Goal: Information Seeking & Learning: Learn about a topic

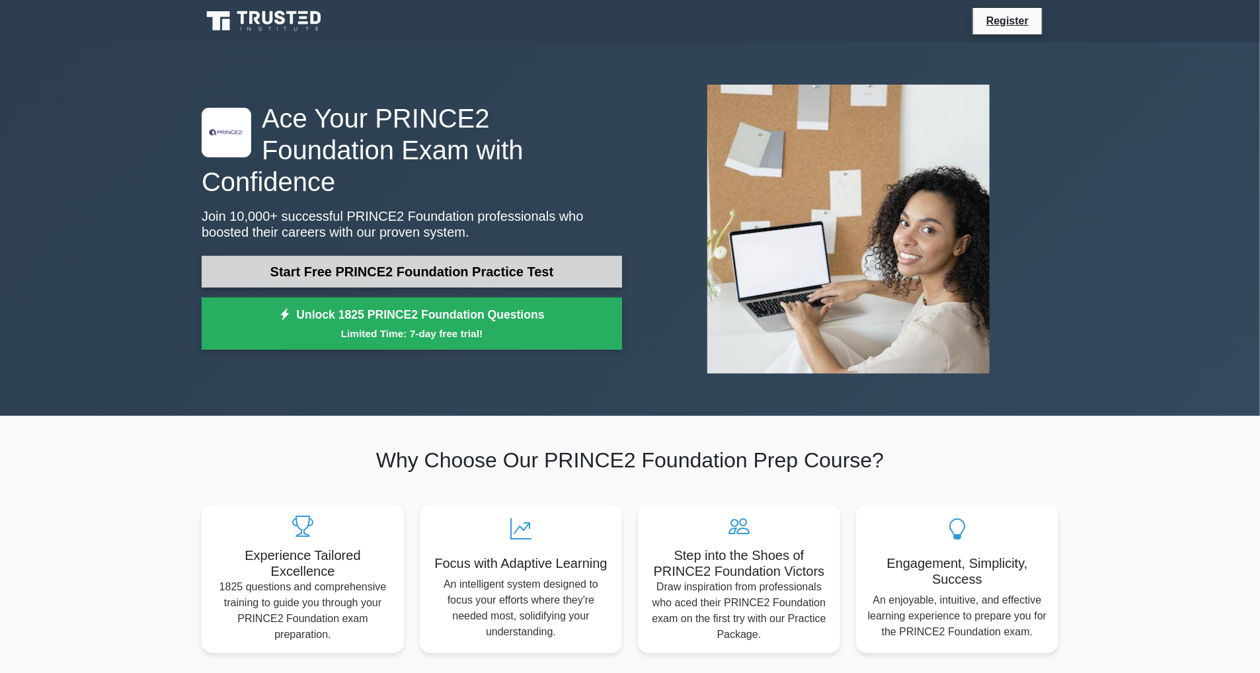
click at [547, 256] on link "Start Free PRINCE2 Foundation Practice Test" at bounding box center [412, 272] width 420 height 32
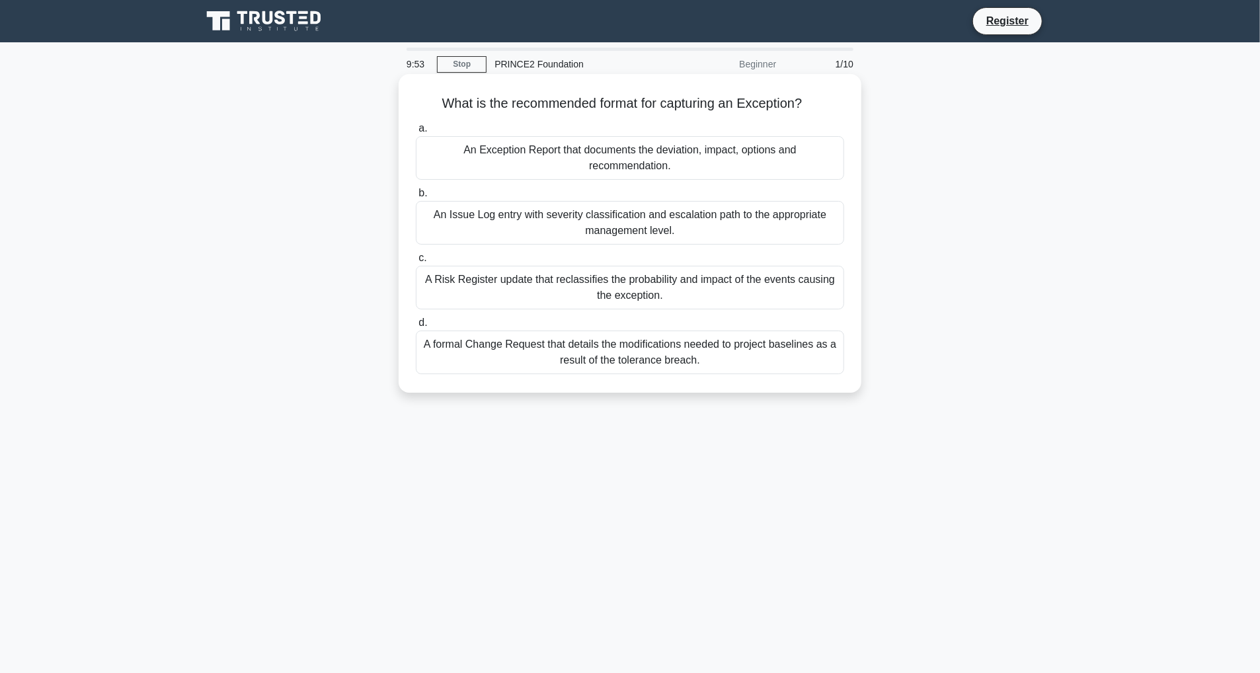
click at [772, 154] on div "An Exception Report that documents the deviation, impact, options and recommend…" at bounding box center [630, 158] width 428 height 44
click at [416, 133] on input "a. An Exception Report that documents the deviation, impact, options and recomm…" at bounding box center [416, 128] width 0 height 9
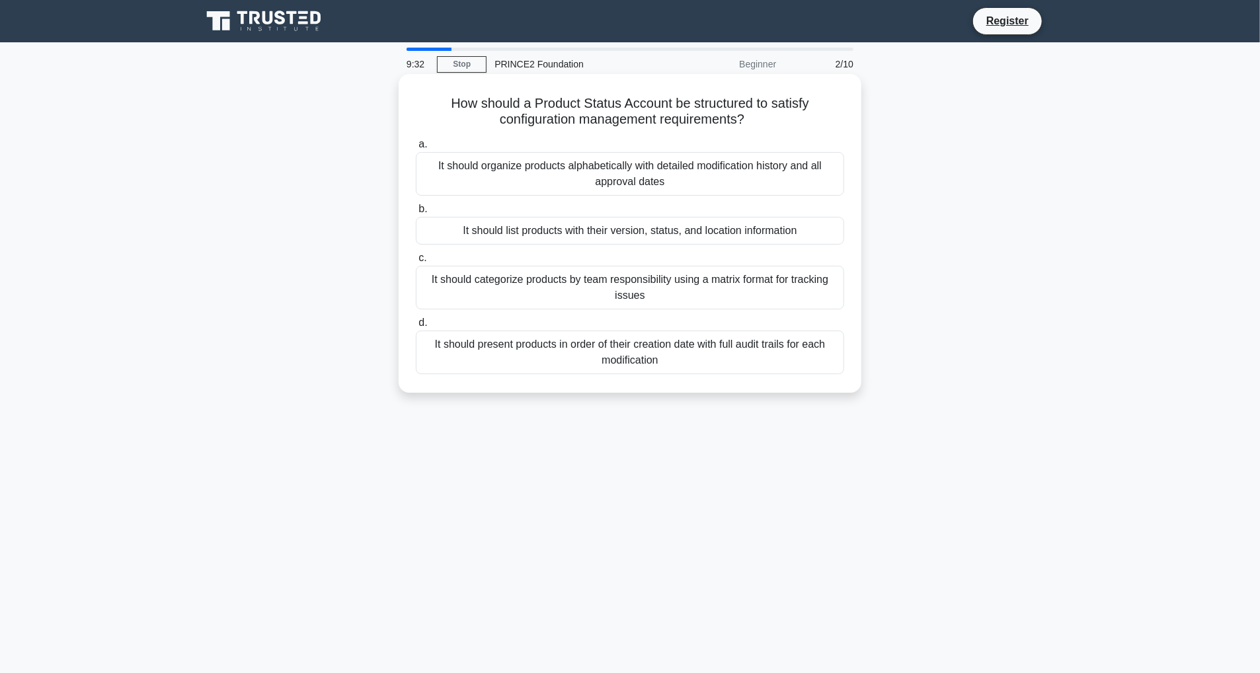
click at [798, 357] on div "It should present products in order of their creation date with full audit trai…" at bounding box center [630, 352] width 428 height 44
click at [416, 327] on input "d. It should present products in order of their creation date with full audit t…" at bounding box center [416, 323] width 0 height 9
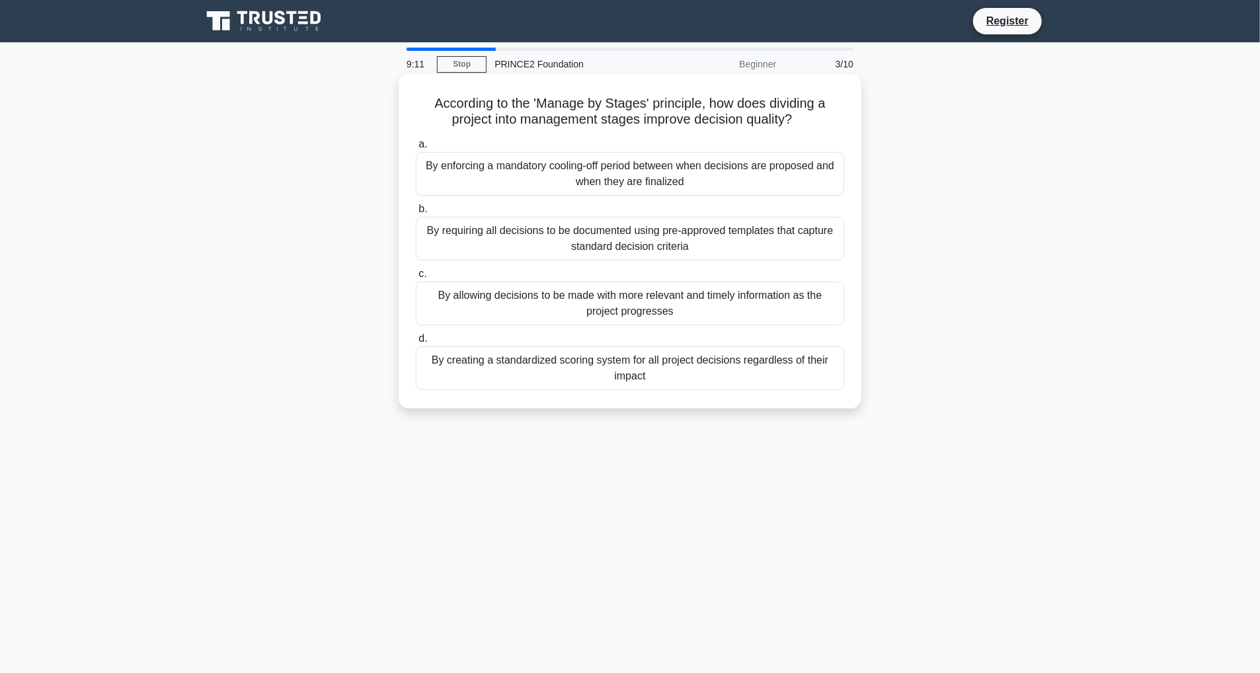
click at [808, 299] on div "By allowing decisions to be made with more relevant and timely information as t…" at bounding box center [630, 304] width 428 height 44
click at [416, 278] on input "c. By allowing decisions to be made with more relevant and timely information a…" at bounding box center [416, 274] width 0 height 9
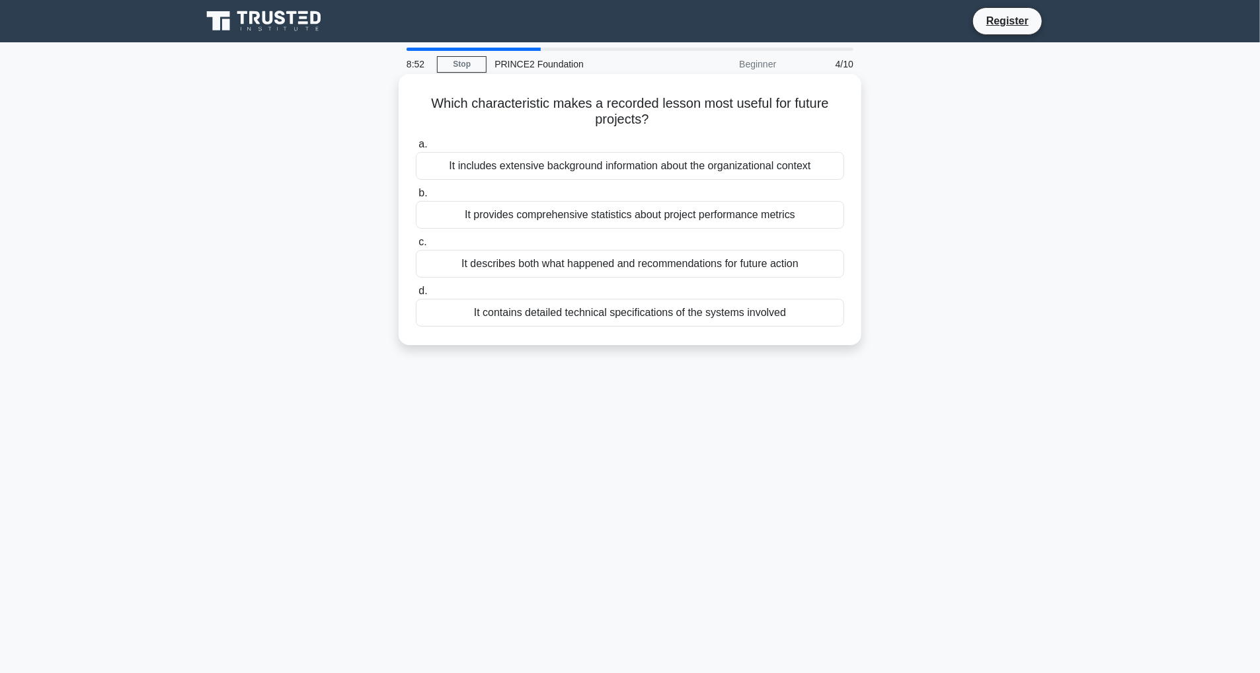
click at [797, 265] on div "It describes both what happened and recommendations for future action" at bounding box center [630, 264] width 428 height 28
click at [416, 247] on input "c. It describes both what happened and recommendations for future action" at bounding box center [416, 242] width 0 height 9
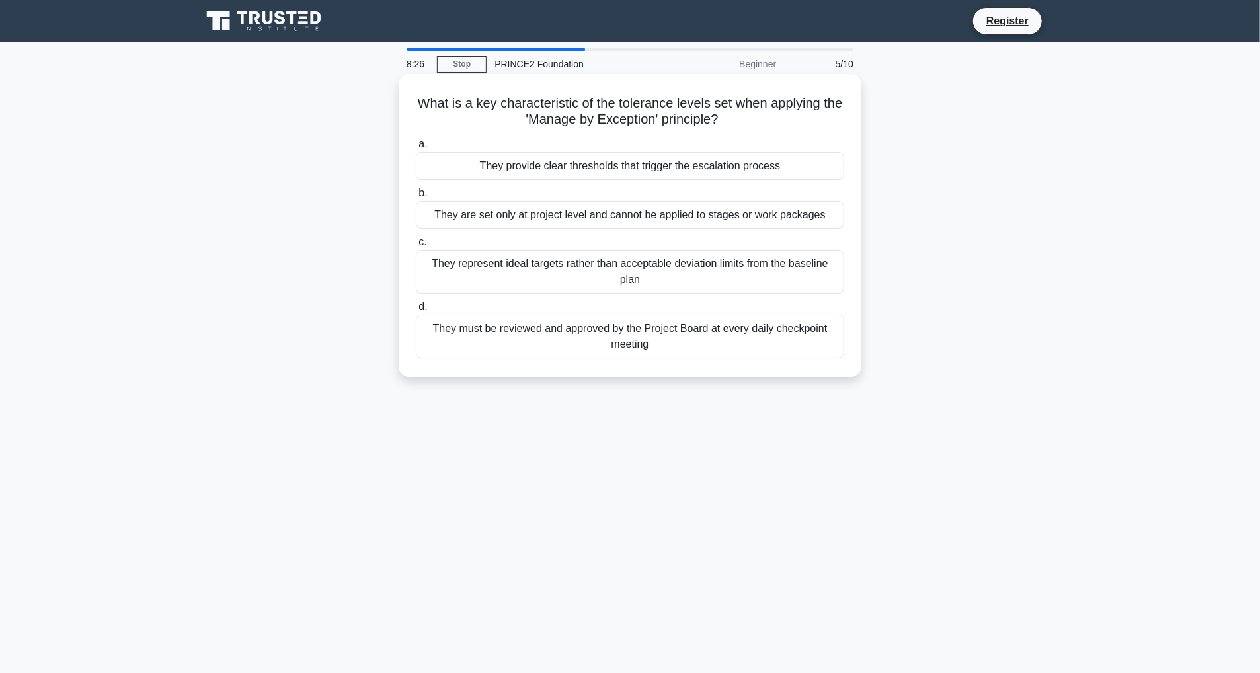
click at [674, 173] on div "They provide clear thresholds that trigger the escalation process" at bounding box center [630, 166] width 428 height 28
click at [416, 149] on input "a. They provide clear thresholds that trigger the escalation process" at bounding box center [416, 144] width 0 height 9
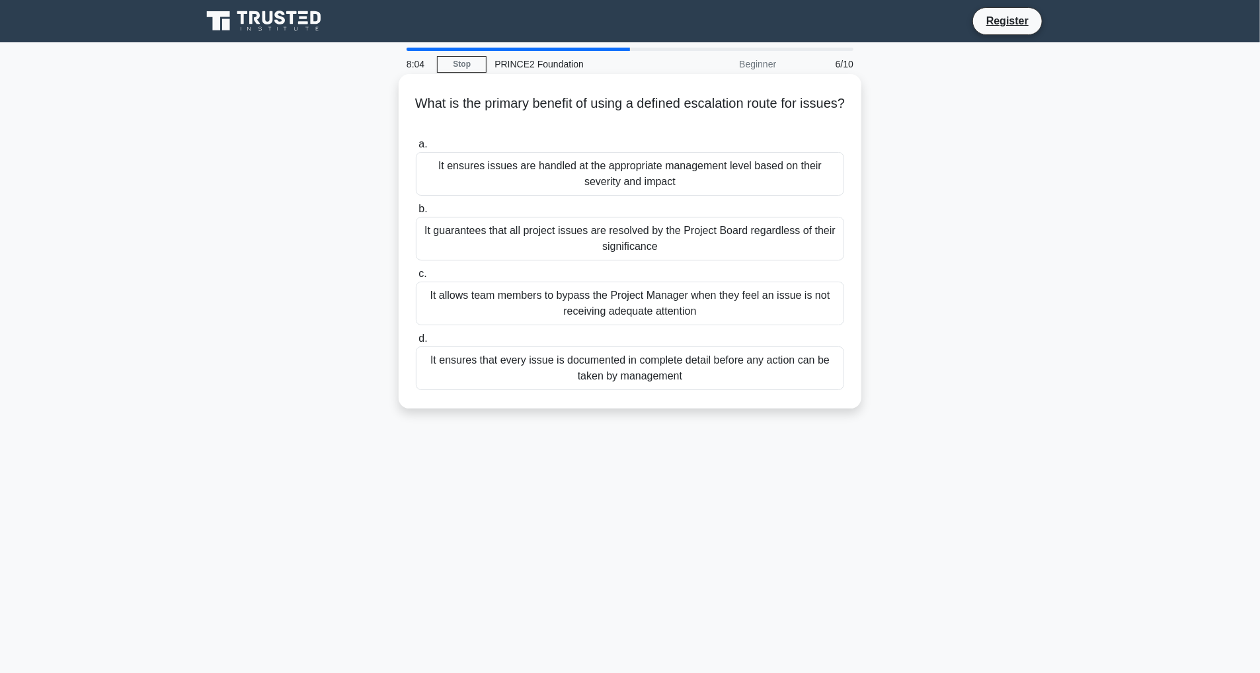
click at [743, 378] on div "It ensures that every issue is documented in complete detail before any action …" at bounding box center [630, 368] width 428 height 44
click at [416, 343] on input "d. It ensures that every issue is documented in complete detail before any acti…" at bounding box center [416, 338] width 0 height 9
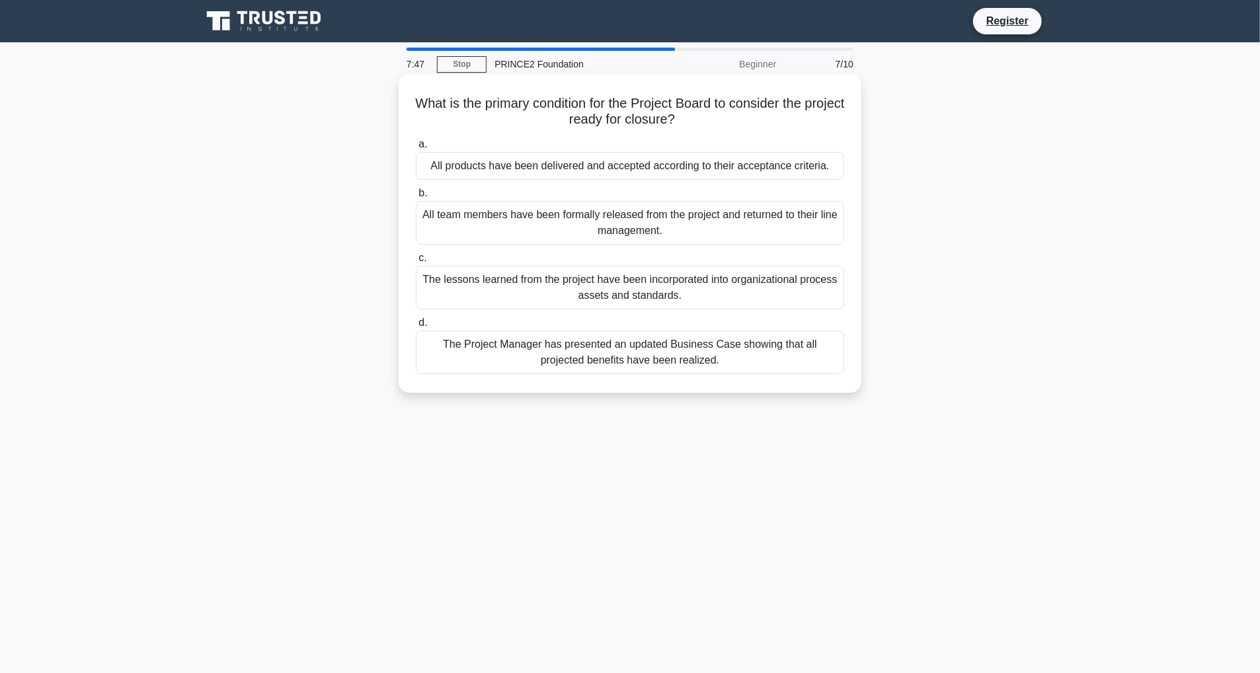
click at [801, 172] on div "All products have been delivered and accepted according to their acceptance cri…" at bounding box center [630, 166] width 428 height 28
click at [416, 149] on input "a. All products have been delivered and accepted according to their acceptance …" at bounding box center [416, 144] width 0 height 9
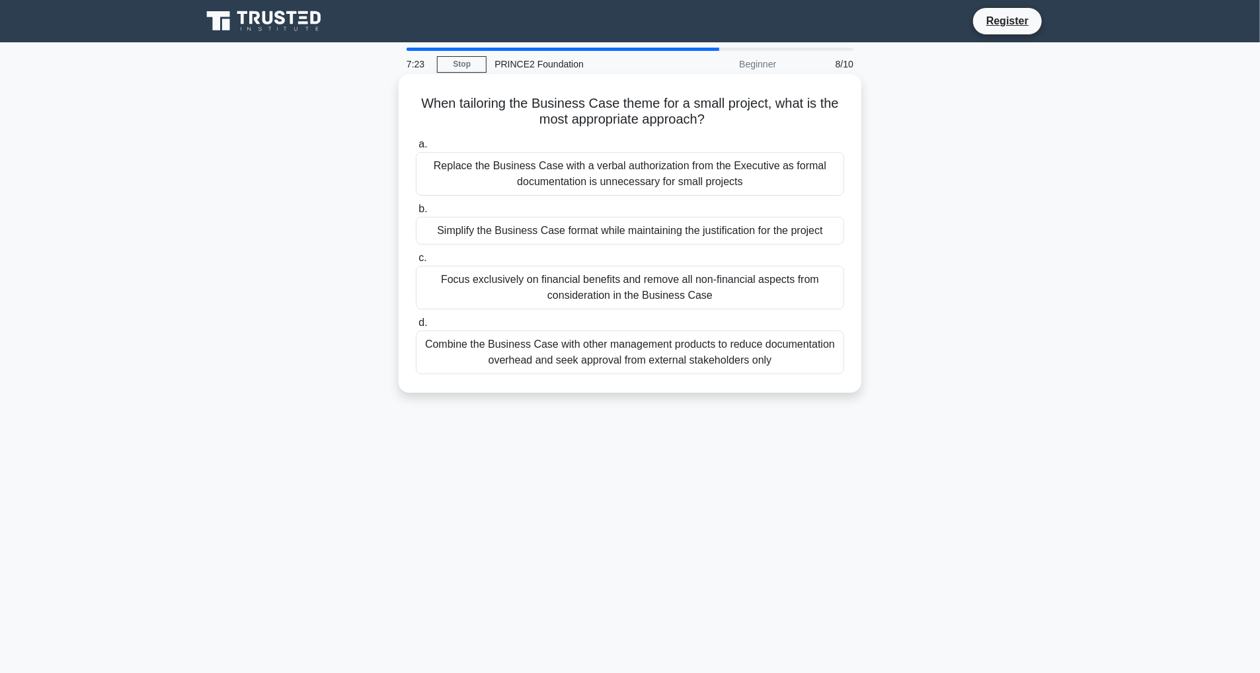
click at [772, 236] on div "Simplify the Business Case format while maintaining the justification for the p…" at bounding box center [630, 231] width 428 height 28
click at [416, 214] on input "b. Simplify the Business Case format while maintaining the justification for th…" at bounding box center [416, 209] width 0 height 9
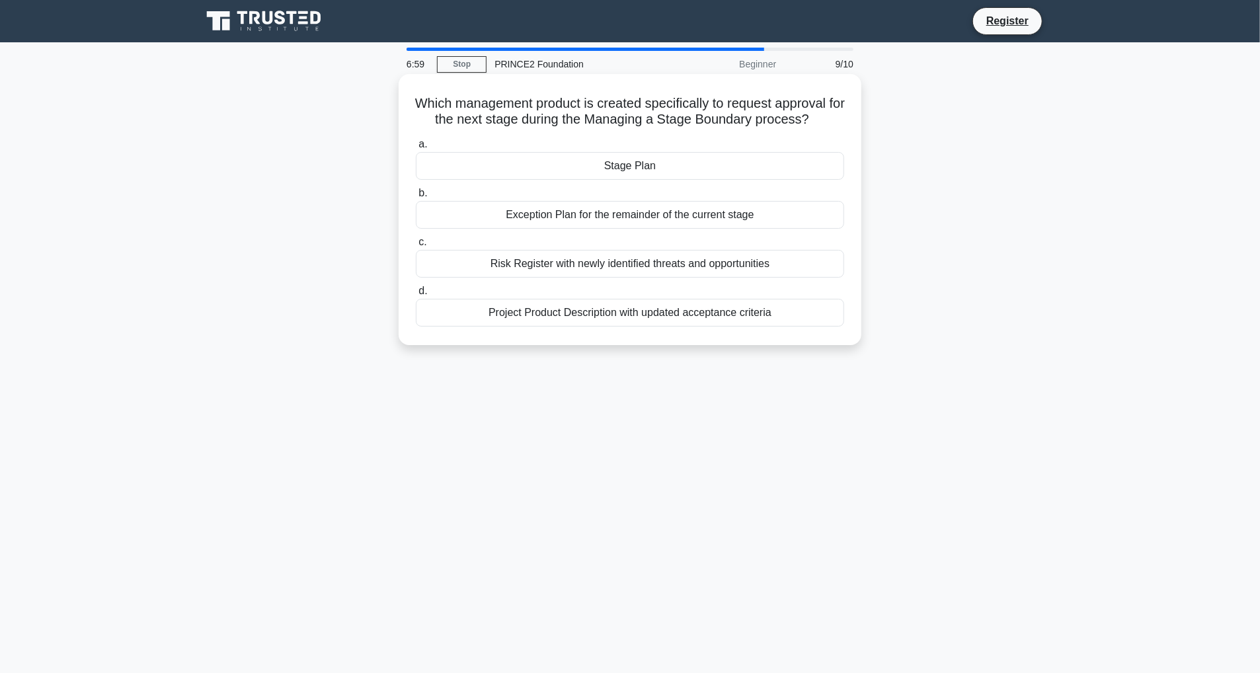
click at [748, 217] on div "Exception Plan for the remainder of the current stage" at bounding box center [630, 215] width 428 height 28
click at [416, 198] on input "b. Exception Plan for the remainder of the current stage" at bounding box center [416, 193] width 0 height 9
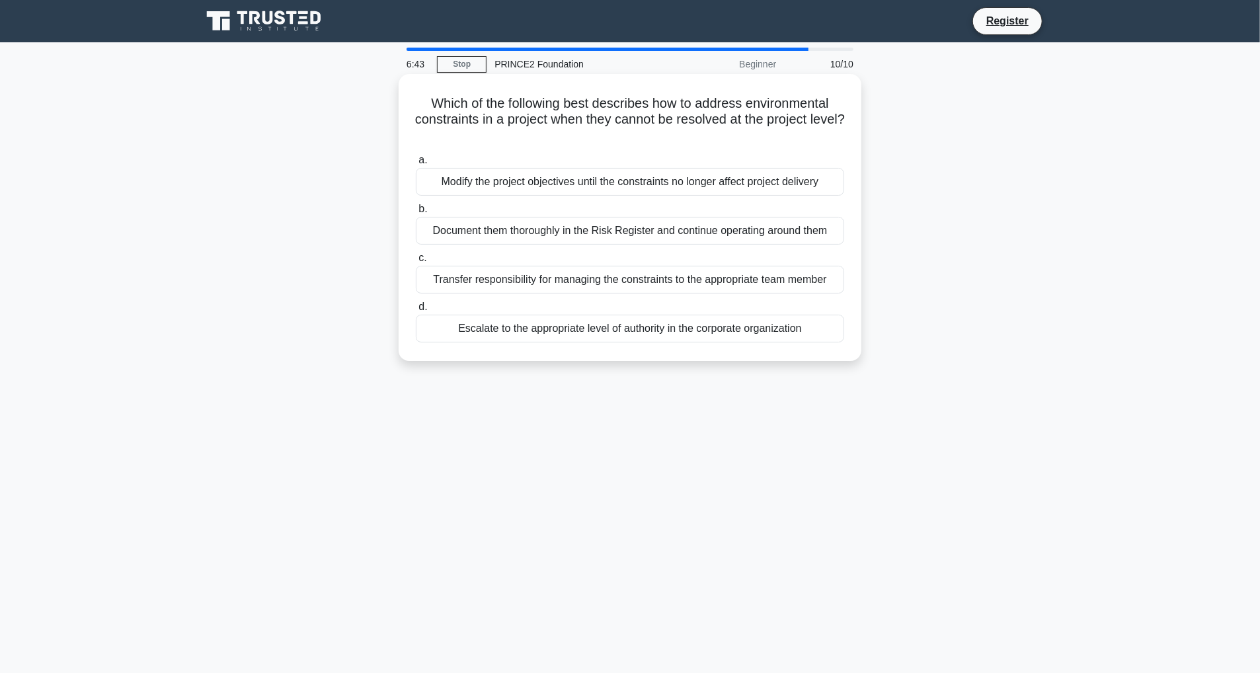
click at [611, 334] on div "Escalate to the appropriate level of authority in the corporate organization" at bounding box center [630, 329] width 428 height 28
click at [416, 311] on input "d. Escalate to the appropriate level of authority in the corporate organization" at bounding box center [416, 307] width 0 height 9
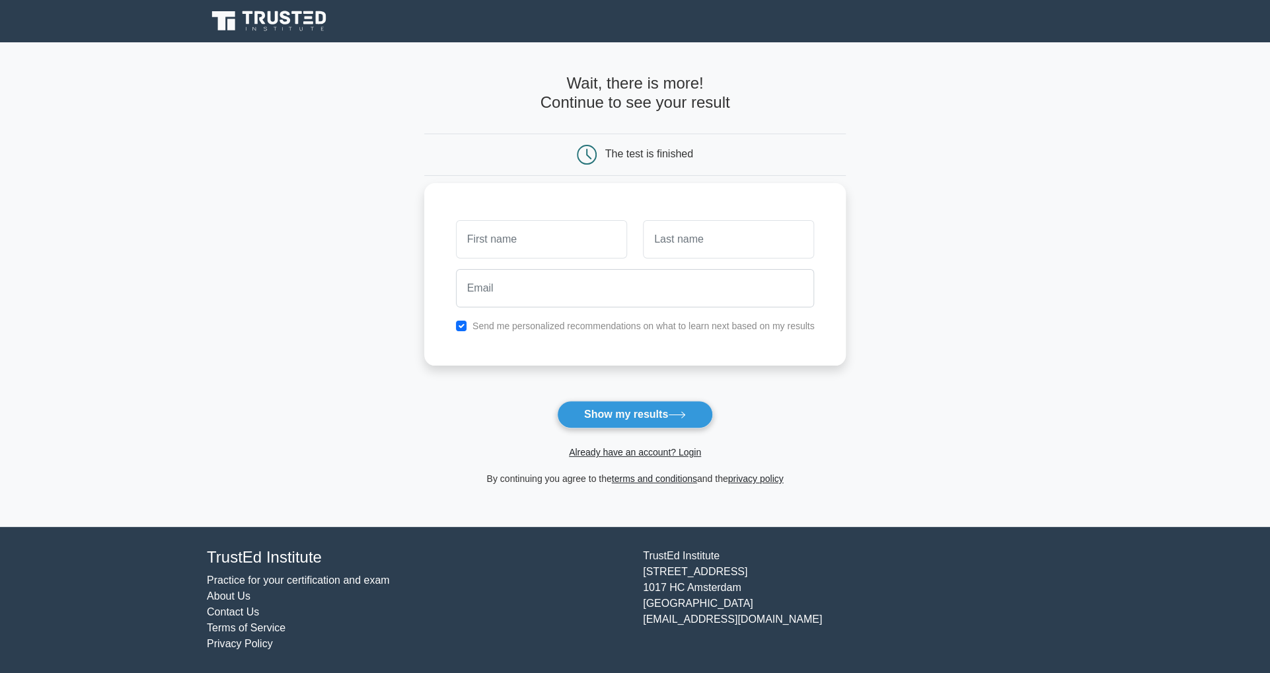
click at [459, 333] on div "Send me personalized recommendations on what to learn next based on my results" at bounding box center [635, 326] width 375 height 16
click at [462, 325] on input "checkbox" at bounding box center [461, 326] width 11 height 11
checkbox input "false"
drag, startPoint x: 509, startPoint y: 265, endPoint x: 519, endPoint y: 256, distance: 13.6
click at [513, 264] on div at bounding box center [635, 288] width 375 height 49
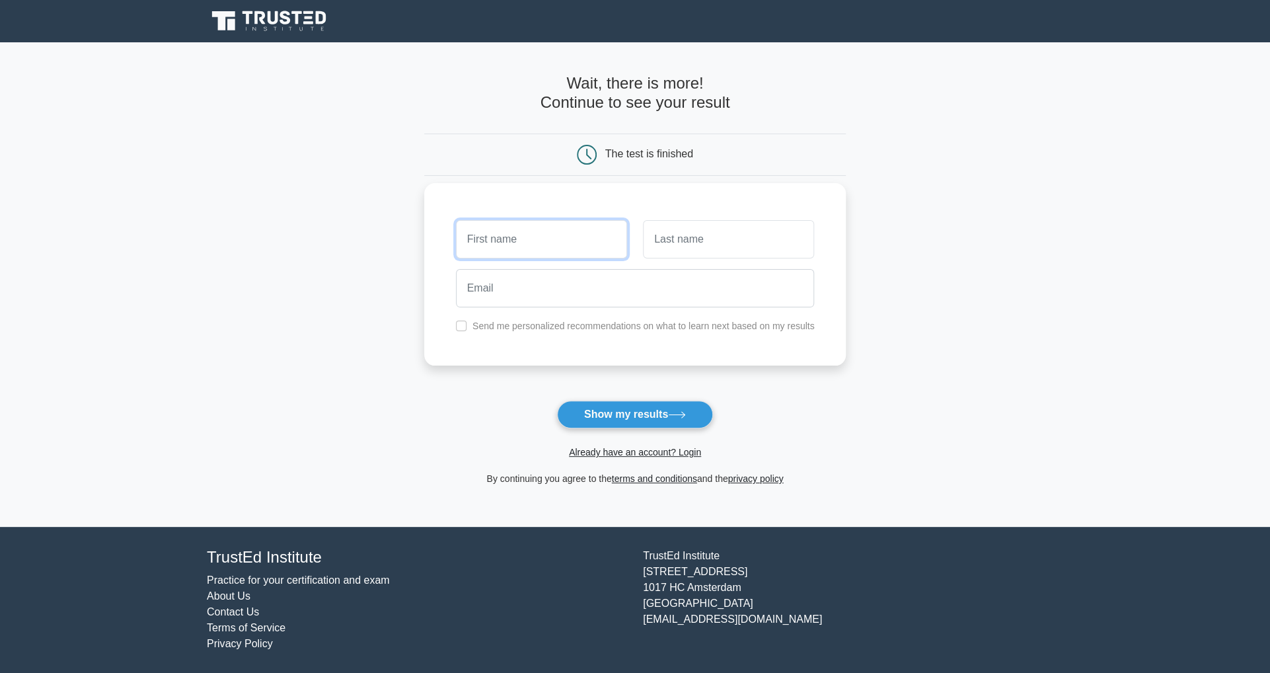
click at [525, 246] on input "text" at bounding box center [541, 239] width 171 height 38
type input "anna"
click at [723, 245] on input "text" at bounding box center [728, 239] width 171 height 38
type input "svecova"
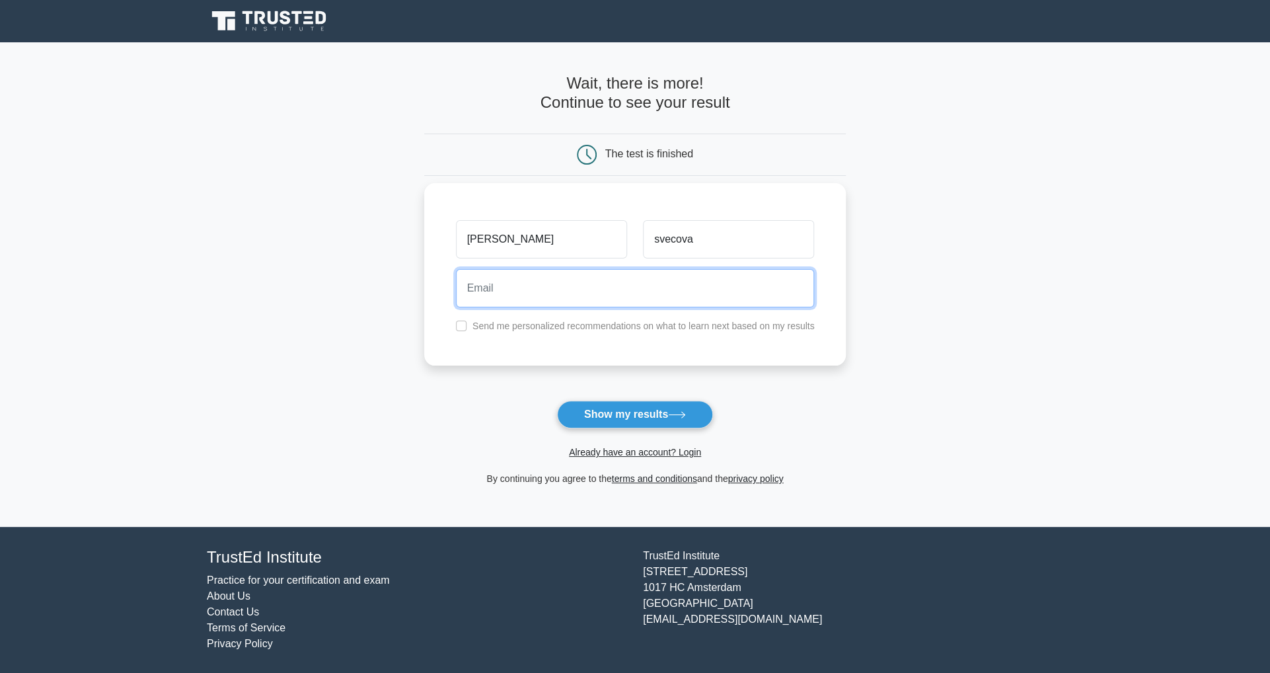
click at [663, 295] on input "email" at bounding box center [635, 288] width 359 height 38
type input "anka.matasova@gmail.com"
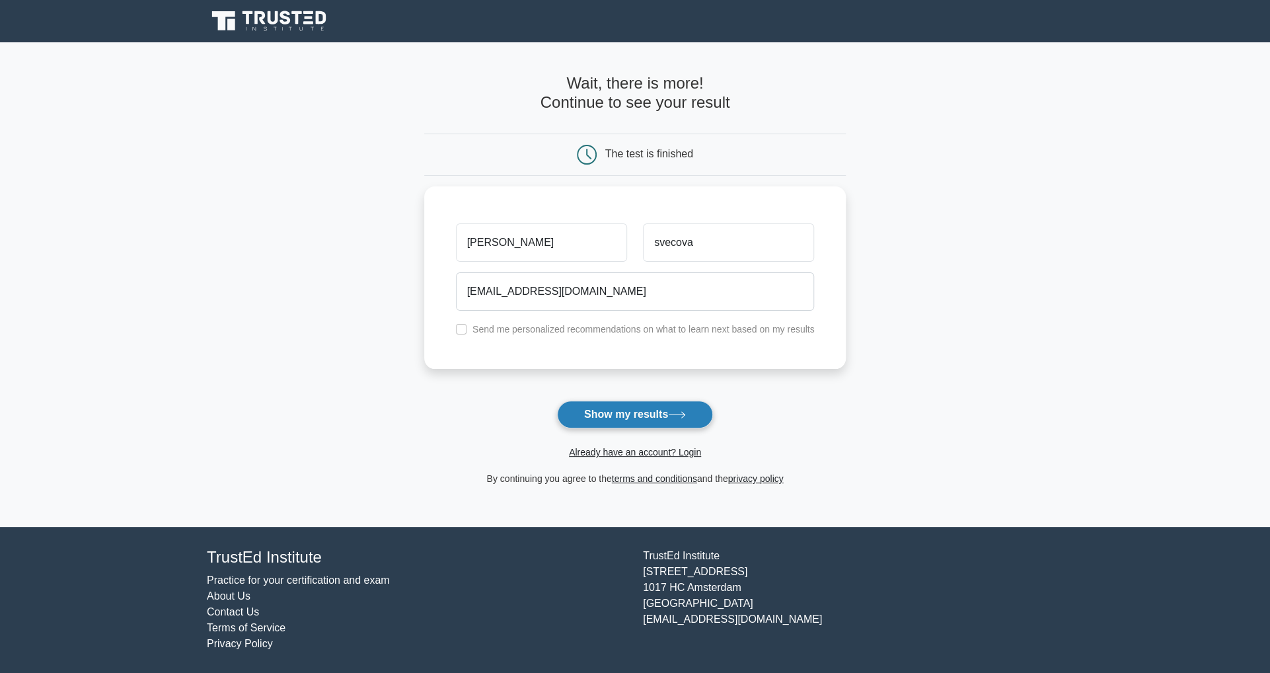
click at [639, 424] on button "Show my results" at bounding box center [635, 415] width 156 height 28
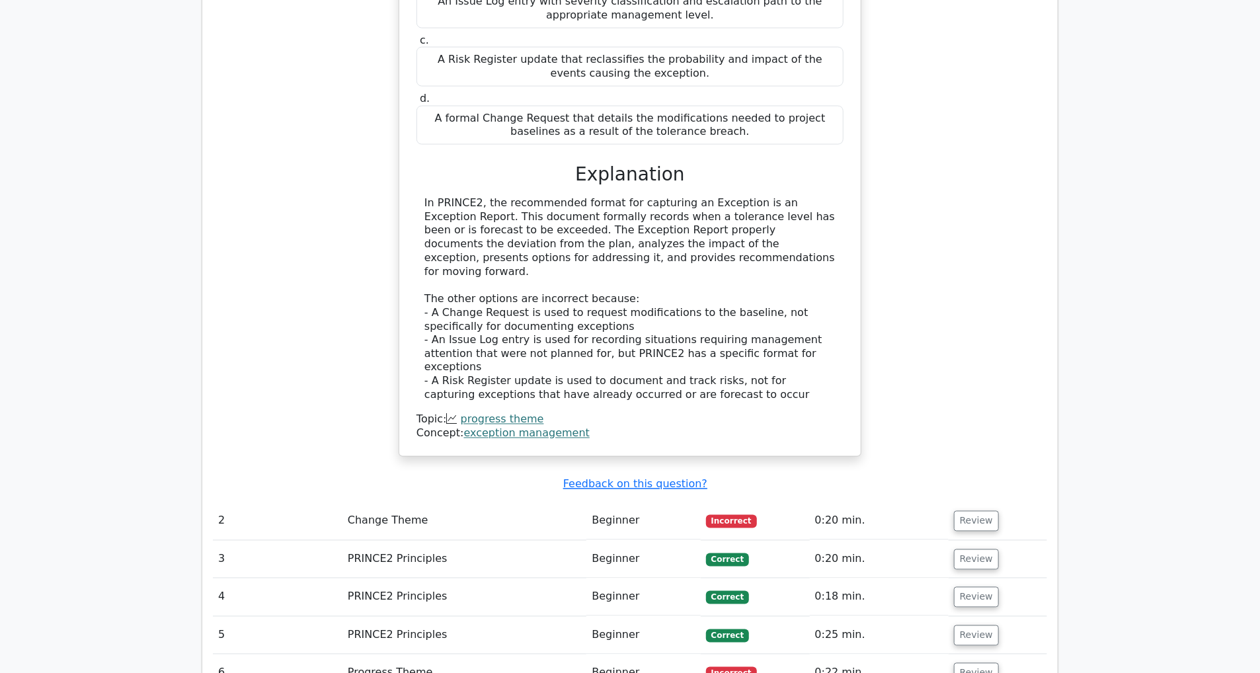
scroll to position [1388, 0]
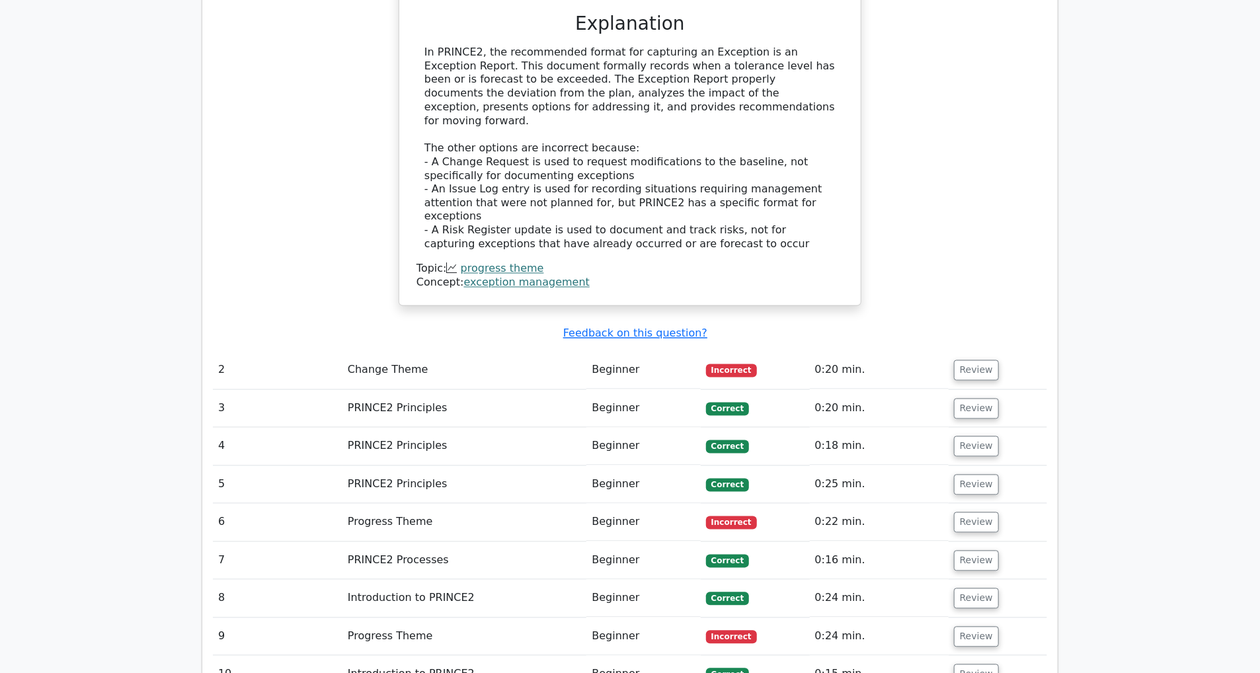
click at [686, 352] on td "Beginner" at bounding box center [643, 371] width 114 height 38
click at [969, 360] on button "Review" at bounding box center [976, 370] width 45 height 20
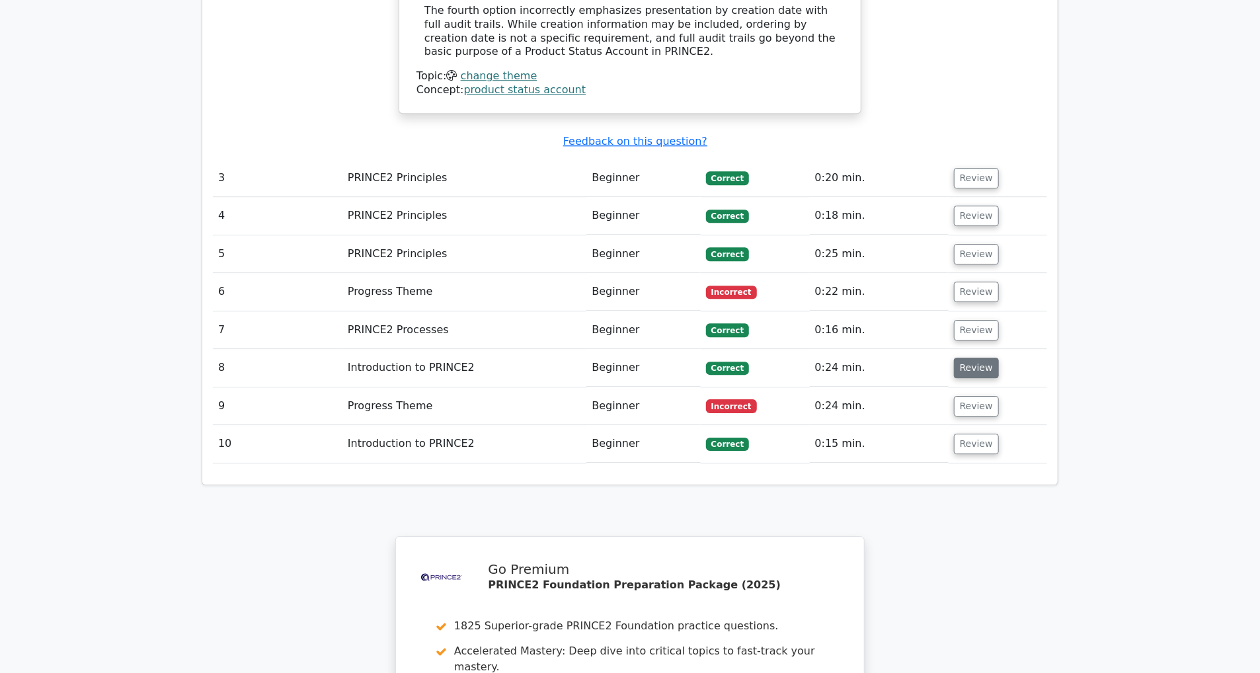
scroll to position [2380, 0]
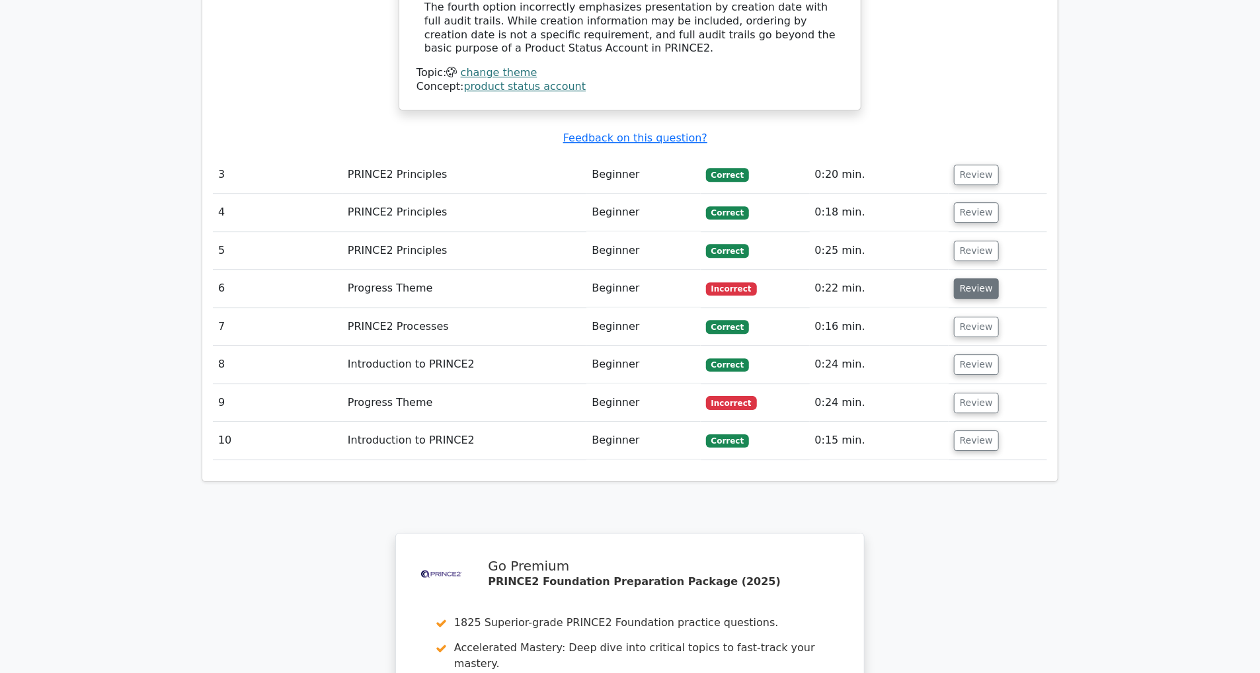
click at [963, 278] on button "Review" at bounding box center [976, 288] width 45 height 20
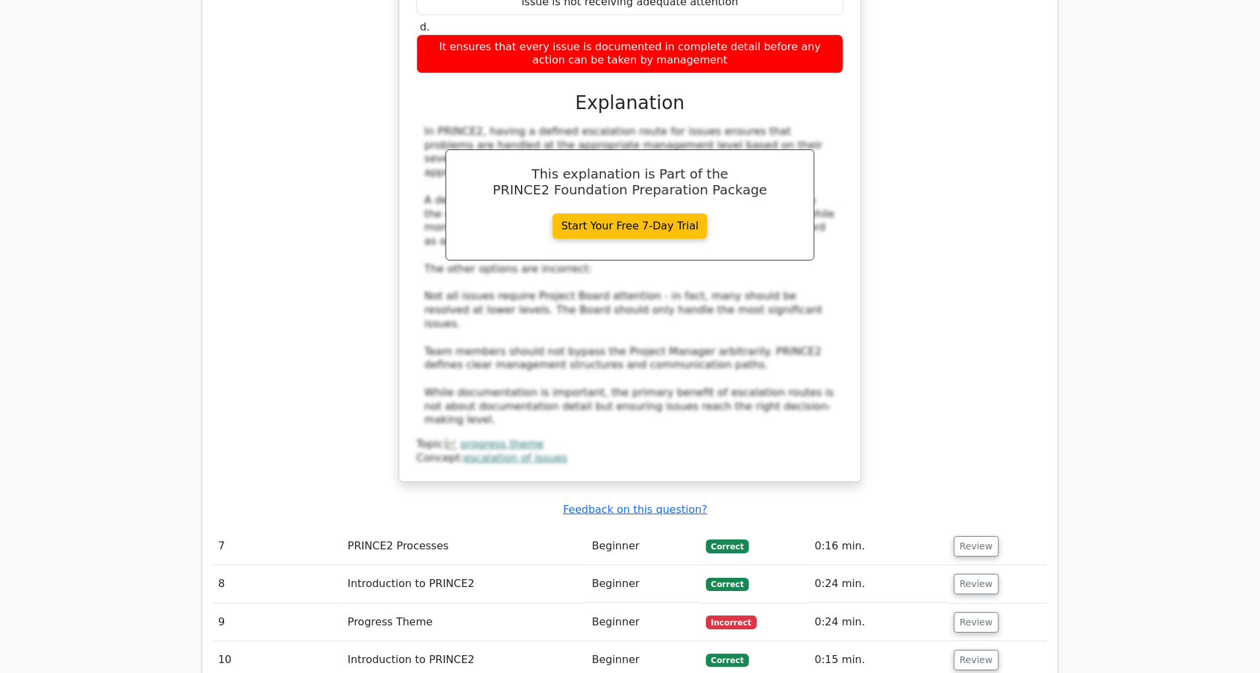
scroll to position [2974, 0]
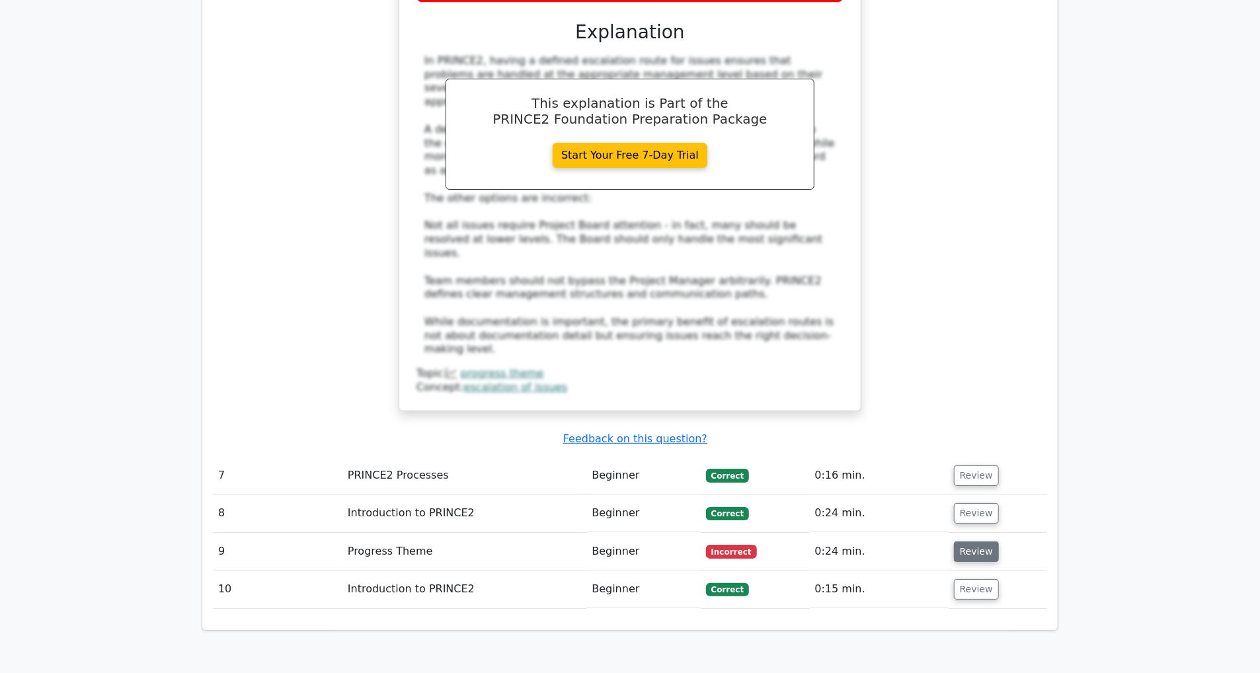
click at [975, 541] on button "Review" at bounding box center [976, 551] width 45 height 20
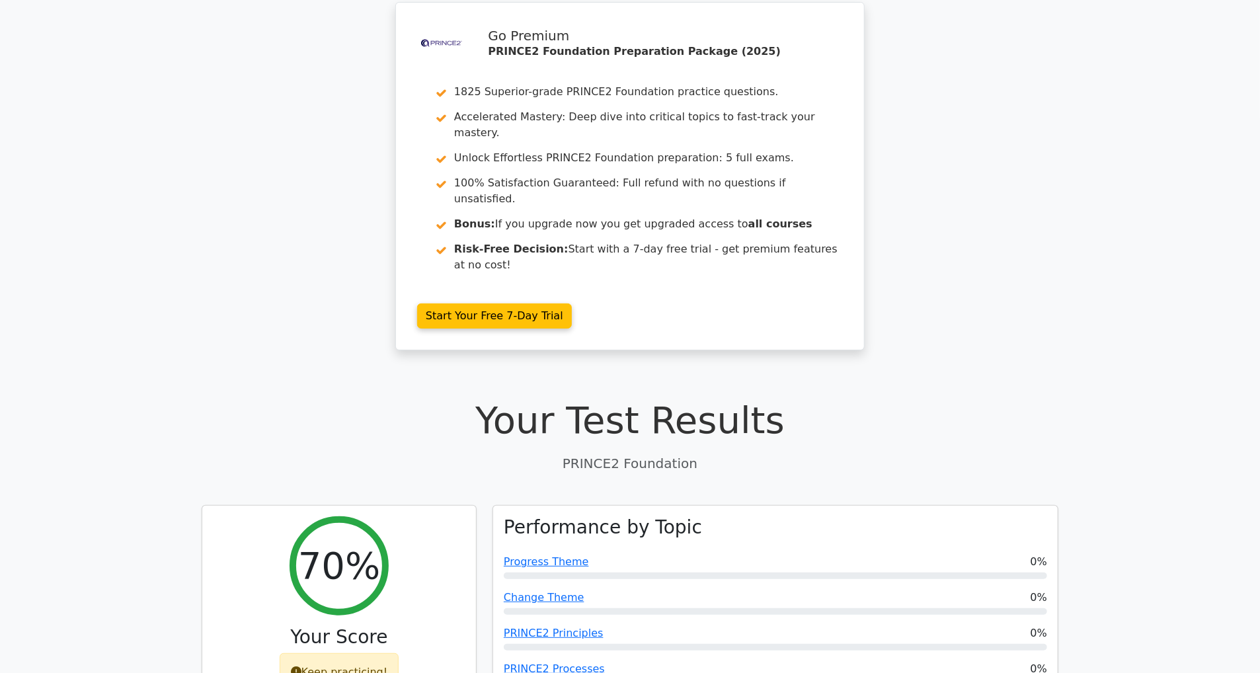
scroll to position [0, 0]
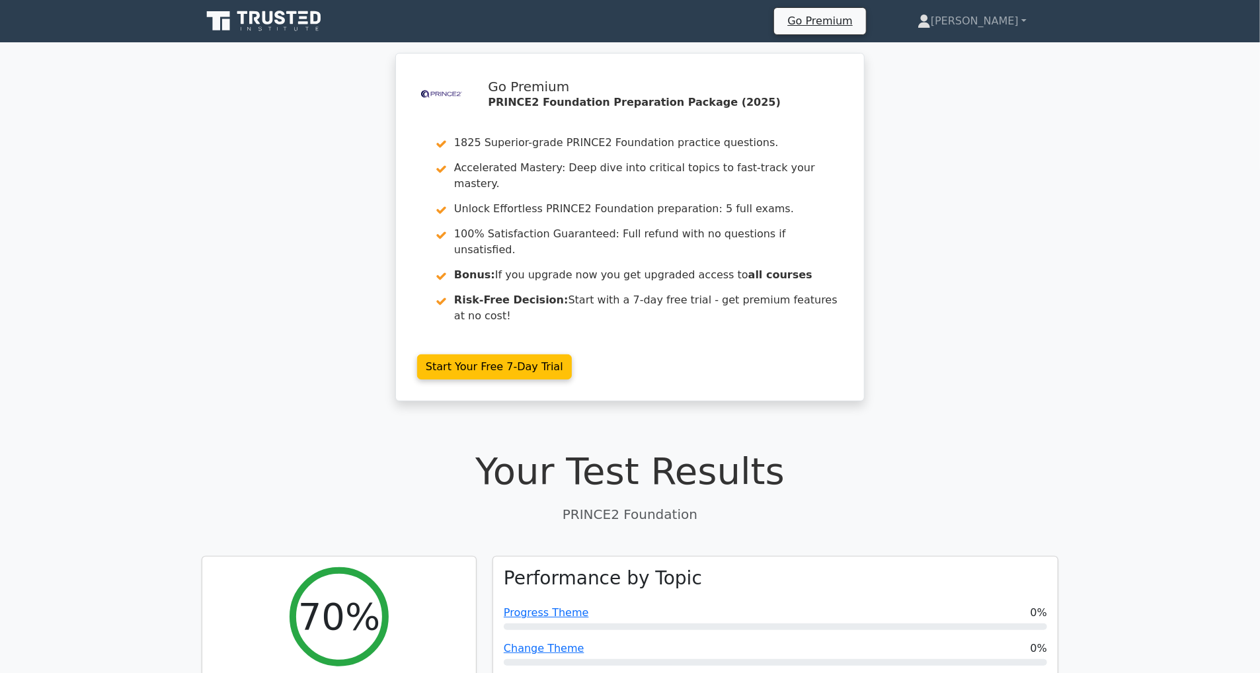
click at [259, 19] on icon at bounding box center [265, 21] width 127 height 25
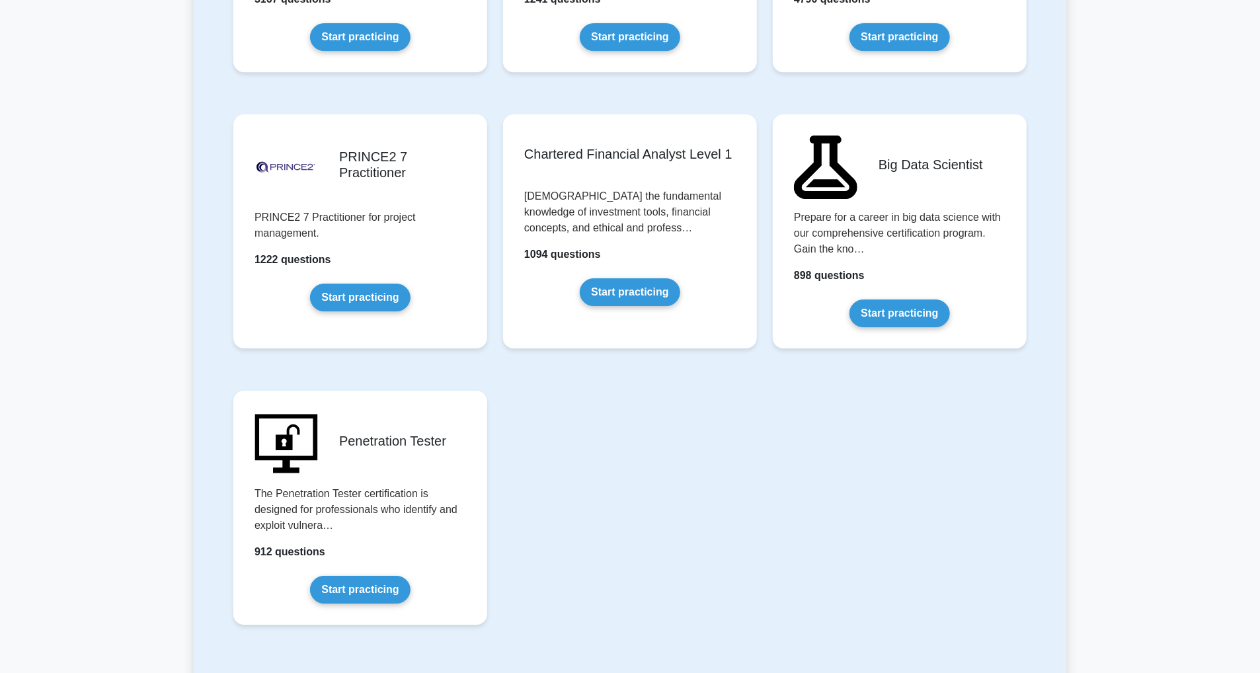
scroll to position [2776, 0]
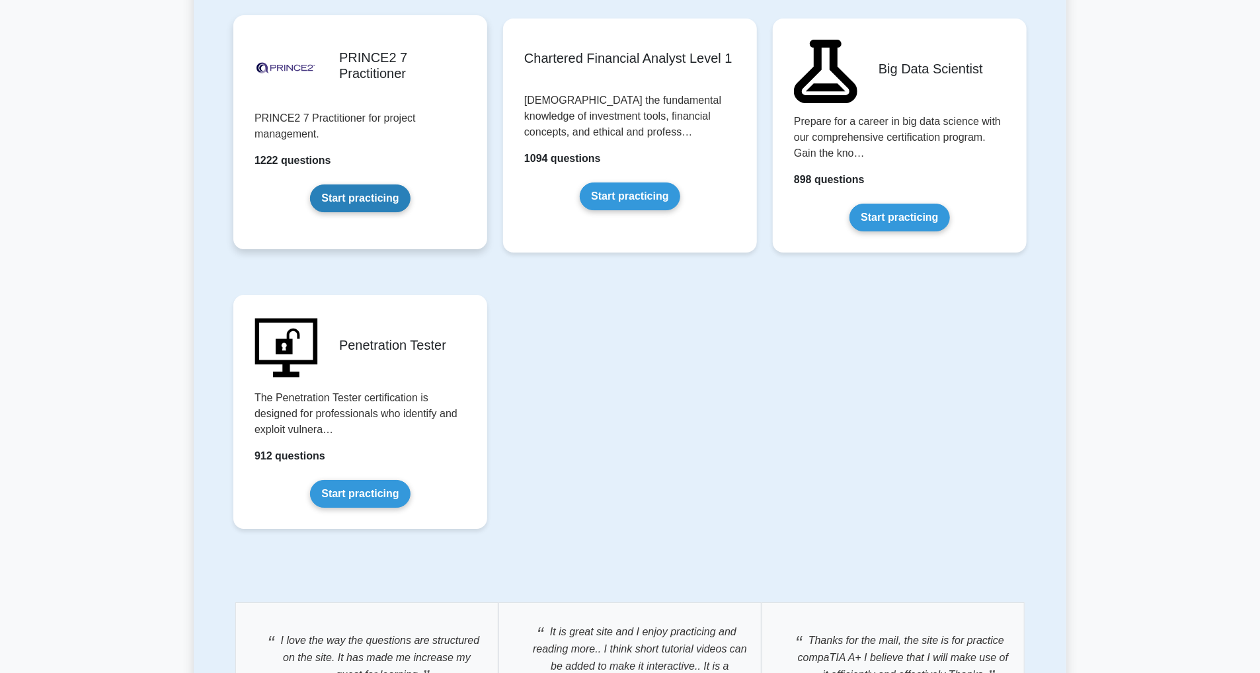
click at [346, 199] on link "Start practicing" at bounding box center [360, 198] width 100 height 28
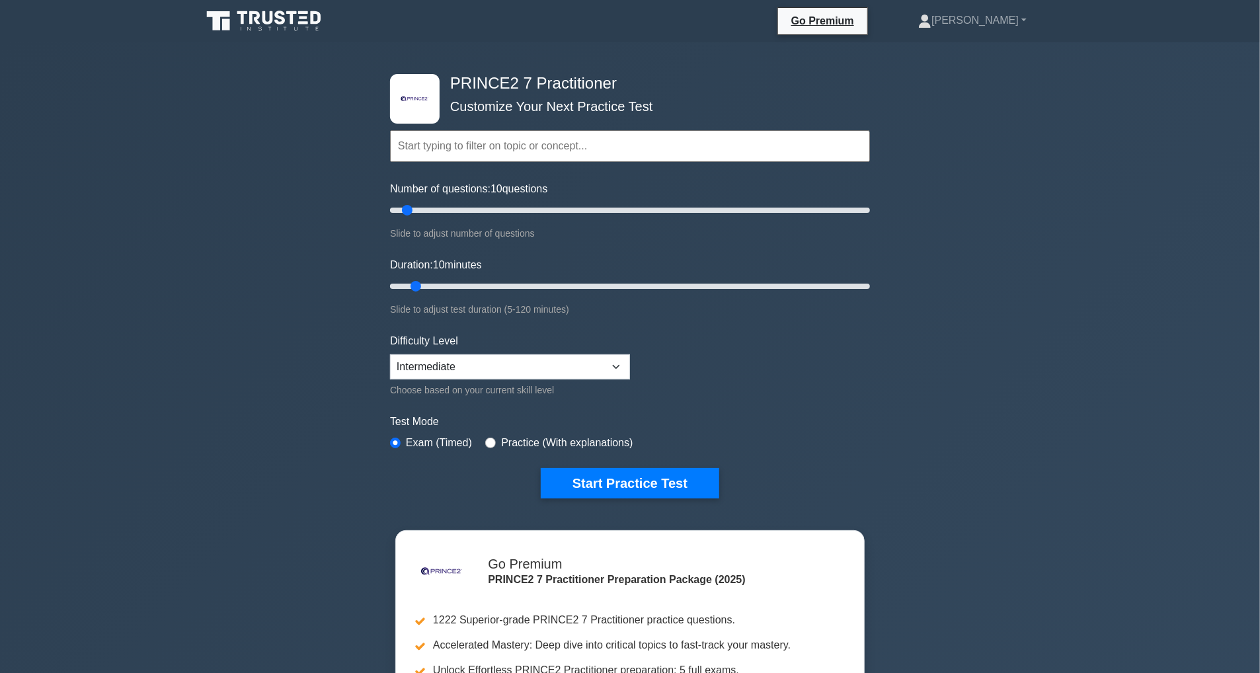
drag, startPoint x: 492, startPoint y: 110, endPoint x: 648, endPoint y: 108, distance: 156.0
click at [648, 108] on div "Topics PRINCE2 Principles in Context Effective People Management in PRINCE2 App…" at bounding box center [630, 127] width 480 height 75
click at [644, 134] on input "text" at bounding box center [630, 146] width 480 height 32
drag, startPoint x: 409, startPoint y: 207, endPoint x: 884, endPoint y: 203, distance: 474.6
type input "200"
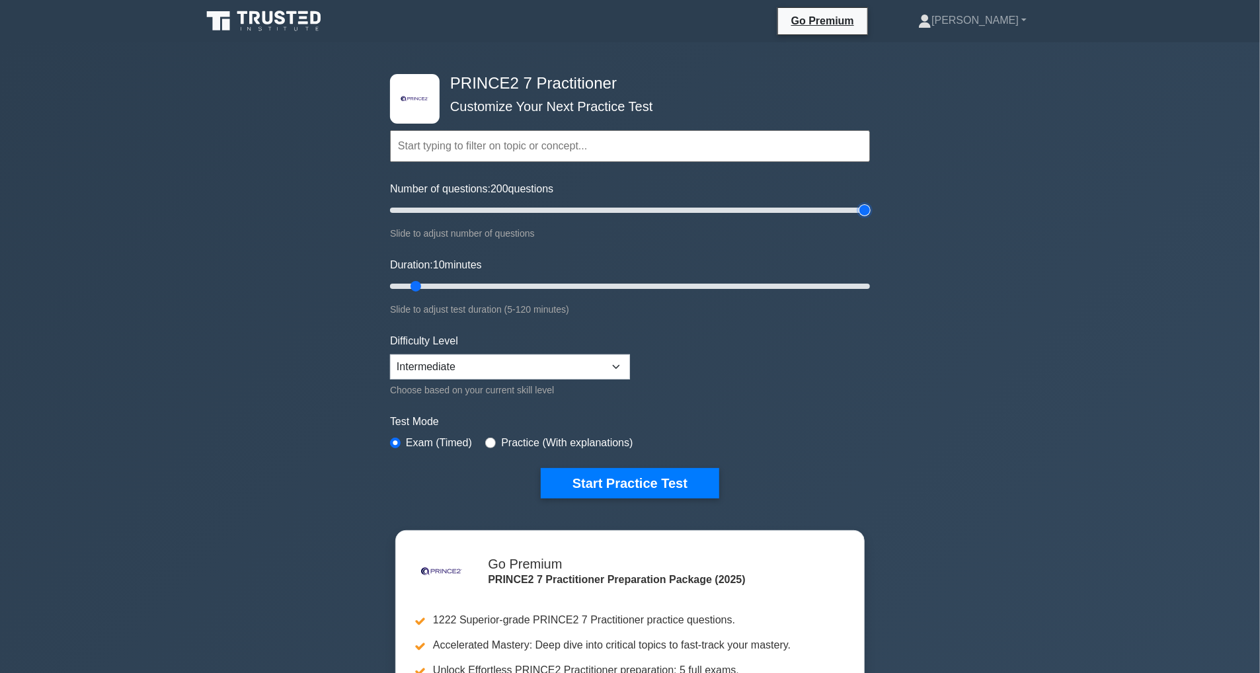
click at [870, 203] on input "Number of questions: 200 questions" at bounding box center [630, 210] width 480 height 16
drag, startPoint x: 420, startPoint y: 284, endPoint x: 1022, endPoint y: 284, distance: 602.2
type input "120"
click at [870, 284] on input "Duration: 120 minutes" at bounding box center [630, 286] width 480 height 16
click at [556, 365] on select "Beginner Intermediate Expert" at bounding box center [510, 366] width 240 height 25
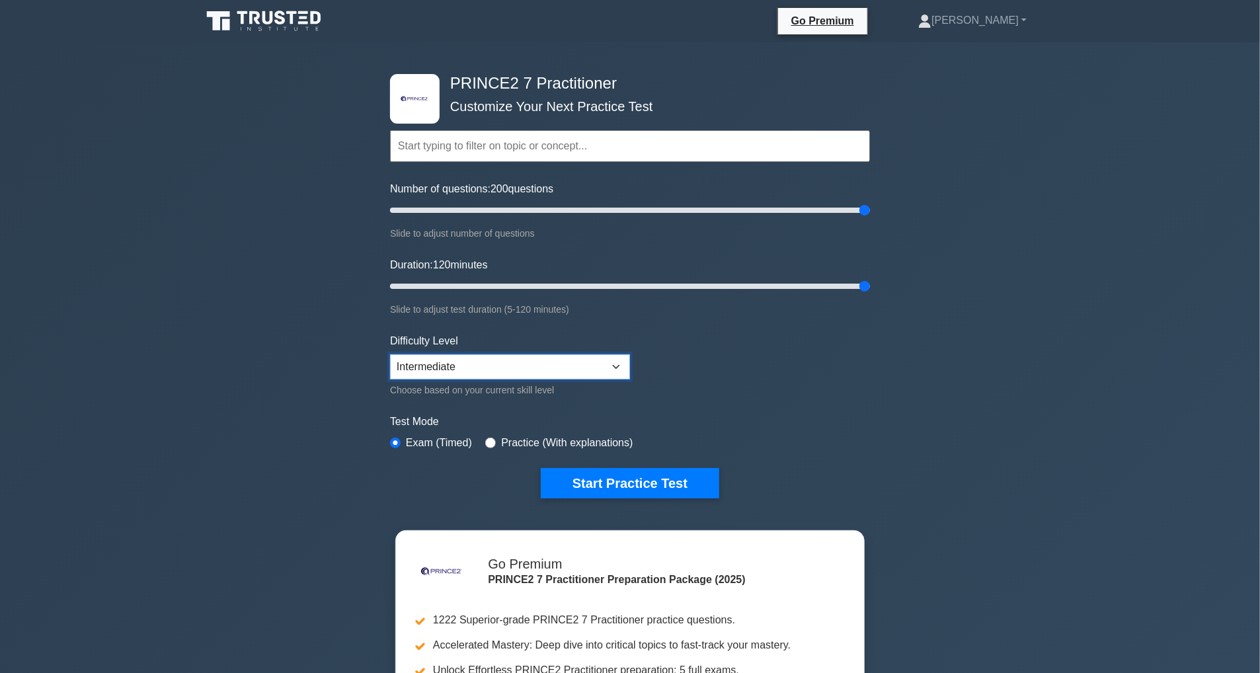
click at [390, 354] on select "Beginner Intermediate Expert" at bounding box center [510, 366] width 240 height 25
click at [490, 442] on input "radio" at bounding box center [490, 443] width 11 height 11
radio input "true"
click at [457, 441] on label "Exam (Timed)" at bounding box center [439, 443] width 66 height 16
click at [551, 373] on select "Beginner Intermediate Expert" at bounding box center [510, 366] width 240 height 25
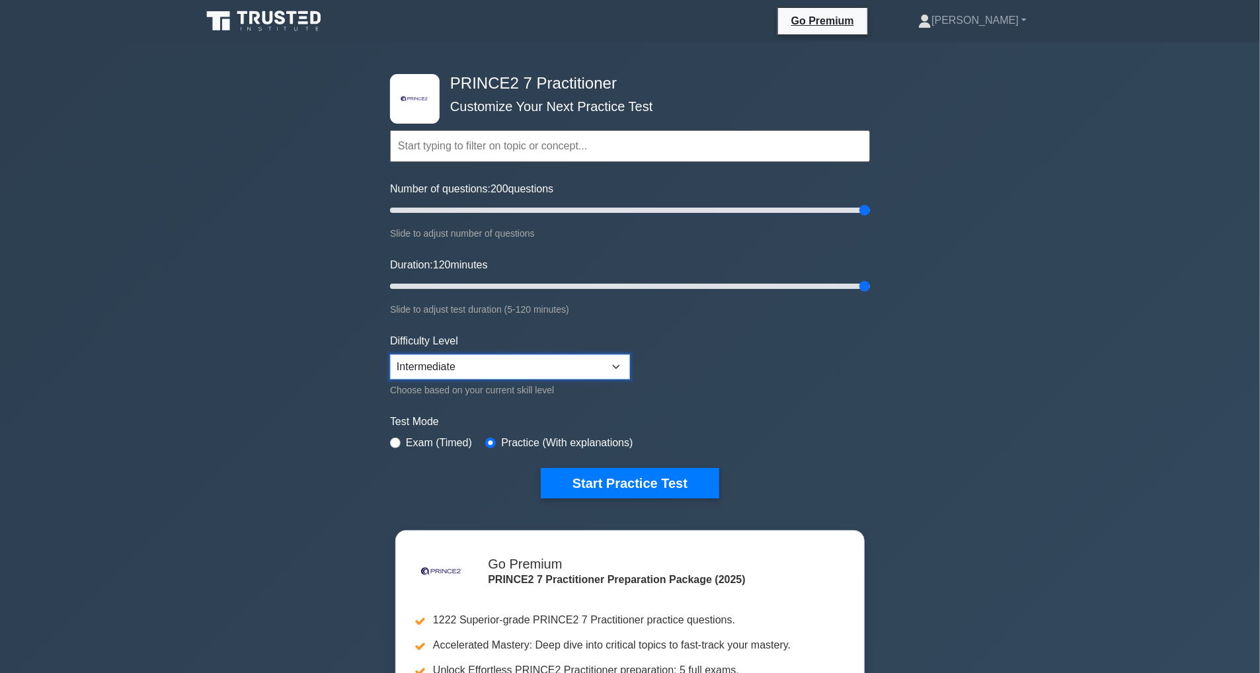
click at [390, 354] on select "Beginner Intermediate Expert" at bounding box center [510, 366] width 240 height 25
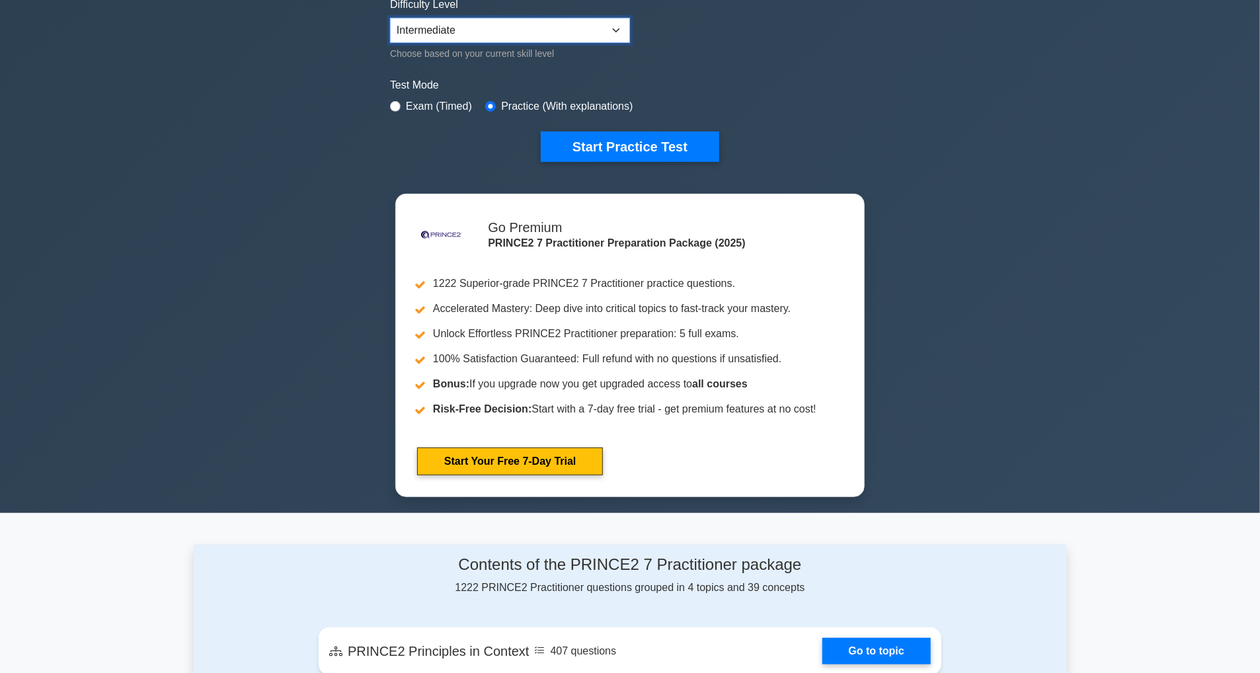
scroll to position [397, 0]
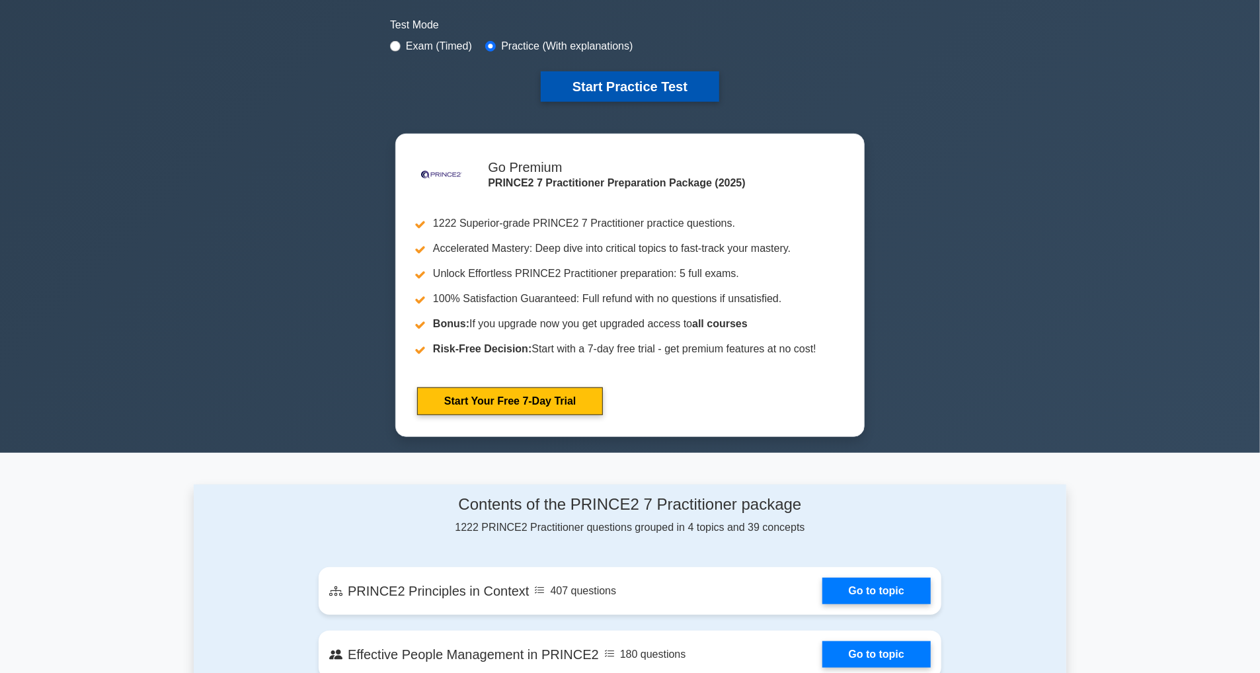
click at [592, 82] on button "Start Practice Test" at bounding box center [630, 86] width 178 height 30
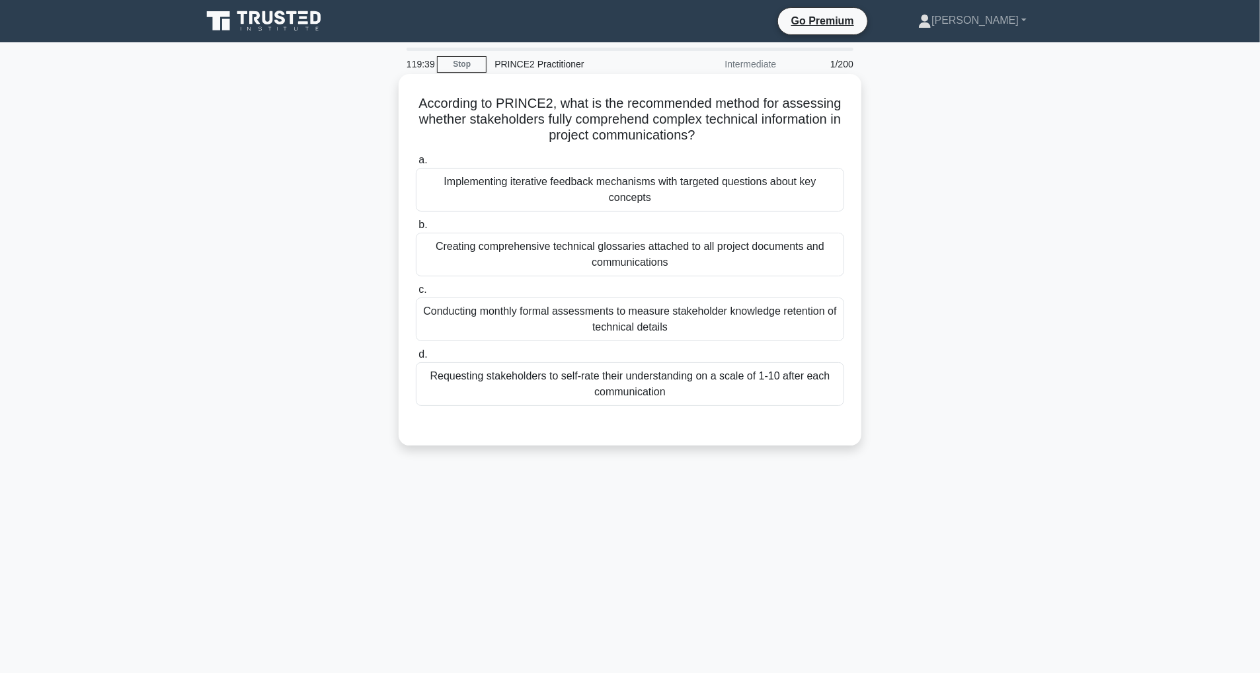
click at [717, 254] on div "Creating comprehensive technical glossaries attached to all project documents a…" at bounding box center [630, 255] width 428 height 44
click at [416, 229] on input "b. Creating comprehensive technical glossaries attached to all project document…" at bounding box center [416, 225] width 0 height 9
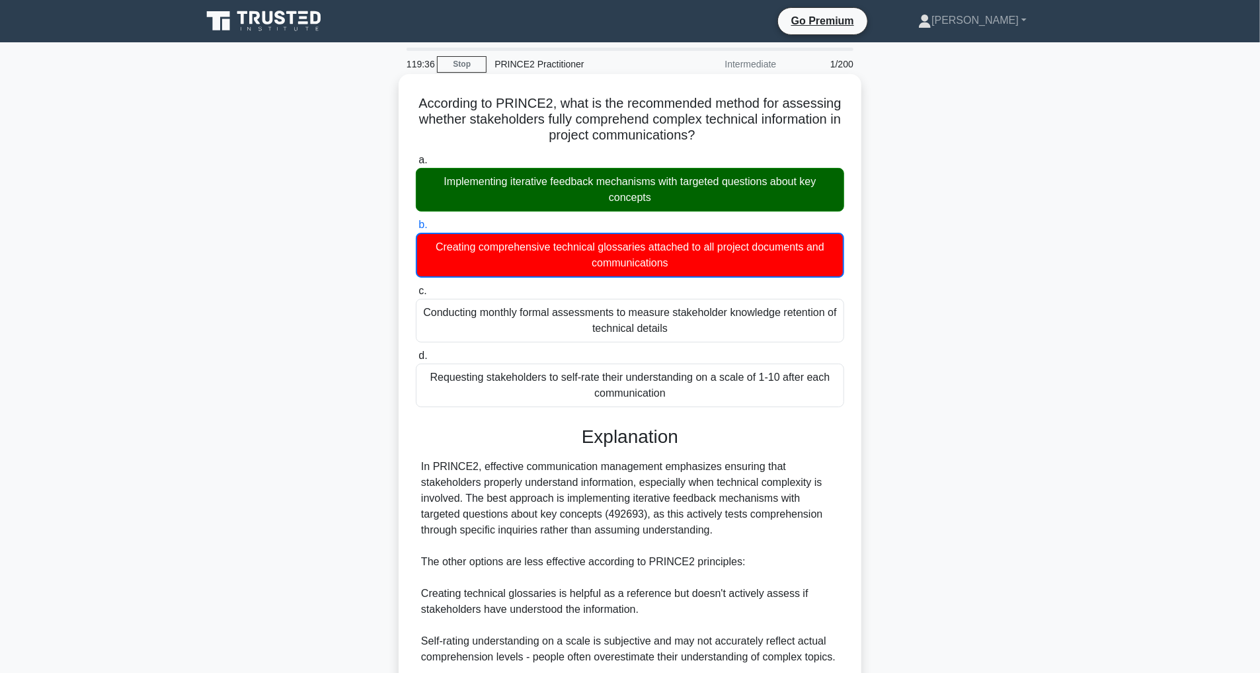
click at [669, 196] on div "Implementing iterative feedback mechanisms with targeted questions about key co…" at bounding box center [630, 190] width 428 height 44
click at [416, 165] on input "a. Implementing iterative feedback mechanisms with targeted questions about key…" at bounding box center [416, 160] width 0 height 9
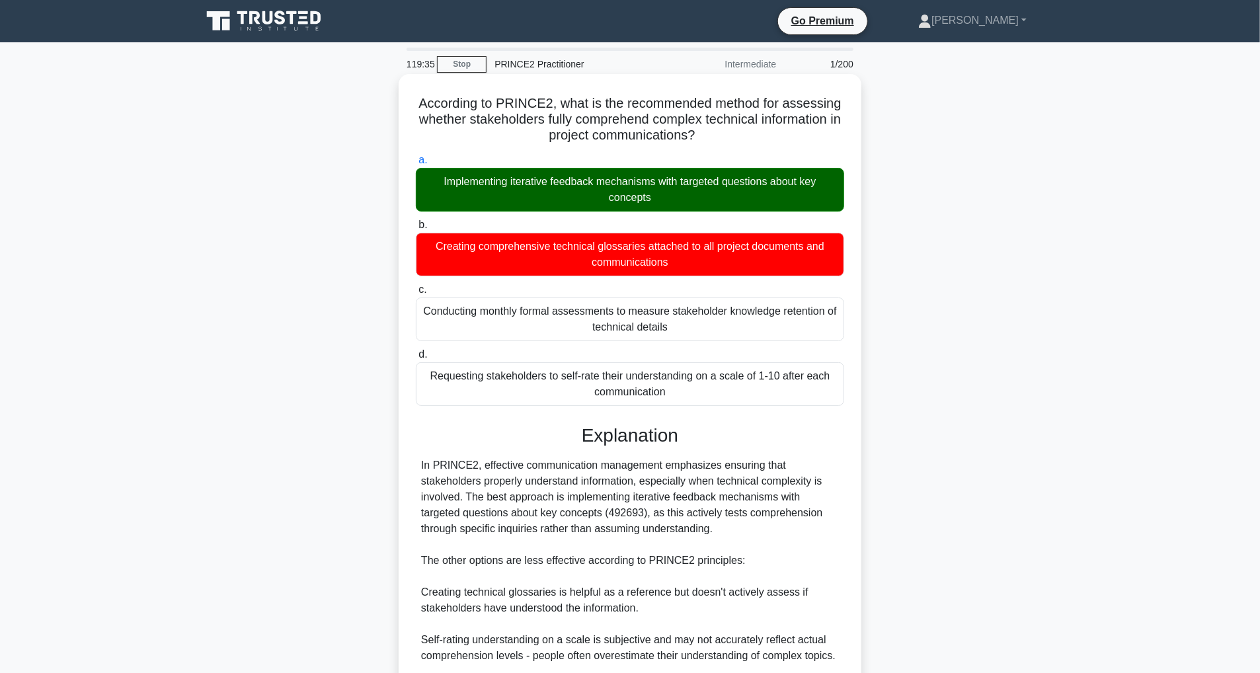
click at [669, 196] on div "Implementing iterative feedback mechanisms with targeted questions about key co…" at bounding box center [630, 190] width 428 height 44
click at [416, 165] on input "a. Implementing iterative feedback mechanisms with targeted questions about key…" at bounding box center [416, 160] width 0 height 9
click at [668, 196] on div "Implementing iterative feedback mechanisms with targeted questions about key co…" at bounding box center [630, 190] width 428 height 44
click at [416, 165] on input "a. Implementing iterative feedback mechanisms with targeted questions about key…" at bounding box center [416, 160] width 0 height 9
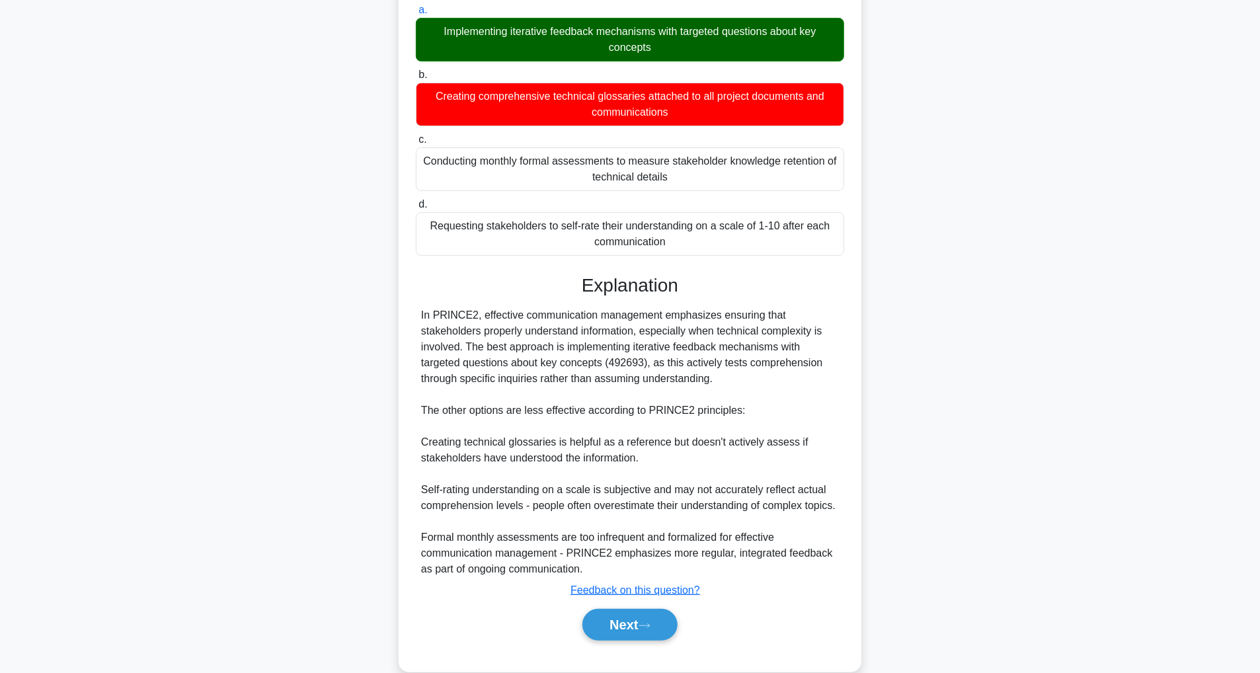
scroll to position [173, 0]
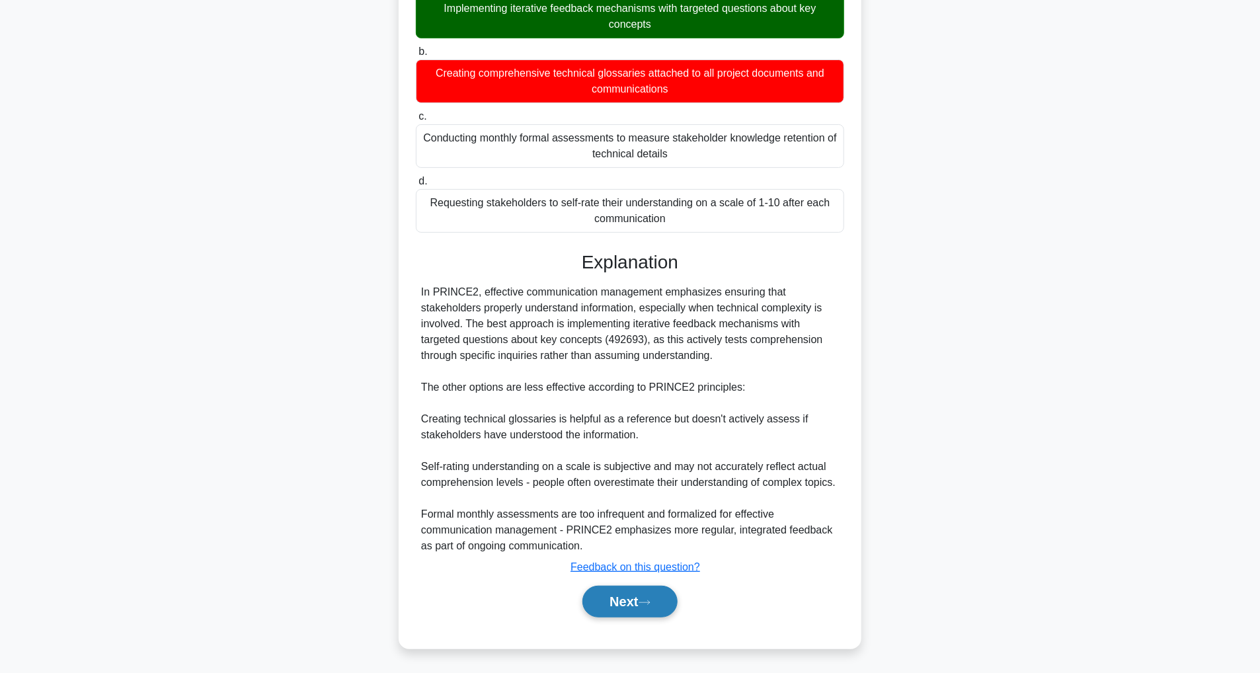
click at [625, 611] on button "Next" at bounding box center [629, 602] width 95 height 32
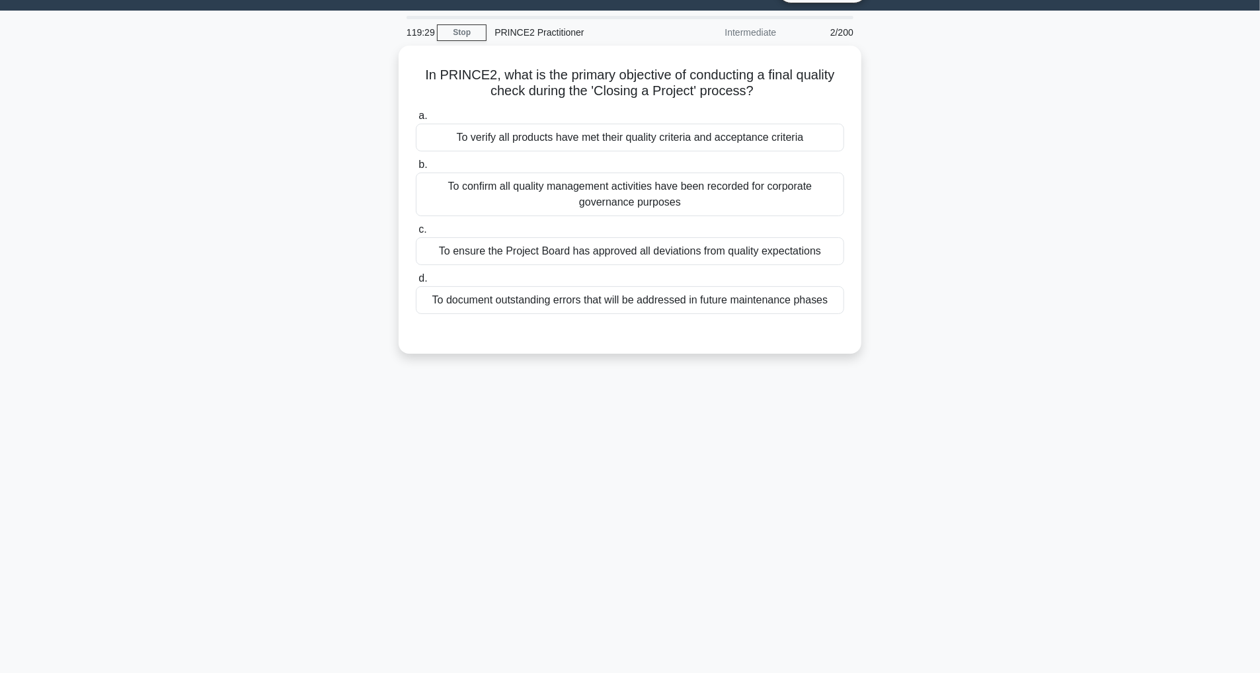
scroll to position [0, 0]
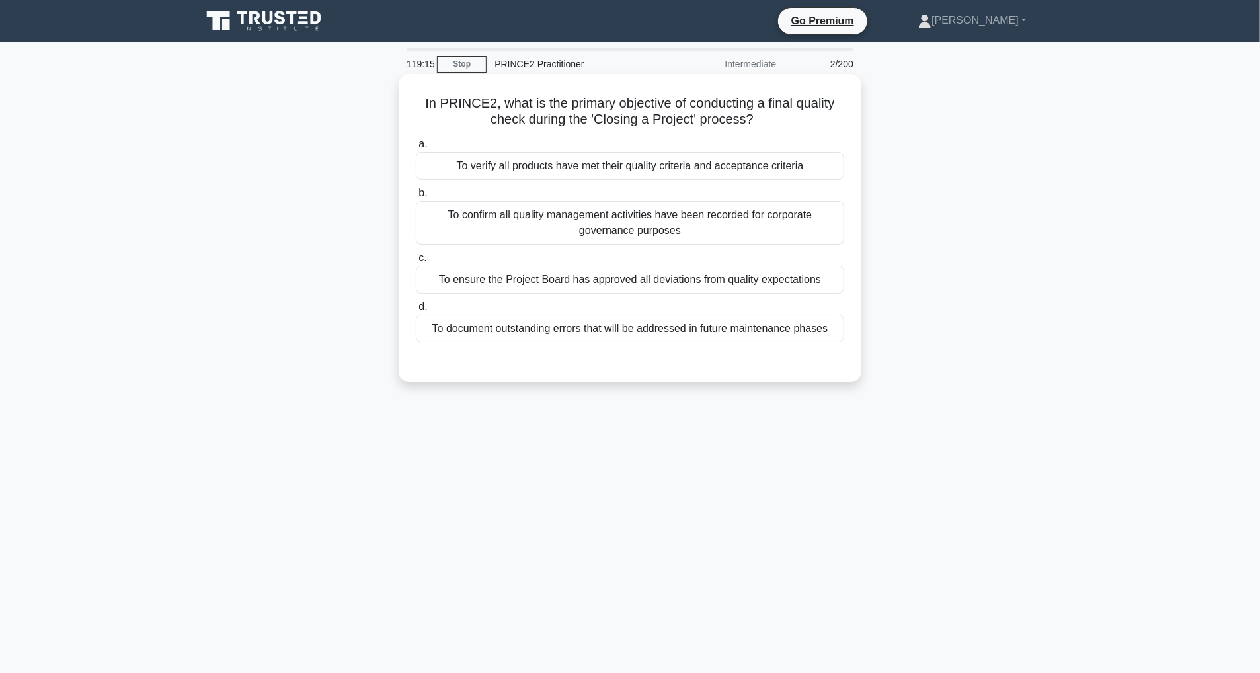
click at [617, 163] on div "To verify all products have met their quality criteria and acceptance criteria" at bounding box center [630, 166] width 428 height 28
click at [416, 149] on input "a. To verify all products have met their quality criteria and acceptance criter…" at bounding box center [416, 144] width 0 height 9
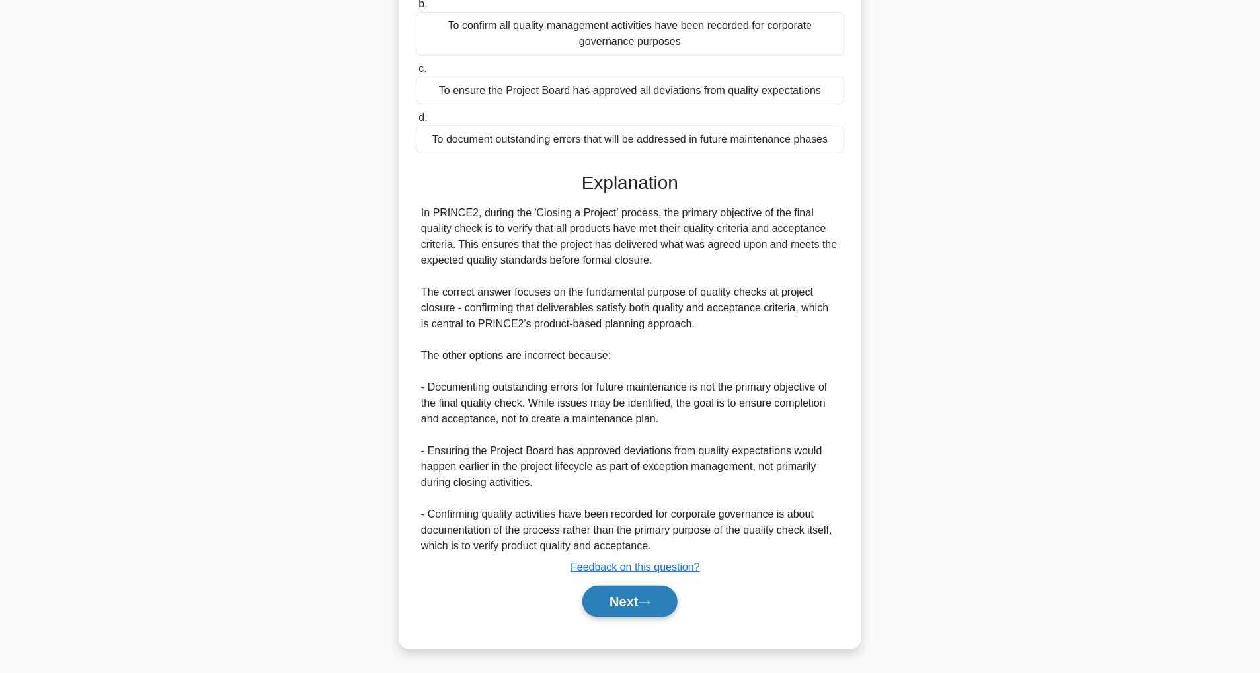
click at [650, 593] on button "Next" at bounding box center [629, 602] width 95 height 32
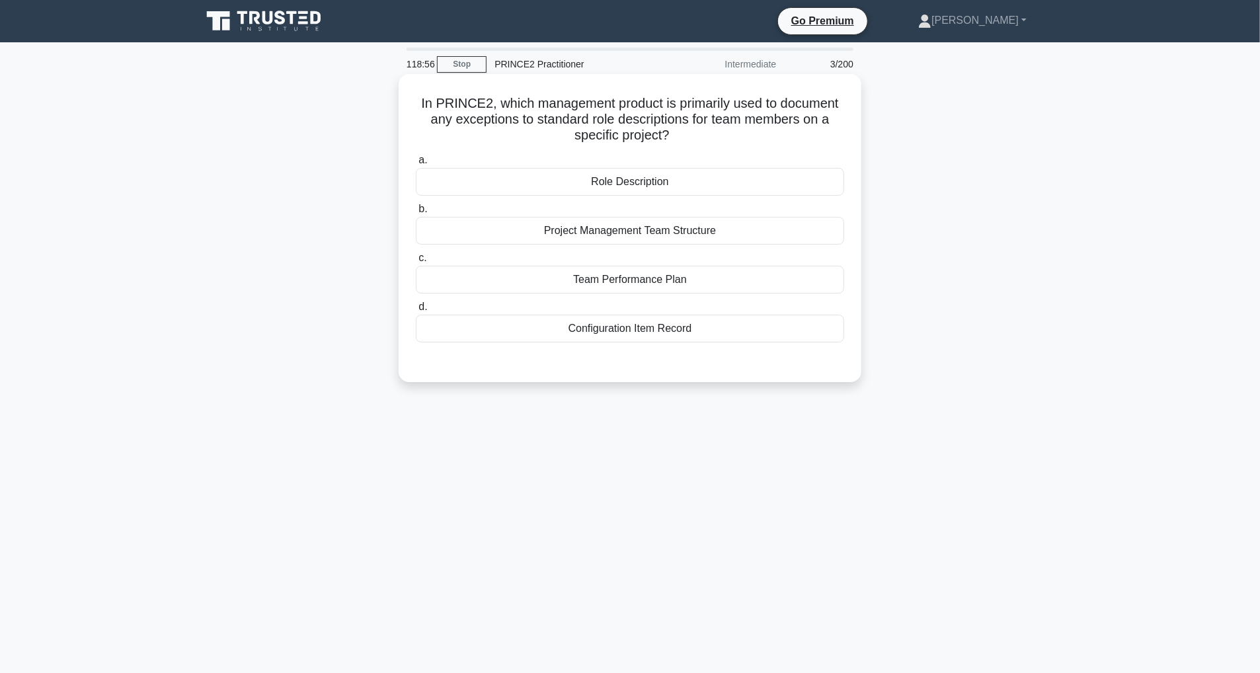
click at [660, 183] on div "Role Description" at bounding box center [630, 182] width 428 height 28
click at [416, 165] on input "a. Role Description" at bounding box center [416, 160] width 0 height 9
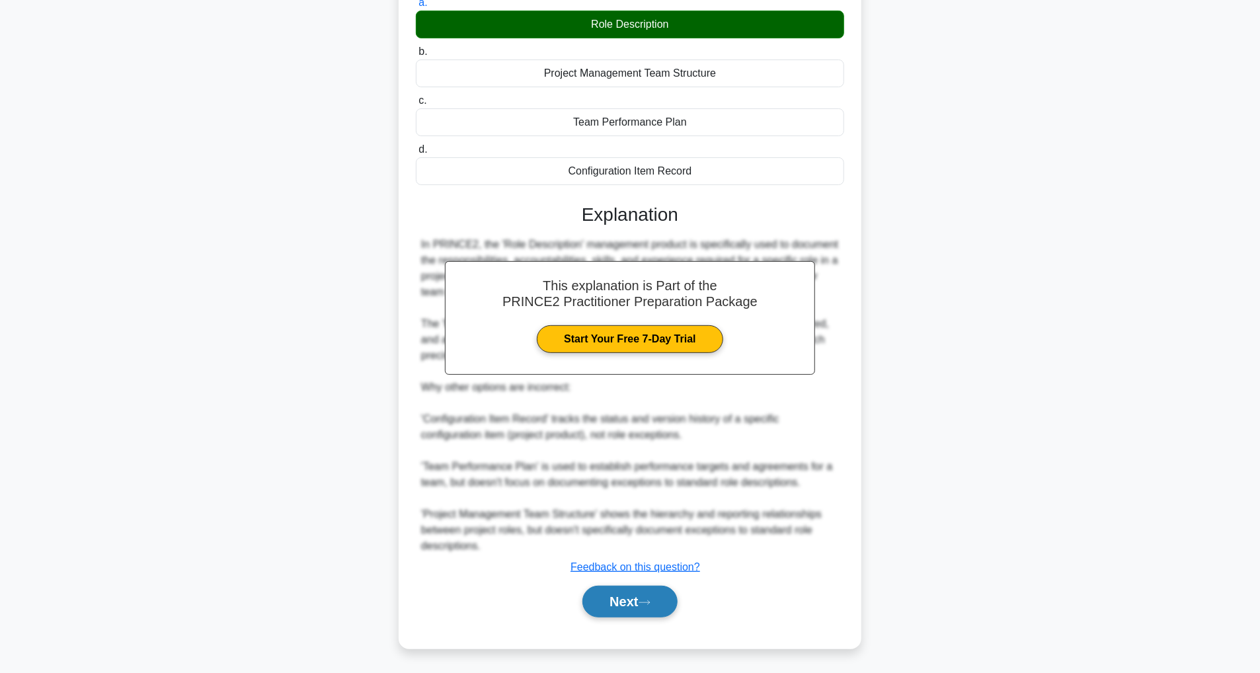
click at [660, 602] on button "Next" at bounding box center [629, 602] width 95 height 32
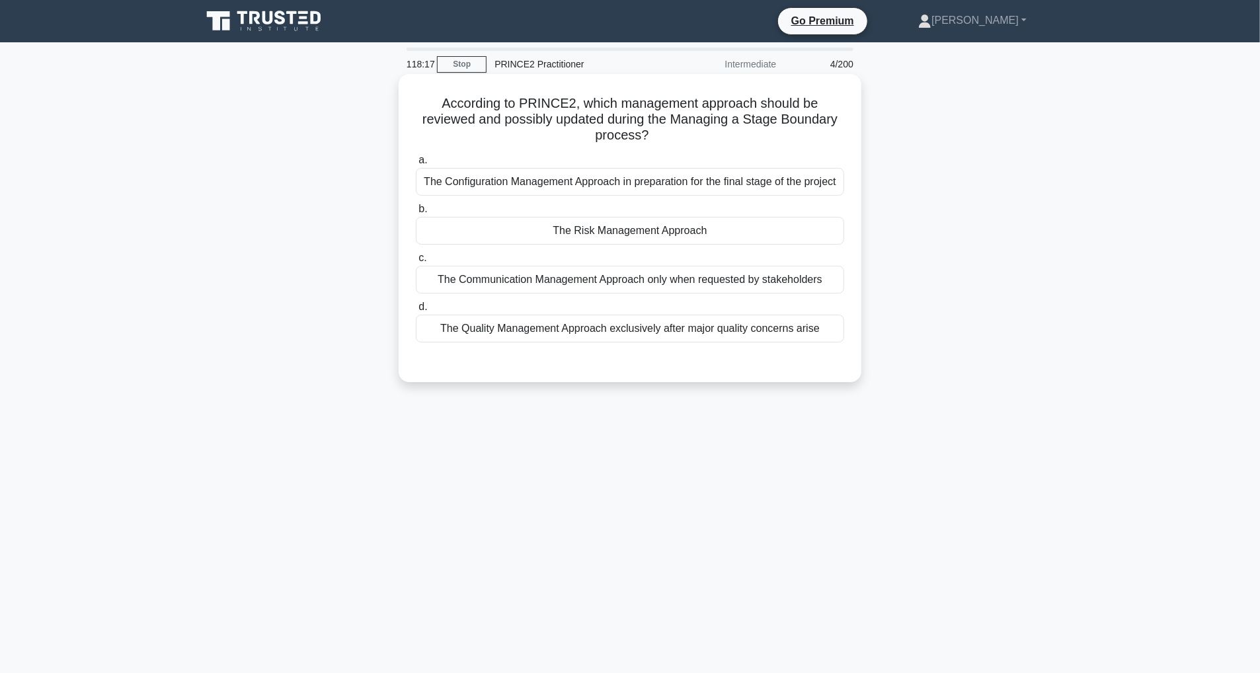
click at [670, 245] on div "The Risk Management Approach" at bounding box center [630, 231] width 428 height 28
click at [416, 214] on input "b. The Risk Management Approach" at bounding box center [416, 209] width 0 height 9
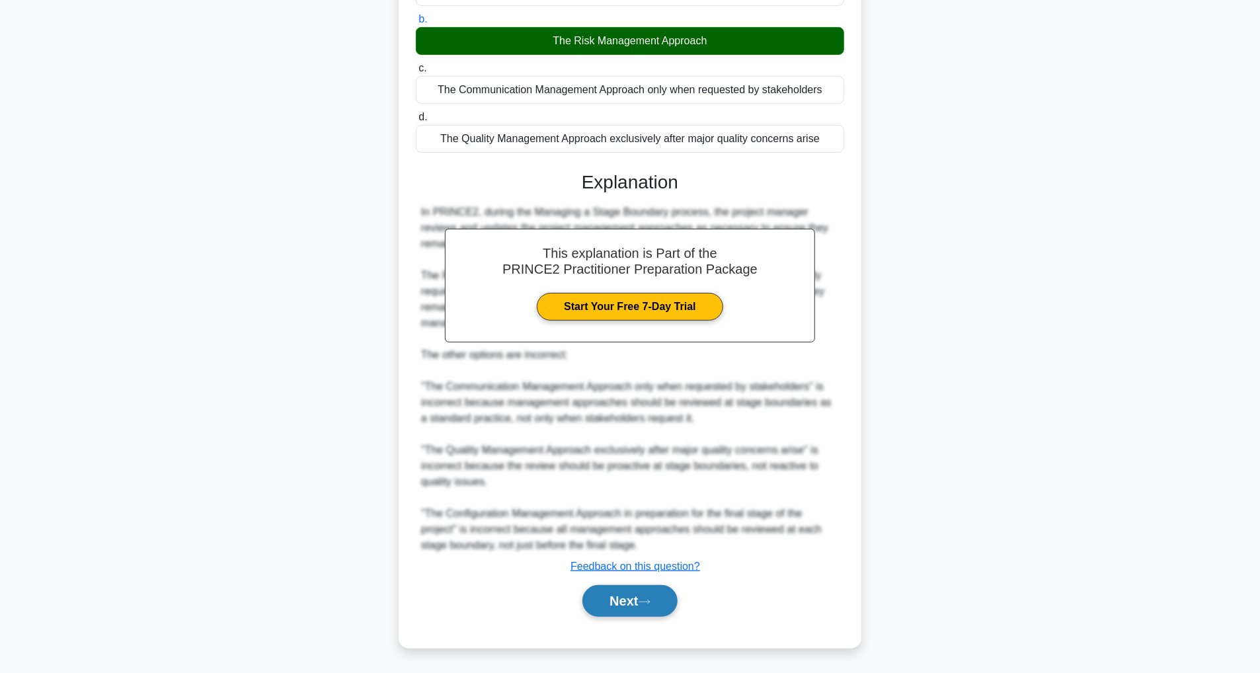
click at [639, 607] on button "Next" at bounding box center [629, 601] width 95 height 32
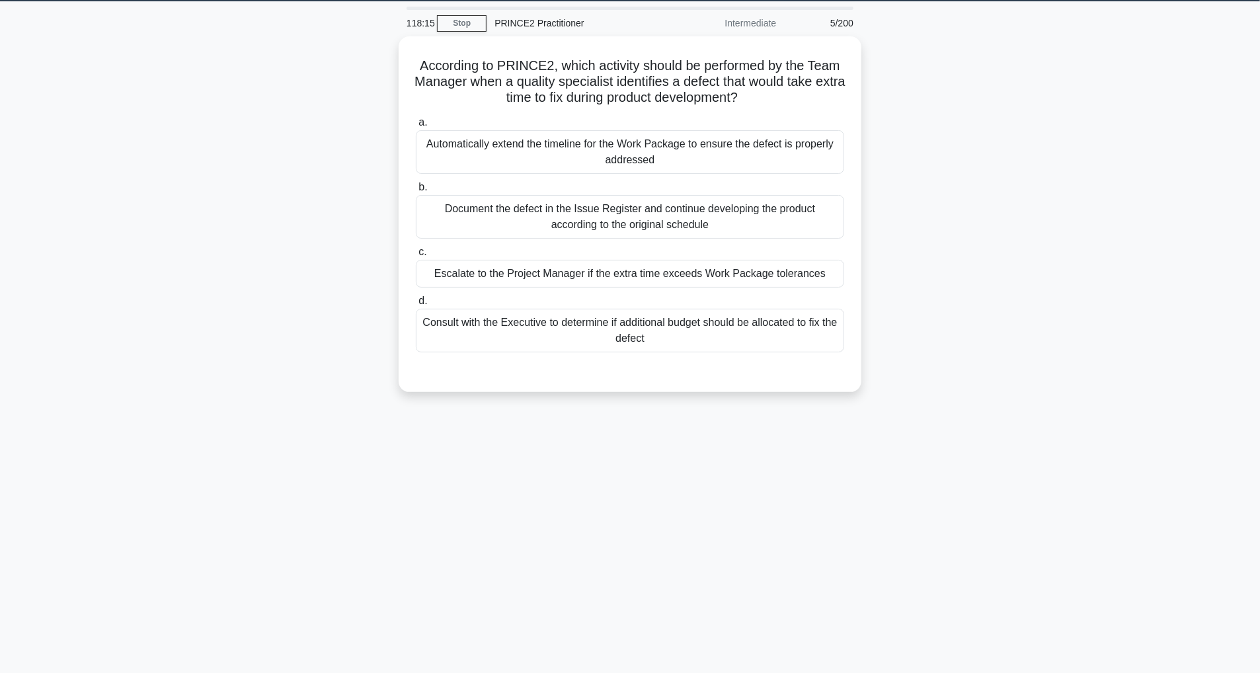
scroll to position [42, 0]
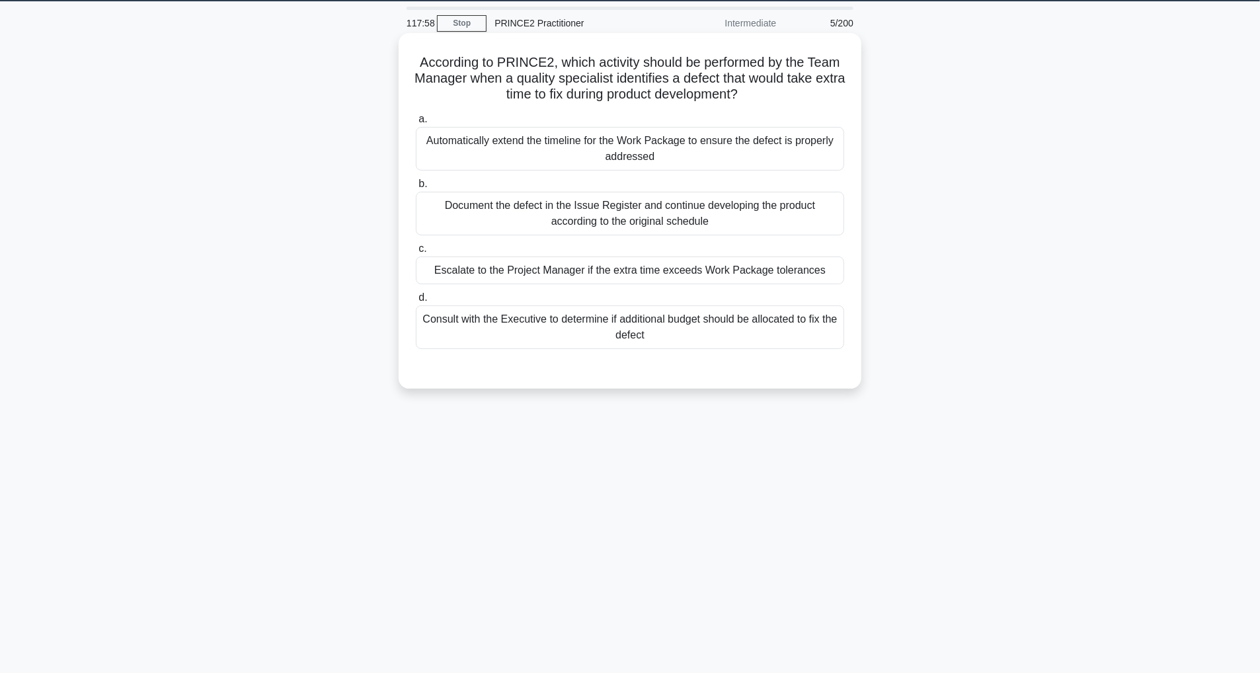
click at [723, 273] on div "Escalate to the Project Manager if the extra time exceeds Work Package toleranc…" at bounding box center [630, 270] width 428 height 28
click at [416, 253] on input "c. Escalate to the Project Manager if the extra time exceeds Work Package toler…" at bounding box center [416, 249] width 0 height 9
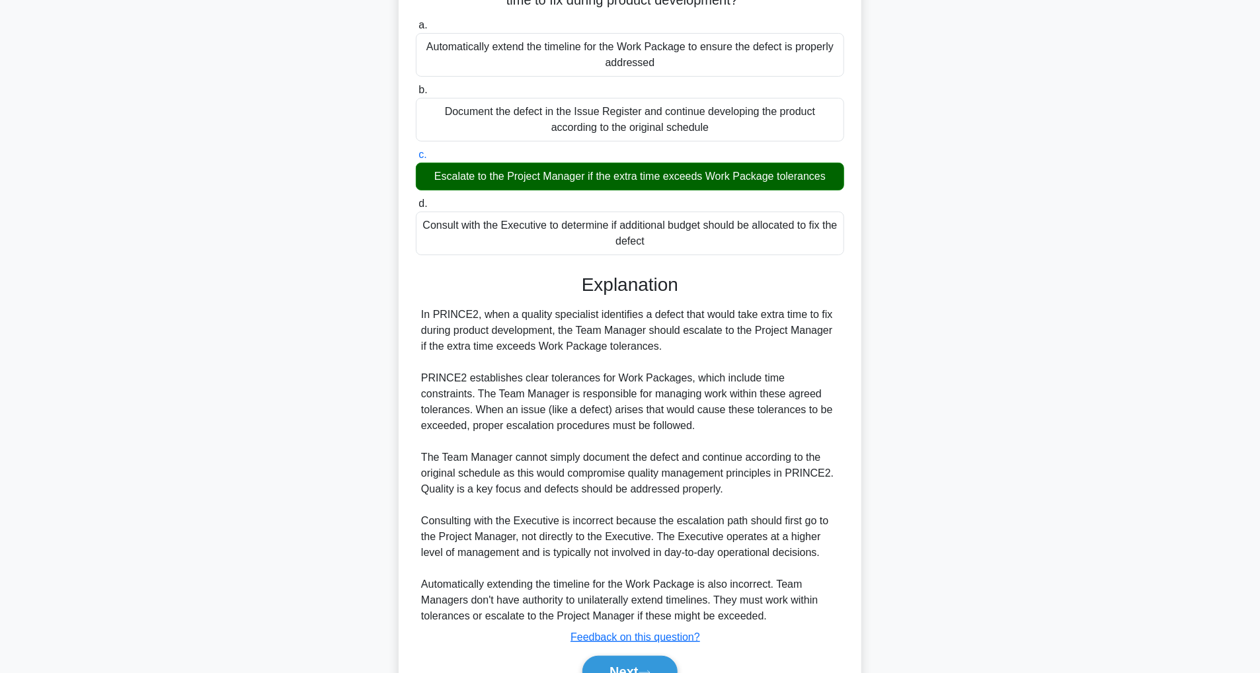
scroll to position [205, 0]
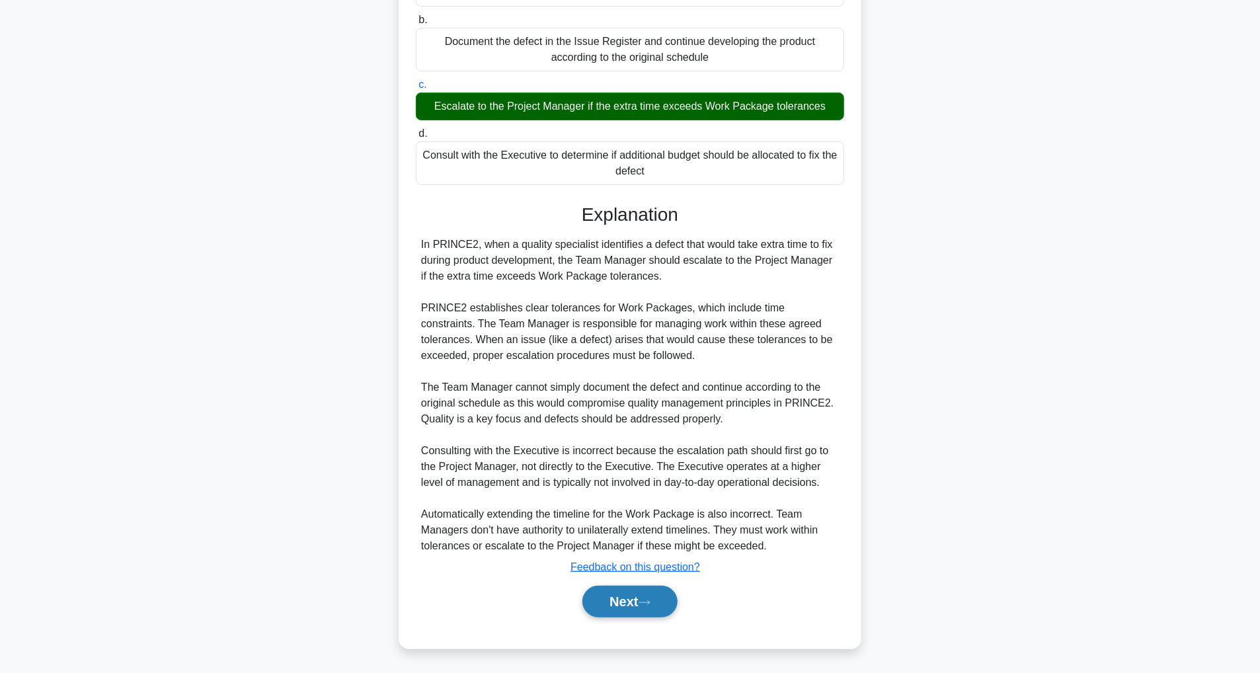
click at [613, 614] on button "Next" at bounding box center [629, 602] width 95 height 32
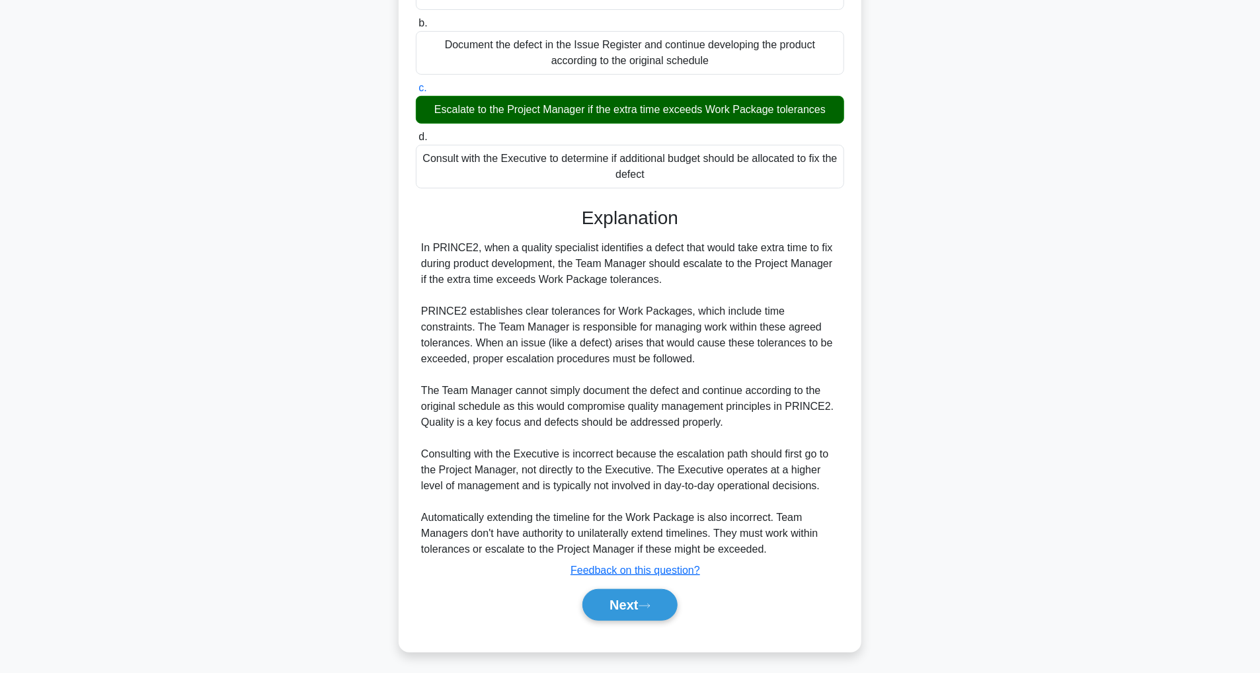
scroll to position [42, 0]
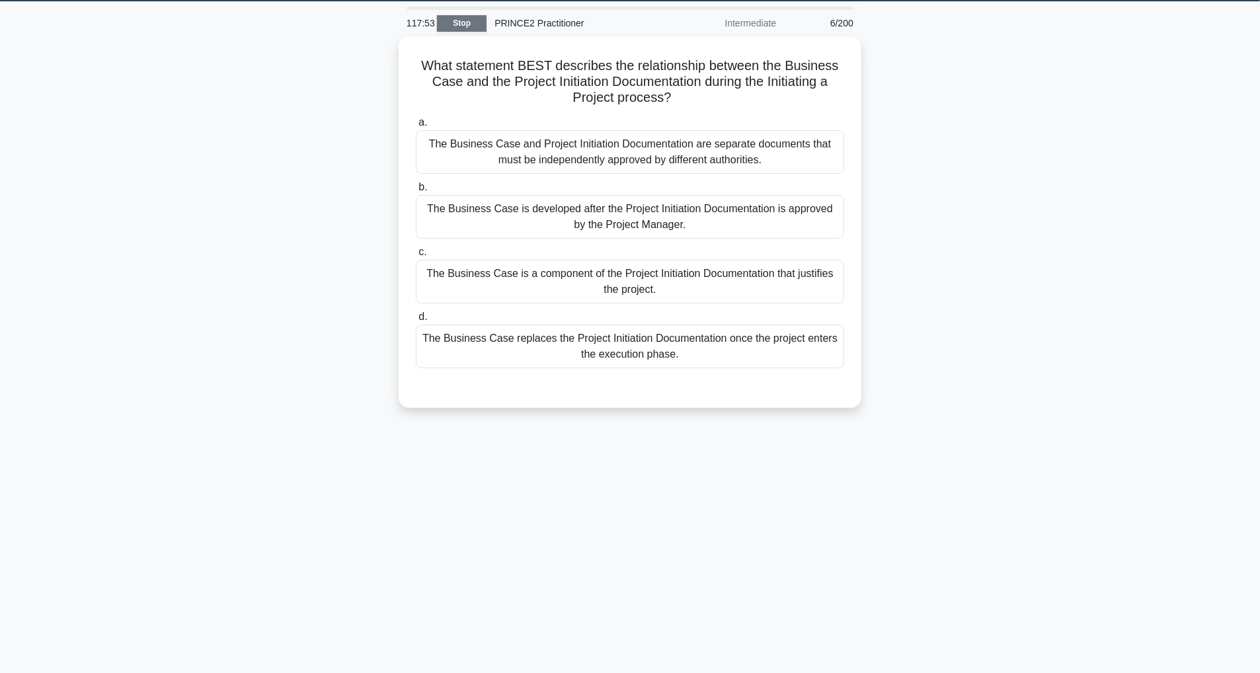
click at [468, 20] on link "Stop" at bounding box center [462, 23] width 50 height 17
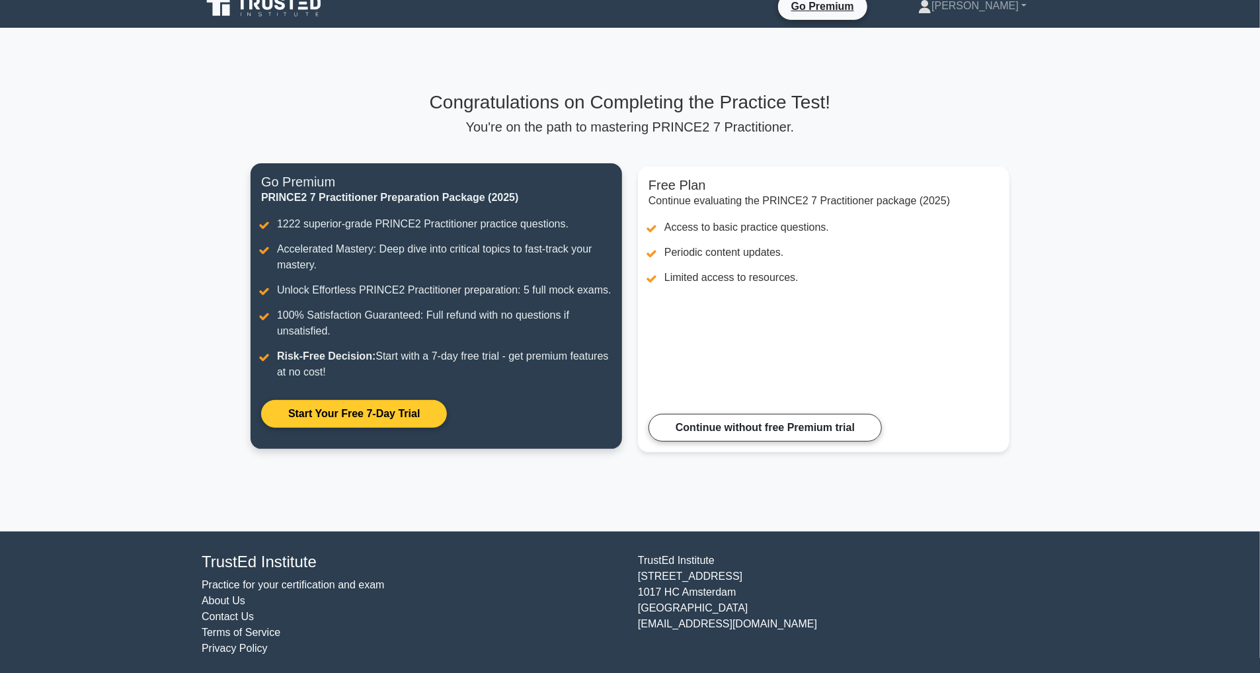
scroll to position [19, 0]
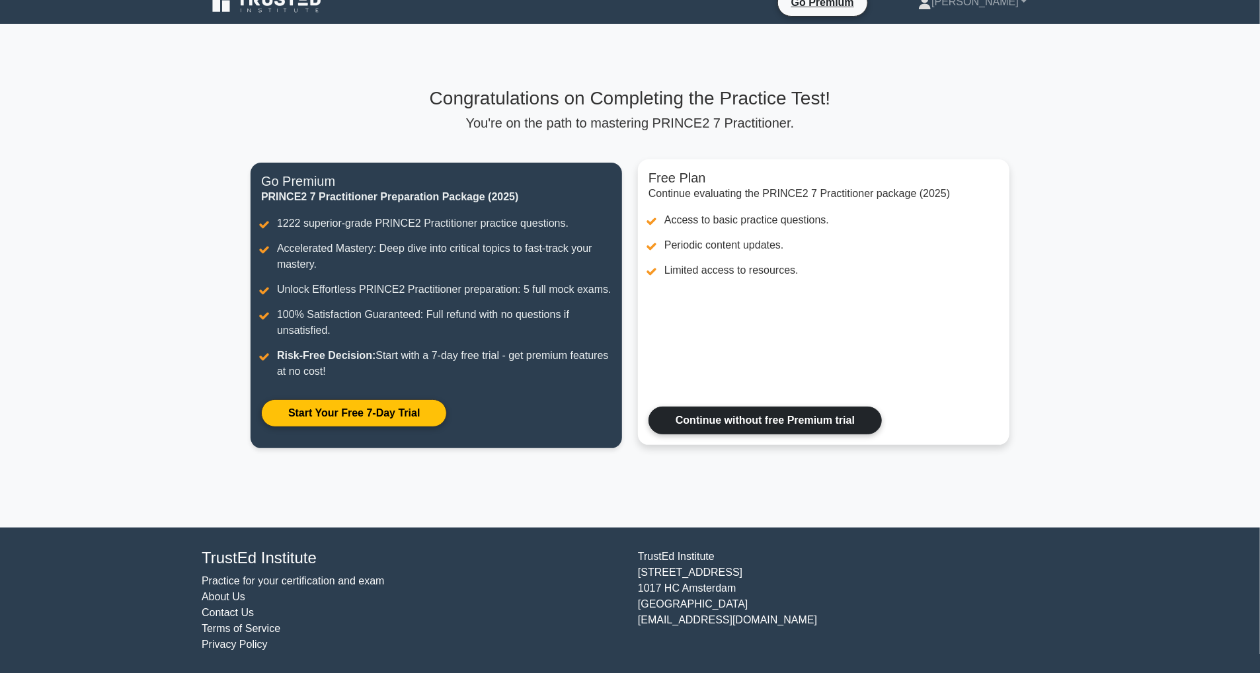
click at [787, 421] on link "Continue without free Premium trial" at bounding box center [764, 421] width 233 height 28
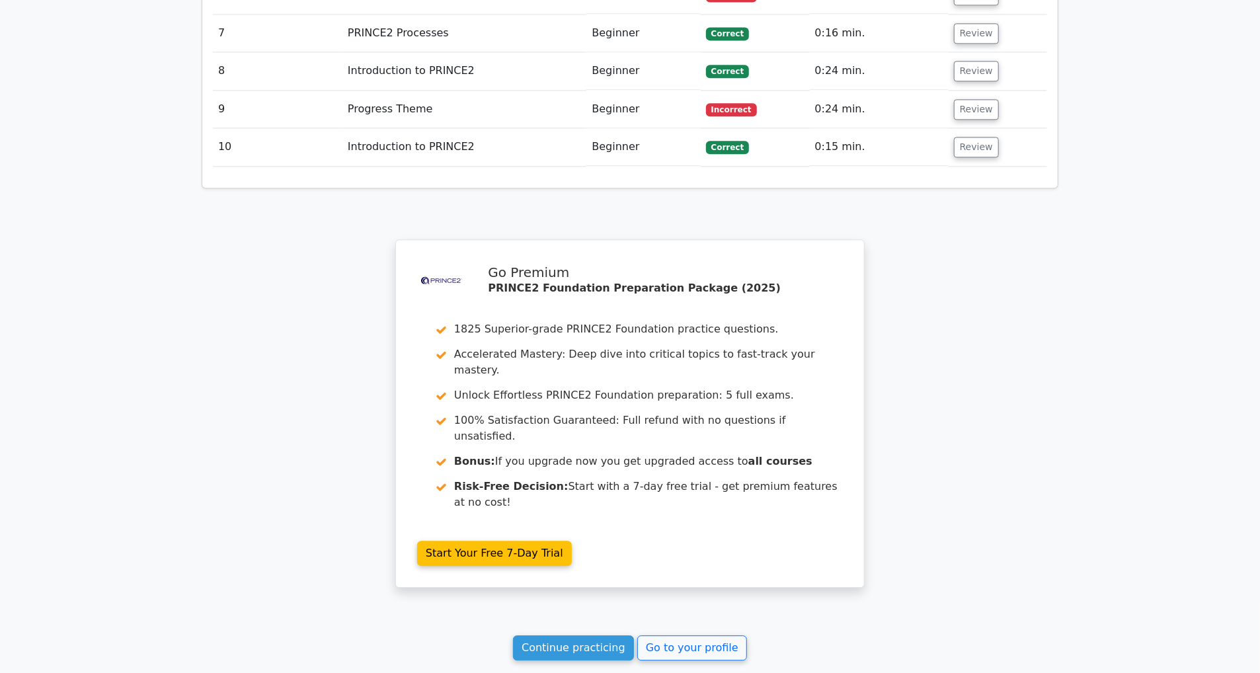
scroll to position [1972, 0]
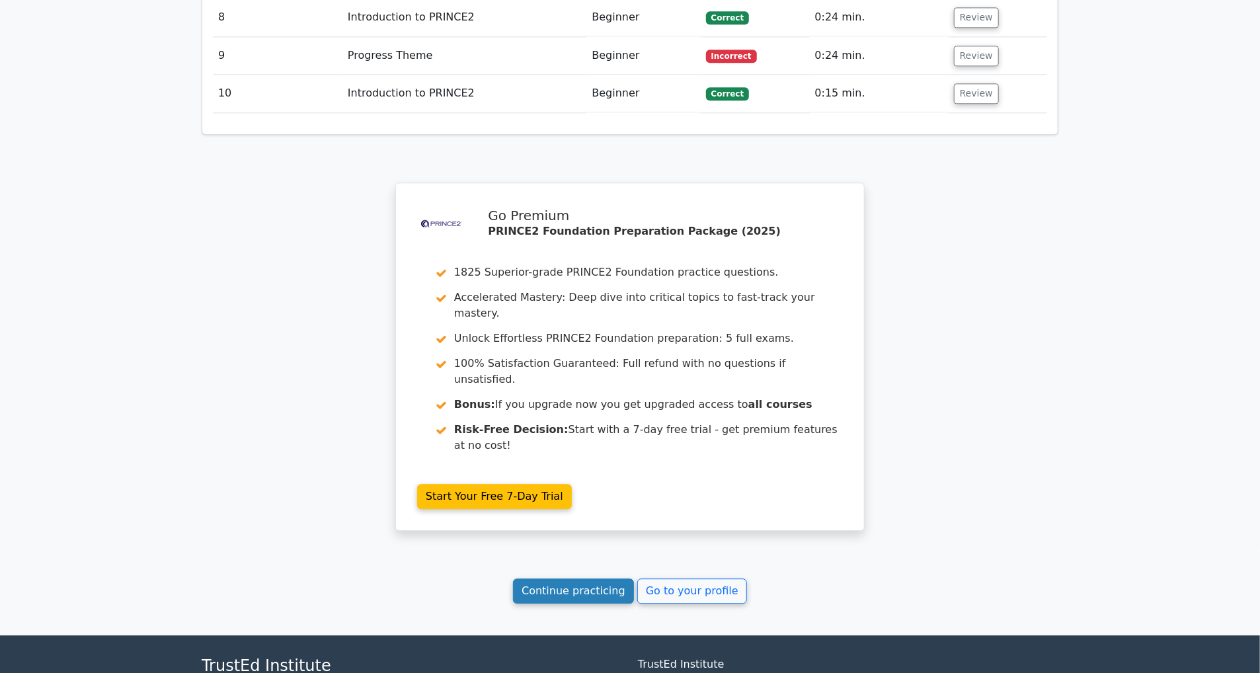
click at [611, 578] on link "Continue practicing" at bounding box center [573, 590] width 121 height 25
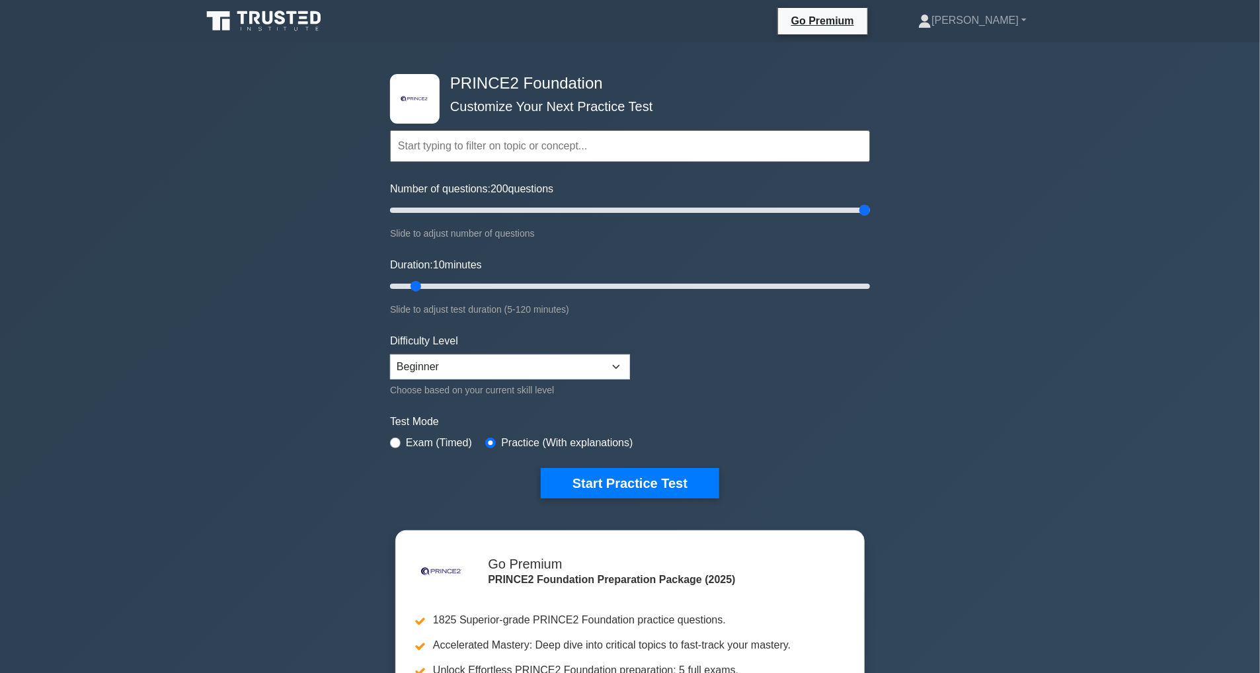
drag, startPoint x: 408, startPoint y: 211, endPoint x: 889, endPoint y: 232, distance: 481.0
type input "200"
click at [870, 218] on input "Number of questions: 200 questions" at bounding box center [630, 210] width 480 height 16
drag, startPoint x: 413, startPoint y: 287, endPoint x: 516, endPoint y: 292, distance: 102.6
type input "35"
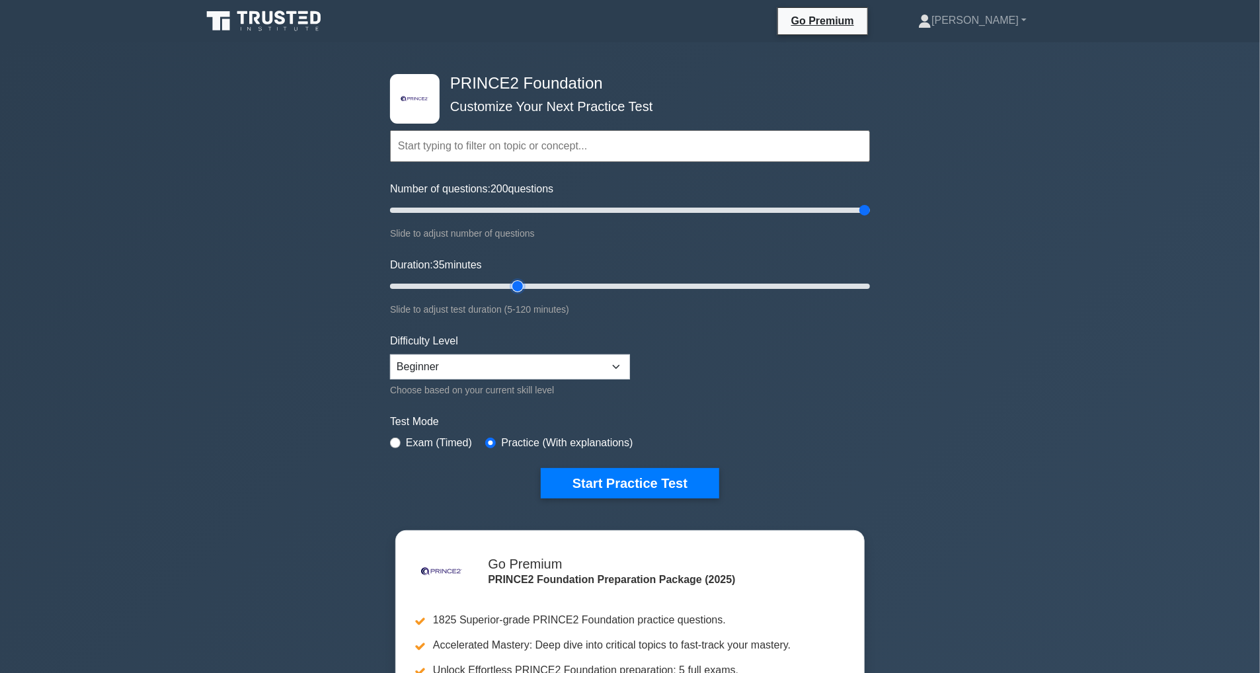
click at [516, 292] on input "Duration: 35 minutes" at bounding box center [630, 286] width 480 height 16
drag, startPoint x: 862, startPoint y: 208, endPoint x: 602, endPoint y: 212, distance: 259.8
type input "90"
click at [602, 212] on input "Number of questions: 90 questions" at bounding box center [630, 210] width 480 height 16
drag, startPoint x: 518, startPoint y: 284, endPoint x: 1151, endPoint y: 314, distance: 634.0
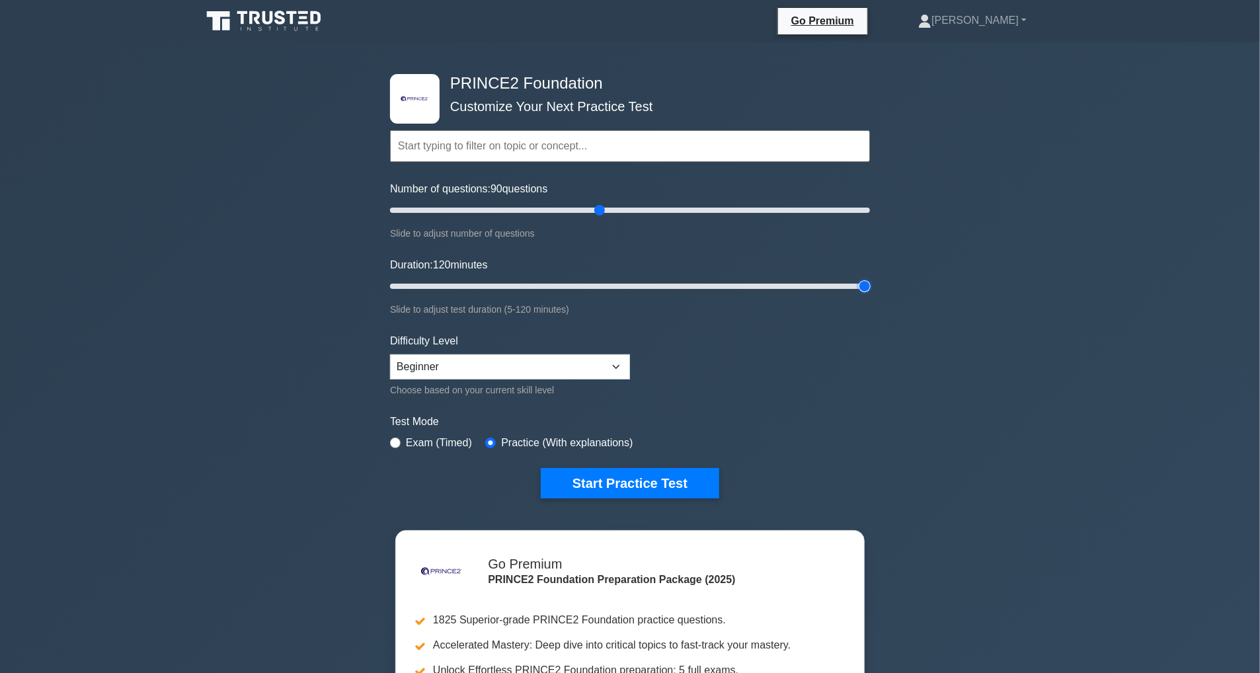
type input "120"
click at [870, 294] on input "Duration: 120 minutes" at bounding box center [630, 286] width 480 height 16
click at [613, 373] on select "Beginner Intermediate Expert" at bounding box center [510, 366] width 240 height 25
select select "intermediate"
click at [390, 354] on select "Beginner Intermediate Expert" at bounding box center [510, 366] width 240 height 25
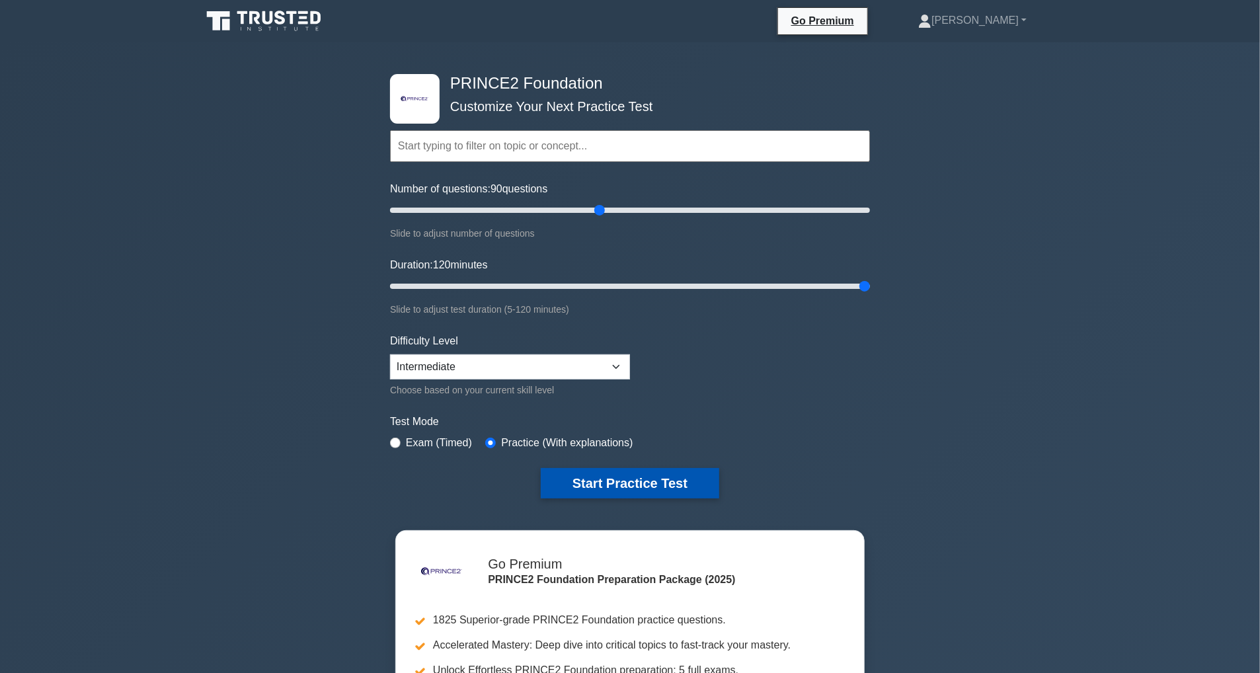
click at [584, 484] on button "Start Practice Test" at bounding box center [630, 483] width 178 height 30
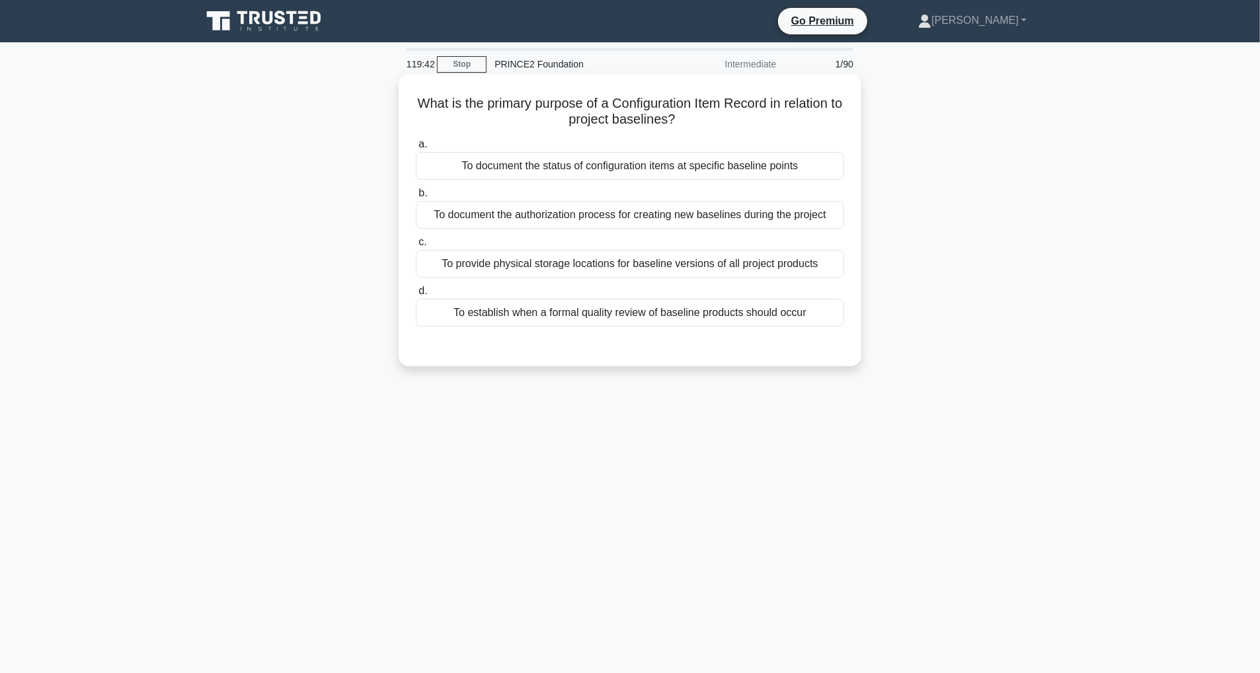
click at [720, 171] on div "To document the status of configuration items at specific baseline points" at bounding box center [630, 166] width 428 height 28
click at [416, 149] on input "a. To document the status of configuration items at specific baseline points" at bounding box center [416, 144] width 0 height 9
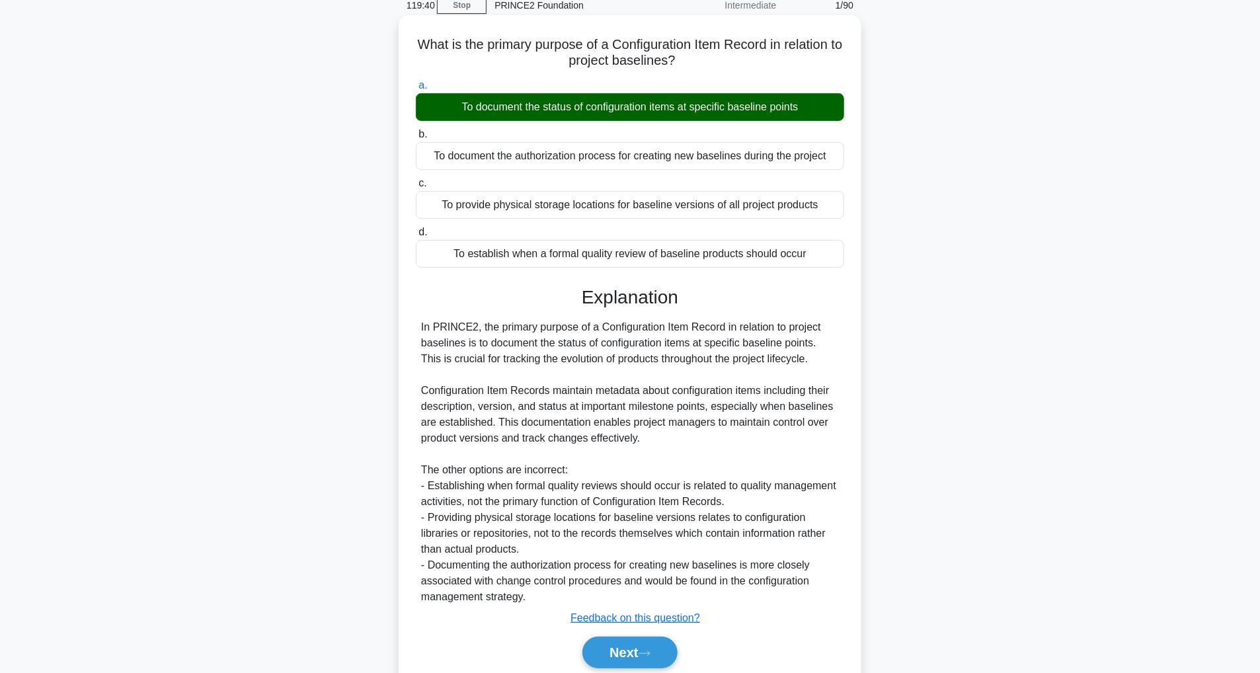
scroll to position [110, 0]
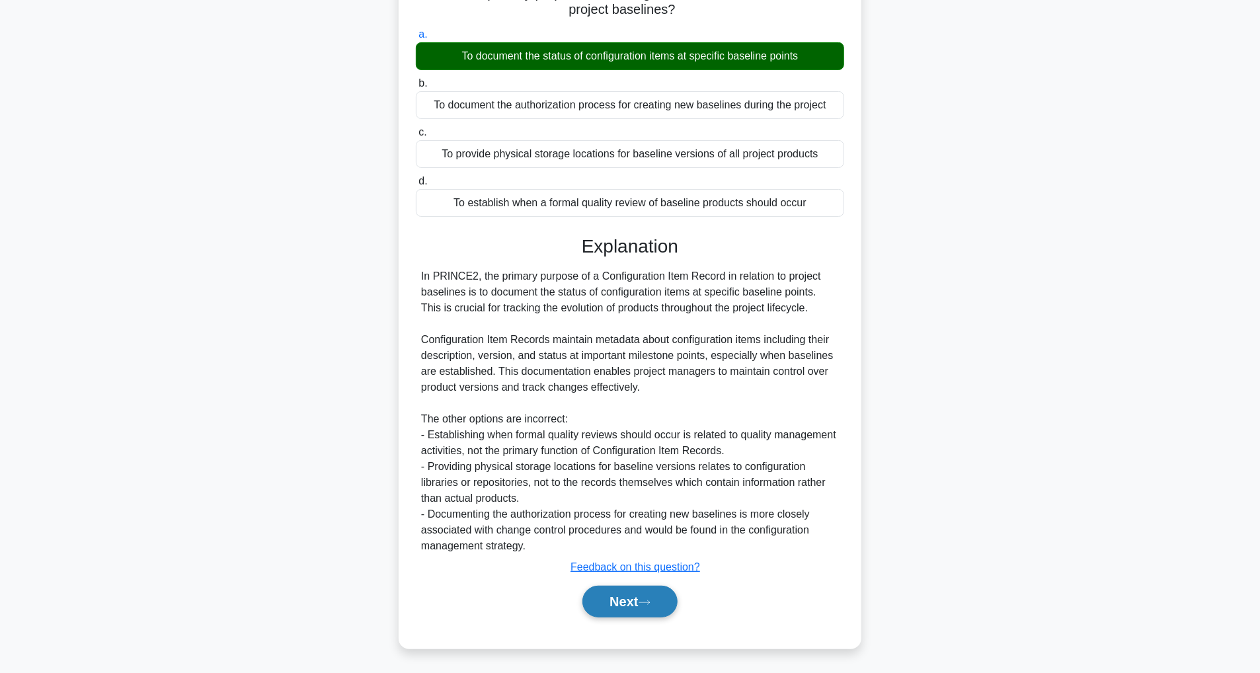
click at [666, 598] on button "Next" at bounding box center [629, 602] width 95 height 32
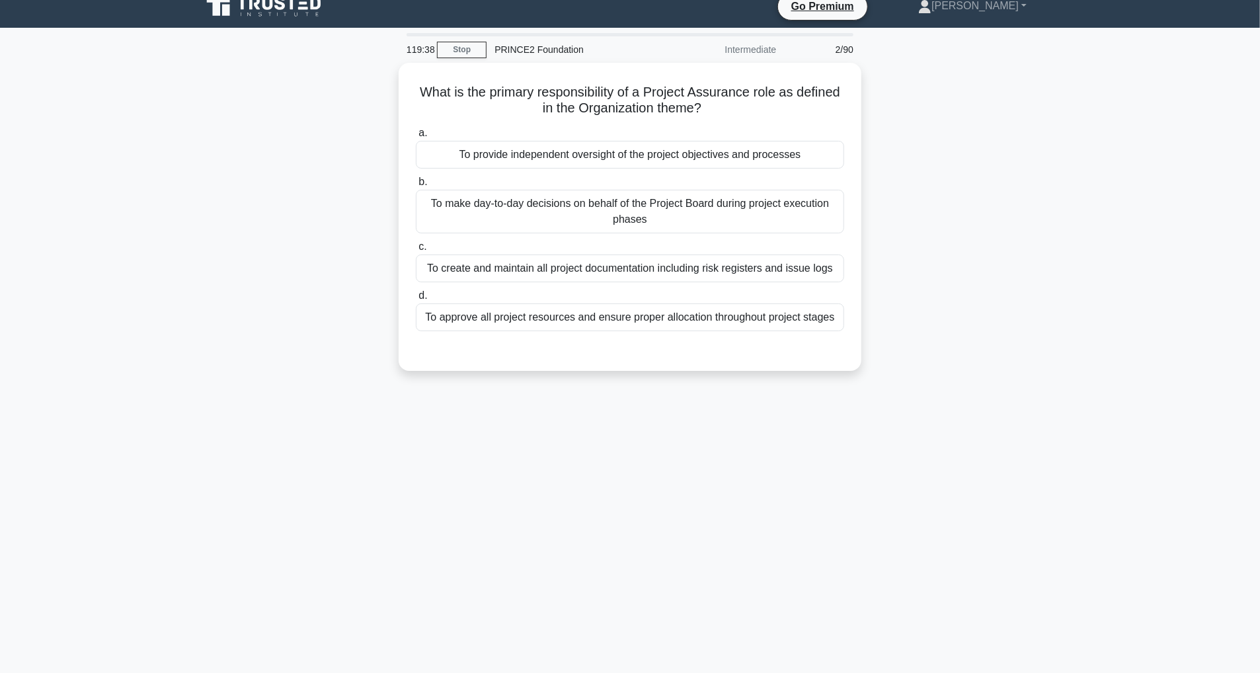
scroll to position [0, 0]
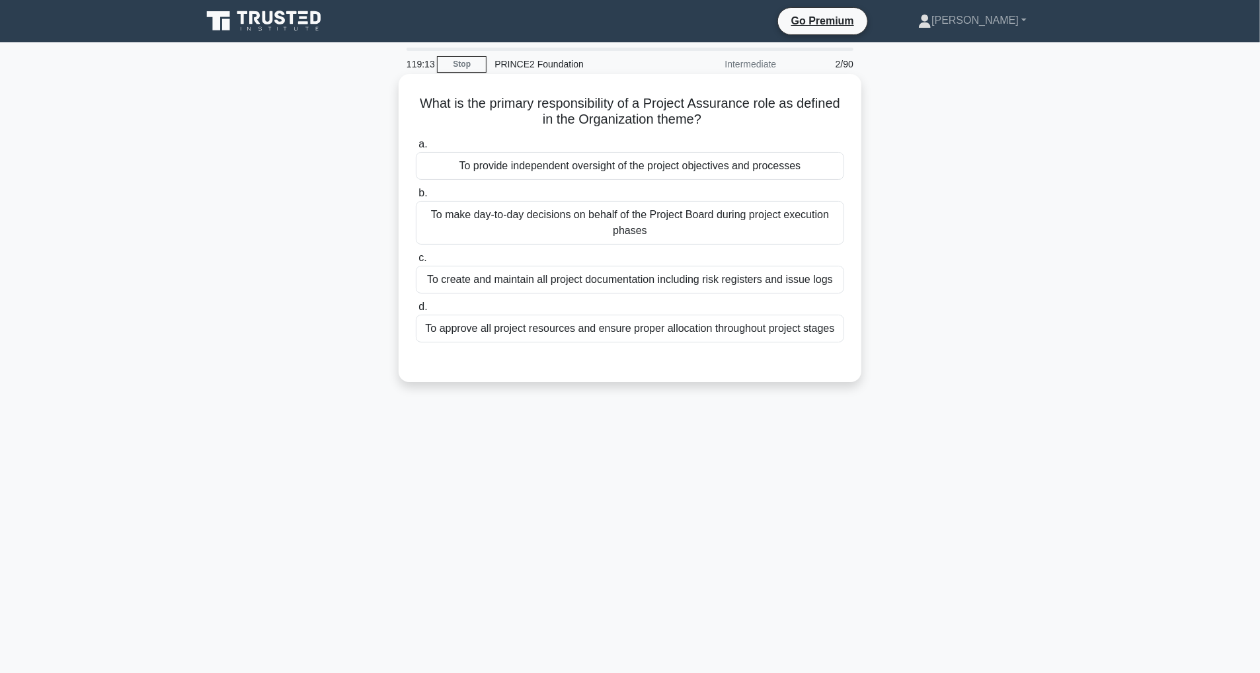
click at [698, 159] on div "To provide independent oversight of the project objectives and processes" at bounding box center [630, 166] width 428 height 28
click at [416, 149] on input "a. To provide independent oversight of the project objectives and processes" at bounding box center [416, 144] width 0 height 9
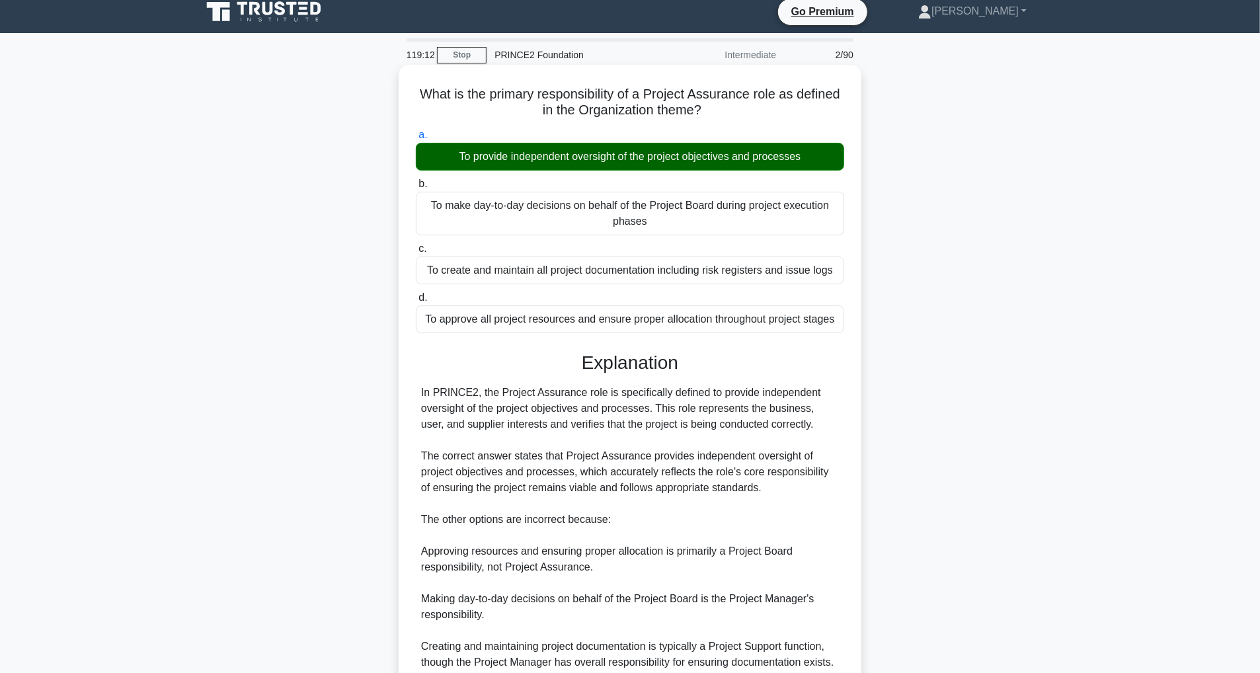
scroll to position [126, 0]
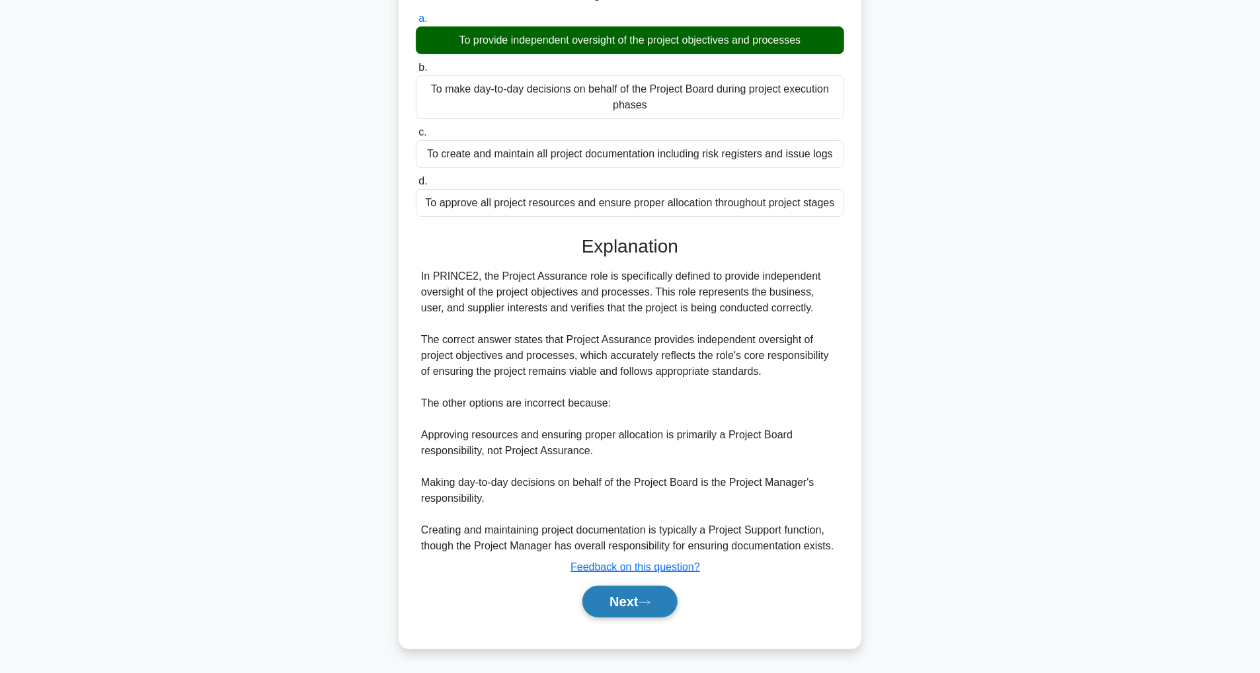
click at [627, 603] on button "Next" at bounding box center [629, 602] width 95 height 32
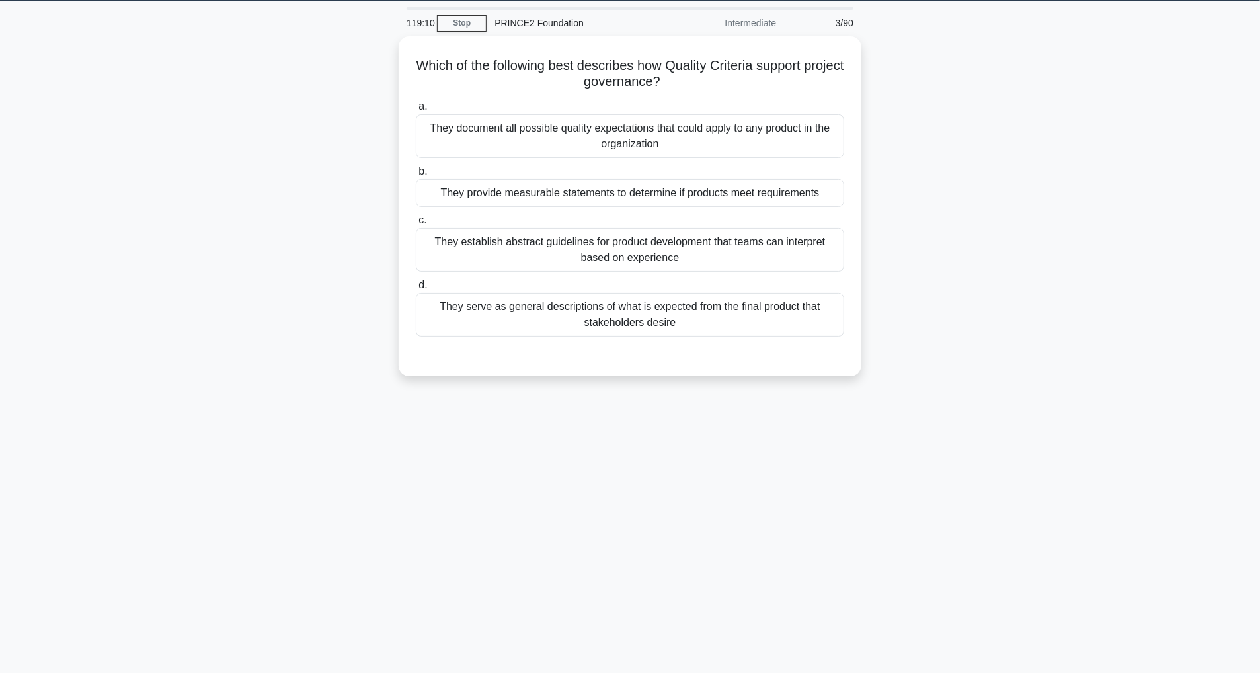
scroll to position [0, 0]
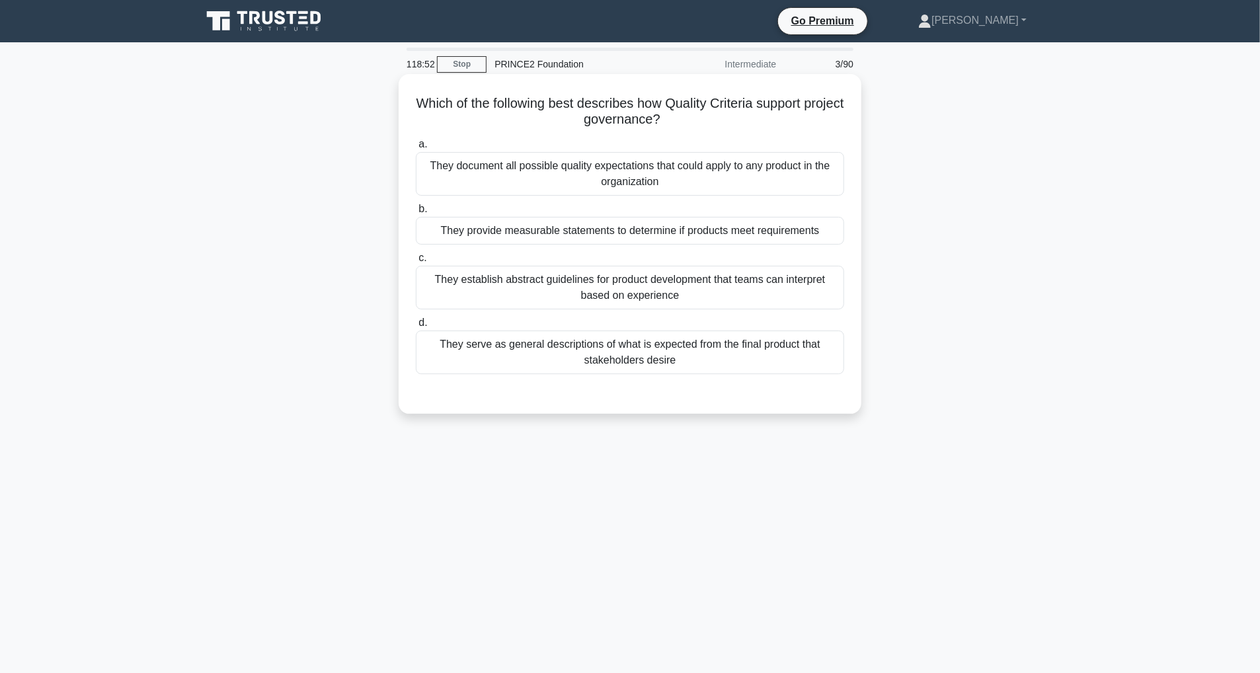
click at [716, 358] on div "They serve as general descriptions of what is expected from the final product t…" at bounding box center [630, 352] width 428 height 44
click at [416, 327] on input "d. They serve as general descriptions of what is expected from the final produc…" at bounding box center [416, 323] width 0 height 9
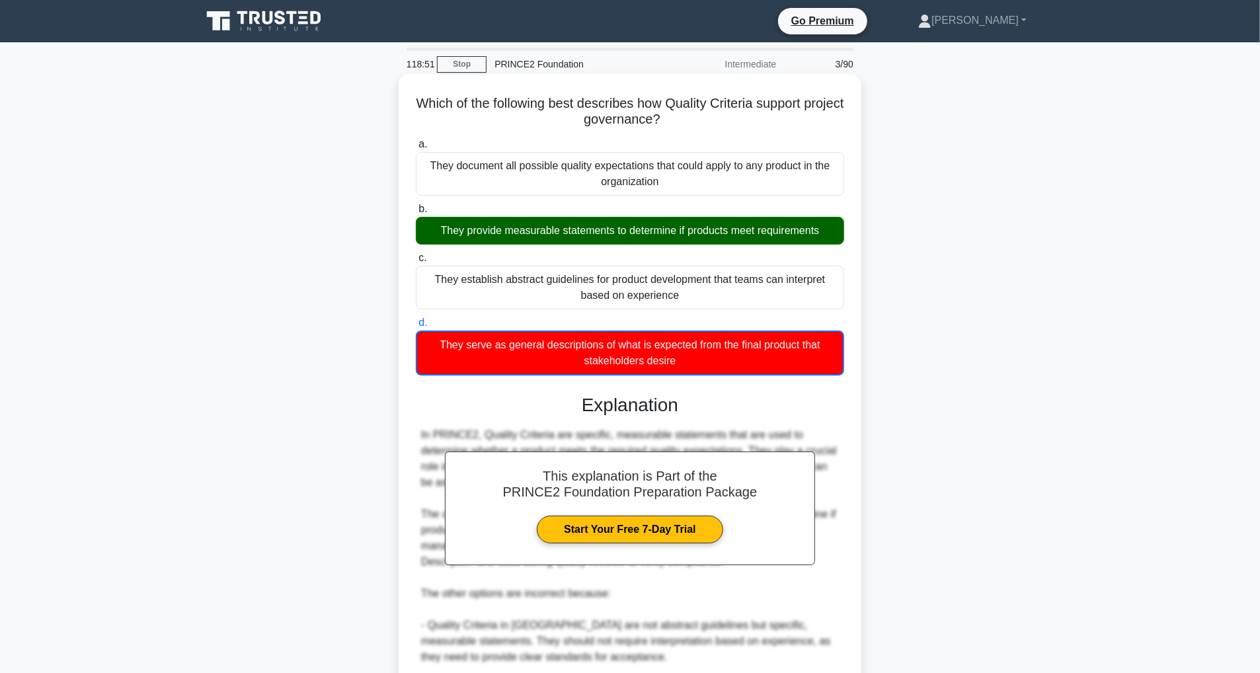
click at [689, 228] on div "They provide measurable statements to determine if products meet requirements" at bounding box center [630, 231] width 428 height 28
click at [416, 214] on input "b. They provide measurable statements to determine if products meet requirements" at bounding box center [416, 209] width 0 height 9
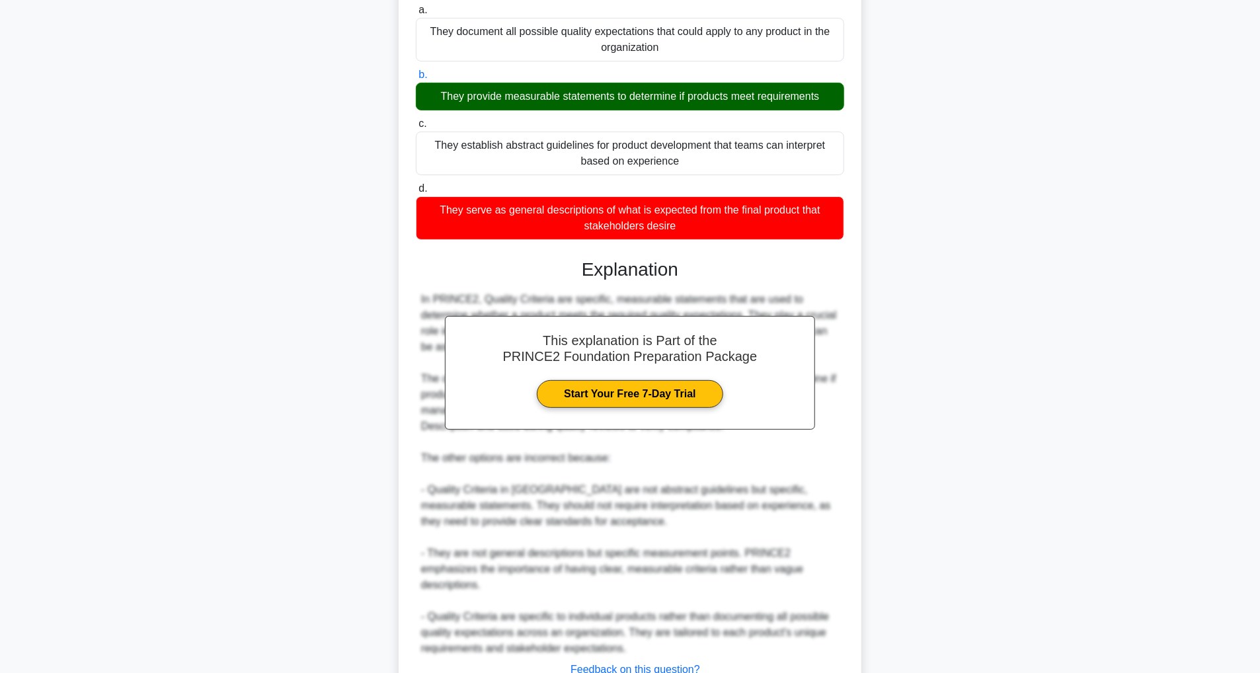
scroll to position [237, 0]
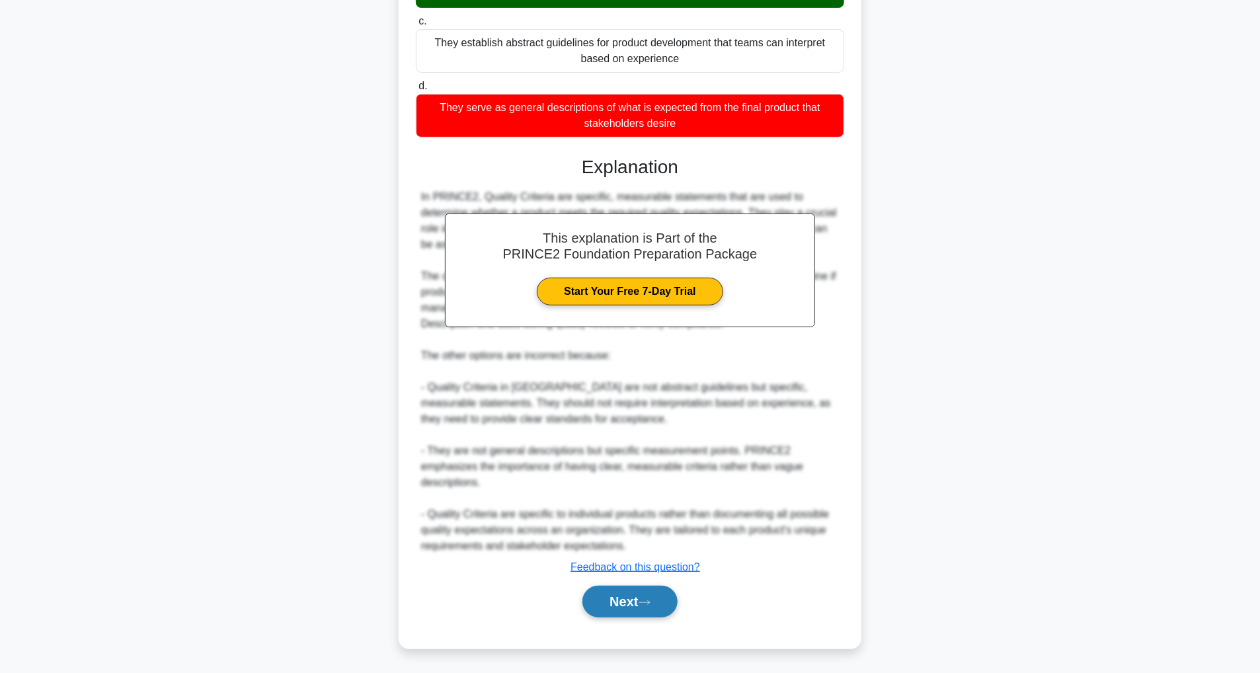
click at [658, 609] on button "Next" at bounding box center [629, 602] width 95 height 32
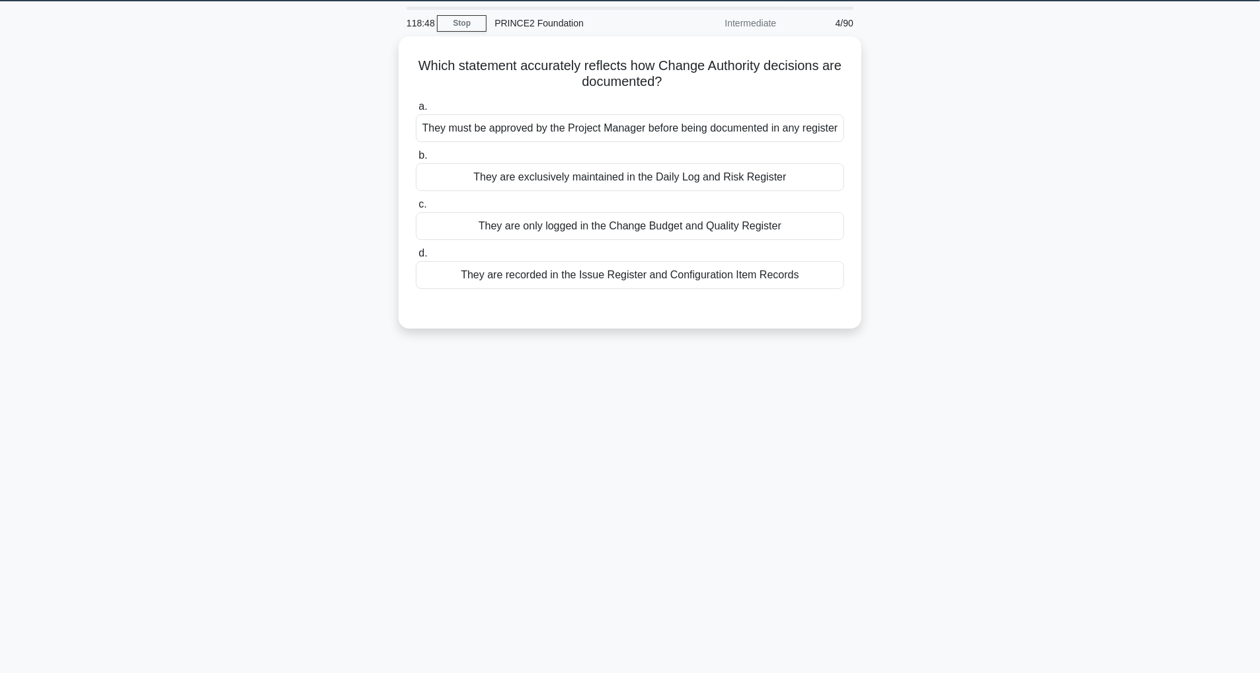
scroll to position [42, 0]
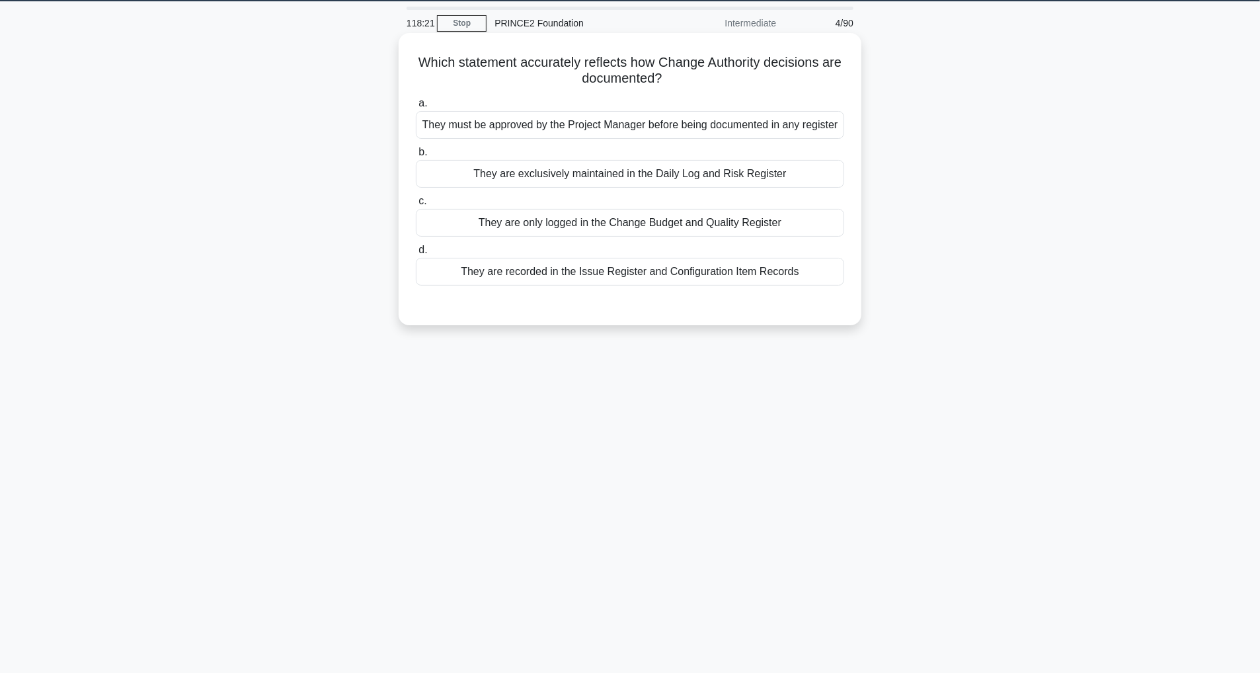
click at [628, 276] on div "They are recorded in the Issue Register and Configuration Item Records" at bounding box center [630, 272] width 428 height 28
click at [416, 254] on input "d. They are recorded in the Issue Register and Configuration Item Records" at bounding box center [416, 250] width 0 height 9
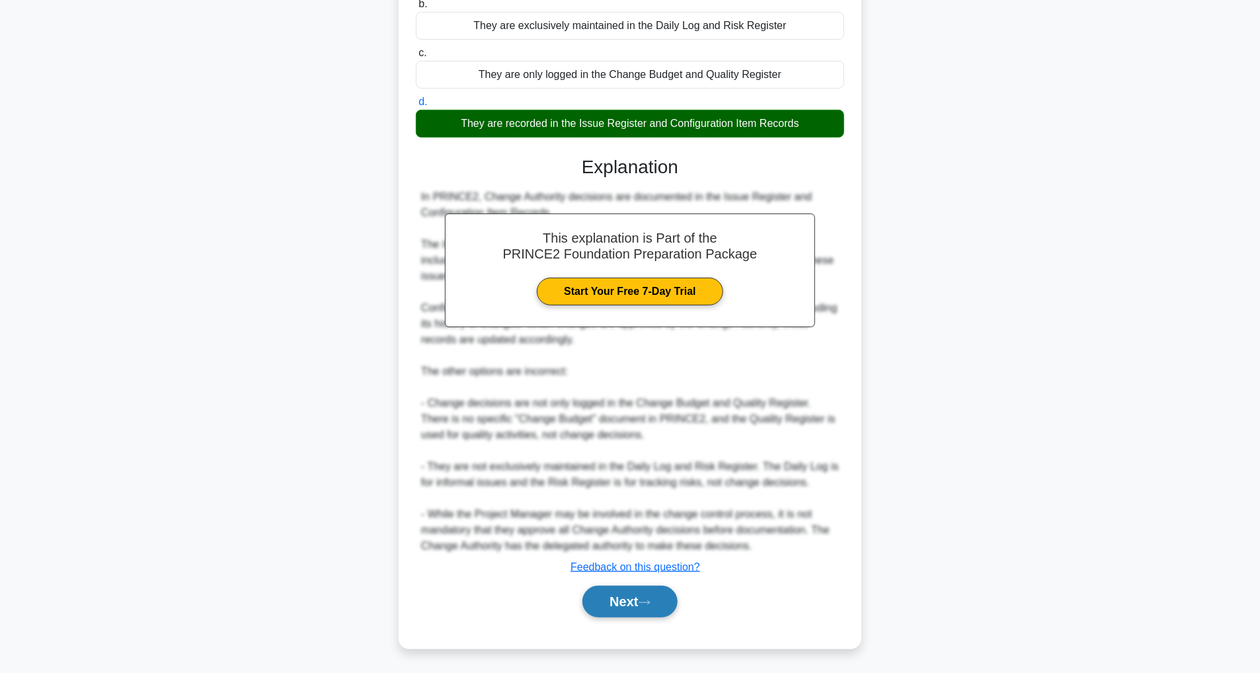
click at [637, 607] on button "Next" at bounding box center [629, 602] width 95 height 32
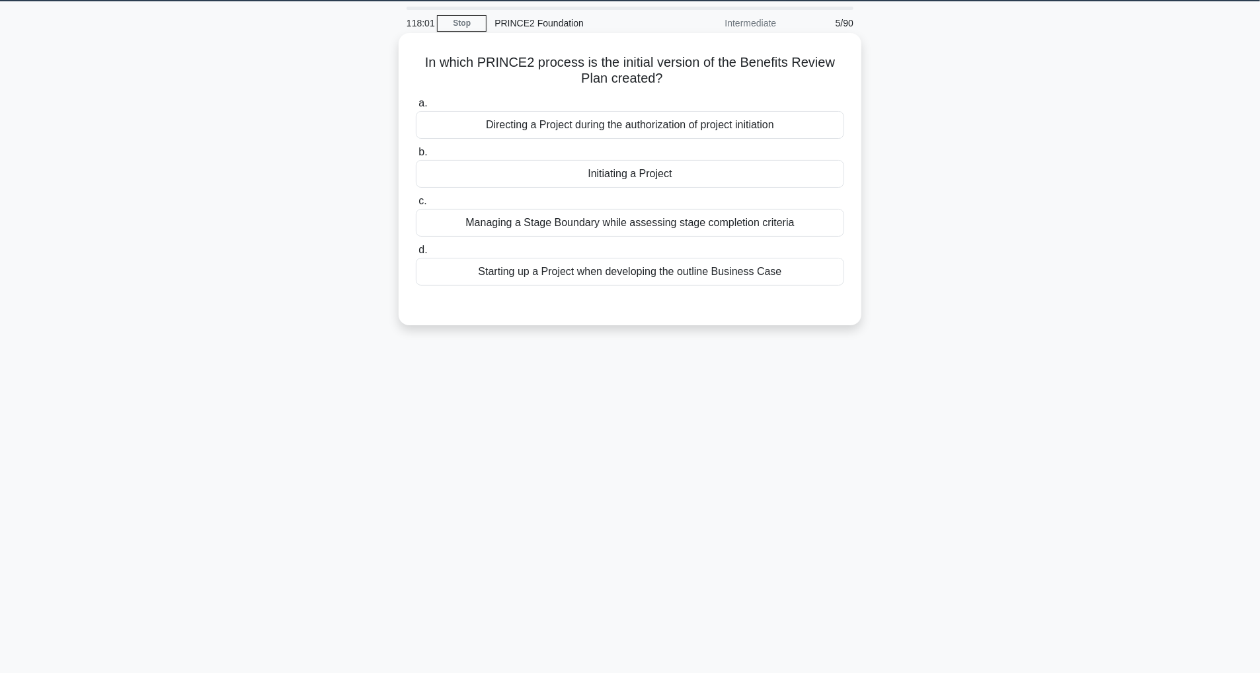
click at [695, 276] on div "Starting up a Project when developing the outline Business Case" at bounding box center [630, 272] width 428 height 28
click at [416, 254] on input "d. Starting up a Project when developing the outline Business Case" at bounding box center [416, 250] width 0 height 9
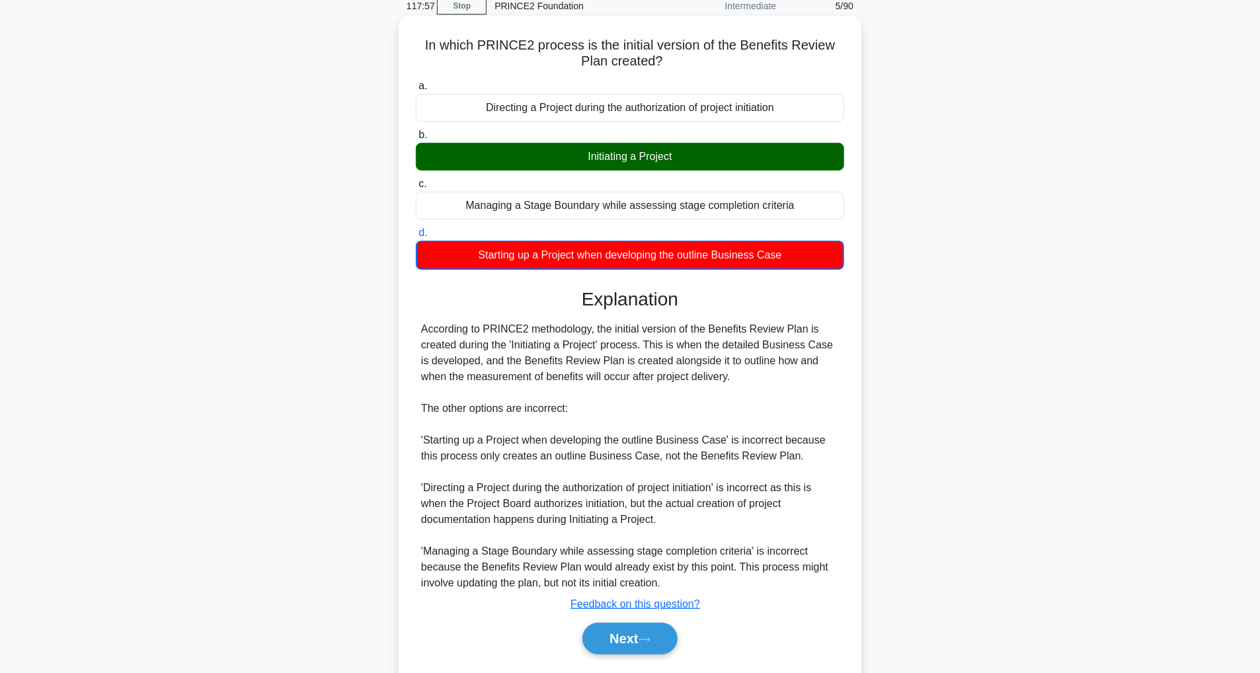
scroll to position [95, 0]
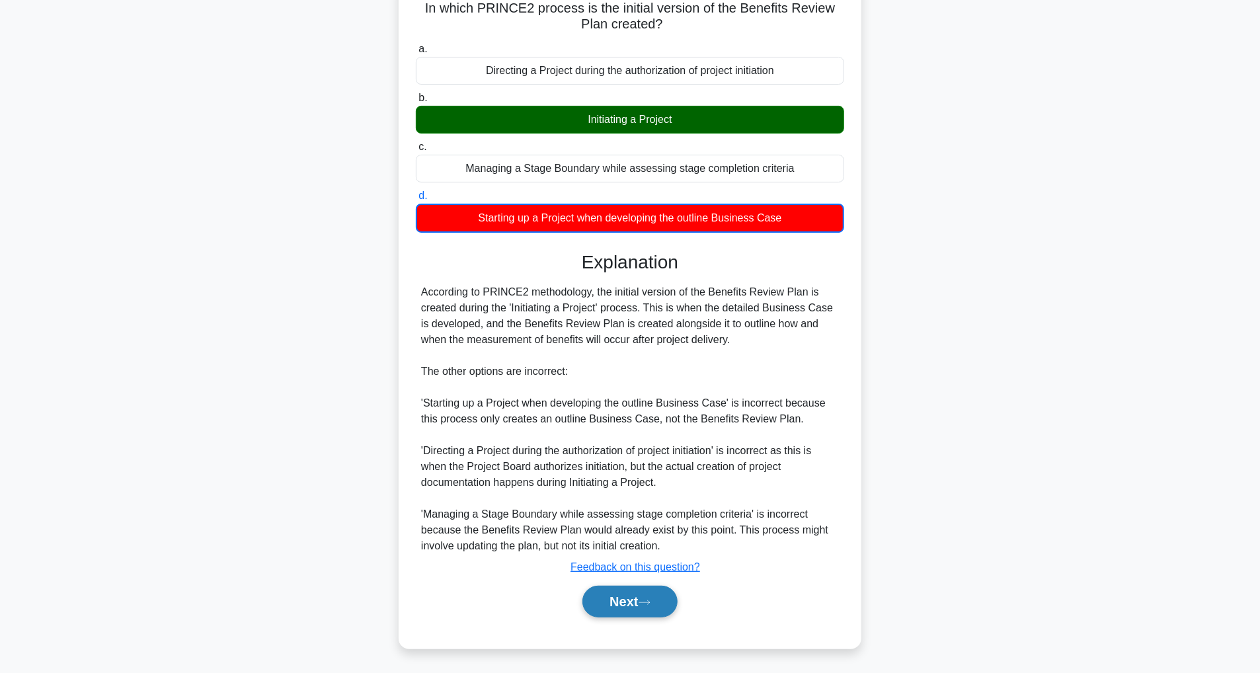
click at [664, 609] on button "Next" at bounding box center [629, 602] width 95 height 32
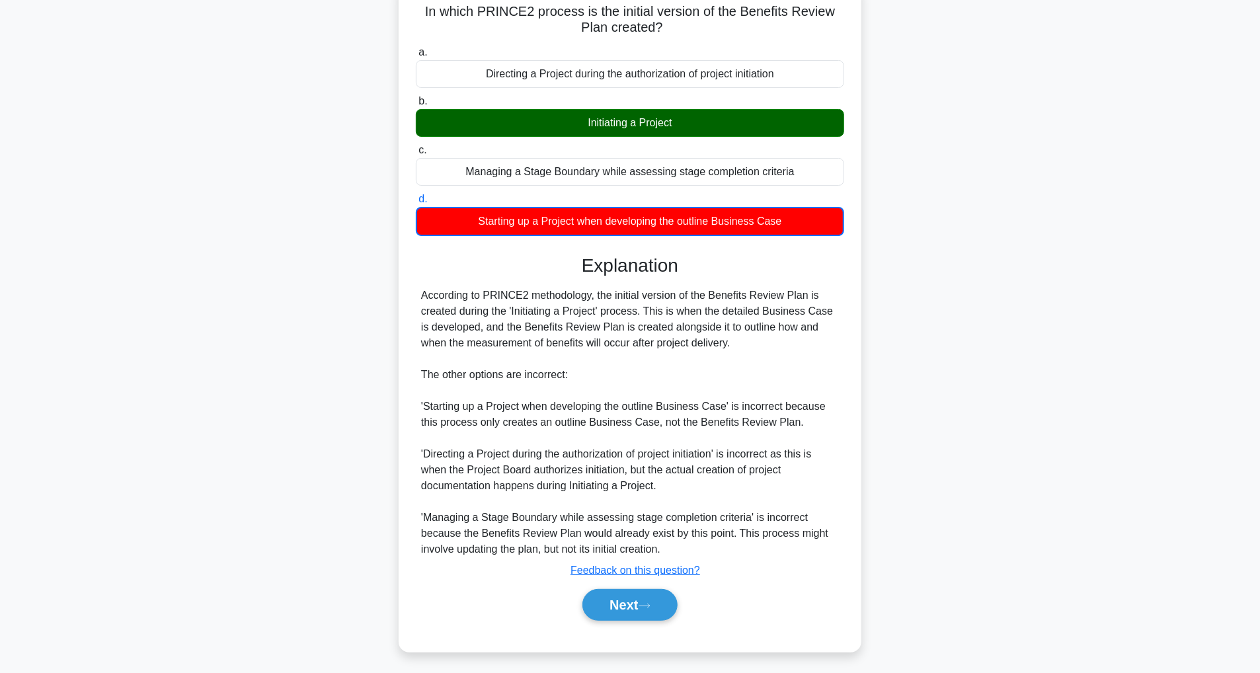
scroll to position [42, 0]
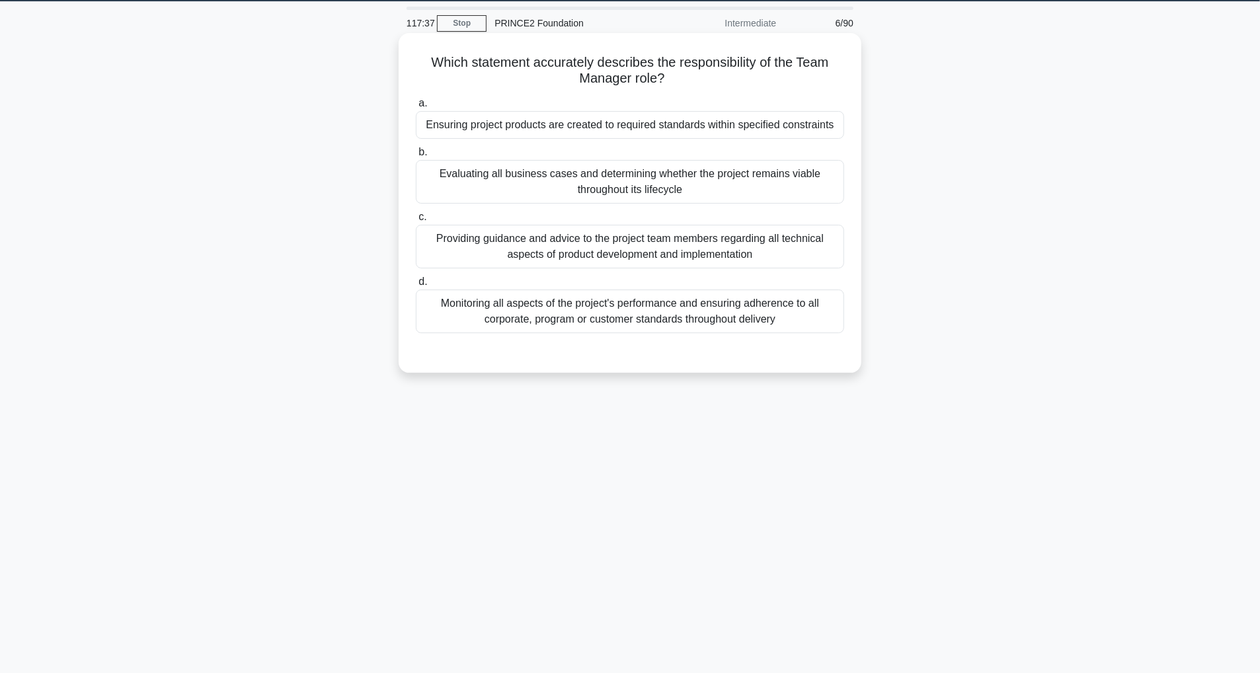
click at [709, 253] on div "Providing guidance and advice to the project team members regarding all technic…" at bounding box center [630, 247] width 428 height 44
click at [416, 221] on input "c. Providing guidance and advice to the project team members regarding all tech…" at bounding box center [416, 217] width 0 height 9
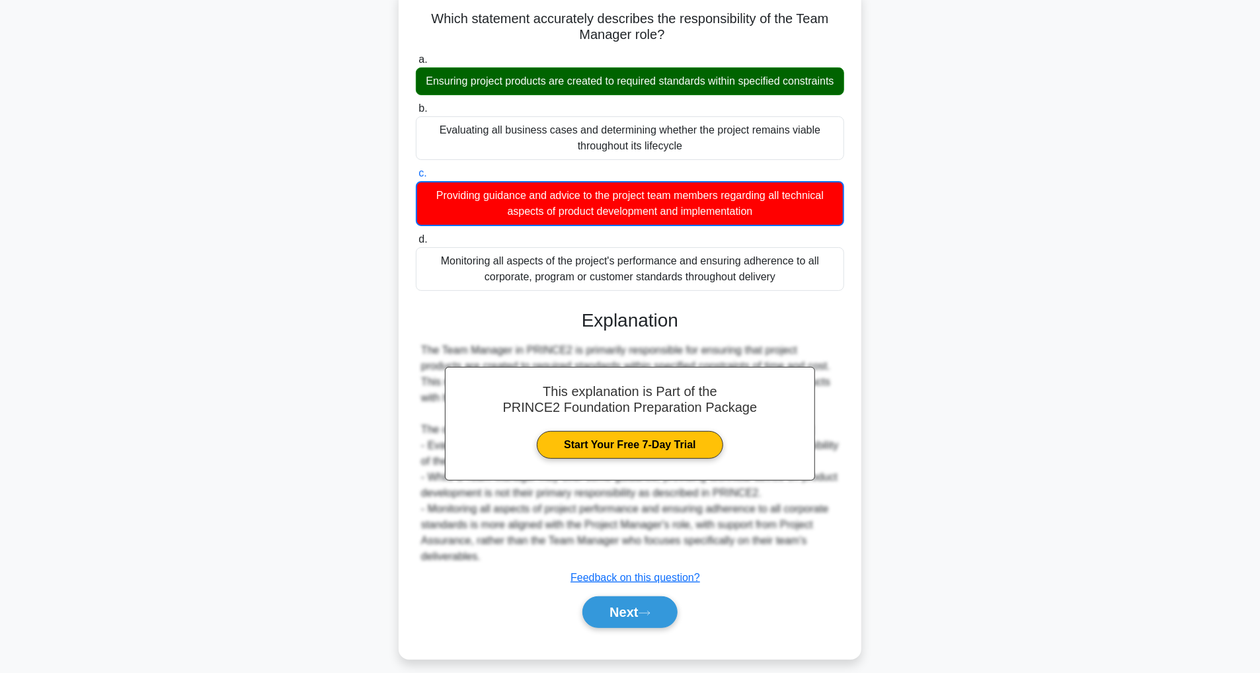
scroll to position [111, 0]
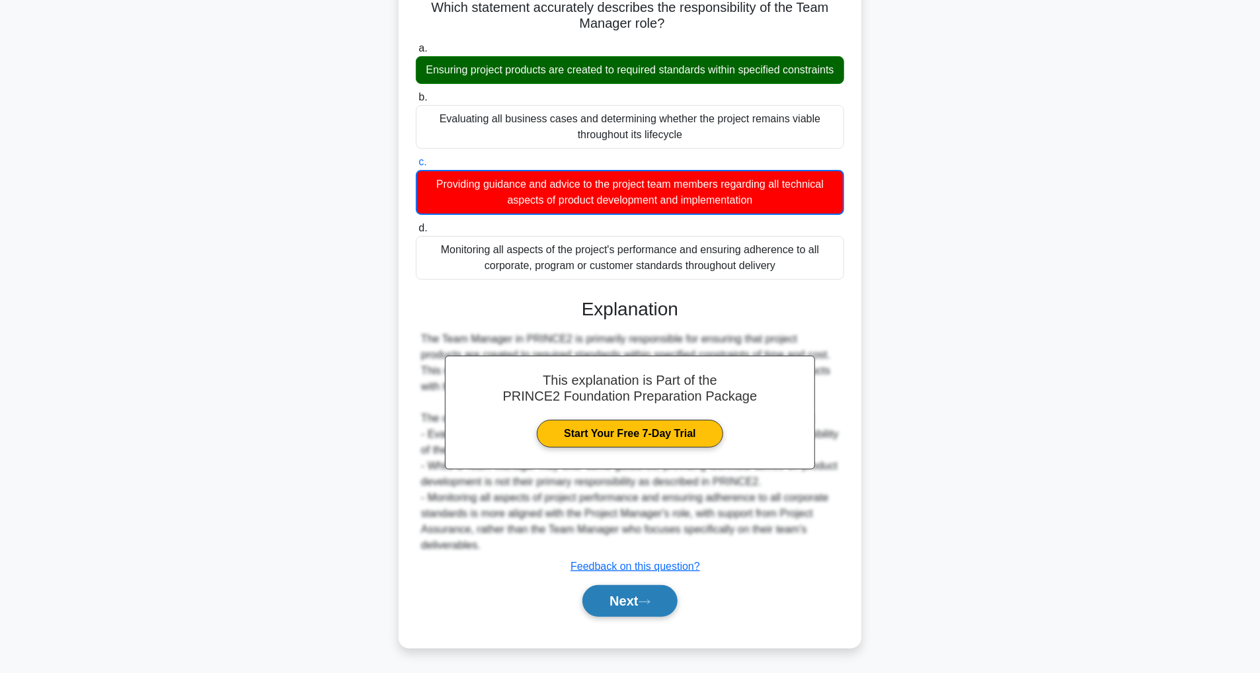
click at [648, 595] on button "Next" at bounding box center [629, 601] width 95 height 32
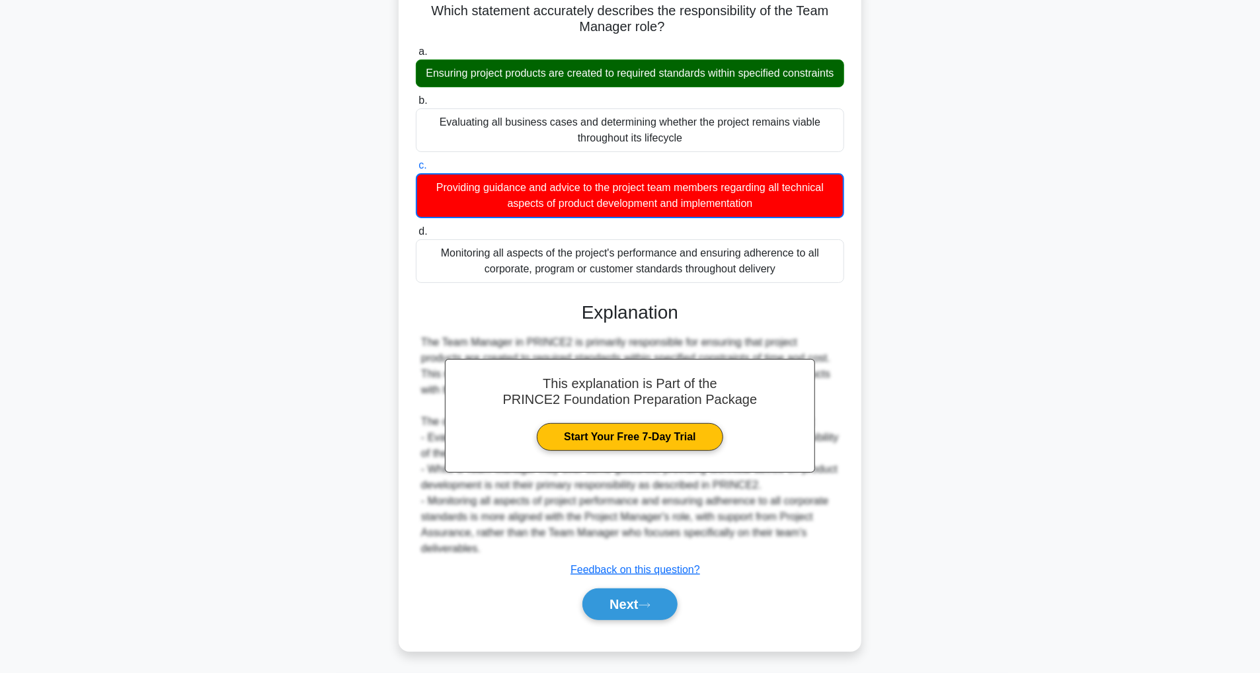
scroll to position [42, 0]
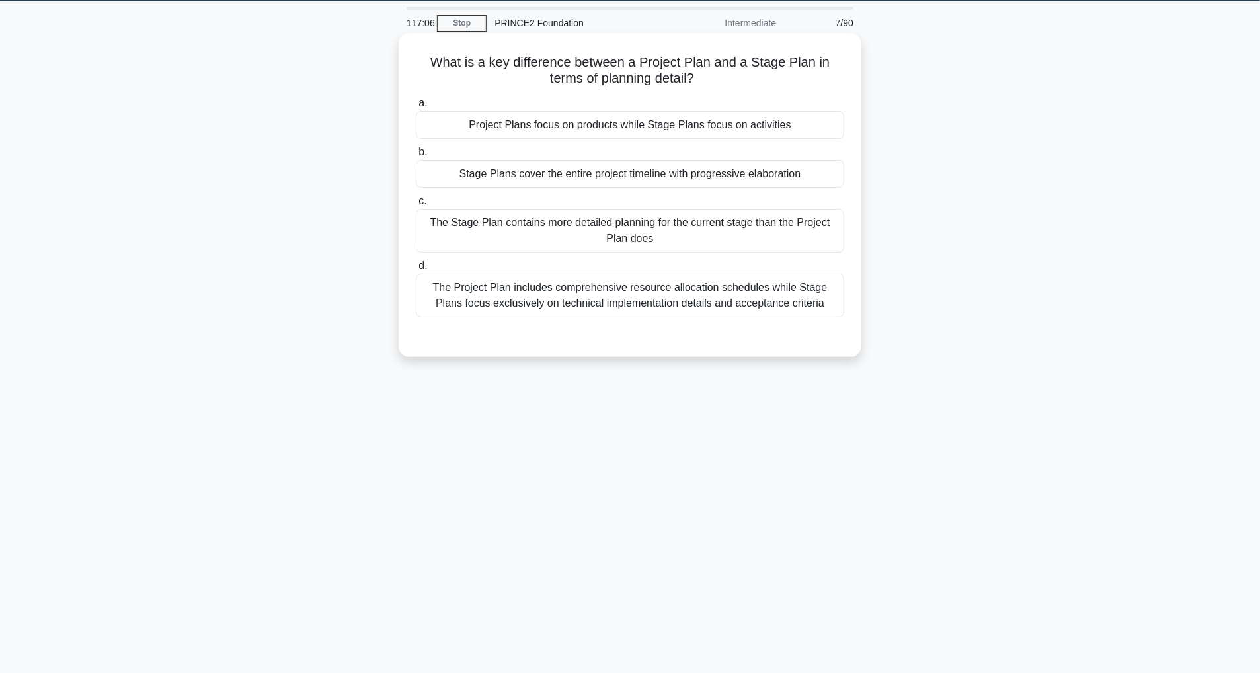
click at [694, 125] on div "Project Plans focus on products while Stage Plans focus on activities" at bounding box center [630, 125] width 428 height 28
click at [416, 108] on input "a. Project Plans focus on products while Stage Plans focus on activities" at bounding box center [416, 103] width 0 height 9
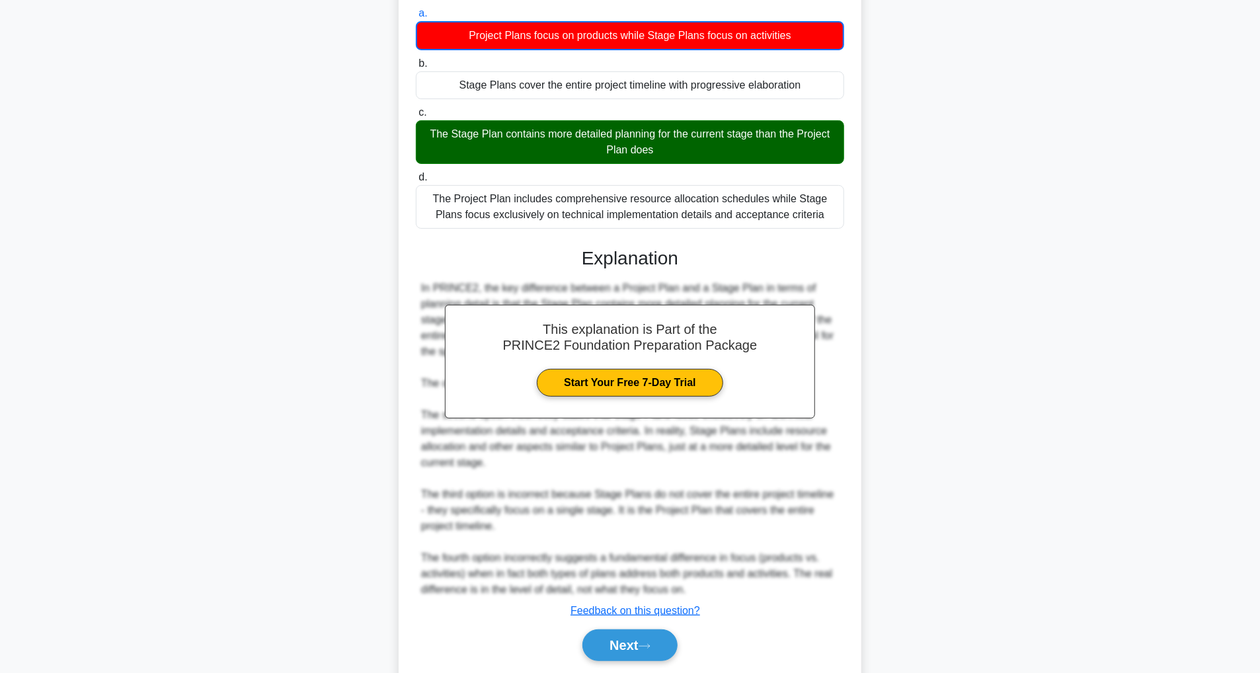
scroll to position [108, 0]
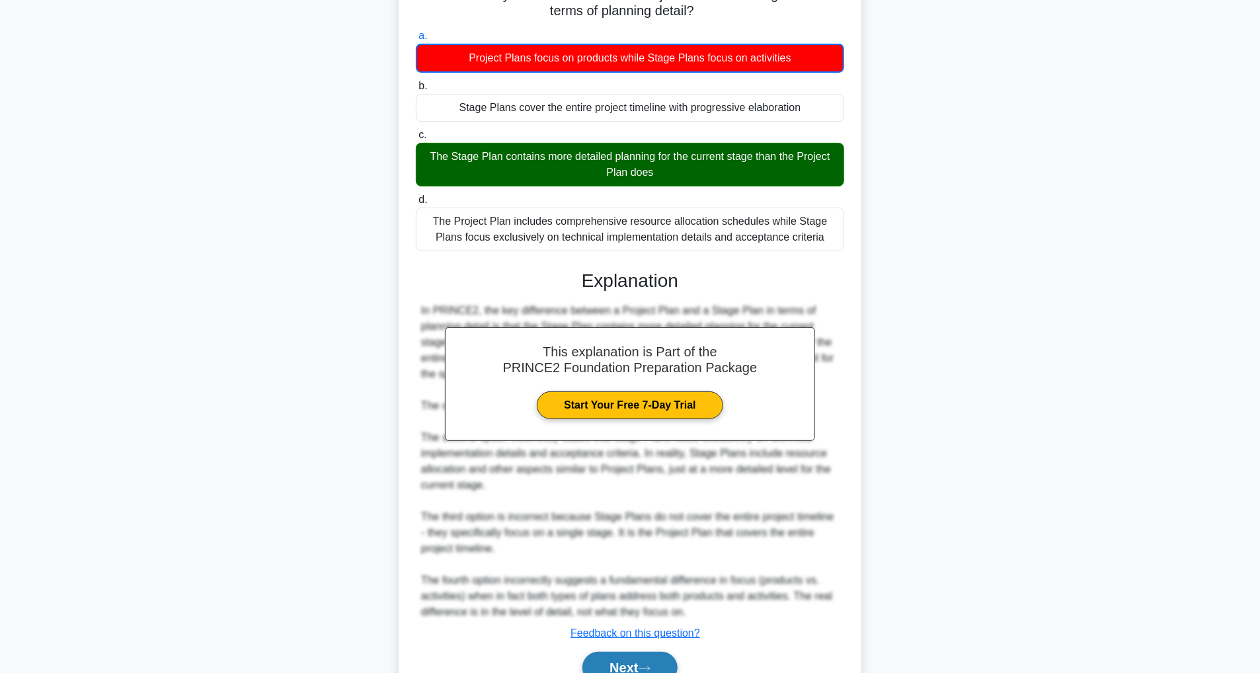
click at [652, 663] on button "Next" at bounding box center [629, 668] width 95 height 32
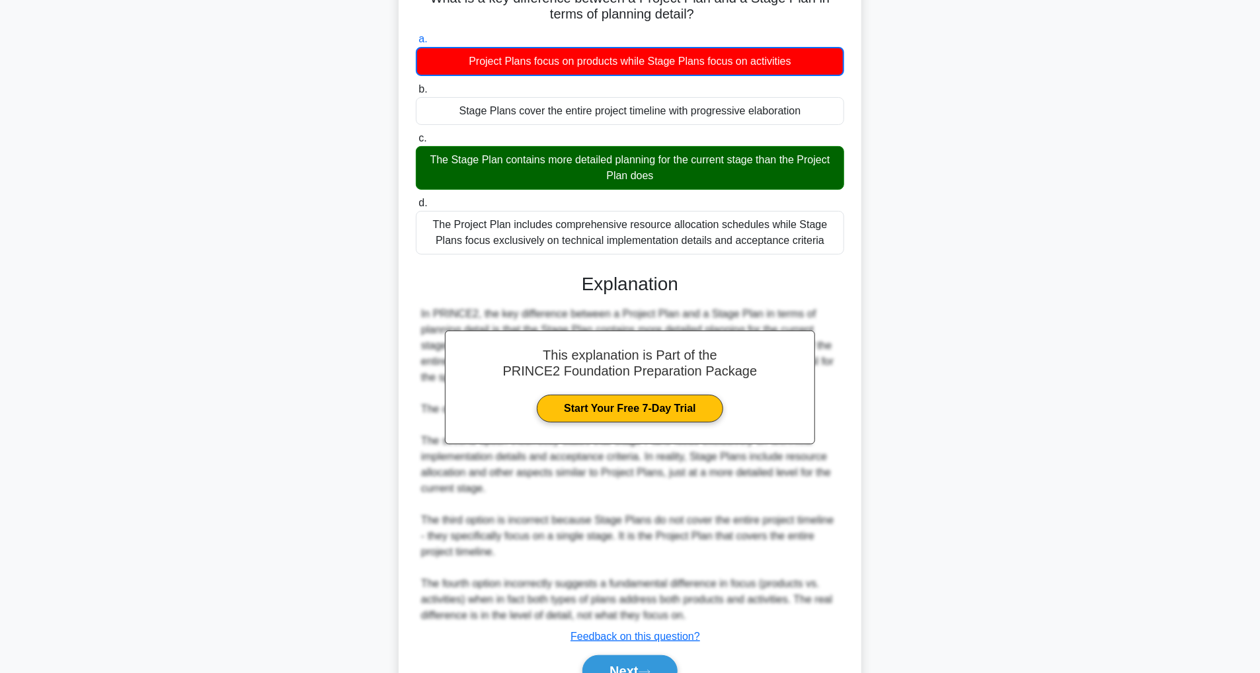
scroll to position [42, 0]
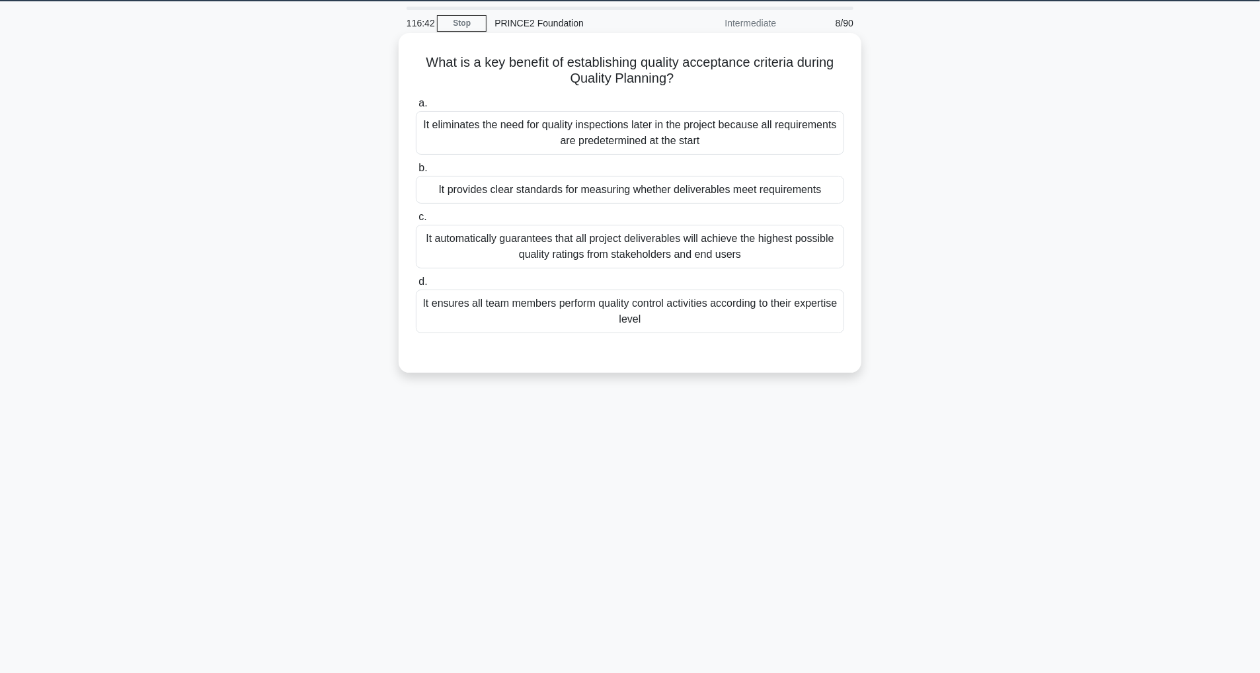
click at [814, 193] on div "It provides clear standards for measuring whether deliverables meet requirements" at bounding box center [630, 190] width 428 height 28
click at [416, 173] on input "b. It provides clear standards for measuring whether deliverables meet requirem…" at bounding box center [416, 168] width 0 height 9
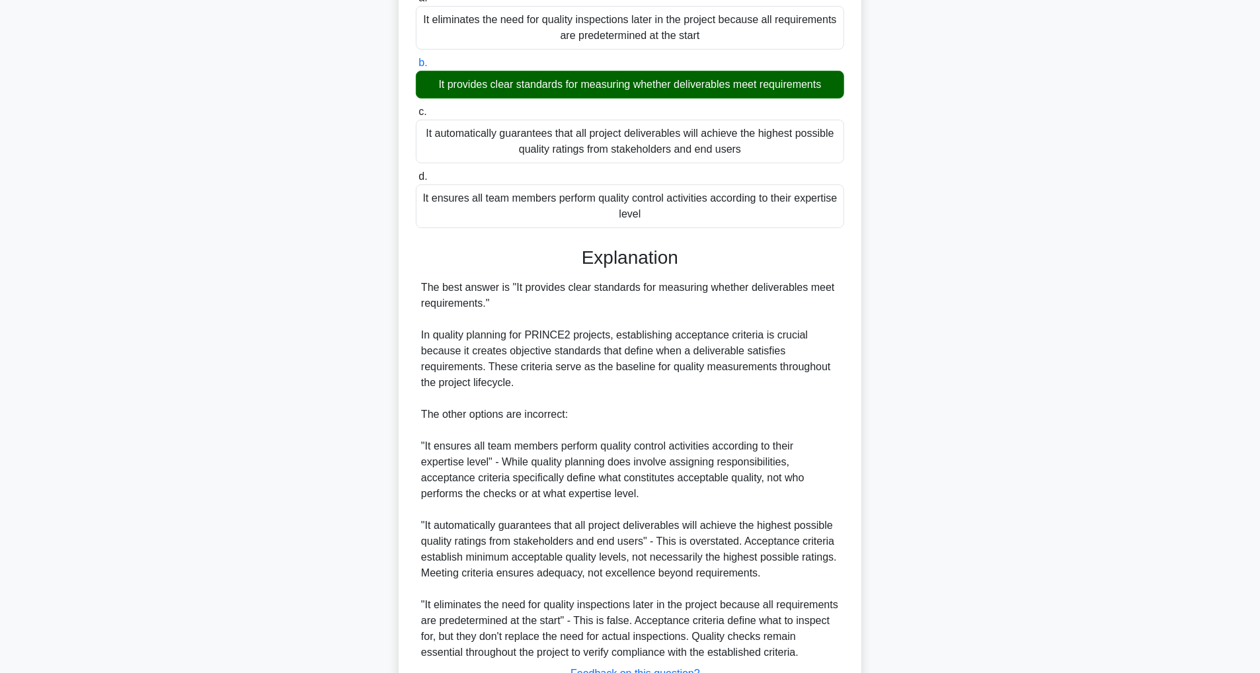
scroll to position [253, 0]
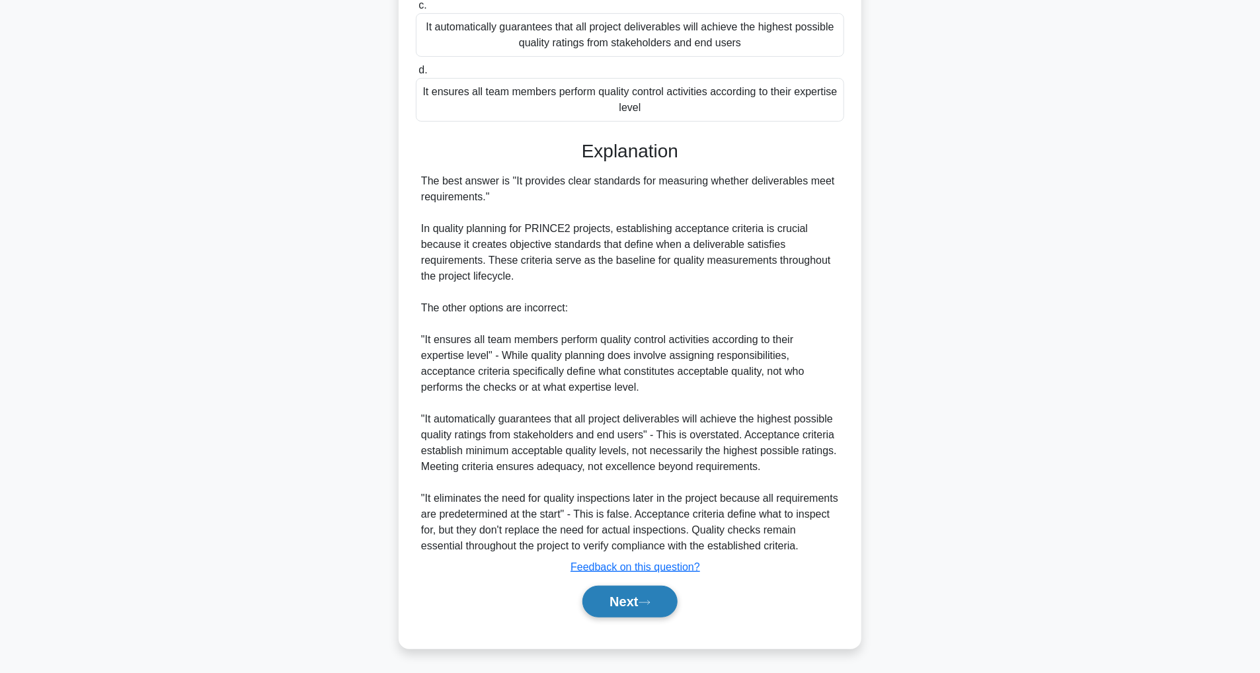
click at [648, 600] on icon at bounding box center [645, 602] width 12 height 7
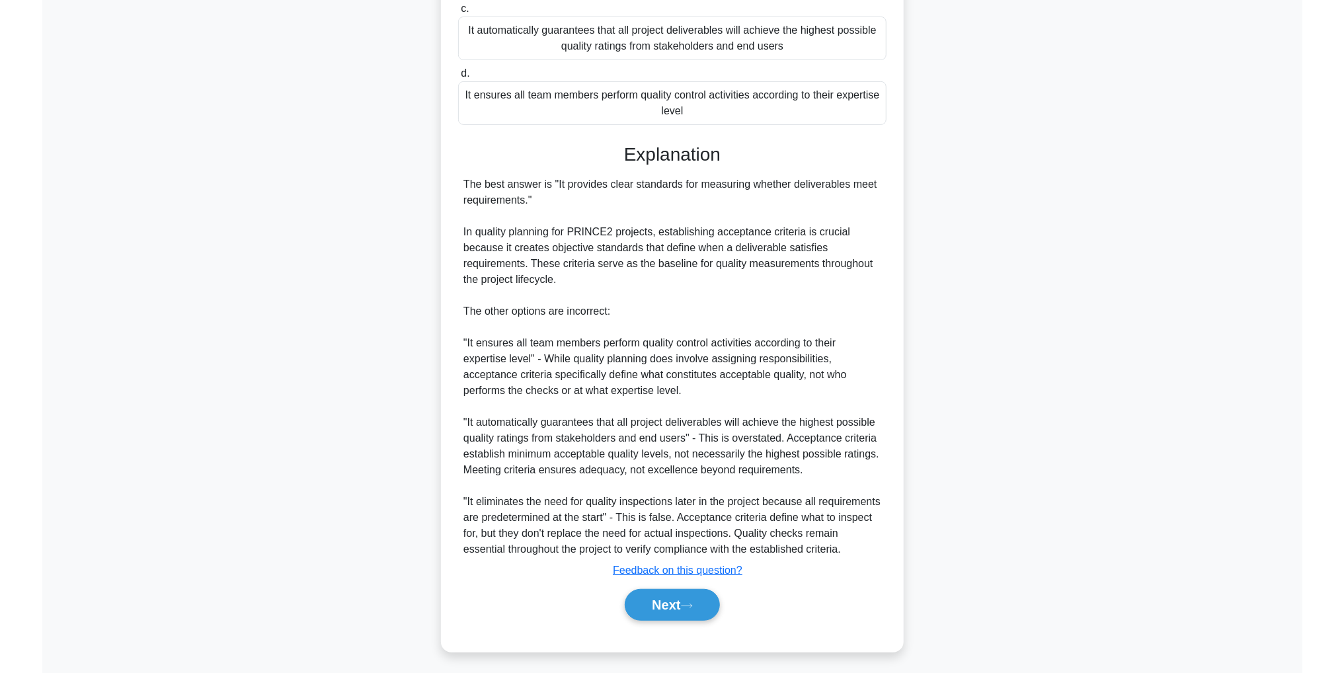
scroll to position [42, 0]
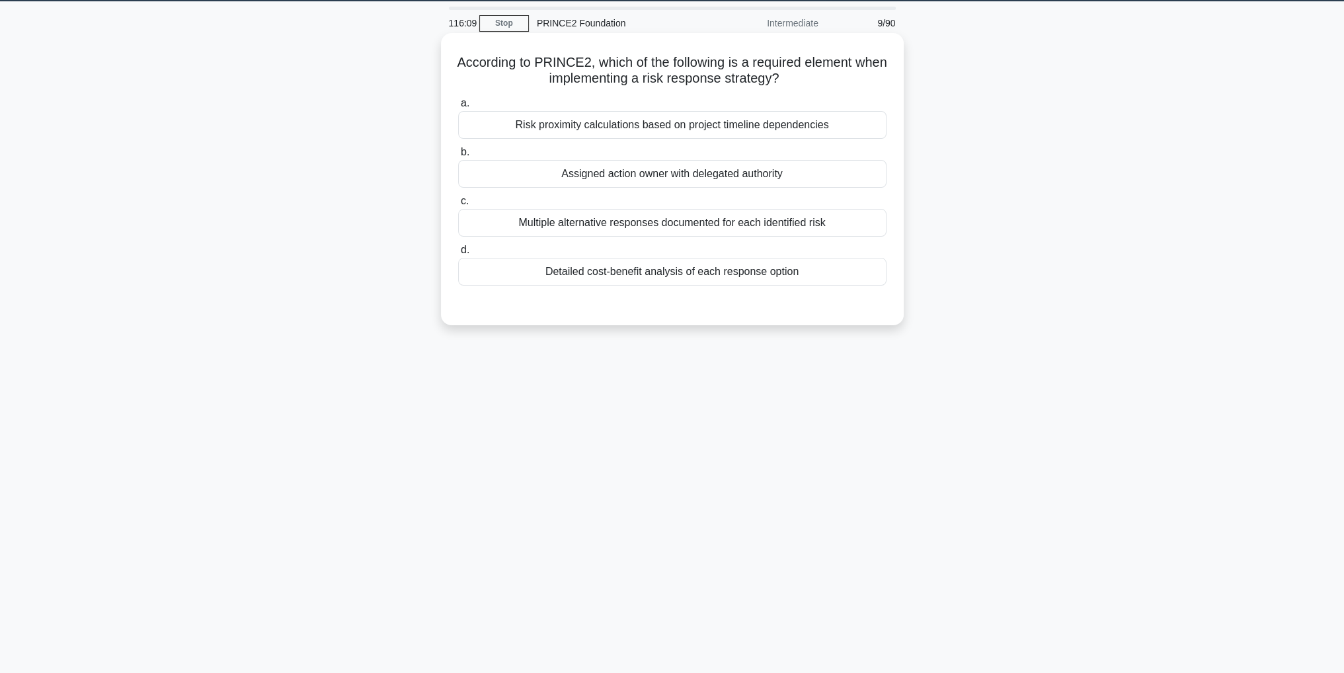
click at [714, 132] on div "Risk proximity calculations based on project timeline dependencies" at bounding box center [672, 125] width 428 height 28
click at [458, 108] on input "a. Risk proximity calculations based on project timeline dependencies" at bounding box center [458, 103] width 0 height 9
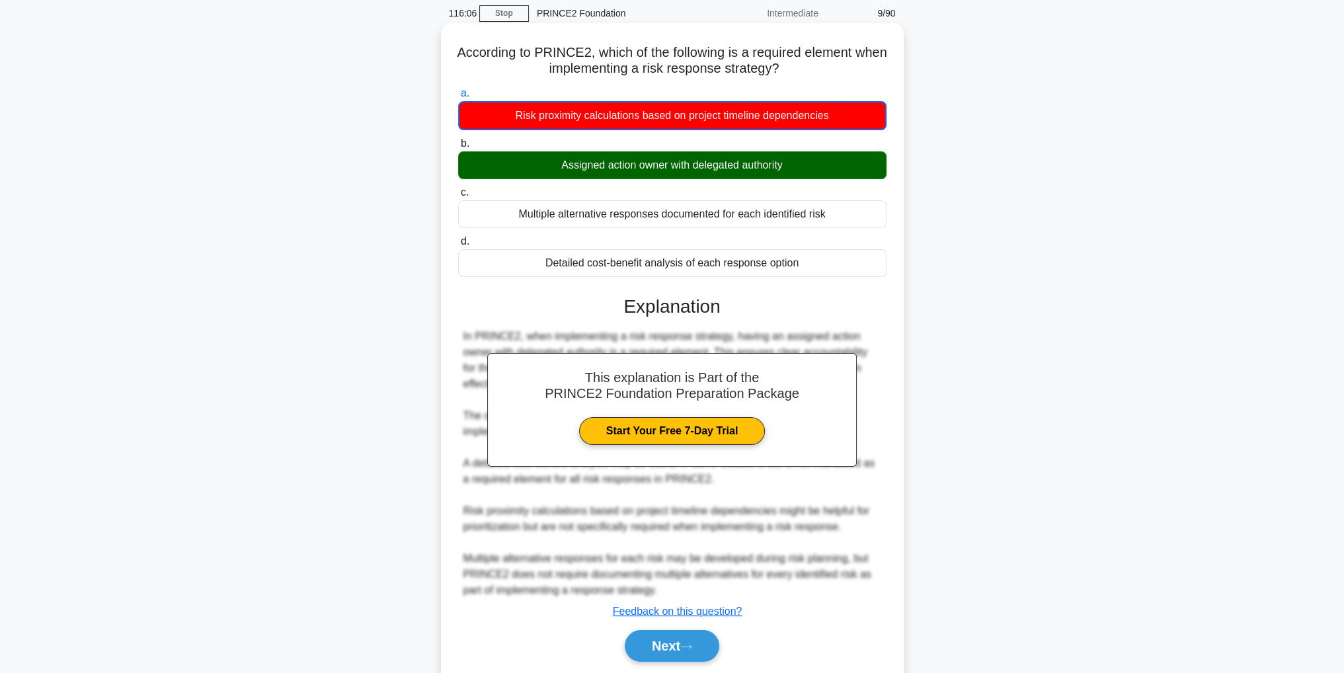
click at [691, 610] on div "This explanation is Part of the PRINCE2 Foundation Preparation Package Start Yo…" at bounding box center [672, 473] width 428 height 387
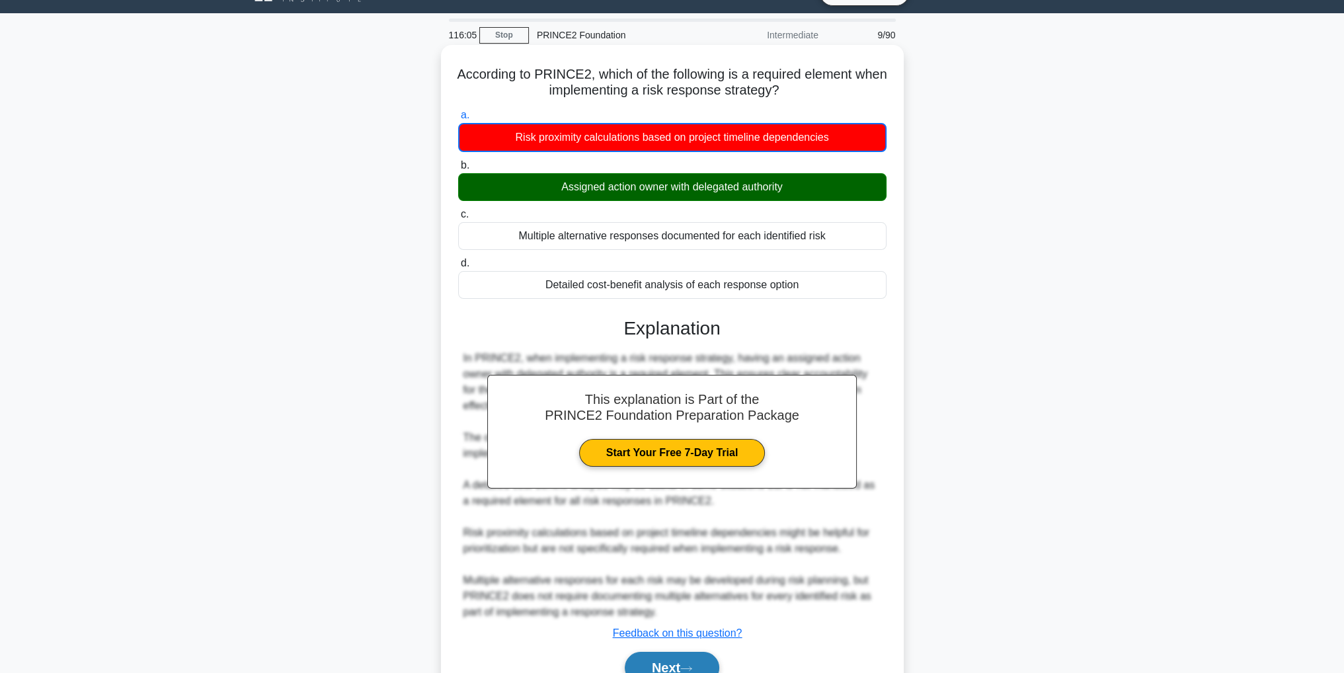
click at [719, 662] on button "Next" at bounding box center [672, 668] width 95 height 32
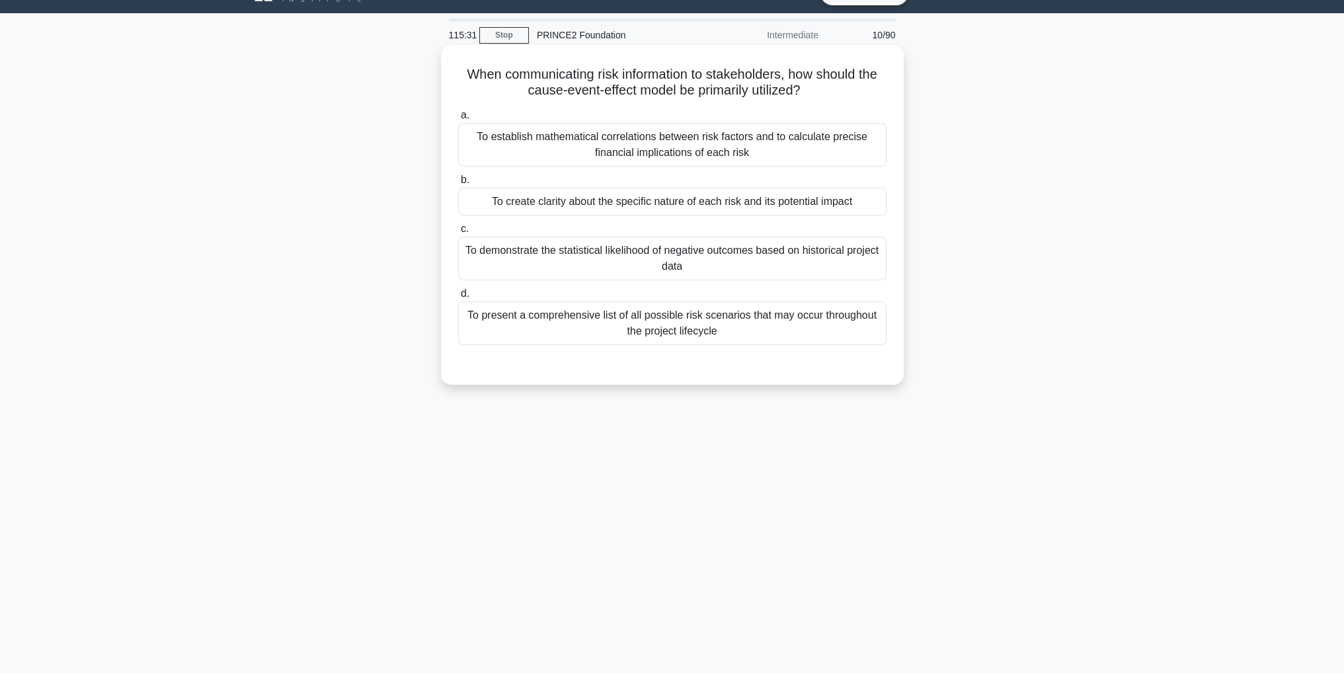
click at [769, 208] on div "To create clarity about the specific nature of each risk and its potential impa…" at bounding box center [672, 202] width 428 height 28
click at [458, 184] on input "b. To create clarity about the specific nature of each risk and its potential i…" at bounding box center [458, 180] width 0 height 9
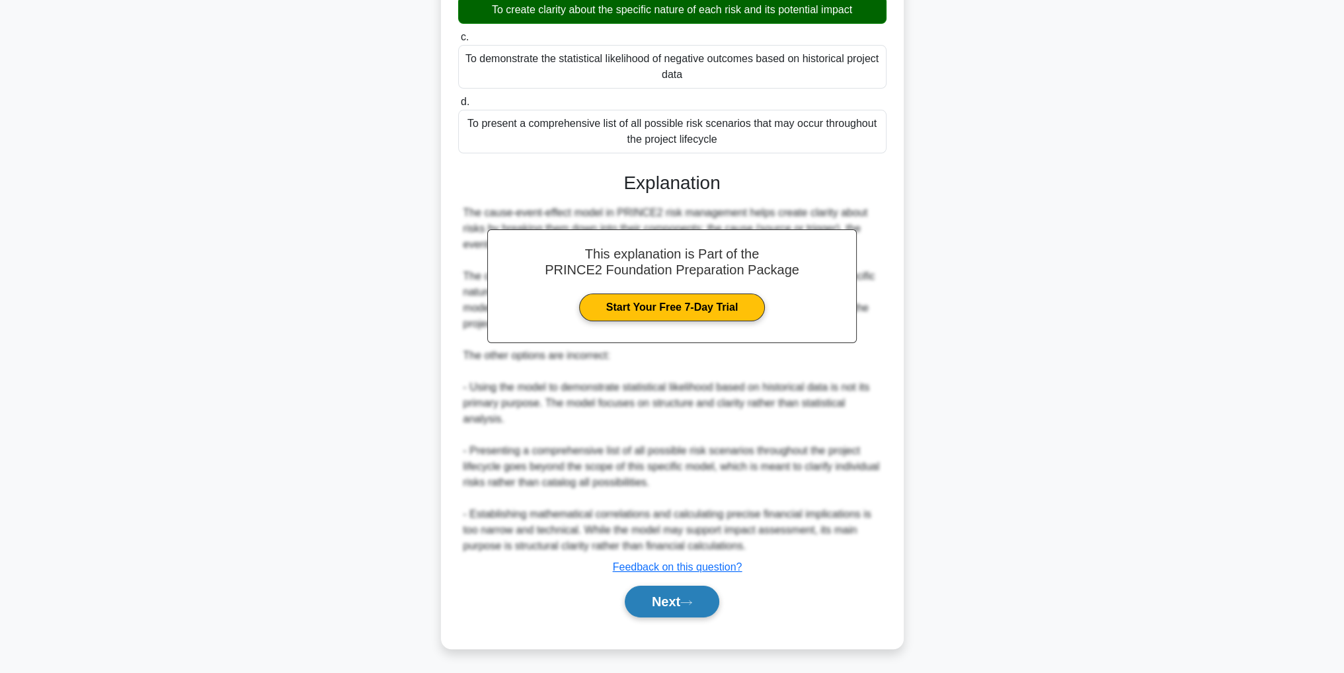
click at [683, 605] on button "Next" at bounding box center [672, 602] width 95 height 32
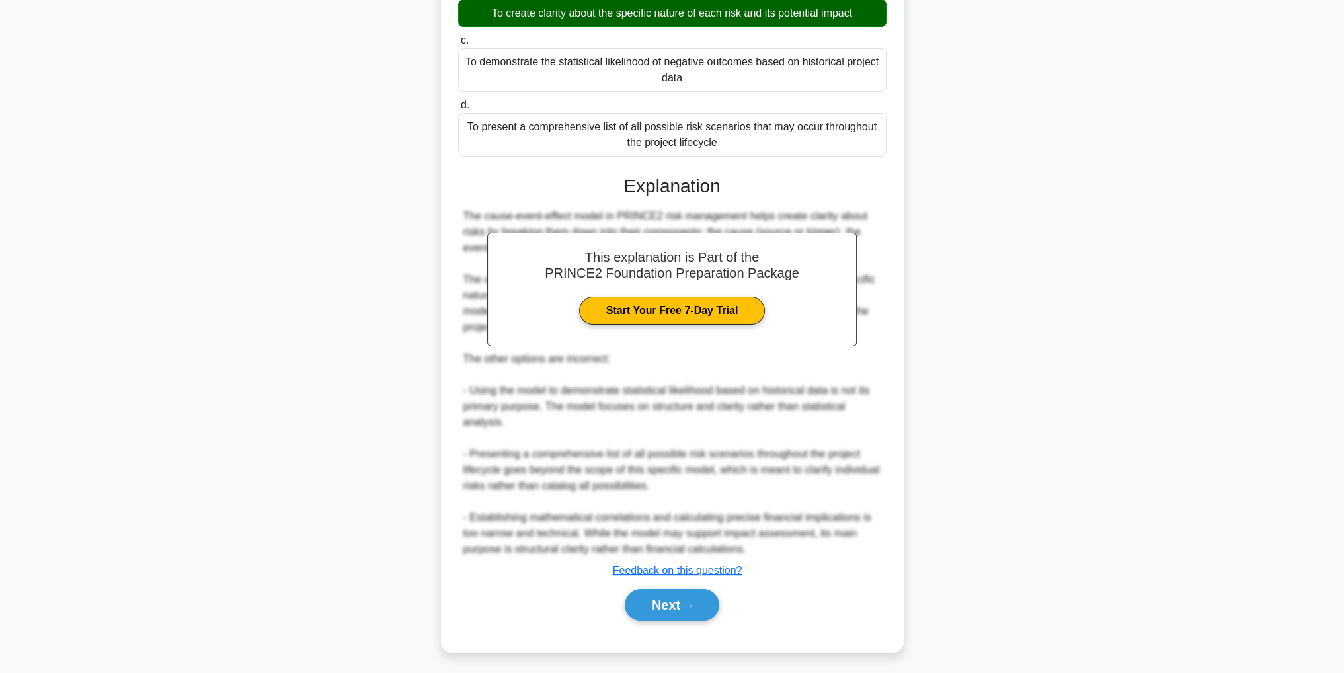
scroll to position [42, 0]
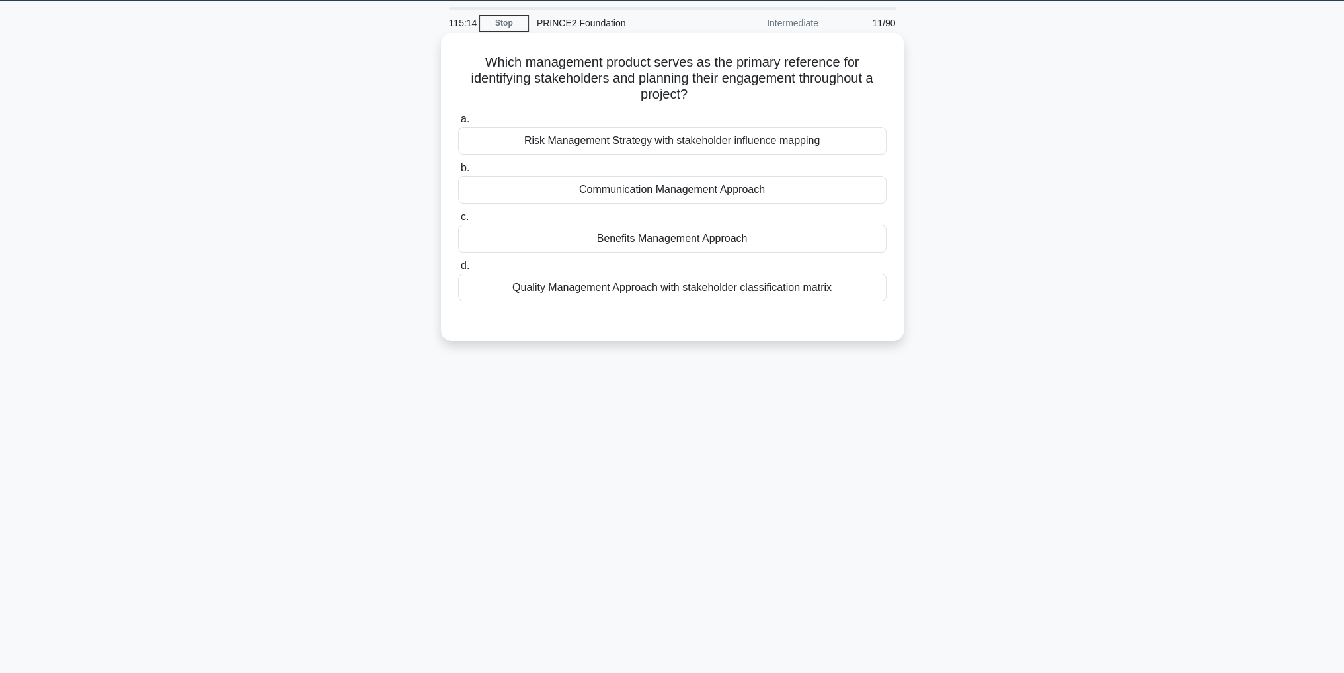
click at [703, 194] on div "Communication Management Approach" at bounding box center [672, 190] width 428 height 28
click at [458, 173] on input "b. Communication Management Approach" at bounding box center [458, 168] width 0 height 9
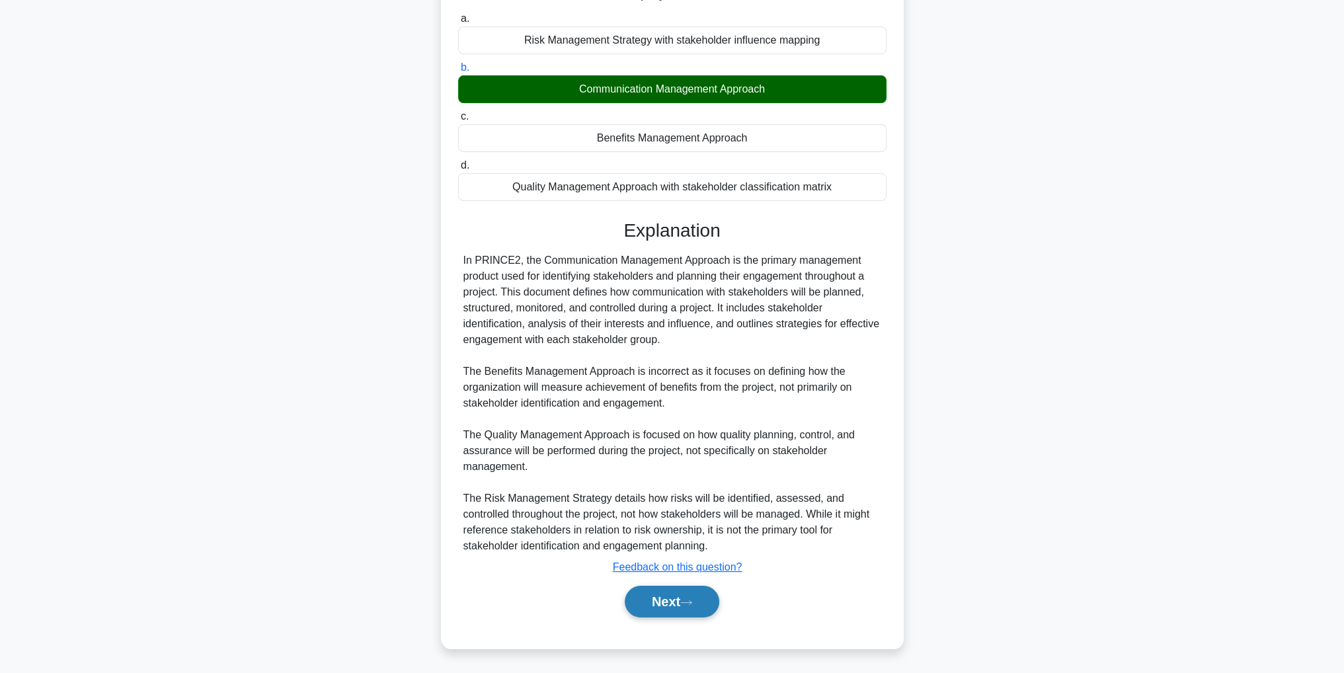
click at [712, 603] on button "Next" at bounding box center [672, 602] width 95 height 32
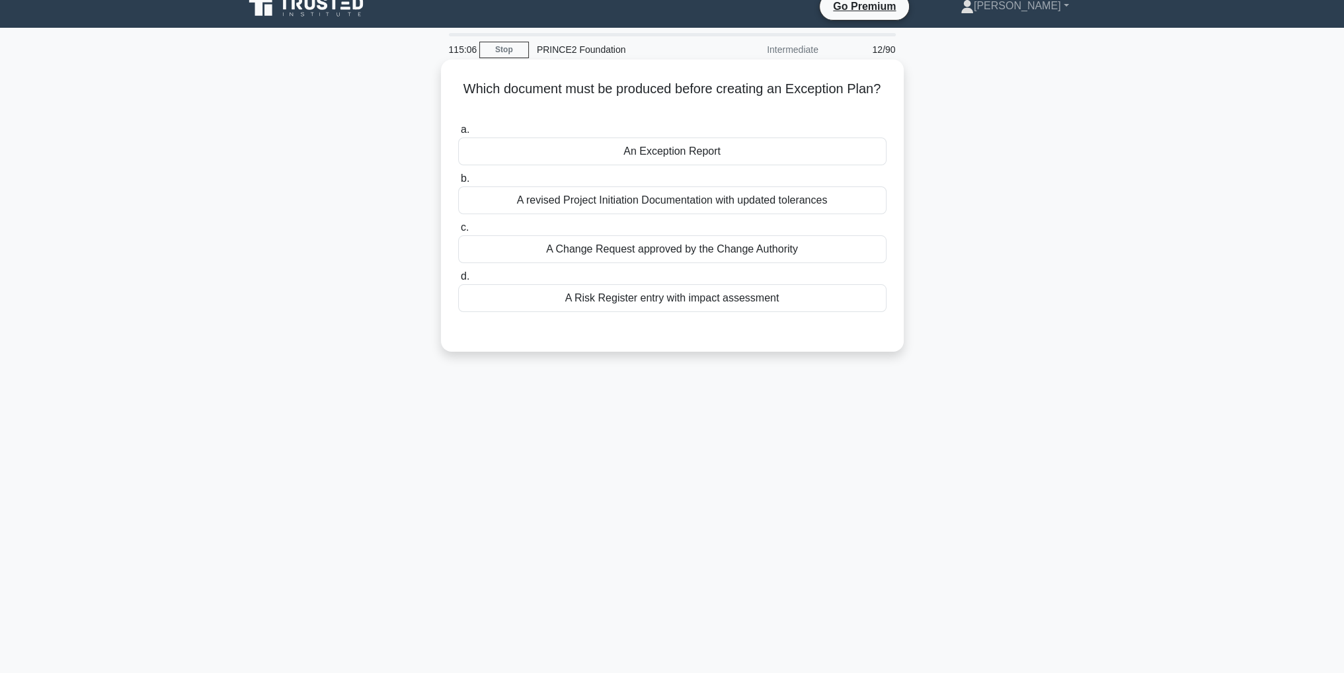
scroll to position [0, 0]
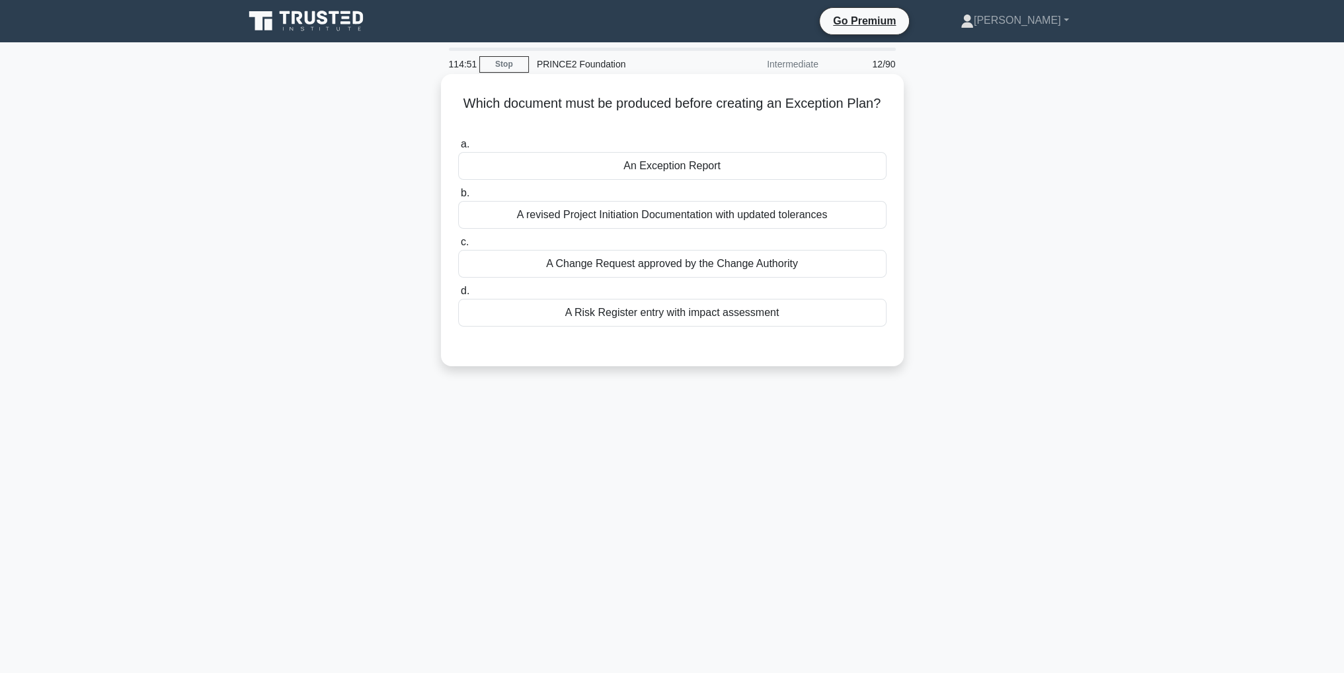
click at [717, 170] on div "An Exception Report" at bounding box center [672, 166] width 428 height 28
click at [458, 149] on input "a. An Exception Report" at bounding box center [458, 144] width 0 height 9
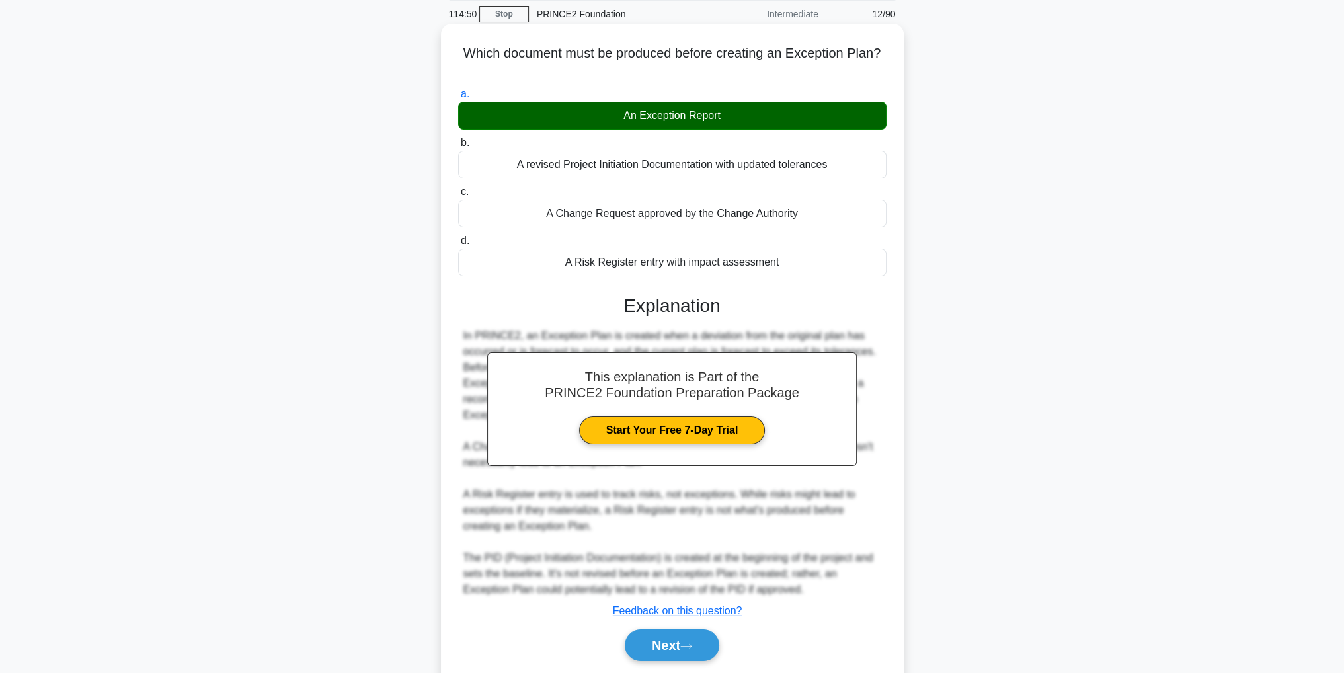
scroll to position [28, 0]
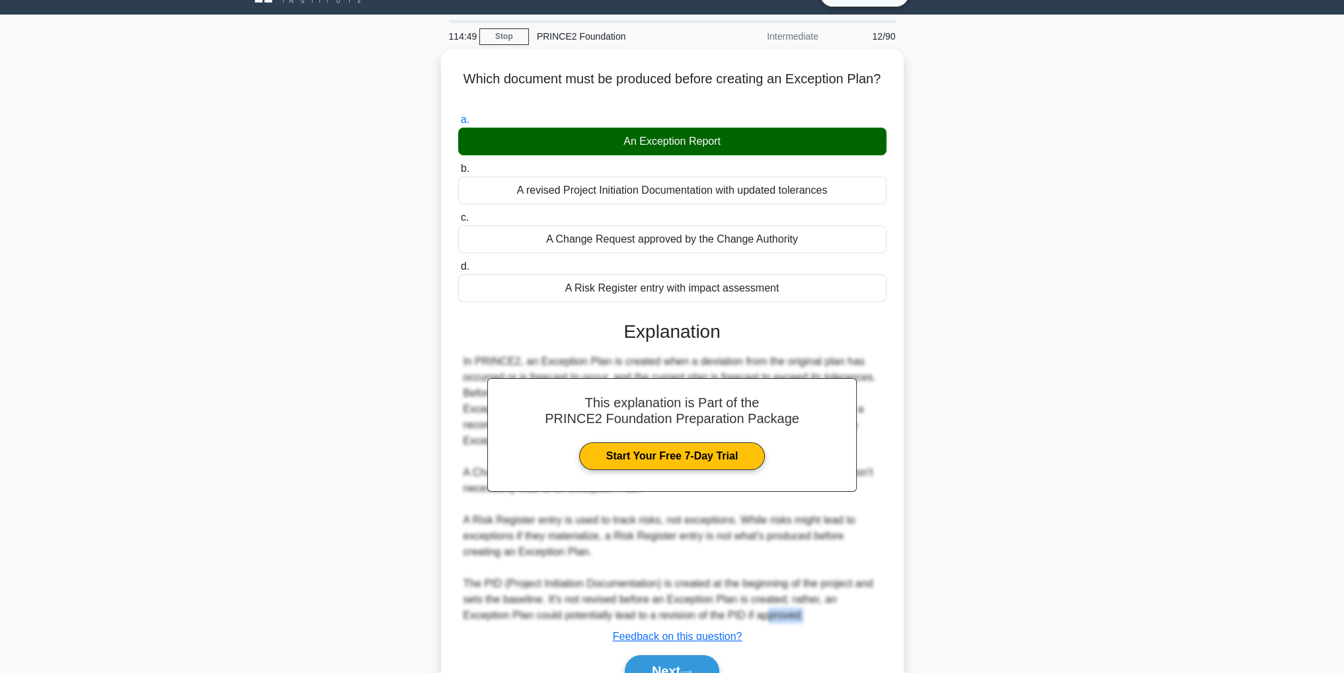
drag, startPoint x: 720, startPoint y: 605, endPoint x: 913, endPoint y: 604, distance: 193.0
click at [912, 604] on div "Which document must be produced before creating an Exception Plan? .spinner_0XT…" at bounding box center [672, 392] width 873 height 684
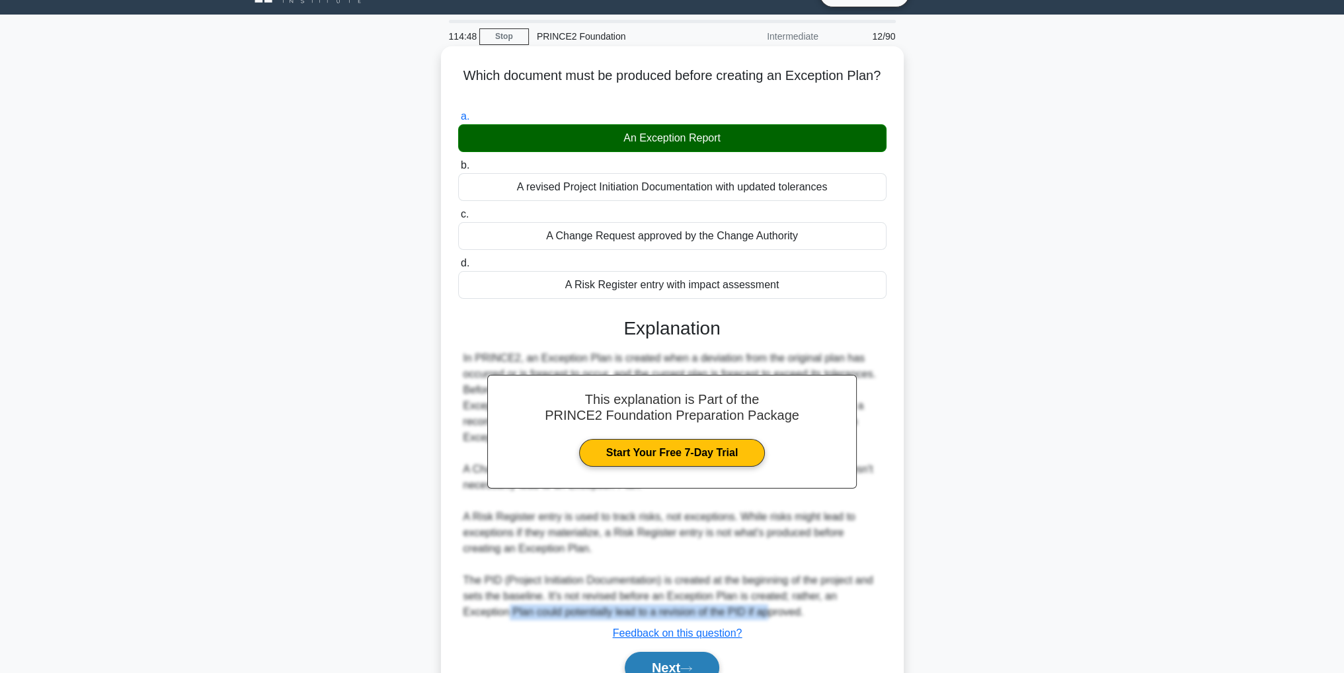
click at [711, 657] on button "Next" at bounding box center [672, 668] width 95 height 32
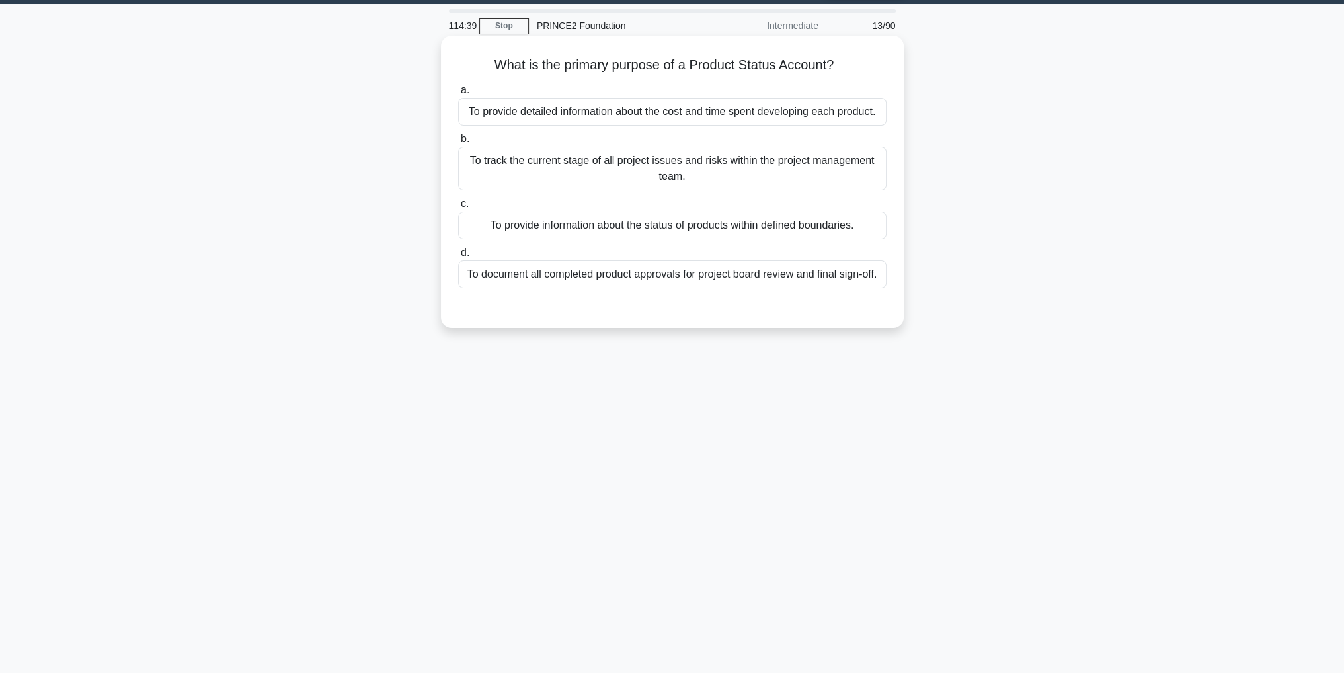
scroll to position [42, 0]
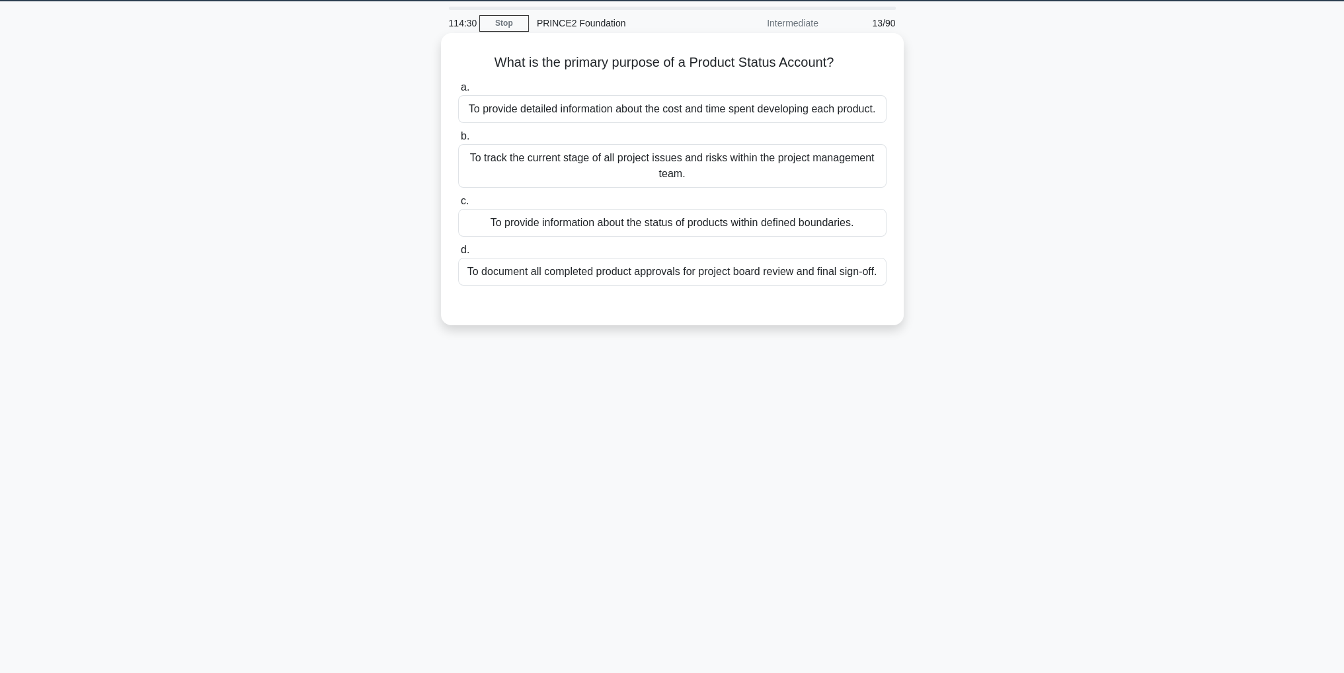
click at [840, 110] on div "To provide detailed information about the cost and time spent developing each p…" at bounding box center [672, 109] width 428 height 28
click at [458, 92] on input "a. To provide detailed information about the cost and time spent developing eac…" at bounding box center [458, 87] width 0 height 9
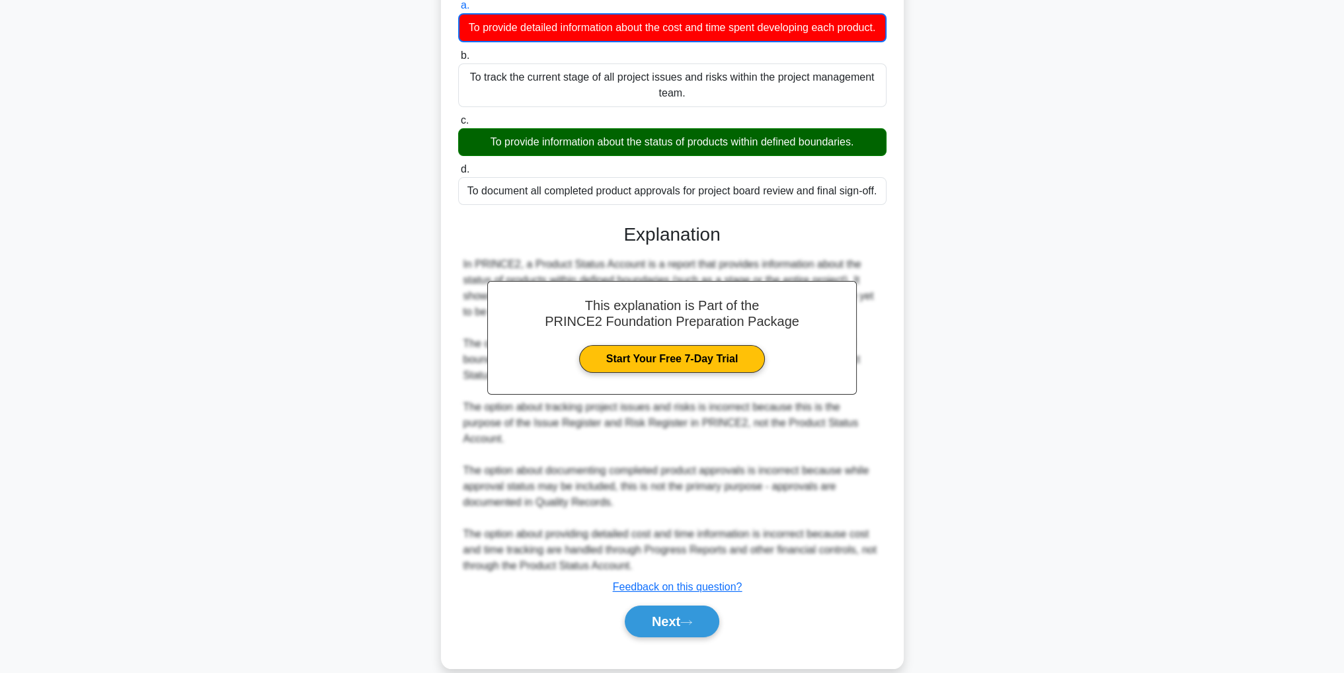
scroll to position [143, 0]
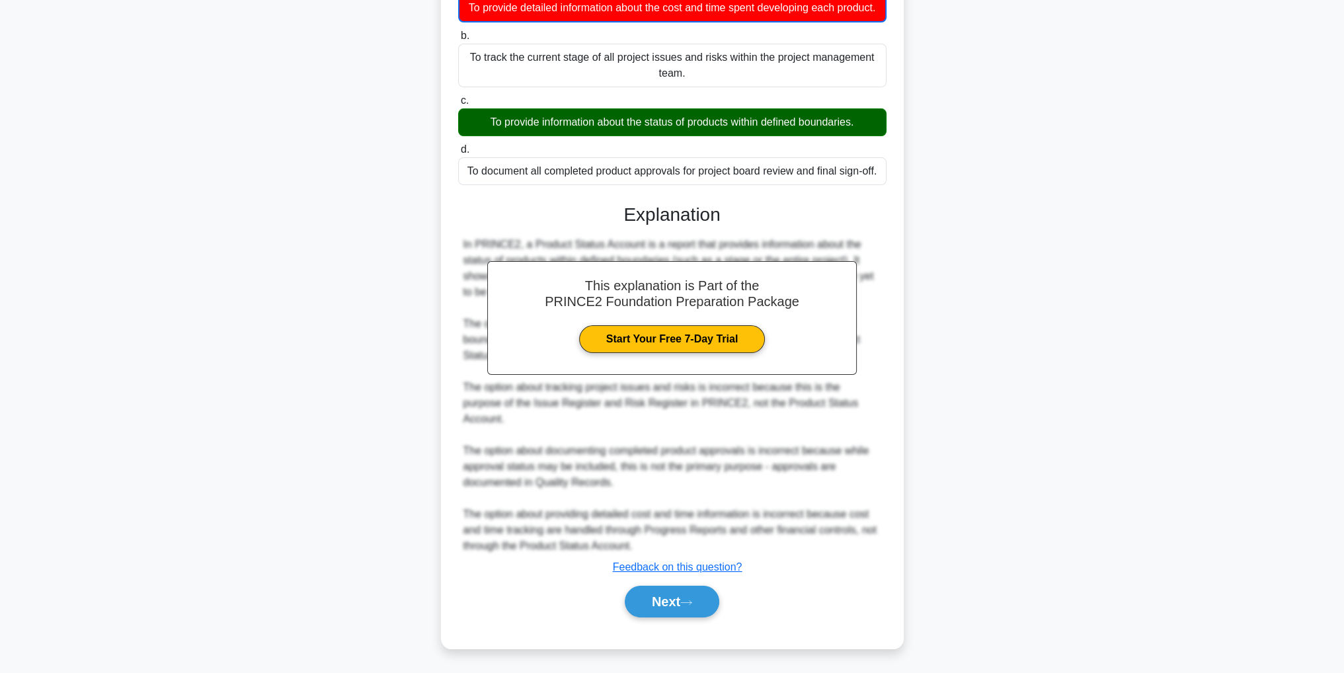
click at [702, 617] on div "Next" at bounding box center [672, 601] width 428 height 42
click at [703, 601] on button "Next" at bounding box center [672, 602] width 95 height 32
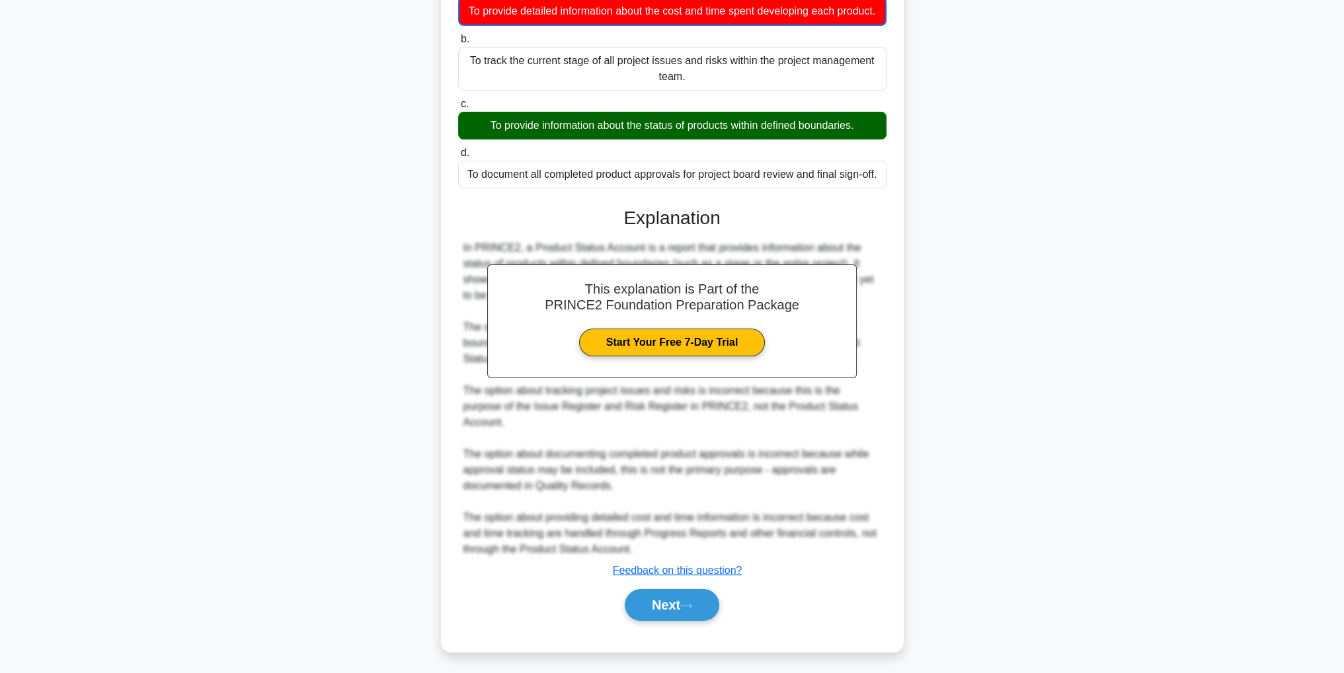
scroll to position [42, 0]
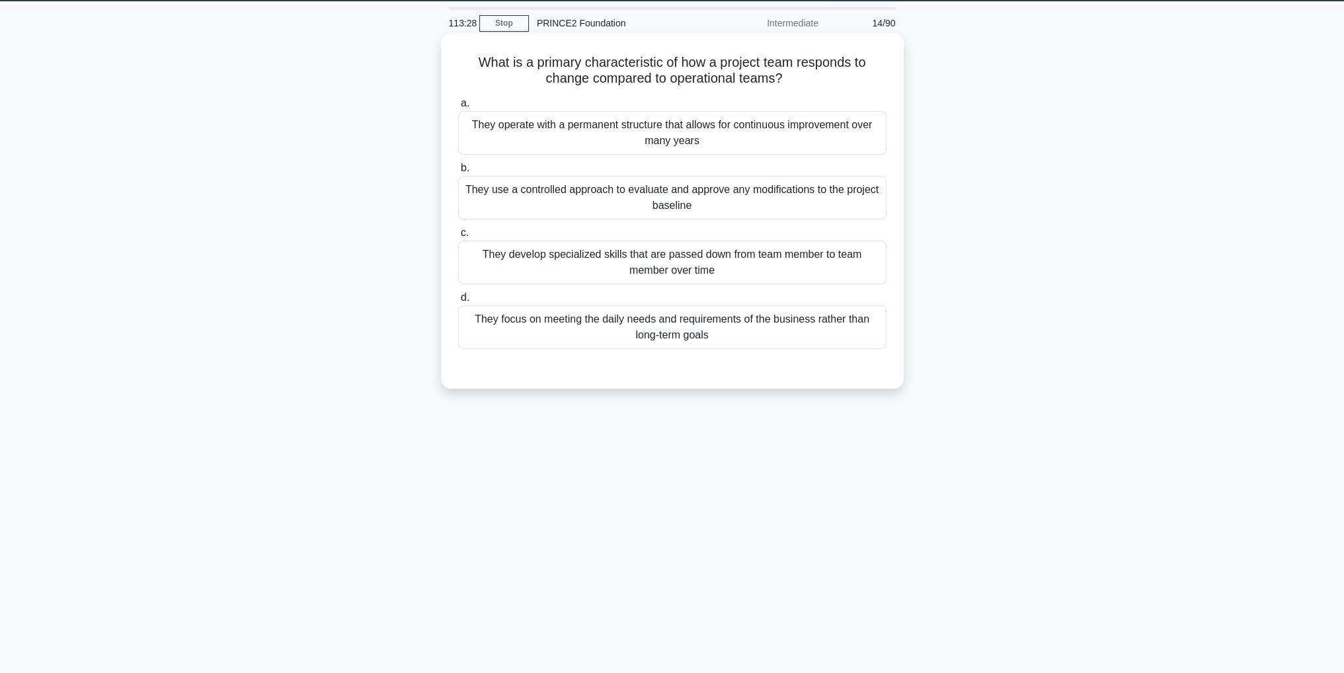
click at [828, 202] on div "They use a controlled approach to evaluate and approve any modifications to the…" at bounding box center [672, 198] width 428 height 44
click at [458, 173] on input "b. They use a controlled approach to evaluate and approve any modifications to …" at bounding box center [458, 168] width 0 height 9
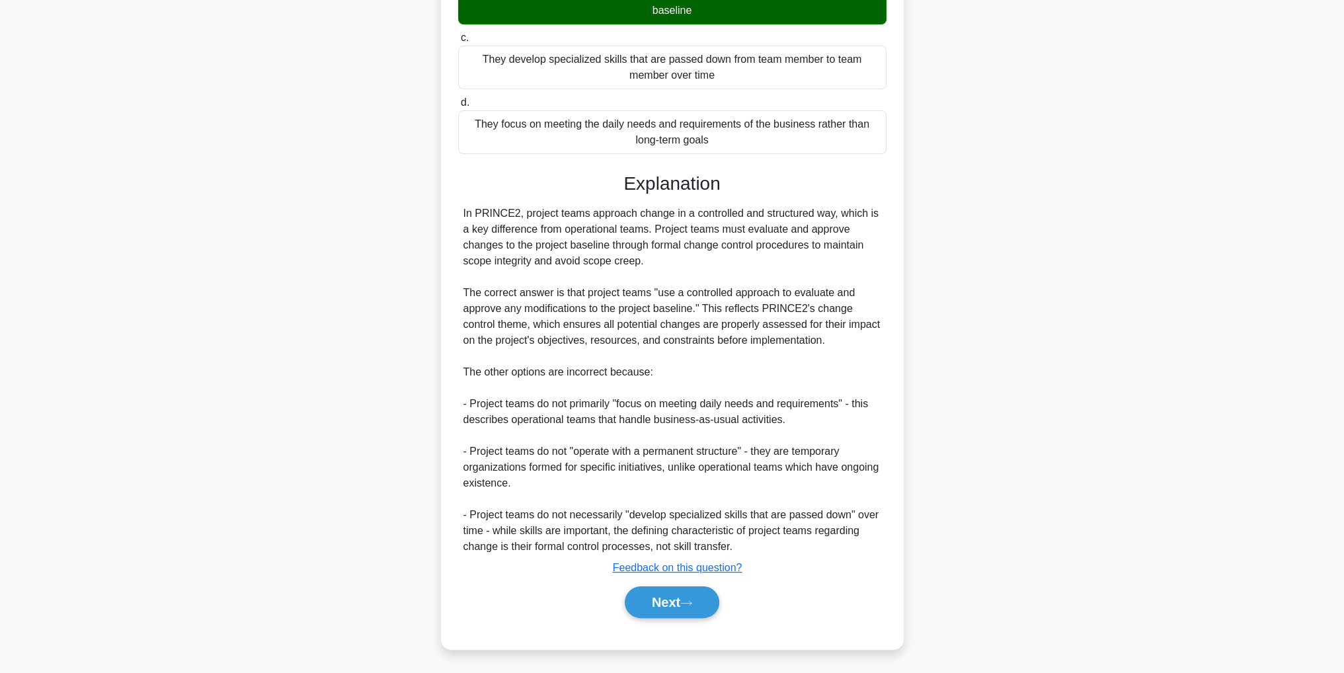
scroll to position [237, 0]
click at [719, 609] on button "Next" at bounding box center [672, 602] width 95 height 32
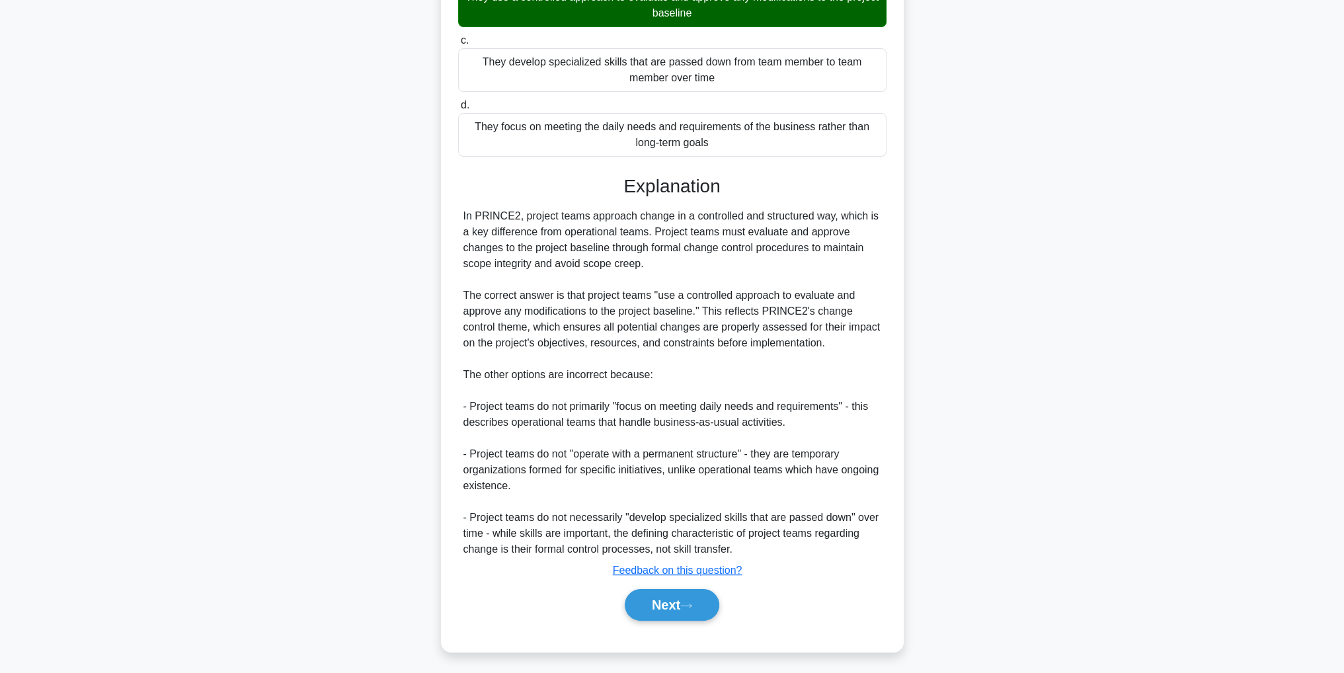
scroll to position [42, 0]
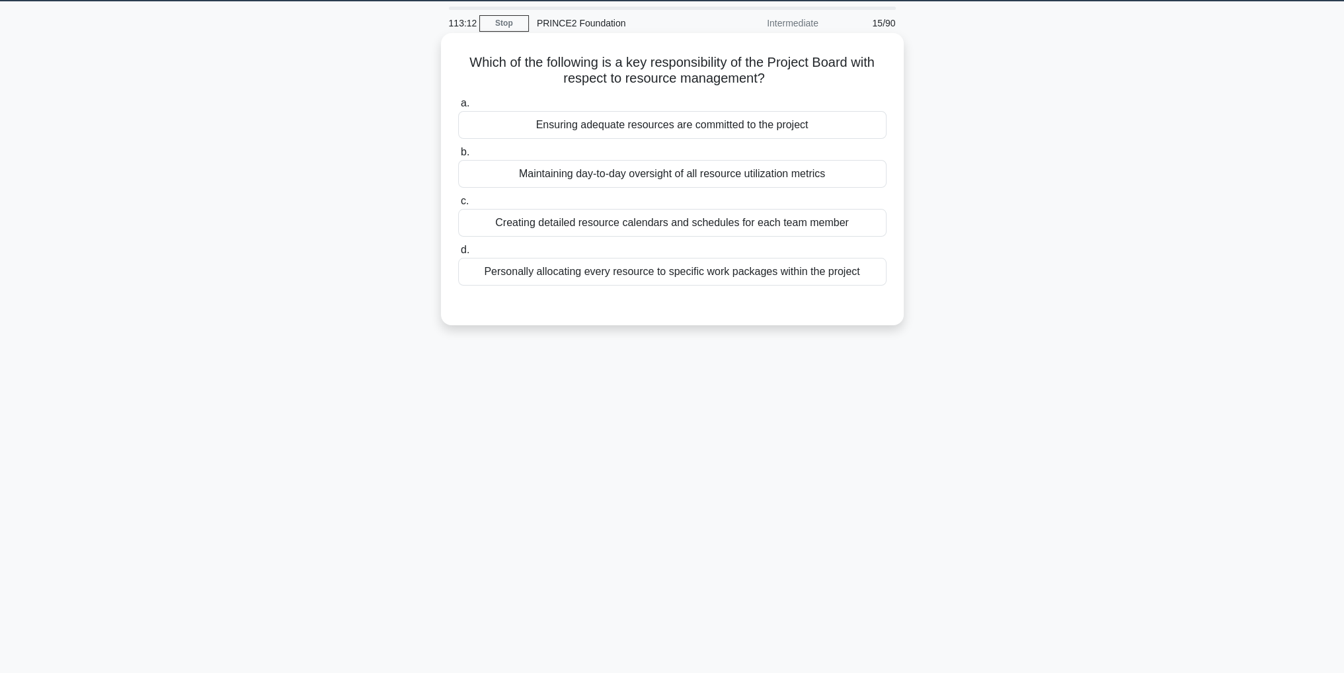
click at [748, 130] on div "Ensuring adequate resources are committed to the project" at bounding box center [672, 125] width 428 height 28
click at [458, 108] on input "a. Ensuring adequate resources are committed to the project" at bounding box center [458, 103] width 0 height 9
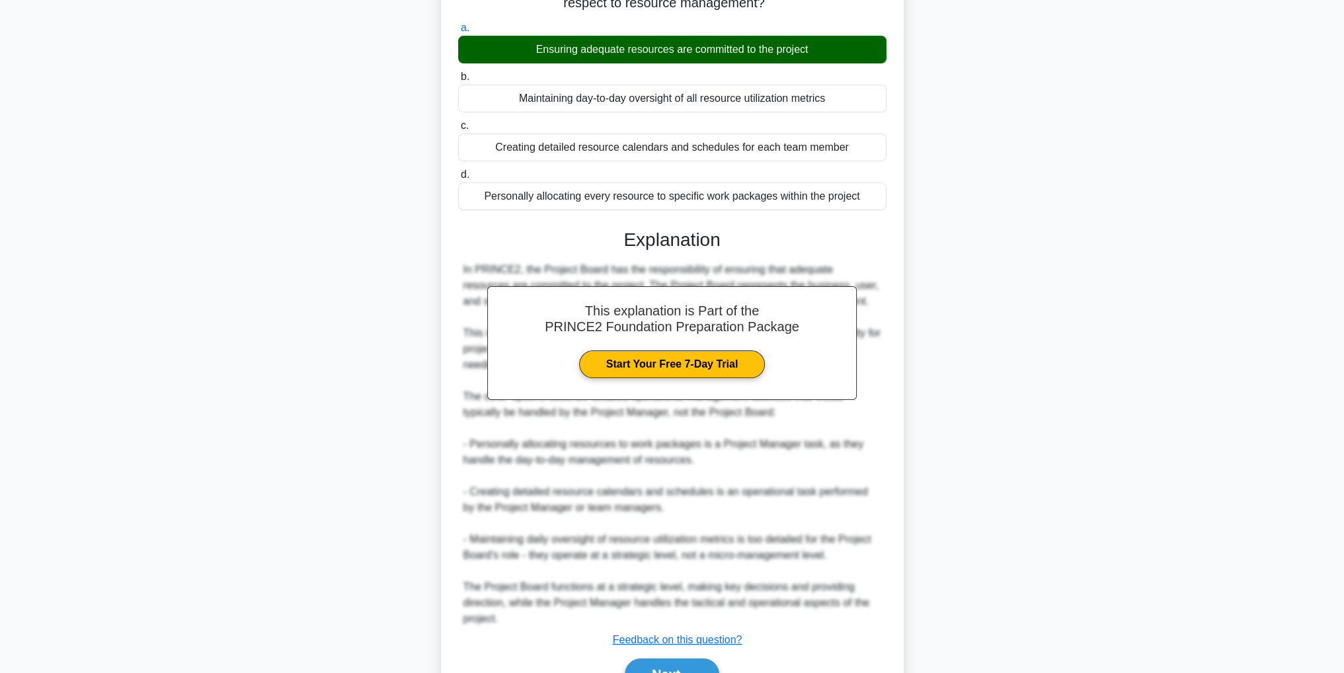
scroll to position [189, 0]
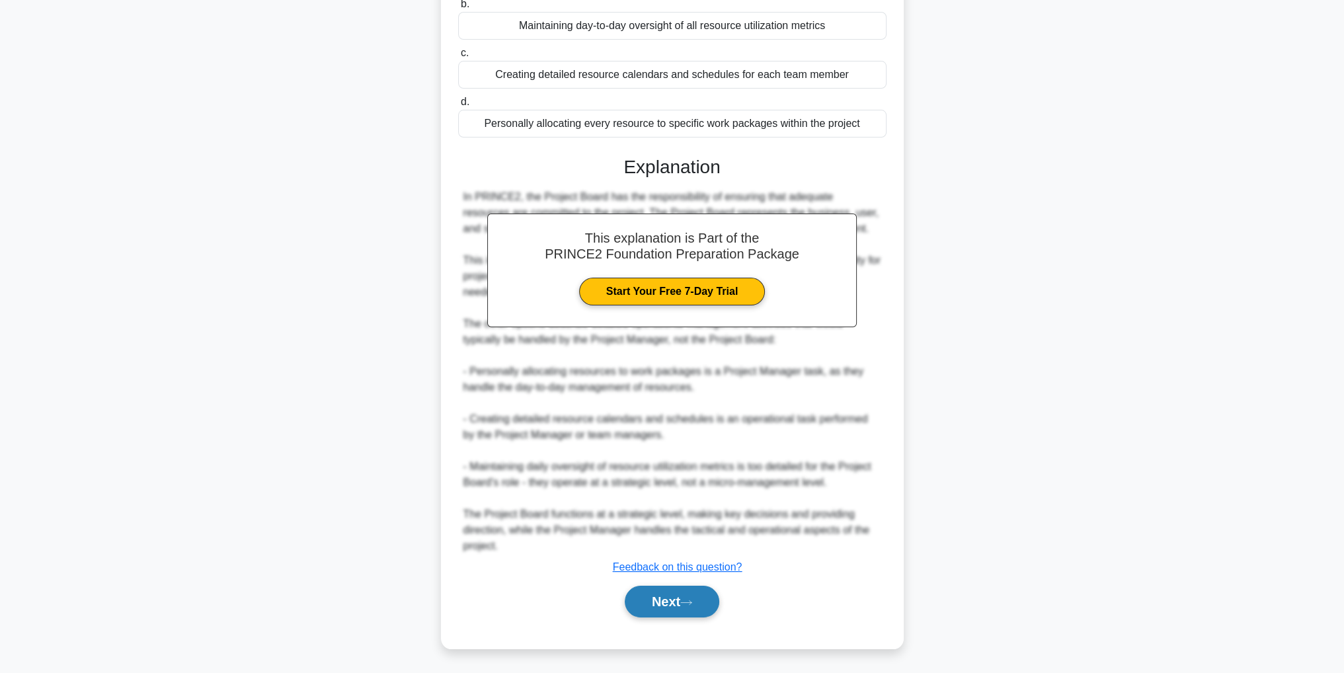
click at [691, 599] on icon at bounding box center [686, 602] width 12 height 7
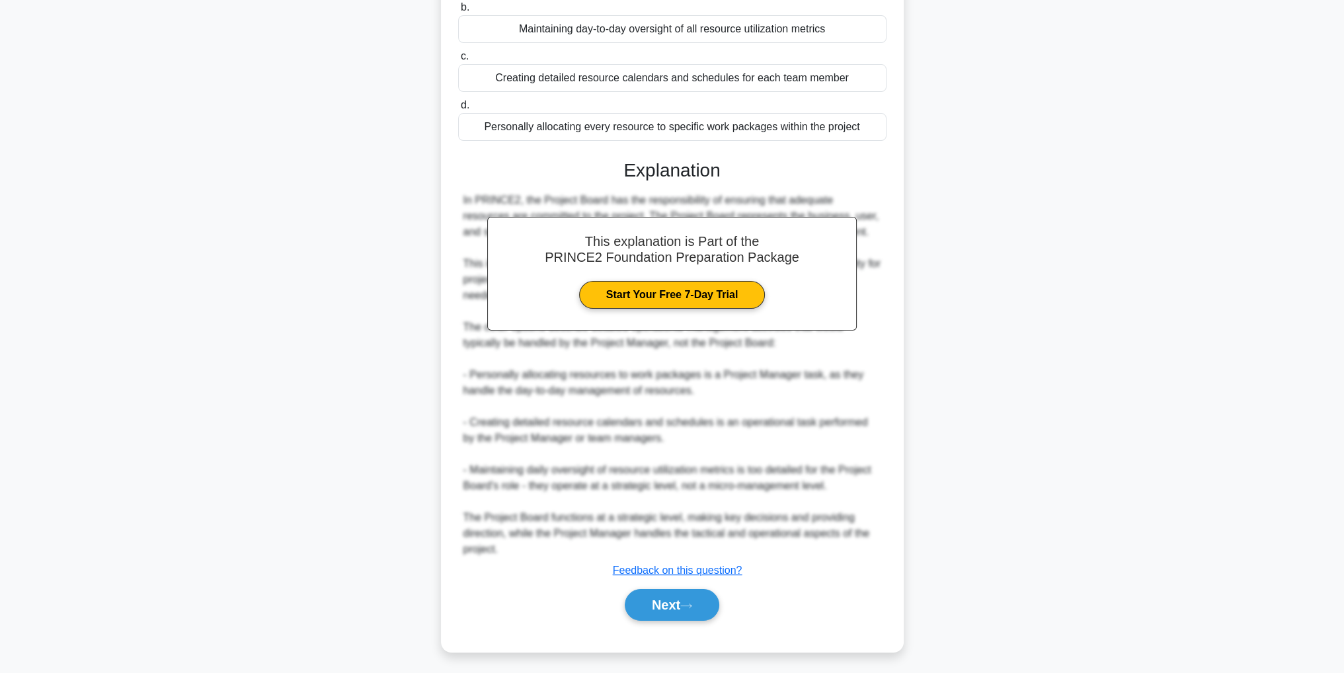
scroll to position [42, 0]
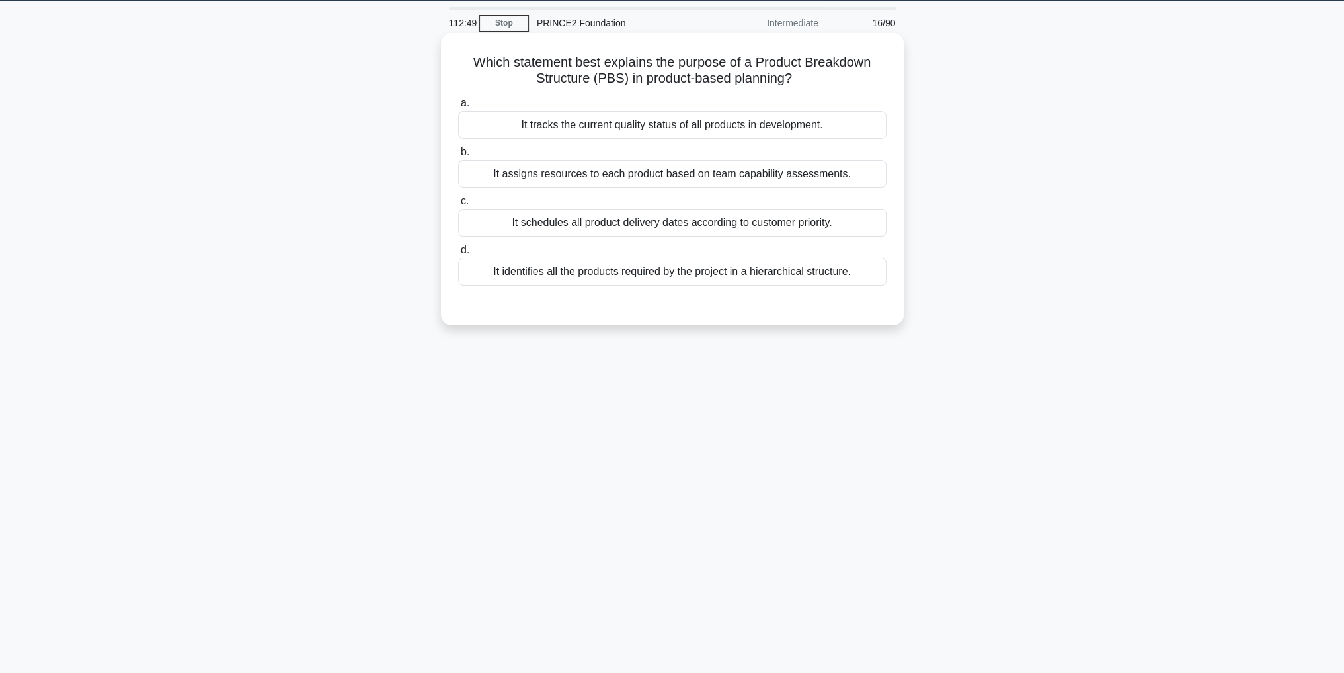
click at [688, 275] on div "It identifies all the products required by the project in a hierarchical struct…" at bounding box center [672, 272] width 428 height 28
click at [458, 254] on input "d. It identifies all the products required by the project in a hierarchical str…" at bounding box center [458, 250] width 0 height 9
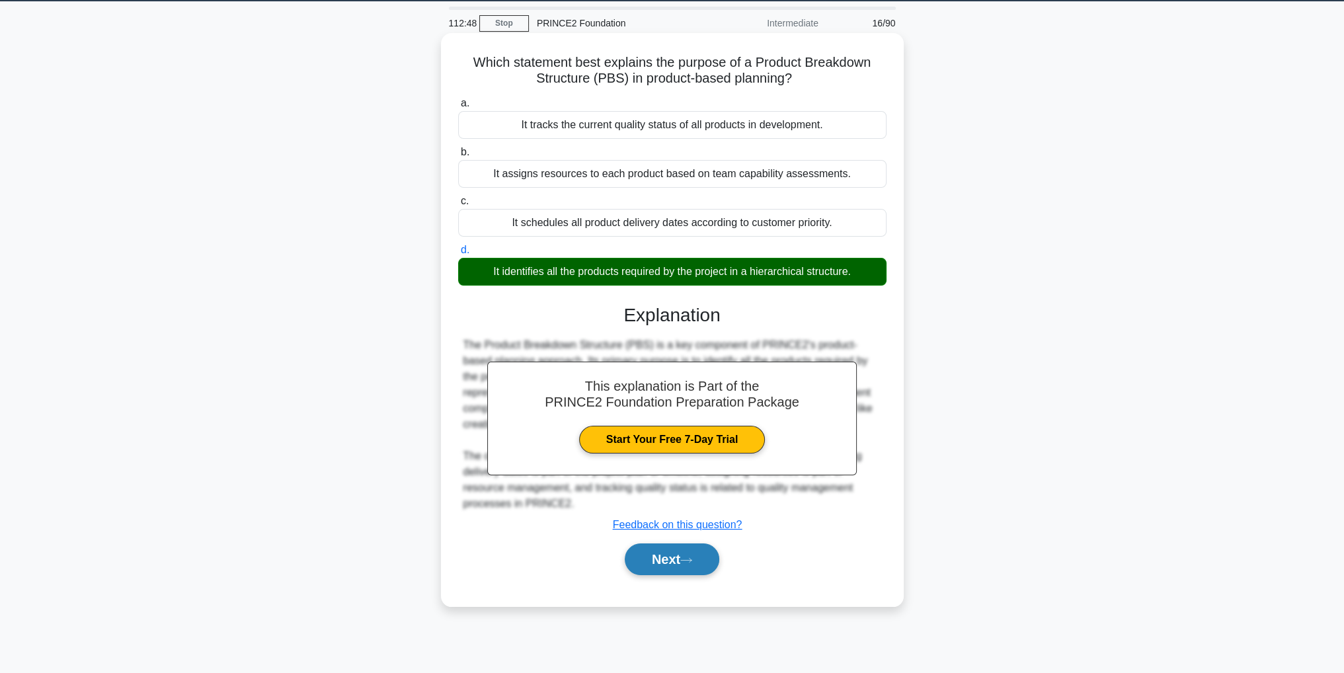
click at [681, 568] on button "Next" at bounding box center [672, 559] width 95 height 32
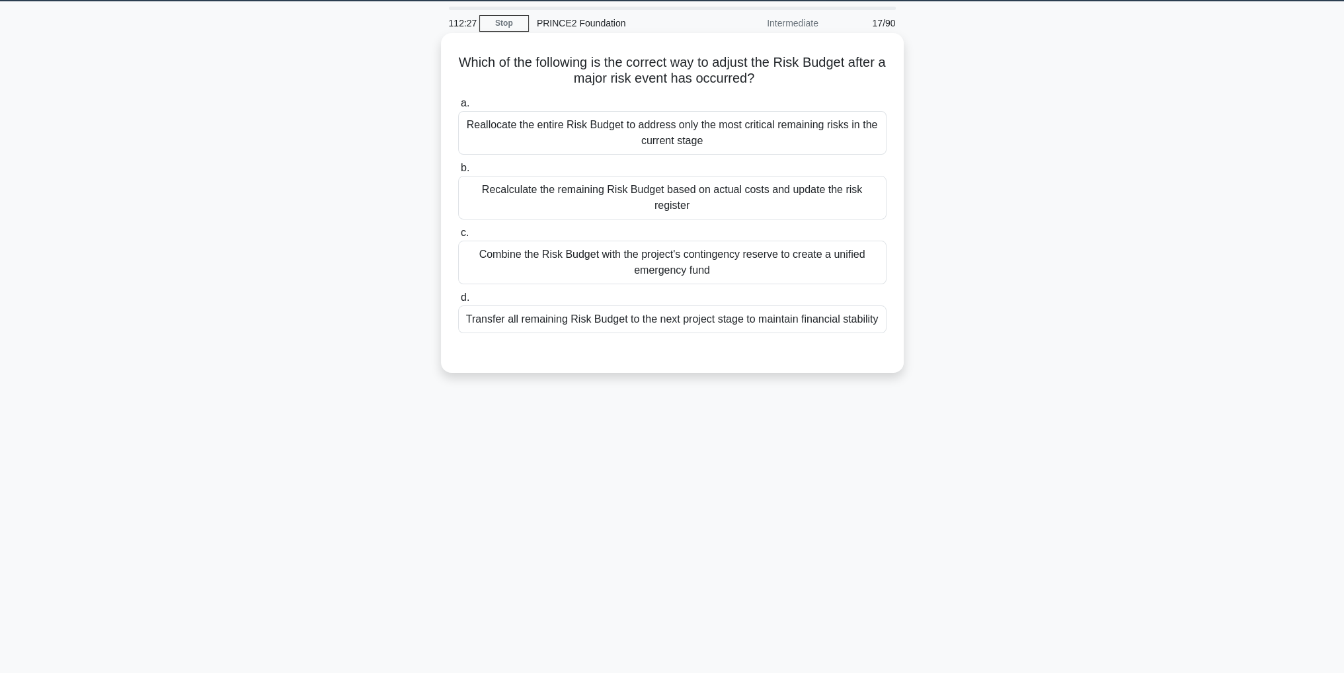
click at [776, 187] on div "Recalculate the remaining Risk Budget based on actual costs and update the risk…" at bounding box center [672, 198] width 428 height 44
click at [458, 173] on input "b. Recalculate the remaining Risk Budget based on actual costs and update the r…" at bounding box center [458, 168] width 0 height 9
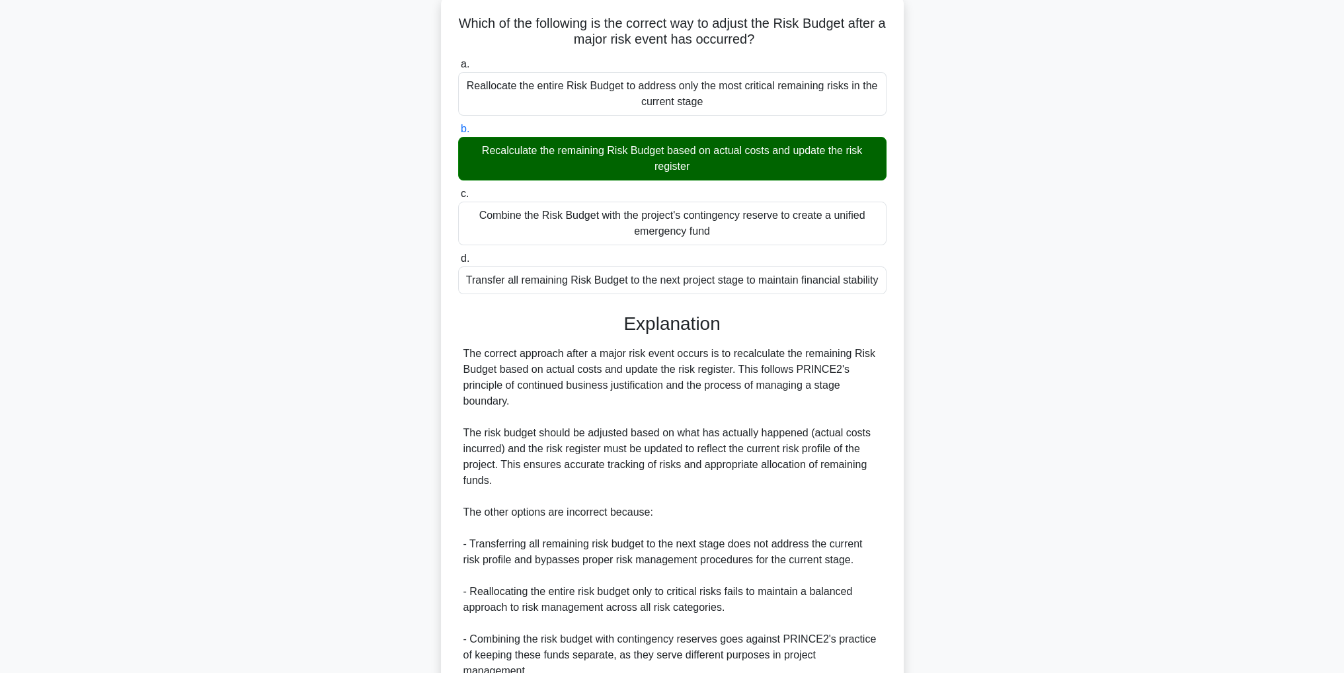
scroll to position [189, 0]
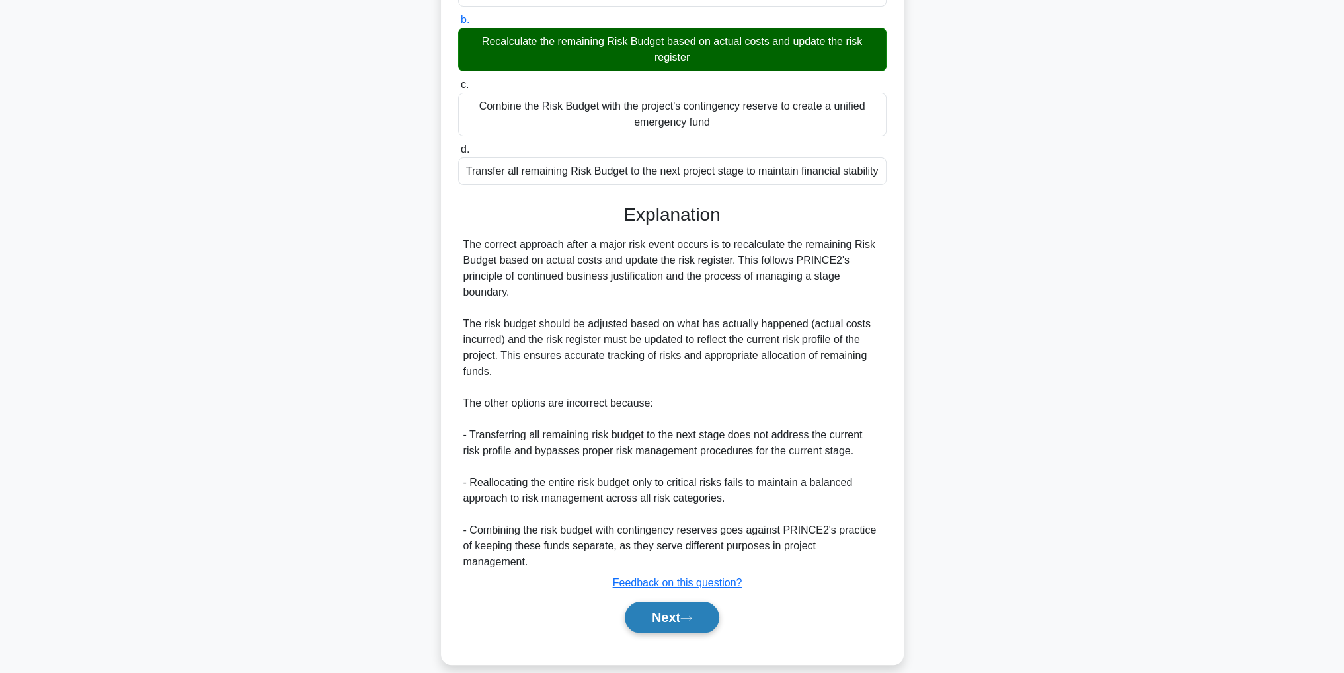
click at [711, 607] on button "Next" at bounding box center [672, 618] width 95 height 32
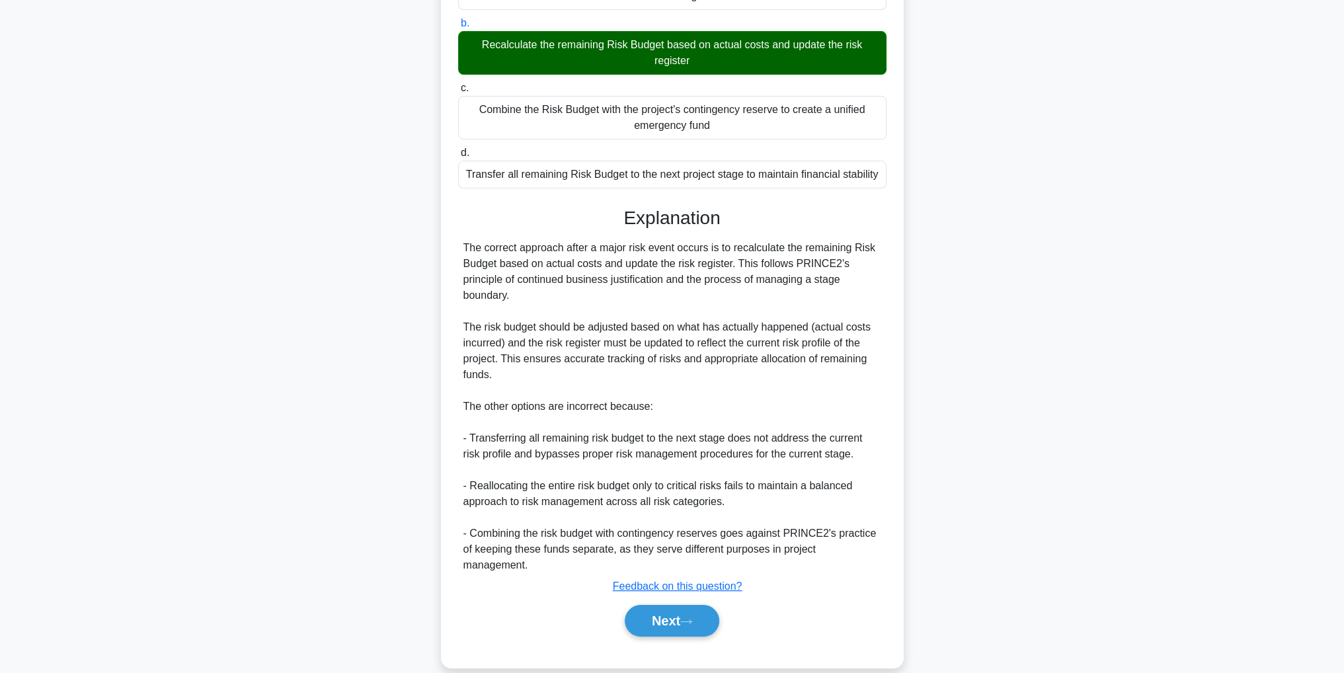
scroll to position [42, 0]
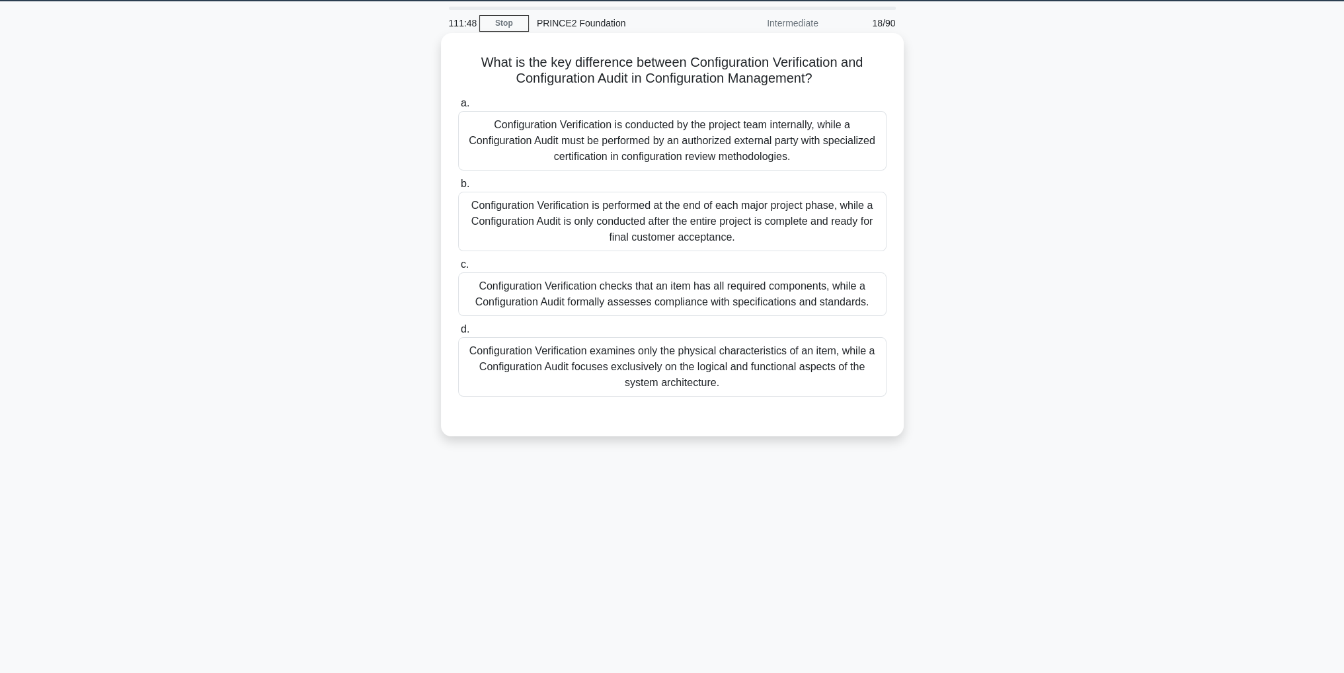
click at [756, 302] on div "Configuration Verification checks that an item has all required components, whi…" at bounding box center [672, 294] width 428 height 44
click at [458, 269] on input "c. Configuration Verification checks that an item has all required components, …" at bounding box center [458, 264] width 0 height 9
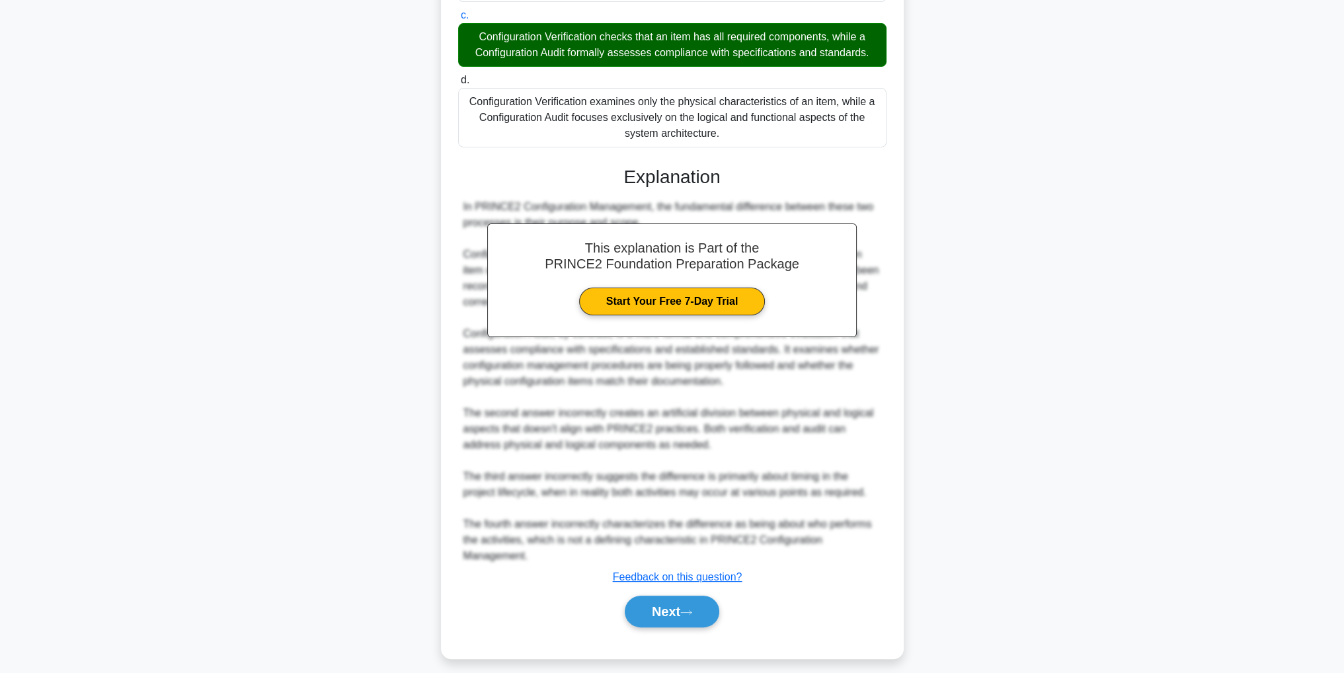
scroll to position [300, 0]
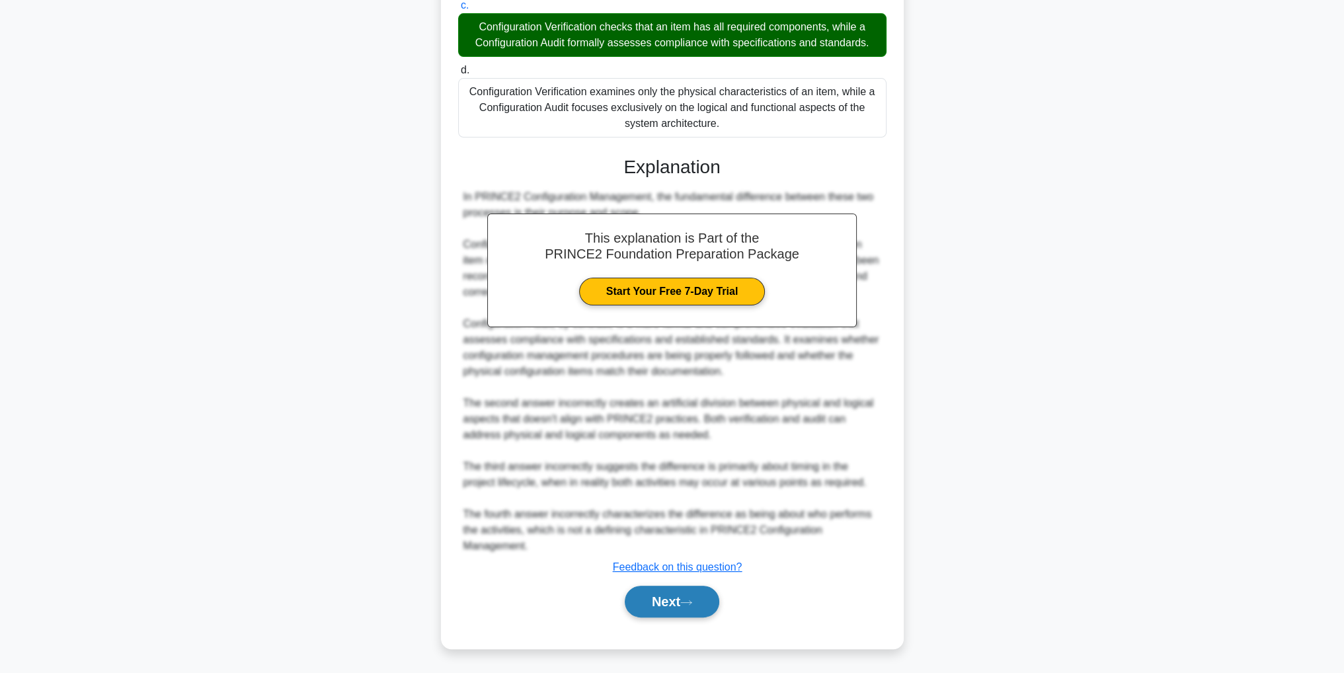
click at [698, 607] on button "Next" at bounding box center [672, 602] width 95 height 32
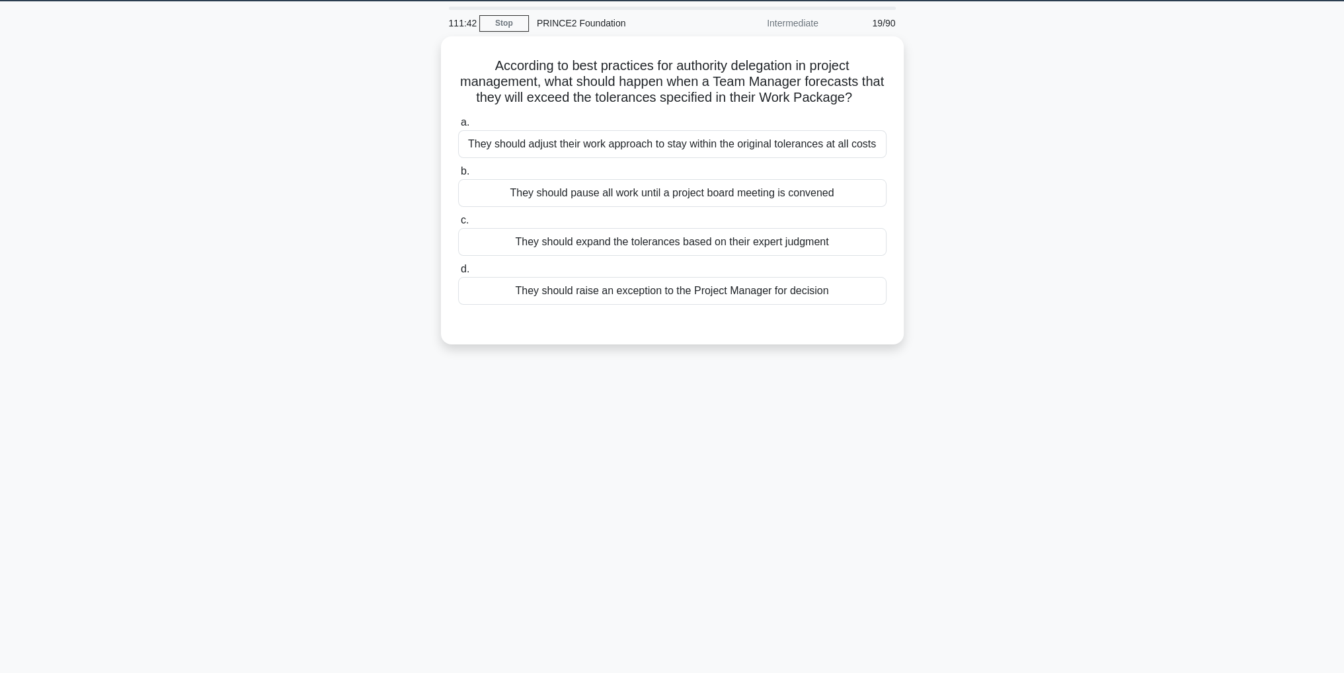
scroll to position [42, 0]
click at [621, 291] on div "They should raise an exception to the Project Manager for decision" at bounding box center [672, 288] width 428 height 28
click at [458, 270] on input "d. They should raise an exception to the Project Manager for decision" at bounding box center [458, 266] width 0 height 9
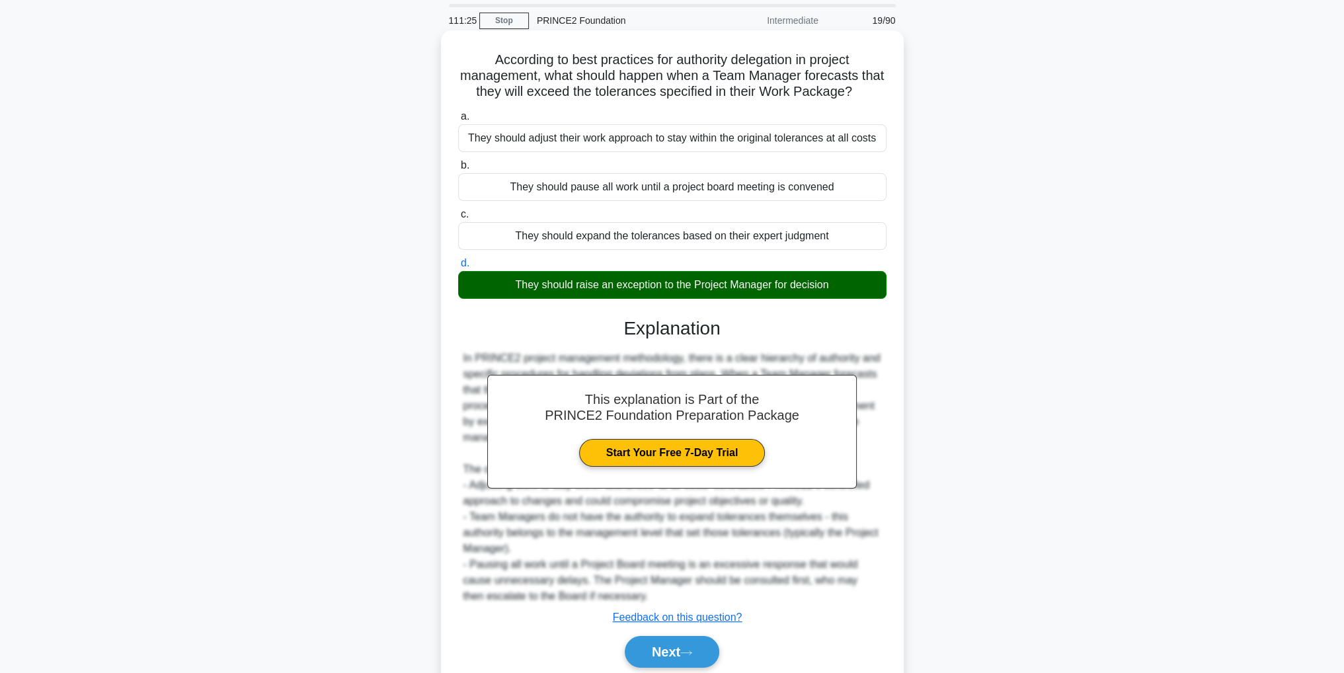
scroll to position [94, 0]
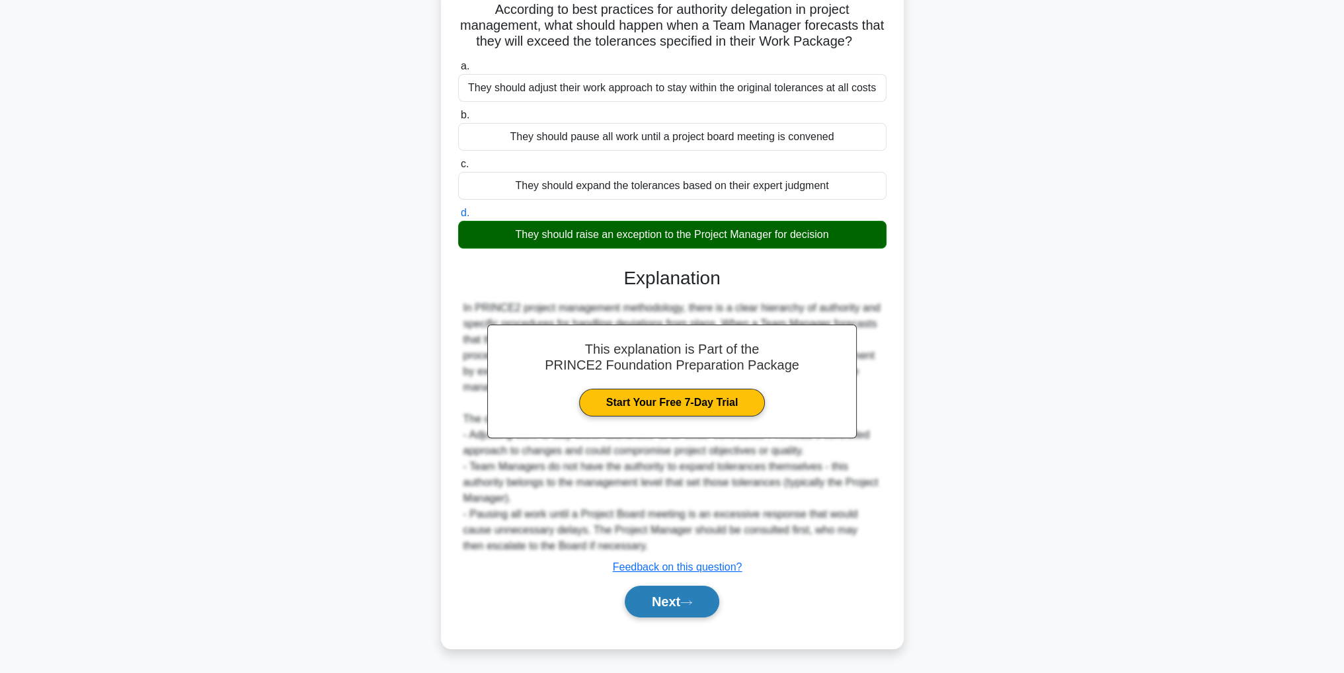
click at [698, 607] on button "Next" at bounding box center [672, 602] width 95 height 32
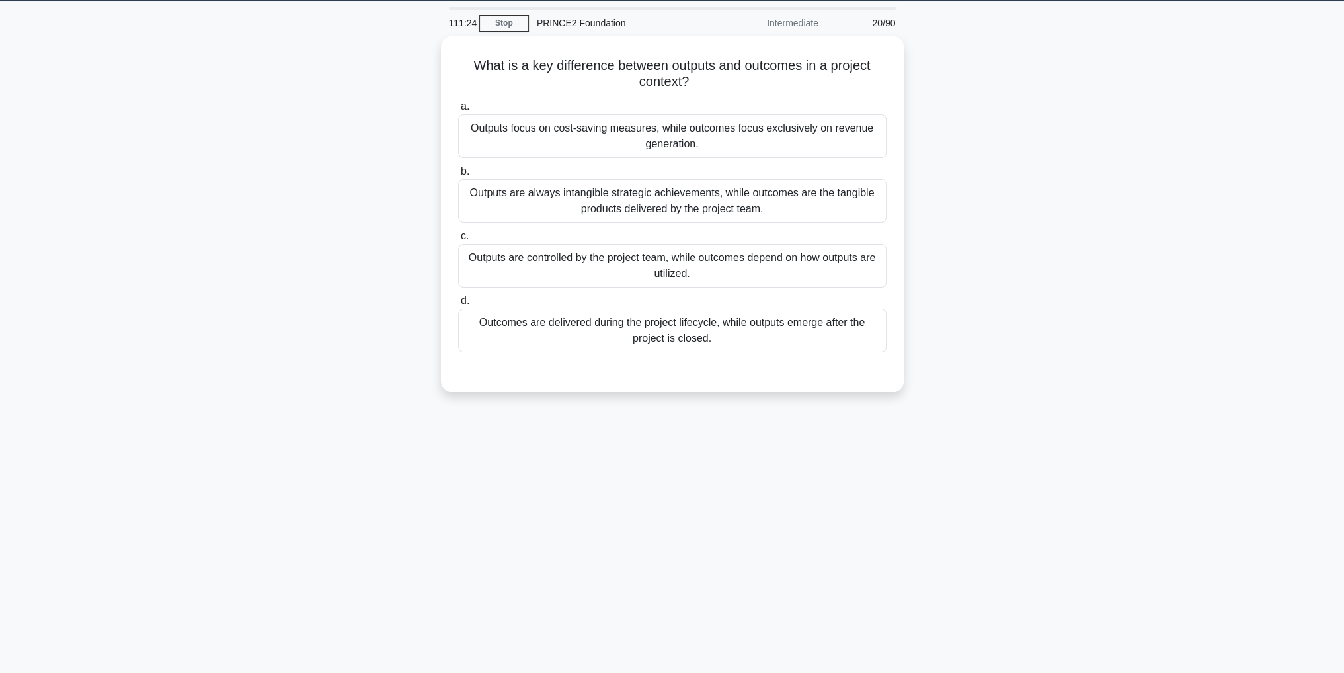
scroll to position [42, 0]
click at [730, 274] on div "Outputs are controlled by the project team, while outcomes depend on how output…" at bounding box center [672, 263] width 428 height 44
click at [458, 237] on input "c. Outputs are controlled by the project team, while outcomes depend on how out…" at bounding box center [458, 233] width 0 height 9
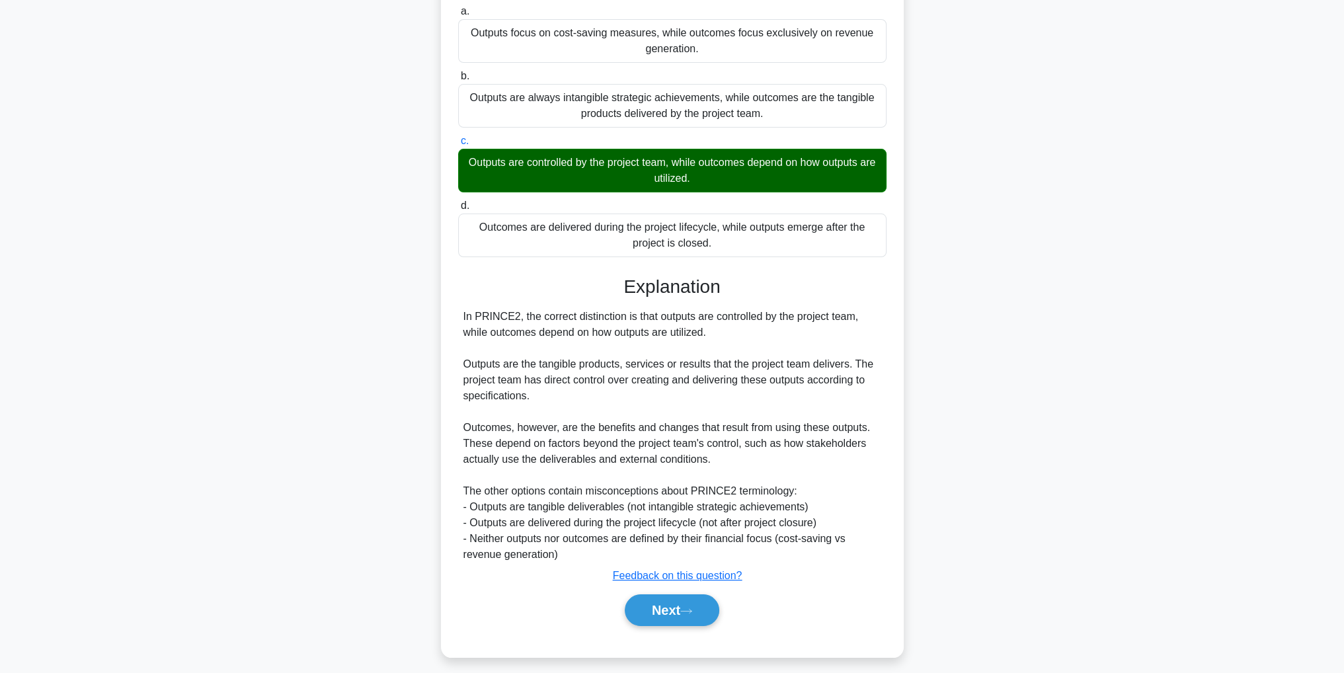
scroll to position [141, 0]
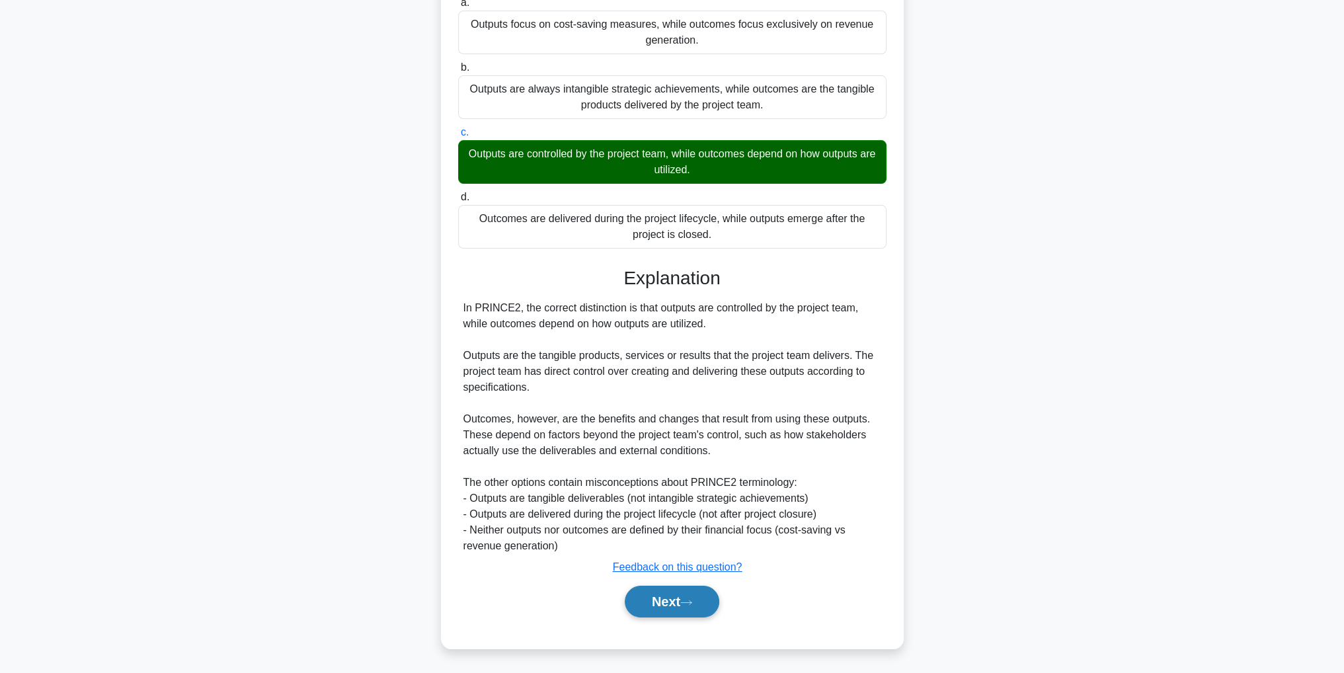
click at [652, 607] on button "Next" at bounding box center [672, 602] width 95 height 32
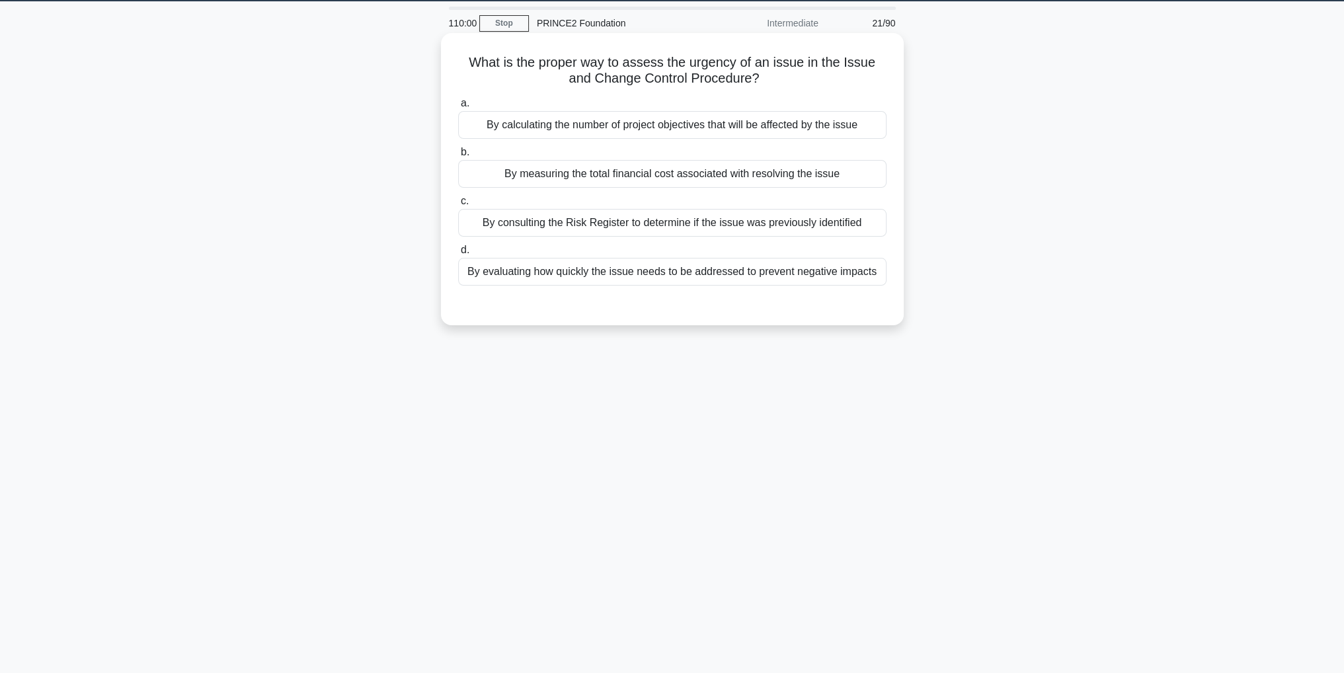
click at [713, 276] on div "By evaluating how quickly the issue needs to be addressed to prevent negative i…" at bounding box center [672, 272] width 428 height 28
click at [458, 254] on input "d. By evaluating how quickly the issue needs to be addressed to prevent negativ…" at bounding box center [458, 250] width 0 height 9
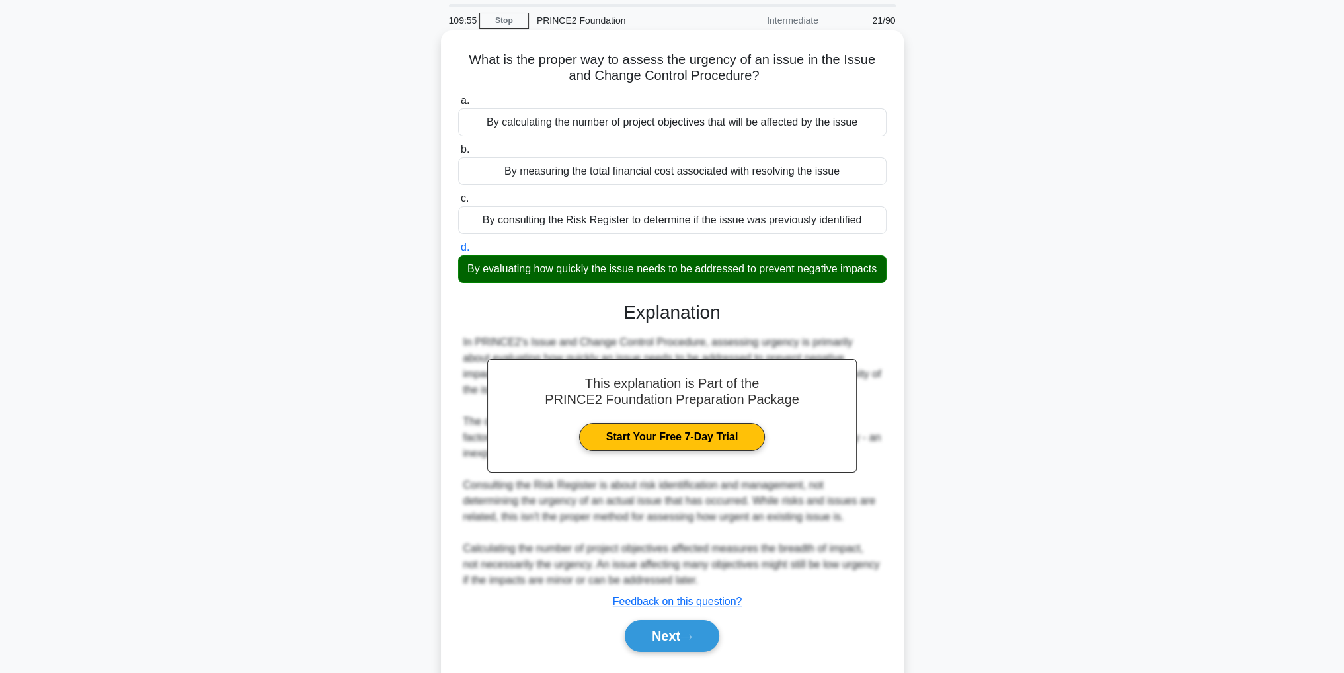
scroll to position [94, 0]
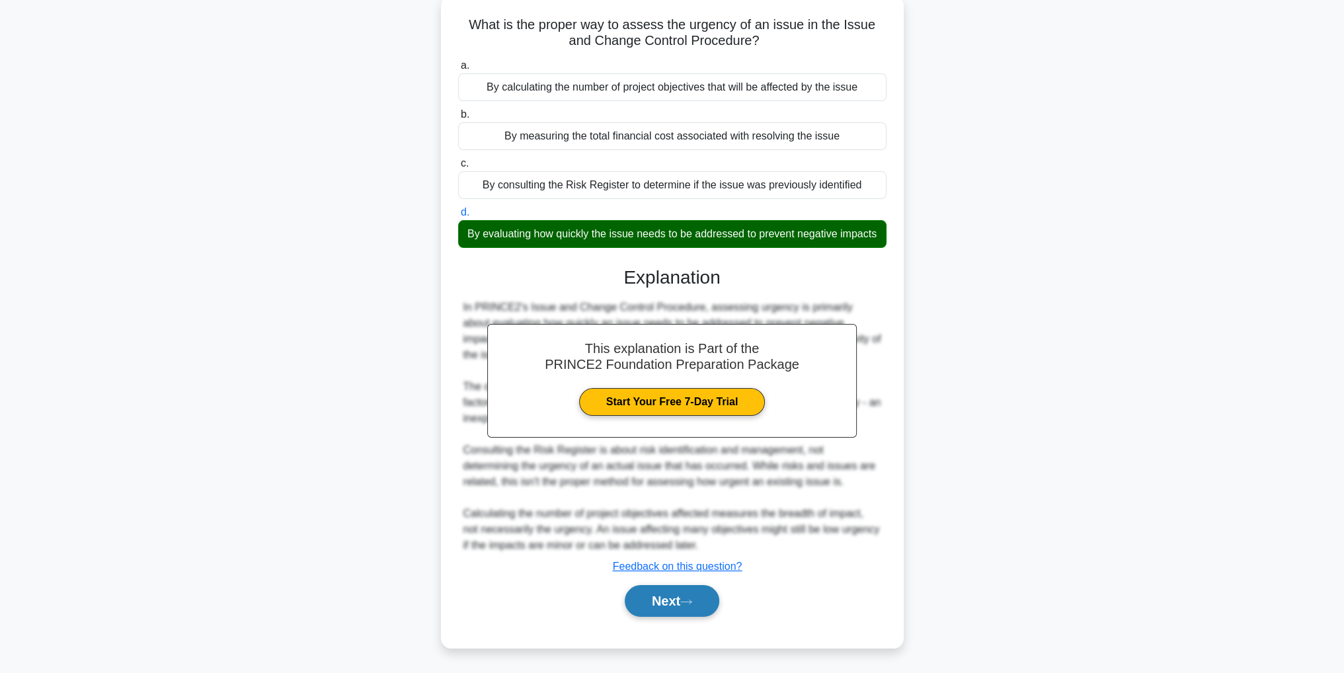
click at [683, 610] on button "Next" at bounding box center [672, 601] width 95 height 32
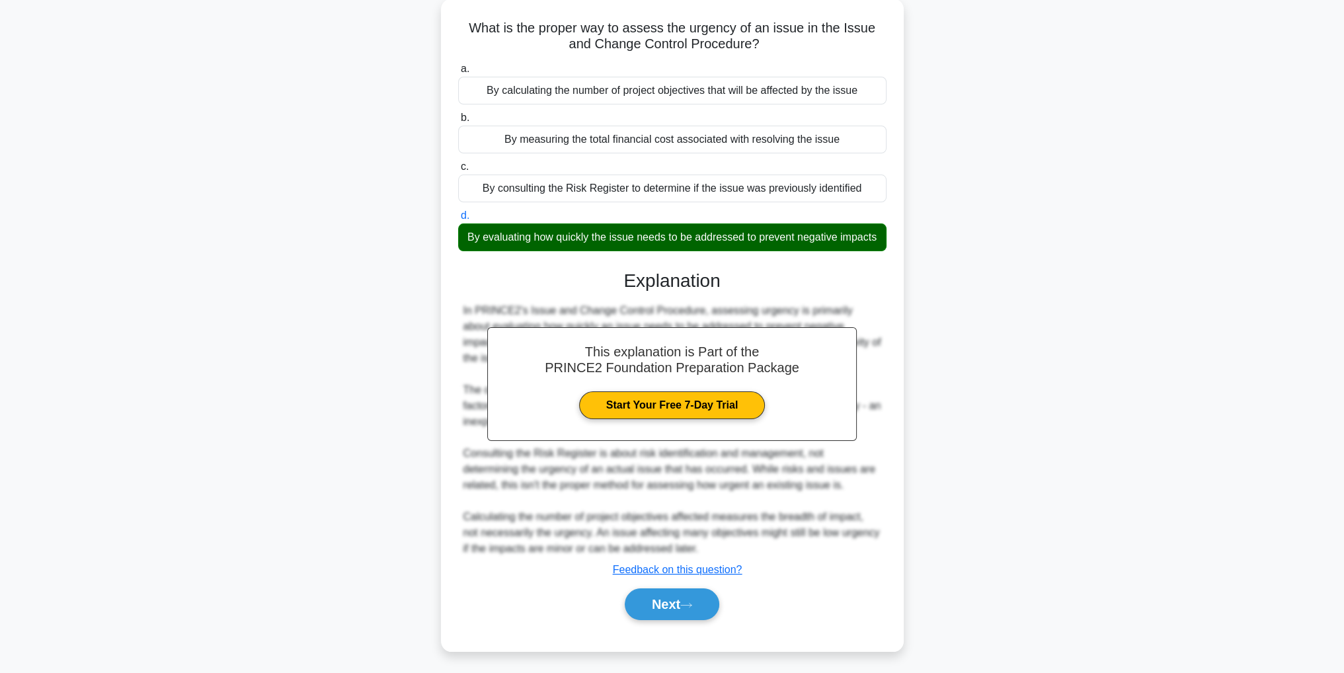
scroll to position [42, 0]
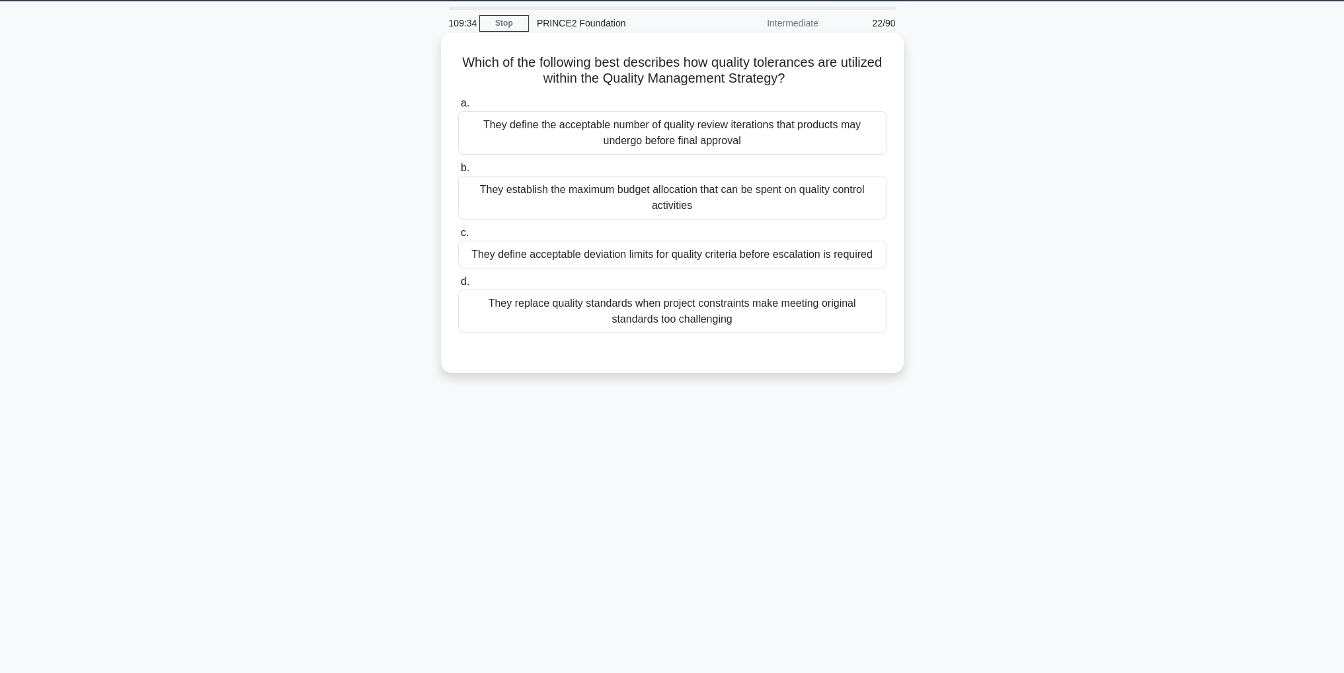
click at [758, 256] on div "They define acceptable deviation limits for quality criteria before escalation …" at bounding box center [672, 255] width 428 height 28
click at [458, 237] on input "c. They define acceptable deviation limits for quality criteria before escalati…" at bounding box center [458, 233] width 0 height 9
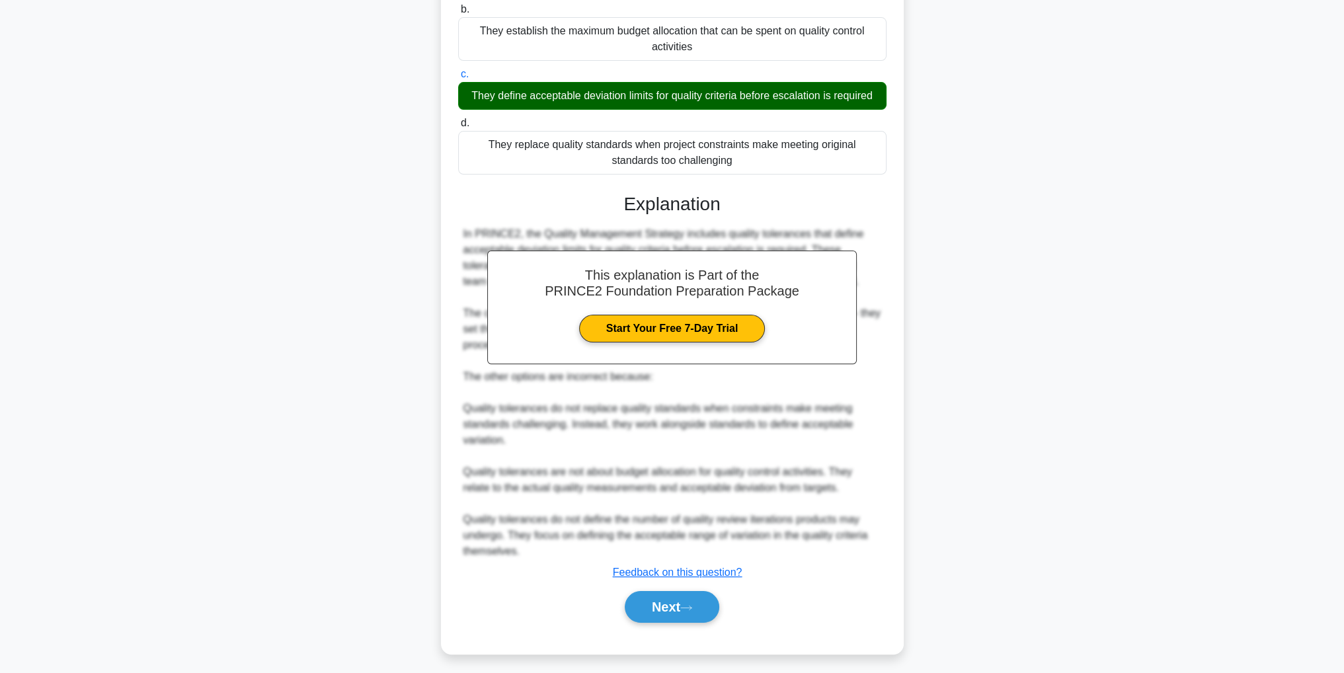
scroll to position [205, 0]
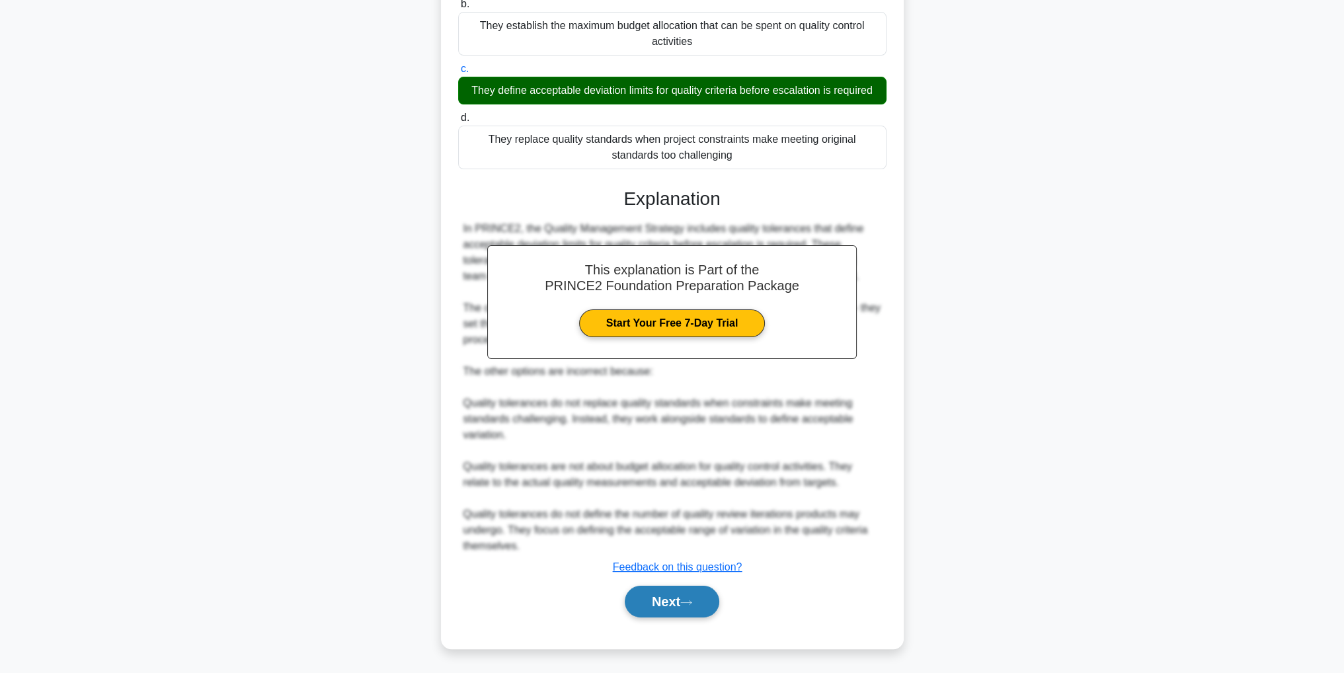
click at [693, 607] on button "Next" at bounding box center [672, 602] width 95 height 32
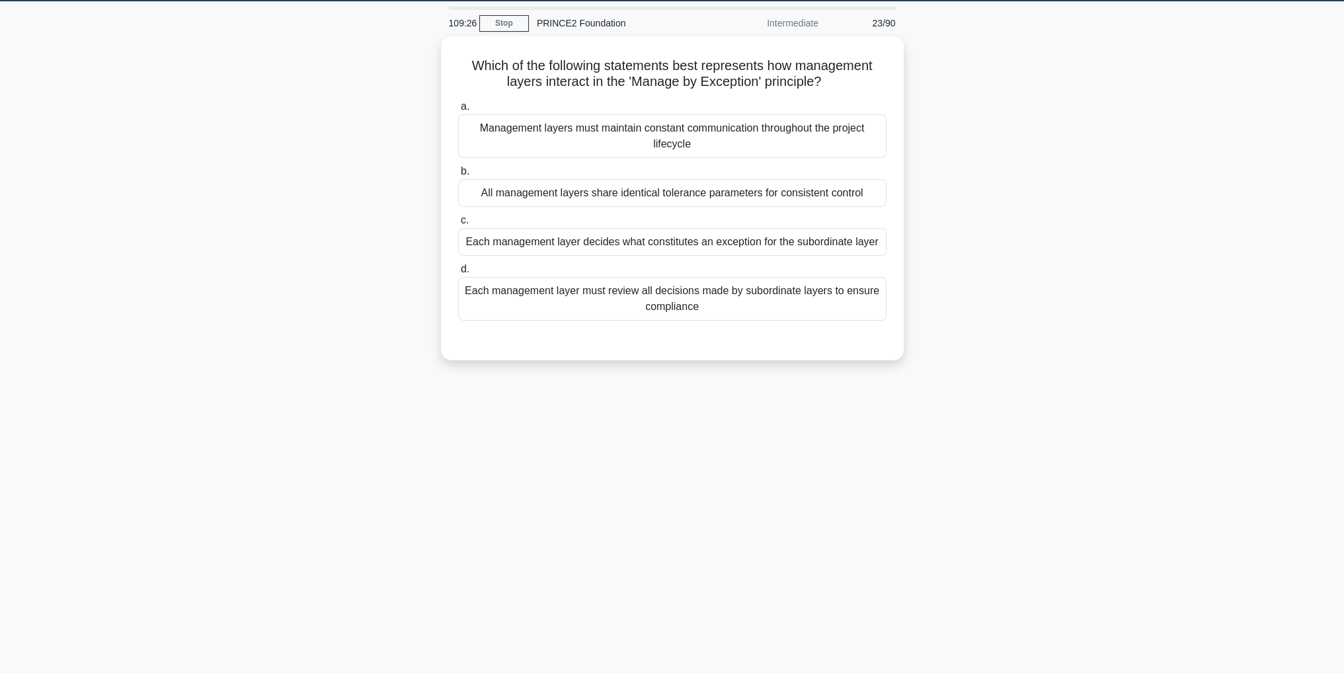
scroll to position [42, 0]
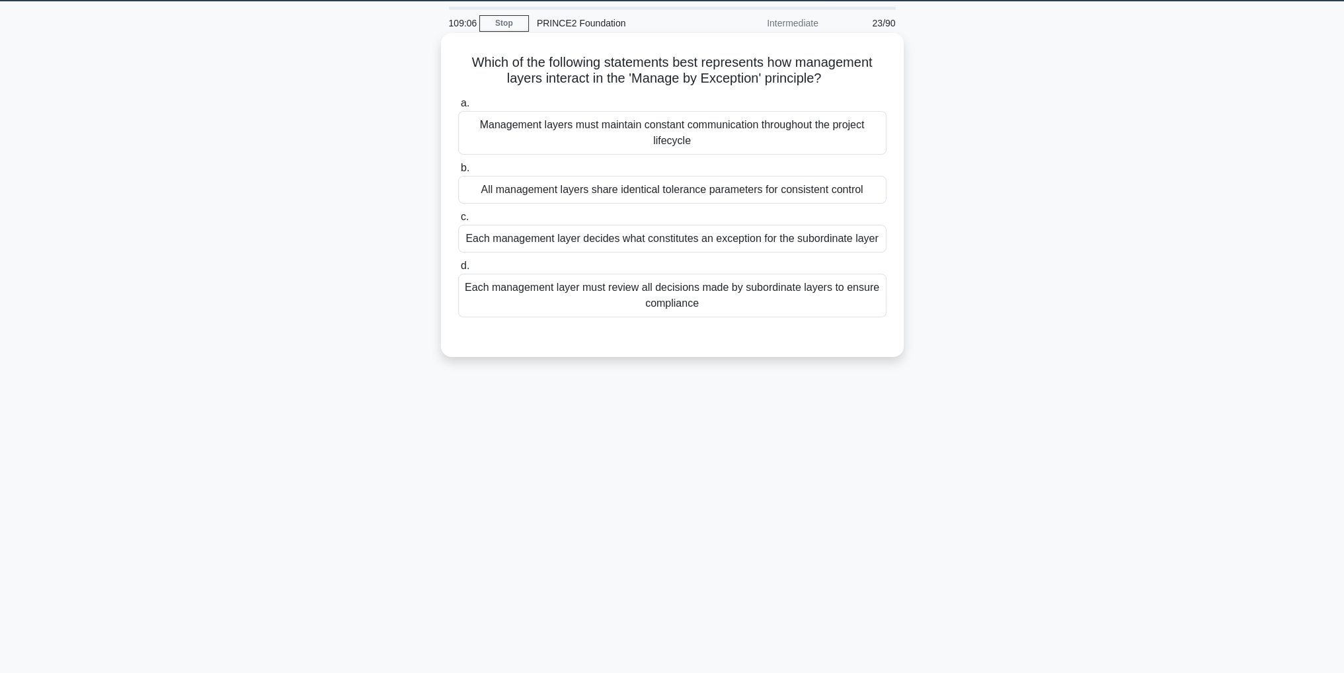
click at [757, 299] on div "Each management layer must review all decisions made by subordinate layers to e…" at bounding box center [672, 296] width 428 height 44
click at [458, 270] on input "d. Each management layer must review all decisions made by subordinate layers t…" at bounding box center [458, 266] width 0 height 9
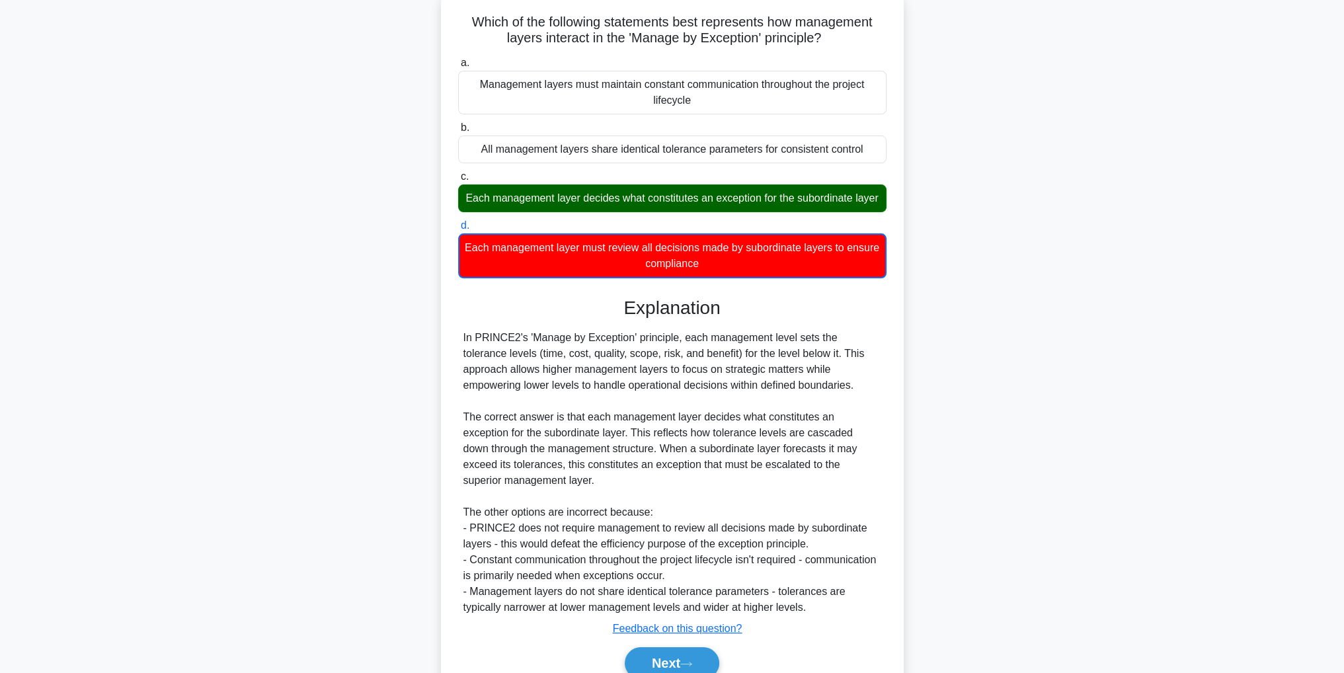
scroll to position [108, 0]
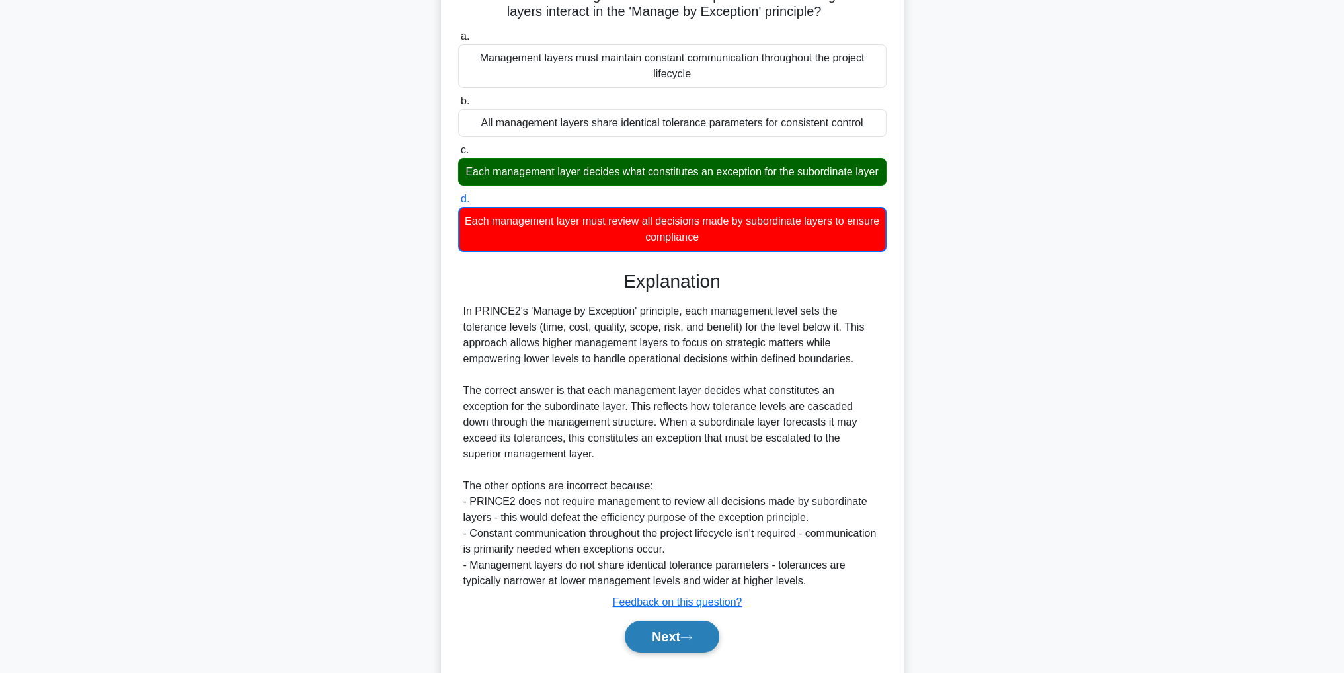
click at [705, 652] on button "Next" at bounding box center [672, 637] width 95 height 32
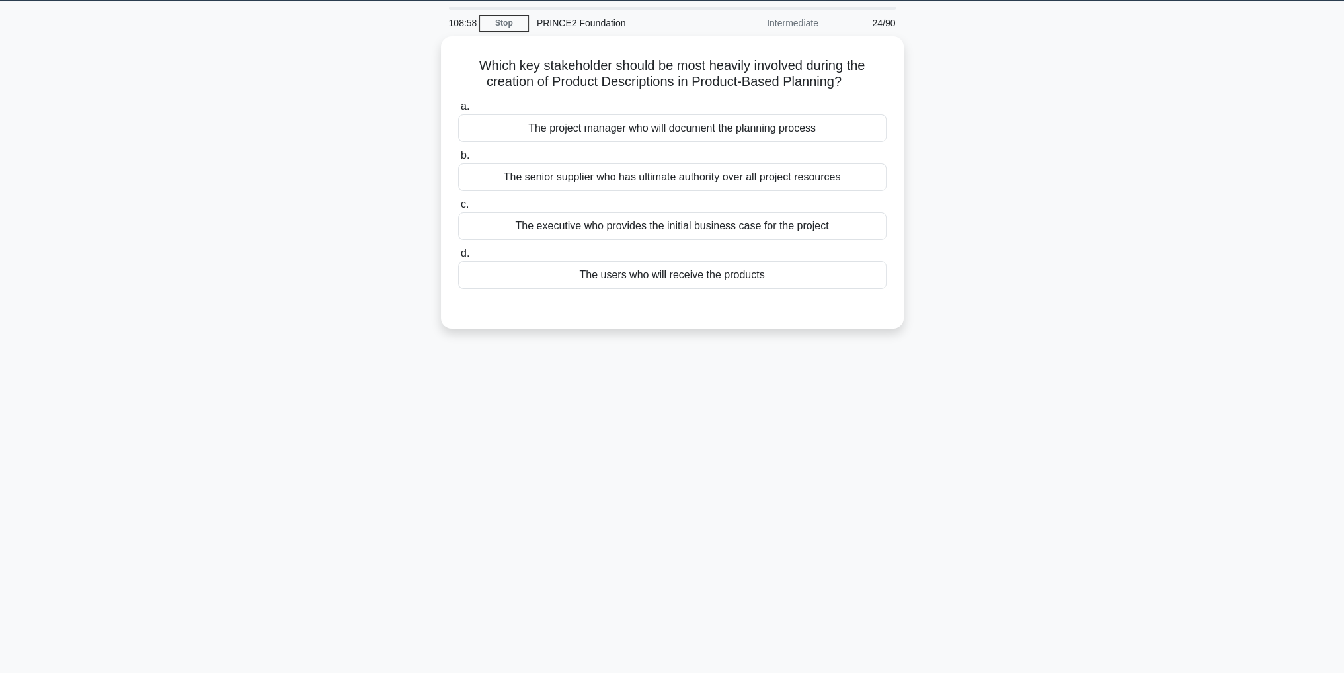
scroll to position [42, 0]
click at [771, 229] on div "The executive who provides the initial business case for the project" at bounding box center [672, 223] width 428 height 28
click at [458, 206] on input "c. The executive who provides the initial business case for the project" at bounding box center [458, 201] width 0 height 9
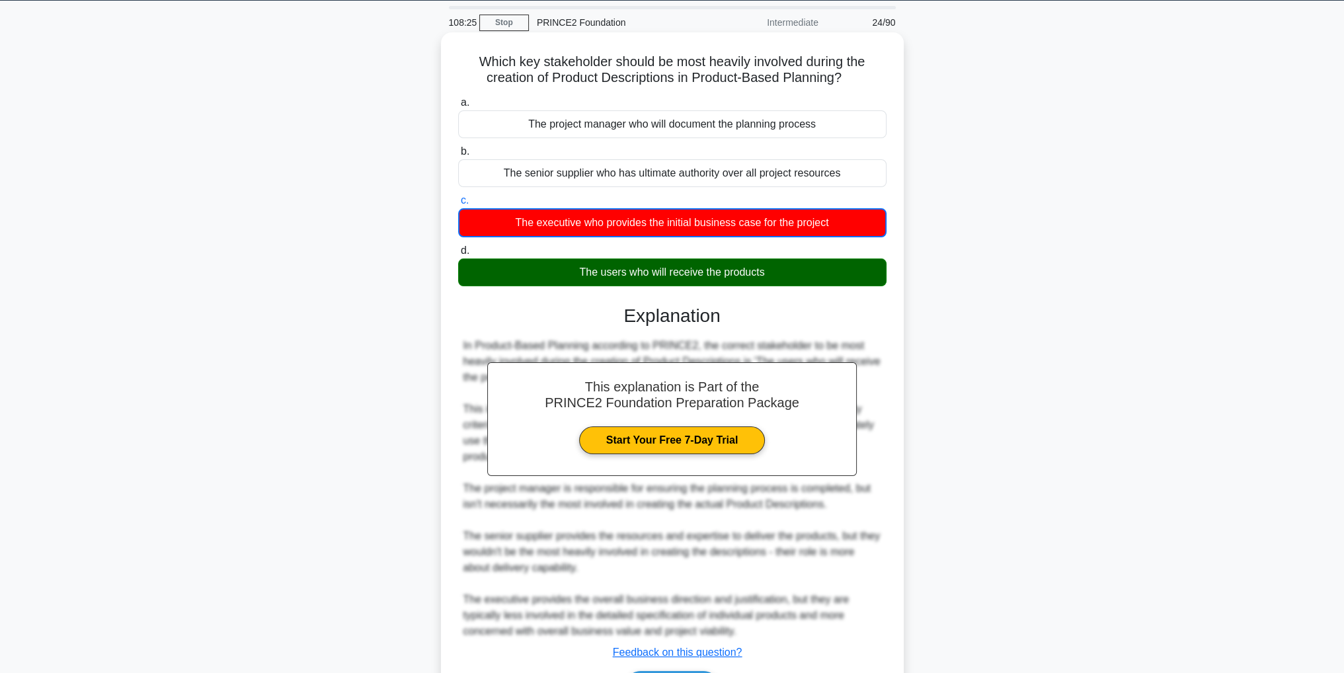
click at [815, 274] on div "The users who will receive the products" at bounding box center [672, 272] width 428 height 28
click at [458, 255] on input "d. The users who will receive the products" at bounding box center [458, 251] width 0 height 9
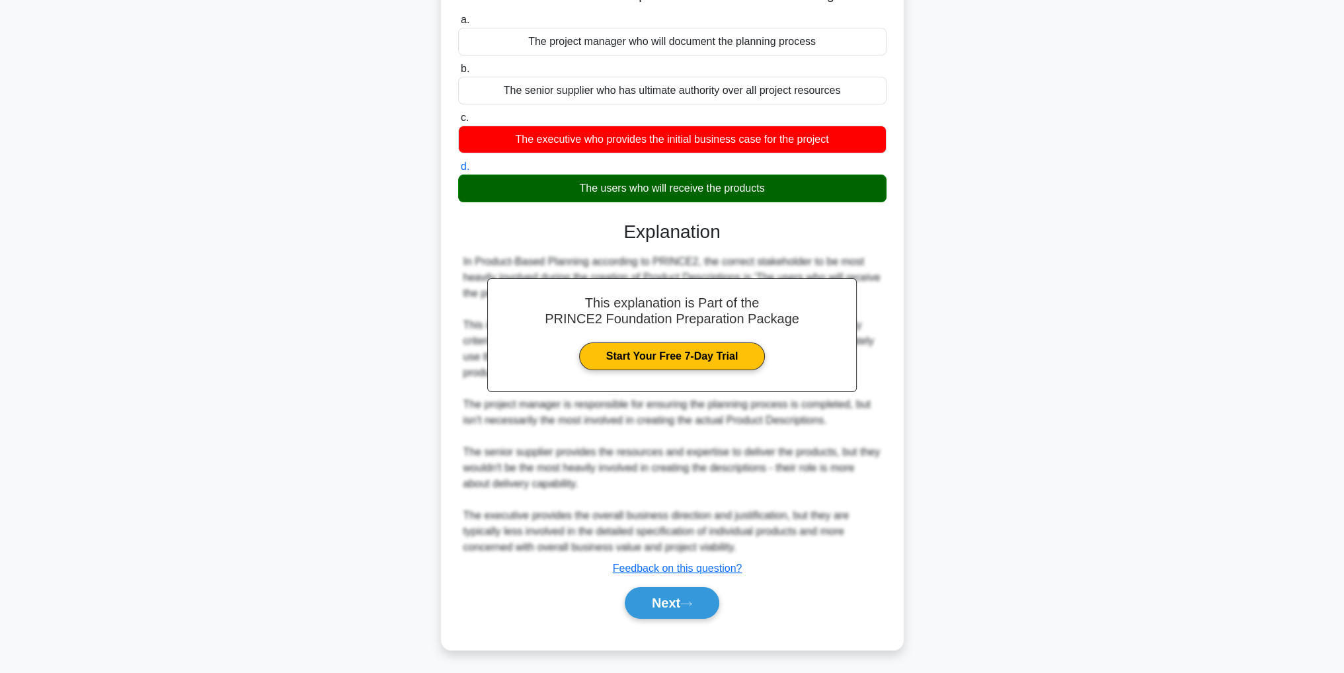
scroll to position [126, 0]
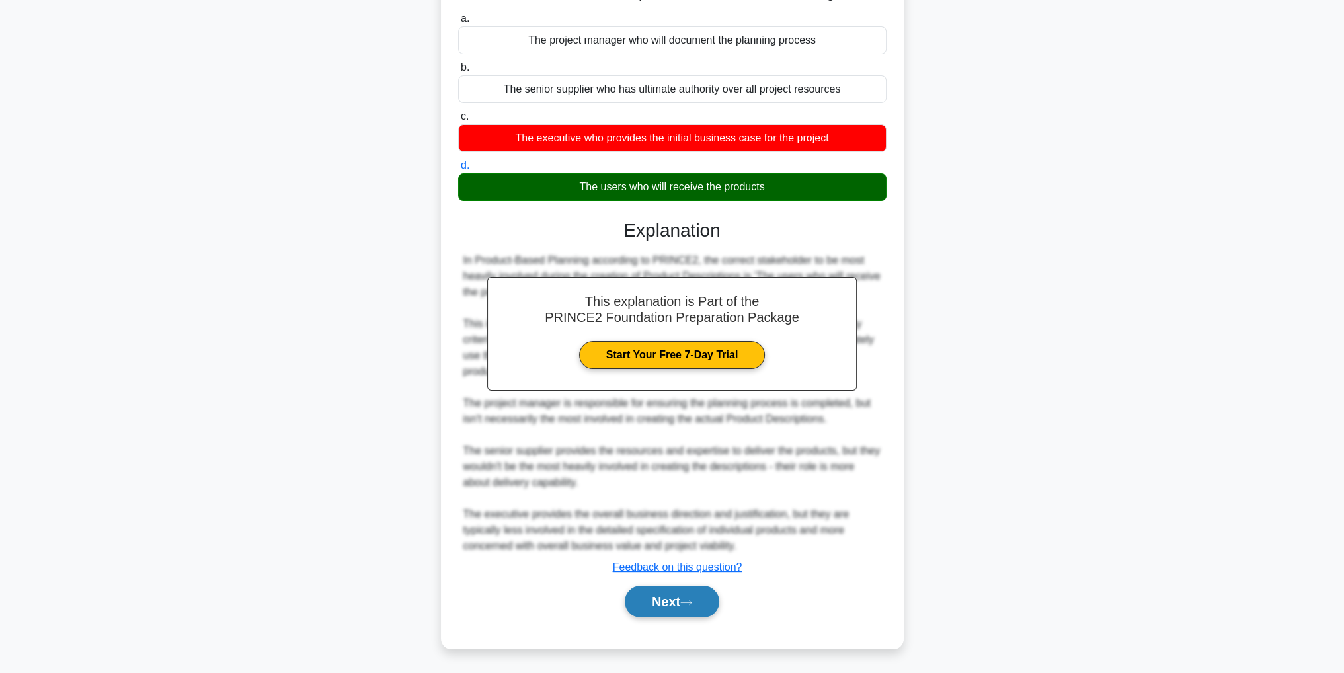
click at [711, 609] on button "Next" at bounding box center [672, 602] width 95 height 32
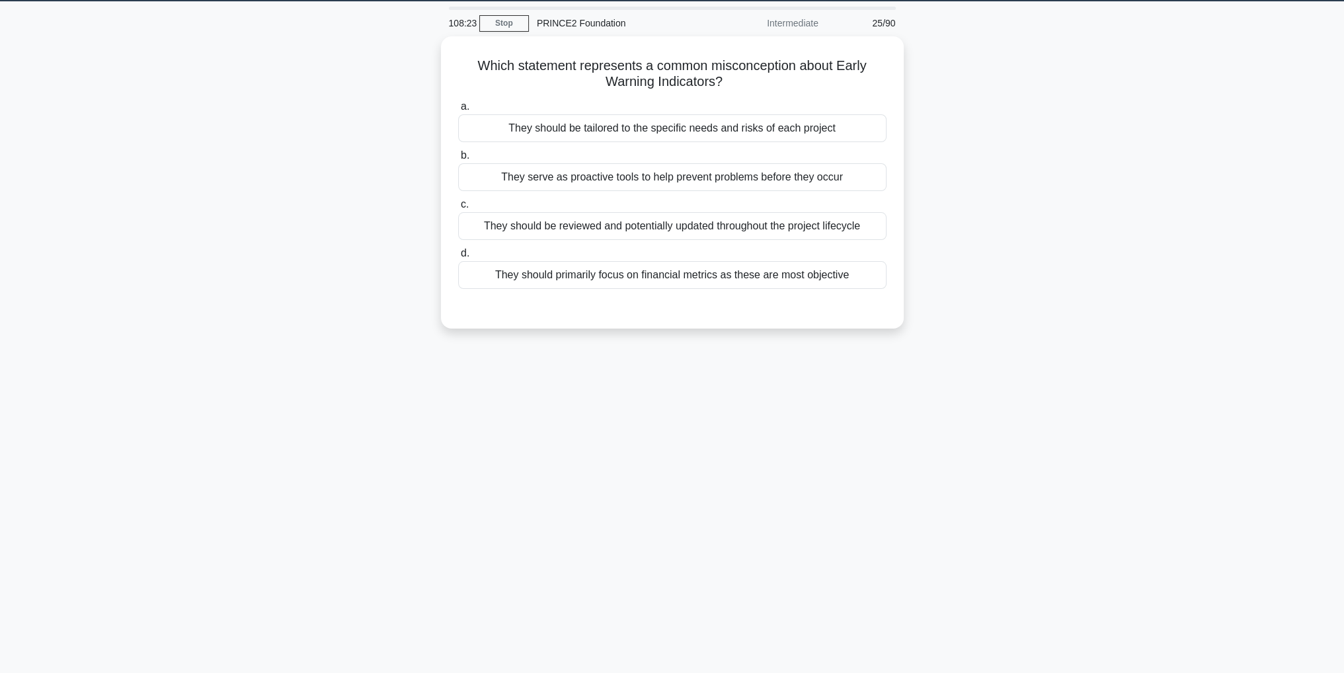
scroll to position [42, 0]
click at [709, 179] on div "They serve as proactive tools to help prevent problems before they occur" at bounding box center [672, 174] width 428 height 28
click at [458, 157] on input "b. They serve as proactive tools to help prevent problems before they occur" at bounding box center [458, 152] width 0 height 9
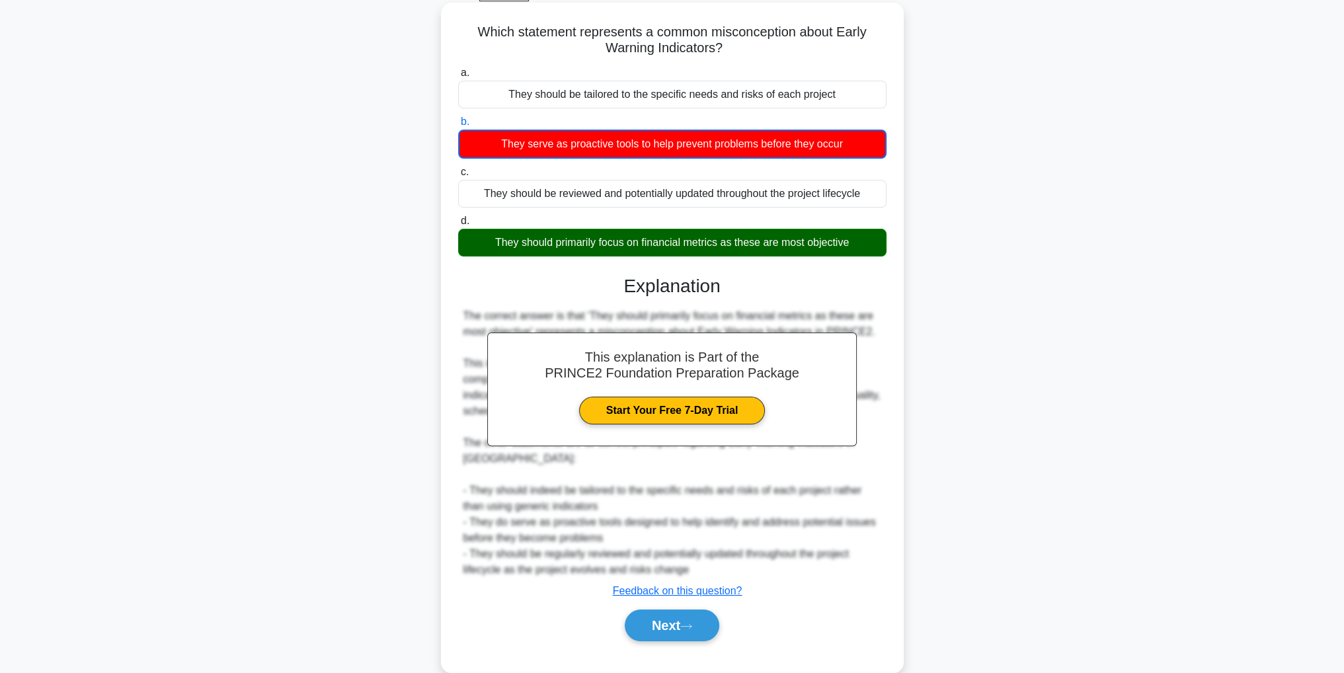
scroll to position [95, 0]
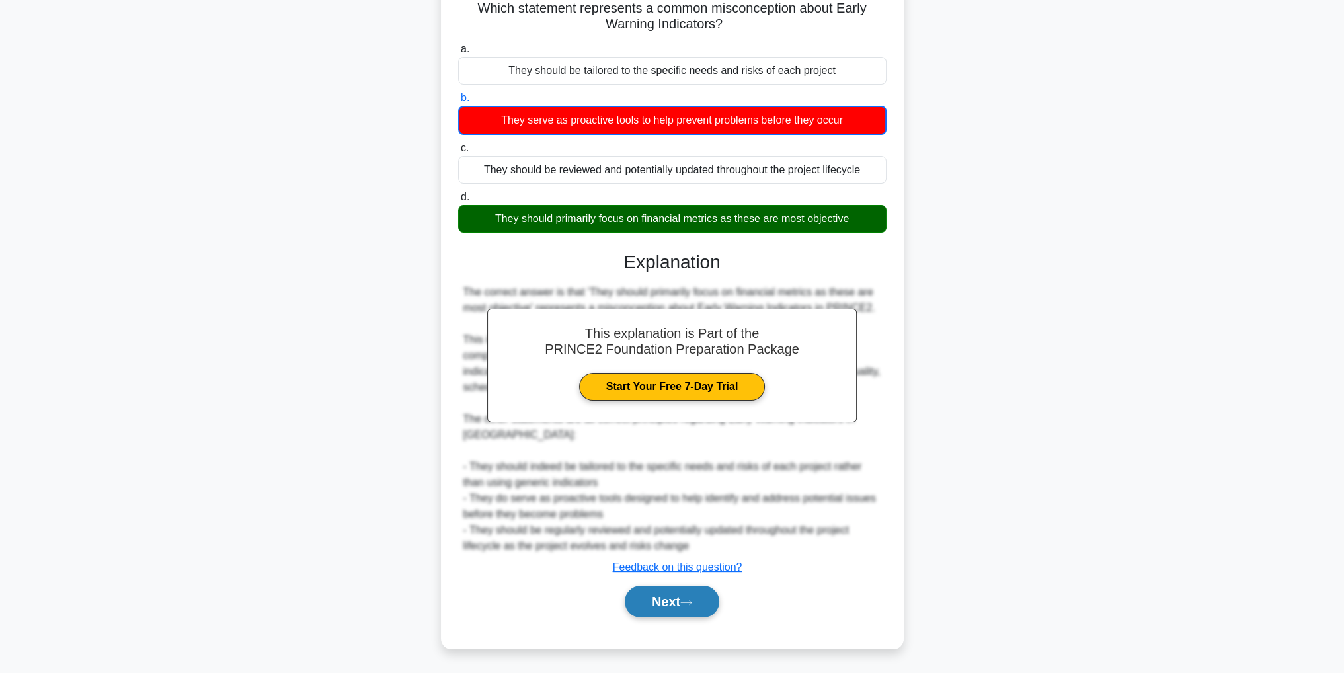
click at [686, 611] on button "Next" at bounding box center [672, 602] width 95 height 32
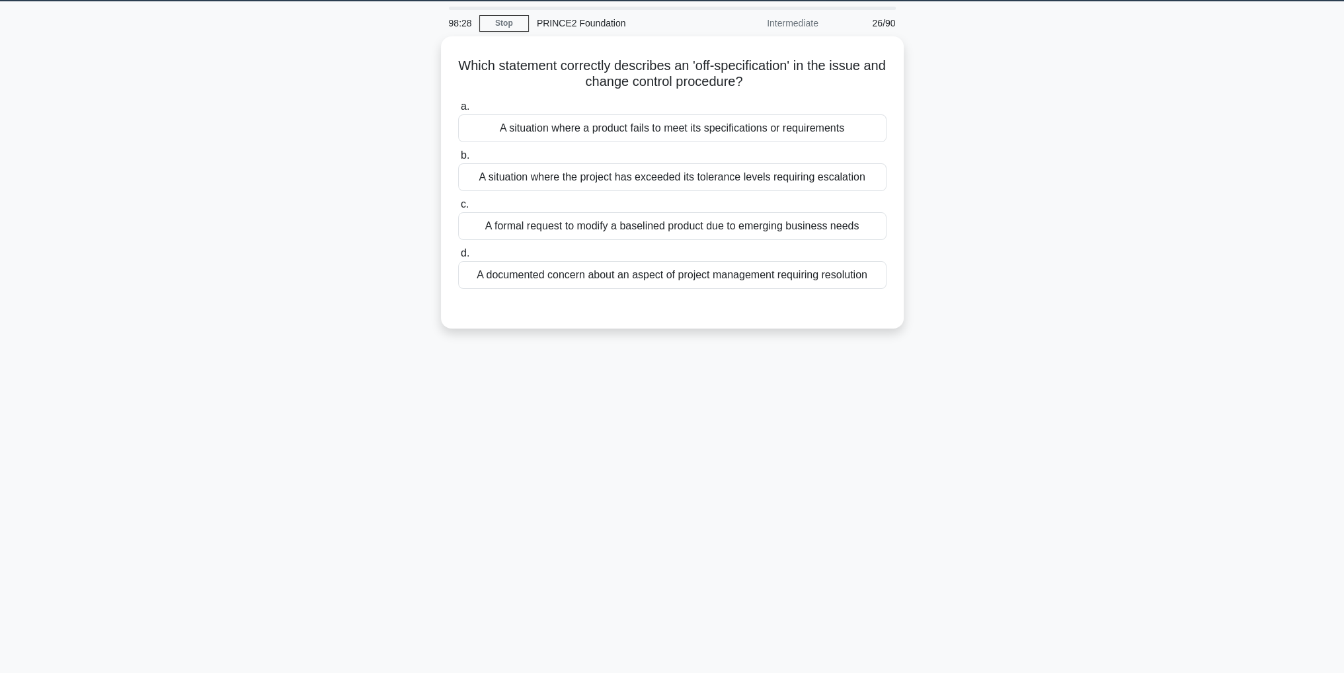
scroll to position [42, 0]
click at [687, 273] on div "A documented concern about an aspect of project management requiring resolution" at bounding box center [672, 272] width 428 height 28
click at [458, 254] on input "d. A documented concern about an aspect of project management requiring resolut…" at bounding box center [458, 250] width 0 height 9
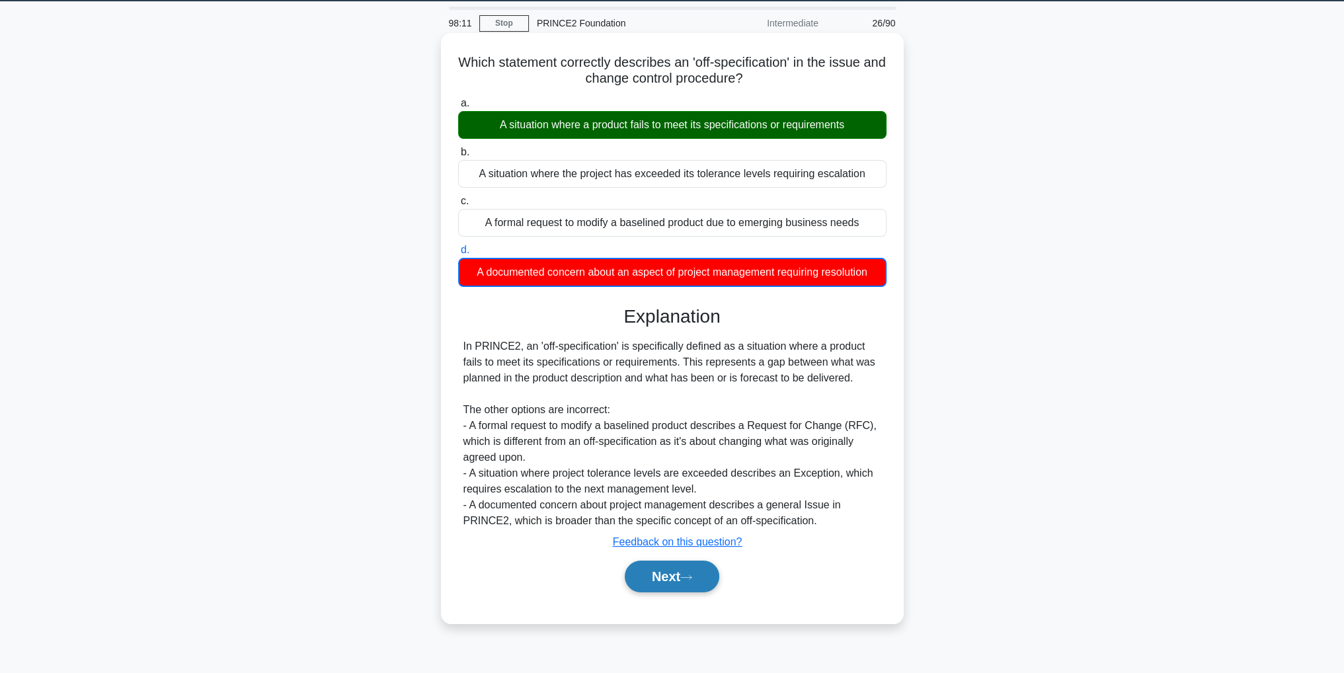
click at [704, 581] on button "Next" at bounding box center [672, 577] width 95 height 32
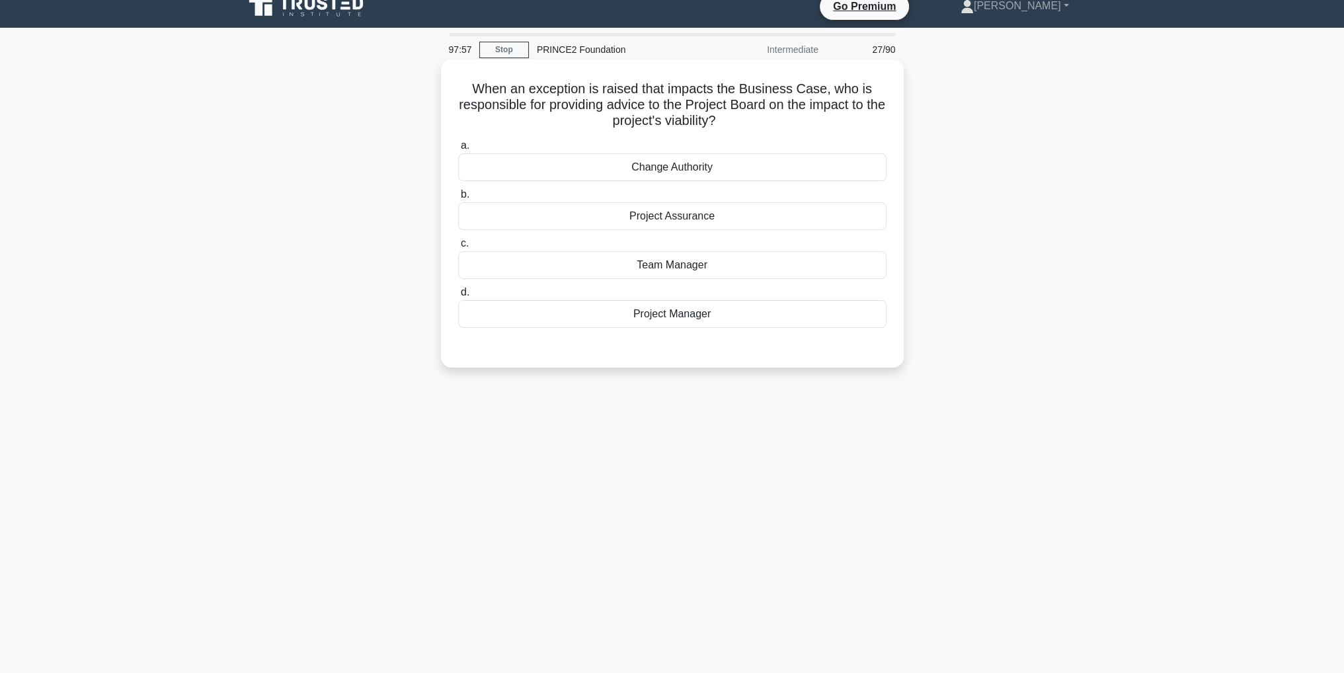
scroll to position [0, 0]
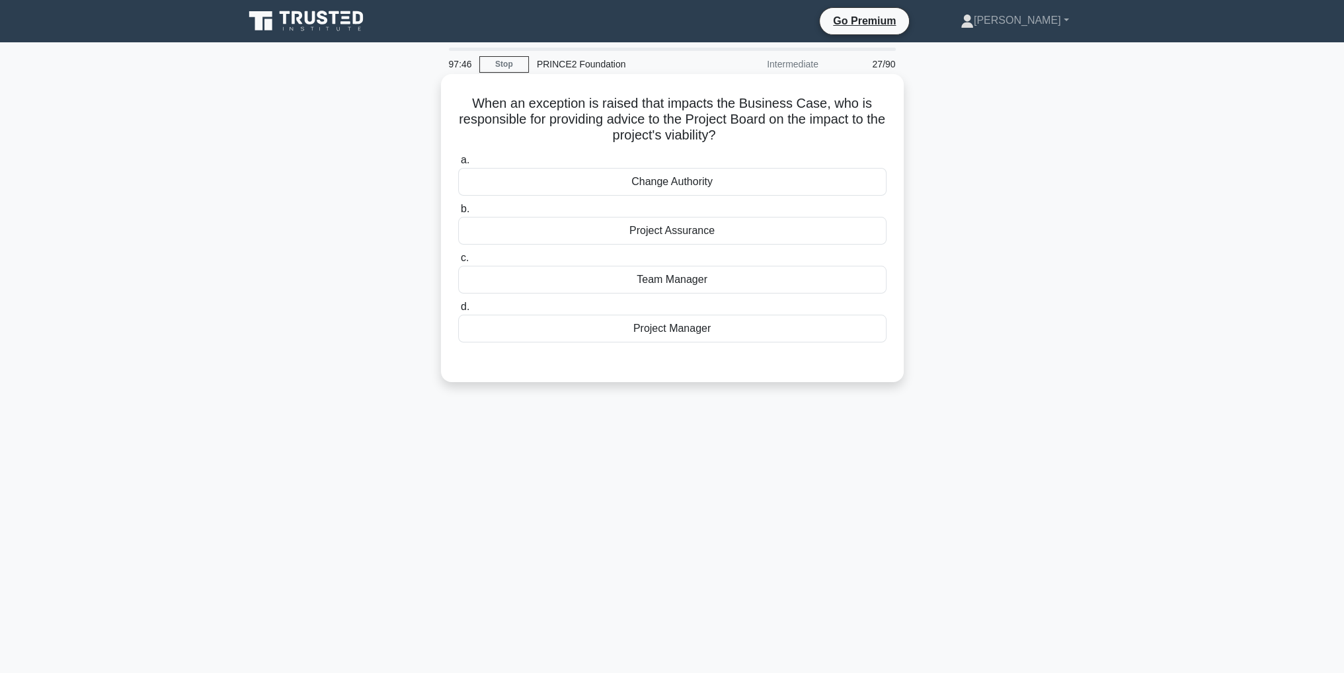
click at [689, 277] on div "Team Manager" at bounding box center [672, 280] width 428 height 28
click at [458, 262] on input "c. Team Manager" at bounding box center [458, 258] width 0 height 9
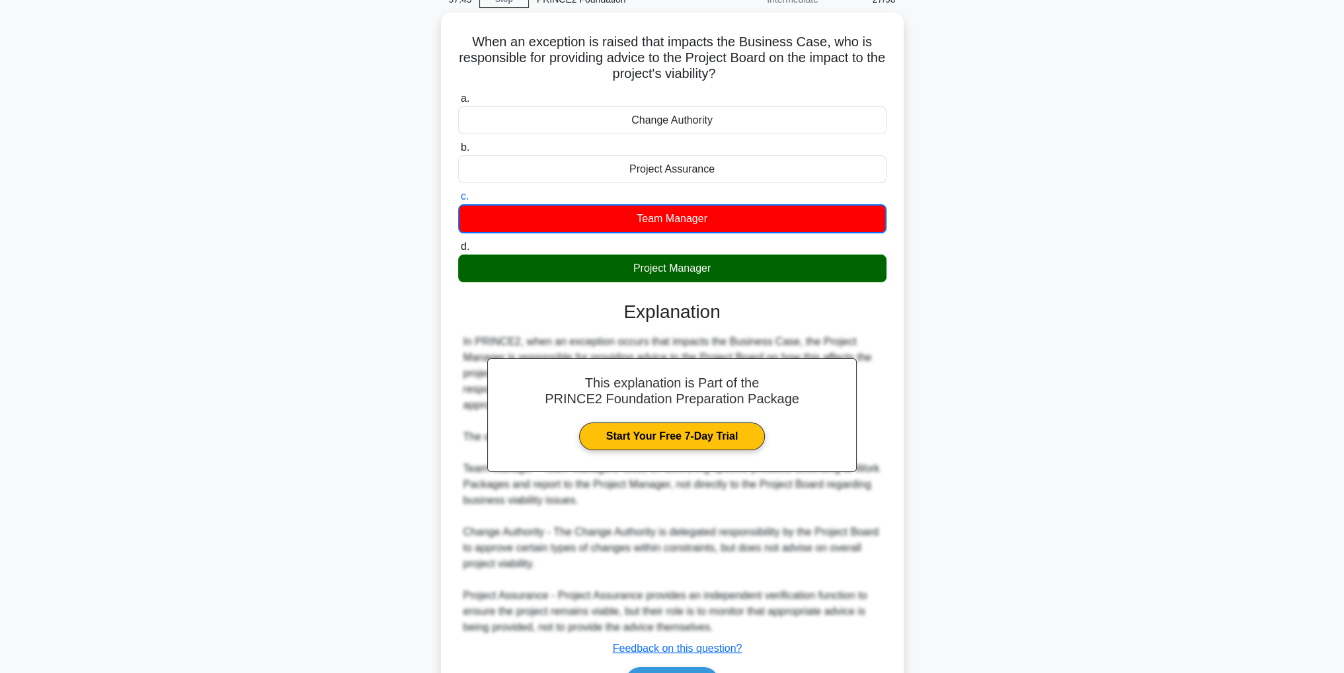
scroll to position [143, 0]
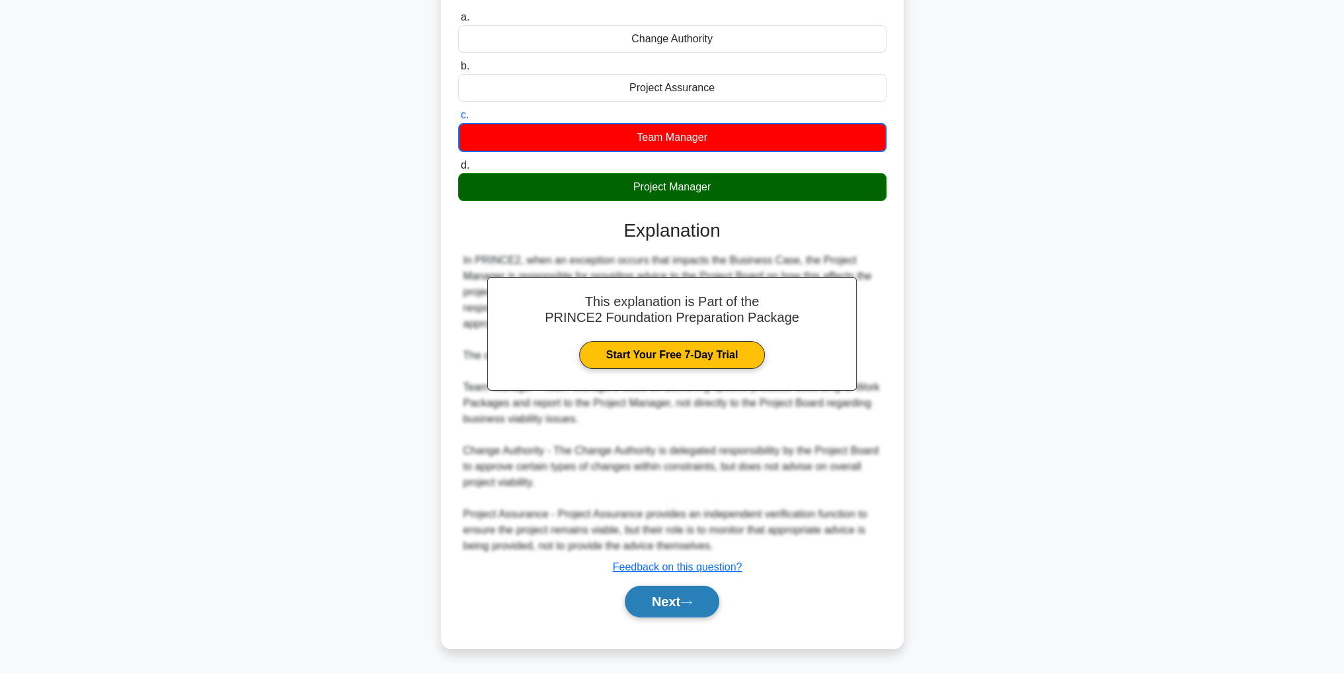
click at [700, 605] on button "Next" at bounding box center [672, 602] width 95 height 32
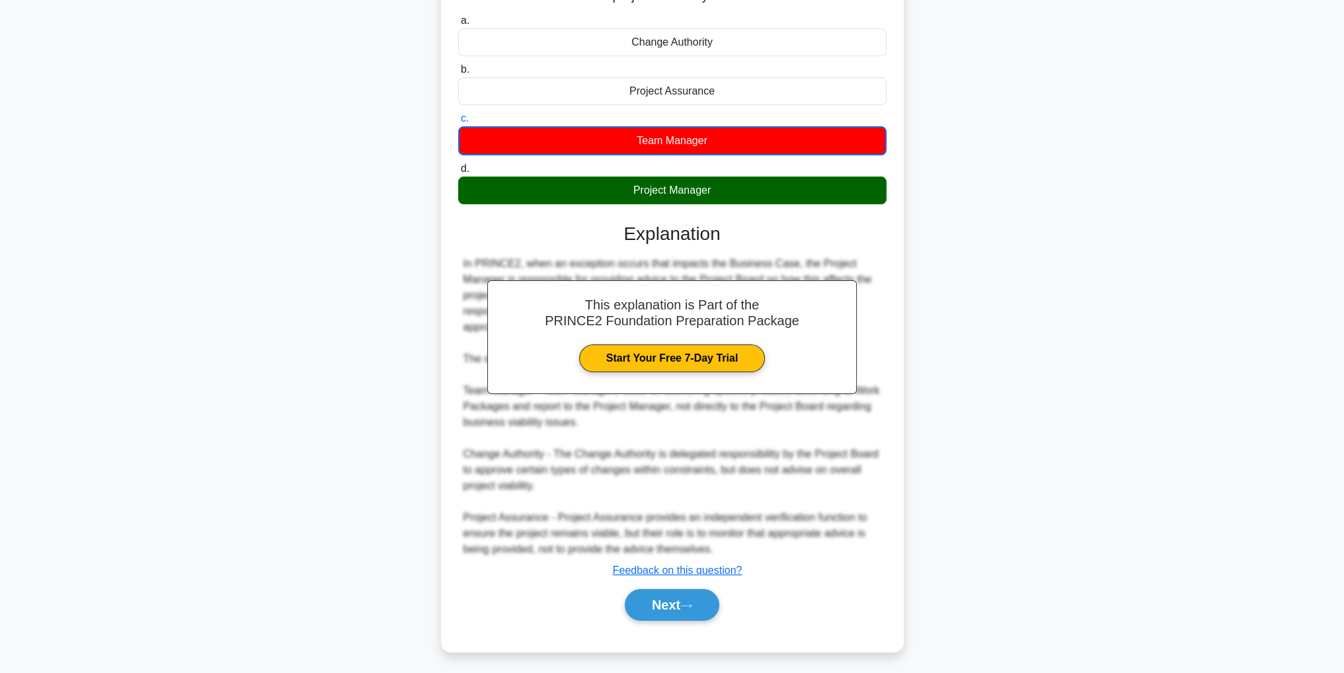
scroll to position [42, 0]
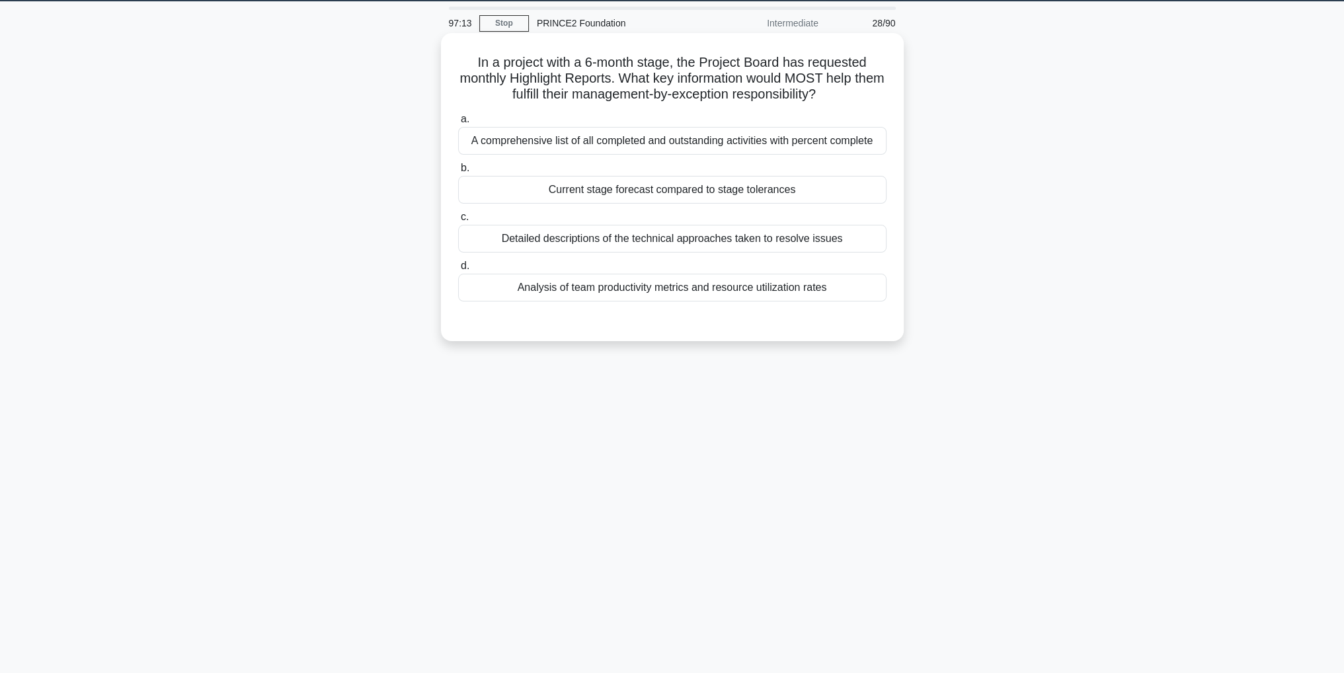
click at [765, 196] on div "Current stage forecast compared to stage tolerances" at bounding box center [672, 190] width 428 height 28
click at [458, 173] on input "b. Current stage forecast compared to stage tolerances" at bounding box center [458, 168] width 0 height 9
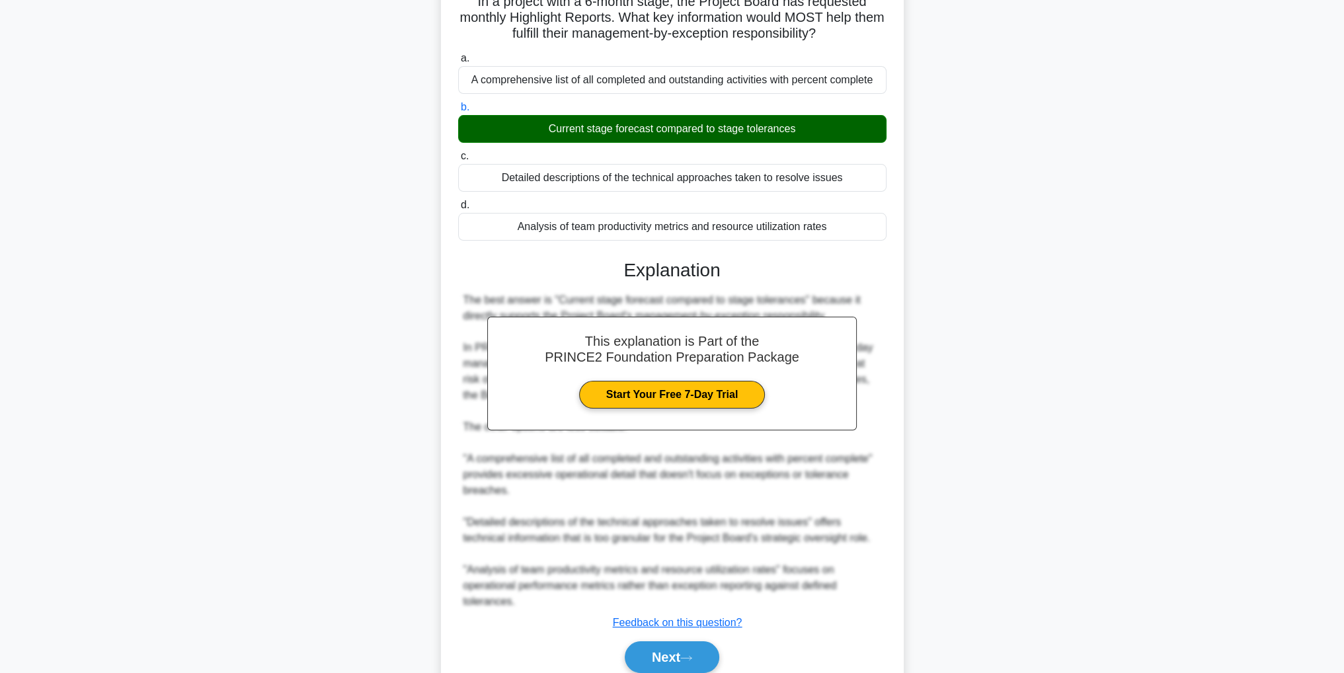
scroll to position [157, 0]
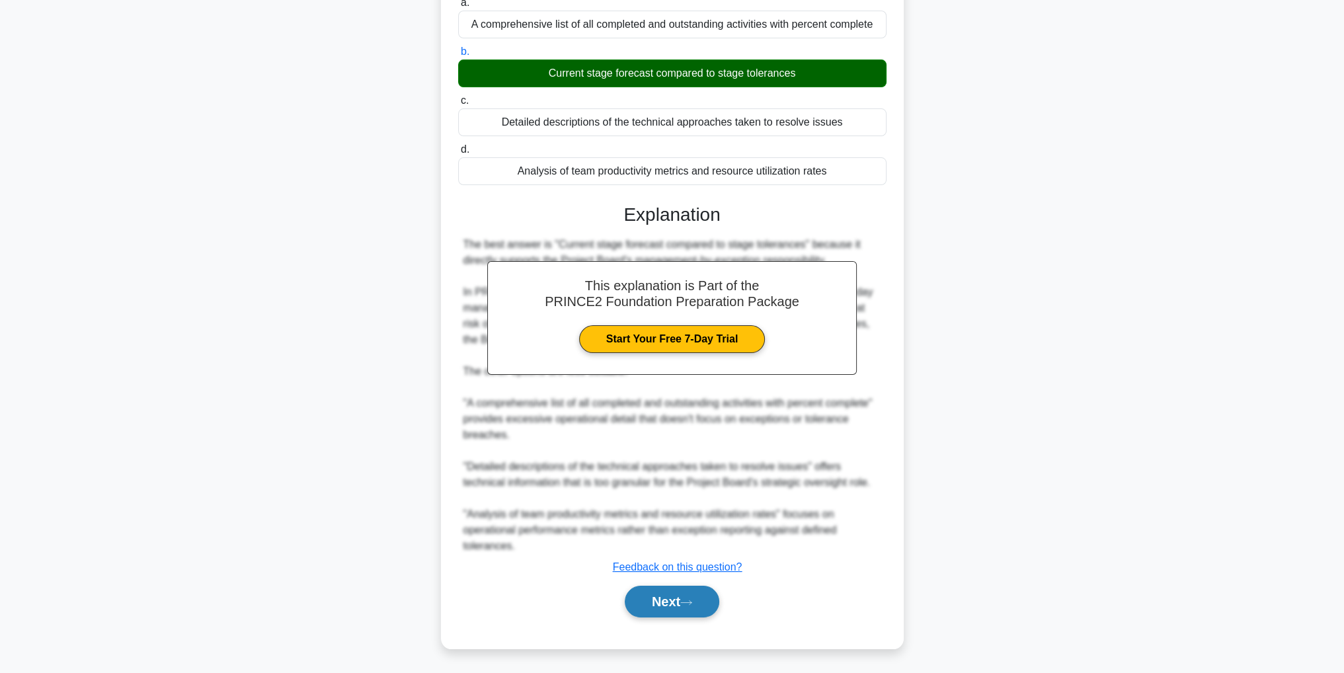
click at [692, 603] on icon at bounding box center [686, 602] width 12 height 7
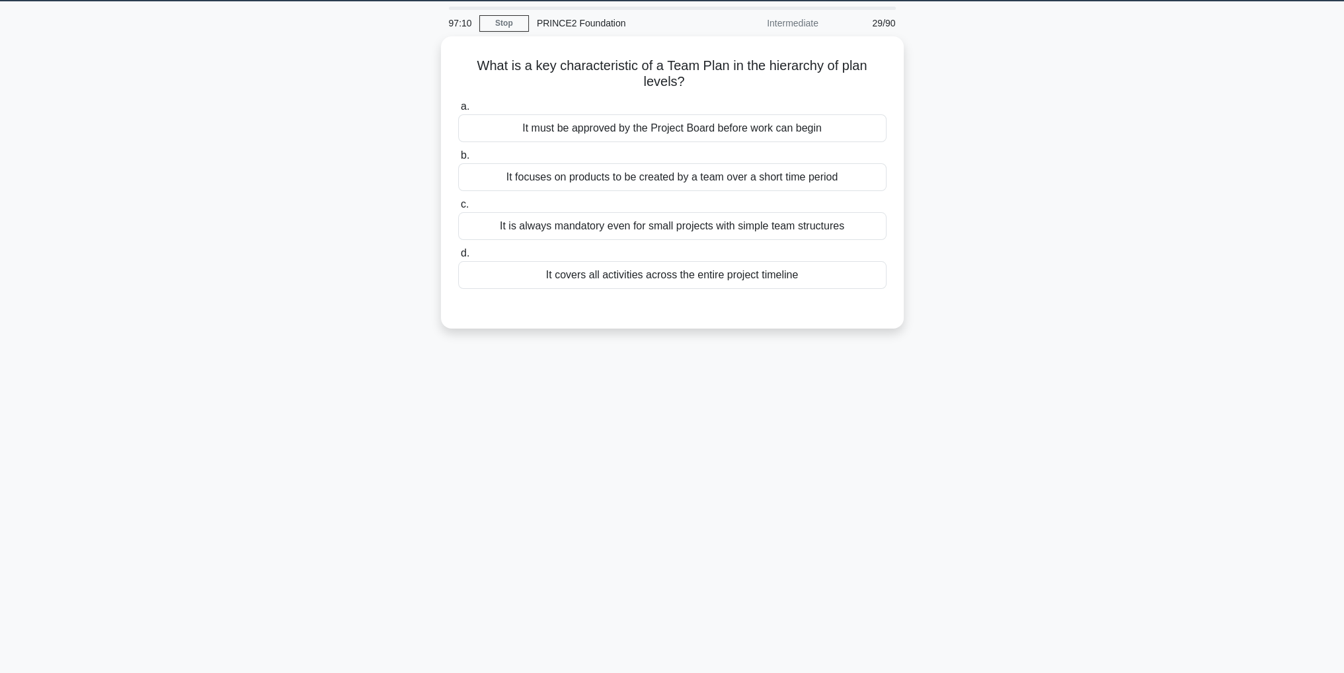
scroll to position [42, 0]
click at [750, 278] on div "It covers all activities across the entire project timeline" at bounding box center [672, 272] width 428 height 28
click at [458, 254] on input "d. It covers all activities across the entire project timeline" at bounding box center [458, 250] width 0 height 9
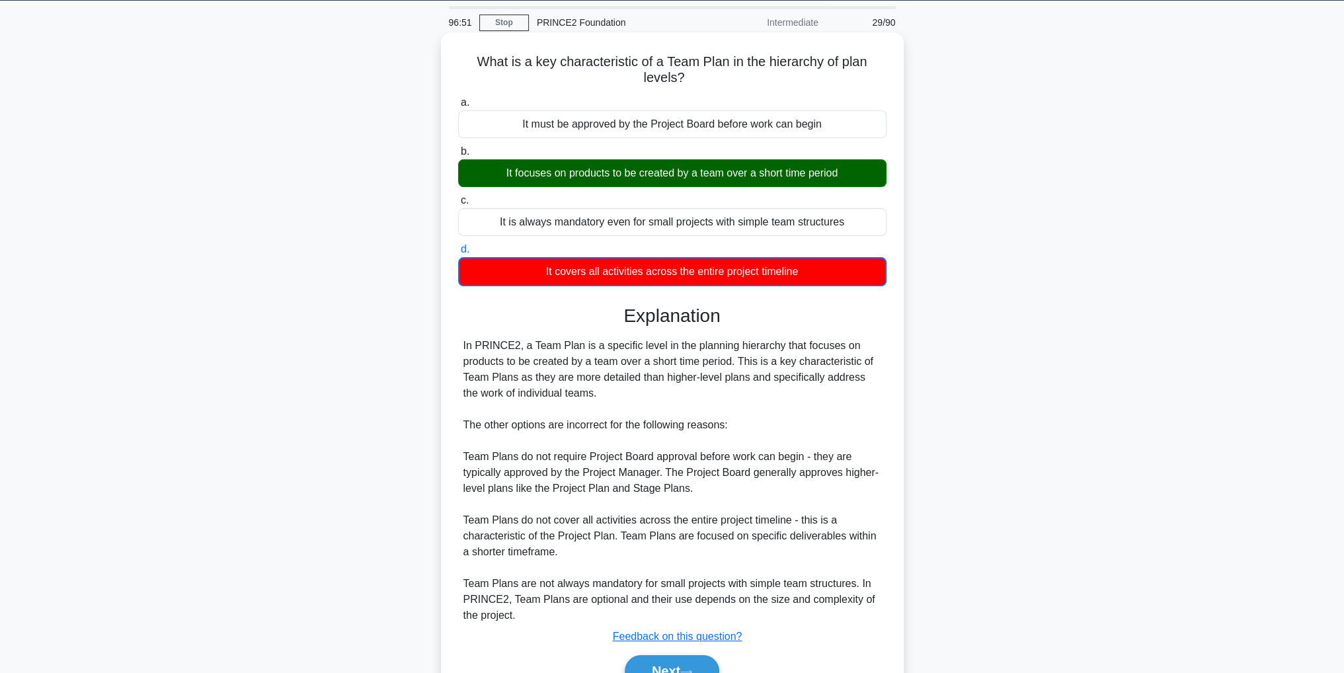
click at [704, 180] on div "It focuses on products to be created by a team over a short time period" at bounding box center [672, 173] width 428 height 28
click at [458, 156] on input "b. It focuses on products to be created by a team over a short time period" at bounding box center [458, 151] width 0 height 9
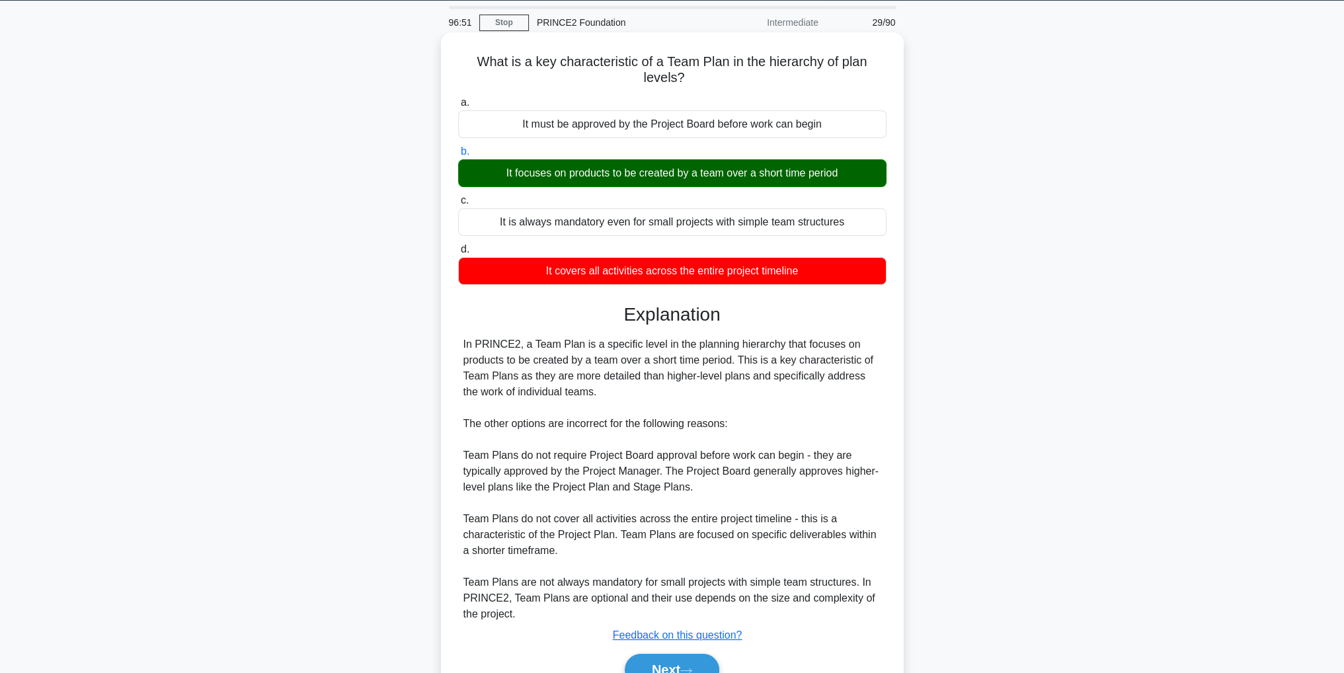
click at [706, 179] on div "It focuses on products to be created by a team over a short time period" at bounding box center [672, 173] width 428 height 28
click at [458, 156] on input "b. It focuses on products to be created by a team over a short time period" at bounding box center [458, 151] width 0 height 9
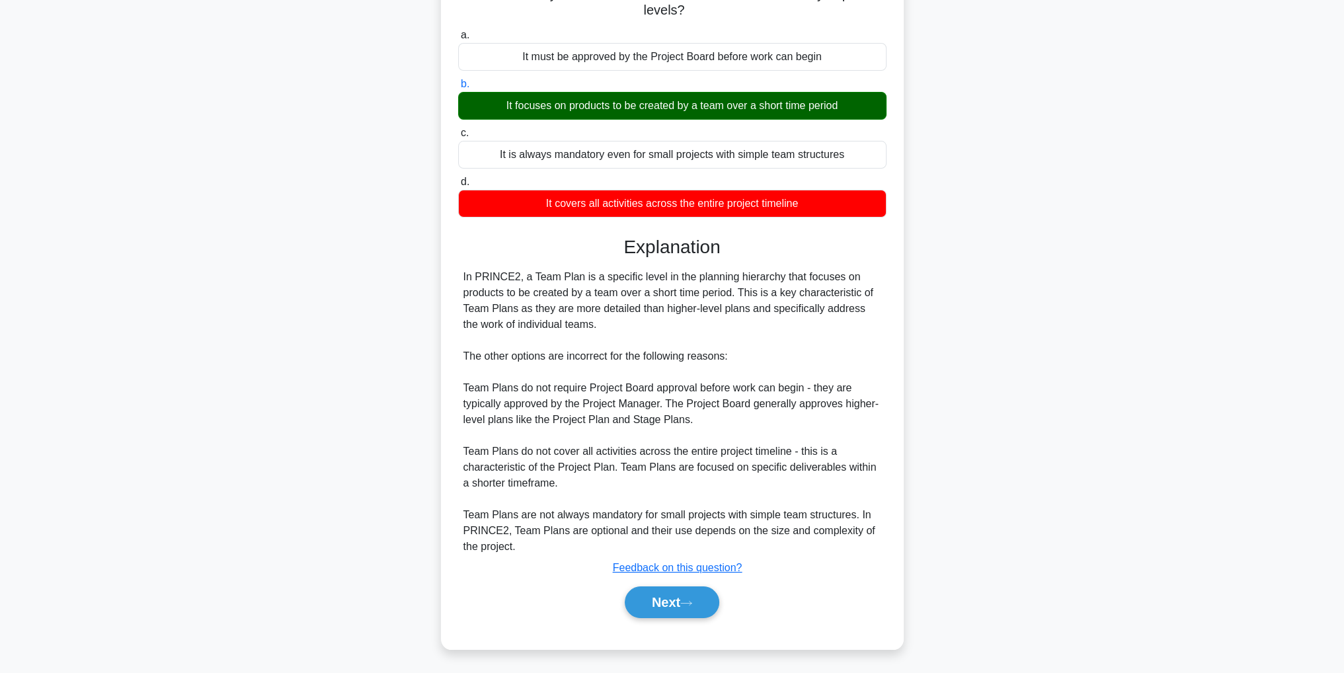
scroll to position [110, 0]
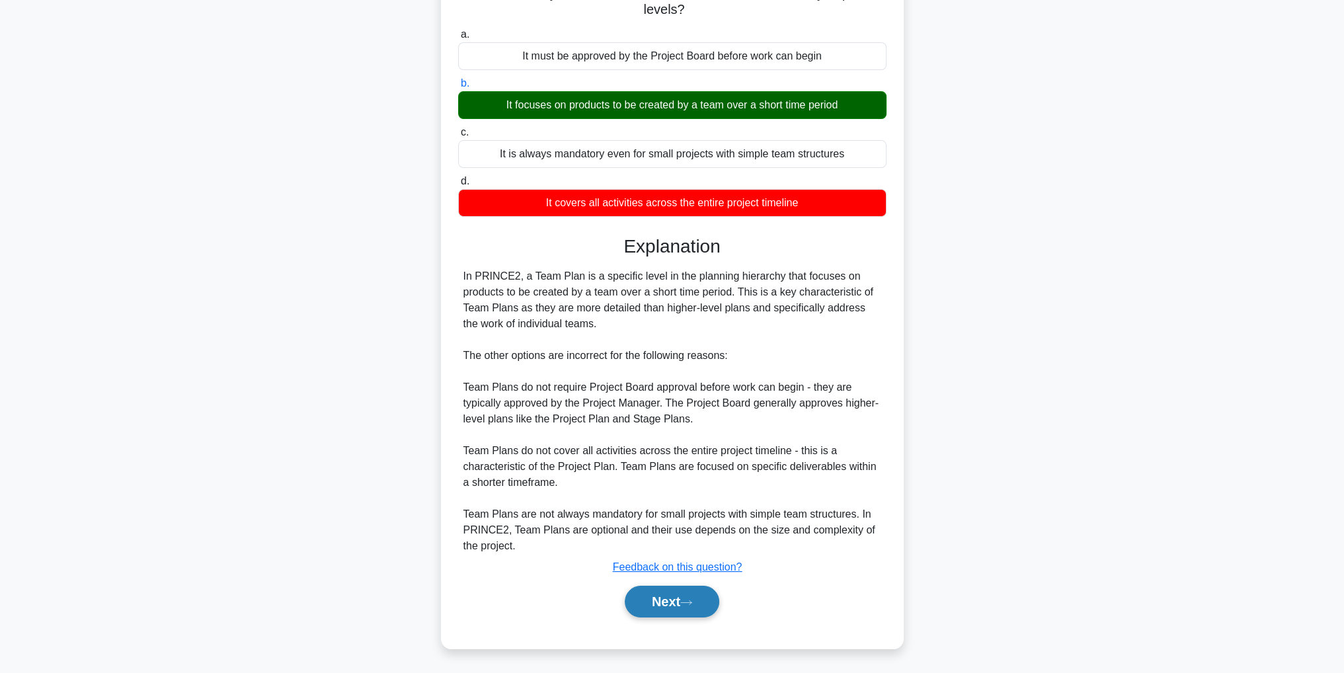
click at [710, 602] on button "Next" at bounding box center [672, 602] width 95 height 32
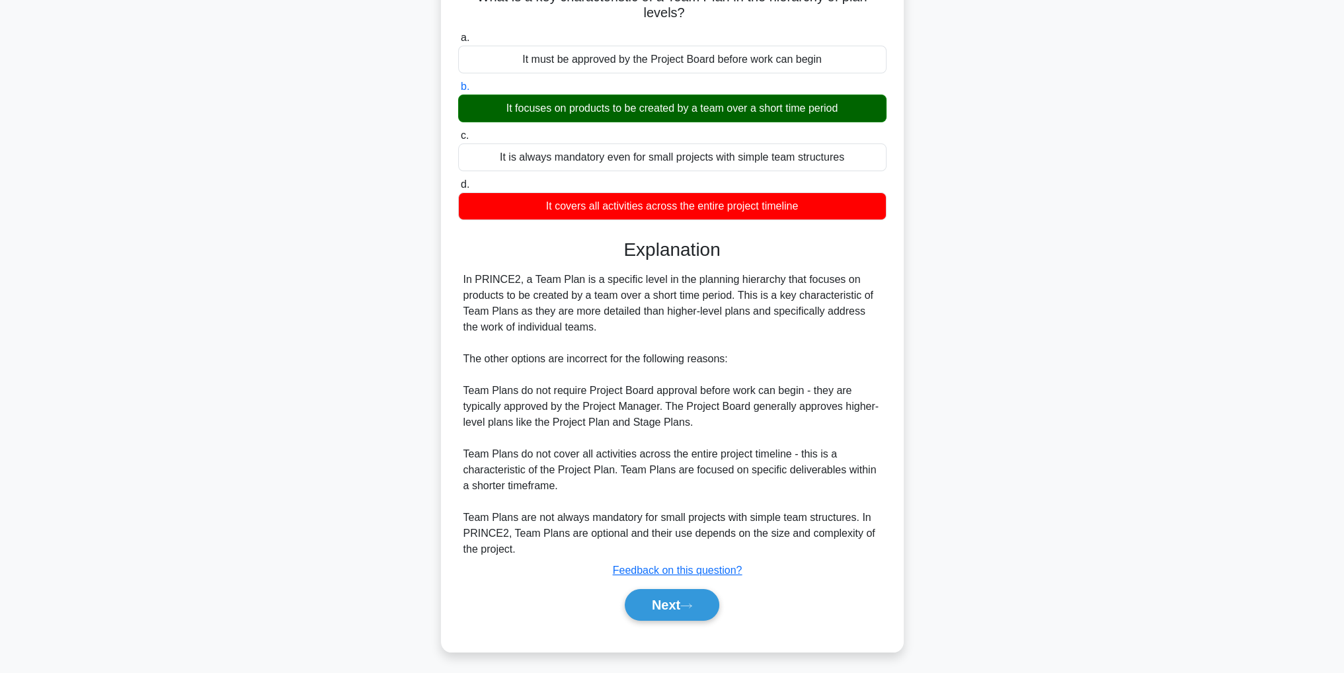
scroll to position [42, 0]
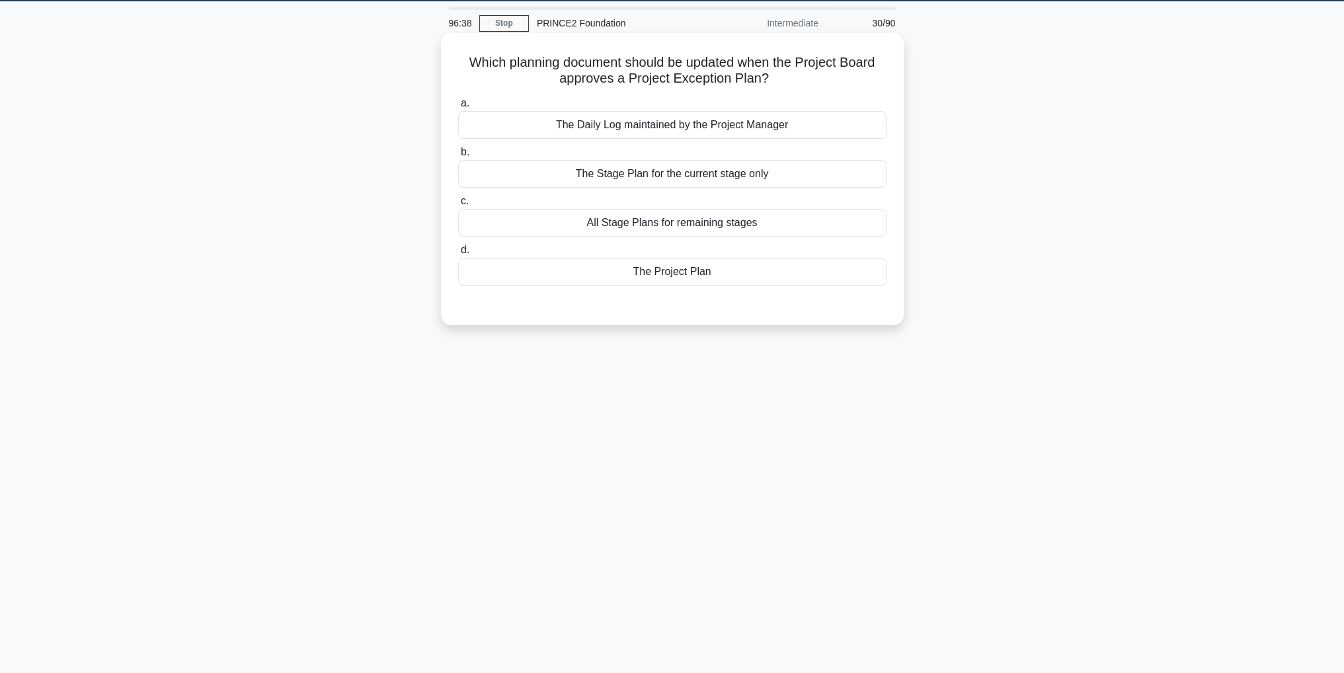
click at [685, 275] on div "The Project Plan" at bounding box center [672, 272] width 428 height 28
click at [458, 254] on input "d. The Project Plan" at bounding box center [458, 250] width 0 height 9
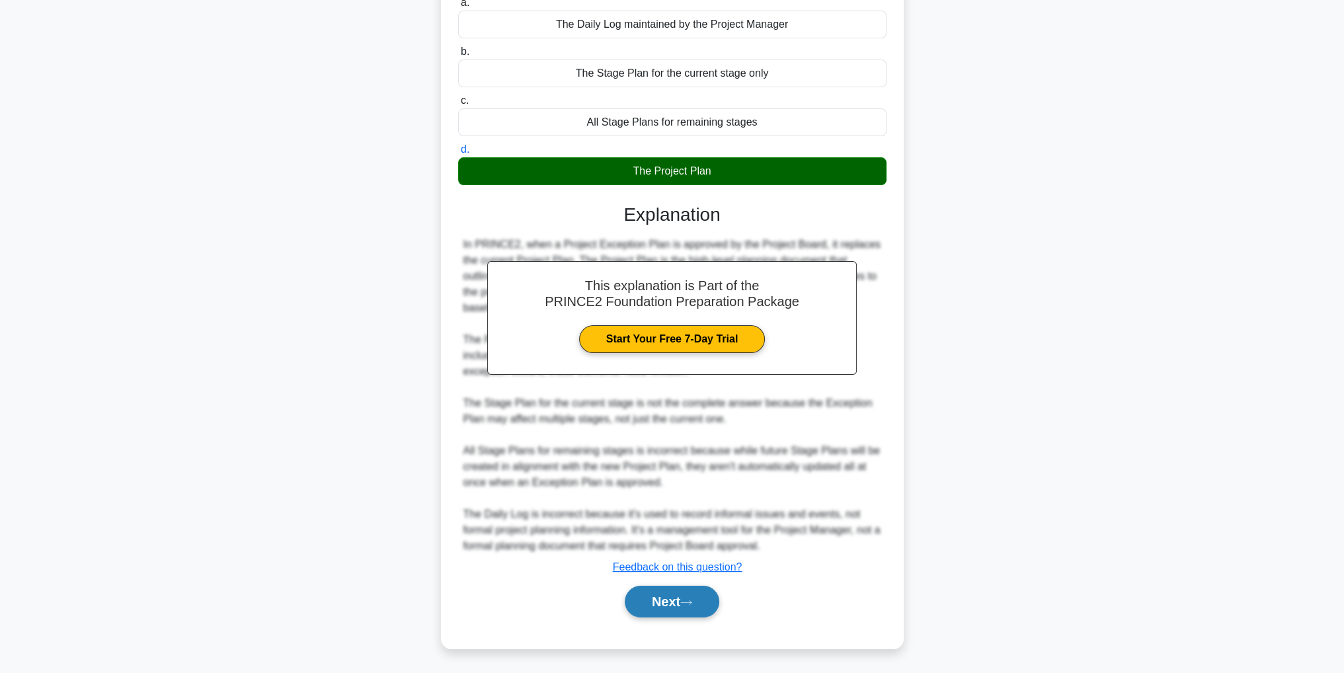
click at [681, 603] on button "Next" at bounding box center [672, 602] width 95 height 32
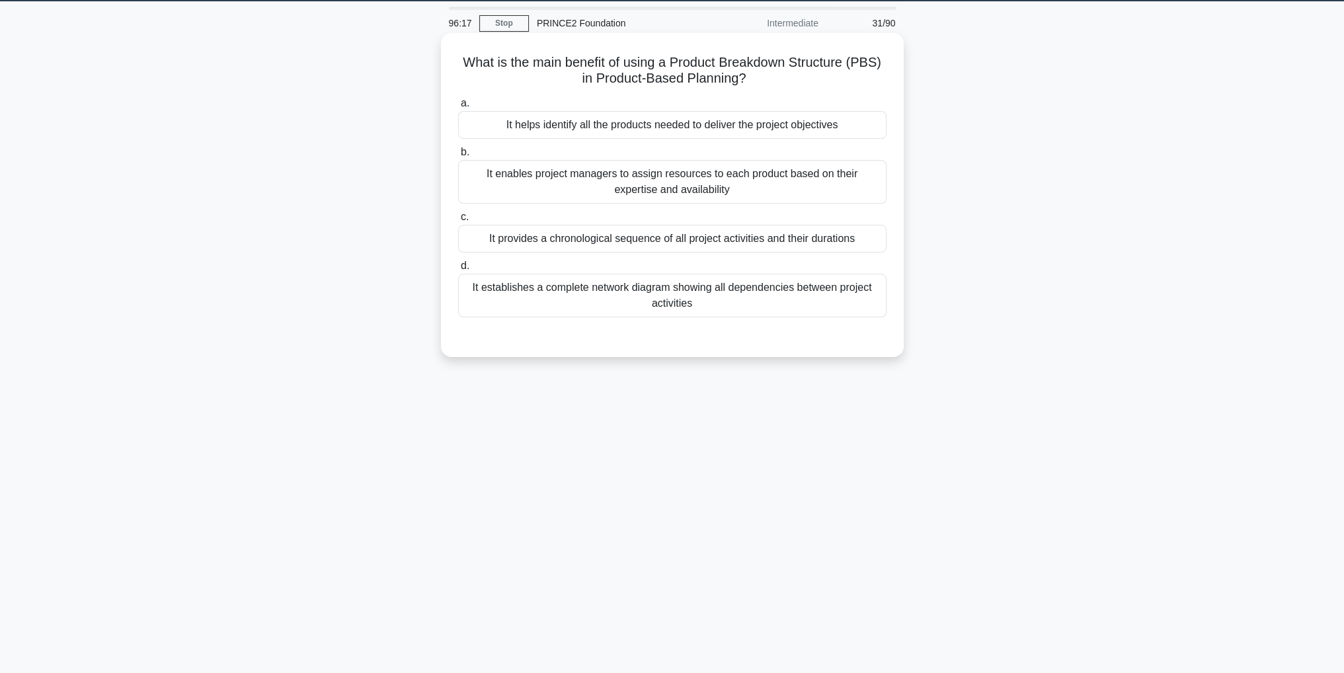
click at [761, 240] on div "It provides a chronological sequence of all project activities and their durati…" at bounding box center [672, 239] width 428 height 28
click at [458, 221] on input "c. It provides a chronological sequence of all project activities and their dur…" at bounding box center [458, 217] width 0 height 9
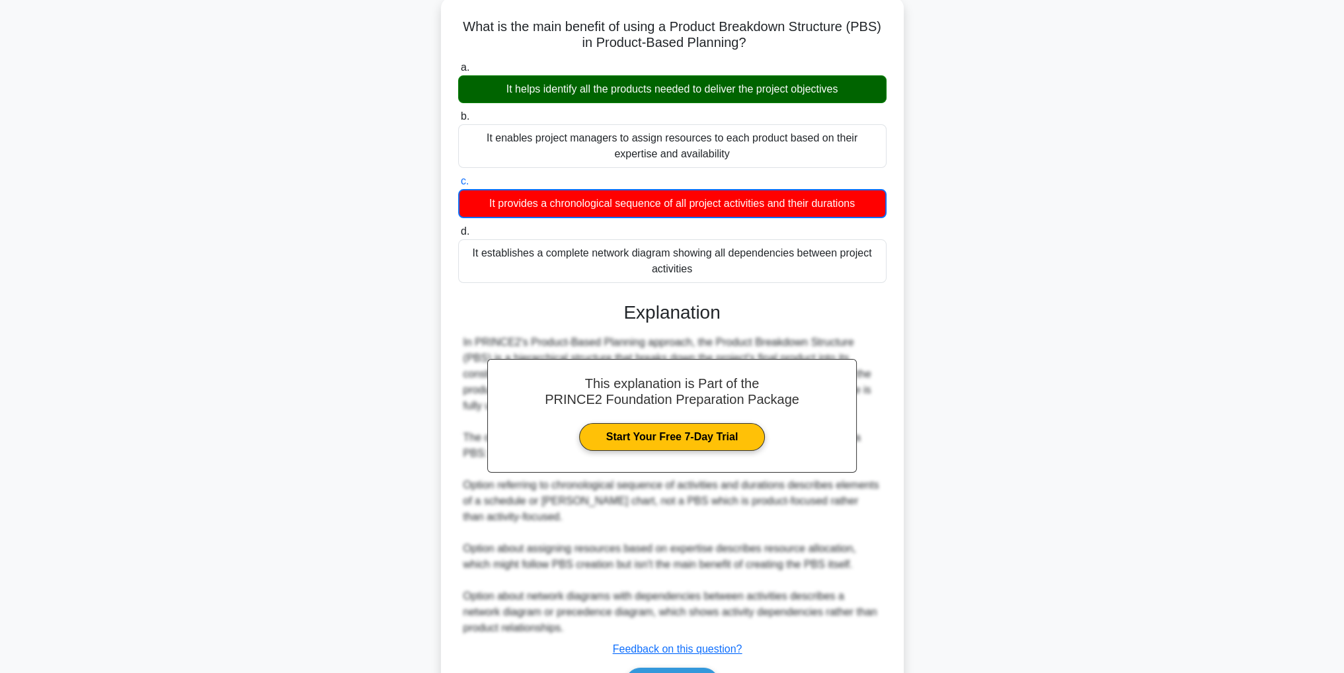
scroll to position [159, 0]
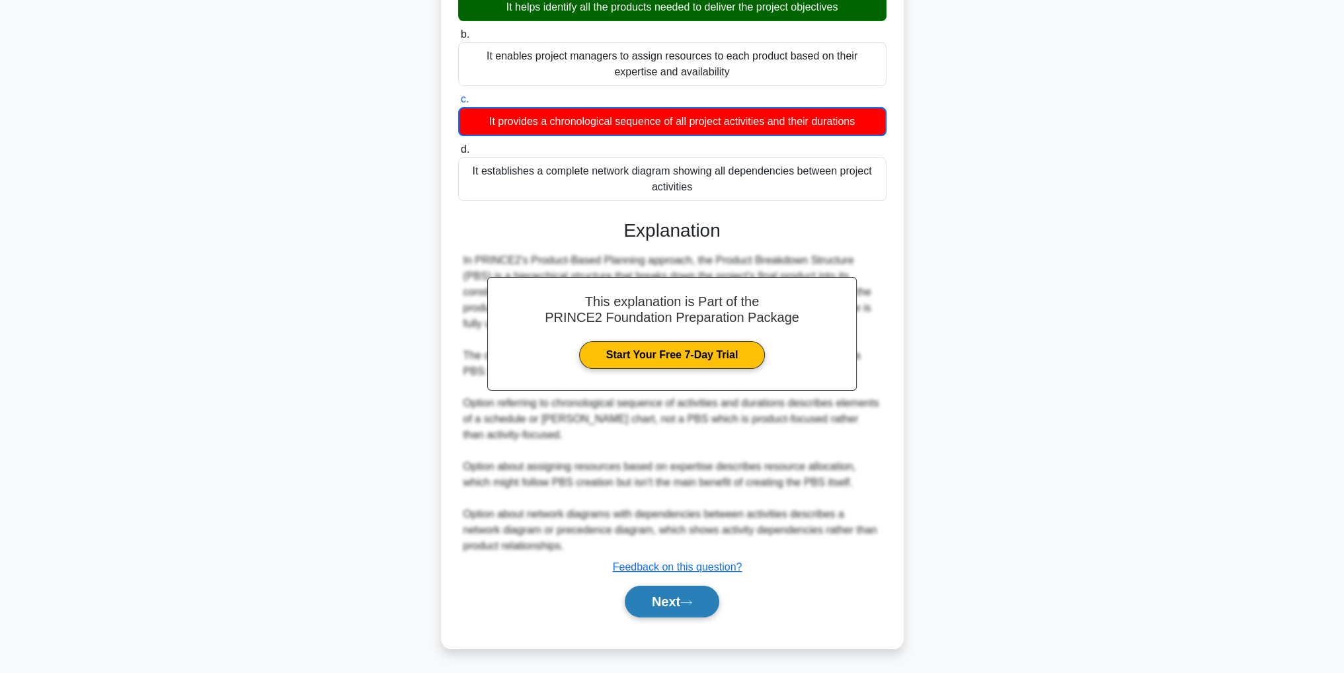
click at [687, 609] on button "Next" at bounding box center [672, 602] width 95 height 32
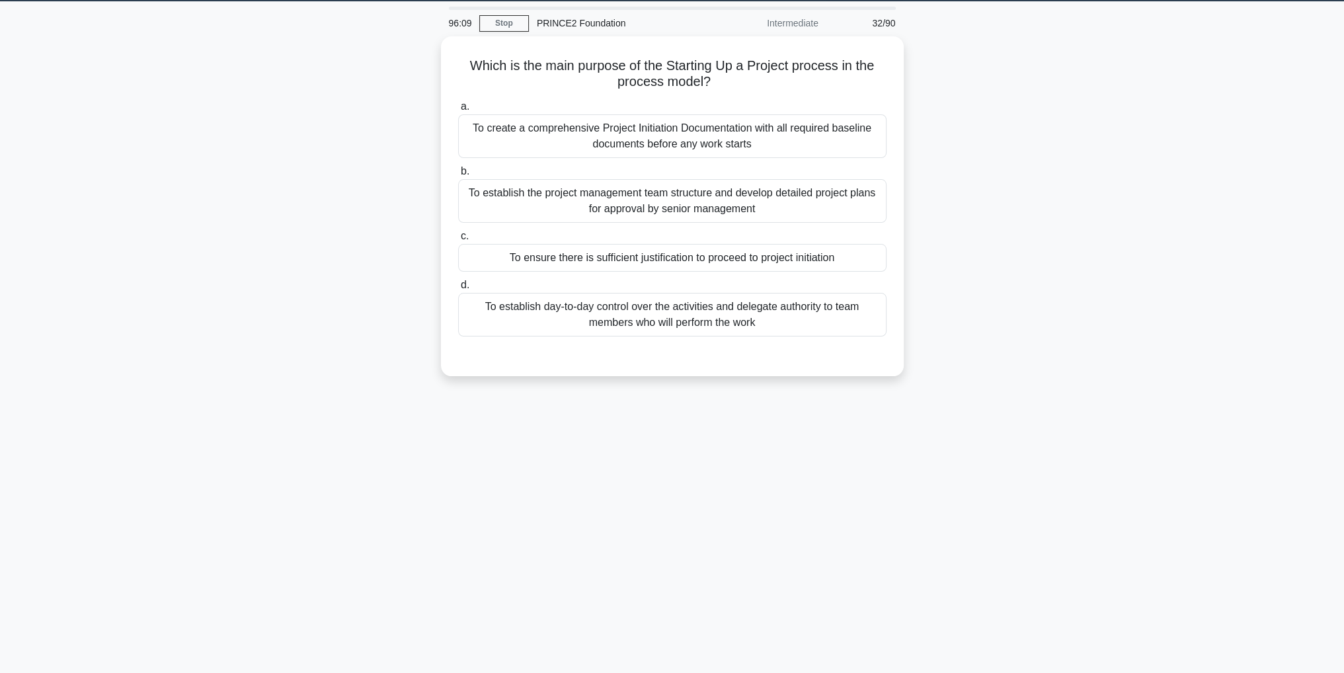
scroll to position [42, 0]
click at [695, 142] on div "To create a comprehensive Project Initiation Documentation with all required ba…" at bounding box center [672, 133] width 428 height 44
click at [458, 108] on input "a. To create a comprehensive Project Initiation Documentation with all required…" at bounding box center [458, 103] width 0 height 9
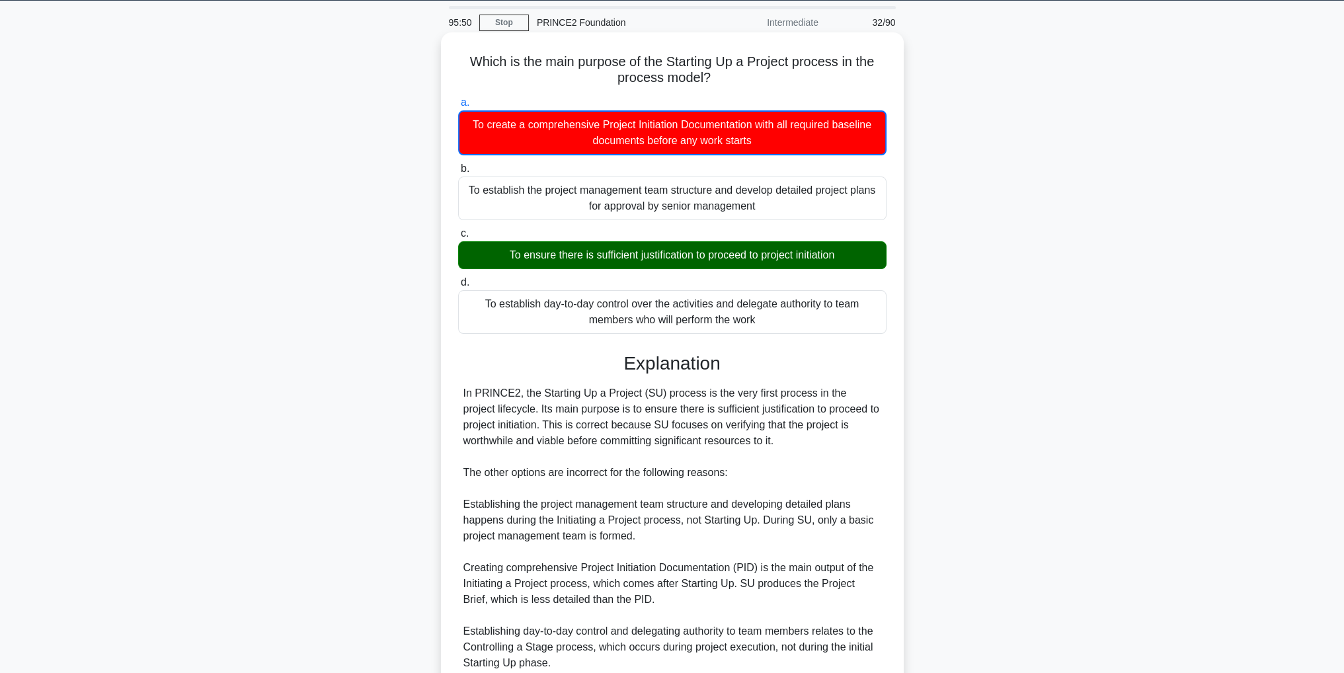
click at [619, 262] on div "To ensure there is sufficient justification to proceed to project initiation" at bounding box center [672, 255] width 428 height 28
click at [458, 238] on input "c. To ensure there is sufficient justification to proceed to project initiation" at bounding box center [458, 233] width 0 height 9
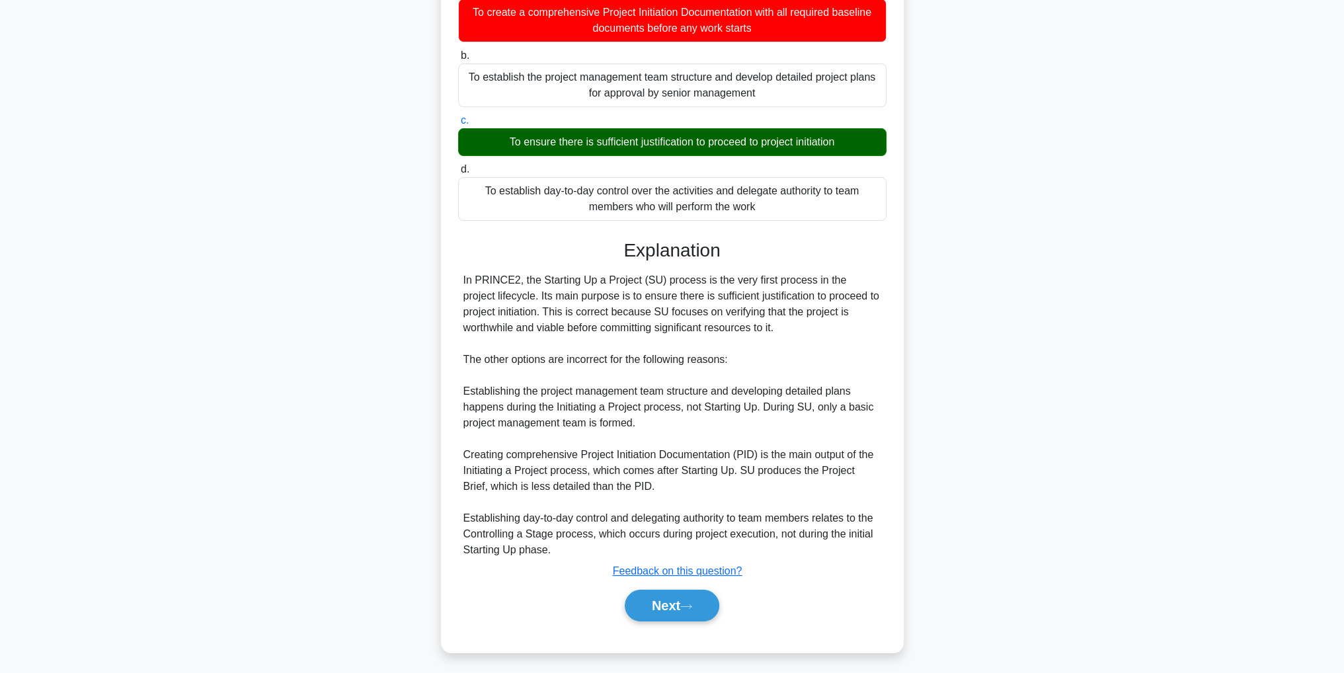
scroll to position [157, 0]
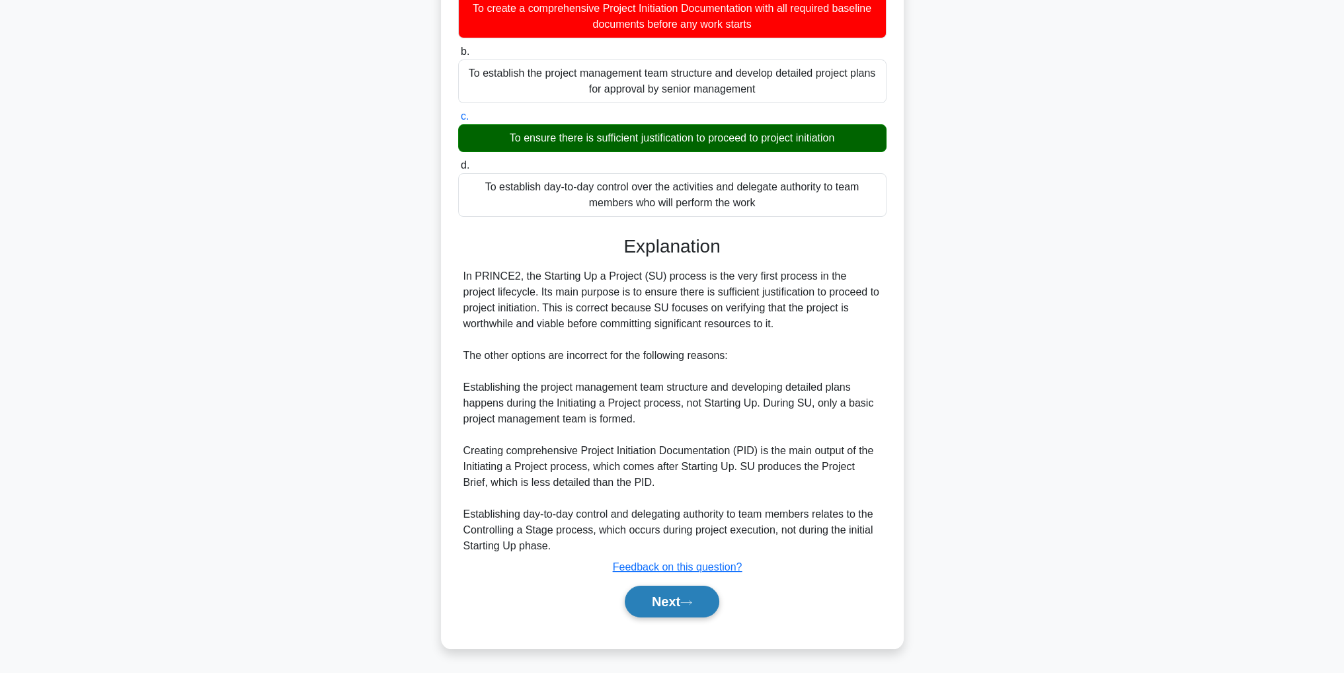
click at [689, 597] on button "Next" at bounding box center [672, 602] width 95 height 32
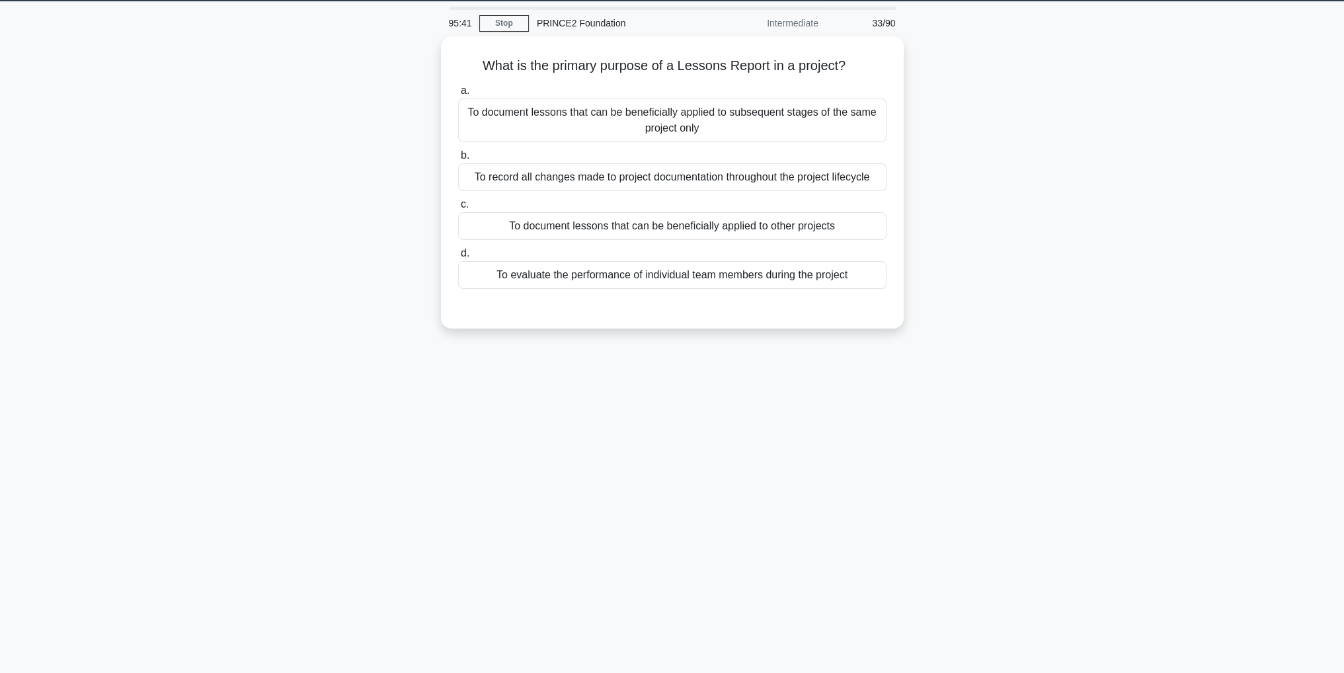
scroll to position [0, 0]
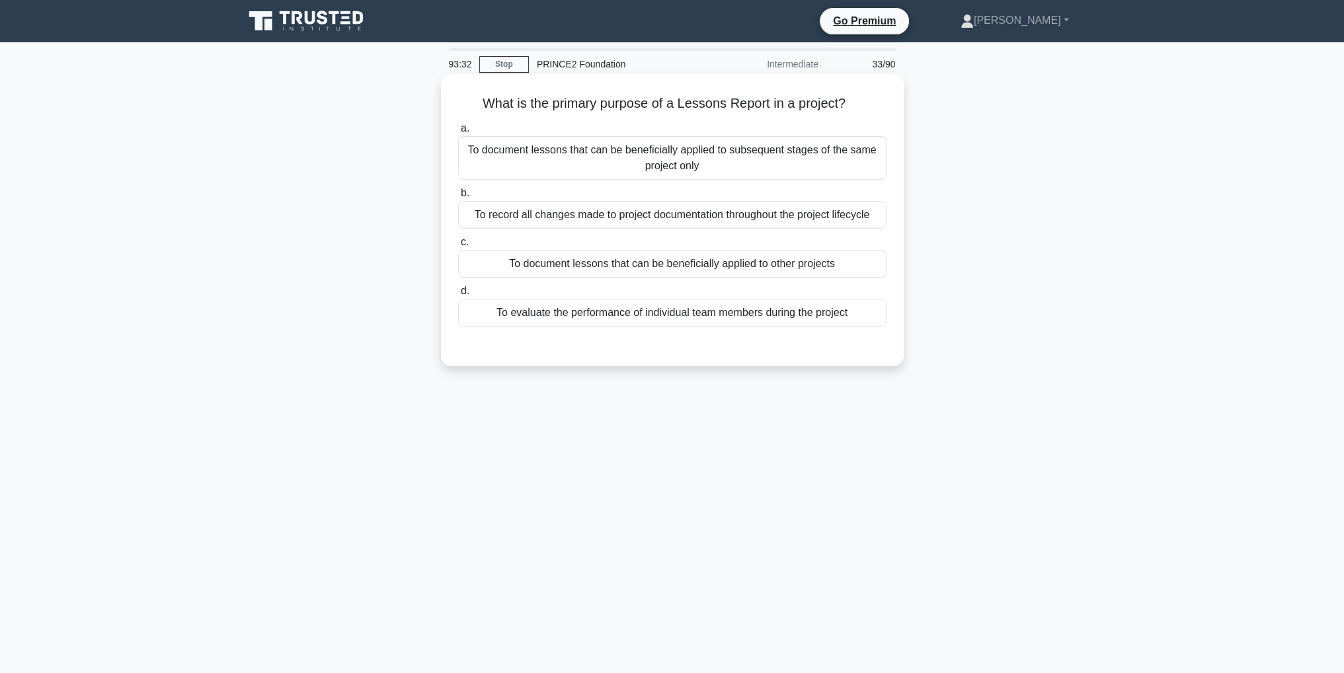
click at [664, 274] on div "To document lessons that can be beneficially applied to other projects" at bounding box center [672, 264] width 428 height 28
click at [458, 247] on input "c. To document lessons that can be beneficially applied to other projects" at bounding box center [458, 242] width 0 height 9
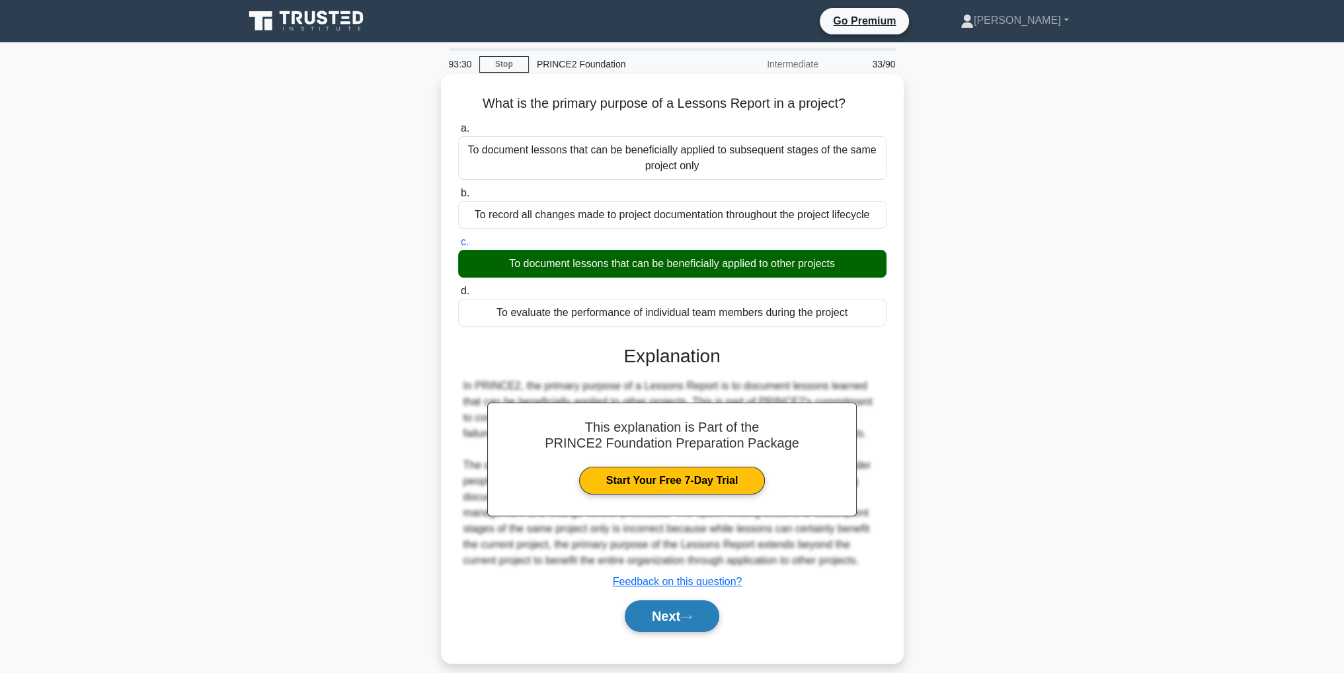
click at [687, 619] on icon at bounding box center [686, 616] width 12 height 7
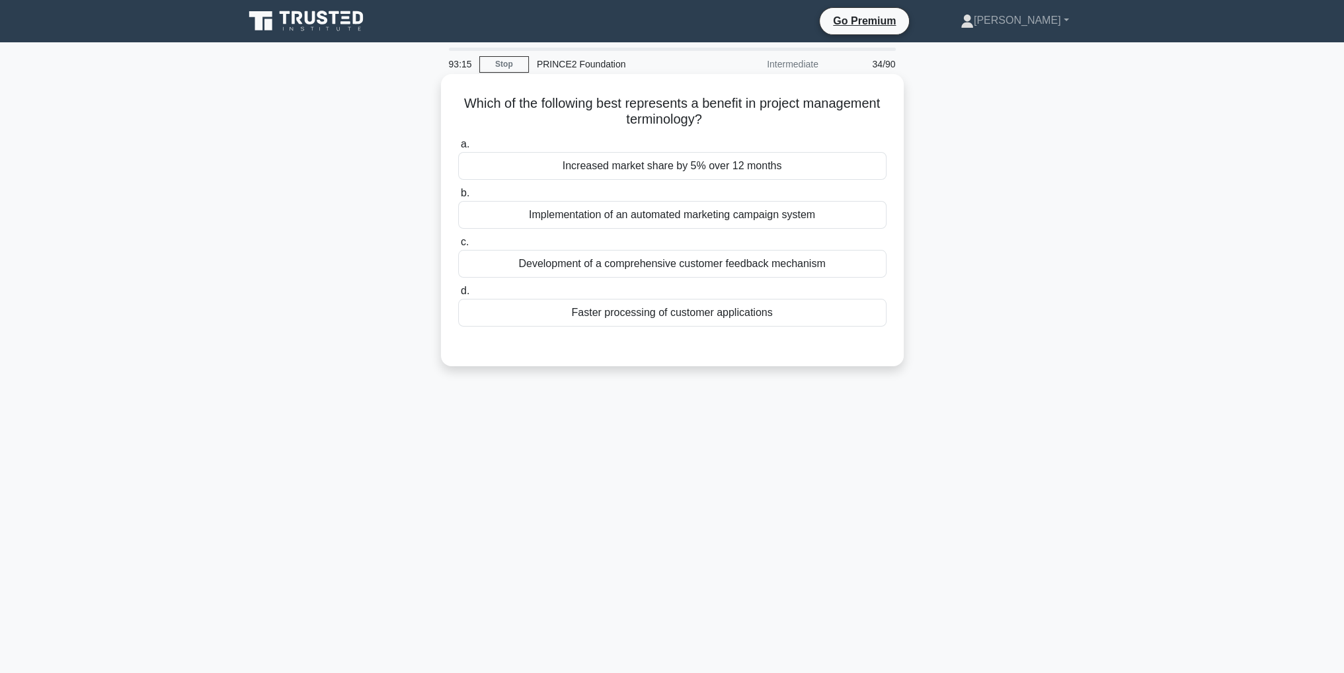
click at [670, 173] on div "Increased market share by 5% over 12 months" at bounding box center [672, 166] width 428 height 28
click at [458, 149] on input "a. Increased market share by 5% over 12 months" at bounding box center [458, 144] width 0 height 9
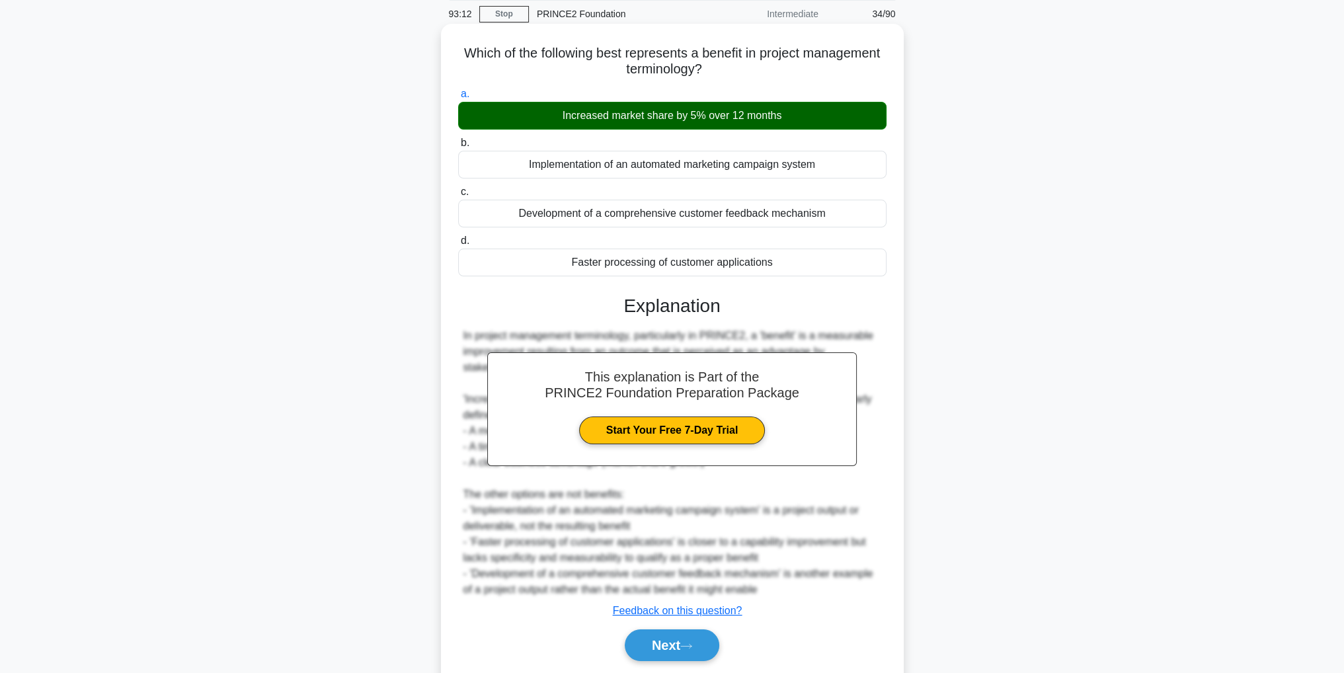
scroll to position [28, 0]
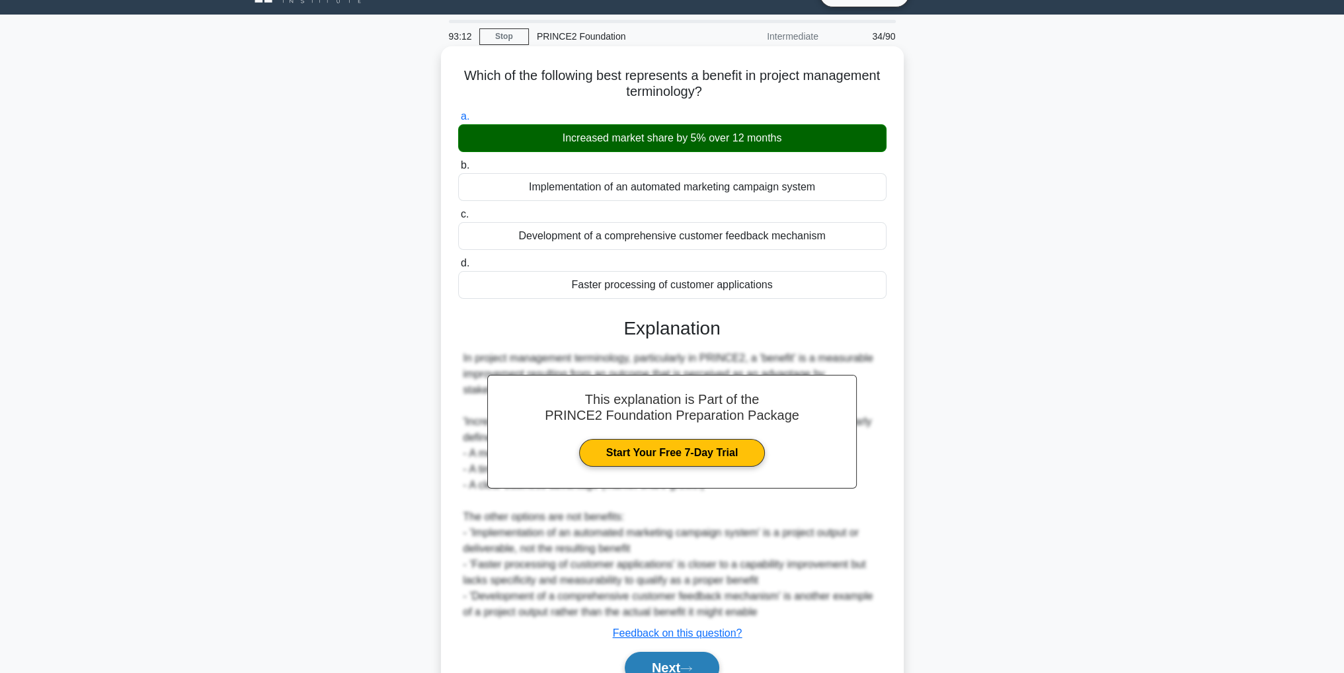
click at [701, 665] on button "Next" at bounding box center [672, 668] width 95 height 32
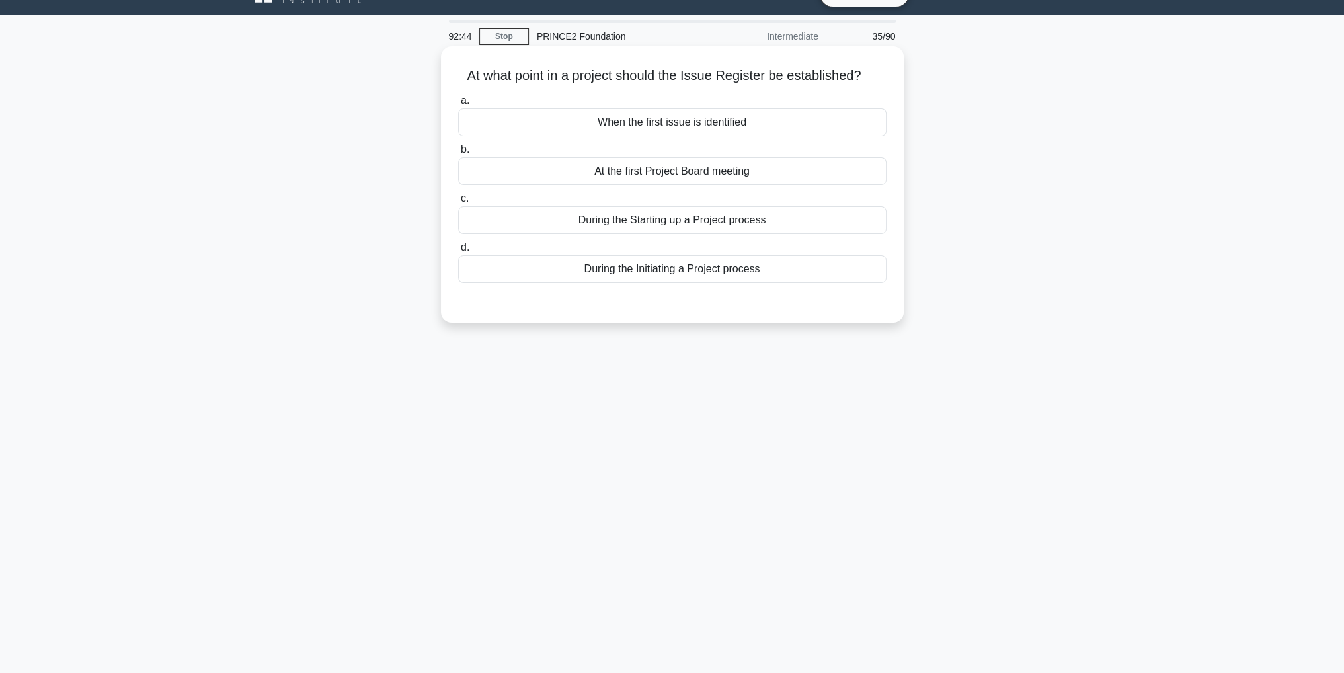
click at [726, 120] on div "When the first issue is identified" at bounding box center [672, 122] width 428 height 28
click at [458, 105] on input "a. When the first issue is identified" at bounding box center [458, 101] width 0 height 9
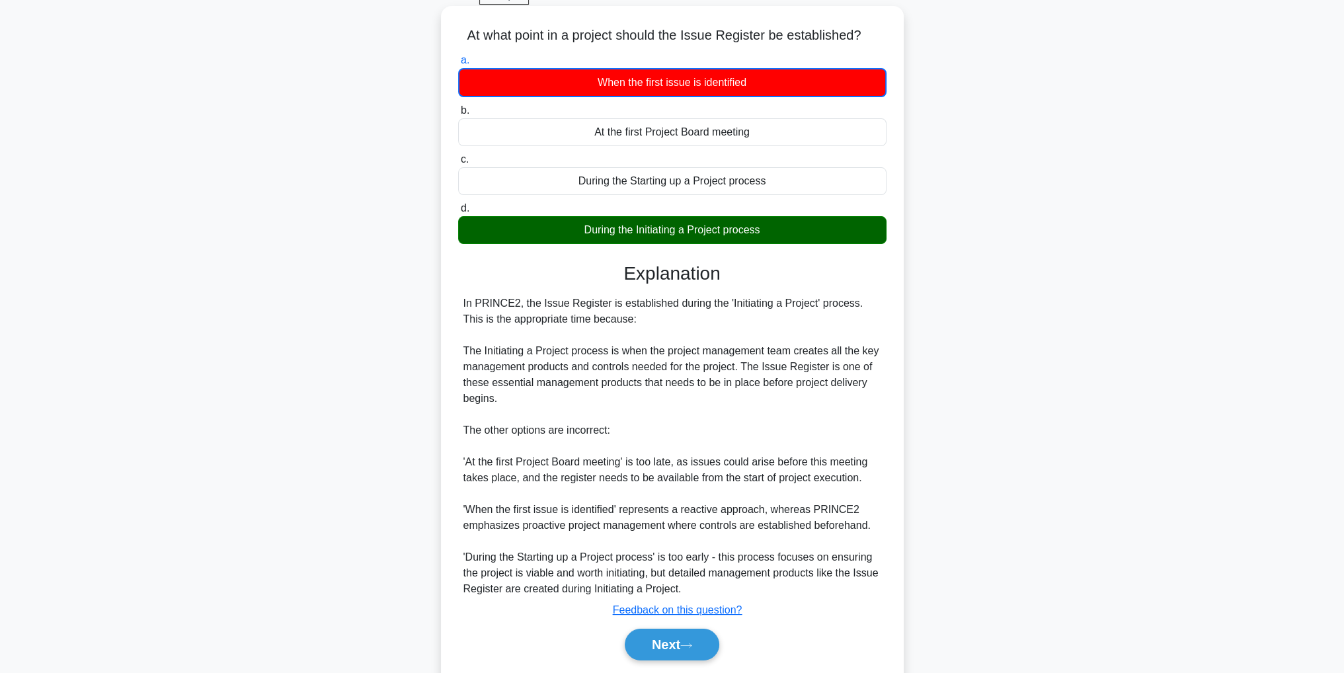
scroll to position [45, 0]
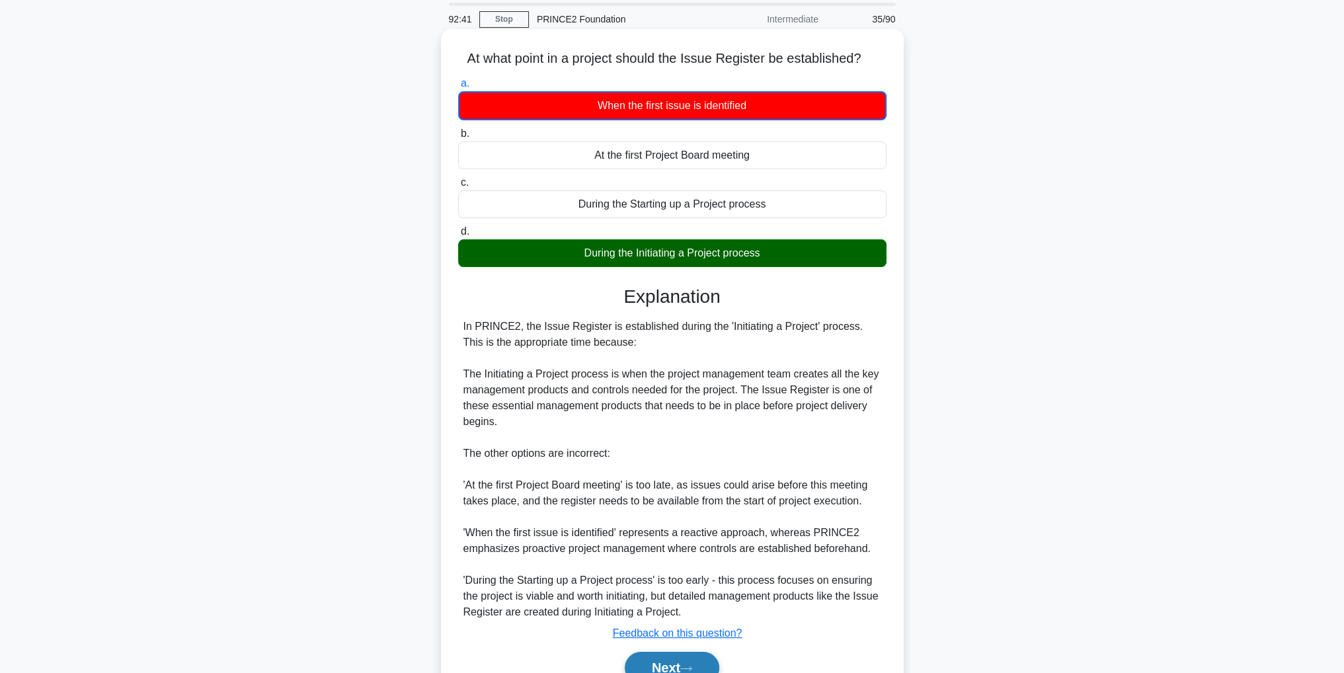
click at [714, 668] on button "Next" at bounding box center [672, 668] width 95 height 32
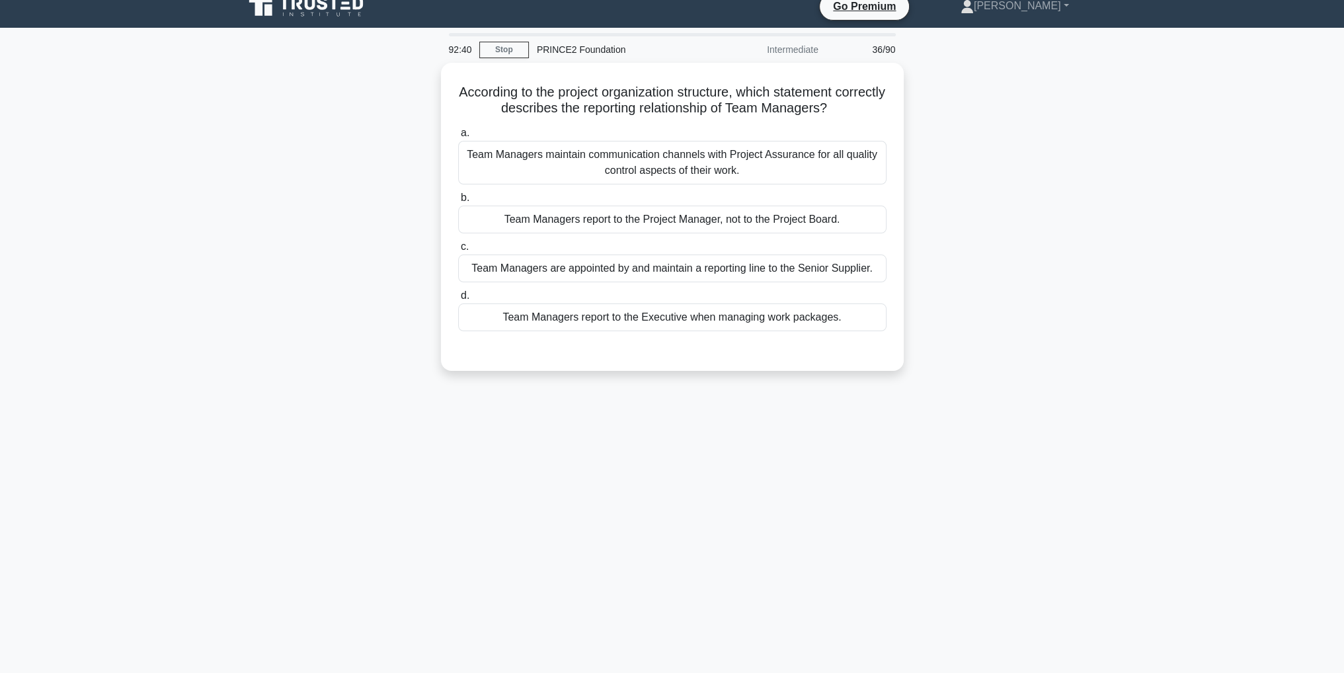
scroll to position [0, 0]
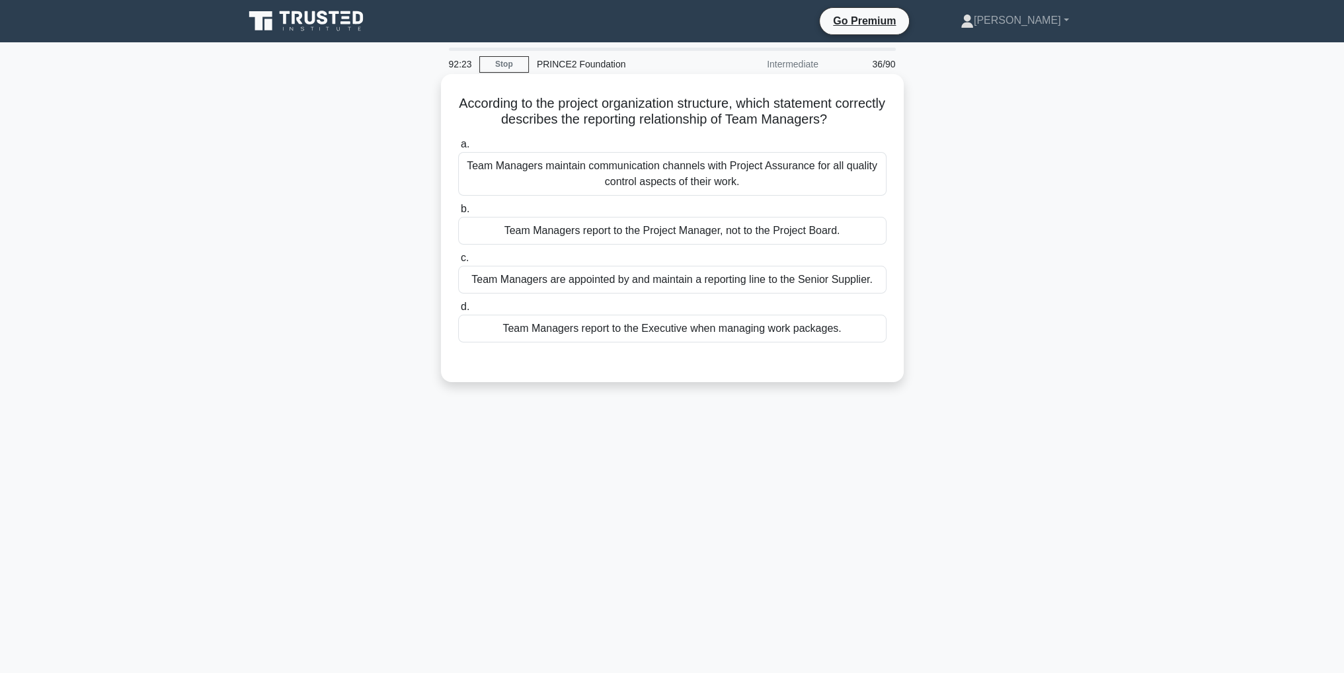
click at [809, 237] on div "Team Managers report to the Project Manager, not to the Project Board." at bounding box center [672, 231] width 428 height 28
click at [458, 214] on input "b. Team Managers report to the Project Manager, not to the Project Board." at bounding box center [458, 209] width 0 height 9
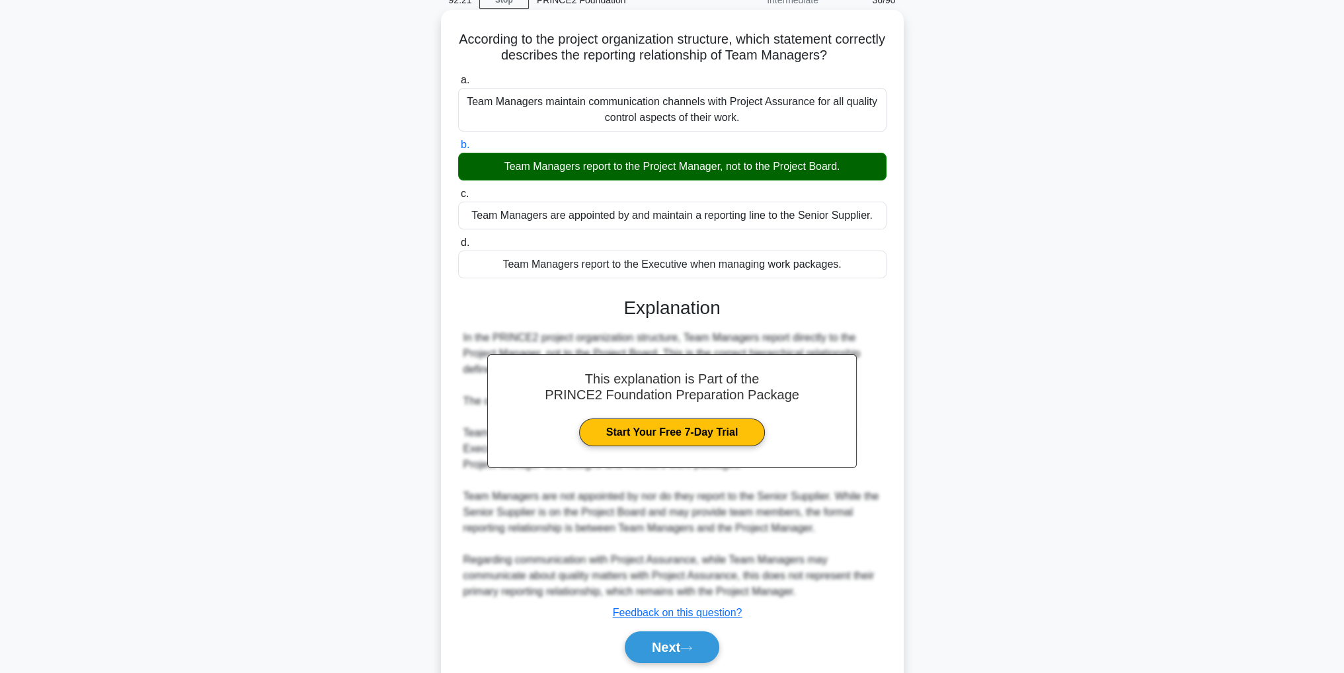
scroll to position [110, 0]
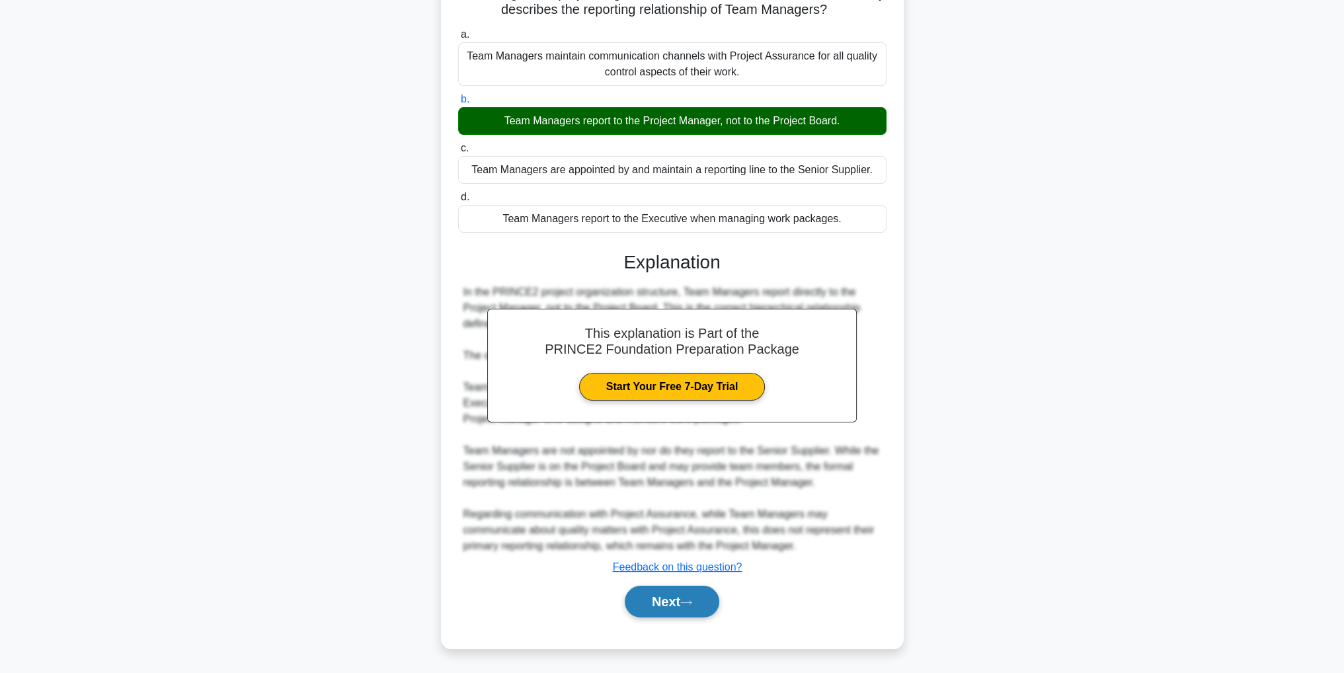
click at [683, 607] on button "Next" at bounding box center [672, 602] width 95 height 32
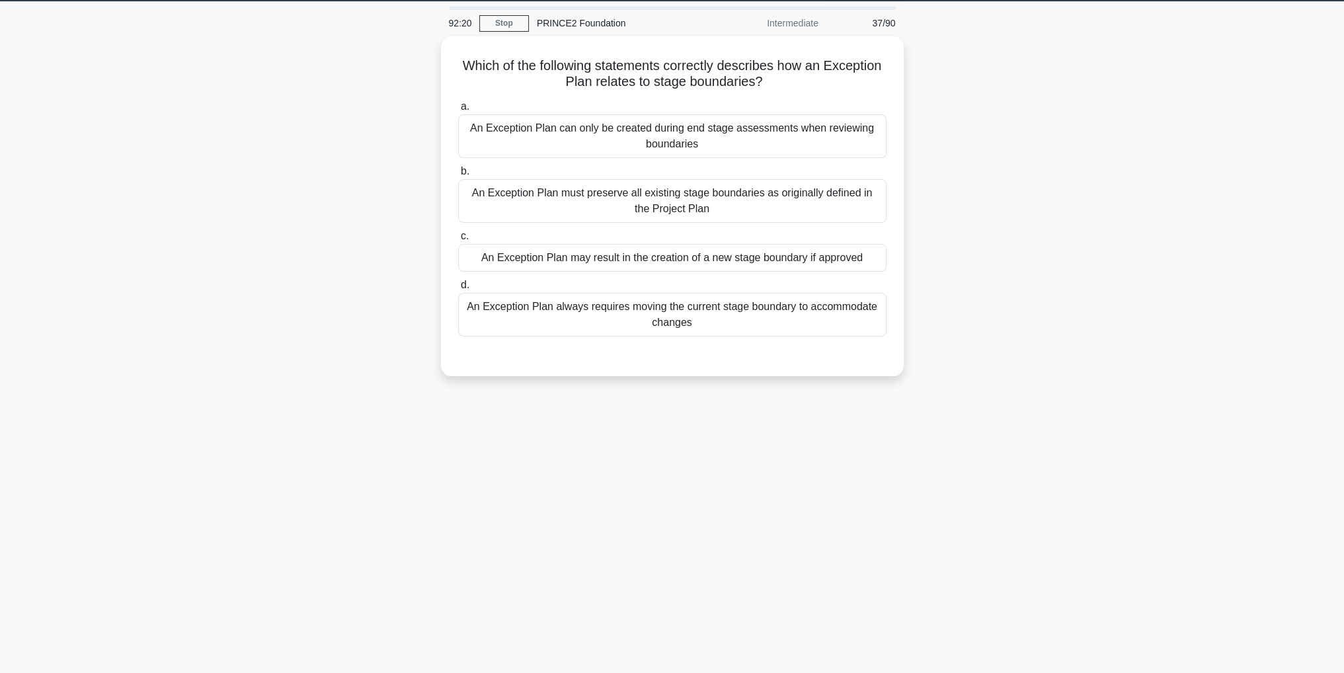
scroll to position [42, 0]
click at [711, 260] on div "An Exception Plan may result in the creation of a new stage boundary if approved" at bounding box center [672, 255] width 428 height 28
click at [458, 237] on input "c. An Exception Plan may result in the creation of a new stage boundary if appr…" at bounding box center [458, 233] width 0 height 9
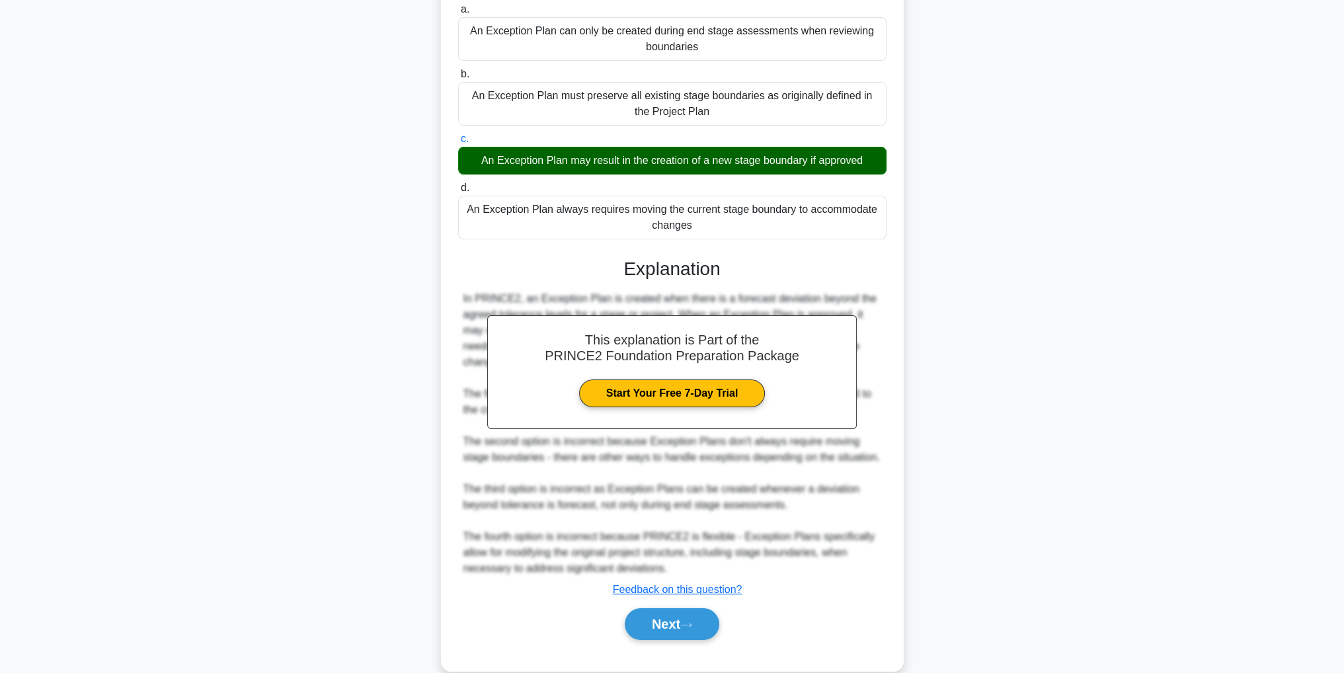
scroll to position [141, 0]
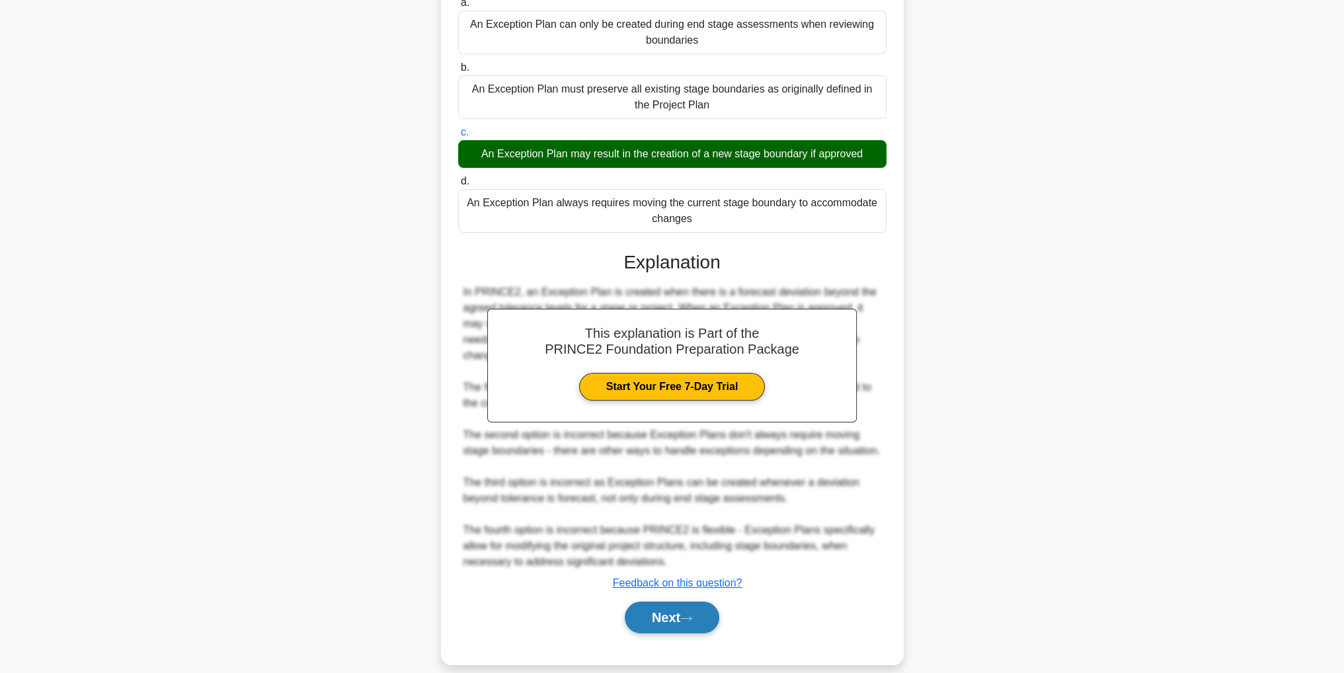
click at [664, 607] on button "Next" at bounding box center [672, 618] width 95 height 32
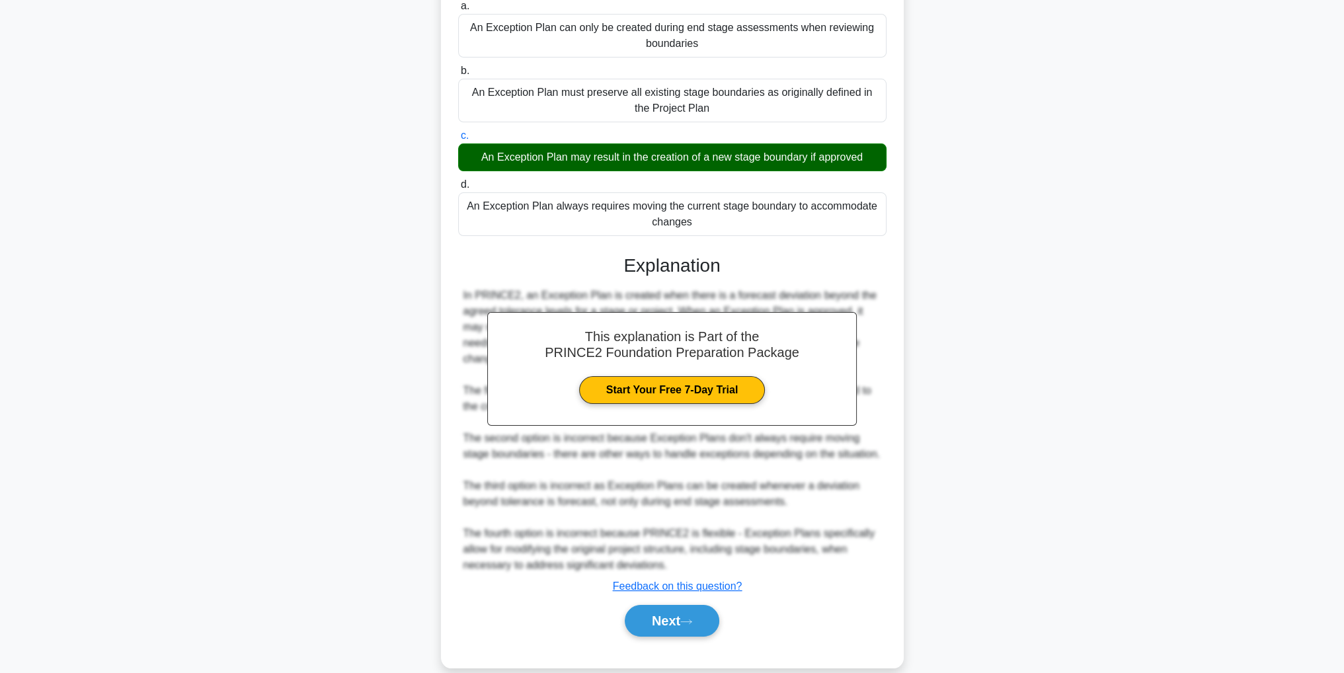
scroll to position [42, 0]
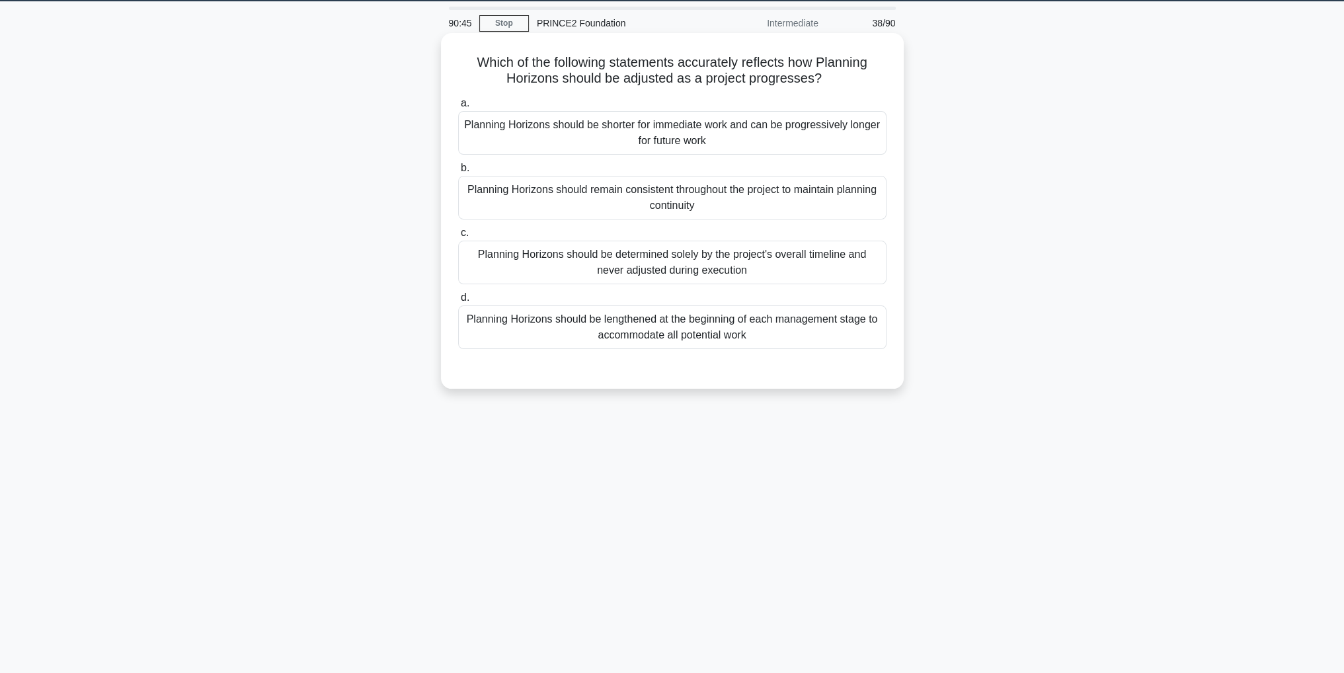
click at [805, 265] on div "Planning Horizons should be determined solely by the project's overall timeline…" at bounding box center [672, 263] width 428 height 44
click at [458, 237] on input "c. Planning Horizons should be determined solely by the project's overall timel…" at bounding box center [458, 233] width 0 height 9
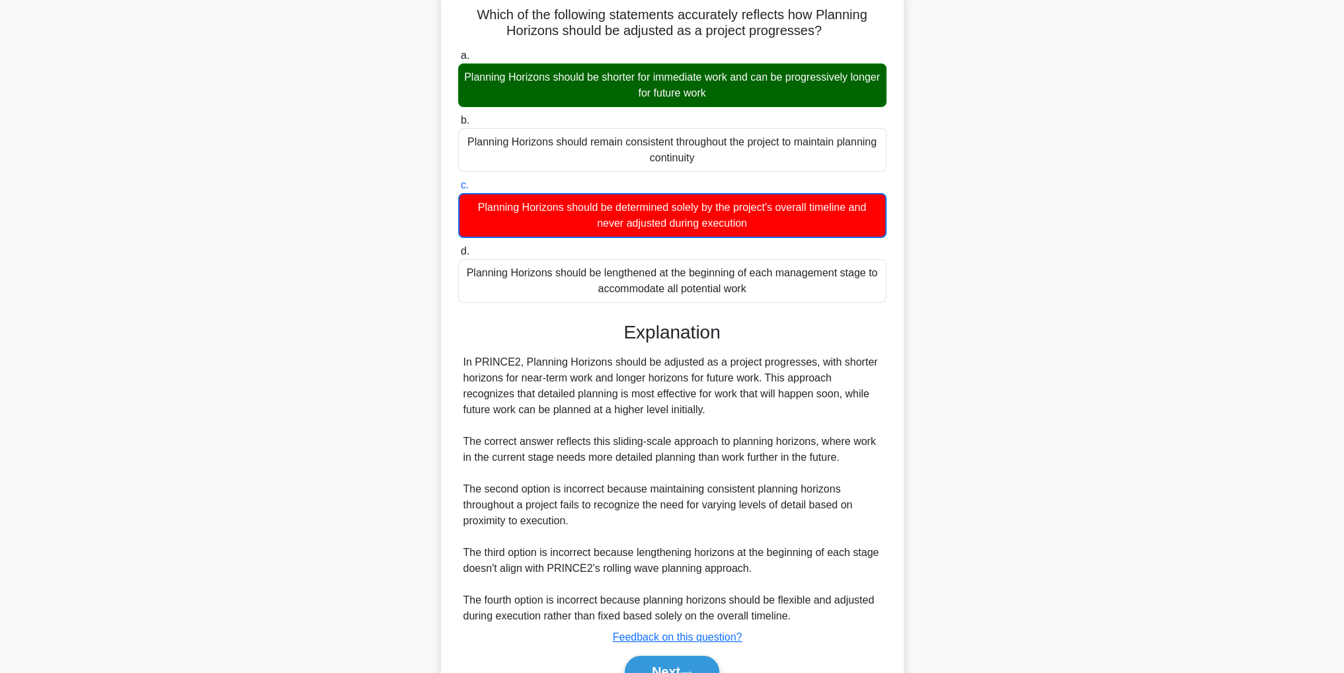
scroll to position [159, 0]
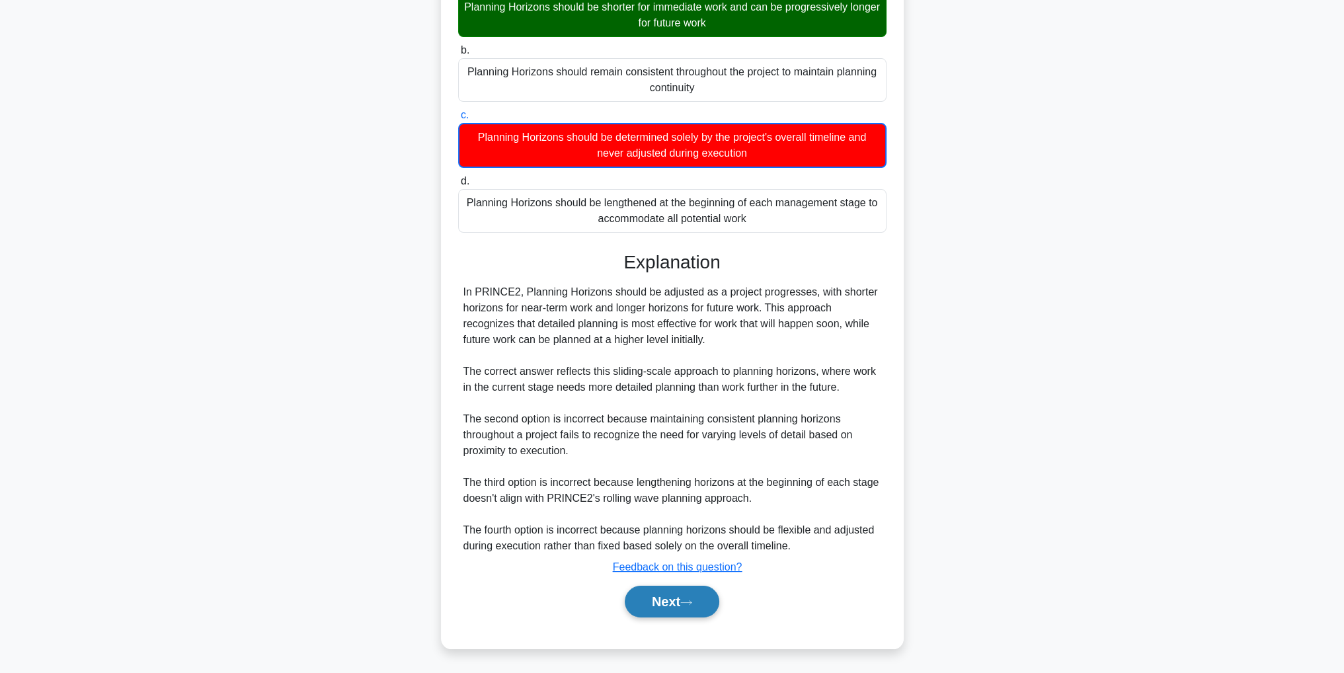
click at [701, 605] on button "Next" at bounding box center [672, 602] width 95 height 32
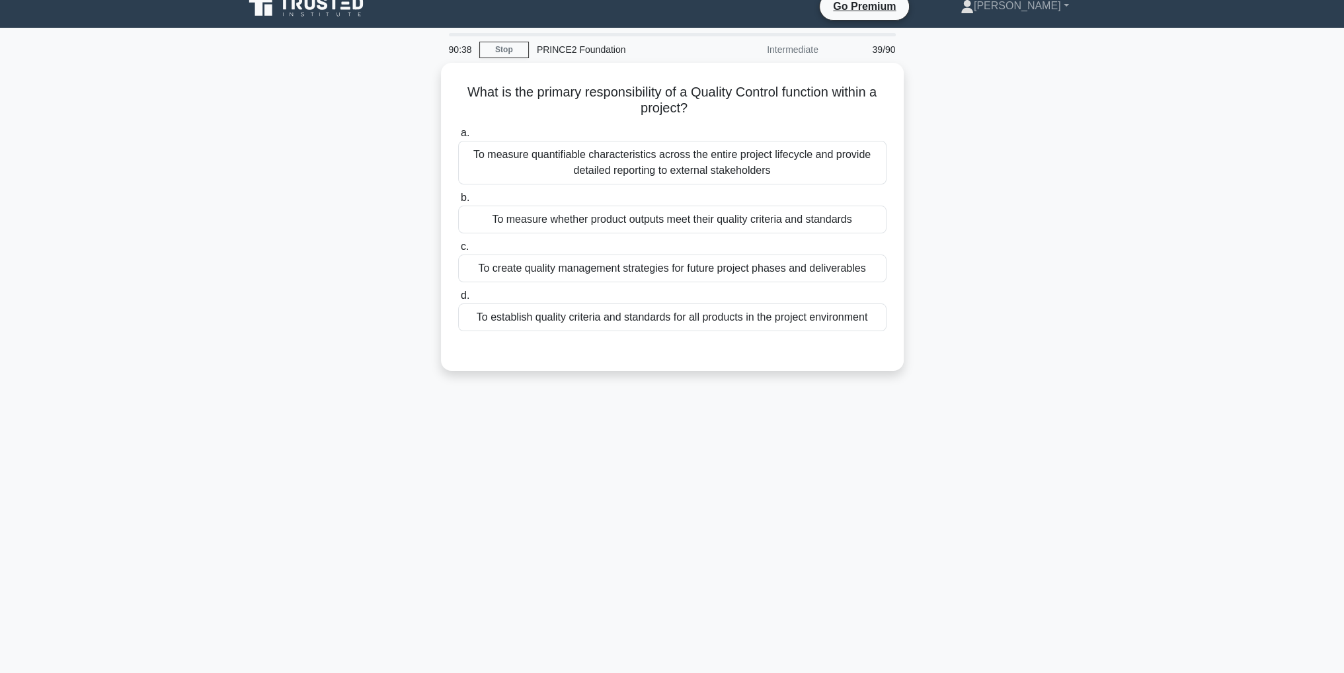
scroll to position [0, 0]
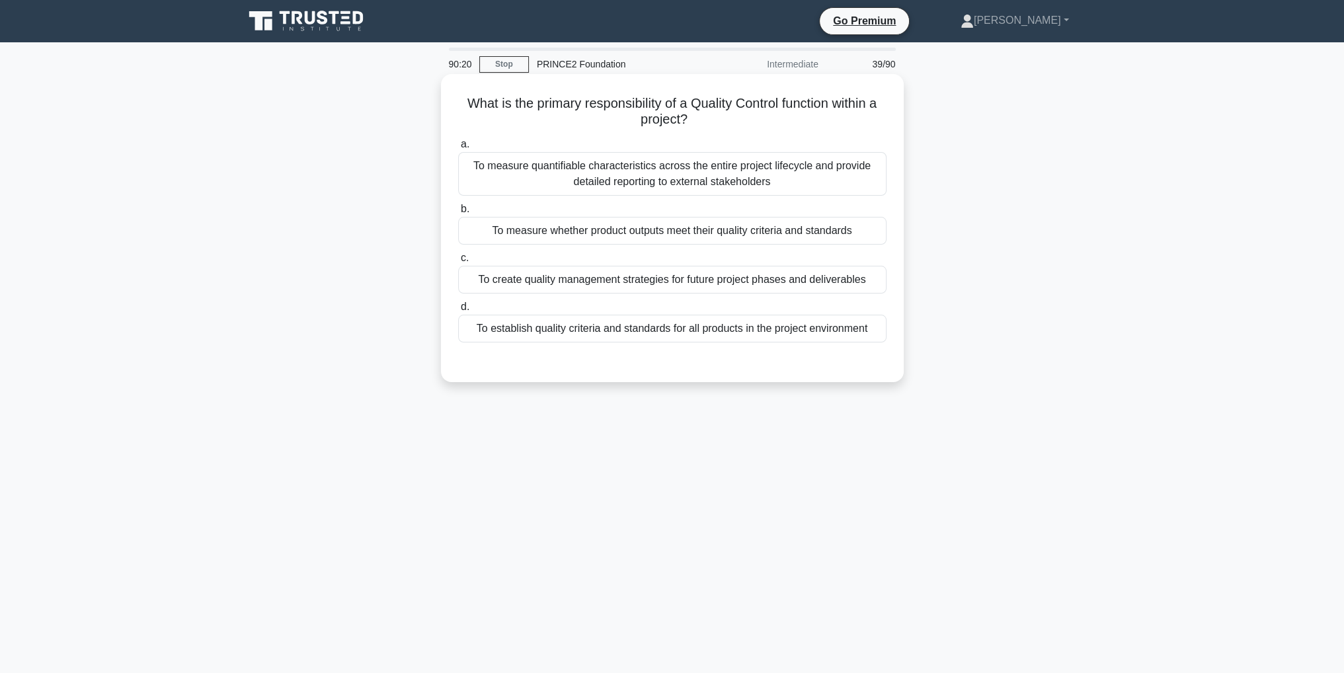
click at [806, 231] on div "To measure whether product outputs meet their quality criteria and standards" at bounding box center [672, 231] width 428 height 28
click at [458, 214] on input "b. To measure whether product outputs meet their quality criteria and standards" at bounding box center [458, 209] width 0 height 9
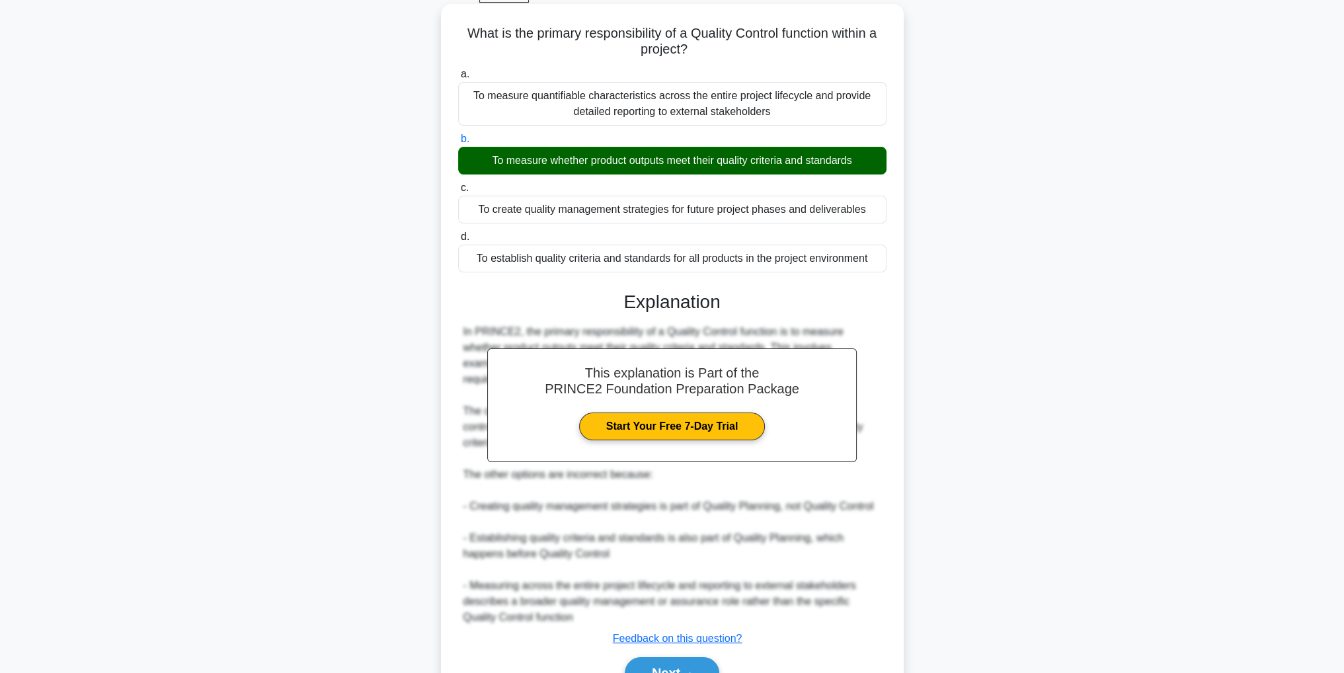
scroll to position [126, 0]
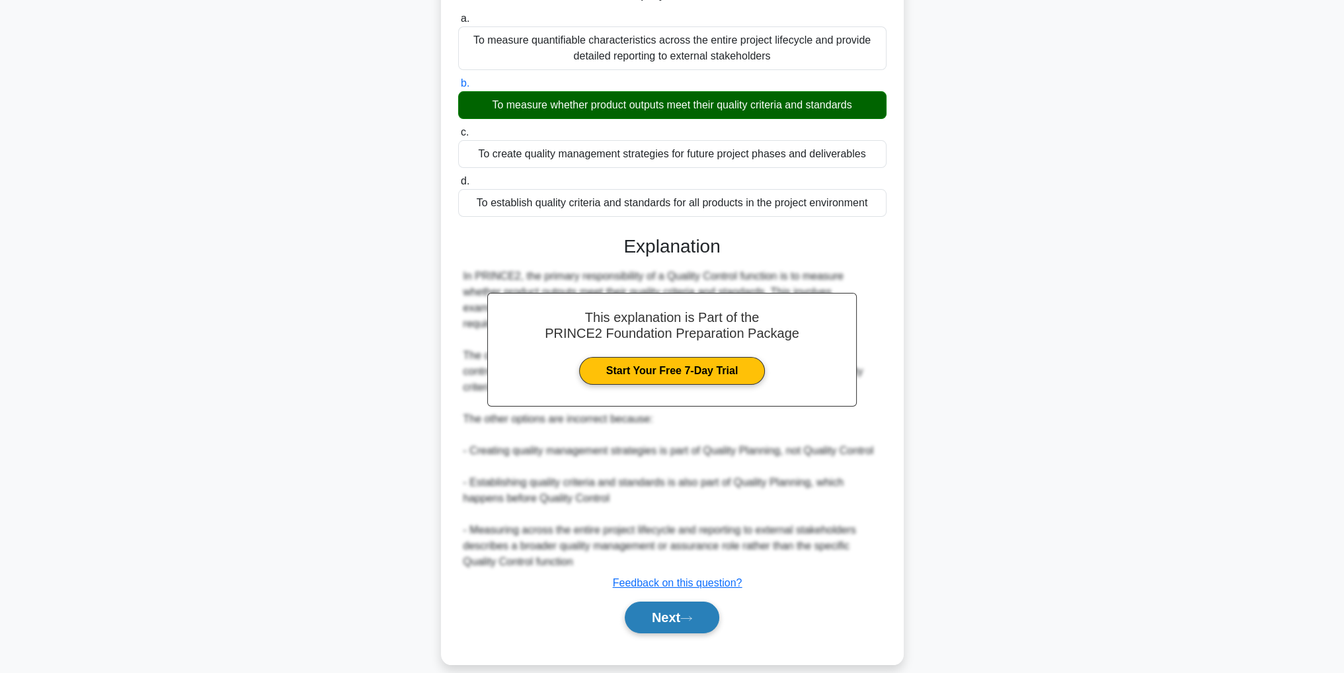
click at [690, 609] on button "Next" at bounding box center [672, 618] width 95 height 32
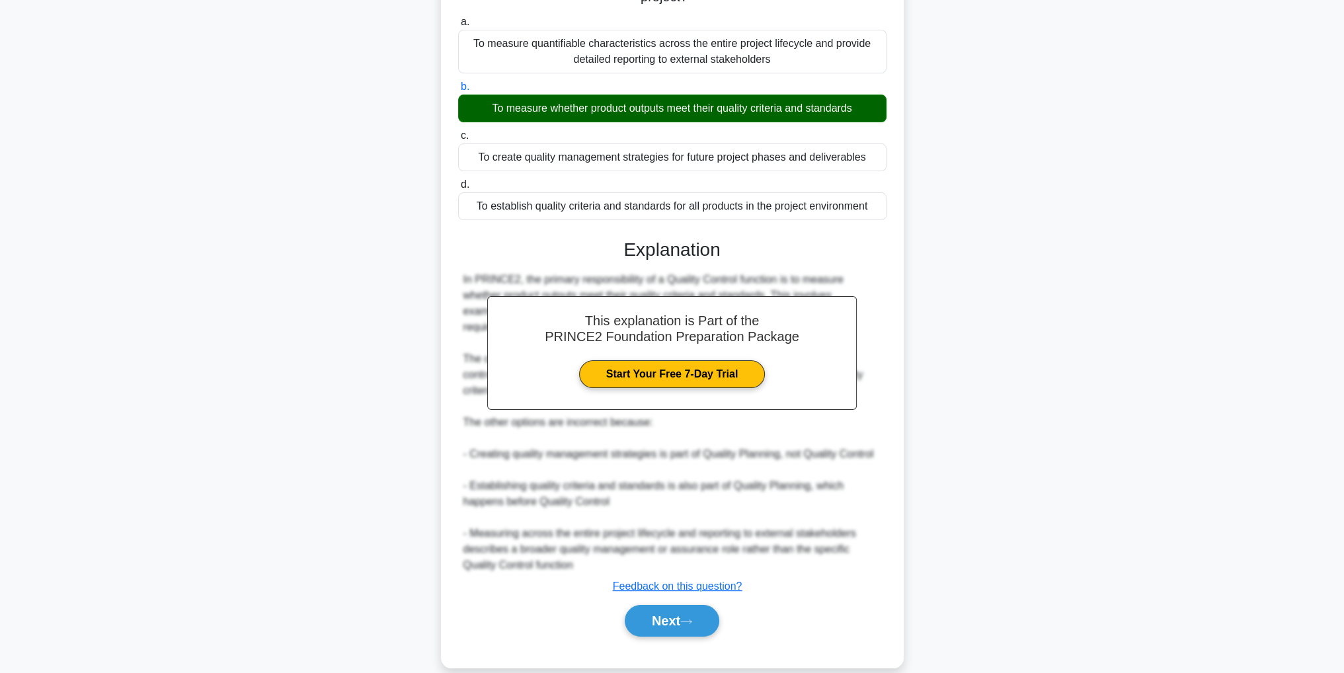
scroll to position [42, 0]
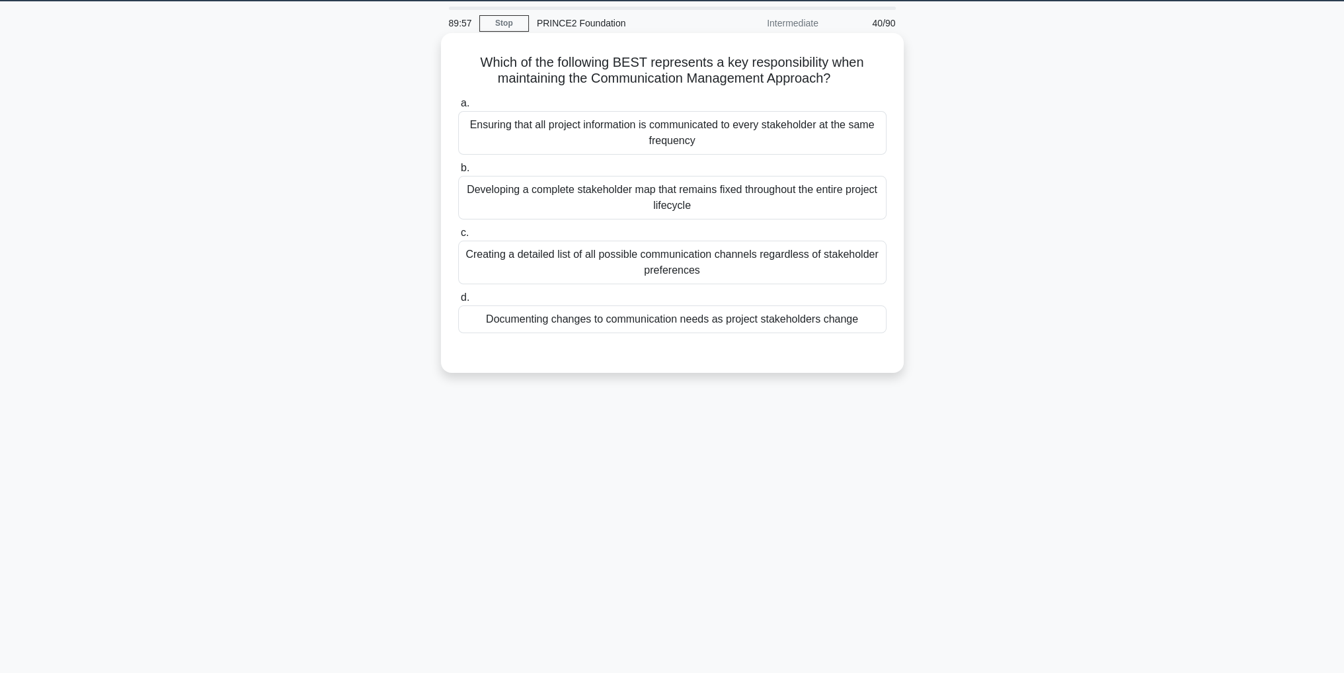
click at [821, 128] on div "Ensuring that all project information is communicated to every stakeholder at t…" at bounding box center [672, 133] width 428 height 44
click at [458, 108] on input "a. Ensuring that all project information is communicated to every stakeholder a…" at bounding box center [458, 103] width 0 height 9
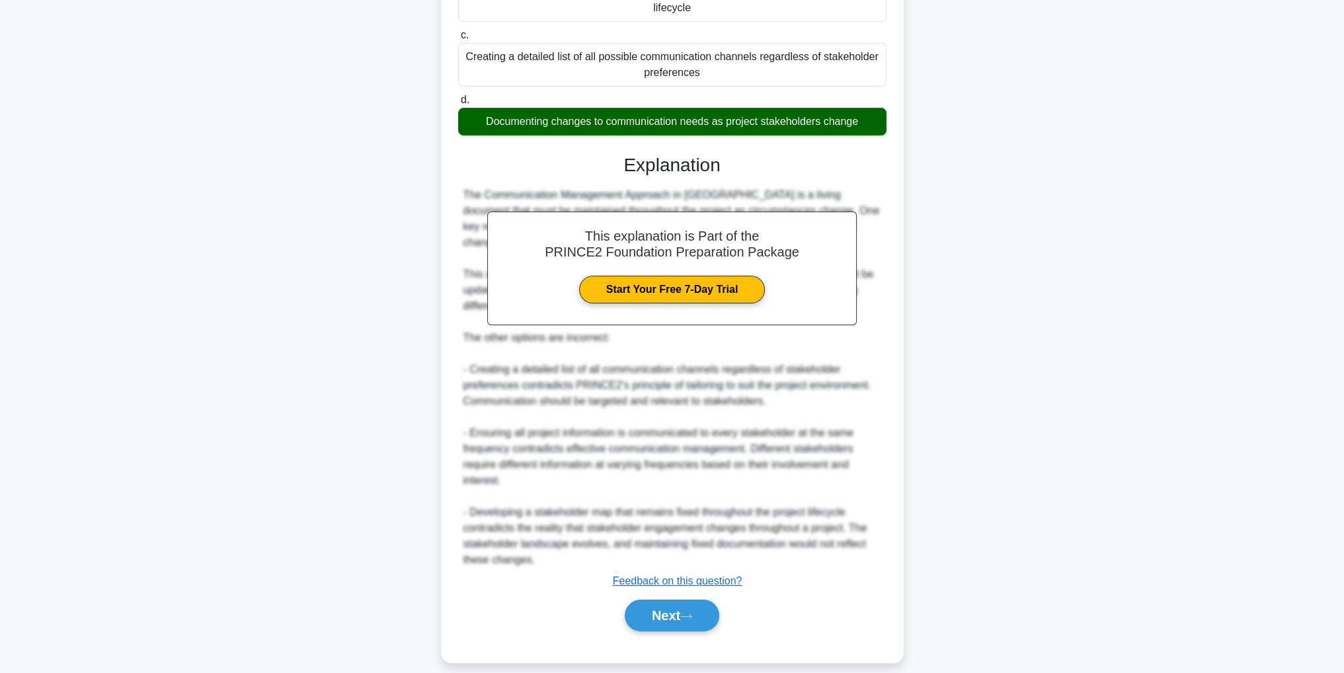
scroll to position [254, 0]
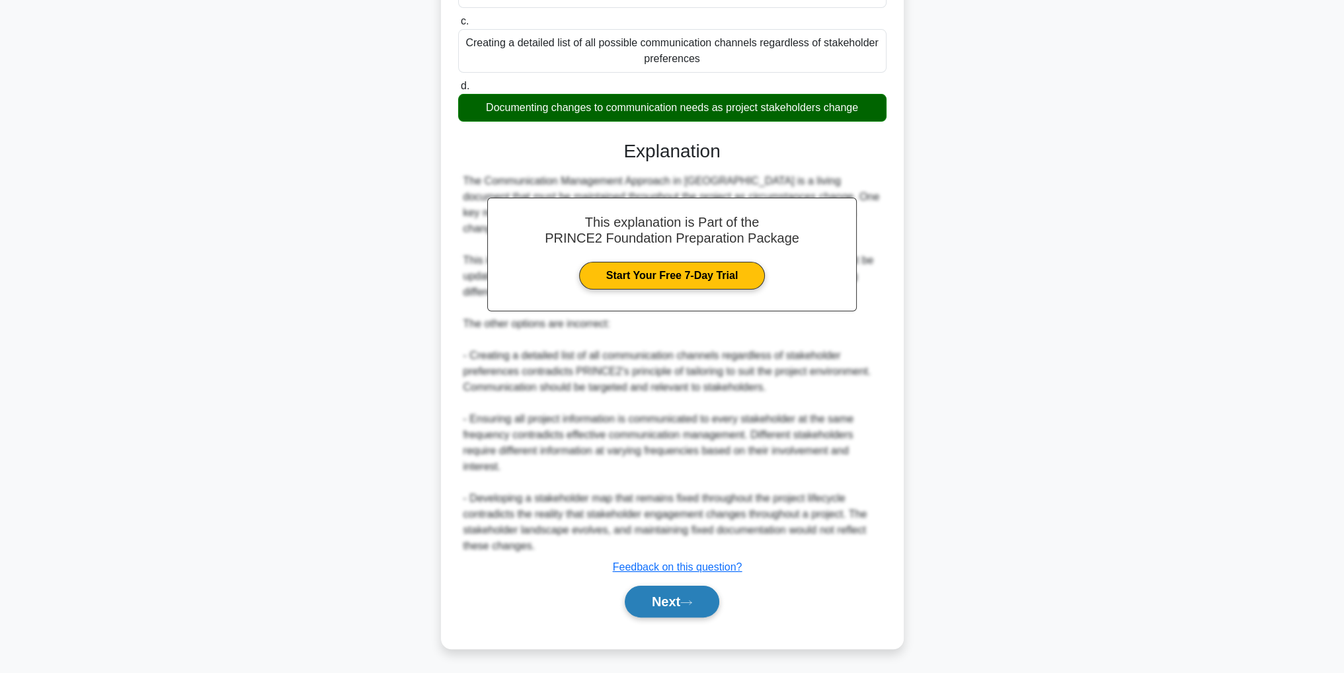
click at [699, 602] on button "Next" at bounding box center [672, 602] width 95 height 32
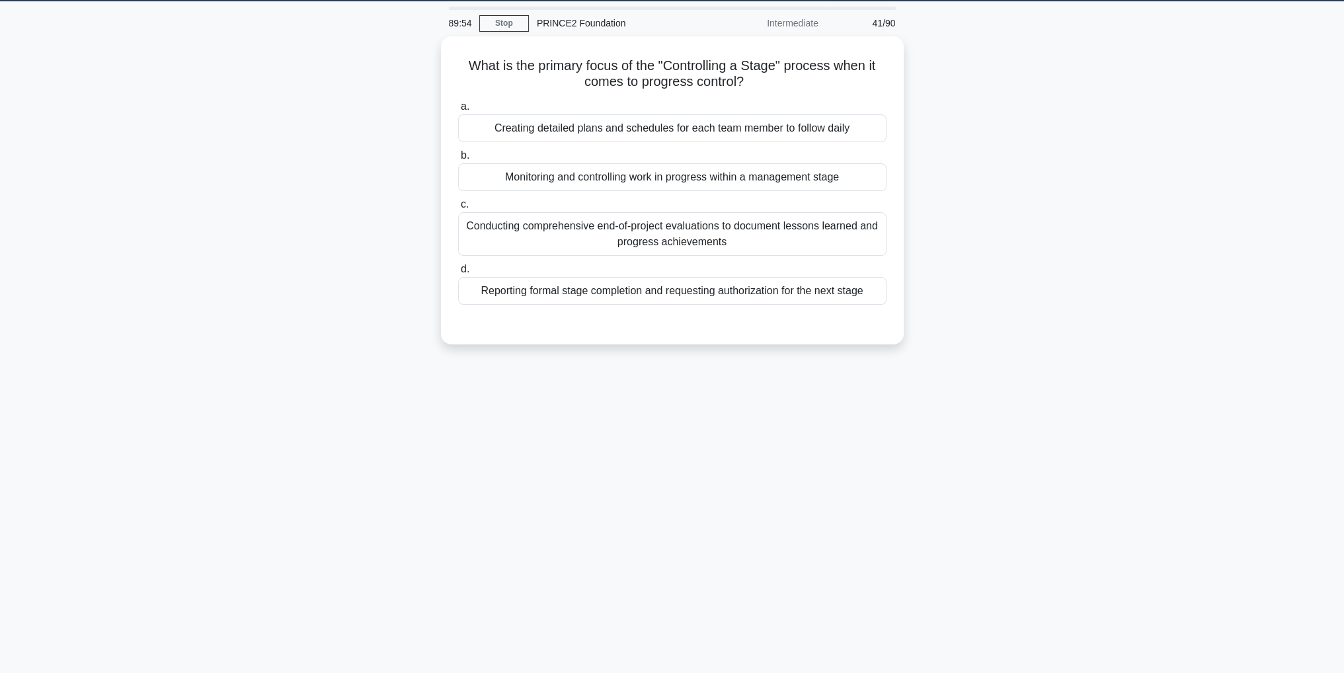
scroll to position [42, 0]
click at [832, 175] on div "Monitoring and controlling work in progress within a management stage" at bounding box center [672, 174] width 428 height 28
click at [458, 157] on input "b. Monitoring and controlling work in progress within a management stage" at bounding box center [458, 152] width 0 height 9
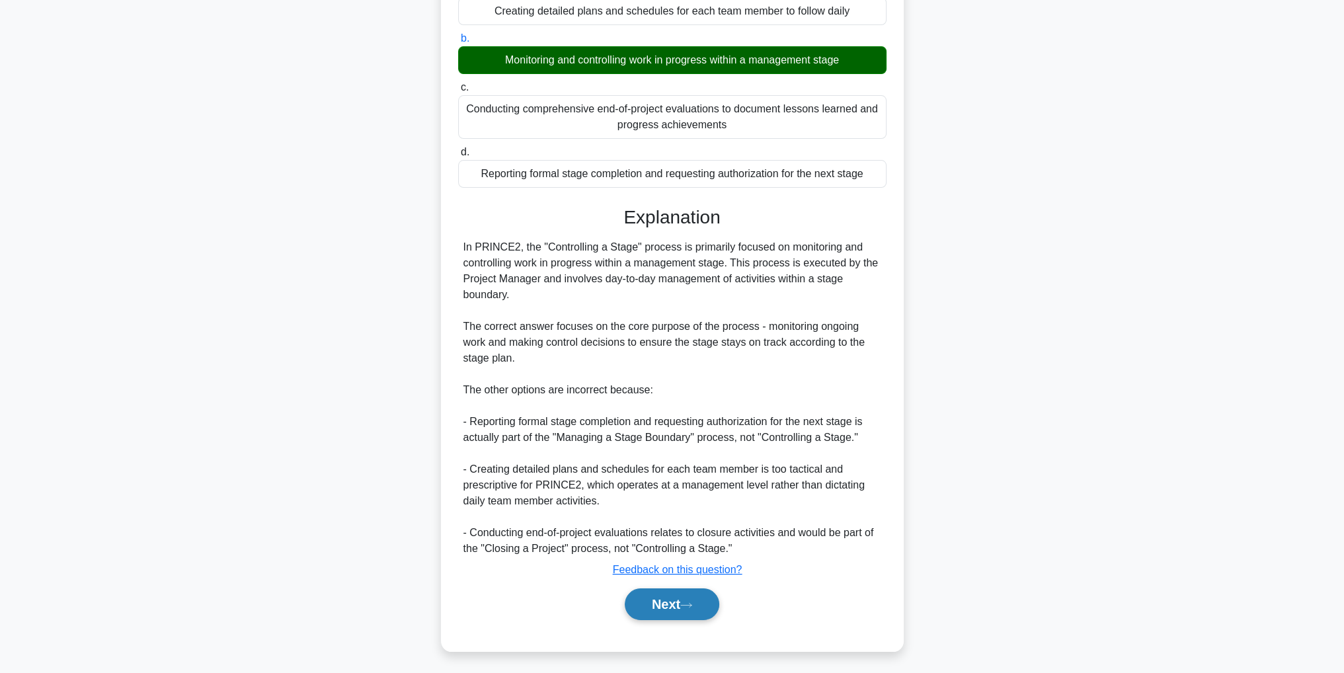
scroll to position [157, 0]
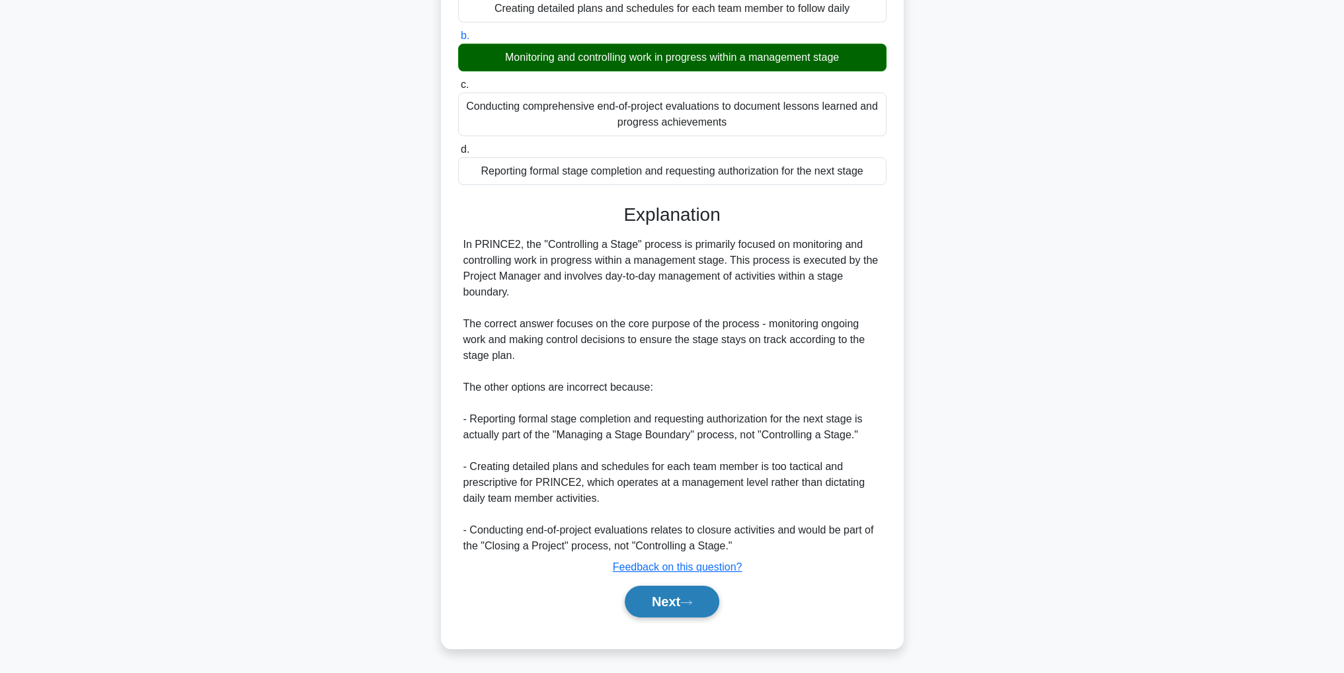
click at [656, 613] on button "Next" at bounding box center [672, 602] width 95 height 32
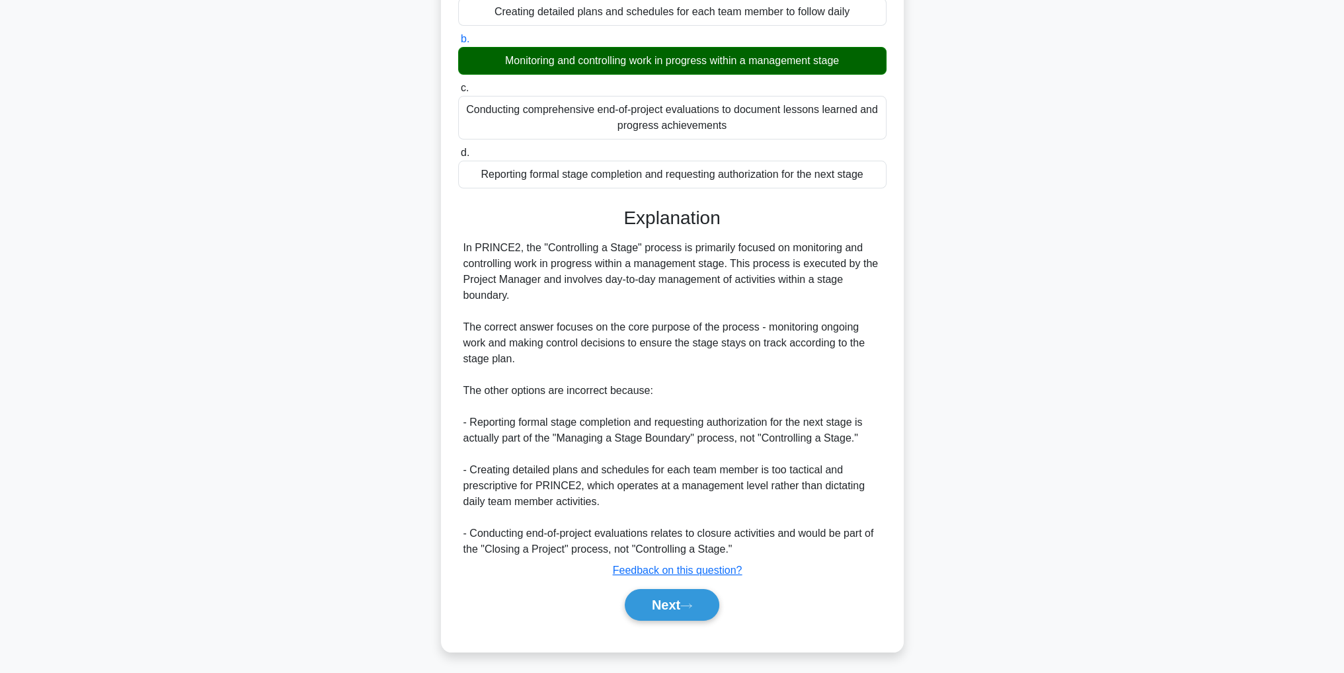
scroll to position [42, 0]
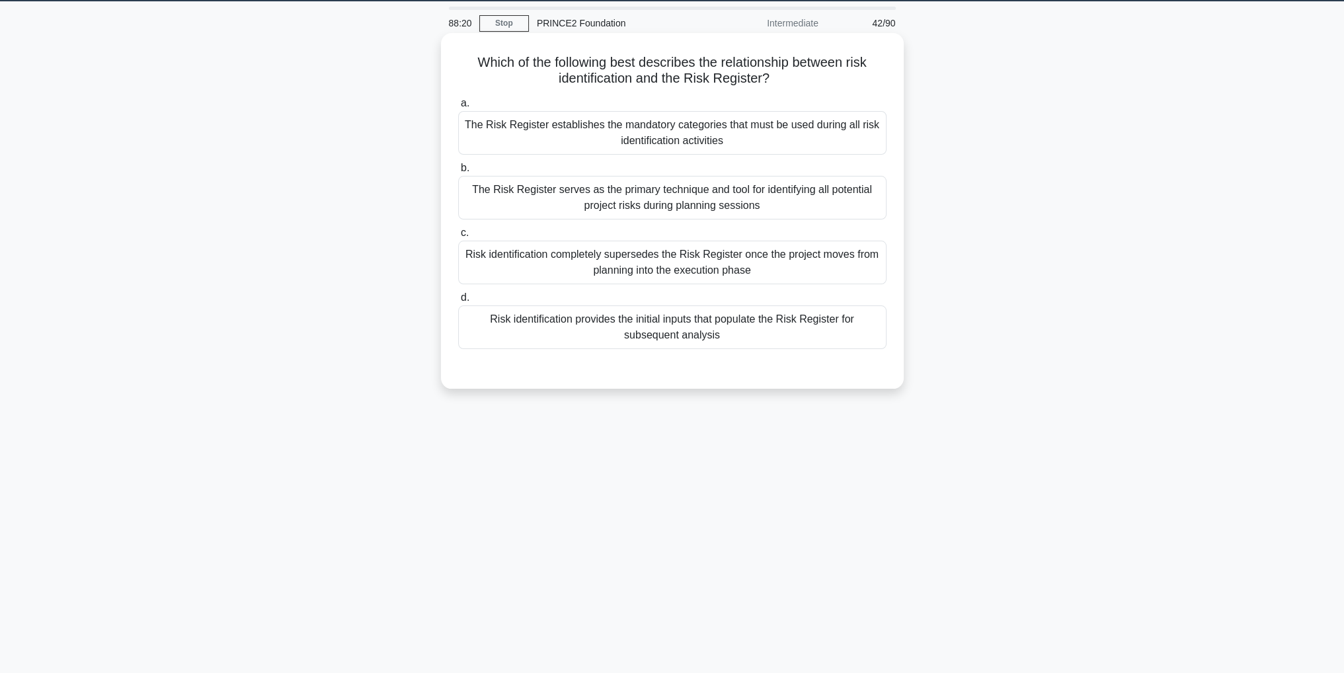
click at [762, 329] on div "Risk identification provides the initial inputs that populate the Risk Register…" at bounding box center [672, 327] width 428 height 44
click at [458, 302] on input "d. Risk identification provides the initial inputs that populate the Risk Regis…" at bounding box center [458, 297] width 0 height 9
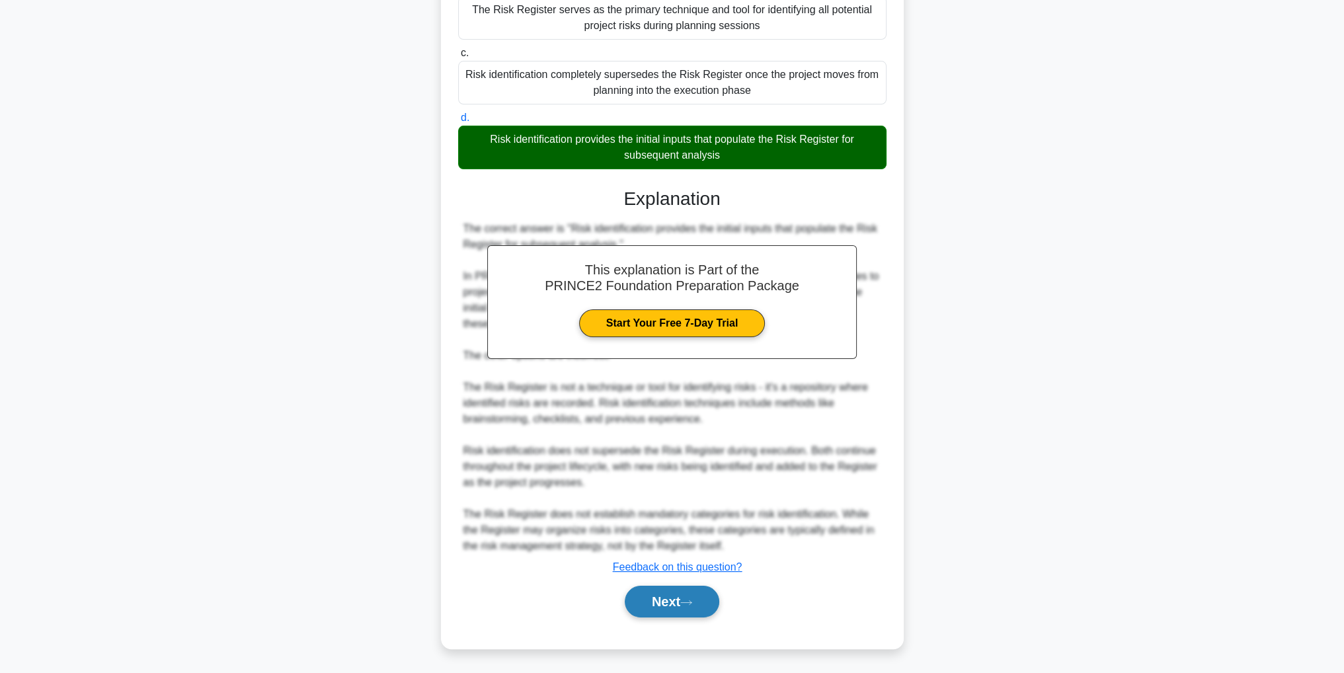
click at [699, 616] on button "Next" at bounding box center [672, 602] width 95 height 32
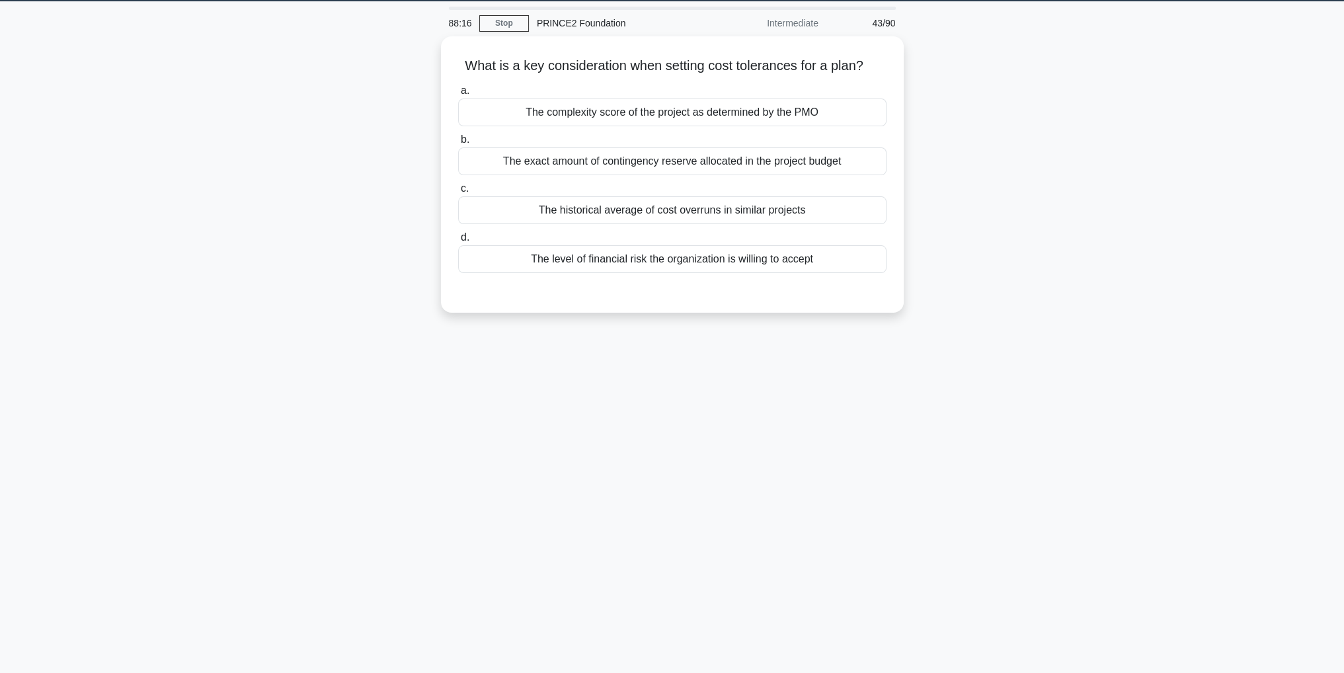
scroll to position [0, 0]
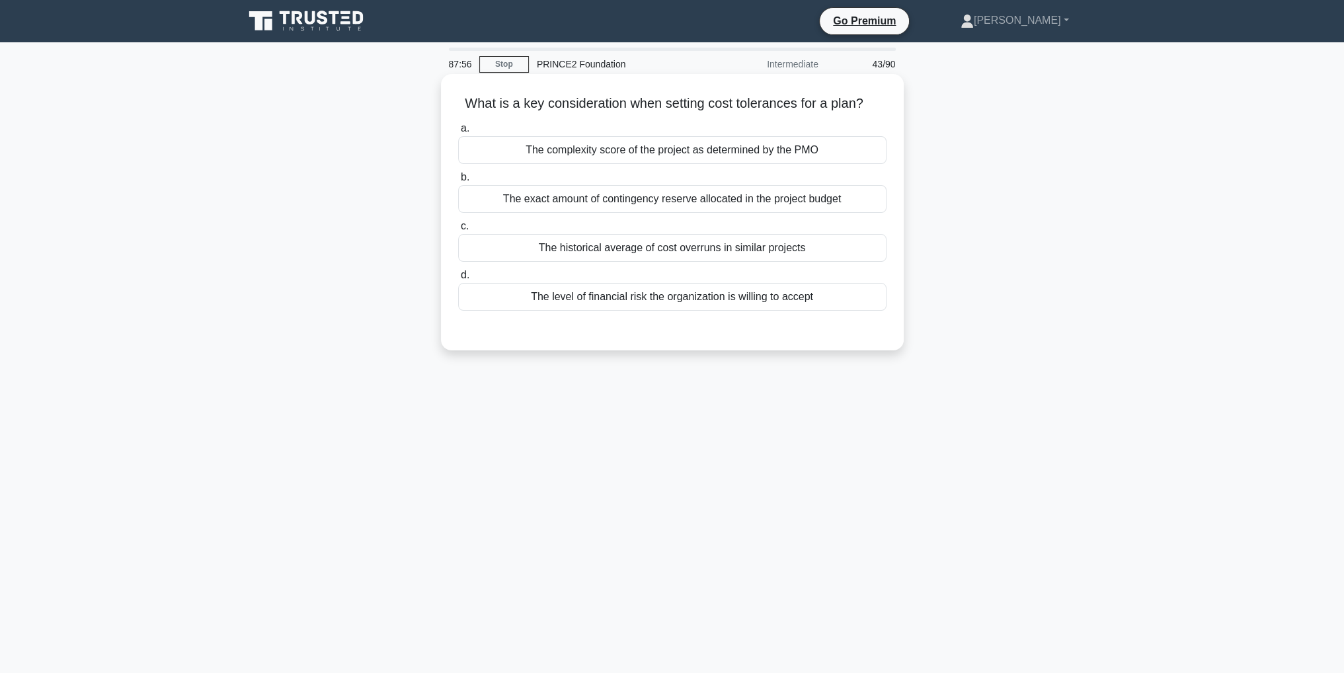
click at [798, 302] on div "The level of financial risk the organization is willing to accept" at bounding box center [672, 297] width 428 height 28
click at [458, 280] on input "d. The level of financial risk the organization is willing to accept" at bounding box center [458, 275] width 0 height 9
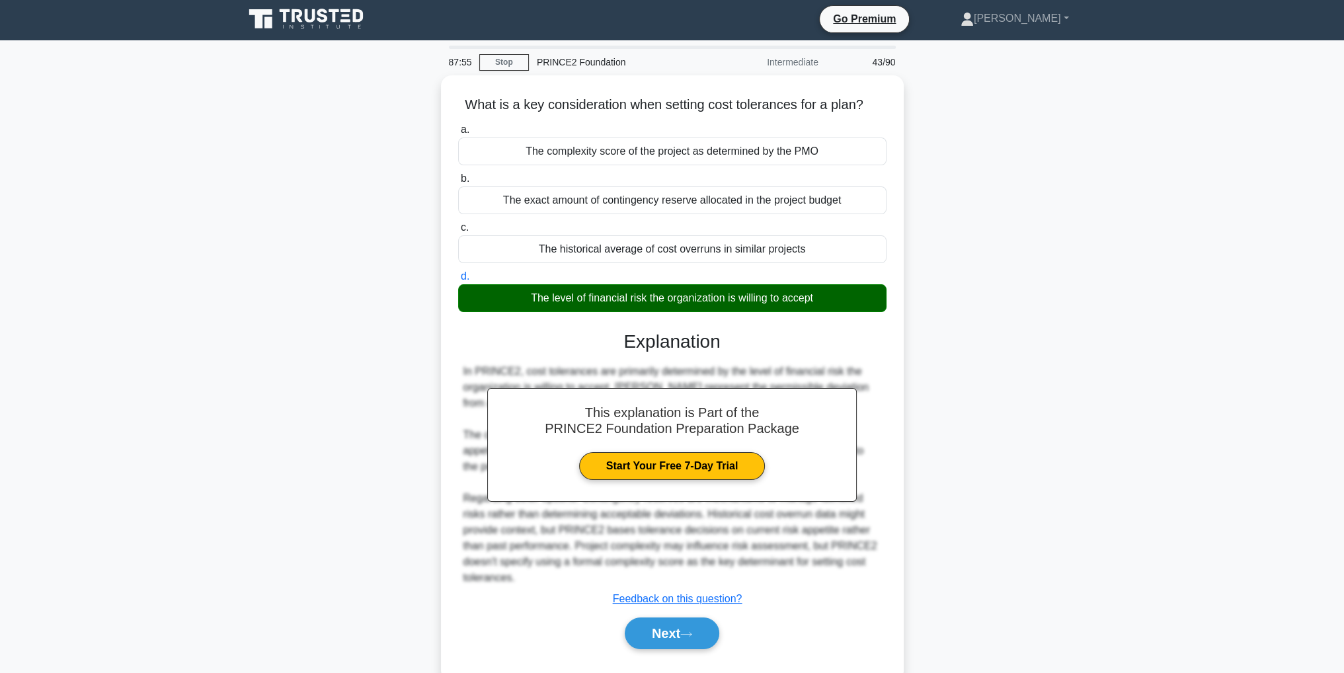
scroll to position [42, 0]
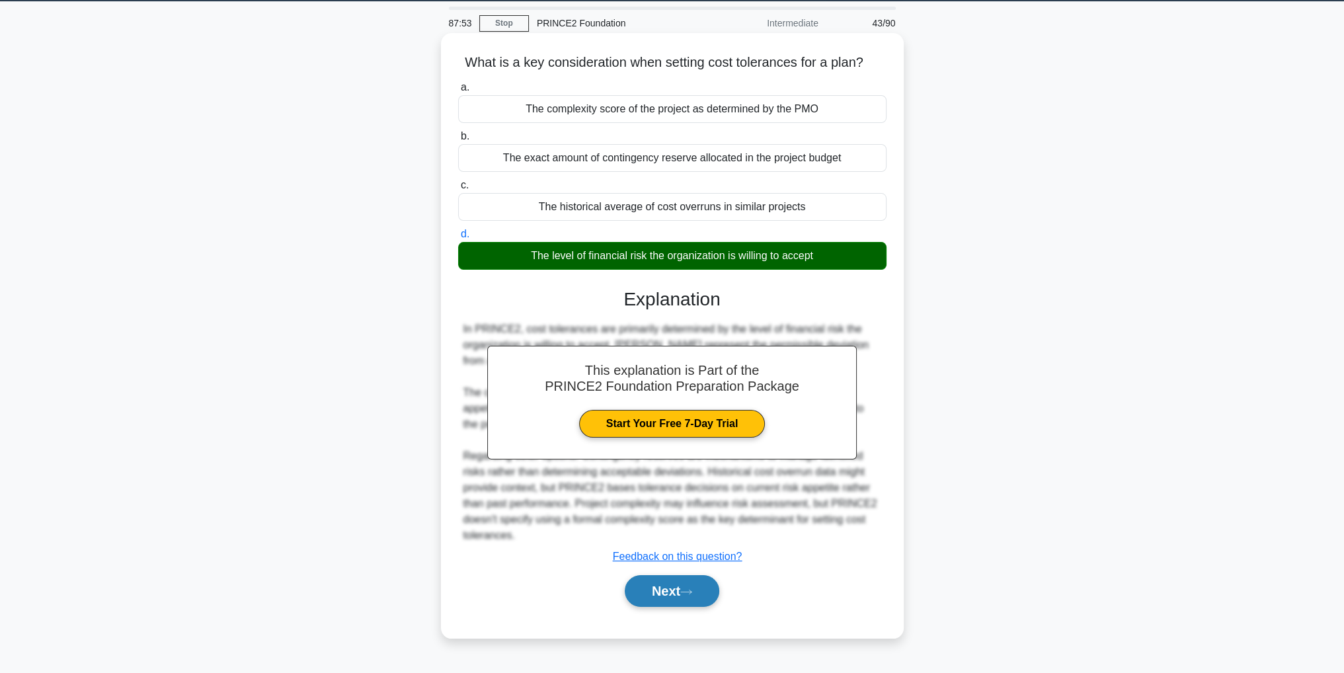
click at [698, 592] on button "Next" at bounding box center [672, 591] width 95 height 32
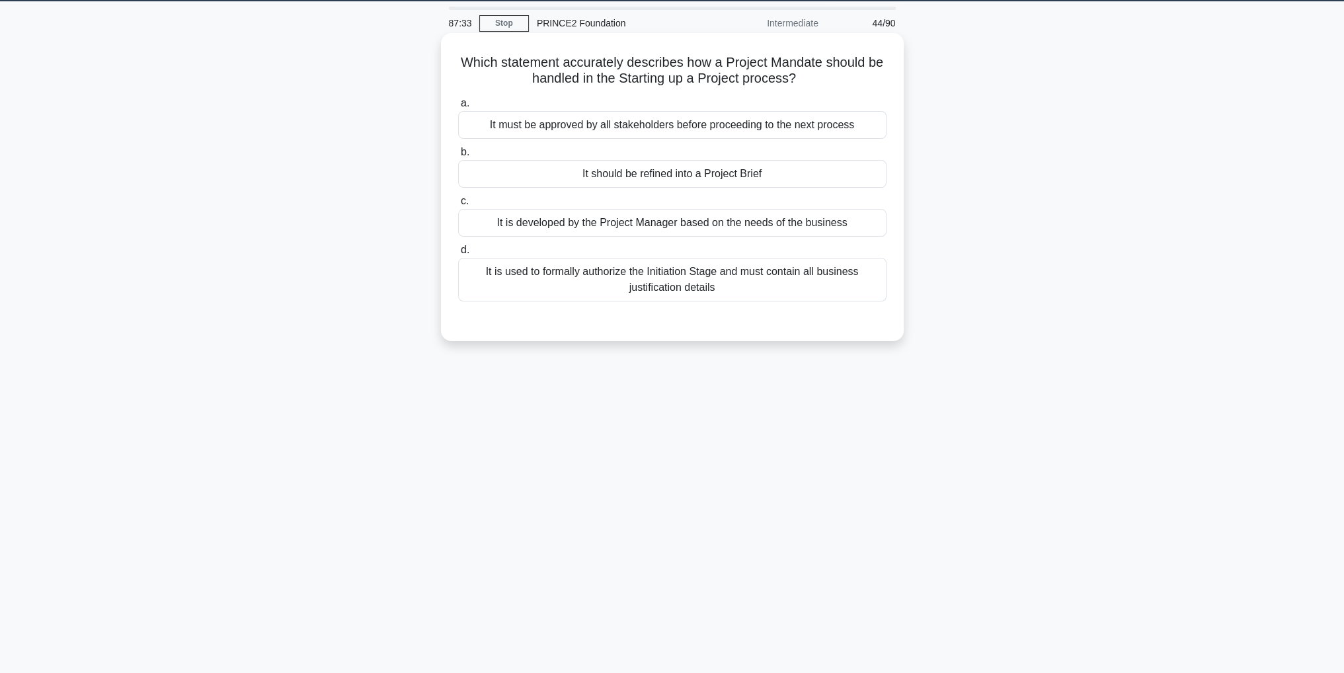
click at [717, 274] on div "It is used to formally authorize the Initiation Stage and must contain all busi…" at bounding box center [672, 280] width 428 height 44
click at [458, 254] on input "d. It is used to formally authorize the Initiation Stage and must contain all b…" at bounding box center [458, 250] width 0 height 9
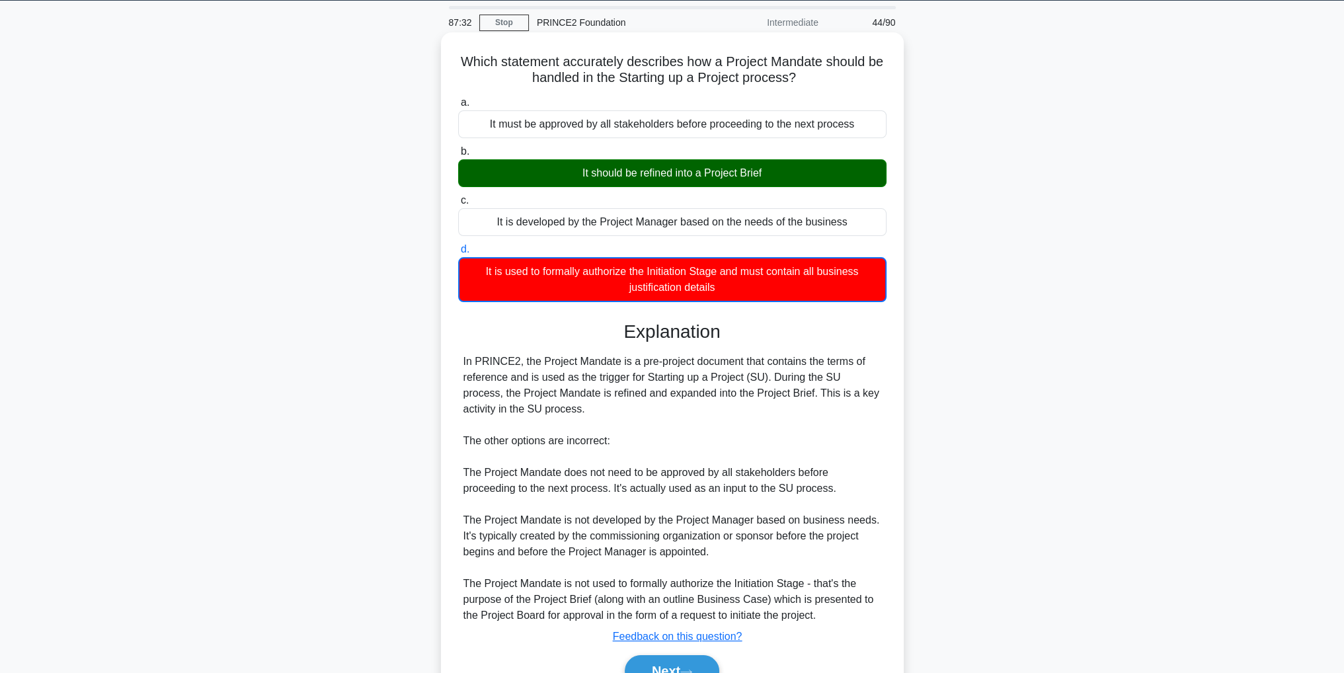
drag, startPoint x: 720, startPoint y: 176, endPoint x: 762, endPoint y: 175, distance: 41.7
click at [722, 176] on div "It should be refined into a Project Brief" at bounding box center [672, 173] width 428 height 28
click at [458, 156] on input "b. It should be refined into a Project Brief" at bounding box center [458, 151] width 0 height 9
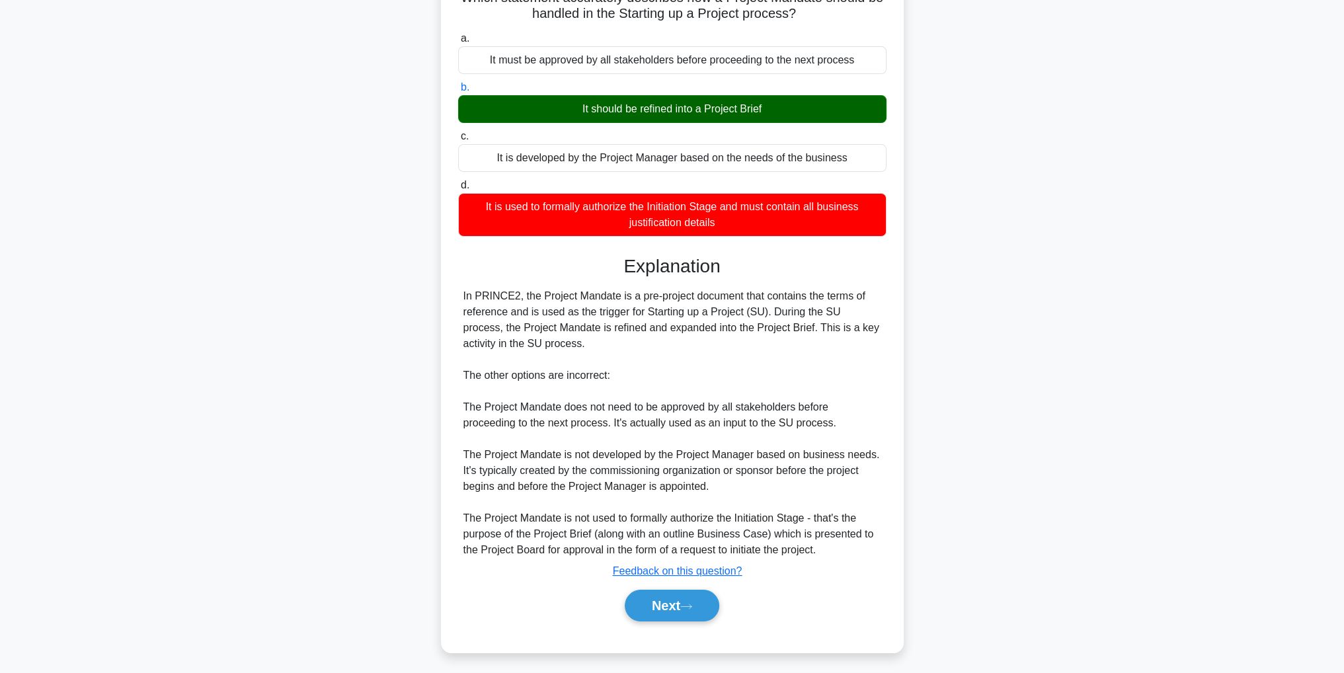
scroll to position [110, 0]
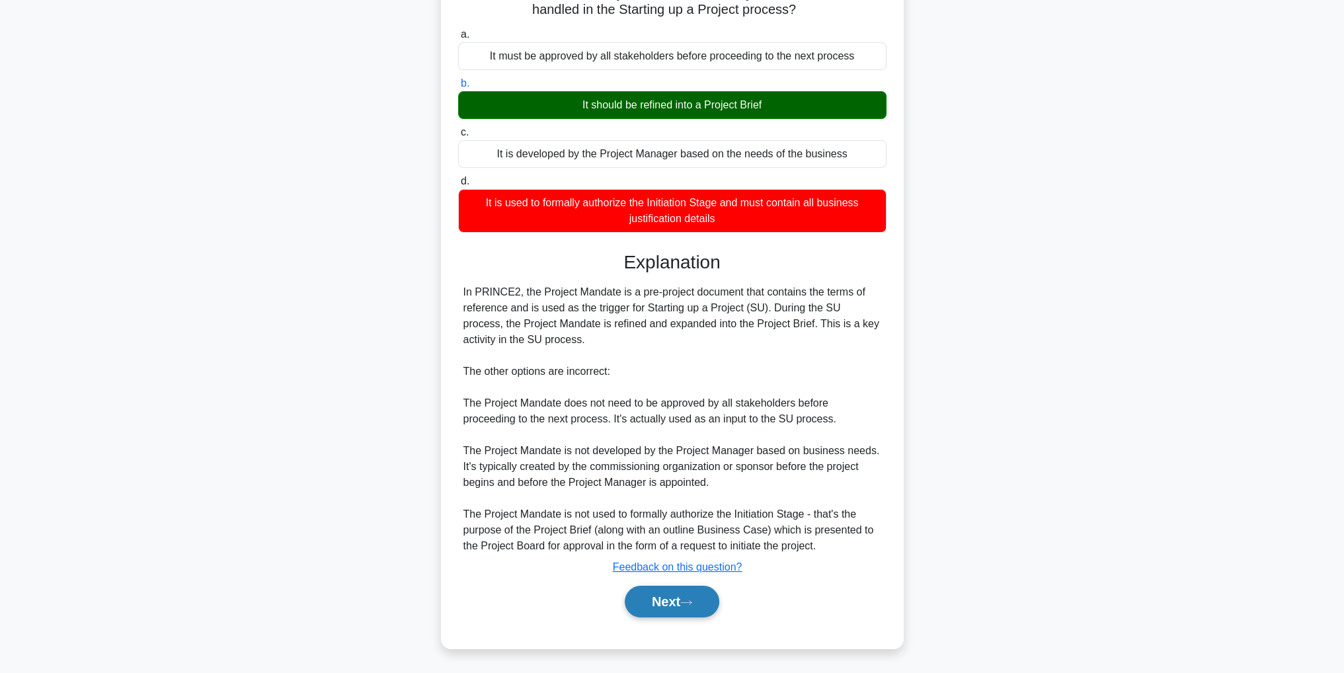
click at [704, 608] on button "Next" at bounding box center [672, 602] width 95 height 32
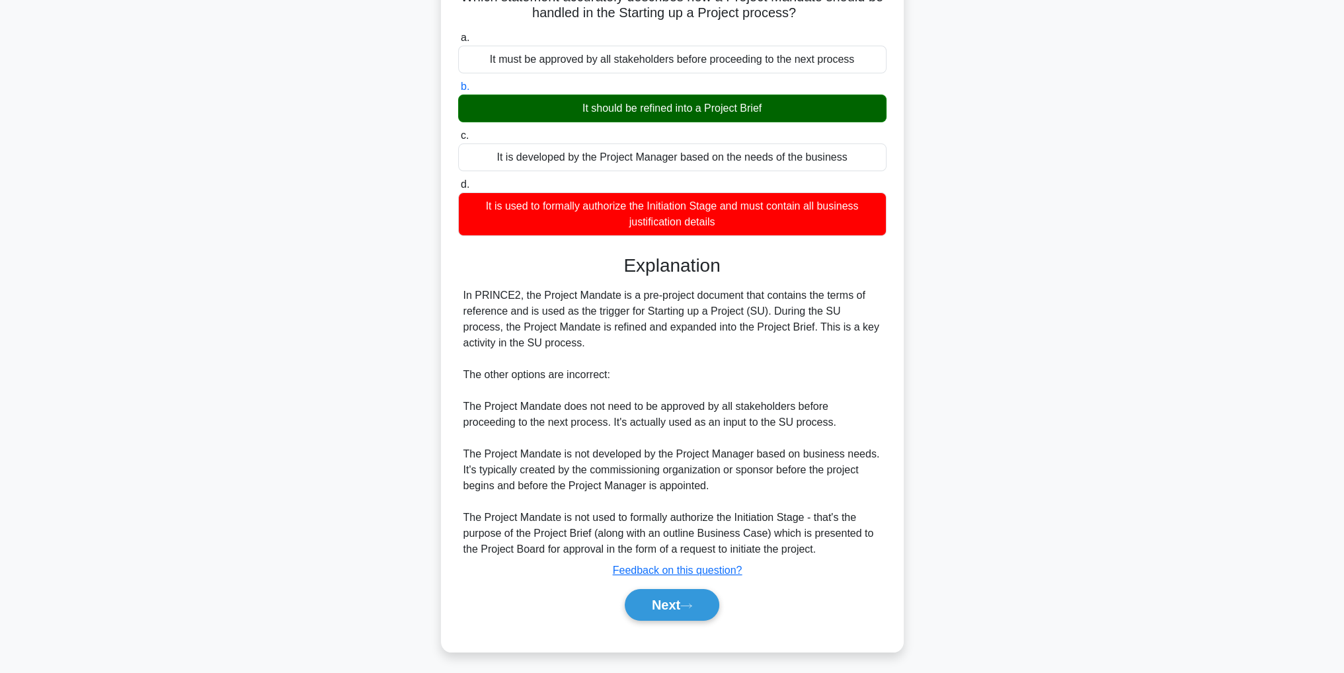
scroll to position [42, 0]
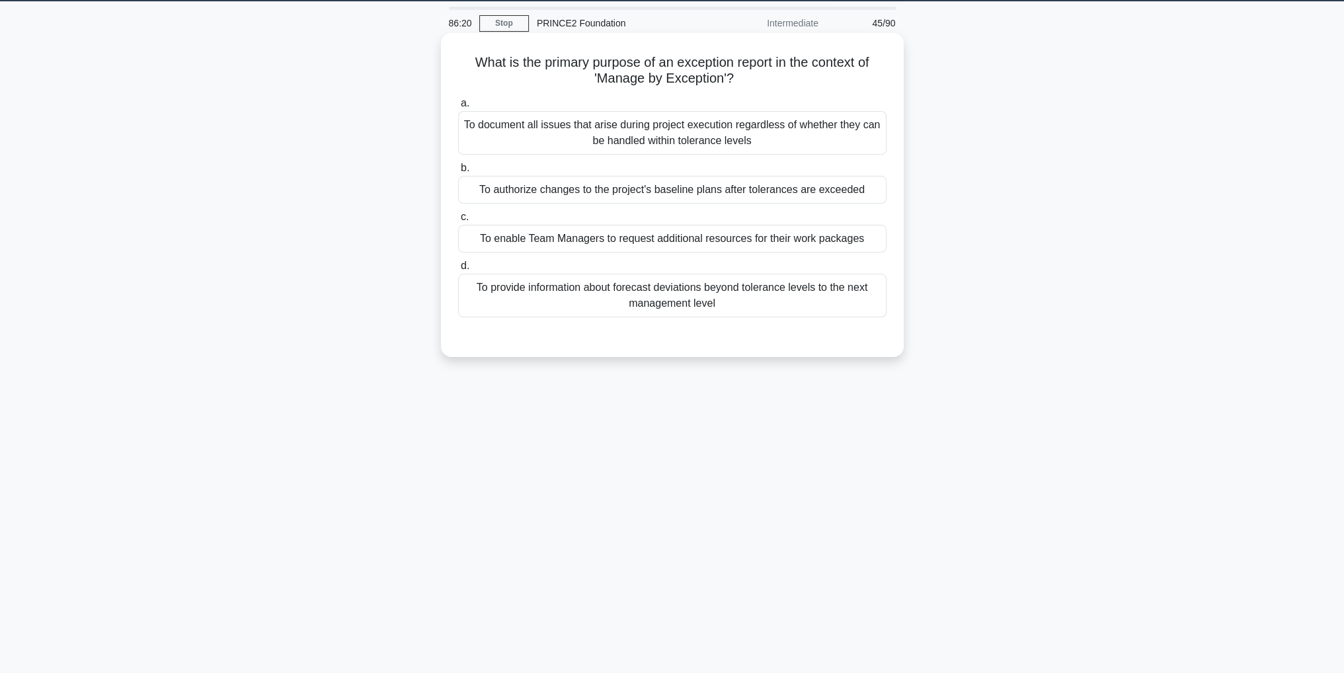
click at [730, 138] on div "To document all issues that arise during project execution regardless of whethe…" at bounding box center [672, 133] width 428 height 44
click at [458, 108] on input "a. To document all issues that arise during project execution regardless of whe…" at bounding box center [458, 103] width 0 height 9
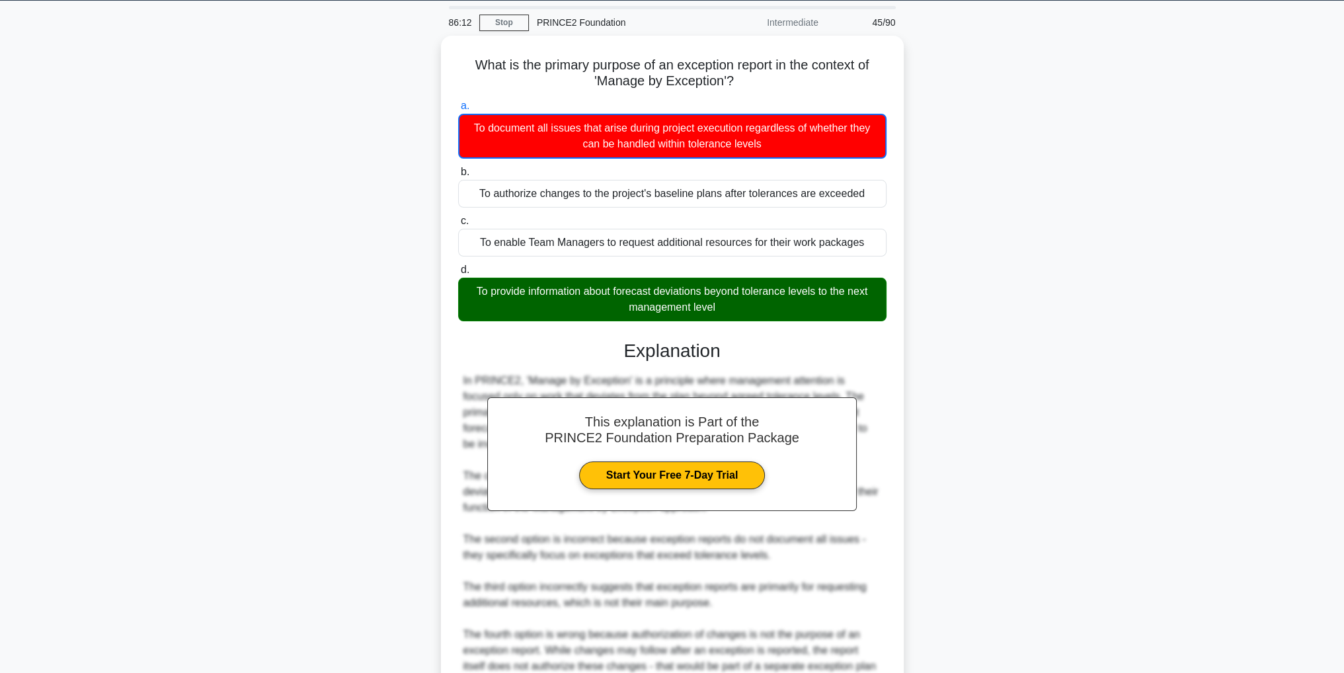
scroll to position [175, 0]
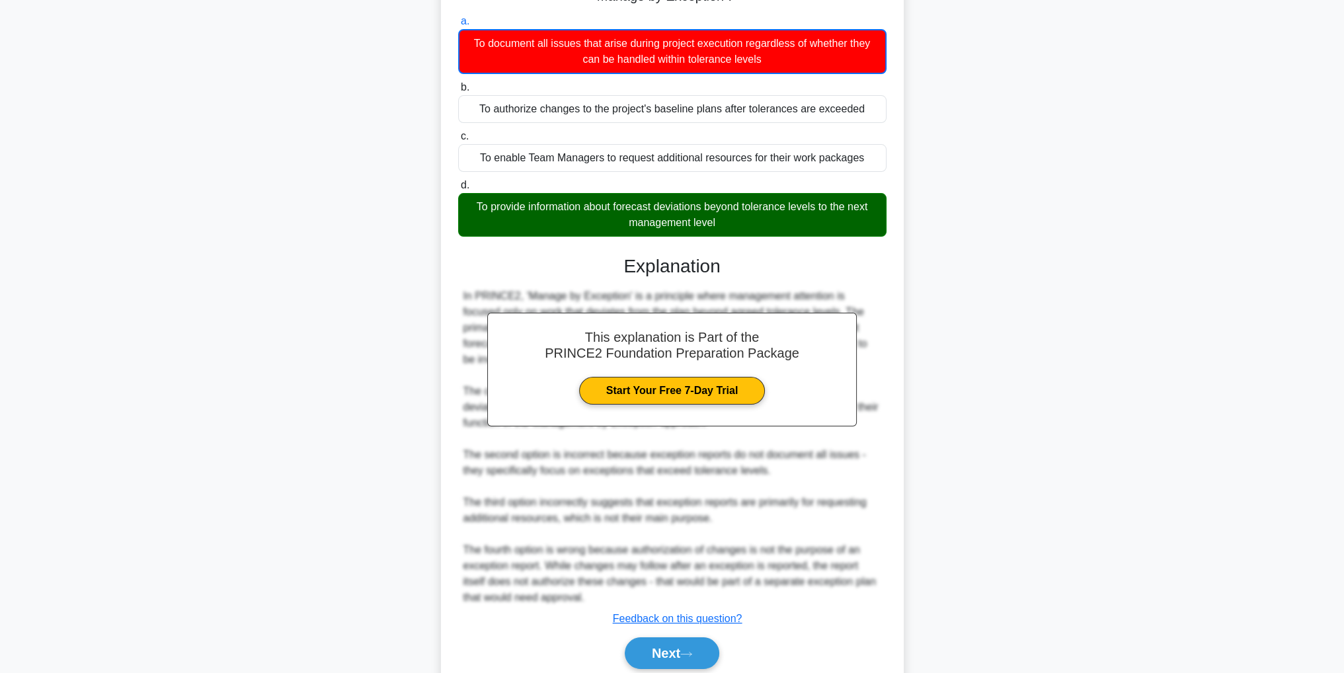
click at [685, 609] on div "This explanation is Part of the PRINCE2 Foundation Preparation Package Start Yo…" at bounding box center [672, 456] width 428 height 435
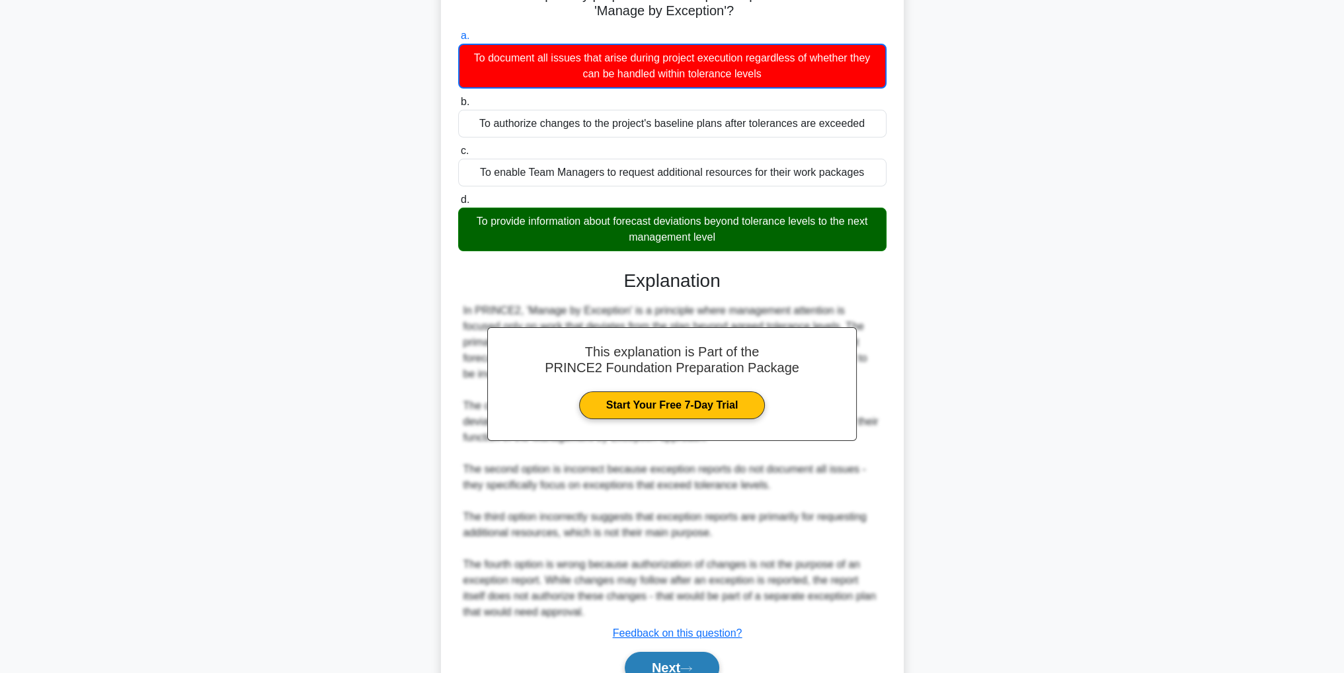
drag, startPoint x: 668, startPoint y: 662, endPoint x: 655, endPoint y: 662, distance: 13.2
click at [668, 662] on button "Next" at bounding box center [672, 668] width 95 height 32
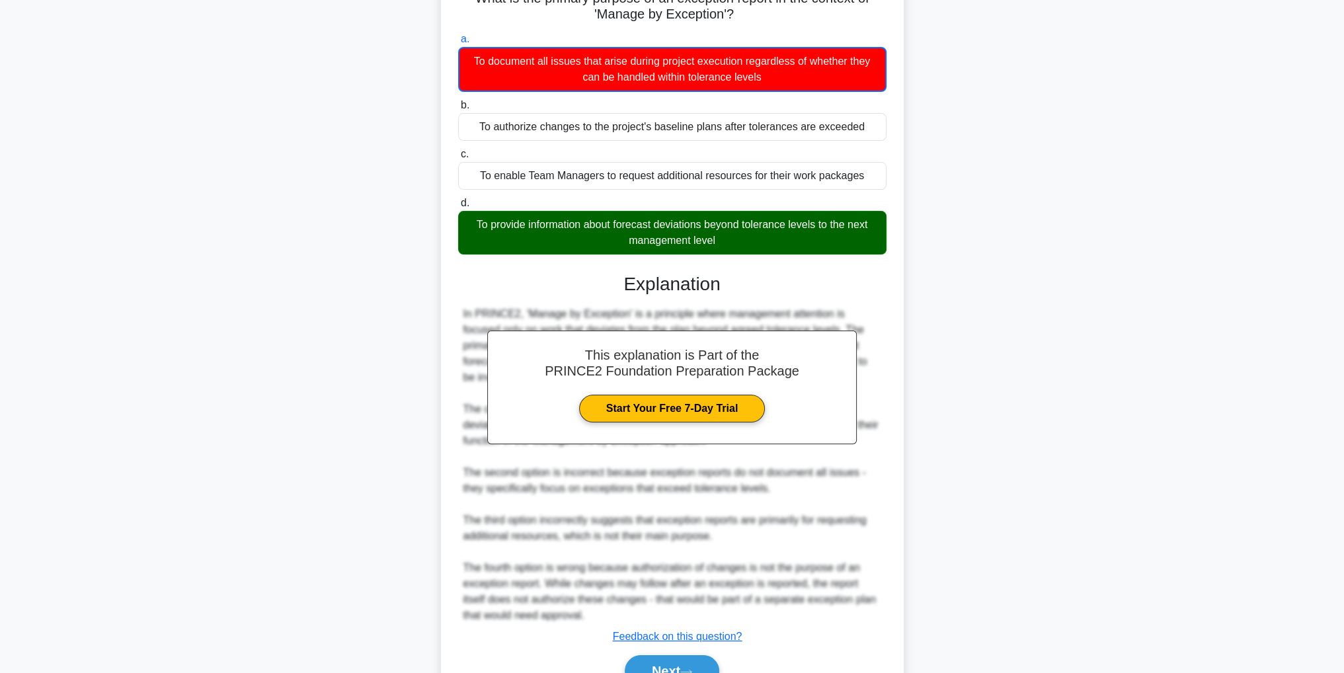
scroll to position [42, 0]
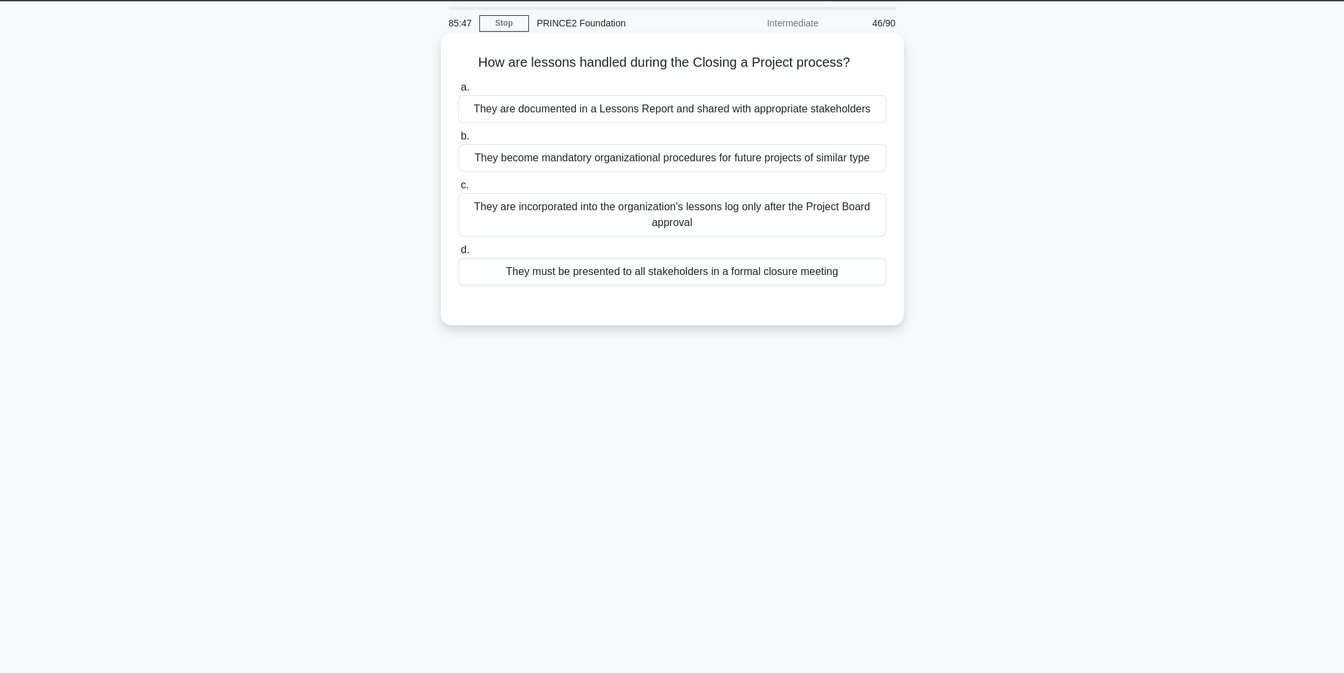
click at [818, 160] on div "They become mandatory organizational procedures for future projects of similar …" at bounding box center [672, 158] width 428 height 28
click at [458, 141] on input "b. They become mandatory organizational procedures for future projects of simil…" at bounding box center [458, 136] width 0 height 9
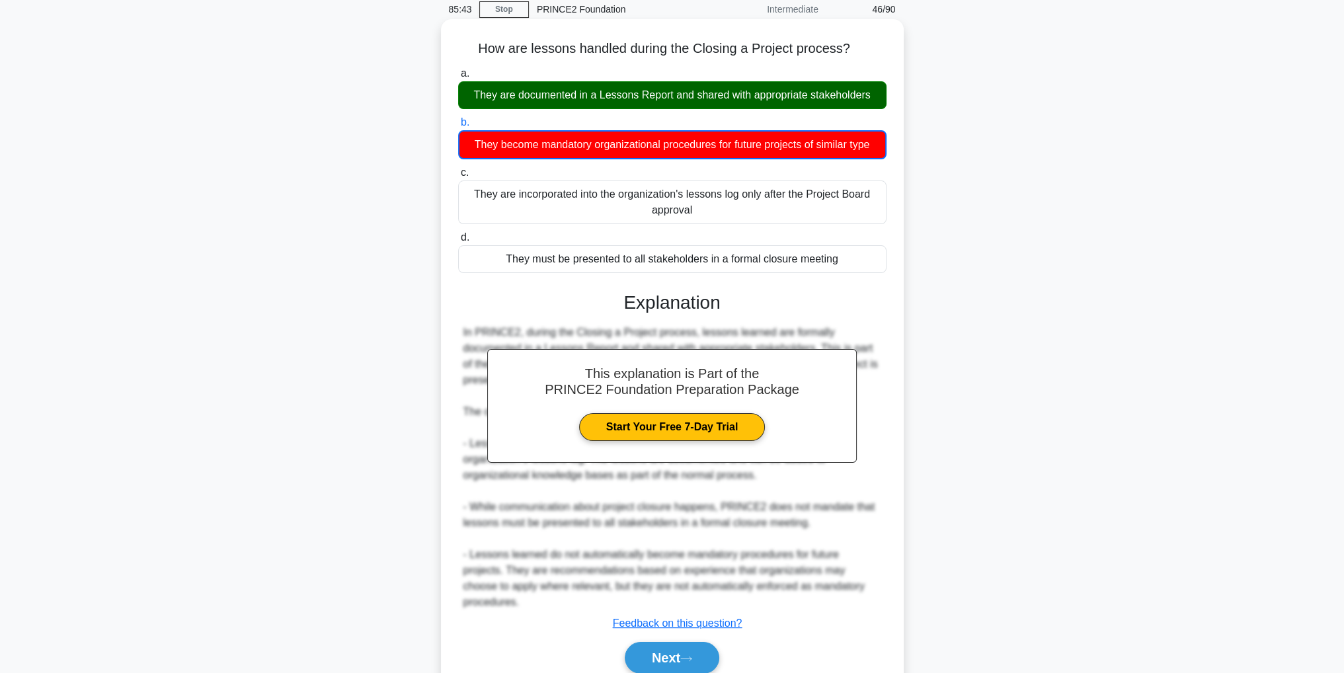
scroll to position [111, 0]
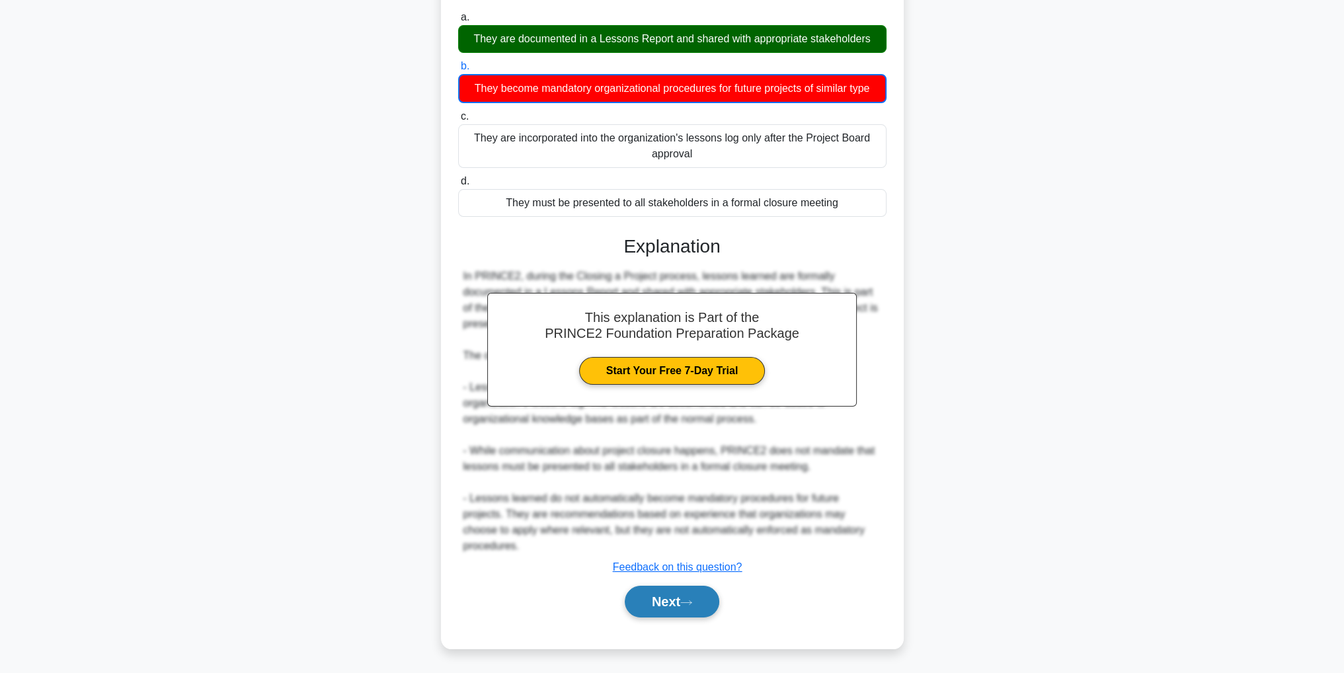
click at [640, 611] on button "Next" at bounding box center [672, 602] width 95 height 32
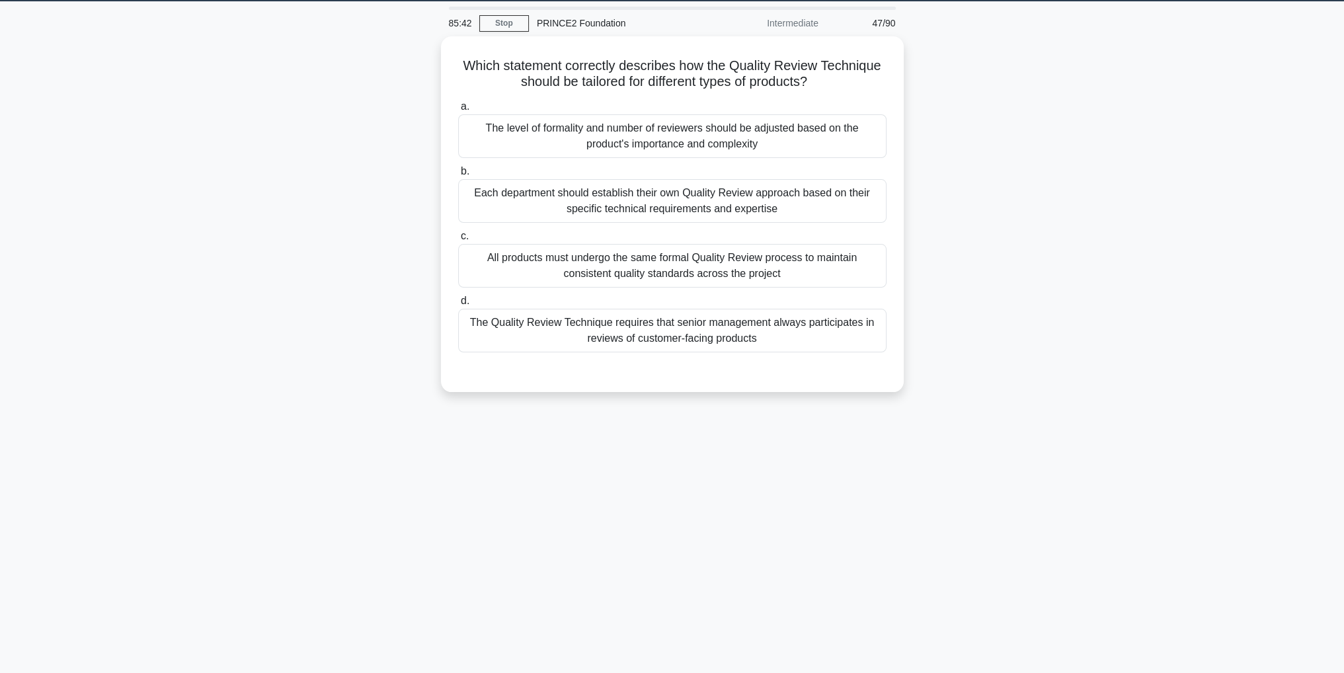
scroll to position [42, 0]
click at [828, 268] on div "All products must undergo the same formal Quality Review process to maintain co…" at bounding box center [672, 263] width 428 height 44
click at [458, 237] on input "c. All products must undergo the same formal Quality Review process to maintain…" at bounding box center [458, 233] width 0 height 9
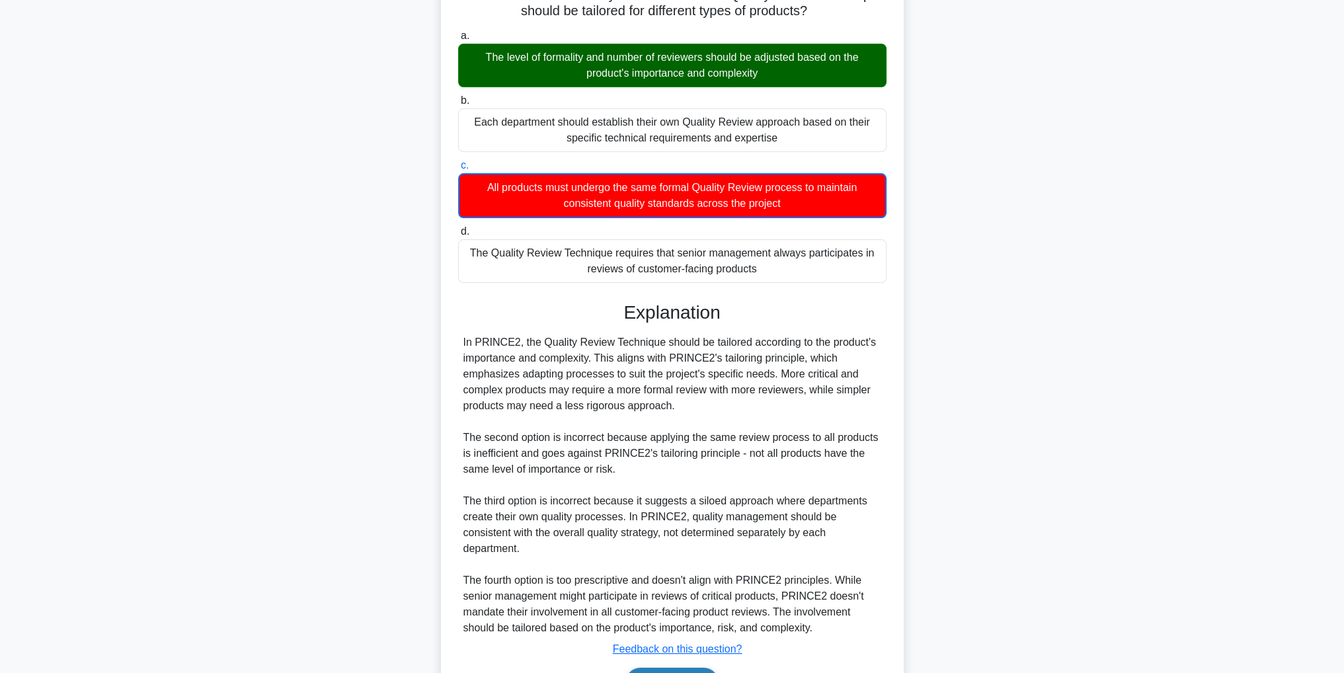
click at [673, 668] on button "Next" at bounding box center [672, 684] width 95 height 32
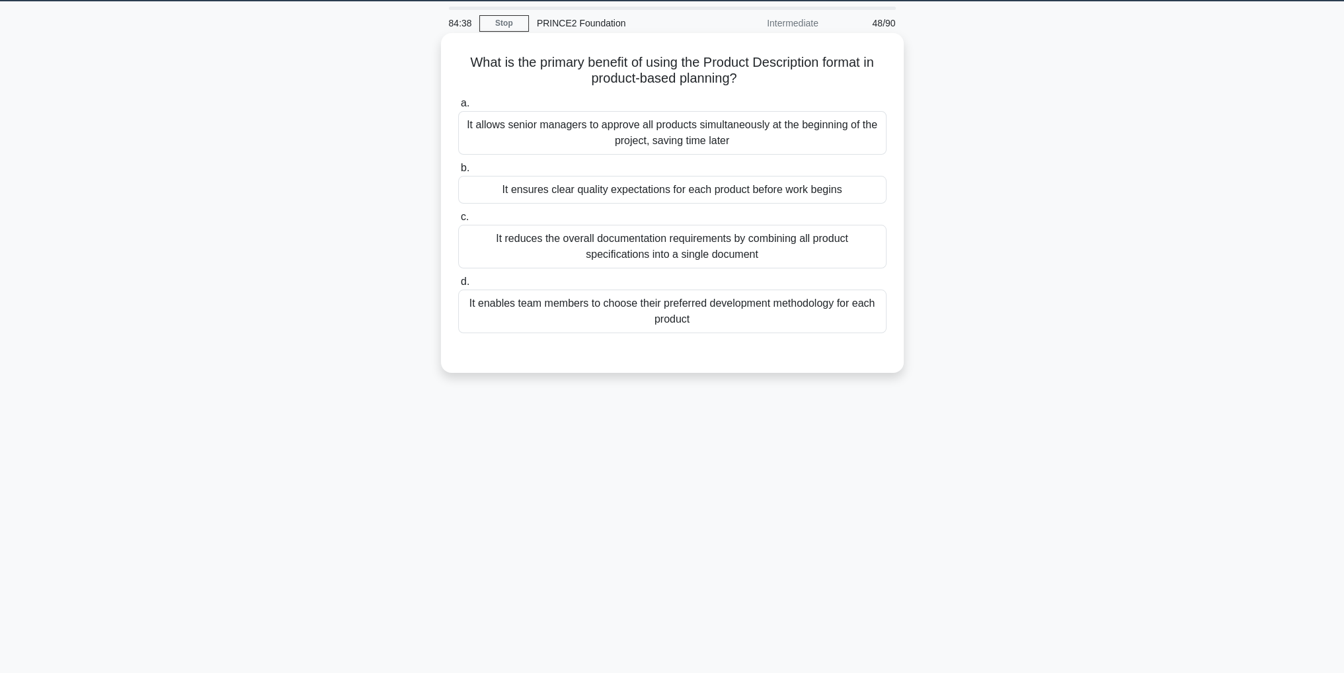
click at [828, 194] on div "It ensures clear quality expectations for each product before work begins" at bounding box center [672, 190] width 428 height 28
click at [458, 173] on input "b. It ensures clear quality expectations for each product before work begins" at bounding box center [458, 168] width 0 height 9
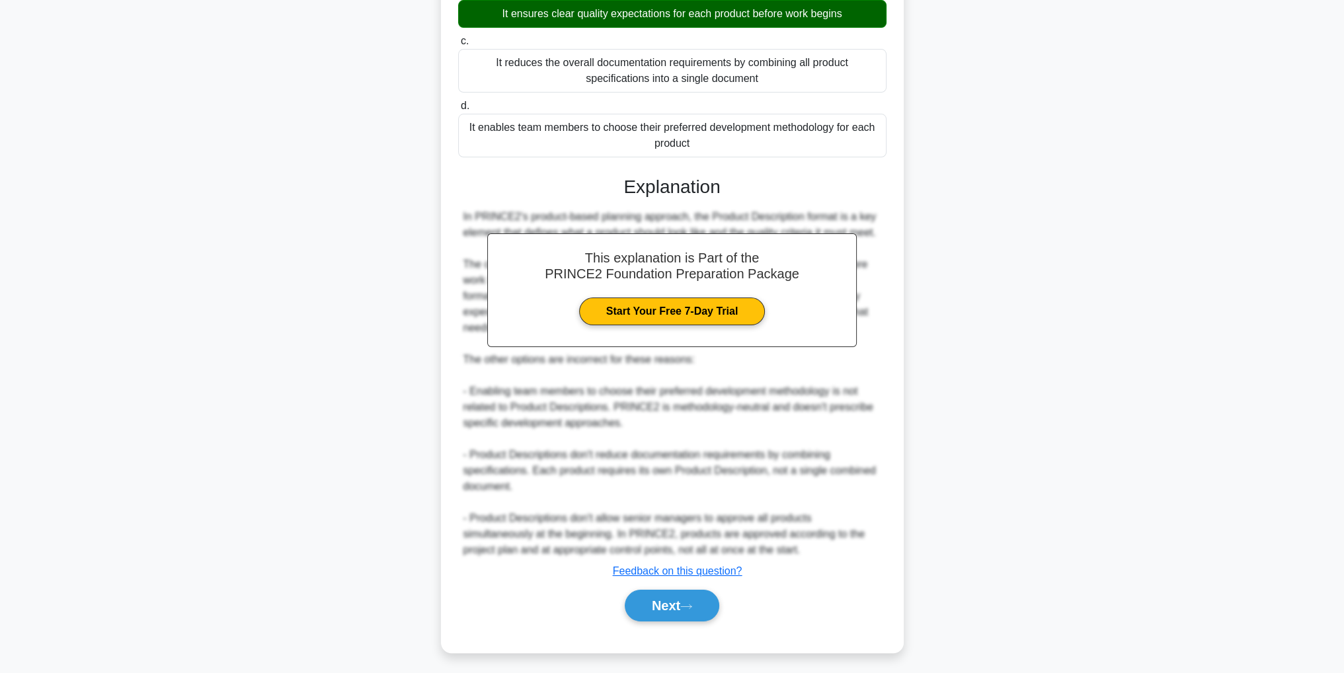
scroll to position [221, 0]
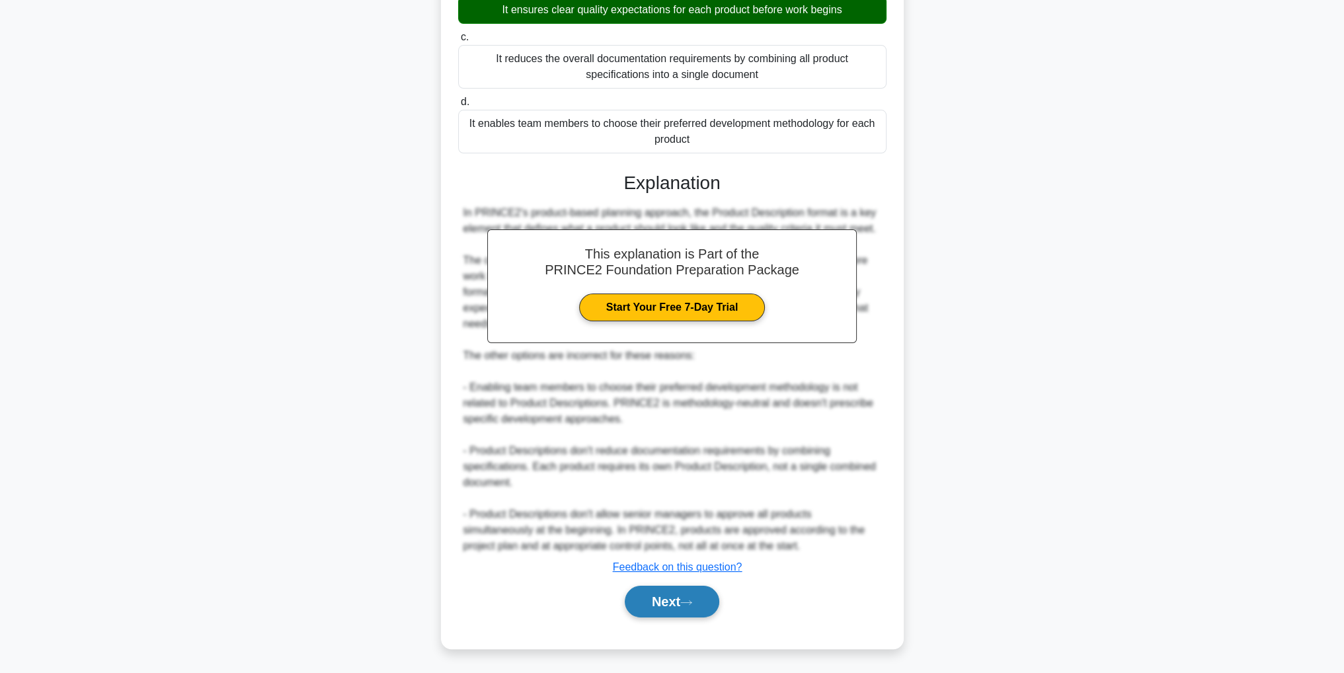
click at [671, 609] on button "Next" at bounding box center [672, 602] width 95 height 32
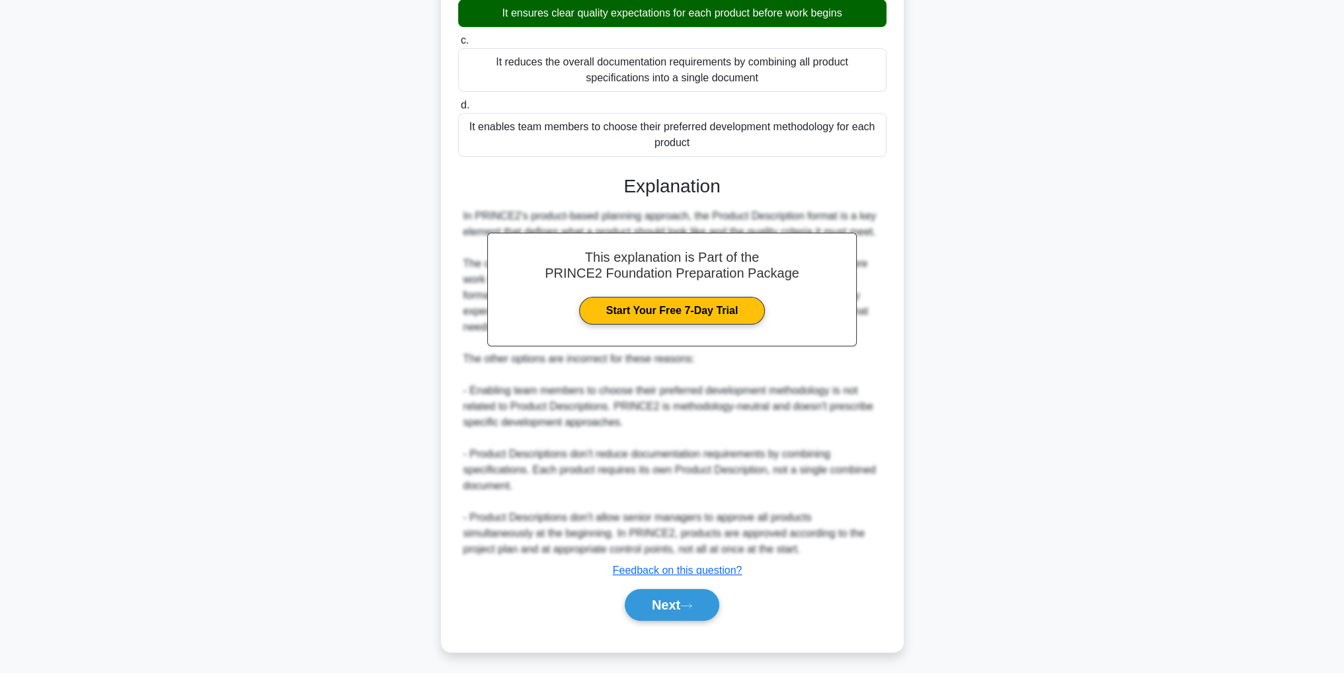
scroll to position [42, 0]
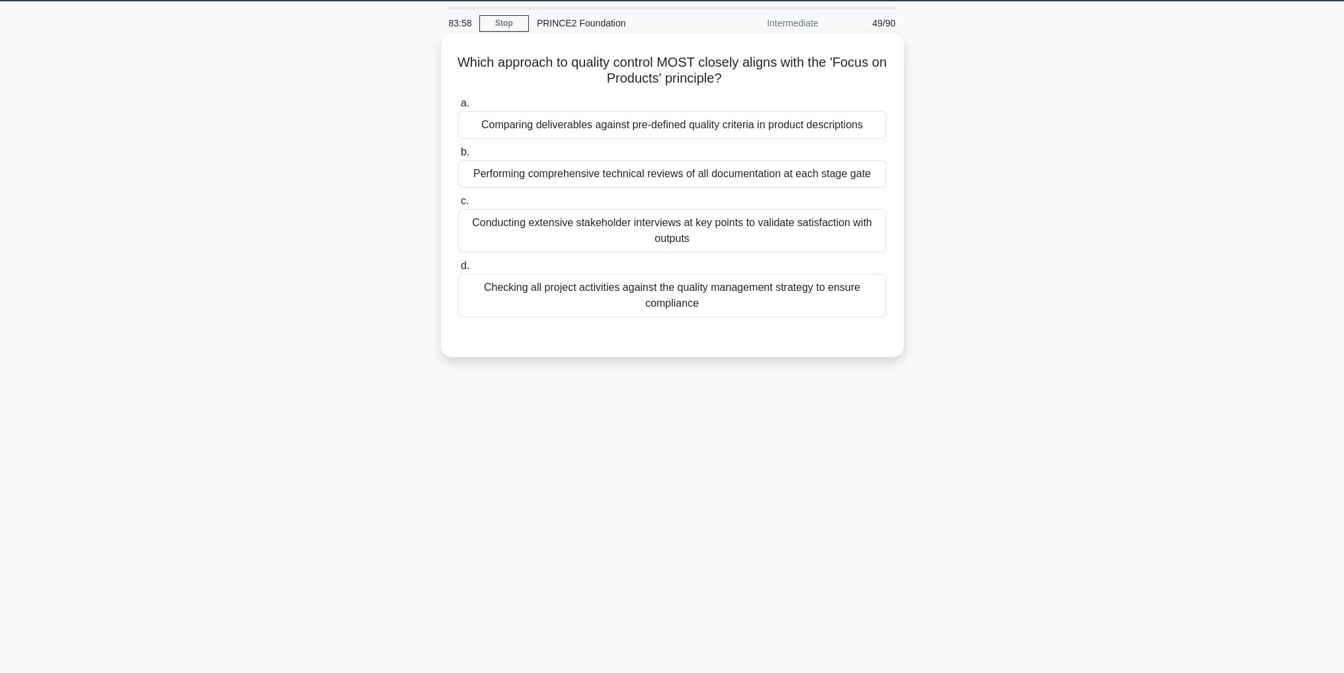
click at [846, 125] on div "Comparing deliverables against pre-defined quality criteria in product descript…" at bounding box center [672, 125] width 428 height 28
click at [458, 108] on input "a. Comparing deliverables against pre-defined quality criteria in product descr…" at bounding box center [458, 103] width 0 height 9
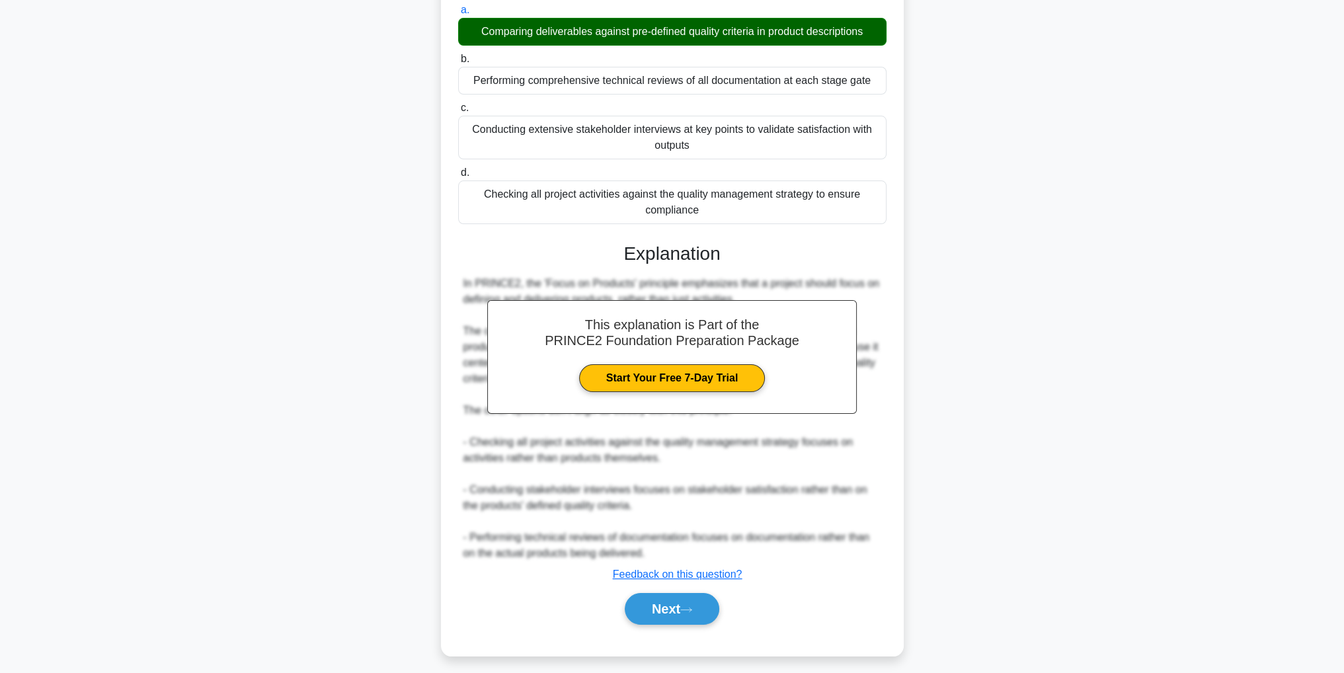
scroll to position [141, 0]
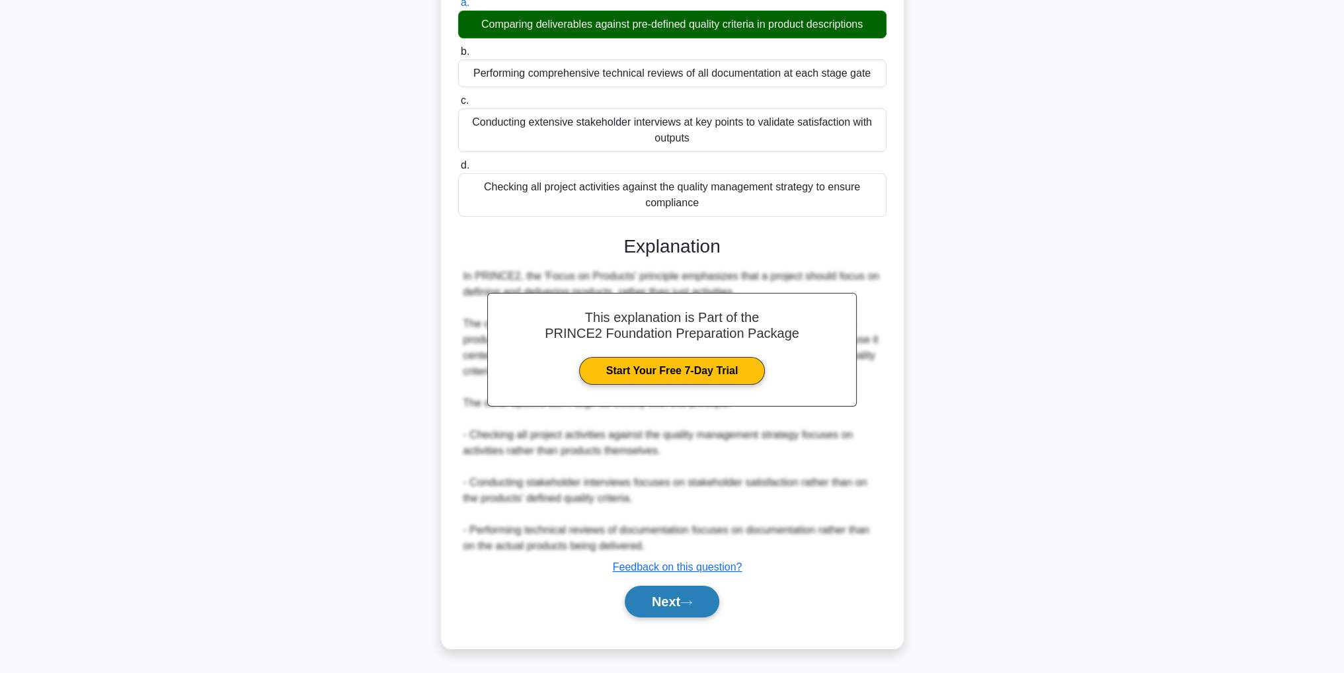
click at [682, 601] on button "Next" at bounding box center [672, 602] width 95 height 32
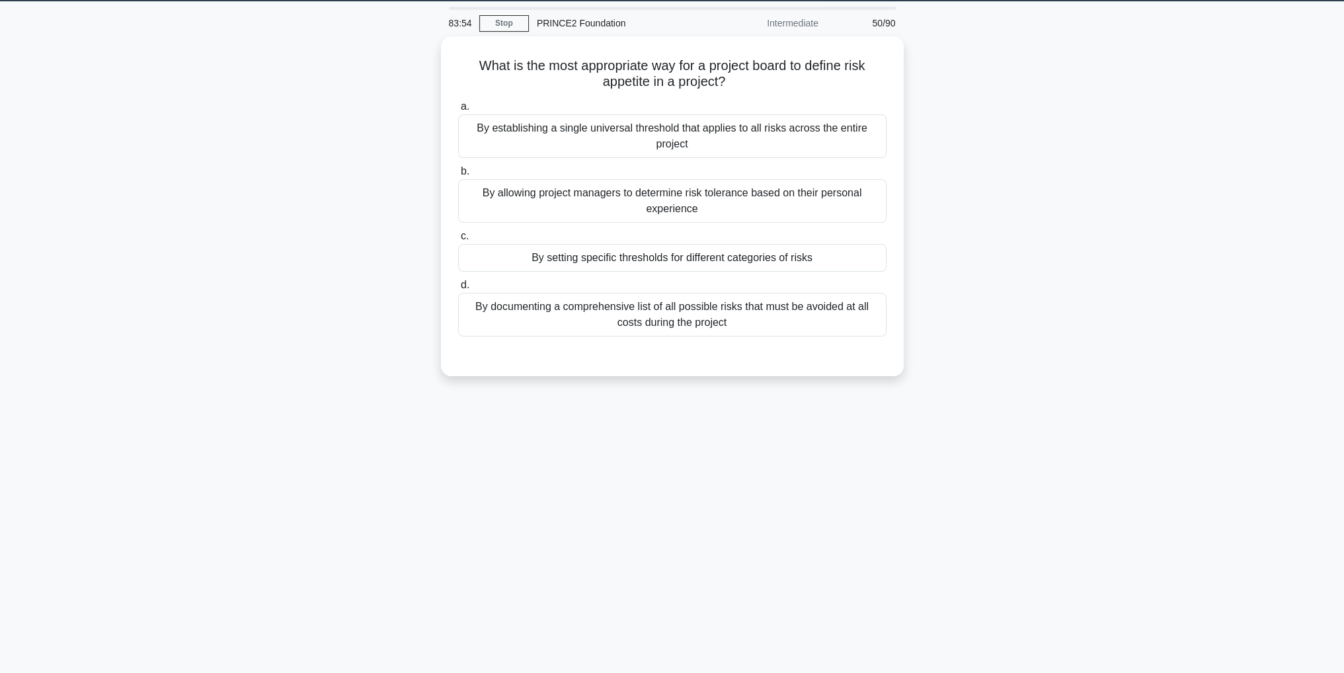
scroll to position [0, 0]
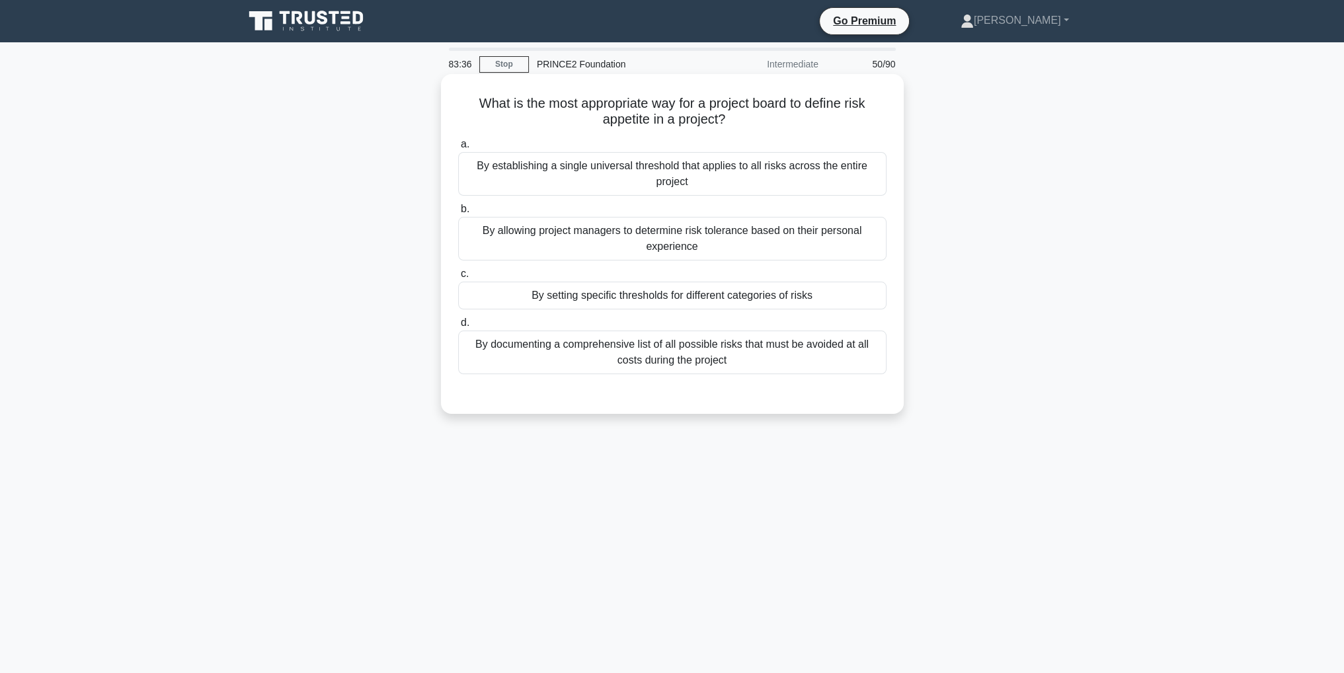
click at [734, 301] on div "By setting specific thresholds for different categories of risks" at bounding box center [672, 296] width 428 height 28
click at [458, 278] on input "c. By setting specific thresholds for different categories of risks" at bounding box center [458, 274] width 0 height 9
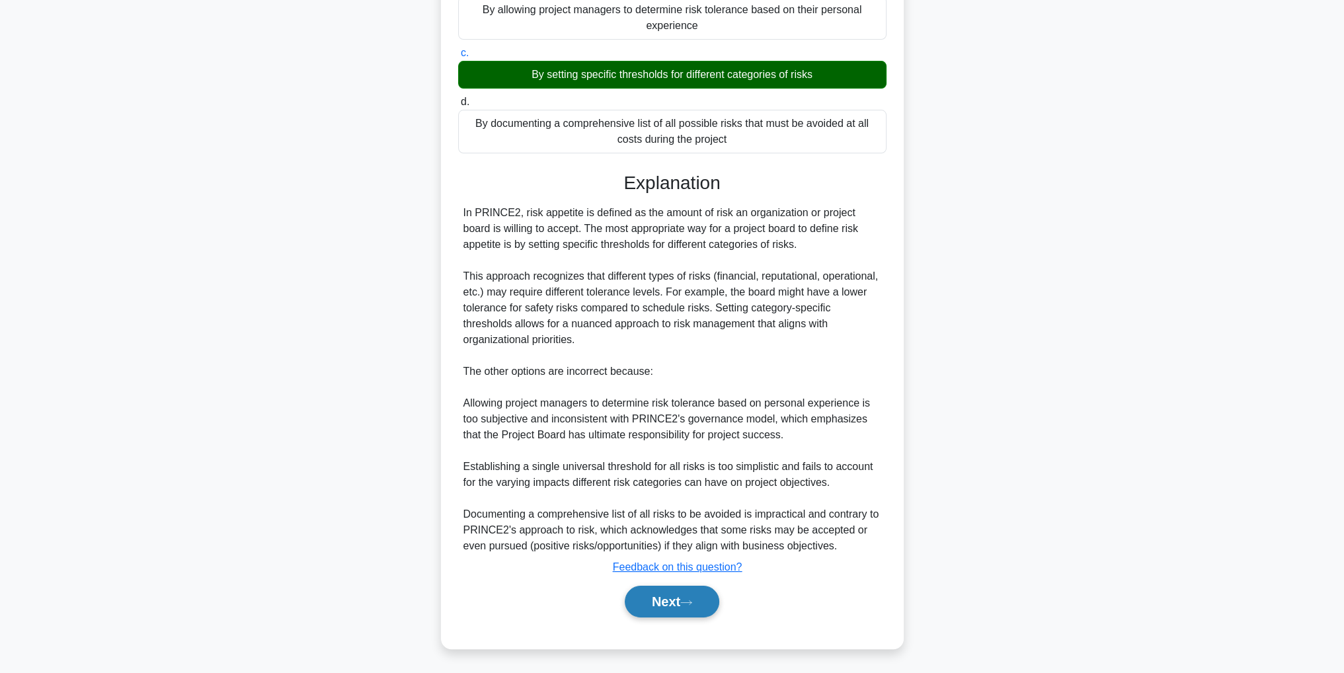
click at [677, 602] on button "Next" at bounding box center [672, 602] width 95 height 32
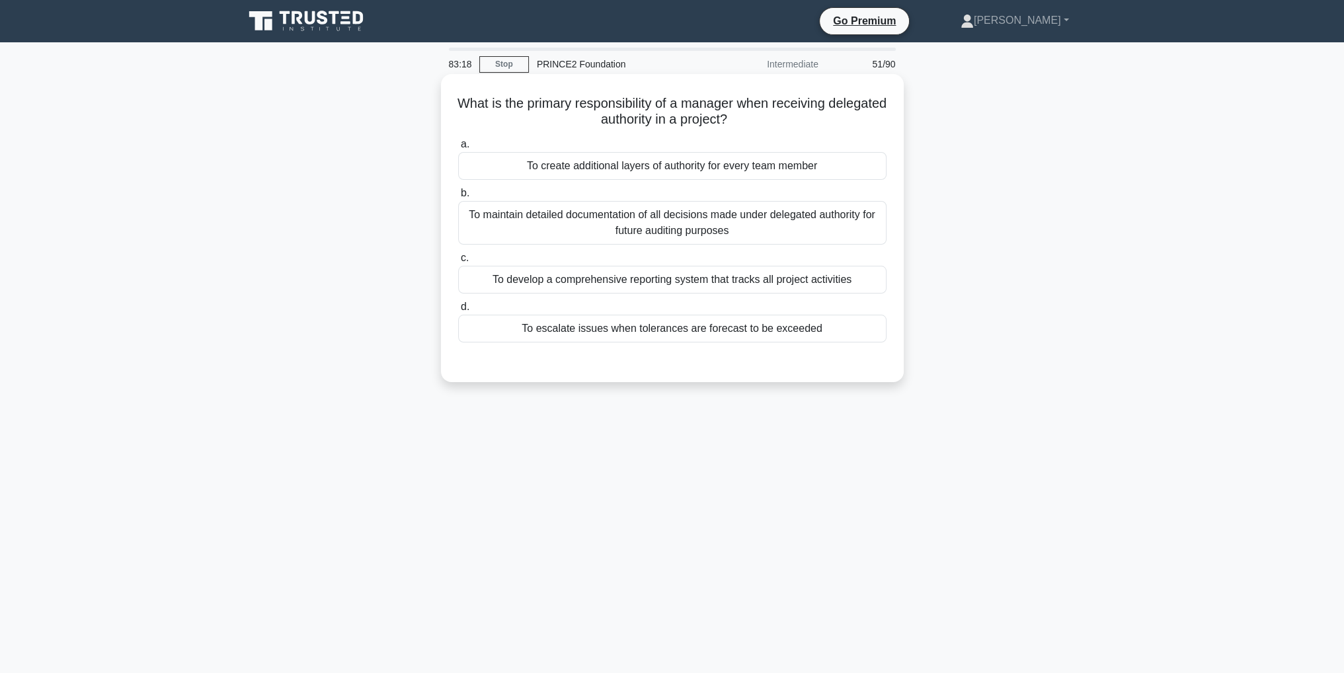
click at [804, 225] on div "To maintain detailed documentation of all decisions made under delegated author…" at bounding box center [672, 223] width 428 height 44
click at [458, 198] on input "b. To maintain detailed documentation of all decisions made under delegated aut…" at bounding box center [458, 193] width 0 height 9
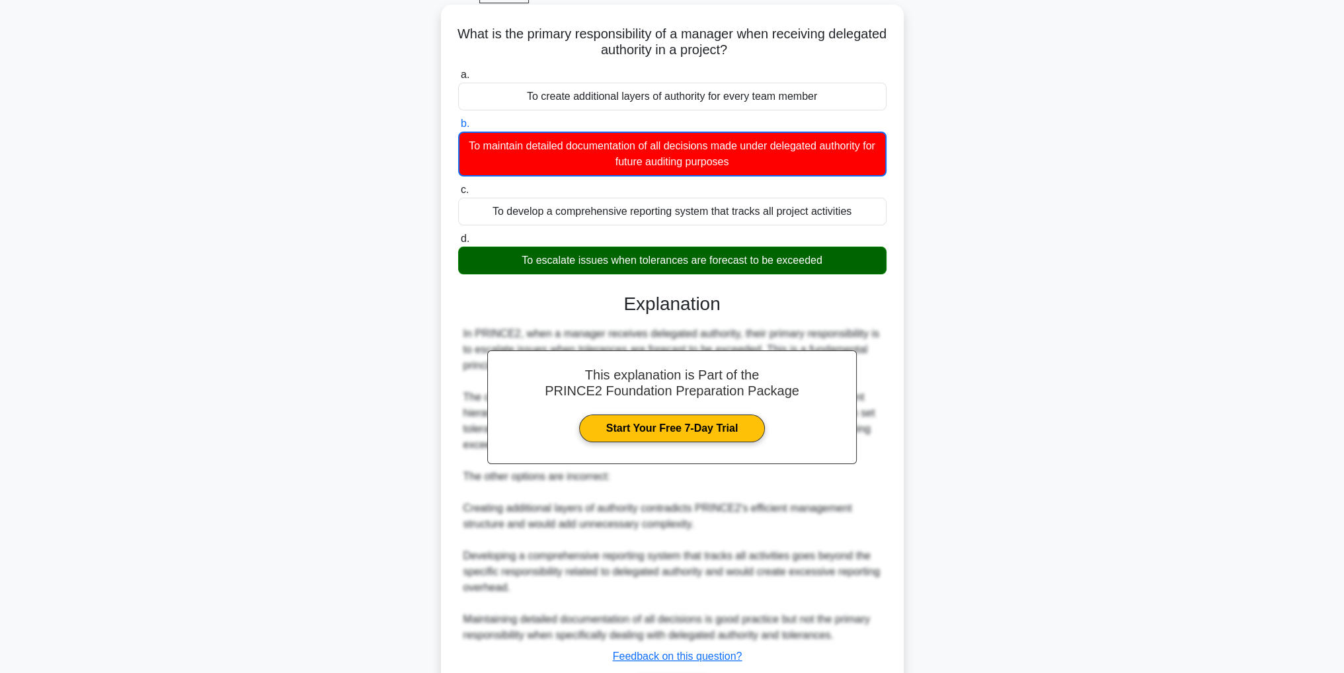
scroll to position [93, 0]
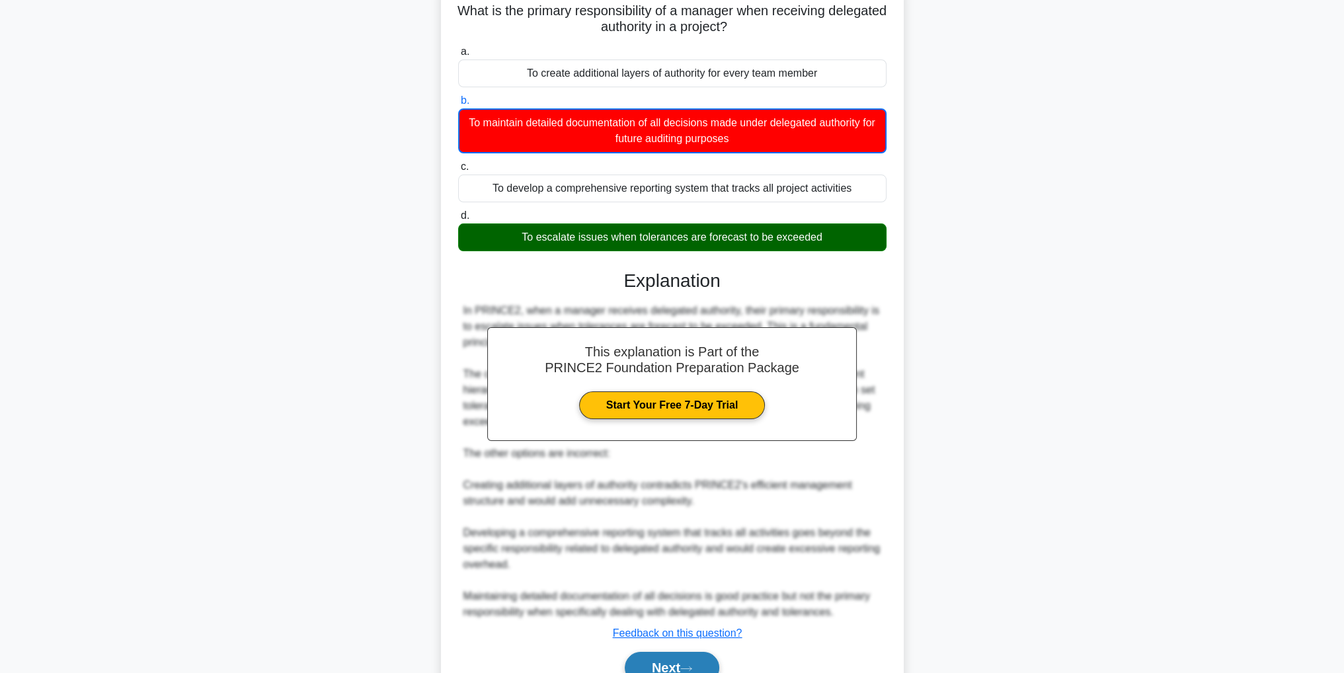
click at [652, 666] on button "Next" at bounding box center [672, 668] width 95 height 32
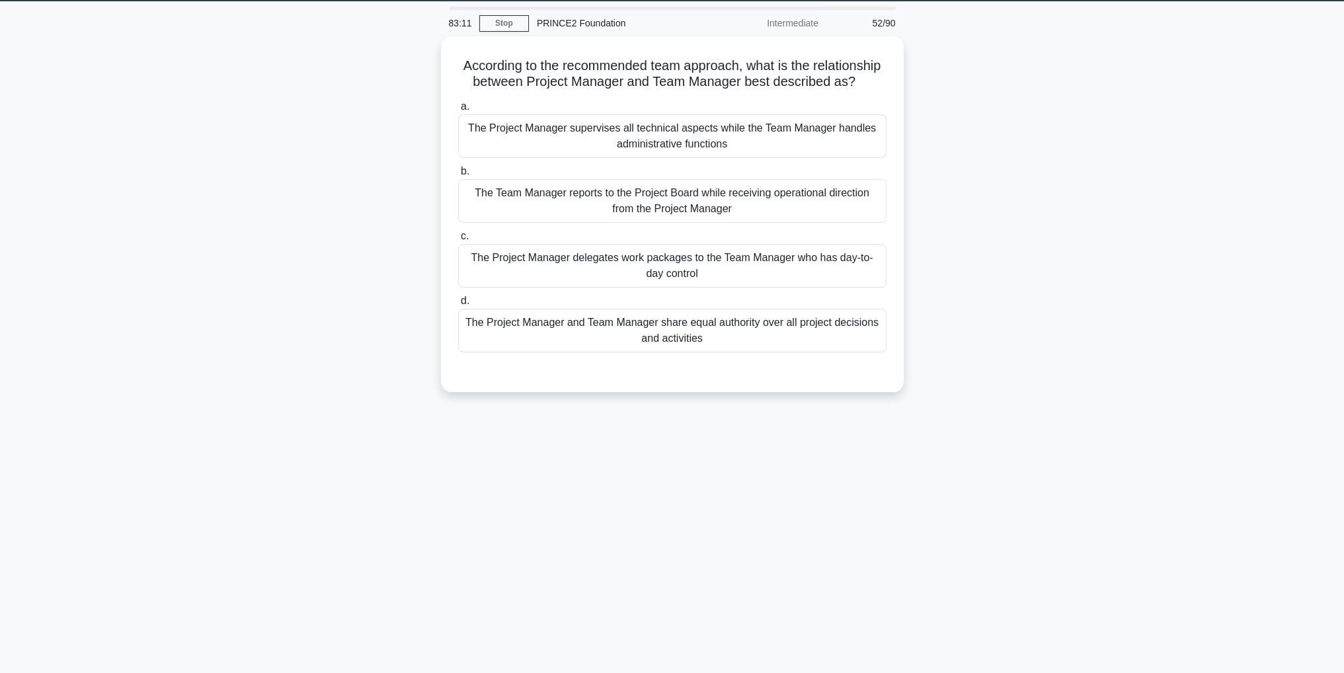
scroll to position [42, 0]
click at [713, 202] on div "The Team Manager reports to the Project Board while receiving operational direc…" at bounding box center [672, 198] width 428 height 44
click at [458, 173] on input "b. The Team Manager reports to the Project Board while receiving operational di…" at bounding box center [458, 168] width 0 height 9
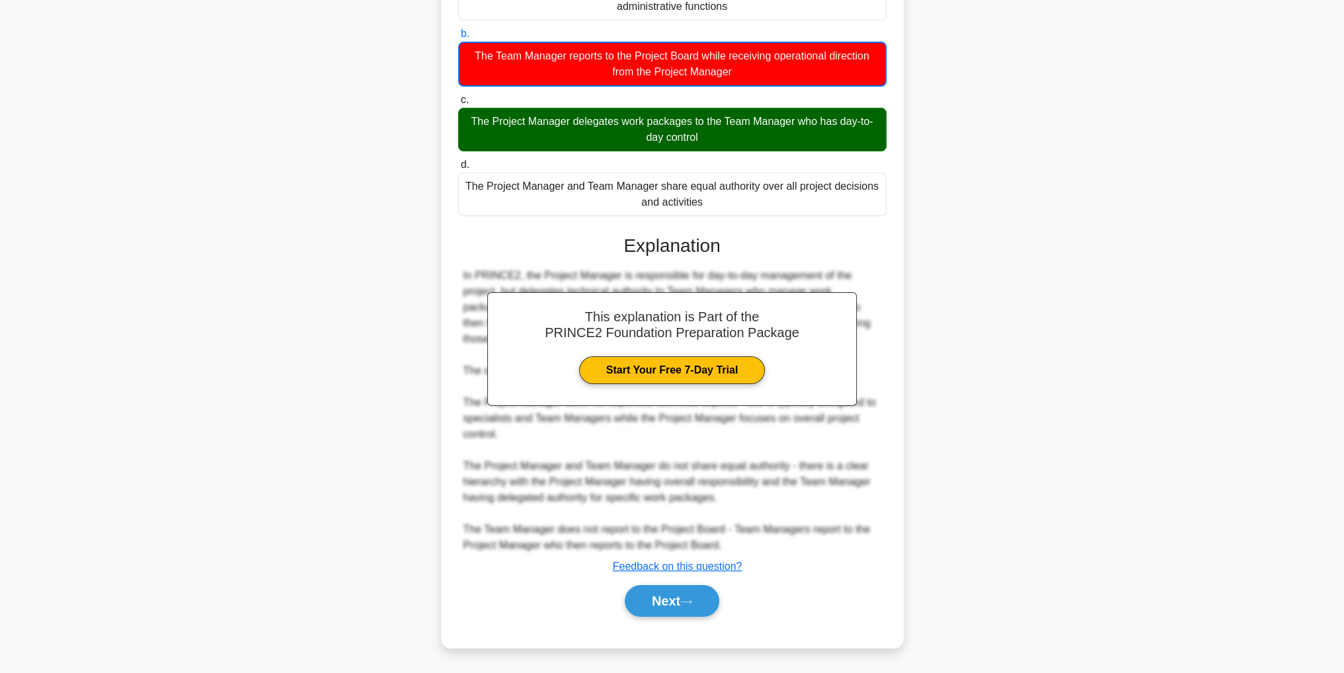
scroll to position [190, 0]
click at [690, 612] on button "Next" at bounding box center [672, 601] width 95 height 32
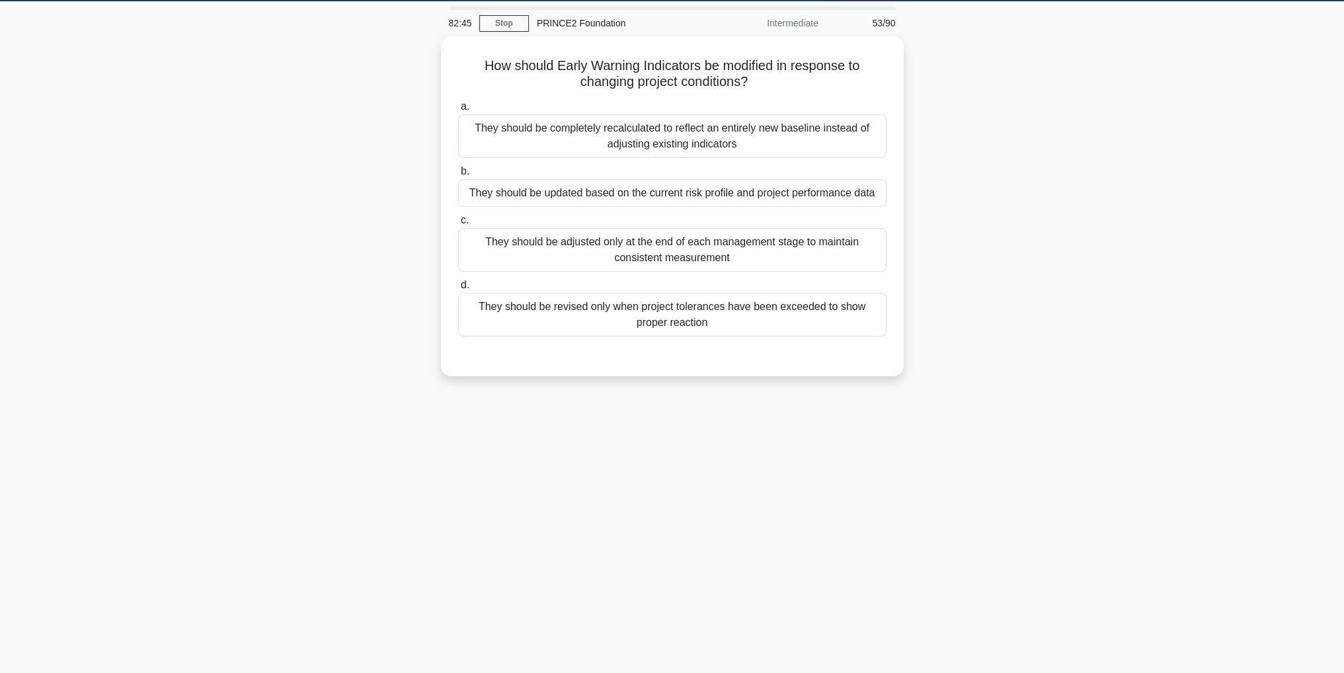
scroll to position [42, 0]
click at [828, 190] on div "They should be updated based on the current risk profile and project performanc…" at bounding box center [672, 190] width 428 height 28
click at [458, 173] on input "b. They should be updated based on the current risk profile and project perform…" at bounding box center [458, 168] width 0 height 9
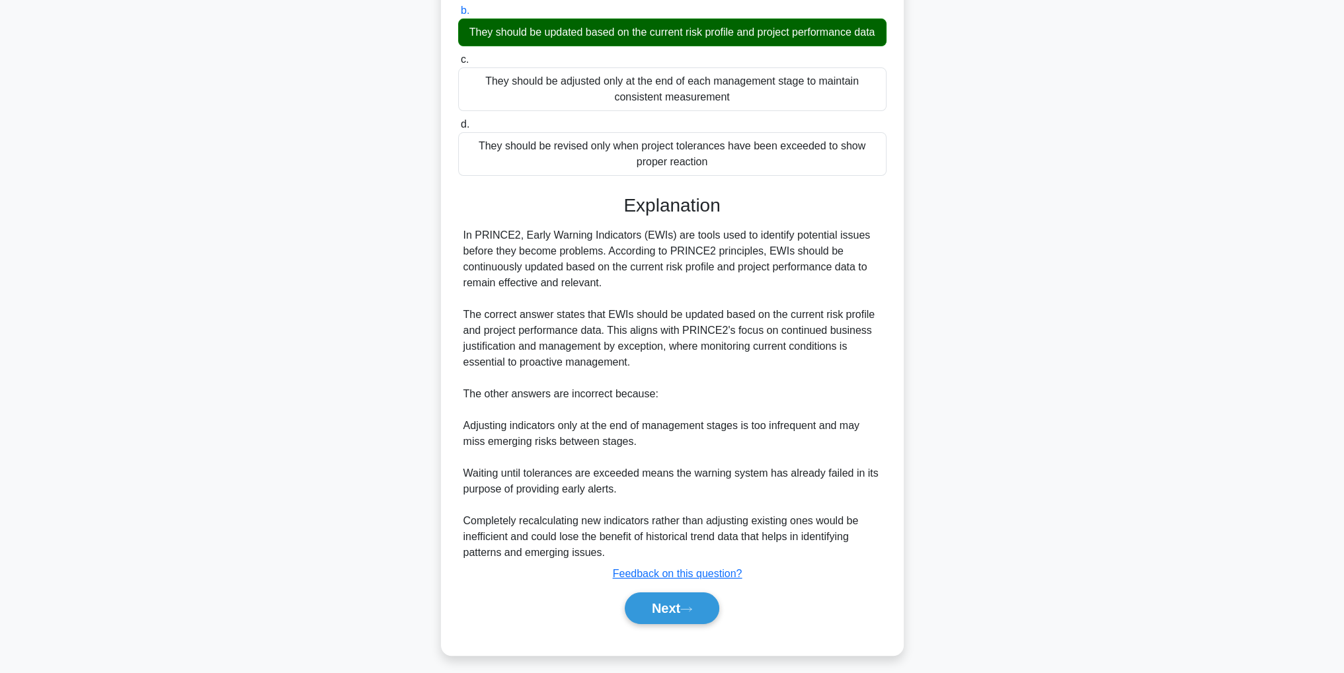
scroll to position [221, 0]
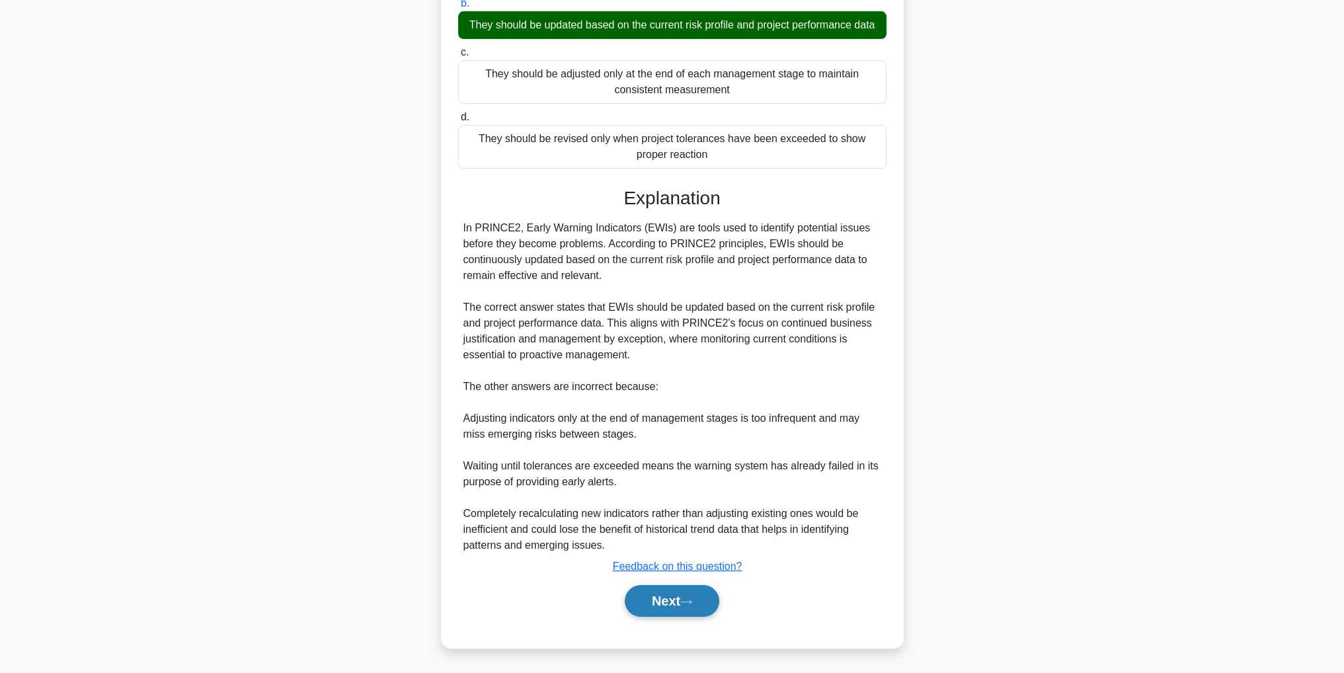
click at [698, 605] on button "Next" at bounding box center [672, 601] width 95 height 32
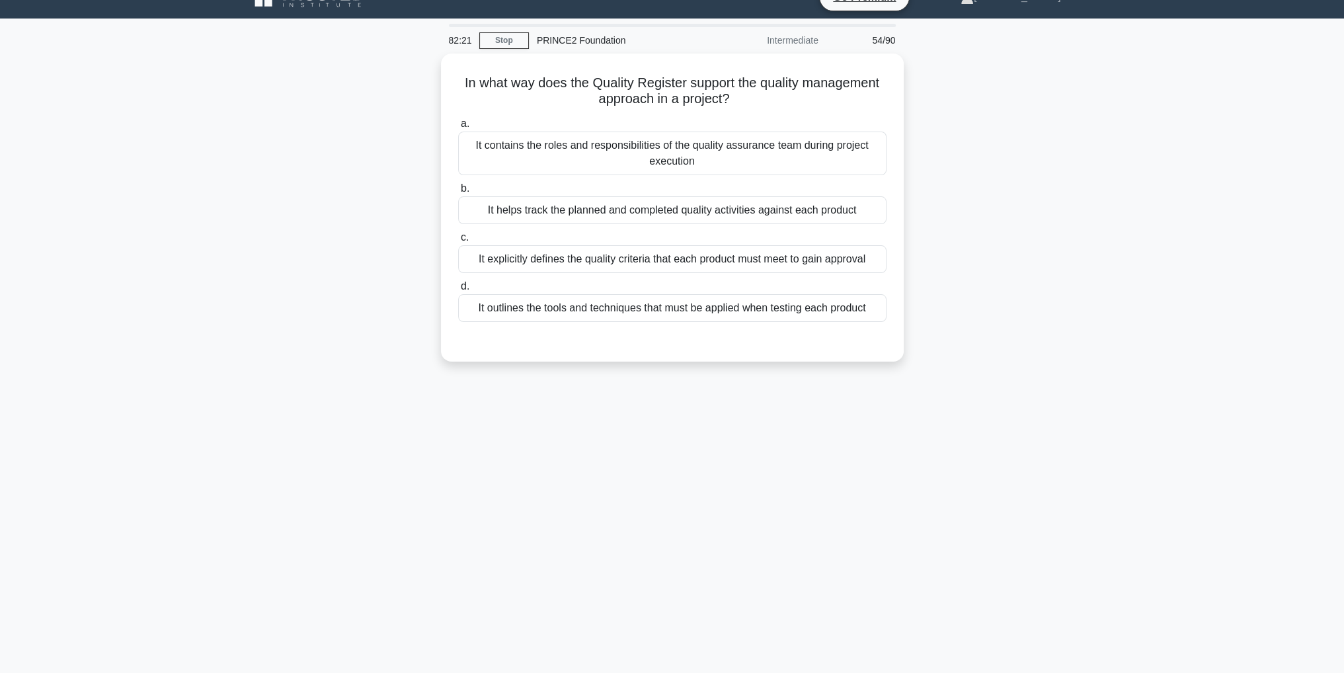
scroll to position [0, 0]
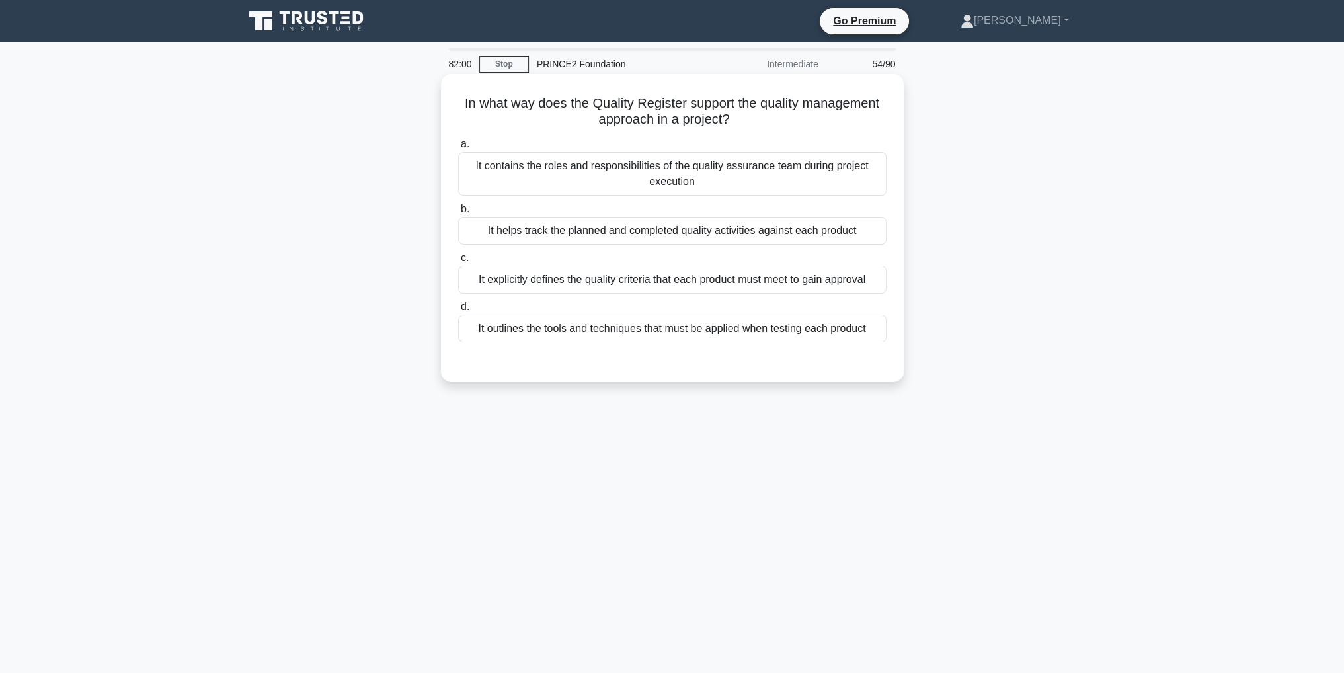
click at [783, 284] on div "It explicitly defines the quality criteria that each product must meet to gain …" at bounding box center [672, 280] width 428 height 28
click at [458, 262] on input "c. It explicitly defines the quality criteria that each product must meet to ga…" at bounding box center [458, 258] width 0 height 9
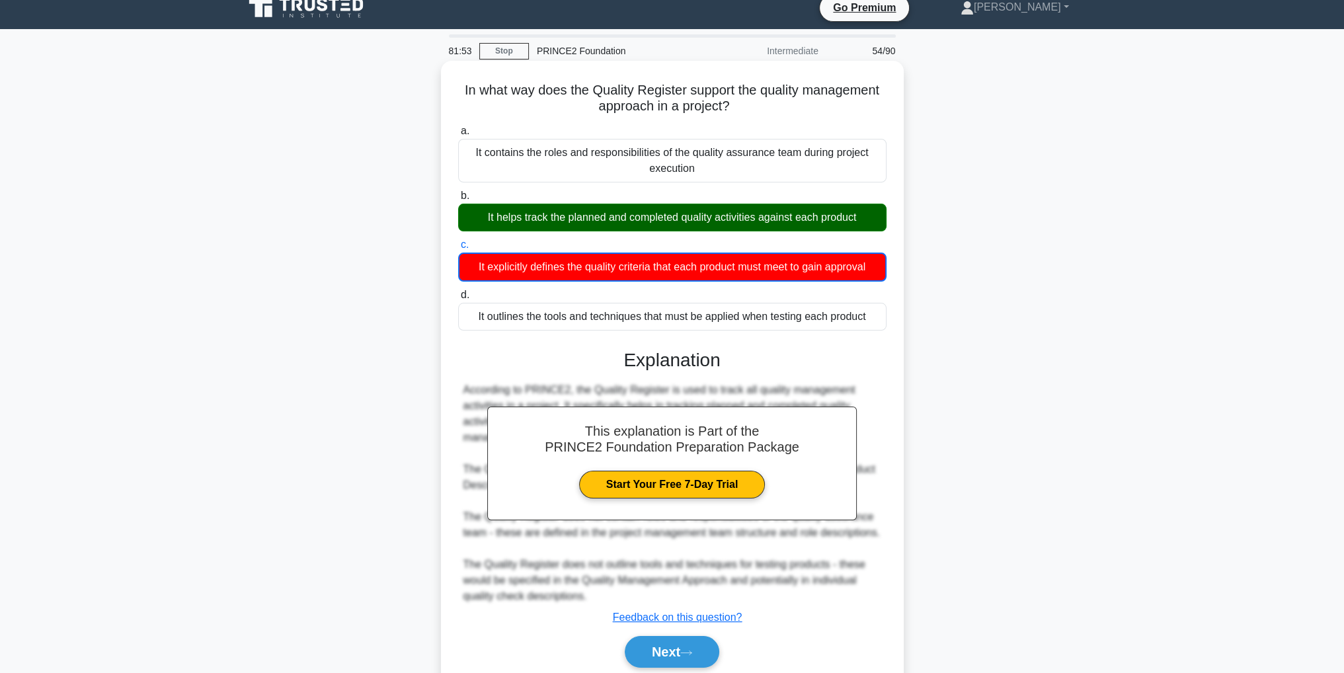
click at [664, 601] on div "According to PRINCE2, the Quality Register is used to track all quality managem…" at bounding box center [672, 493] width 418 height 222
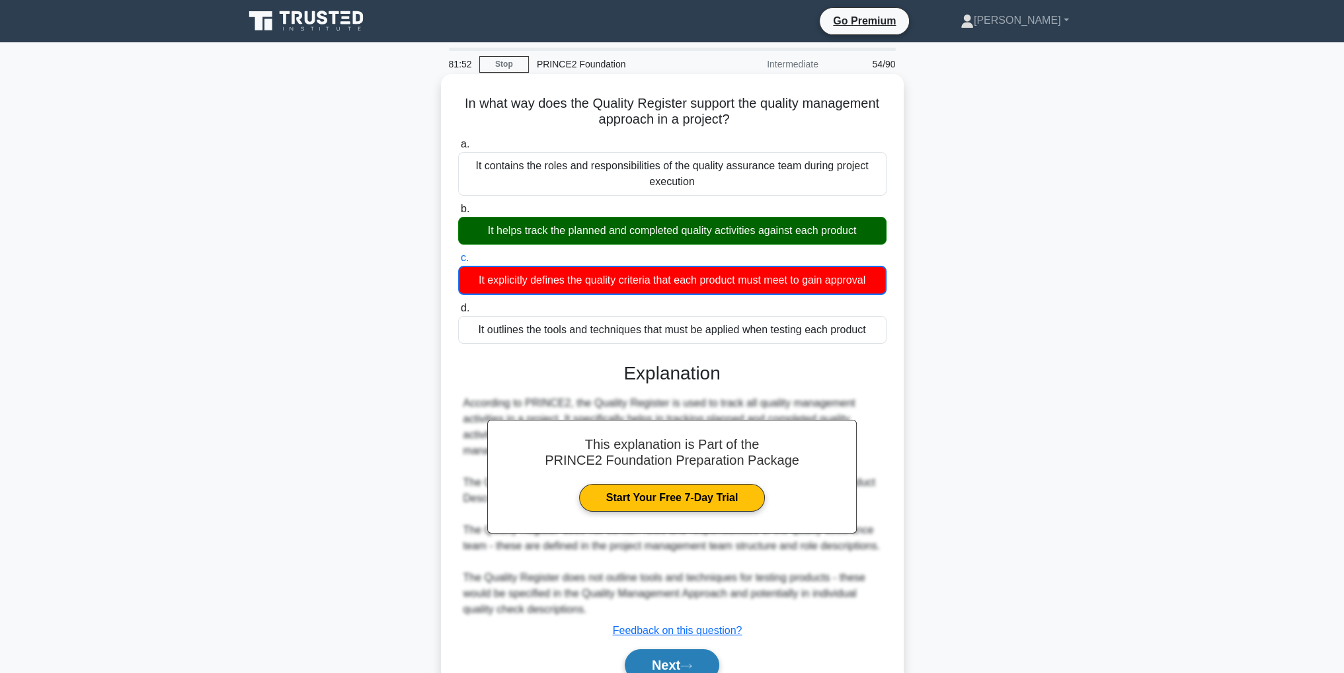
click at [707, 668] on button "Next" at bounding box center [672, 665] width 95 height 32
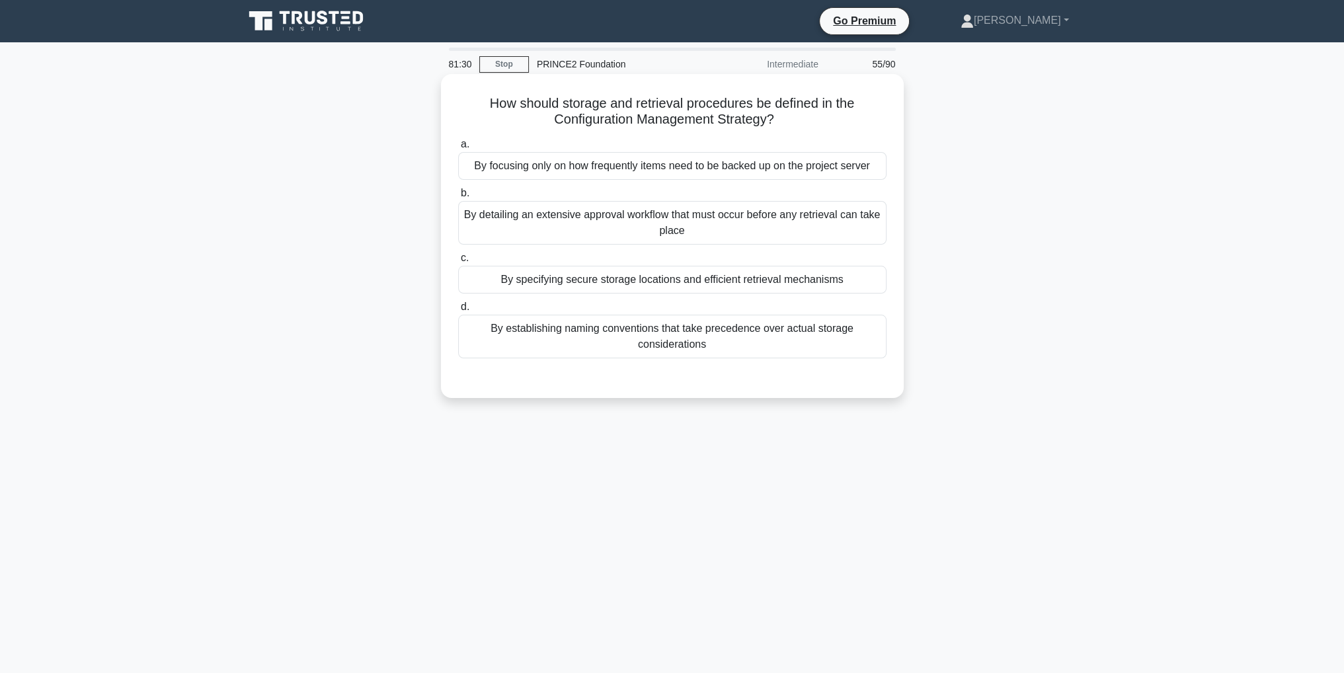
click at [798, 280] on div "By specifying secure storage locations and efficient retrieval mechanisms" at bounding box center [672, 280] width 428 height 28
click at [458, 262] on input "c. By specifying secure storage locations and efficient retrieval mechanisms" at bounding box center [458, 258] width 0 height 9
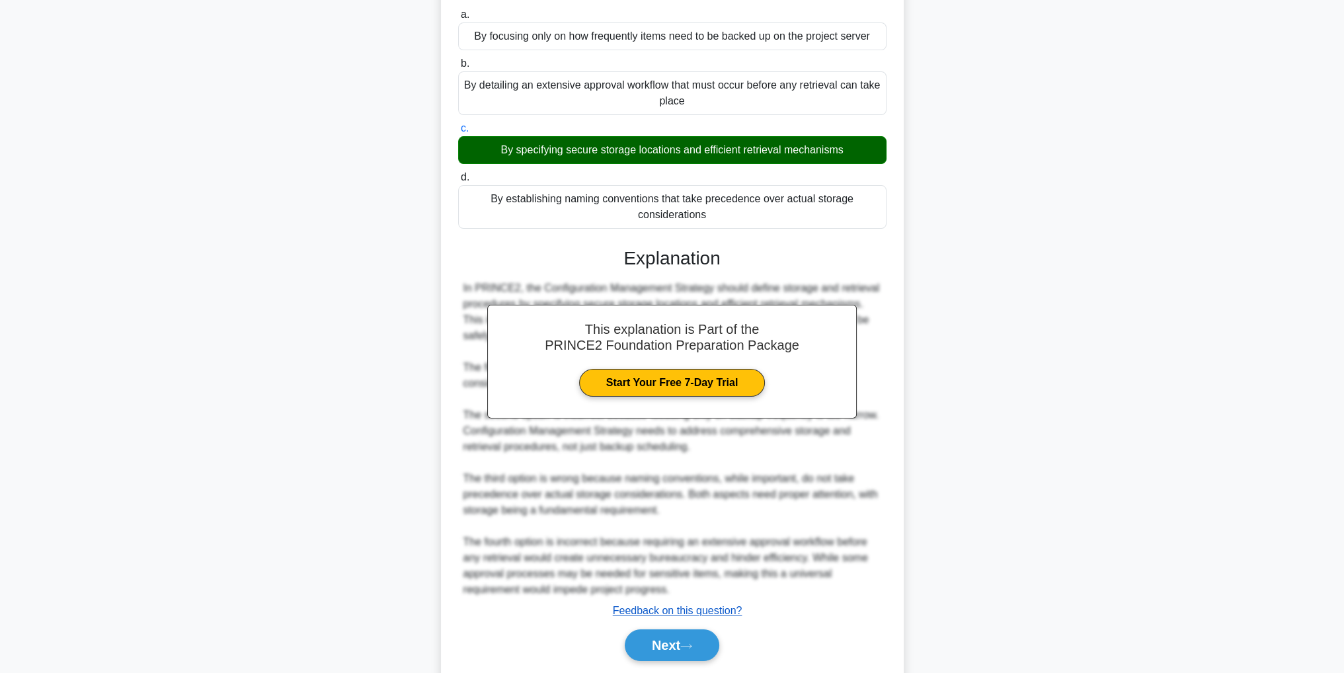
scroll to position [107, 0]
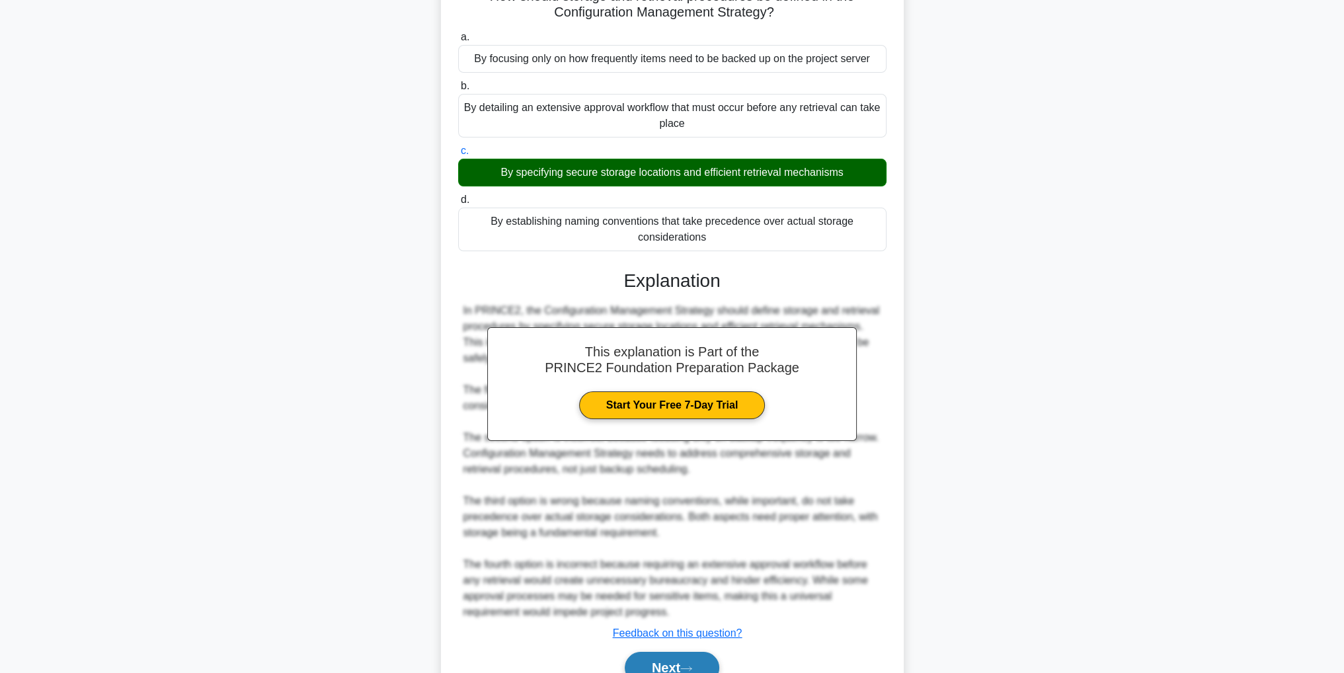
click at [647, 661] on button "Next" at bounding box center [672, 668] width 95 height 32
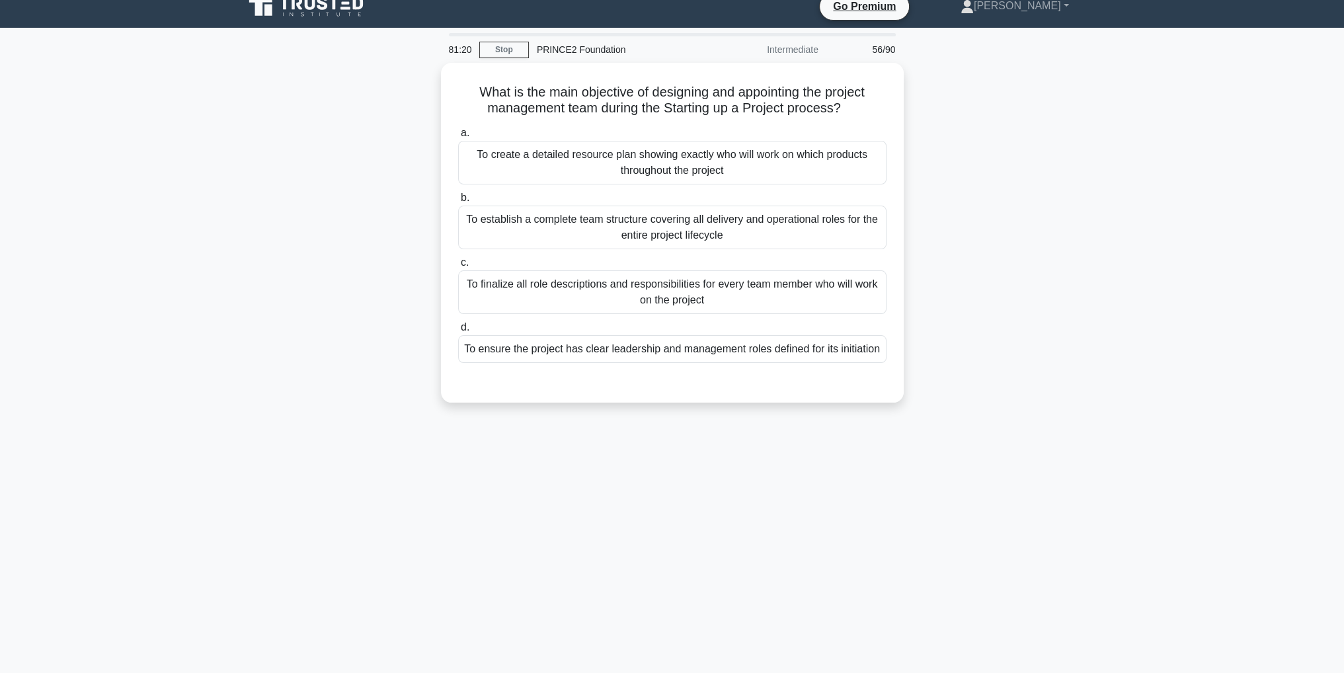
scroll to position [0, 0]
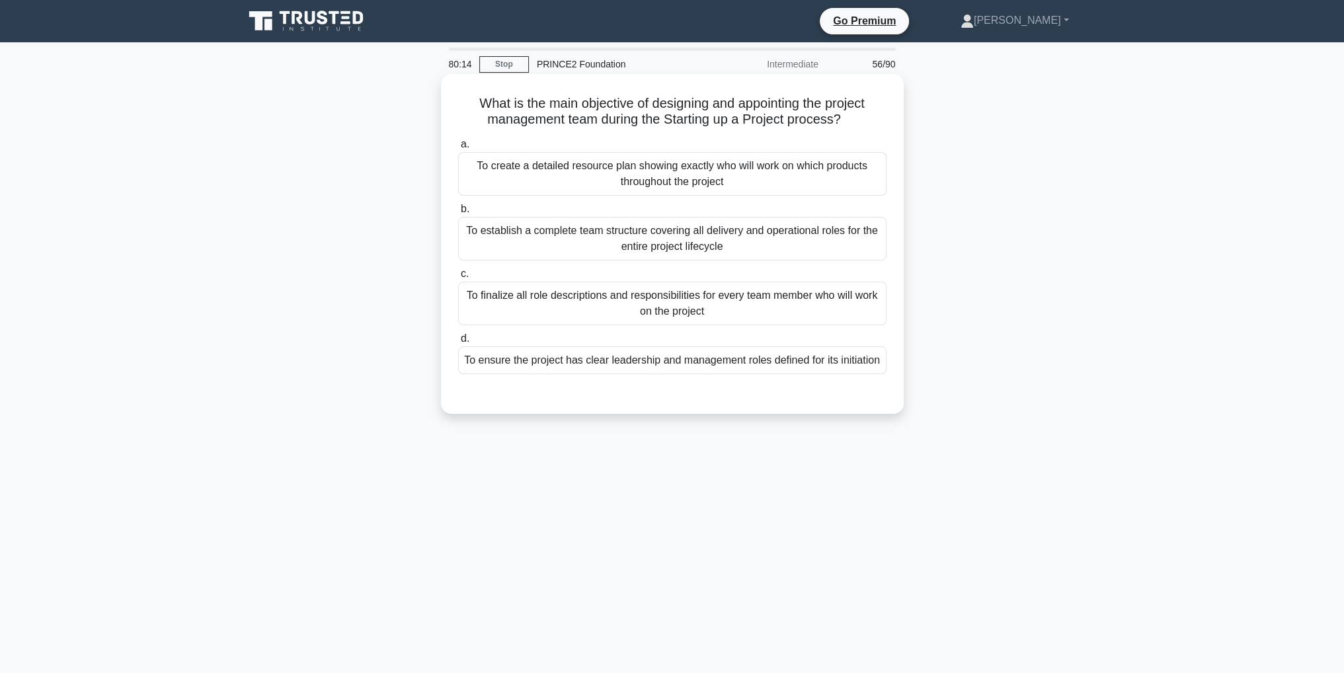
click at [749, 366] on div "To ensure the project has clear leadership and management roles defined for its…" at bounding box center [672, 360] width 428 height 28
click at [458, 343] on input "d. To ensure the project has clear leadership and management roles defined for …" at bounding box center [458, 338] width 0 height 9
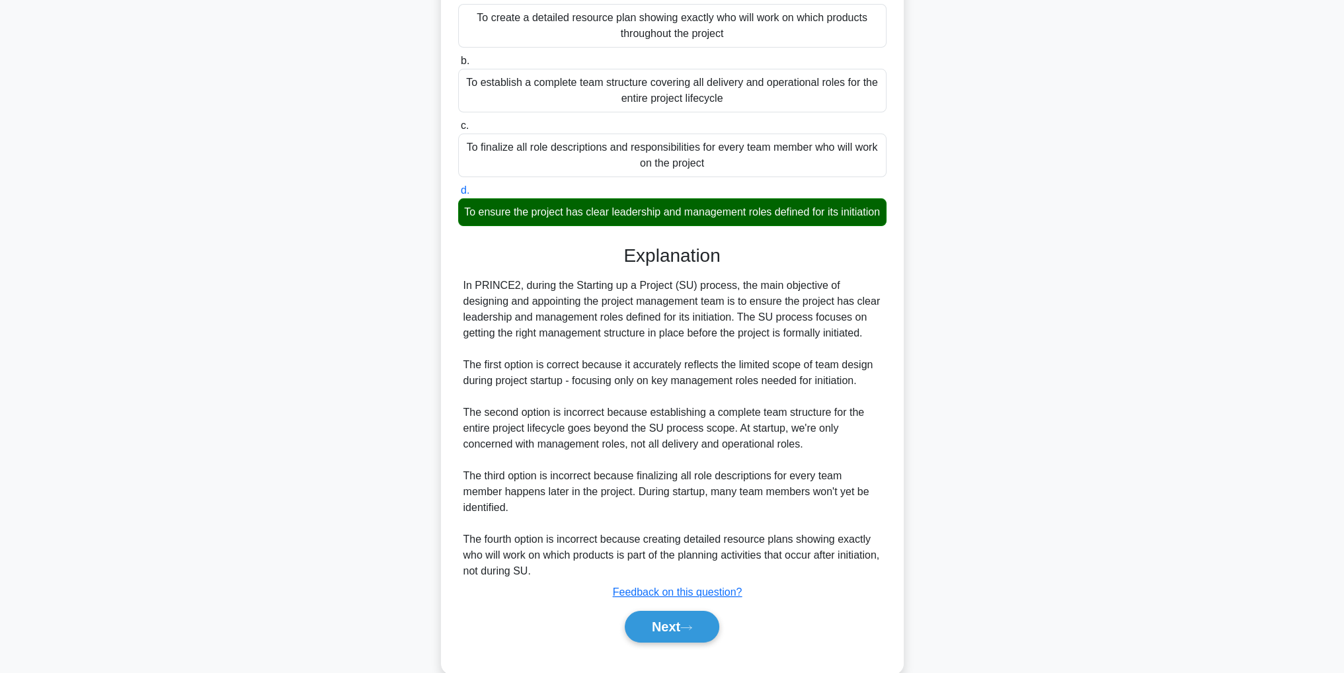
scroll to position [189, 0]
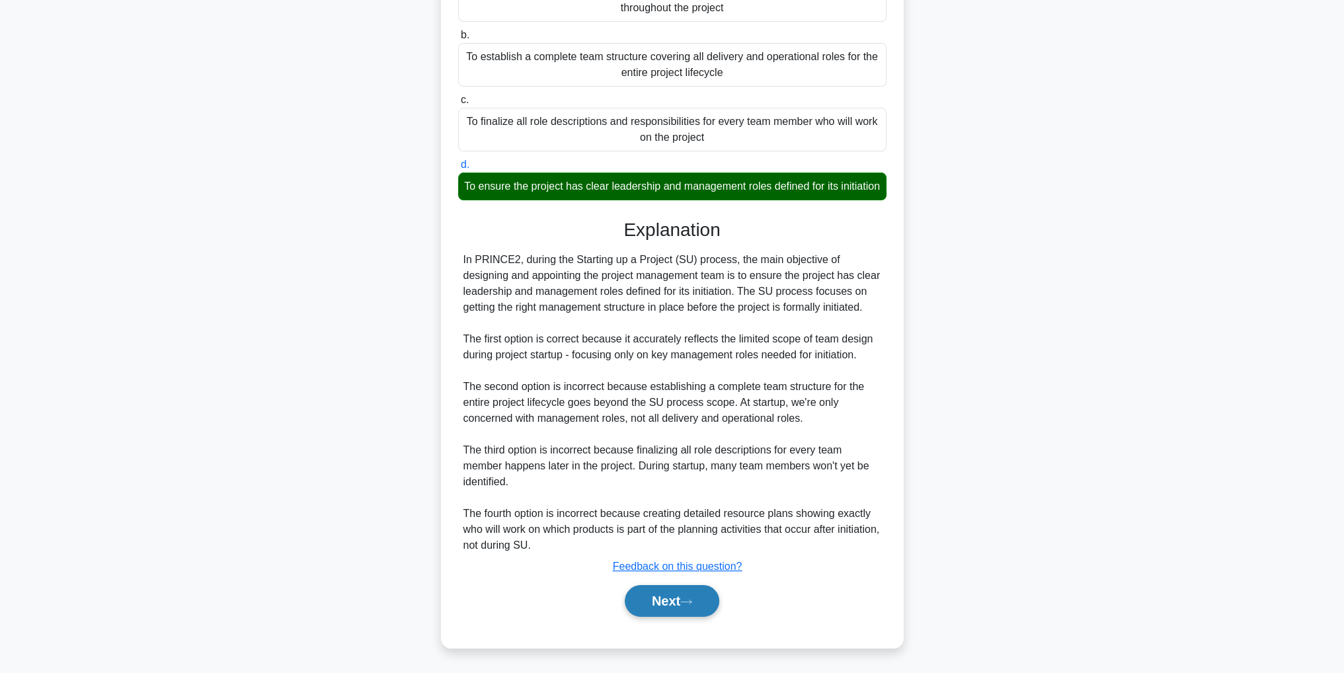
click at [707, 606] on button "Next" at bounding box center [672, 601] width 95 height 32
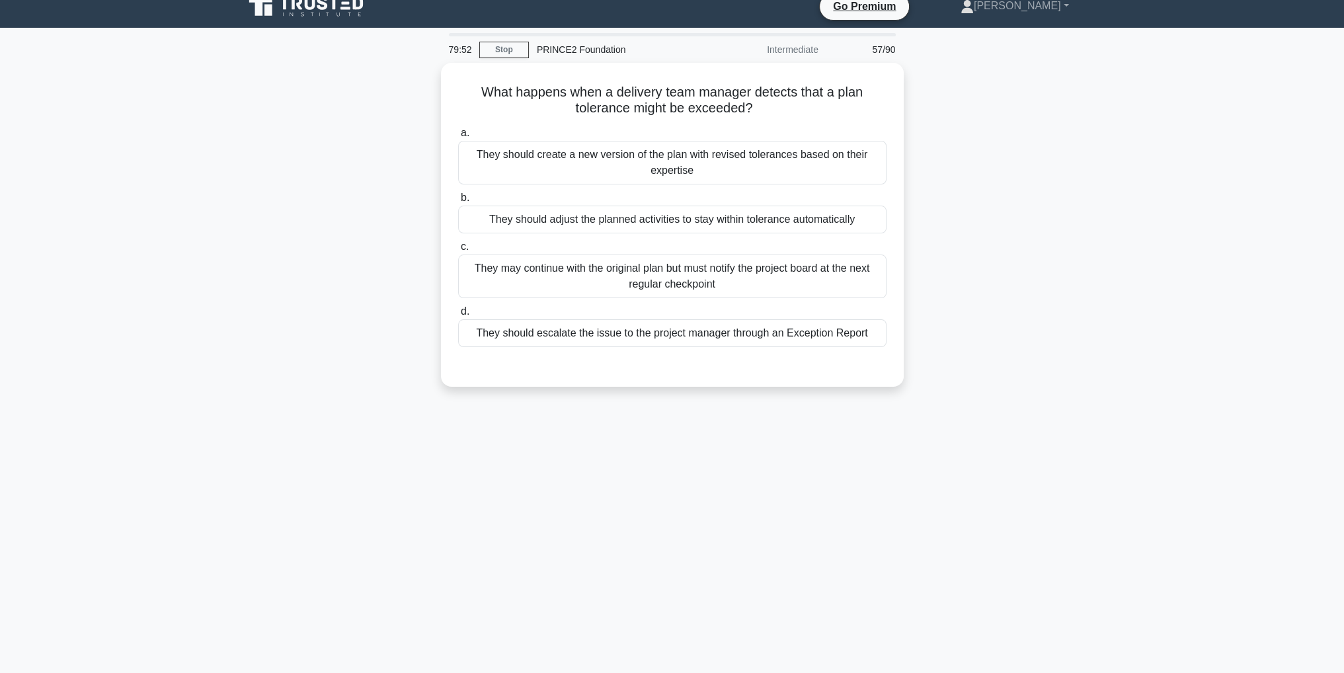
scroll to position [0, 0]
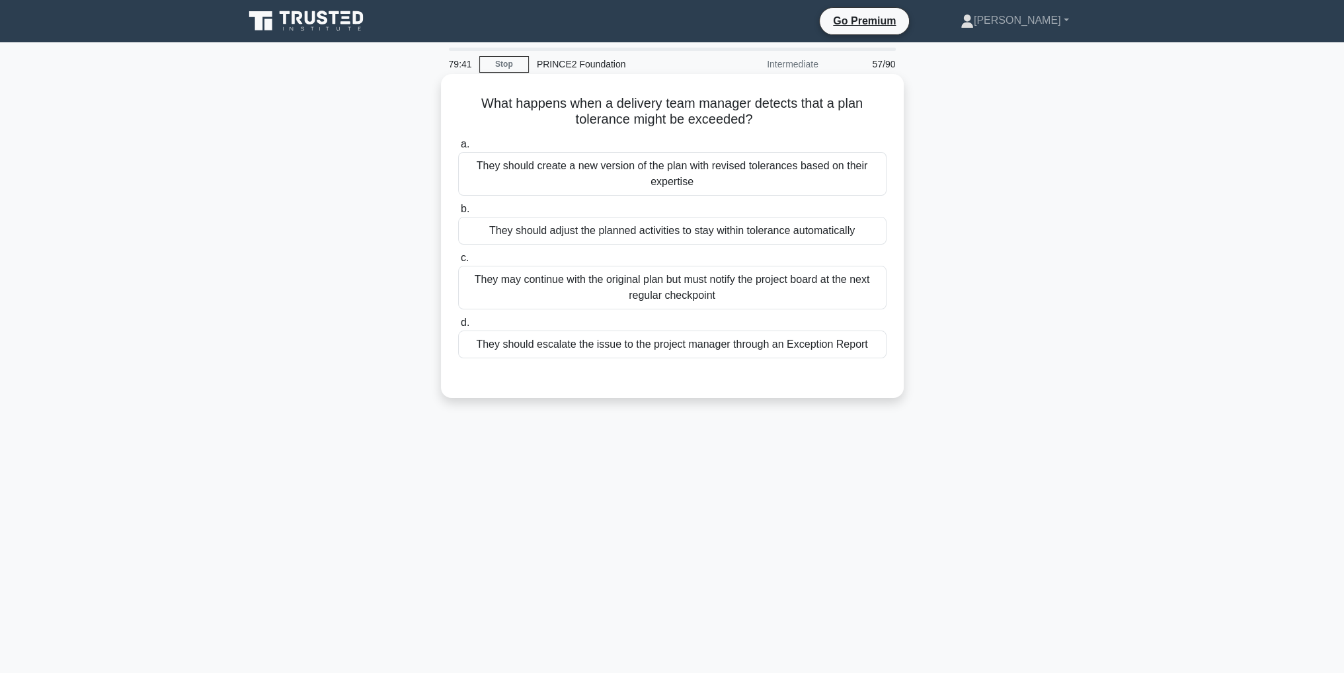
click at [832, 347] on div "They should escalate the issue to the project manager through an Exception Repo…" at bounding box center [672, 344] width 428 height 28
click at [458, 327] on input "d. They should escalate the issue to the project manager through an Exception R…" at bounding box center [458, 323] width 0 height 9
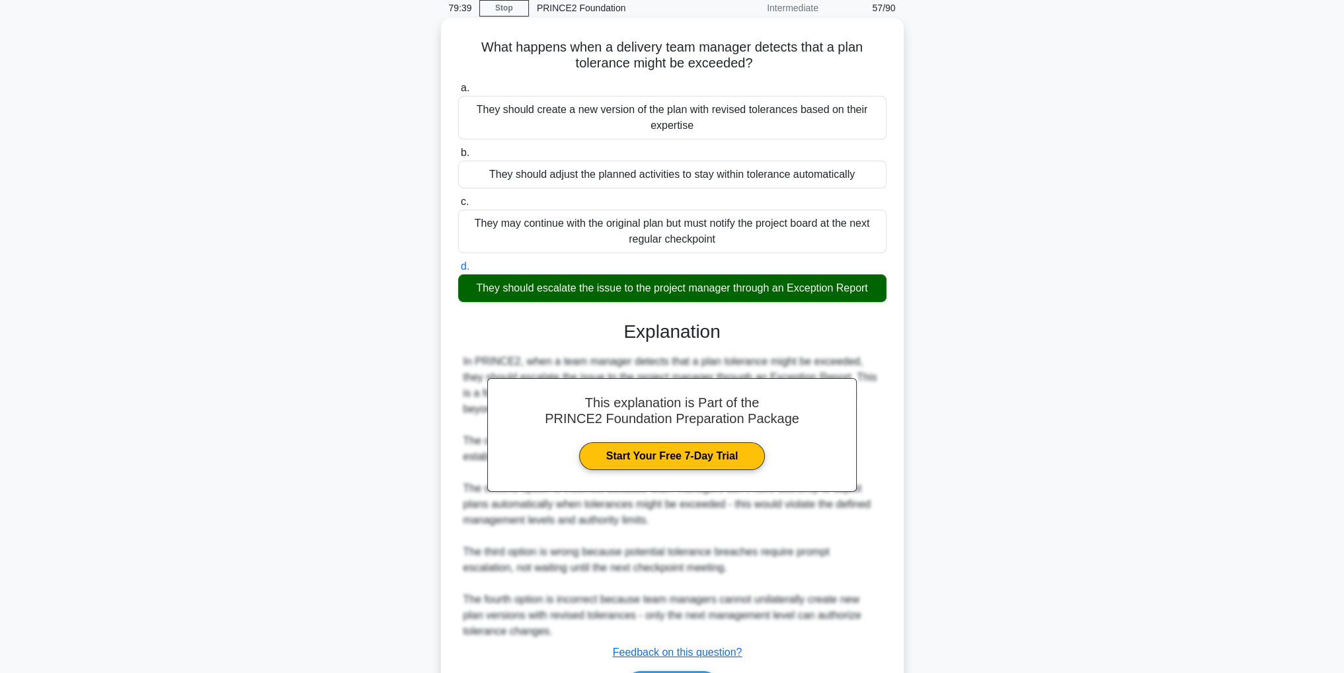
scroll to position [141, 0]
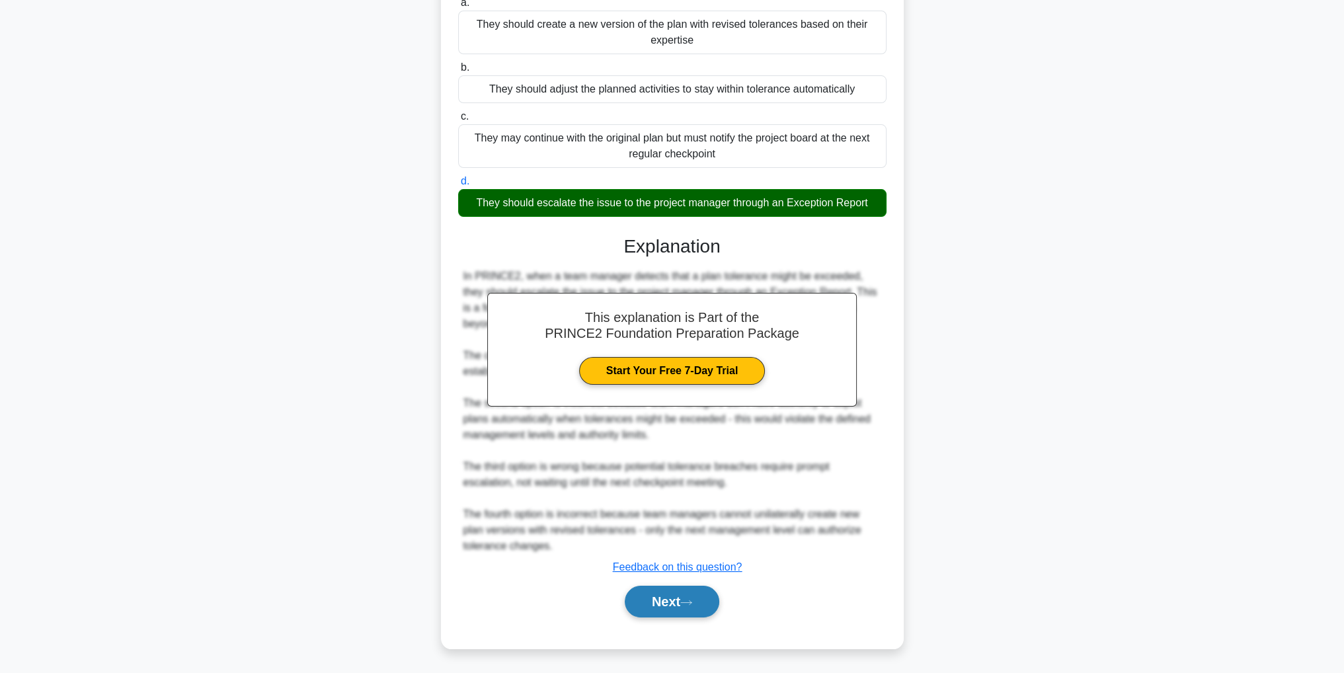
click at [683, 601] on button "Next" at bounding box center [672, 602] width 95 height 32
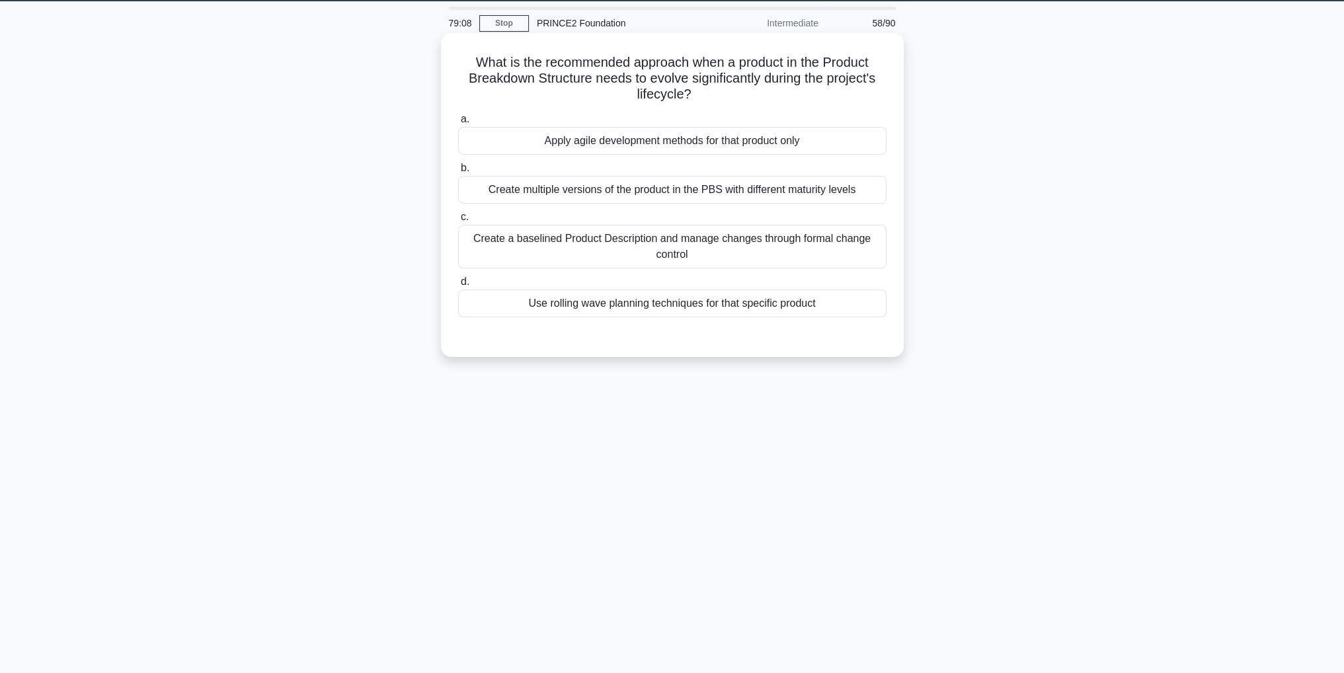
scroll to position [0, 0]
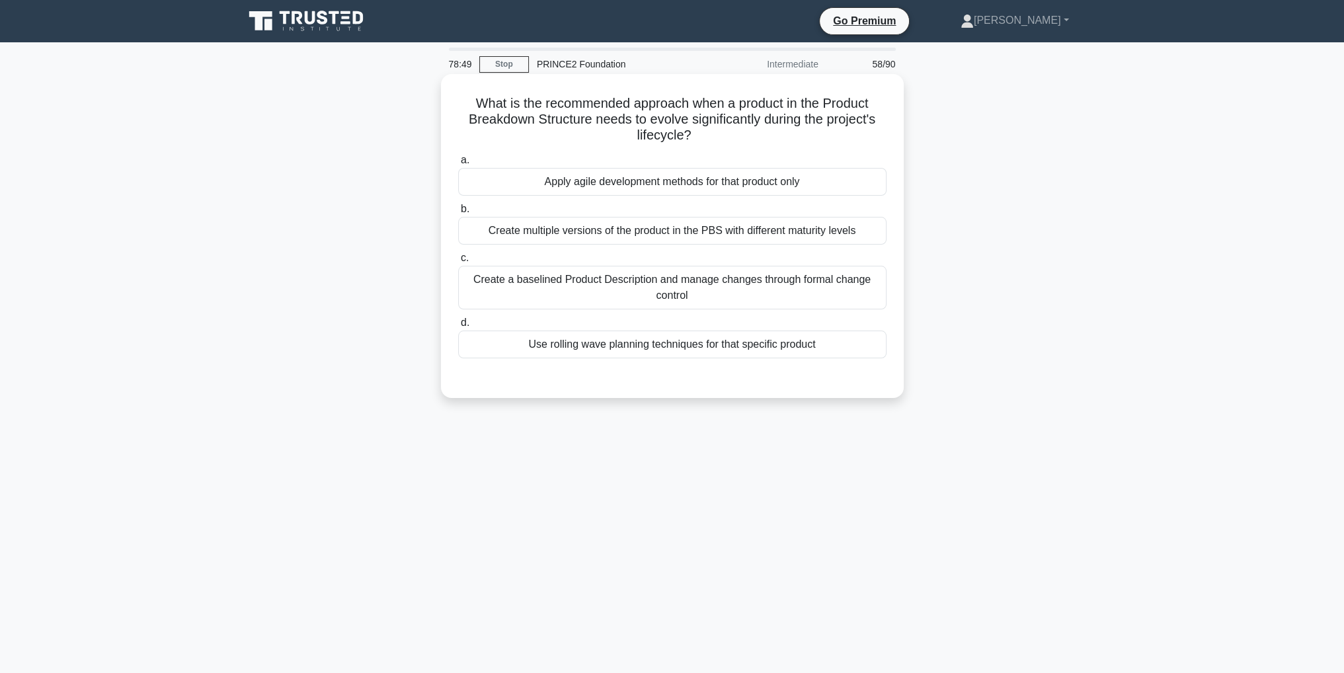
click at [740, 173] on div "Apply agile development methods for that product only" at bounding box center [672, 182] width 428 height 28
click at [458, 165] on input "a. Apply agile development methods for that product only" at bounding box center [458, 160] width 0 height 9
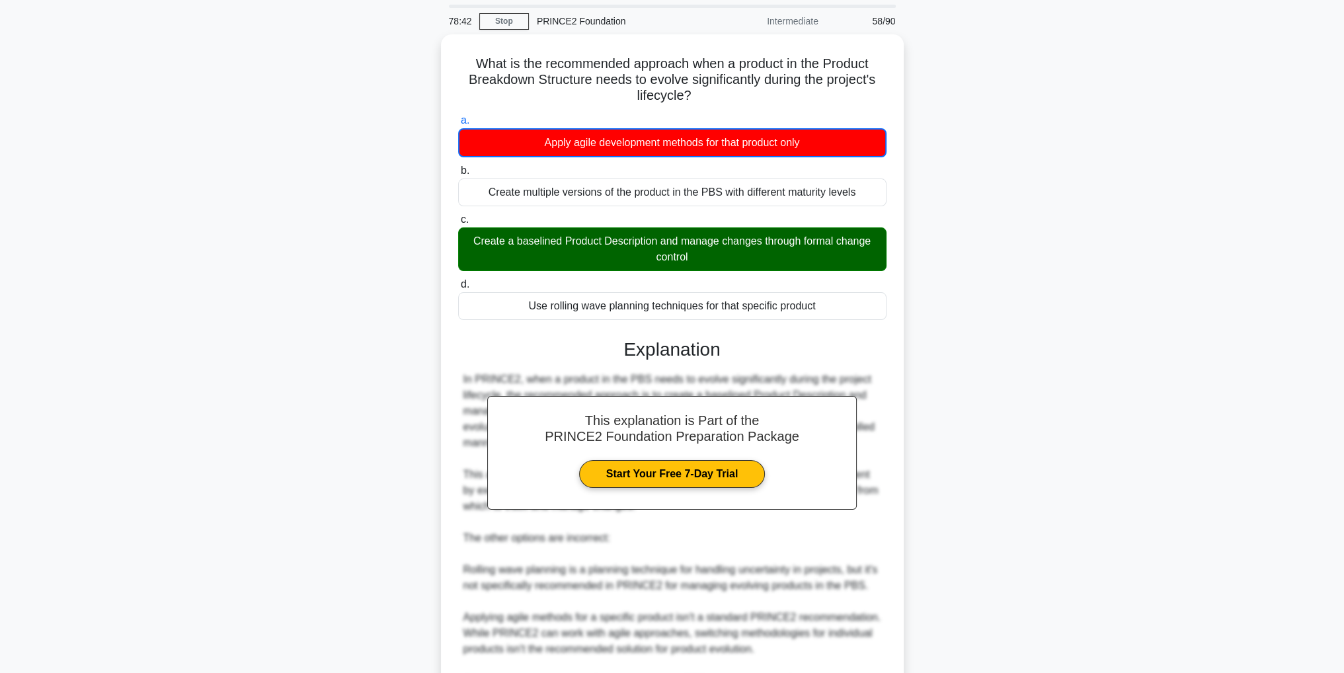
scroll to position [66, 0]
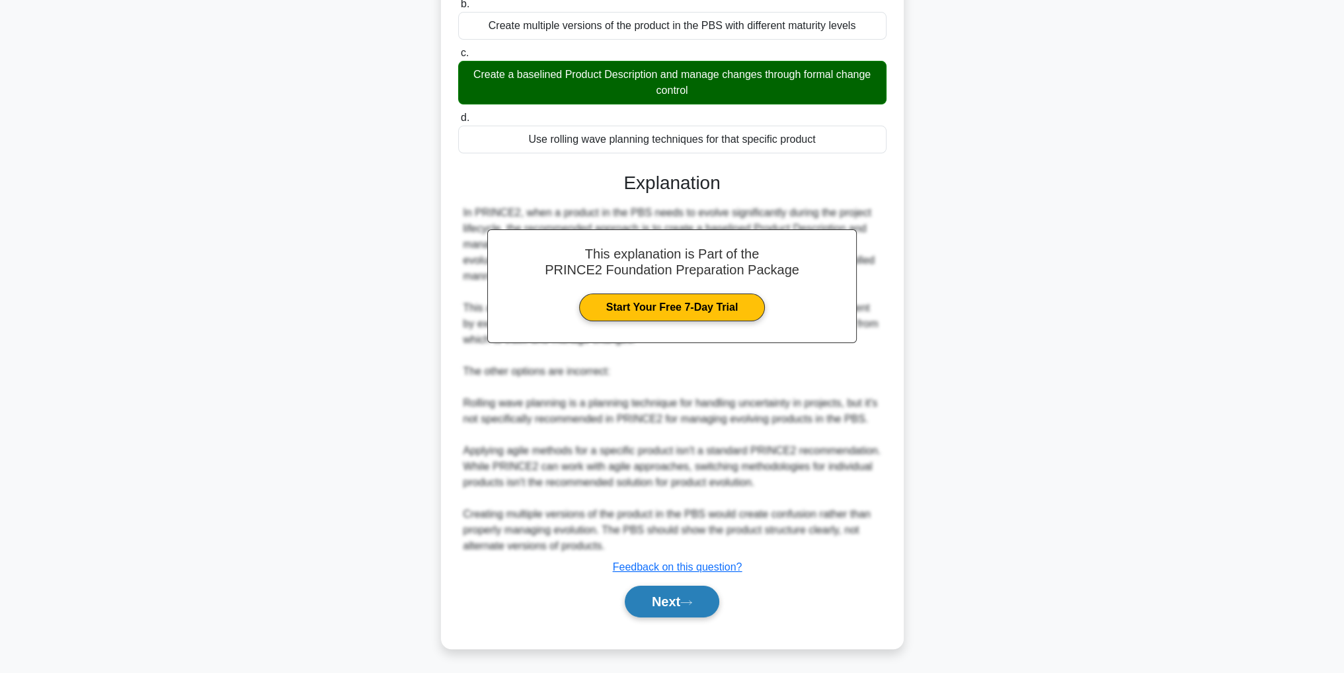
click at [680, 609] on button "Next" at bounding box center [672, 602] width 95 height 32
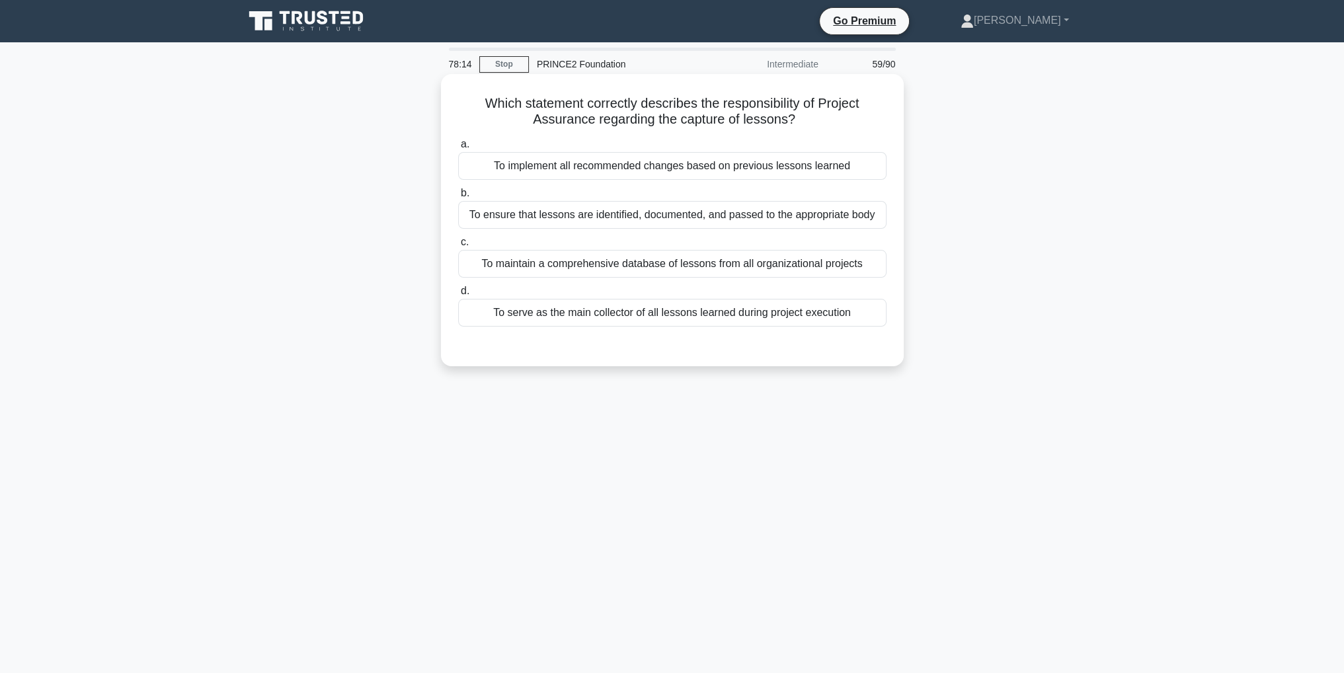
scroll to position [42, 0]
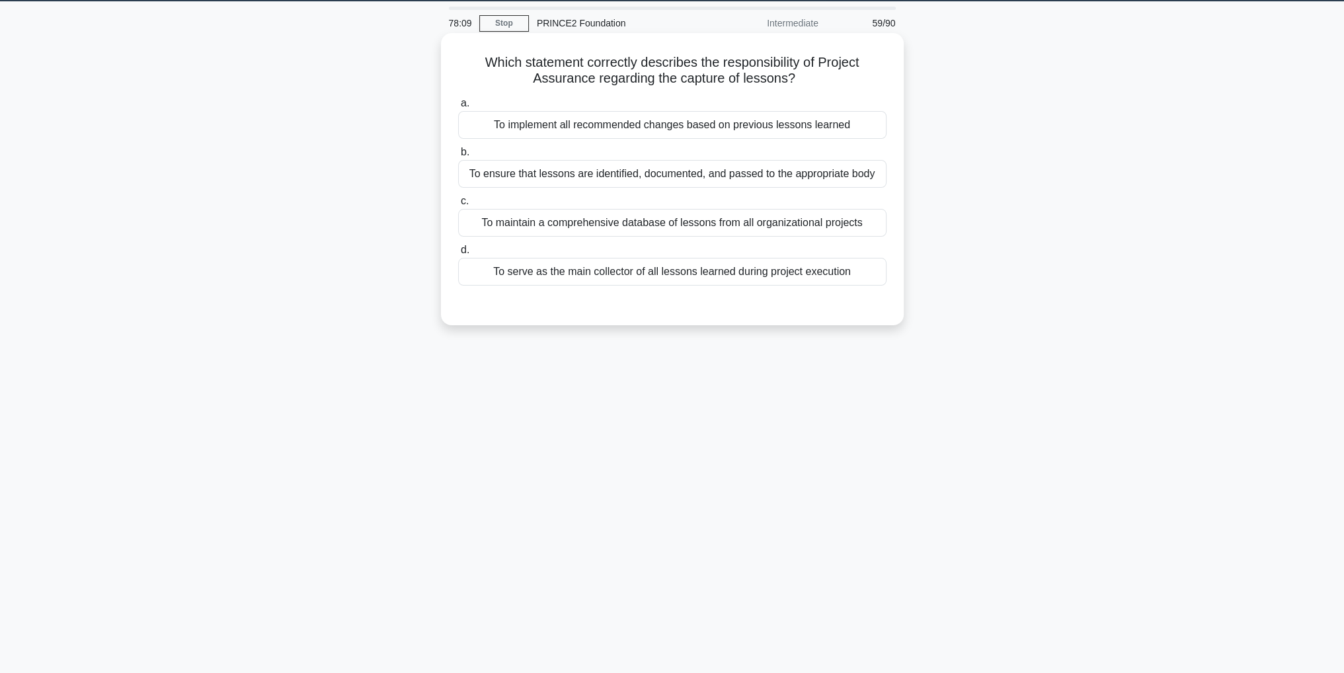
click at [848, 176] on div "To ensure that lessons are identified, documented, and passed to the appropriat…" at bounding box center [672, 174] width 428 height 28
click at [458, 157] on input "b. To ensure that lessons are identified, documented, and passed to the appropr…" at bounding box center [458, 152] width 0 height 9
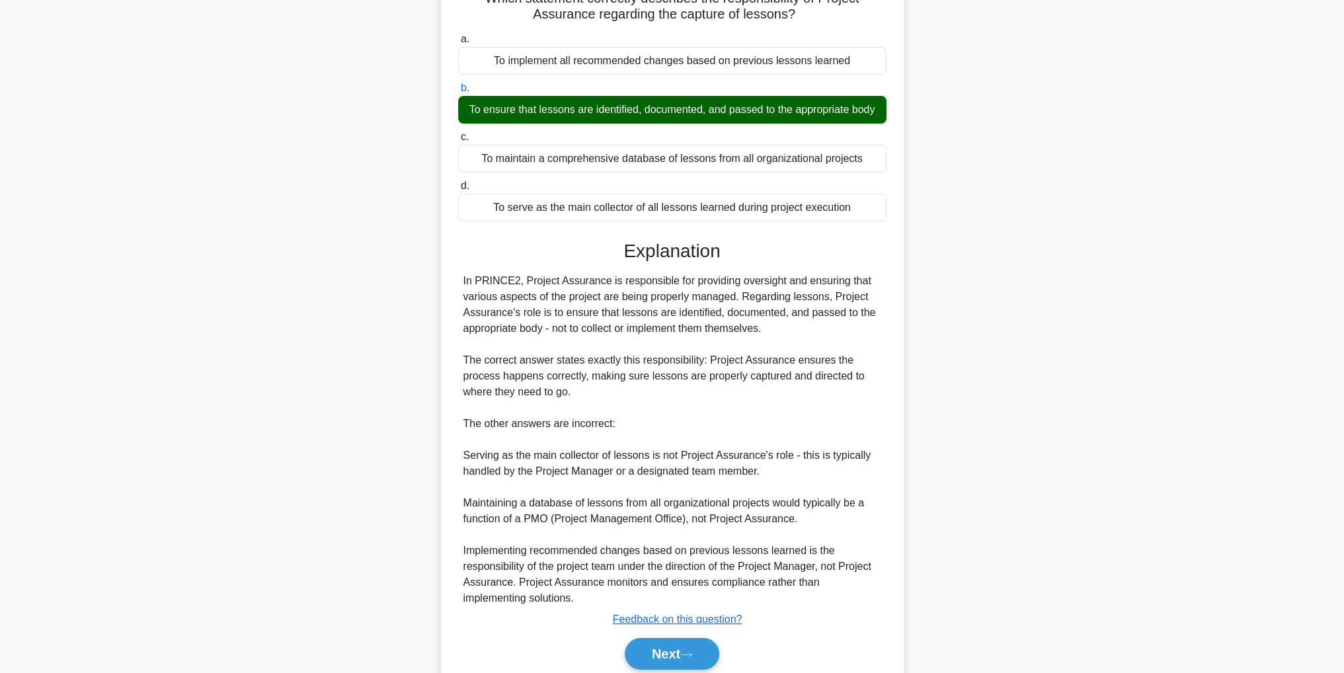
scroll to position [157, 0]
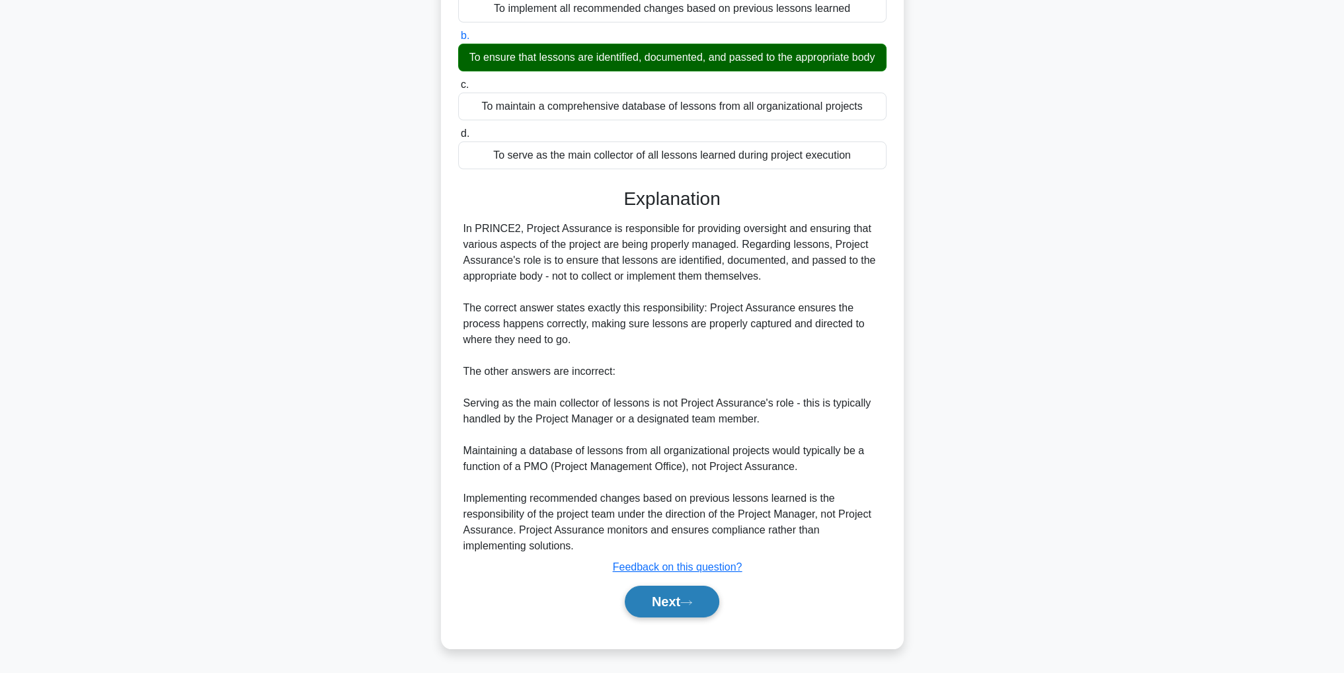
click at [678, 602] on button "Next" at bounding box center [672, 602] width 95 height 32
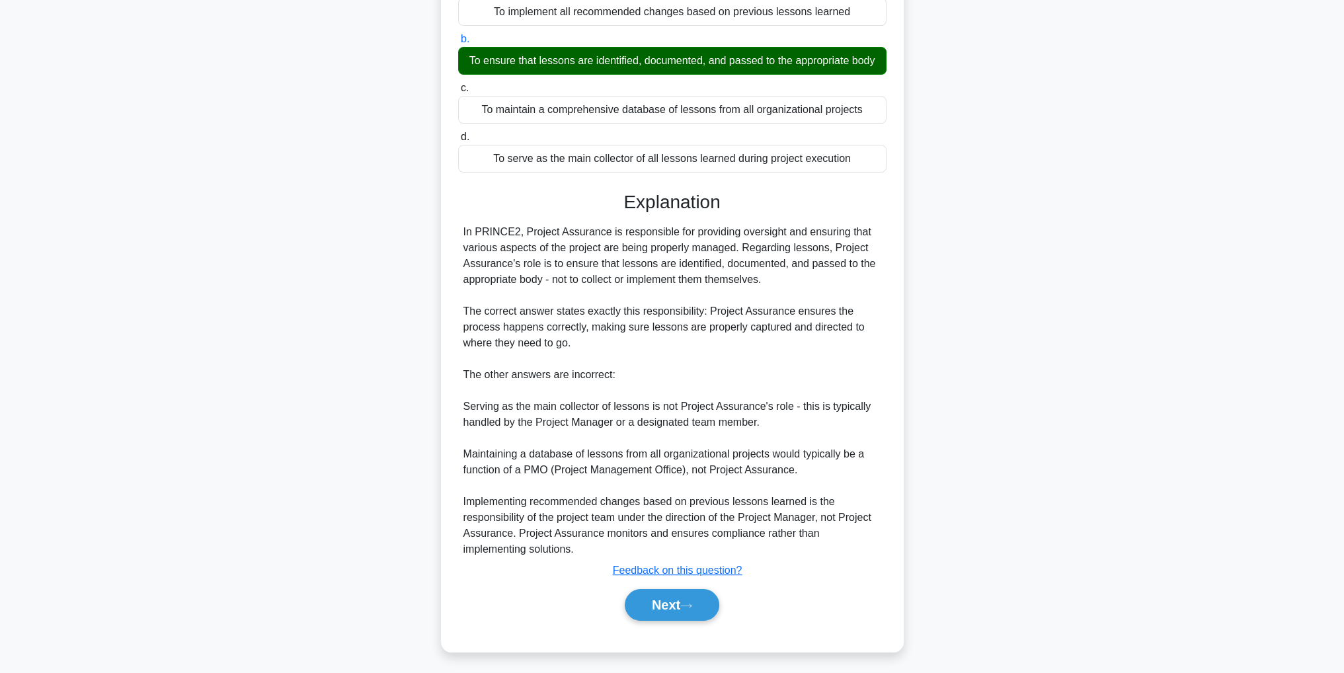
scroll to position [42, 0]
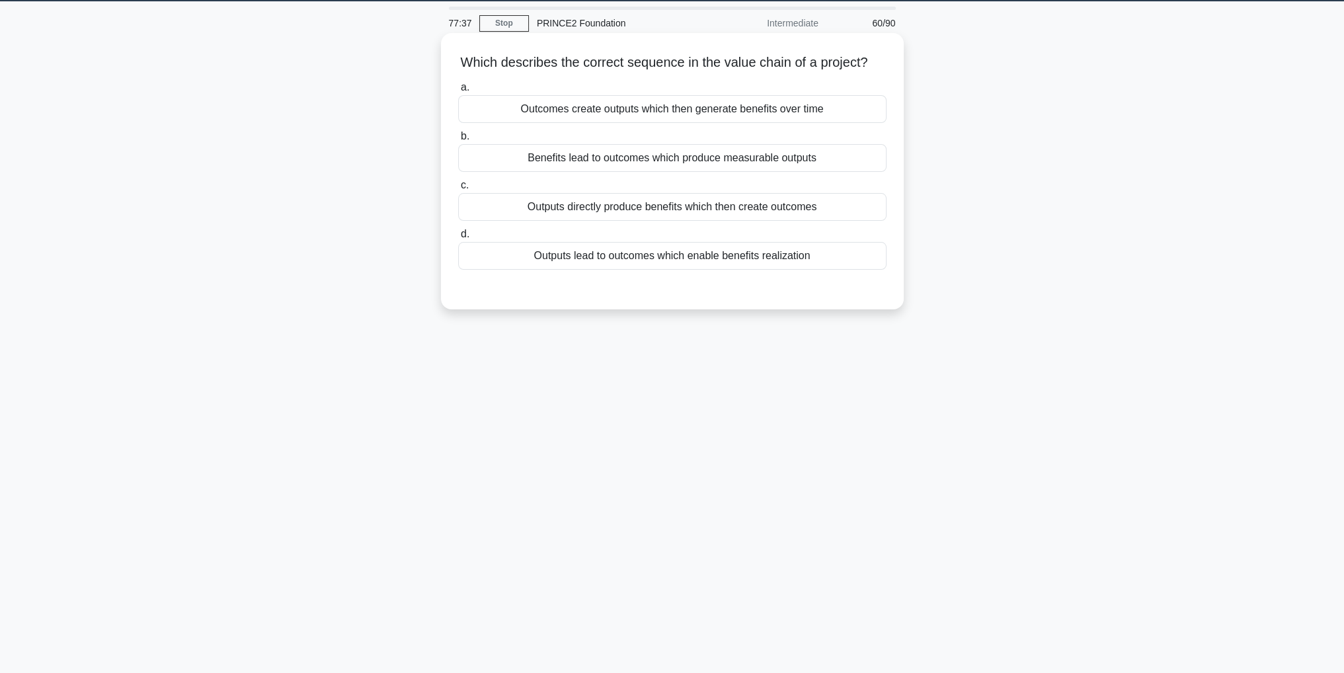
click at [769, 270] on div "Outputs lead to outcomes which enable benefits realization" at bounding box center [672, 256] width 428 height 28
click at [458, 239] on input "d. Outputs lead to outcomes which enable benefits realization" at bounding box center [458, 234] width 0 height 9
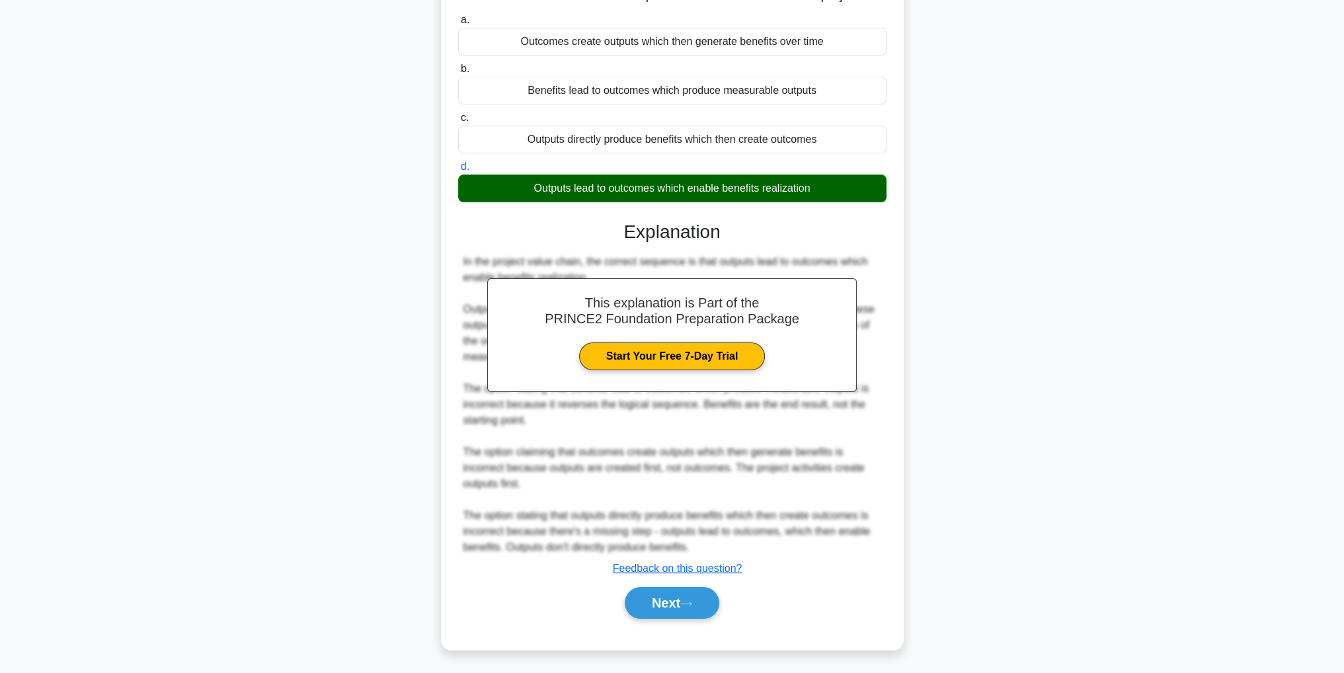
scroll to position [126, 0]
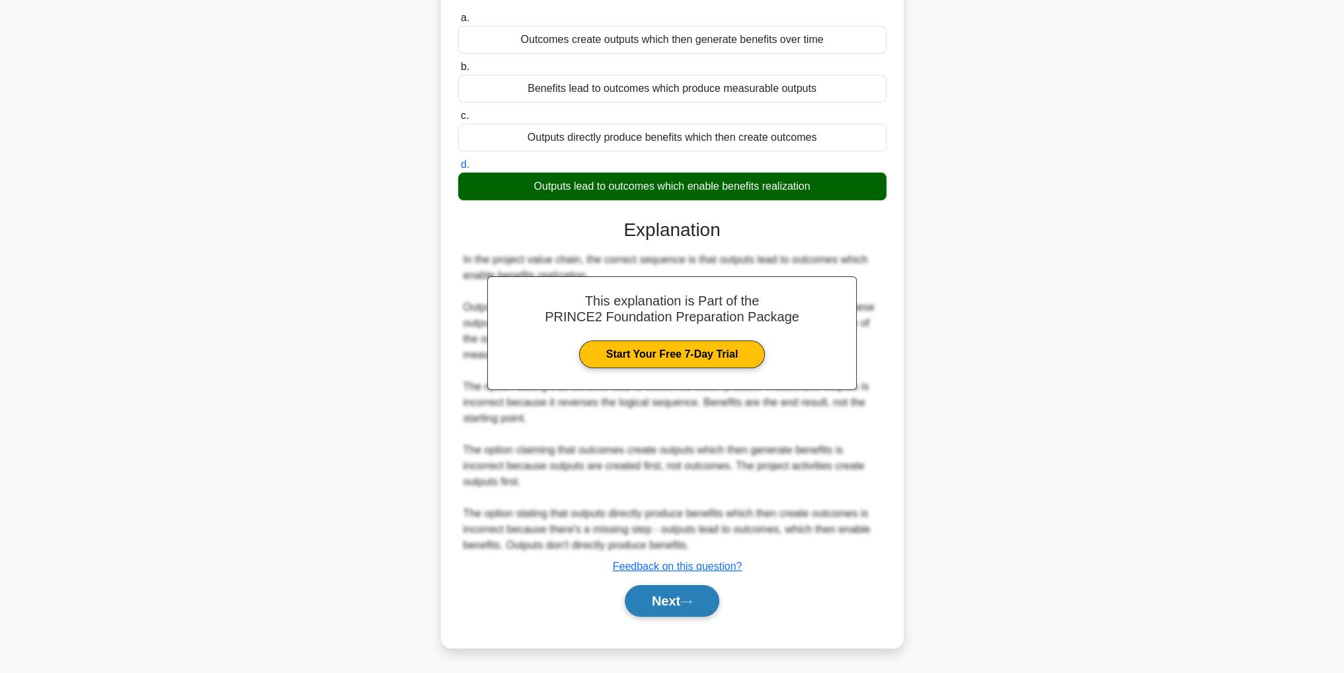
click at [703, 610] on button "Next" at bounding box center [672, 601] width 95 height 32
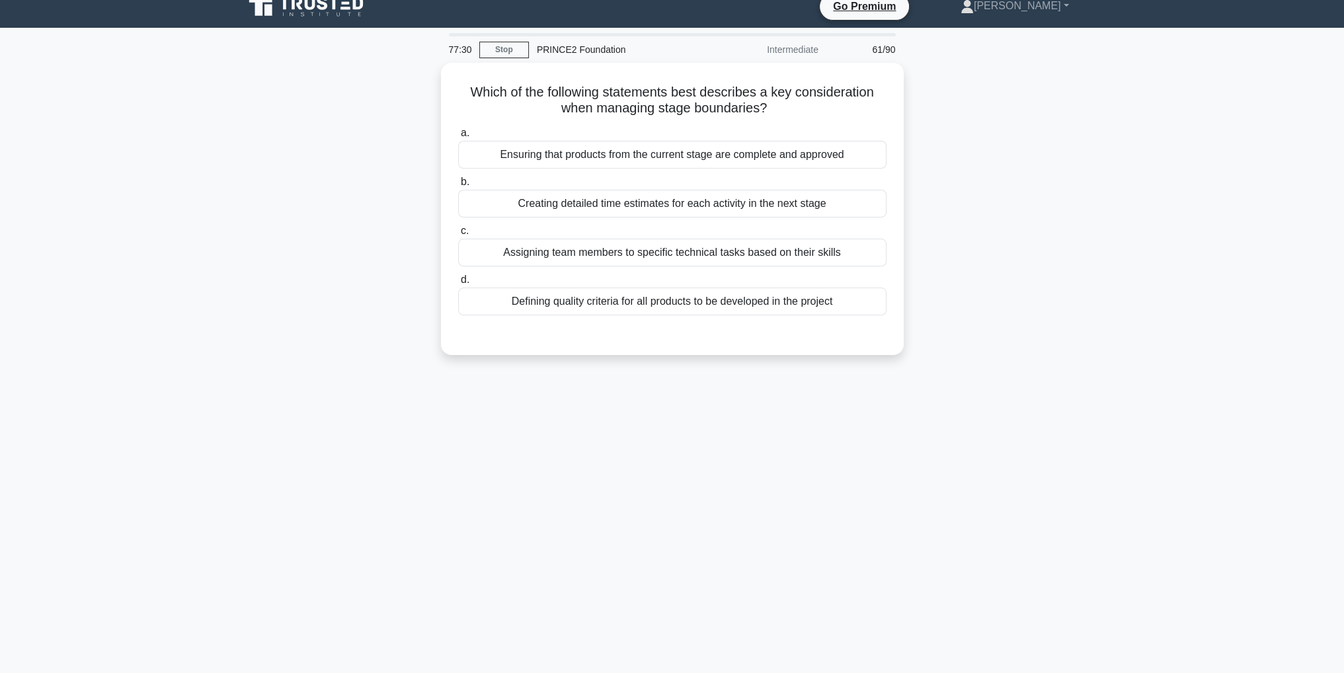
scroll to position [0, 0]
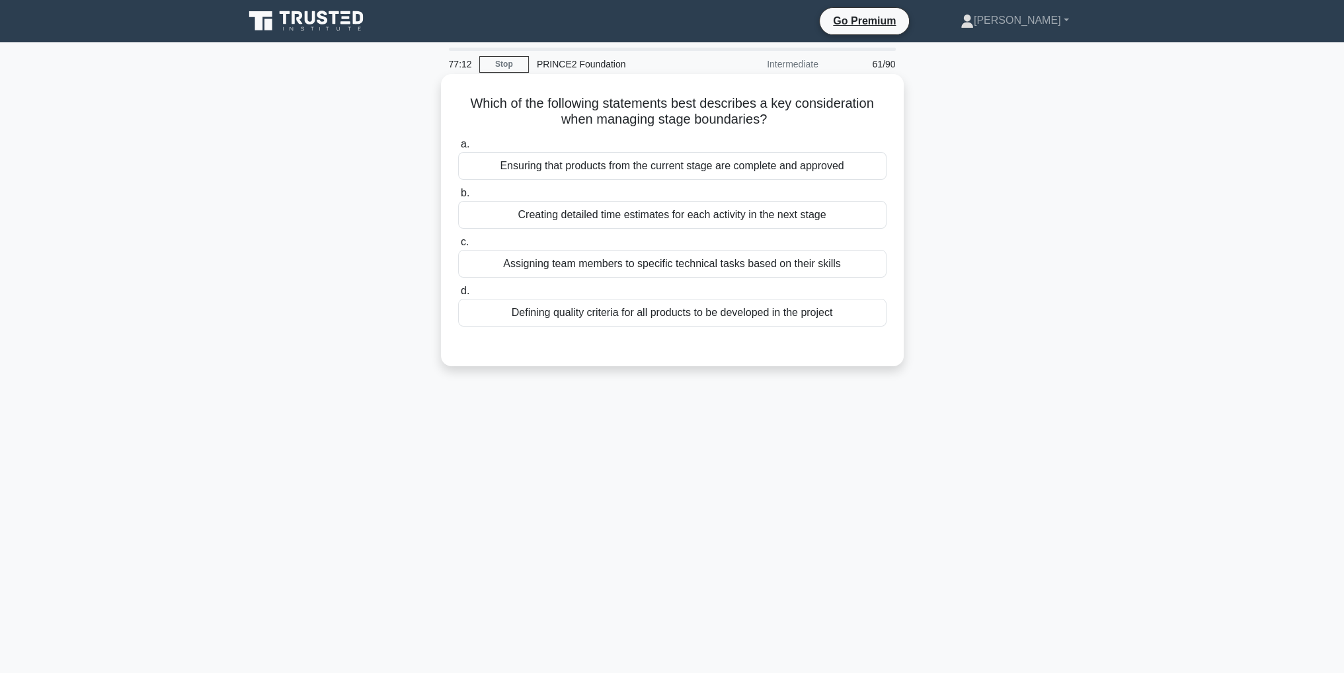
click at [627, 313] on div "Defining quality criteria for all products to be developed in the project" at bounding box center [672, 313] width 428 height 28
click at [458, 295] on input "d. Defining quality criteria for all products to be developed in the project" at bounding box center [458, 291] width 0 height 9
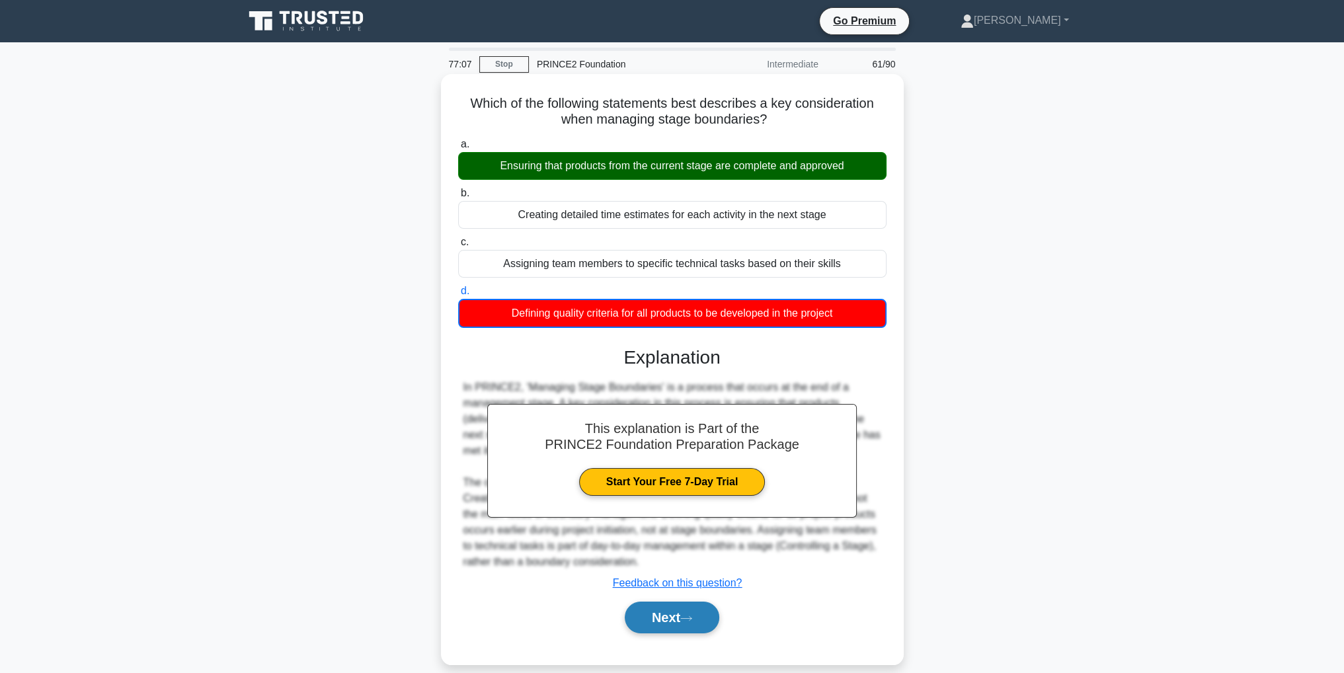
click at [699, 614] on button "Next" at bounding box center [672, 618] width 95 height 32
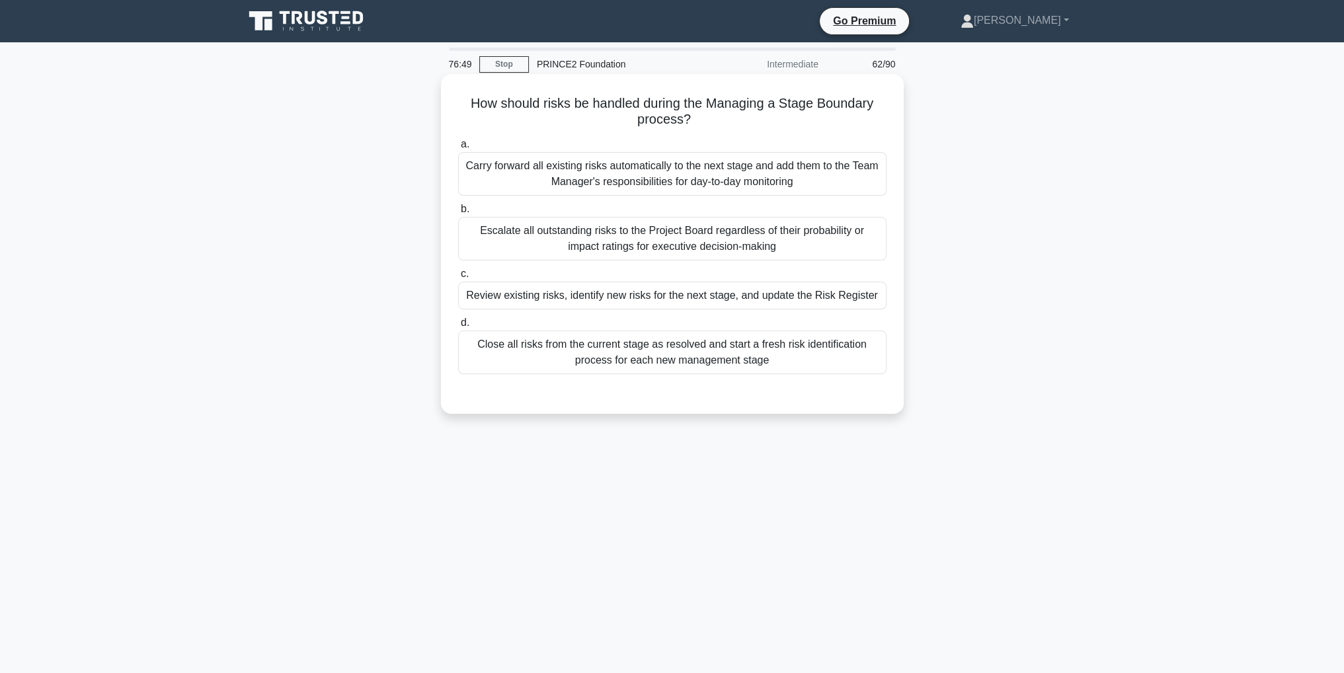
click at [807, 298] on div "Review existing risks, identify new risks for the next stage, and update the Ri…" at bounding box center [672, 296] width 428 height 28
click at [458, 278] on input "c. Review existing risks, identify new risks for the next stage, and update the…" at bounding box center [458, 274] width 0 height 9
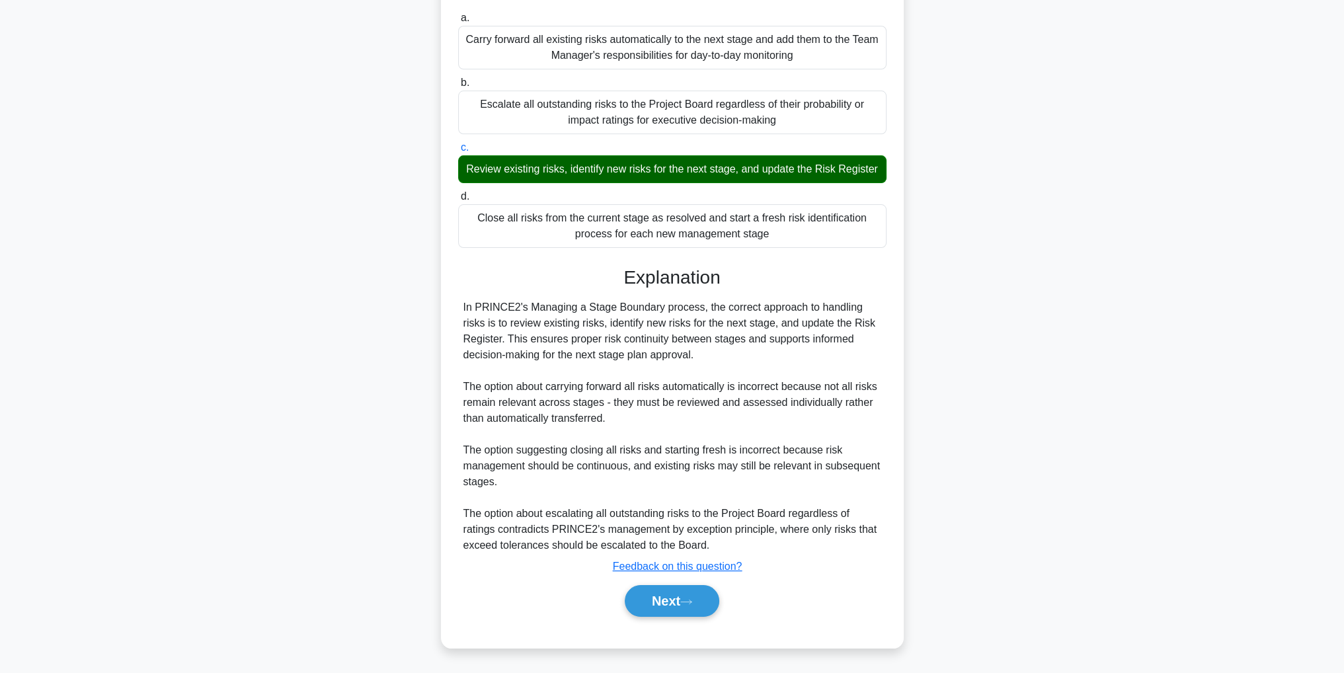
scroll to position [66, 0]
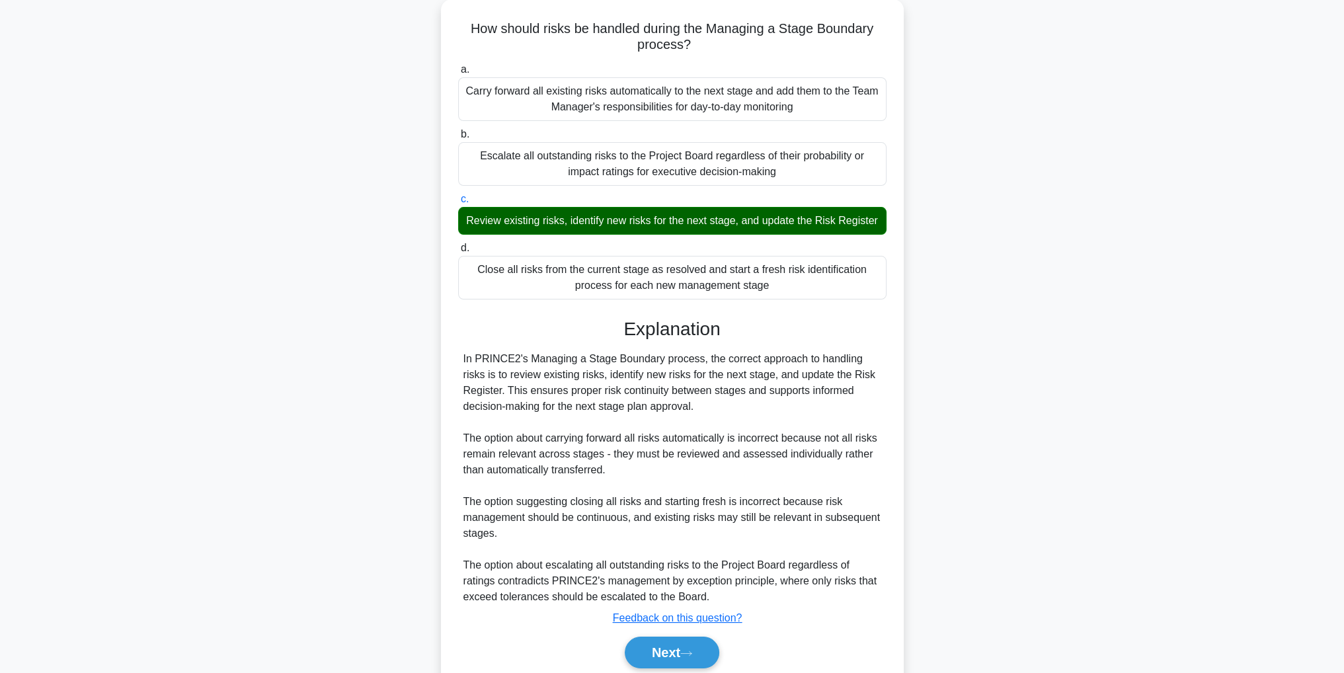
click at [650, 611] on div "Explanation In PRINCE2's Managing a Stage Boundary process, the correct approac…" at bounding box center [672, 496] width 428 height 356
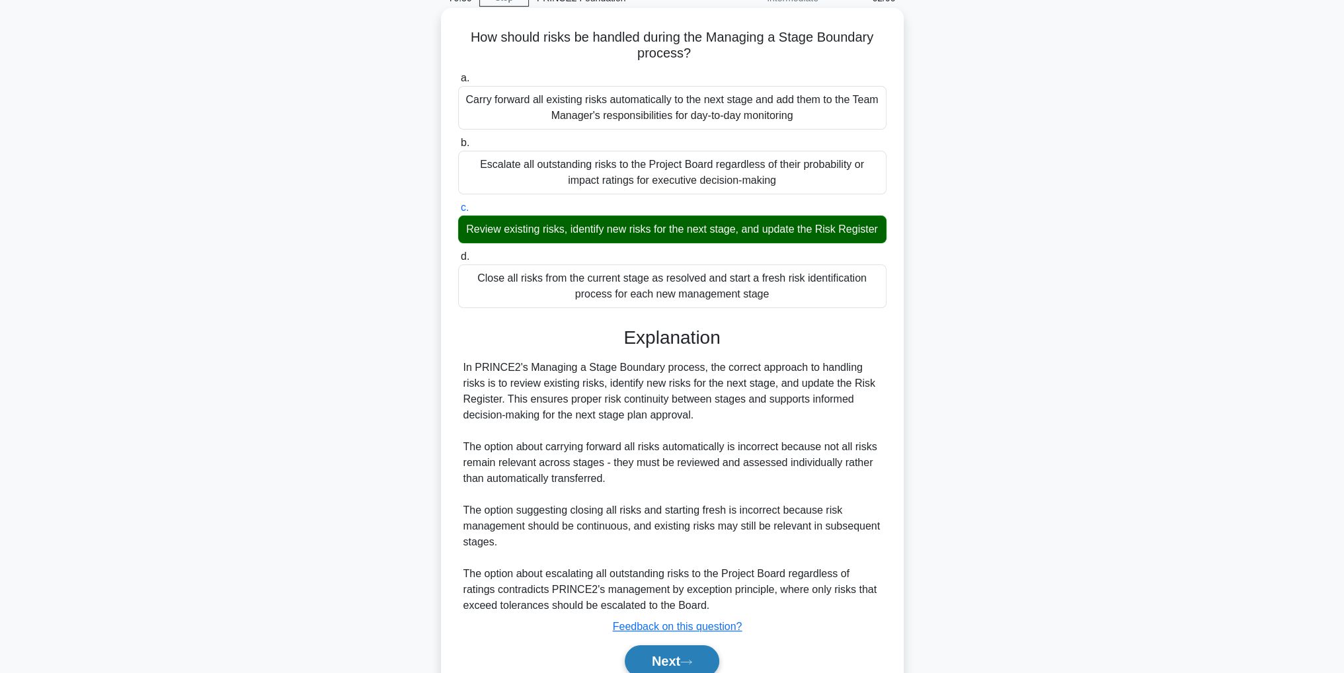
click at [717, 667] on button "Next" at bounding box center [672, 661] width 95 height 32
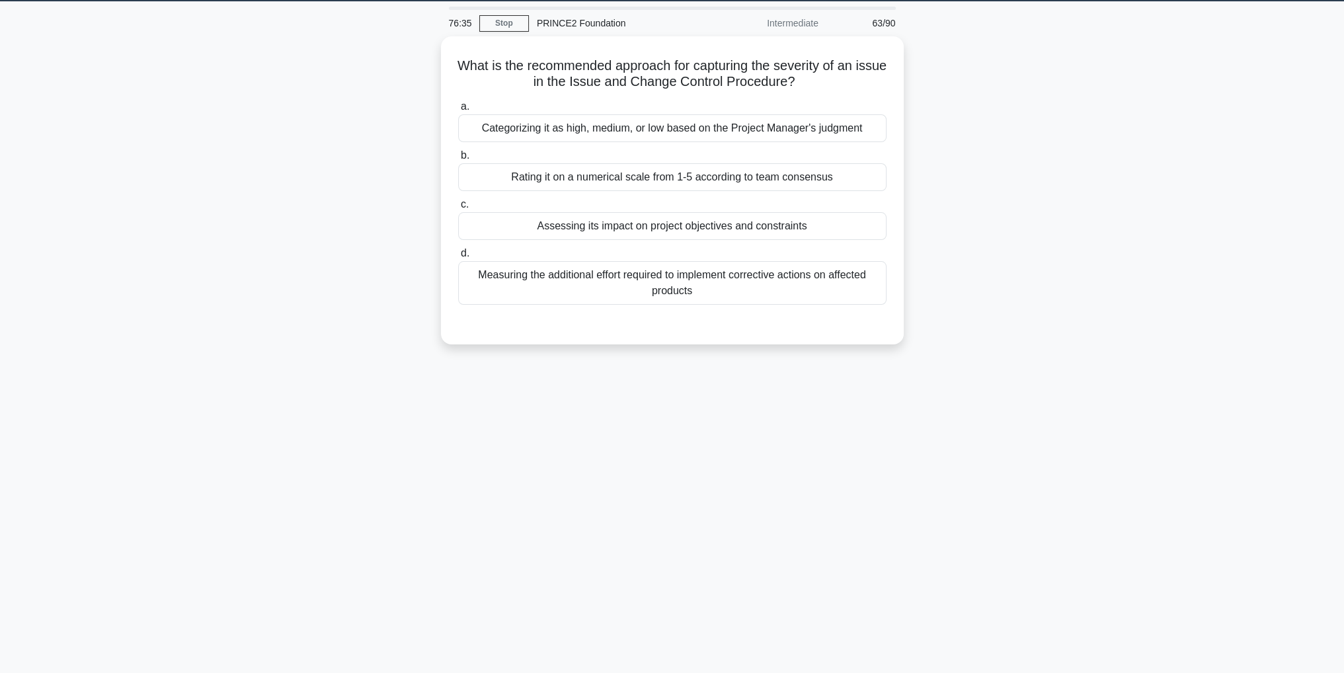
scroll to position [42, 0]
click at [730, 273] on div "Measuring the additional effort required to implement corrective actions on aff…" at bounding box center [672, 280] width 428 height 44
click at [458, 254] on input "d. Measuring the additional effort required to implement corrective actions on …" at bounding box center [458, 250] width 0 height 9
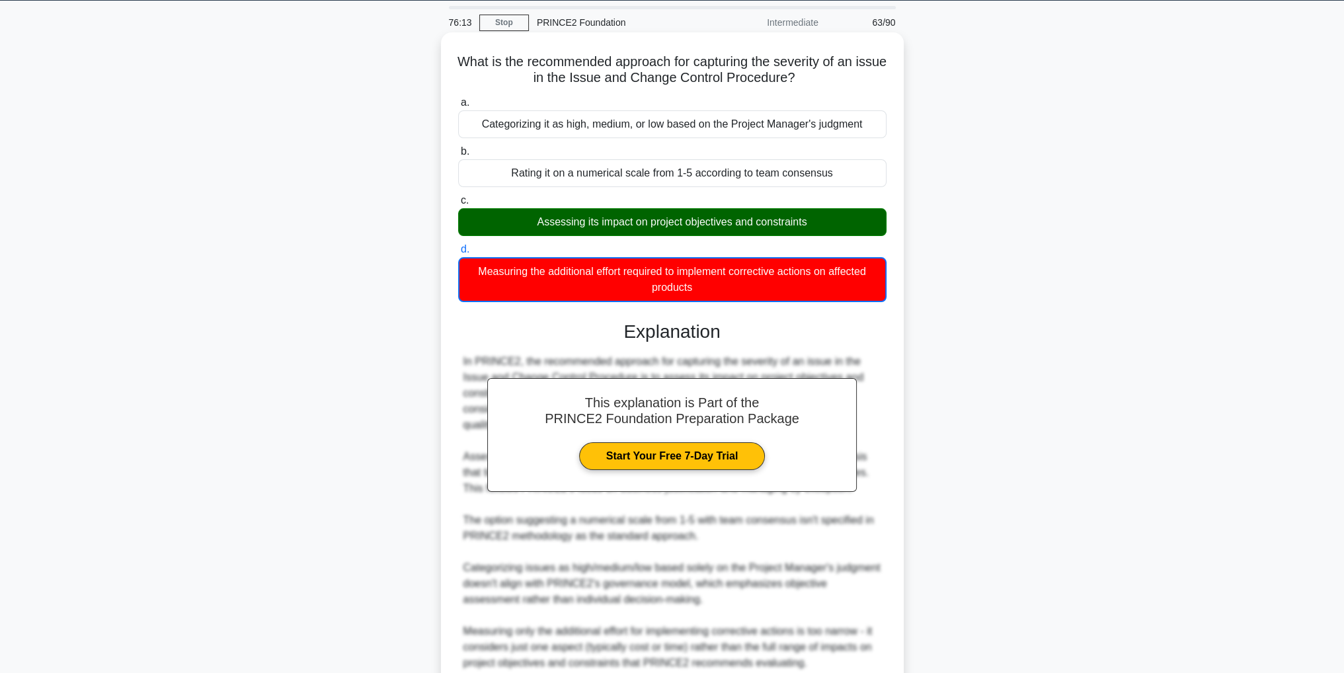
click at [795, 221] on div "Assessing its impact on project objectives and constraints" at bounding box center [672, 222] width 428 height 28
click at [458, 205] on input "c. Assessing its impact on project objectives and constraints" at bounding box center [458, 200] width 0 height 9
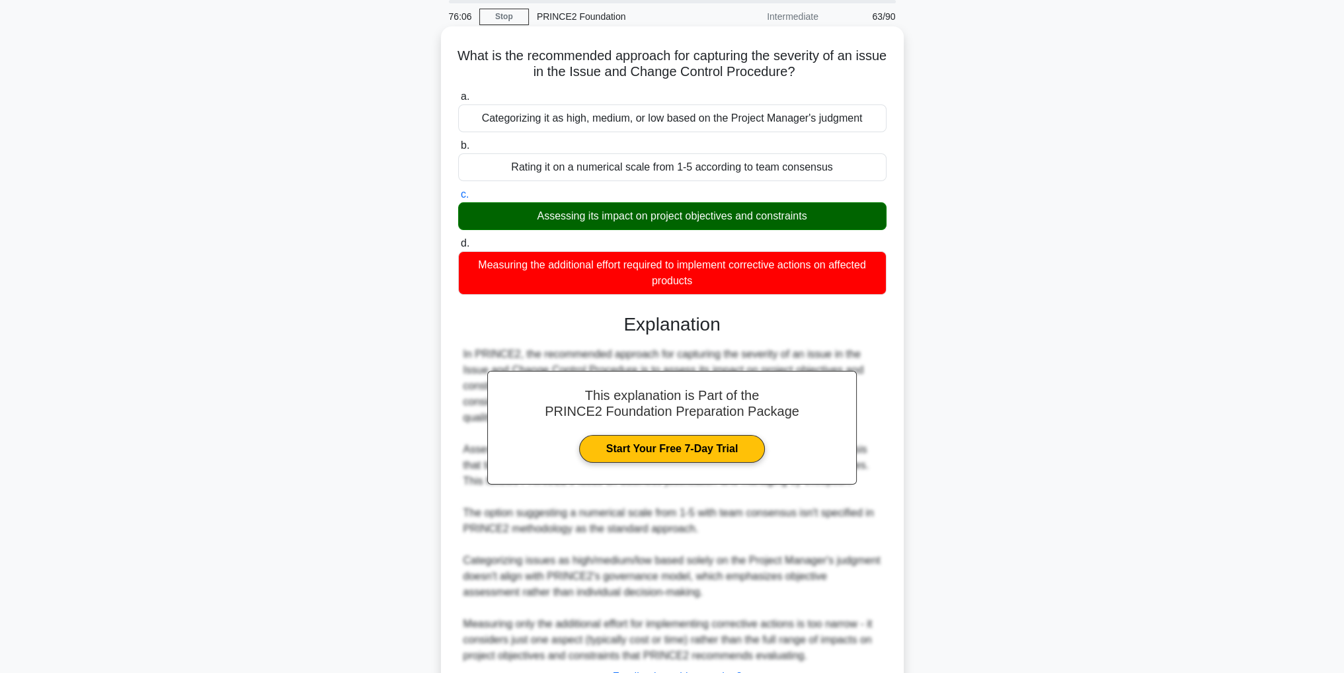
click at [691, 613] on div "In PRINCE2, the recommended approach for capturing the severity of an issue in …" at bounding box center [672, 504] width 418 height 317
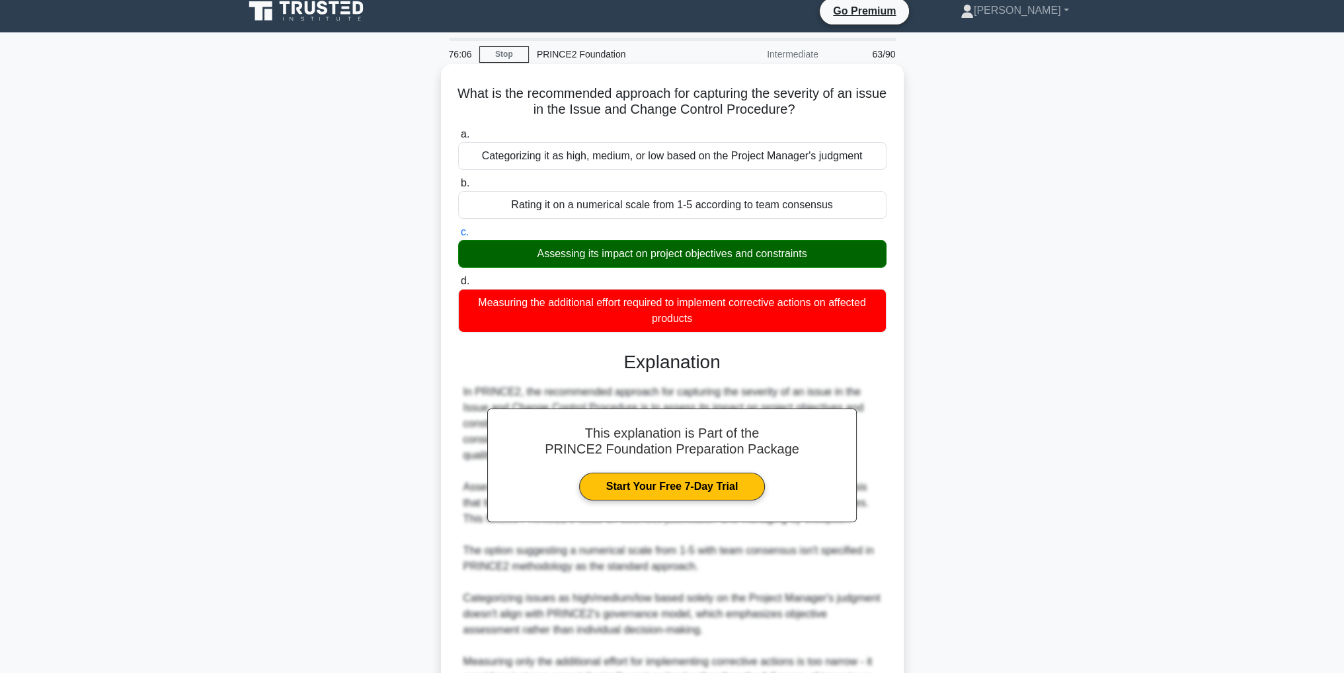
scroll to position [0, 0]
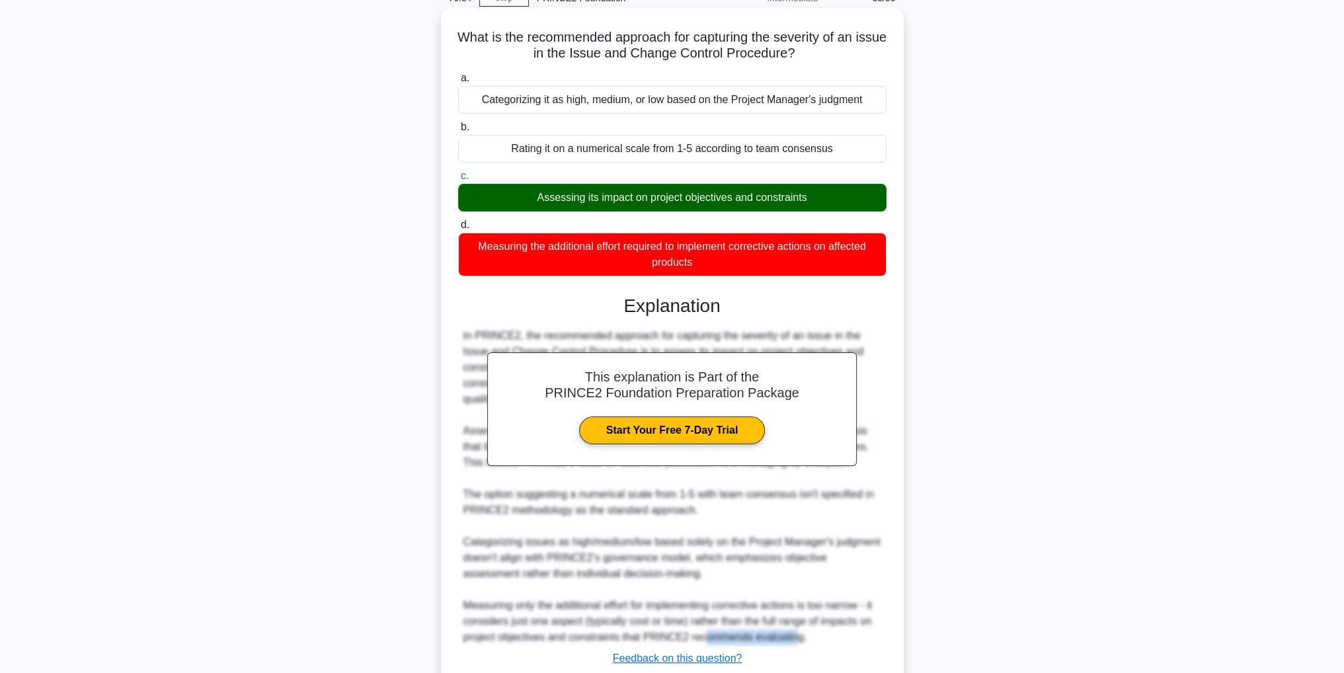
drag, startPoint x: 701, startPoint y: 638, endPoint x: 811, endPoint y: 637, distance: 110.4
click at [804, 637] on div "In PRINCE2, the recommended approach for capturing the severity of an issue in …" at bounding box center [672, 486] width 418 height 317
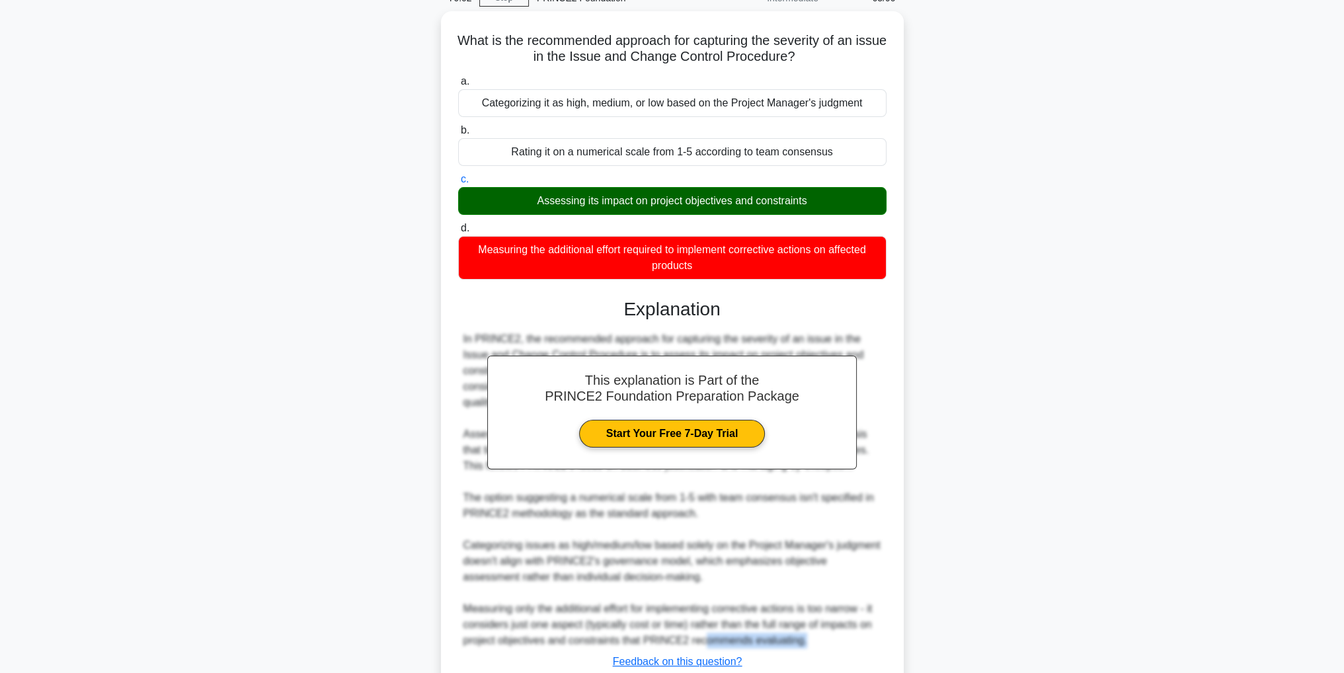
scroll to position [132, 0]
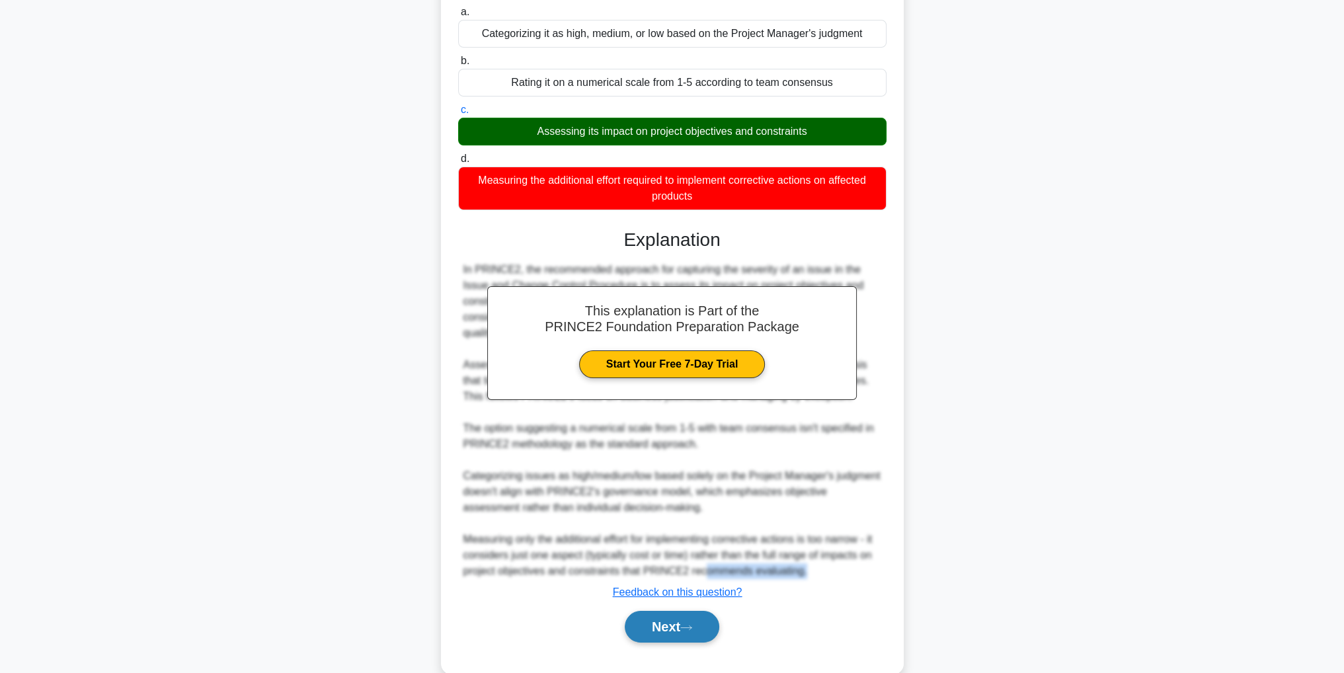
click at [713, 635] on div "This explanation is Part of the PRINCE2 Foundation Preparation Package Start Yo…" at bounding box center [672, 430] width 428 height 435
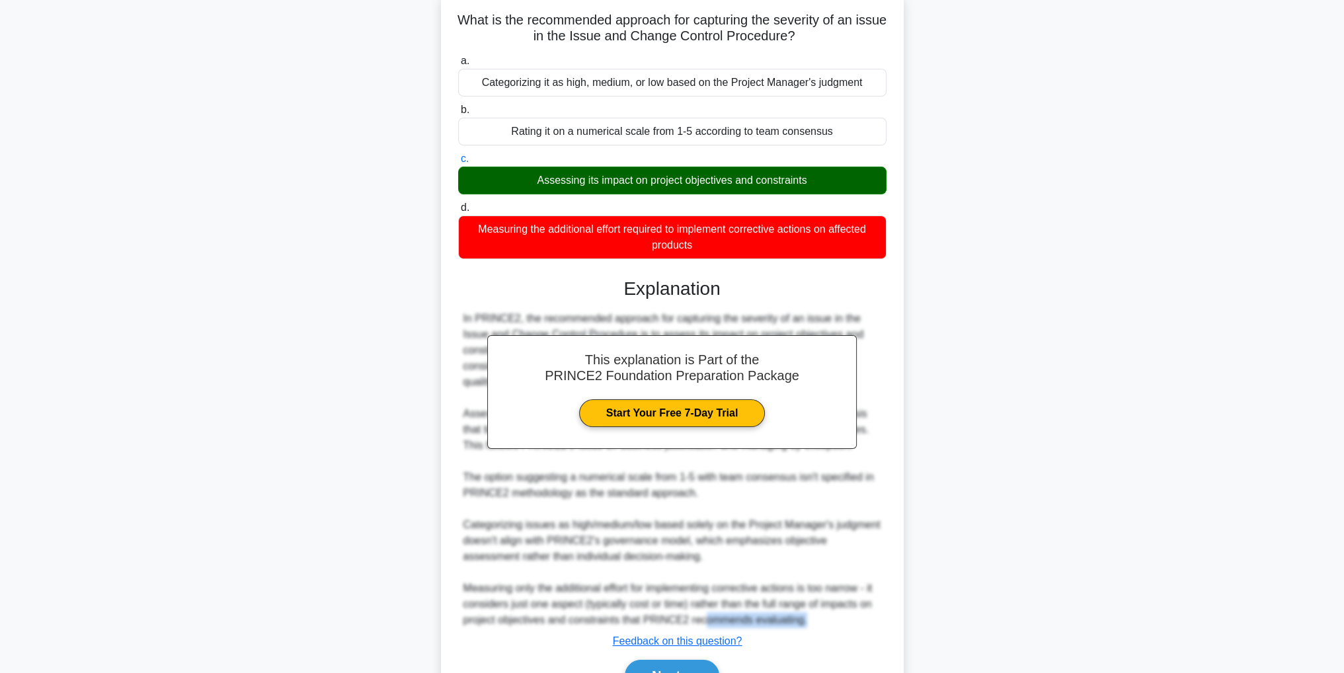
scroll to position [157, 0]
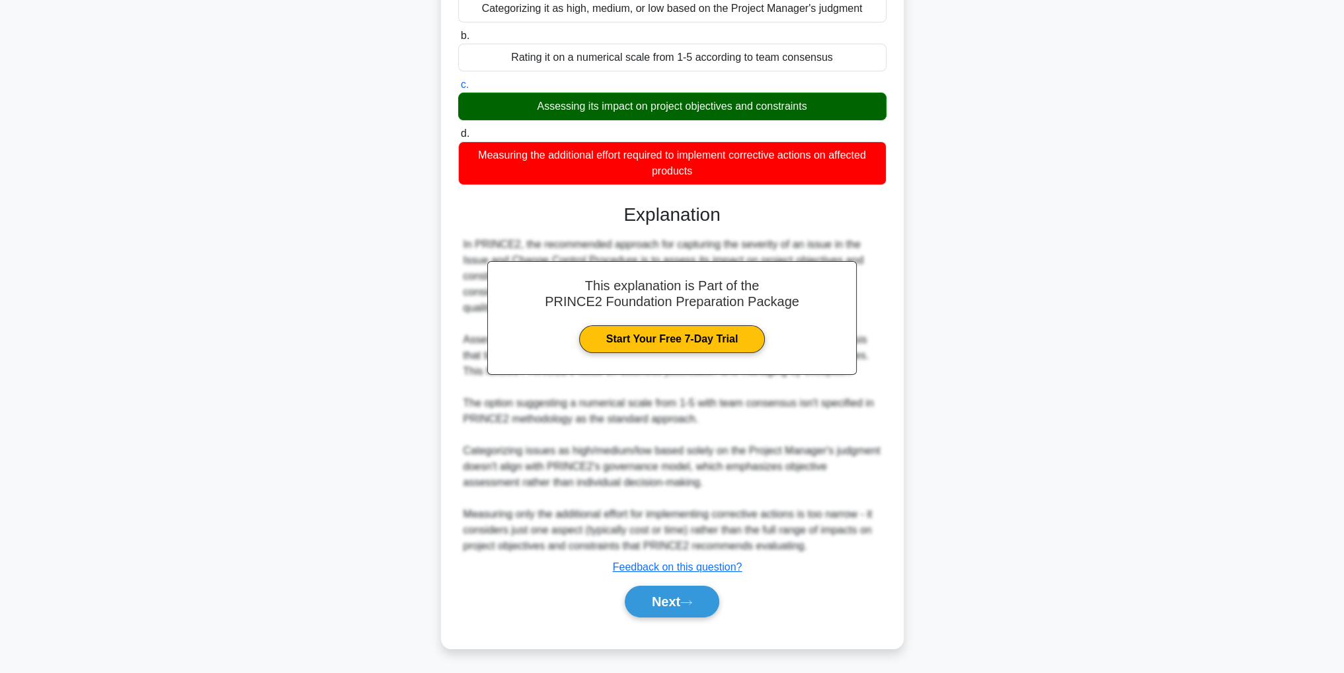
click at [720, 611] on div "Next" at bounding box center [672, 602] width 434 height 32
click at [714, 610] on button "Next" at bounding box center [672, 602] width 95 height 32
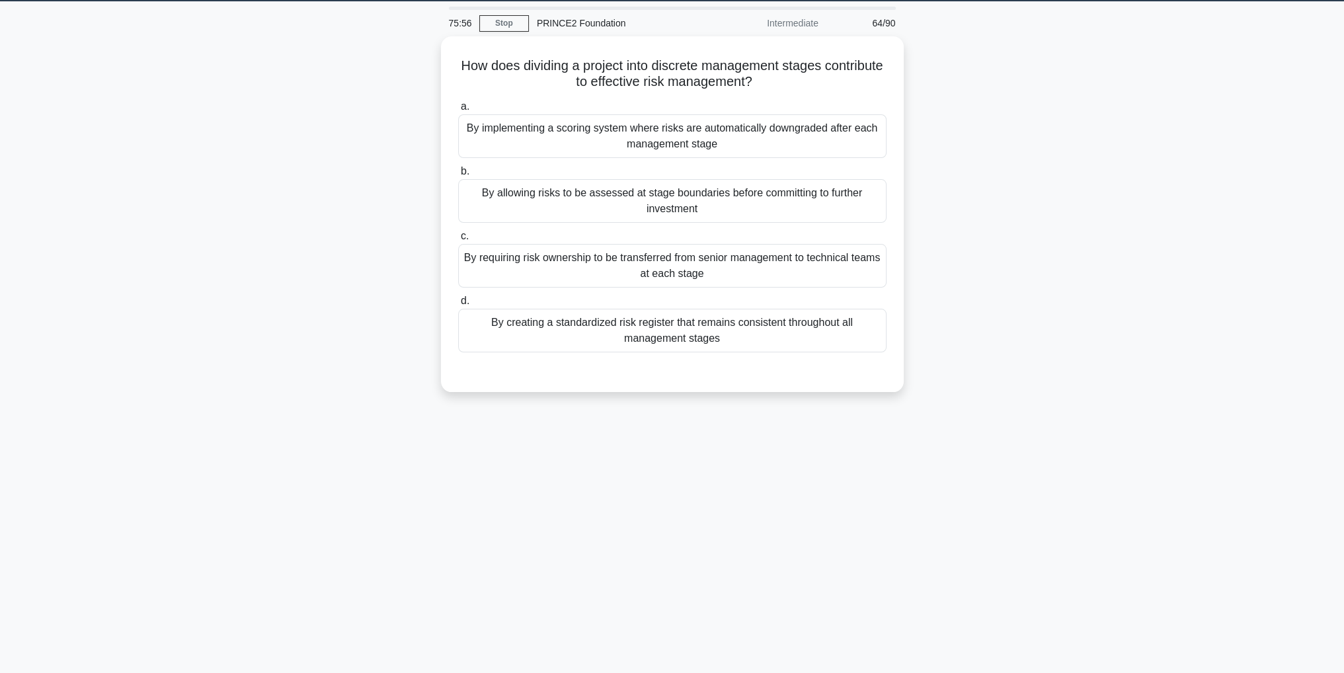
scroll to position [42, 0]
click at [769, 205] on div "By allowing risks to be assessed at stage boundaries before committing to furth…" at bounding box center [672, 198] width 428 height 44
click at [458, 173] on input "b. By allowing risks to be assessed at stage boundaries before committing to fu…" at bounding box center [458, 168] width 0 height 9
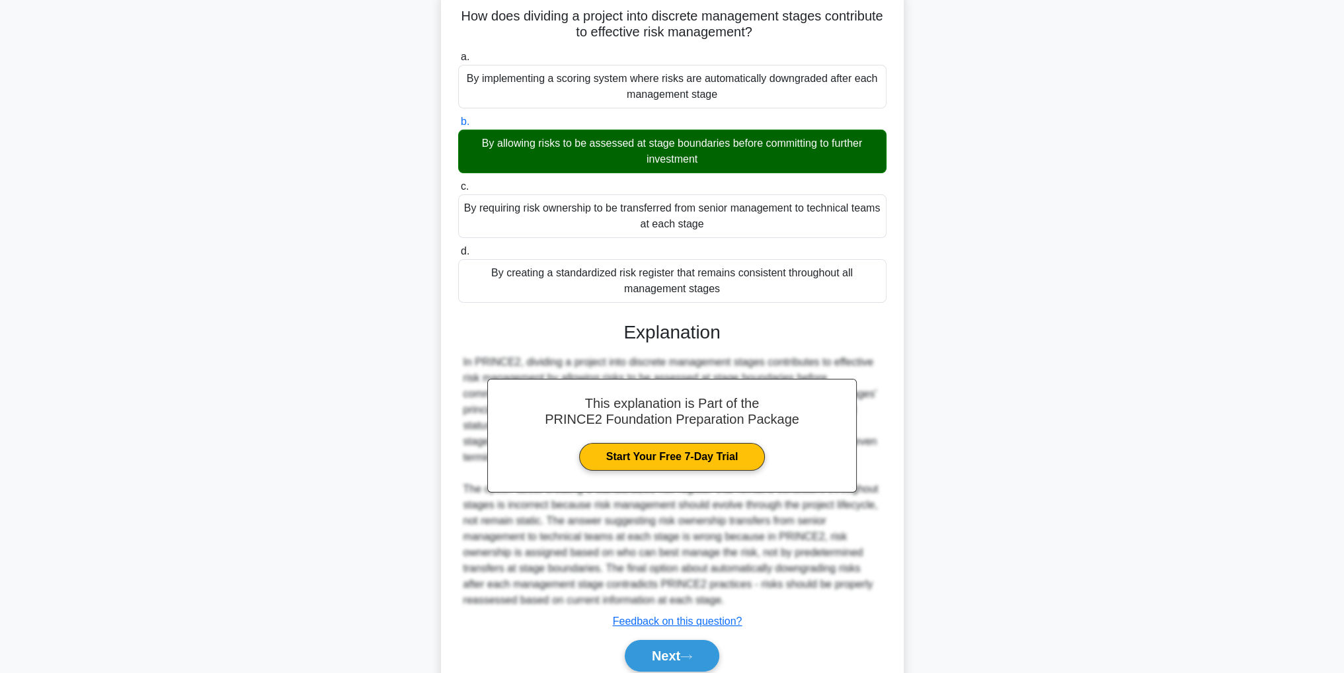
scroll to position [141, 0]
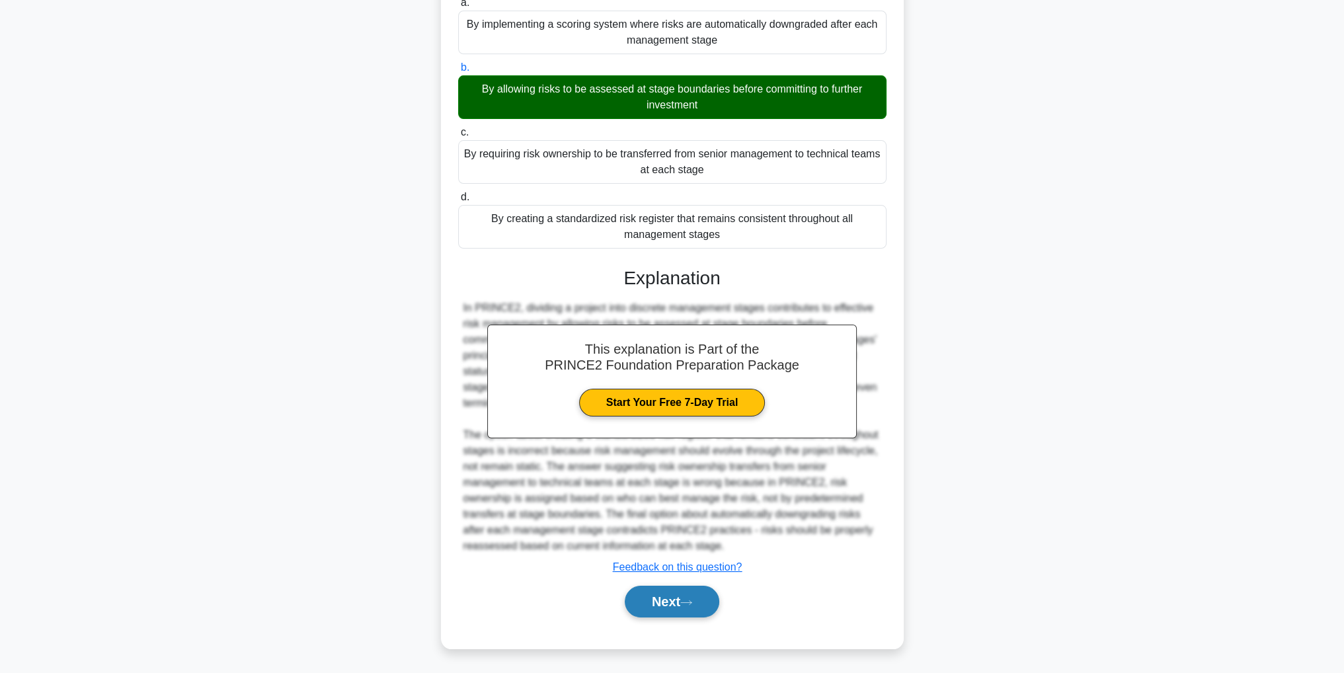
click at [650, 603] on button "Next" at bounding box center [672, 602] width 95 height 32
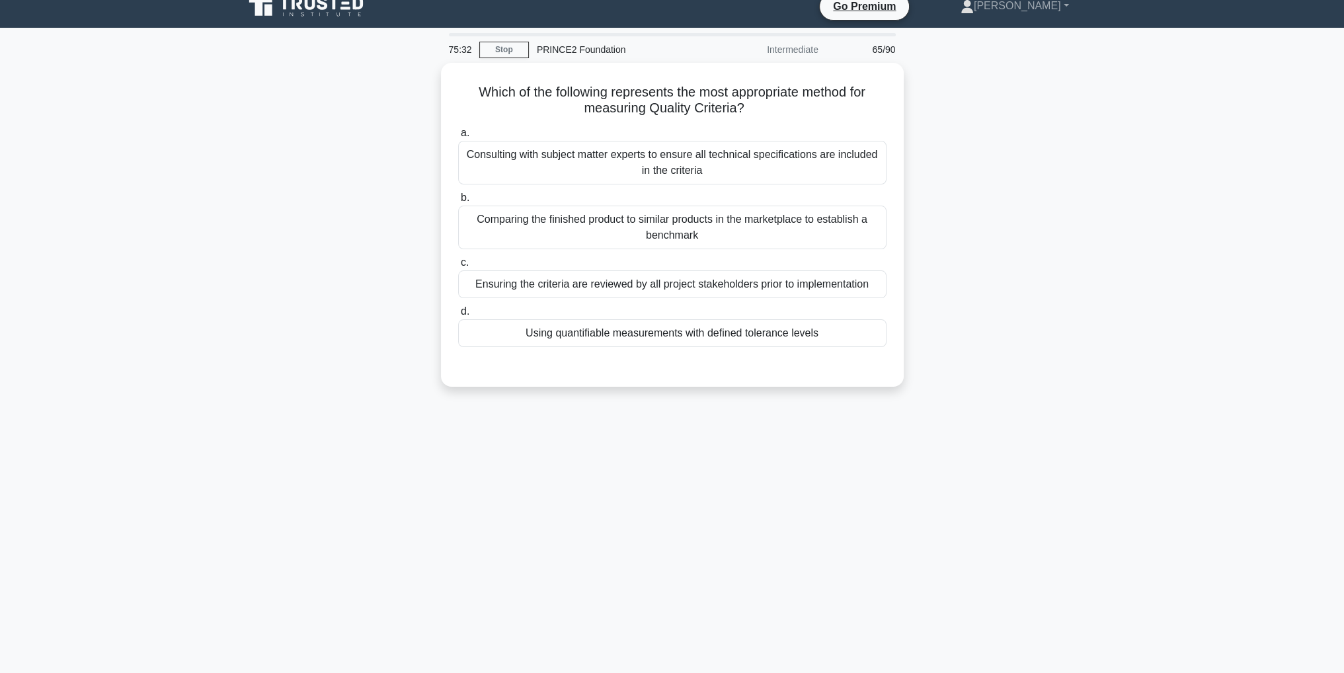
scroll to position [0, 0]
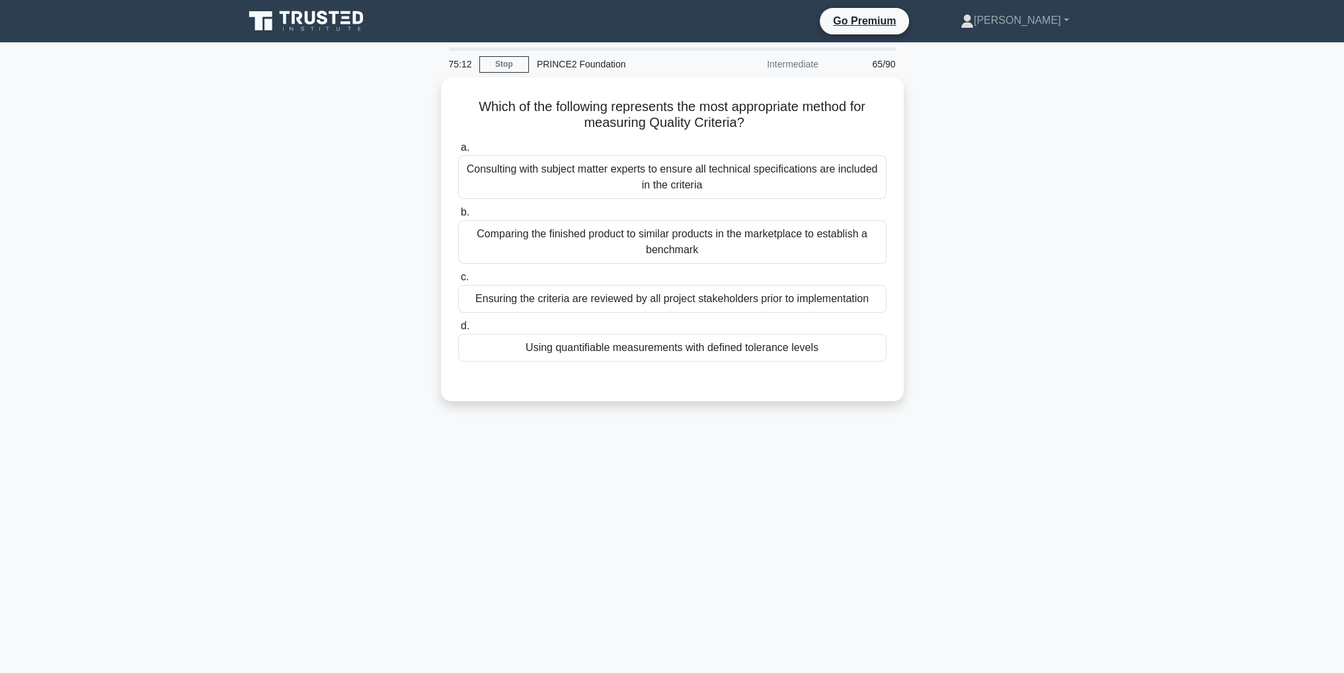
drag, startPoint x: 832, startPoint y: 296, endPoint x: 913, endPoint y: 349, distance: 97.0
click at [933, 344] on div "Which of the following represents the most appropriate method for measuring Qua…" at bounding box center [672, 247] width 873 height 340
click at [717, 360] on div "a. Consulting with subject matter experts to ensure all technical specification…" at bounding box center [672, 247] width 444 height 227
click at [719, 348] on div "Using quantifiable measurements with defined tolerance levels" at bounding box center [672, 344] width 428 height 28
click at [458, 327] on input "d. Using quantifiable measurements with defined tolerance levels" at bounding box center [458, 323] width 0 height 9
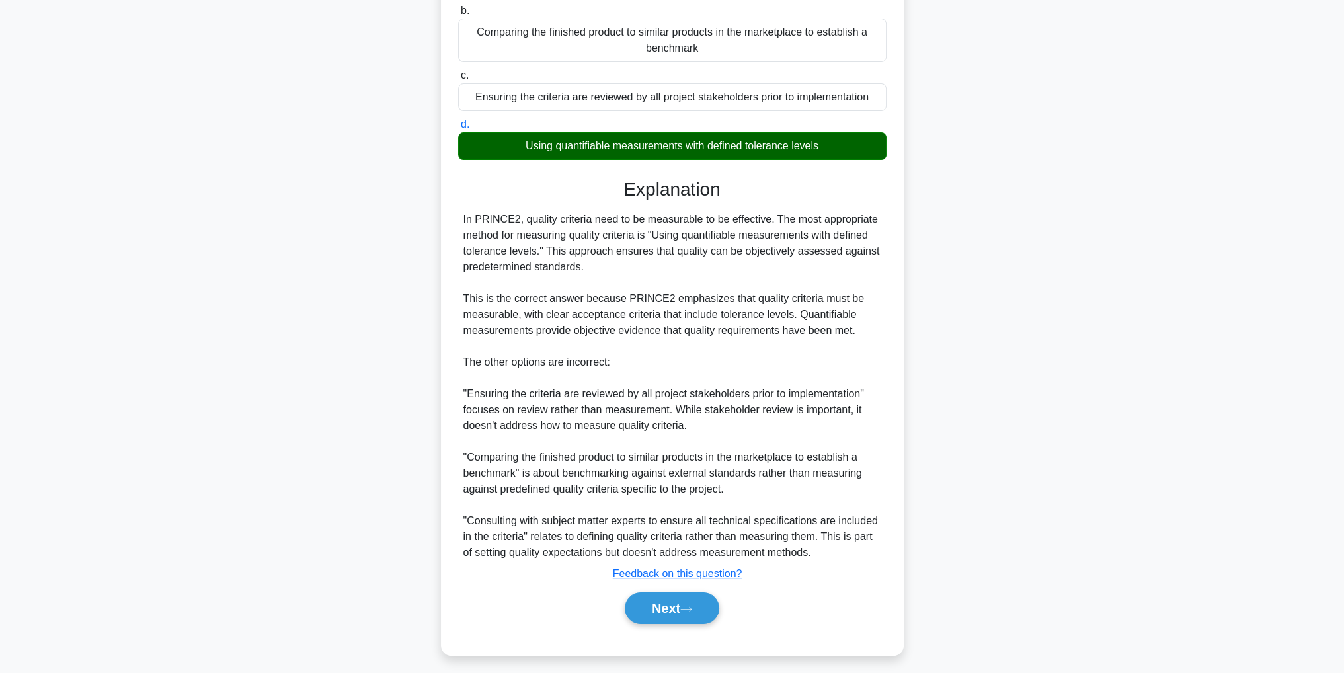
scroll to position [205, 0]
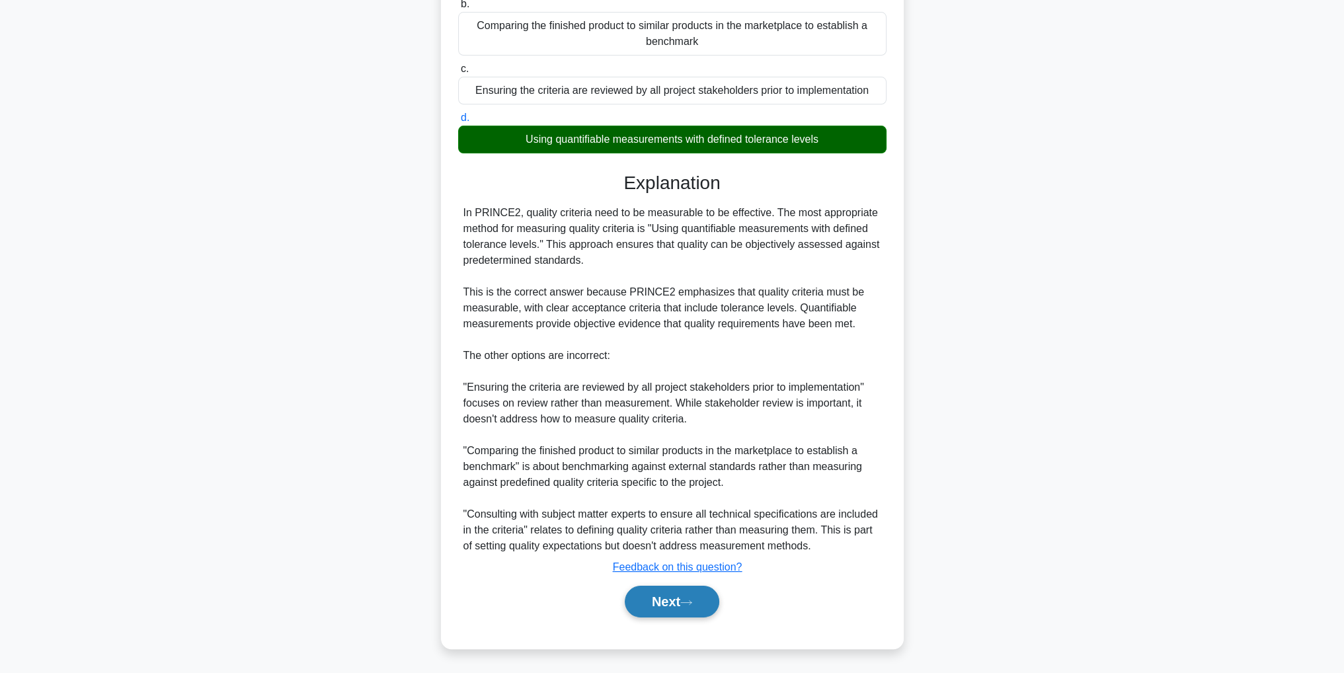
click at [711, 606] on button "Next" at bounding box center [672, 602] width 95 height 32
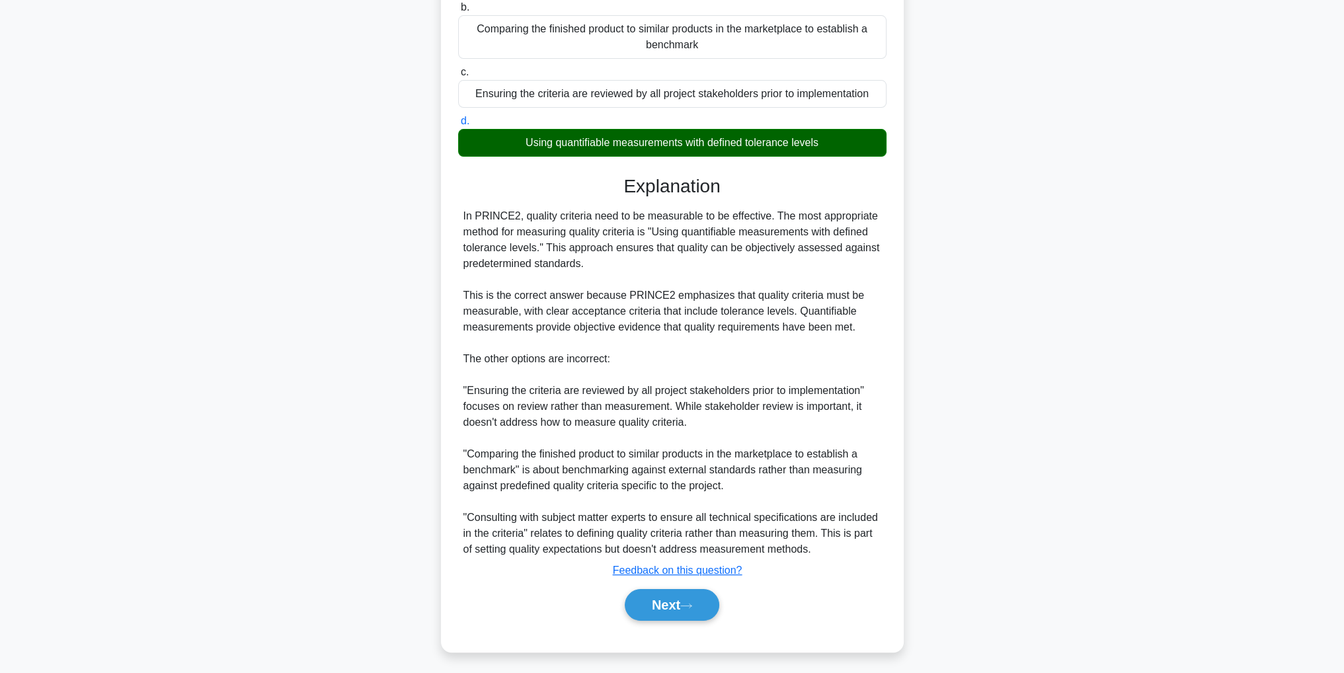
scroll to position [42, 0]
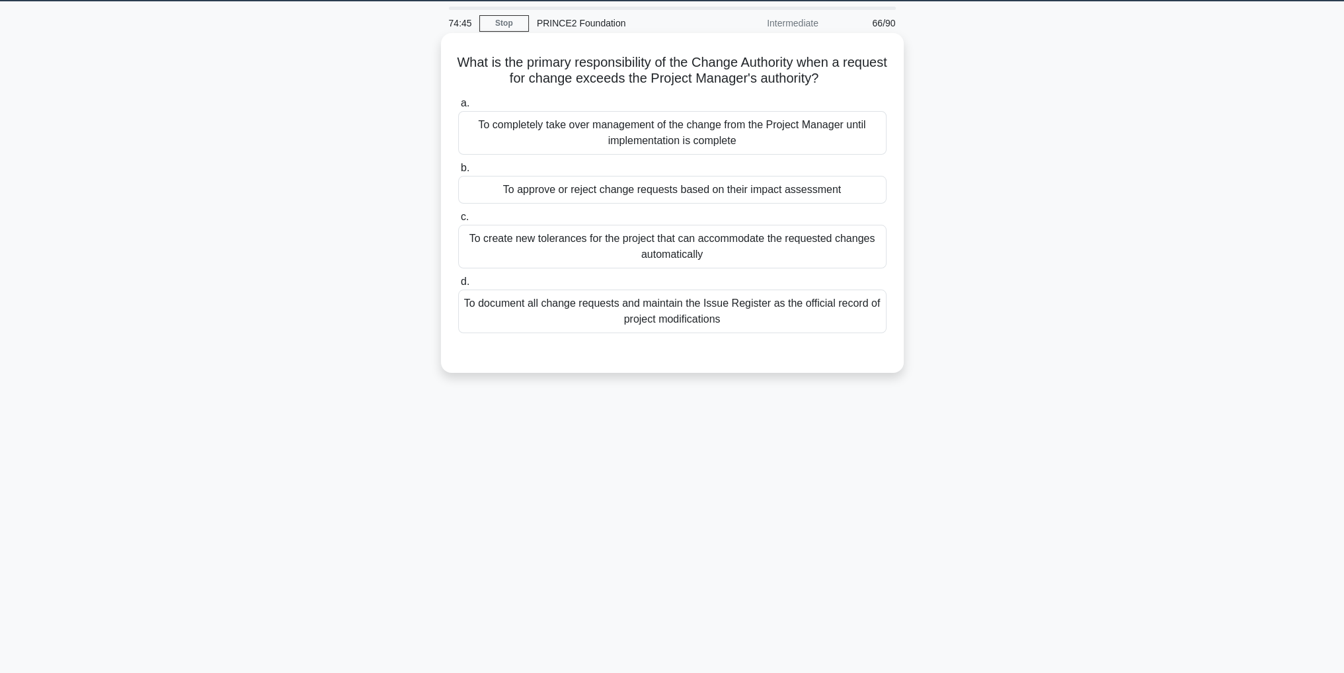
click at [809, 190] on div "To approve or reject change requests based on their impact assessment" at bounding box center [672, 190] width 428 height 28
click at [458, 173] on input "b. To approve or reject change requests based on their impact assessment" at bounding box center [458, 168] width 0 height 9
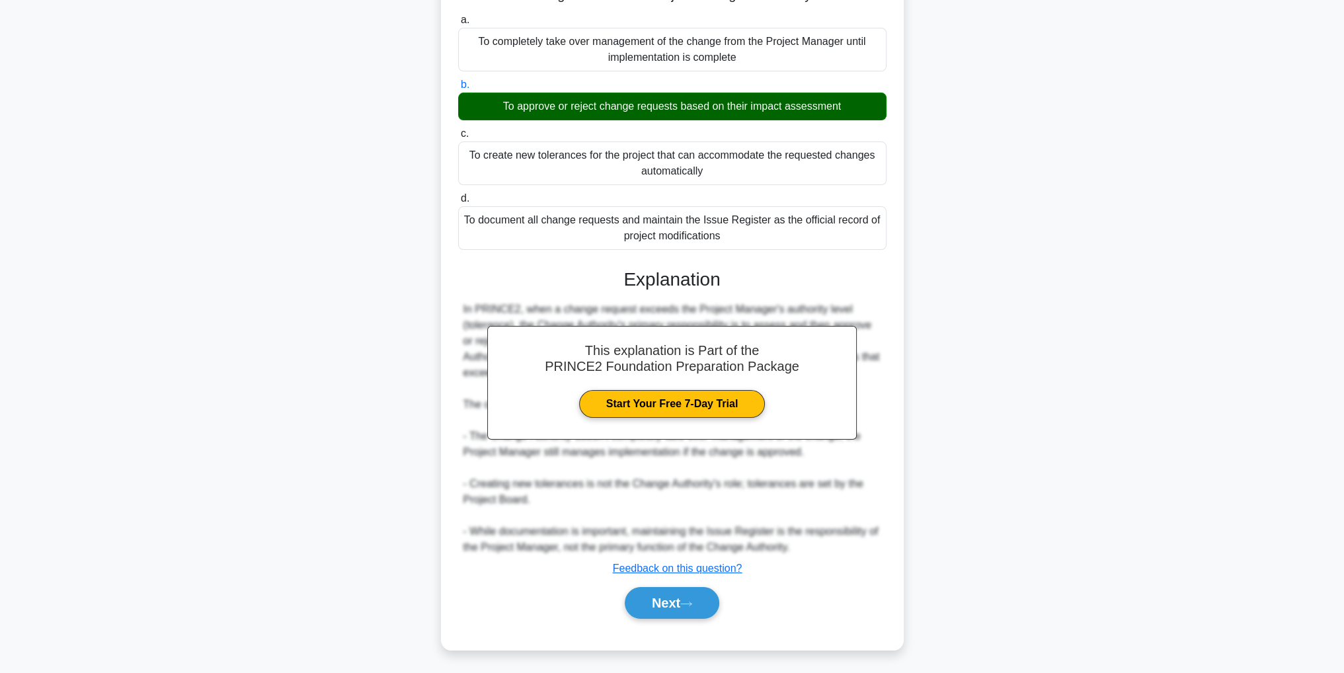
scroll to position [126, 0]
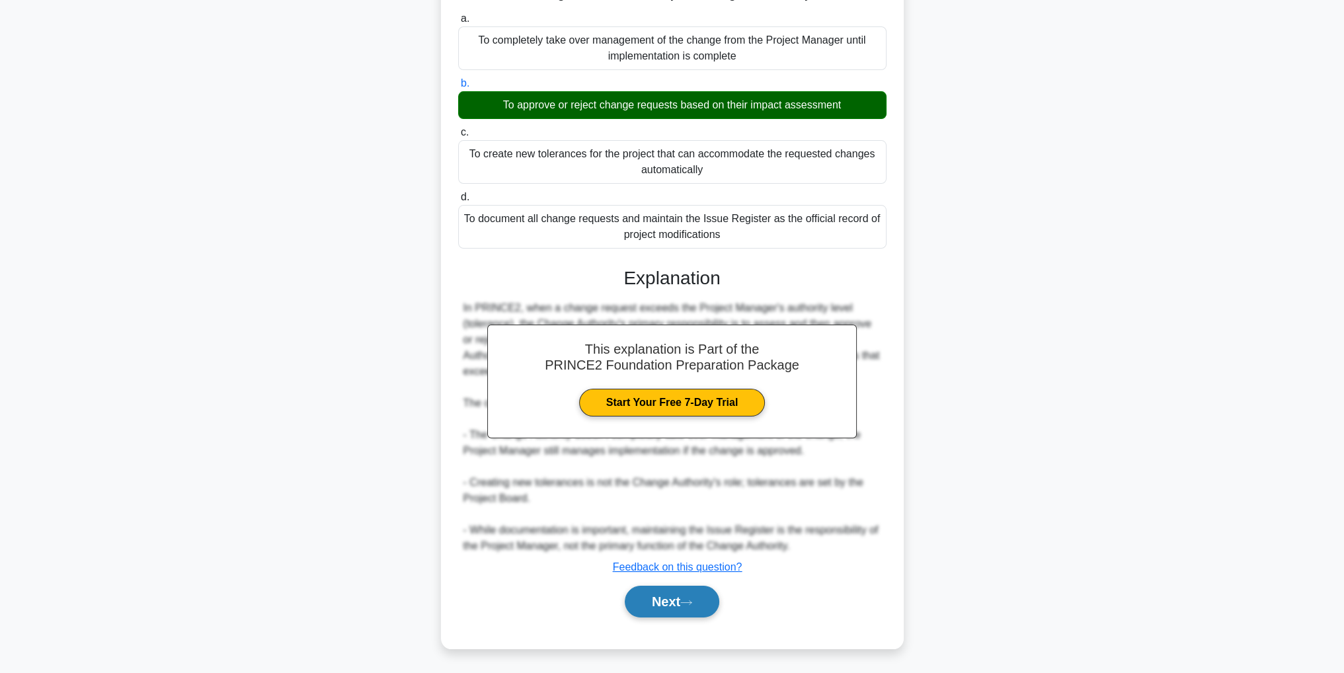
click at [719, 608] on button "Next" at bounding box center [672, 602] width 95 height 32
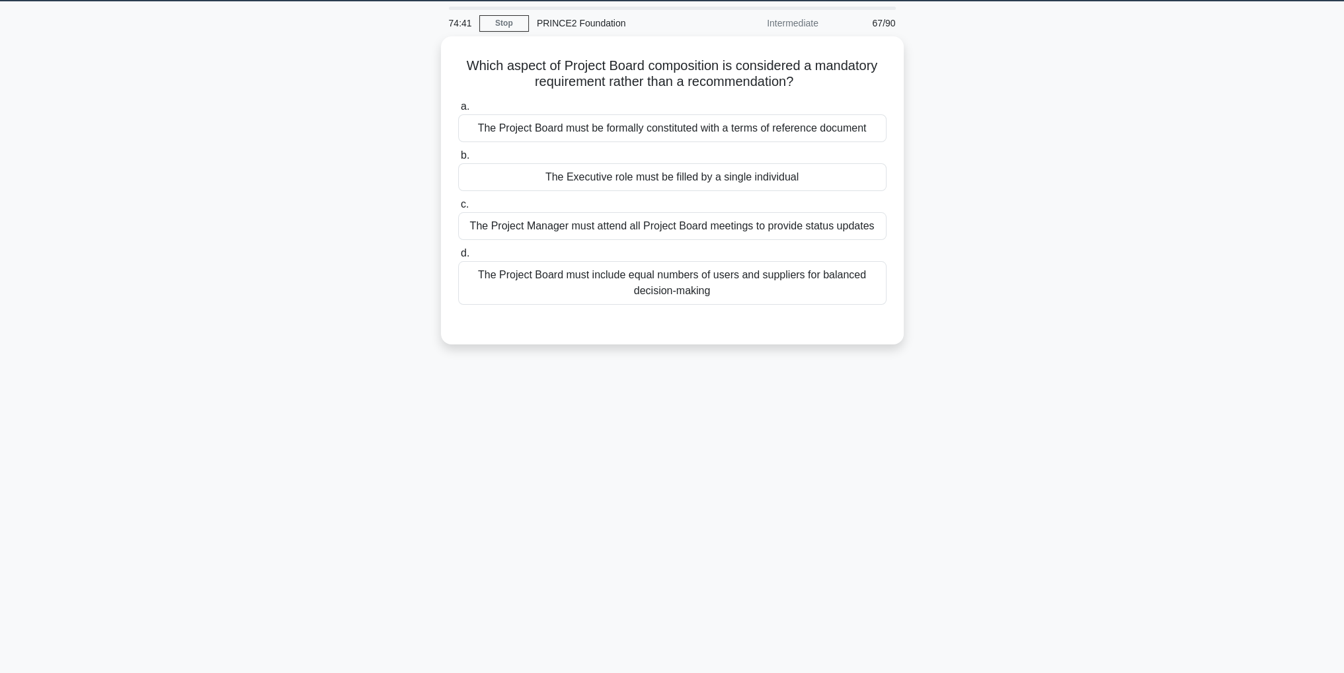
scroll to position [42, 0]
click at [791, 223] on div "The Project Manager must attend all Project Board meetings to provide status up…" at bounding box center [672, 223] width 428 height 28
click at [458, 206] on input "c. The Project Manager must attend all Project Board meetings to provide status…" at bounding box center [458, 201] width 0 height 9
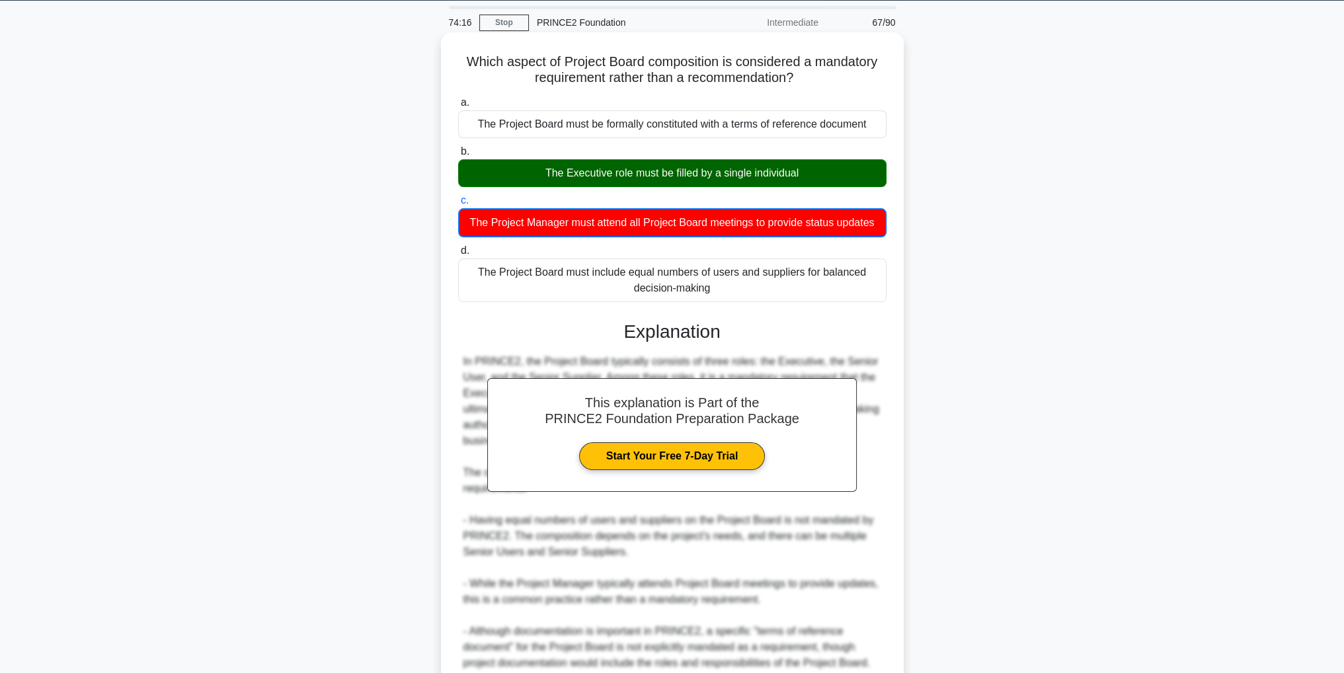
click at [767, 175] on div "The Executive role must be filled by a single individual" at bounding box center [672, 173] width 428 height 28
click at [458, 156] on input "b. The Executive role must be filled by a single individual" at bounding box center [458, 151] width 0 height 9
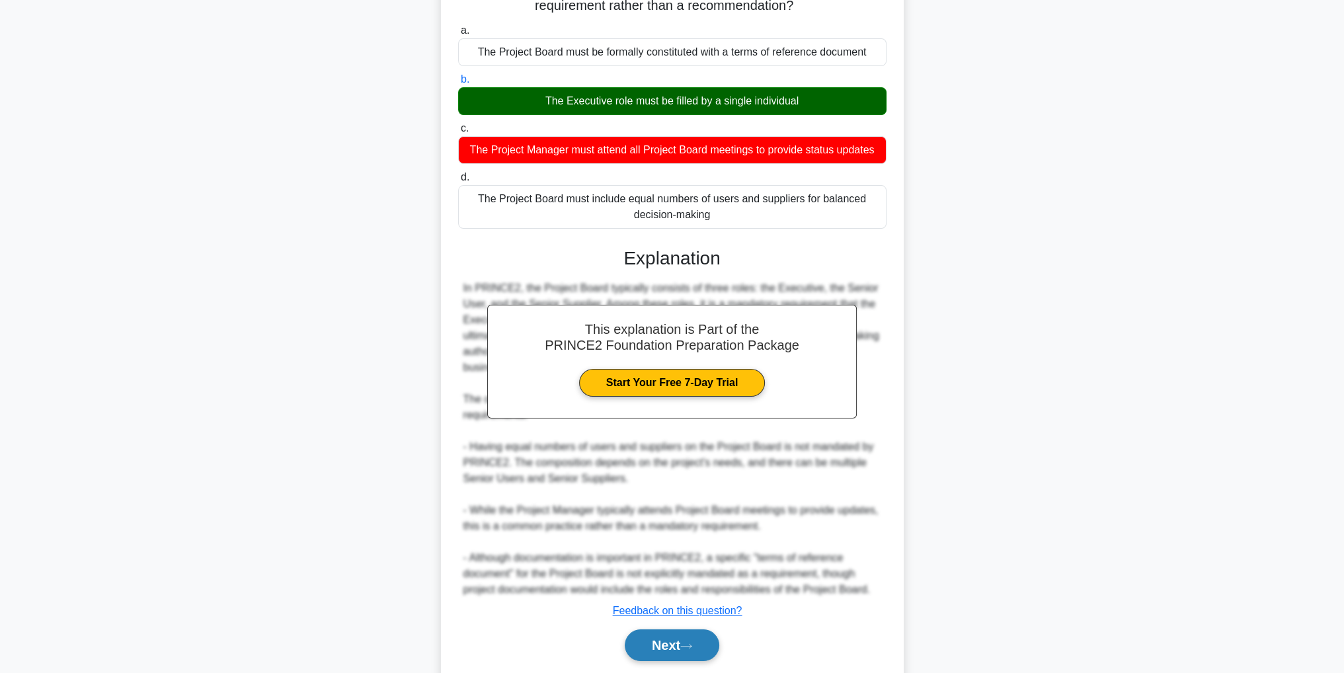
click at [695, 603] on div "This explanation is Part of the PRINCE2 Foundation Preparation Package Start Yo…" at bounding box center [672, 448] width 428 height 435
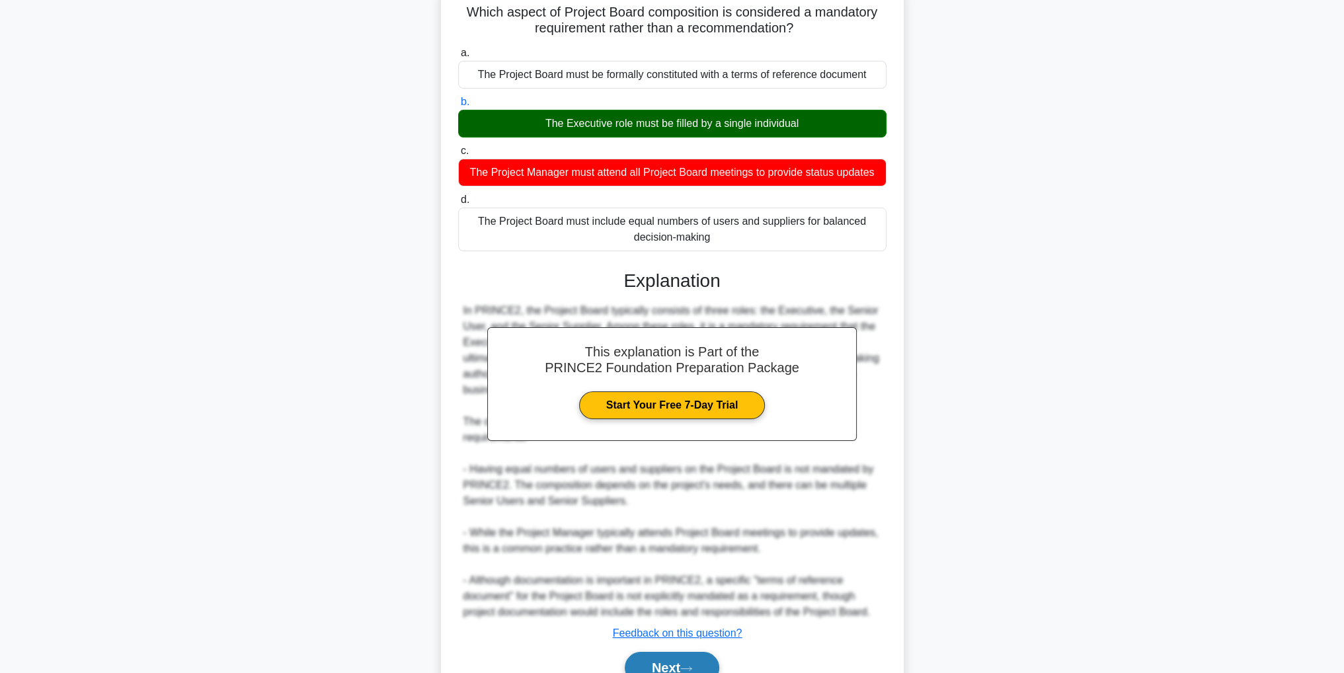
click at [710, 656] on button "Next" at bounding box center [672, 668] width 95 height 32
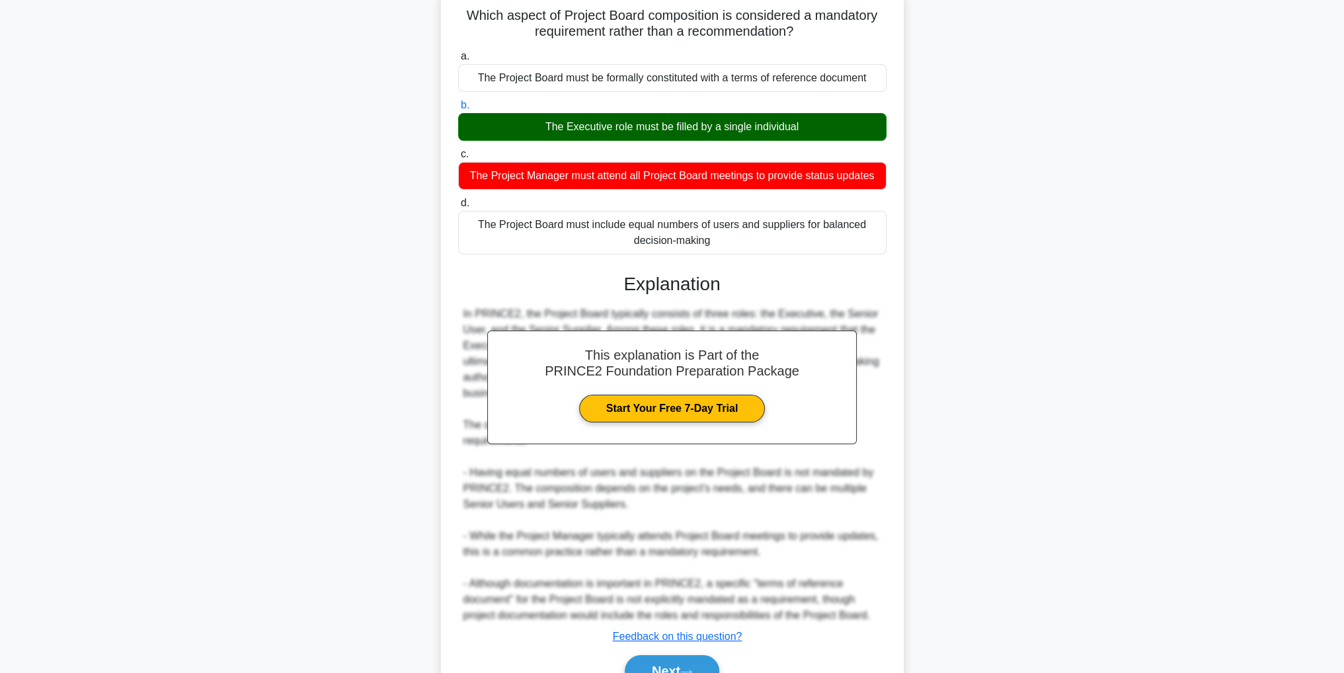
scroll to position [42, 0]
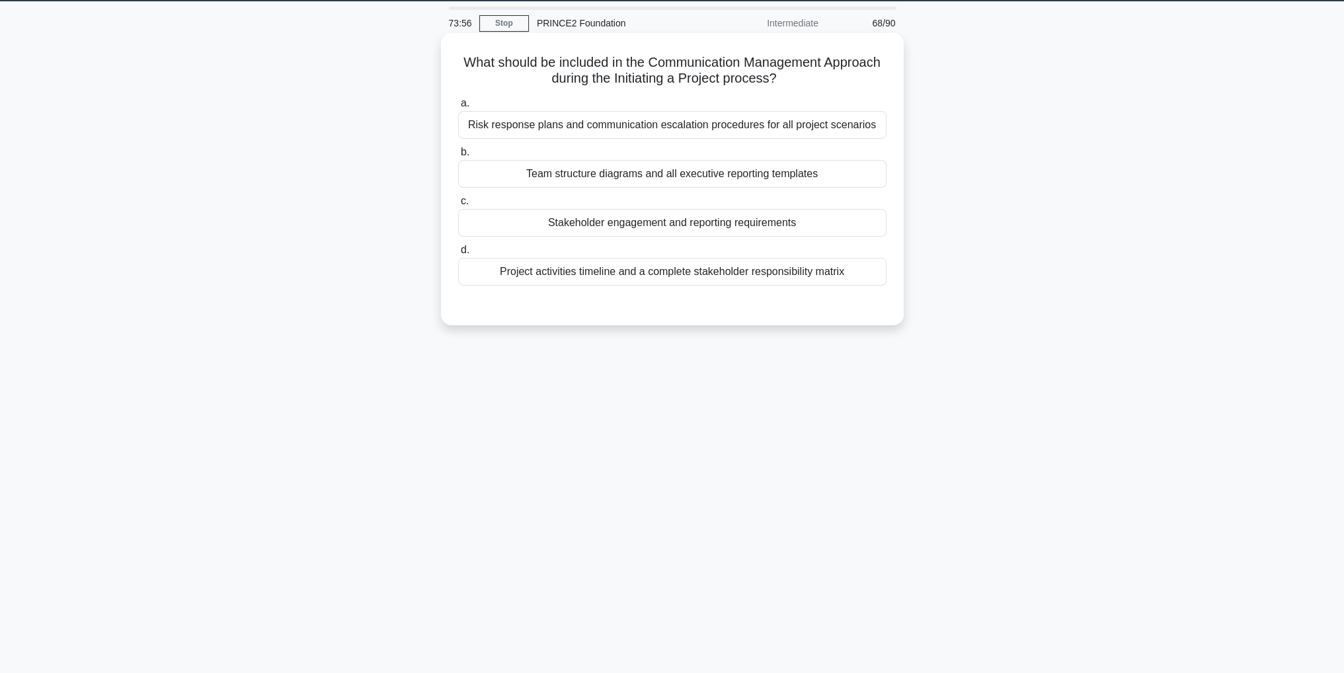
click at [738, 220] on div "Stakeholder engagement and reporting requirements" at bounding box center [672, 223] width 428 height 28
click at [458, 206] on input "c. Stakeholder engagement and reporting requirements" at bounding box center [458, 201] width 0 height 9
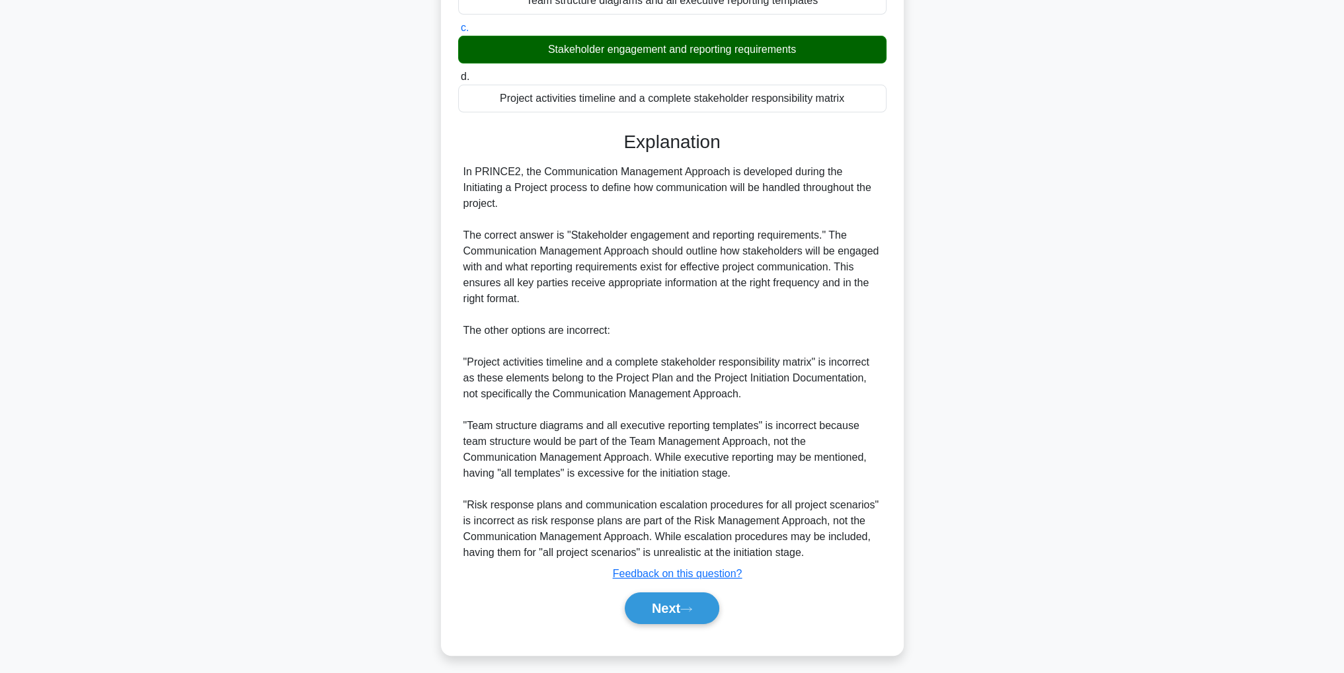
scroll to position [221, 0]
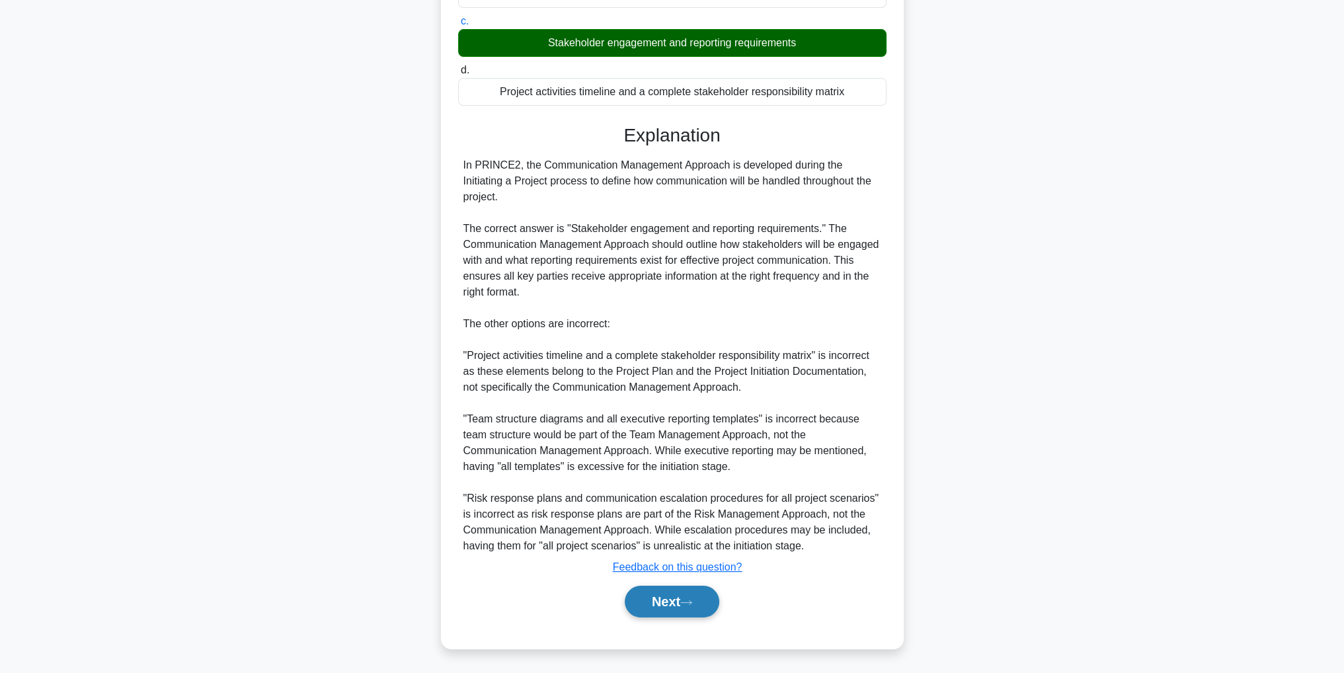
click at [684, 600] on button "Next" at bounding box center [672, 602] width 95 height 32
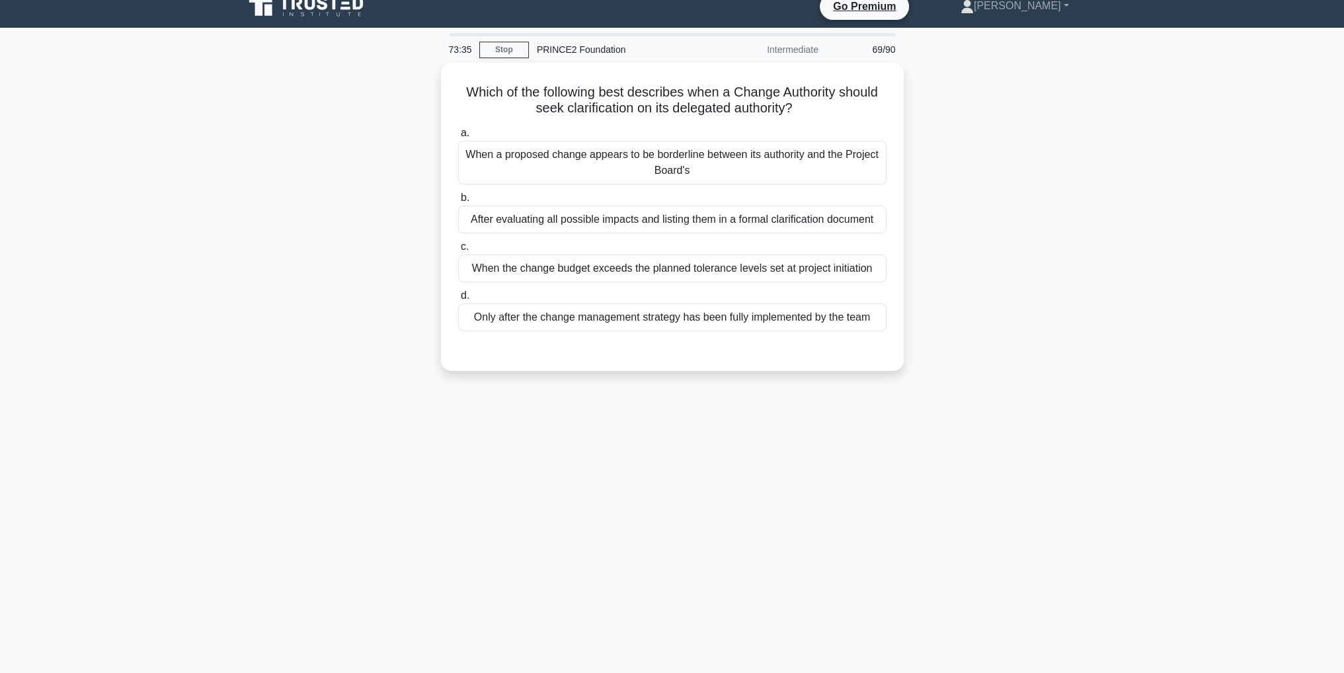
scroll to position [0, 0]
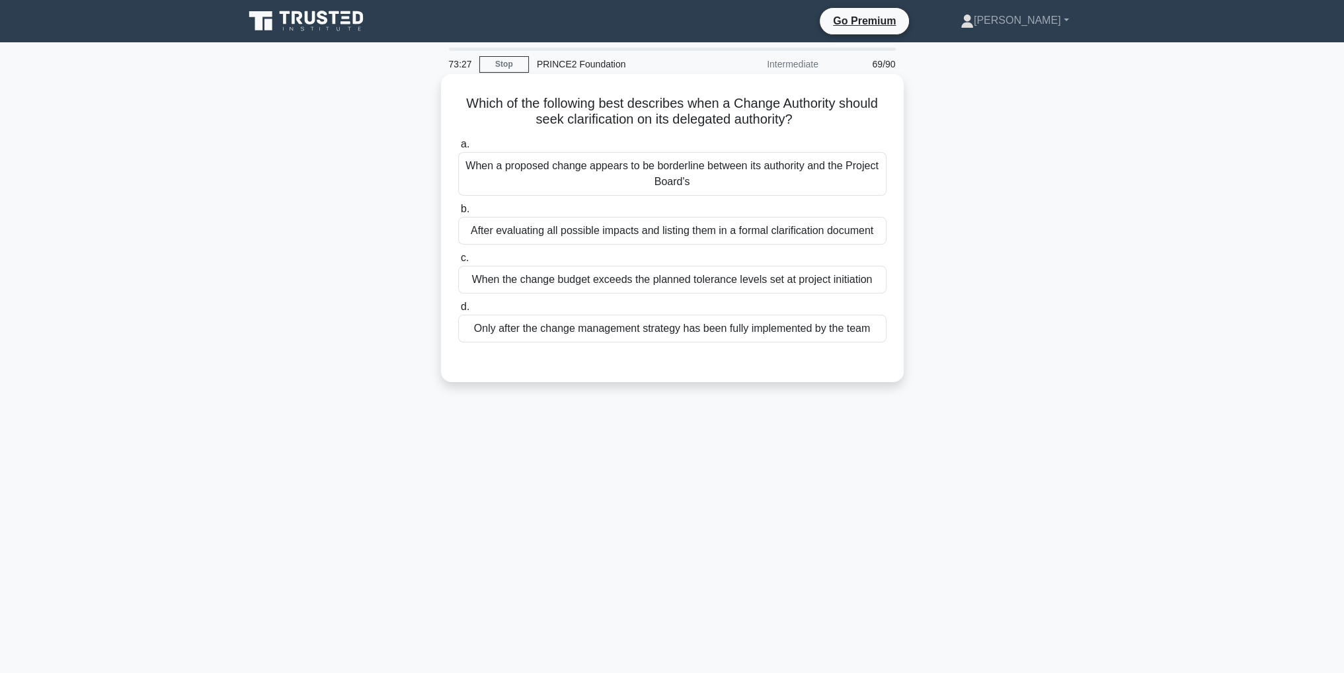
click at [813, 227] on div "After evaluating all possible impacts and listing them in a formal clarificatio…" at bounding box center [672, 231] width 428 height 28
click at [458, 214] on input "b. After evaluating all possible impacts and listing them in a formal clarifica…" at bounding box center [458, 209] width 0 height 9
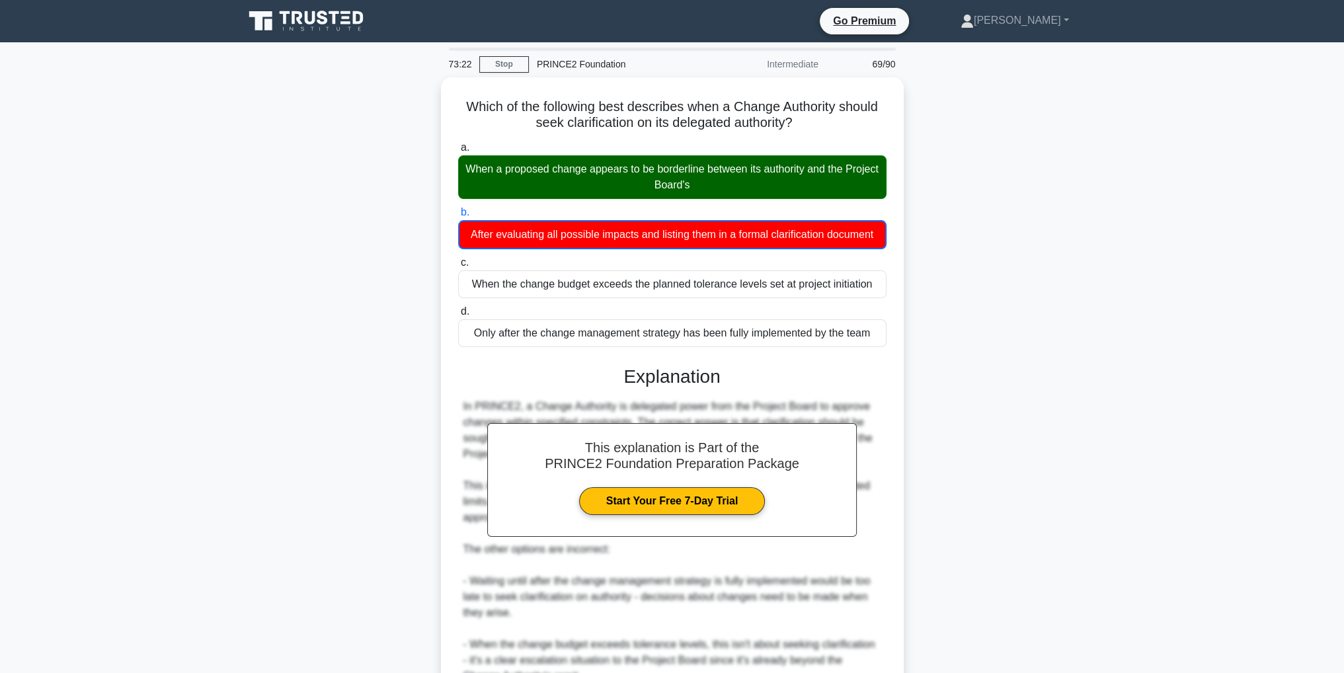
scroll to position [66, 0]
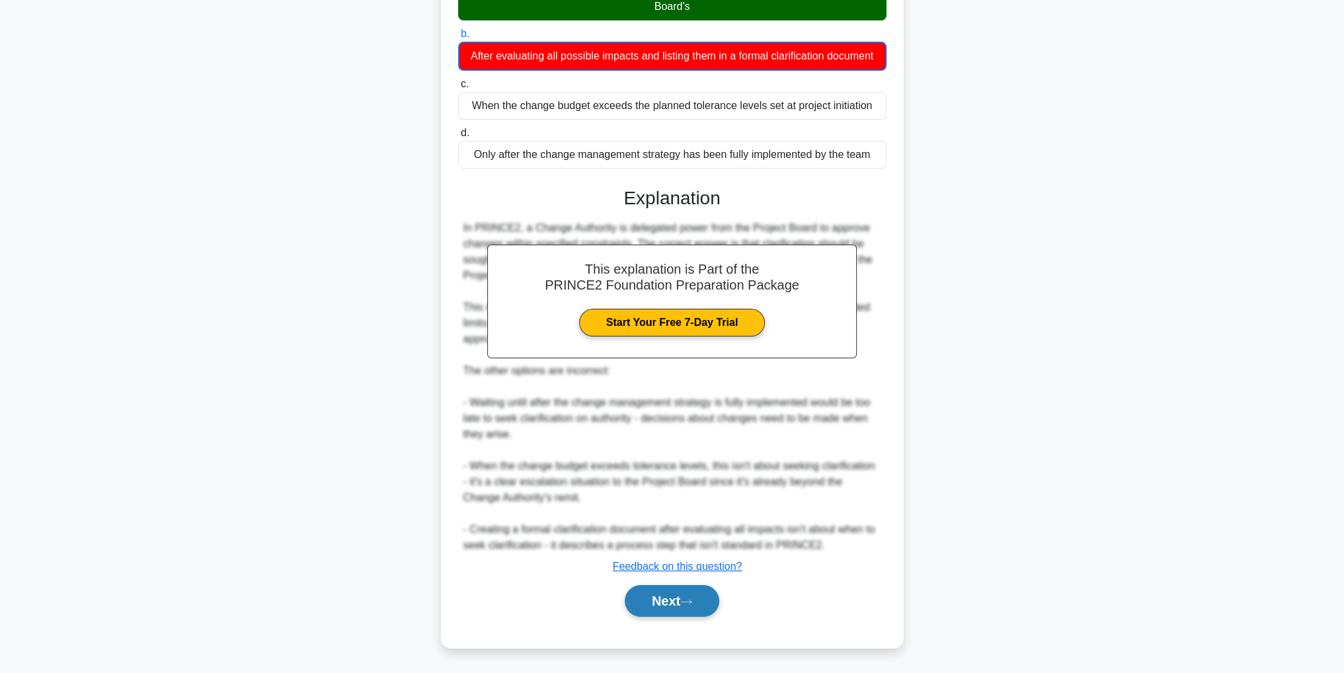
click at [714, 609] on button "Next" at bounding box center [672, 601] width 95 height 32
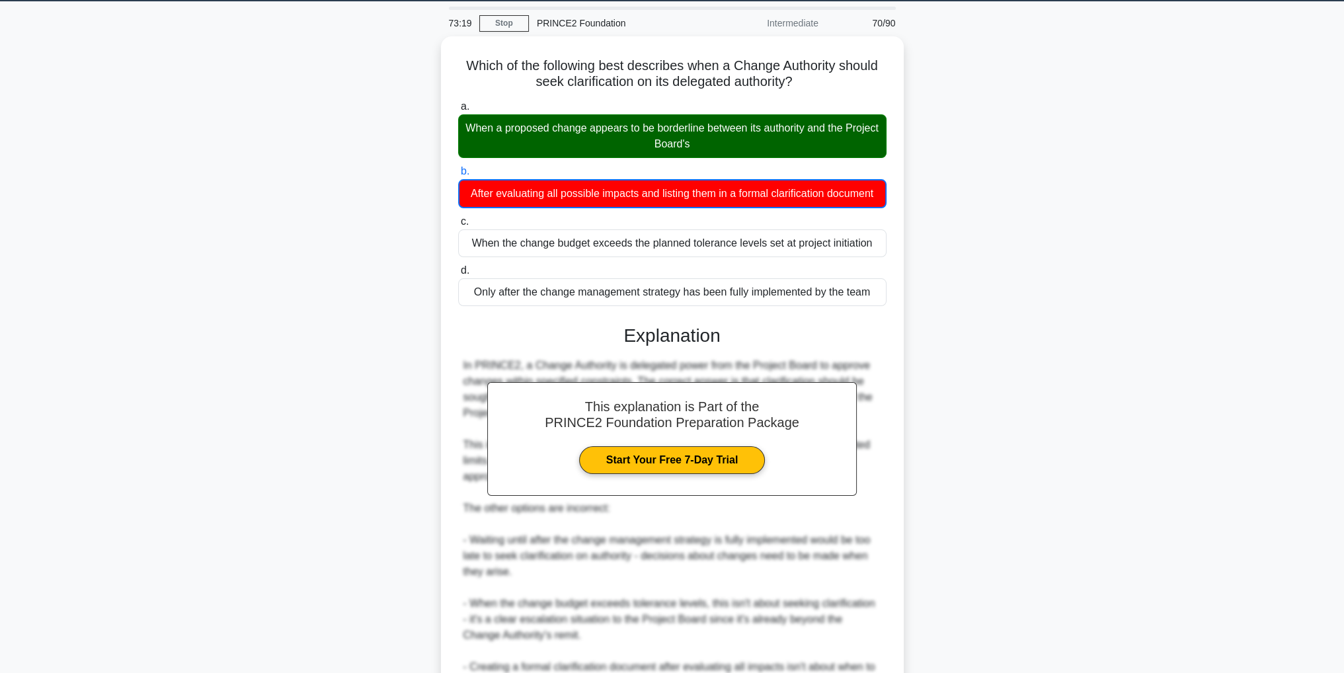
scroll to position [0, 0]
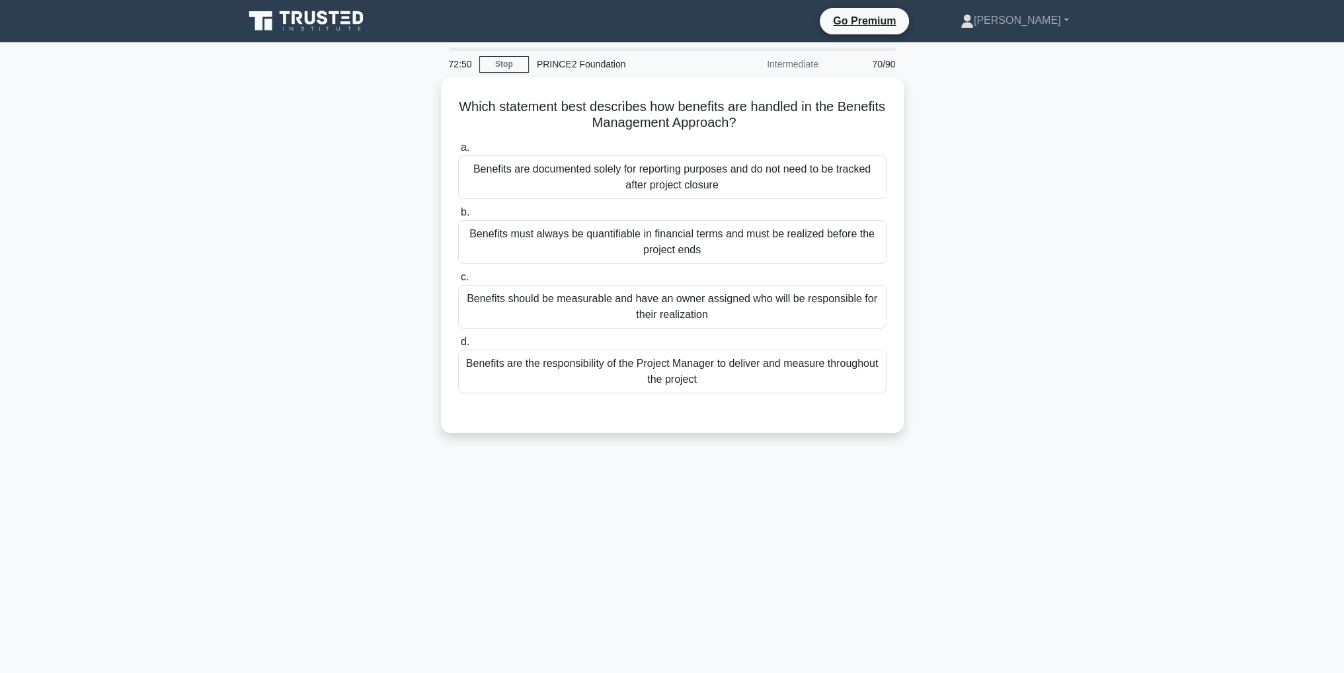
drag, startPoint x: 748, startPoint y: 240, endPoint x: 928, endPoint y: 272, distance: 182.6
click at [928, 272] on div "Which statement best describes how benefits are handled in the Benefits Managem…" at bounding box center [672, 262] width 873 height 371
click at [905, 260] on div "Which statement best describes how benefits are handled in the Benefits Managem…" at bounding box center [672, 262] width 873 height 371
click at [734, 240] on div "Benefits must always be quantifiable in financial terms and must be realized be…" at bounding box center [672, 239] width 428 height 44
click at [458, 214] on input "b. Benefits must always be quantifiable in financial terms and must be realized…" at bounding box center [458, 209] width 0 height 9
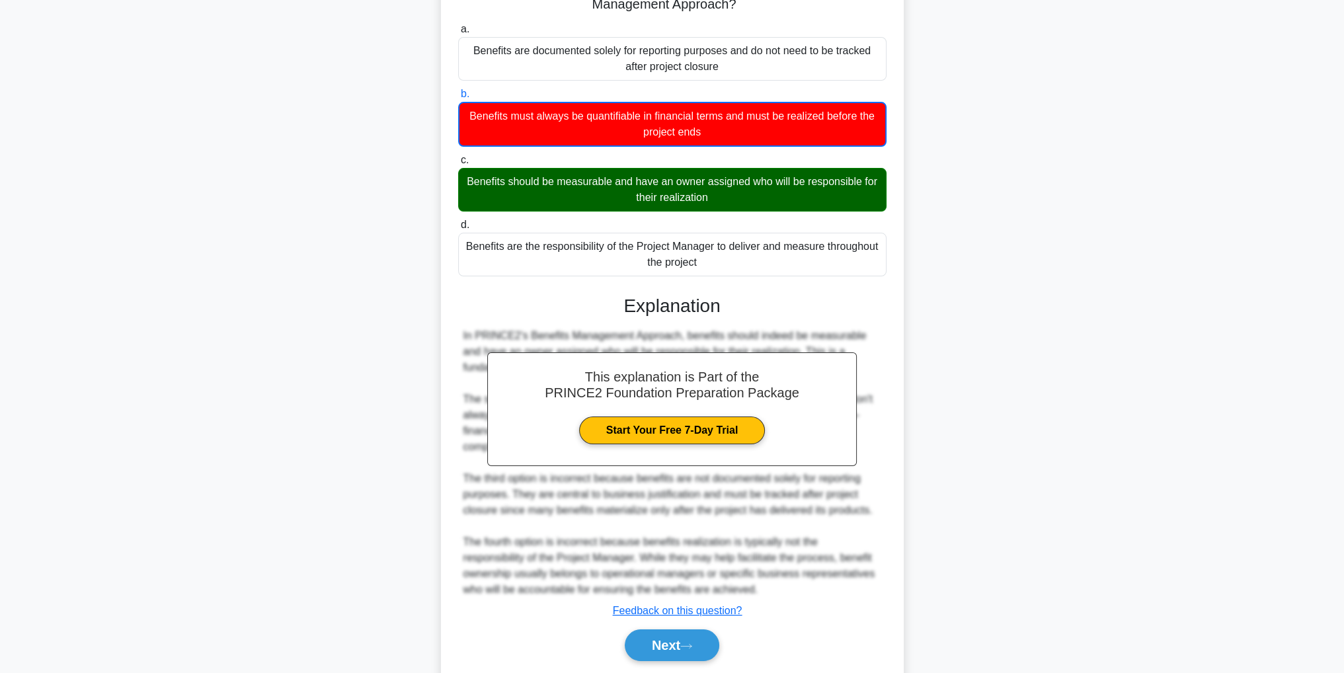
scroll to position [93, 0]
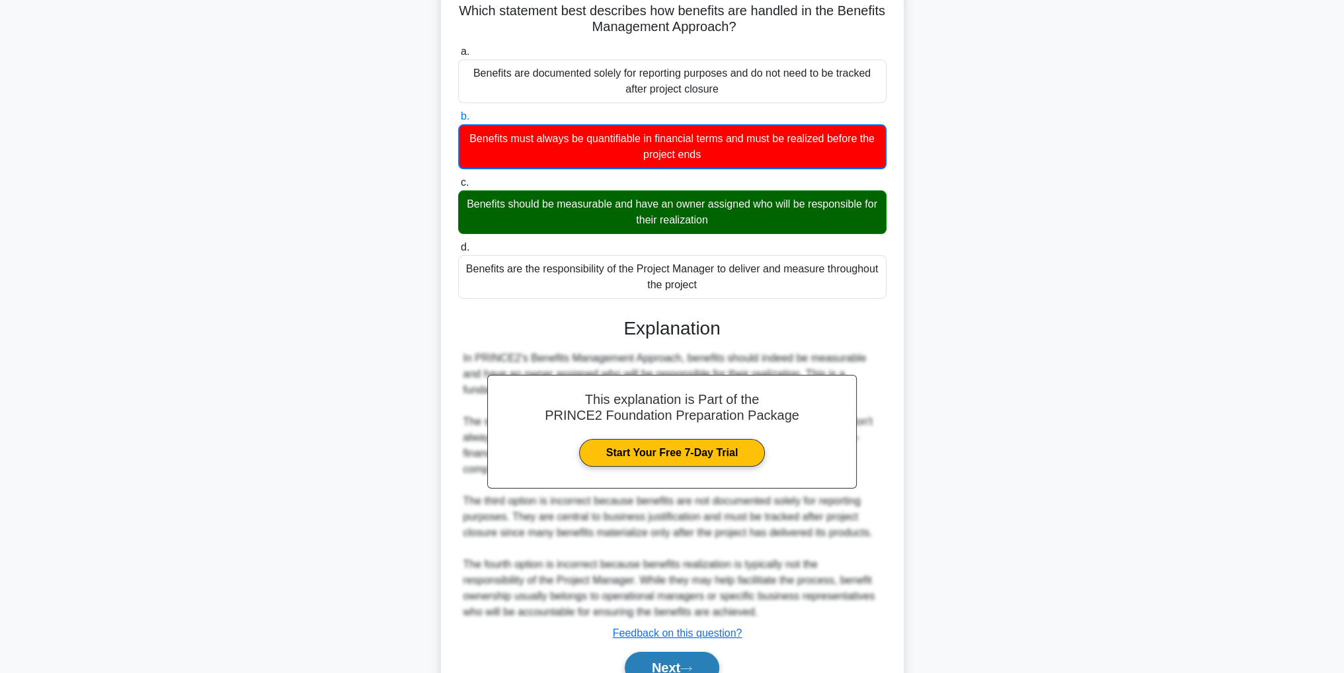
click at [709, 662] on button "Next" at bounding box center [672, 668] width 95 height 32
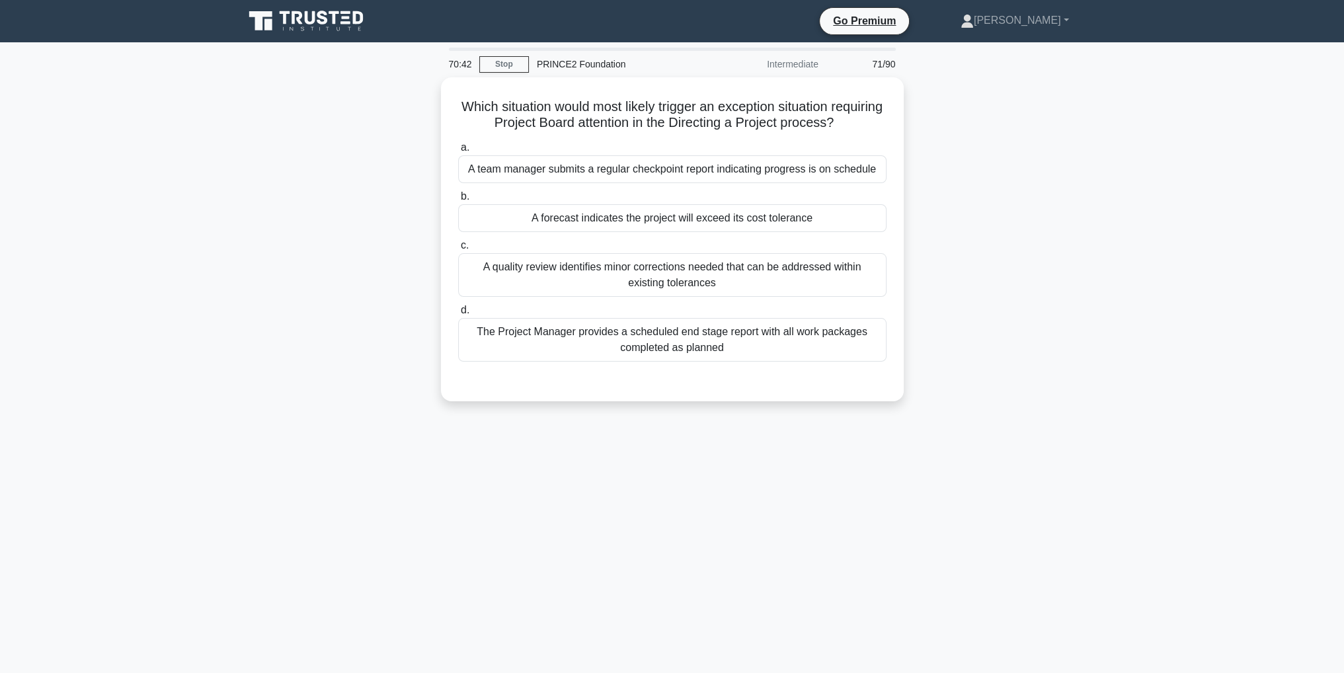
scroll to position [0, 0]
click at [603, 170] on div "A team manager submits a regular checkpoint report indicating progress is on sc…" at bounding box center [672, 166] width 428 height 28
click at [458, 149] on input "a. A team manager submits a regular checkpoint report indicating progress is on…" at bounding box center [458, 144] width 0 height 9
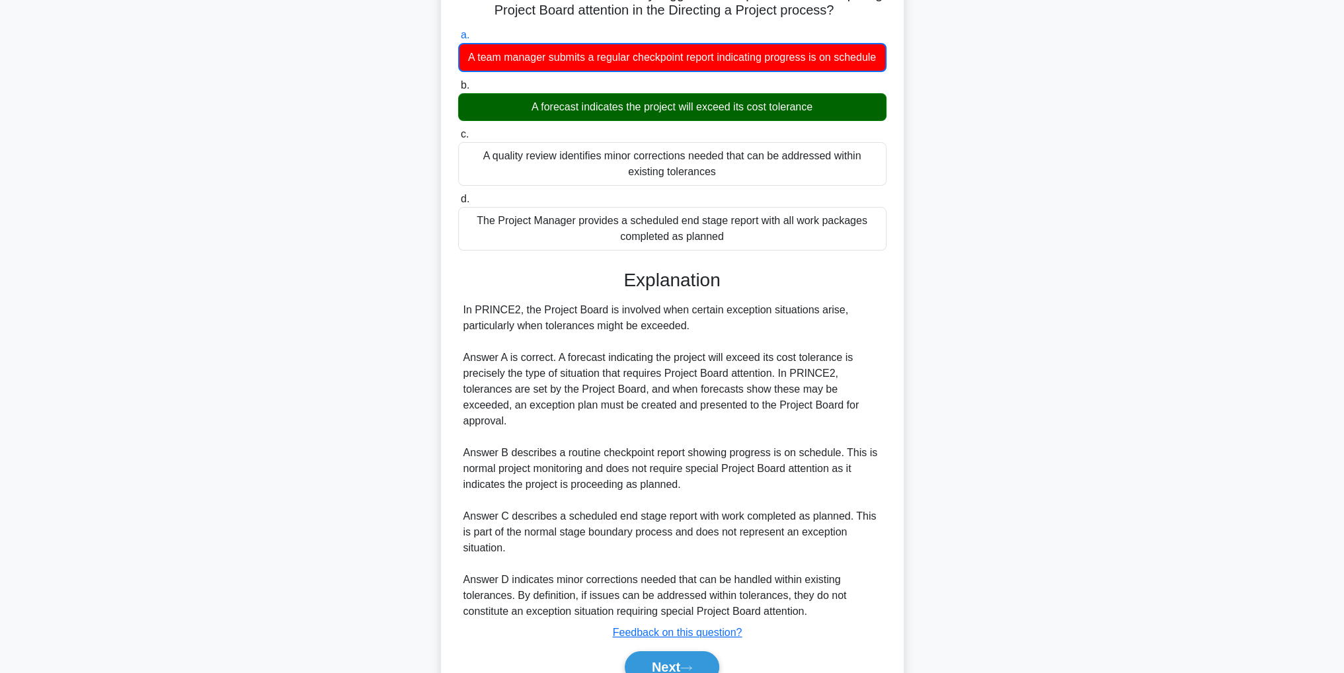
scroll to position [132, 0]
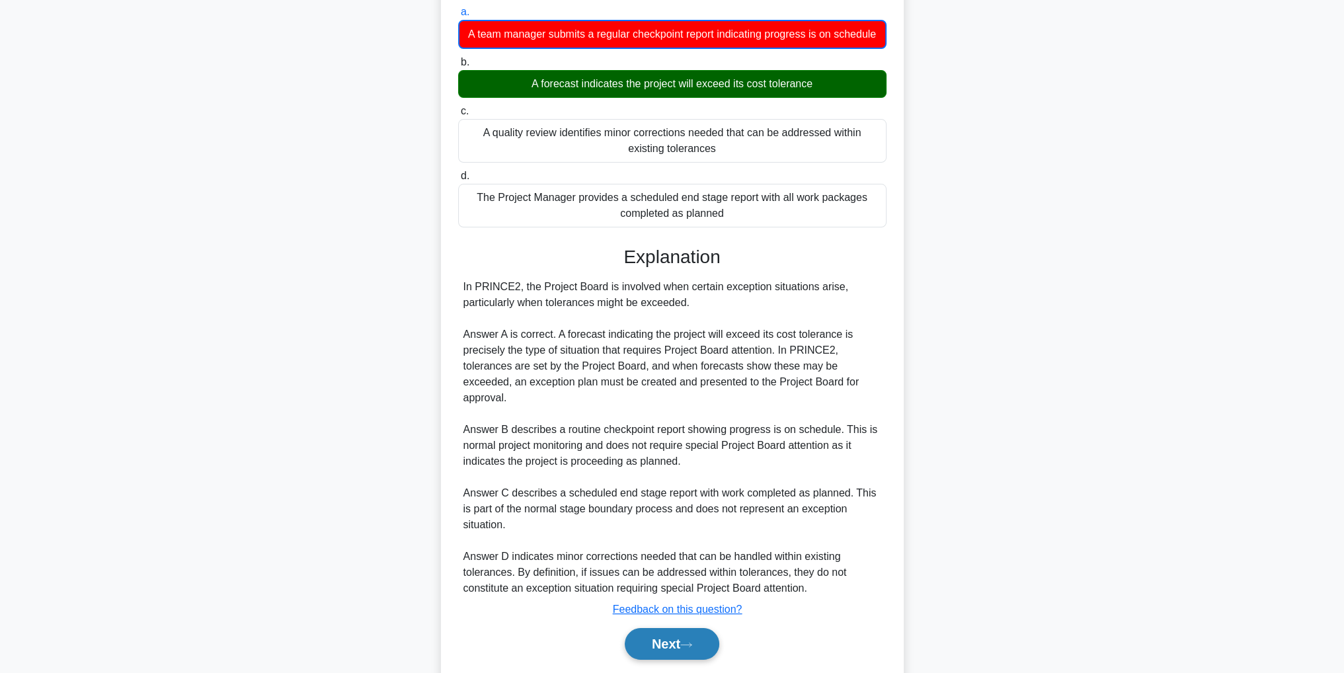
click at [680, 637] on button "Next" at bounding box center [672, 644] width 95 height 32
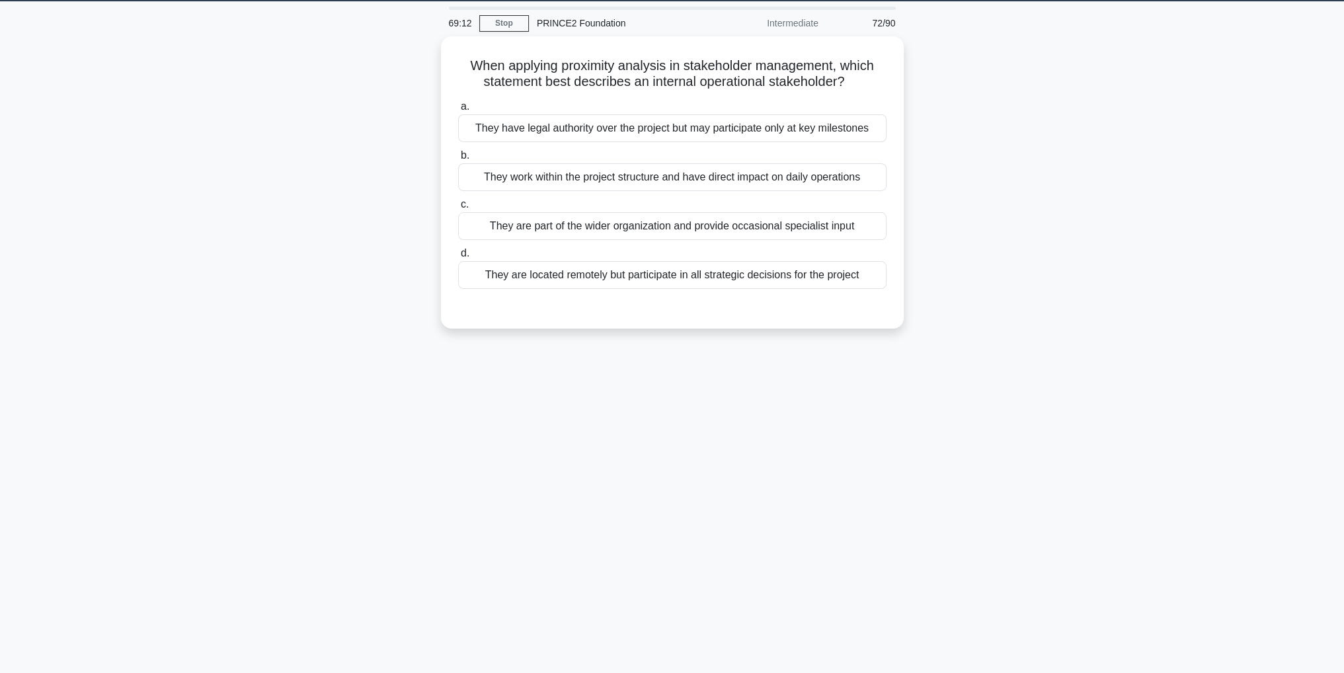
scroll to position [0, 0]
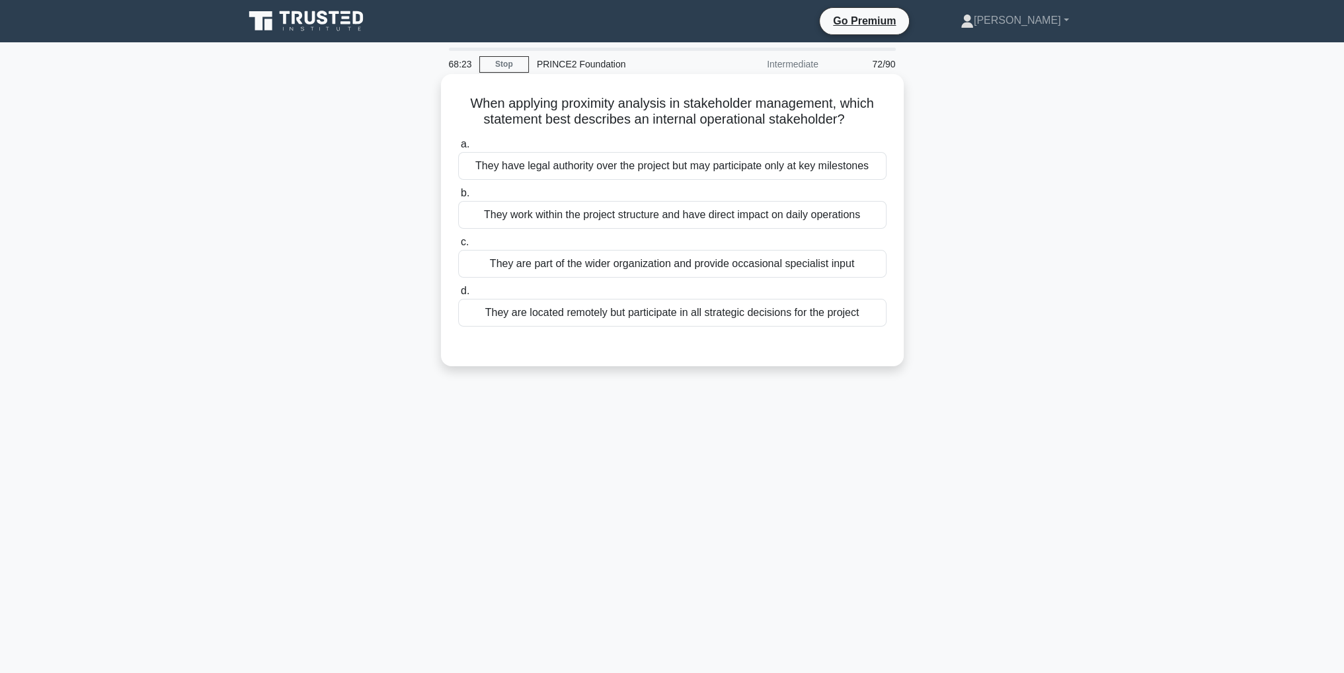
drag, startPoint x: 845, startPoint y: 107, endPoint x: 857, endPoint y: 122, distance: 18.9
click at [857, 122] on h5 "When applying proximity analysis in stakeholder management, which statement bes…" at bounding box center [672, 111] width 431 height 33
click at [857, 130] on div "When applying proximity analysis in stakeholder management, which statement bes…" at bounding box center [672, 220] width 452 height 282
click at [815, 321] on div "They are located remotely but participate in all strategic decisions for the pr…" at bounding box center [672, 313] width 428 height 28
click at [458, 295] on input "d. They are located remotely but participate in all strategic decisions for the…" at bounding box center [458, 291] width 0 height 9
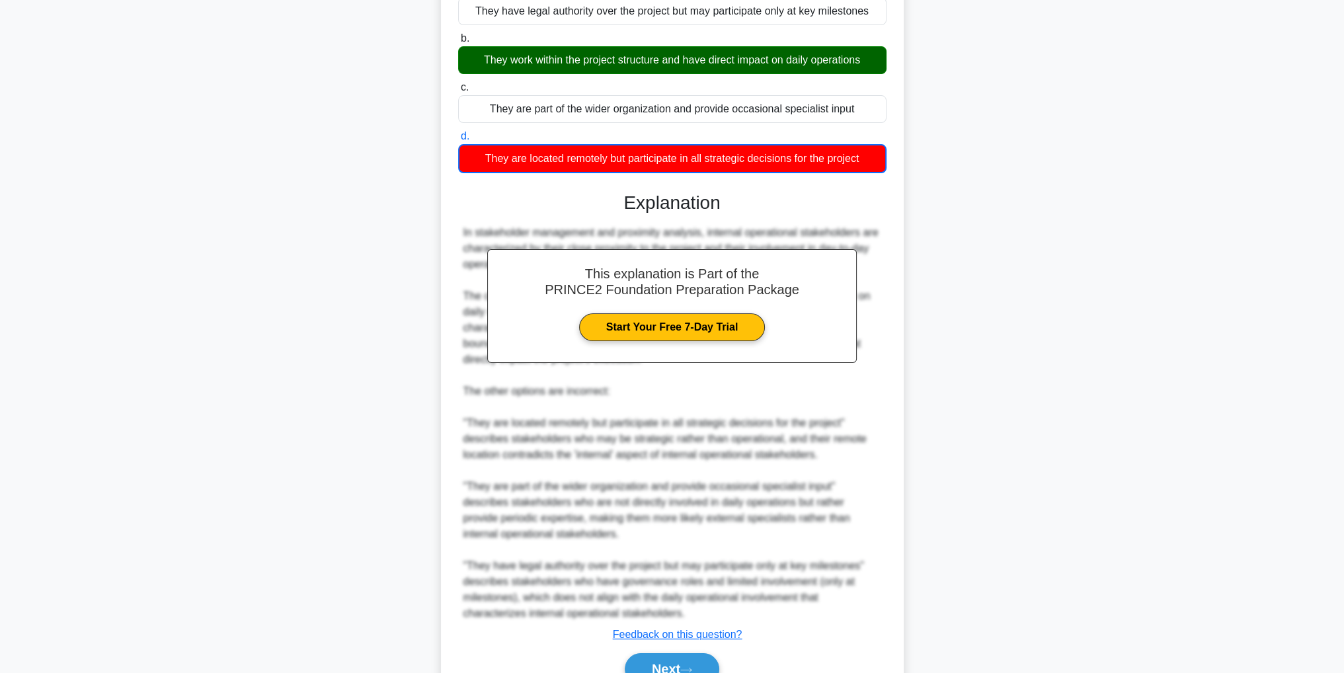
scroll to position [132, 0]
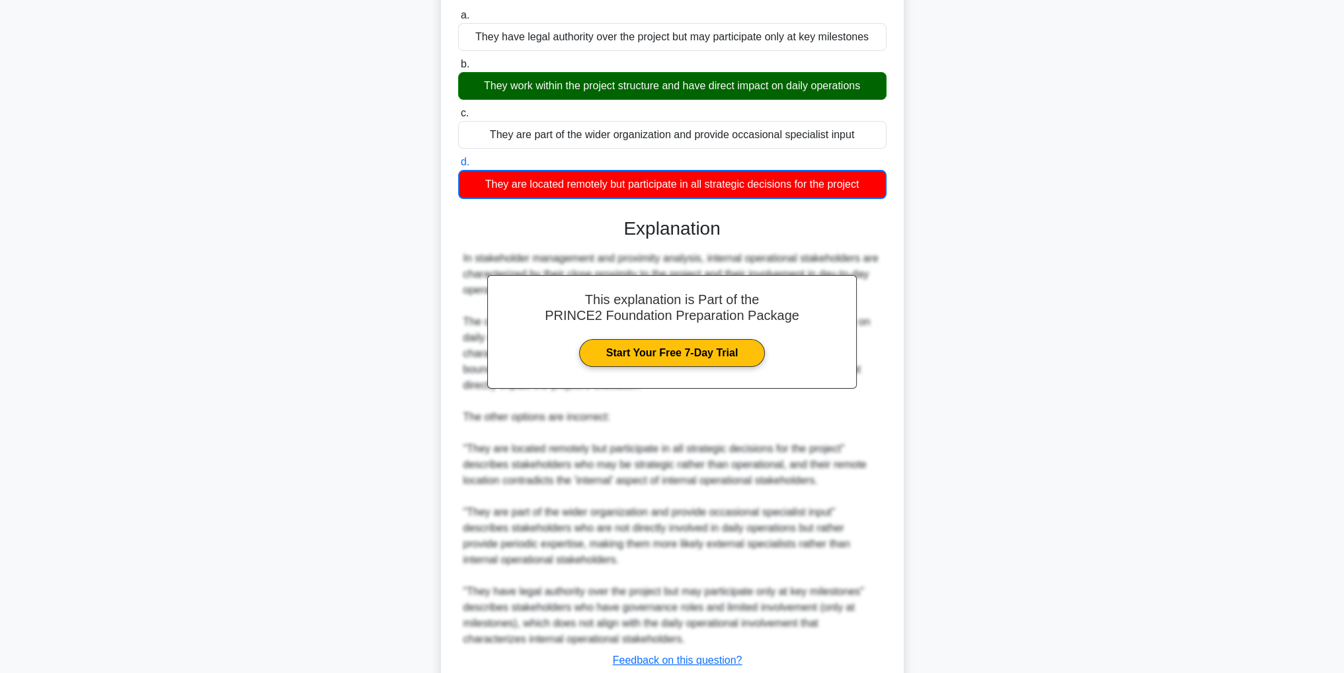
drag, startPoint x: 717, startPoint y: 635, endPoint x: 949, endPoint y: 621, distance: 231.8
click at [848, 637] on div "In stakeholder management and proximity analysis, internal operational stakehol…" at bounding box center [672, 449] width 418 height 397
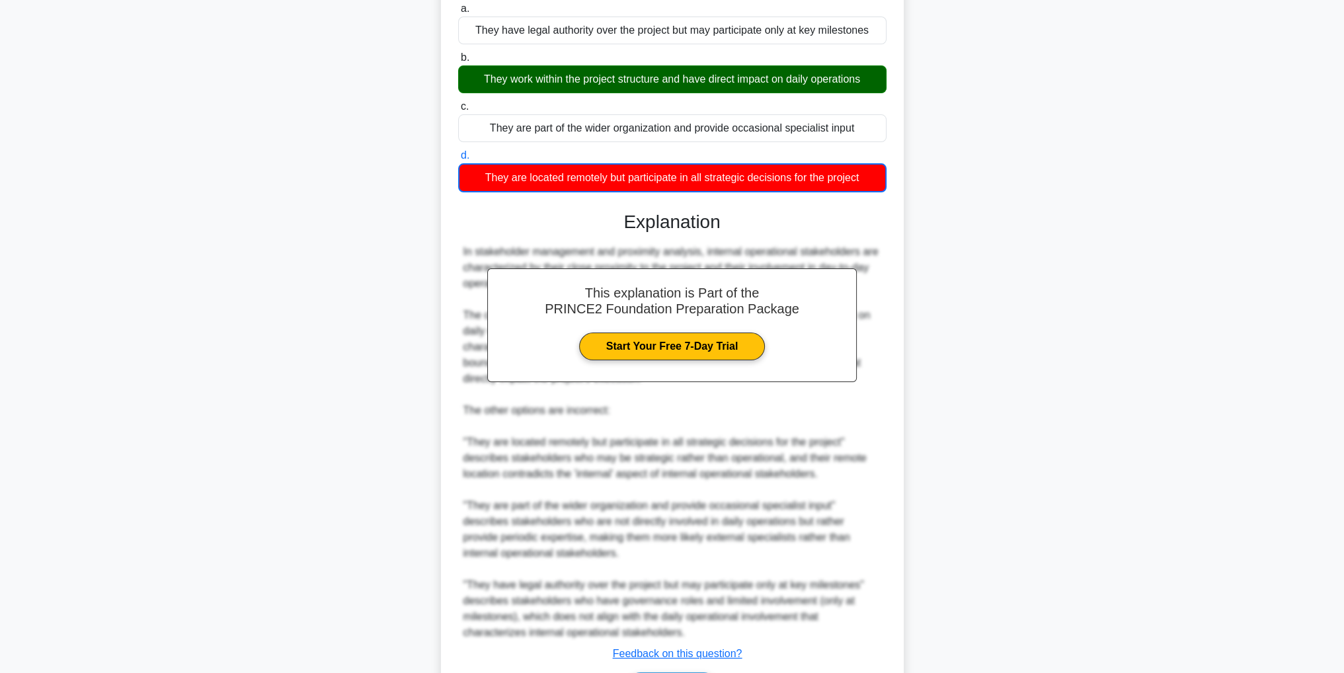
scroll to position [222, 0]
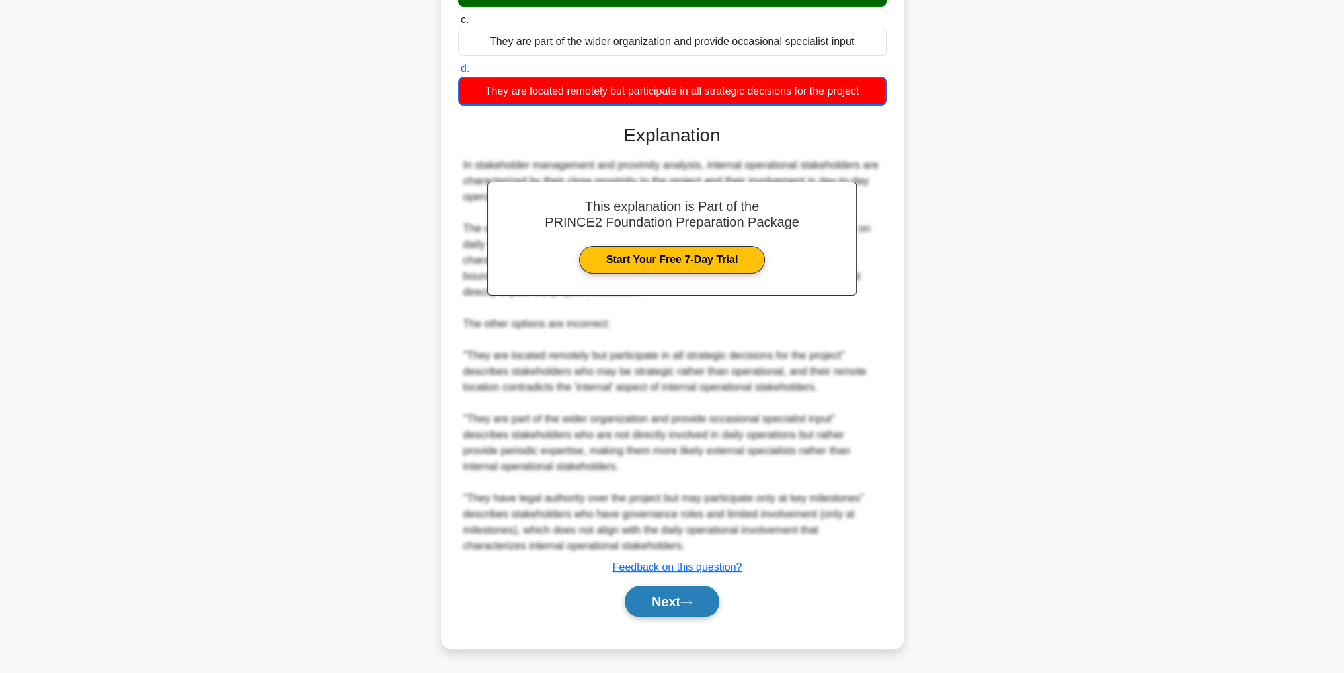
click at [693, 605] on button "Next" at bounding box center [672, 602] width 95 height 32
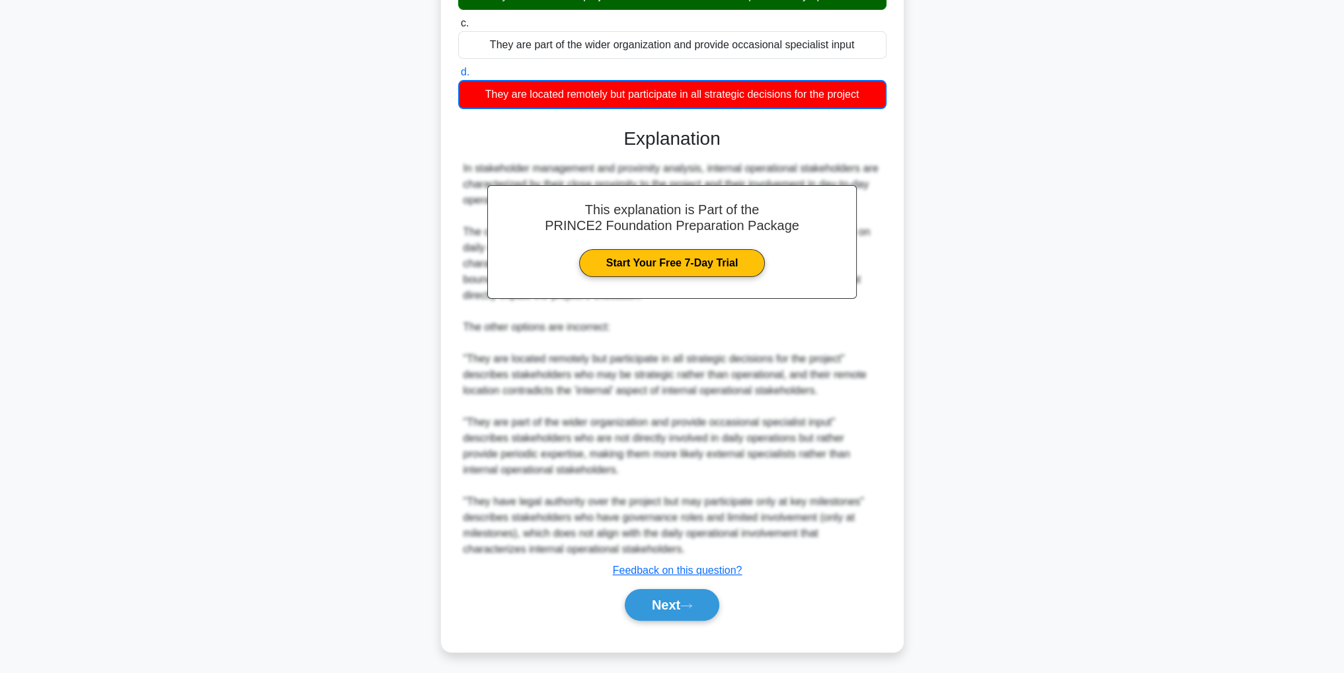
scroll to position [42, 0]
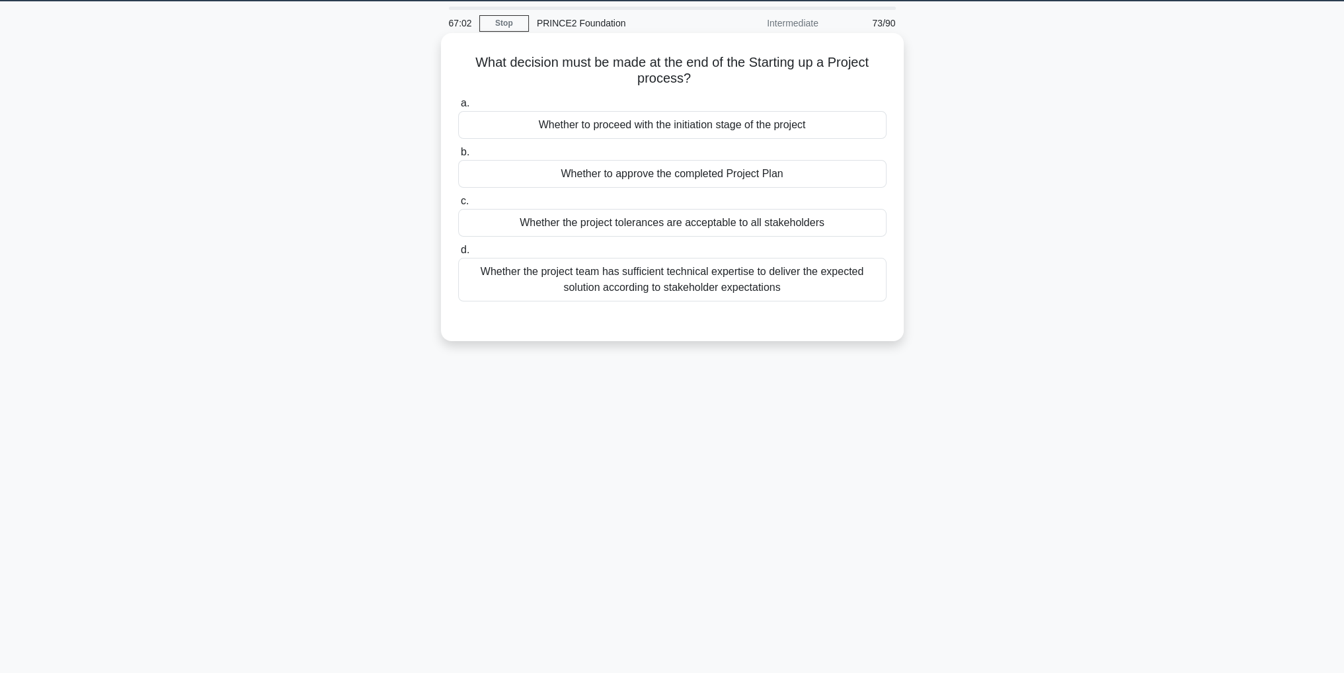
click at [723, 177] on div "Whether to approve the completed Project Plan" at bounding box center [672, 174] width 428 height 28
click at [458, 157] on input "b. Whether to approve the completed Project Plan" at bounding box center [458, 152] width 0 height 9
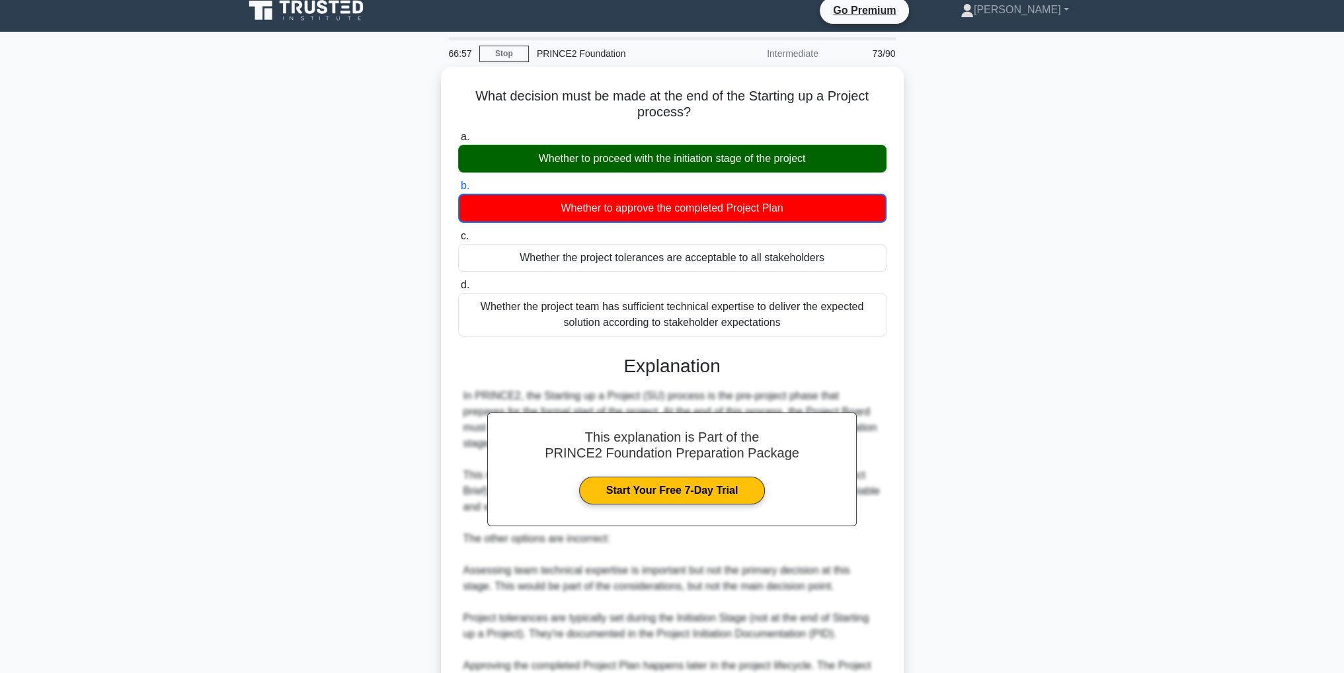
scroll to position [143, 0]
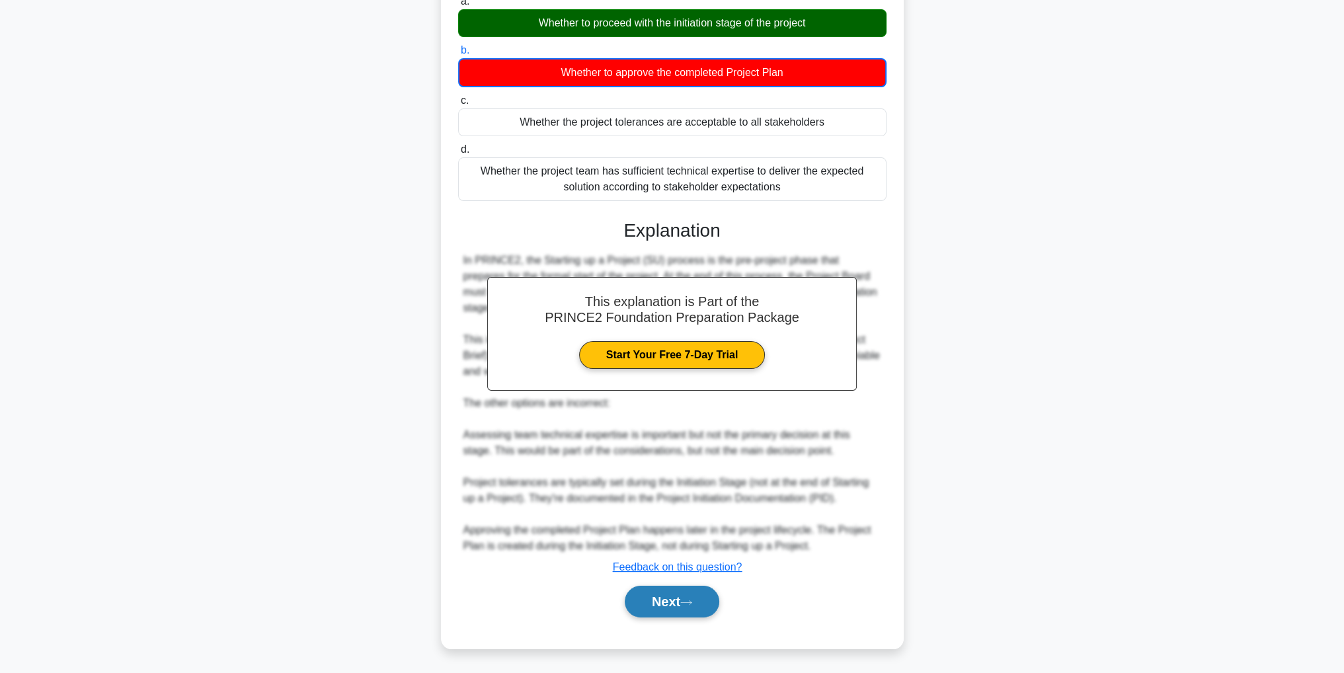
click at [693, 605] on button "Next" at bounding box center [672, 602] width 95 height 32
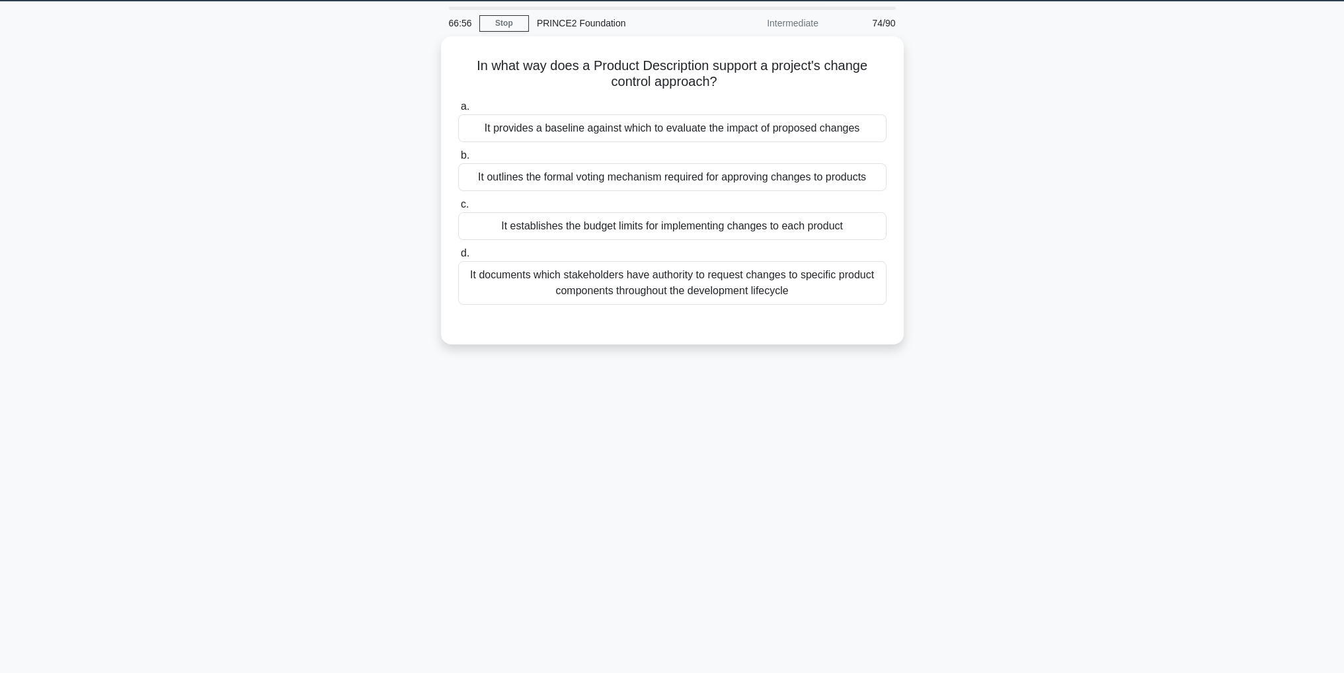
scroll to position [42, 0]
click at [781, 128] on div "It provides a baseline against which to evaluate the impact of proposed changes" at bounding box center [672, 125] width 428 height 28
click at [458, 108] on input "a. It provides a baseline against which to evaluate the impact of proposed chan…" at bounding box center [458, 103] width 0 height 9
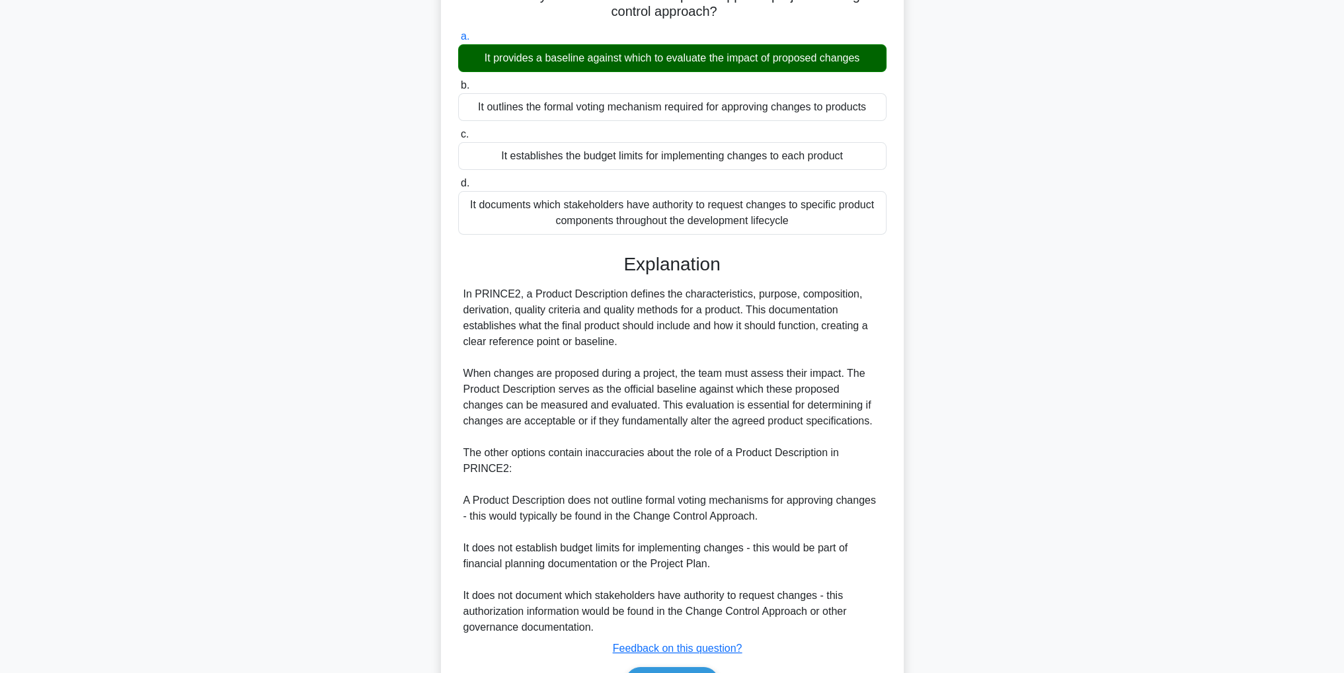
scroll to position [189, 0]
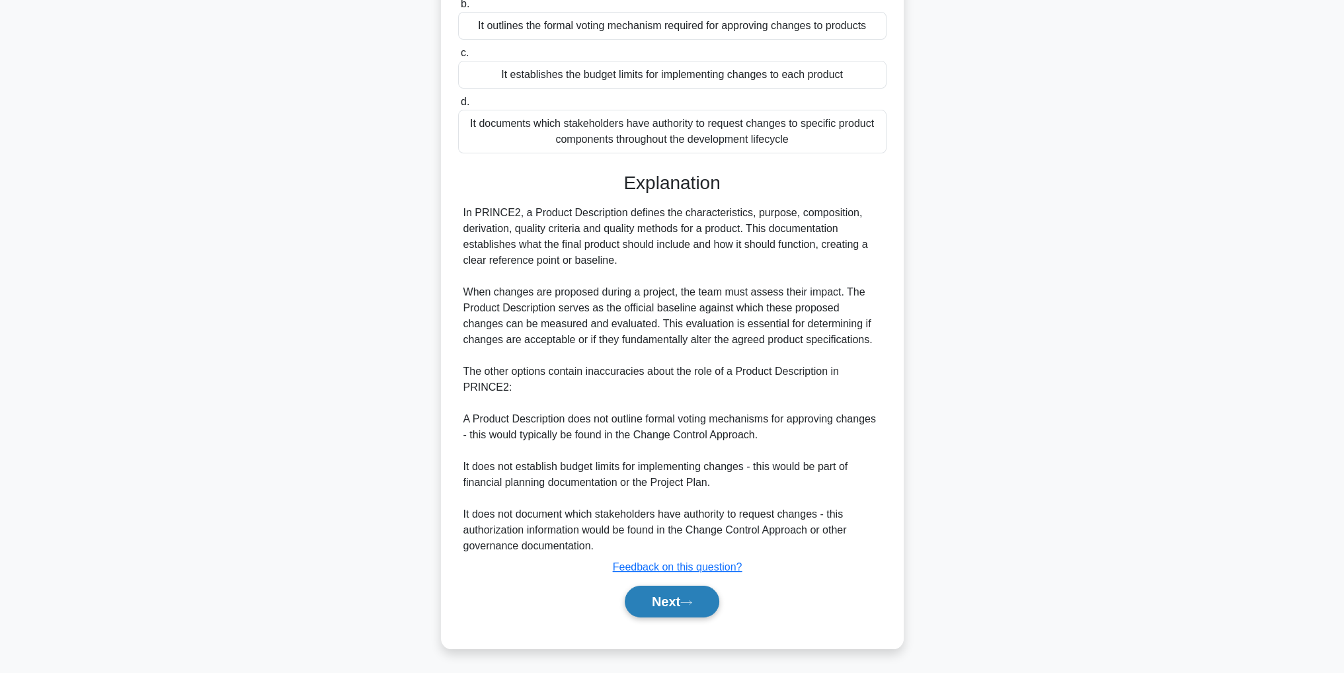
click at [719, 605] on button "Next" at bounding box center [672, 602] width 95 height 32
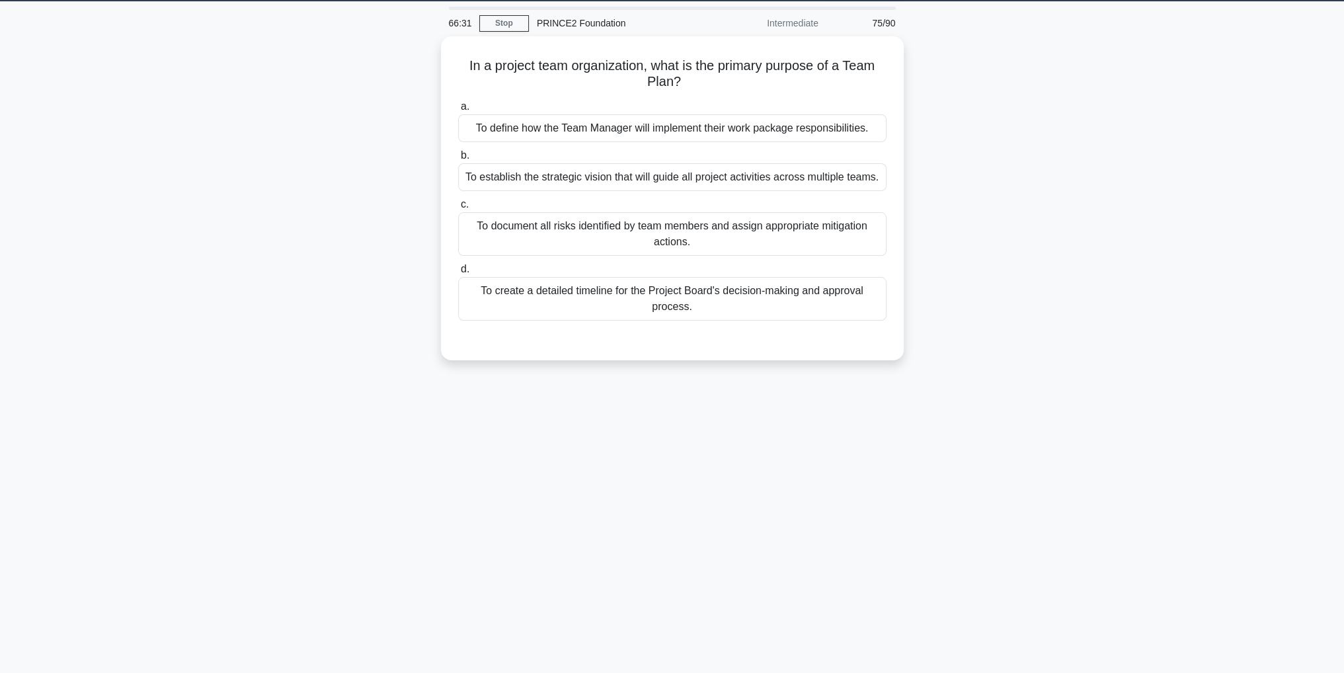
scroll to position [42, 0]
click at [747, 135] on div "To define how the Team Manager will implement their work package responsibiliti…" at bounding box center [672, 125] width 428 height 28
click at [458, 108] on input "a. To define how the Team Manager will implement their work package responsibil…" at bounding box center [458, 103] width 0 height 9
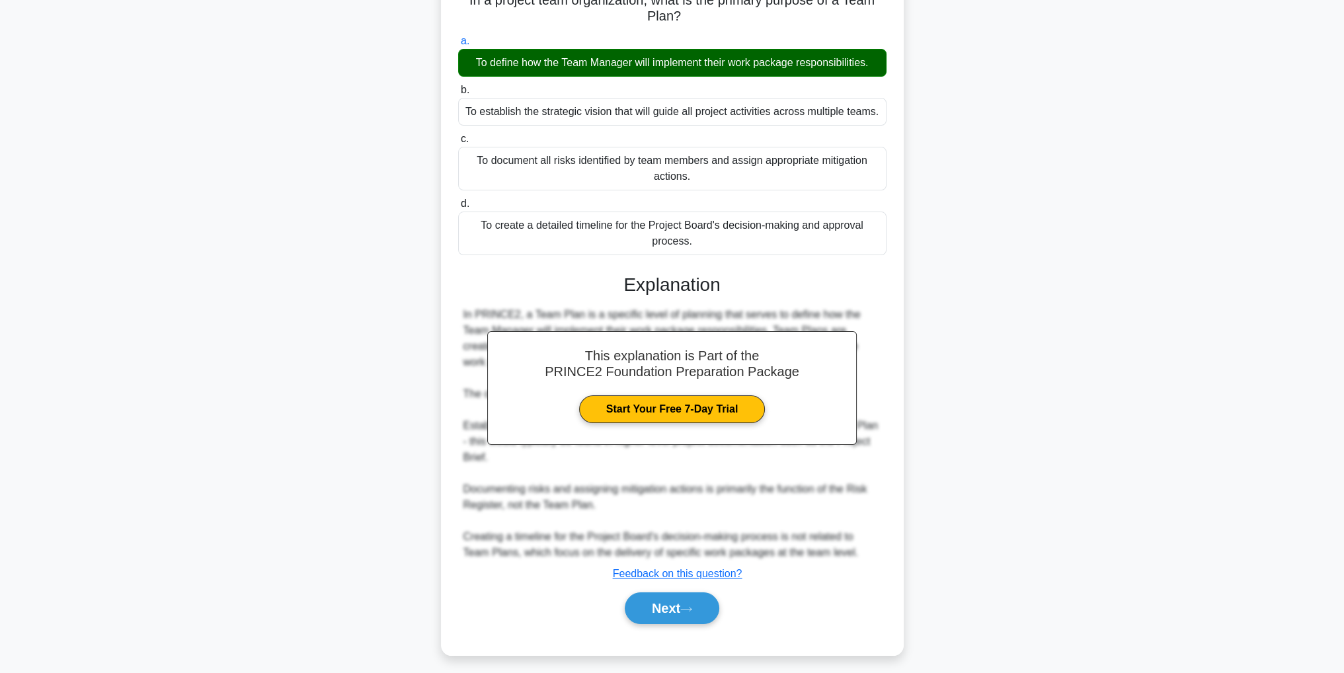
scroll to position [110, 0]
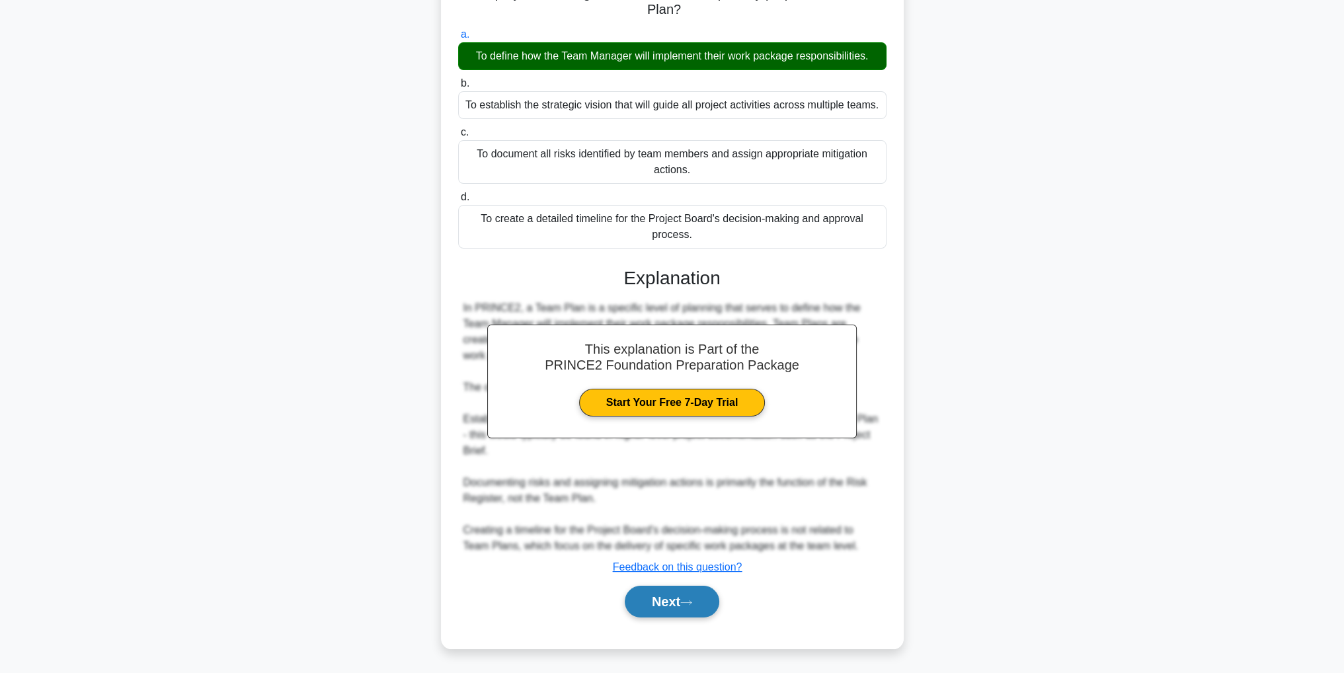
click at [683, 609] on button "Next" at bounding box center [672, 602] width 95 height 32
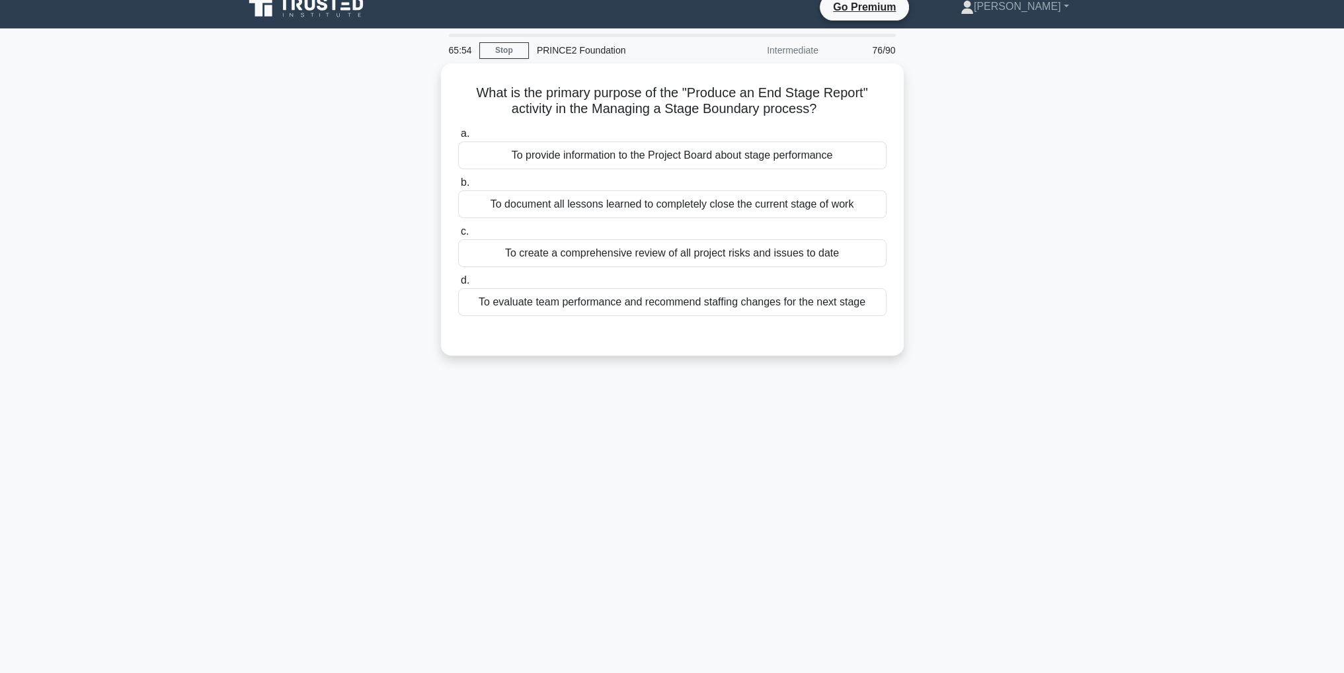
scroll to position [0, 0]
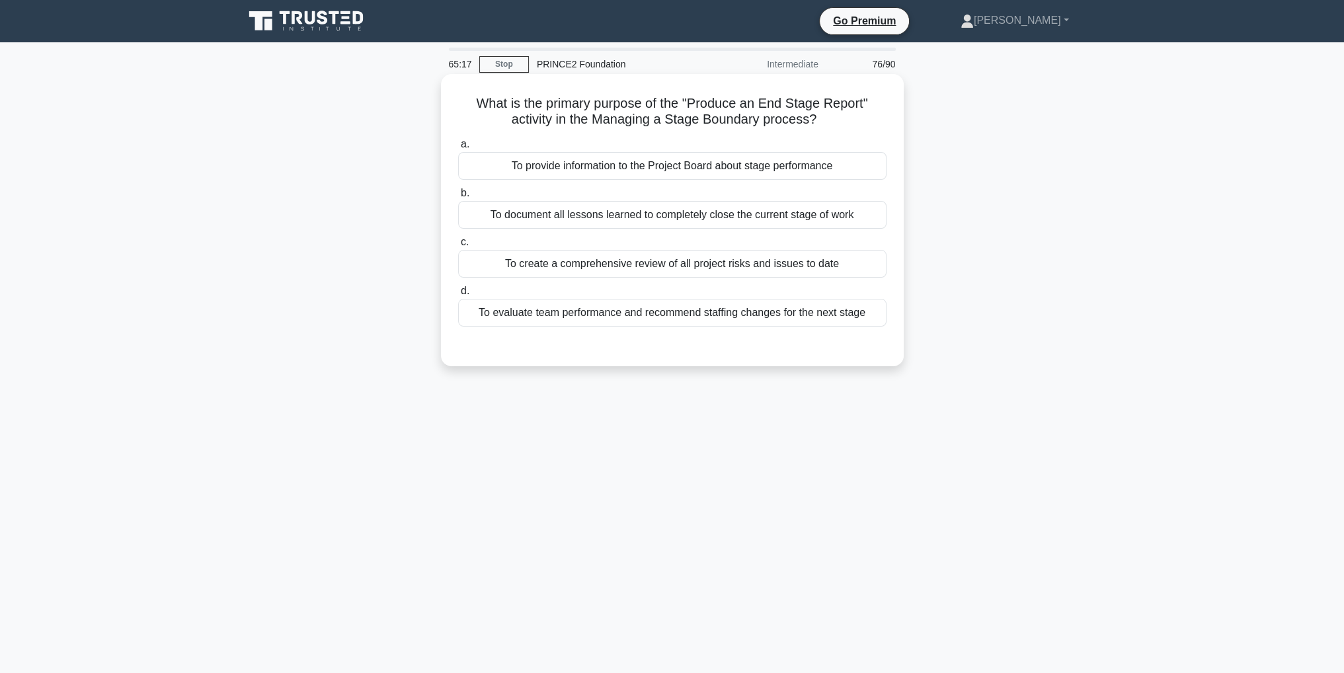
click at [828, 266] on div "To create a comprehensive review of all project risks and issues to date" at bounding box center [672, 264] width 428 height 28
click at [458, 247] on input "c. To create a comprehensive review of all project risks and issues to date" at bounding box center [458, 242] width 0 height 9
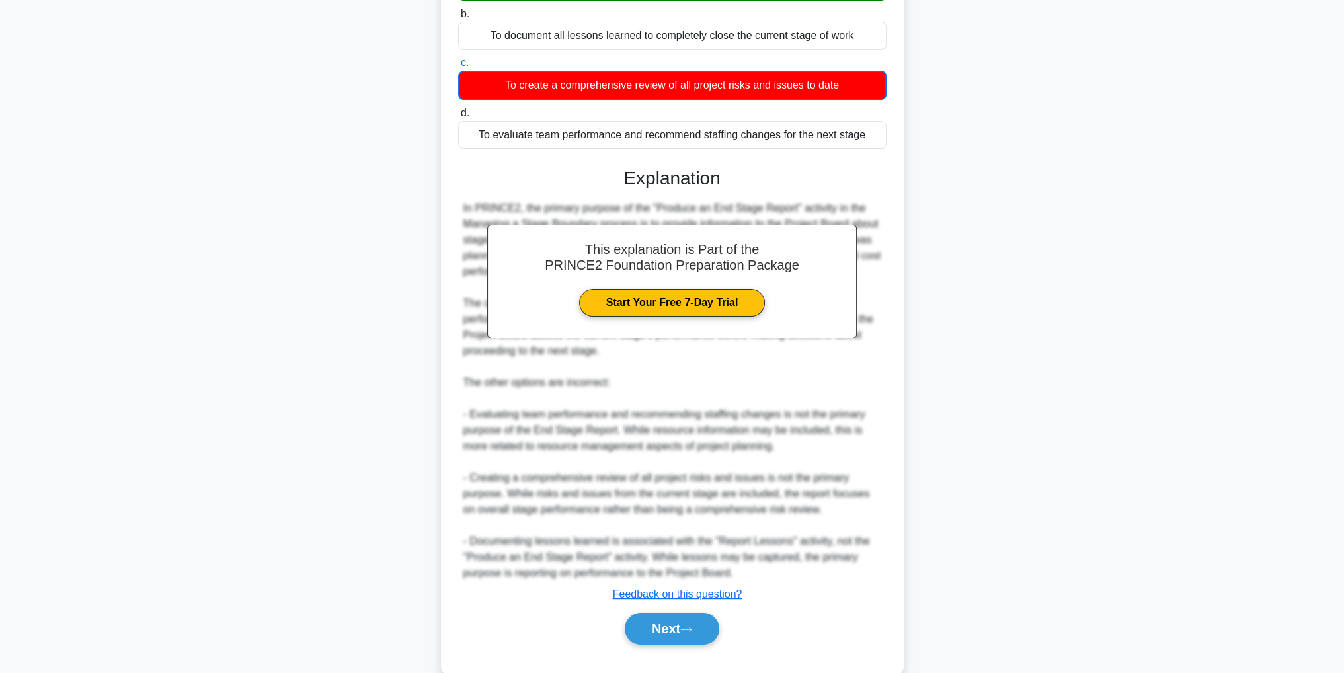
scroll to position [206, 0]
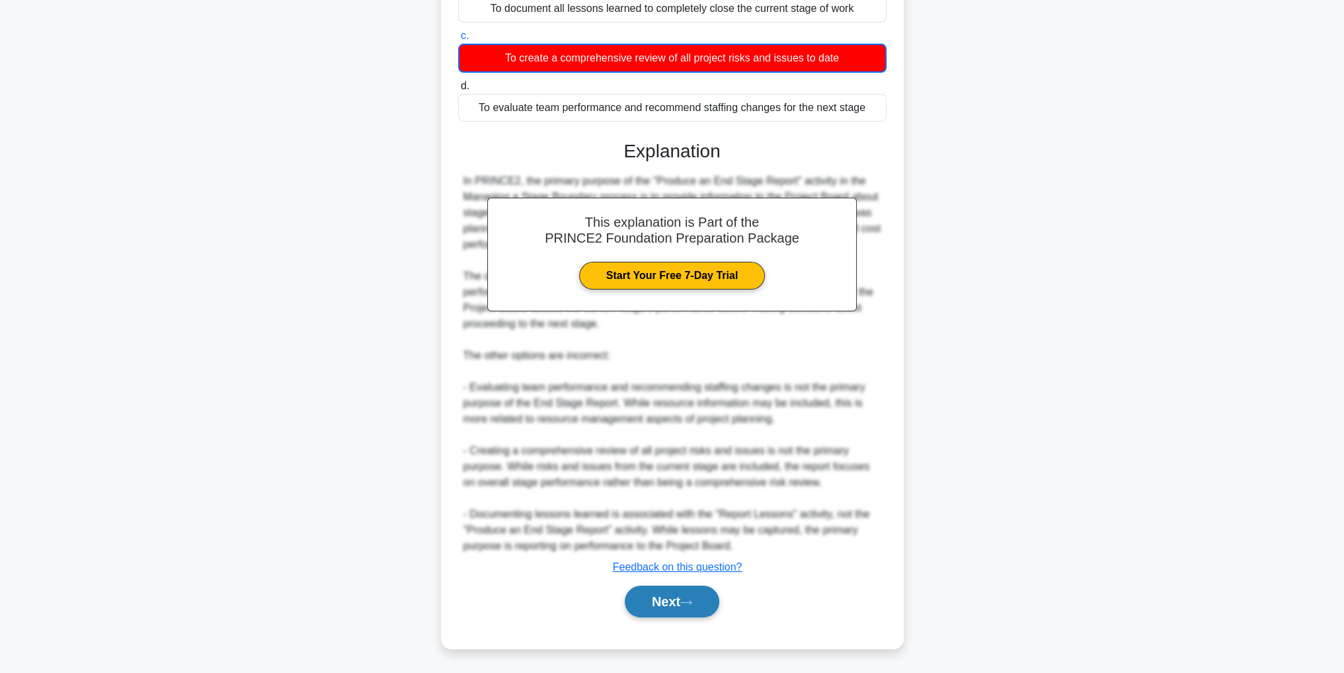
click at [649, 608] on button "Next" at bounding box center [672, 602] width 95 height 32
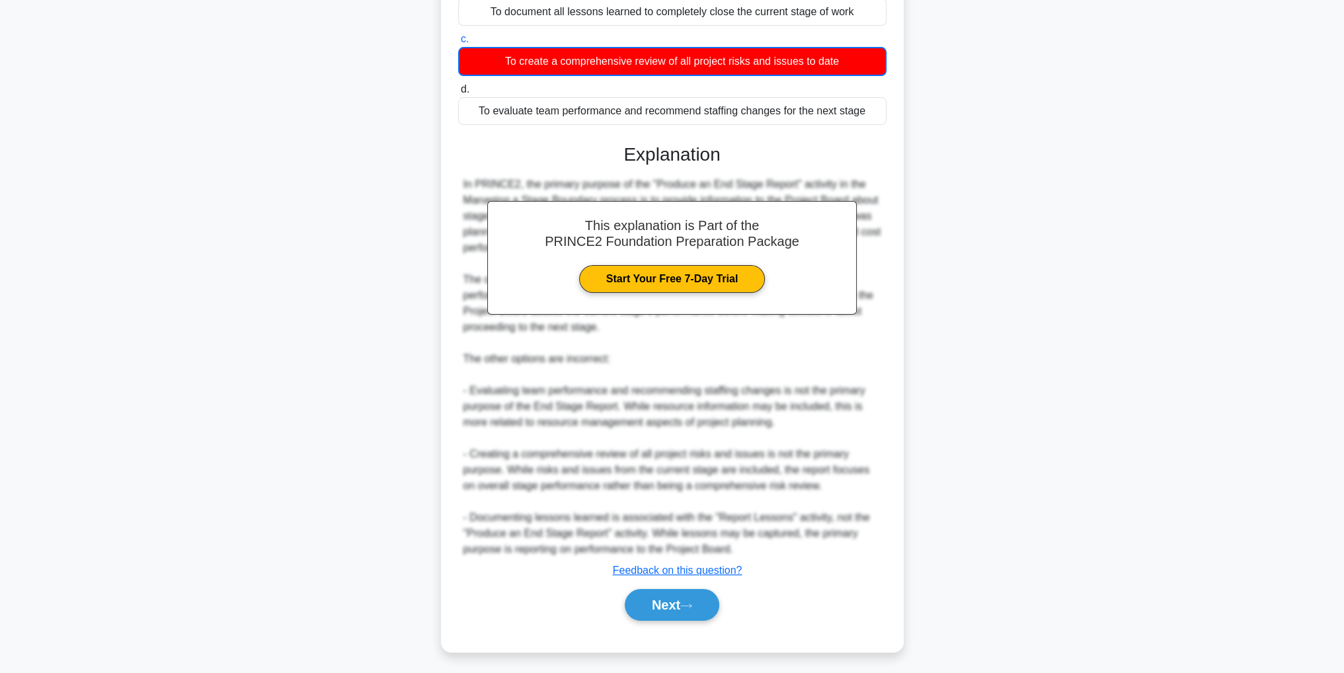
scroll to position [42, 0]
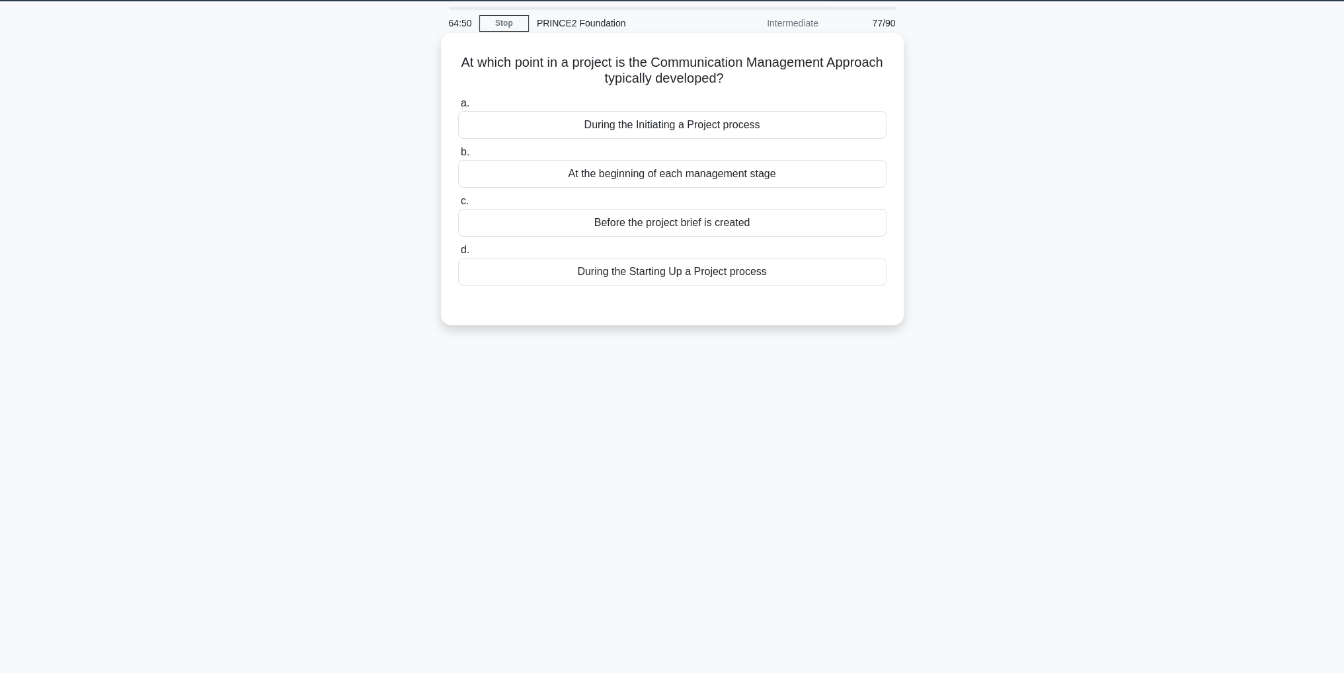
click at [759, 284] on div "During the Starting Up a Project process" at bounding box center [672, 272] width 428 height 28
click at [458, 254] on input "d. During the Starting Up a Project process" at bounding box center [458, 250] width 0 height 9
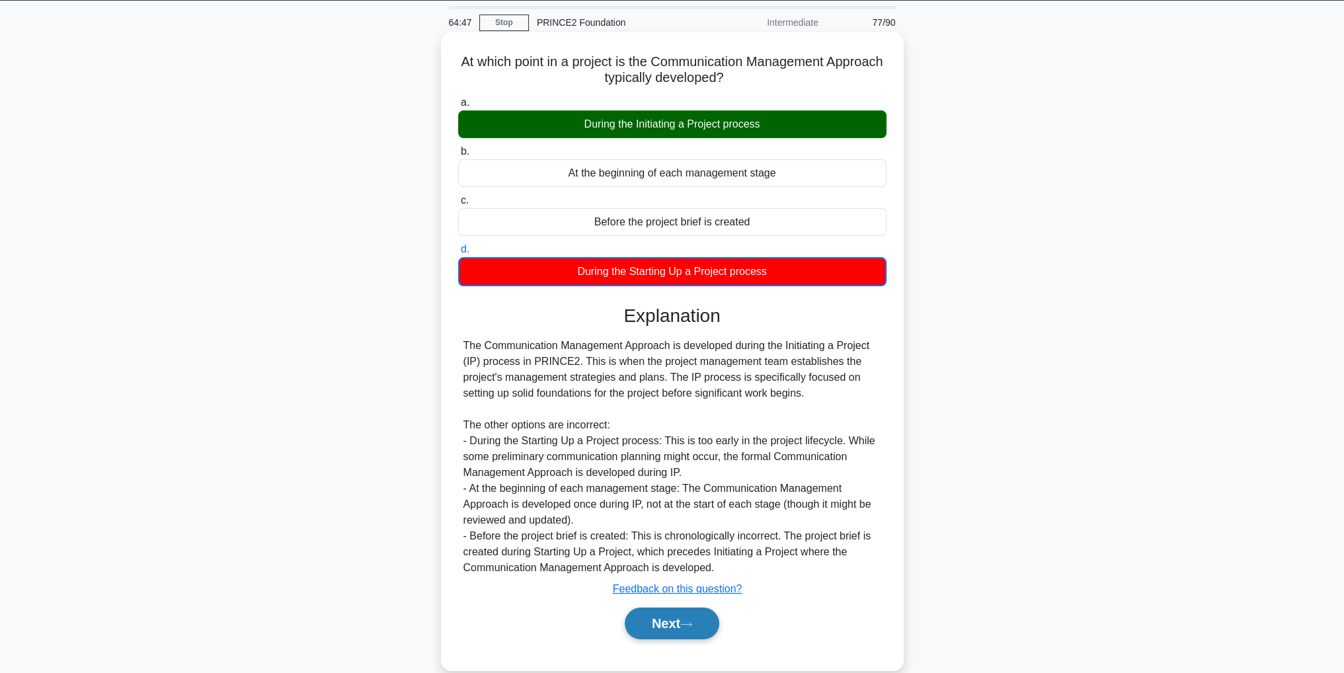
click at [701, 625] on button "Next" at bounding box center [672, 623] width 95 height 32
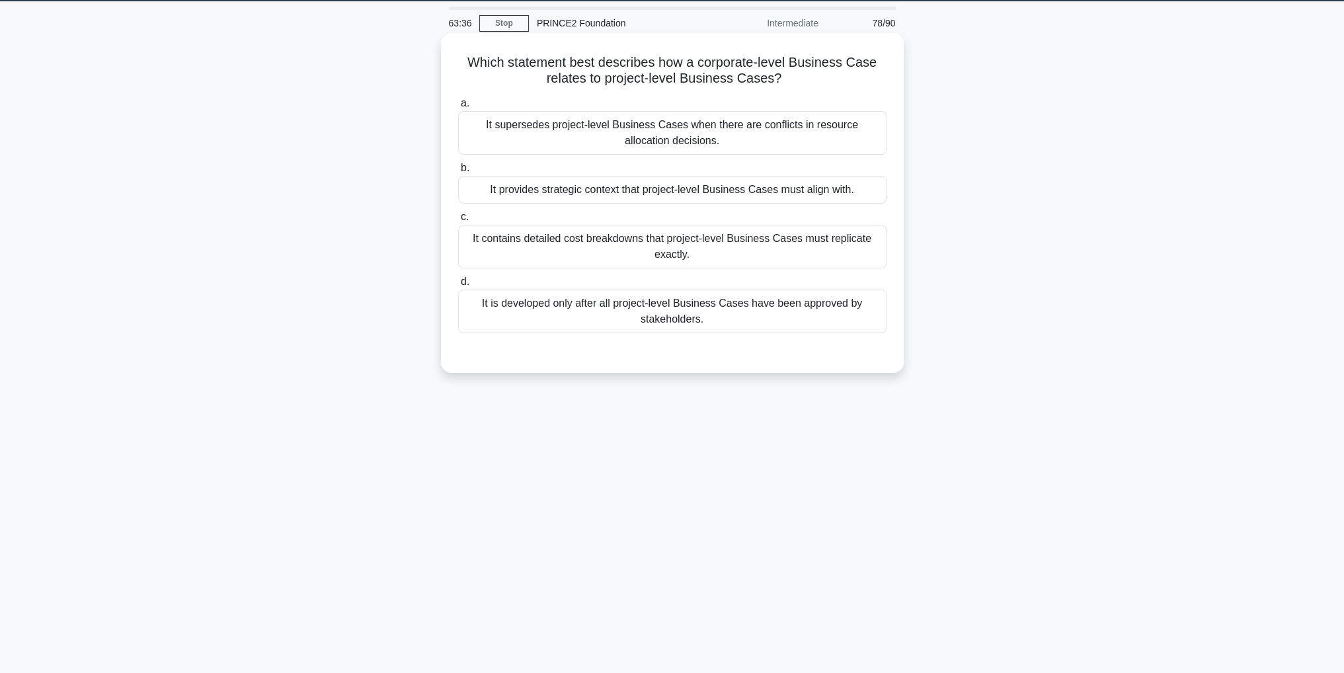
click at [834, 192] on div "It provides strategic context that project-level Business Cases must align with." at bounding box center [672, 190] width 428 height 28
click at [458, 173] on input "b. It provides strategic context that project-level Business Cases must align w…" at bounding box center [458, 168] width 0 height 9
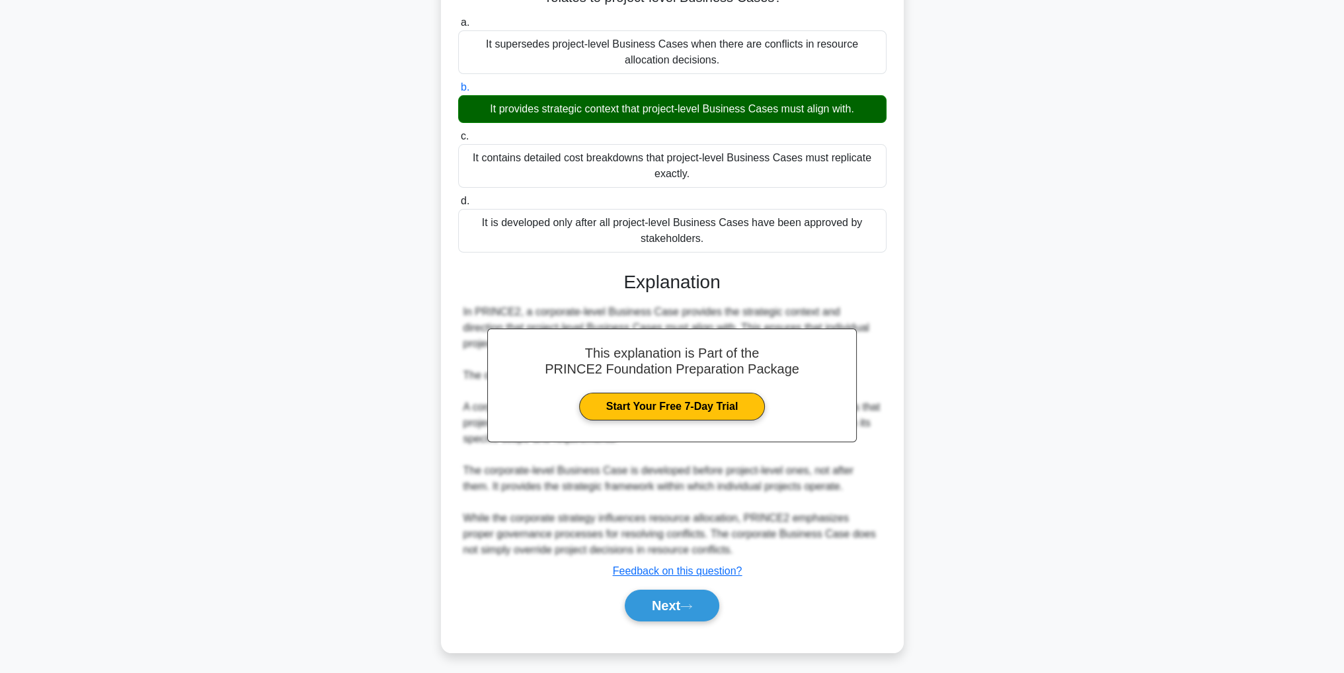
scroll to position [126, 0]
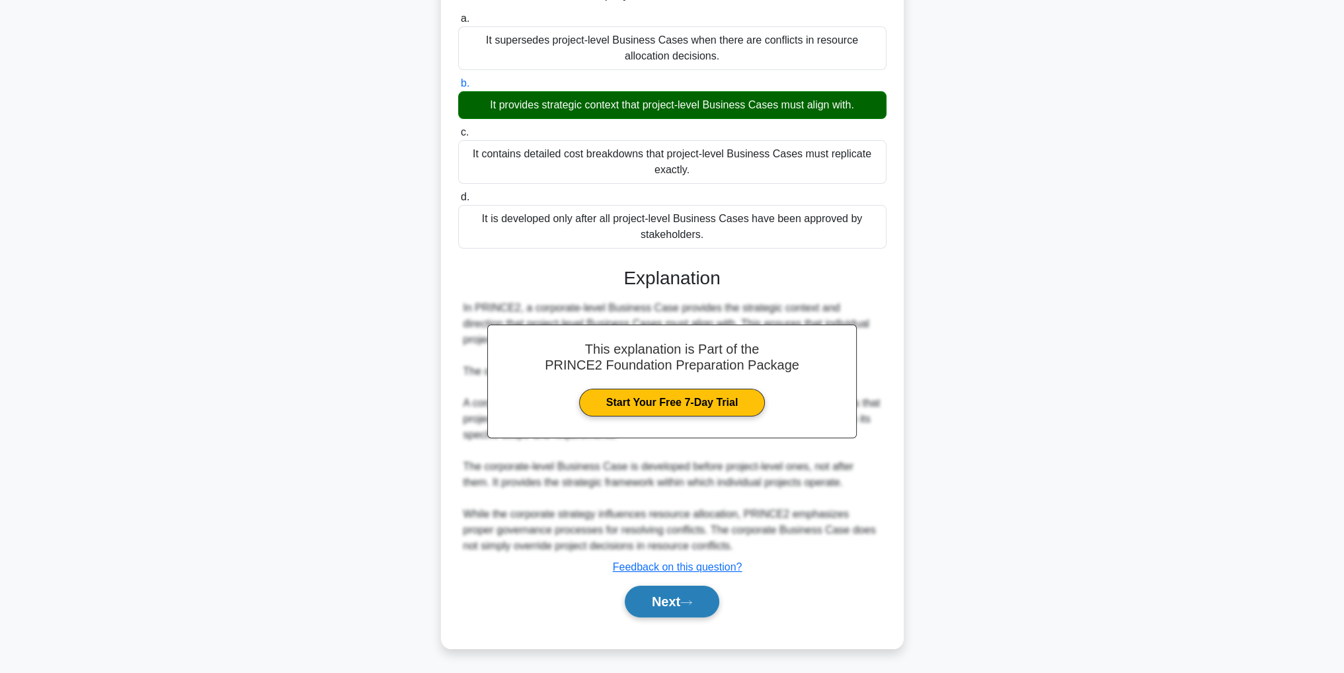
click at [680, 612] on button "Next" at bounding box center [672, 602] width 95 height 32
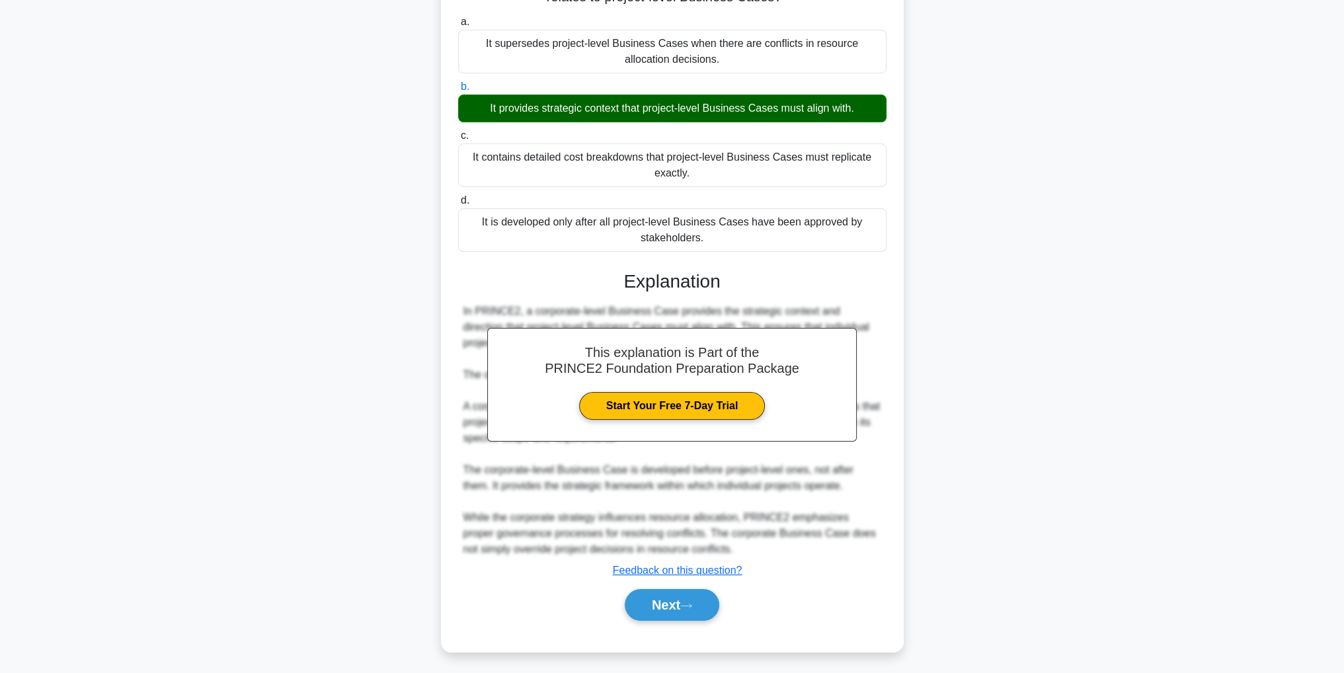
scroll to position [42, 0]
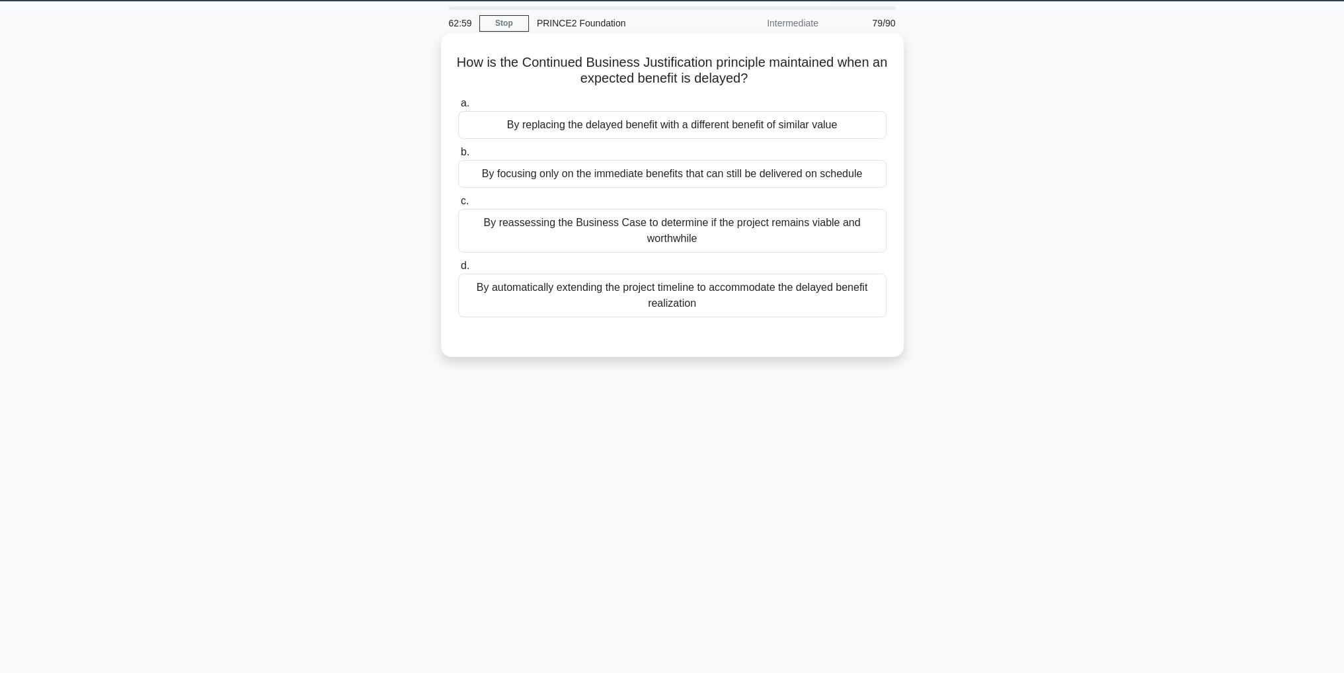
click at [773, 233] on div "By reassessing the Business Case to determine if the project remains viable and…" at bounding box center [672, 231] width 428 height 44
click at [458, 206] on input "c. By reassessing the Business Case to determine if the project remains viable …" at bounding box center [458, 201] width 0 height 9
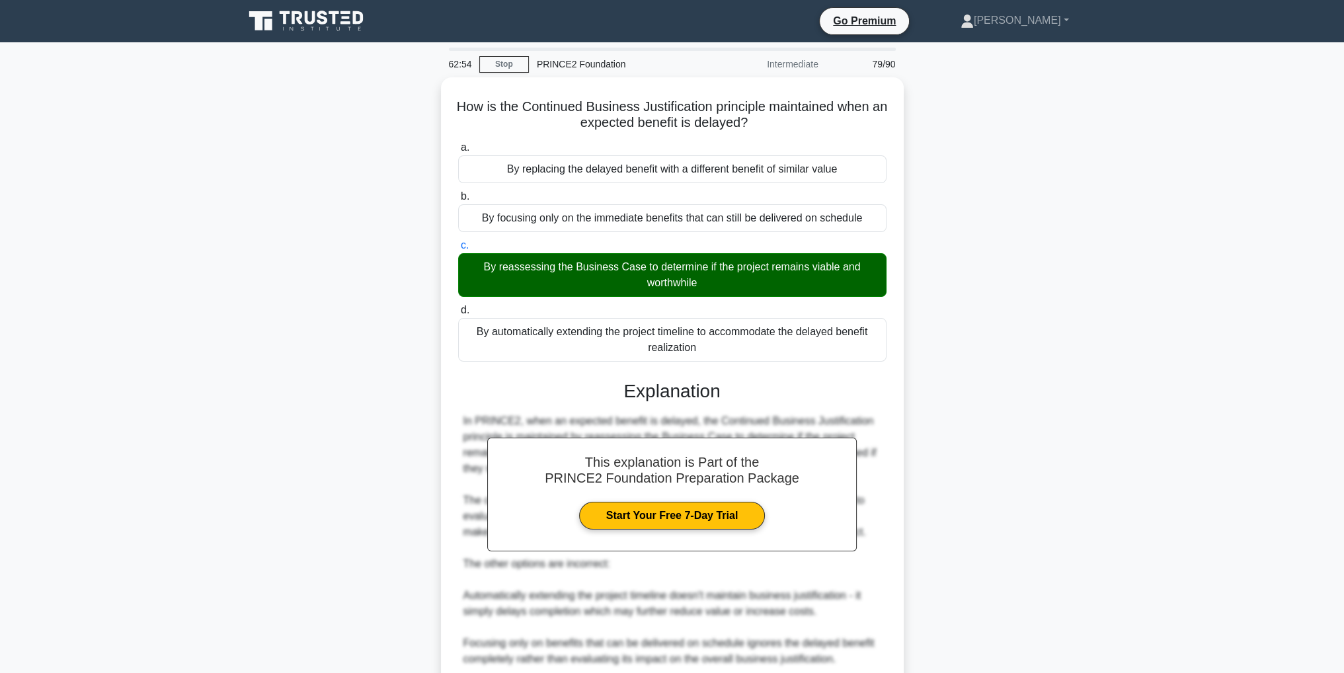
scroll to position [173, 0]
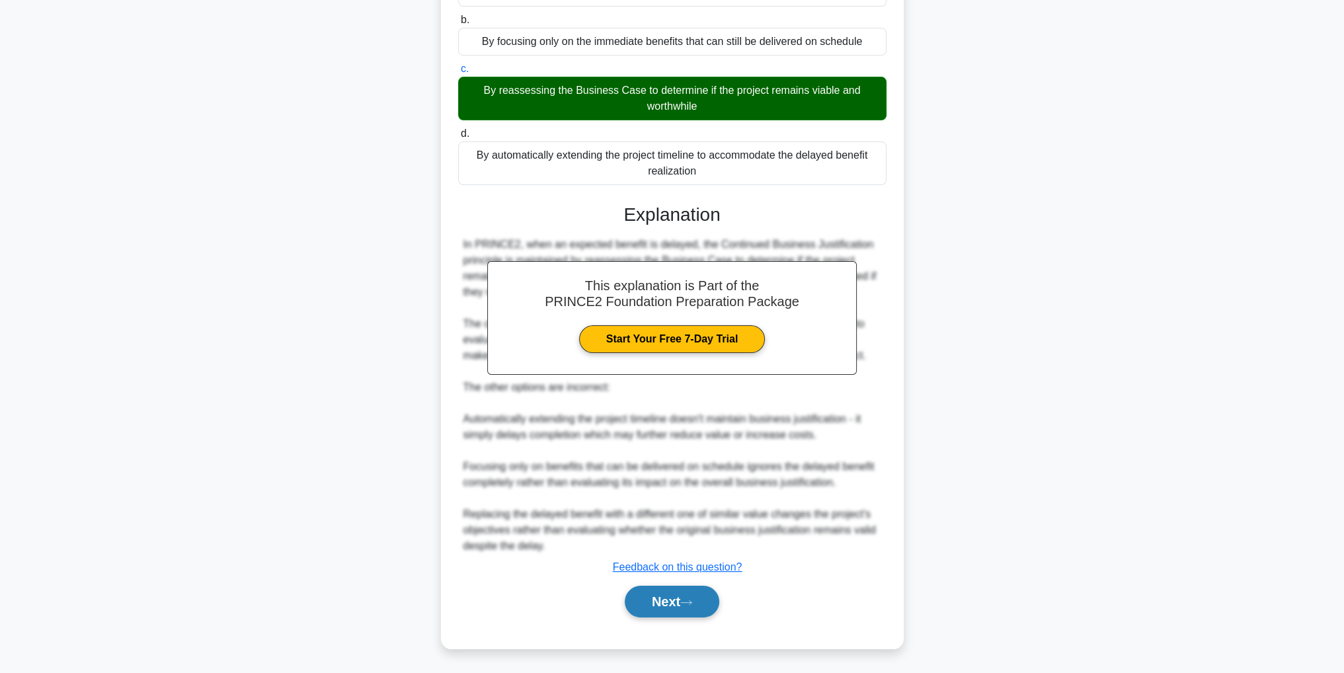
click at [688, 603] on icon at bounding box center [686, 602] width 12 height 7
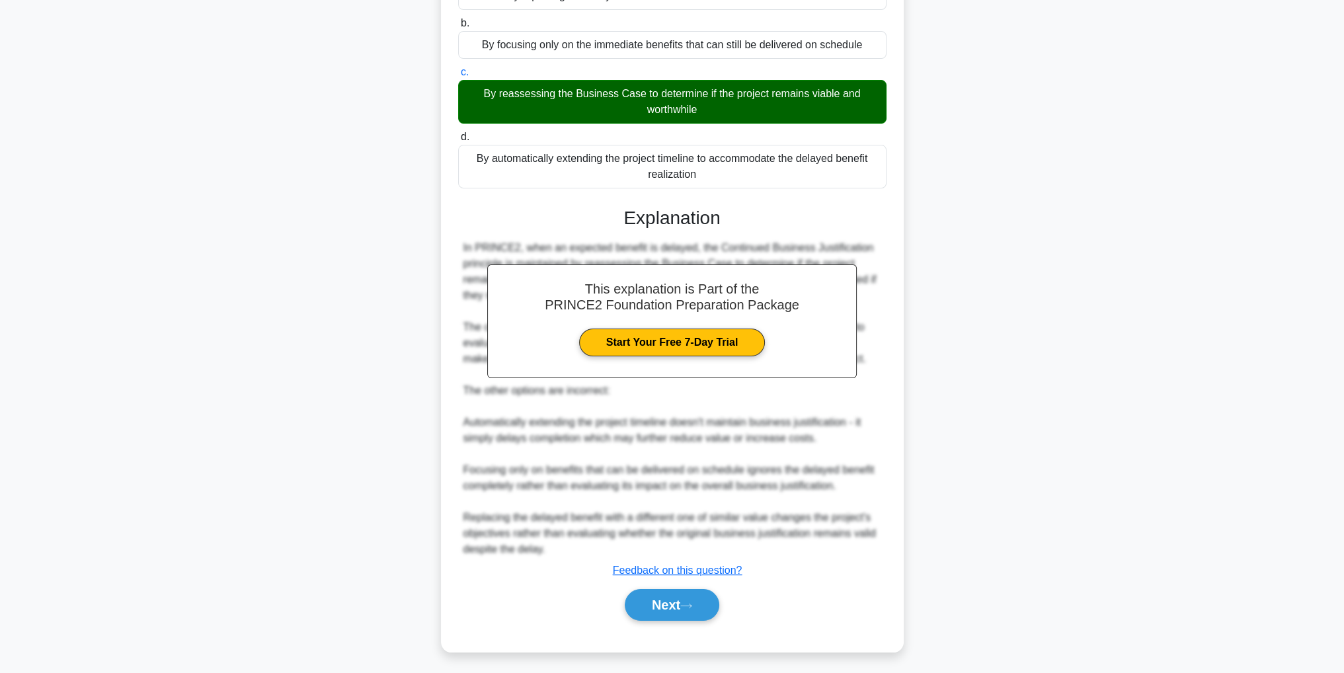
scroll to position [42, 0]
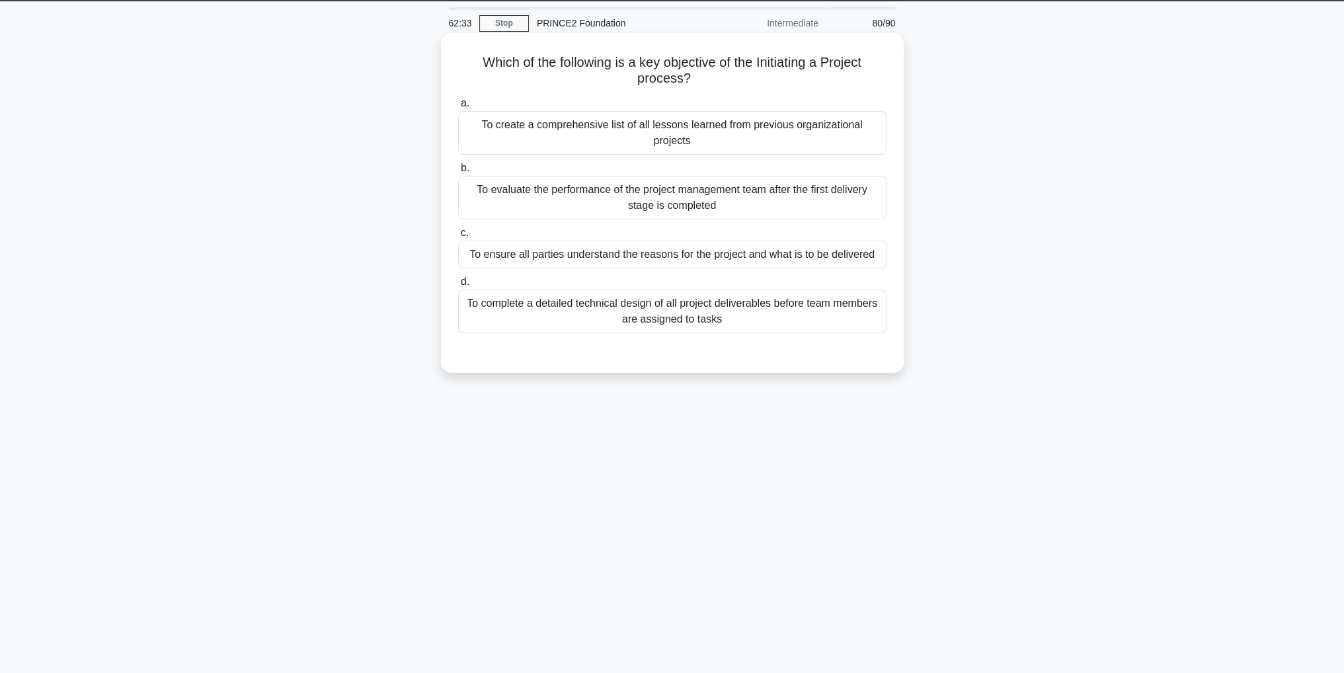
click at [744, 254] on div "To ensure all parties understand the reasons for the project and what is to be …" at bounding box center [672, 255] width 428 height 28
click at [458, 237] on input "c. To ensure all parties understand the reasons for the project and what is to …" at bounding box center [458, 233] width 0 height 9
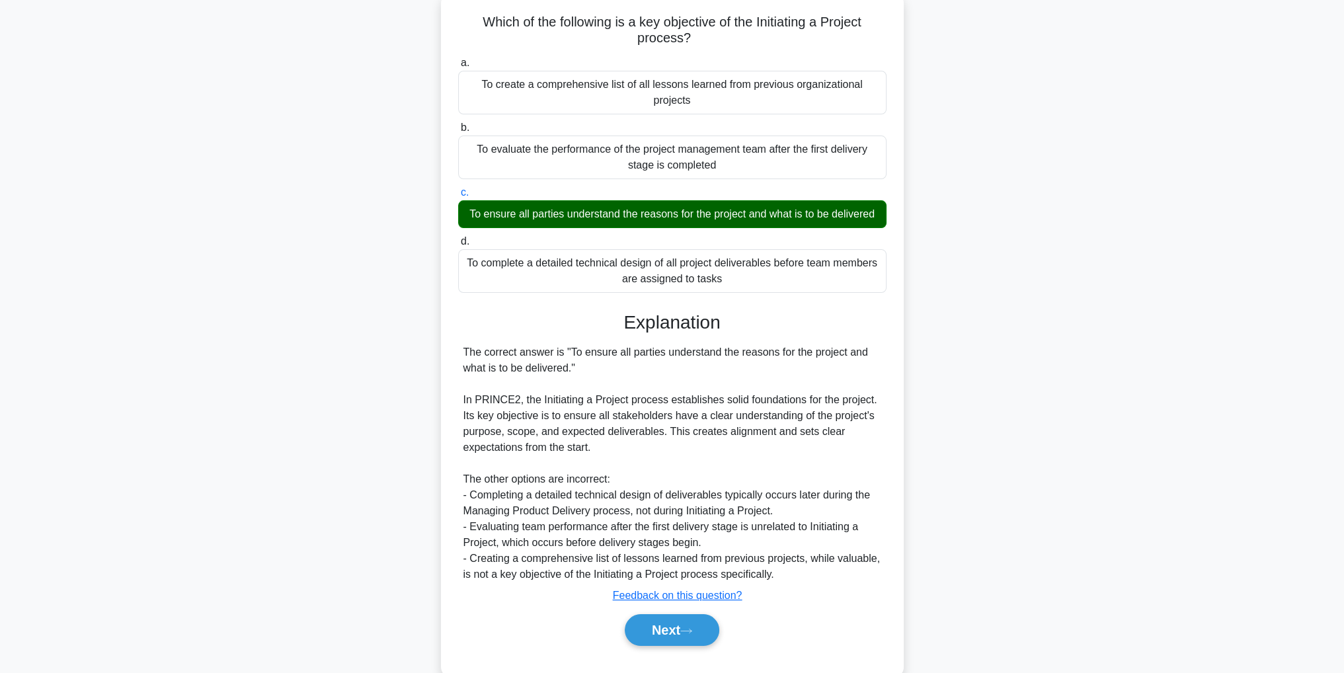
scroll to position [108, 0]
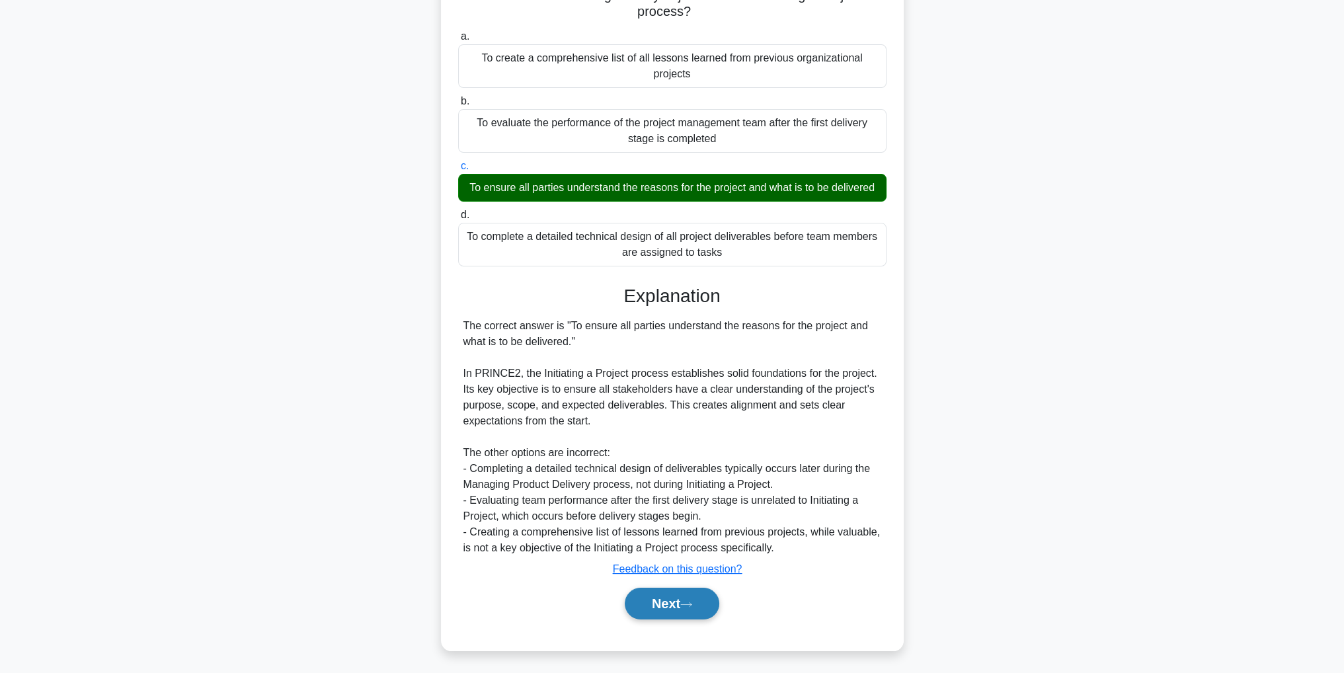
click at [692, 603] on icon at bounding box center [686, 604] width 12 height 7
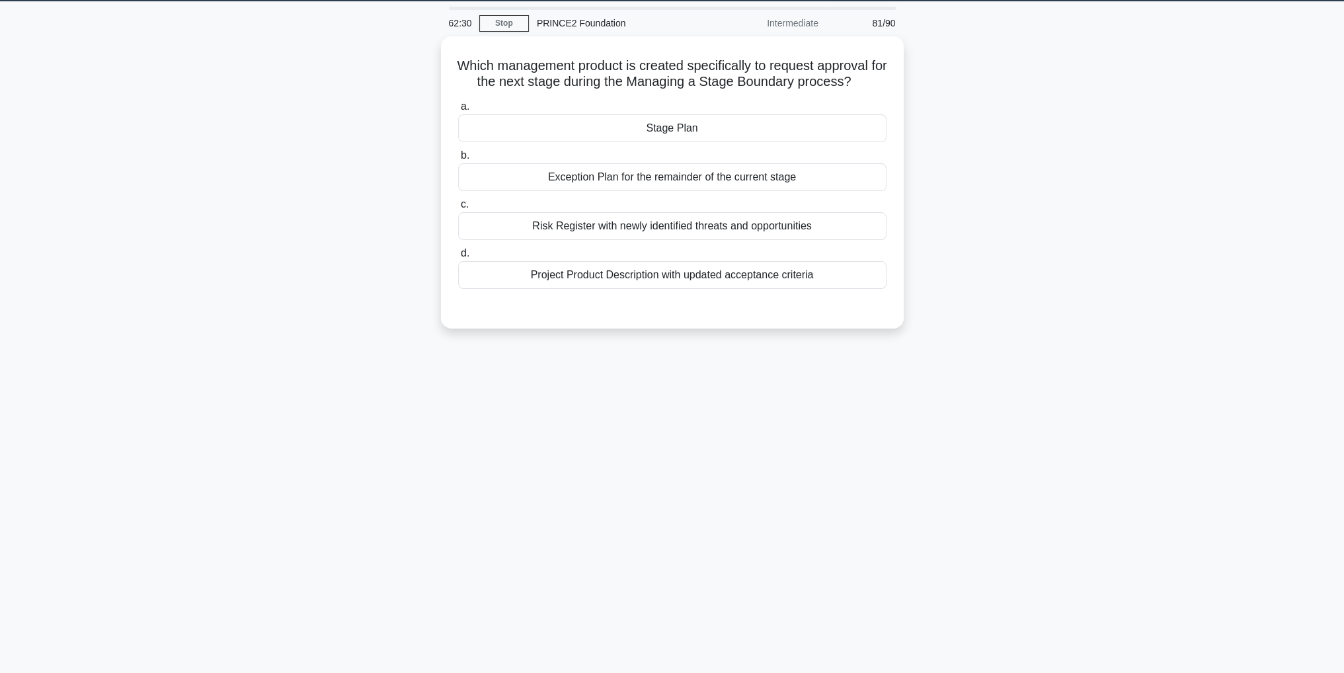
scroll to position [42, 0]
click at [673, 128] on div "Stage Plan" at bounding box center [672, 125] width 428 height 28
click at [458, 108] on input "a. Stage Plan" at bounding box center [458, 103] width 0 height 9
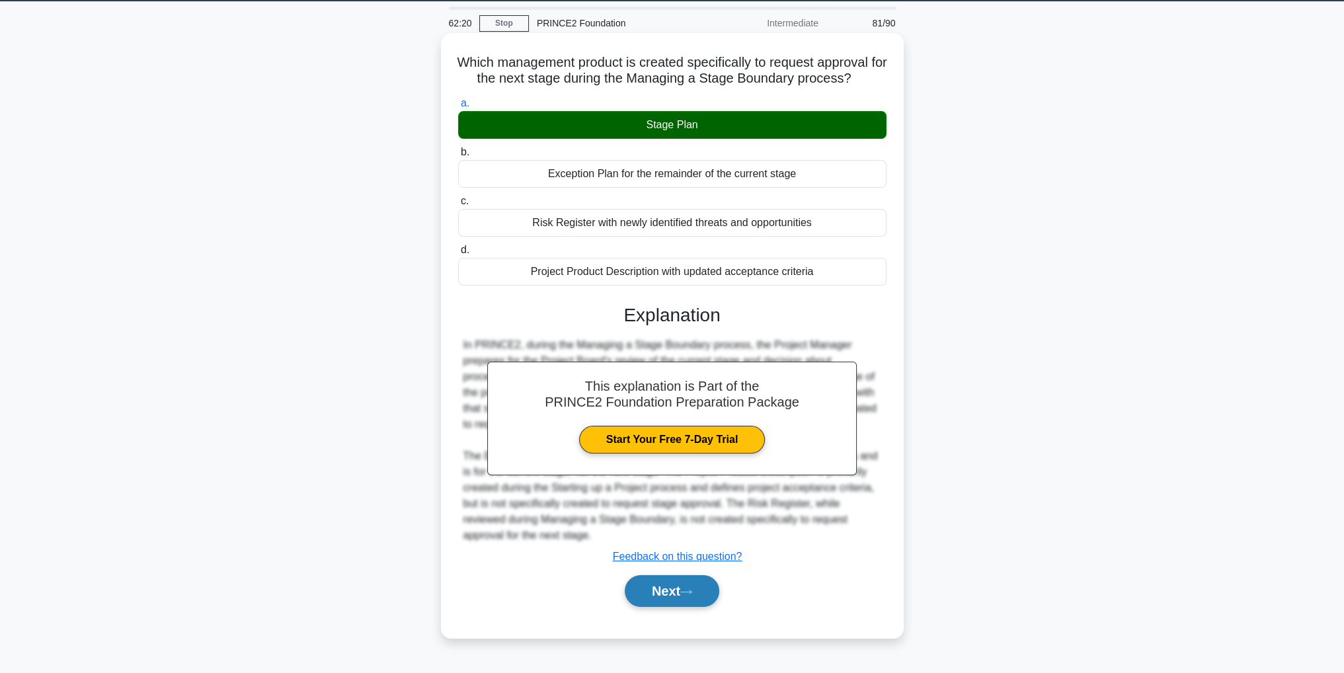
click at [674, 597] on button "Next" at bounding box center [672, 591] width 95 height 32
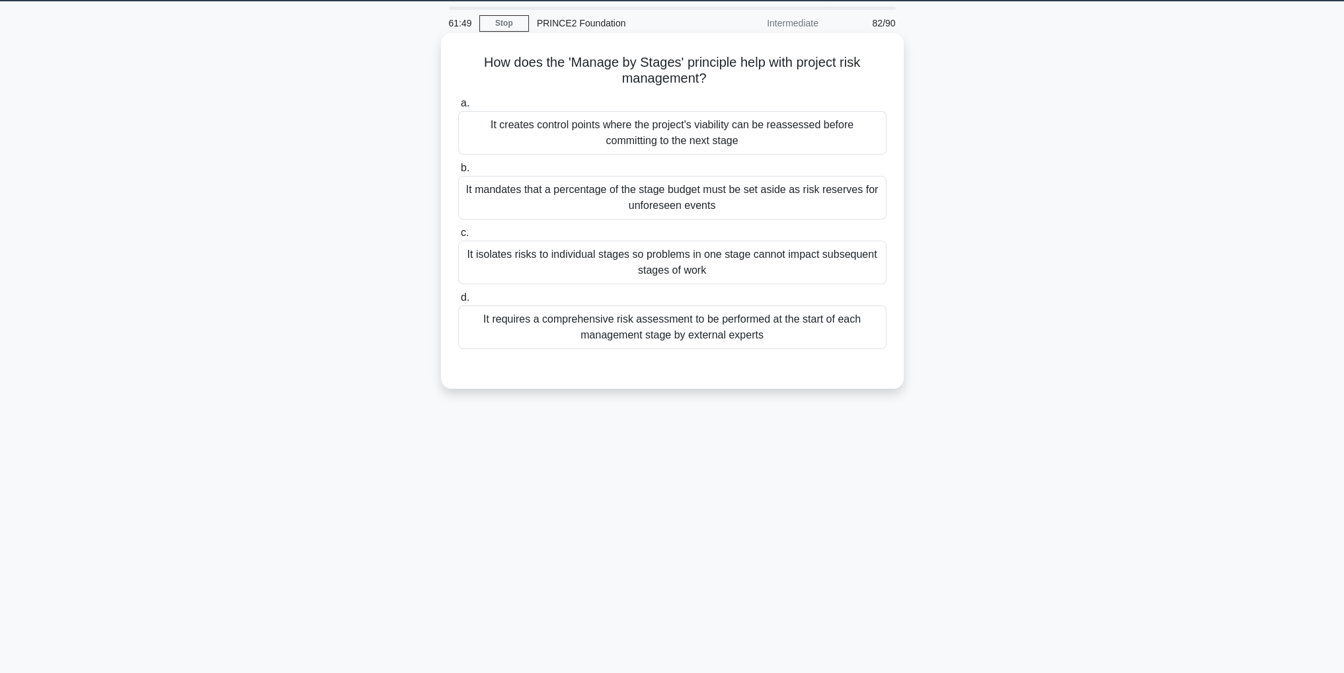
click at [751, 138] on div "It creates control points where the project's viability can be reassessed befor…" at bounding box center [672, 133] width 428 height 44
click at [458, 108] on input "a. It creates control points where the project's viability can be reassessed be…" at bounding box center [458, 103] width 0 height 9
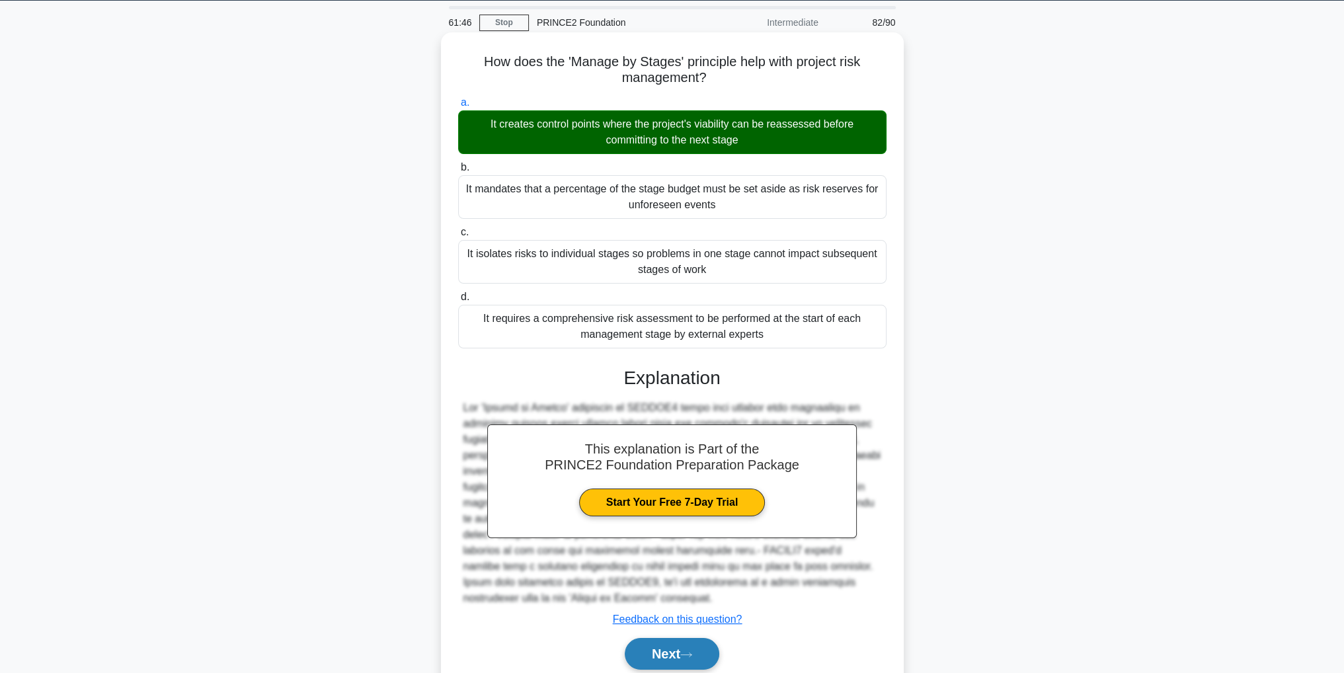
click at [692, 654] on icon at bounding box center [686, 654] width 12 height 7
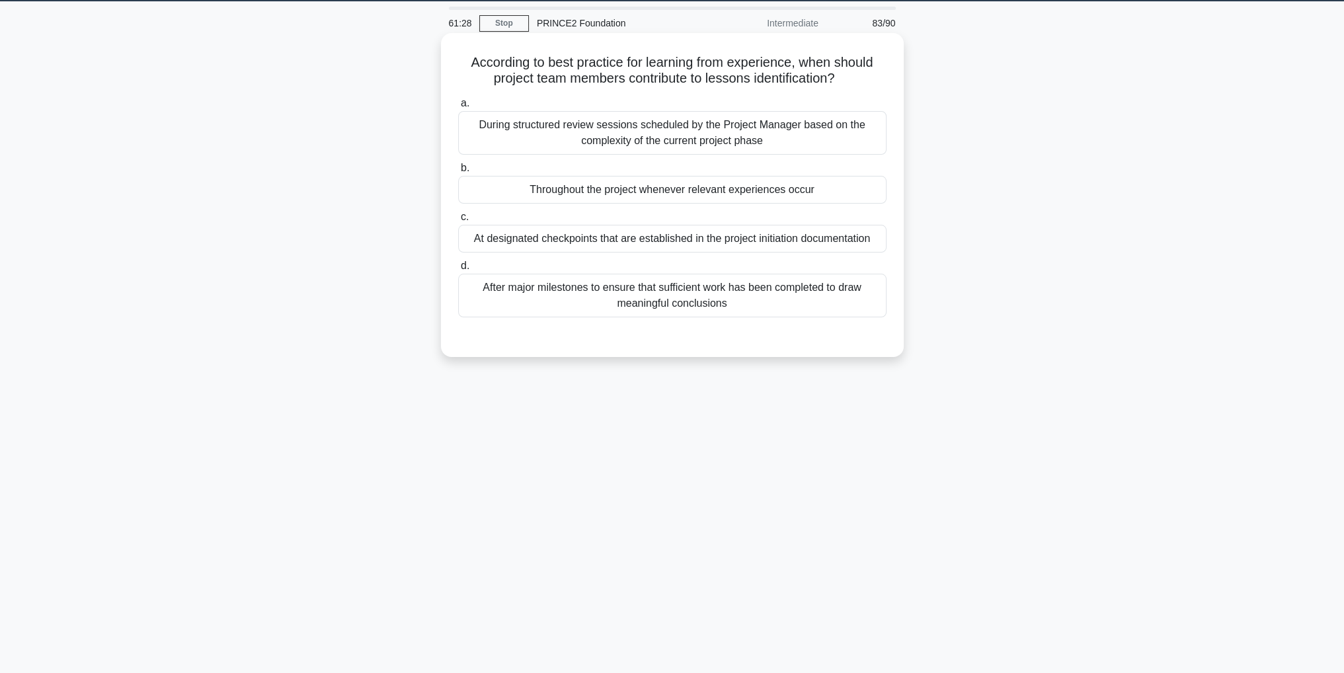
click at [826, 242] on div "At designated checkpoints that are established in the project initiation docume…" at bounding box center [672, 239] width 428 height 28
click at [458, 221] on input "c. At designated checkpoints that are established in the project initiation doc…" at bounding box center [458, 217] width 0 height 9
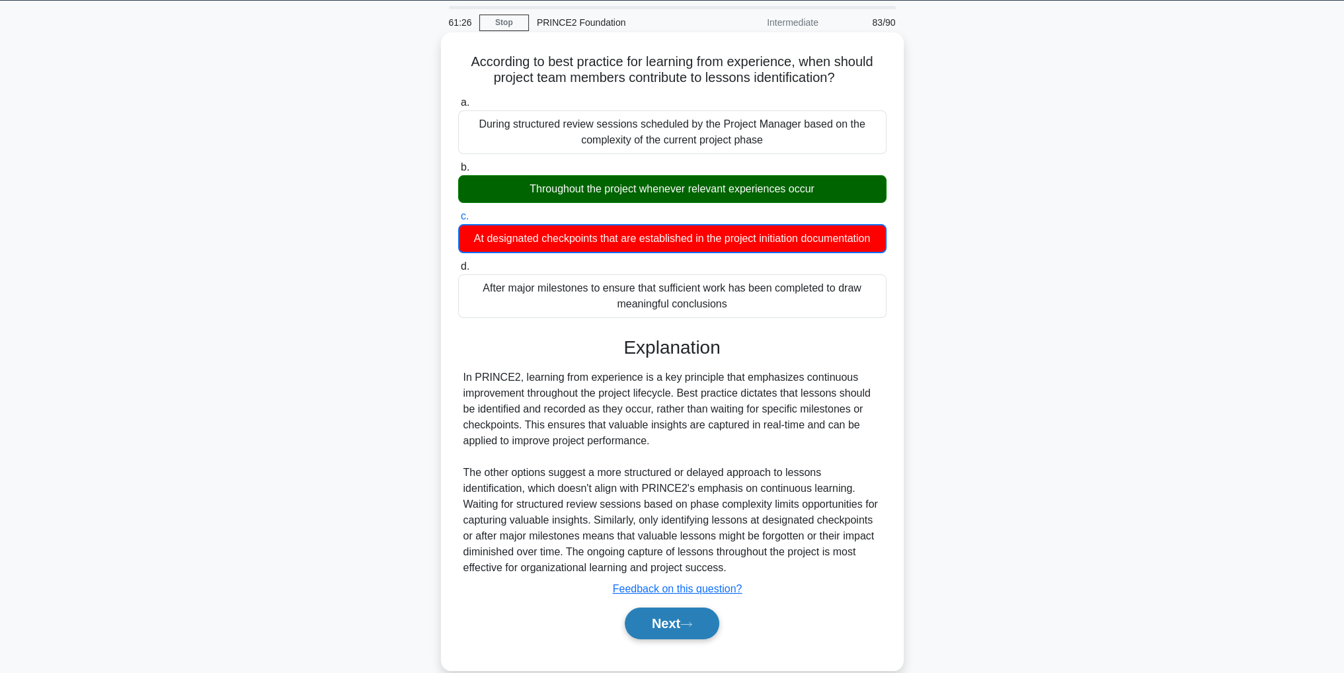
click at [703, 619] on button "Next" at bounding box center [672, 623] width 95 height 32
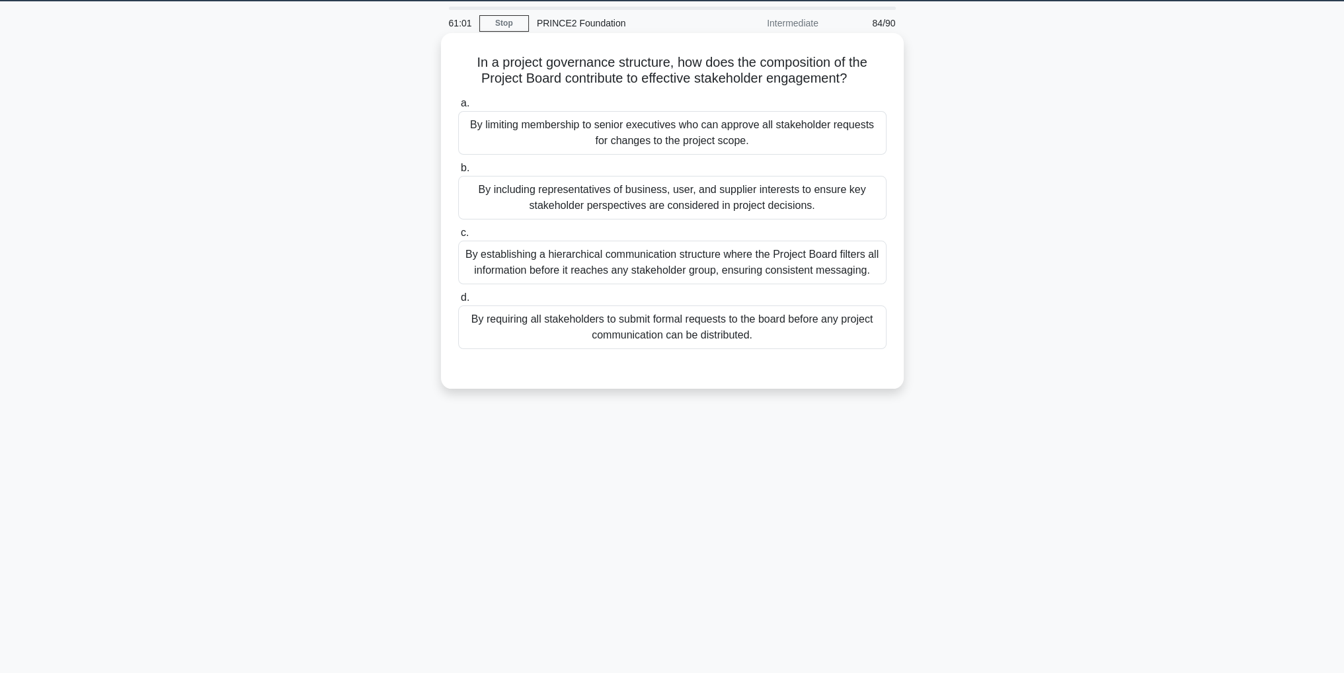
click at [811, 198] on div "By including representatives of business, user, and supplier interests to ensur…" at bounding box center [672, 198] width 428 height 44
click at [458, 173] on input "b. By including representatives of business, user, and supplier interests to en…" at bounding box center [458, 168] width 0 height 9
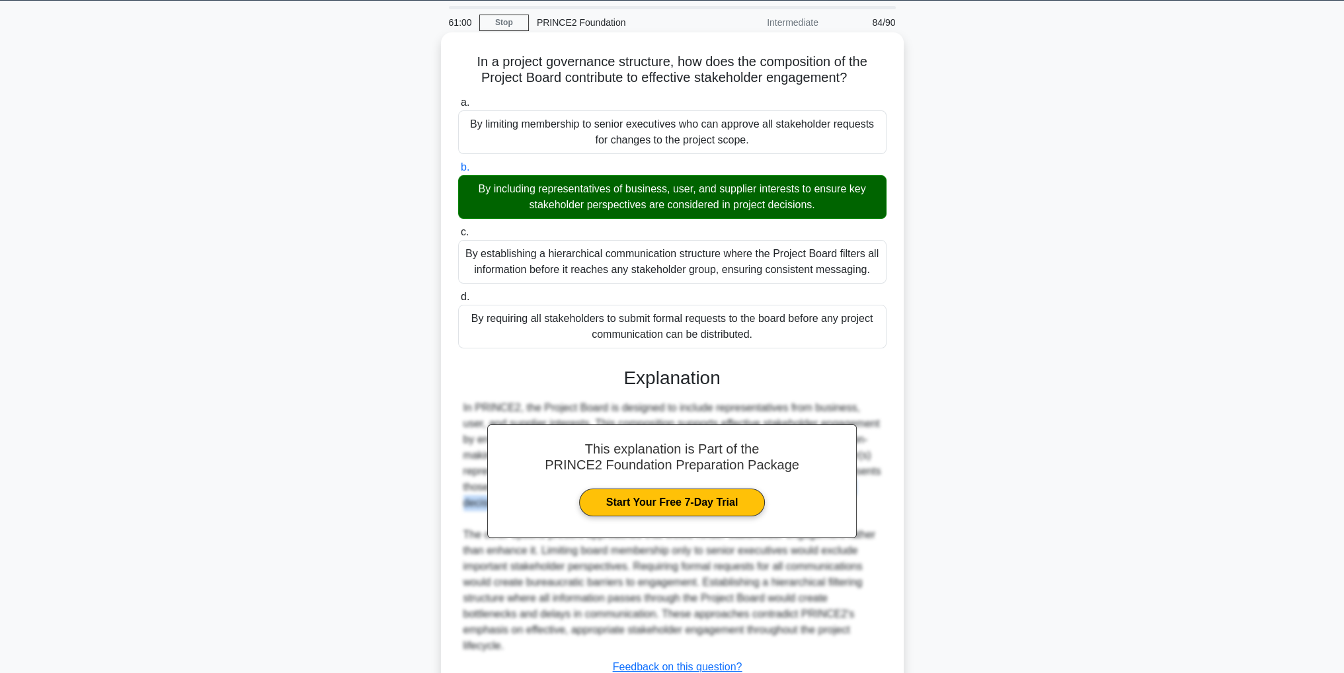
click at [864, 596] on div "In PRINCE2, the Project Board is designed to include representatives from busin…" at bounding box center [672, 527] width 418 height 254
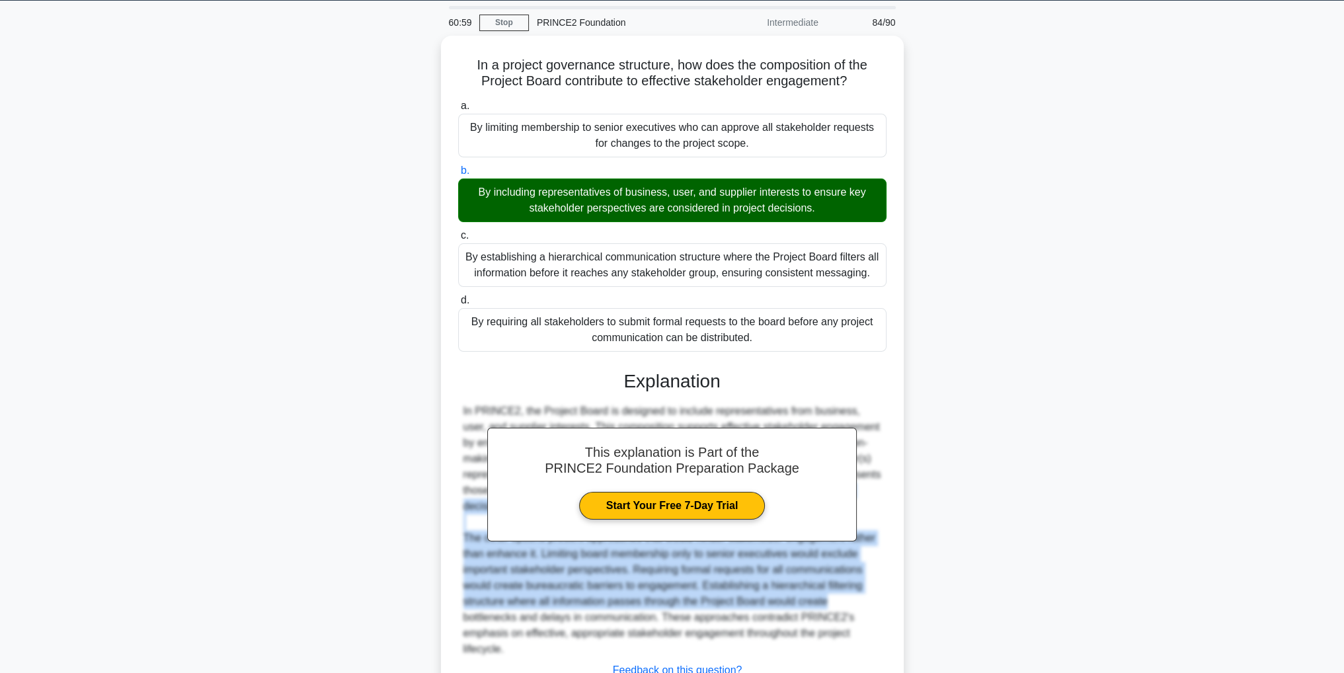
click at [978, 541] on div "In a project governance structure, how does the composition of the Project Boar…" at bounding box center [672, 402] width 873 height 732
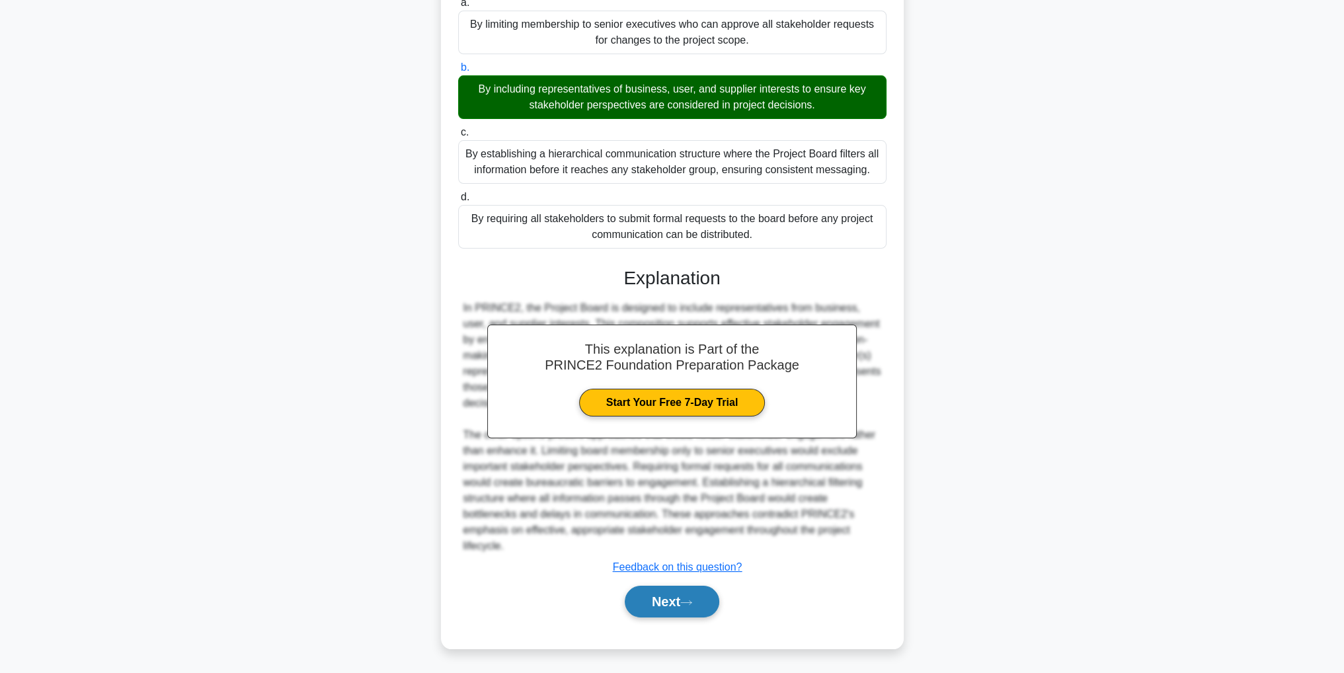
click at [703, 607] on button "Next" at bounding box center [672, 602] width 95 height 32
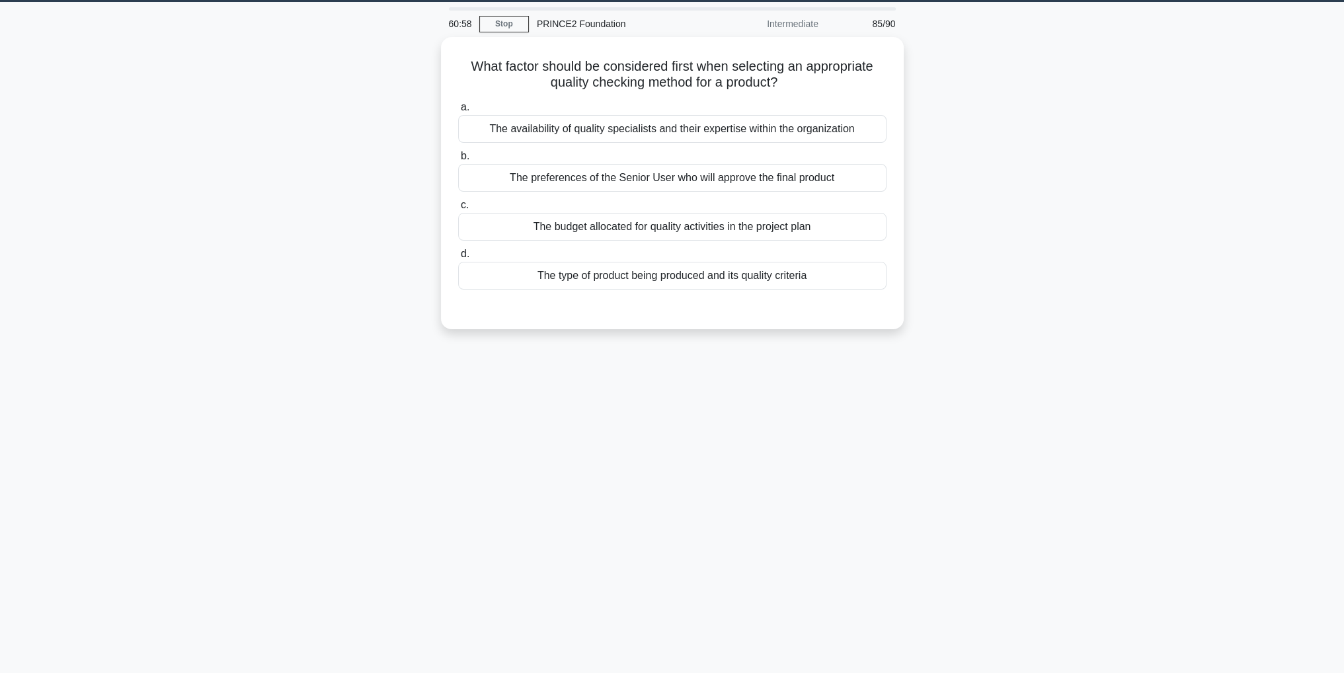
scroll to position [0, 0]
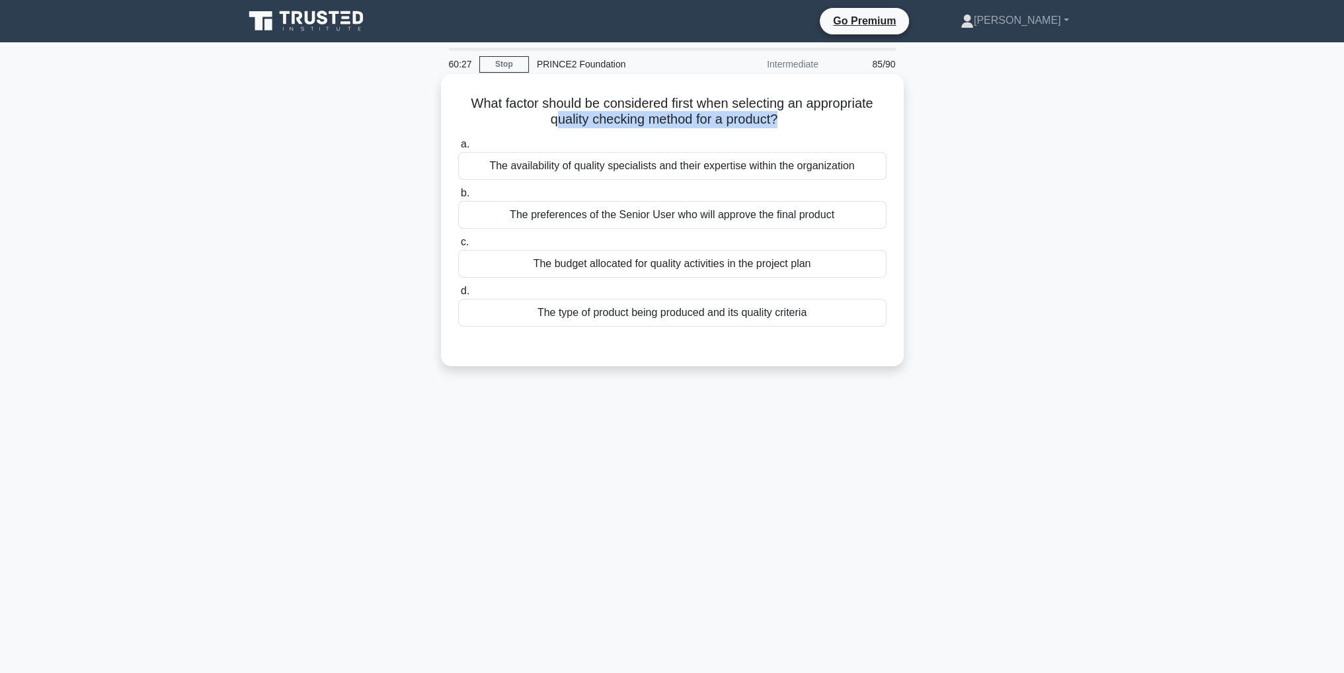
drag, startPoint x: 551, startPoint y: 120, endPoint x: 780, endPoint y: 122, distance: 229.4
click at [780, 122] on h5 "What factor should be considered first when selecting an appropriate quality ch…" at bounding box center [672, 111] width 431 height 33
click at [785, 124] on icon ".spinner_0XTQ{transform-origin:center;animation:spinner_y6GP .75s linear infini…" at bounding box center [785, 120] width 16 height 16
click at [761, 323] on div "The type of product being produced and its quality criteria" at bounding box center [672, 313] width 428 height 28
click at [458, 295] on input "d. The type of product being produced and its quality criteria" at bounding box center [458, 291] width 0 height 9
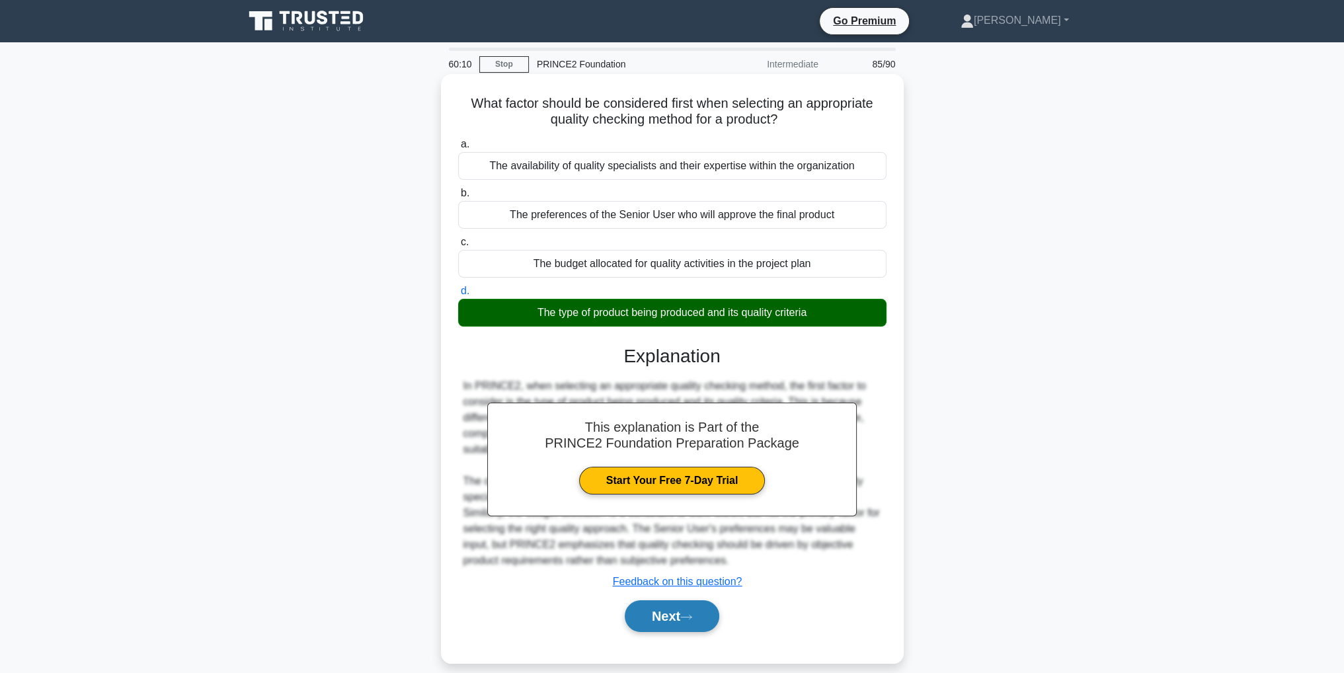
click at [706, 617] on button "Next" at bounding box center [672, 616] width 95 height 32
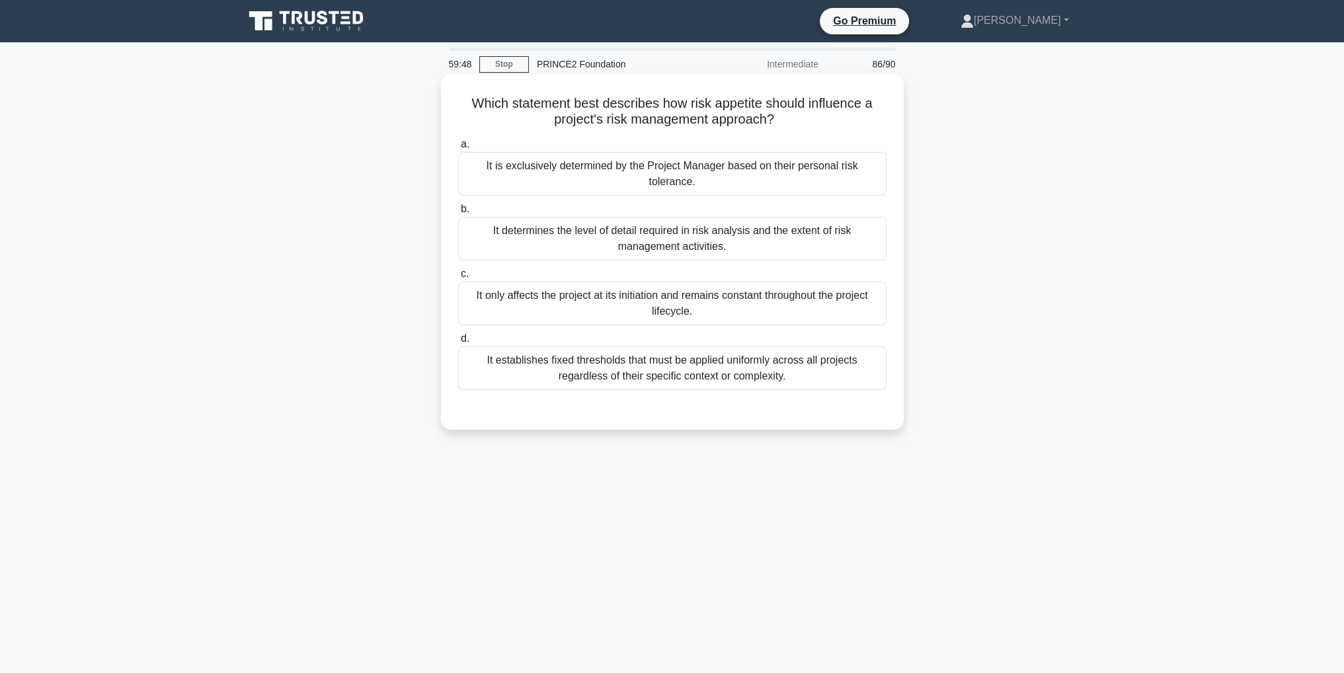
click at [748, 239] on div "It determines the level of detail required in risk analysis and the extent of r…" at bounding box center [672, 239] width 428 height 44
click at [458, 214] on input "b. It determines the level of detail required in risk analysis and the extent o…" at bounding box center [458, 209] width 0 height 9
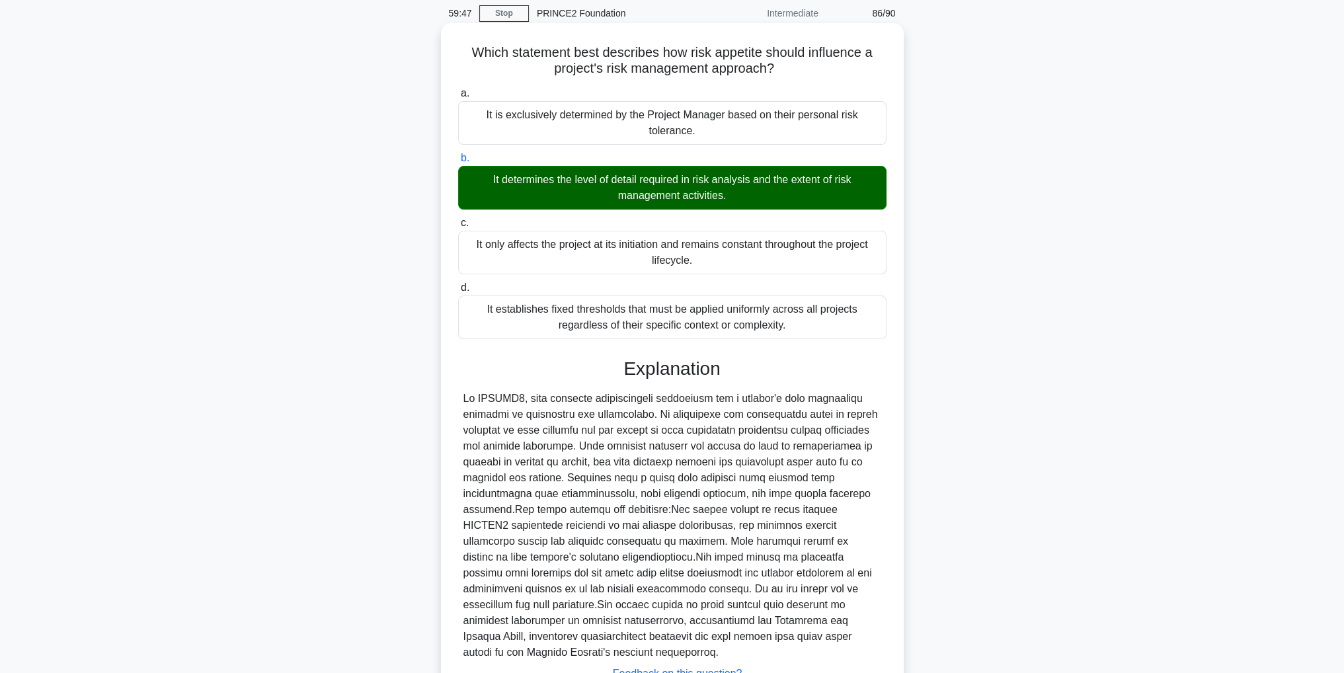
scroll to position [132, 0]
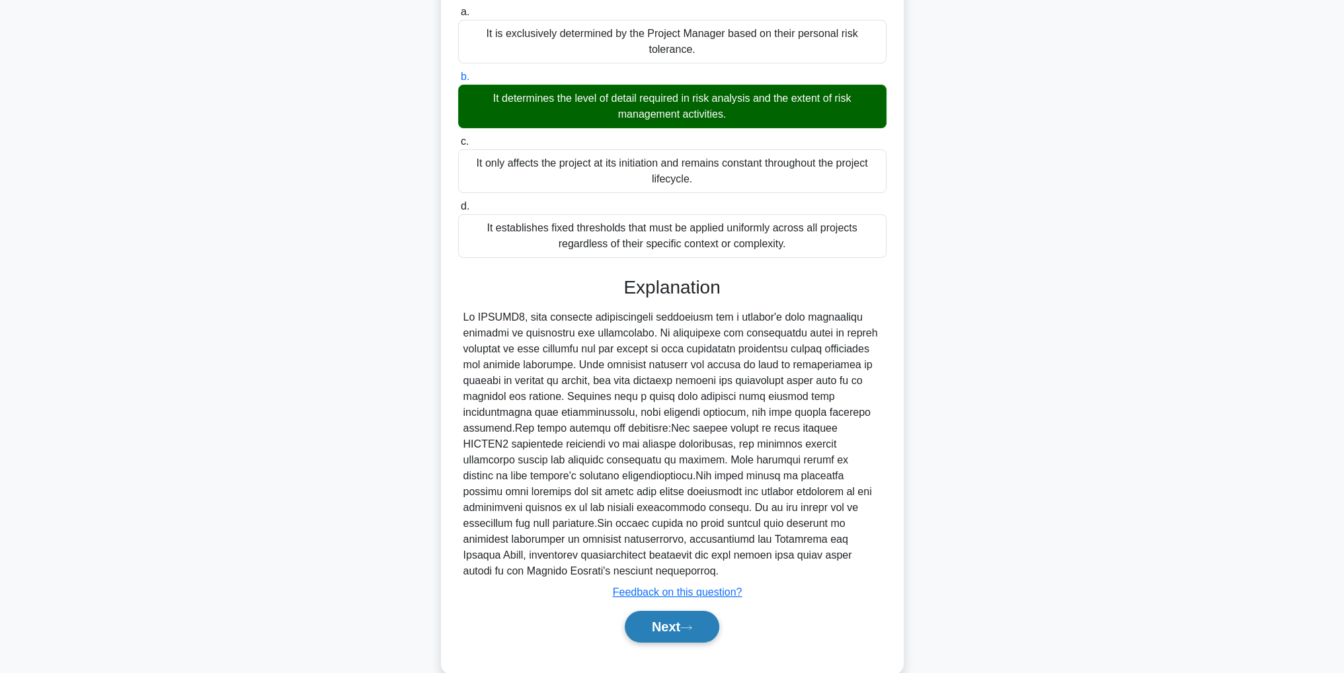
click at [709, 611] on button "Next" at bounding box center [672, 627] width 95 height 32
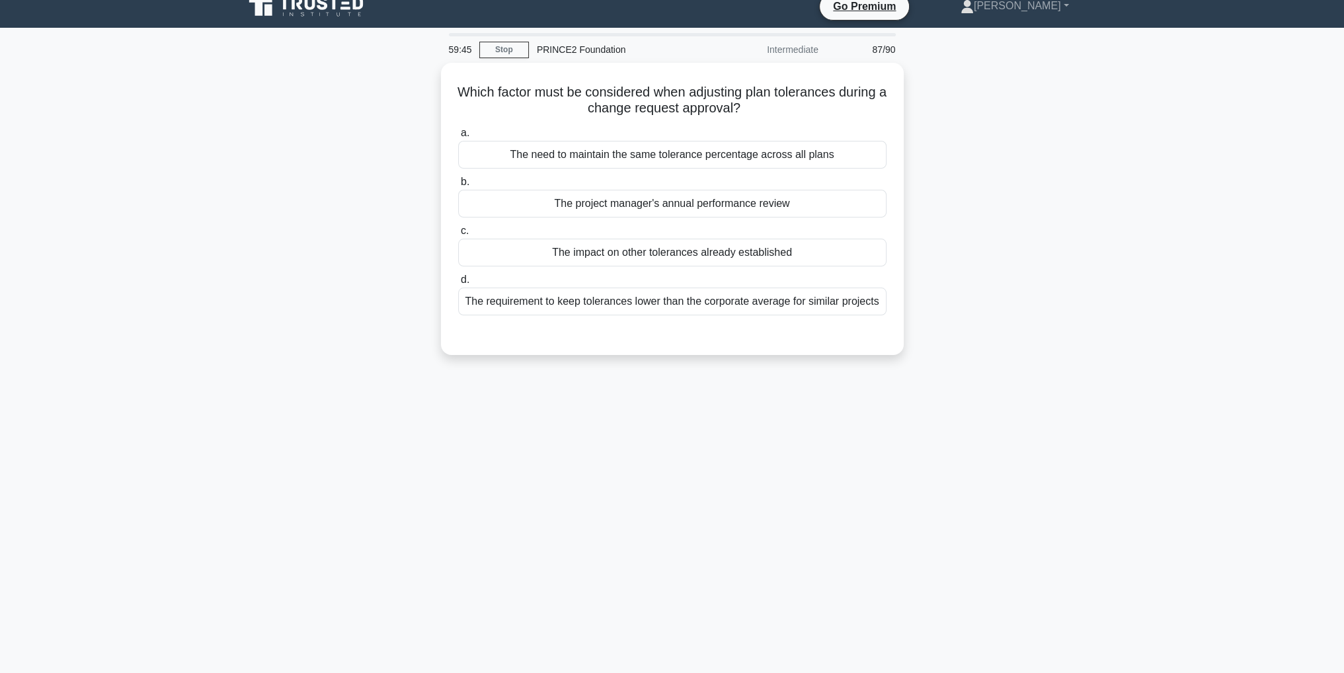
scroll to position [0, 0]
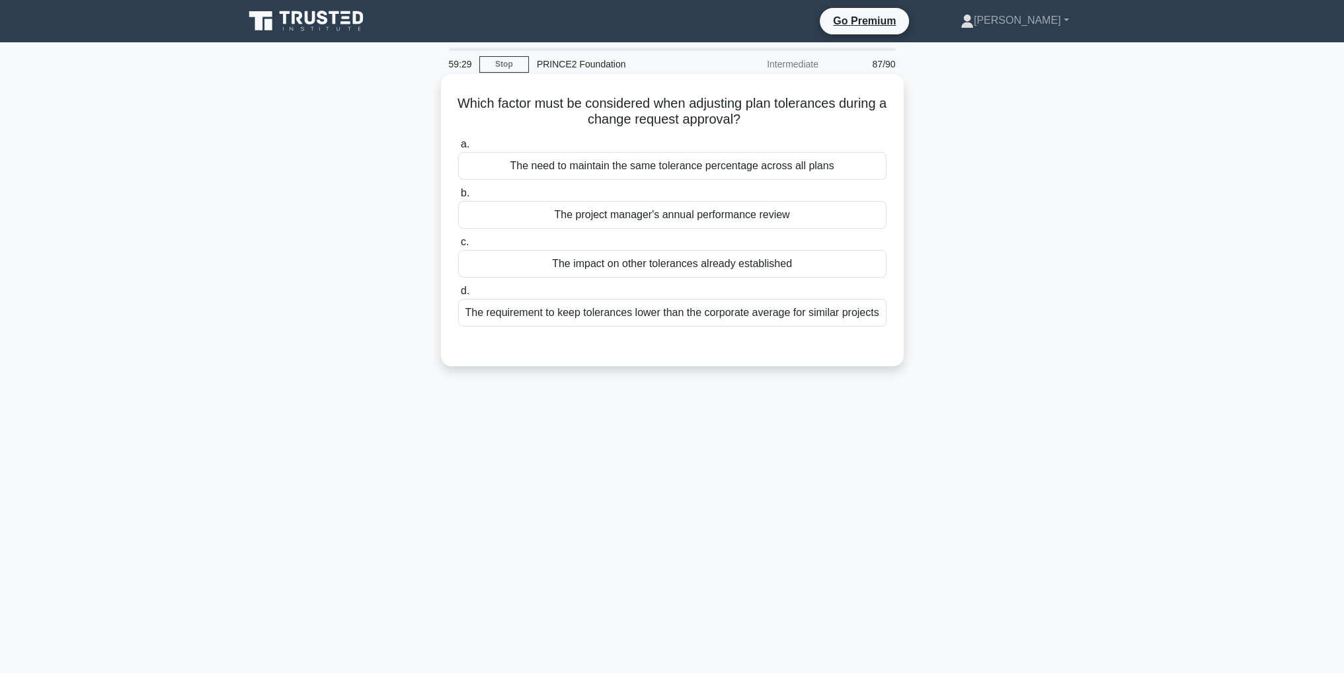
click at [746, 265] on div "The impact on other tolerances already established" at bounding box center [672, 264] width 428 height 28
click at [458, 247] on input "c. The impact on other tolerances already established" at bounding box center [458, 242] width 0 height 9
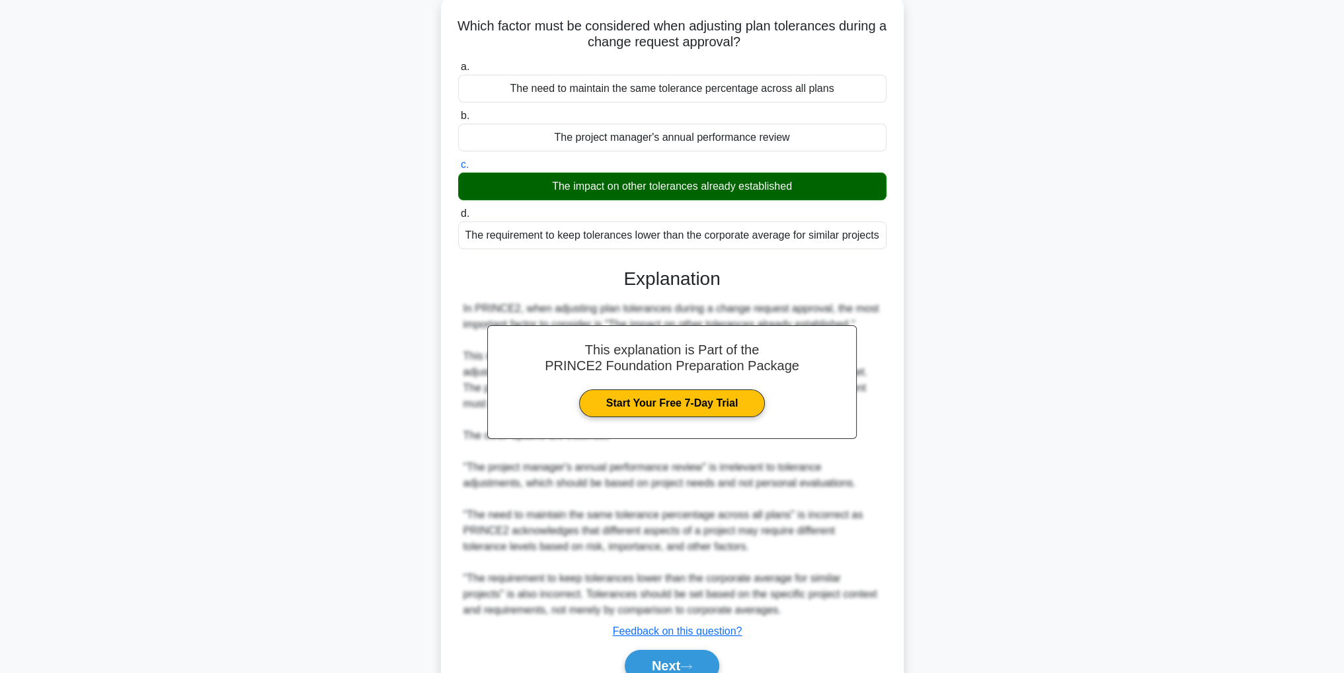
scroll to position [141, 0]
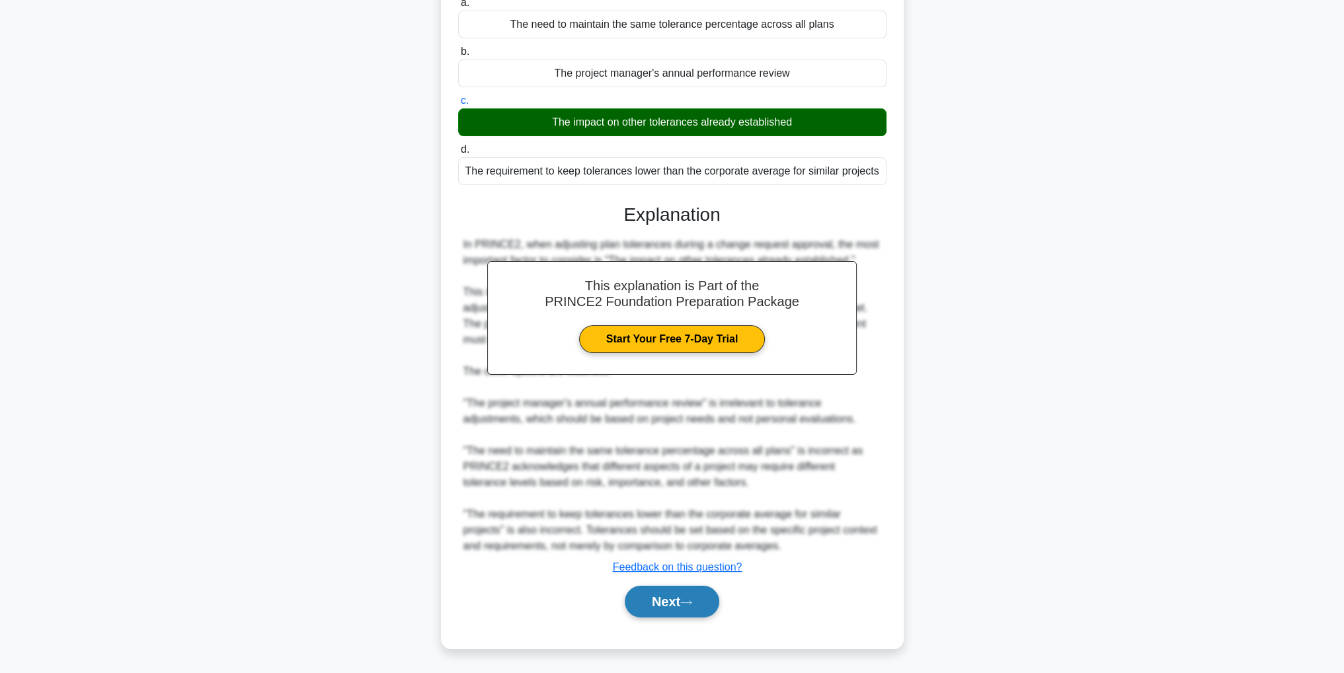
click at [676, 613] on button "Next" at bounding box center [672, 602] width 95 height 32
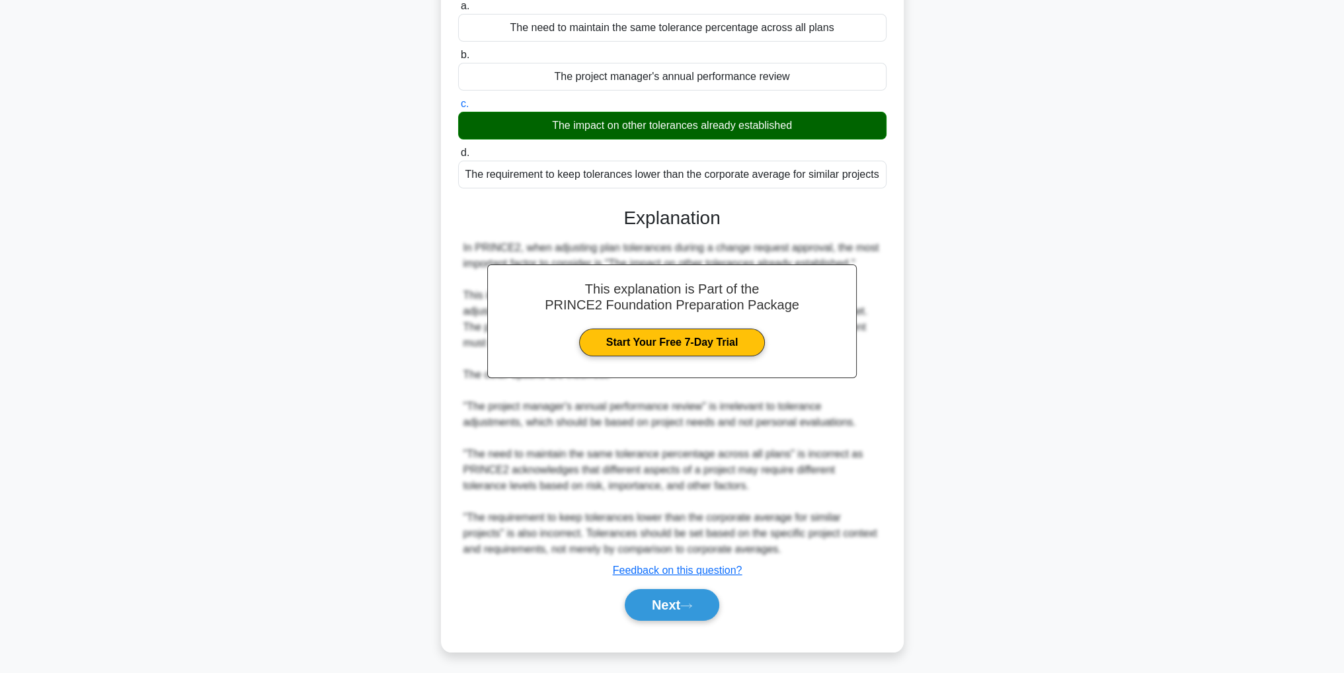
scroll to position [42, 0]
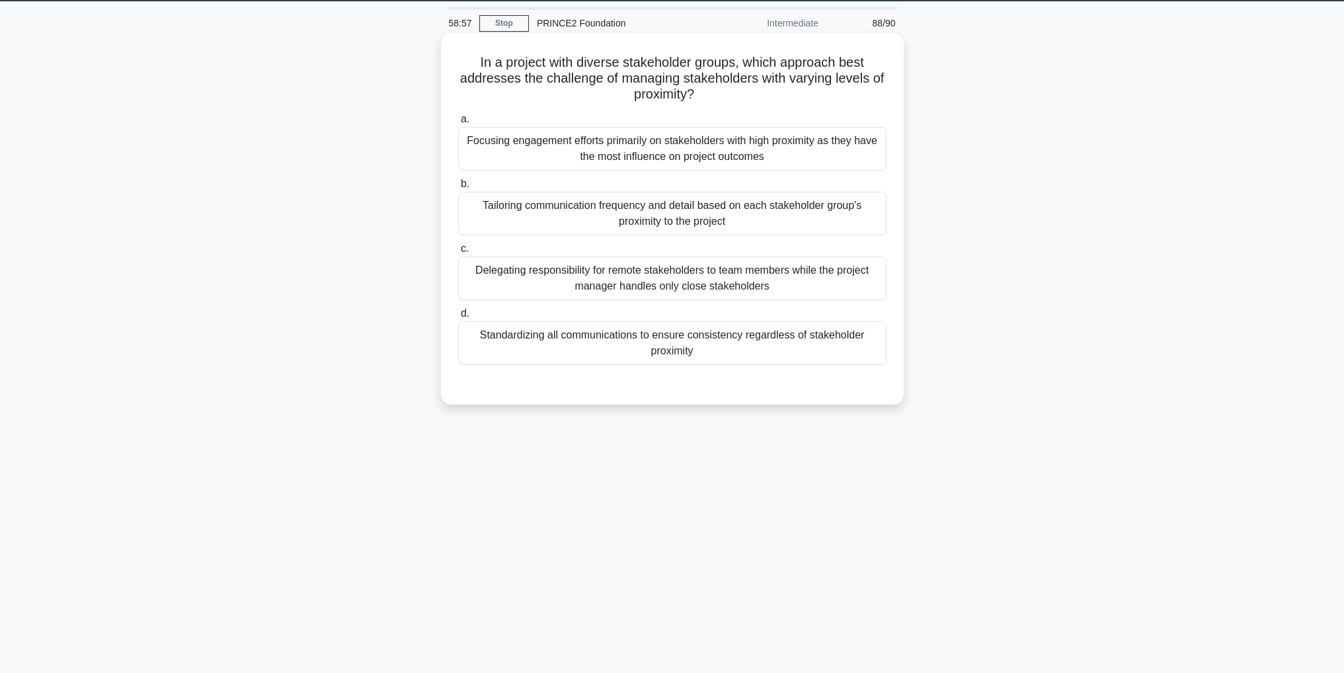
click at [772, 345] on div "Standardizing all communications to ensure consistency regardless of stakeholde…" at bounding box center [672, 343] width 428 height 44
click at [458, 318] on input "d. Standardizing all communications to ensure consistency regardless of stakeho…" at bounding box center [458, 313] width 0 height 9
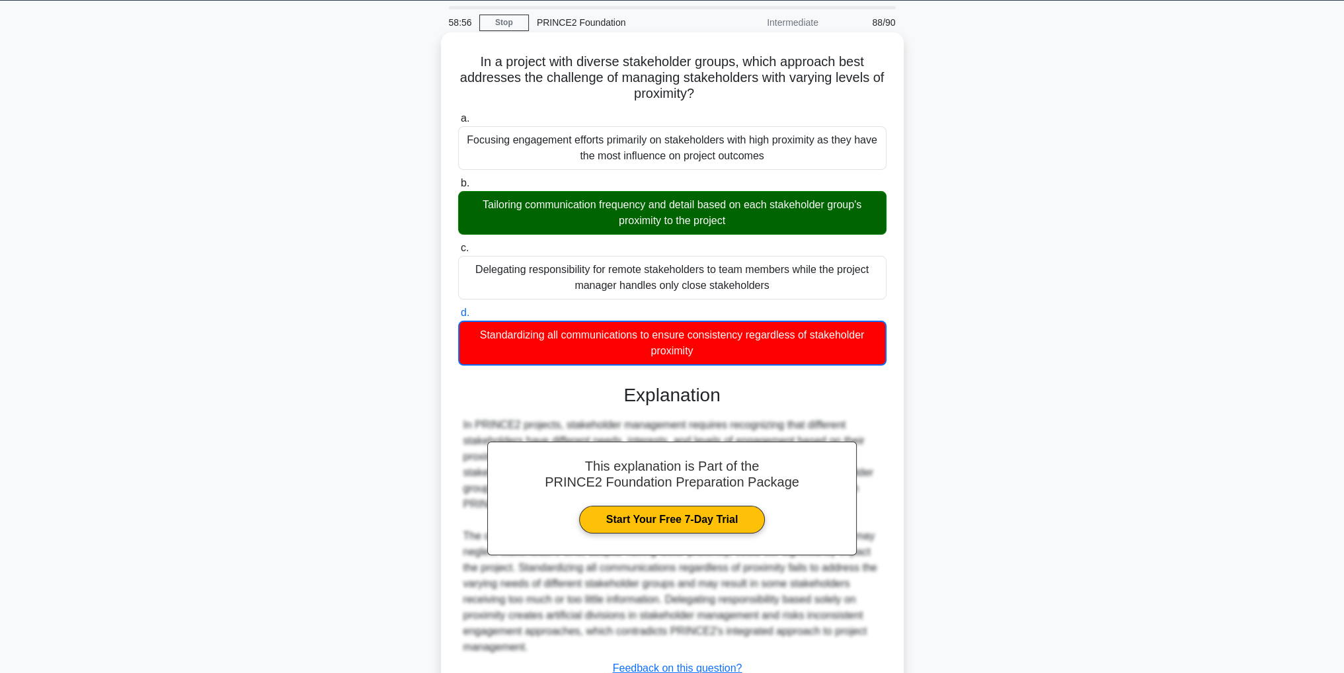
click at [594, 219] on div "Tailoring communication frequency and detail based on each stakeholder group's …" at bounding box center [672, 213] width 428 height 44
click at [458, 188] on input "b. Tailoring communication frequency and detail based on each stakeholder group…" at bounding box center [458, 183] width 0 height 9
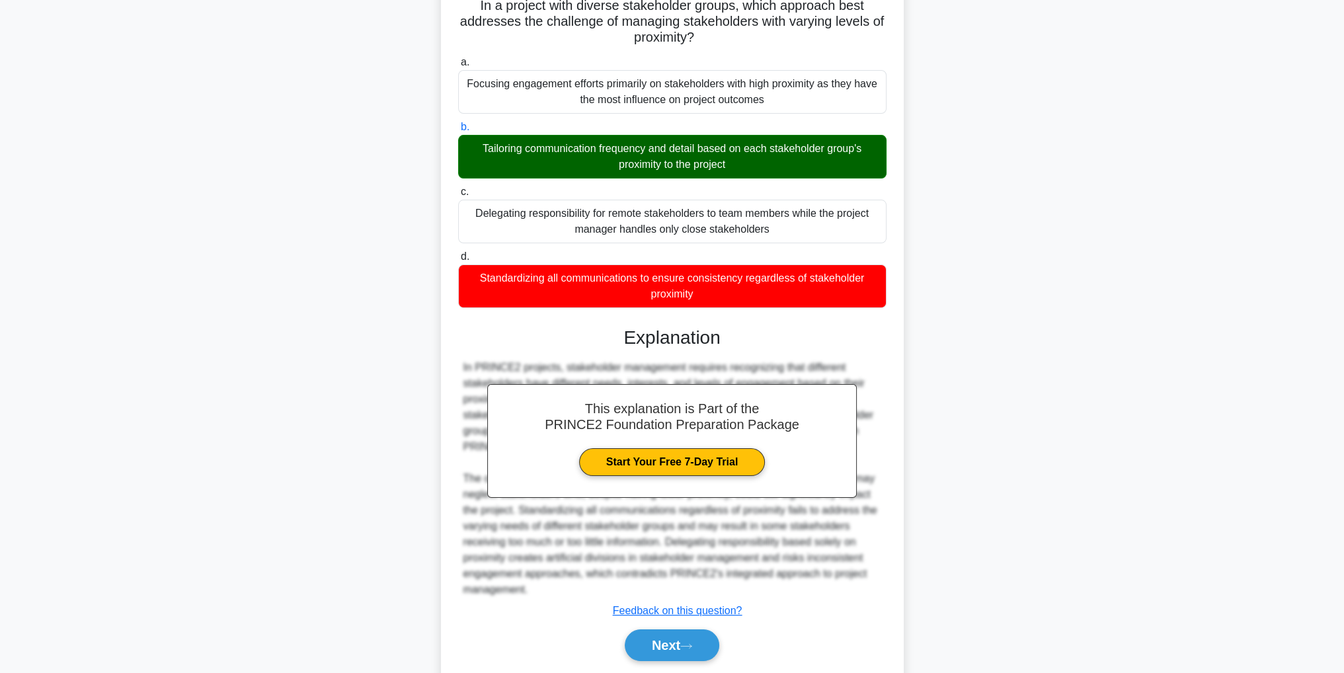
scroll to position [75, 0]
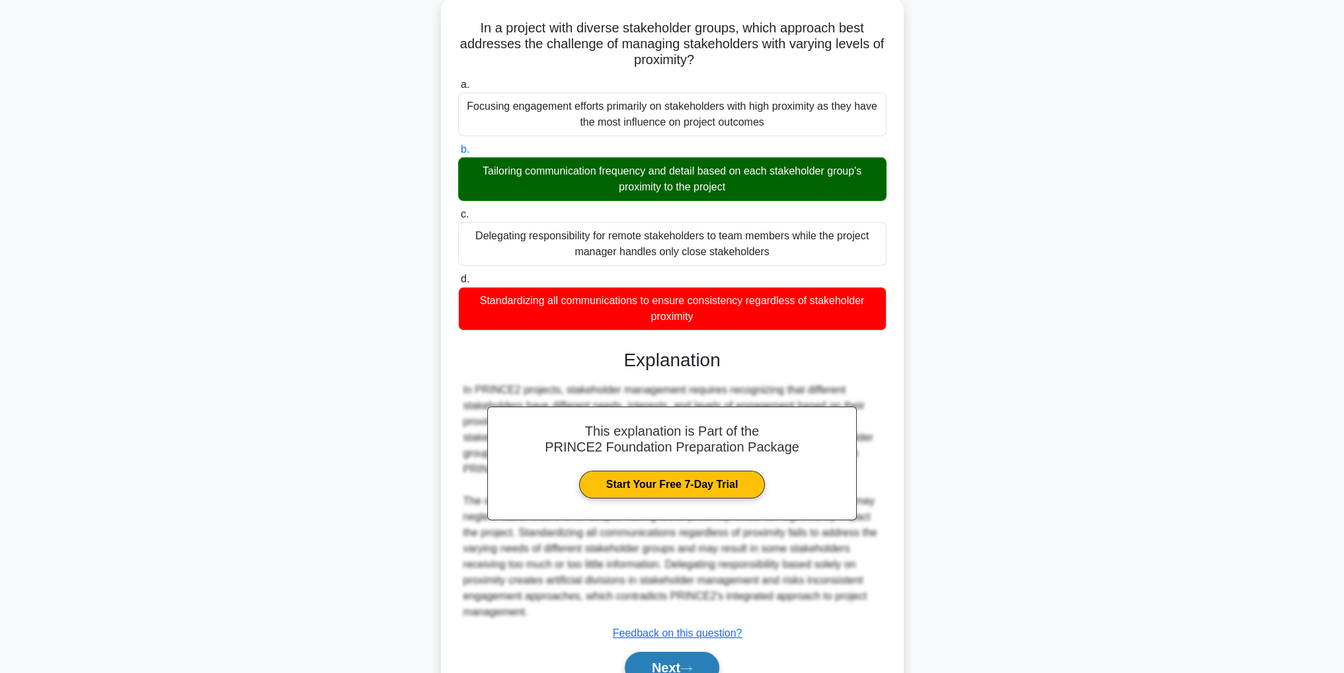
click at [713, 667] on button "Next" at bounding box center [672, 668] width 95 height 32
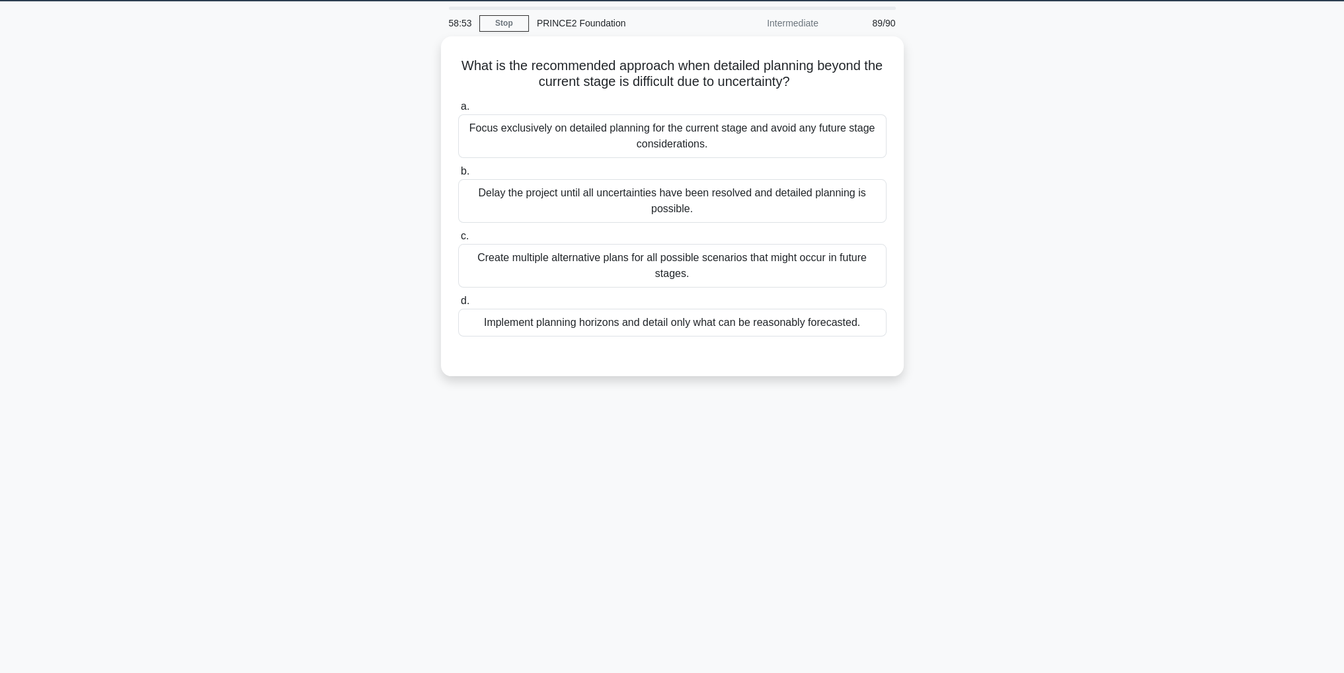
scroll to position [42, 0]
click at [847, 323] on div "Implement planning horizons and detail only what can be reasonably forecasted." at bounding box center [672, 319] width 428 height 28
click at [458, 302] on input "d. Implement planning horizons and detail only what can be reasonably forecaste…" at bounding box center [458, 297] width 0 height 9
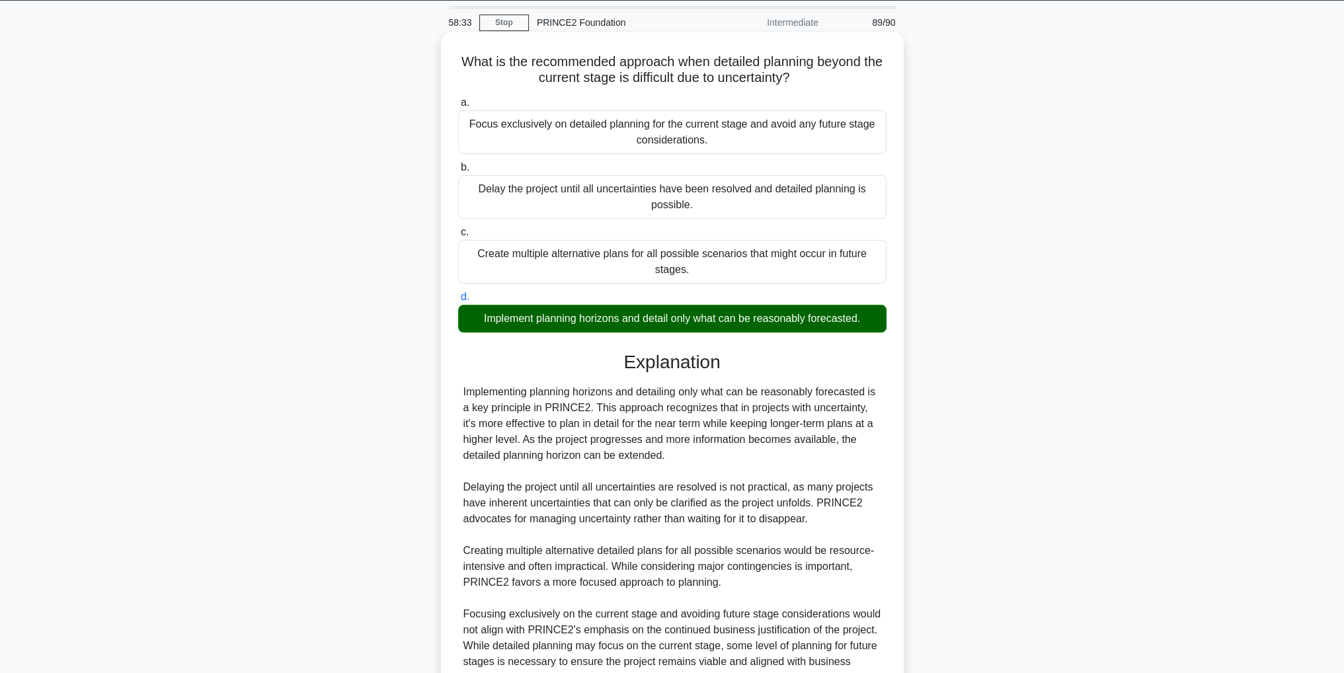
scroll to position [173, 0]
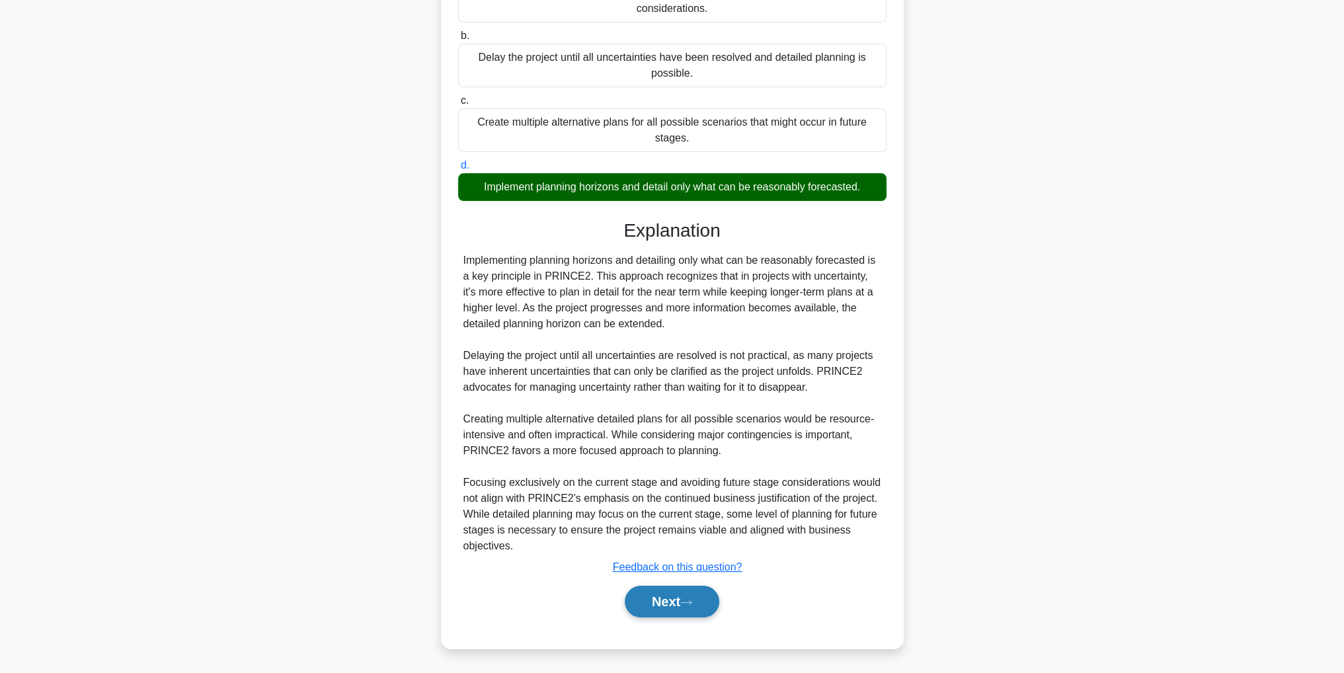
click at [712, 600] on button "Next" at bounding box center [672, 602] width 95 height 32
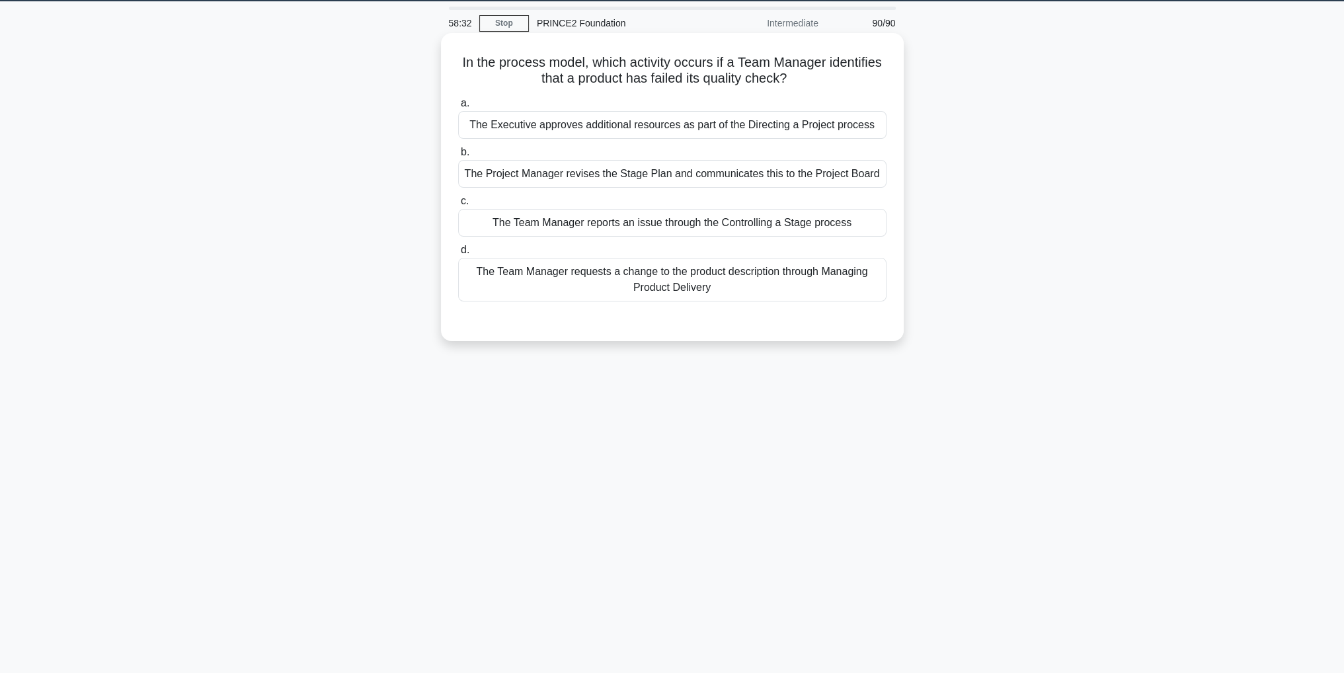
scroll to position [42, 0]
click at [823, 225] on div "The Team Manager reports an issue through the Controlling a Stage process" at bounding box center [672, 223] width 428 height 28
click at [458, 206] on input "c. The Team Manager reports an issue through the Controlling a Stage process" at bounding box center [458, 201] width 0 height 9
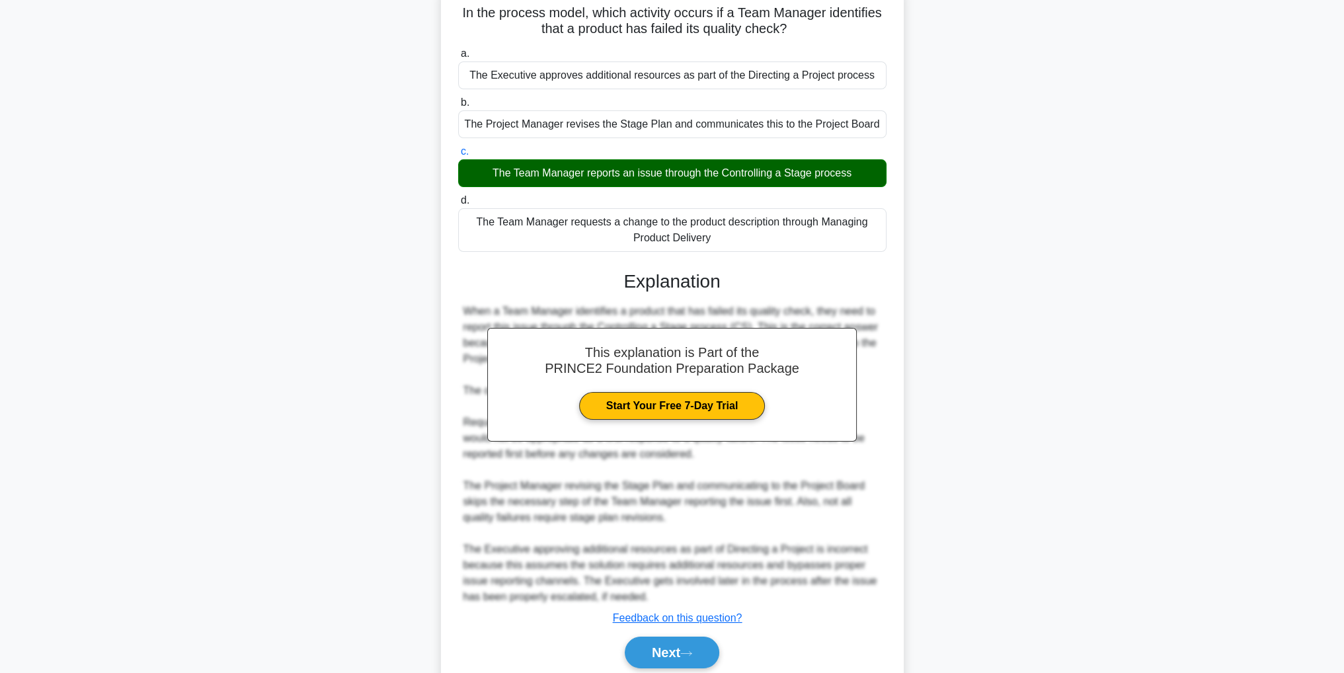
scroll to position [141, 0]
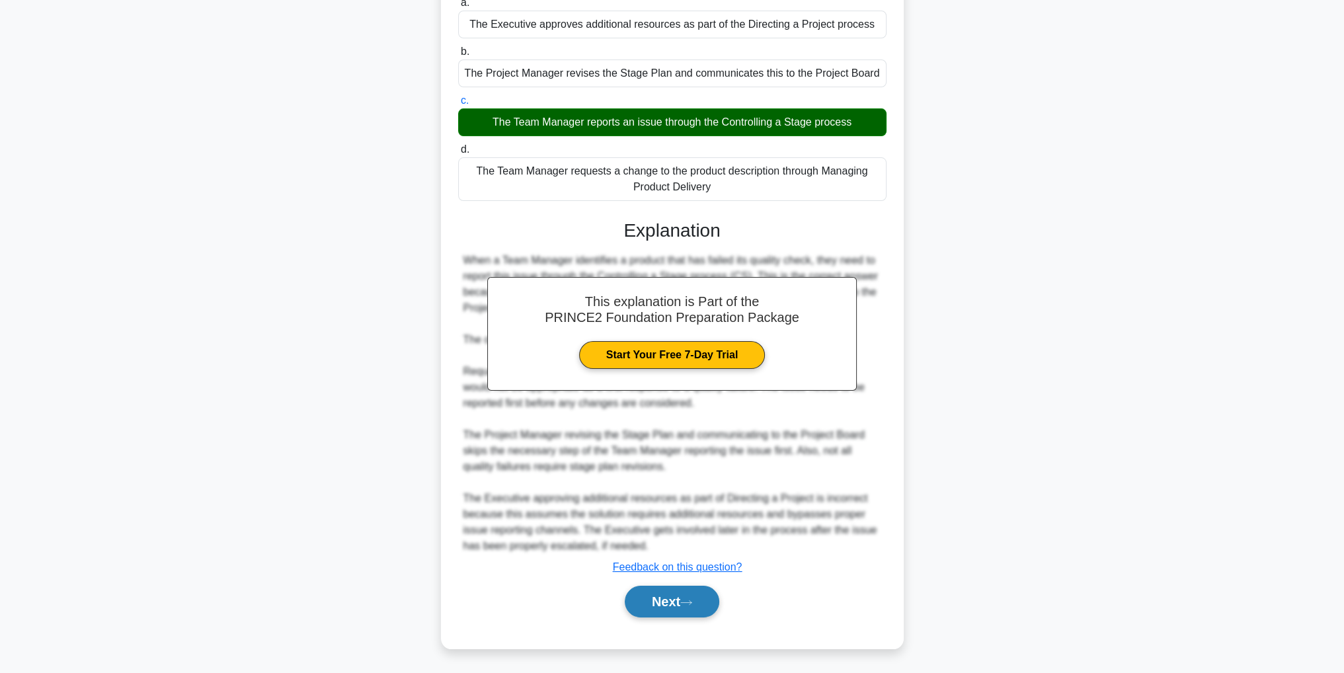
click at [697, 606] on button "Next" at bounding box center [672, 602] width 95 height 32
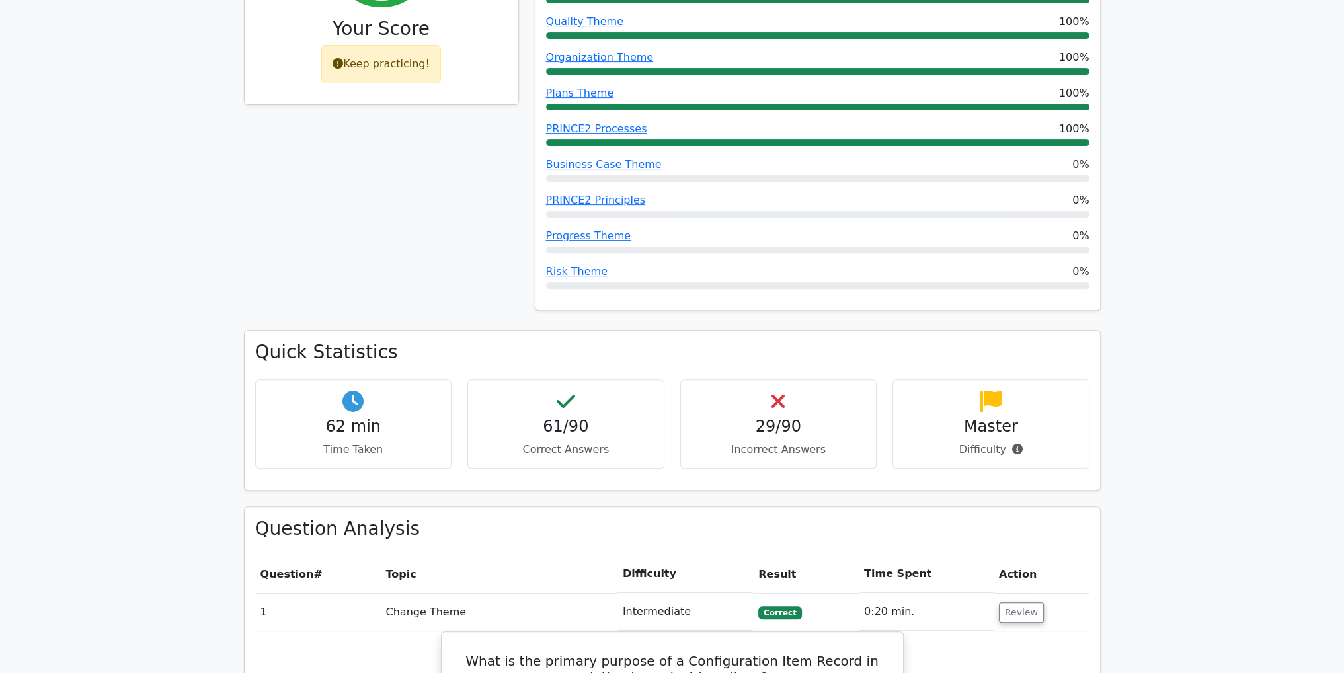
scroll to position [661, 0]
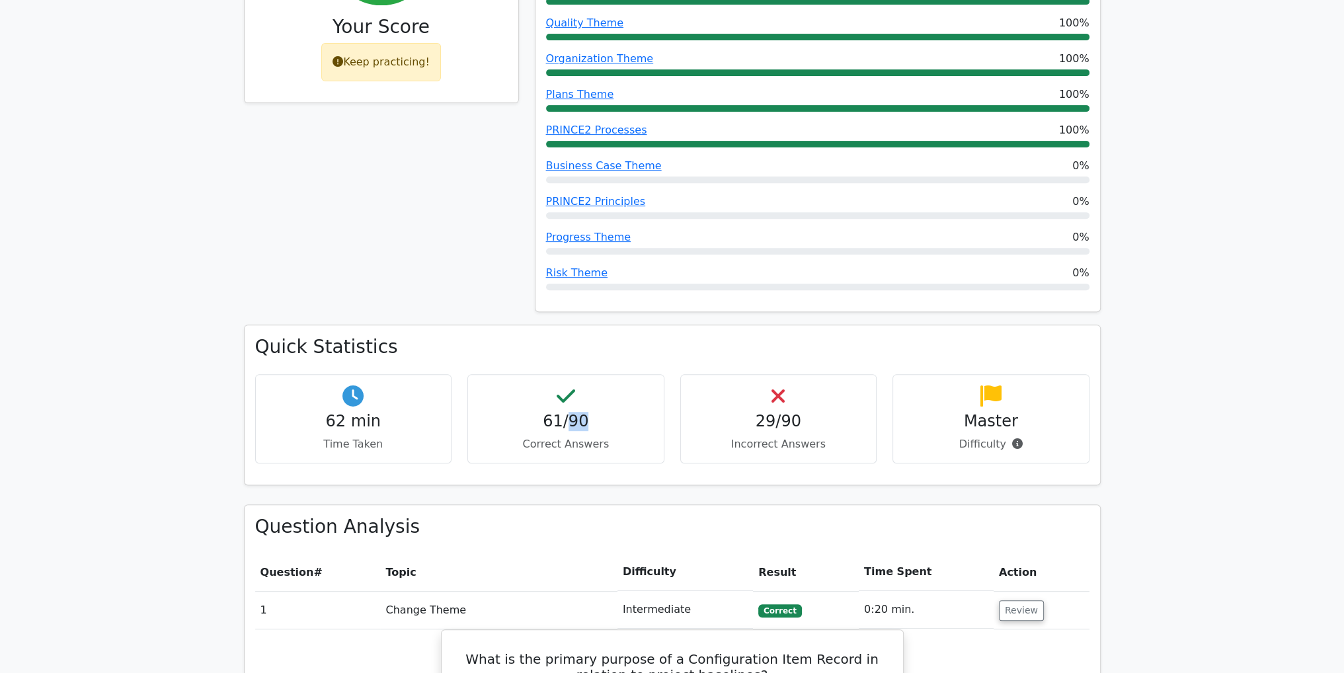
drag, startPoint x: 569, startPoint y: 373, endPoint x: 600, endPoint y: 375, distance: 31.1
click at [600, 412] on h4 "61/90" at bounding box center [566, 421] width 175 height 19
drag, startPoint x: 545, startPoint y: 375, endPoint x: 561, endPoint y: 375, distance: 15.2
click at [559, 412] on h4 "61/90" at bounding box center [566, 421] width 175 height 19
click at [627, 385] on div "61/90 Correct Answers" at bounding box center [565, 418] width 197 height 89
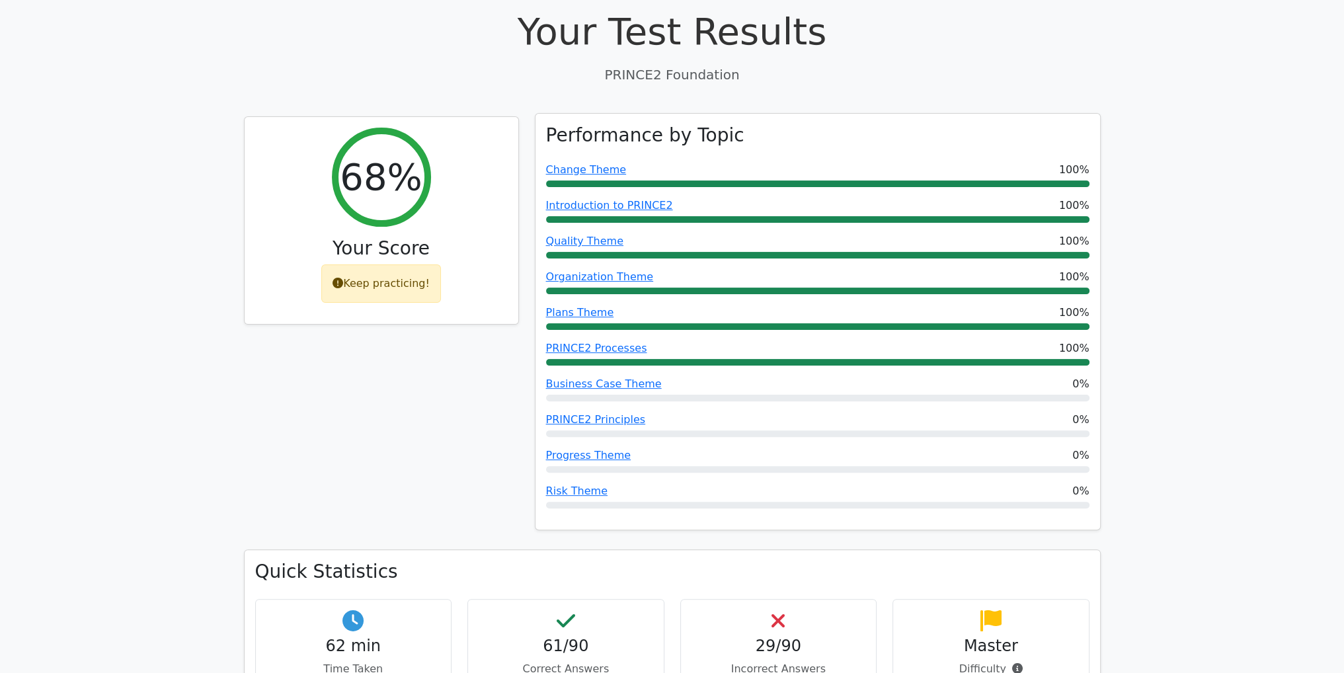
scroll to position [463, 0]
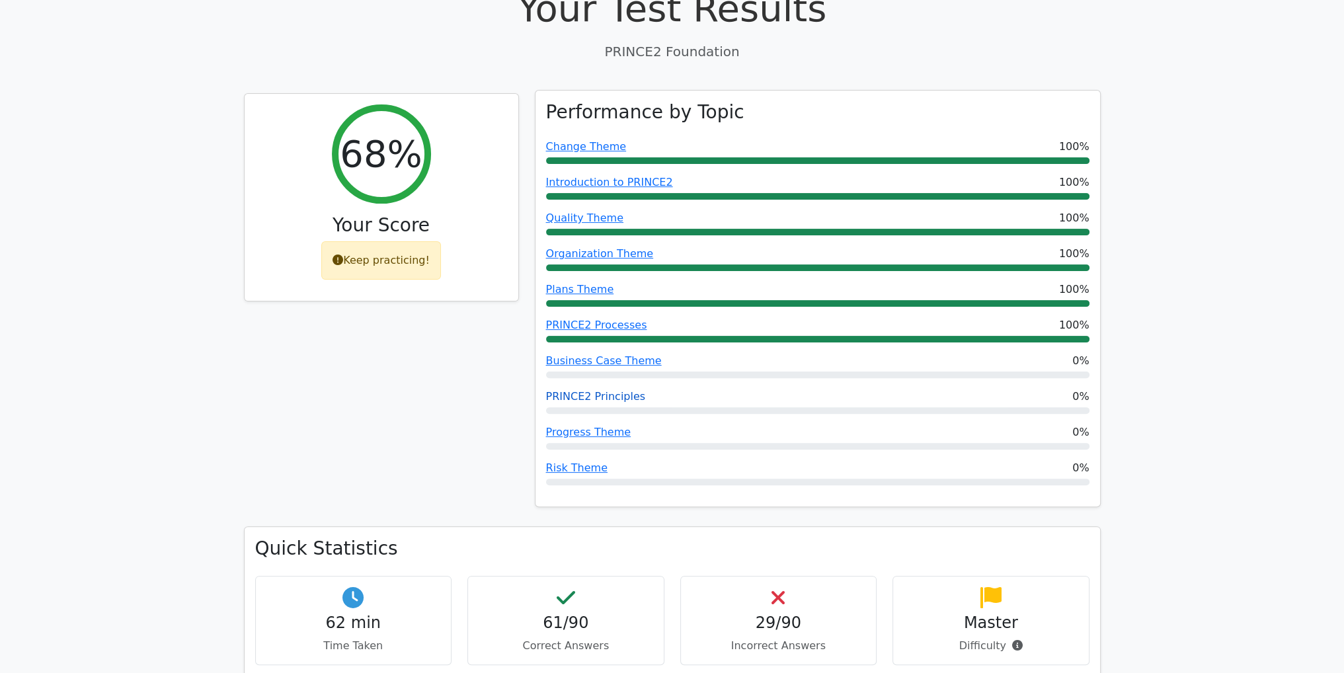
click at [602, 390] on link "PRINCE2 Principles" at bounding box center [596, 396] width 100 height 13
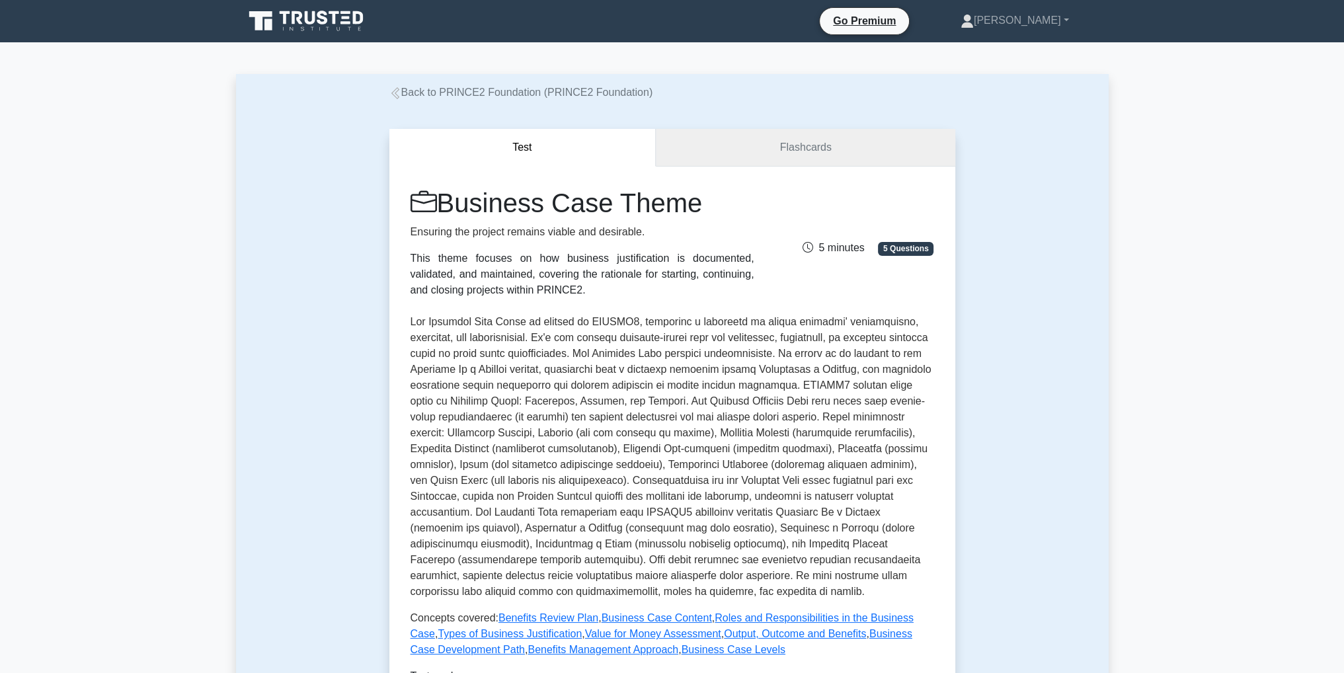
click at [839, 151] on link "Flashcards" at bounding box center [805, 148] width 299 height 38
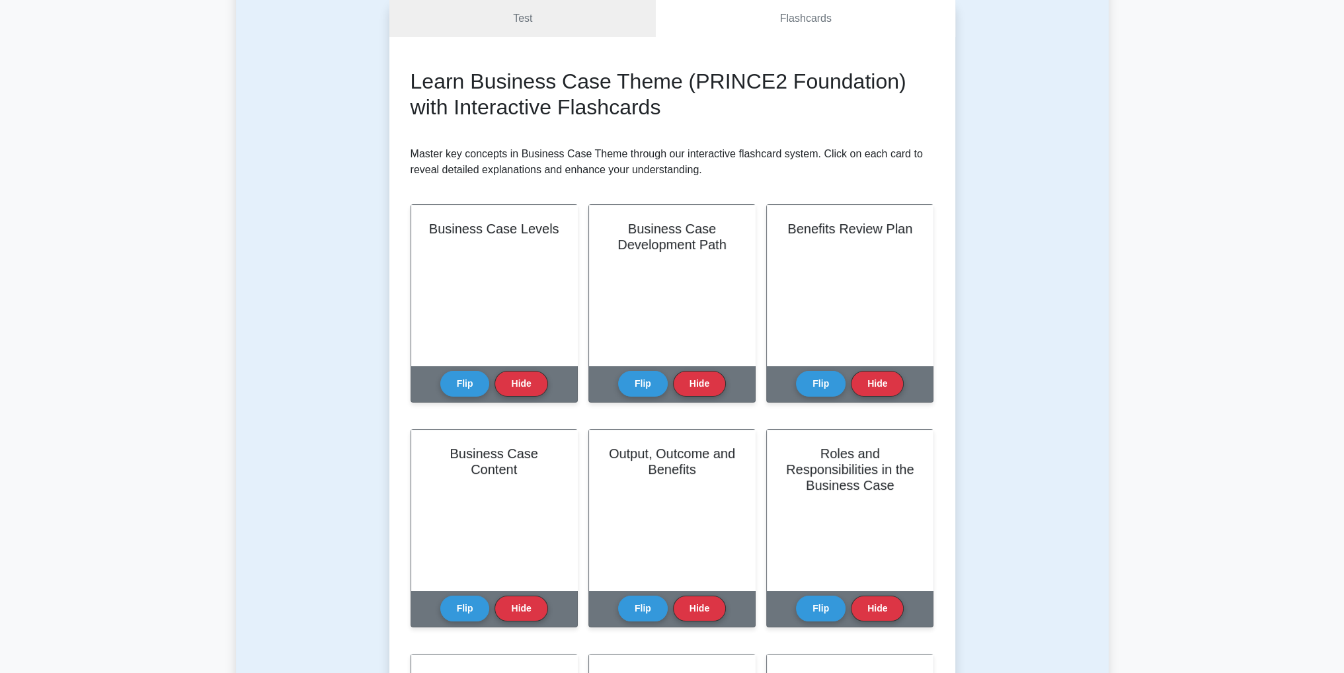
scroll to position [66, 0]
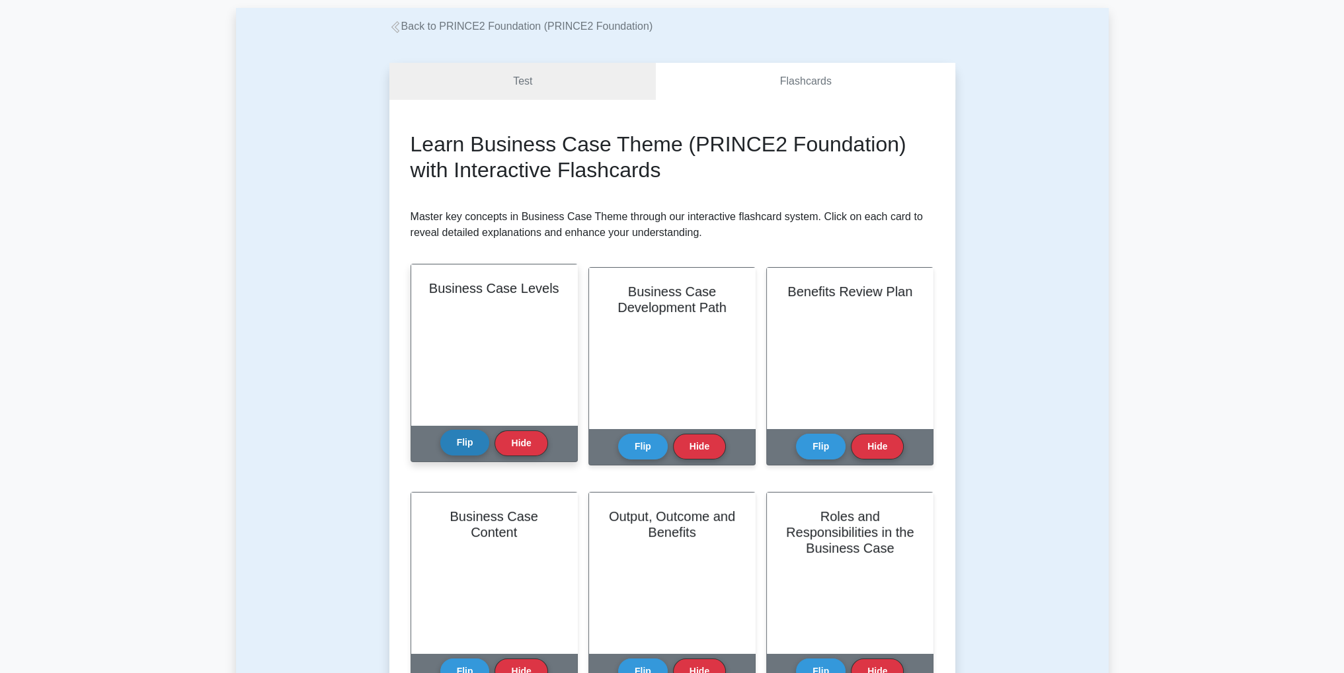
click at [463, 451] on button "Flip" at bounding box center [465, 443] width 50 height 26
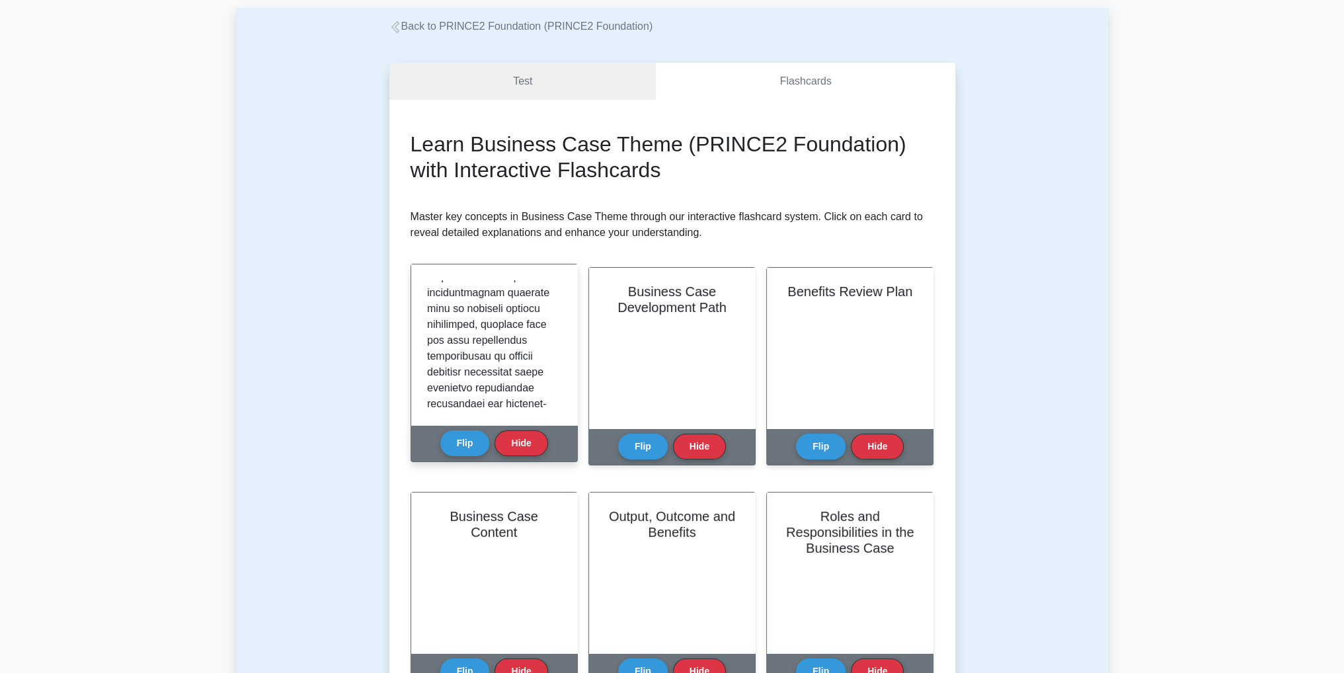
scroll to position [1007, 0]
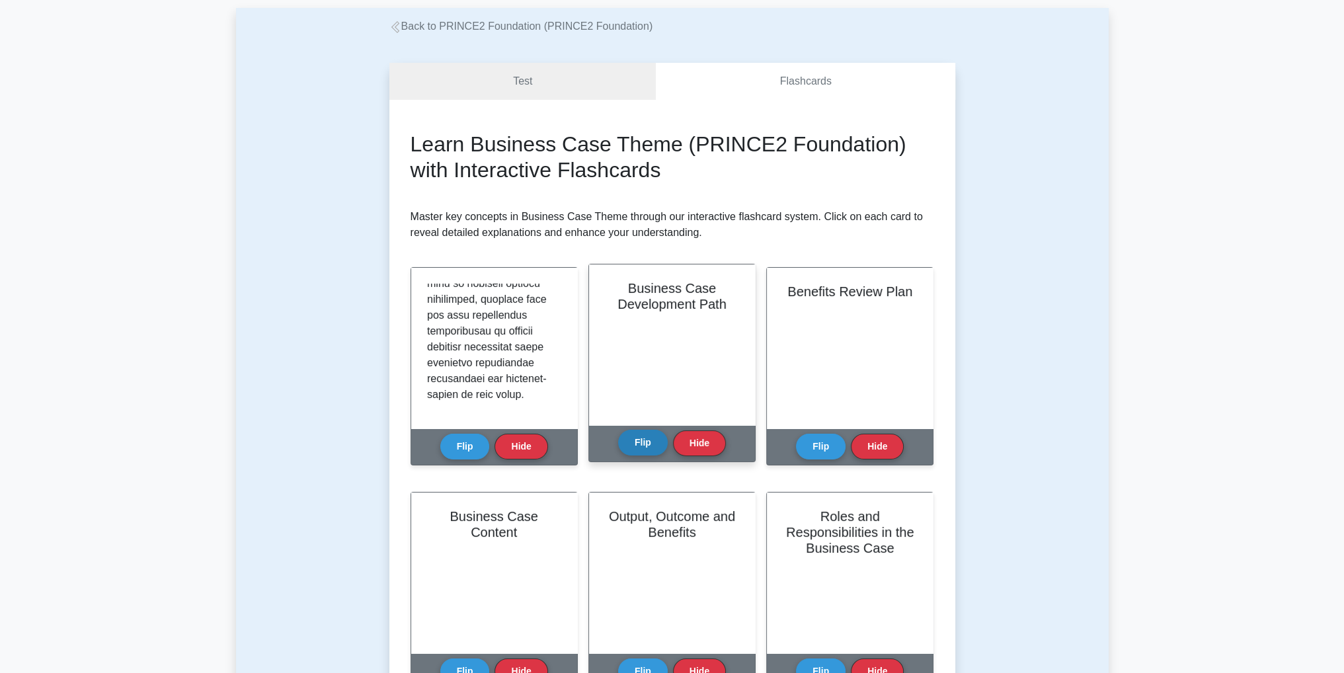
click at [639, 451] on button "Flip" at bounding box center [643, 443] width 50 height 26
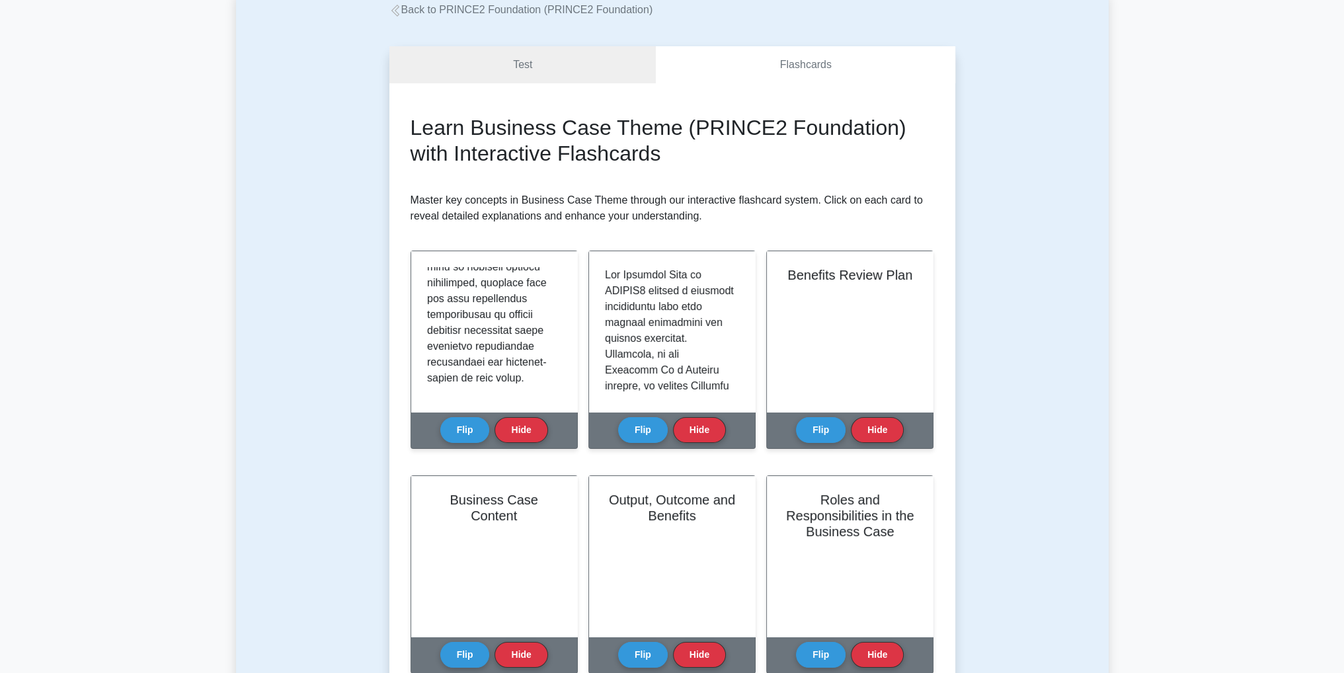
scroll to position [66, 0]
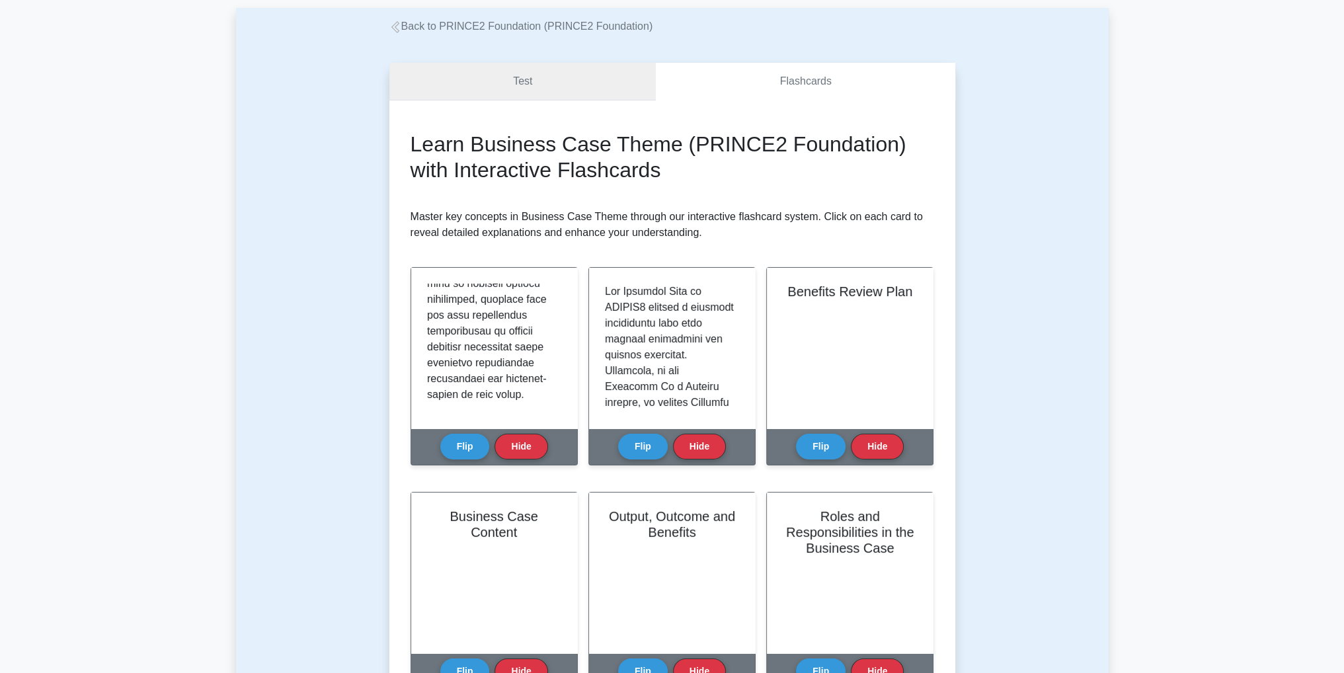
click at [549, 85] on link "Test" at bounding box center [522, 82] width 267 height 38
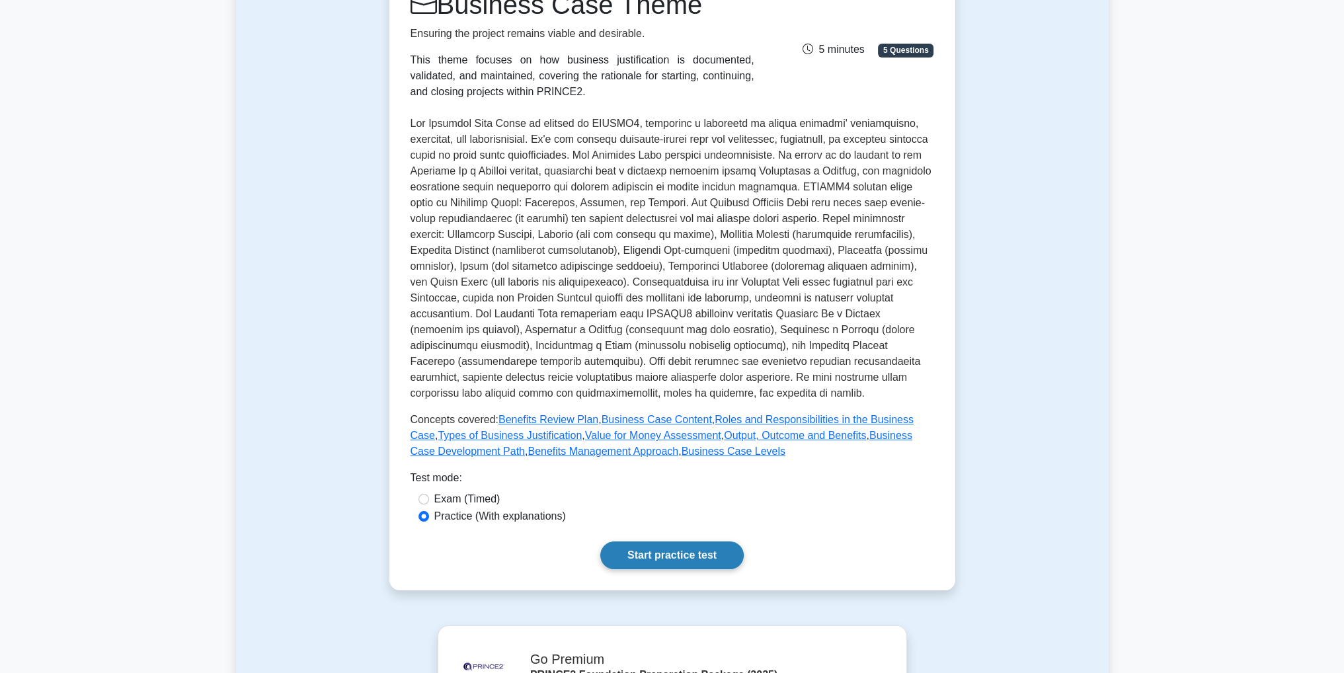
scroll to position [132, 0]
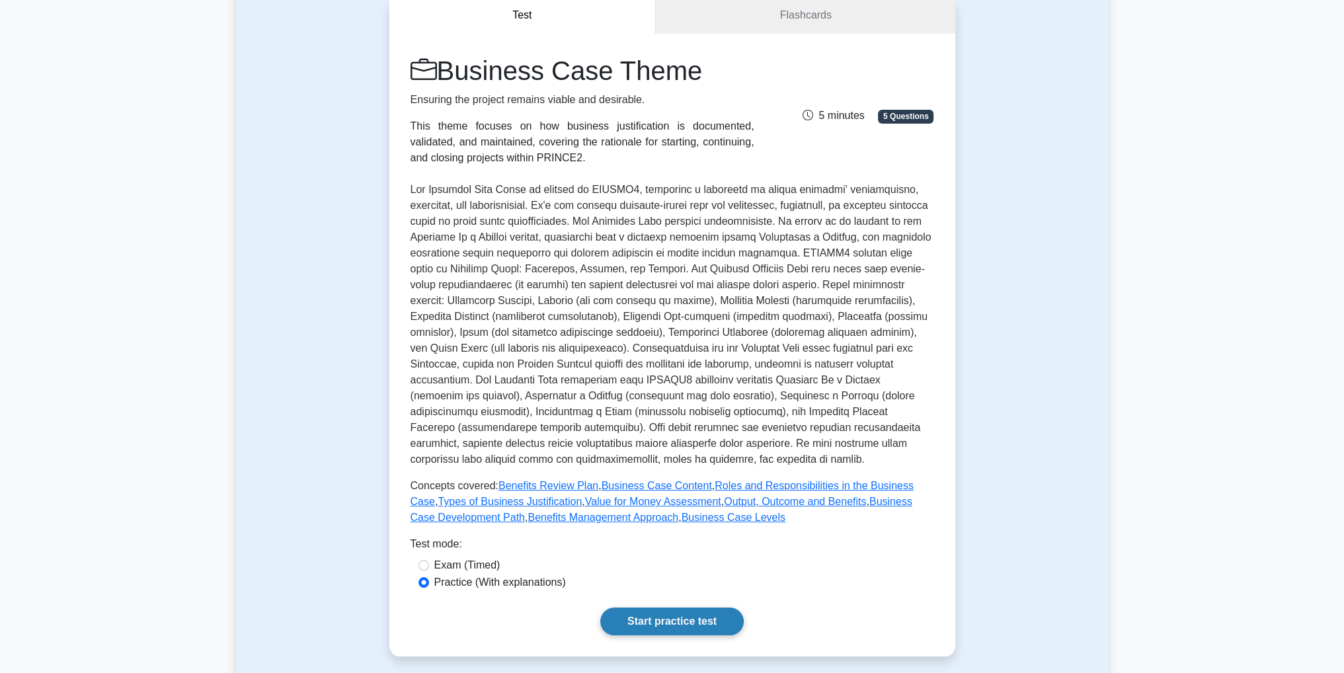
click at [718, 625] on link "Start practice test" at bounding box center [671, 621] width 143 height 28
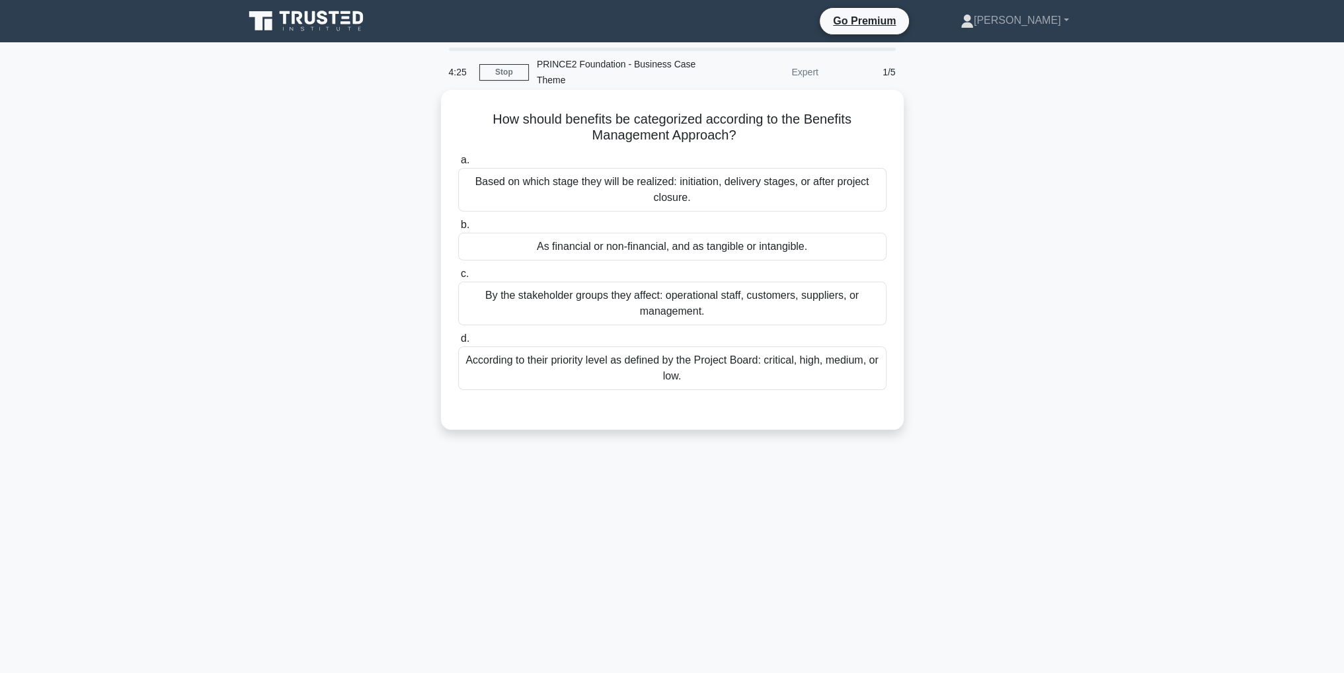
click at [737, 312] on div "By the stakeholder groups they affect: operational staff, customers, suppliers,…" at bounding box center [672, 304] width 428 height 44
click at [458, 278] on input "c. By the stakeholder groups they affect: operational staff, customers, supplie…" at bounding box center [458, 274] width 0 height 9
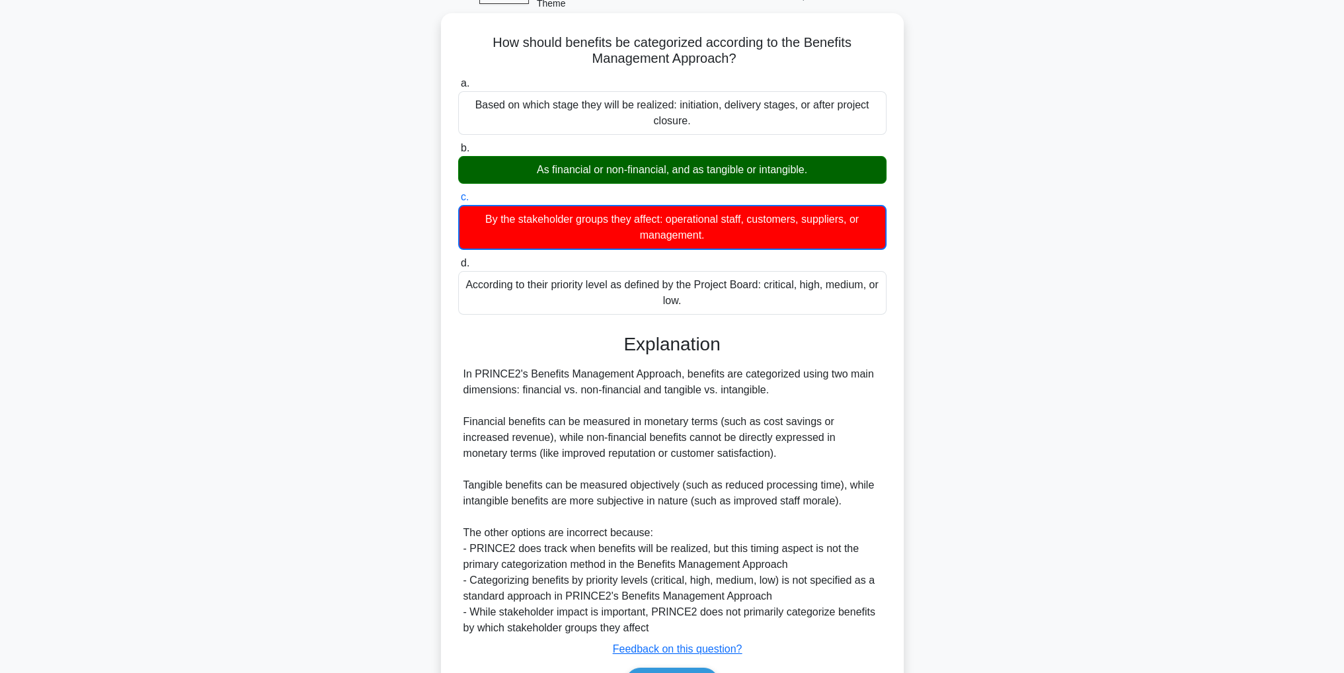
click at [717, 635] on div "Explanation In PRINCE2's Benefits Management Approach, benefits are categorized…" at bounding box center [672, 518] width 428 height 371
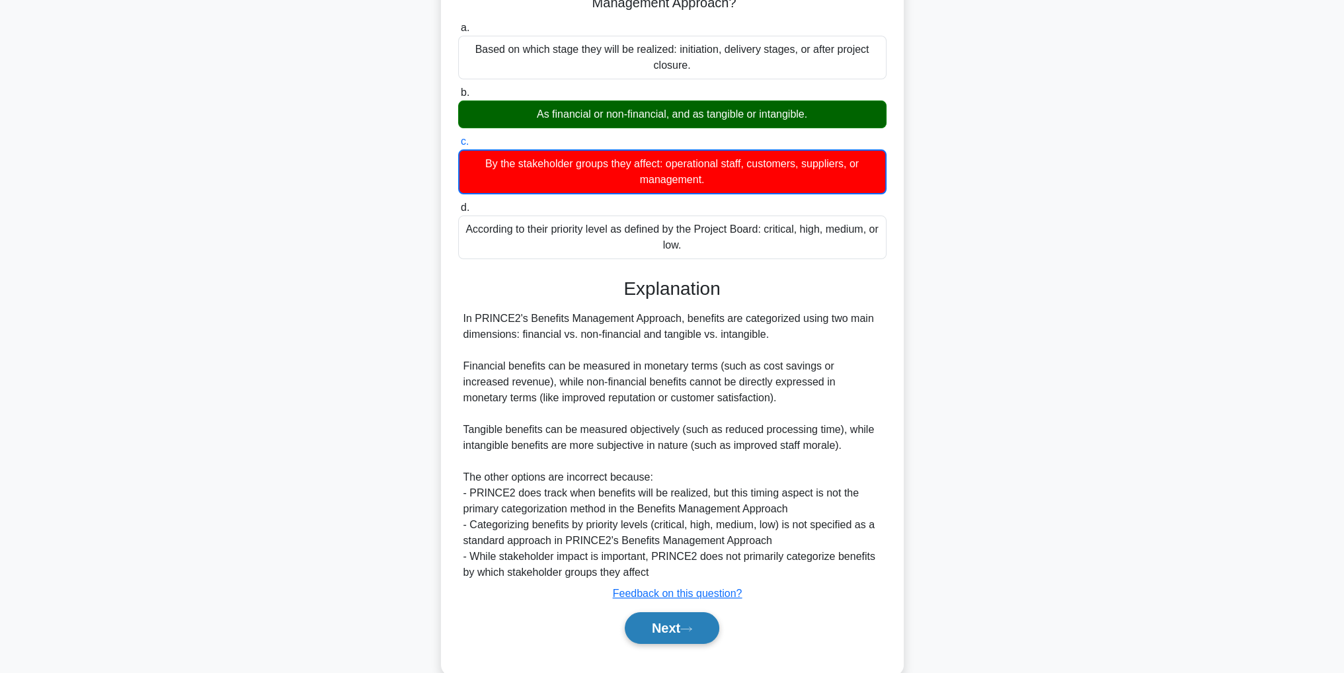
click at [715, 630] on button "Next" at bounding box center [672, 628] width 95 height 32
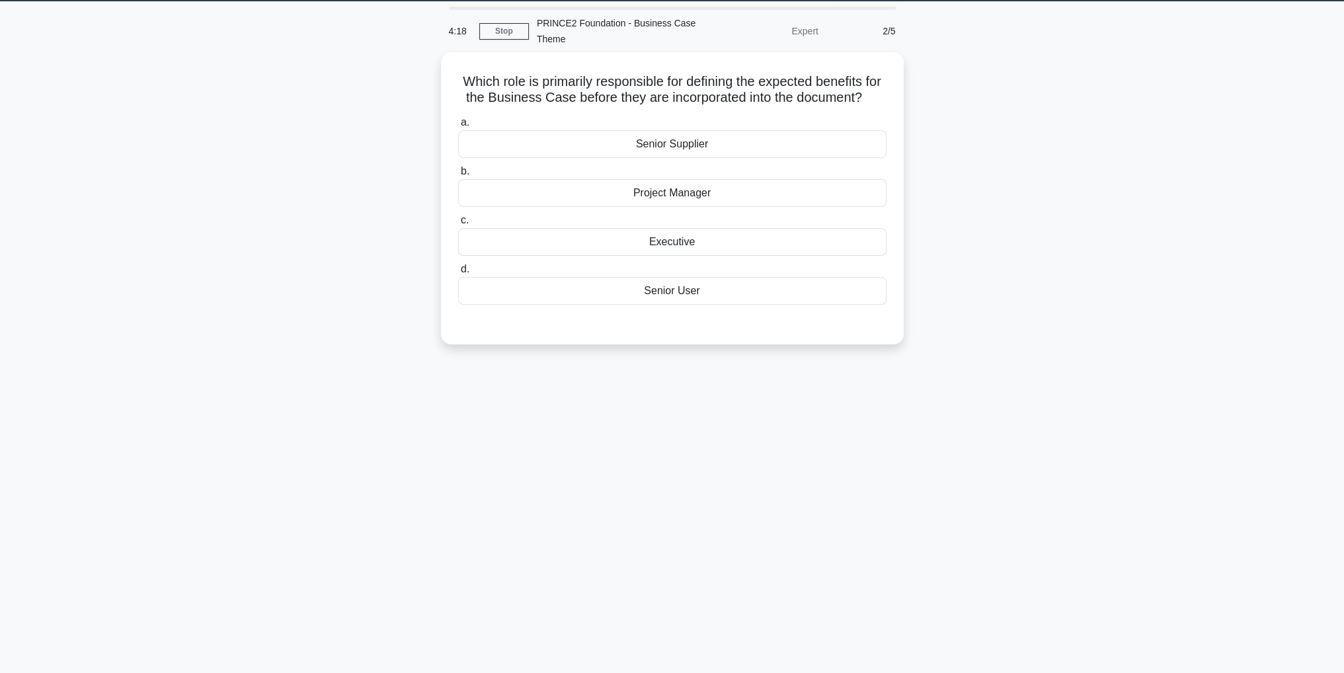
scroll to position [42, 0]
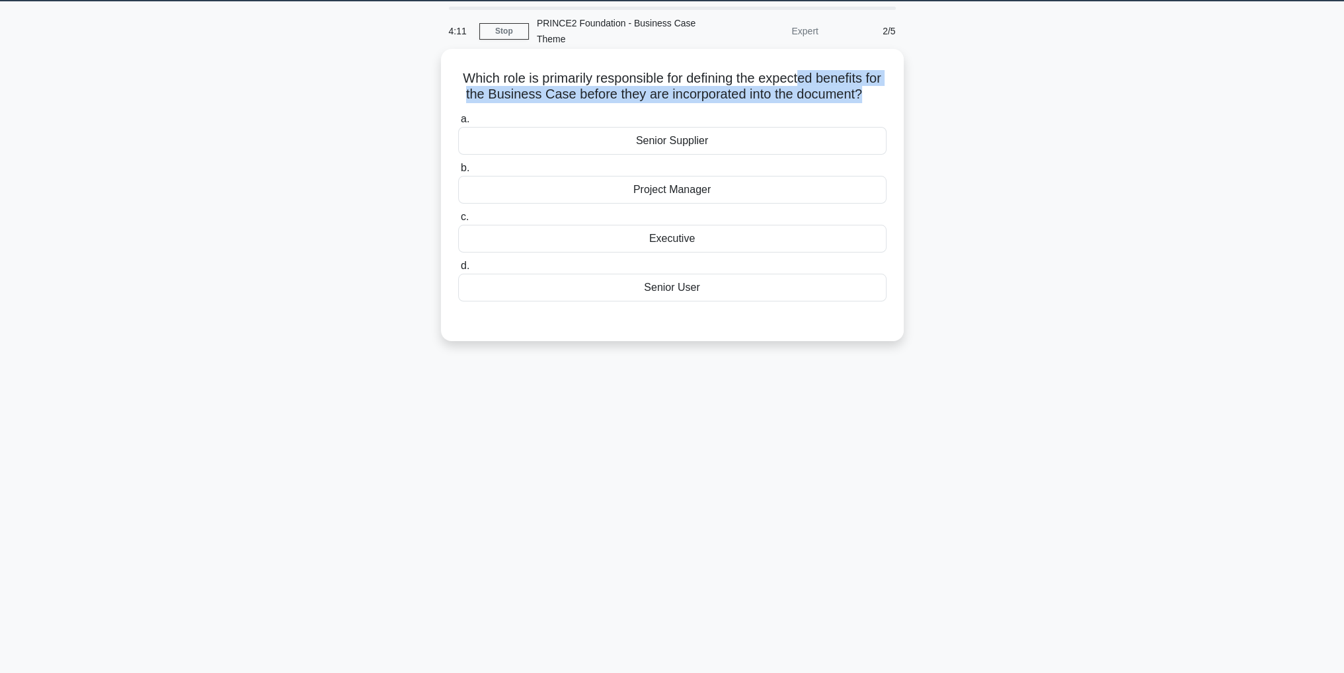
drag, startPoint x: 816, startPoint y: 77, endPoint x: 884, endPoint y: 95, distance: 69.7
click at [884, 95] on h5 "Which role is primarily responsible for defining the expected benefits for the …" at bounding box center [672, 86] width 431 height 33
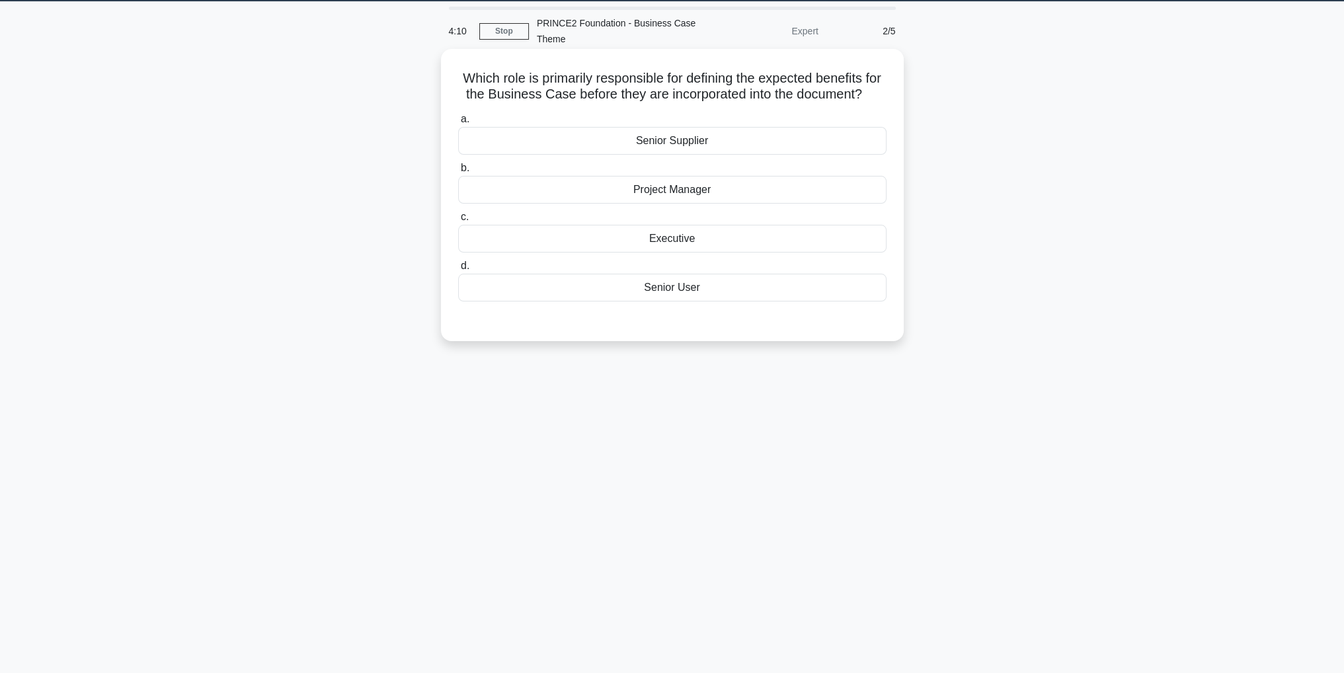
click at [761, 103] on h5 "Which role is primarily responsible for defining the expected benefits for the …" at bounding box center [672, 86] width 431 height 33
drag, startPoint x: 610, startPoint y: 92, endPoint x: 878, endPoint y: 100, distance: 267.8
click at [877, 100] on h5 "Which role is primarily responsible for defining the expected benefits for the …" at bounding box center [672, 86] width 431 height 33
click at [869, 103] on h5 "Which role is primarily responsible for defining the expected benefits for the …" at bounding box center [672, 86] width 431 height 33
click at [689, 252] on div "Executive" at bounding box center [672, 239] width 428 height 28
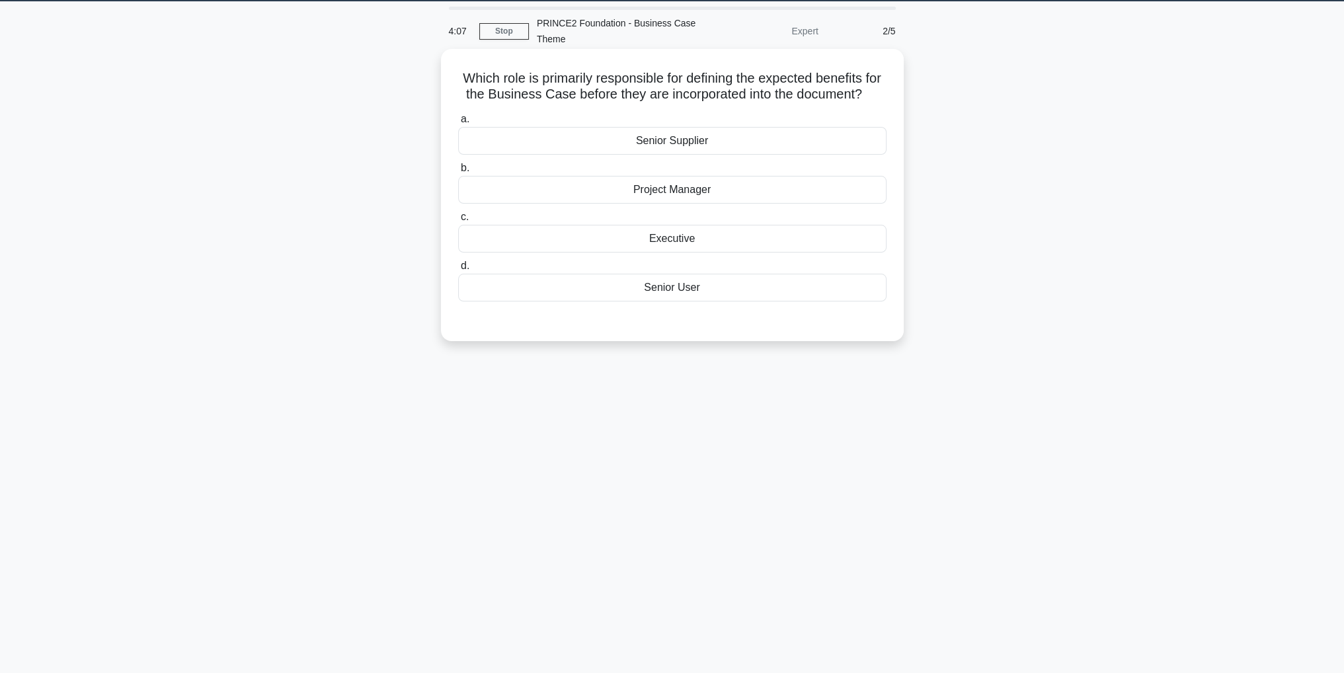
click at [458, 221] on input "c. Executive" at bounding box center [458, 217] width 0 height 9
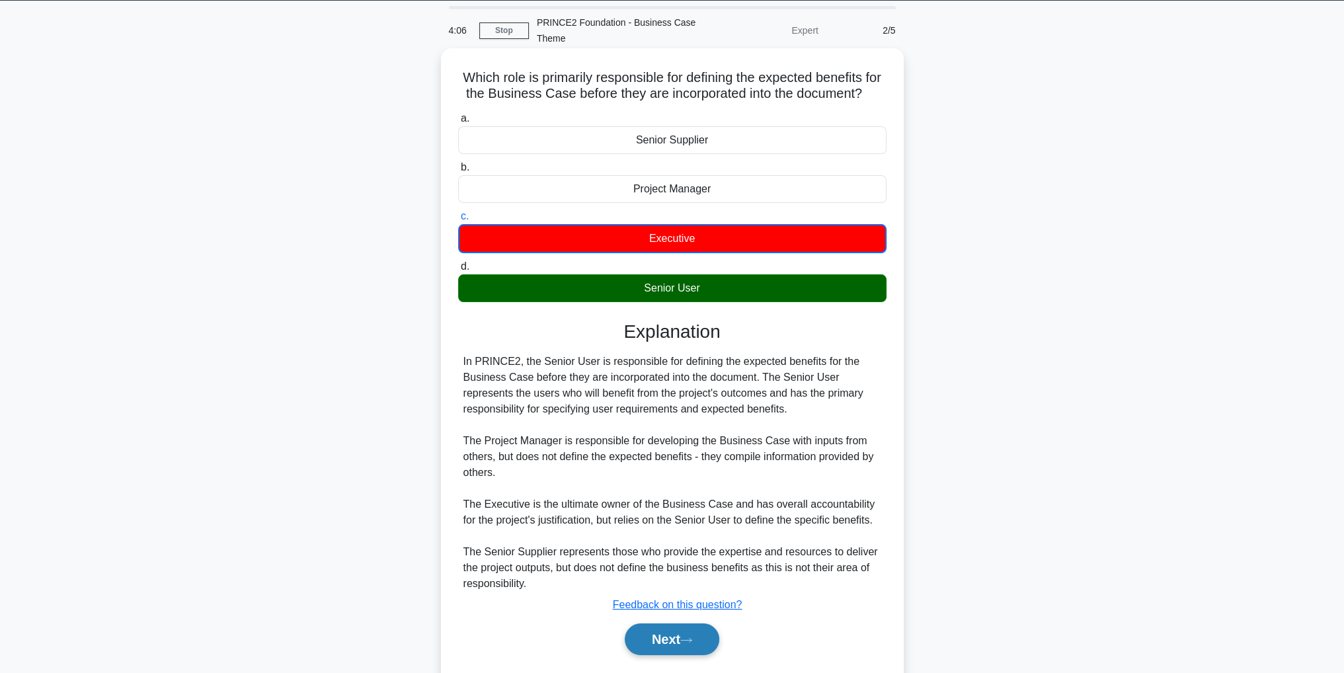
click at [705, 655] on button "Next" at bounding box center [672, 639] width 95 height 32
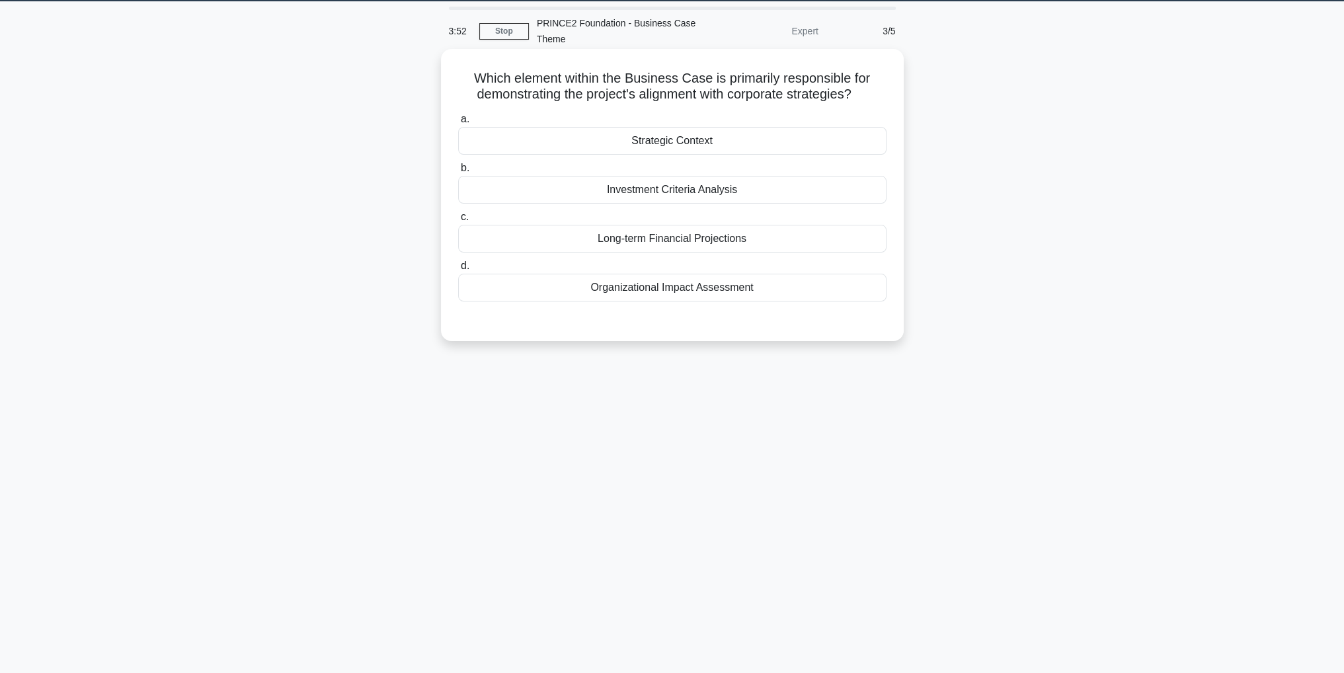
click at [677, 139] on div "Strategic Context" at bounding box center [672, 141] width 428 height 28
click at [458, 124] on input "a. Strategic Context" at bounding box center [458, 119] width 0 height 9
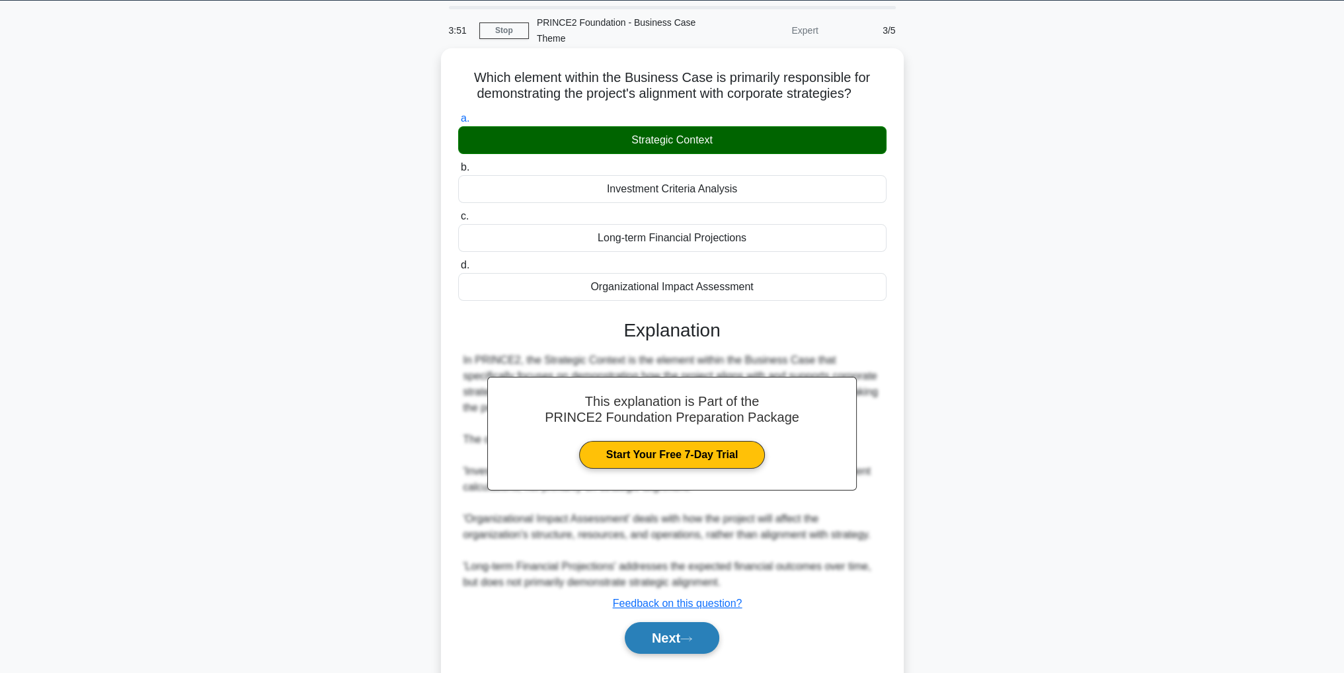
click at [685, 638] on icon at bounding box center [686, 638] width 12 height 7
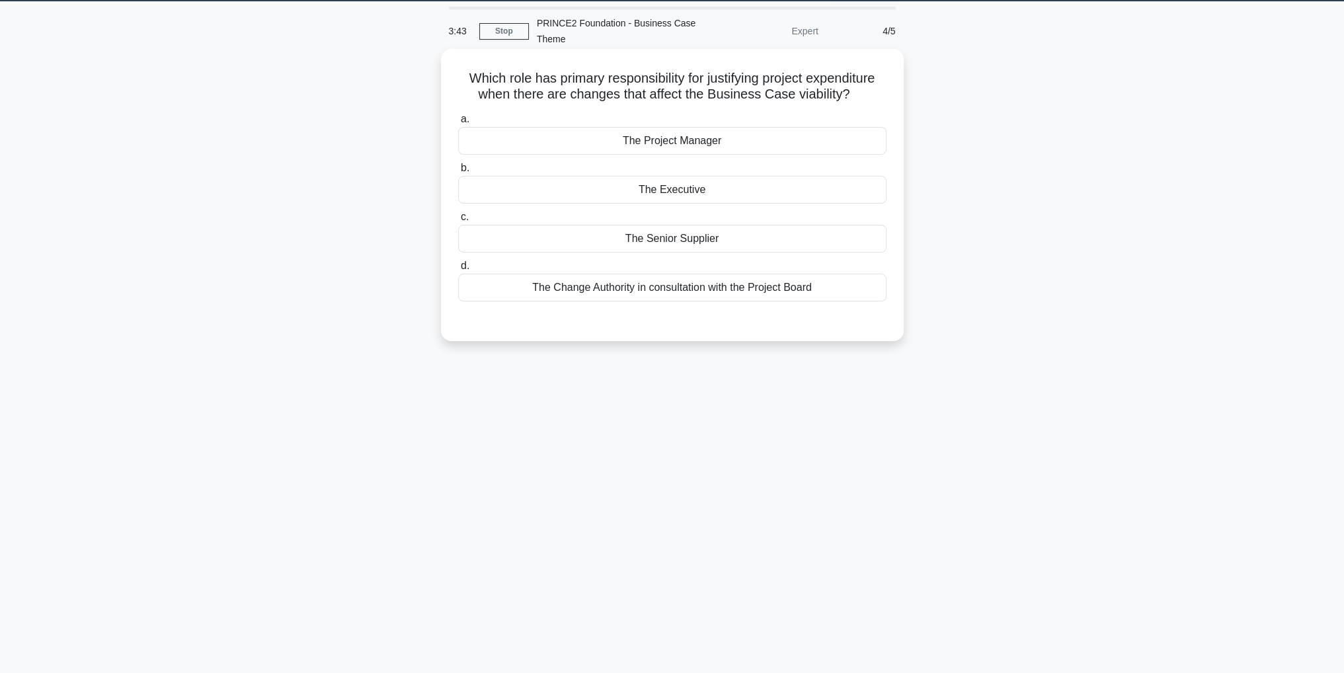
click at [706, 238] on div "The Senior Supplier" at bounding box center [672, 239] width 428 height 28
click at [458, 221] on input "c. The Senior Supplier" at bounding box center [458, 217] width 0 height 9
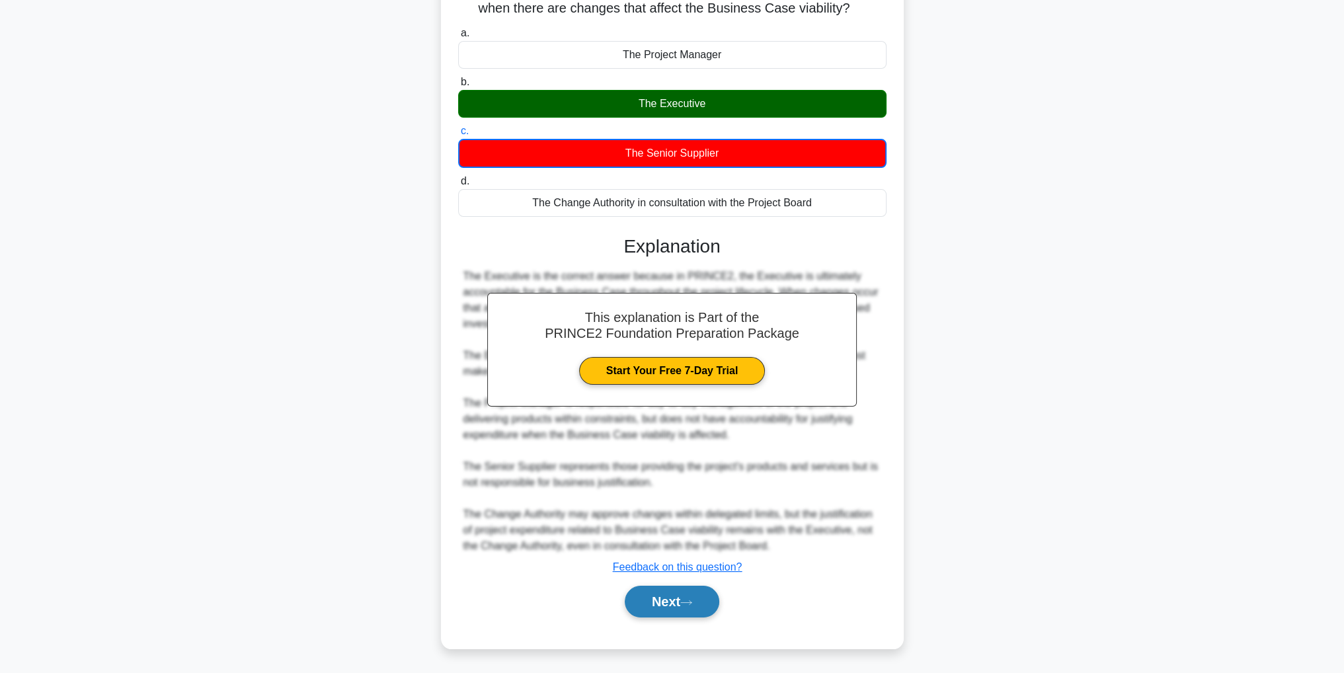
click at [687, 611] on button "Next" at bounding box center [672, 602] width 95 height 32
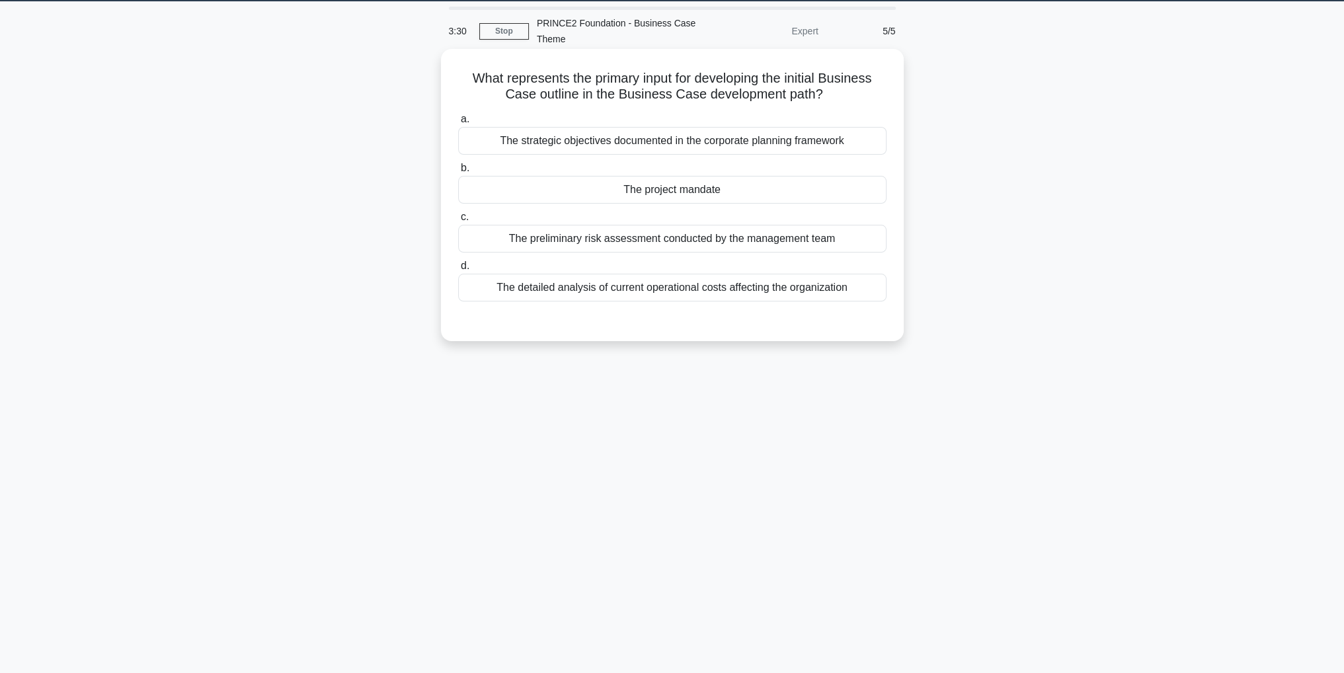
click at [685, 188] on div "The project mandate" at bounding box center [672, 190] width 428 height 28
click at [458, 173] on input "b. The project mandate" at bounding box center [458, 168] width 0 height 9
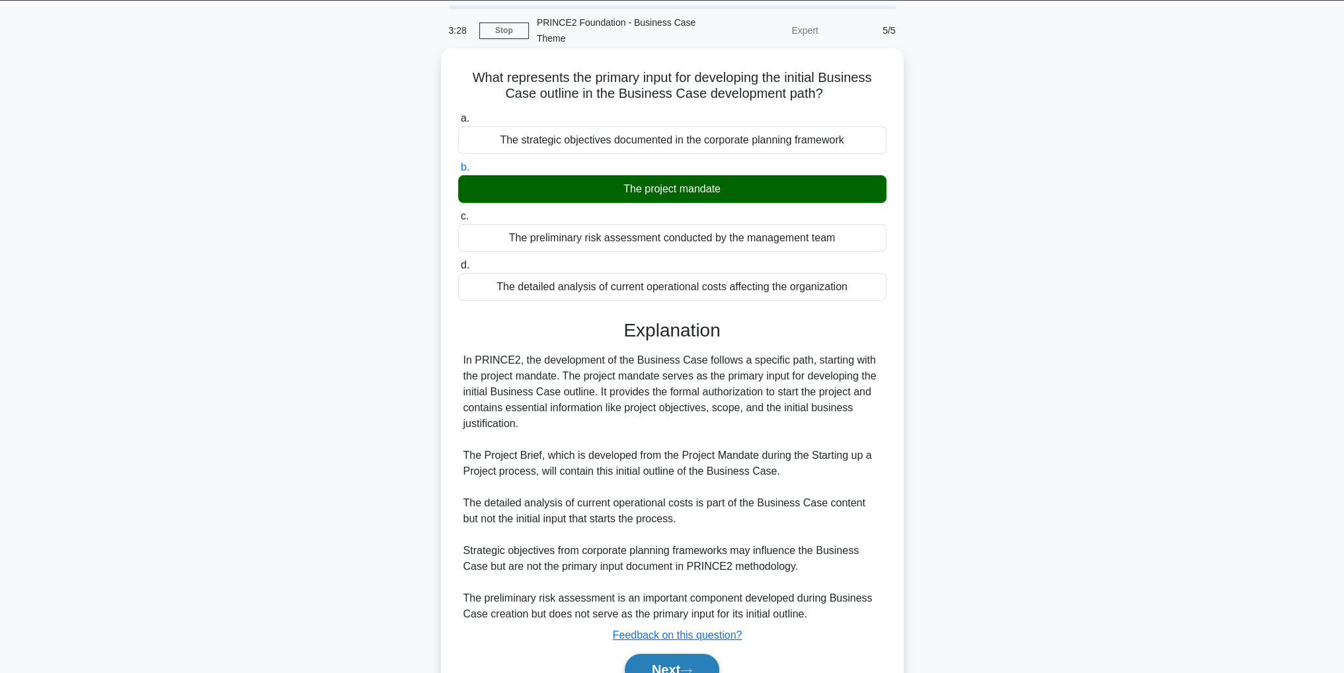
click at [719, 661] on button "Next" at bounding box center [672, 670] width 95 height 32
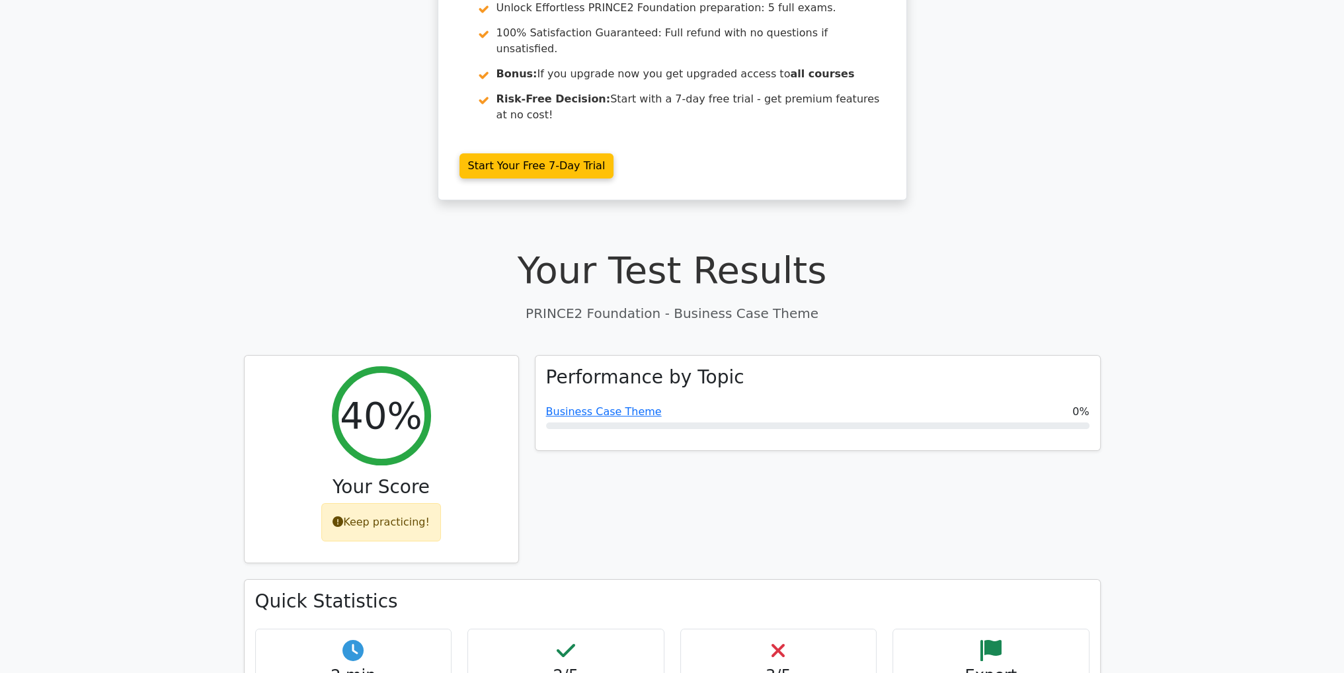
scroll to position [132, 0]
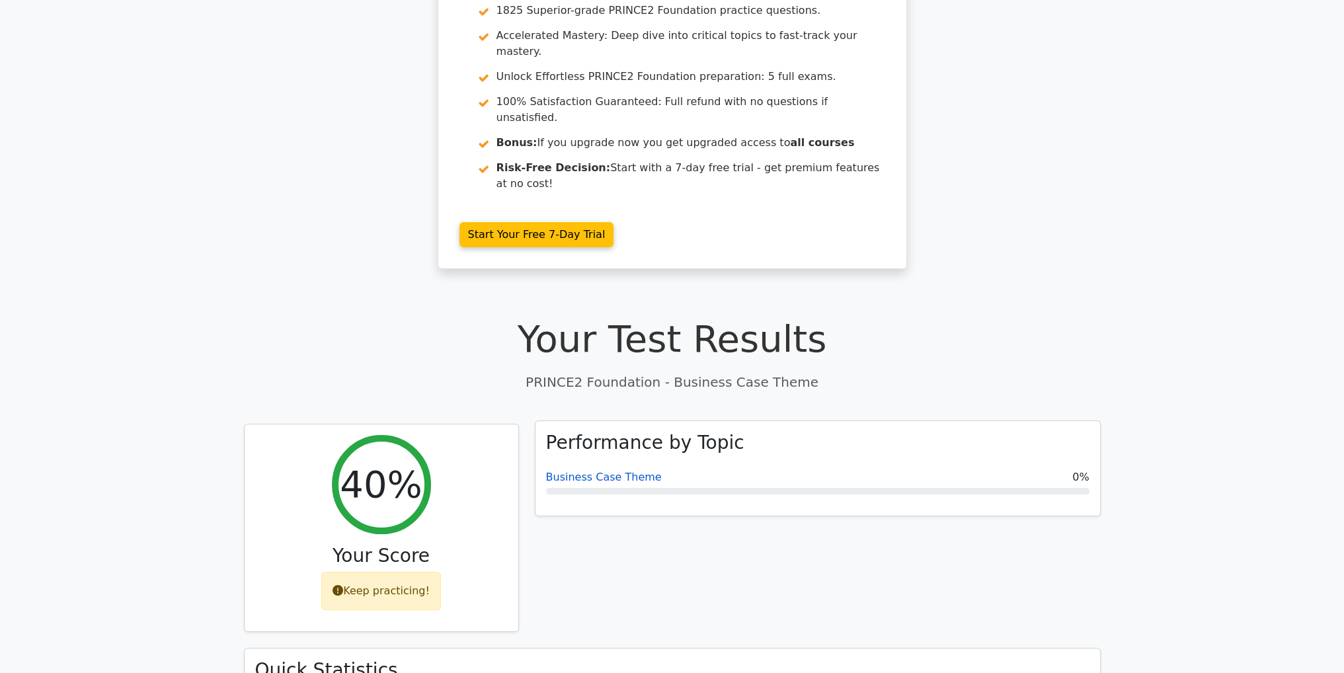
click at [617, 471] on link "Business Case Theme" at bounding box center [604, 477] width 116 height 13
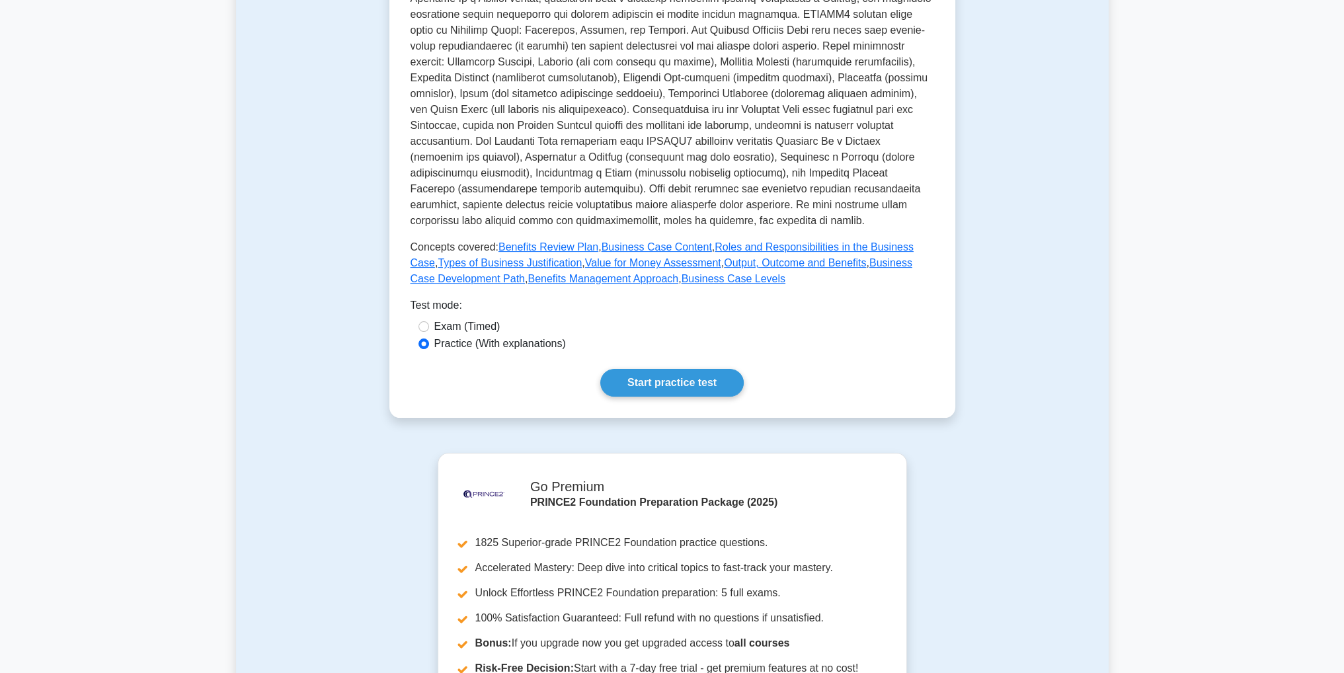
scroll to position [338, 0]
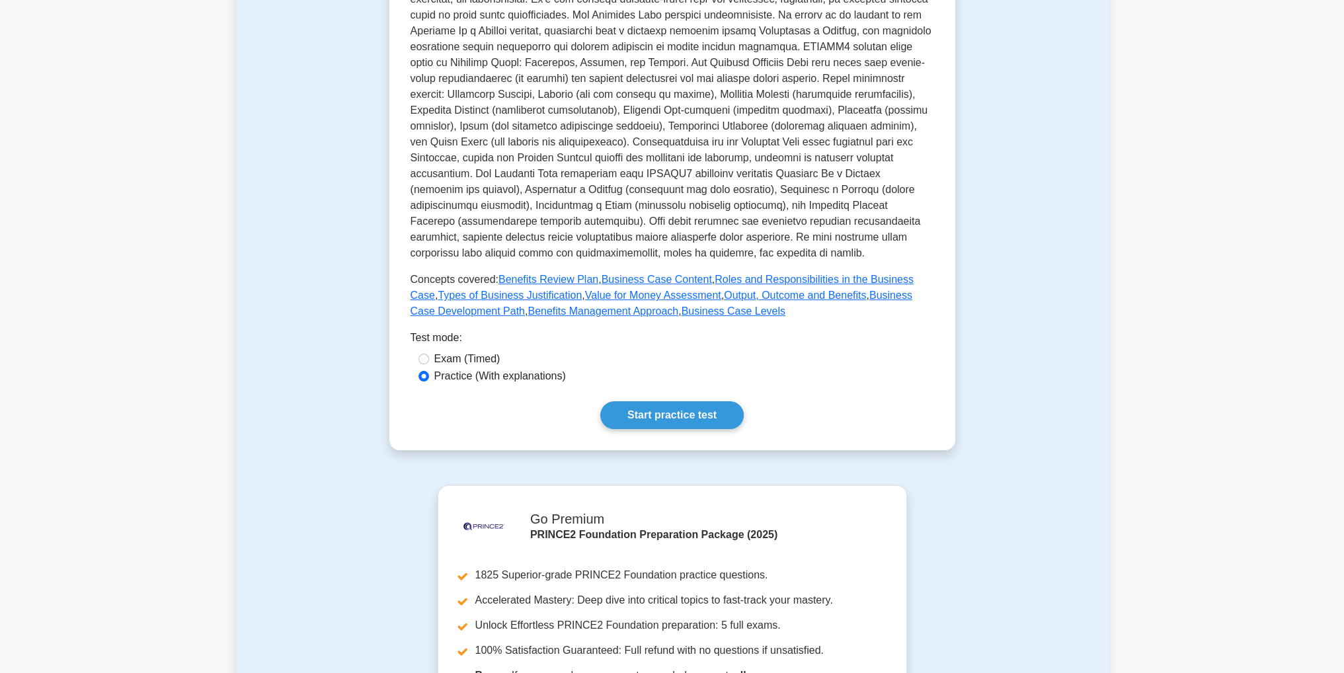
click at [686, 356] on div "Exam (Timed)" at bounding box center [672, 359] width 508 height 16
click at [707, 398] on div "Business Case Theme Ensuring the project remains viable and desirable. This the…" at bounding box center [672, 139] width 524 height 580
click at [716, 415] on link "Start practice test" at bounding box center [671, 415] width 143 height 28
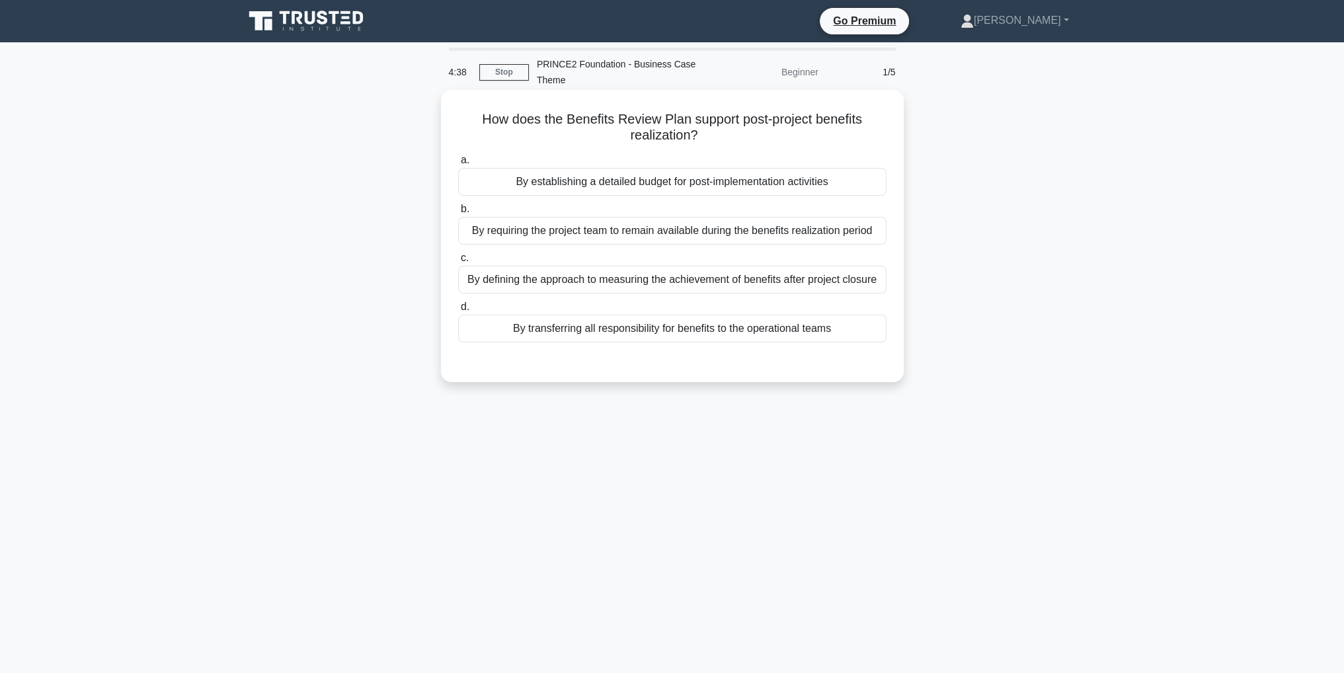
click at [833, 285] on div "By defining the approach to measuring the achievement of benefits after project…" at bounding box center [672, 280] width 428 height 28
click at [458, 262] on input "c. By defining the approach to measuring the achievement of benefits after proj…" at bounding box center [458, 258] width 0 height 9
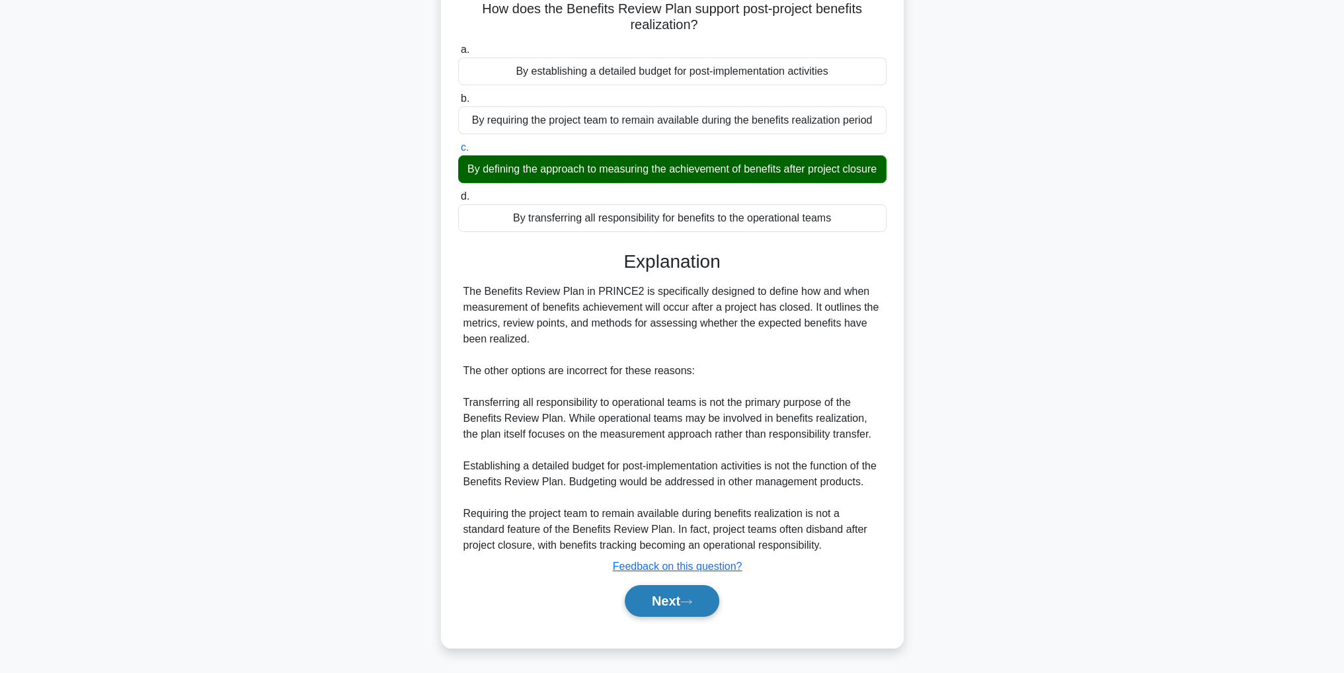
click at [699, 597] on div "Explanation The Benefits Review Plan in PRINCE2 is specifically designed to def…" at bounding box center [672, 436] width 428 height 371
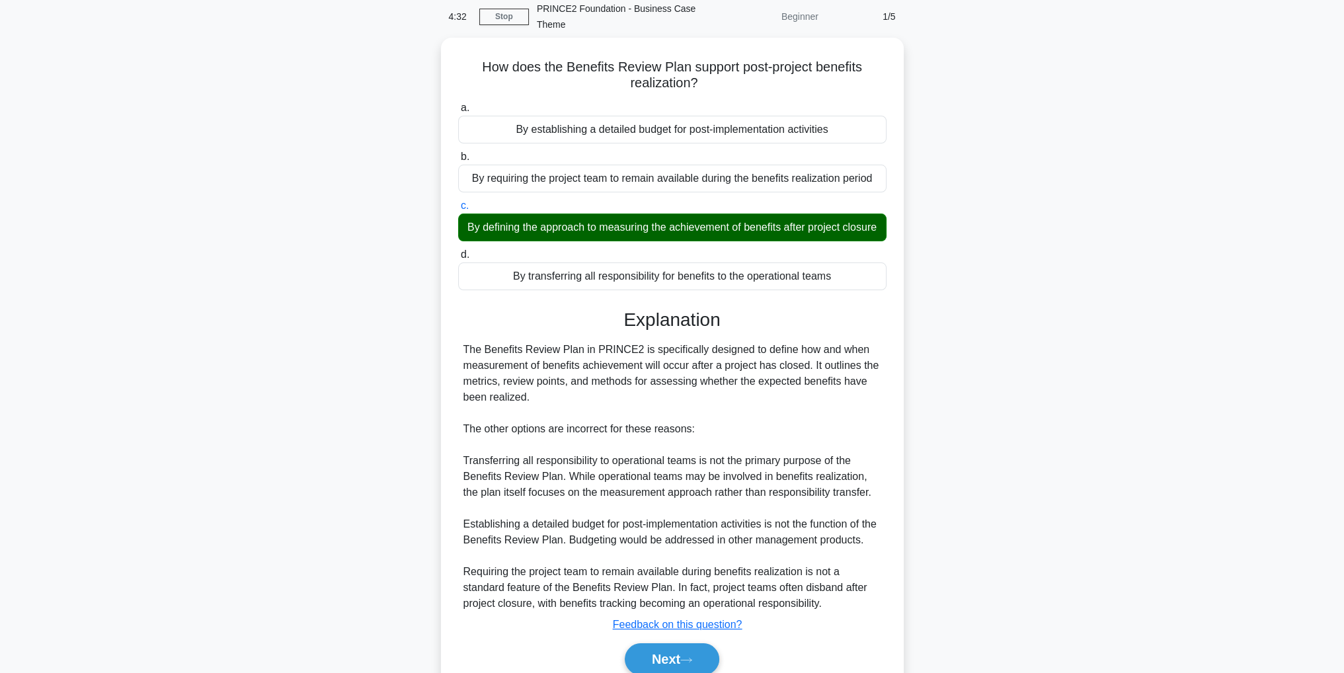
scroll to position [126, 0]
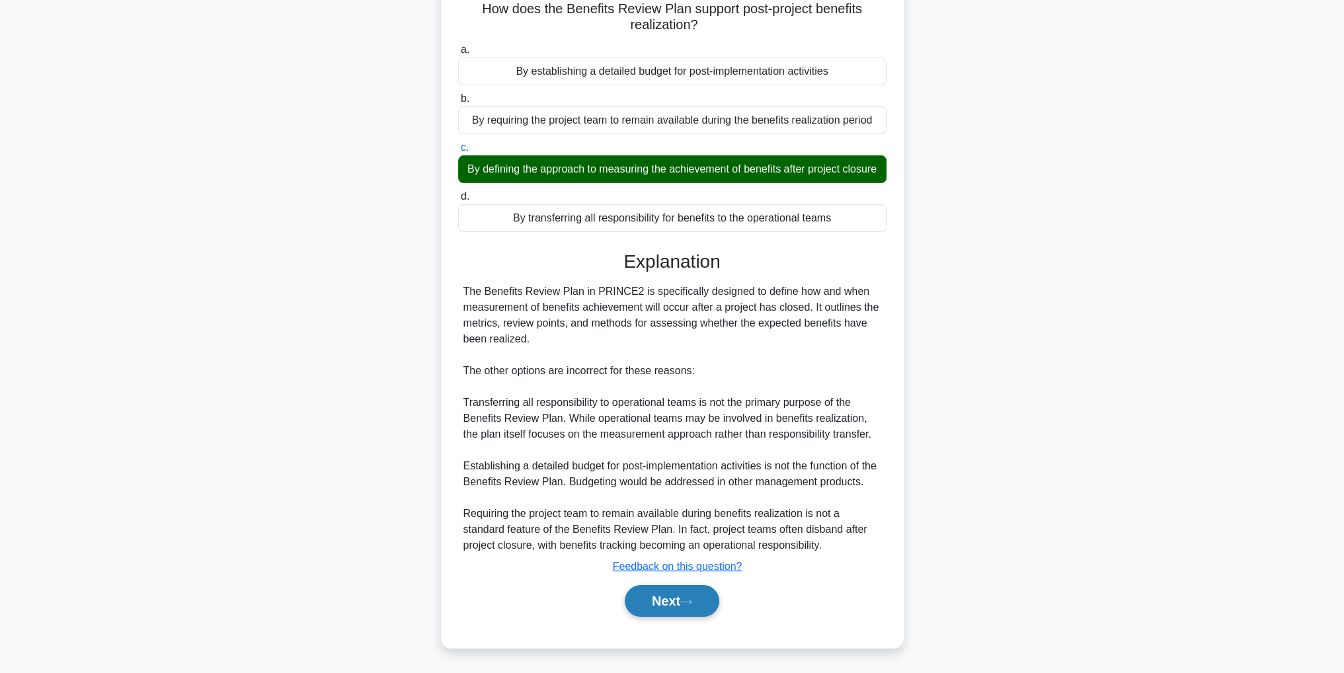
click at [674, 600] on button "Next" at bounding box center [672, 601] width 95 height 32
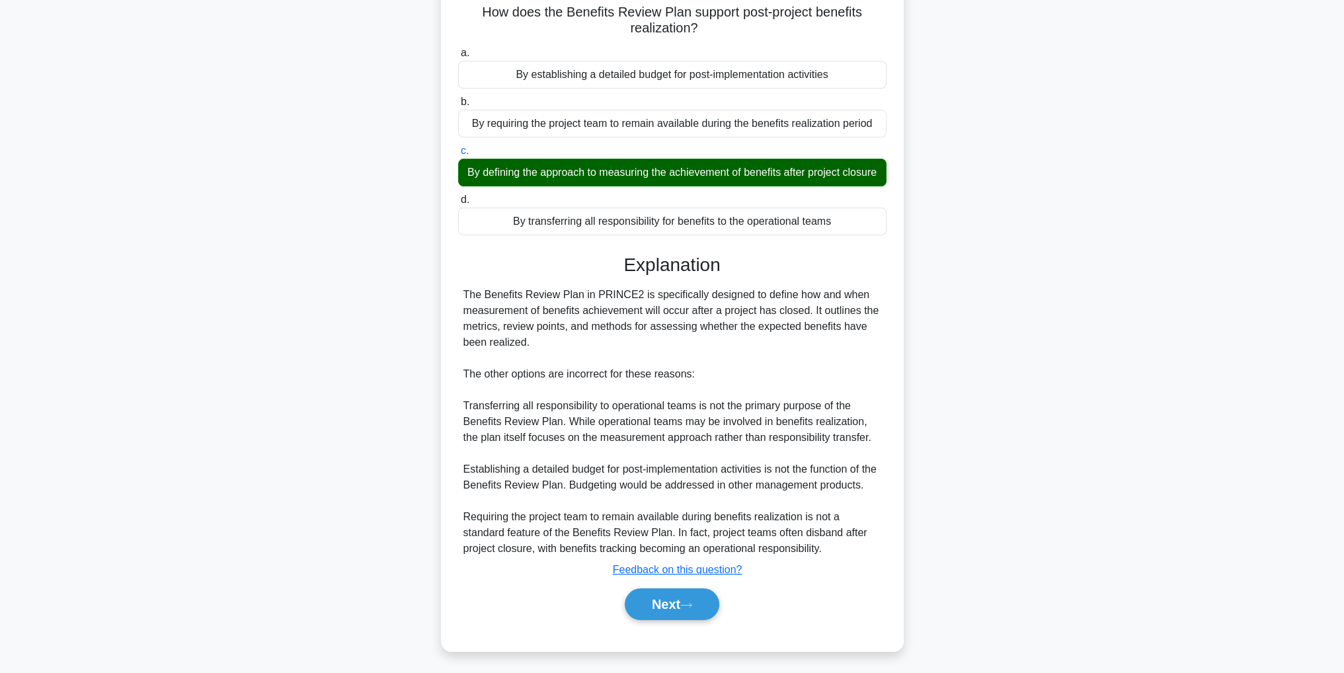
scroll to position [42, 0]
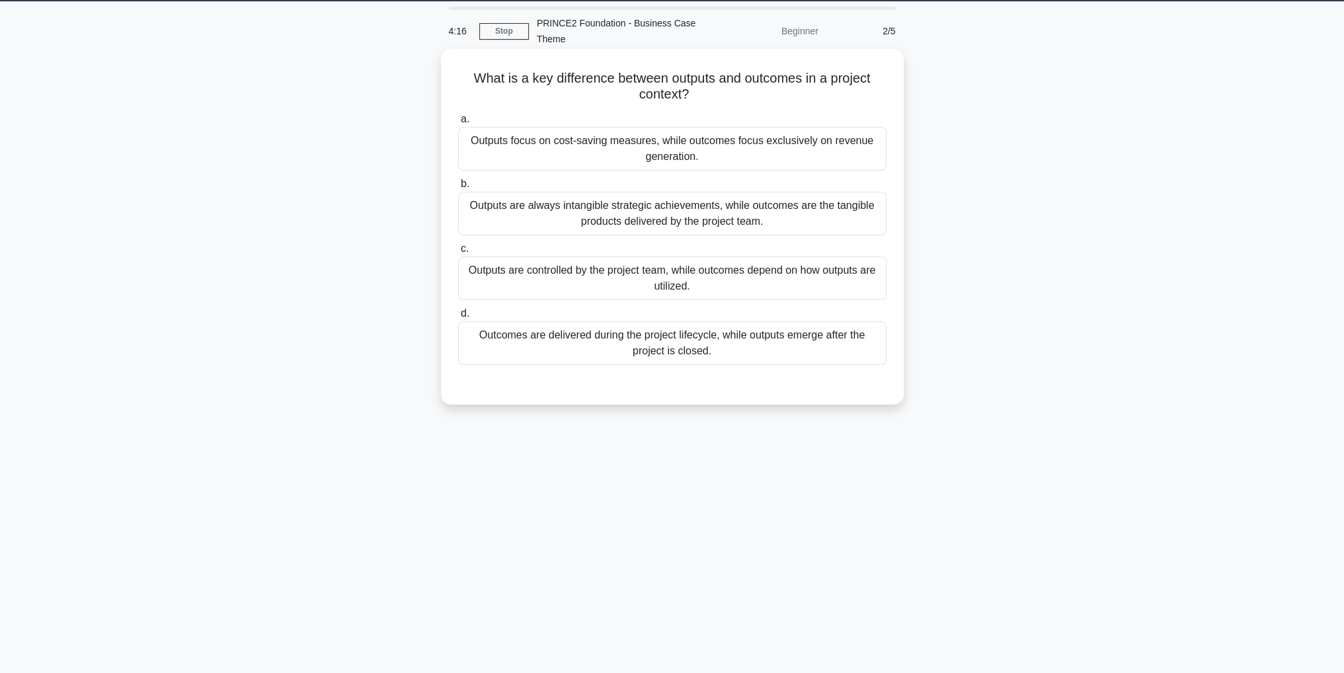
click at [753, 154] on div "Outputs focus on cost-saving measures, while outcomes focus exclusively on reve…" at bounding box center [672, 149] width 428 height 44
click at [458, 124] on input "a. Outputs focus on cost-saving measures, while outcomes focus exclusively on r…" at bounding box center [458, 119] width 0 height 9
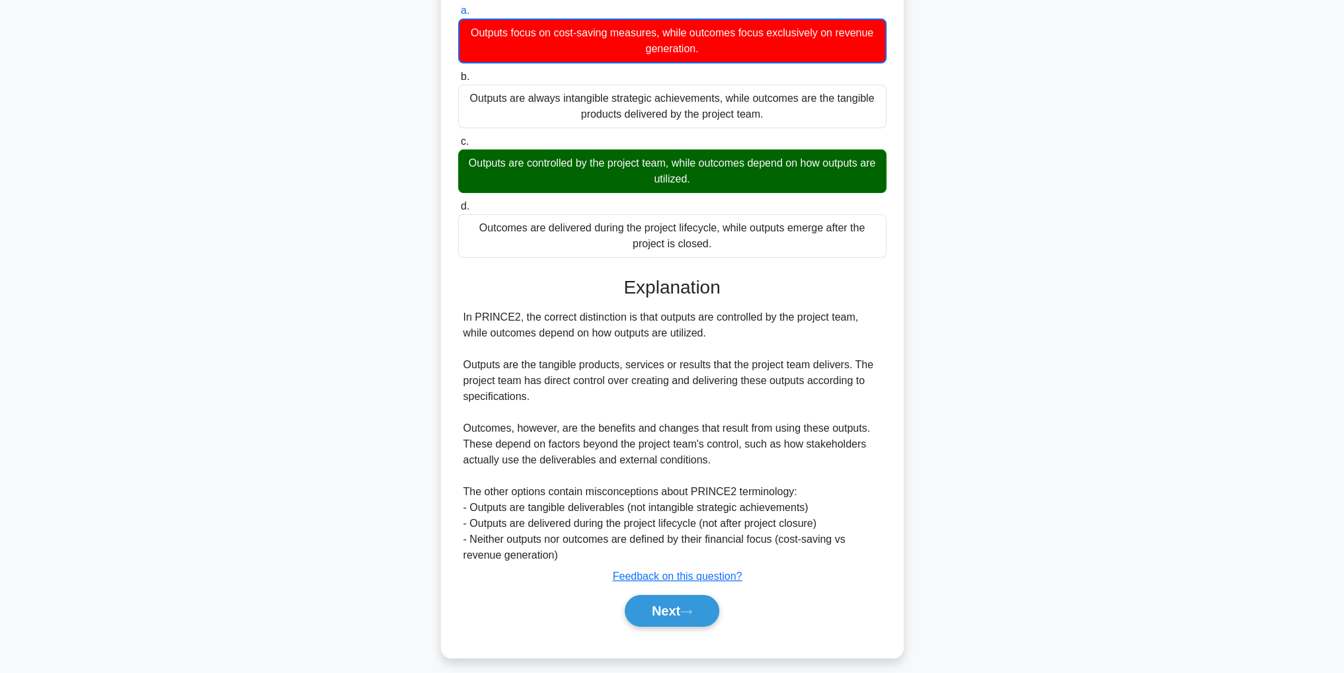
scroll to position [159, 0]
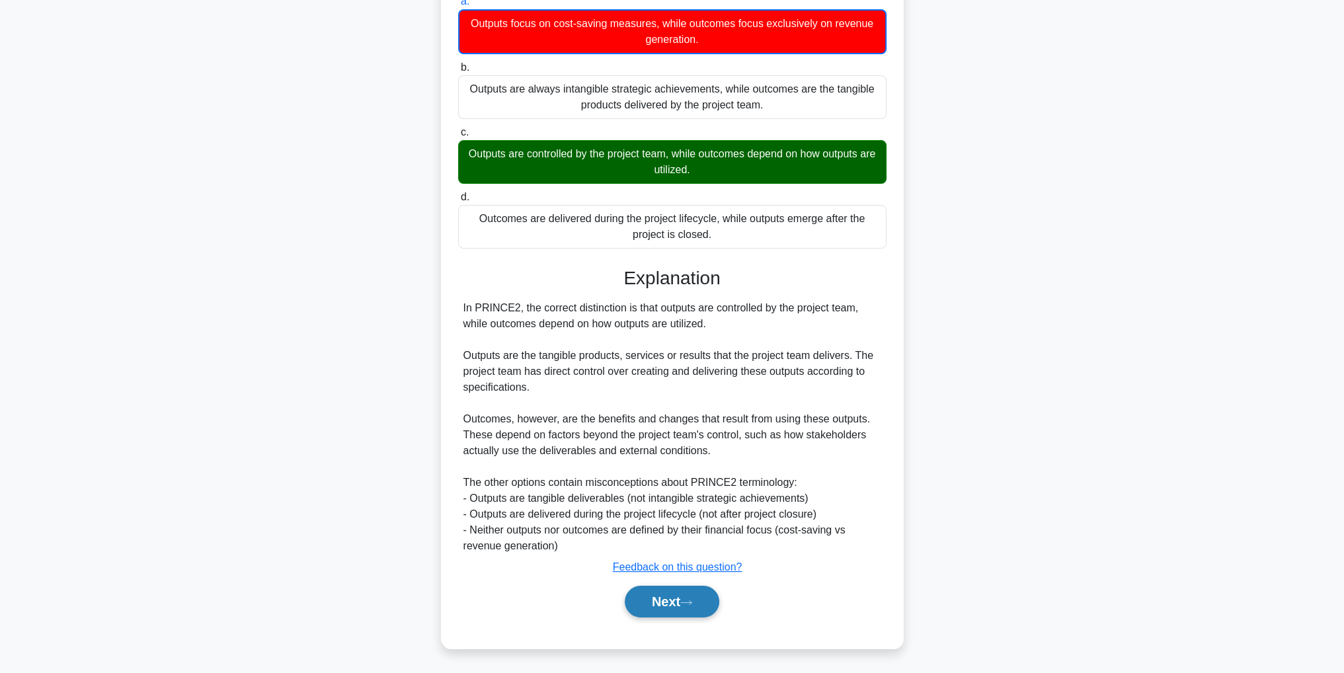
click at [712, 605] on button "Next" at bounding box center [672, 602] width 95 height 32
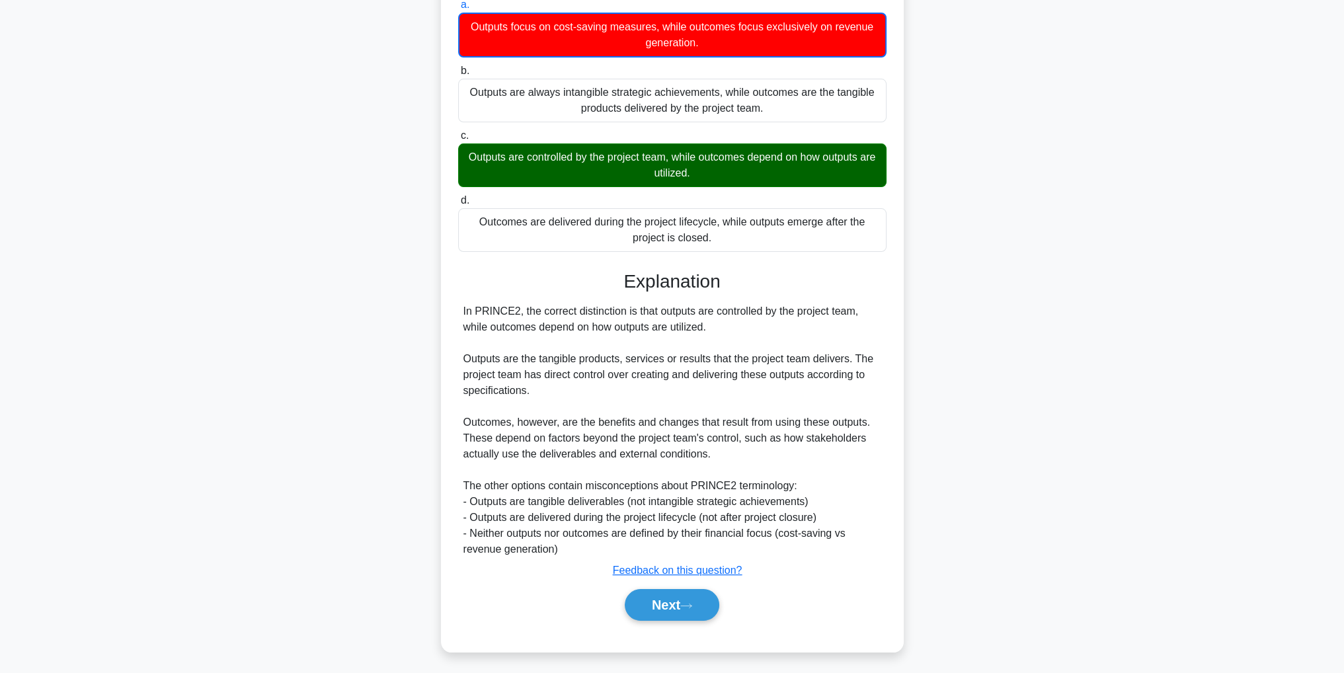
scroll to position [42, 0]
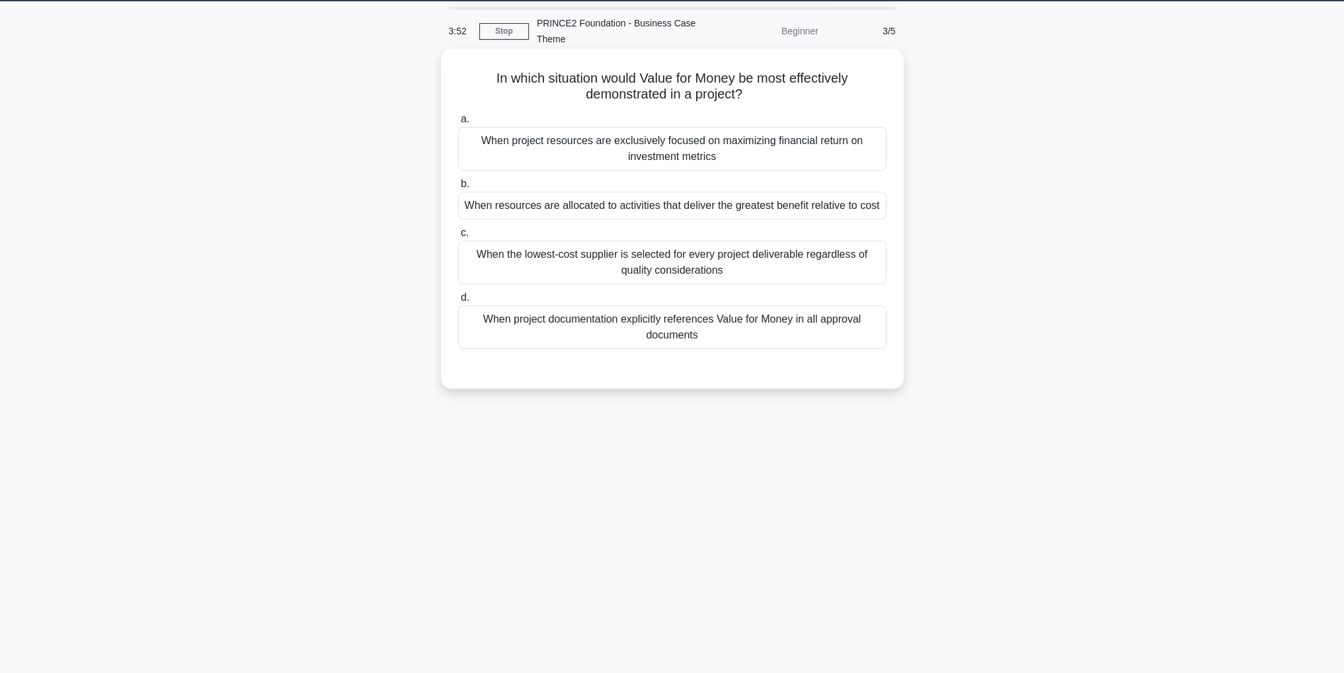
click at [702, 165] on div "When project resources are exclusively focused on maximizing financial return o…" at bounding box center [672, 149] width 428 height 44
click at [458, 124] on input "a. When project resources are exclusively focused on maximizing financial retur…" at bounding box center [458, 119] width 0 height 9
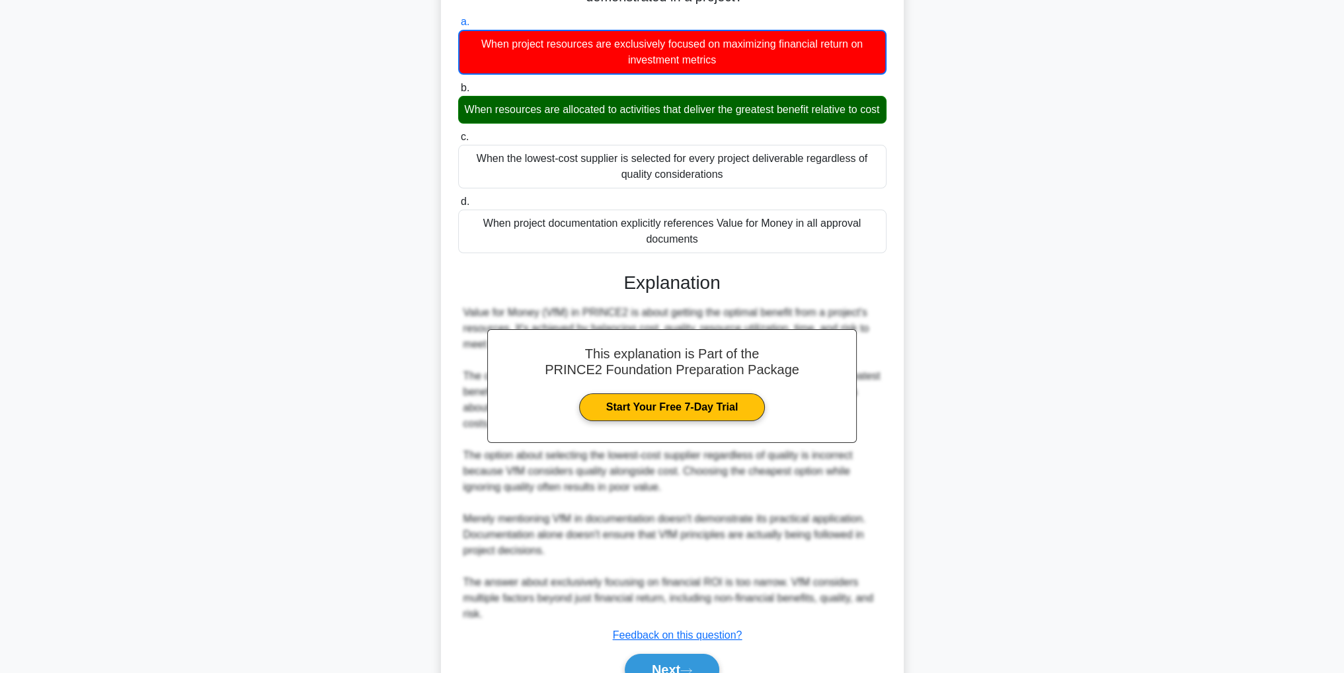
scroll to position [174, 0]
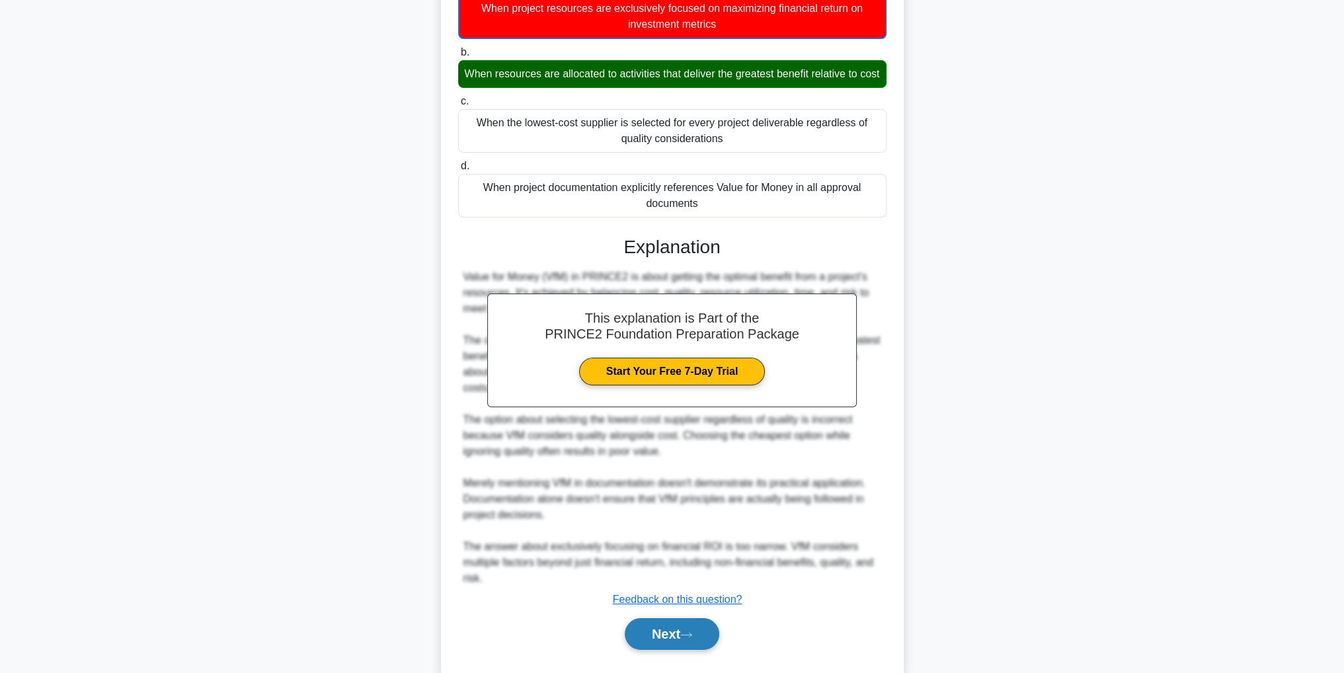
click at [703, 650] on button "Next" at bounding box center [672, 634] width 95 height 32
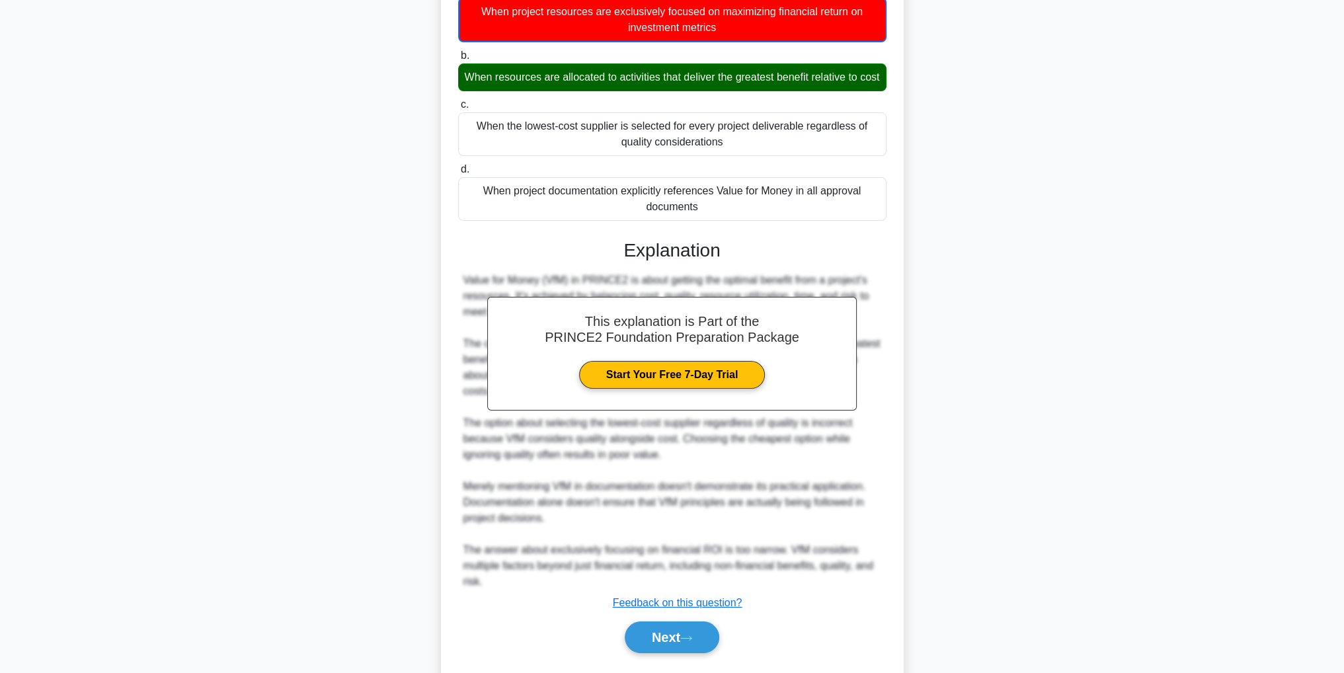
scroll to position [42, 0]
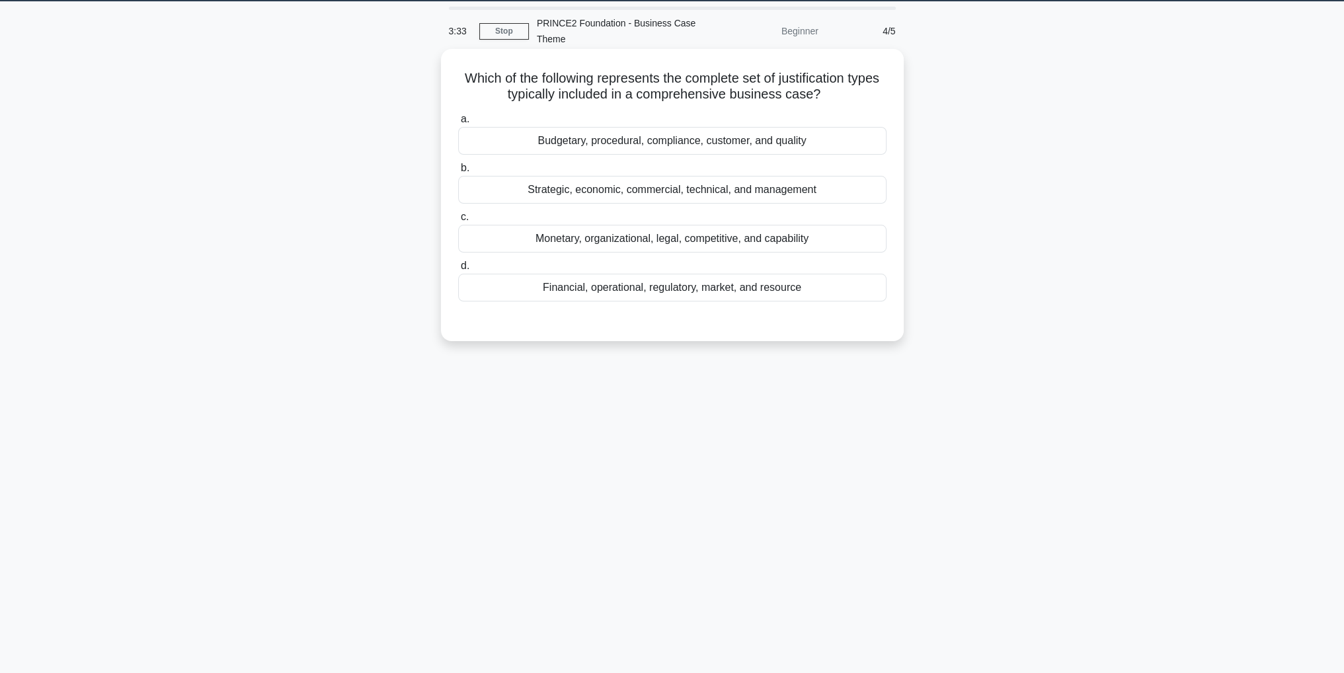
click at [616, 282] on div "Financial, operational, regulatory, market, and resource" at bounding box center [672, 288] width 428 height 28
click at [458, 270] on input "d. Financial, operational, regulatory, market, and resource" at bounding box center [458, 266] width 0 height 9
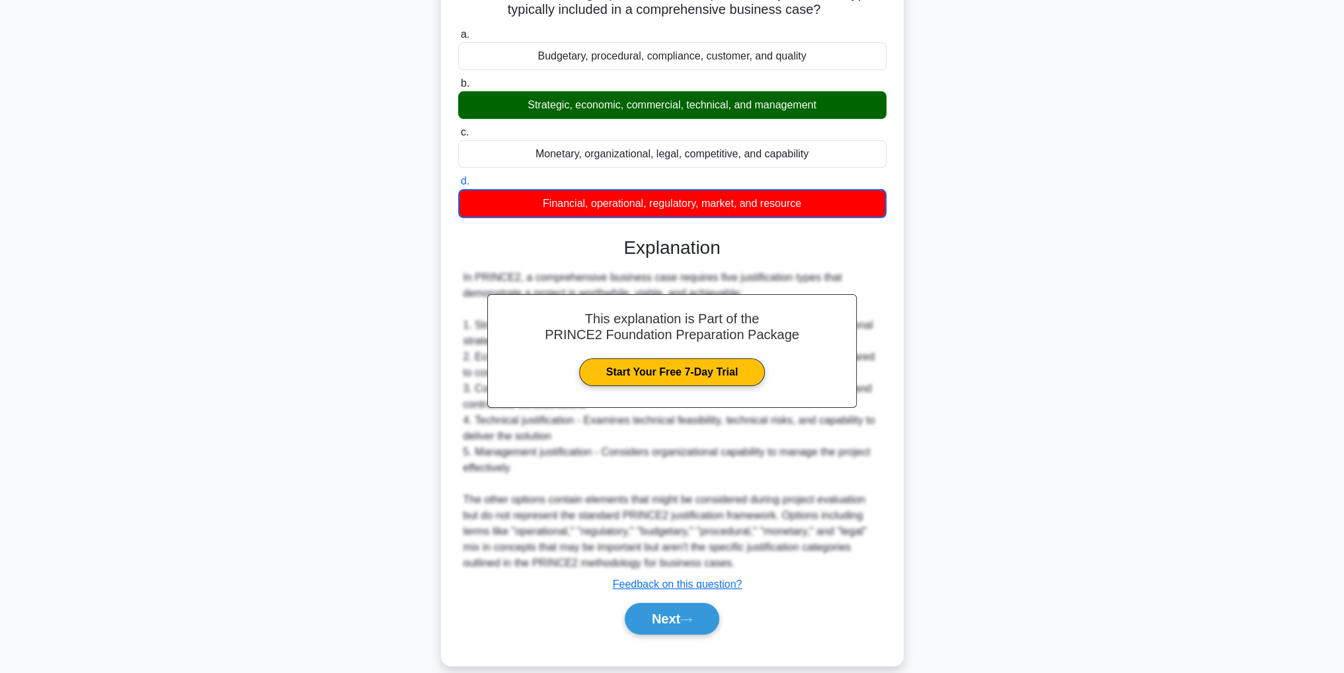
scroll to position [143, 0]
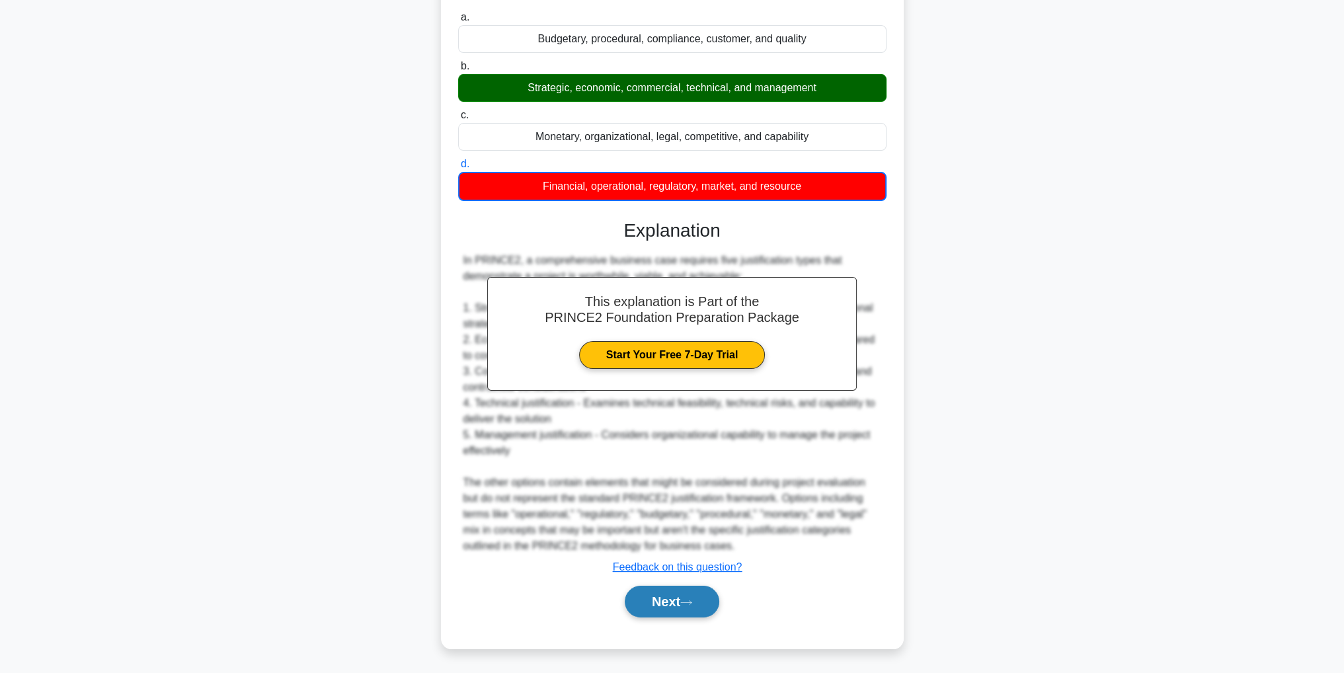
click at [715, 609] on button "Next" at bounding box center [672, 602] width 95 height 32
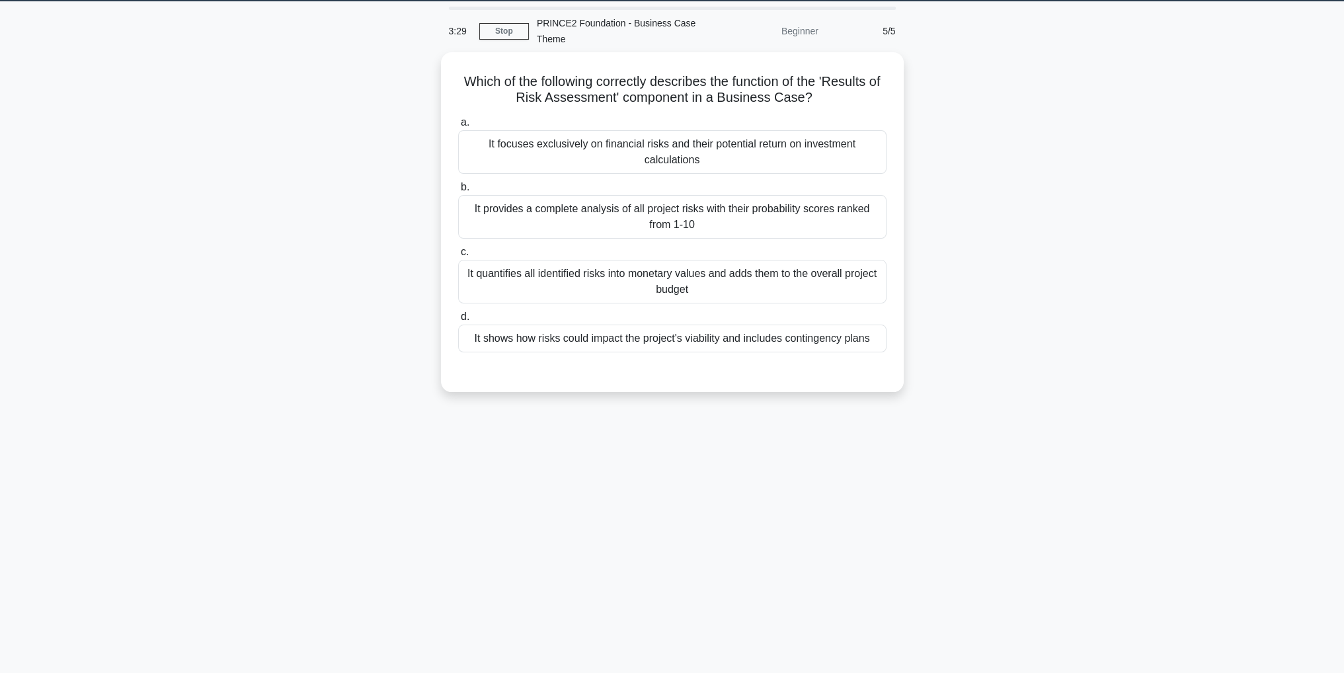
scroll to position [42, 0]
drag, startPoint x: 669, startPoint y: 75, endPoint x: 897, endPoint y: 88, distance: 228.4
click at [897, 88] on div "Which of the following correctly describes the function of the 'Results of Risk…" at bounding box center [672, 218] width 452 height 329
click at [841, 98] on h5 "Which of the following correctly describes the function of the 'Results of Risk…" at bounding box center [672, 86] width 431 height 33
drag, startPoint x: 516, startPoint y: 94, endPoint x: 832, endPoint y: 96, distance: 316.6
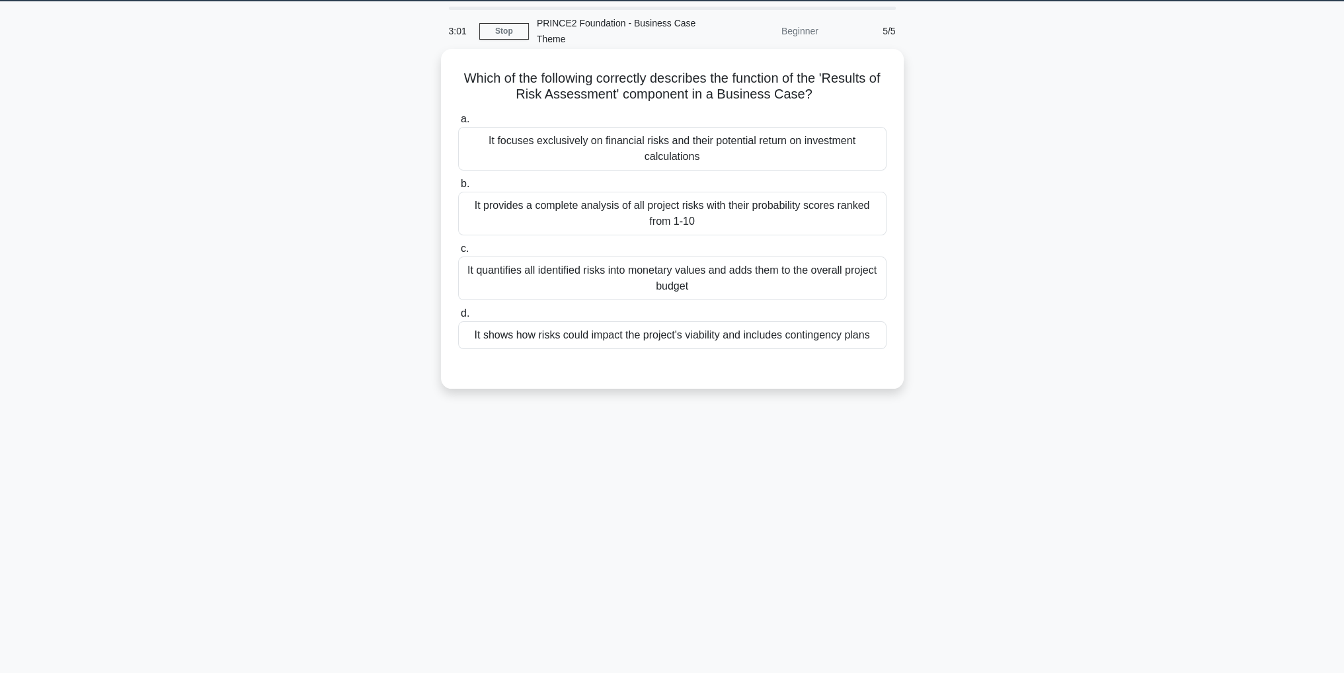
click at [832, 96] on h5 "Which of the following correctly describes the function of the 'Results of Risk…" at bounding box center [672, 86] width 431 height 33
click at [828, 100] on icon ".spinner_0XTQ{transform-origin:center;animation:spinner_y6GP .75s linear infini…" at bounding box center [820, 95] width 16 height 16
click at [761, 340] on div "It shows how risks could impact the project's viability and includes contingenc…" at bounding box center [672, 335] width 428 height 28
click at [458, 318] on input "d. It shows how risks could impact the project's viability and includes conting…" at bounding box center [458, 313] width 0 height 9
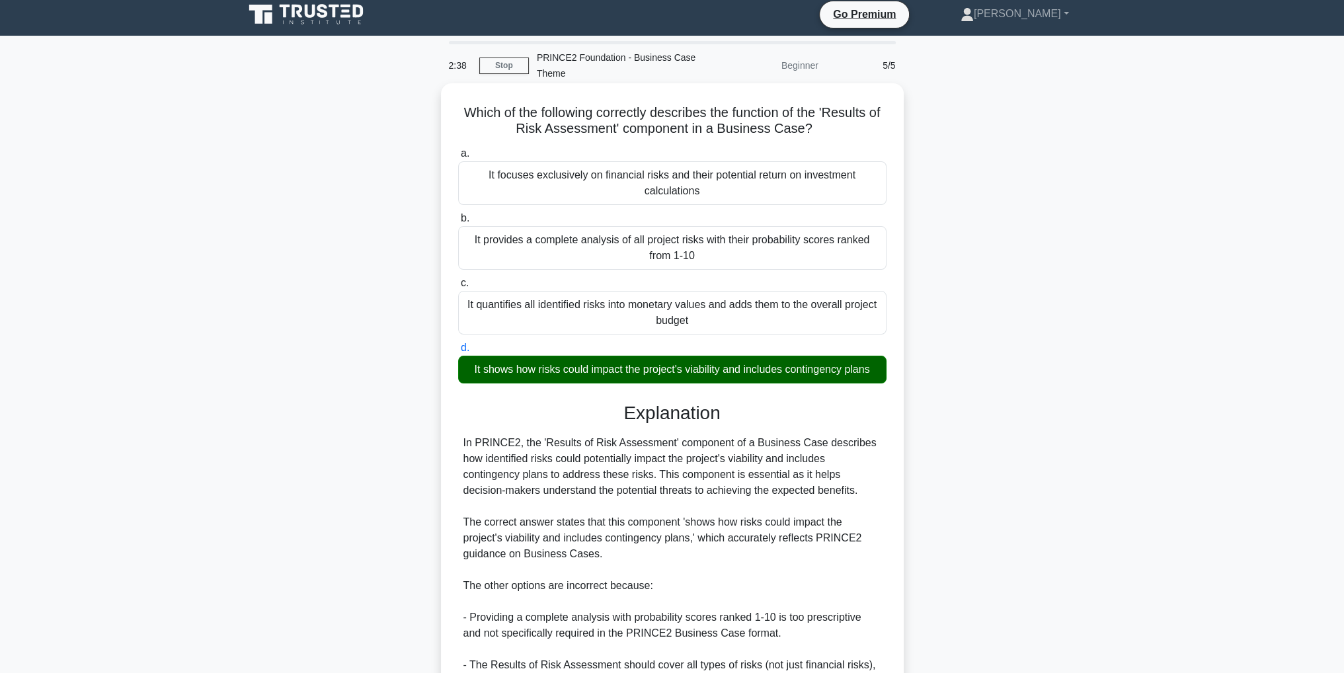
scroll to position [139, 0]
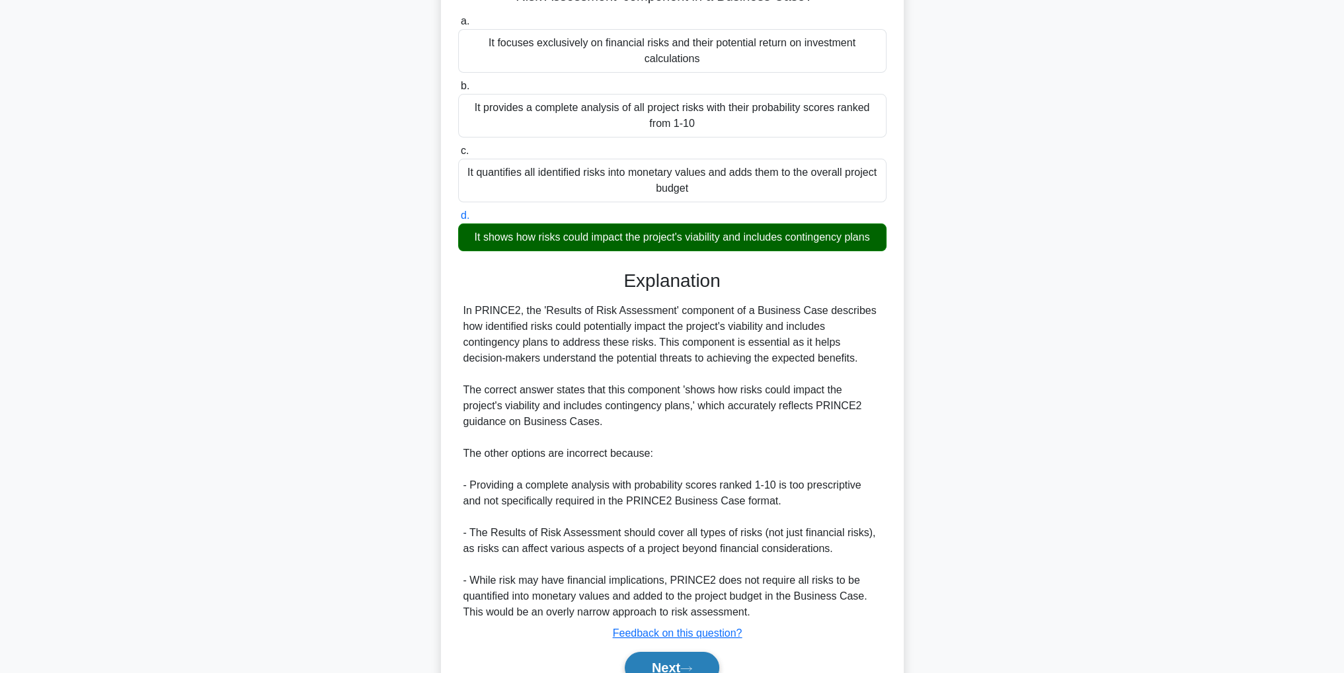
click at [669, 656] on button "Next" at bounding box center [672, 668] width 95 height 32
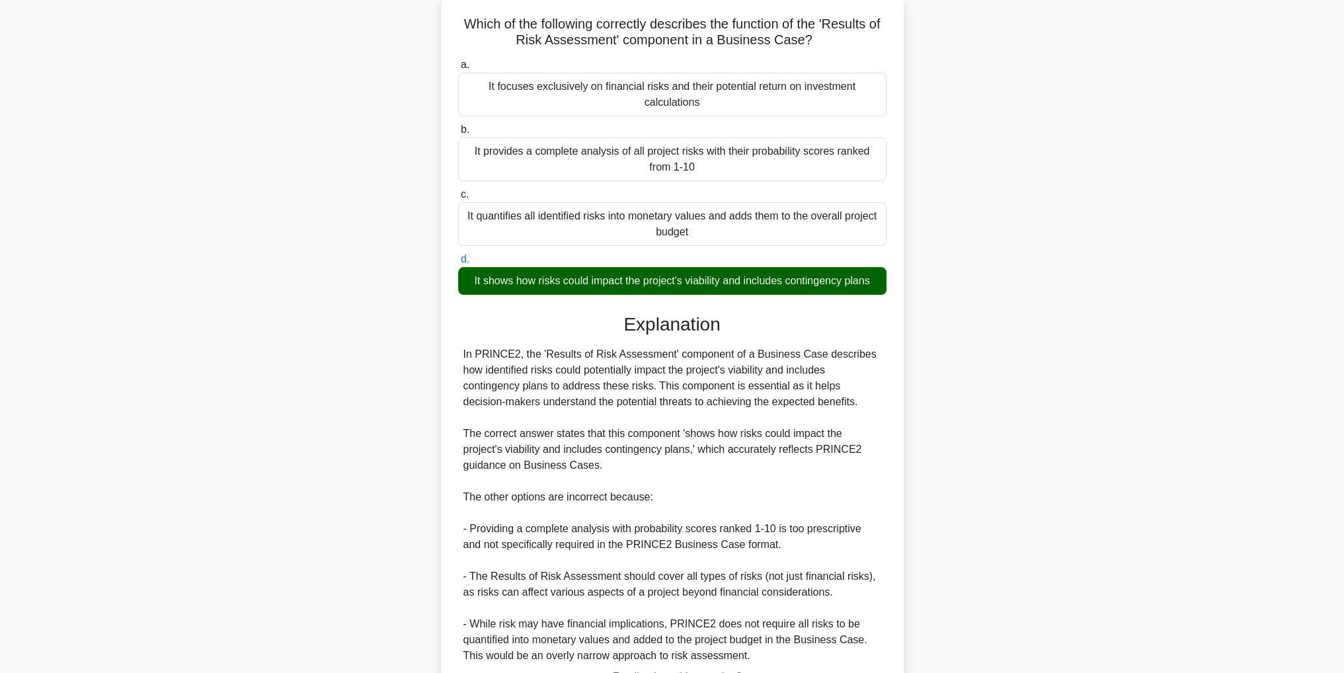
scroll to position [73, 0]
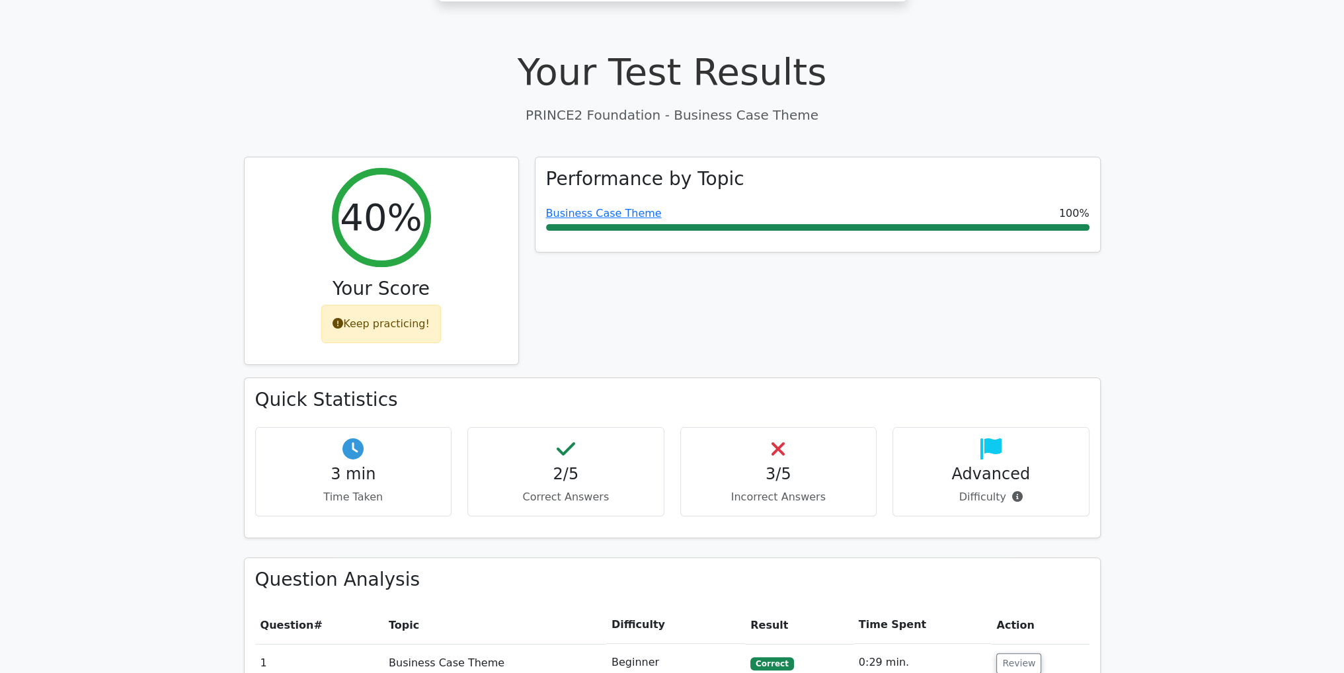
scroll to position [198, 0]
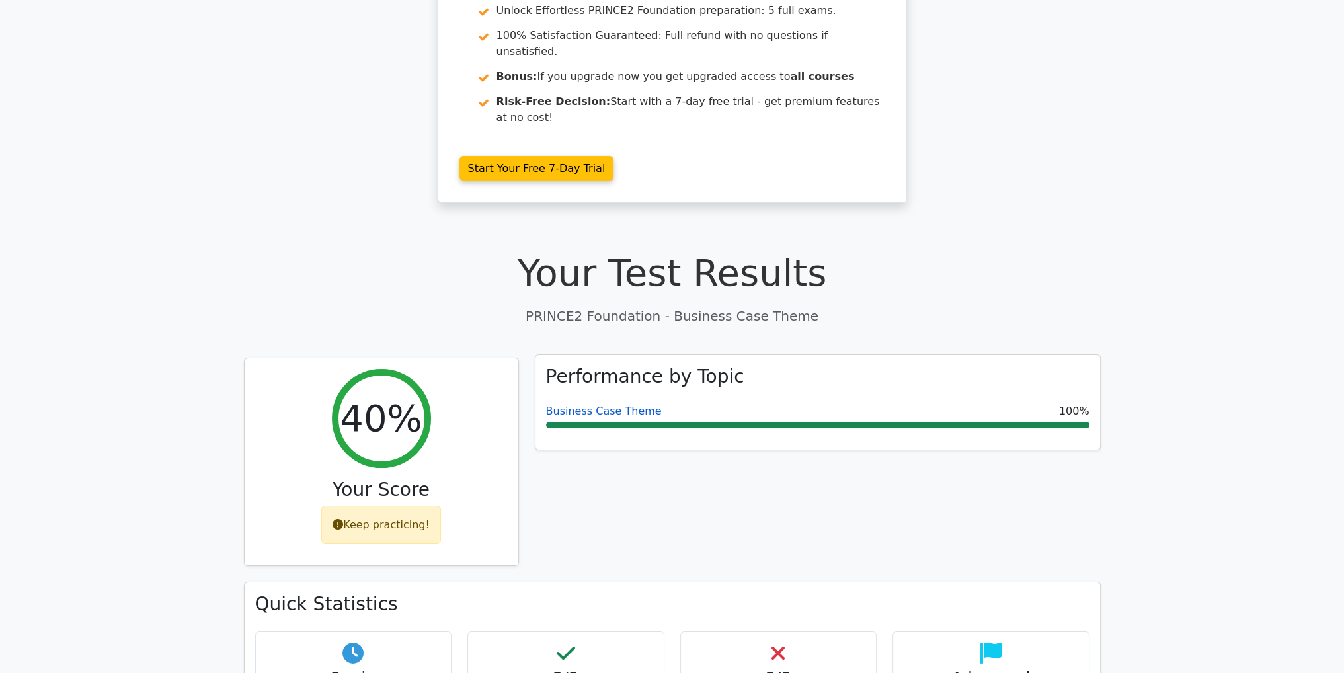
click at [633, 405] on link "Business Case Theme" at bounding box center [604, 411] width 116 height 13
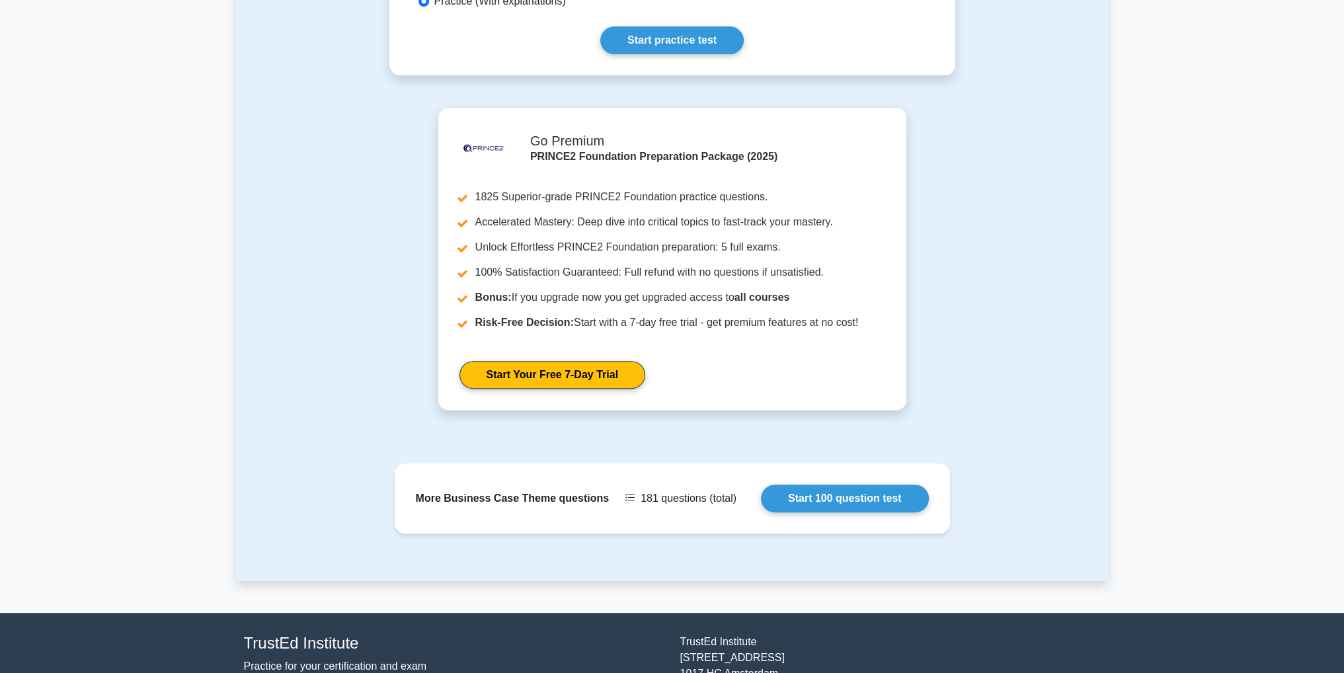
scroll to position [735, 0]
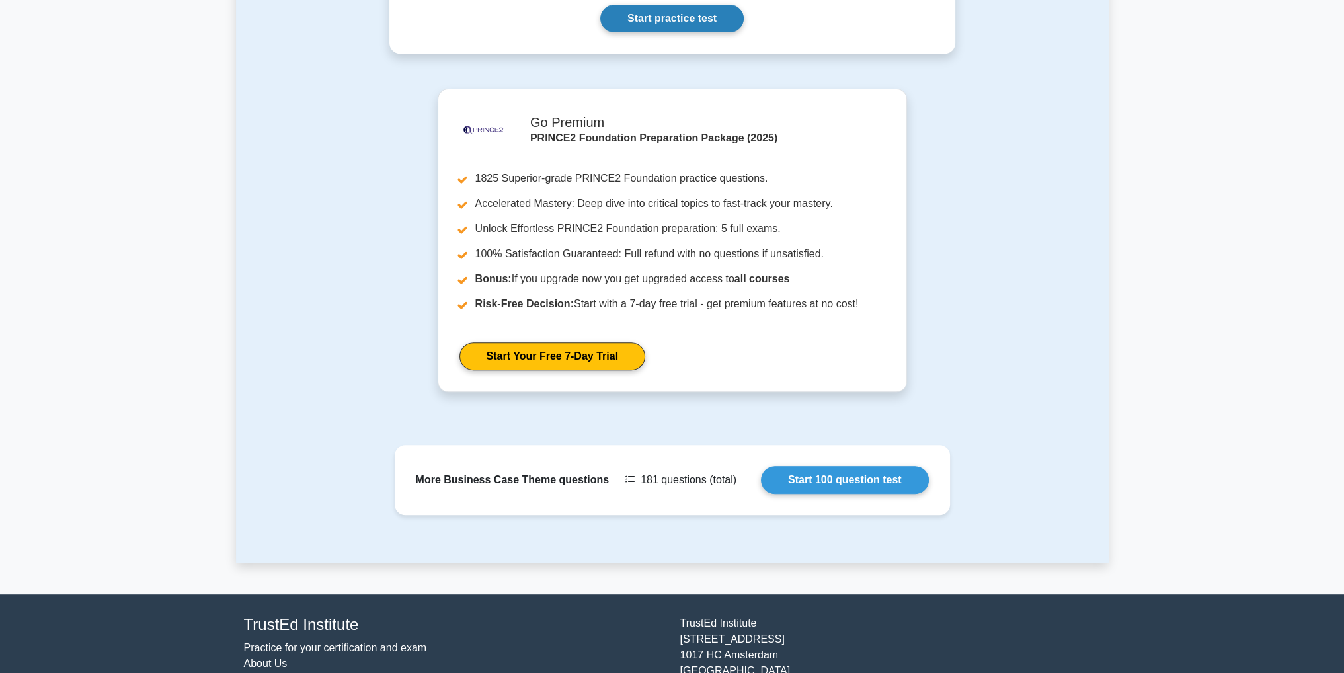
click at [681, 17] on link "Start practice test" at bounding box center [671, 19] width 143 height 28
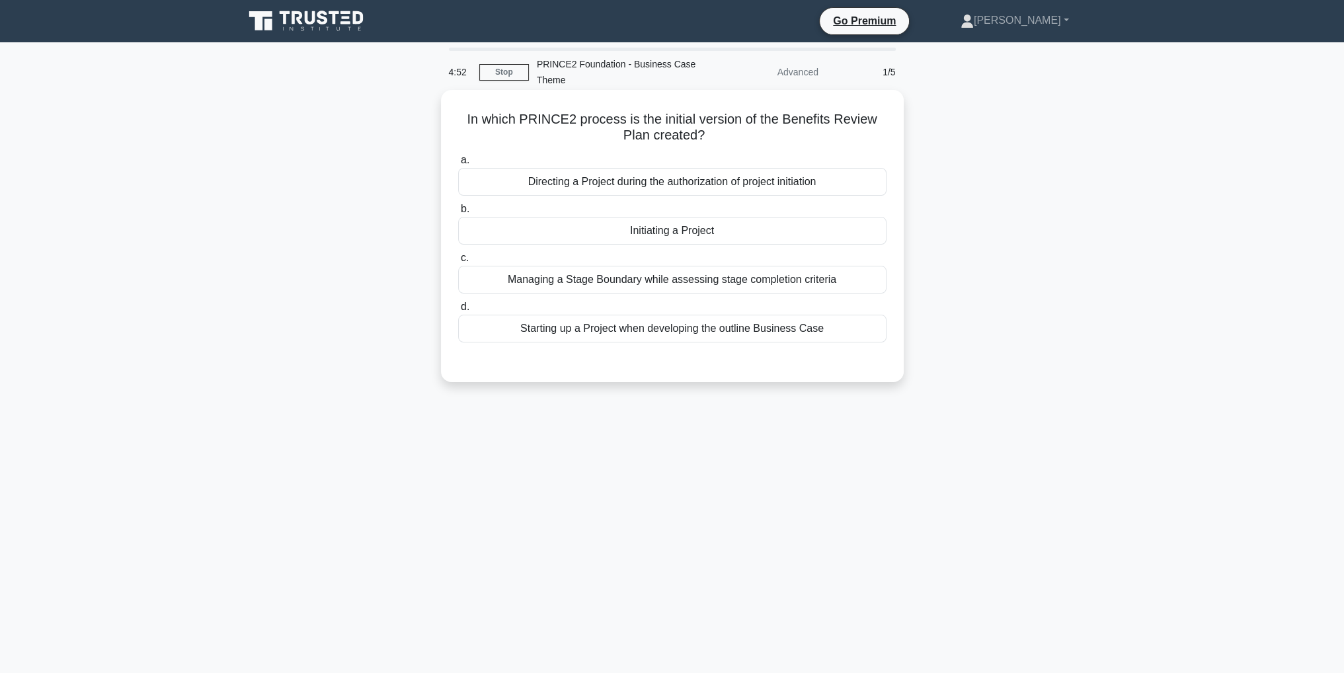
click at [699, 230] on div "Initiating a Project" at bounding box center [672, 231] width 428 height 28
click at [458, 214] on input "b. Initiating a Project" at bounding box center [458, 209] width 0 height 9
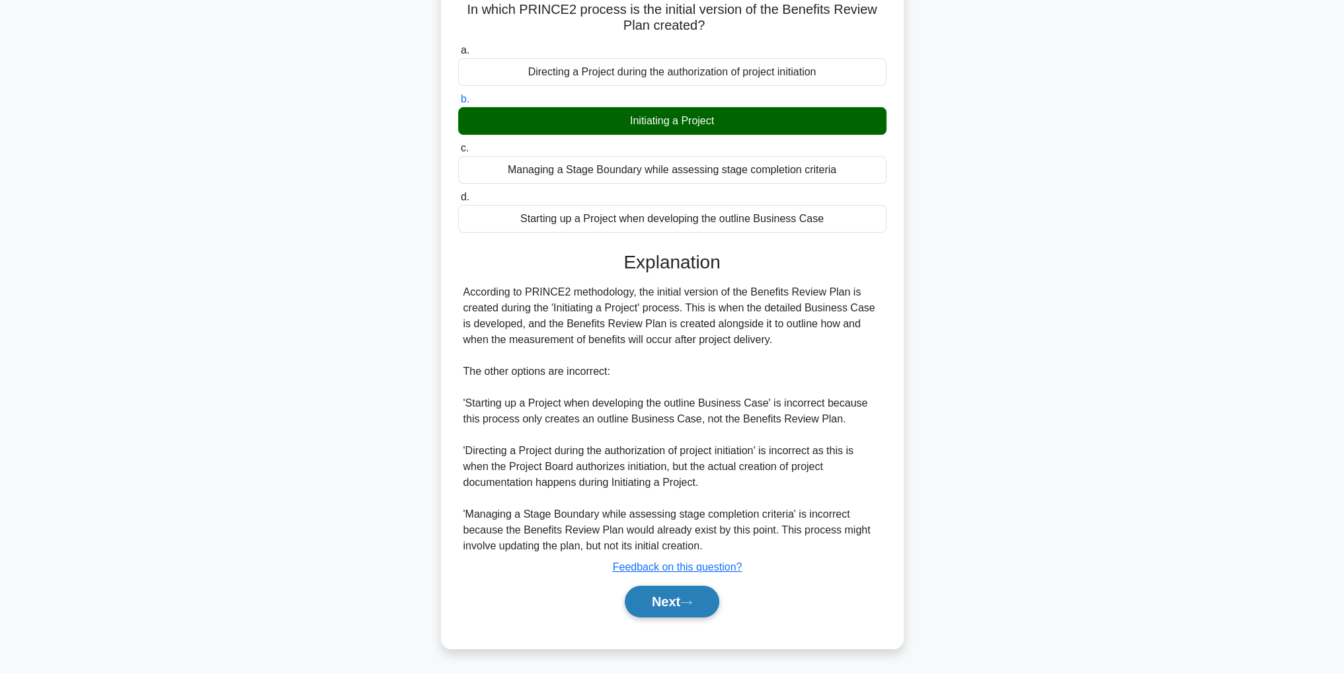
click at [691, 607] on button "Next" at bounding box center [672, 602] width 95 height 32
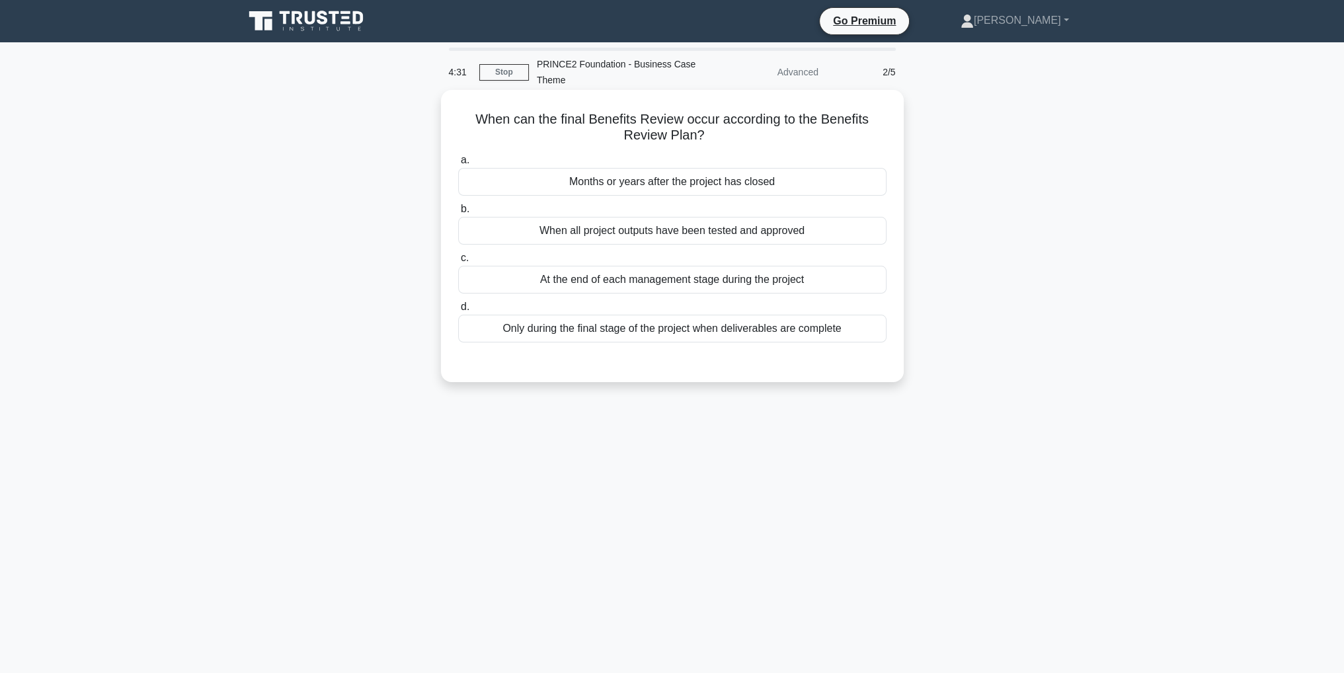
click at [751, 286] on div "At the end of each management stage during the project" at bounding box center [672, 280] width 428 height 28
click at [458, 262] on input "c. At the end of each management stage during the project" at bounding box center [458, 258] width 0 height 9
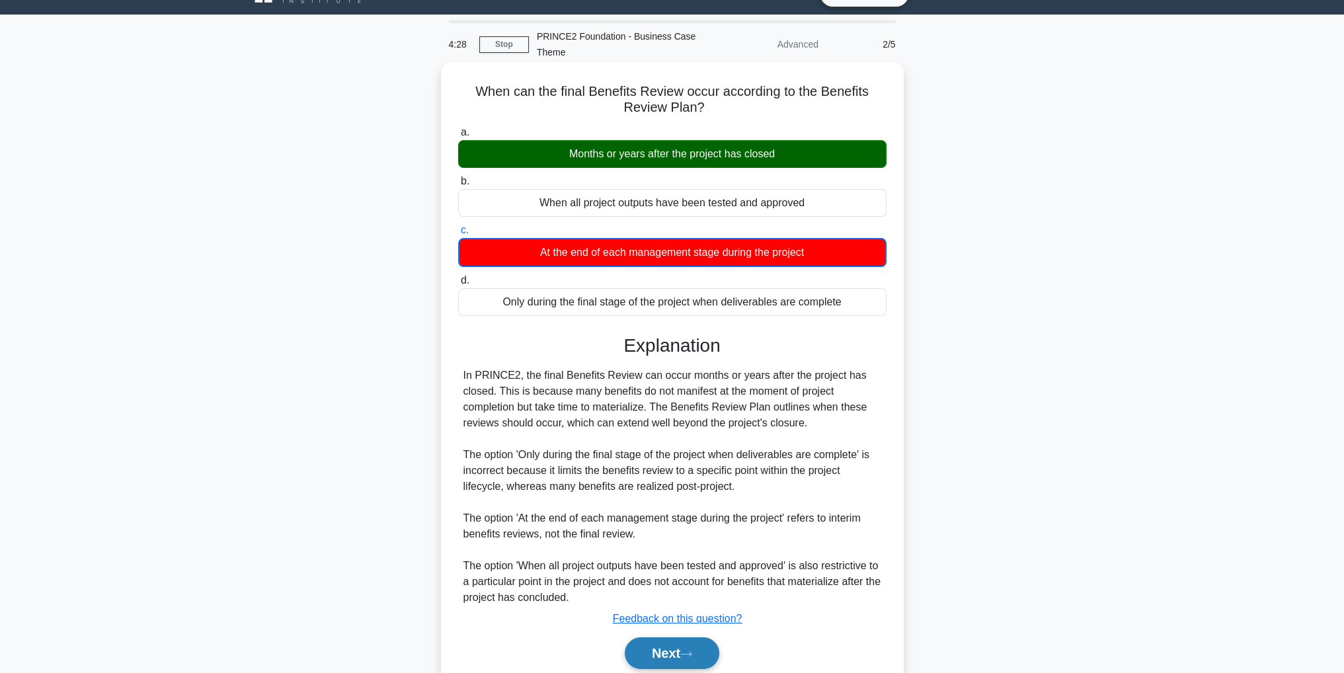
click at [710, 608] on div "Explanation In PRINCE2, the final Benefits Review can occur months or years aft…" at bounding box center [672, 504] width 428 height 340
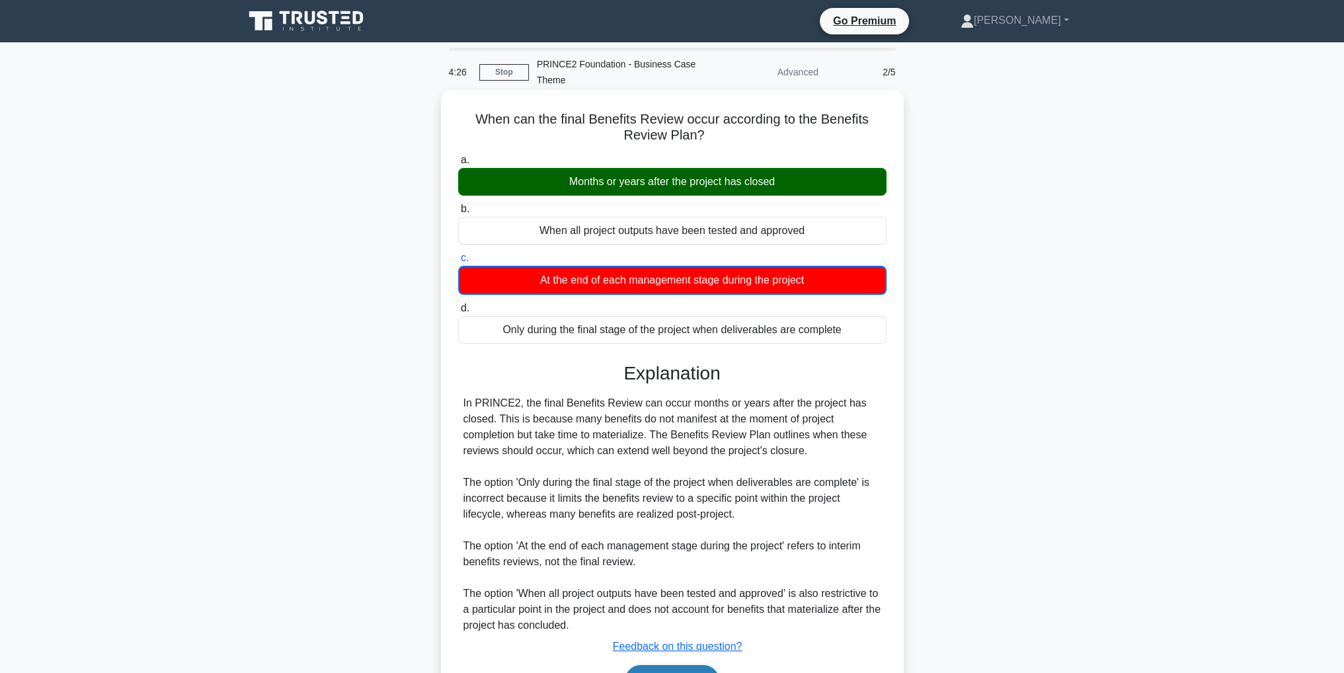
click at [681, 671] on button "Next" at bounding box center [672, 681] width 95 height 32
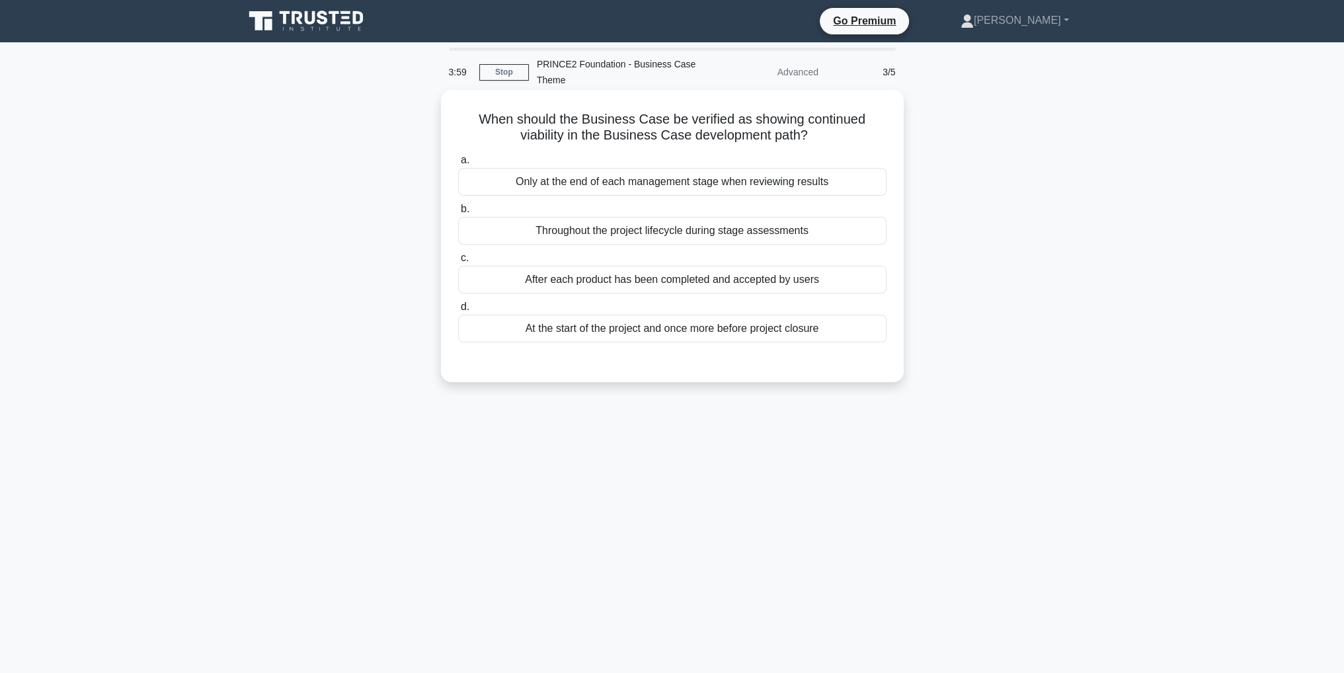
click at [653, 235] on div "Throughout the project lifecycle during stage assessments" at bounding box center [672, 231] width 428 height 28
click at [458, 214] on input "b. Throughout the project lifecycle during stage assessments" at bounding box center [458, 209] width 0 height 9
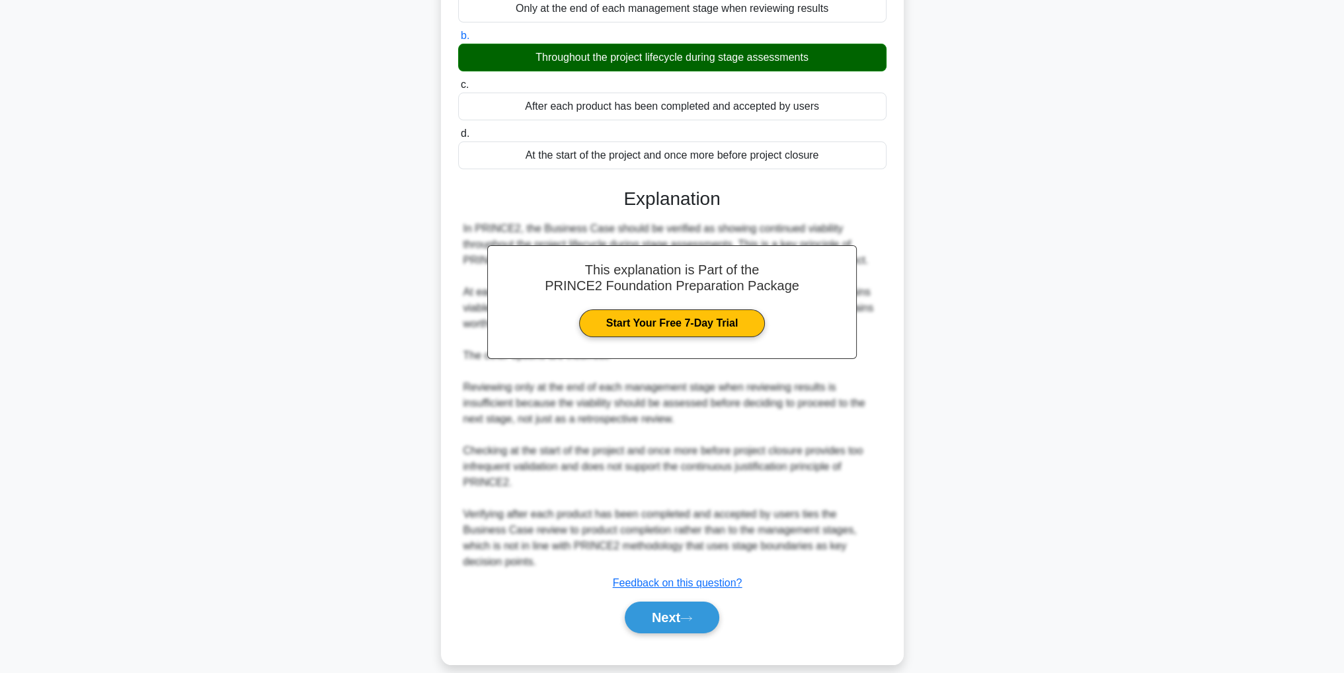
scroll to position [64, 0]
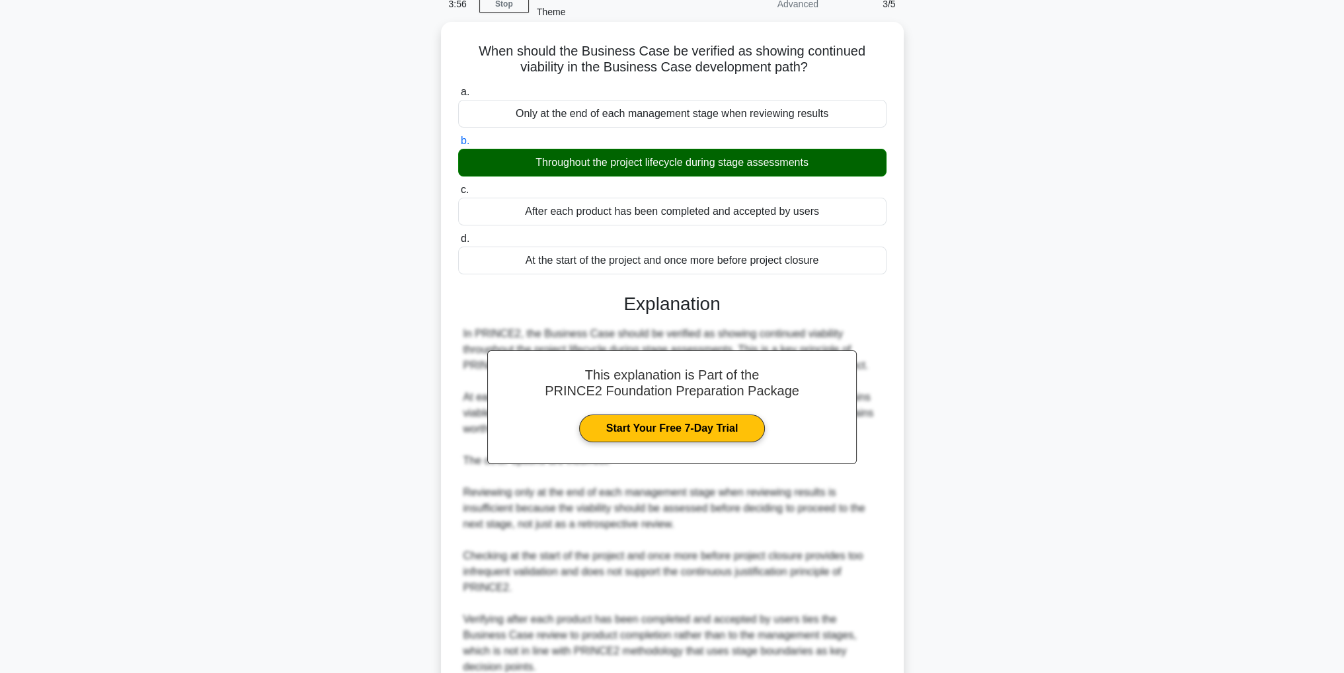
click at [674, 602] on div "This explanation is Part of the PRINCE2 Foundation Preparation Package Start Yo…" at bounding box center [672, 510] width 428 height 467
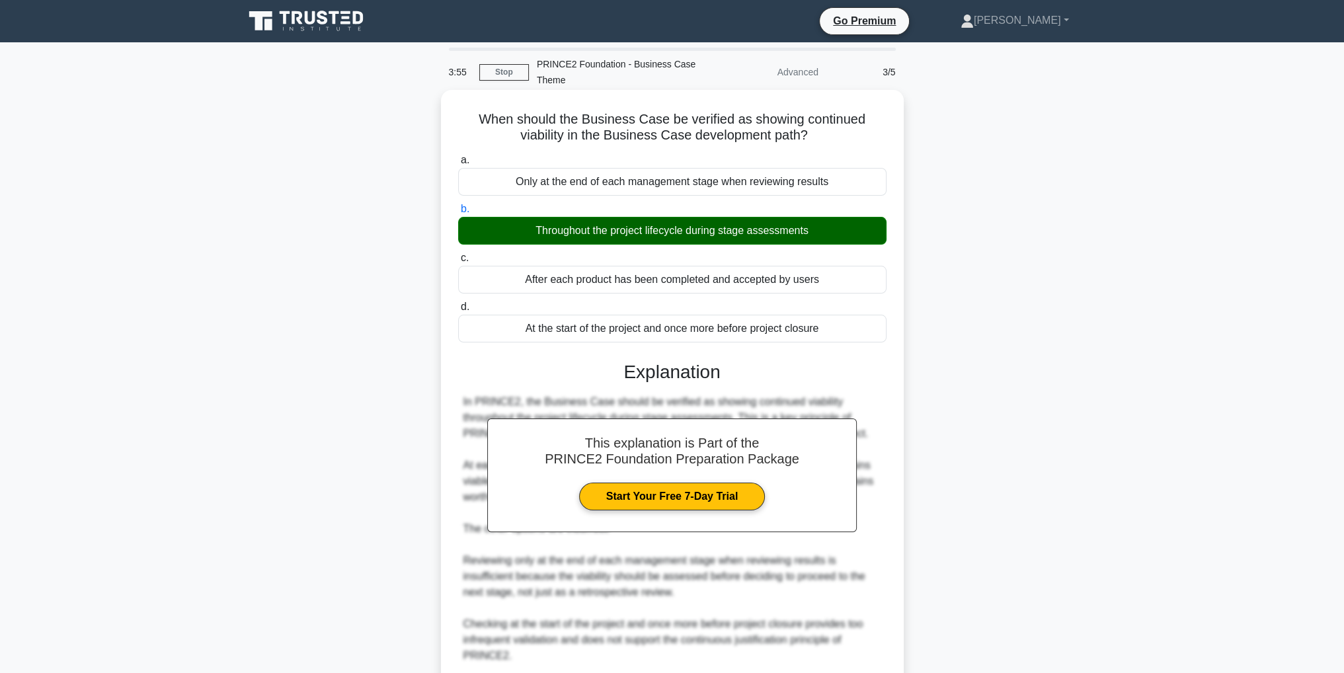
scroll to position [0, 0]
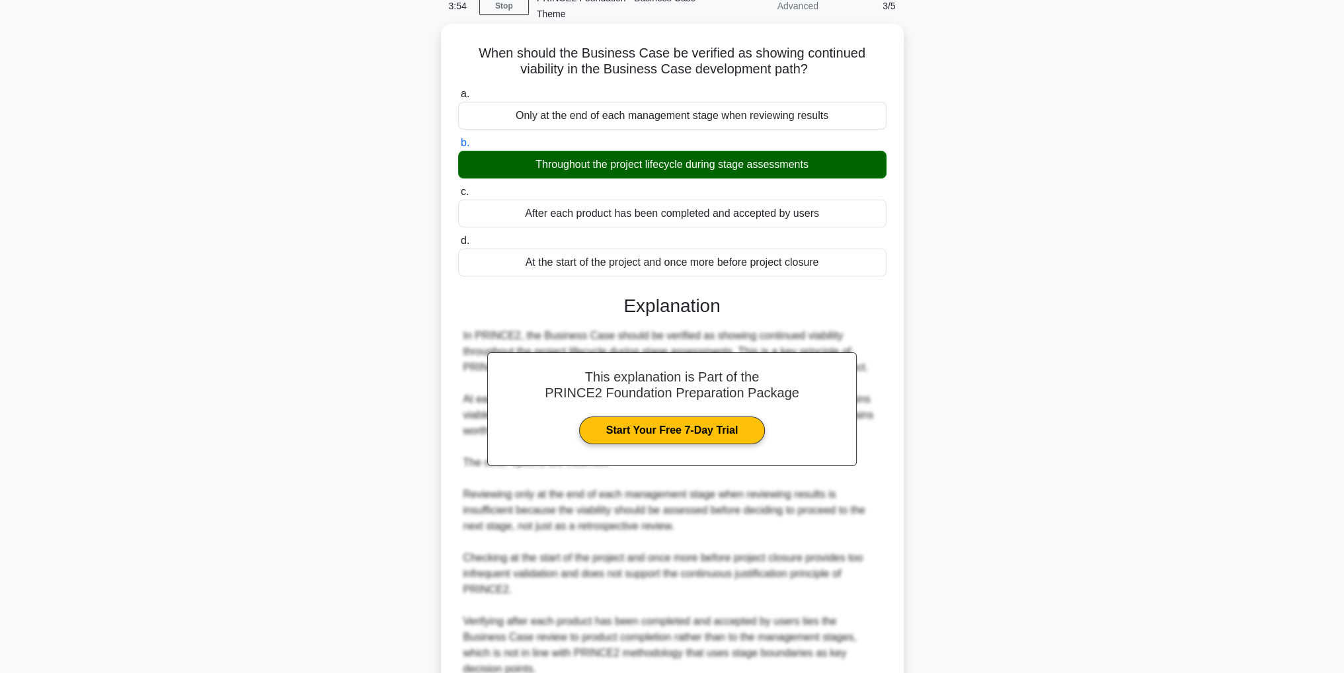
click at [715, 641] on div "This explanation is Part of the PRINCE2 Foundation Preparation Package Start Yo…" at bounding box center [672, 512] width 428 height 467
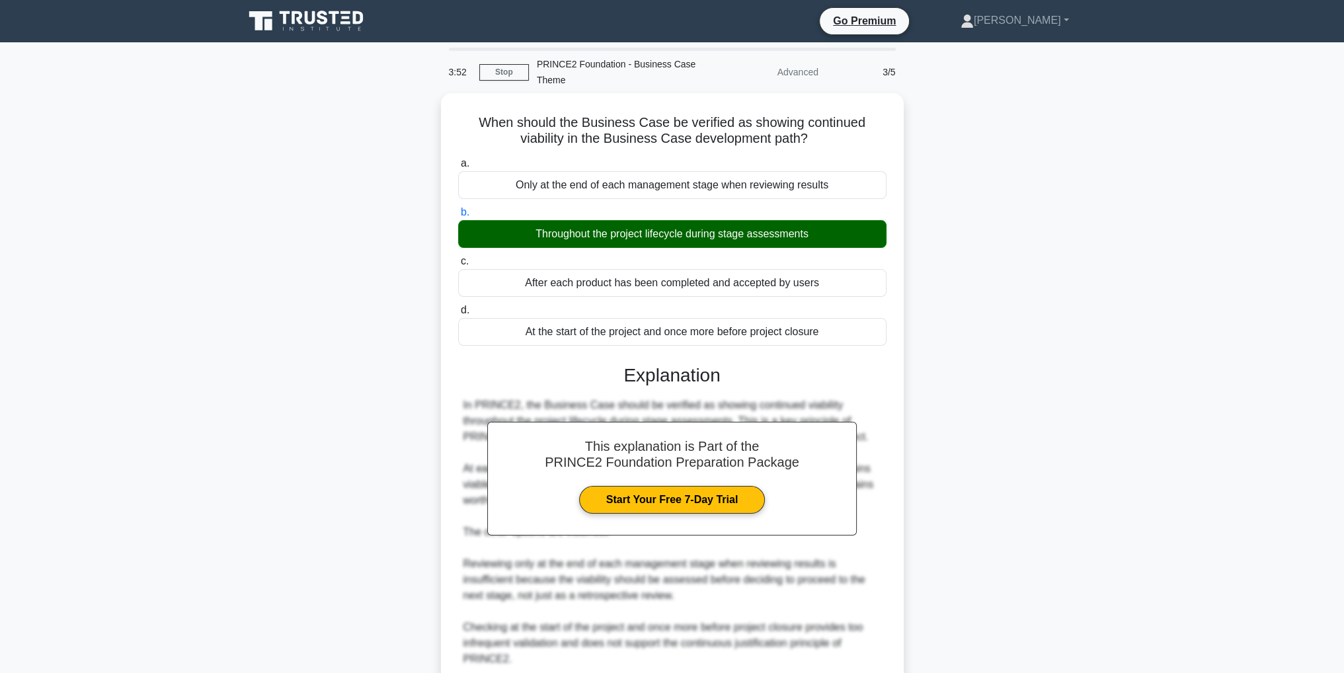
drag, startPoint x: 1338, startPoint y: 446, endPoint x: 1347, endPoint y: 447, distance: 9.3
click at [1343, 447] on html "Go Premium Anna" at bounding box center [672, 431] width 1344 height 863
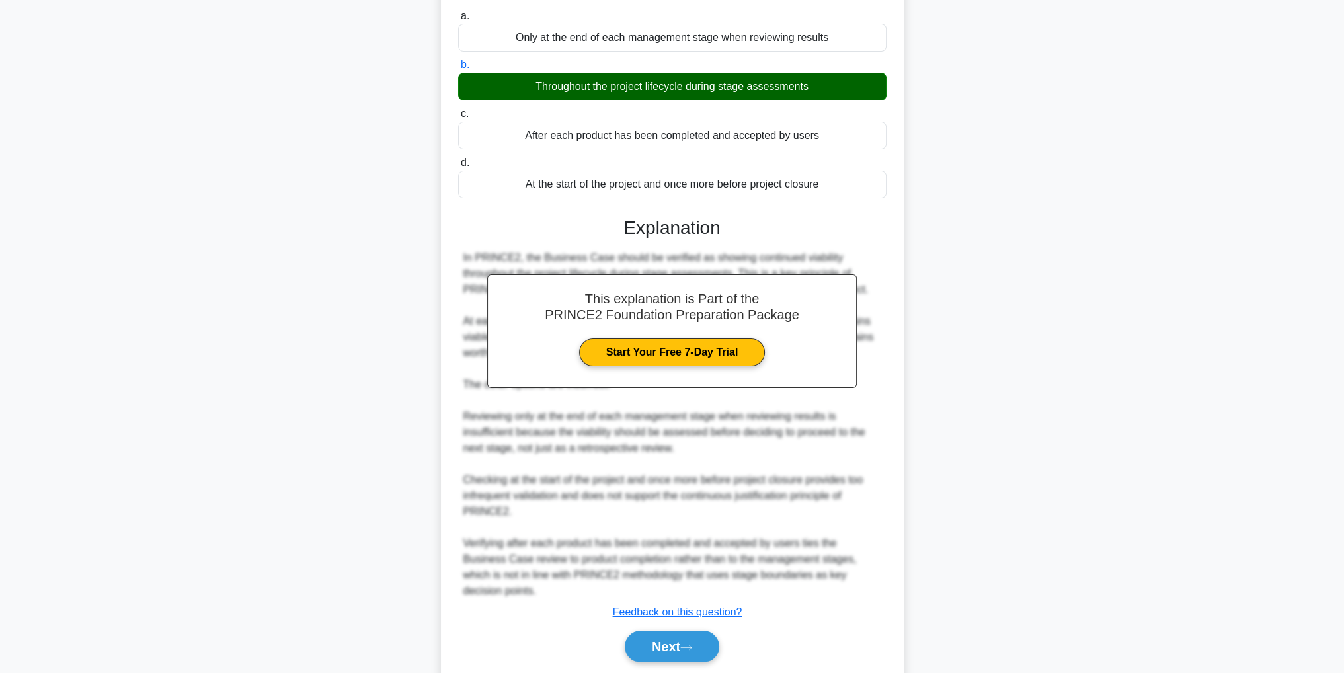
scroll to position [149, 0]
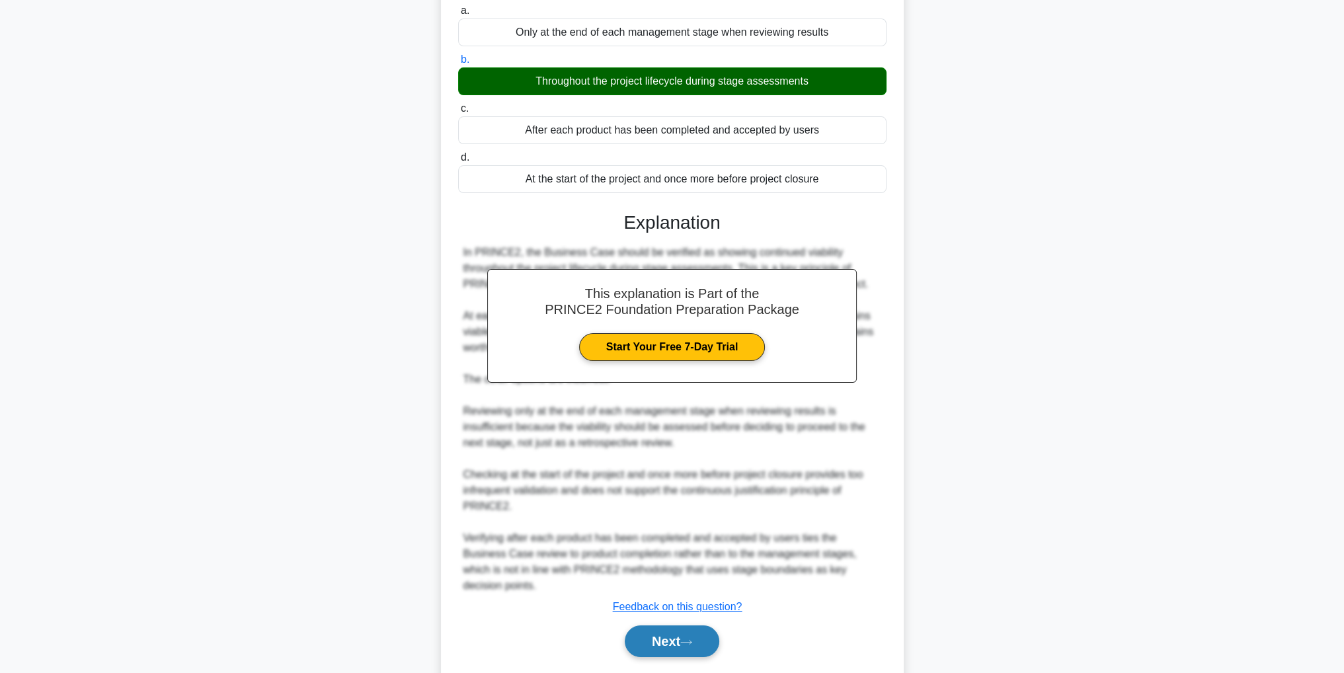
click at [673, 625] on button "Next" at bounding box center [672, 641] width 95 height 32
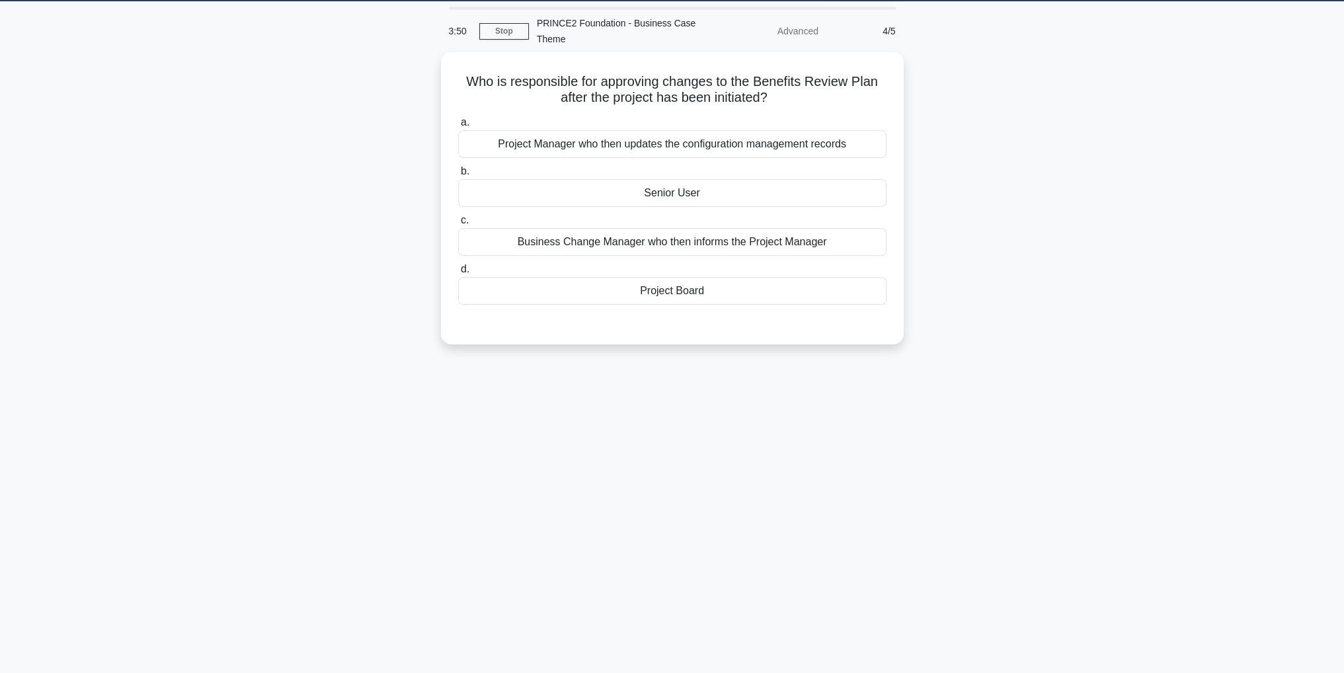
scroll to position [42, 0]
click at [683, 288] on div "Project Board" at bounding box center [672, 288] width 428 height 28
click at [458, 270] on input "d. Project Board" at bounding box center [458, 266] width 0 height 9
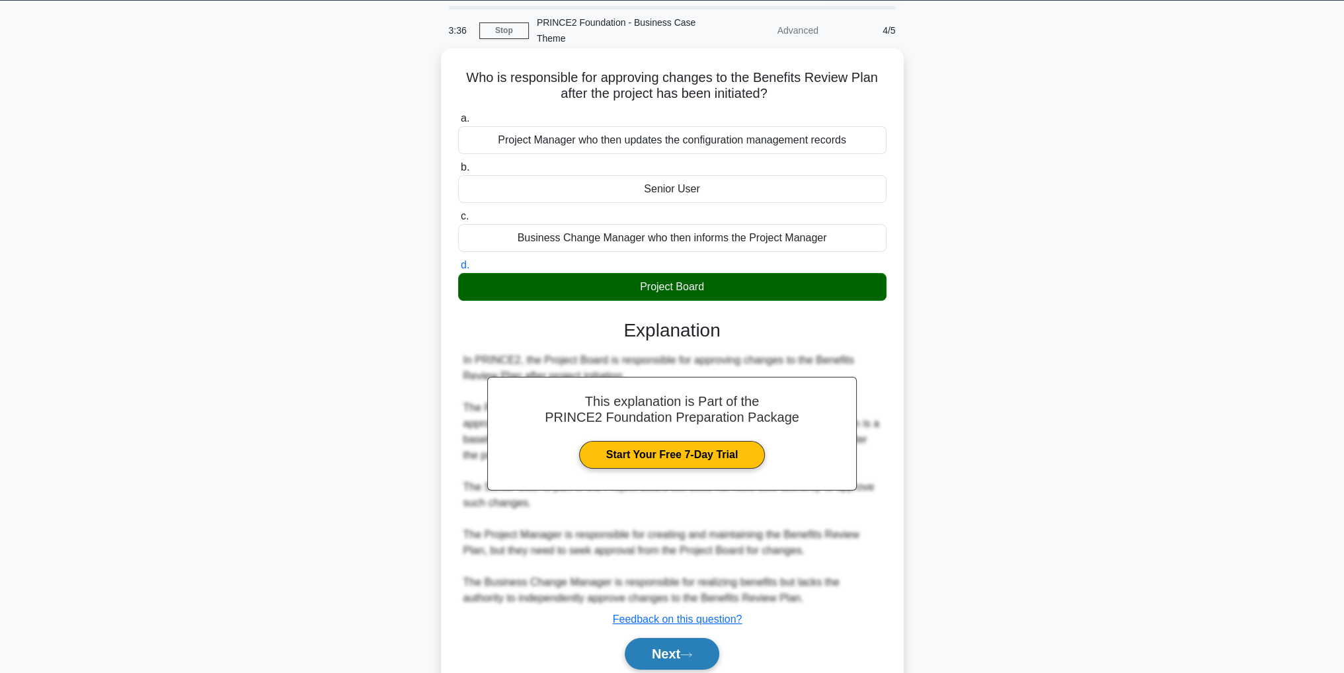
click at [709, 662] on button "Next" at bounding box center [672, 654] width 95 height 32
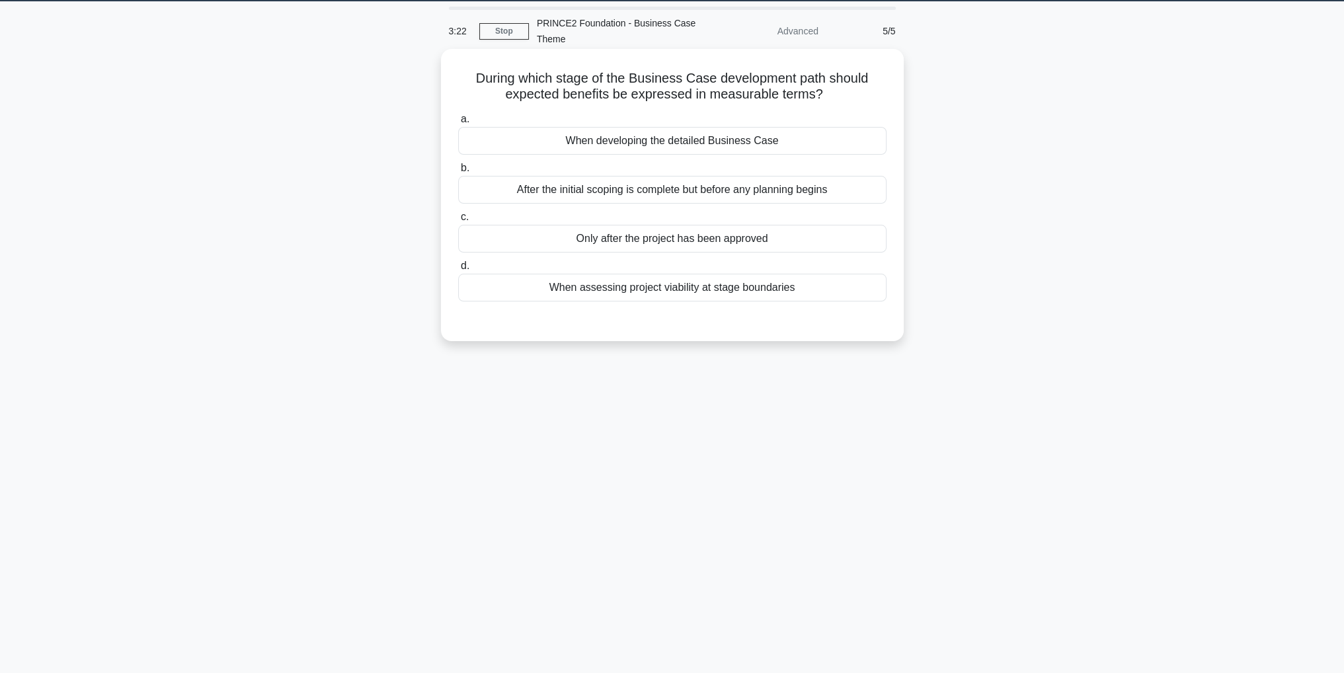
click at [758, 145] on div "When developing the detailed Business Case" at bounding box center [672, 141] width 428 height 28
click at [458, 124] on input "a. When developing the detailed Business Case" at bounding box center [458, 119] width 0 height 9
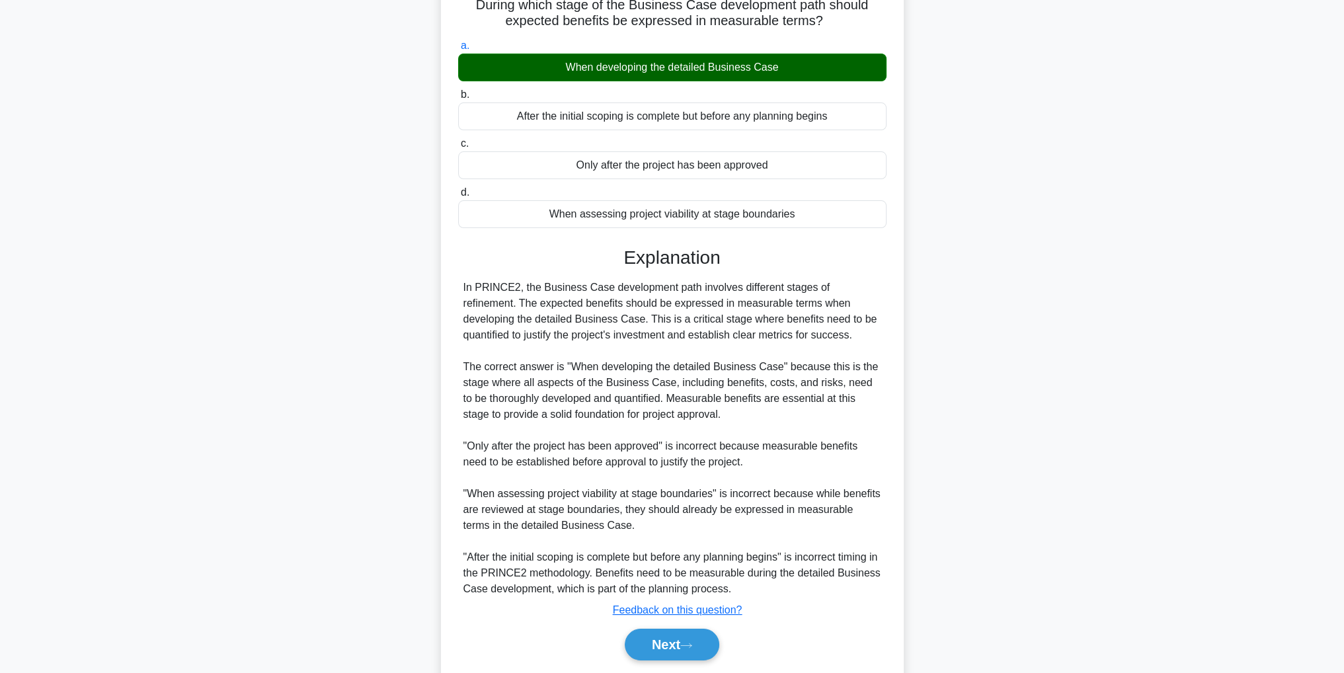
scroll to position [91, 0]
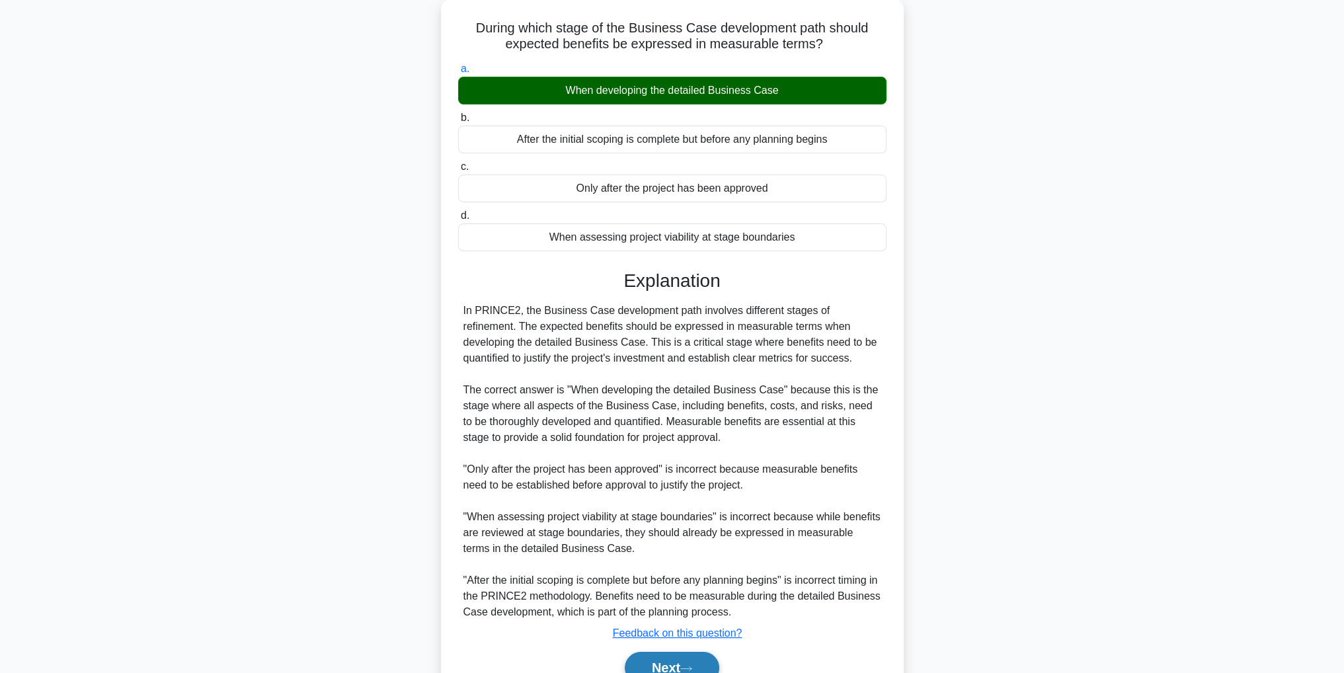
click at [709, 662] on button "Next" at bounding box center [672, 668] width 95 height 32
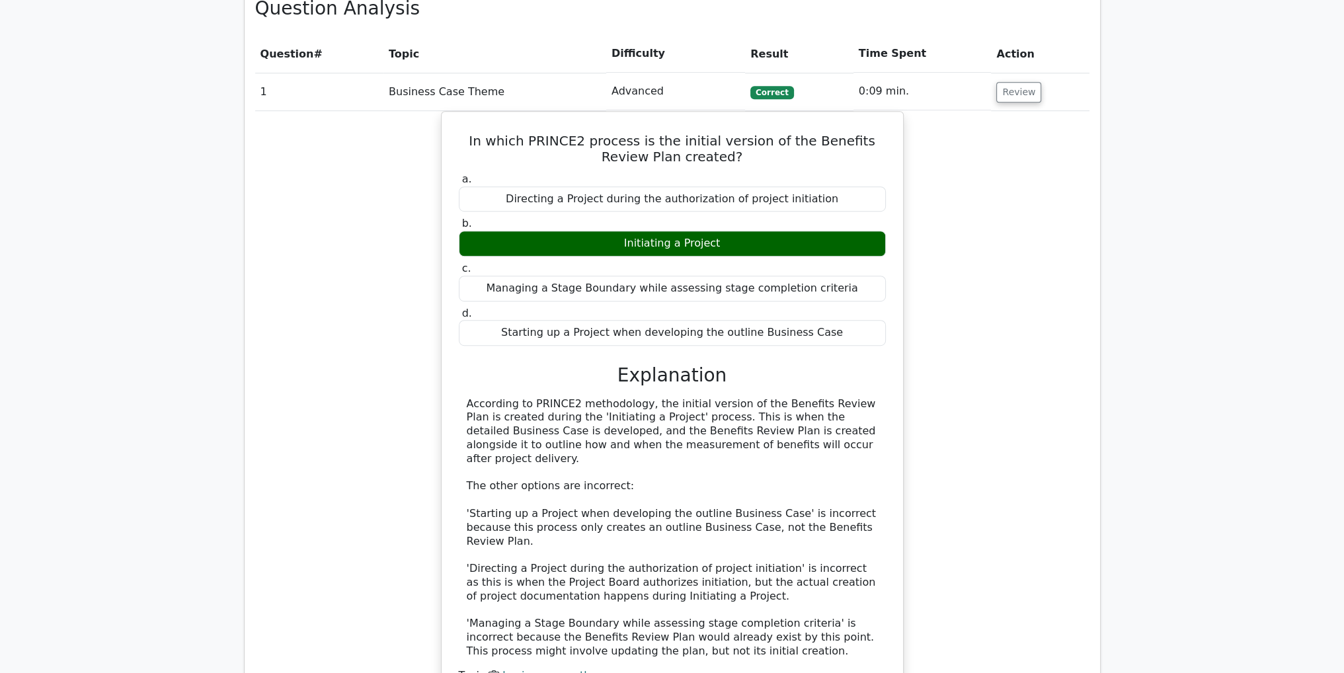
scroll to position [910, 0]
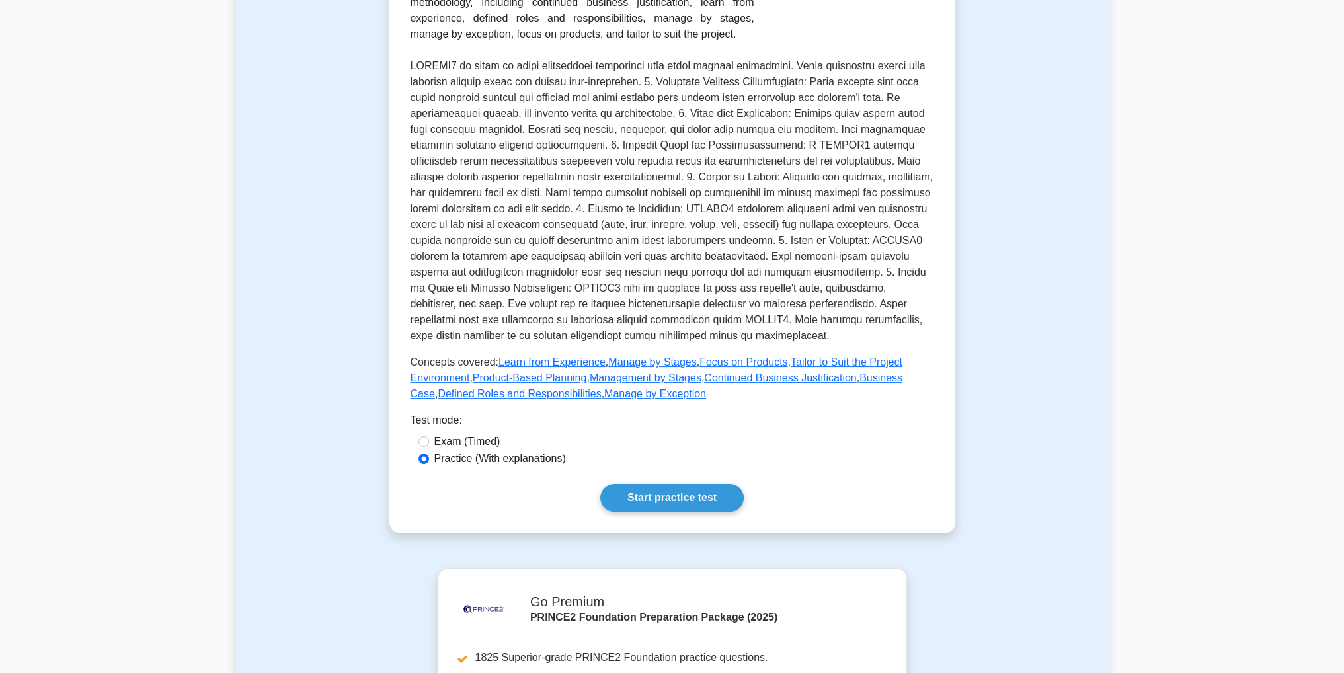
scroll to position [264, 0]
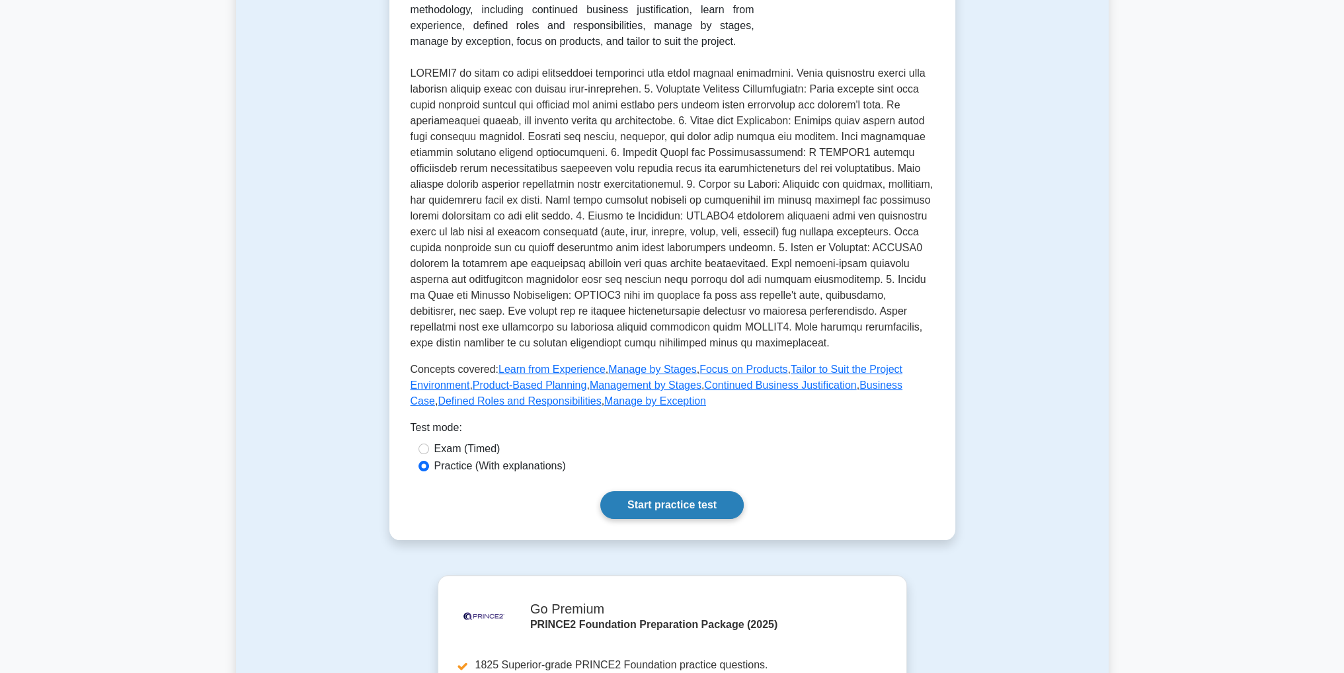
click at [699, 510] on link "Start practice test" at bounding box center [671, 505] width 143 height 28
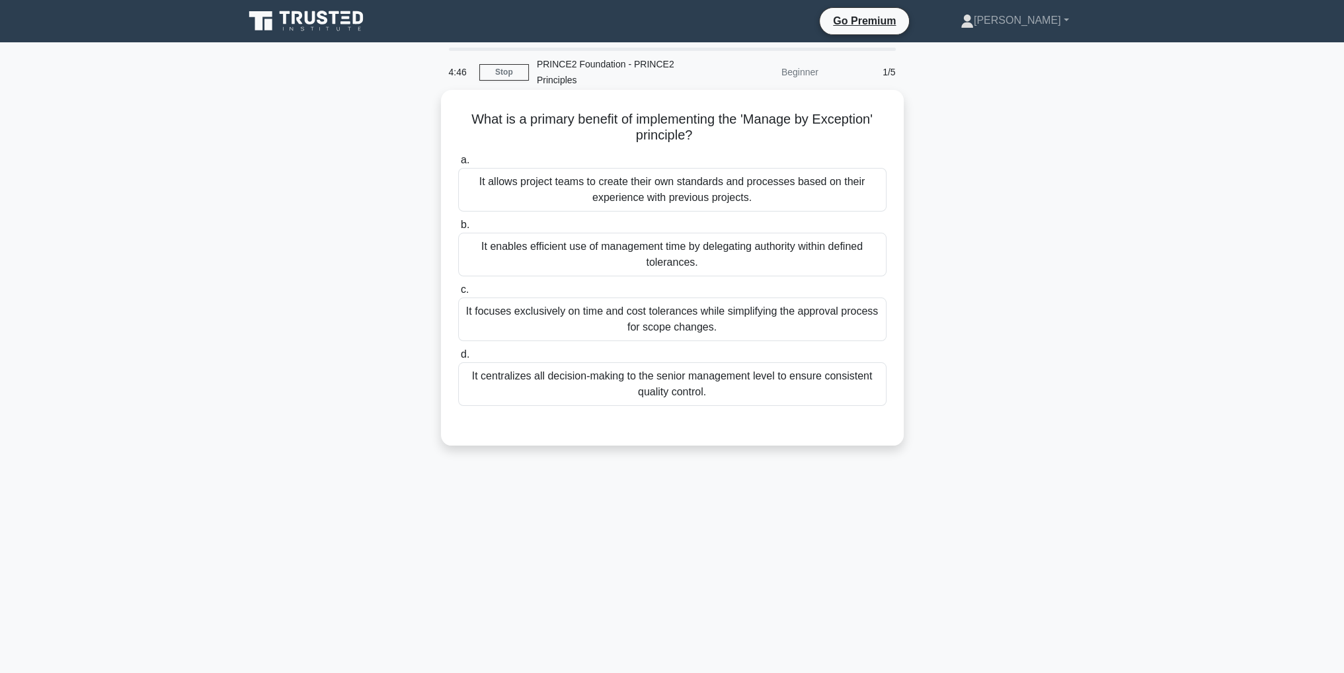
click at [719, 266] on div "It enables efficient use of management time by delegating authority within defi…" at bounding box center [672, 255] width 428 height 44
click at [458, 229] on input "b. It enables efficient use of management time by delegating authority within d…" at bounding box center [458, 225] width 0 height 9
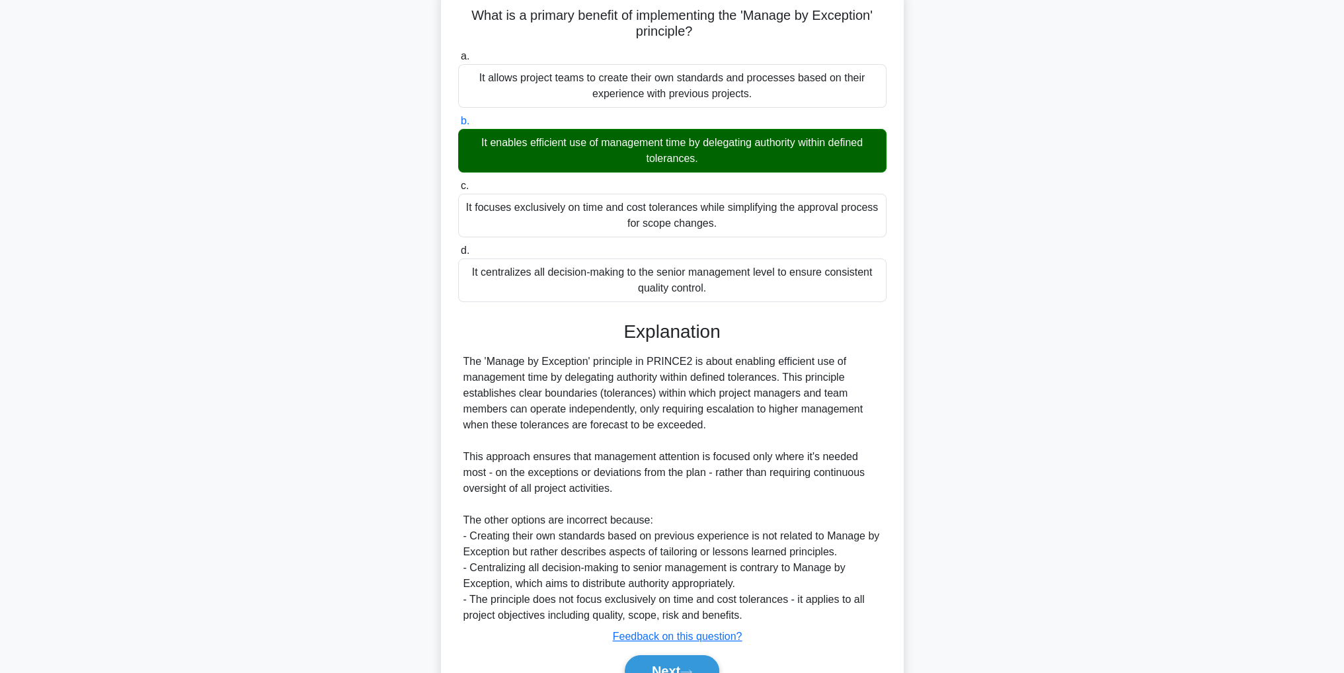
scroll to position [107, 0]
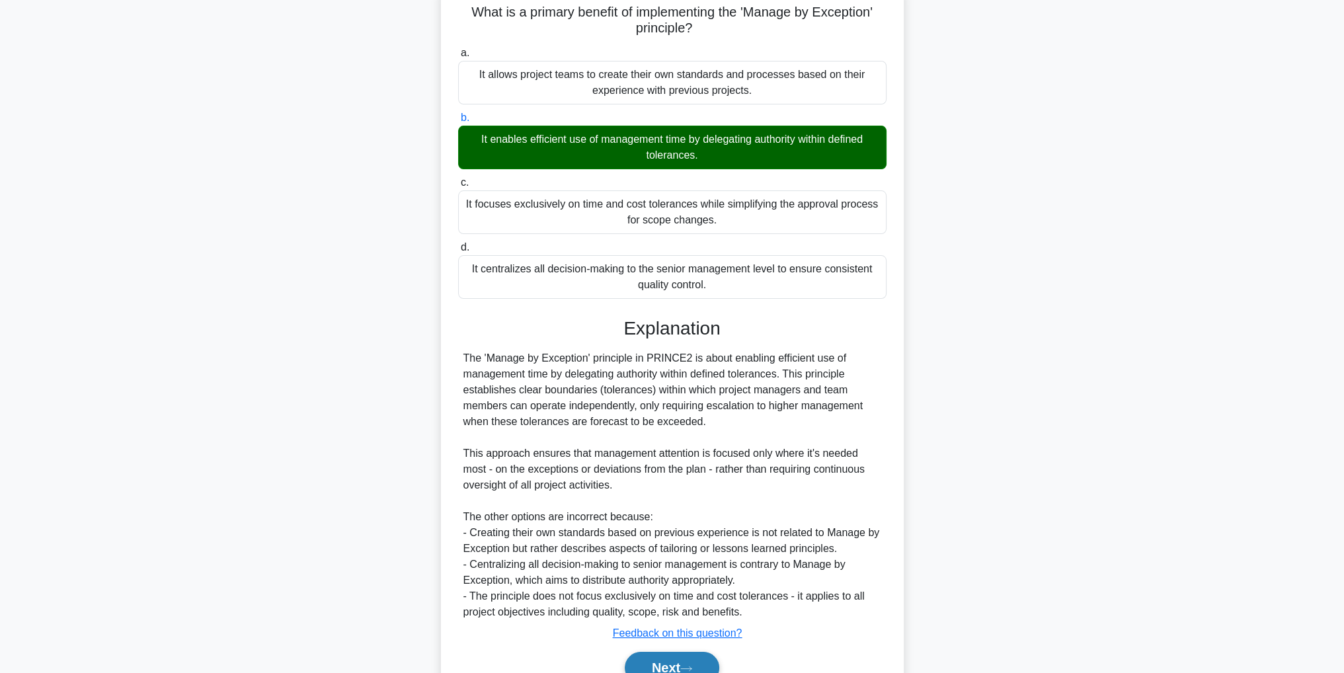
click at [706, 656] on button "Next" at bounding box center [672, 668] width 95 height 32
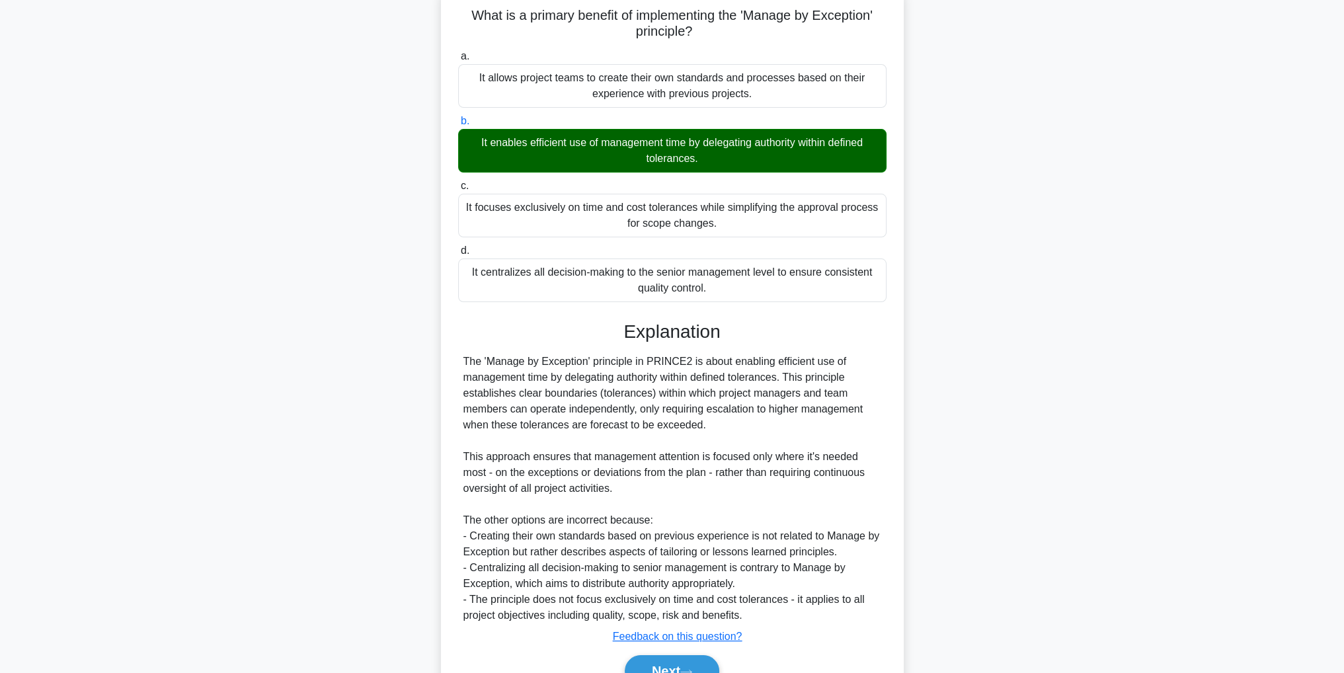
scroll to position [42, 0]
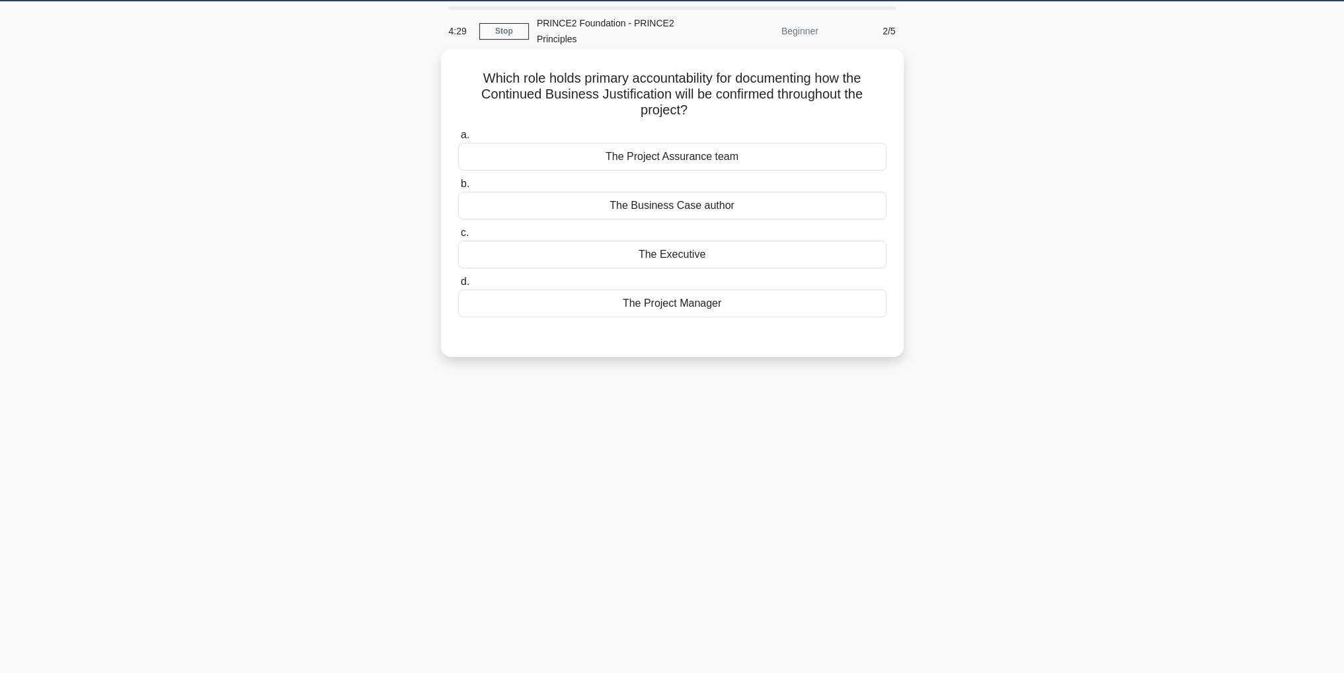
click at [706, 307] on div "The Project Manager" at bounding box center [672, 304] width 428 height 28
click at [458, 286] on input "d. The Project Manager" at bounding box center [458, 282] width 0 height 9
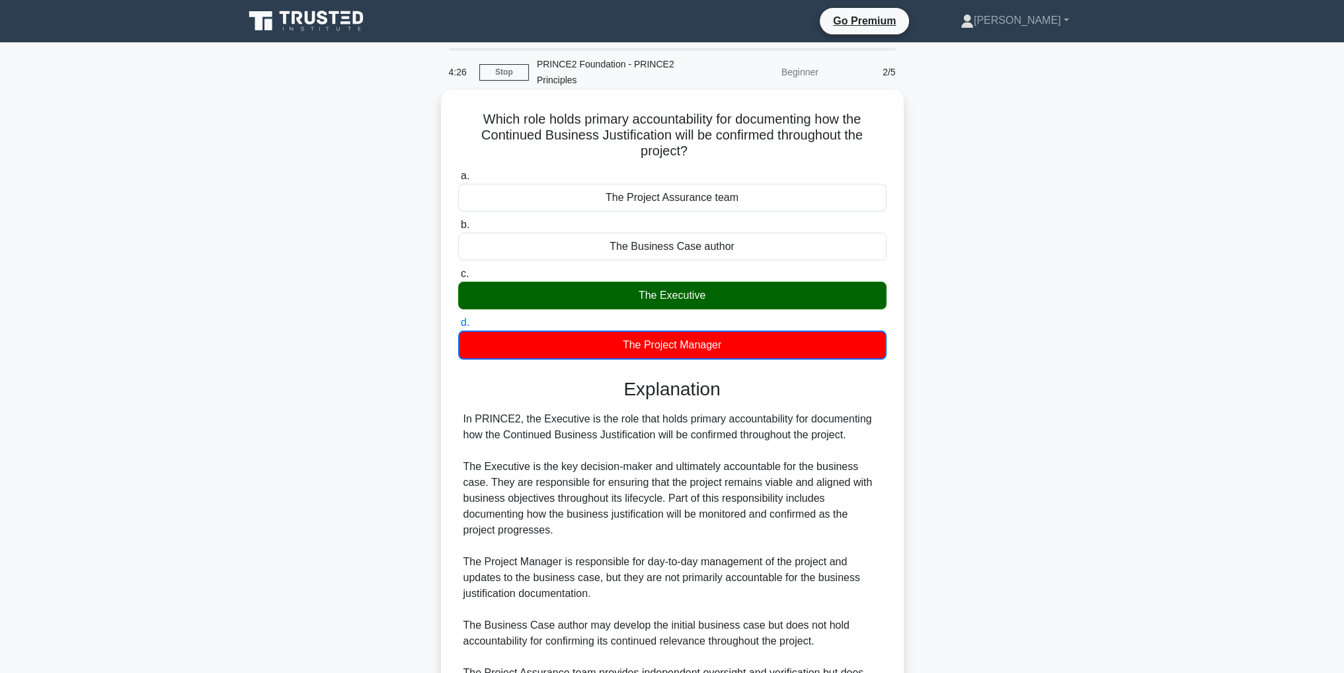
scroll to position [66, 0]
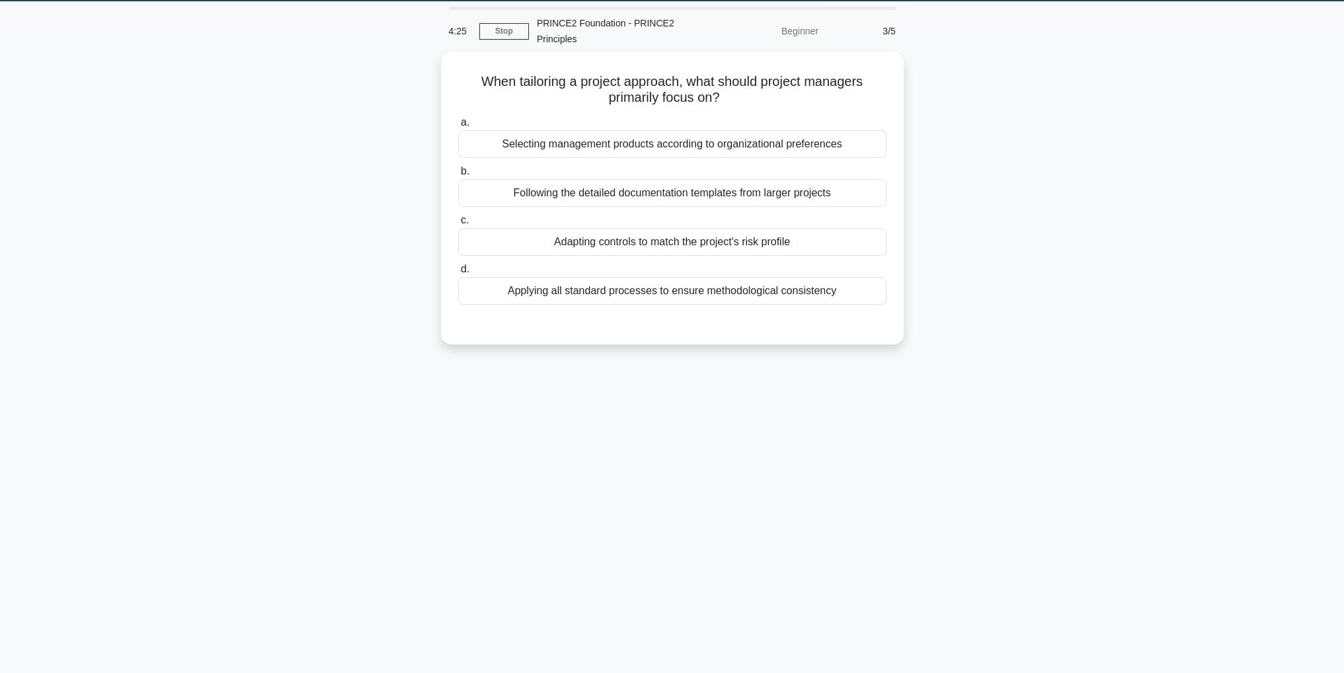
scroll to position [42, 0]
click at [822, 291] on div "Applying all standard processes to ensure methodological consistency" at bounding box center [672, 288] width 428 height 28
click at [458, 270] on input "d. Applying all standard processes to ensure methodological consistency" at bounding box center [458, 266] width 0 height 9
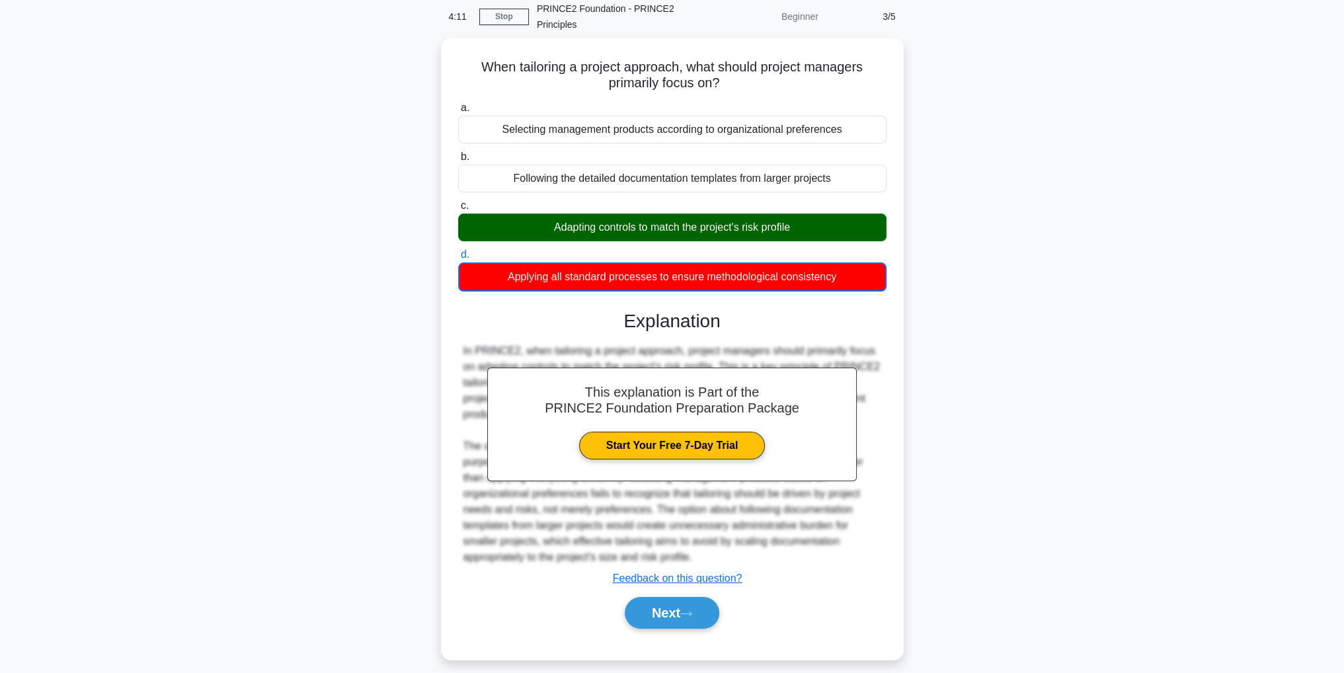
scroll to position [63, 0]
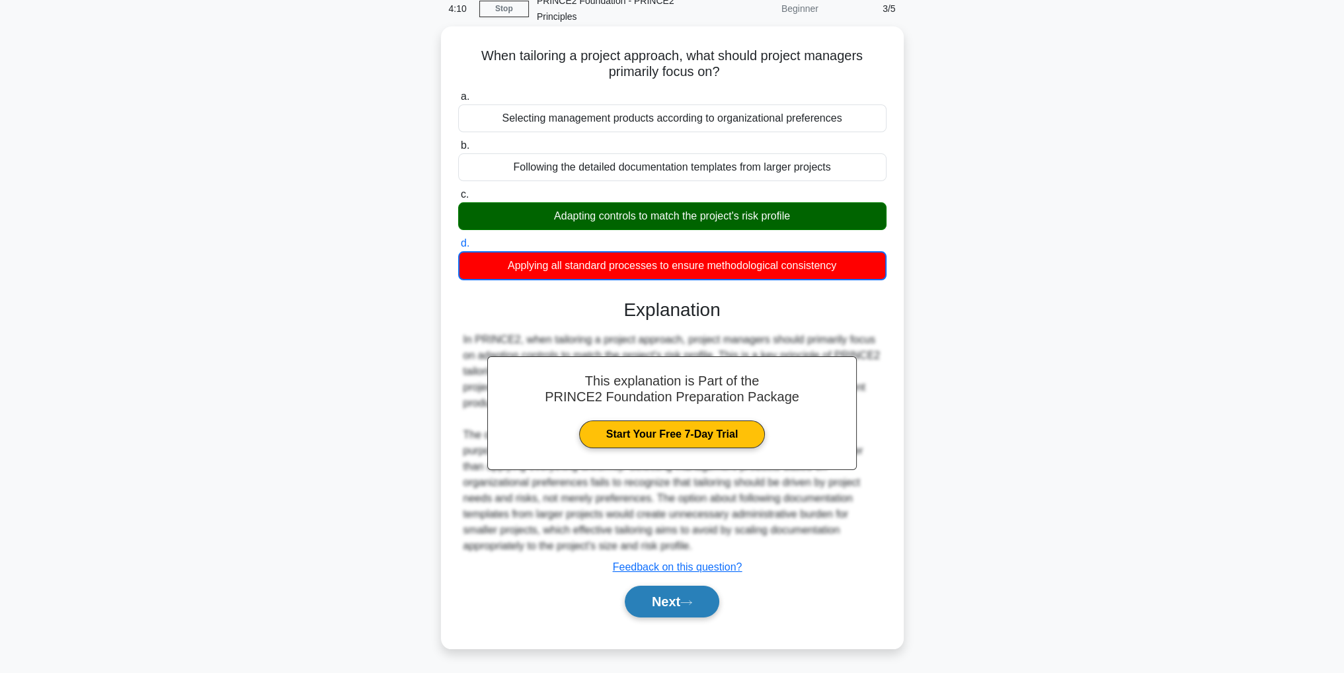
click at [709, 604] on button "Next" at bounding box center [672, 602] width 95 height 32
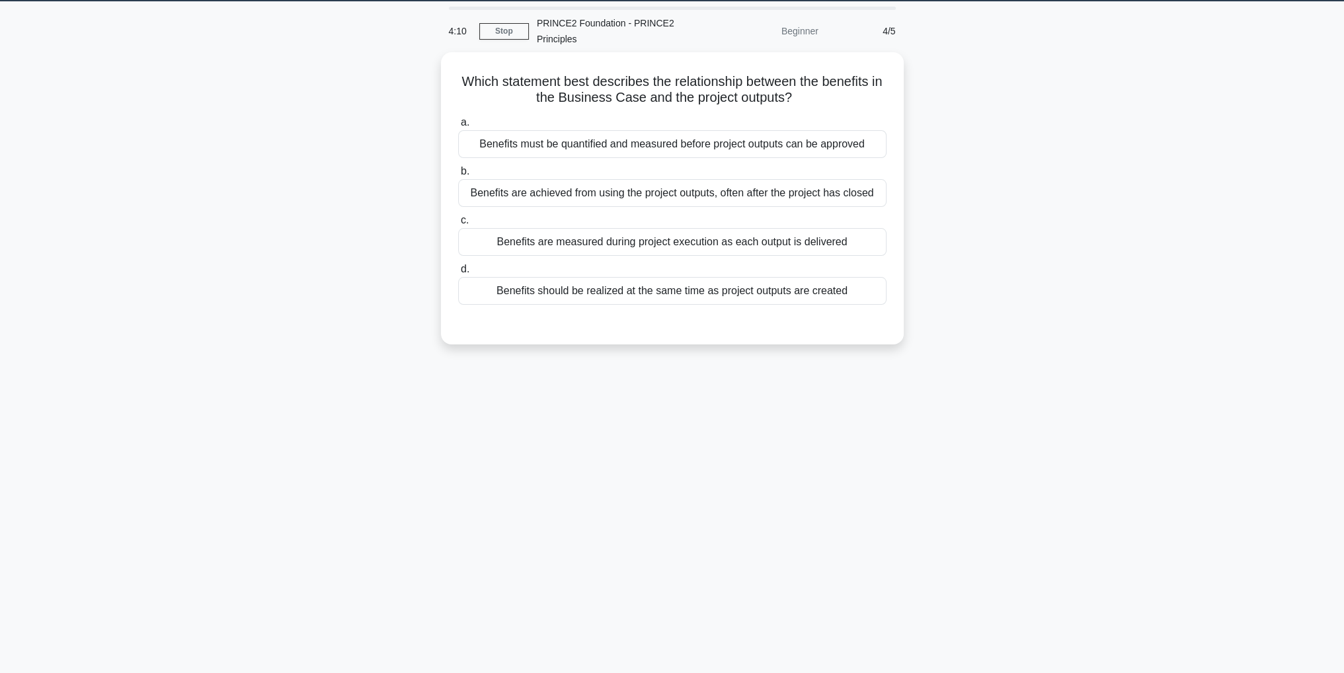
scroll to position [42, 0]
click at [761, 198] on div "Benefits are achieved from using the project outputs, often after the project h…" at bounding box center [672, 190] width 428 height 28
click at [458, 173] on input "b. Benefits are achieved from using the project outputs, often after the projec…" at bounding box center [458, 168] width 0 height 9
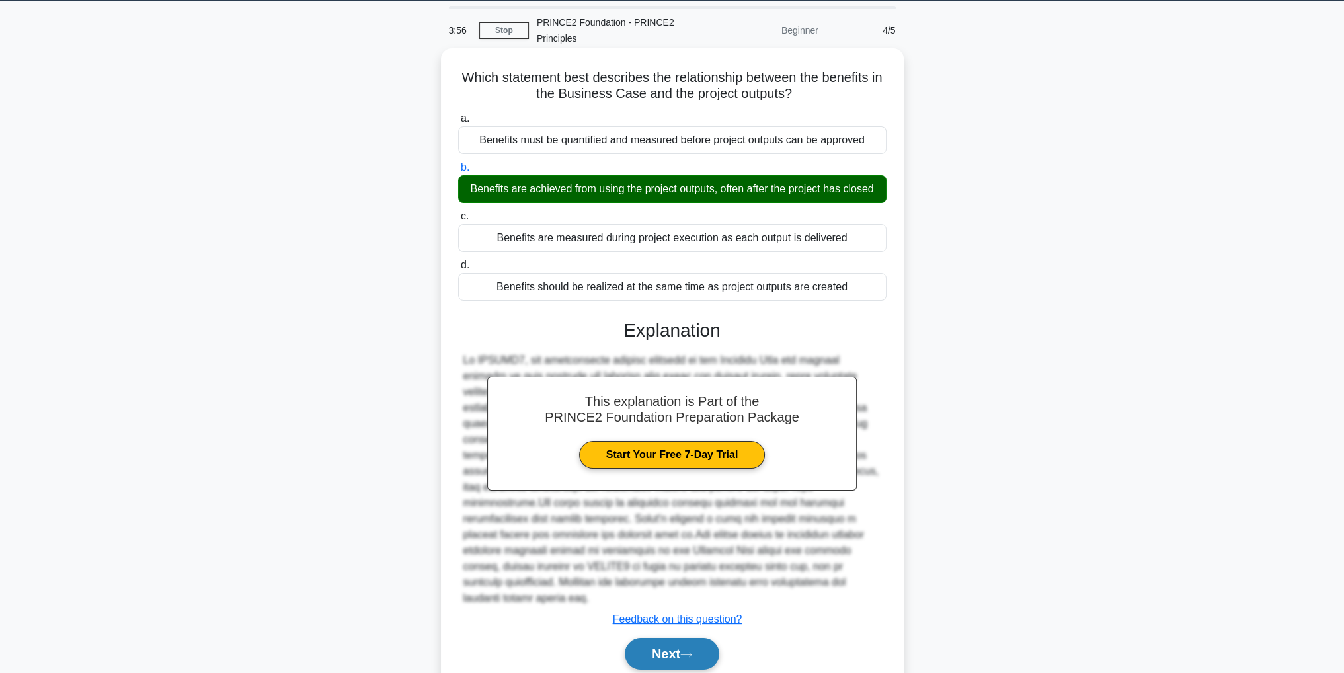
click at [717, 638] on button "Next" at bounding box center [672, 654] width 95 height 32
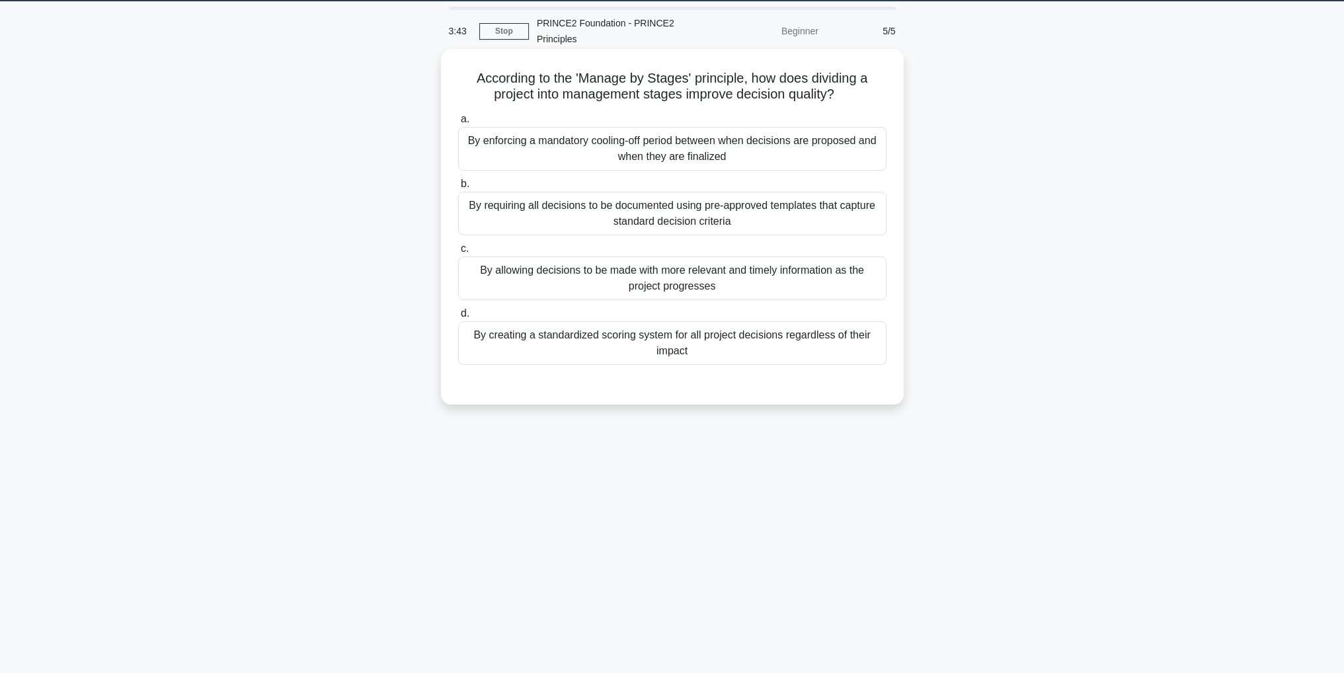
click at [775, 279] on div "By allowing decisions to be made with more relevant and timely information as t…" at bounding box center [672, 278] width 428 height 44
click at [458, 253] on input "c. By allowing decisions to be made with more relevant and timely information a…" at bounding box center [458, 249] width 0 height 9
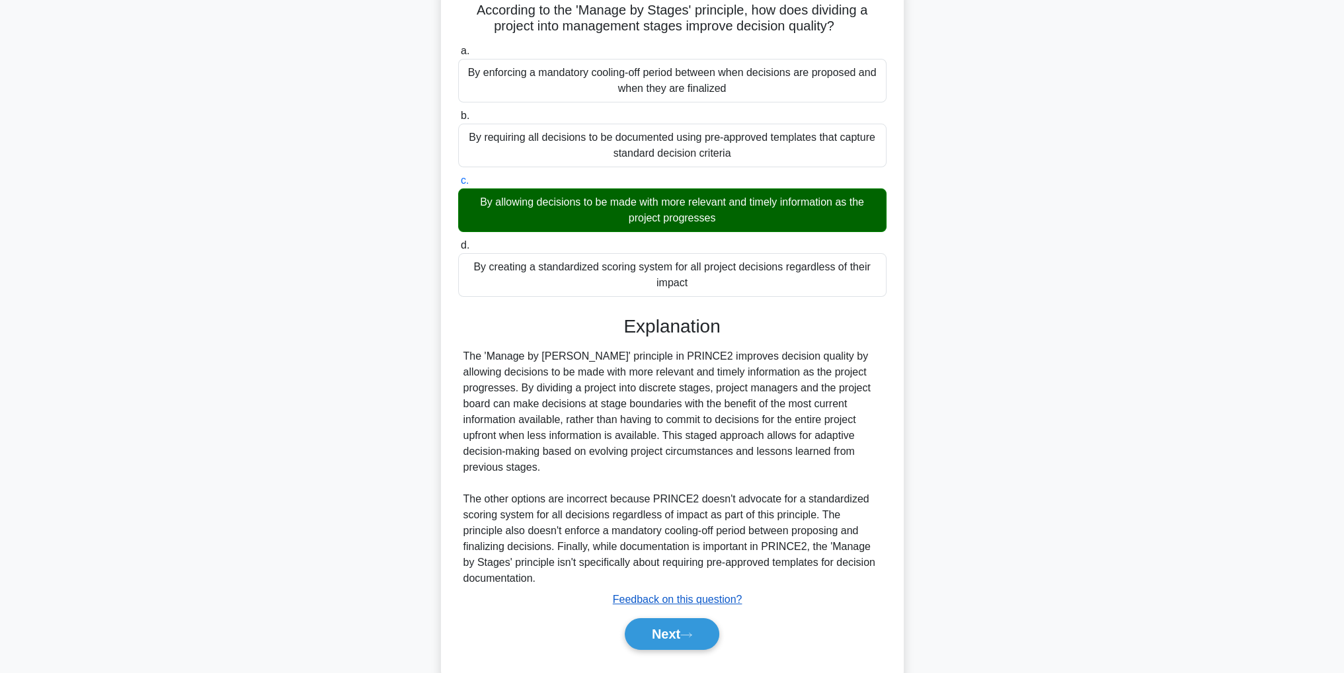
scroll to position [132, 0]
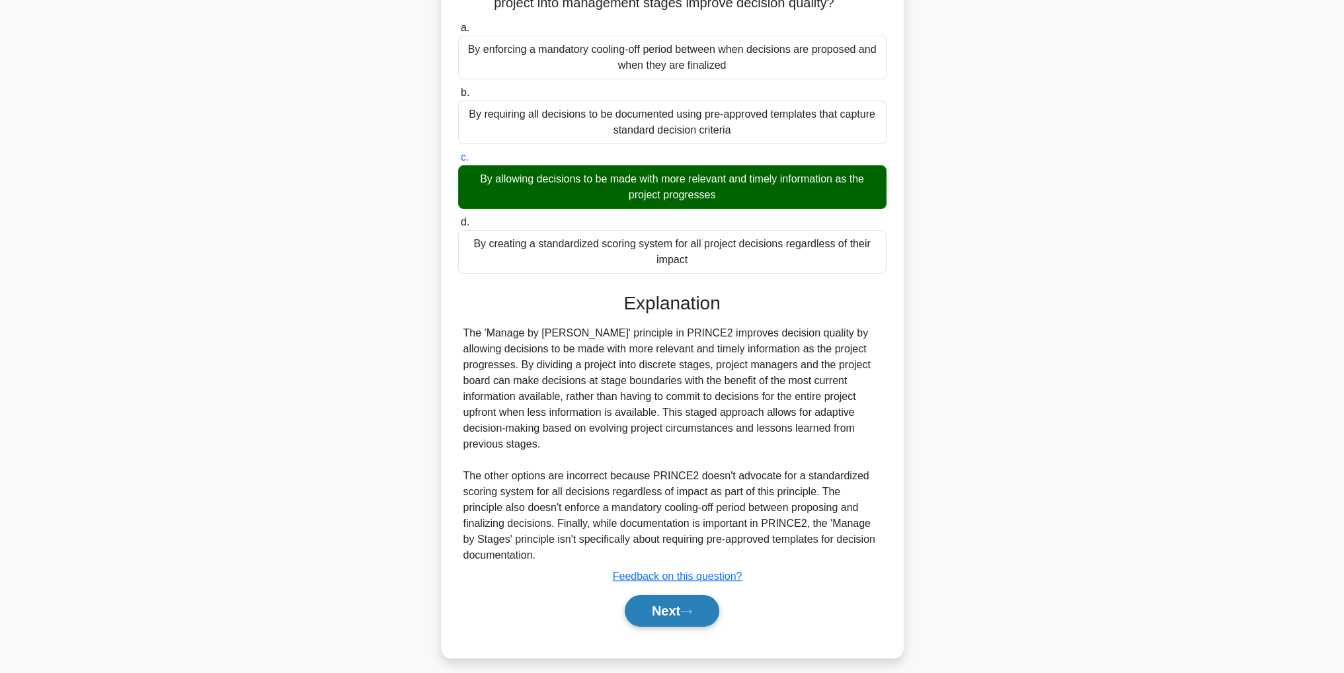
click at [709, 620] on button "Next" at bounding box center [672, 611] width 95 height 32
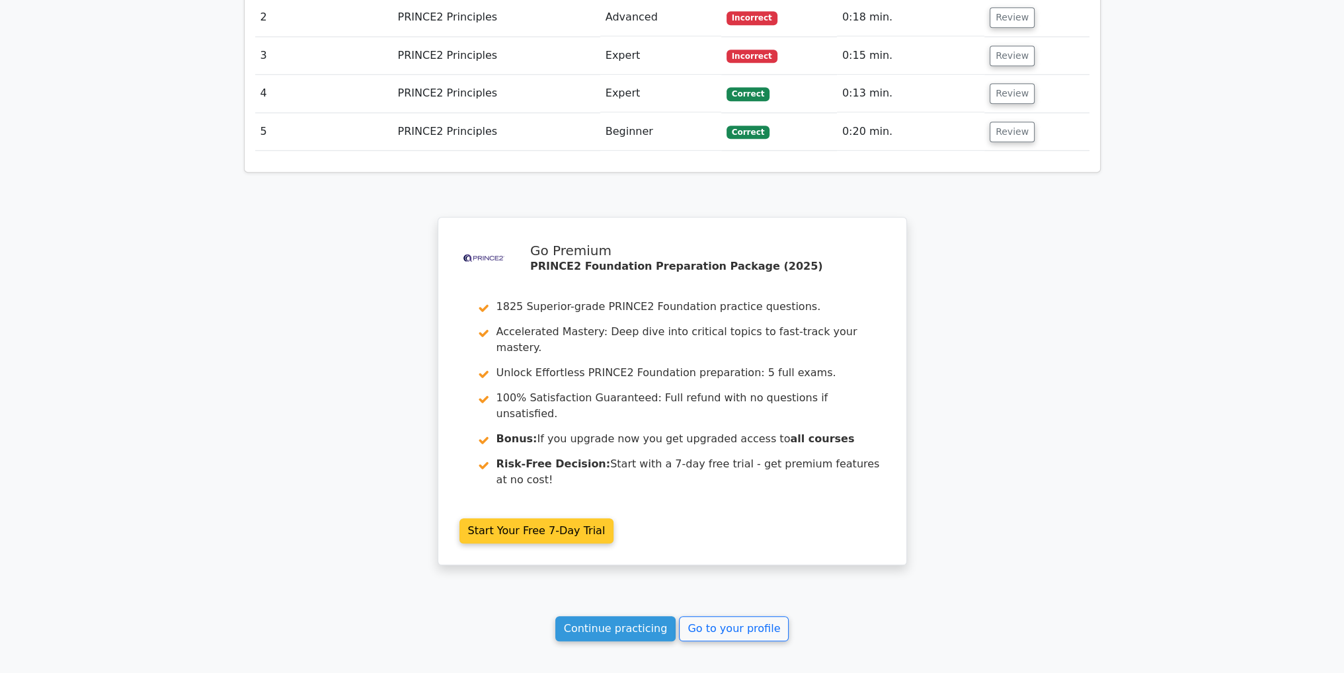
scroll to position [1824, 0]
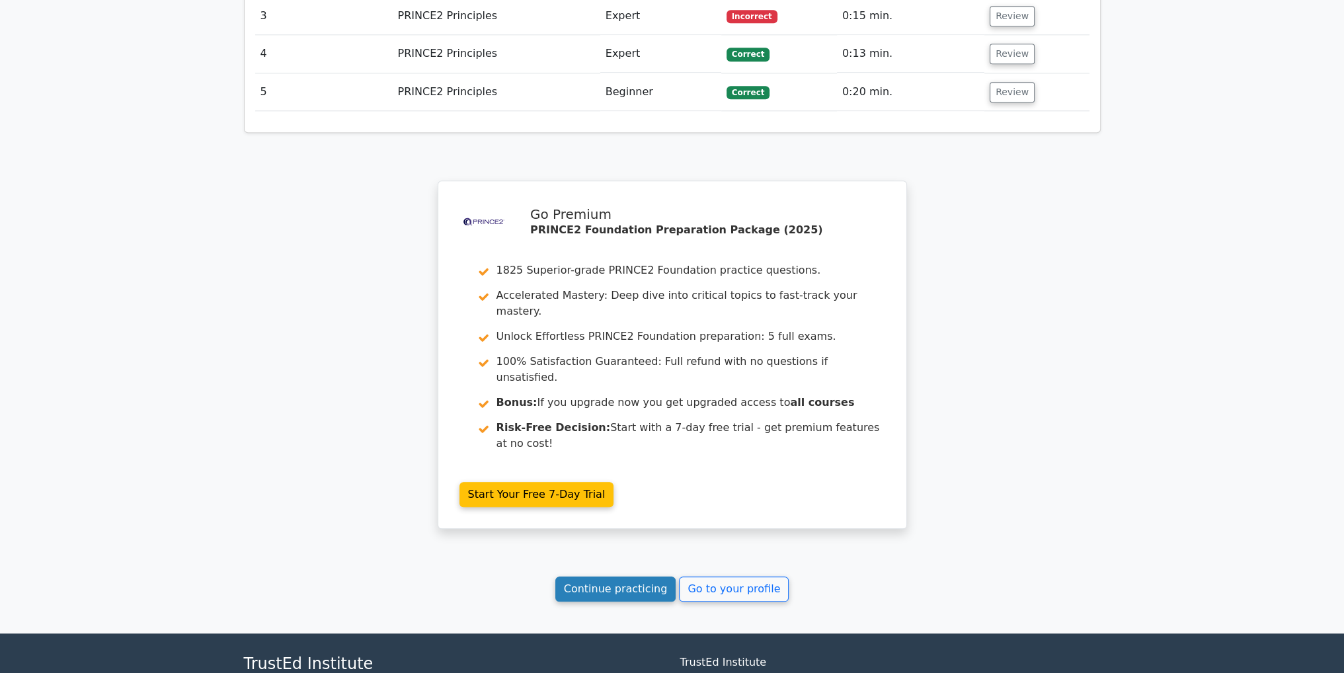
click at [627, 576] on link "Continue practicing" at bounding box center [615, 588] width 121 height 25
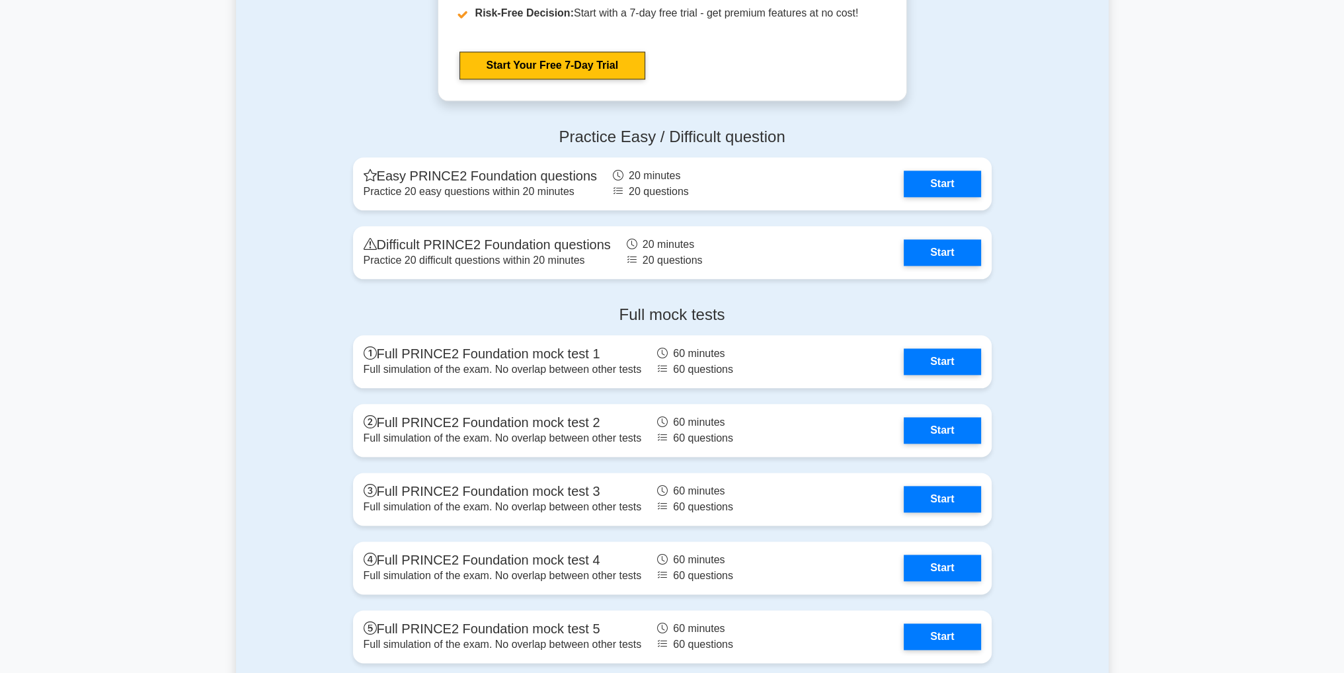
scroll to position [2115, 0]
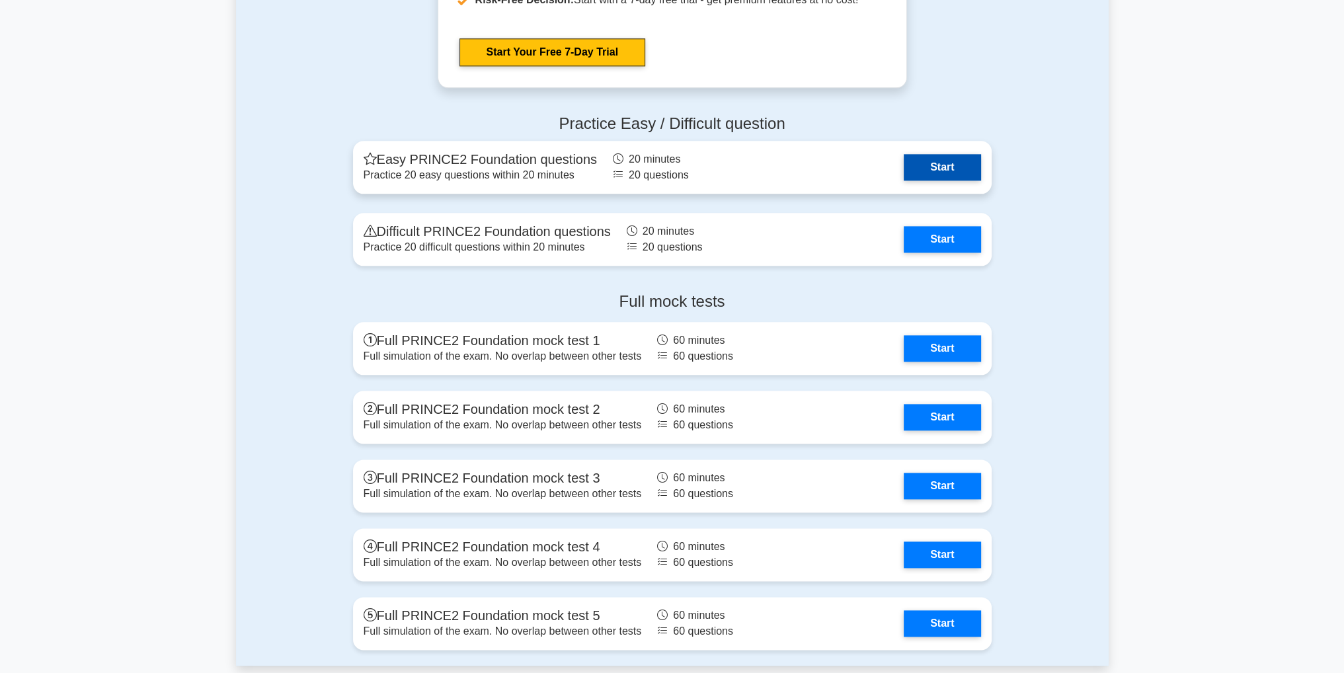
click at [941, 167] on link "Start" at bounding box center [942, 167] width 77 height 26
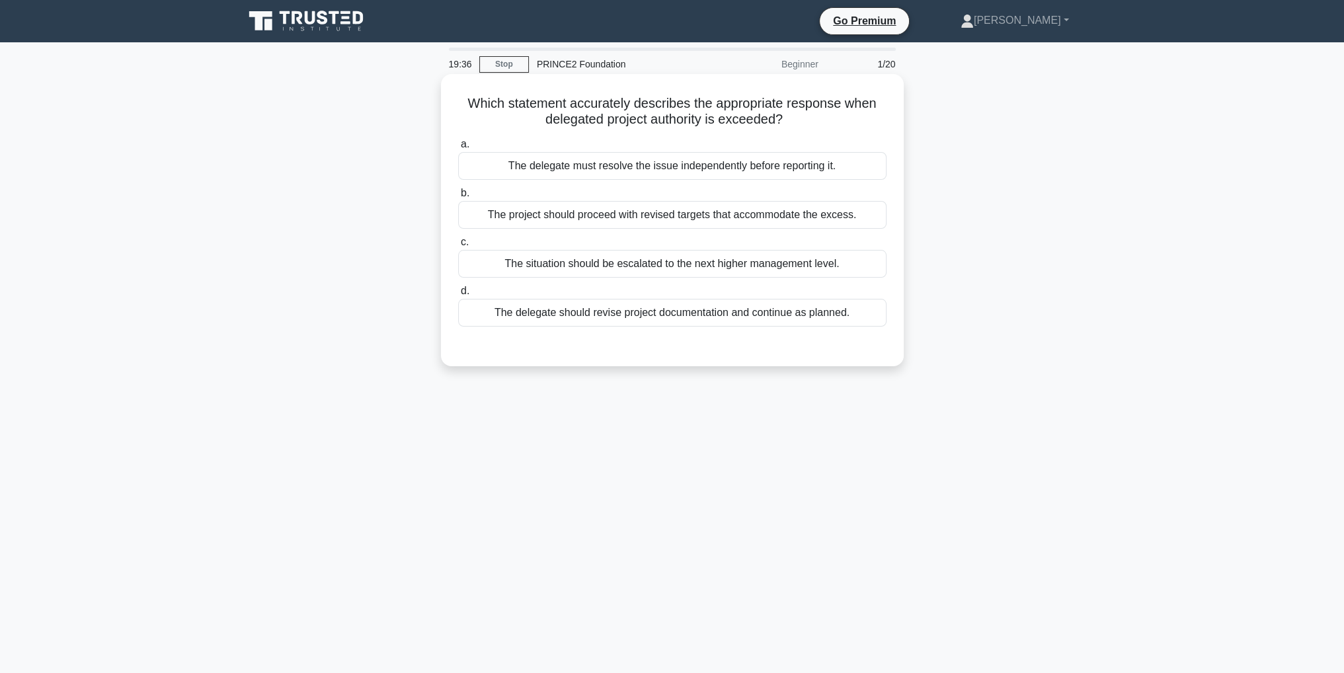
click at [793, 265] on div "The situation should be escalated to the next higher management level." at bounding box center [672, 264] width 428 height 28
click at [659, 266] on div "The situation should be escalated to the next higher management level." at bounding box center [672, 264] width 428 height 28
click at [458, 247] on input "c. The situation should be escalated to the next higher management level." at bounding box center [458, 242] width 0 height 9
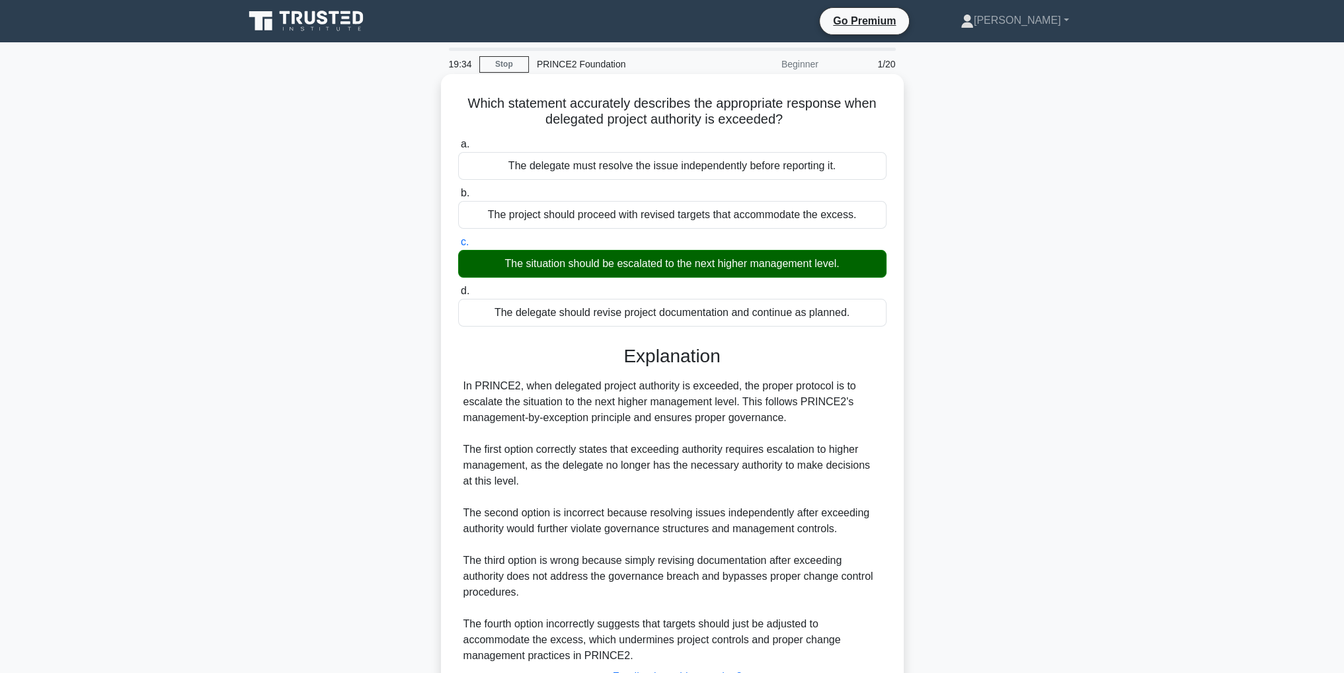
scroll to position [110, 0]
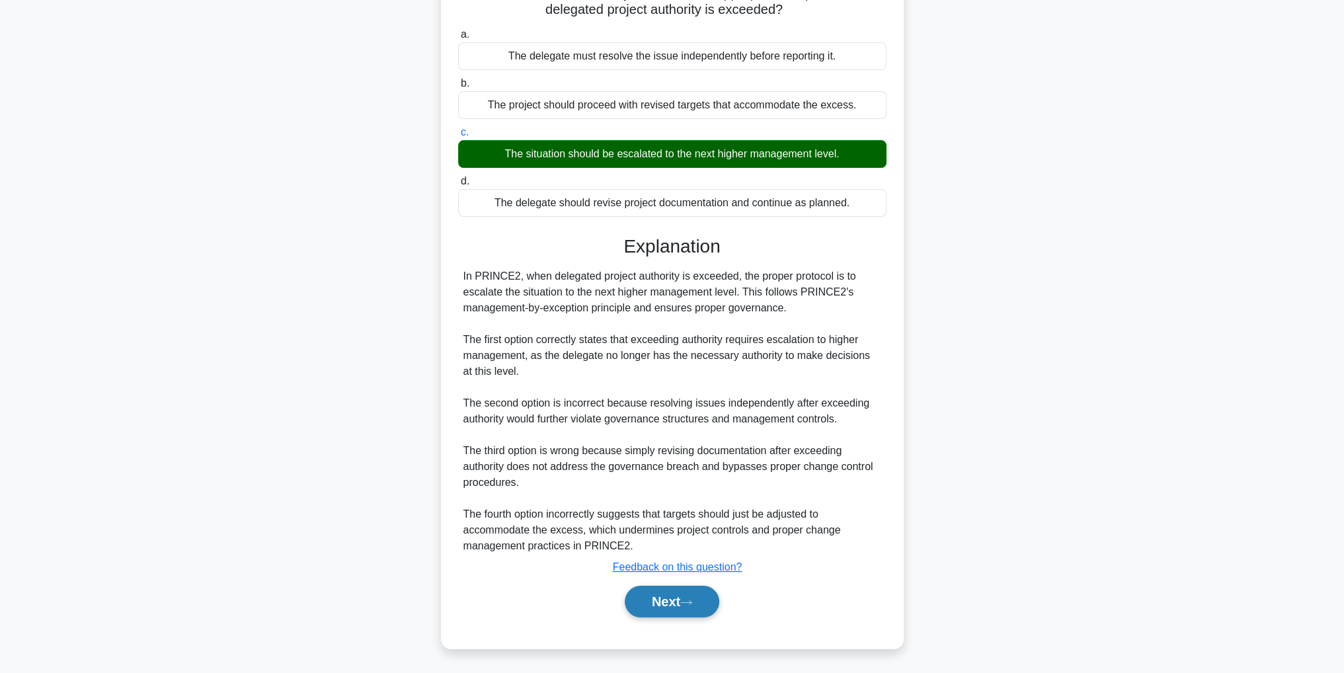
click at [692, 603] on icon at bounding box center [686, 602] width 12 height 7
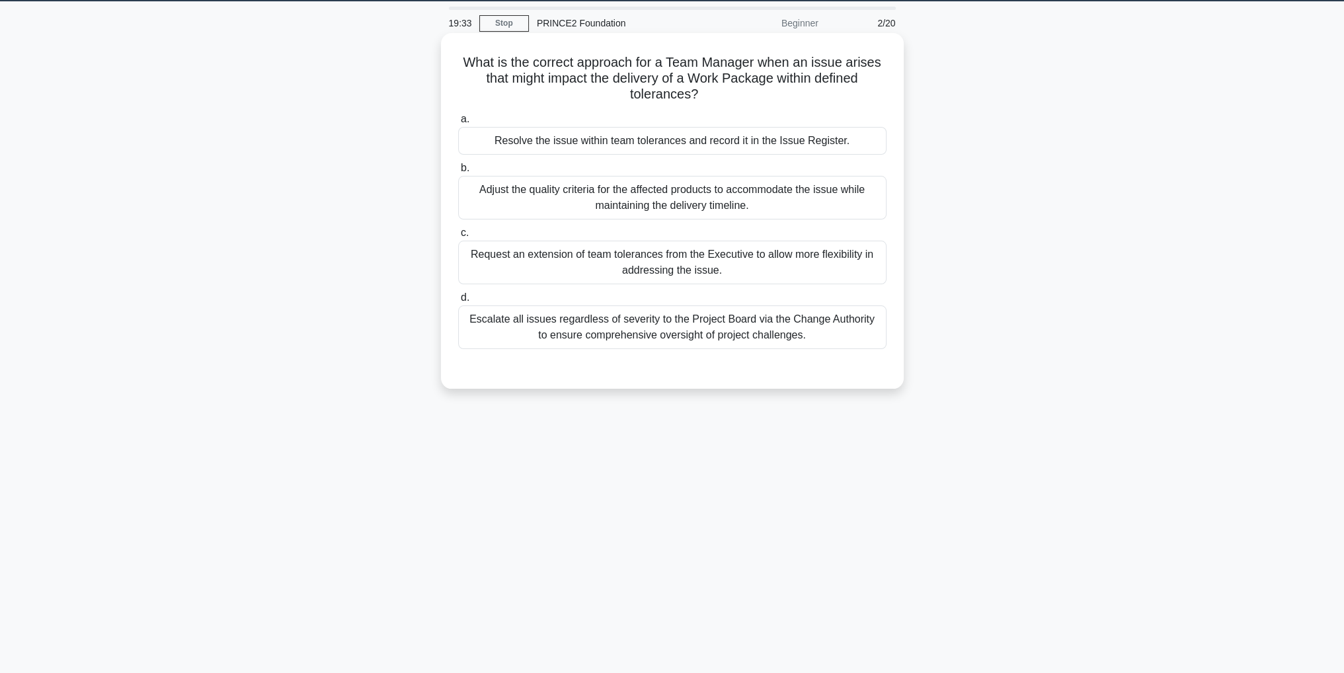
scroll to position [42, 0]
click at [751, 339] on div "Escalate all issues regardless of severity to the Project Board via the Change …" at bounding box center [672, 327] width 428 height 44
click at [458, 302] on input "d. Escalate all issues regardless of severity to the Project Board via the Chan…" at bounding box center [458, 297] width 0 height 9
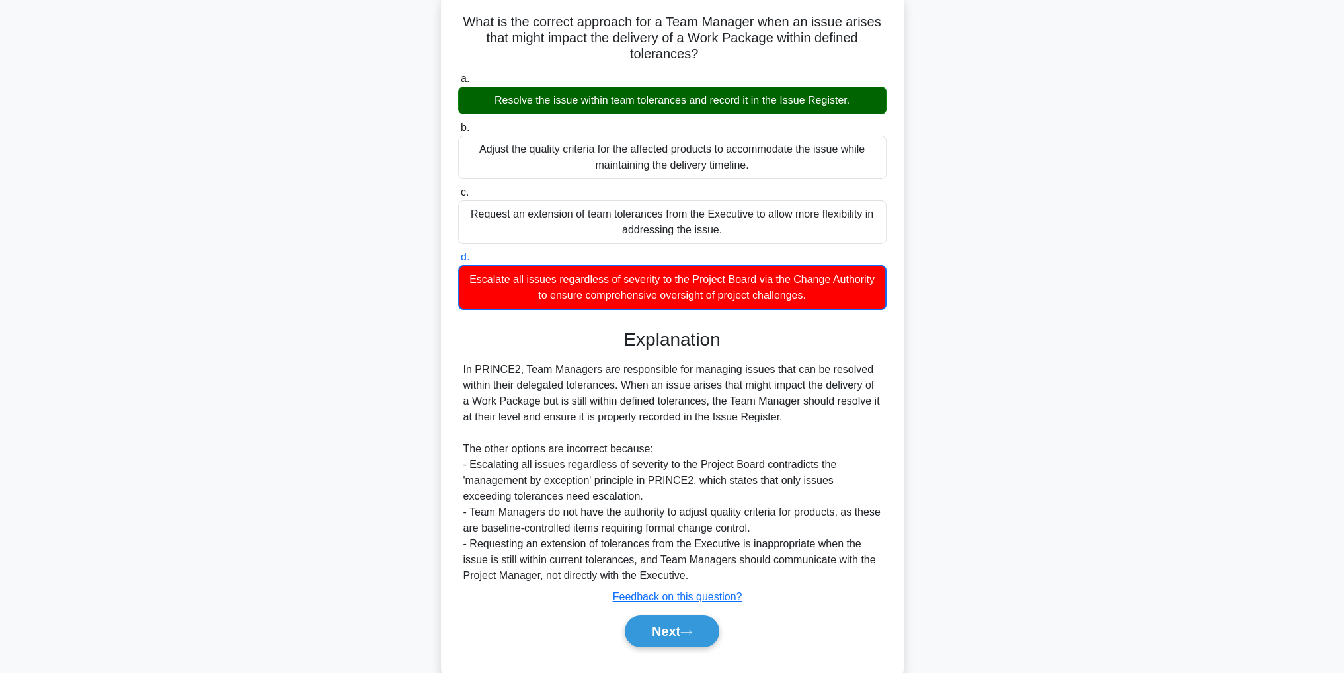
scroll to position [108, 0]
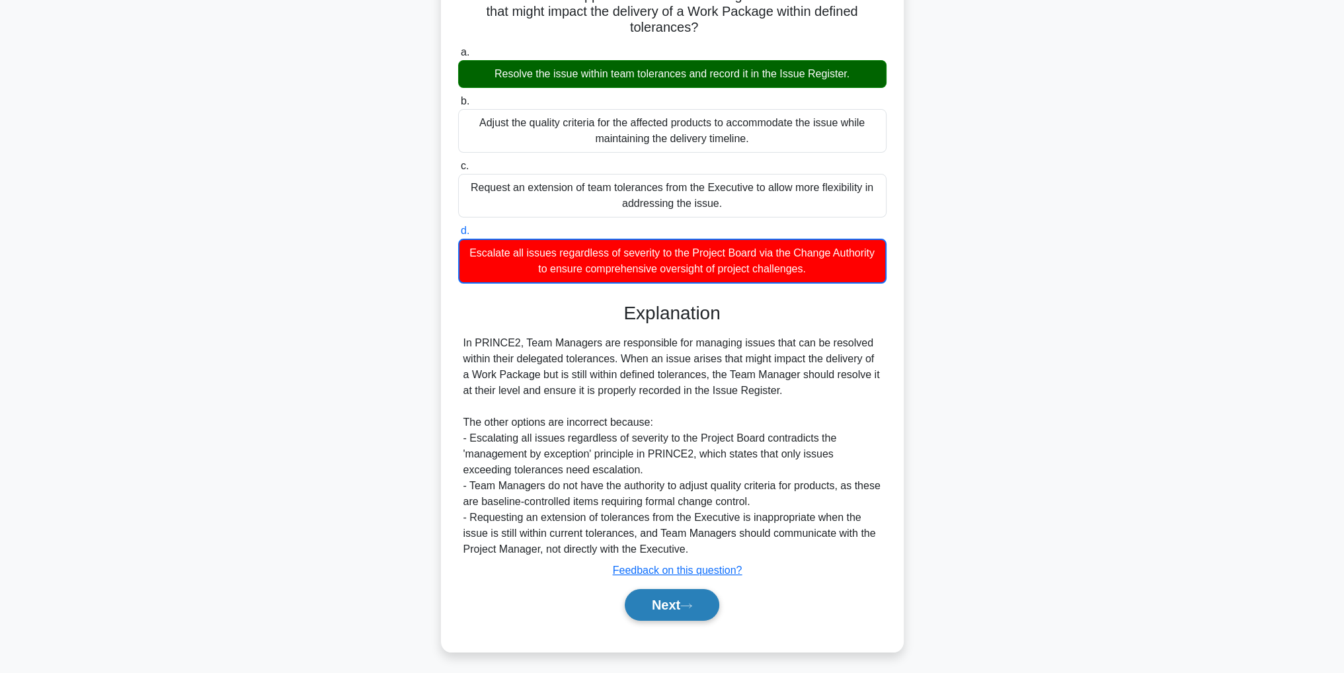
click at [674, 614] on button "Next" at bounding box center [672, 605] width 95 height 32
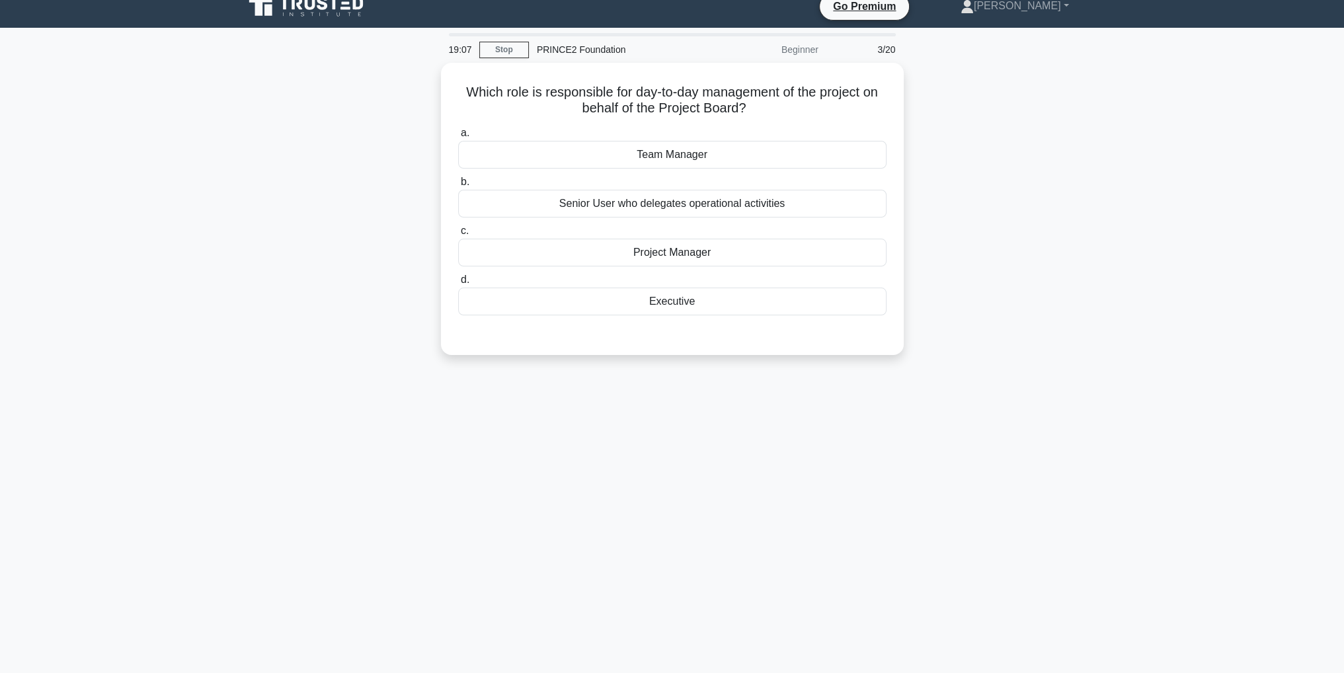
scroll to position [0, 0]
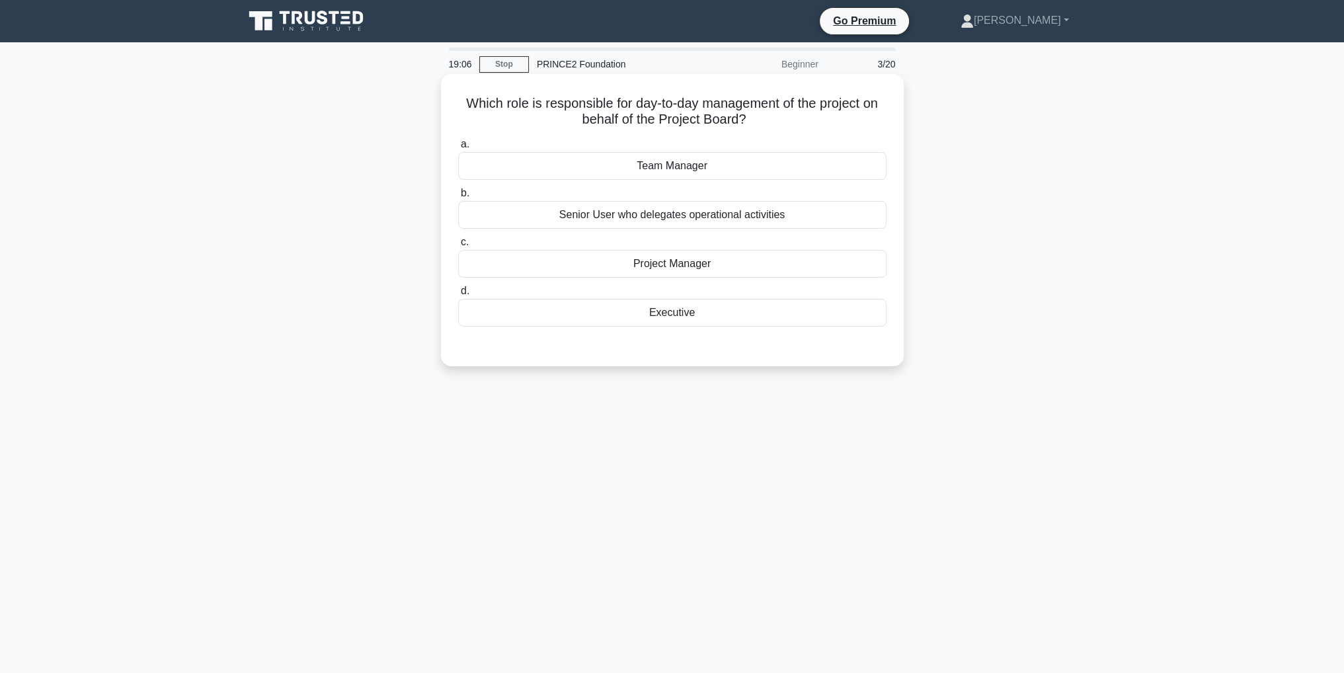
click at [674, 160] on div "Team Manager" at bounding box center [672, 166] width 428 height 28
click at [458, 149] on input "a. Team Manager" at bounding box center [458, 144] width 0 height 9
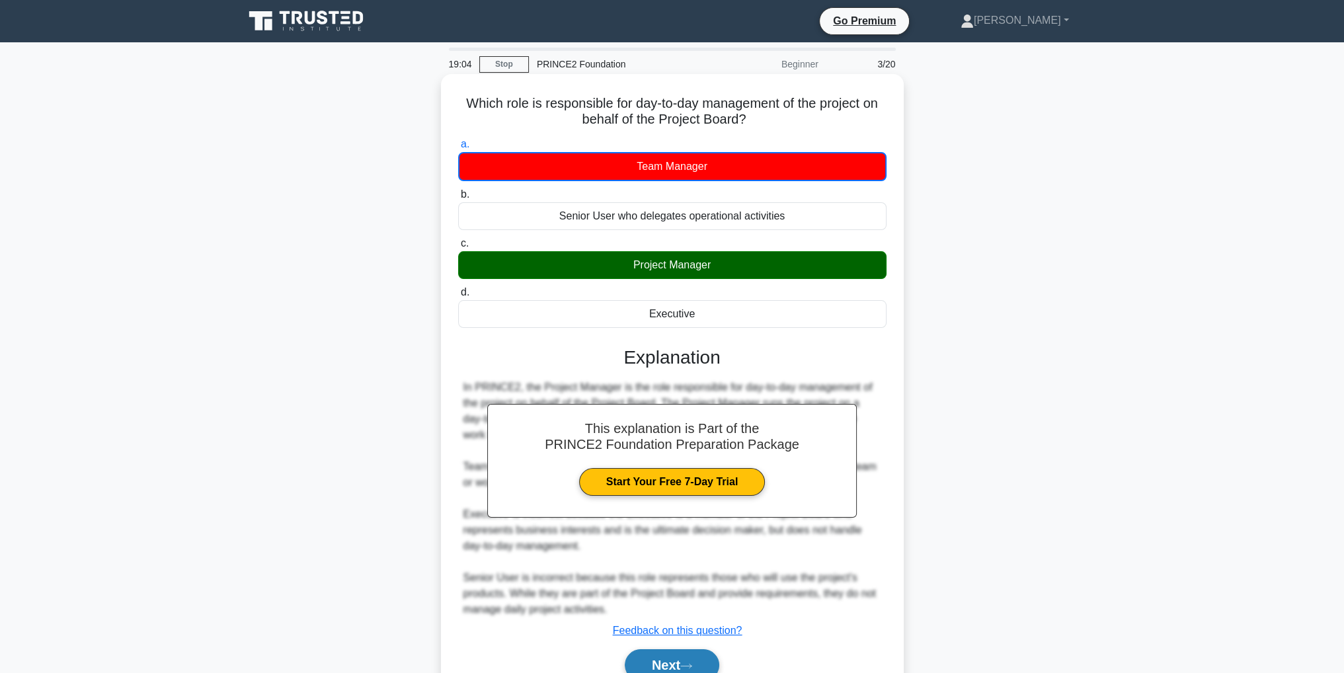
click at [707, 662] on button "Next" at bounding box center [672, 665] width 95 height 32
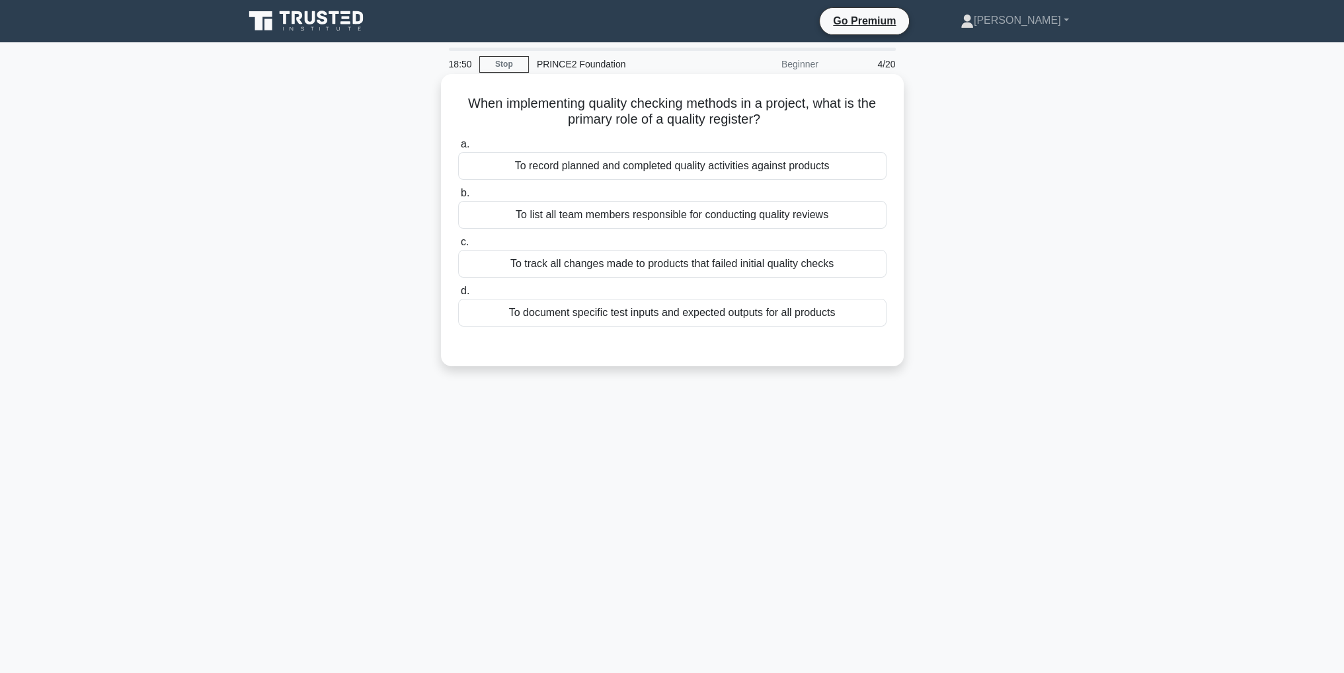
click at [819, 173] on div "To record planned and completed quality activities against products" at bounding box center [672, 166] width 428 height 28
click at [458, 149] on input "a. To record planned and completed quality activities against products" at bounding box center [458, 144] width 0 height 9
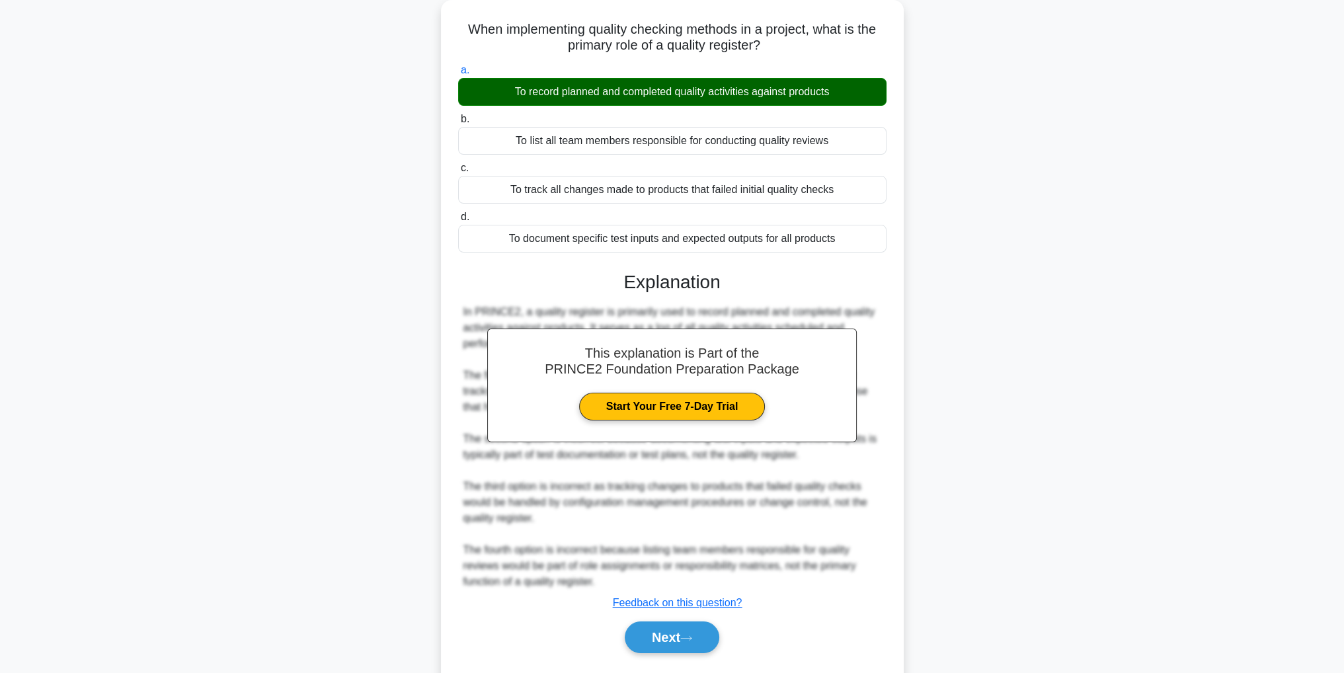
scroll to position [110, 0]
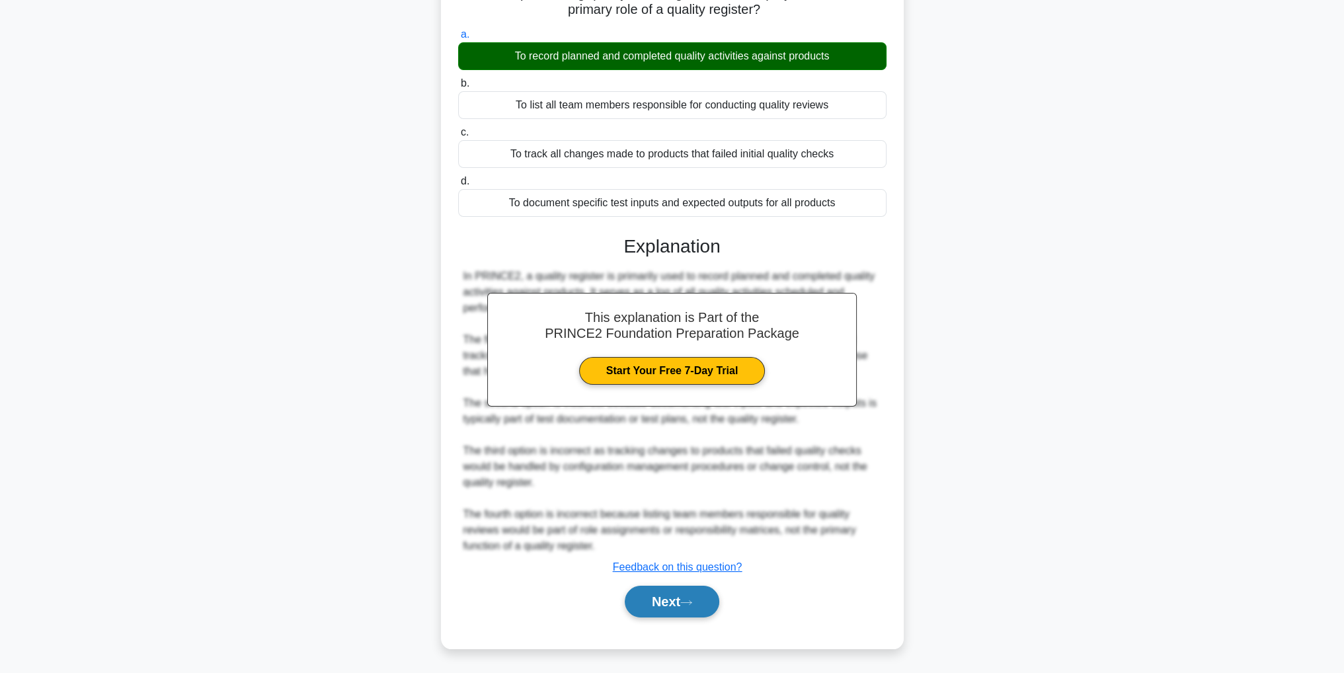
click at [701, 611] on button "Next" at bounding box center [672, 602] width 95 height 32
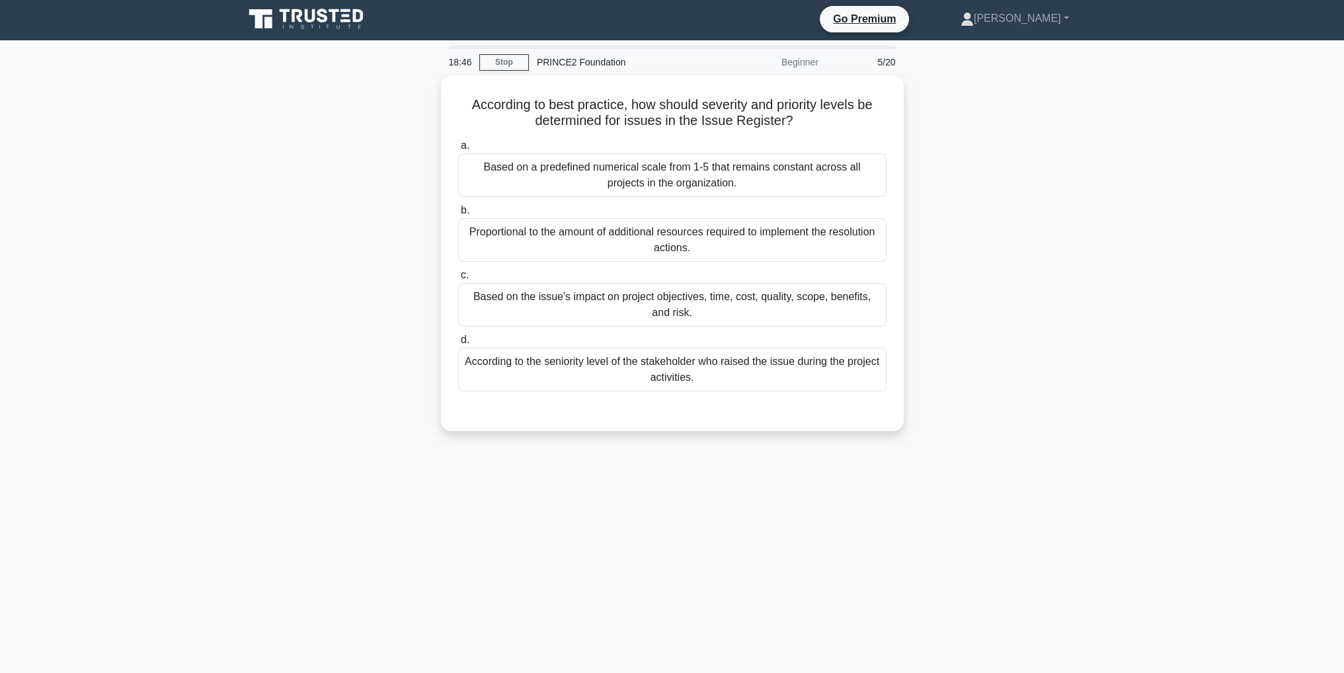
scroll to position [0, 0]
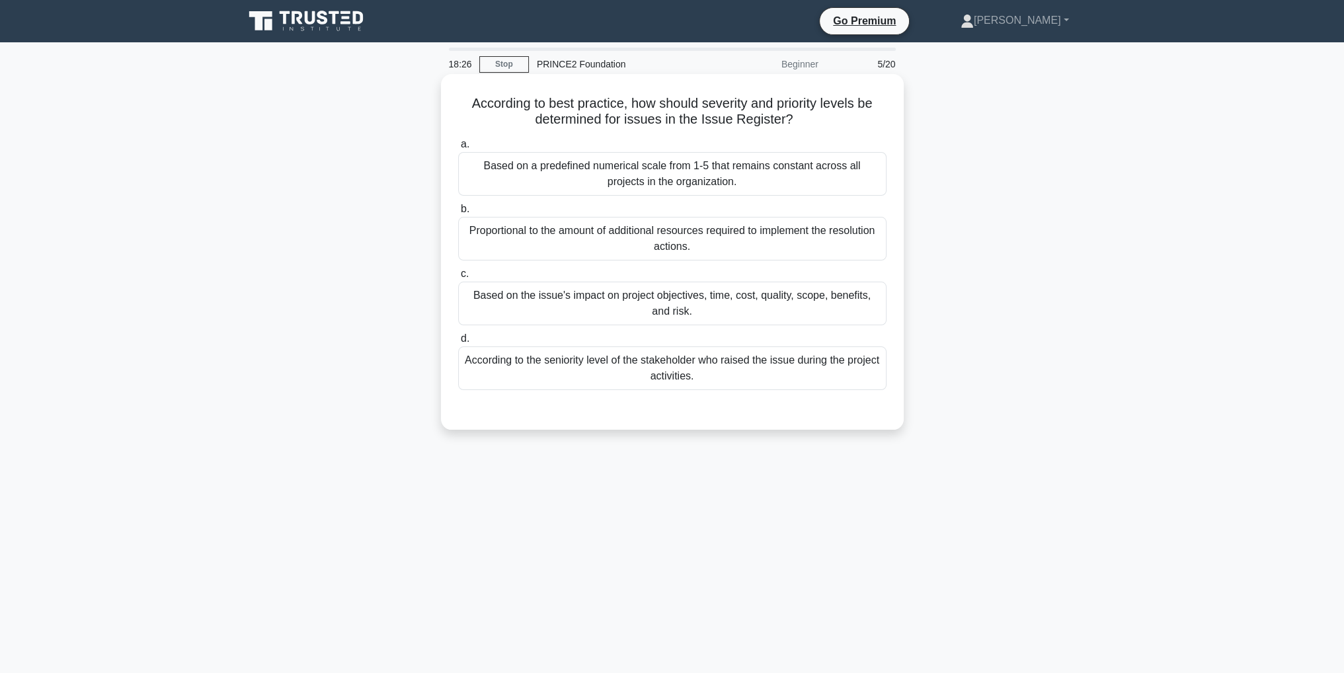
click at [822, 250] on div "Proportional to the amount of additional resources required to implement the re…" at bounding box center [672, 239] width 428 height 44
click at [458, 214] on input "b. Proportional to the amount of additional resources required to implement the…" at bounding box center [458, 209] width 0 height 9
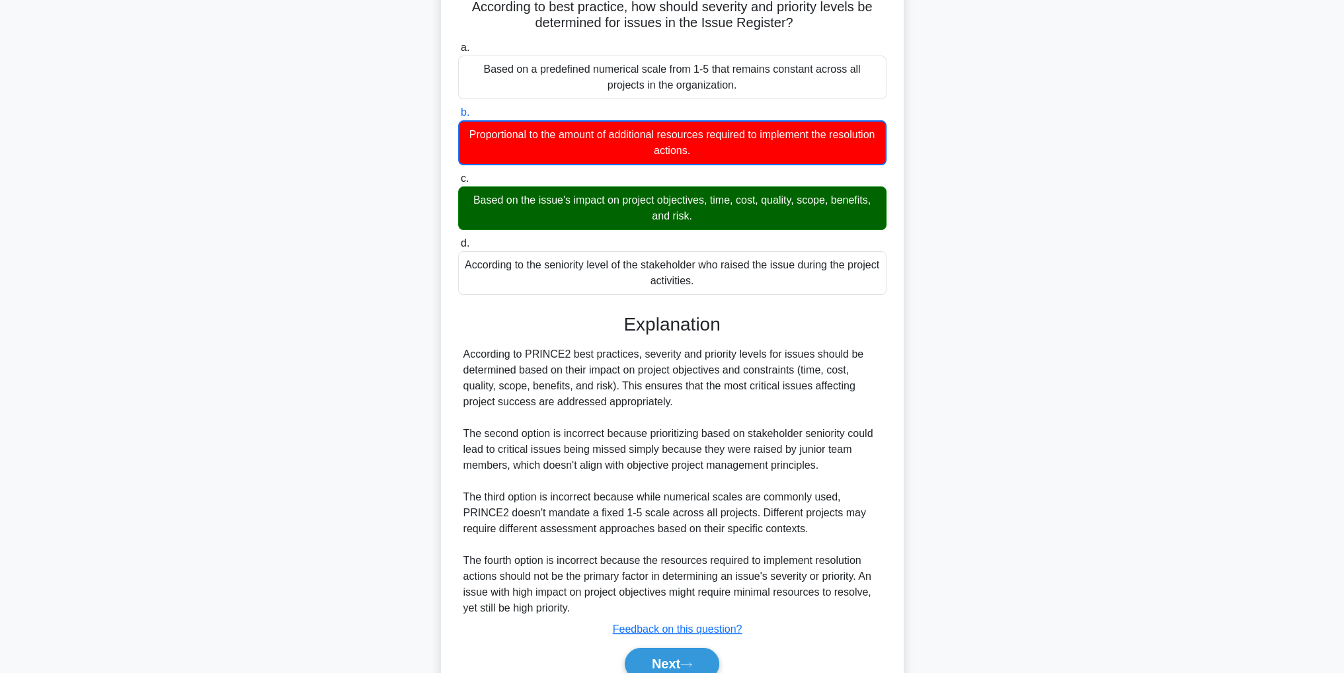
scroll to position [12, 0]
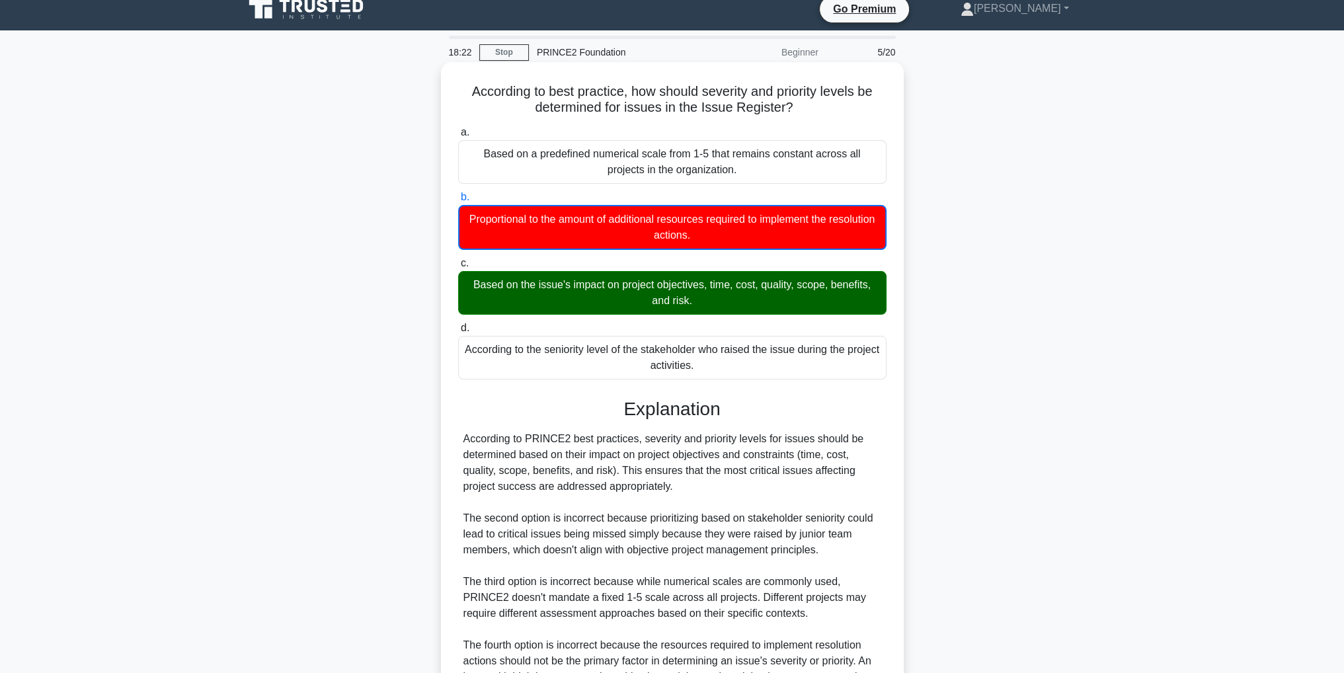
click at [690, 623] on div "Explanation According to PRINCE2 best practices, severity and priority levels f…" at bounding box center [672, 583] width 428 height 371
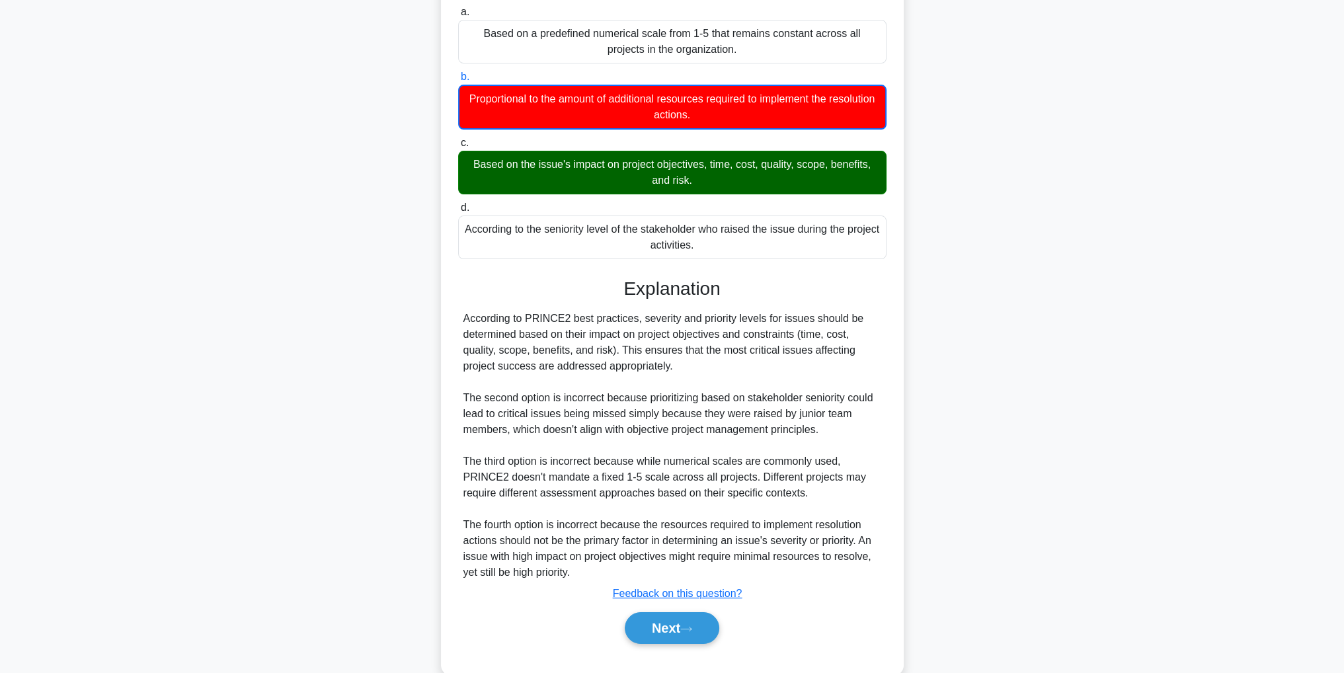
click at [692, 625] on icon at bounding box center [686, 628] width 12 height 7
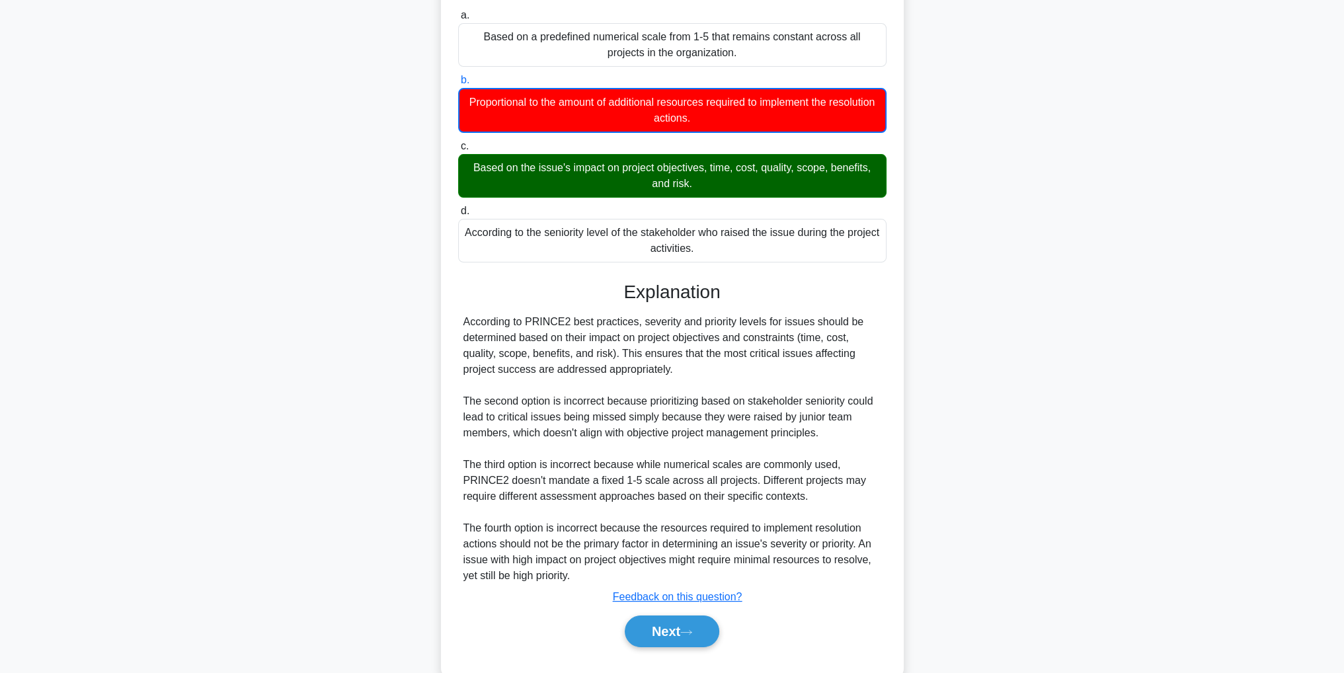
scroll to position [42, 0]
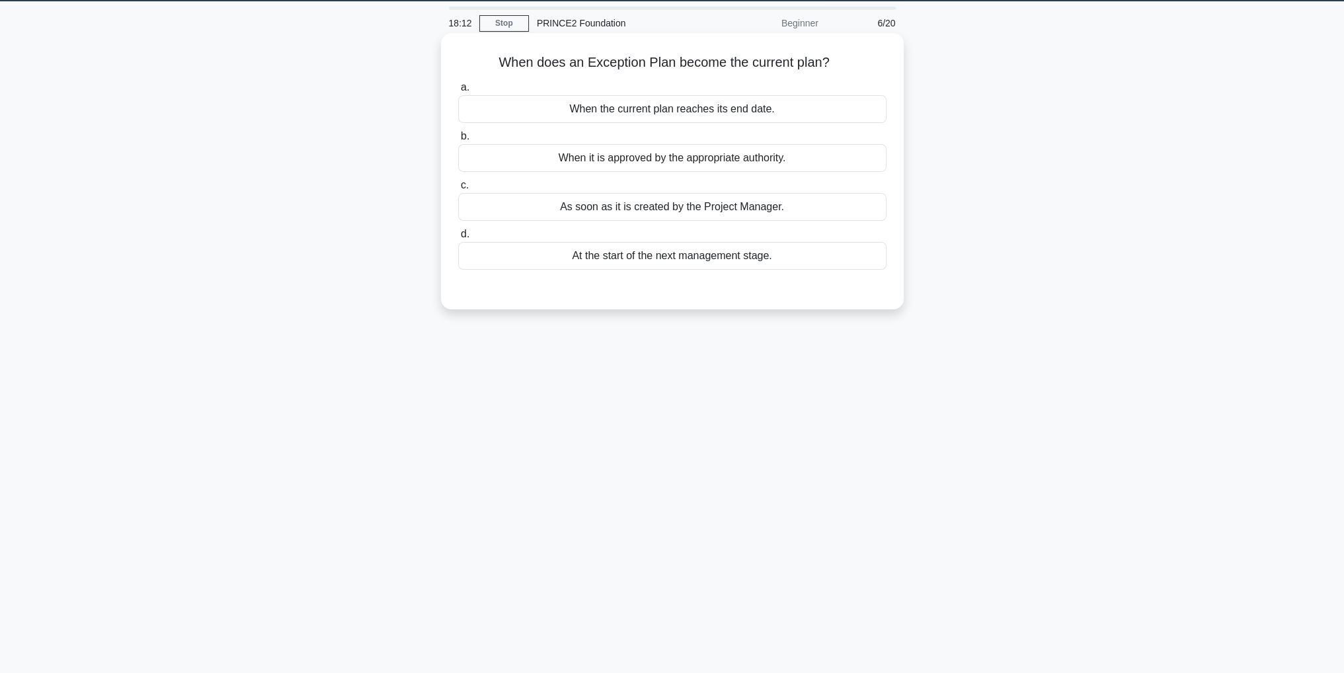
click at [754, 155] on div "When it is approved by the appropriate authority." at bounding box center [672, 158] width 428 height 28
click at [458, 141] on input "b. When it is approved by the appropriate authority." at bounding box center [458, 136] width 0 height 9
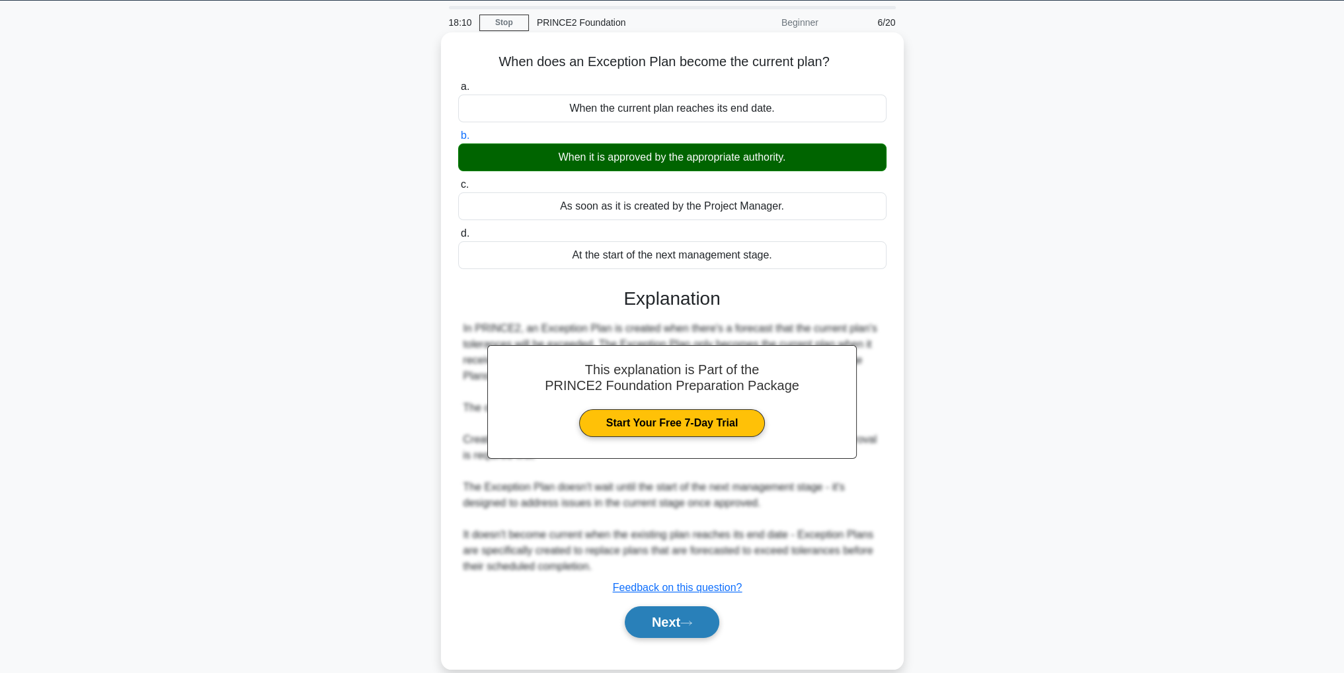
click at [678, 627] on button "Next" at bounding box center [672, 622] width 95 height 32
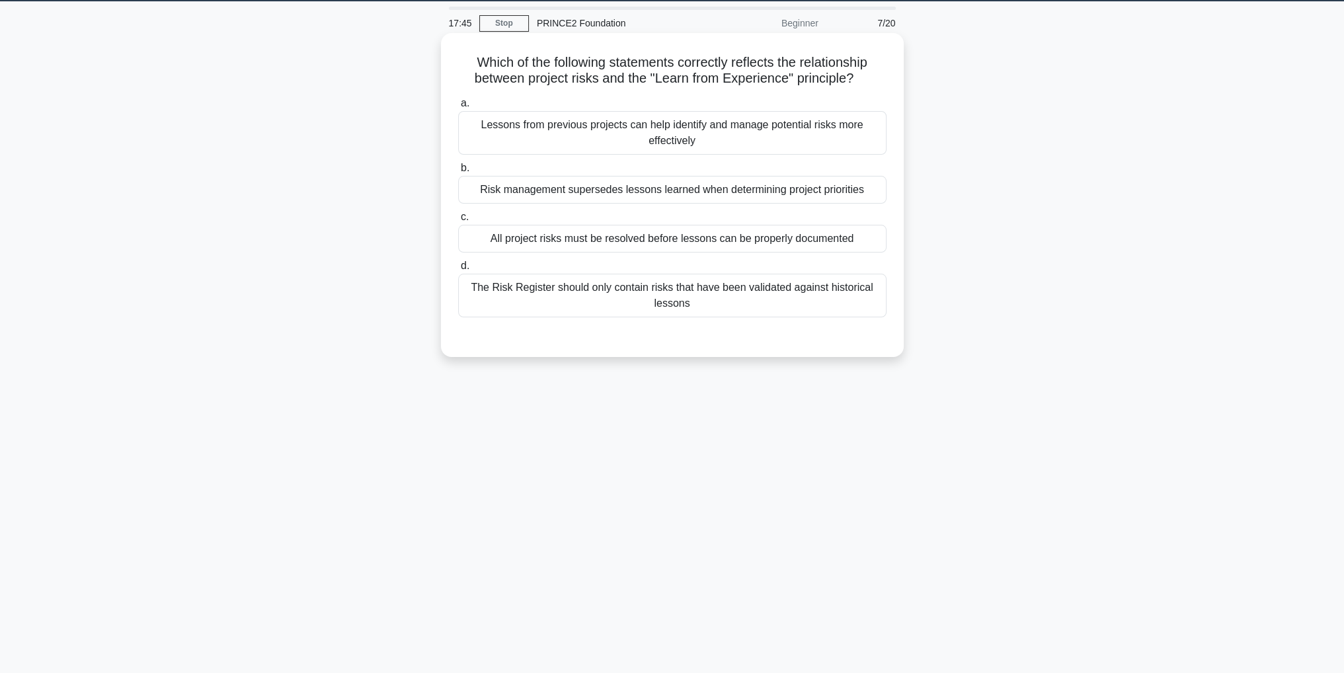
click at [817, 141] on div "Lessons from previous projects can help identify and manage potential risks mor…" at bounding box center [672, 133] width 428 height 44
click at [458, 108] on input "a. Lessons from previous projects can help identify and manage potential risks …" at bounding box center [458, 103] width 0 height 9
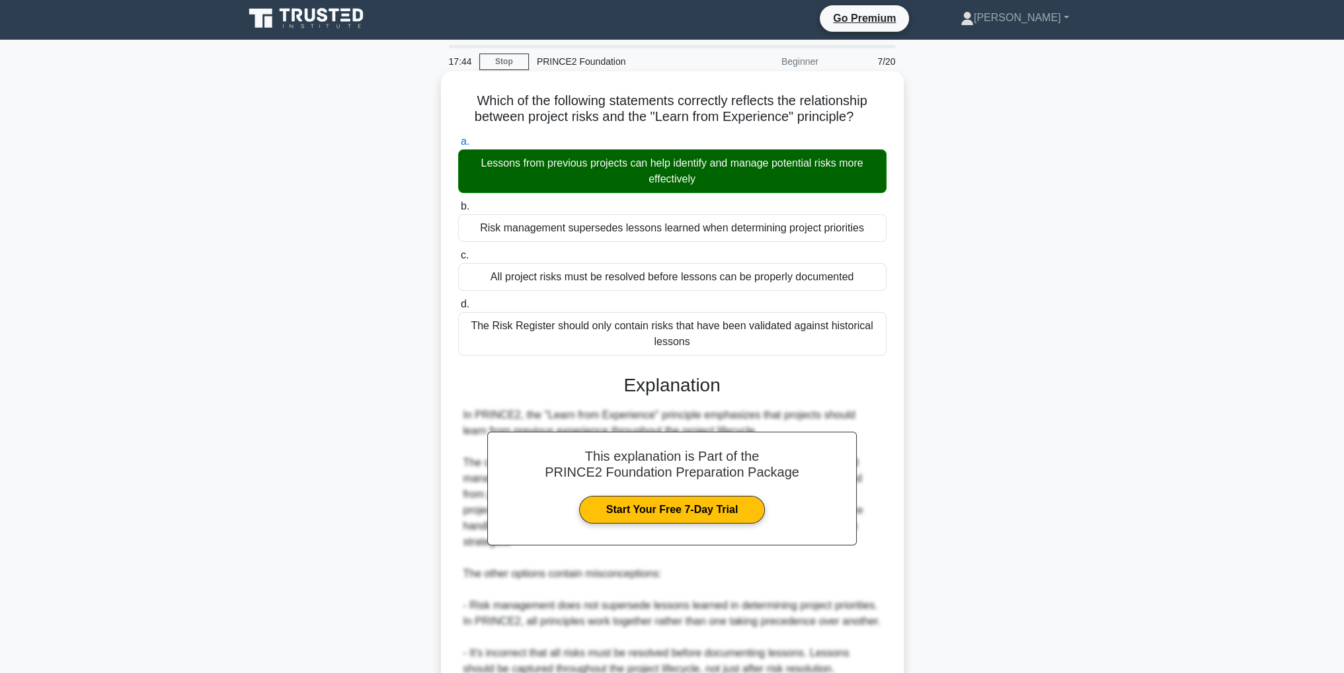
scroll to position [0, 0]
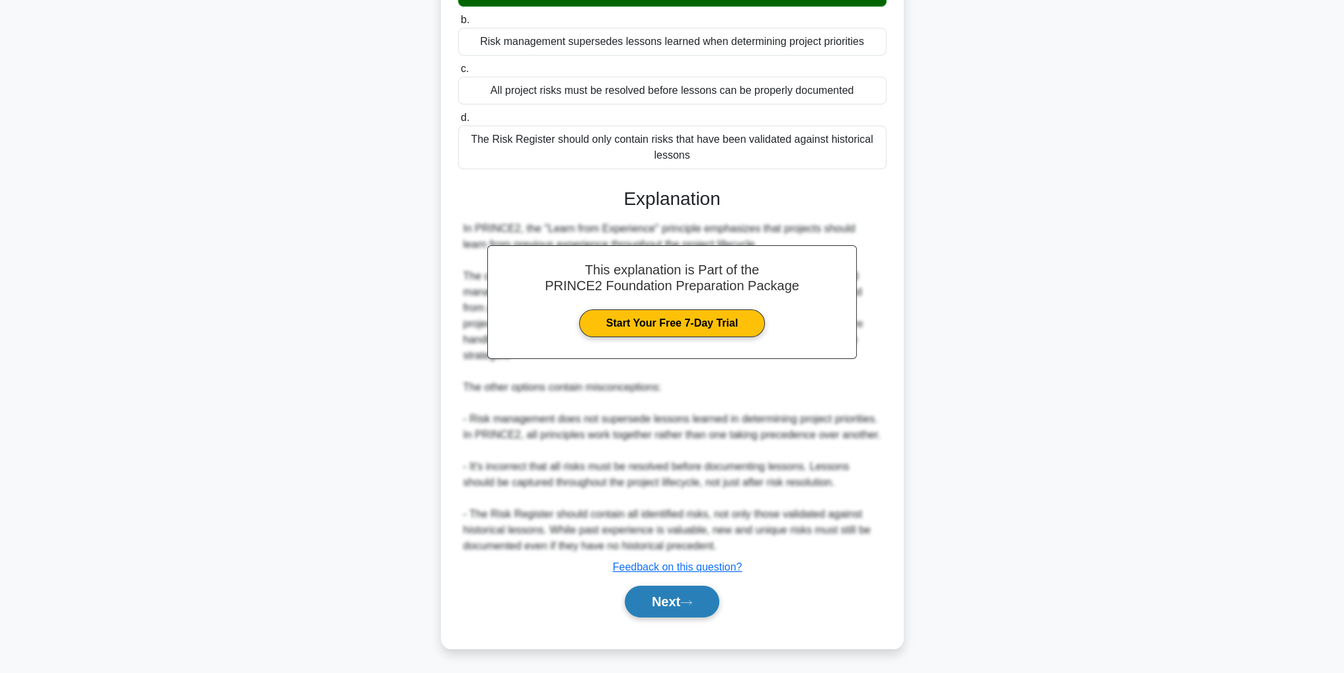
click at [719, 609] on button "Next" at bounding box center [672, 602] width 95 height 32
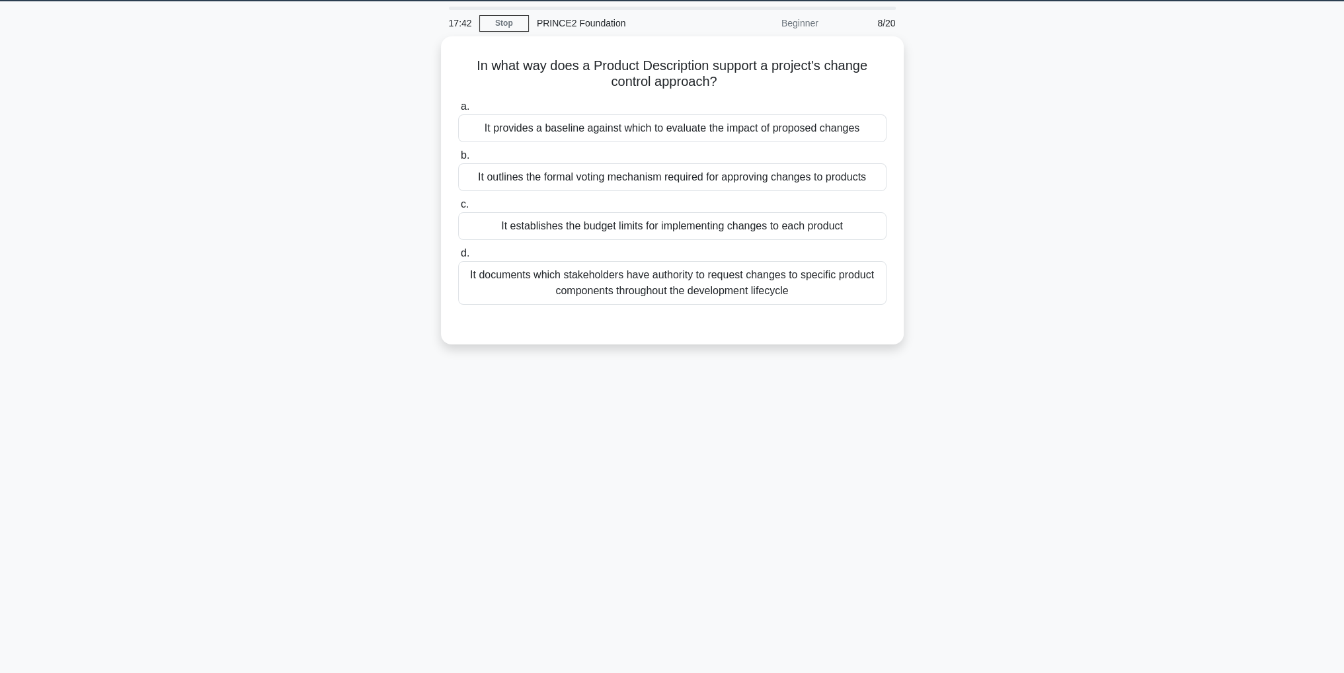
scroll to position [42, 0]
click at [834, 132] on div "It provides a baseline against which to evaluate the impact of proposed changes" at bounding box center [672, 125] width 428 height 28
click at [458, 108] on input "a. It provides a baseline against which to evaluate the impact of proposed chan…" at bounding box center [458, 103] width 0 height 9
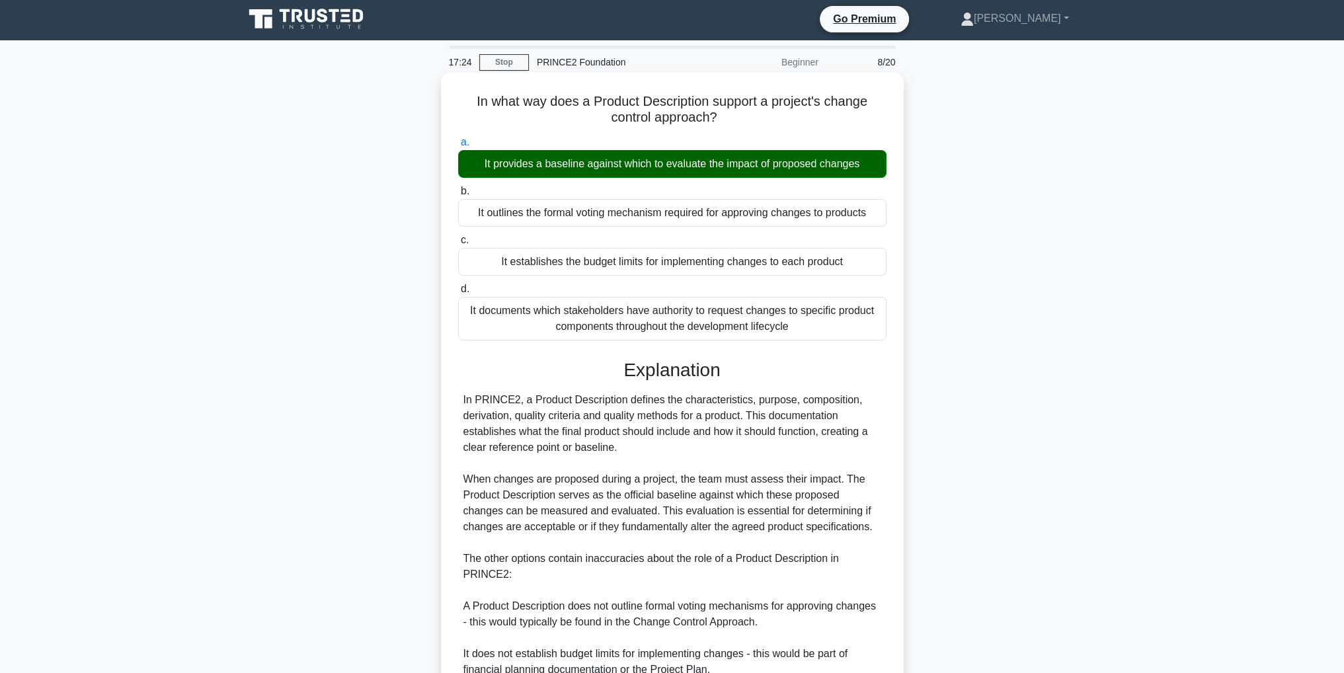
scroll to position [0, 0]
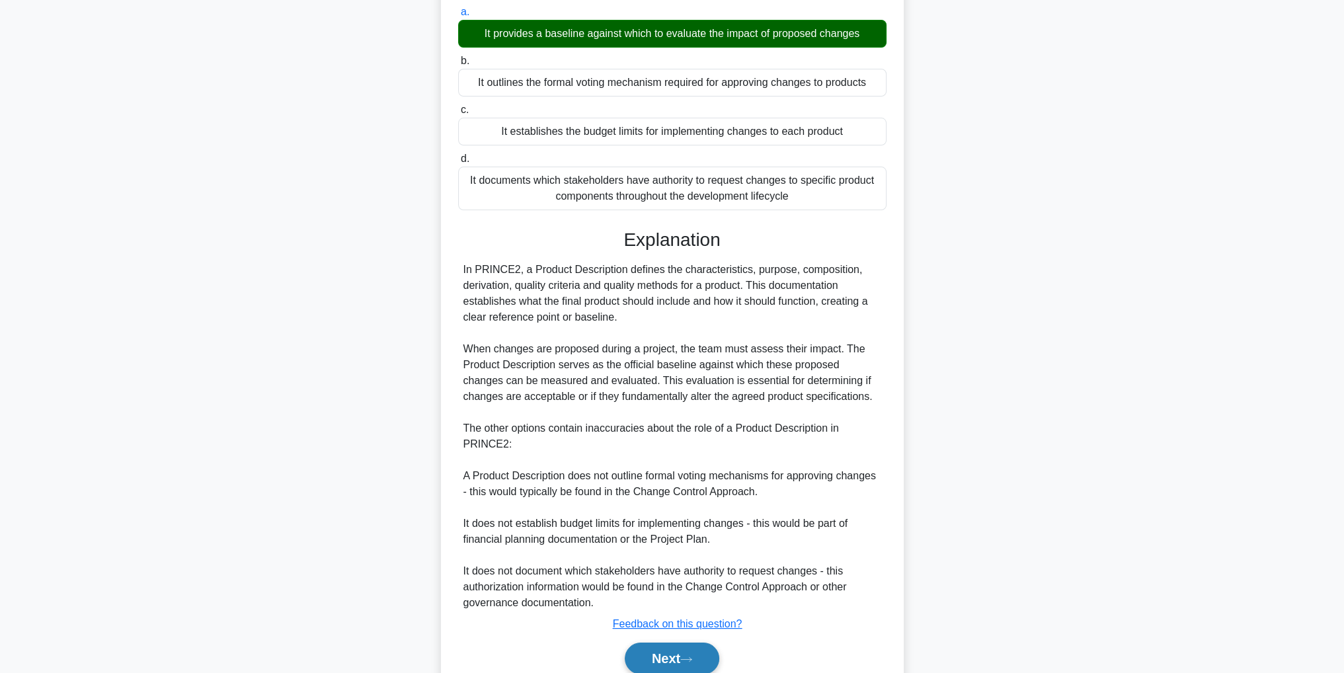
click at [692, 656] on icon at bounding box center [686, 659] width 12 height 7
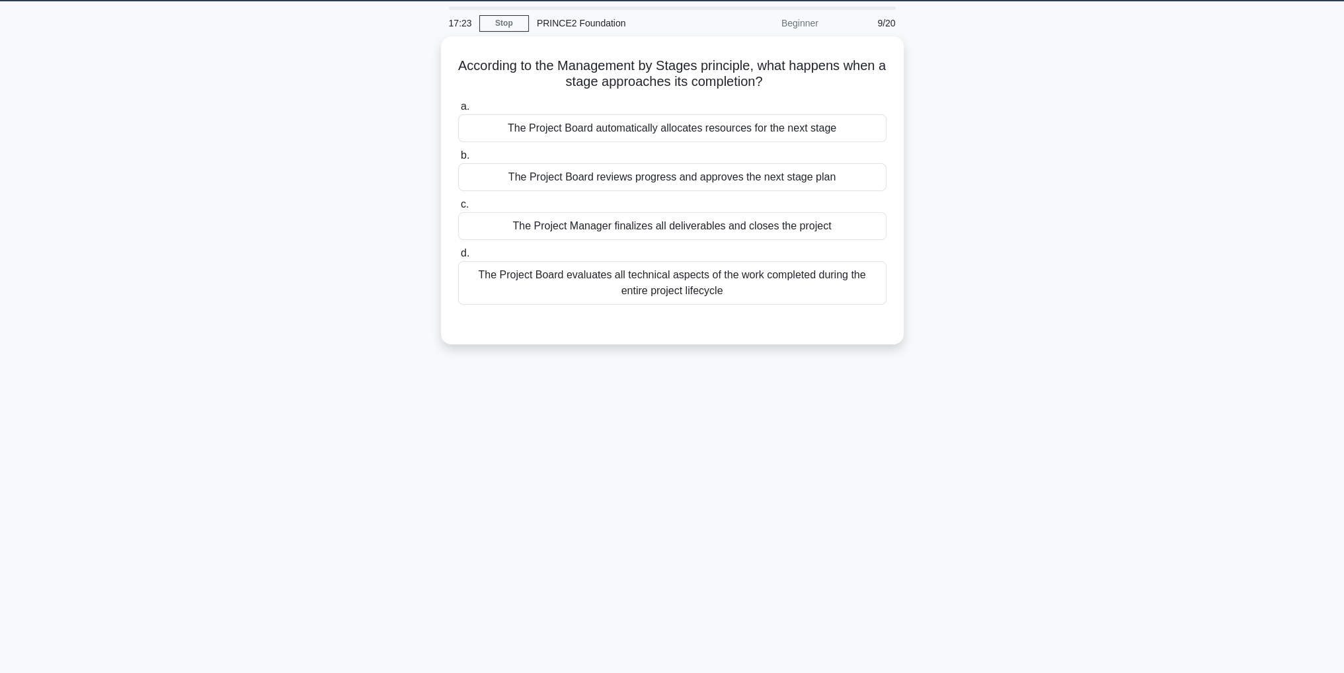
scroll to position [42, 0]
click at [812, 175] on div "The Project Board reviews progress and approves the next stage plan" at bounding box center [672, 174] width 428 height 28
click at [458, 157] on input "b. The Project Board reviews progress and approves the next stage plan" at bounding box center [458, 152] width 0 height 9
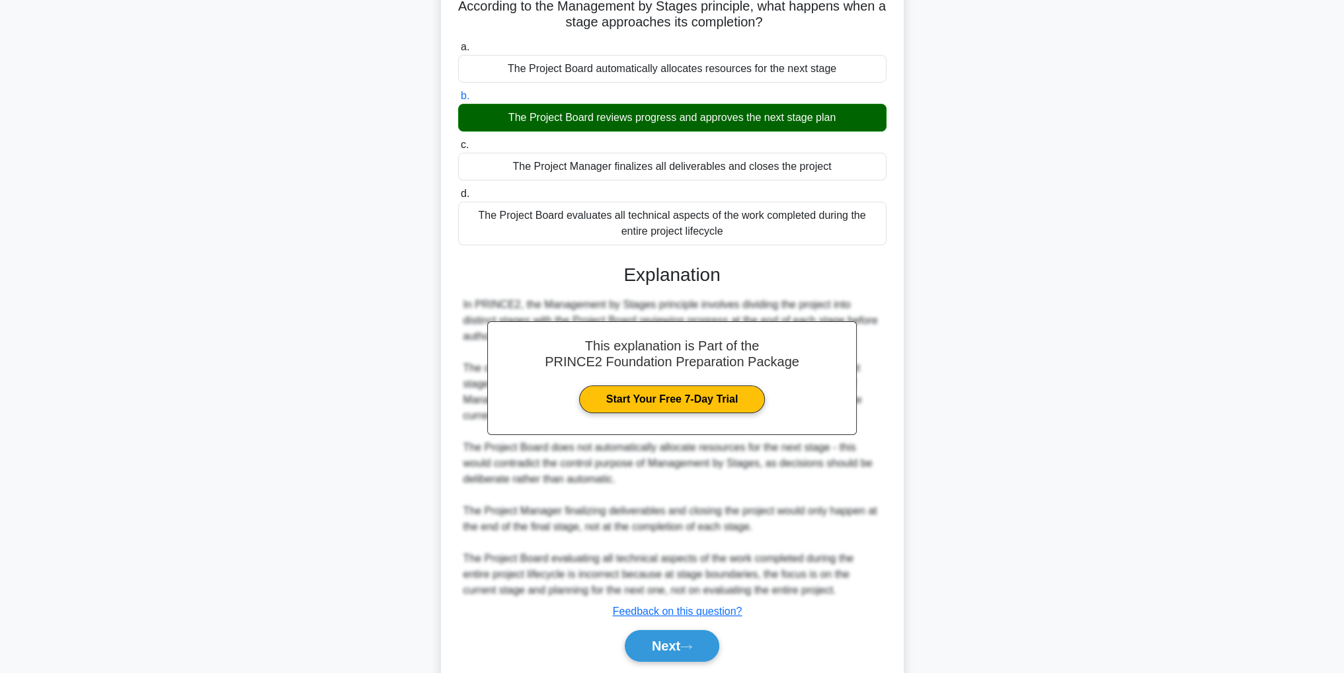
scroll to position [15, 0]
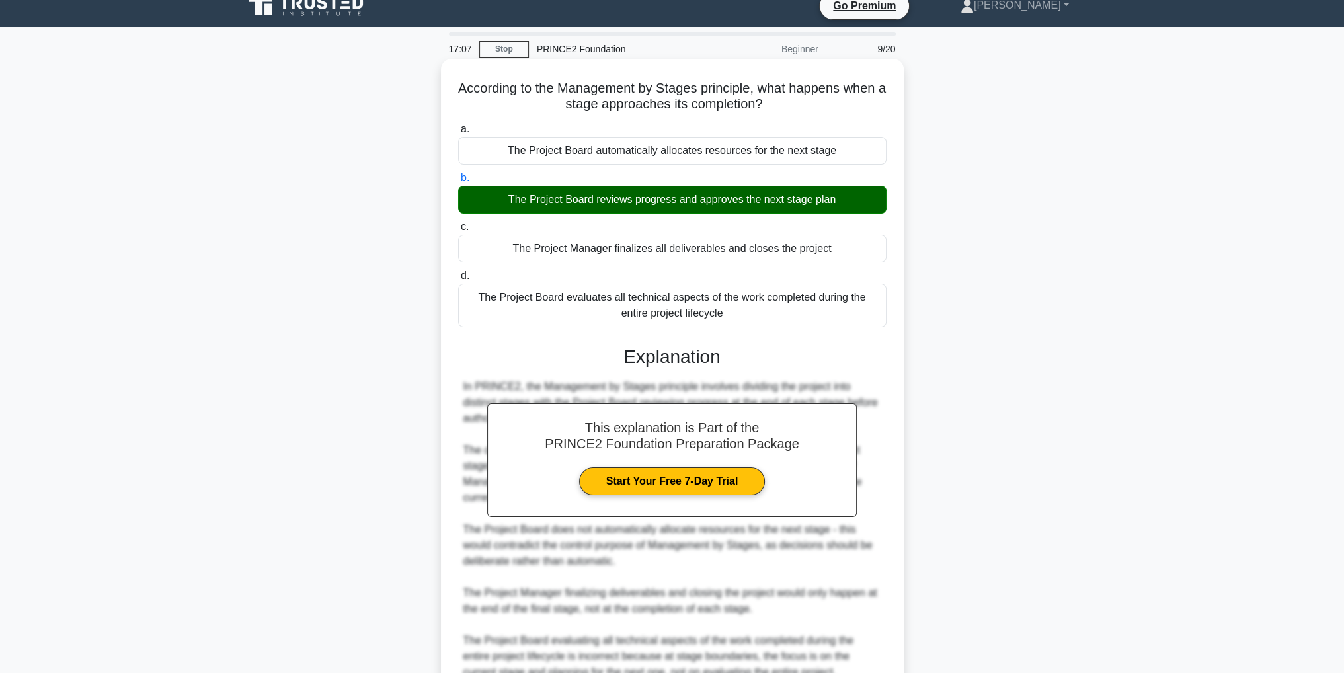
click at [717, 607] on div "This explanation is Part of the PRINCE2 Foundation Preparation Package Start Yo…" at bounding box center [672, 539] width 428 height 419
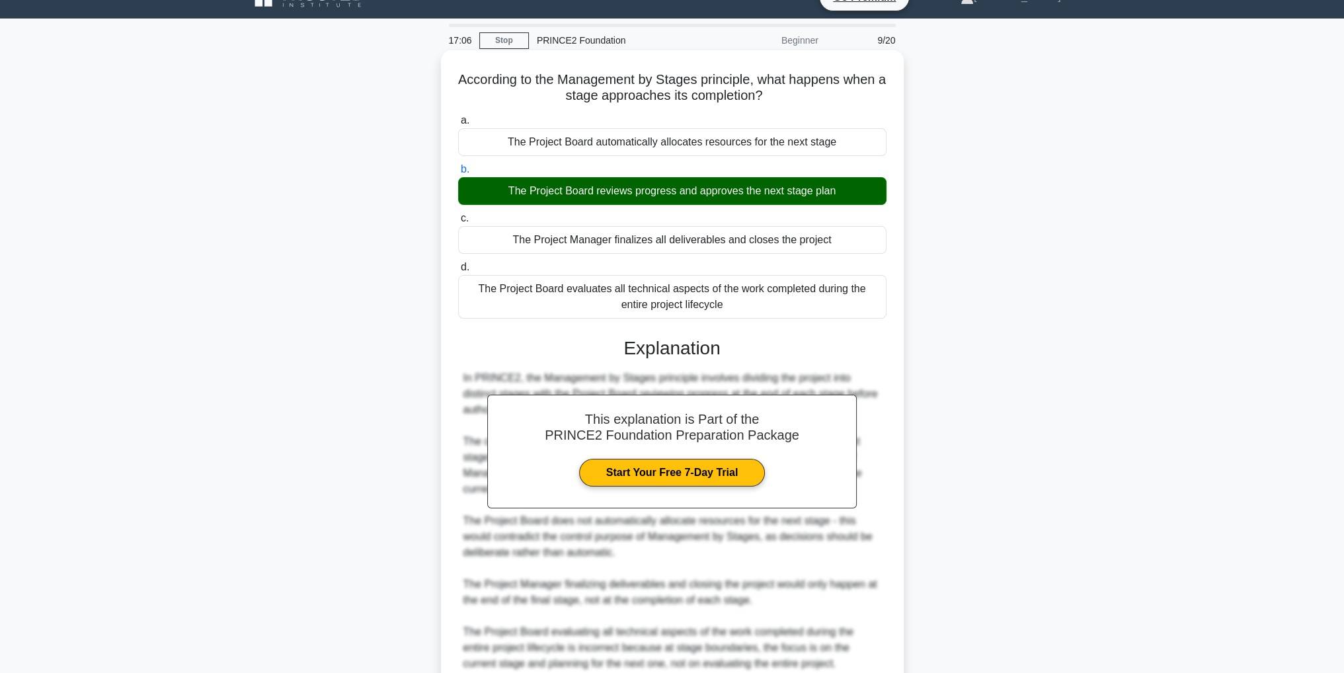
scroll to position [66, 0]
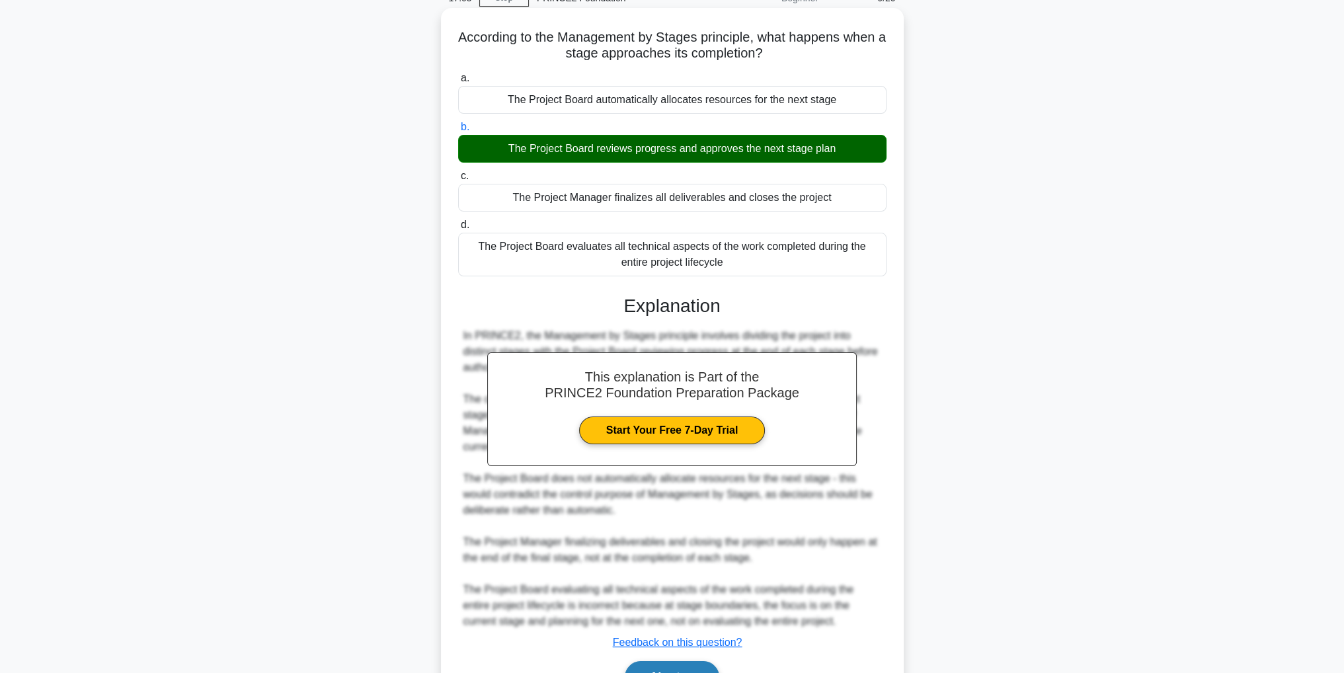
click at [687, 670] on button "Next" at bounding box center [672, 677] width 95 height 32
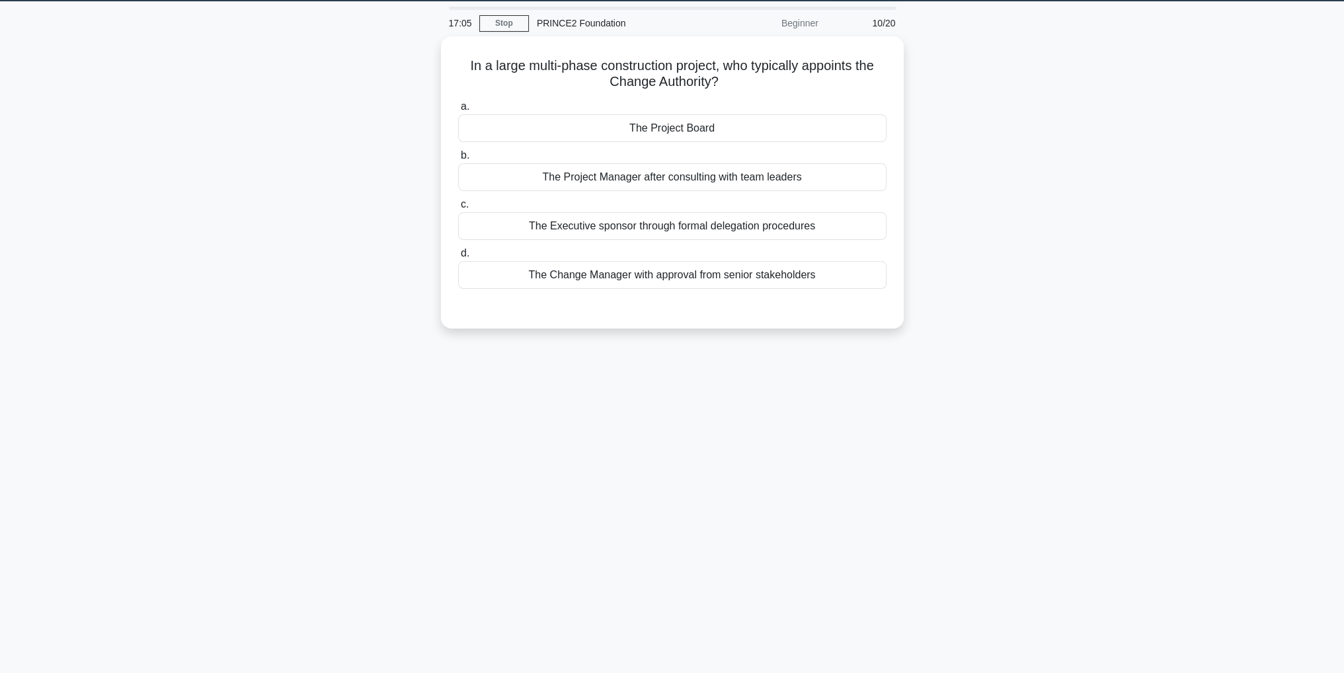
scroll to position [42, 0]
click at [733, 178] on div "The Project Manager after consulting with team leaders" at bounding box center [672, 174] width 428 height 28
click at [458, 157] on input "b. The Project Manager after consulting with team leaders" at bounding box center [458, 152] width 0 height 9
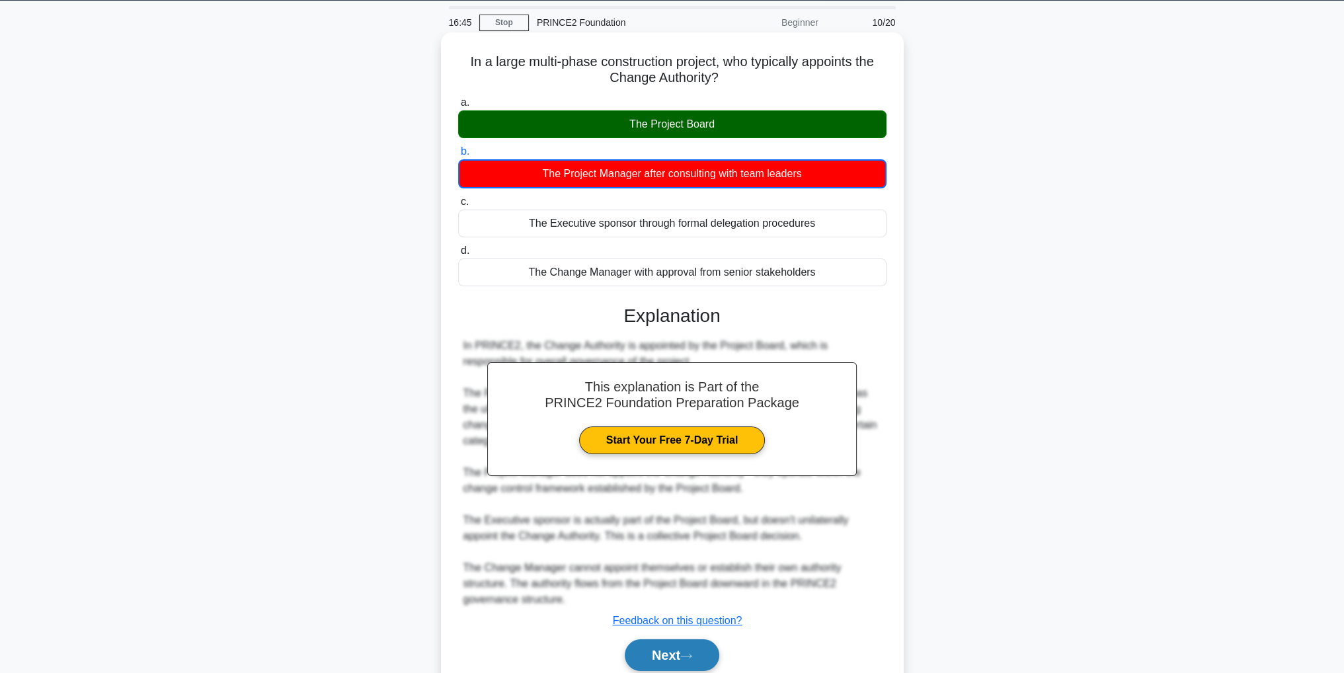
click at [710, 653] on button "Next" at bounding box center [672, 655] width 95 height 32
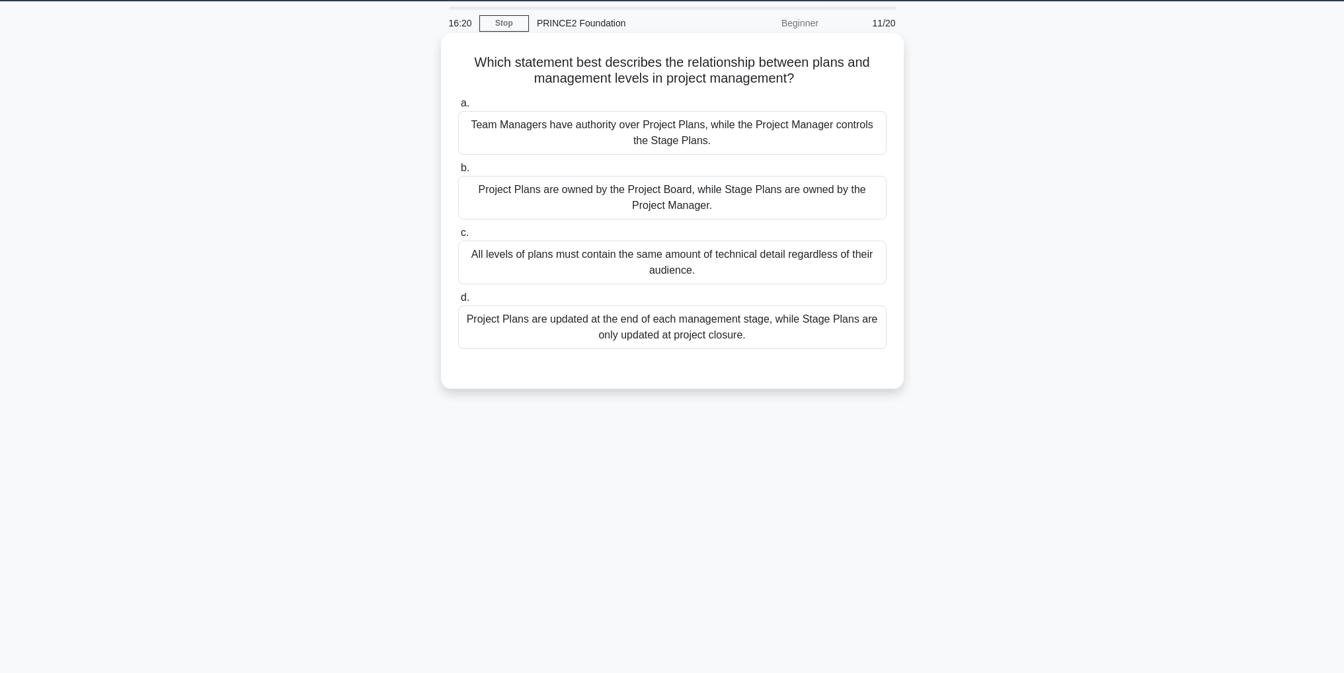
click at [721, 208] on div "Project Plans are owned by the Project Board, while Stage Plans are owned by th…" at bounding box center [672, 198] width 428 height 44
click at [458, 173] on input "b. Project Plans are owned by the Project Board, while Stage Plans are owned by…" at bounding box center [458, 168] width 0 height 9
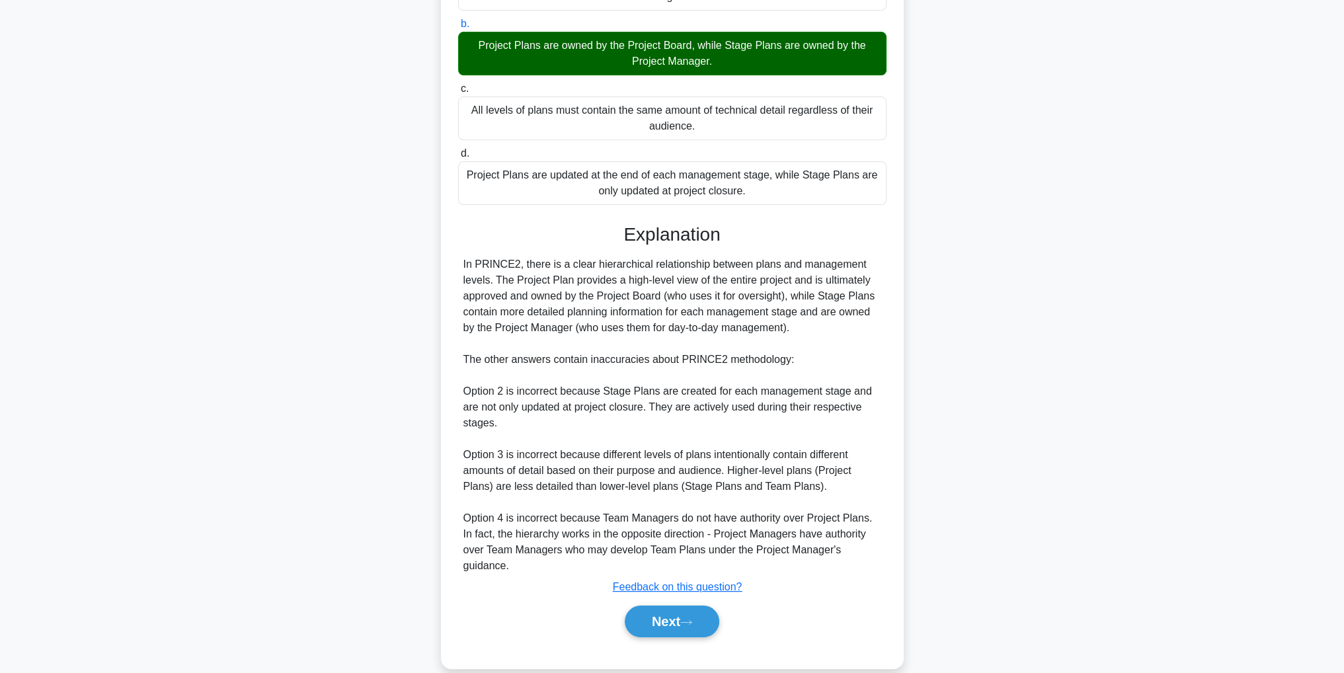
scroll to position [189, 0]
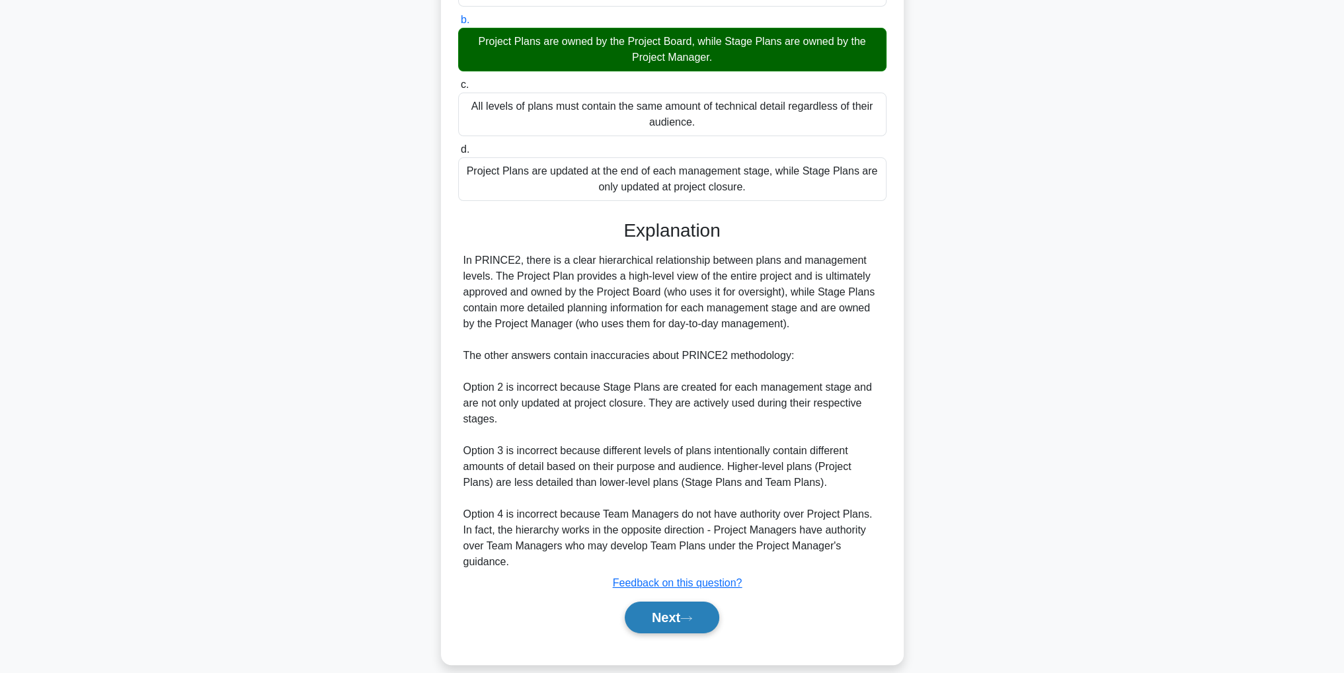
click at [703, 602] on button "Next" at bounding box center [672, 618] width 95 height 32
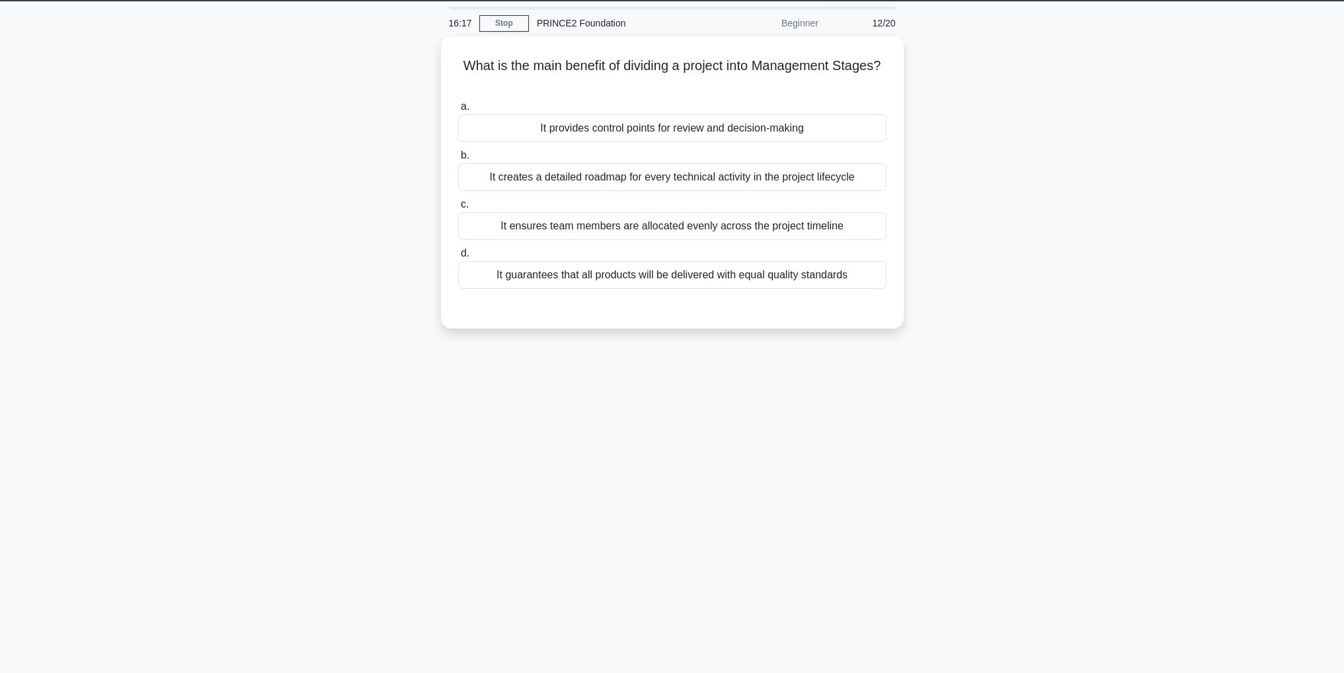
scroll to position [42, 0]
click at [781, 130] on div "It provides control points for review and decision-making" at bounding box center [672, 125] width 428 height 28
click at [458, 108] on input "a. It provides control points for review and decision-making" at bounding box center [458, 103] width 0 height 9
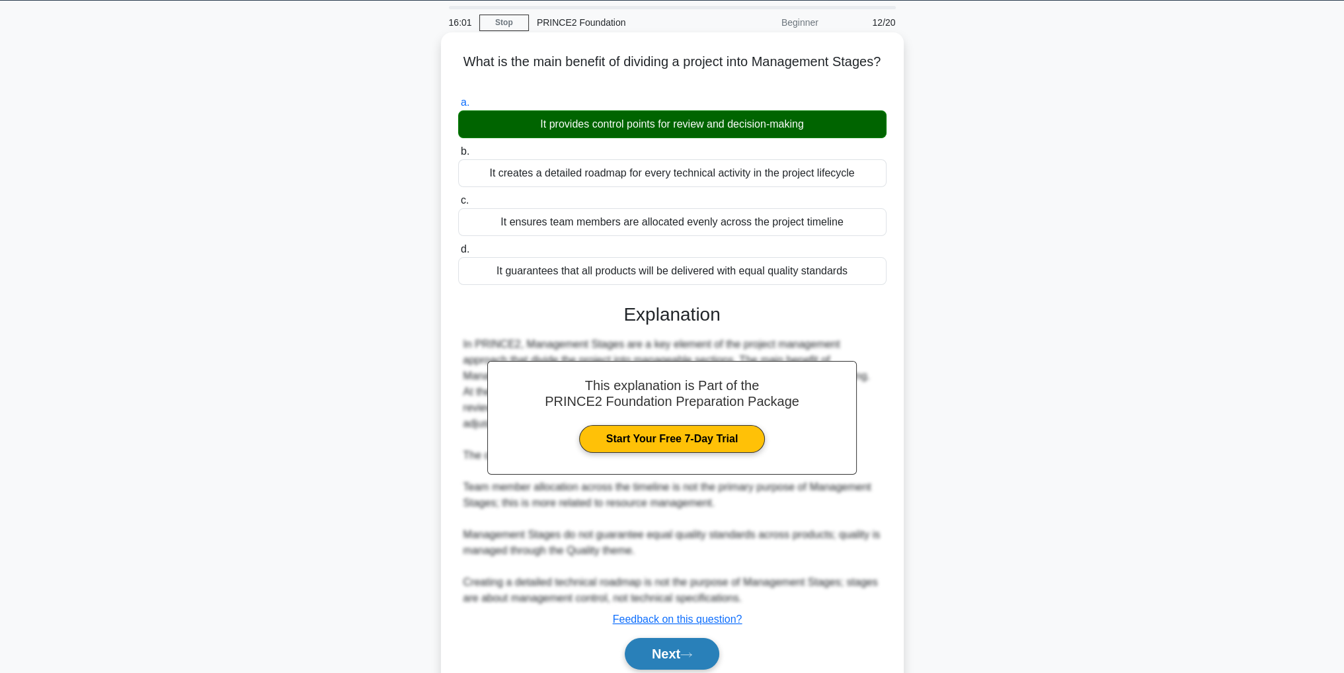
click at [678, 660] on button "Next" at bounding box center [672, 654] width 95 height 32
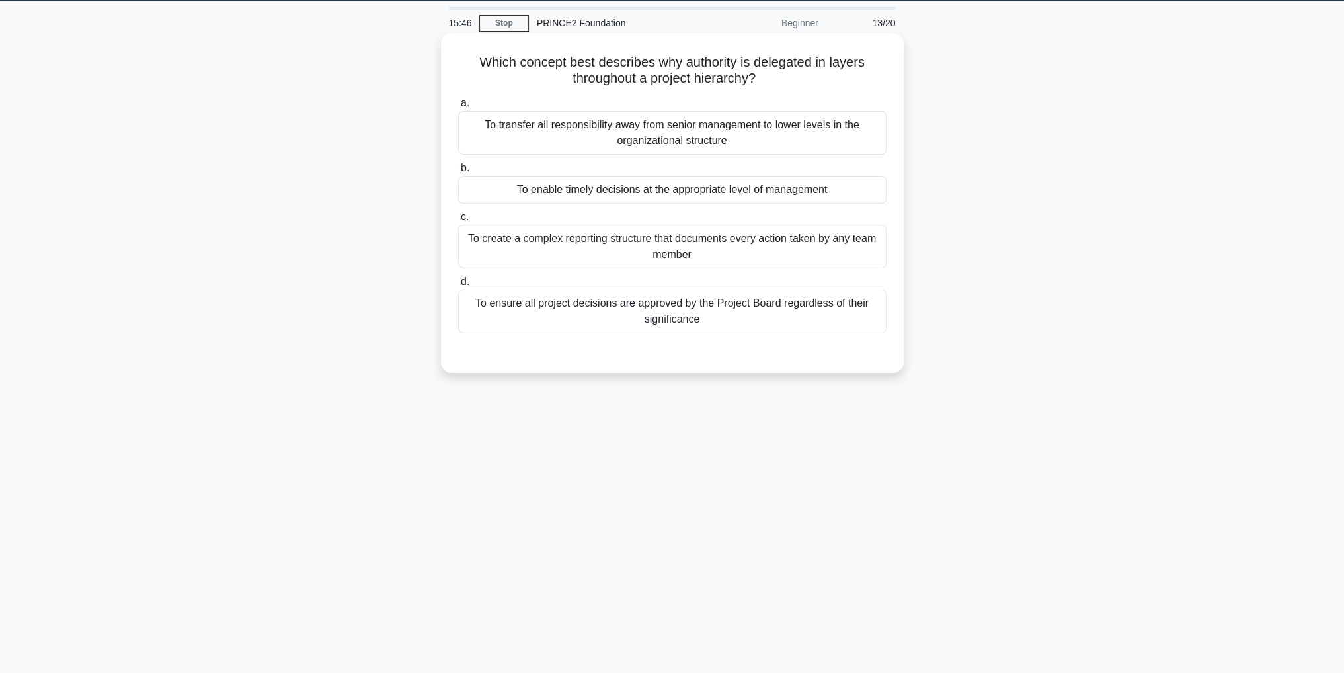
click at [713, 195] on div "To enable timely decisions at the appropriate level of management" at bounding box center [672, 190] width 428 height 28
click at [458, 173] on input "b. To enable timely decisions at the appropriate level of management" at bounding box center [458, 168] width 0 height 9
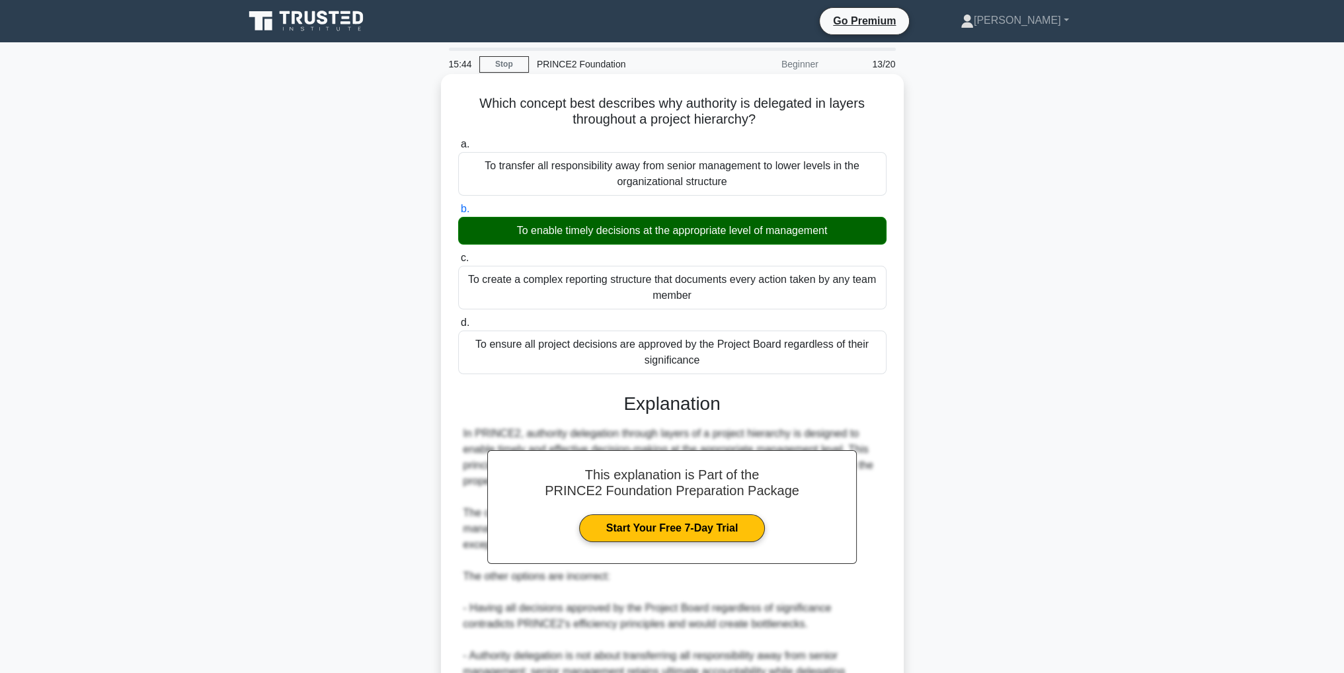
scroll to position [198, 0]
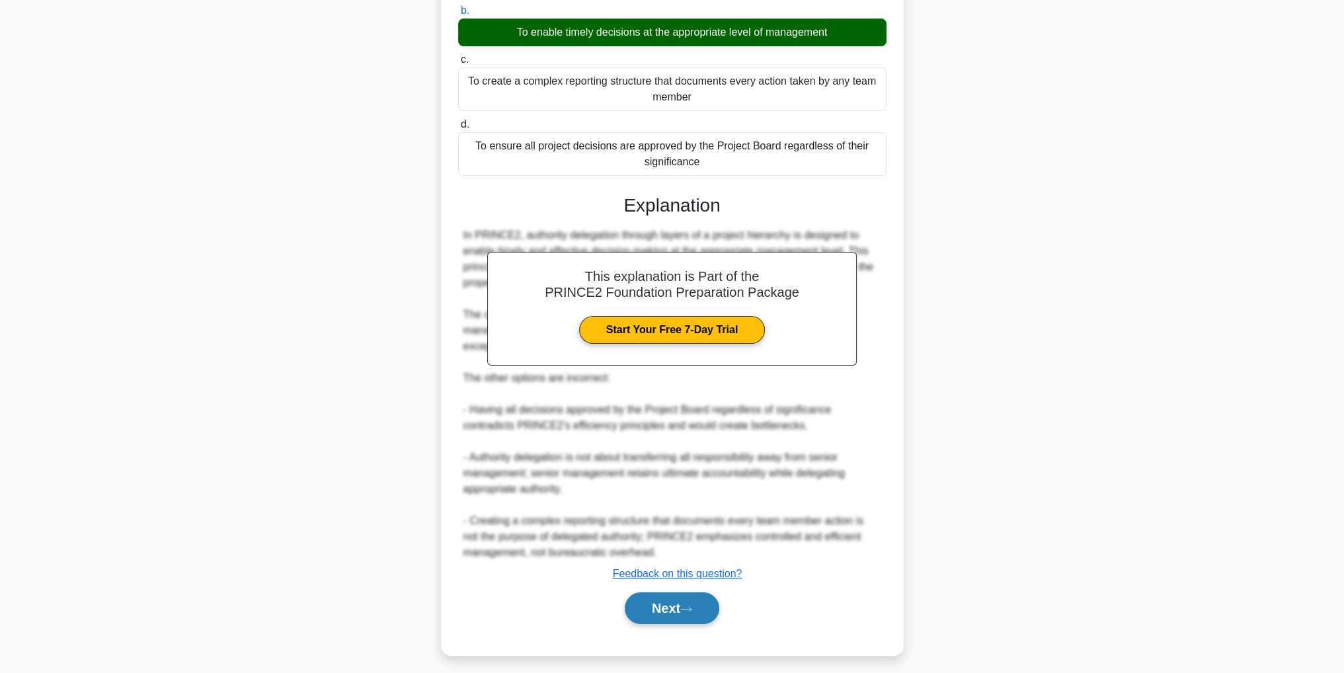
click at [703, 607] on button "Next" at bounding box center [672, 608] width 95 height 32
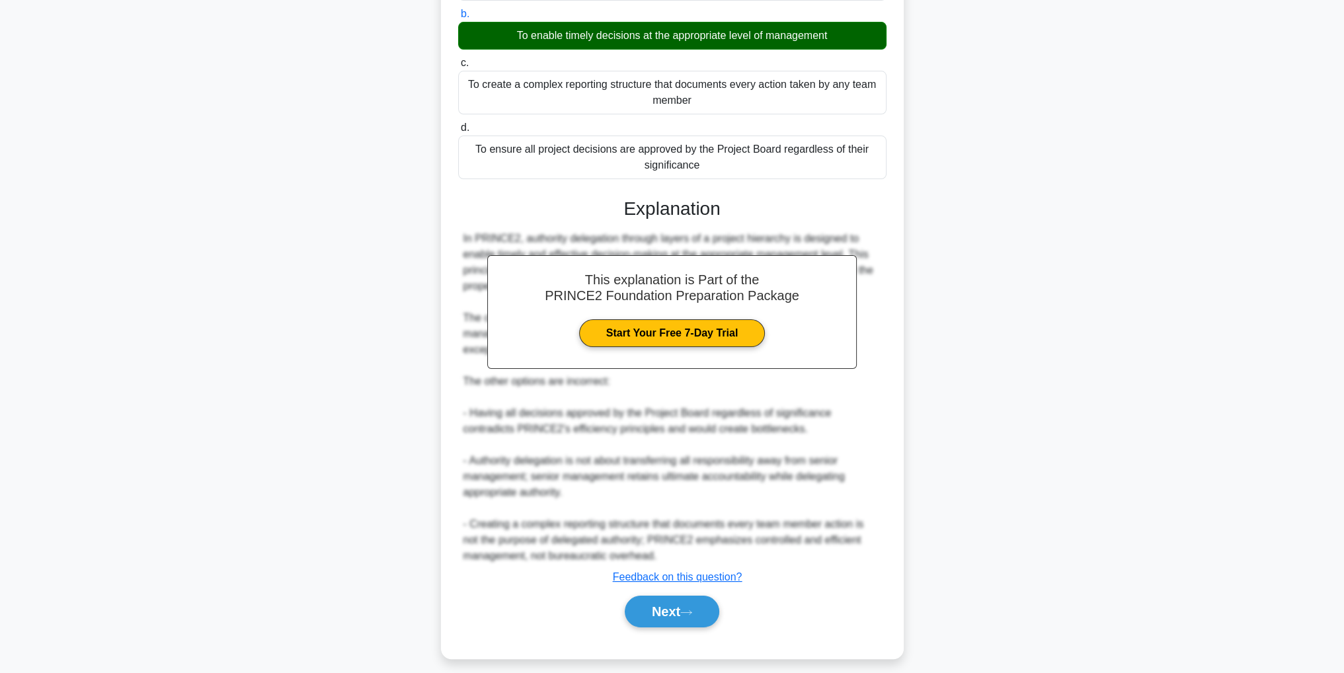
scroll to position [42, 0]
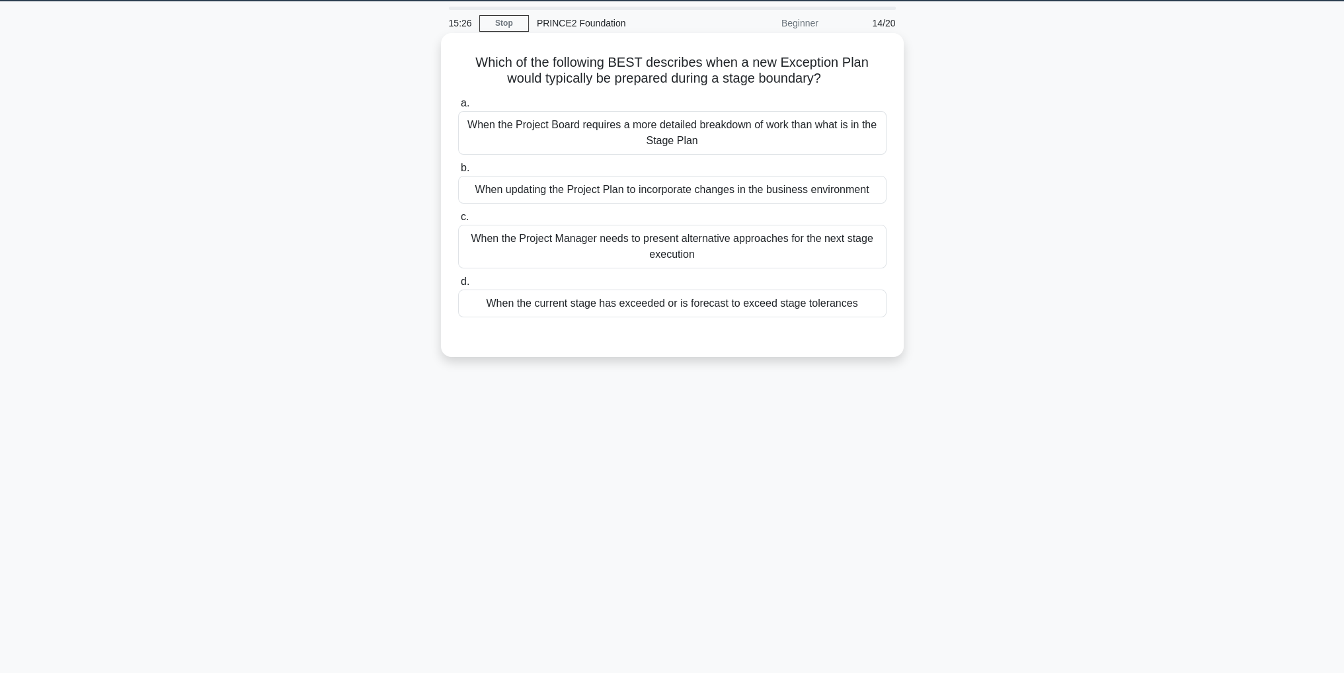
click at [793, 307] on div "When the current stage has exceeded or is forecast to exceed stage tolerances" at bounding box center [672, 304] width 428 height 28
click at [458, 286] on input "d. When the current stage has exceeded or is forecast to exceed stage tolerances" at bounding box center [458, 282] width 0 height 9
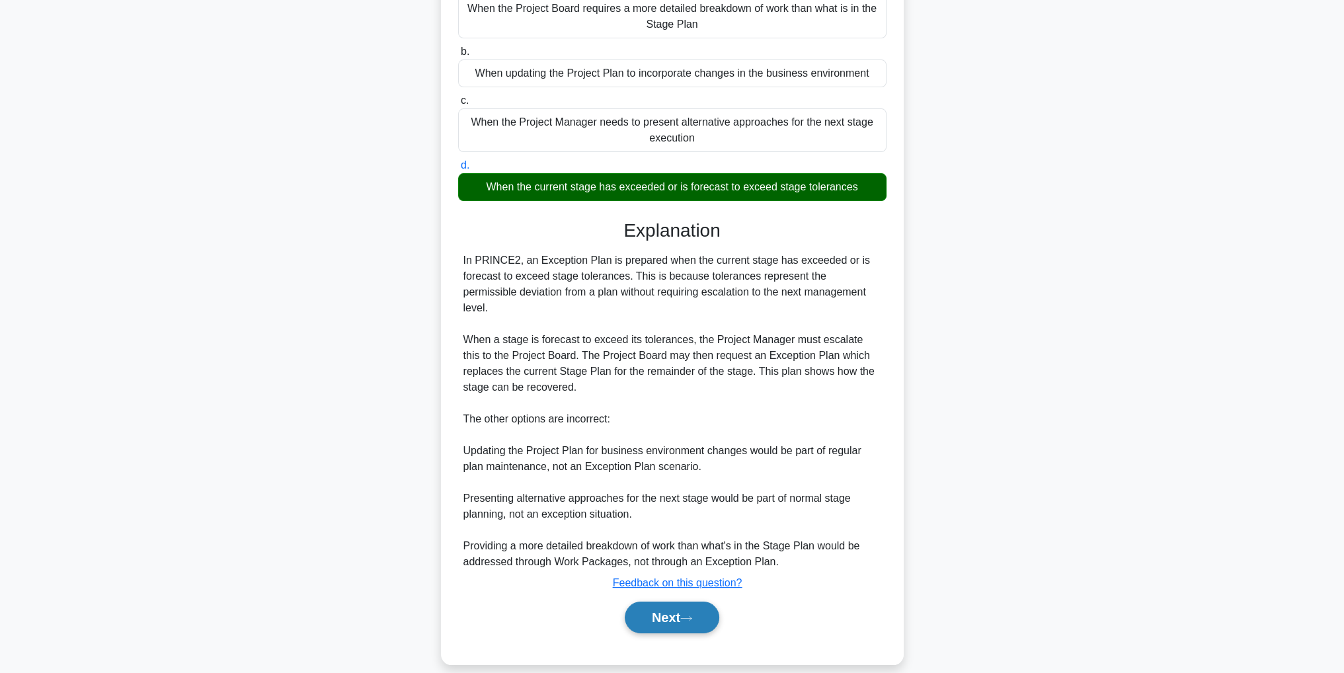
click at [692, 615] on icon at bounding box center [686, 618] width 12 height 7
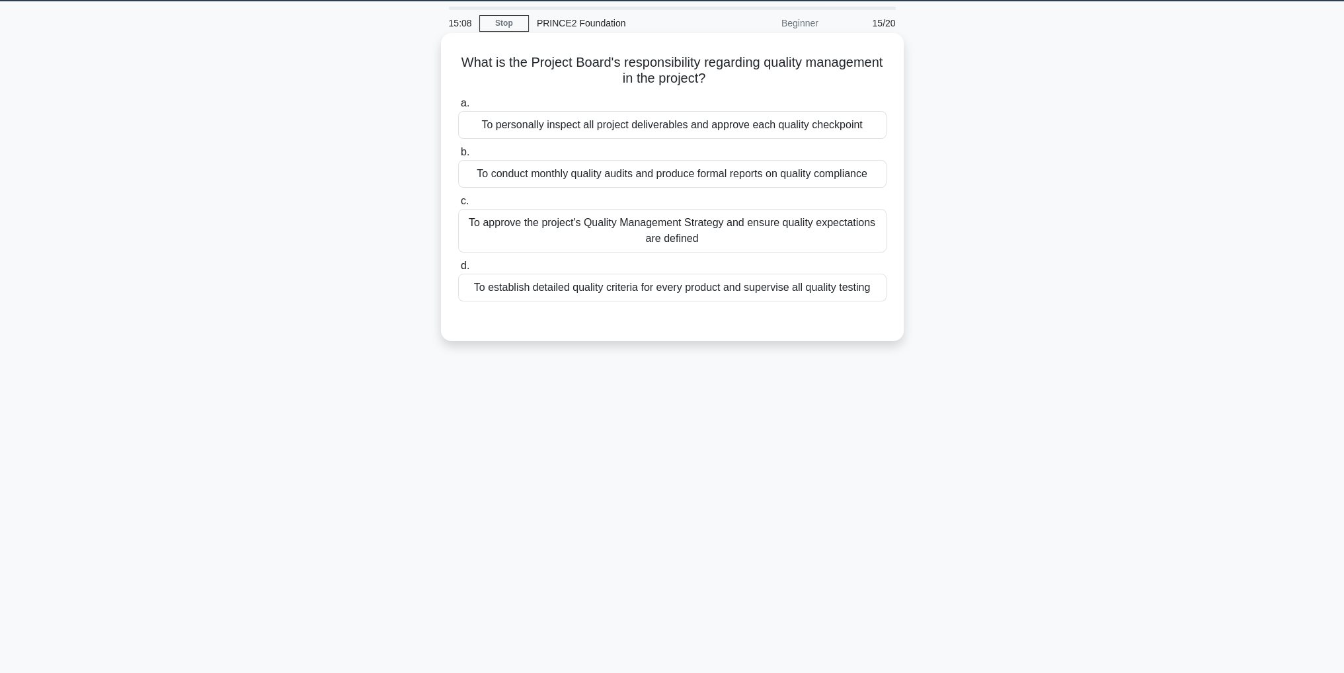
click at [779, 236] on div "To approve the project's Quality Management Strategy and ensure quality expecta…" at bounding box center [672, 231] width 428 height 44
click at [458, 206] on input "c. To approve the project's Quality Management Strategy and ensure quality expe…" at bounding box center [458, 201] width 0 height 9
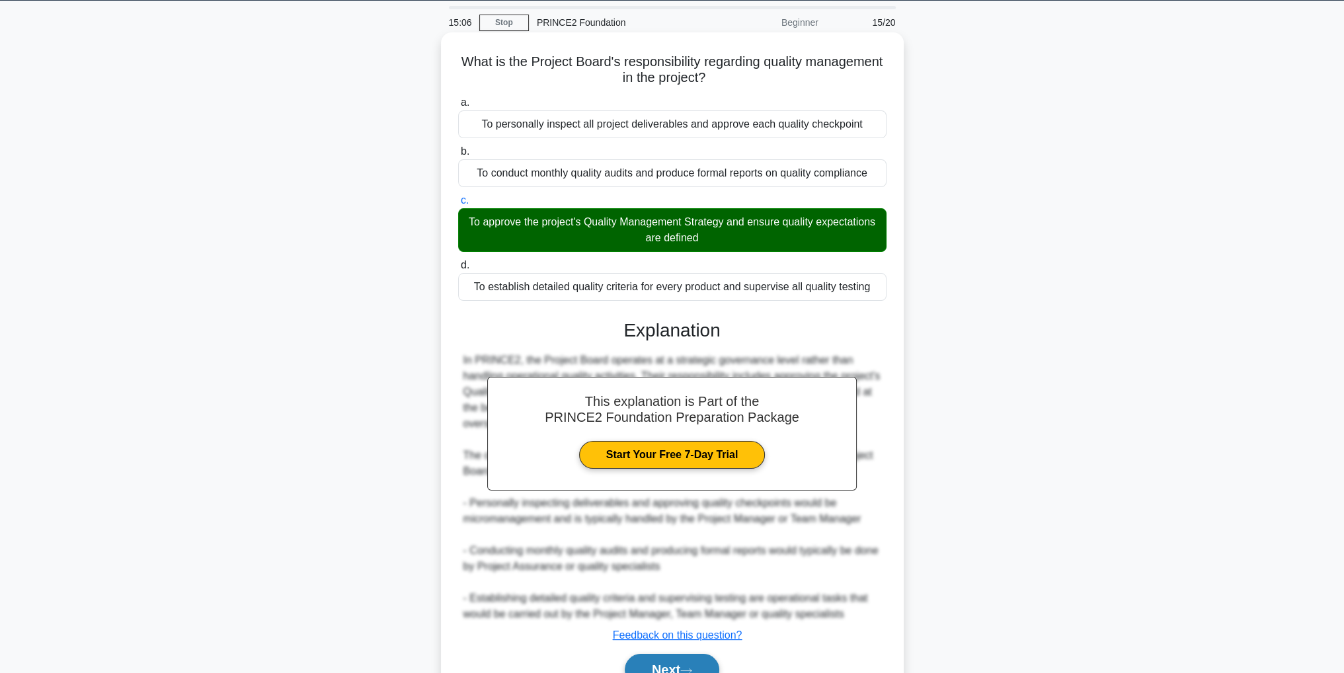
click at [700, 663] on button "Next" at bounding box center [672, 670] width 95 height 32
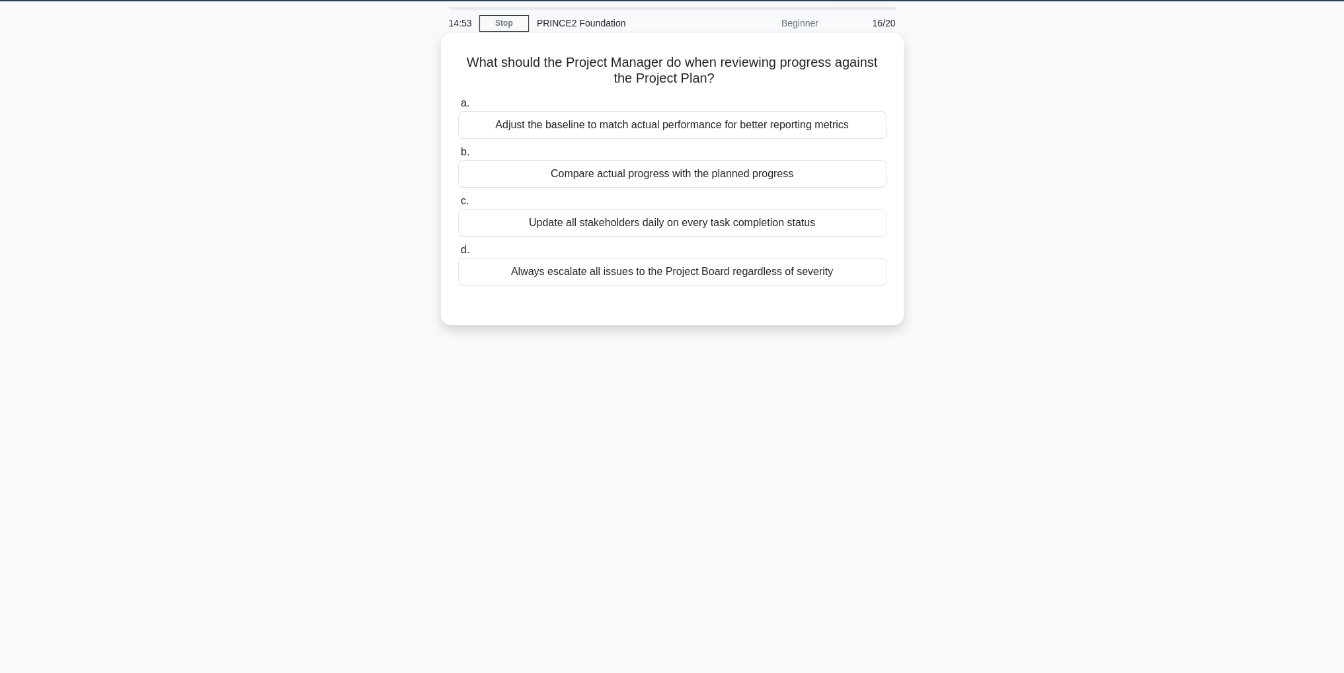
click at [793, 175] on div "Compare actual progress with the planned progress" at bounding box center [672, 174] width 428 height 28
click at [458, 157] on input "b. Compare actual progress with the planned progress" at bounding box center [458, 152] width 0 height 9
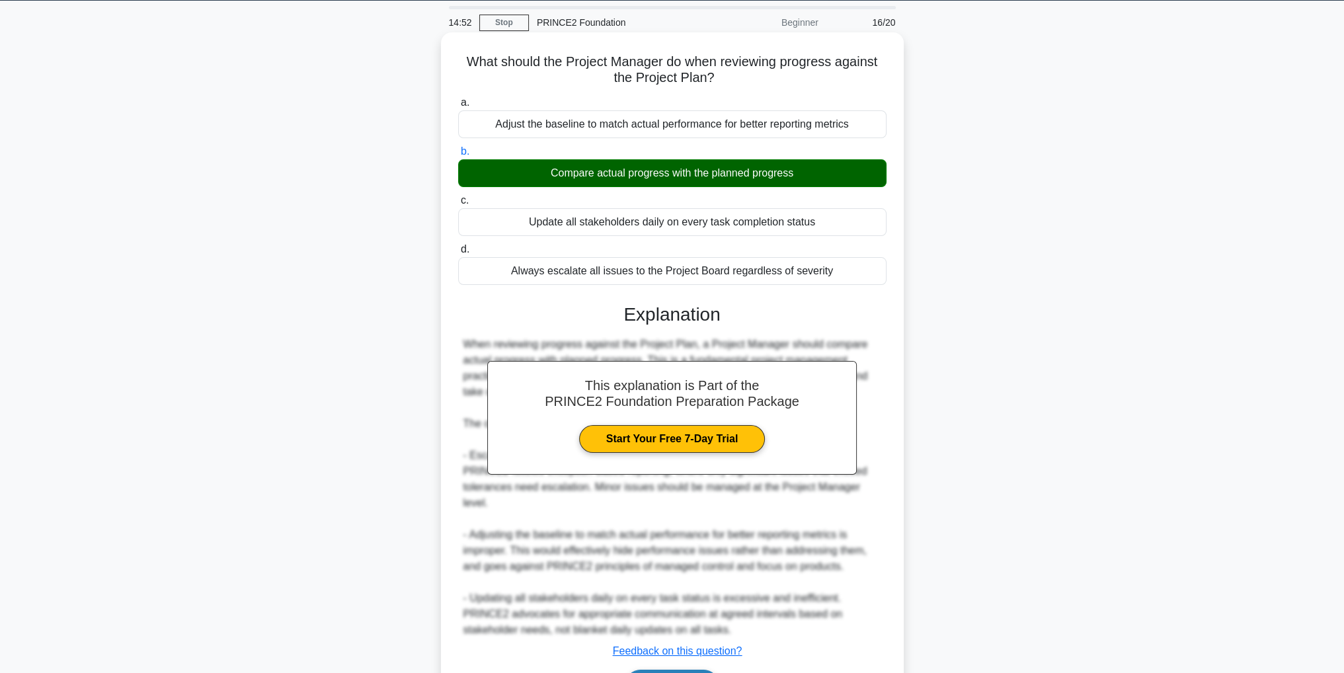
click at [710, 670] on button "Next" at bounding box center [672, 686] width 95 height 32
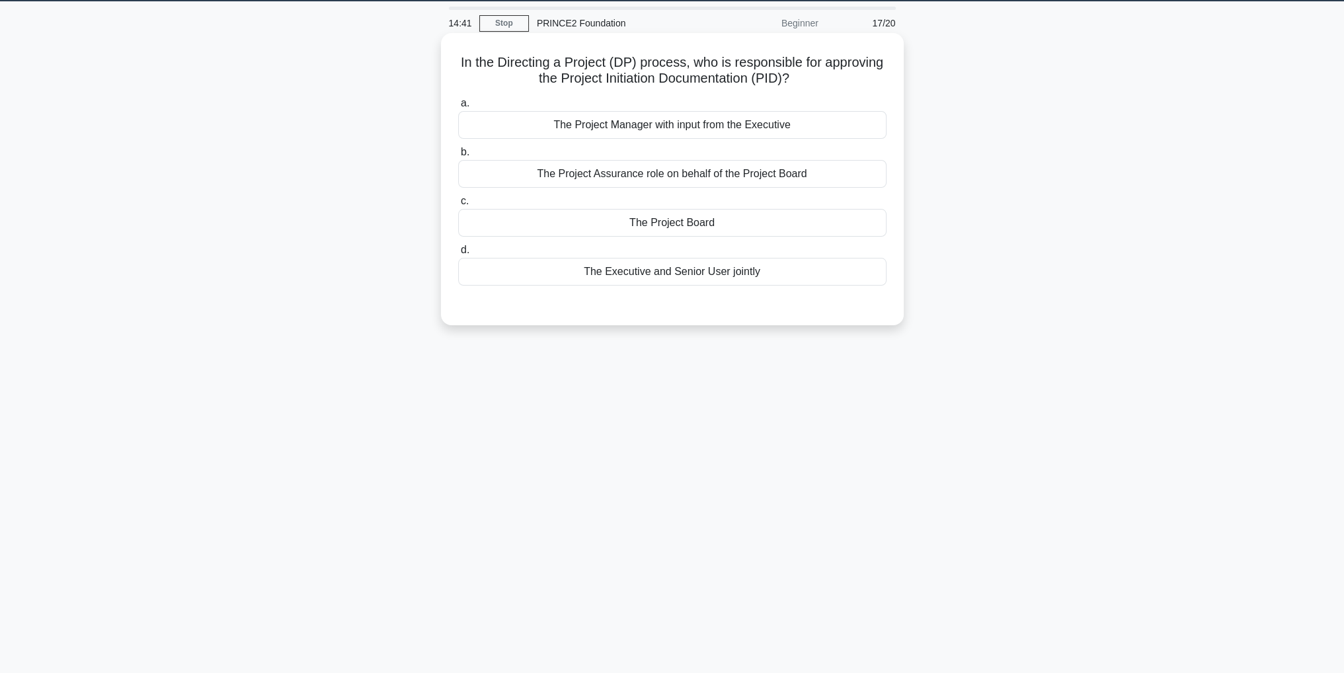
click at [687, 226] on div "The Project Board" at bounding box center [672, 223] width 428 height 28
click at [458, 206] on input "c. The Project Board" at bounding box center [458, 201] width 0 height 9
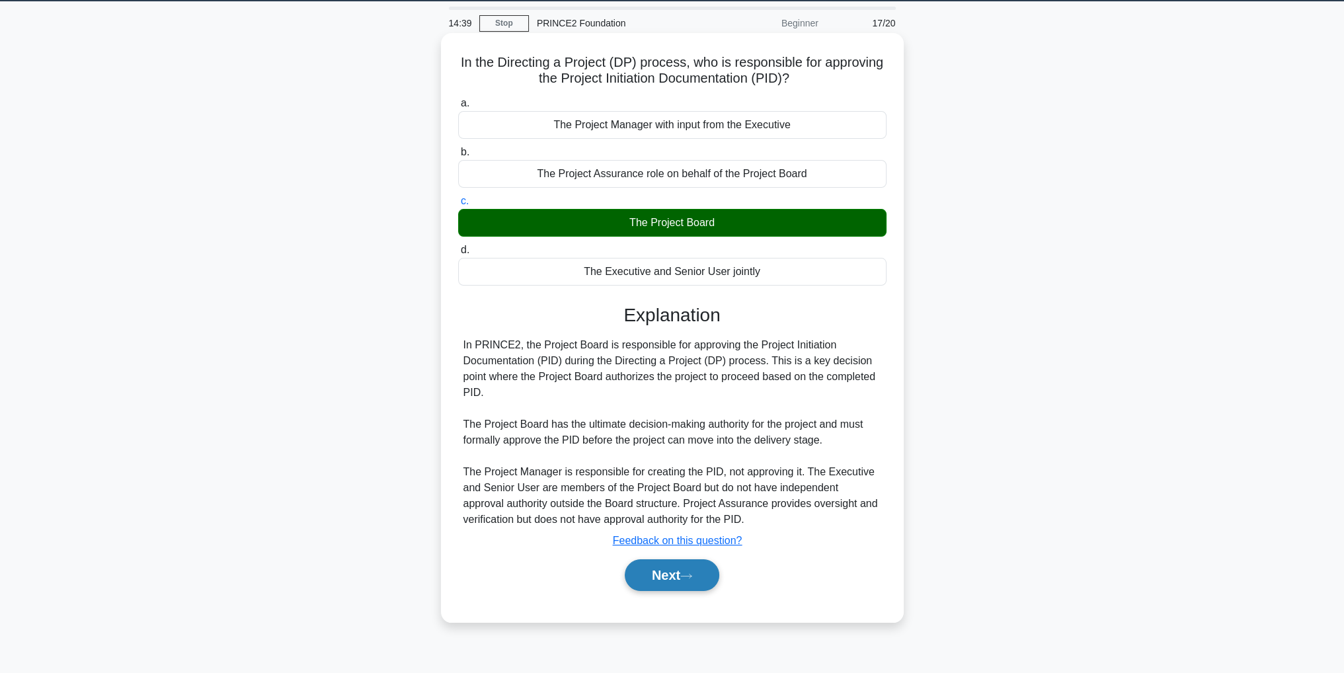
click at [693, 580] on button "Next" at bounding box center [672, 575] width 95 height 32
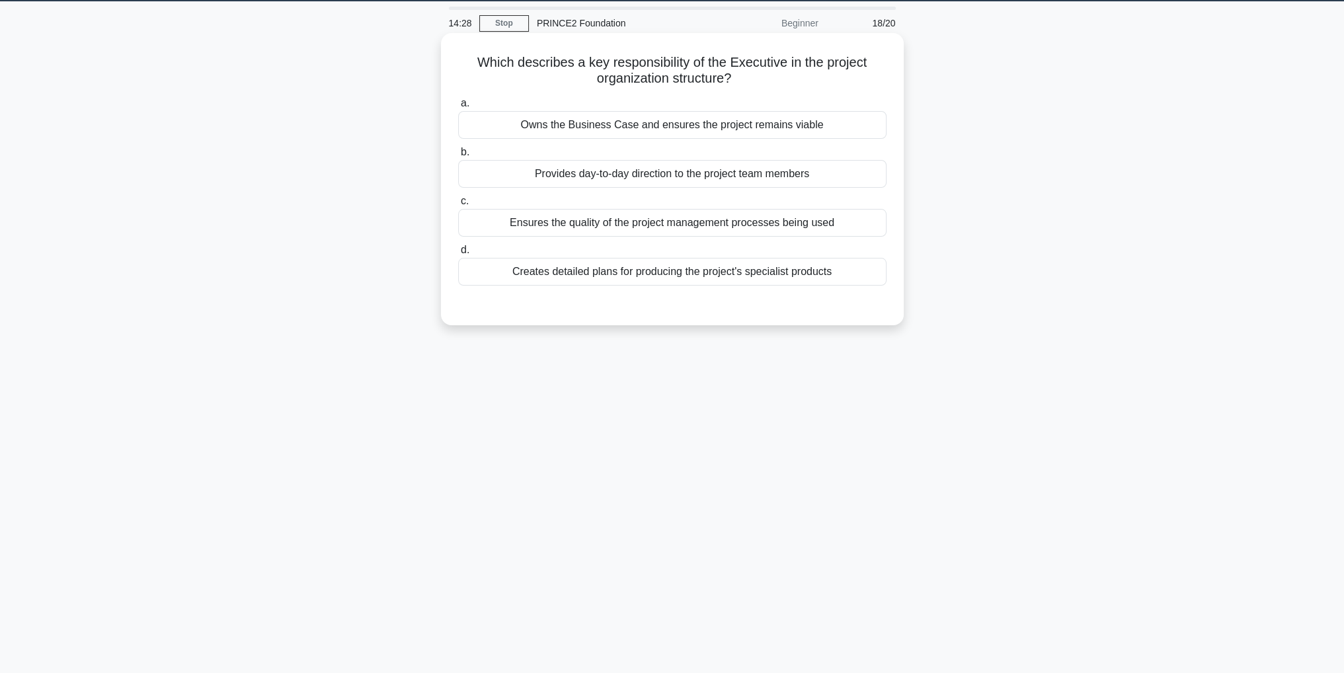
click at [795, 124] on div "Owns the Business Case and ensures the project remains viable" at bounding box center [672, 125] width 428 height 28
click at [458, 108] on input "a. Owns the Business Case and ensures the project remains viable" at bounding box center [458, 103] width 0 height 9
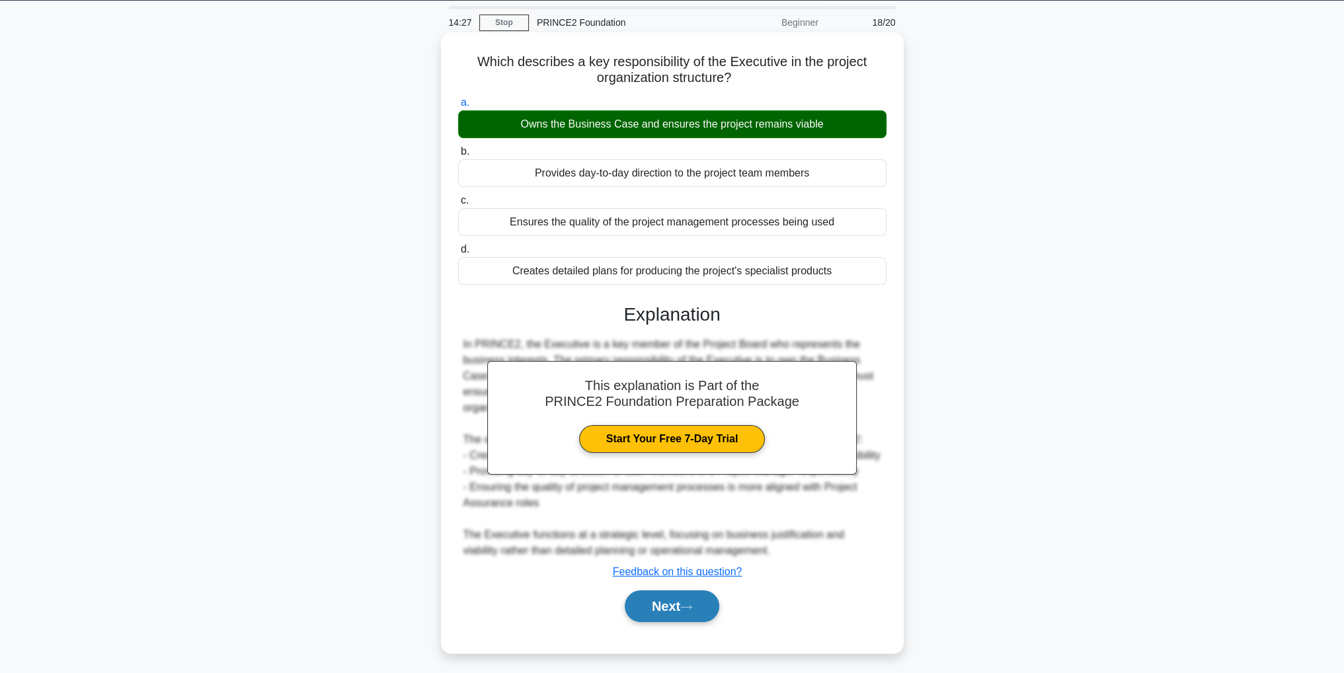
click at [691, 619] on button "Next" at bounding box center [672, 606] width 95 height 32
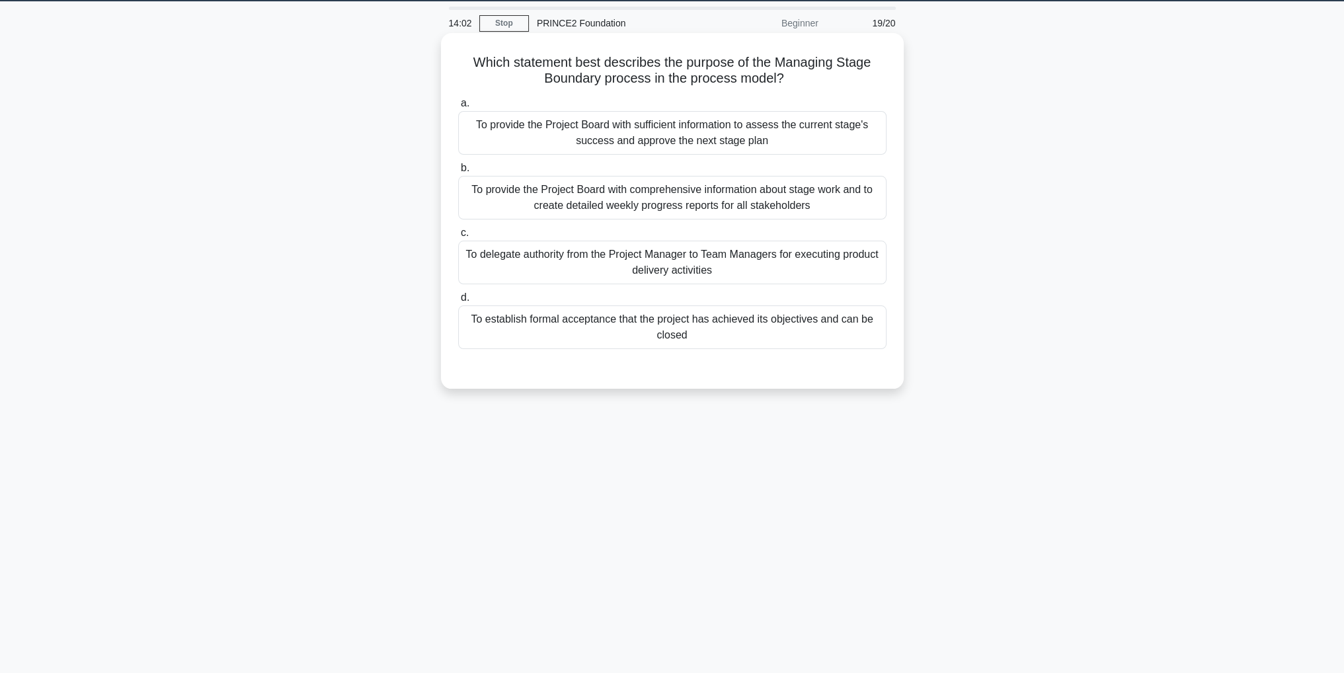
click at [783, 133] on div "To provide the Project Board with sufficient information to assess the current …" at bounding box center [672, 133] width 428 height 44
click at [458, 108] on input "a. To provide the Project Board with sufficient information to assess the curre…" at bounding box center [458, 103] width 0 height 9
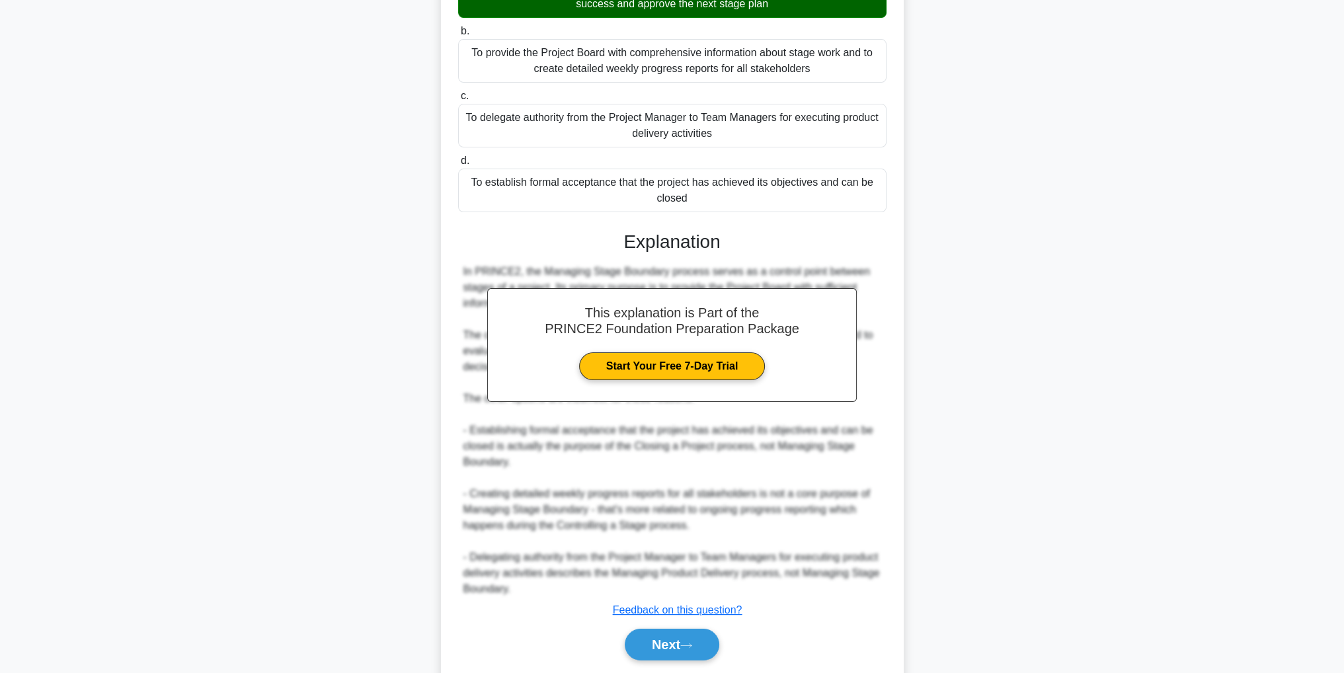
click at [702, 614] on div "This explanation is Part of the PRINCE2 Foundation Preparation Package Start Yo…" at bounding box center [672, 440] width 428 height 451
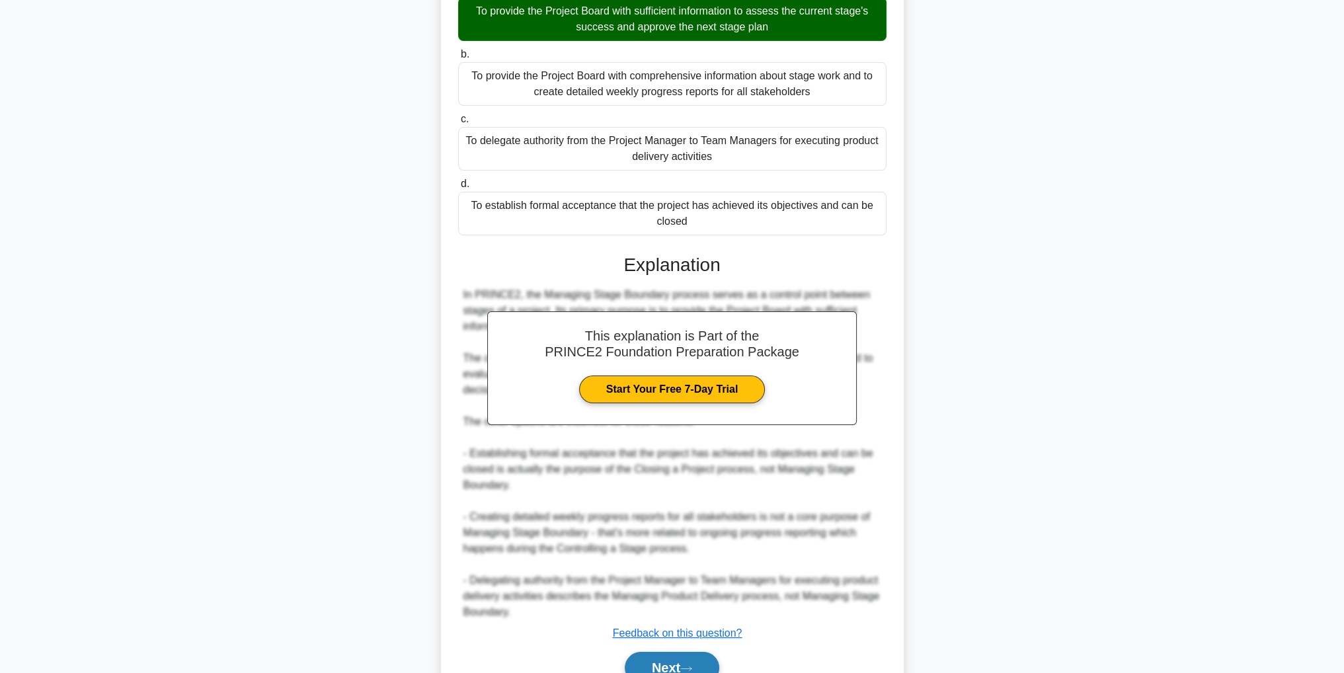
click at [711, 662] on button "Next" at bounding box center [672, 668] width 95 height 32
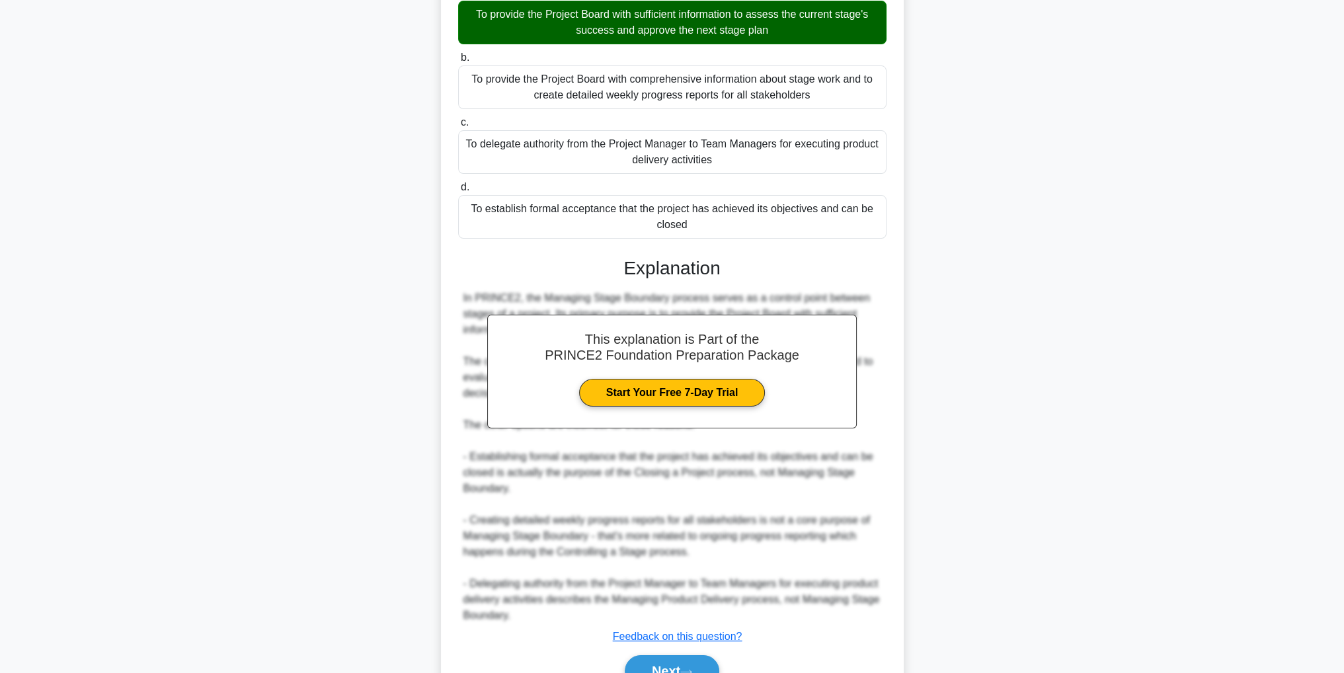
scroll to position [42, 0]
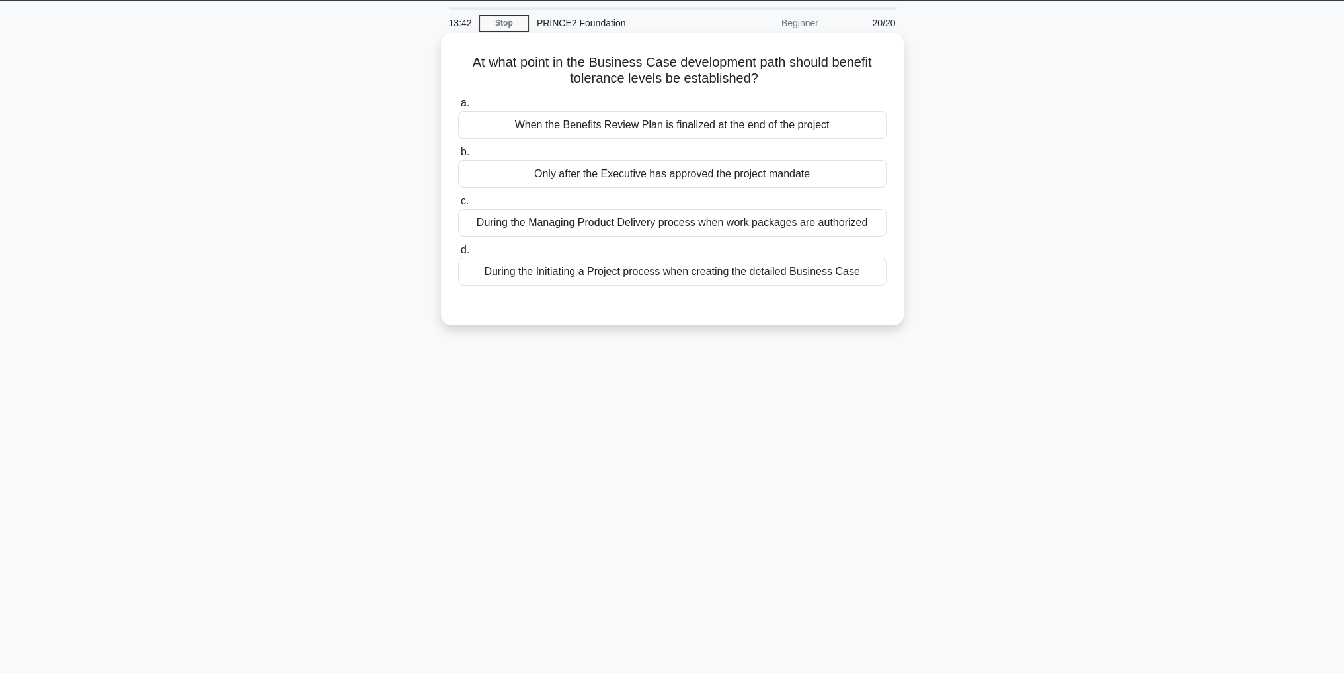
click at [619, 274] on div "During the Initiating a Project process when creating the detailed Business Case" at bounding box center [672, 272] width 428 height 28
click at [458, 254] on input "d. During the Initiating a Project process when creating the detailed Business …" at bounding box center [458, 250] width 0 height 9
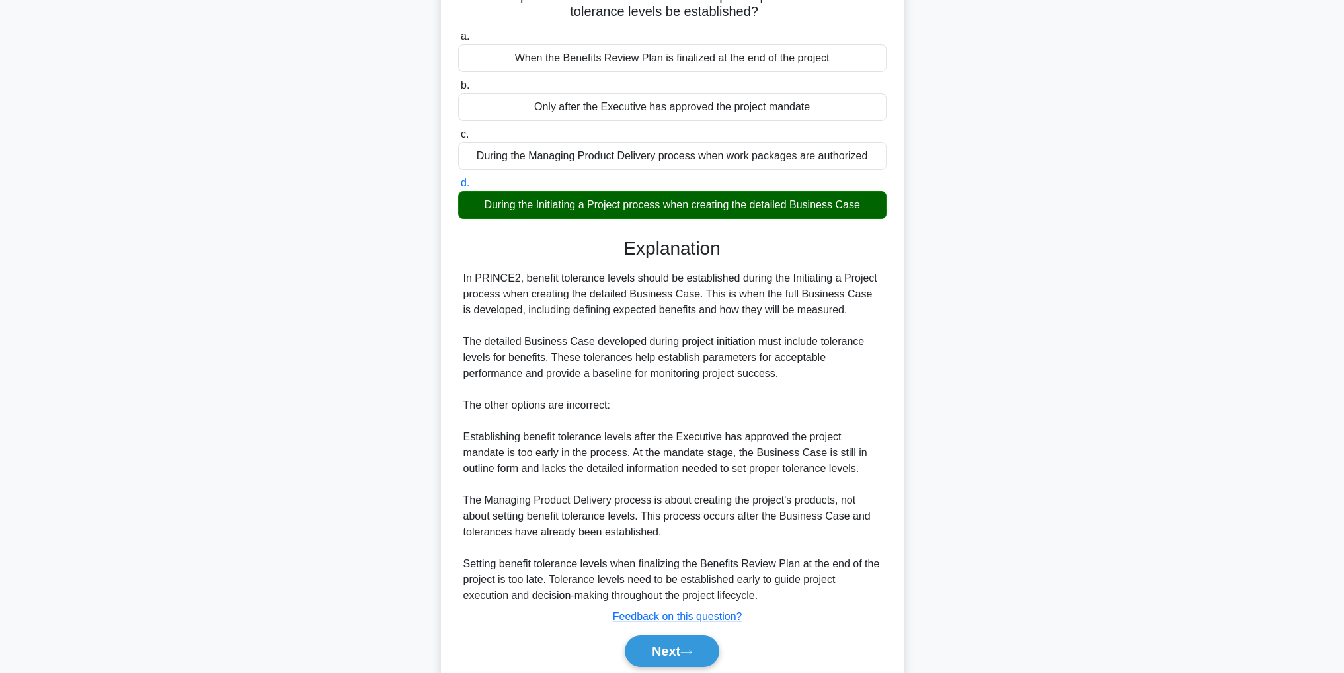
click at [679, 605] on div "Explanation In PRINCE2, benefit tolerance levels should be established during t…" at bounding box center [672, 454] width 428 height 435
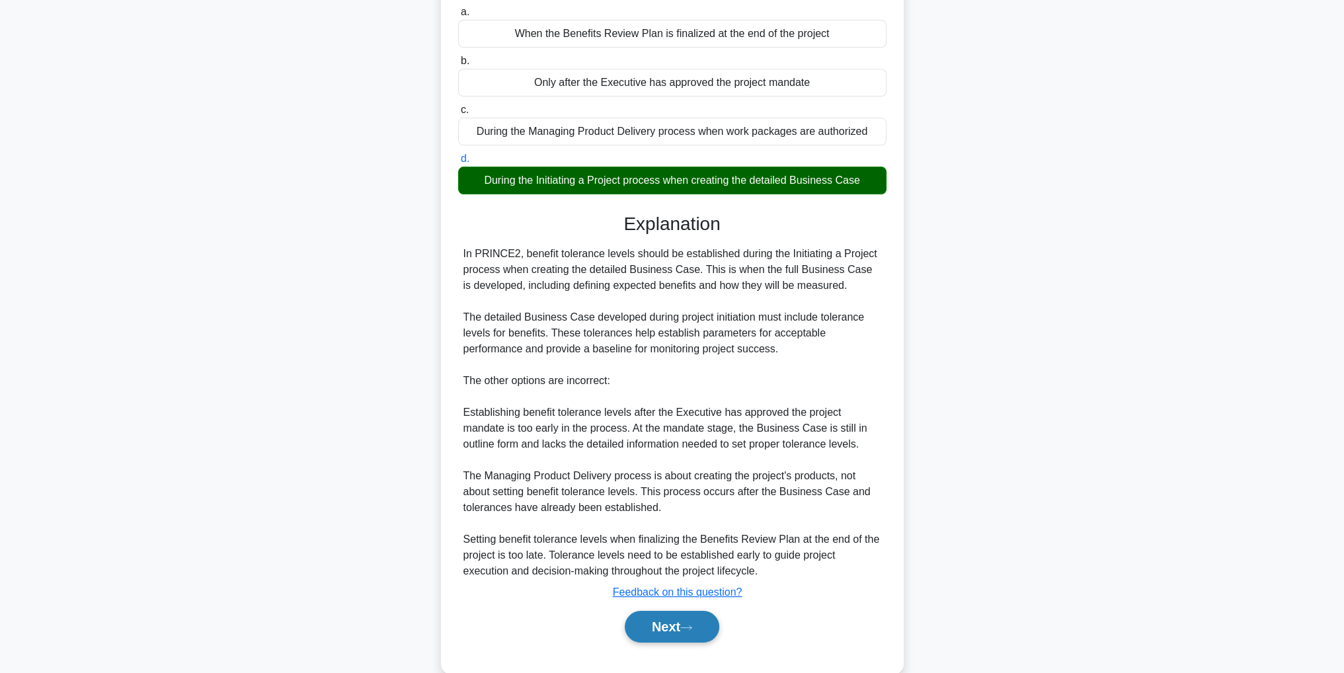
click at [705, 617] on button "Next" at bounding box center [672, 627] width 95 height 32
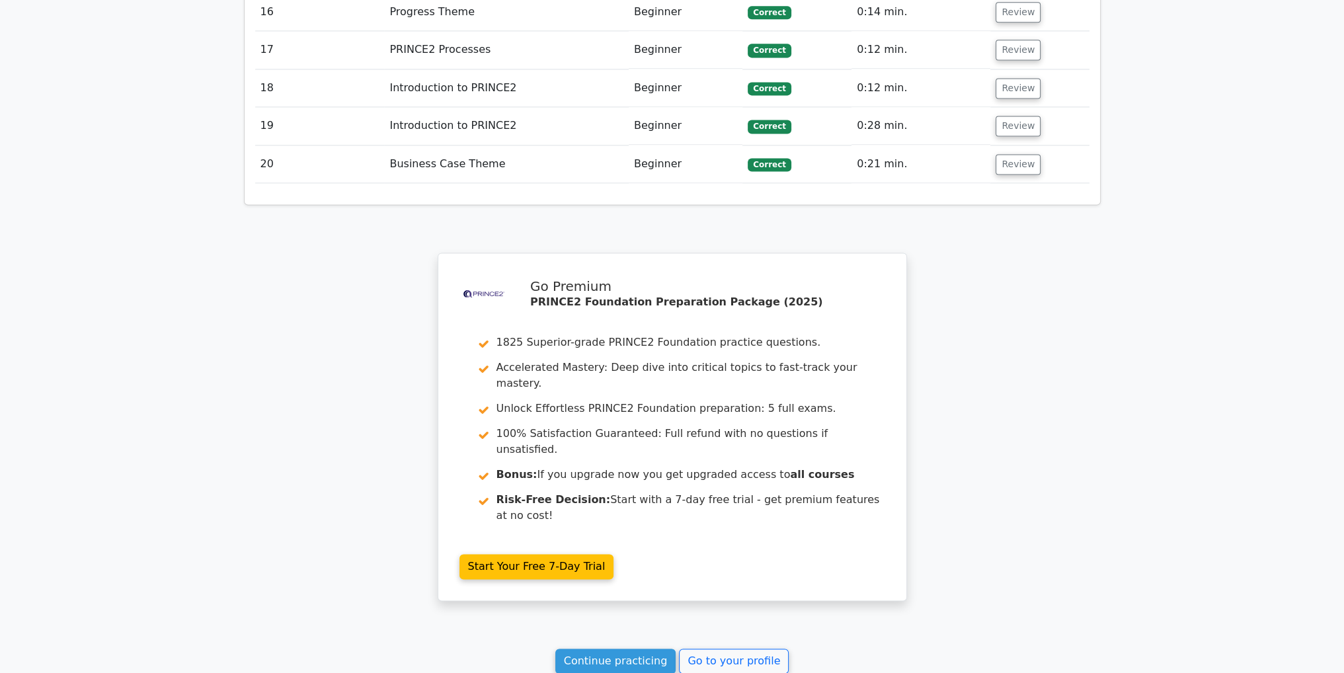
scroll to position [2446, 0]
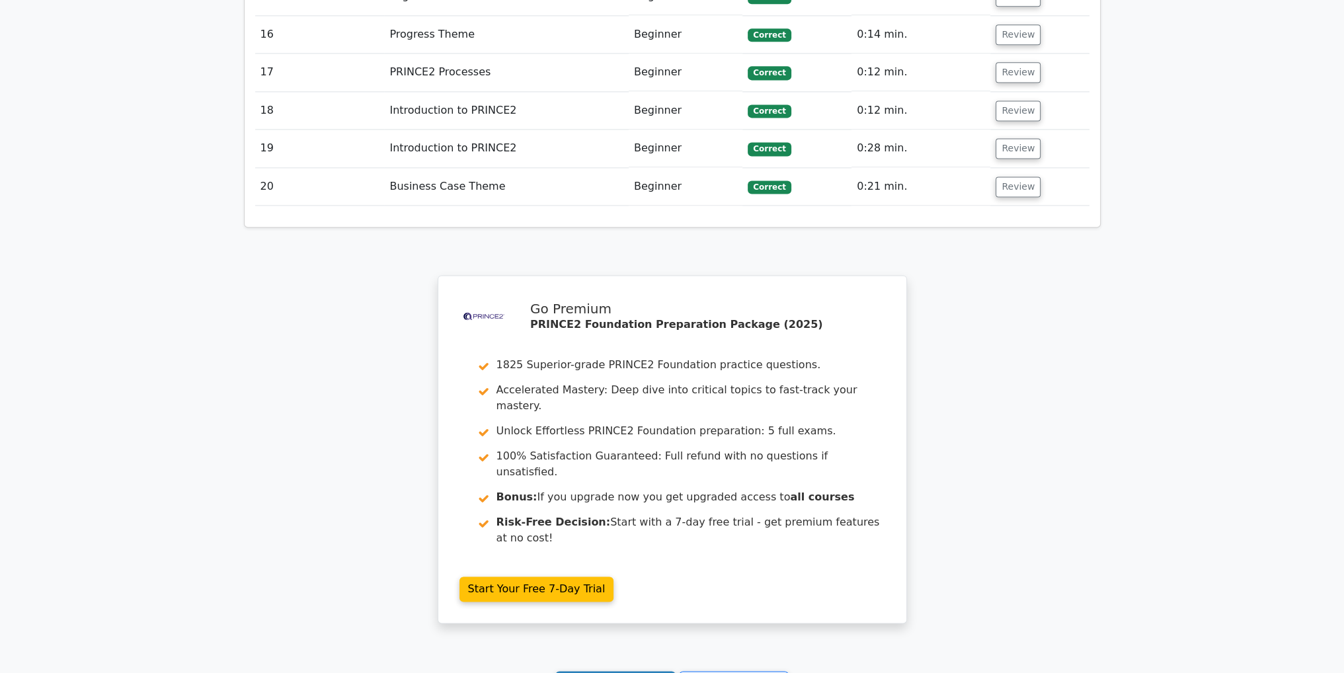
click at [660, 671] on link "Continue practicing" at bounding box center [615, 683] width 121 height 25
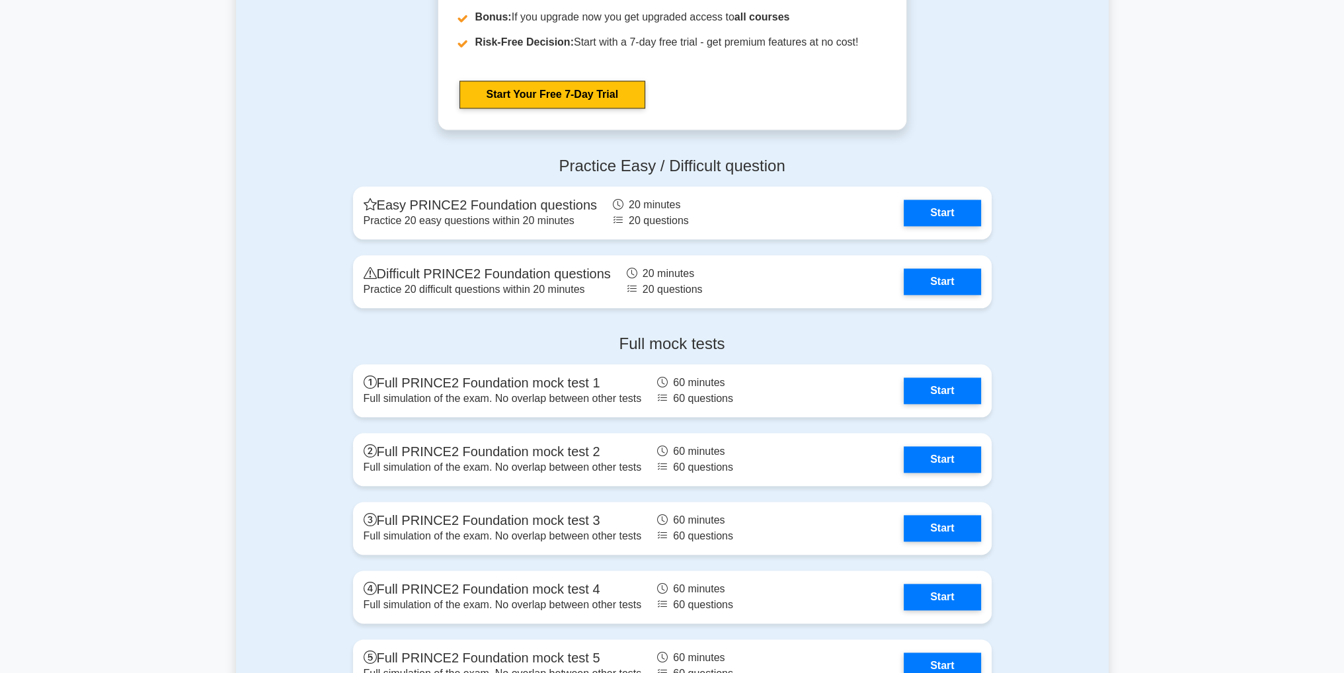
scroll to position [2115, 0]
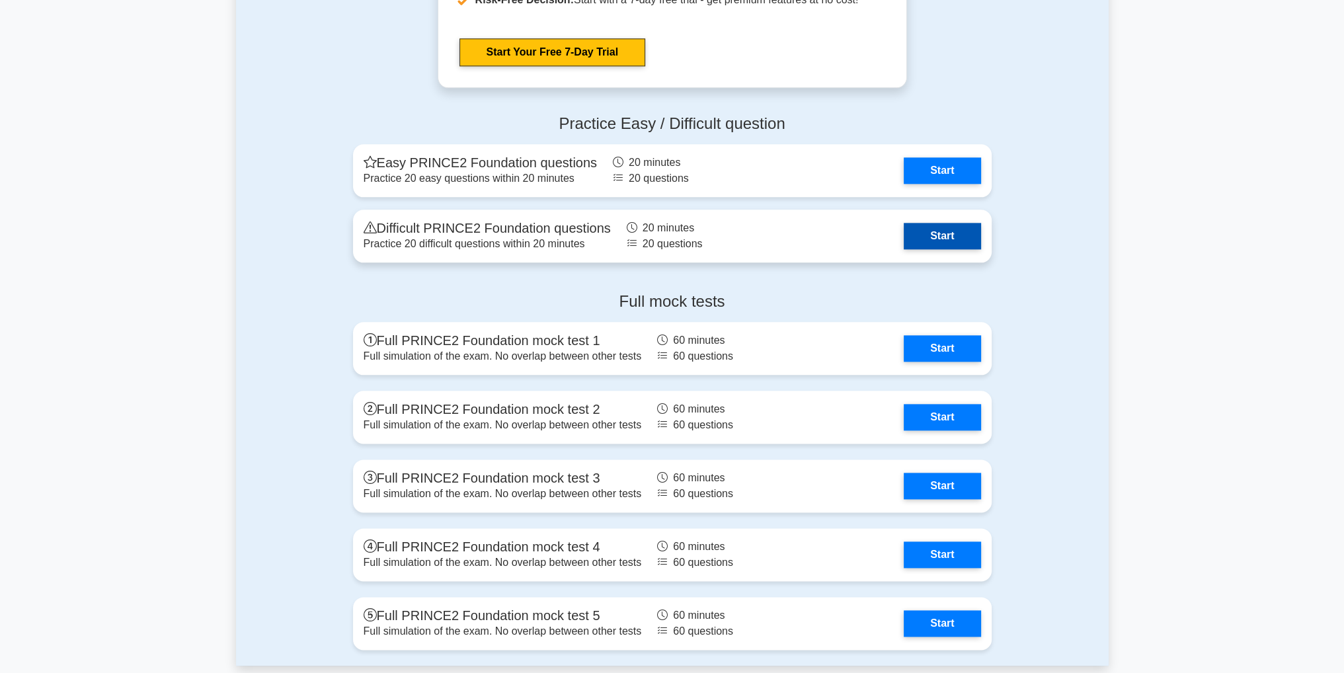
click at [931, 239] on link "Start" at bounding box center [942, 236] width 77 height 26
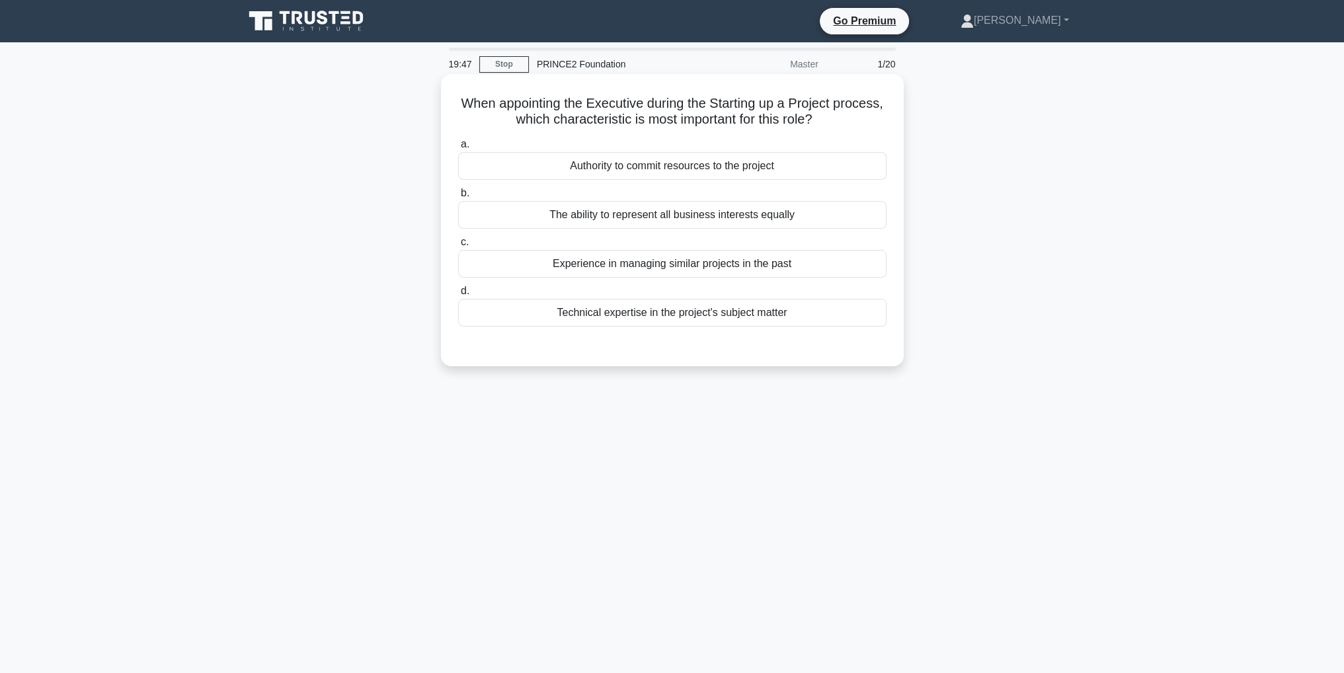
click at [699, 220] on div "The ability to represent all business interests equally" at bounding box center [672, 215] width 428 height 28
click at [458, 198] on input "b. The ability to represent all business interests equally" at bounding box center [458, 193] width 0 height 9
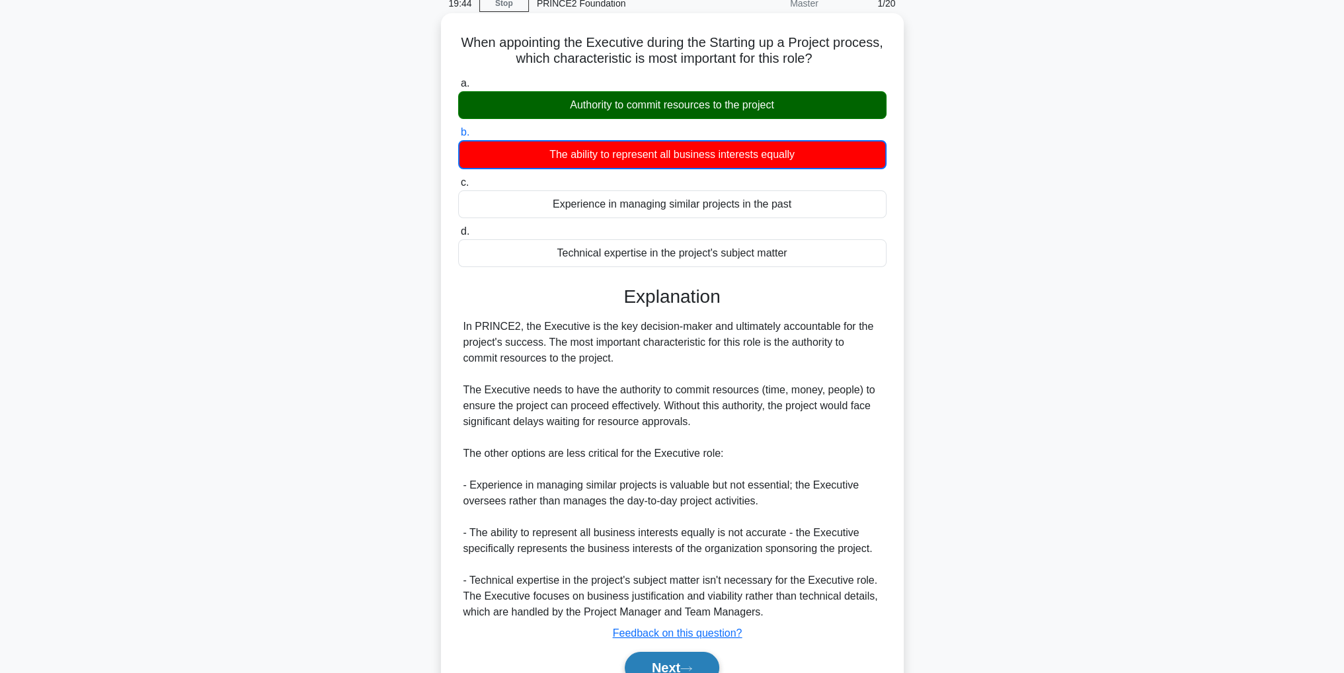
click at [701, 661] on button "Next" at bounding box center [672, 668] width 95 height 32
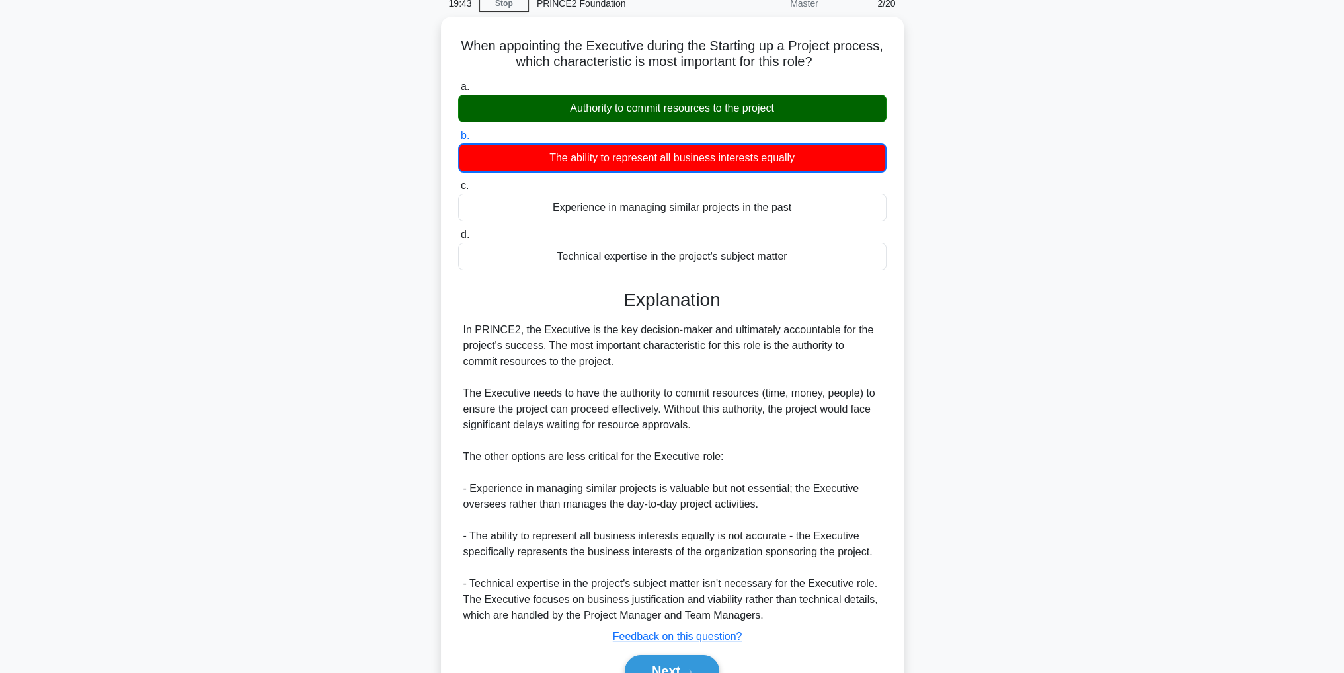
scroll to position [42, 0]
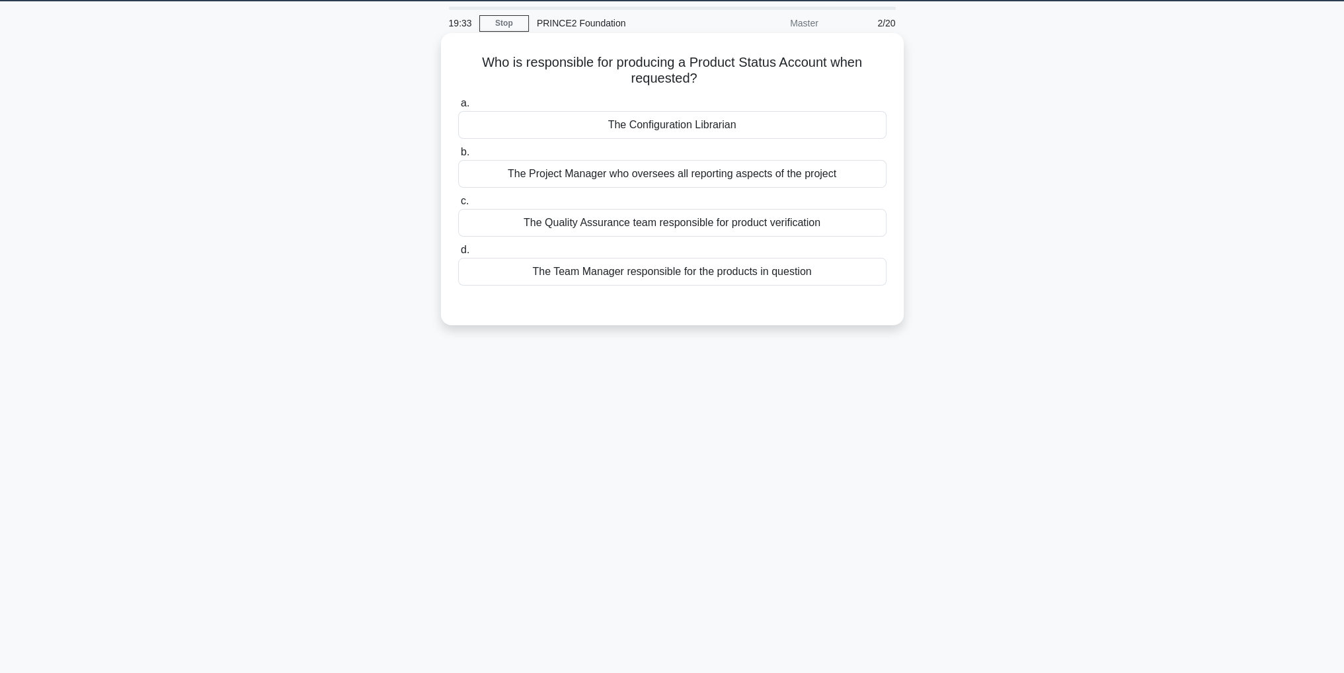
click at [780, 288] on div "a. The Configuration Librarian b. The Project Manager who oversees all reportin…" at bounding box center [672, 201] width 431 height 217
click at [781, 276] on div "The Team Manager responsible for the products in question" at bounding box center [672, 272] width 428 height 28
click at [458, 254] on input "d. The Team Manager responsible for the products in question" at bounding box center [458, 250] width 0 height 9
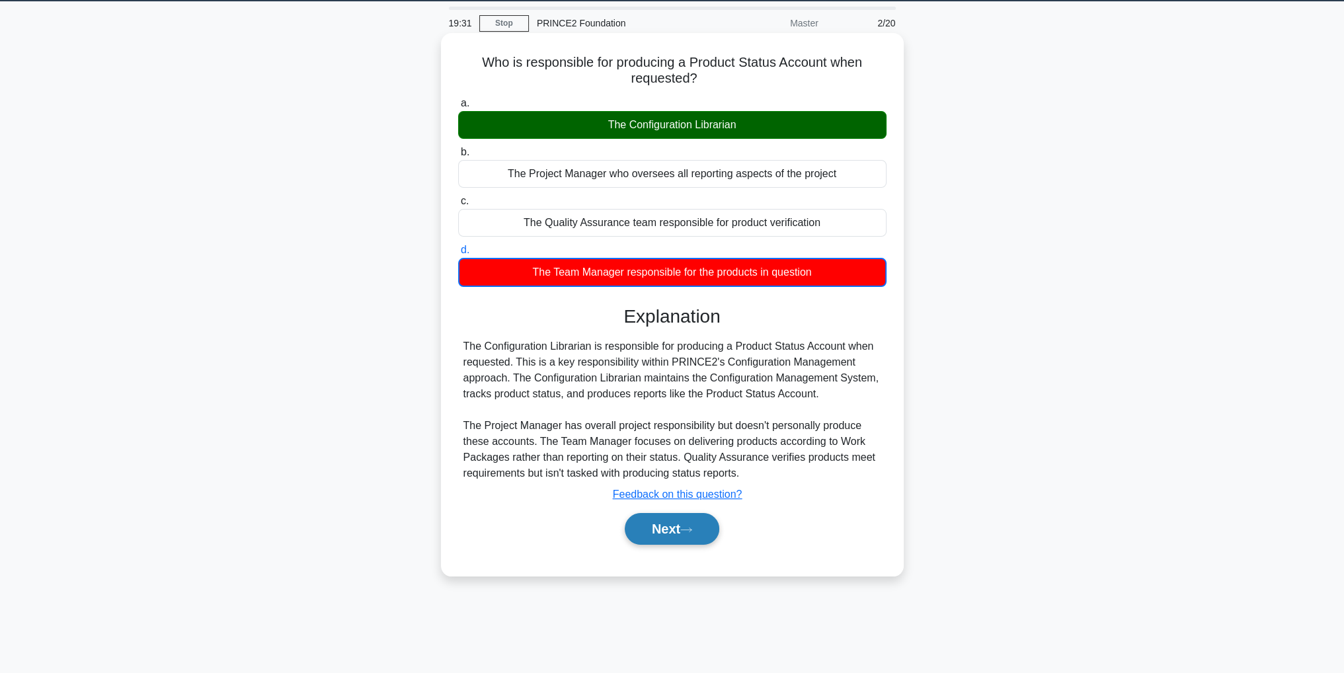
click at [691, 529] on icon at bounding box center [686, 529] width 11 height 4
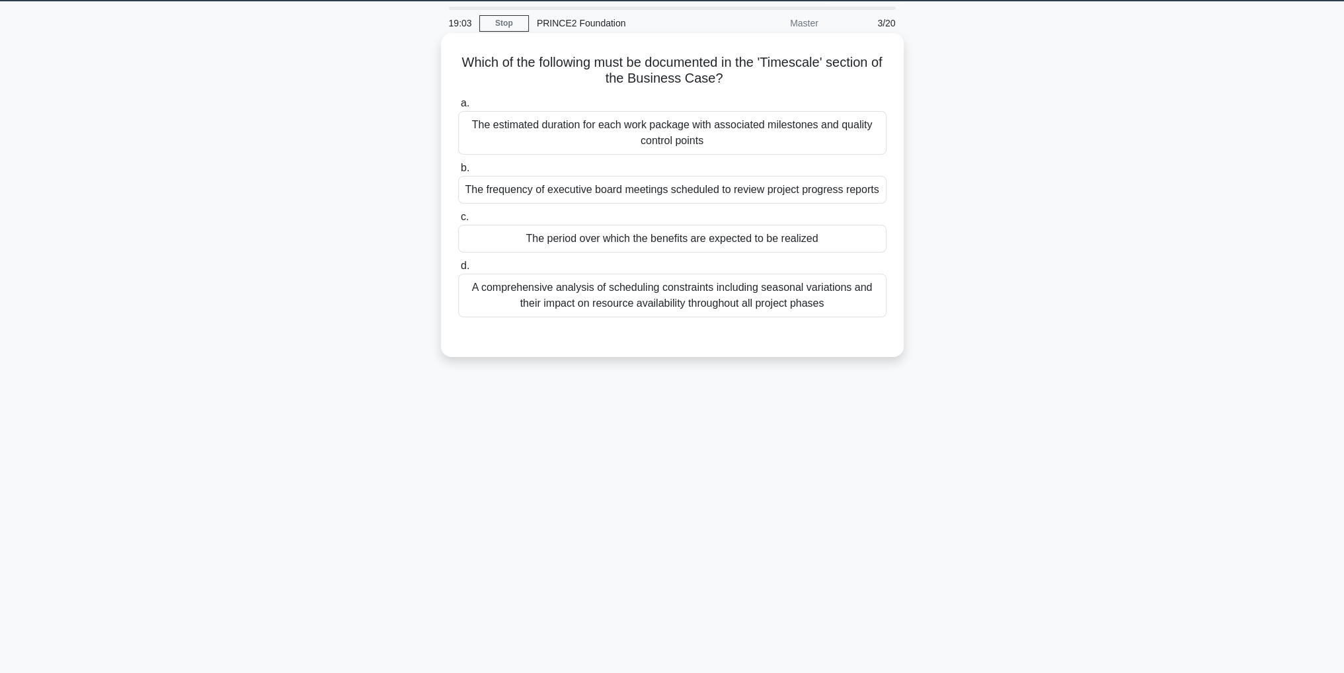
click at [773, 153] on div "The estimated duration for each work package with associated milestones and qua…" at bounding box center [672, 133] width 428 height 44
click at [458, 108] on input "a. The estimated duration for each work package with associated milestones and …" at bounding box center [458, 103] width 0 height 9
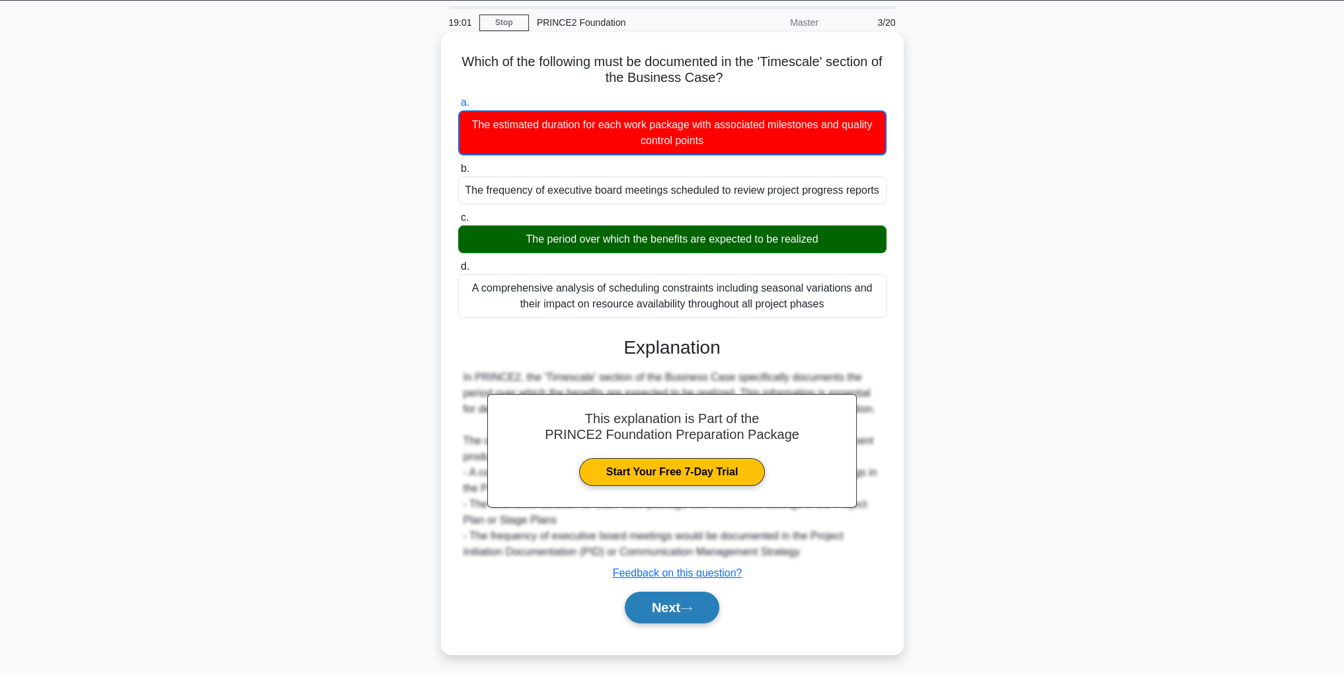
click at [685, 615] on button "Next" at bounding box center [672, 608] width 95 height 32
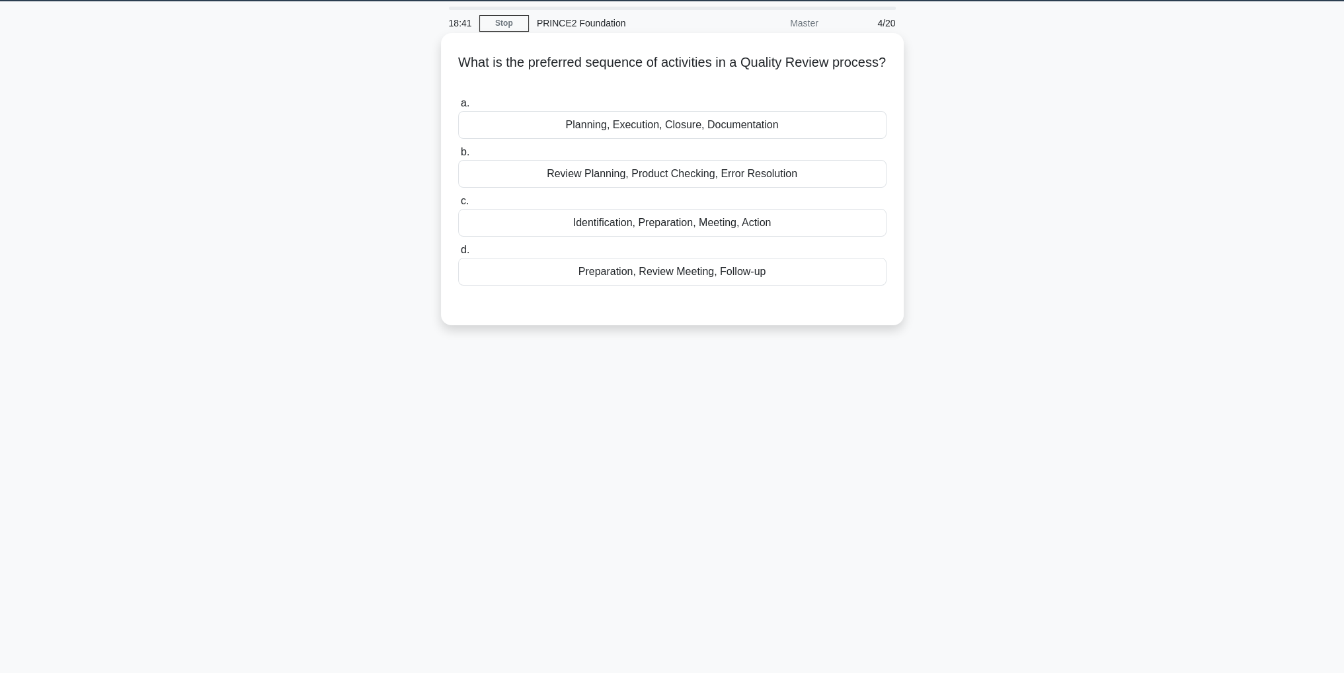
click at [742, 231] on div "Identification, Preparation, Meeting, Action" at bounding box center [672, 223] width 428 height 28
click at [458, 206] on input "c. Identification, Preparation, Meeting, Action" at bounding box center [458, 201] width 0 height 9
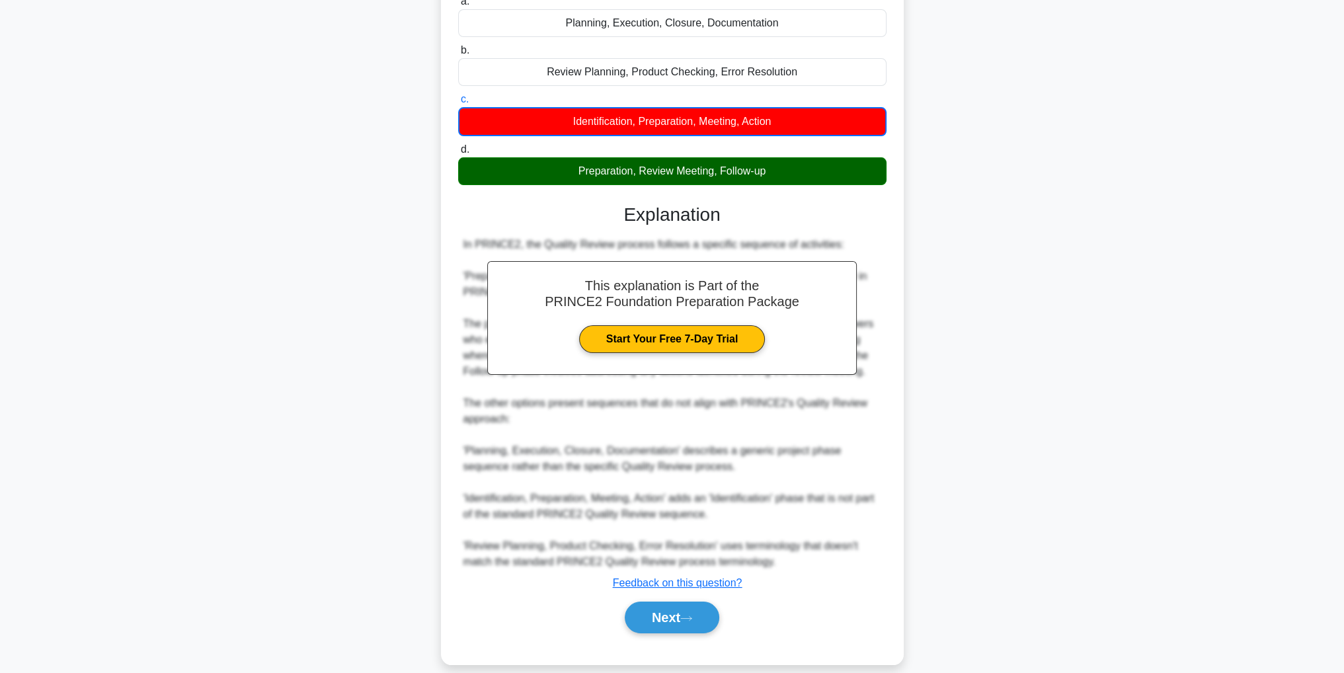
scroll to position [159, 0]
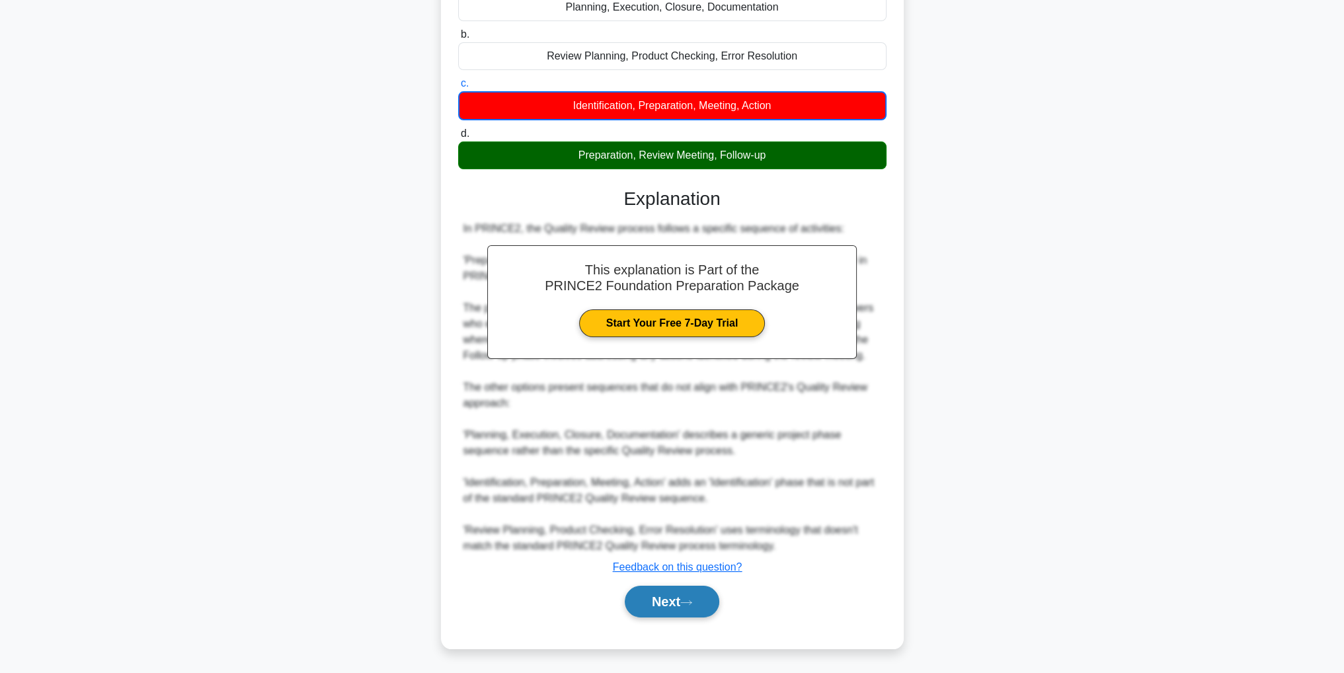
click at [686, 607] on button "Next" at bounding box center [672, 602] width 95 height 32
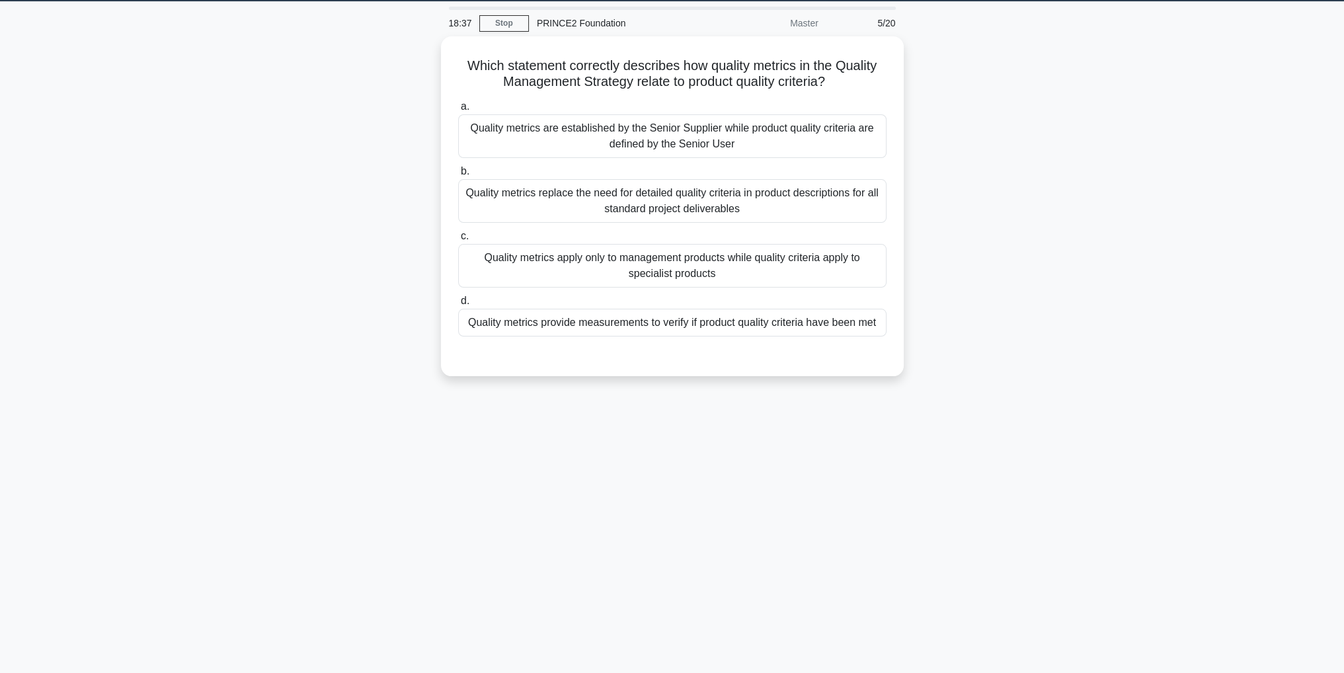
scroll to position [0, 0]
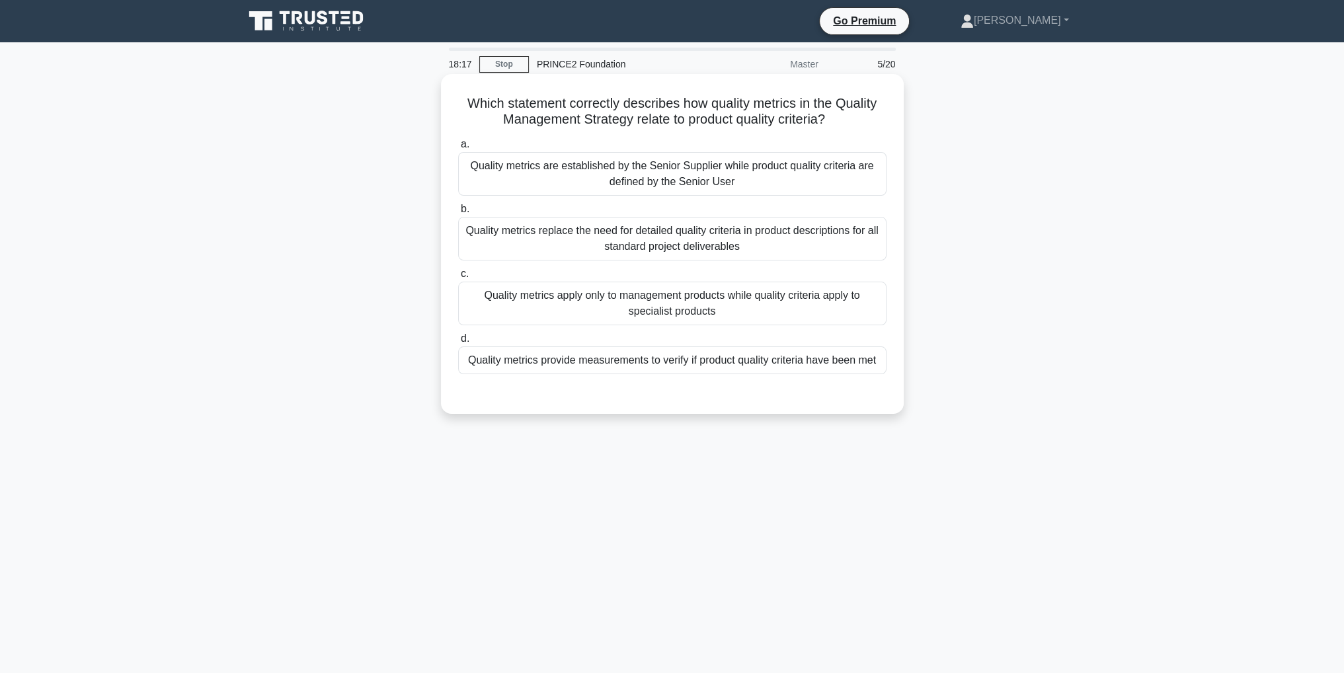
click at [804, 311] on div "Quality metrics apply only to management products while quality criteria apply …" at bounding box center [672, 304] width 428 height 44
click at [458, 278] on input "c. Quality metrics apply only to management products while quality criteria app…" at bounding box center [458, 274] width 0 height 9
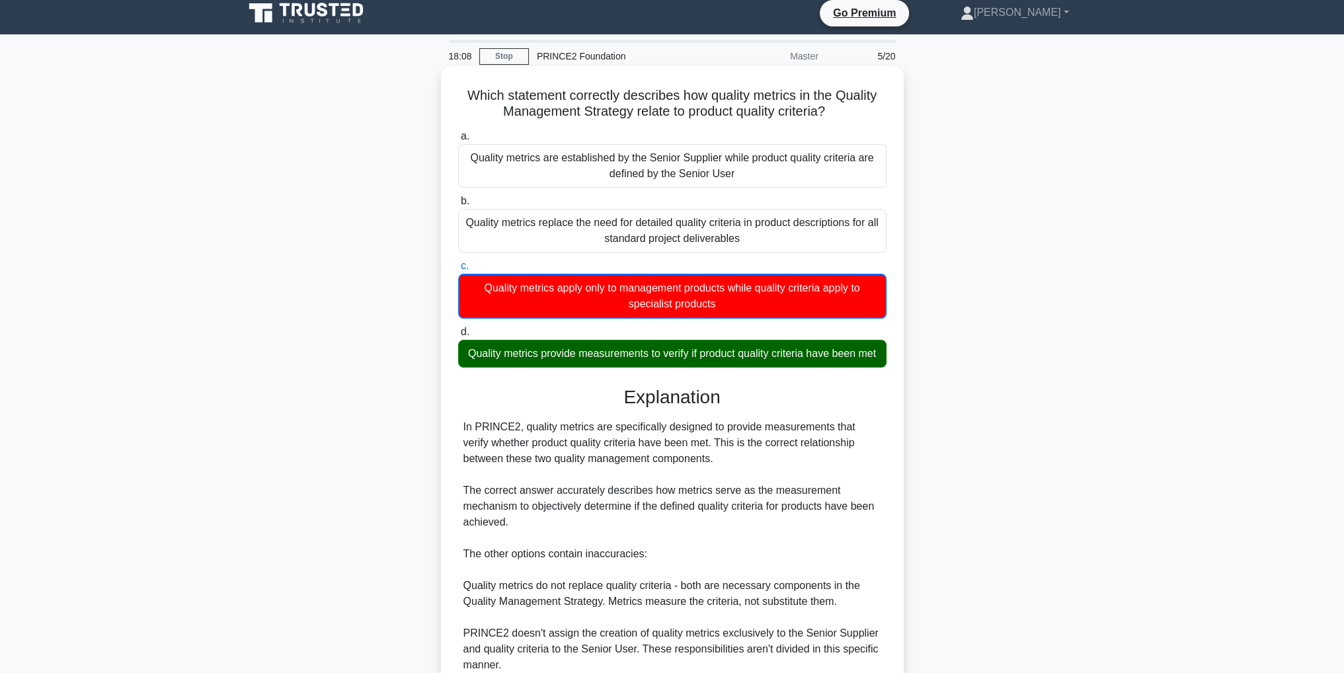
scroll to position [206, 0]
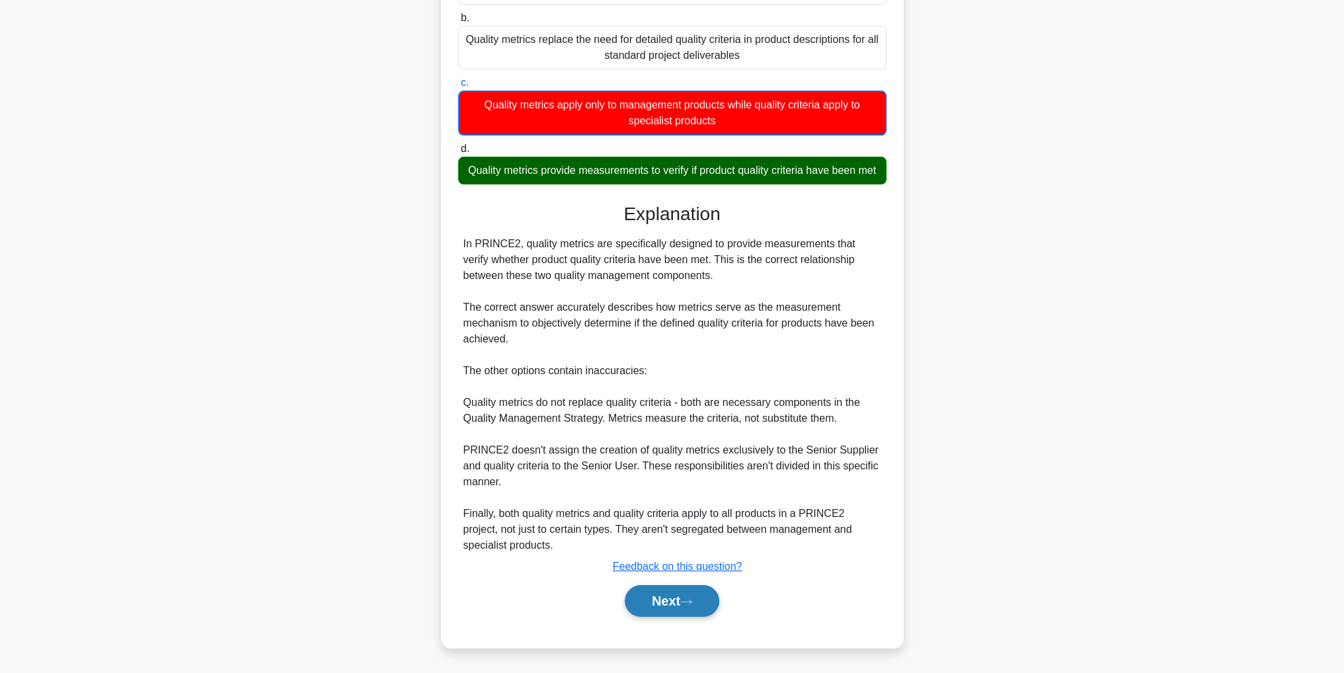
click at [709, 614] on button "Next" at bounding box center [672, 601] width 95 height 32
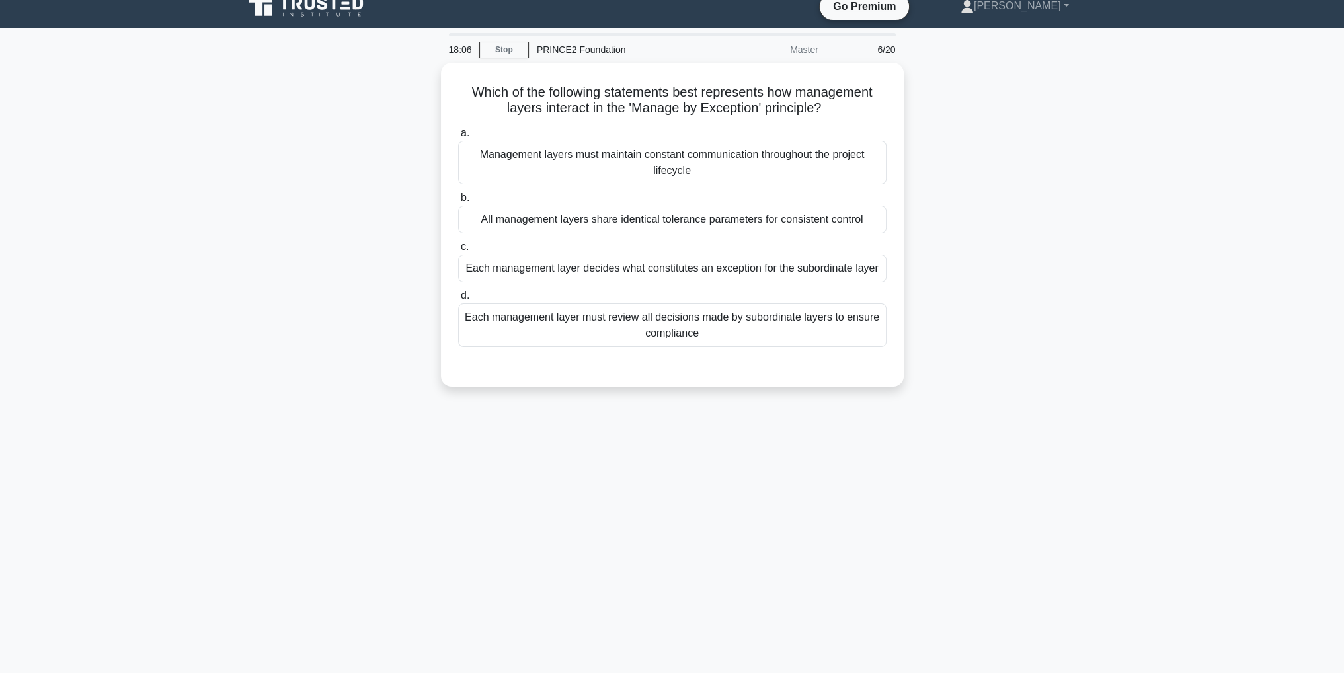
scroll to position [0, 0]
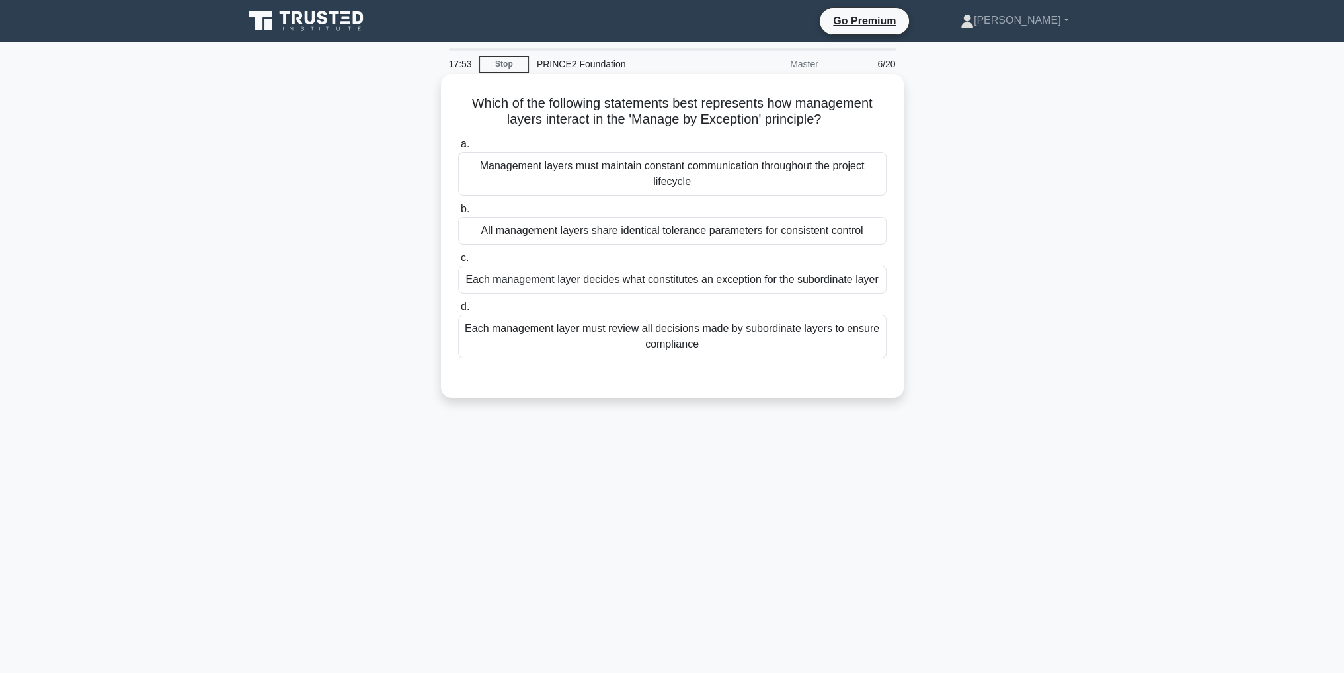
click at [716, 286] on div "Each management layer decides what constitutes an exception for the subordinate…" at bounding box center [672, 280] width 428 height 28
click at [458, 262] on input "c. Each management layer decides what constitutes an exception for the subordin…" at bounding box center [458, 258] width 0 height 9
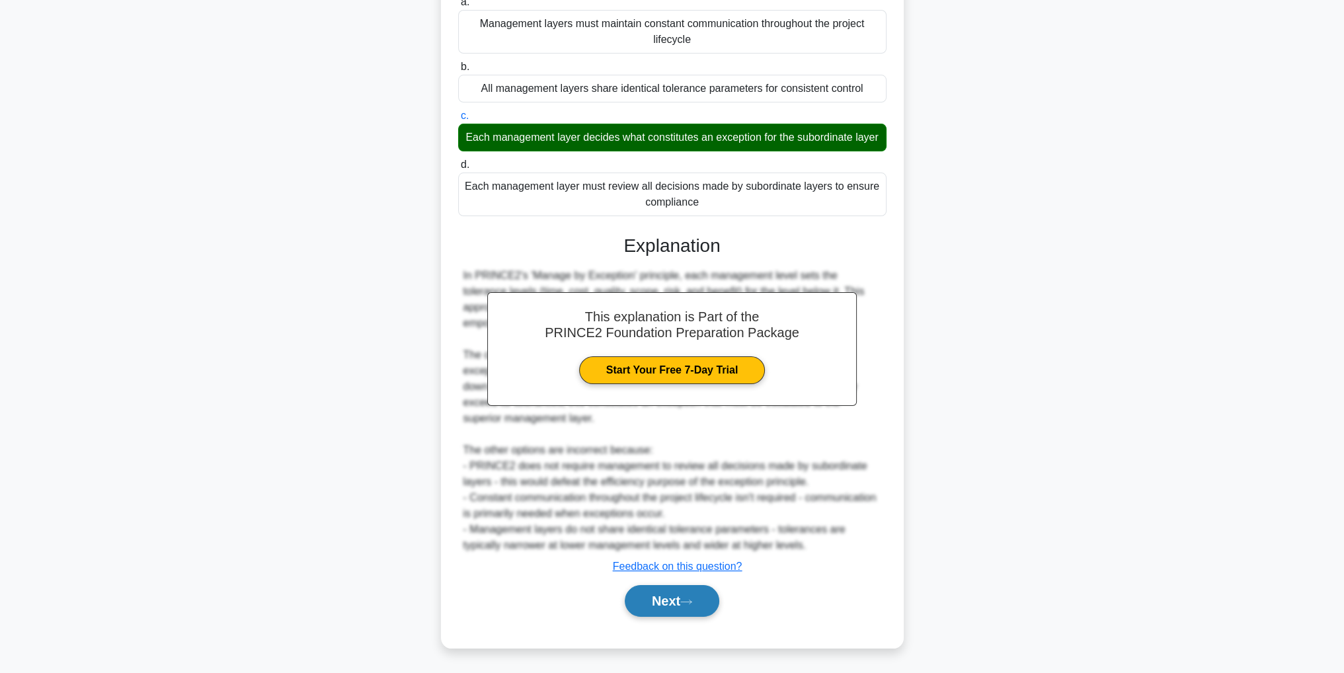
click at [709, 609] on button "Next" at bounding box center [672, 601] width 95 height 32
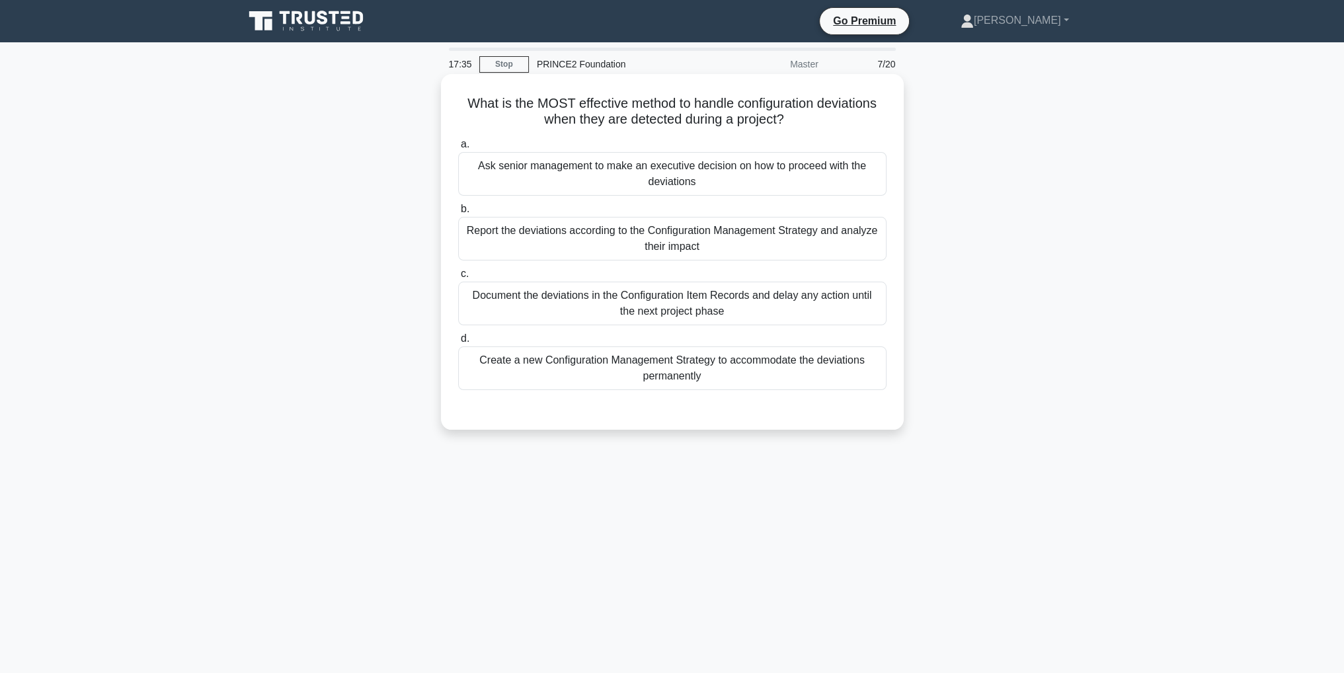
click at [775, 243] on div "Report the deviations according to the Configuration Management Strategy and an…" at bounding box center [672, 239] width 428 height 44
click at [458, 214] on input "b. Report the deviations according to the Configuration Management Strategy and…" at bounding box center [458, 209] width 0 height 9
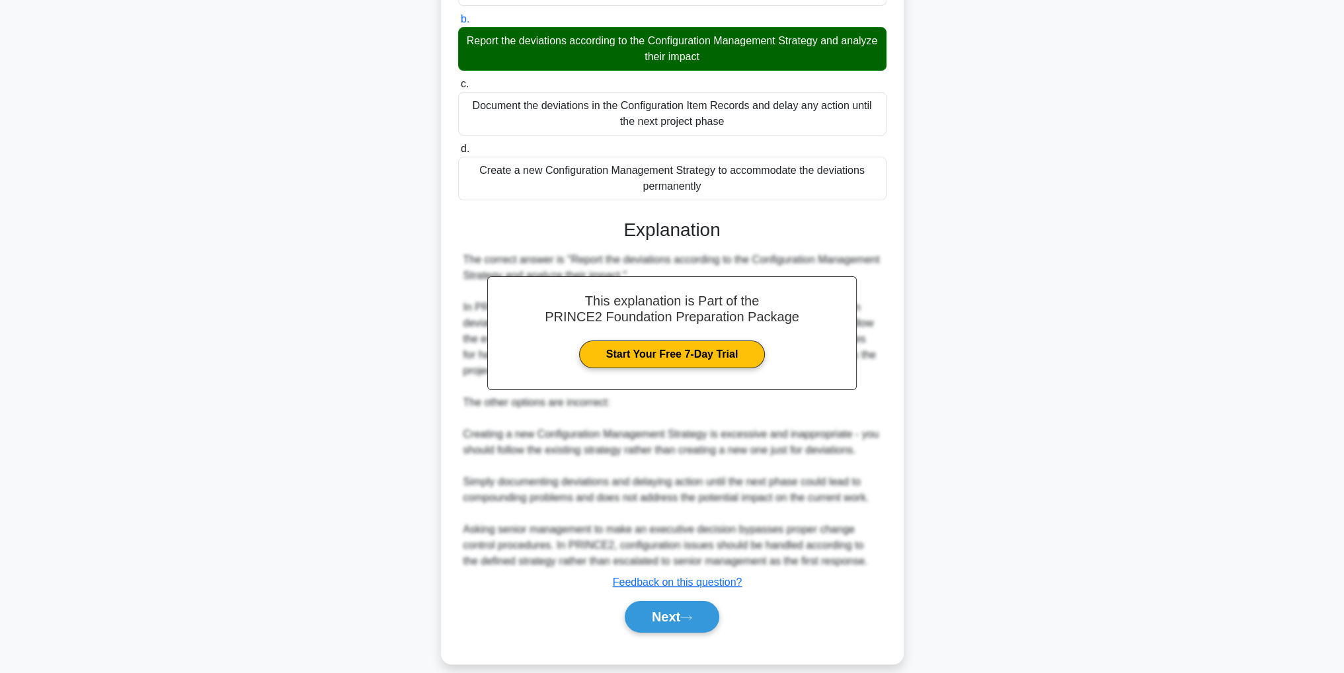
scroll to position [205, 0]
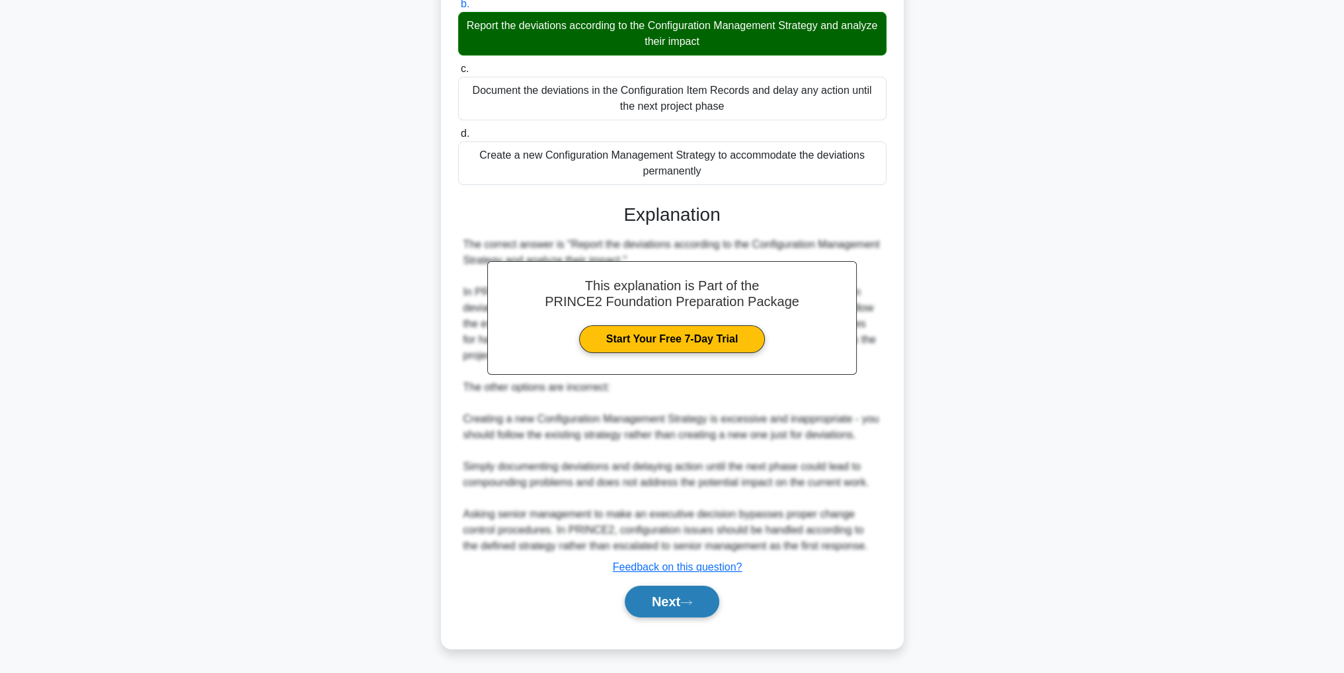
click at [710, 608] on button "Next" at bounding box center [672, 602] width 95 height 32
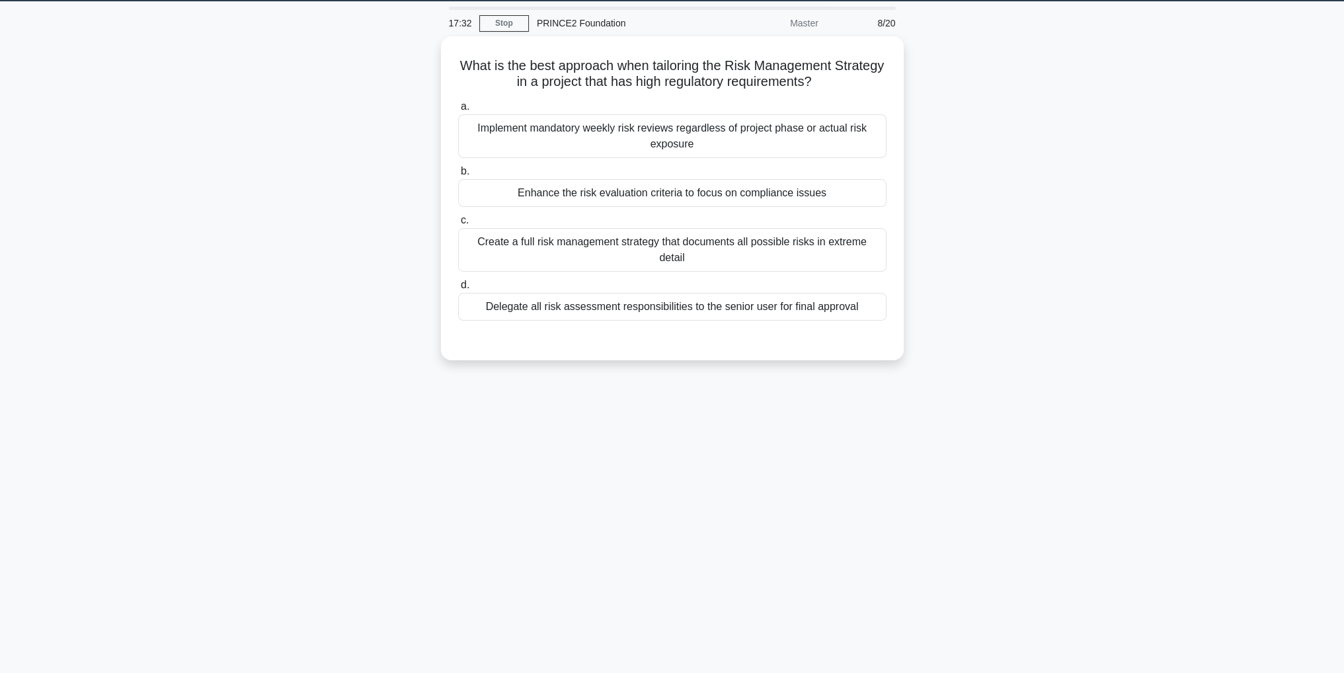
scroll to position [0, 0]
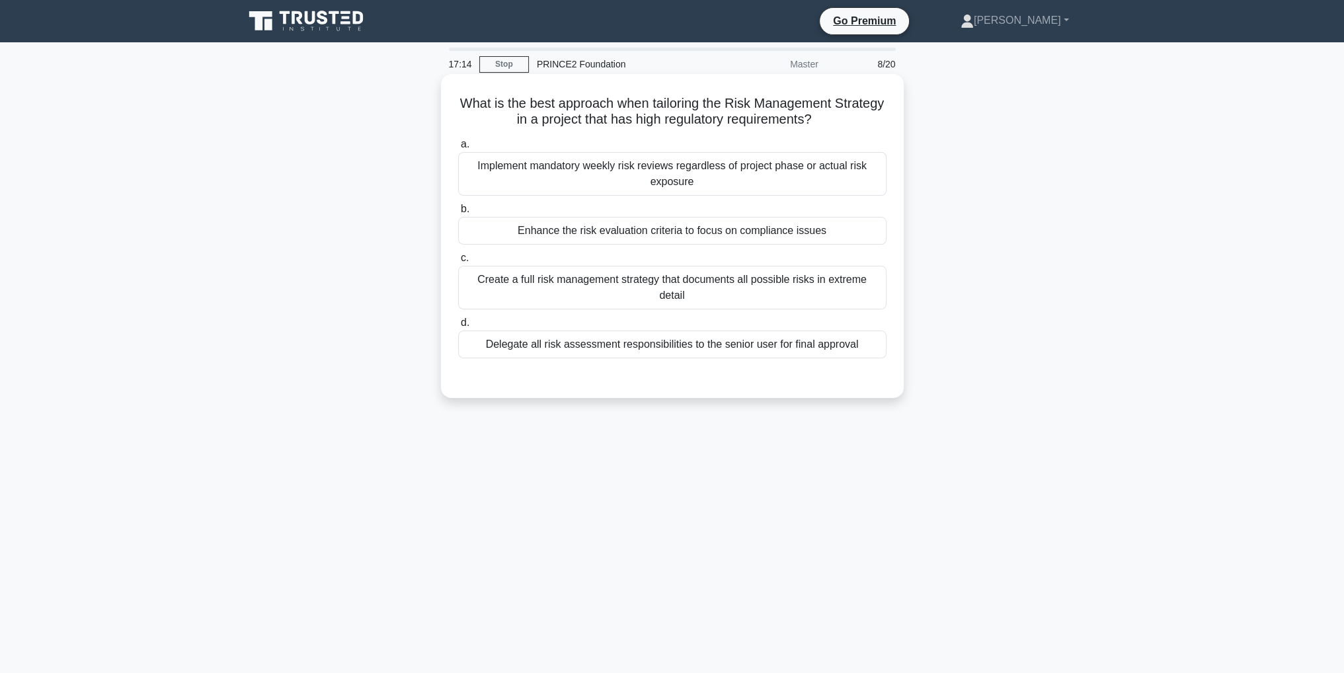
click at [779, 235] on div "Enhance the risk evaluation criteria to focus on compliance issues" at bounding box center [672, 231] width 428 height 28
click at [458, 214] on input "b. Enhance the risk evaluation criteria to focus on compliance issues" at bounding box center [458, 209] width 0 height 9
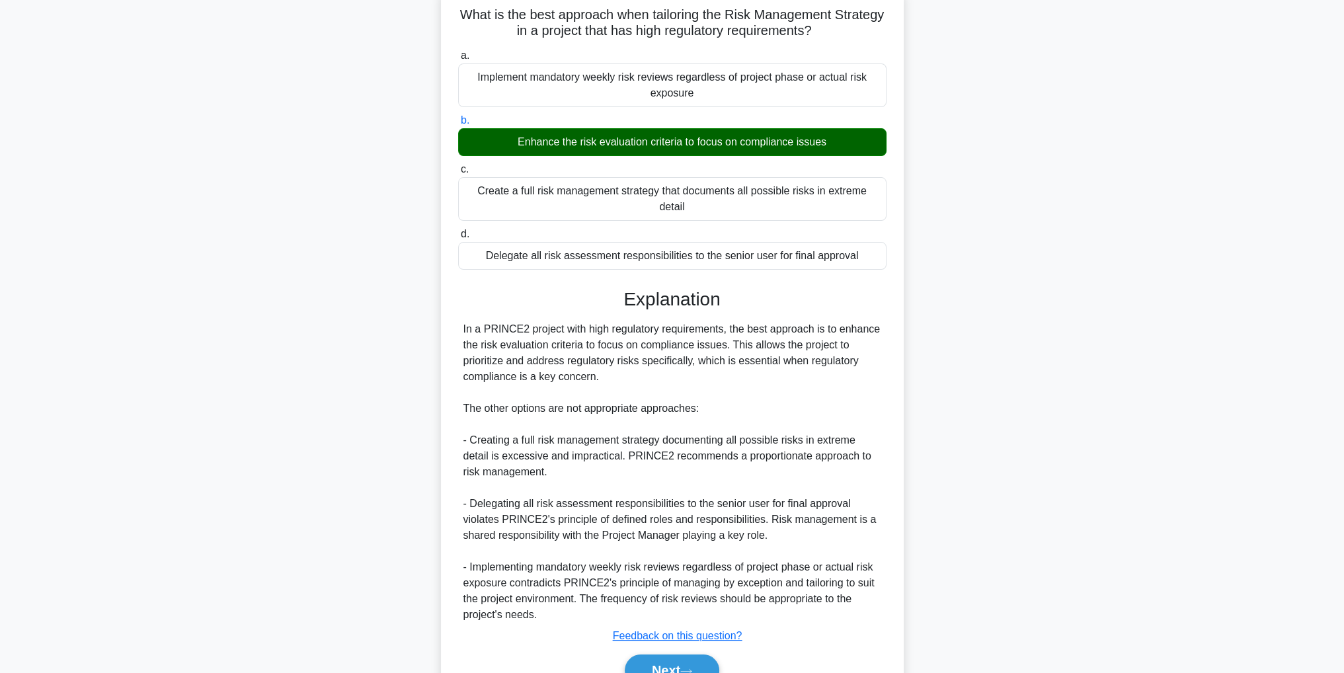
scroll to position [66, 0]
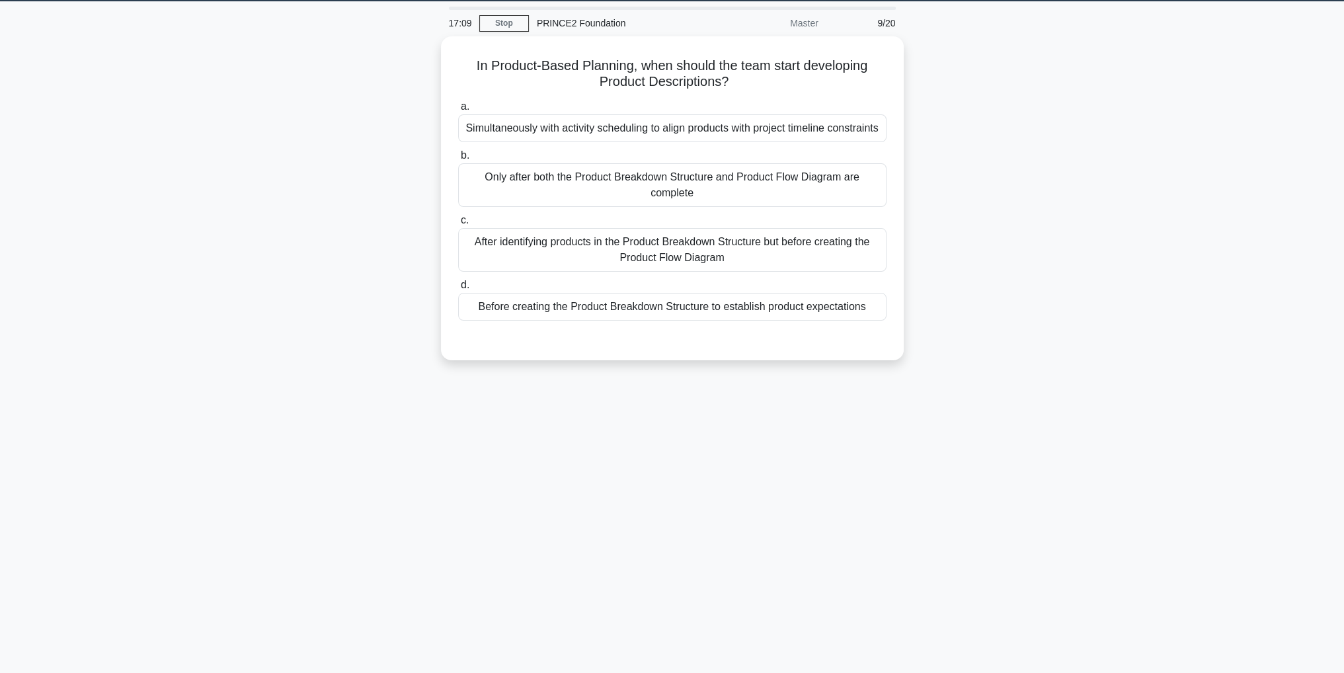
scroll to position [42, 0]
click at [763, 317] on div "Before creating the Product Breakdown Structure to establish product expectatio…" at bounding box center [672, 304] width 428 height 28
click at [458, 286] on input "d. Before creating the Product Breakdown Structure to establish product expecta…" at bounding box center [458, 282] width 0 height 9
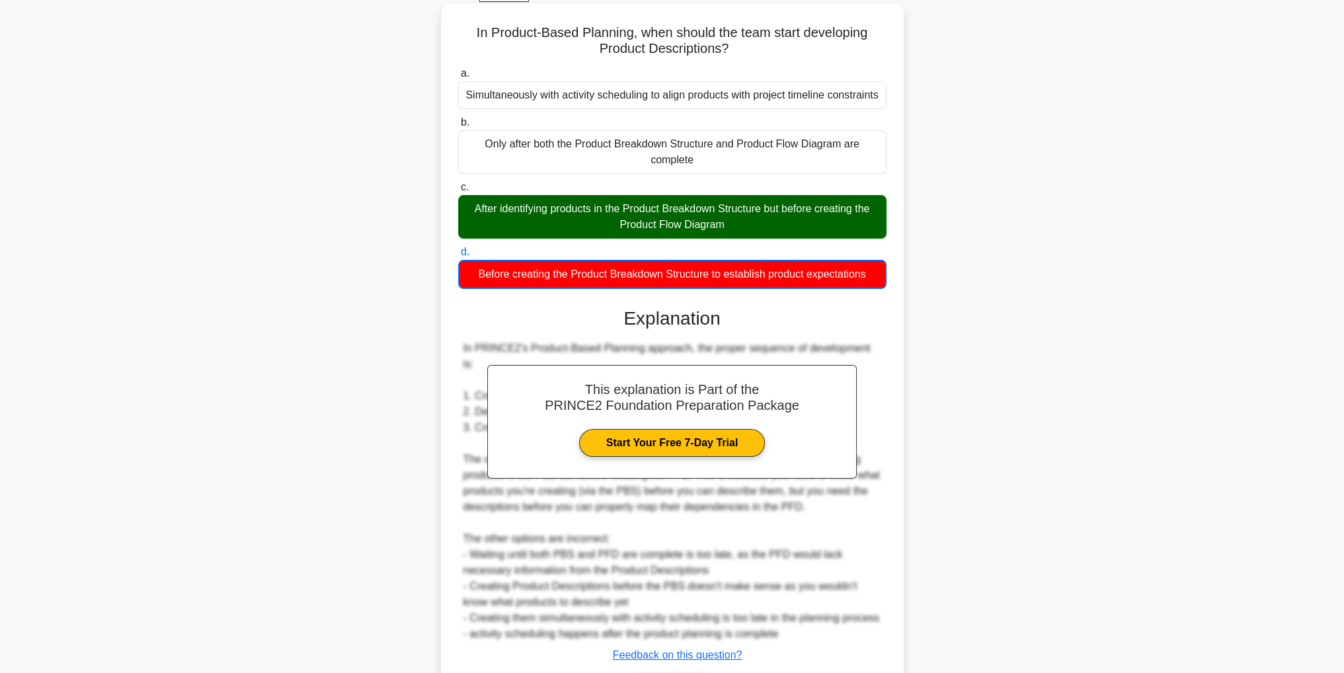
scroll to position [132, 0]
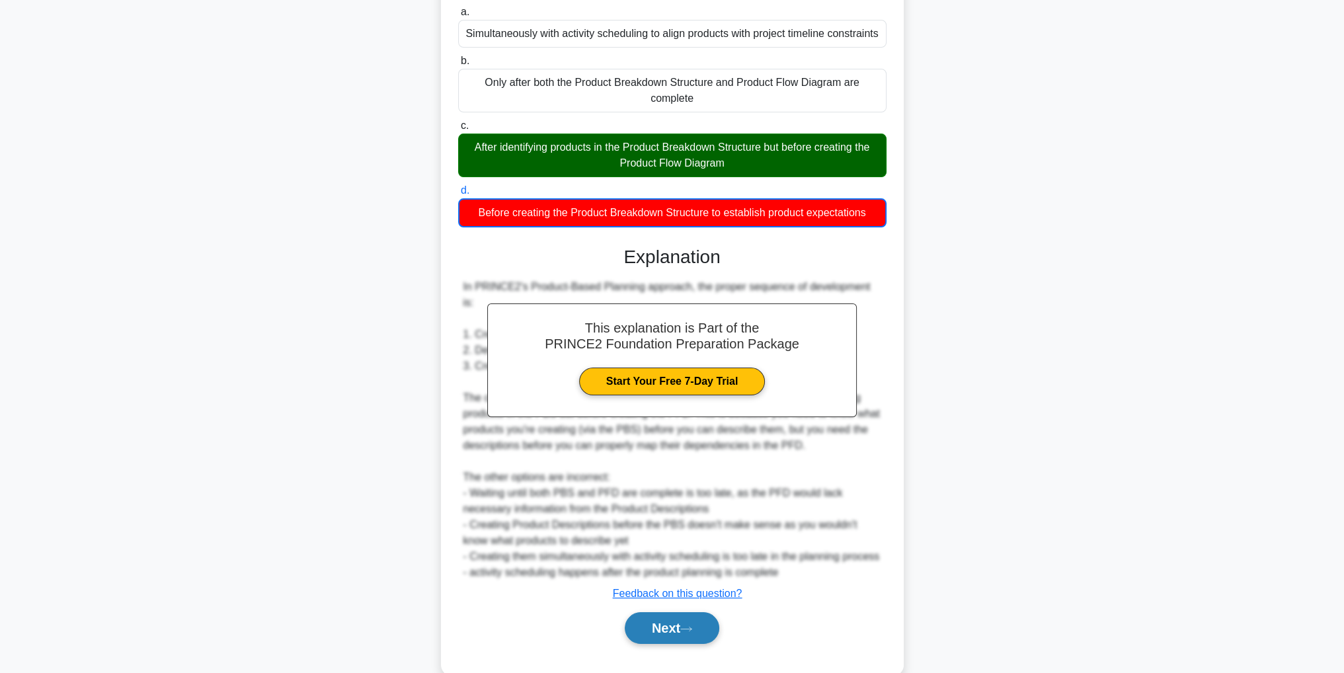
click at [688, 638] on button "Next" at bounding box center [672, 628] width 95 height 32
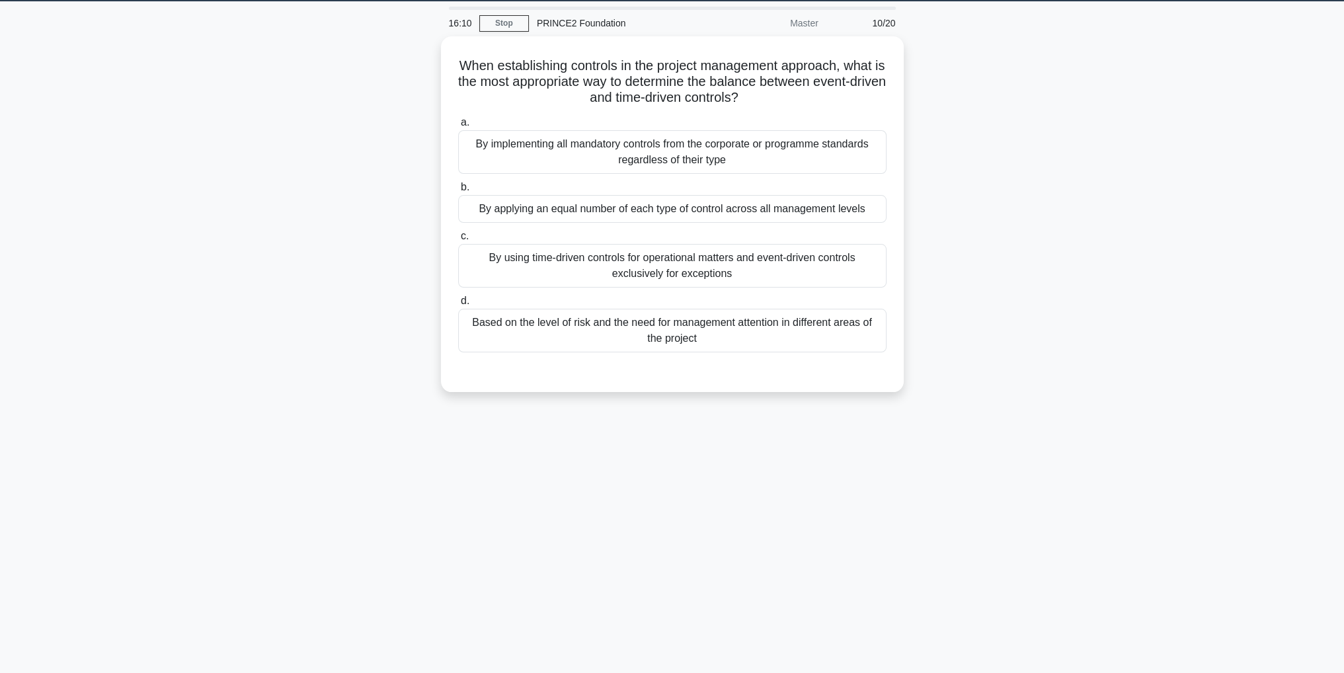
scroll to position [42, 0]
click at [773, 336] on div "Based on the level of risk and the need for management attention in different a…" at bounding box center [672, 327] width 428 height 44
click at [458, 302] on input "d. Based on the level of risk and the need for management attention in differen…" at bounding box center [458, 297] width 0 height 9
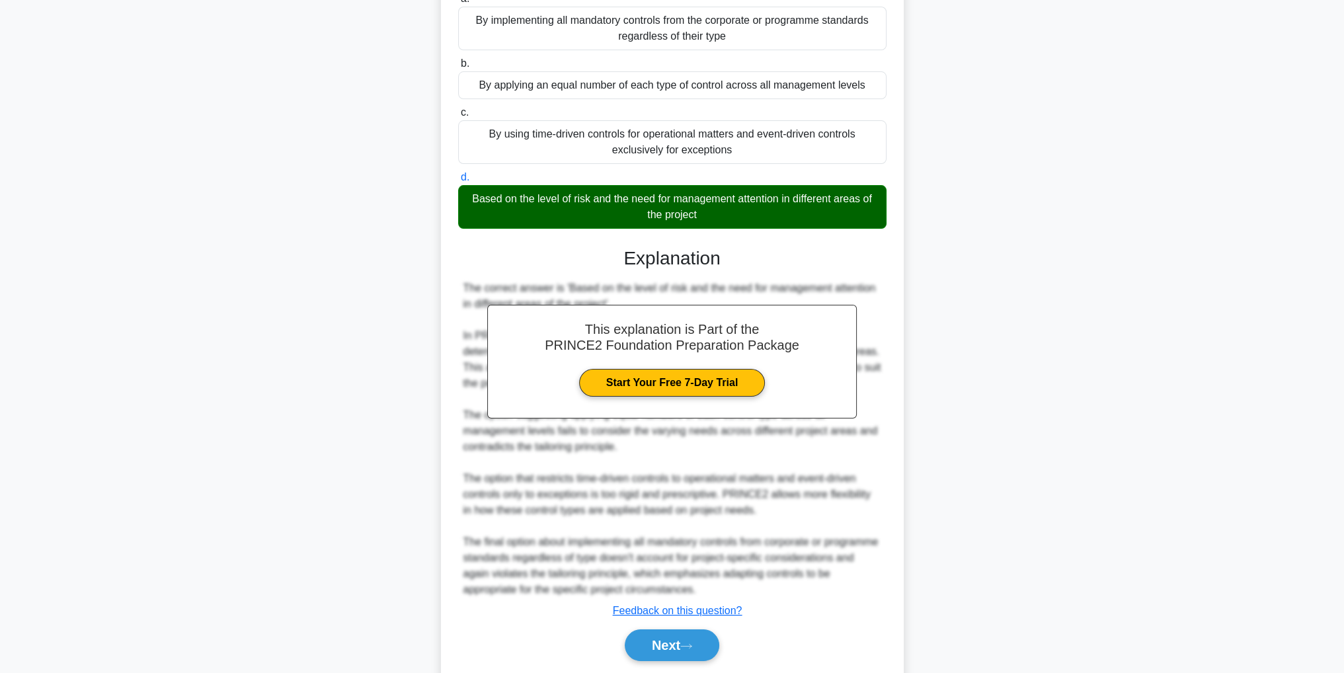
scroll to position [139, 0]
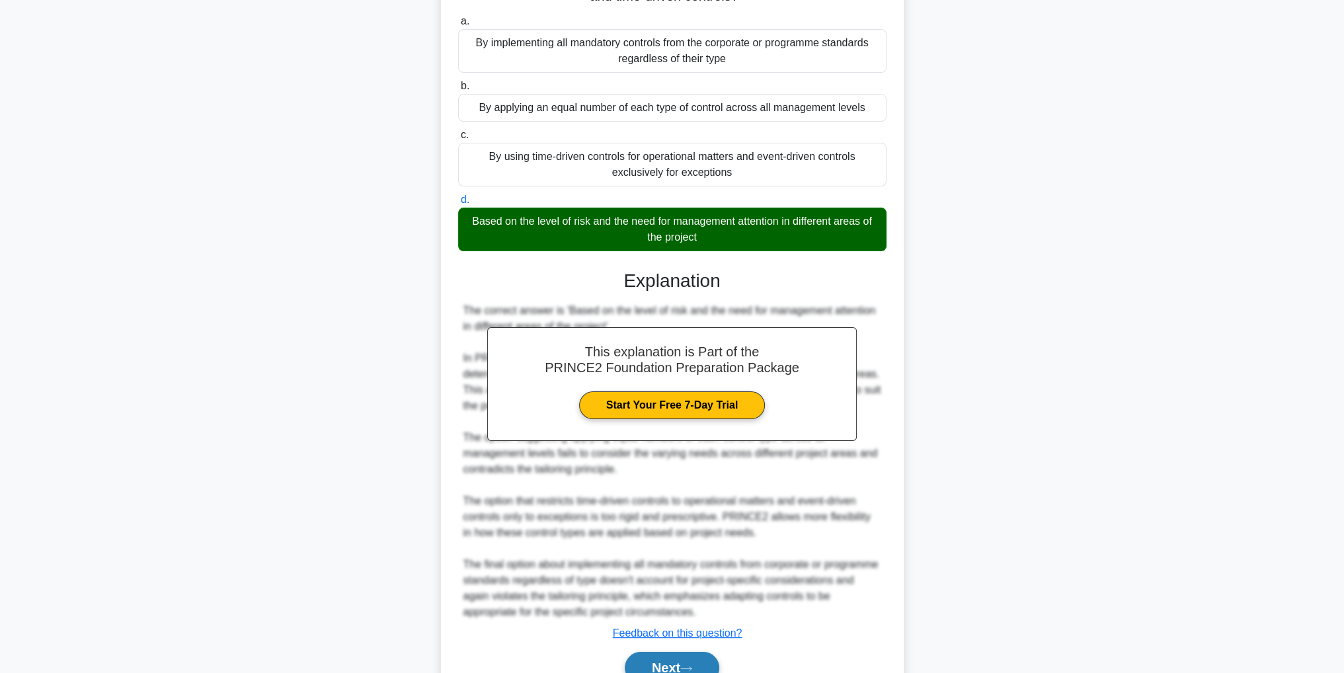
click at [690, 660] on button "Next" at bounding box center [672, 668] width 95 height 32
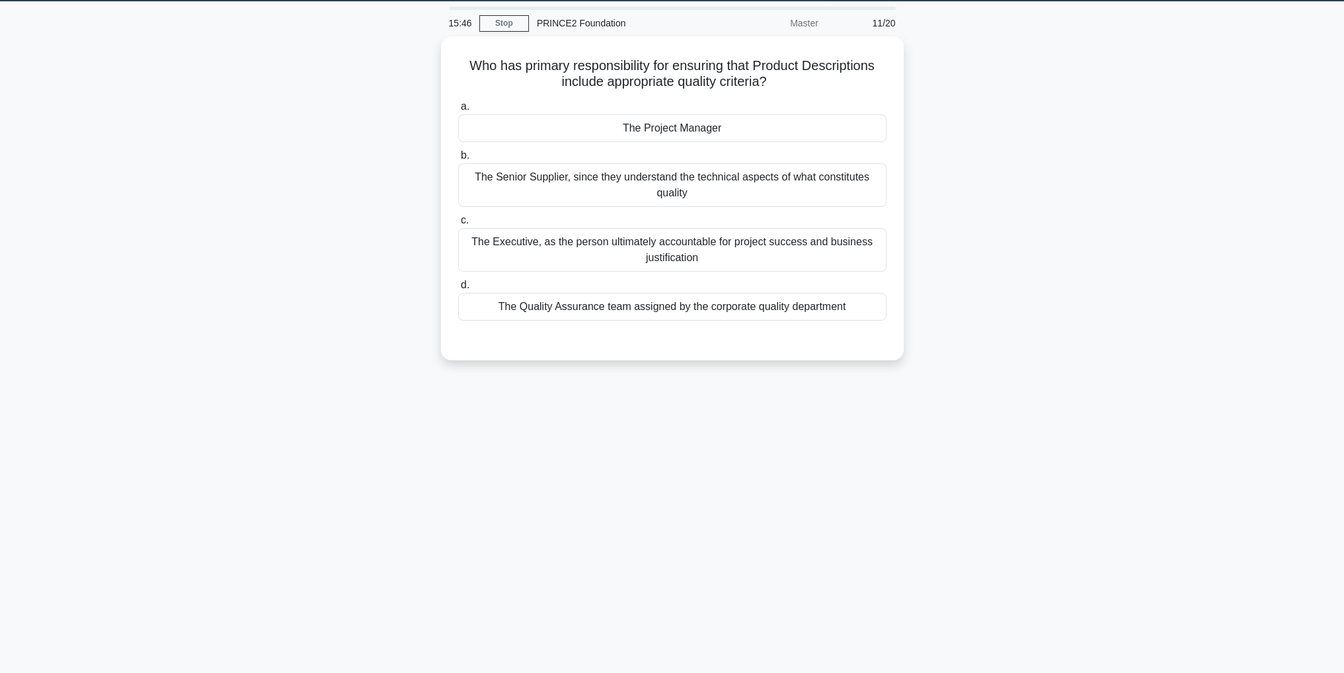
scroll to position [42, 0]
click at [699, 119] on div "The Project Manager" at bounding box center [672, 125] width 428 height 28
click at [458, 108] on input "a. The Project Manager" at bounding box center [458, 103] width 0 height 9
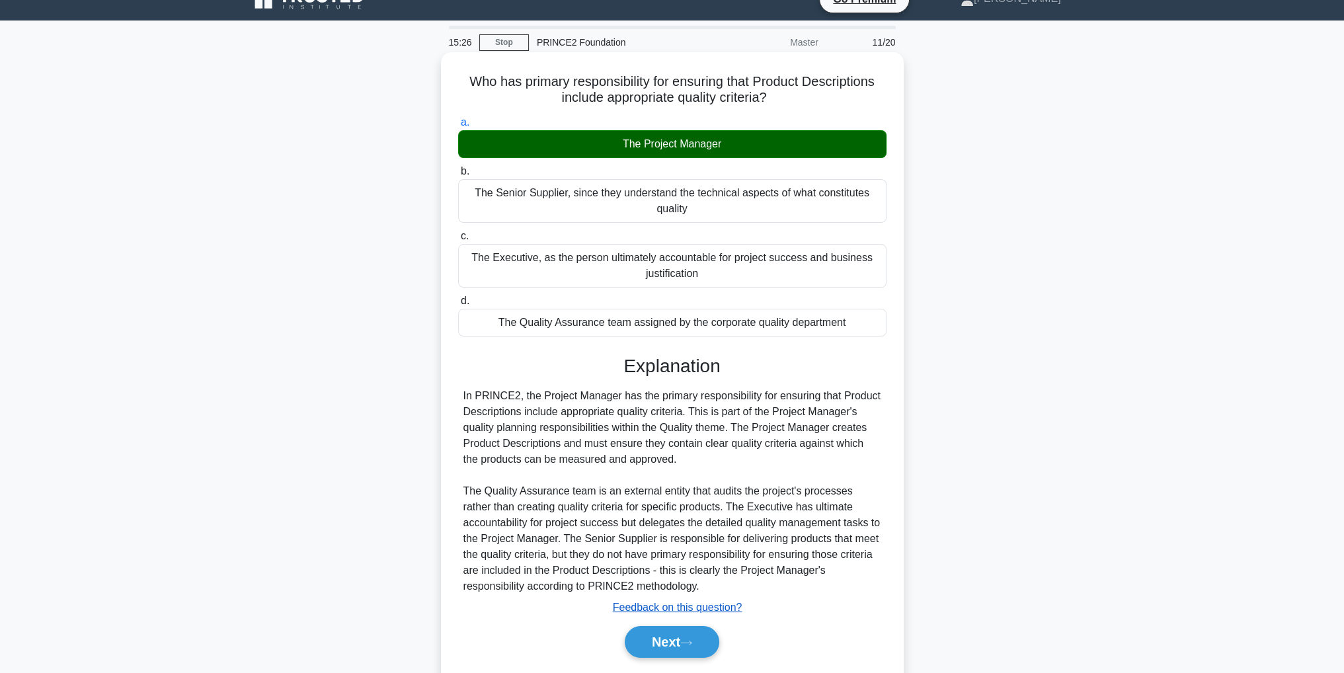
scroll to position [0, 0]
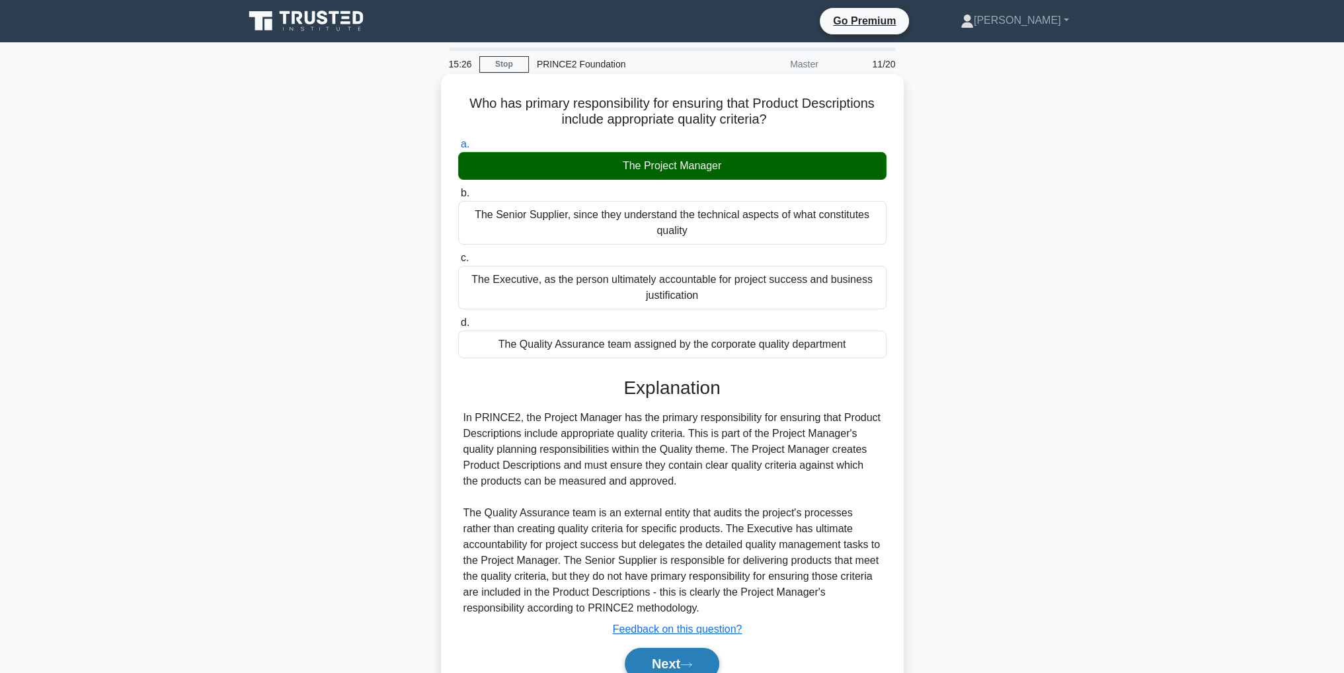
click at [688, 664] on icon at bounding box center [686, 664] width 12 height 7
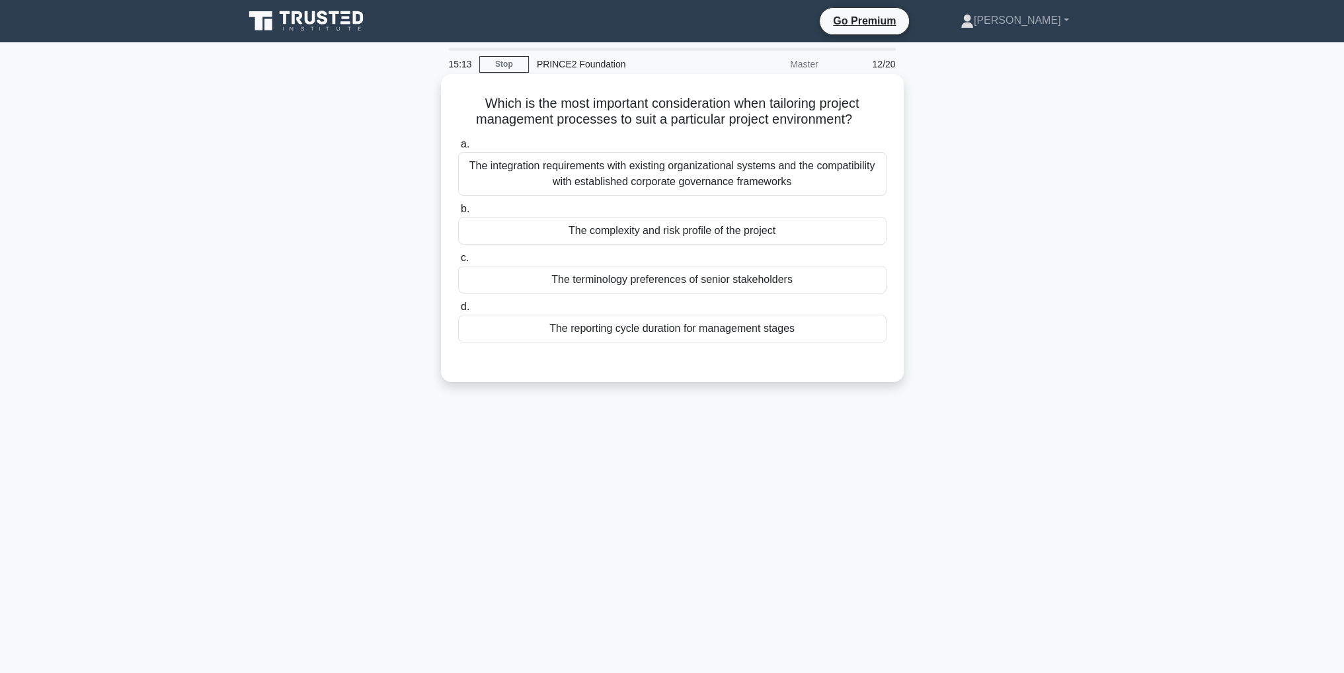
click at [757, 231] on div "The complexity and risk profile of the project" at bounding box center [672, 231] width 428 height 28
click at [458, 214] on input "b. The complexity and risk profile of the project" at bounding box center [458, 209] width 0 height 9
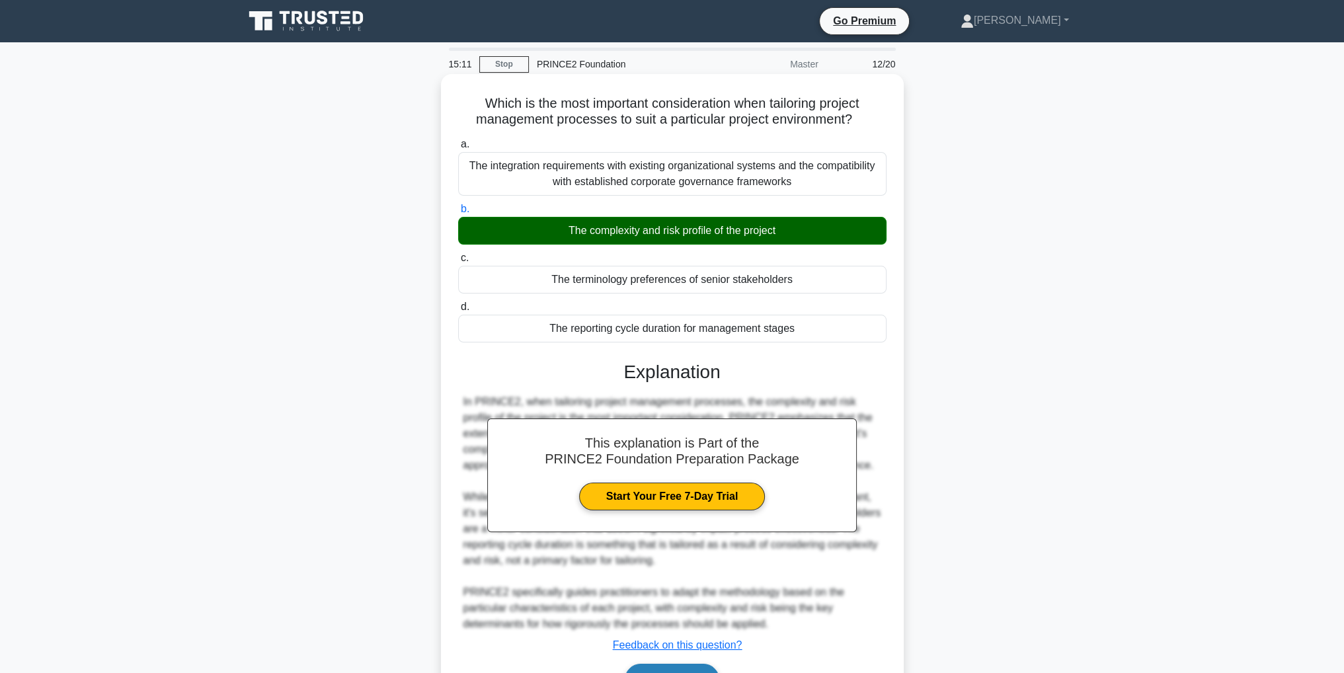
click at [709, 669] on button "Next" at bounding box center [672, 680] width 95 height 32
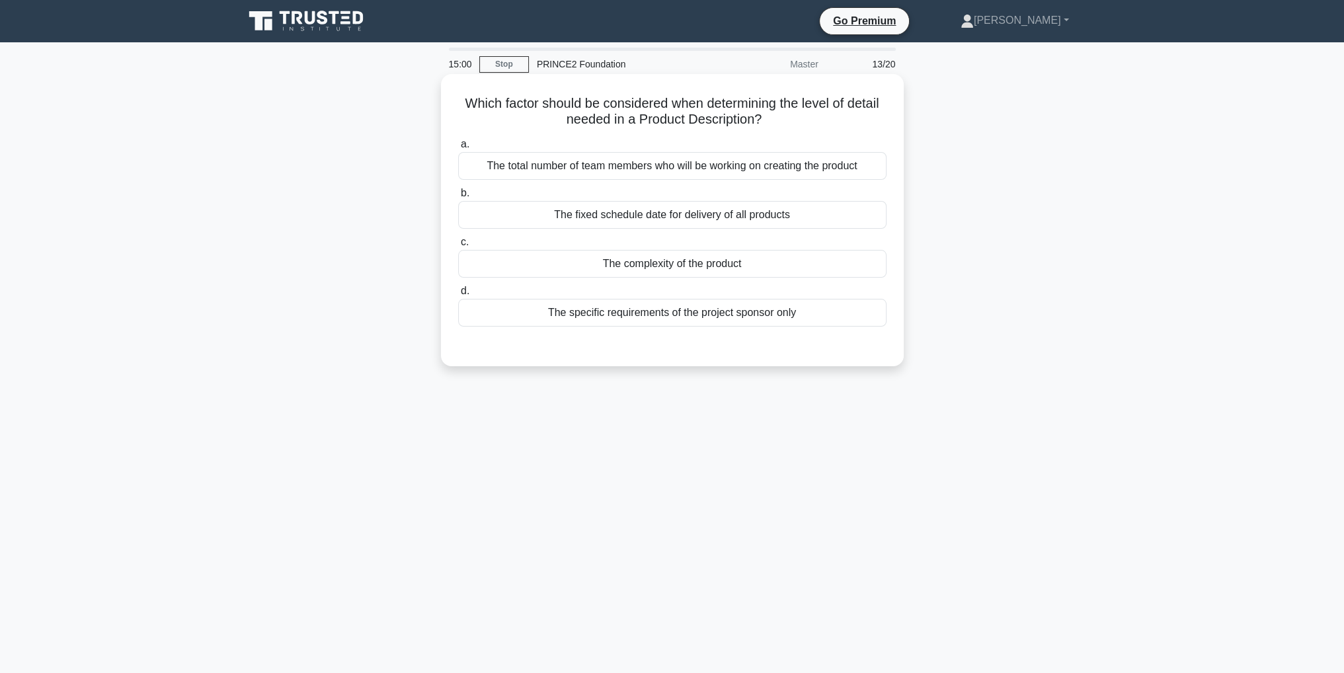
click at [718, 262] on div "The complexity of the product" at bounding box center [672, 264] width 428 height 28
click at [458, 247] on input "c. The complexity of the product" at bounding box center [458, 242] width 0 height 9
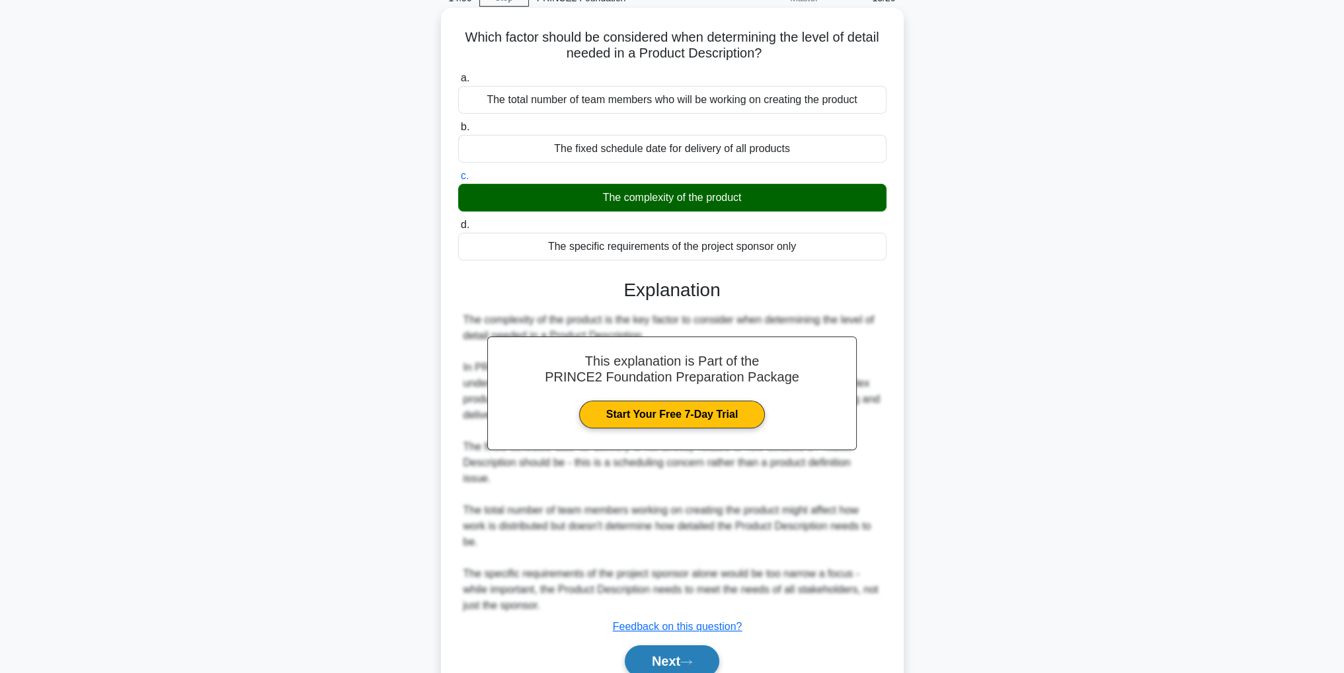
click at [683, 652] on button "Next" at bounding box center [672, 661] width 95 height 32
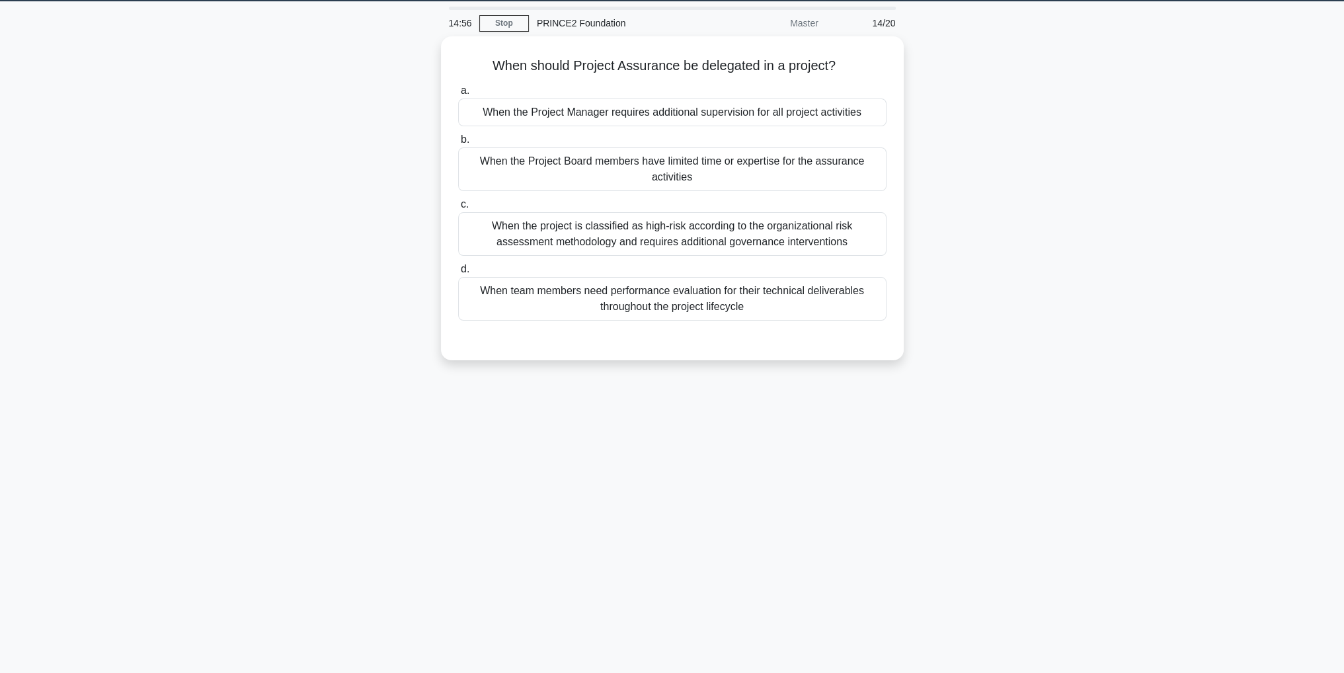
scroll to position [42, 0]
click at [843, 231] on div "When the project is classified as high-risk according to the organizational ris…" at bounding box center [672, 231] width 428 height 44
click at [458, 206] on input "c. When the project is classified as high-risk according to the organizational …" at bounding box center [458, 201] width 0 height 9
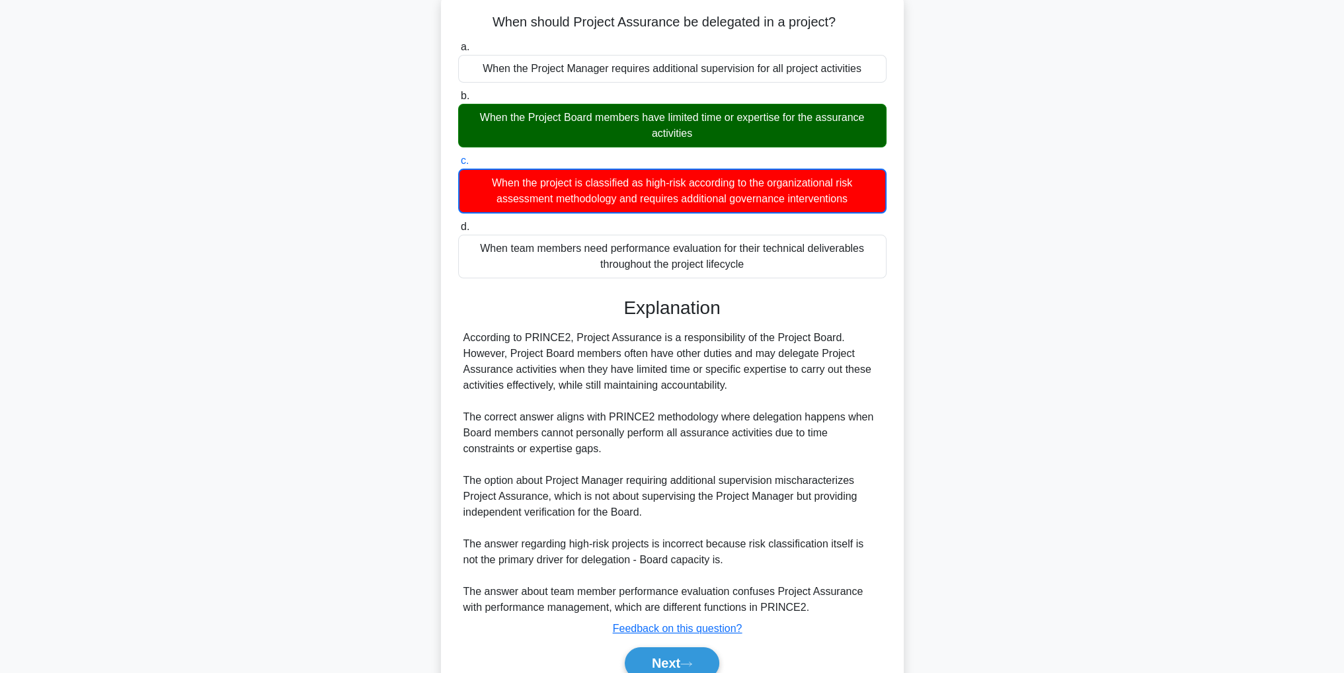
scroll to position [108, 0]
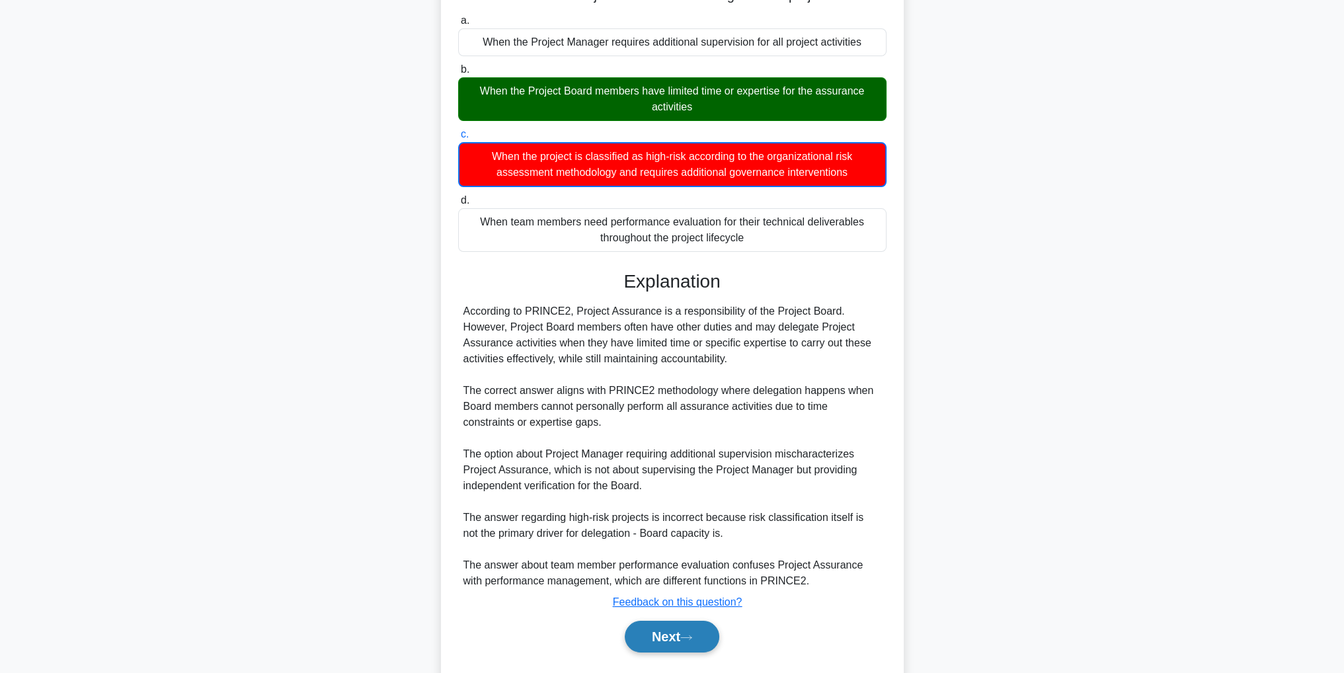
click at [691, 635] on icon at bounding box center [686, 637] width 12 height 7
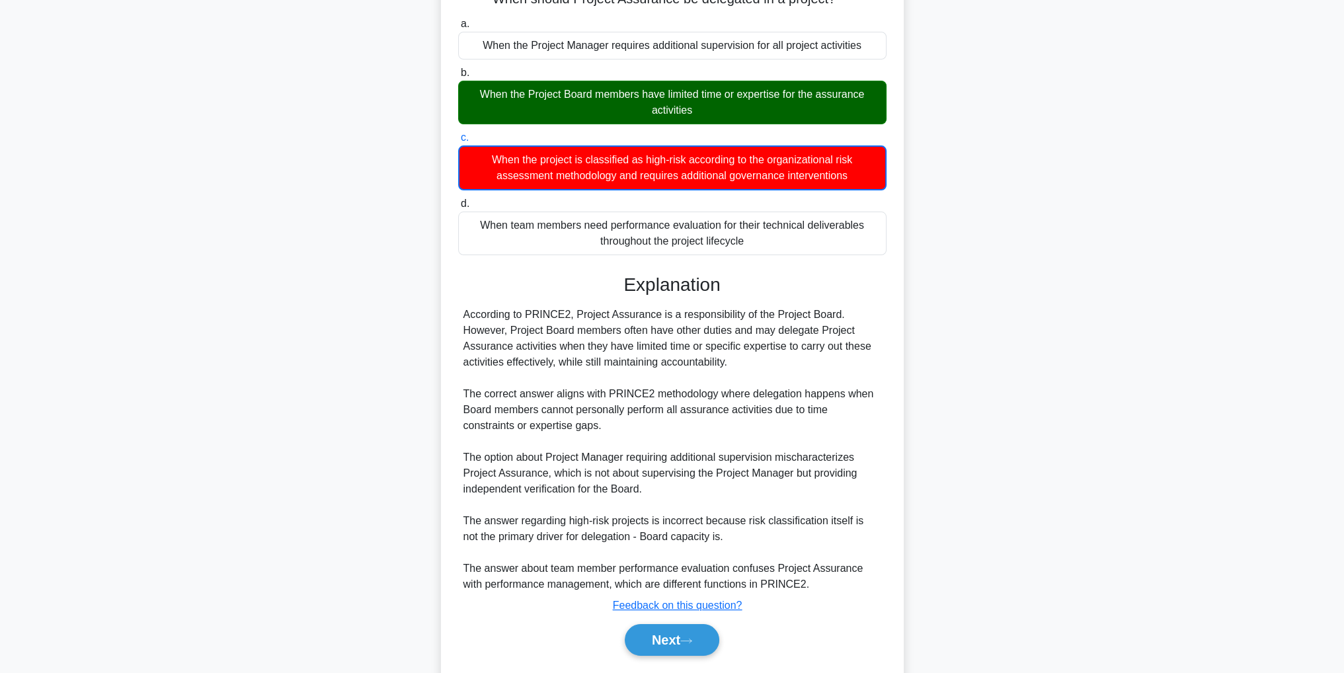
scroll to position [42, 0]
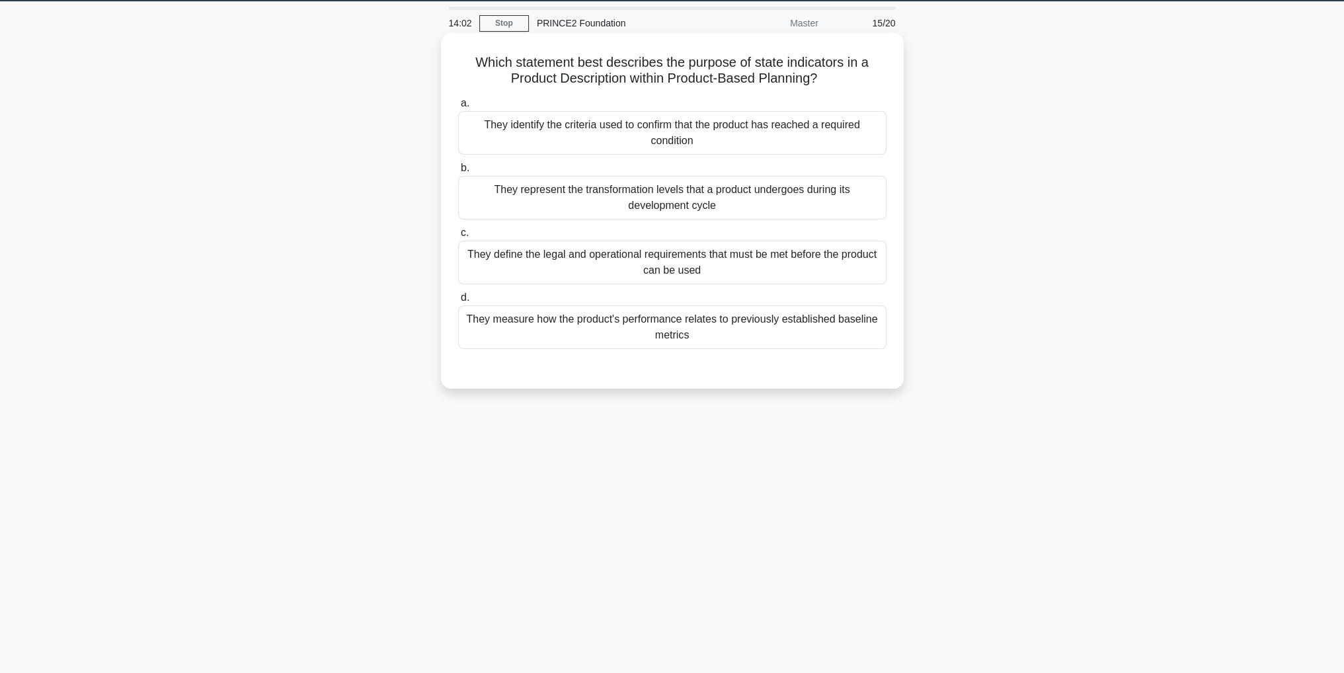
click at [695, 336] on div "They measure how the product's performance relates to previously established ba…" at bounding box center [672, 327] width 428 height 44
click at [458, 302] on input "d. They measure how the product's performance relates to previously established…" at bounding box center [458, 297] width 0 height 9
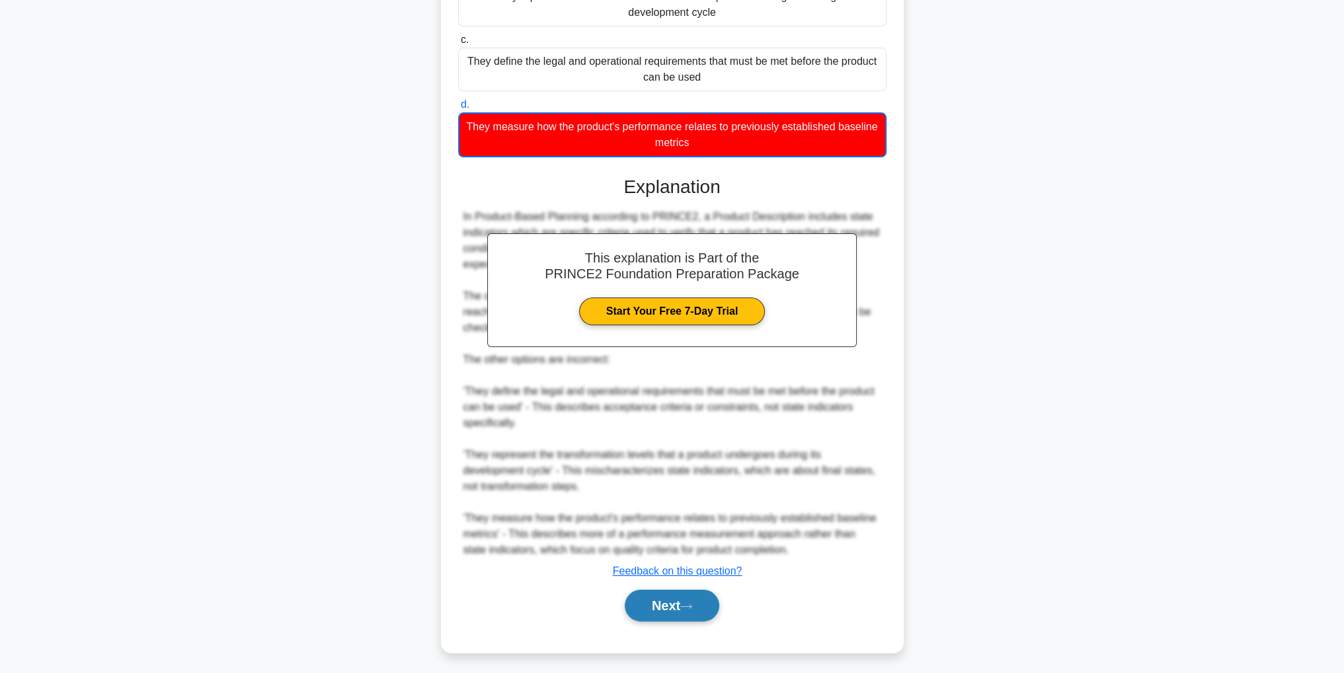
scroll to position [172, 0]
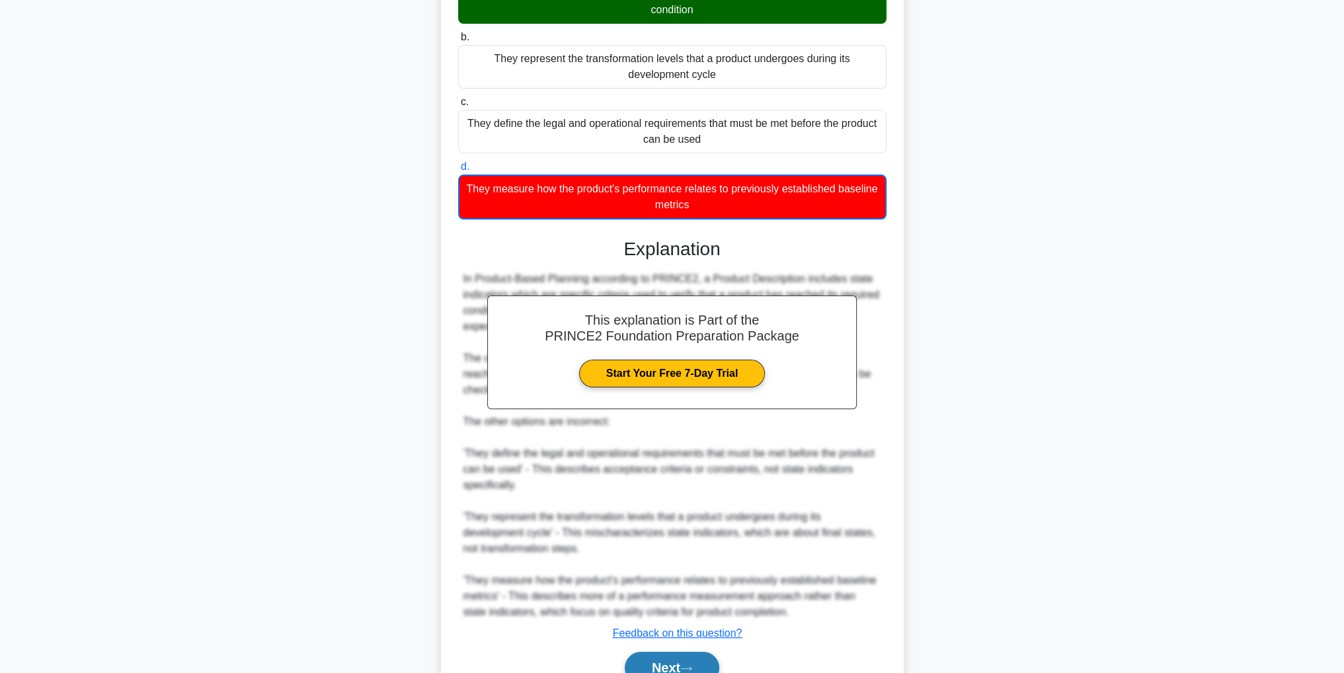
click at [695, 656] on button "Next" at bounding box center [672, 668] width 95 height 32
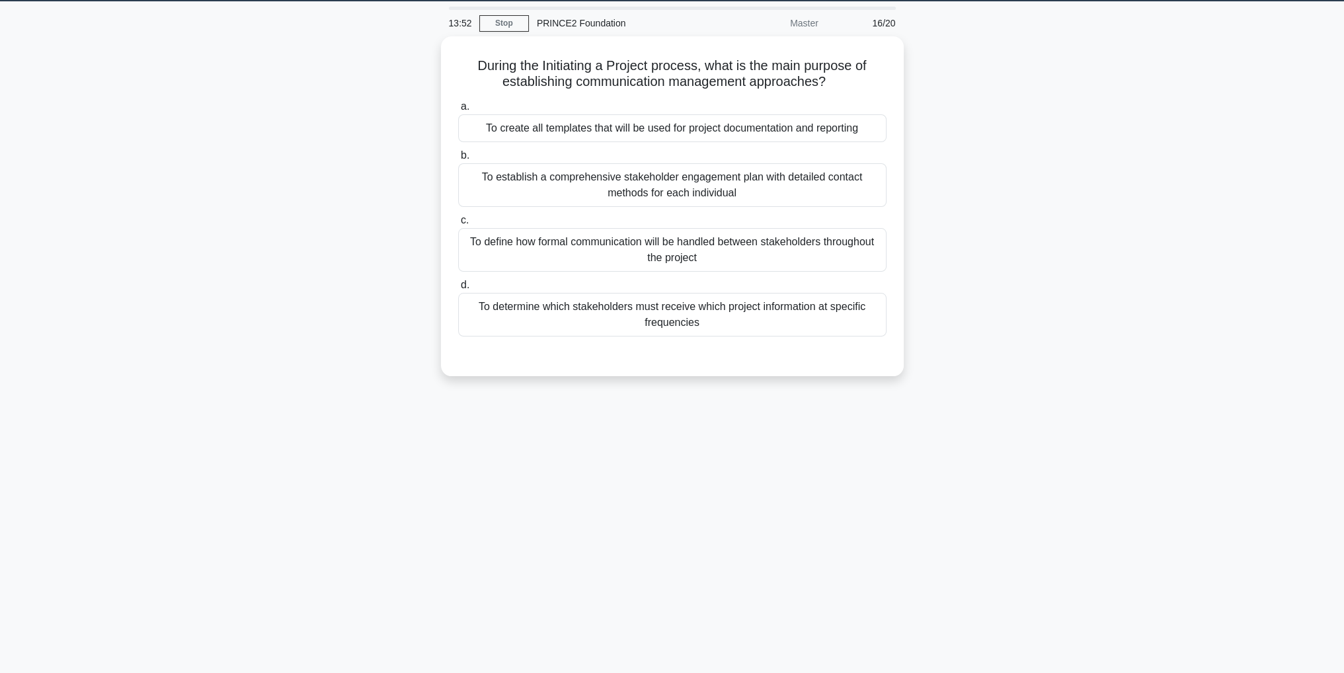
scroll to position [42, 0]
click at [781, 313] on div "To determine which stakeholders must receive which project information at speci…" at bounding box center [672, 312] width 428 height 44
click at [458, 286] on input "d. To determine which stakeholders must receive which project information at sp…" at bounding box center [458, 282] width 0 height 9
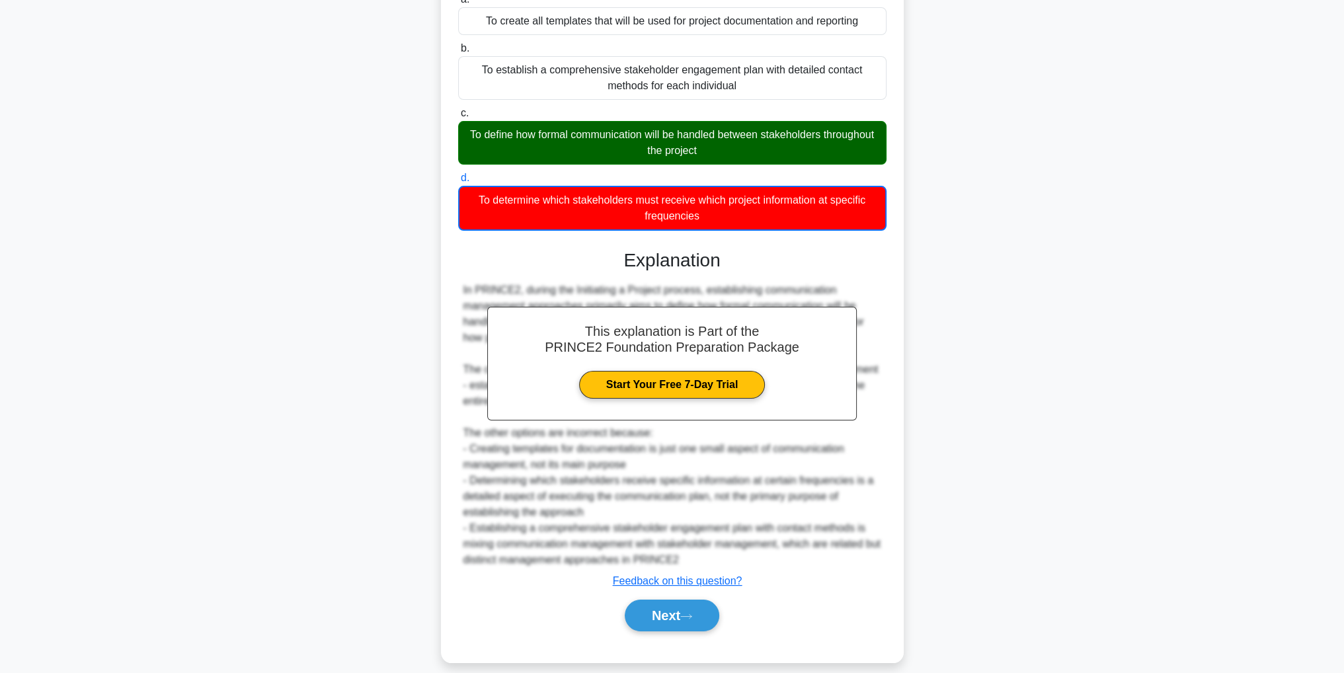
scroll to position [159, 0]
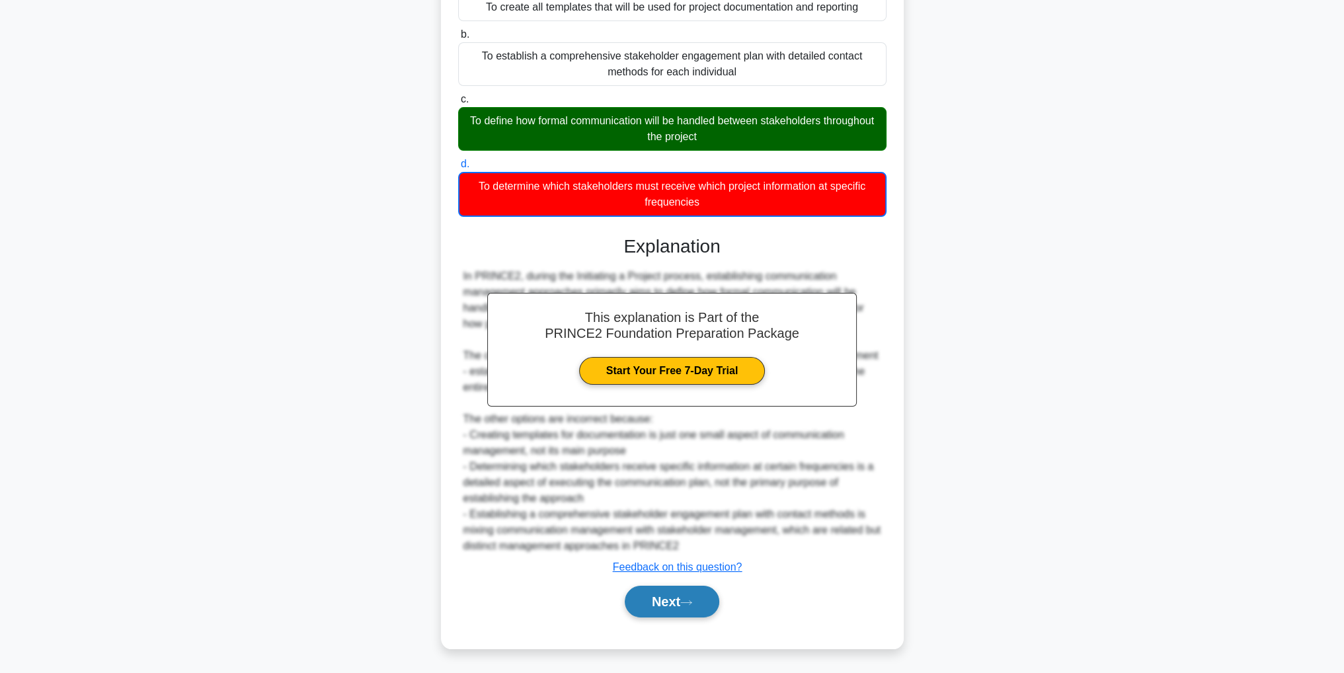
click at [683, 599] on button "Next" at bounding box center [672, 602] width 95 height 32
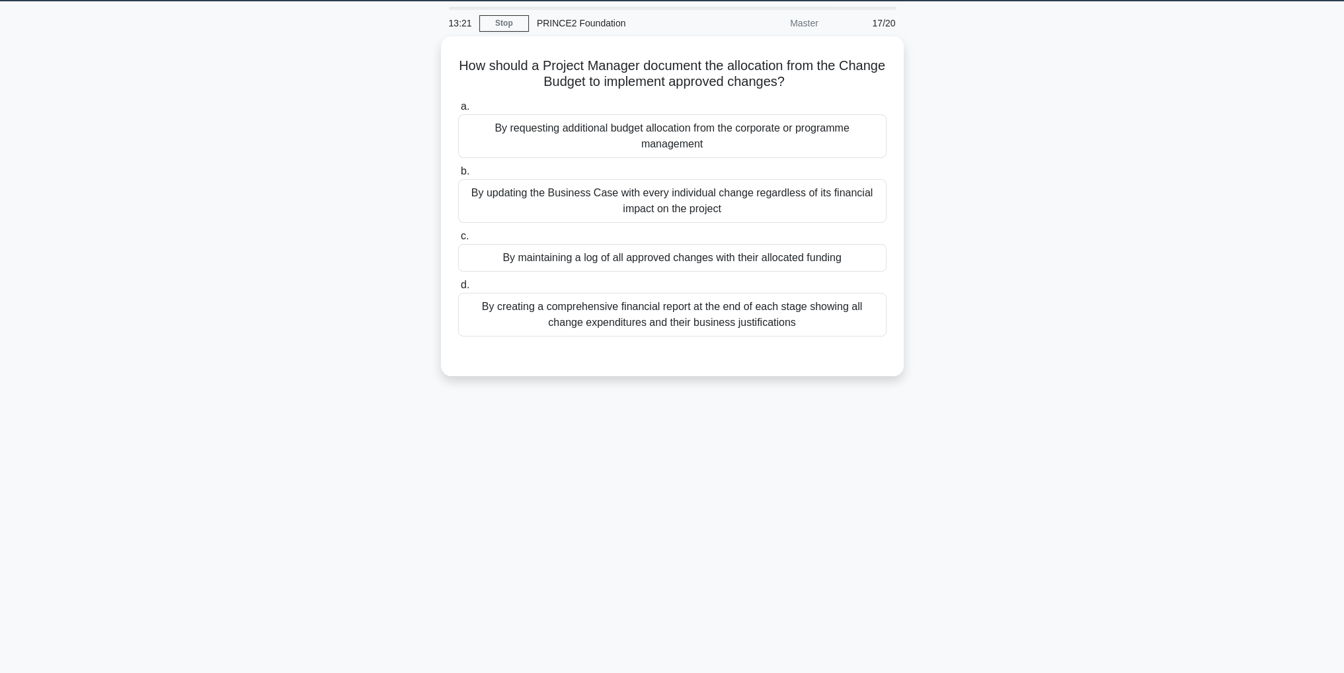
scroll to position [42, 0]
click at [788, 253] on div "By maintaining a log of all approved changes with their allocated funding" at bounding box center [672, 255] width 428 height 28
click at [458, 237] on input "c. By maintaining a log of all approved changes with their allocated funding" at bounding box center [458, 233] width 0 height 9
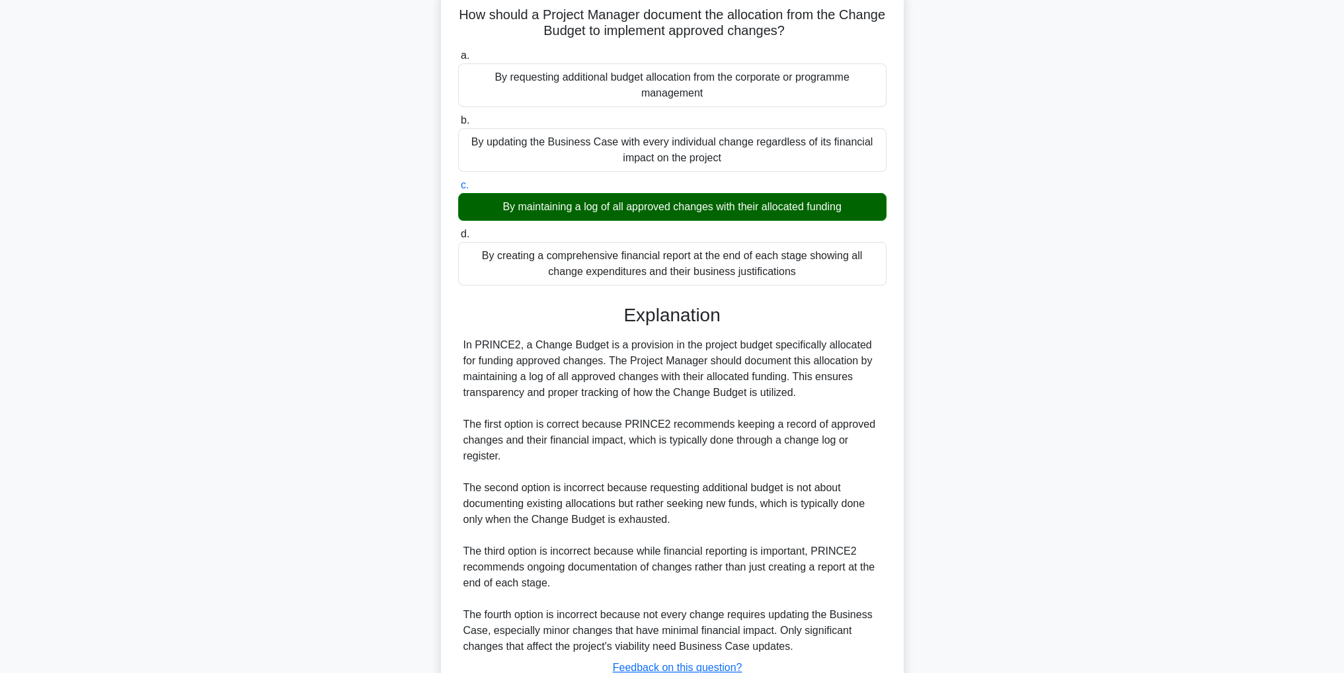
scroll to position [0, 0]
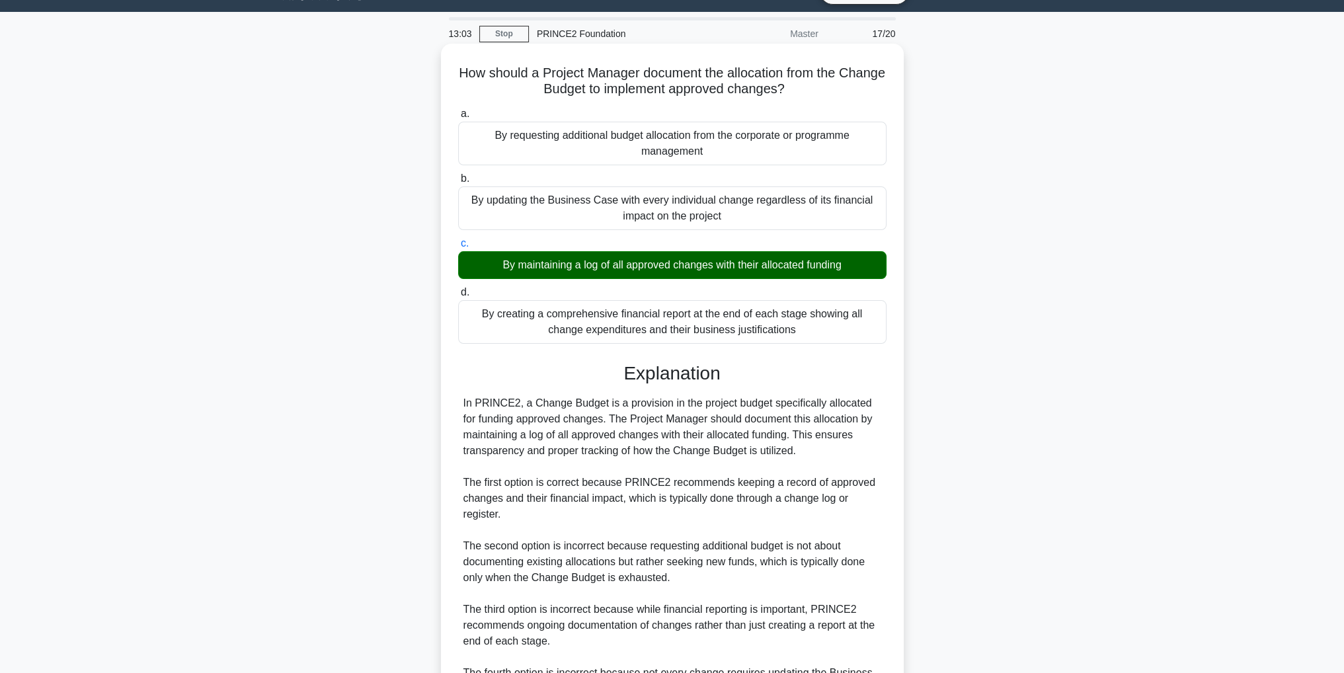
click at [698, 648] on div "Explanation In PRINCE2, a Change Budget is a provision in the project budget sp…" at bounding box center [672, 571] width 428 height 419
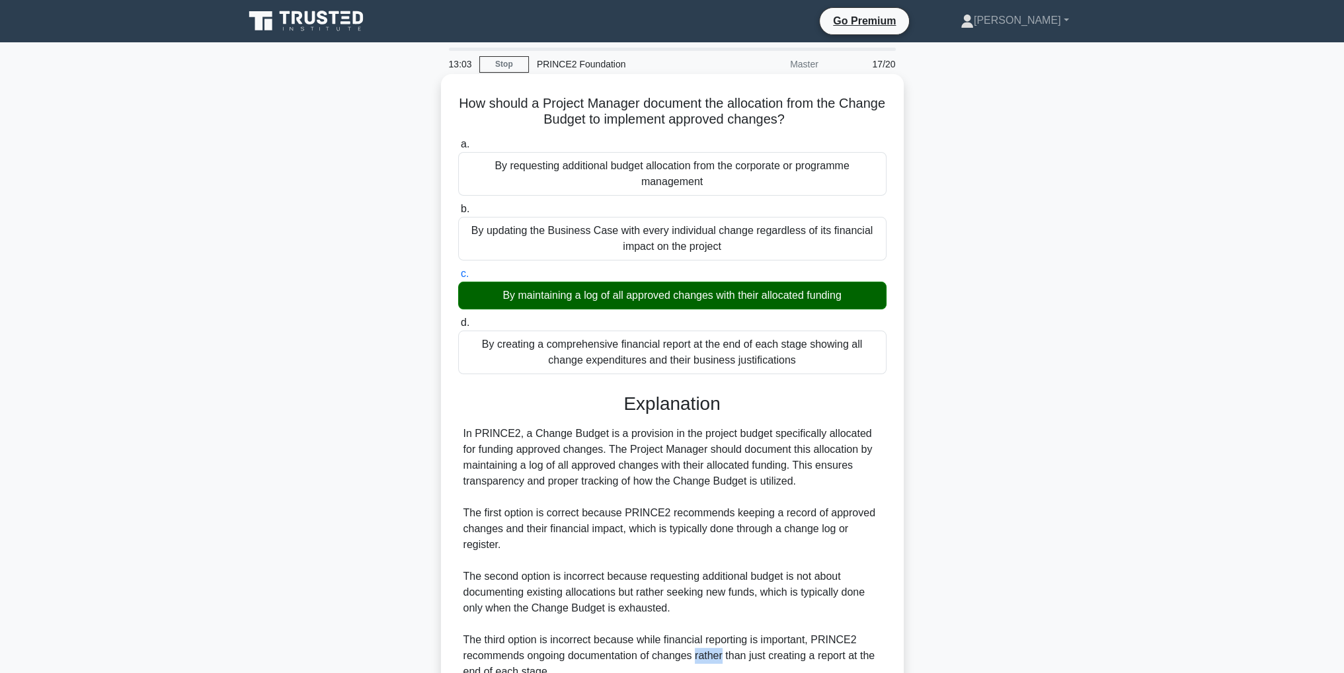
click at [697, 648] on div "In PRINCE2, a Change Budget is a provision in the project budget specifically a…" at bounding box center [672, 584] width 418 height 317
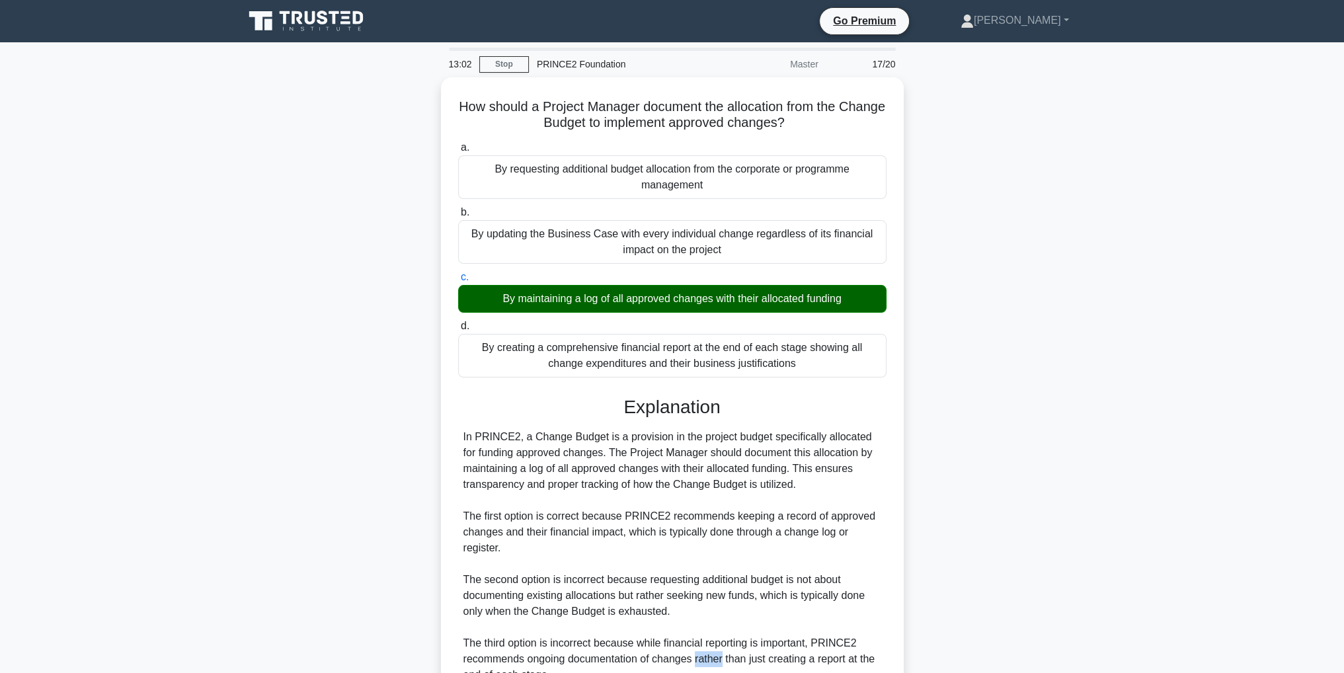
scroll to position [189, 0]
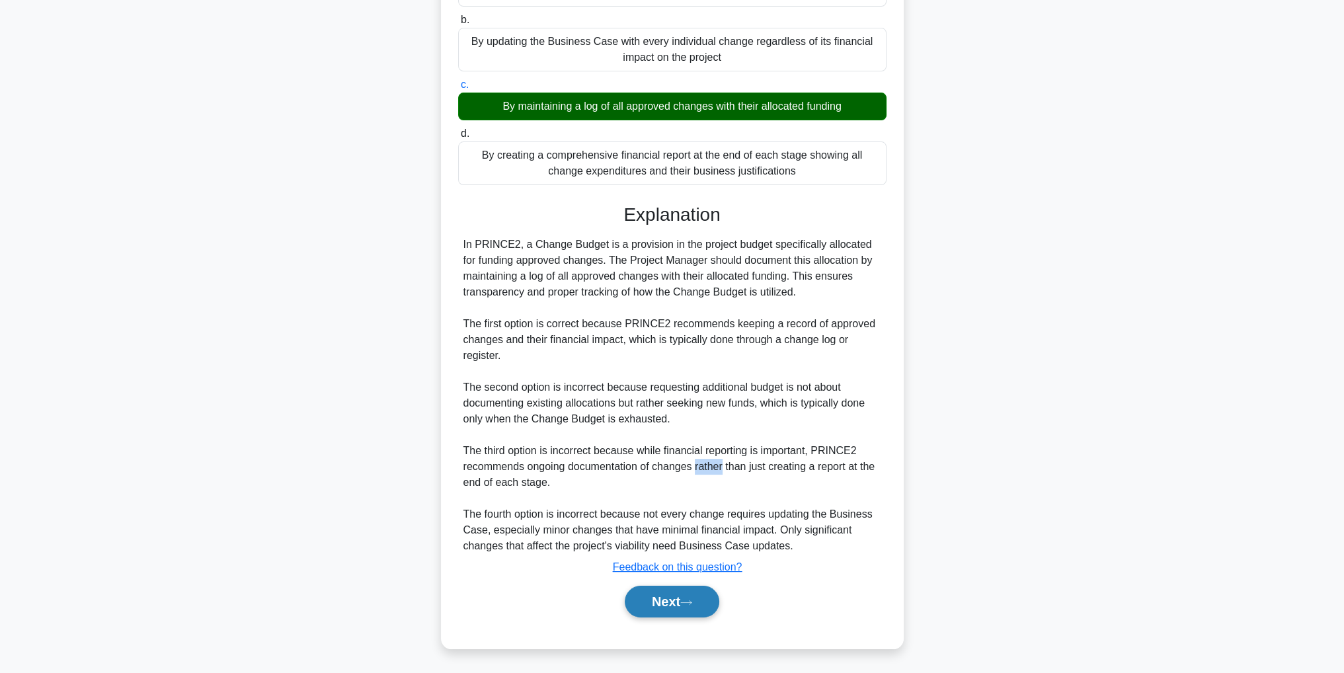
click at [660, 615] on button "Next" at bounding box center [672, 602] width 95 height 32
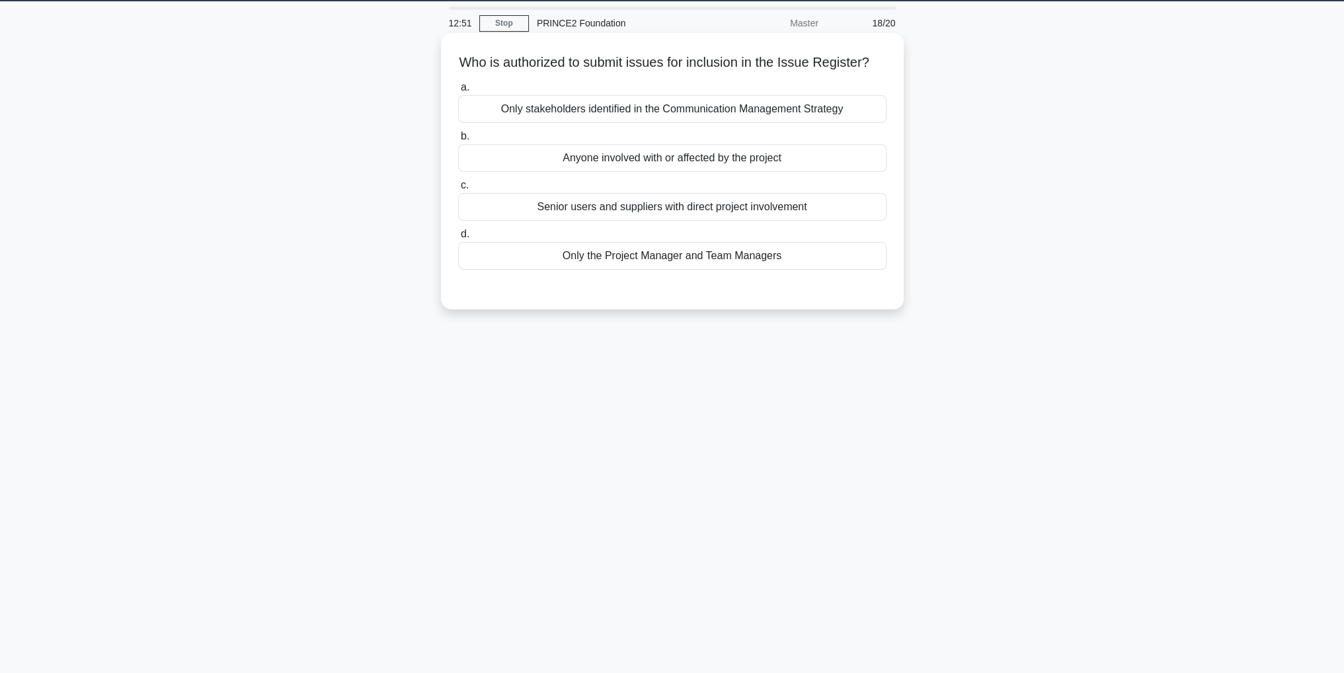
click at [758, 172] on div "Anyone involved with or affected by the project" at bounding box center [672, 158] width 428 height 28
click at [458, 141] on input "b. Anyone involved with or affected by the project" at bounding box center [458, 136] width 0 height 9
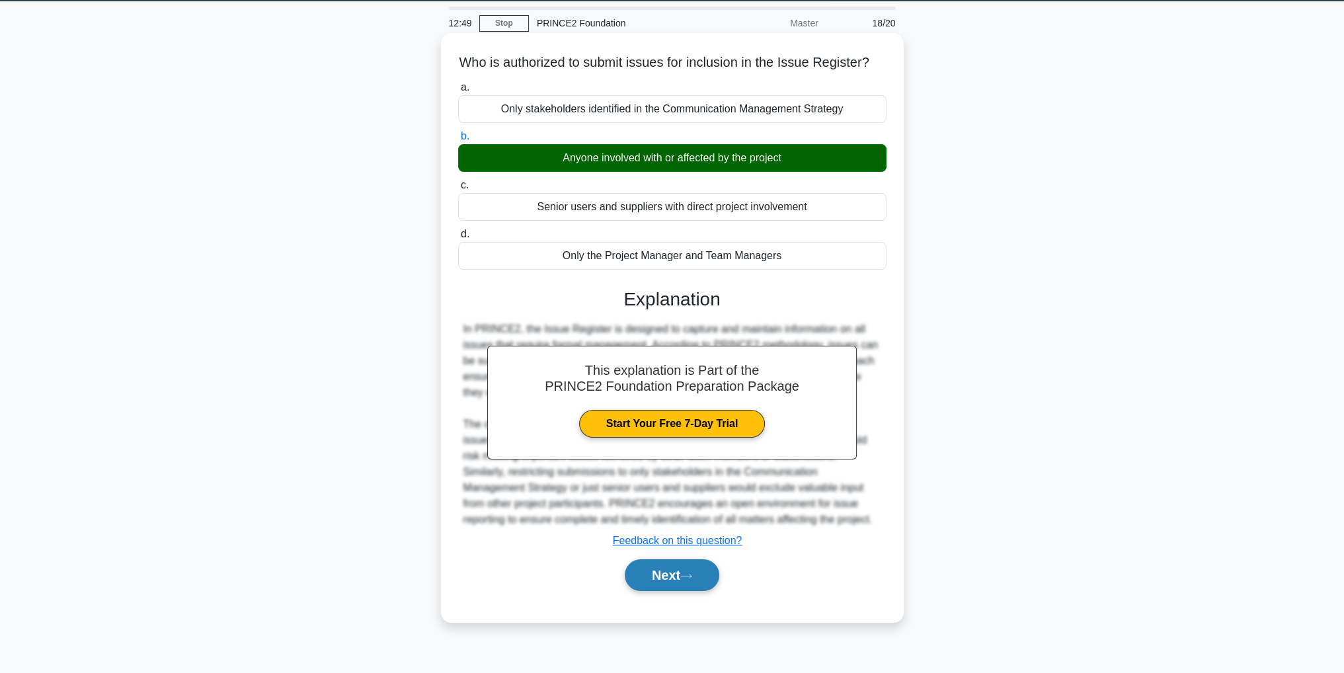
click at [707, 591] on button "Next" at bounding box center [672, 575] width 95 height 32
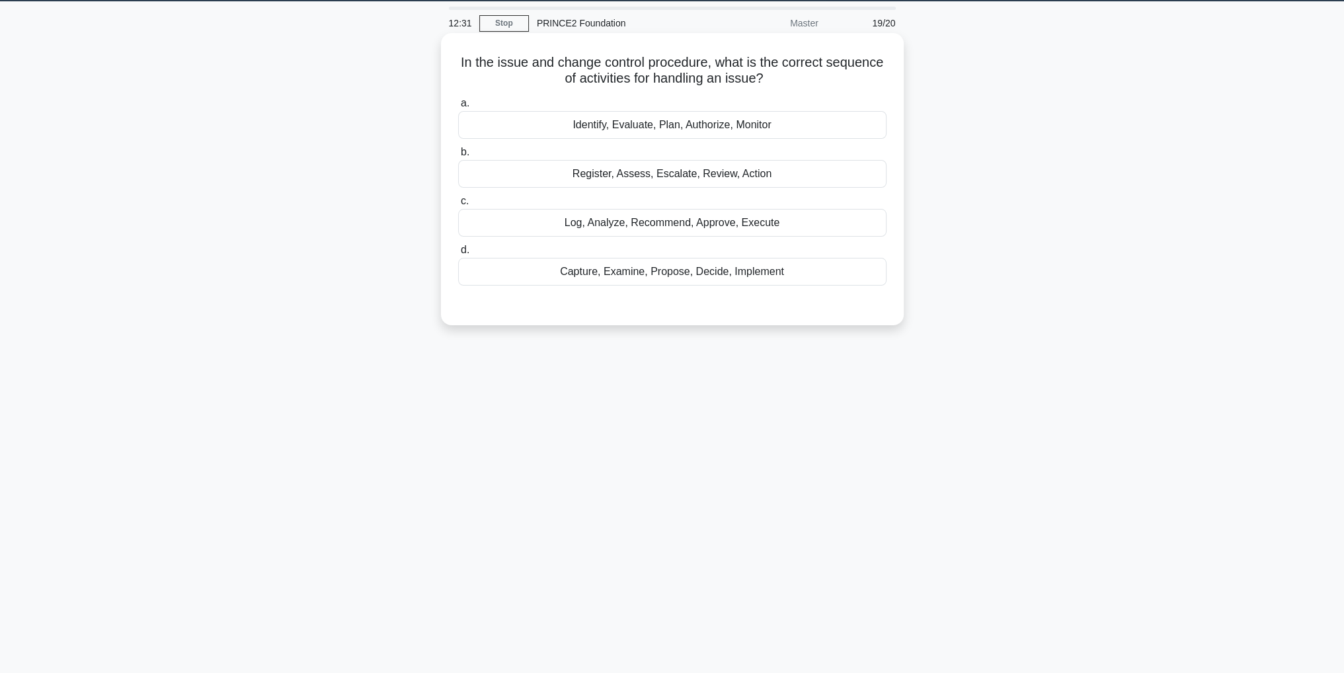
click at [759, 180] on div "Register, Assess, Escalate, Review, Action" at bounding box center [672, 174] width 428 height 28
click at [458, 157] on input "b. Register, Assess, Escalate, Review, Action" at bounding box center [458, 152] width 0 height 9
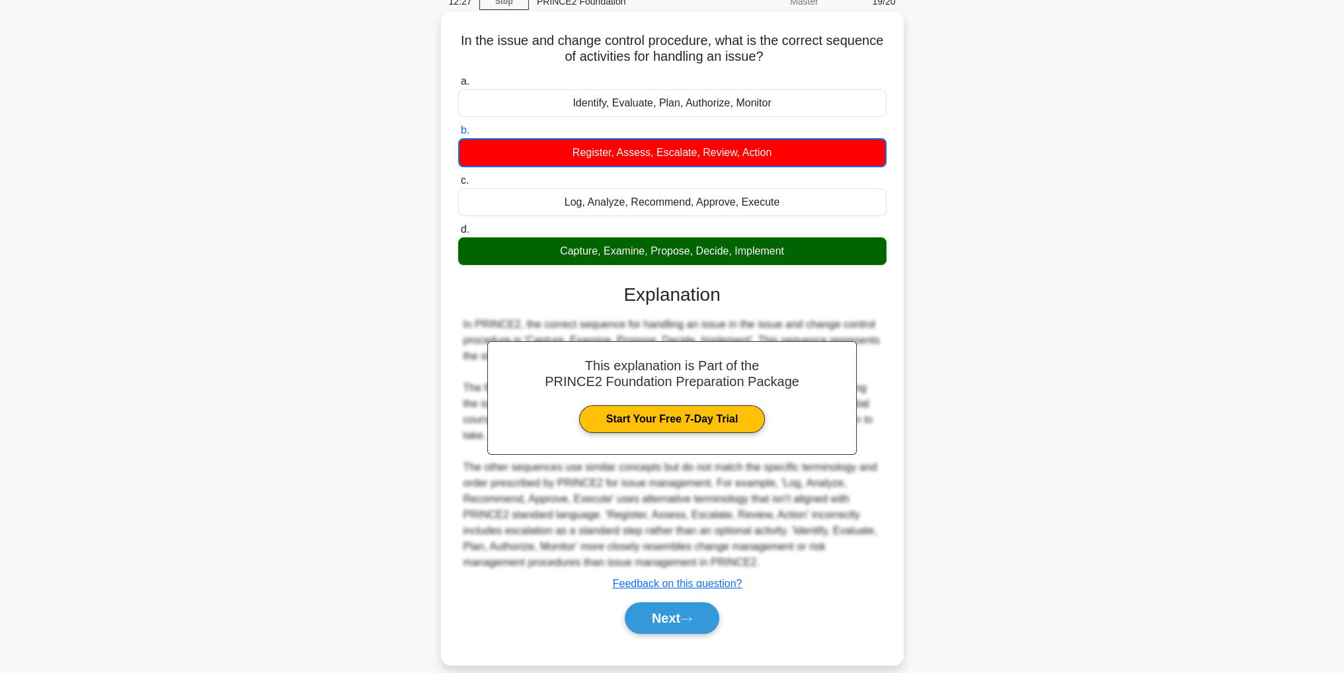
scroll to position [66, 0]
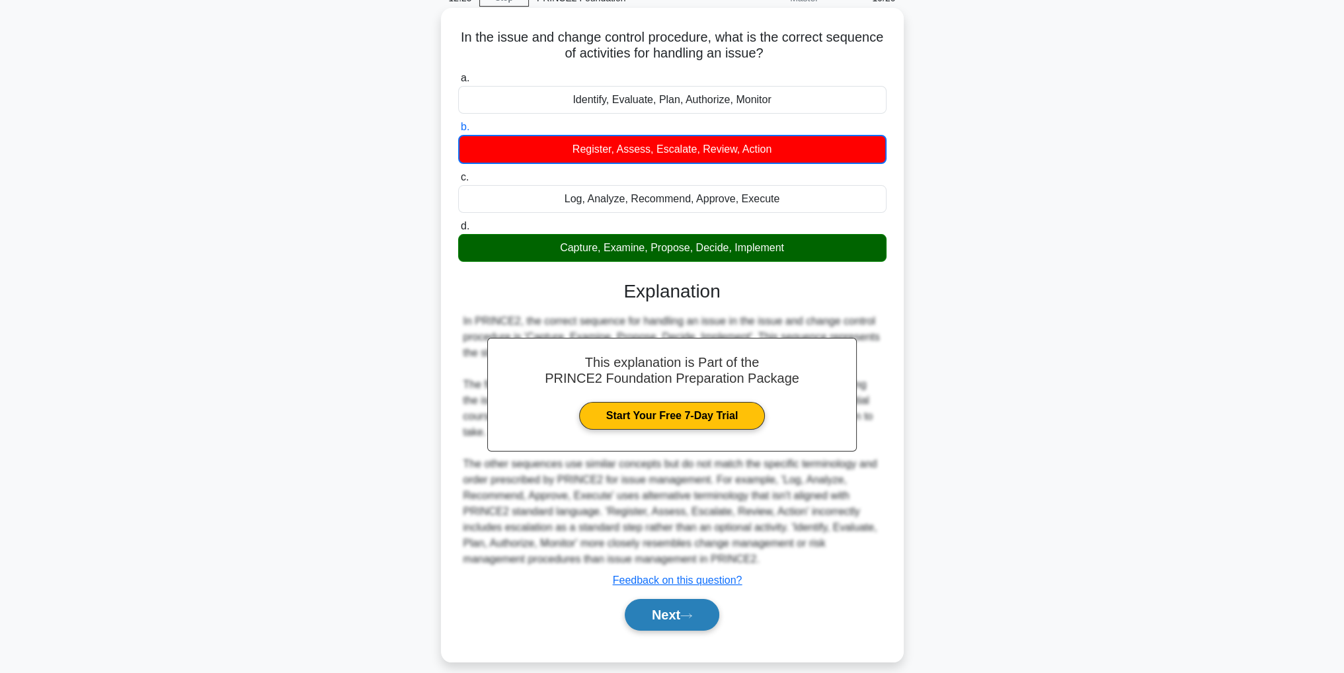
click at [696, 623] on button "Next" at bounding box center [672, 615] width 95 height 32
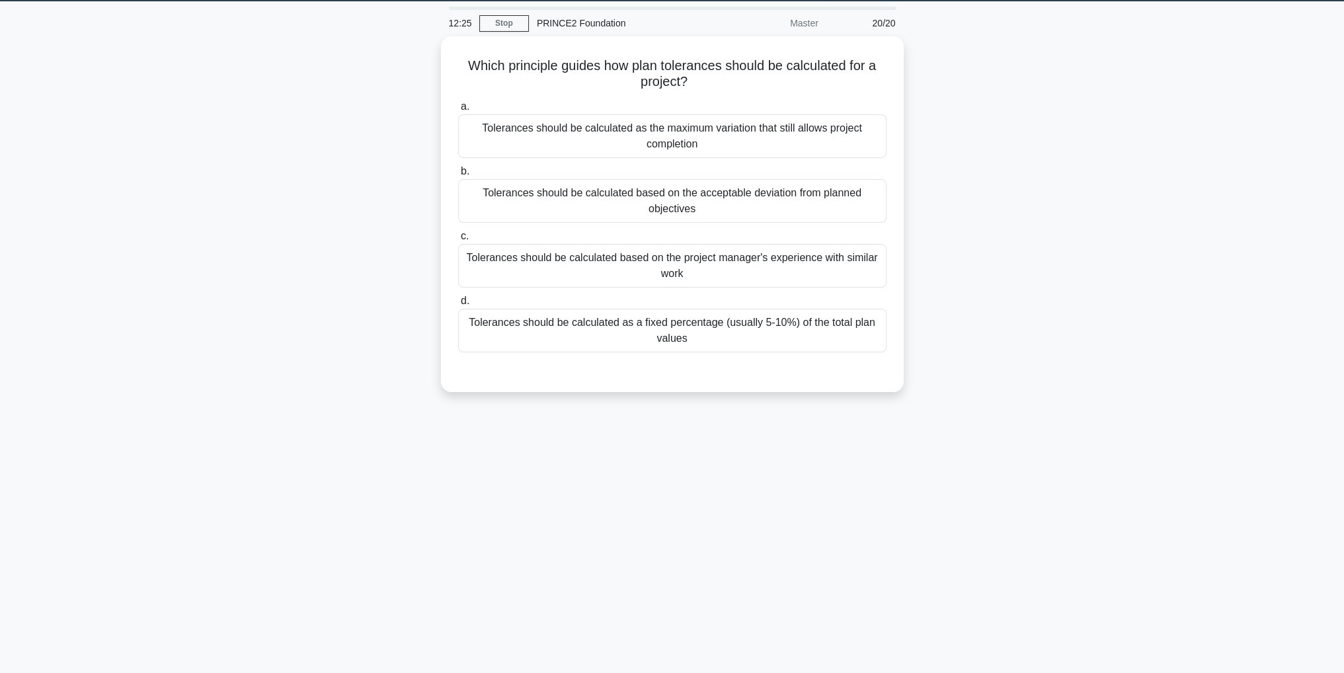
scroll to position [42, 0]
click at [855, 204] on div "Tolerances should be calculated based on the acceptable deviation from planned …" at bounding box center [672, 198] width 428 height 44
click at [458, 173] on input "b. Tolerances should be calculated based on the acceptable deviation from plann…" at bounding box center [458, 168] width 0 height 9
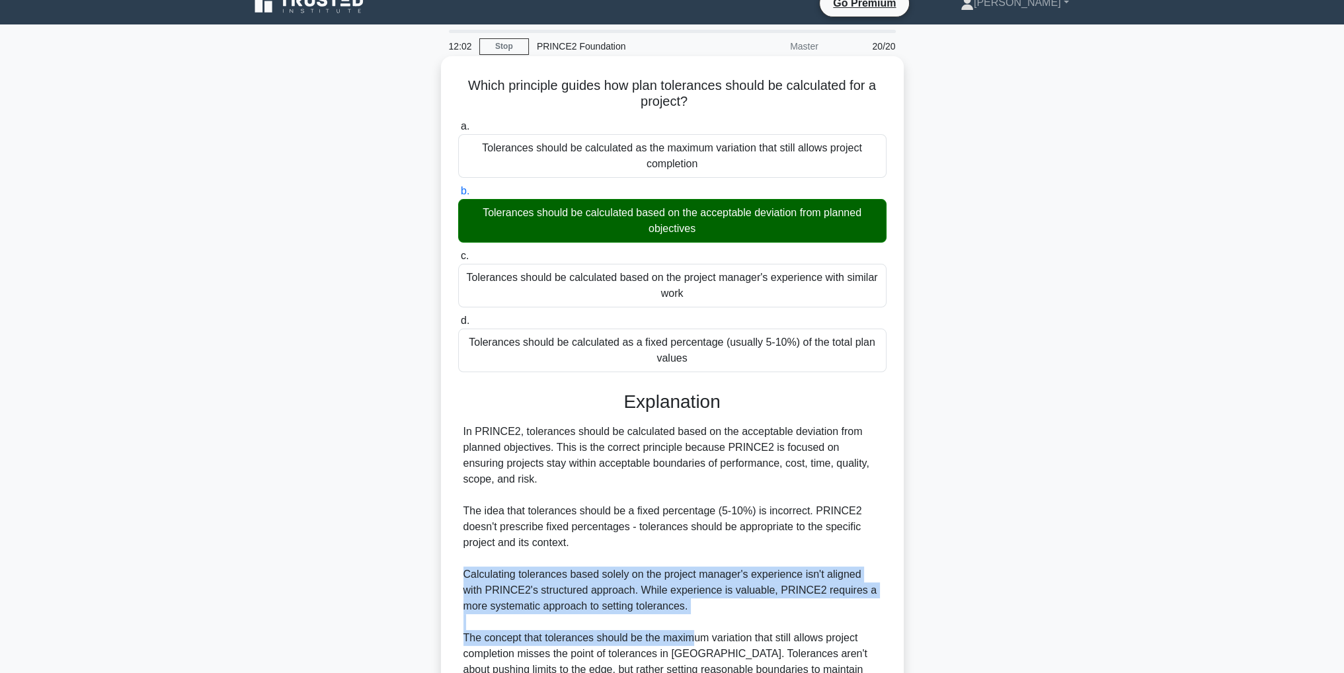
scroll to position [0, 0]
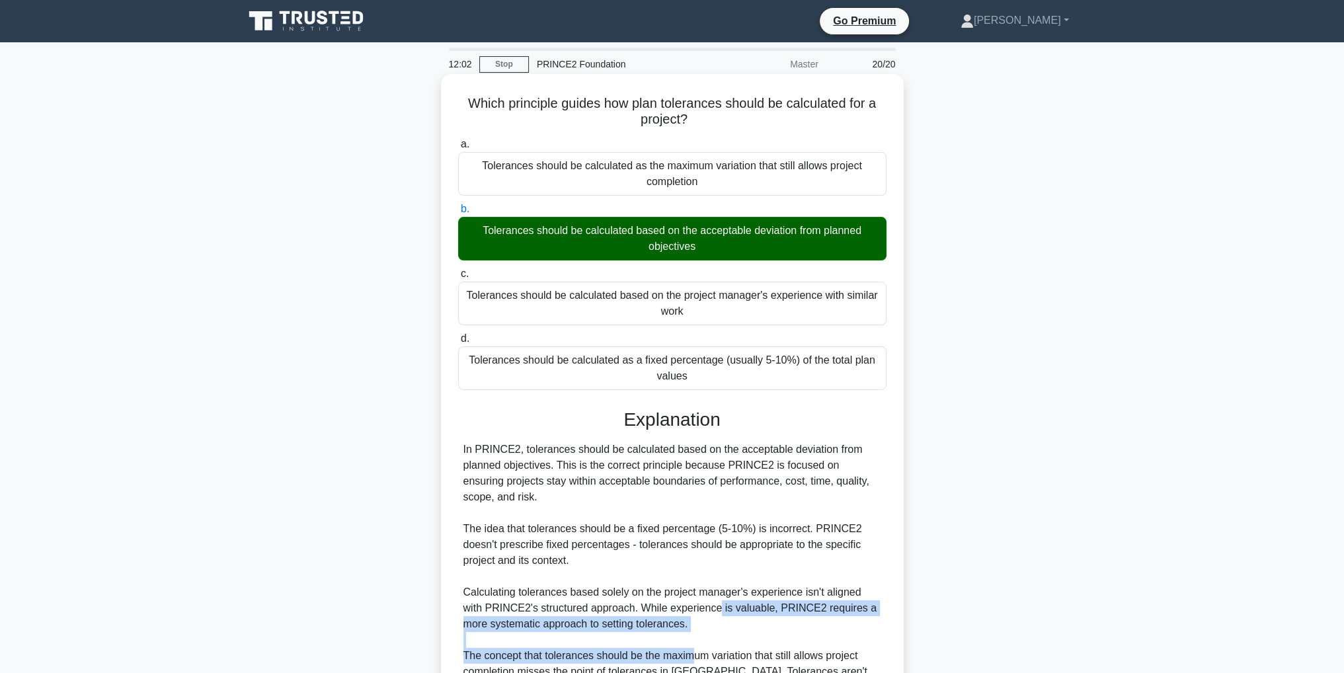
click at [691, 612] on div "In PRINCE2, tolerances should be calculated based on the acceptable deviation f…" at bounding box center [672, 577] width 418 height 270
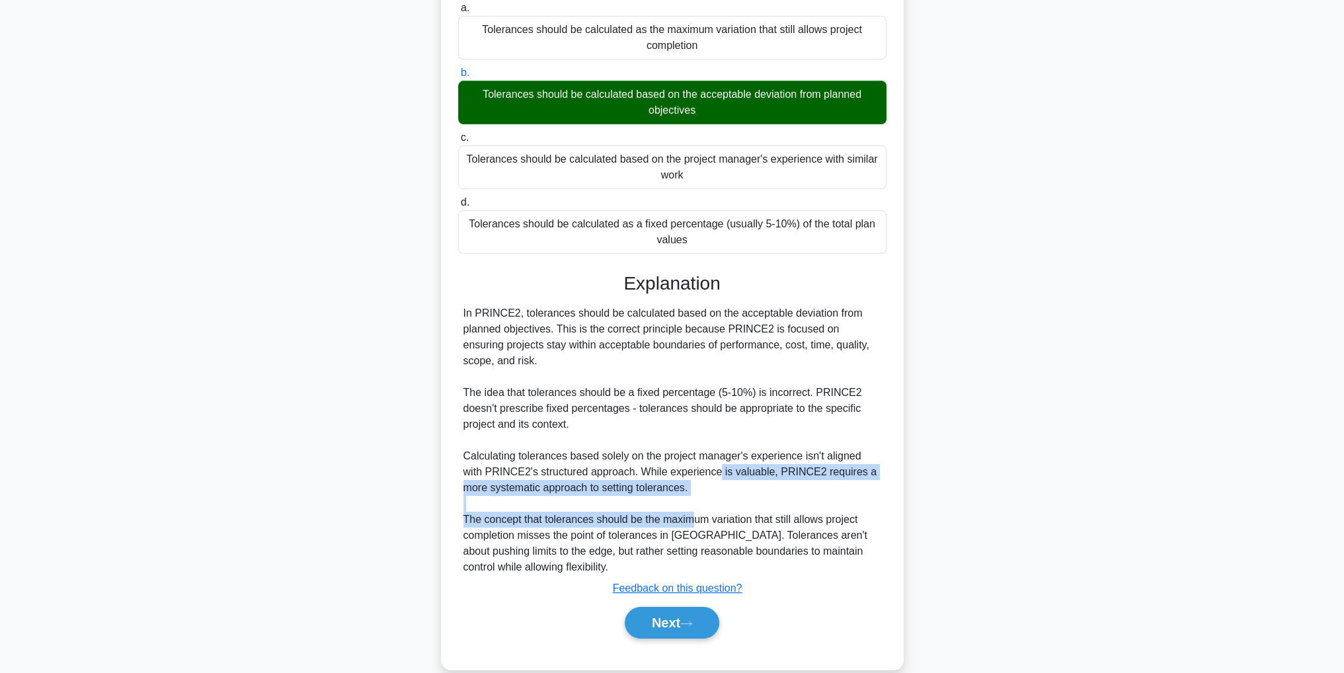
scroll to position [157, 0]
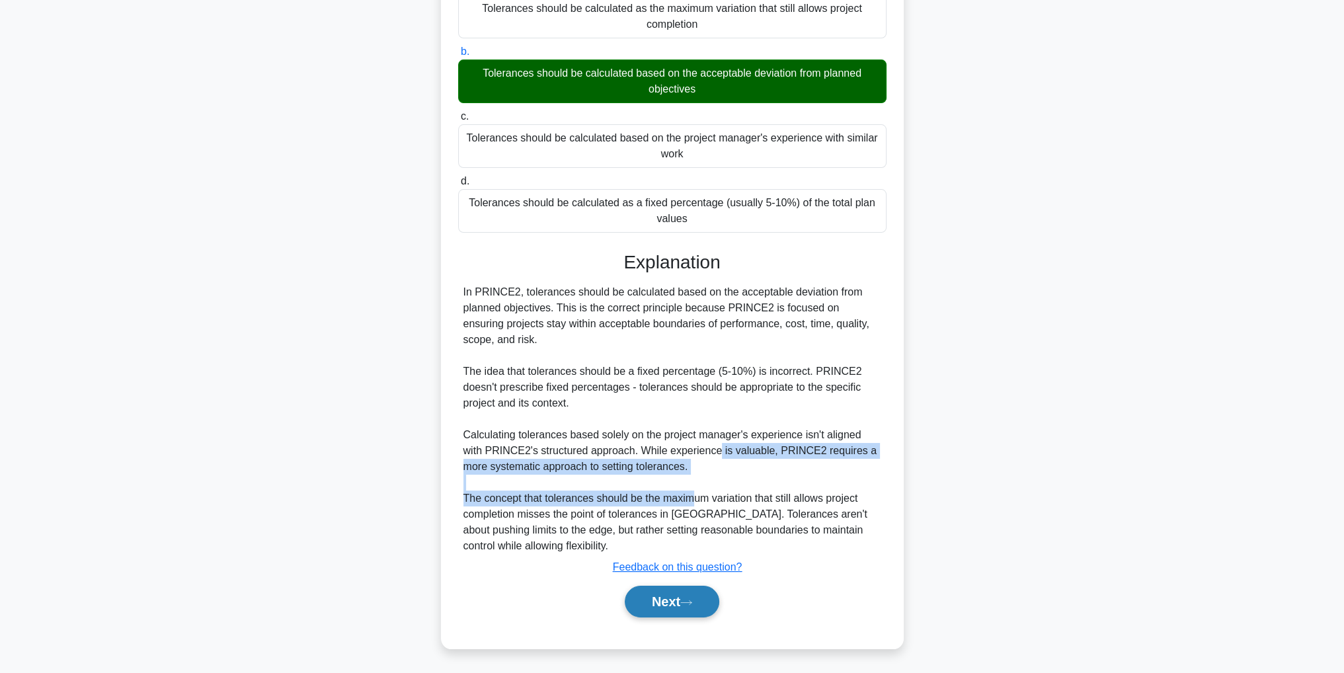
click at [696, 614] on button "Next" at bounding box center [672, 602] width 95 height 32
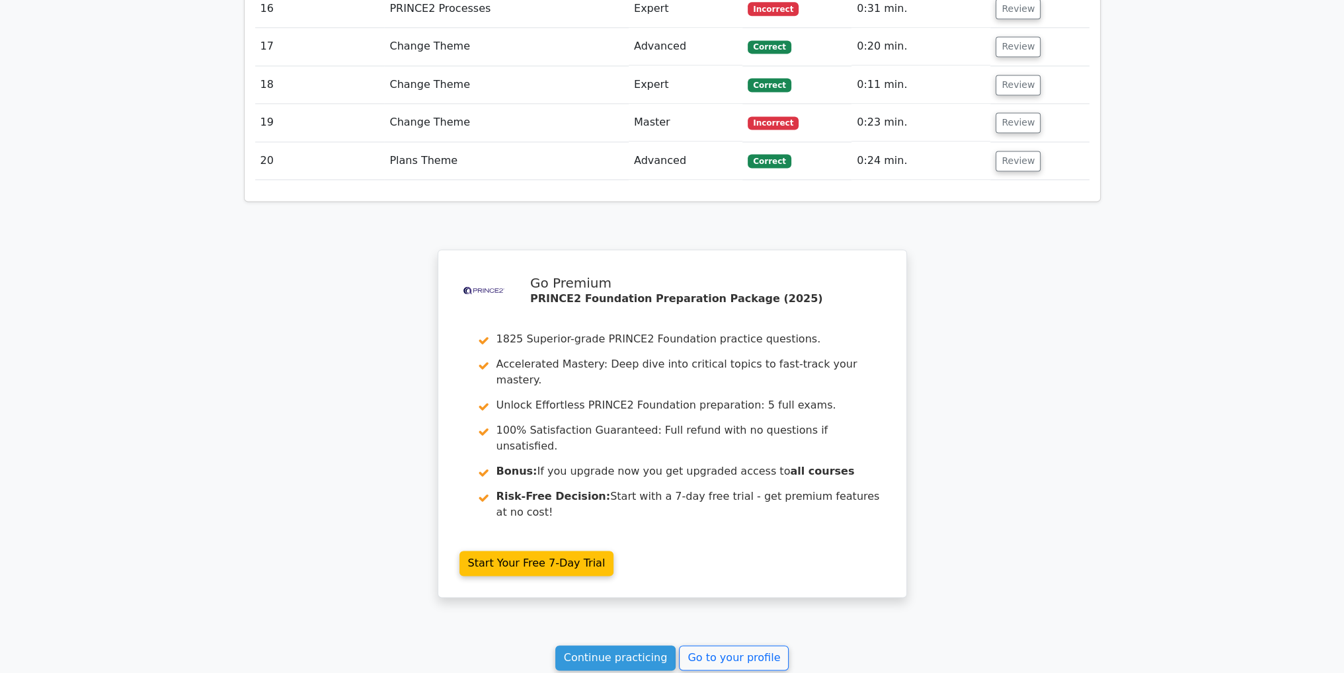
scroll to position [2537, 0]
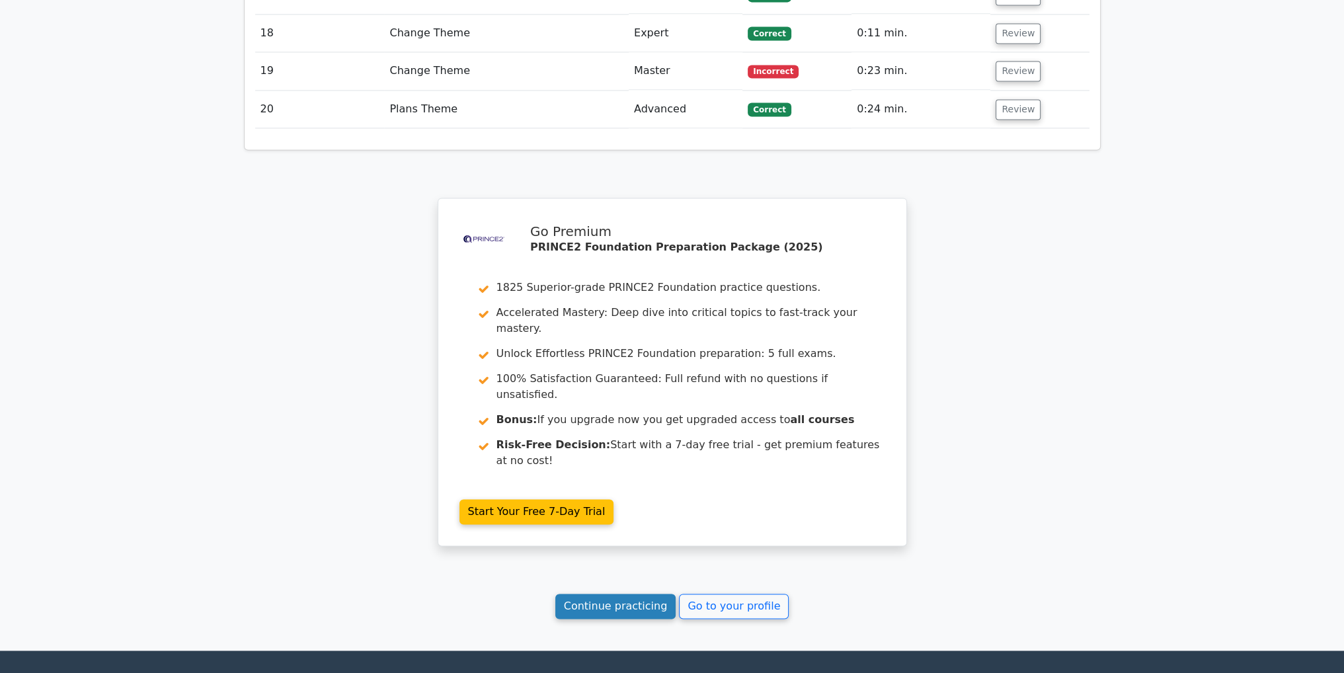
click at [608, 594] on link "Continue practicing" at bounding box center [615, 606] width 121 height 25
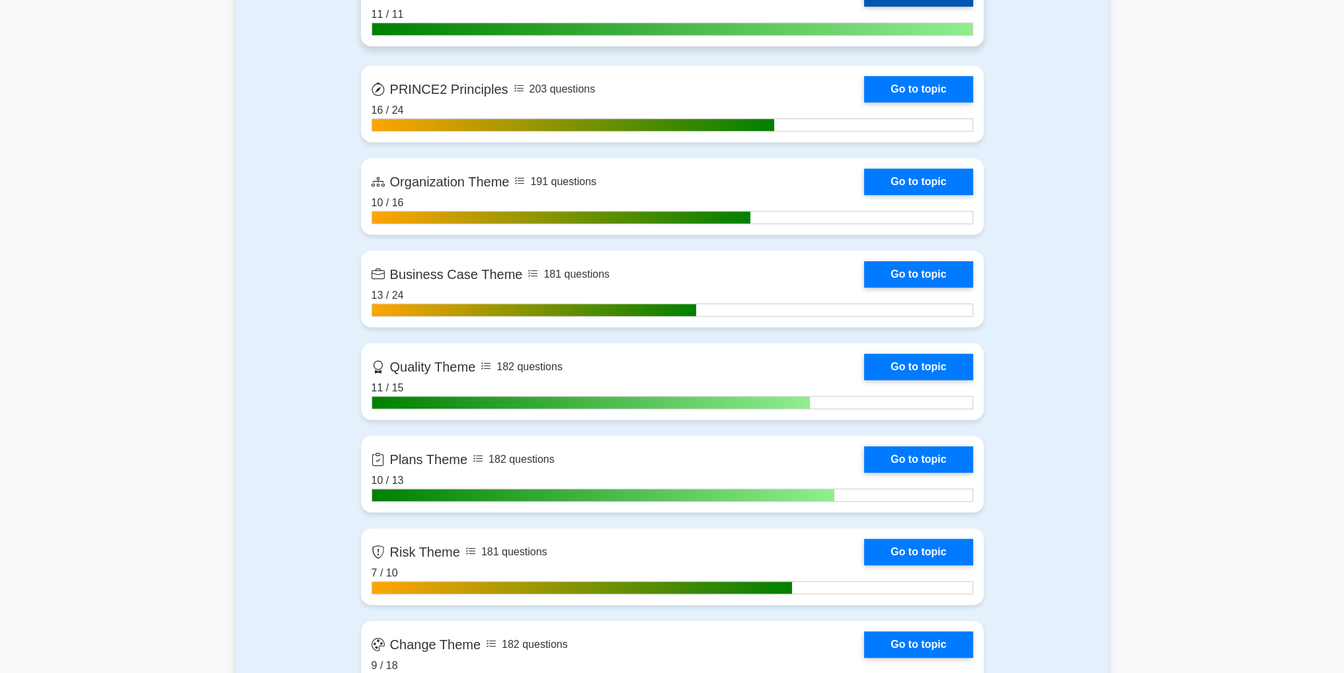
scroll to position [859, 0]
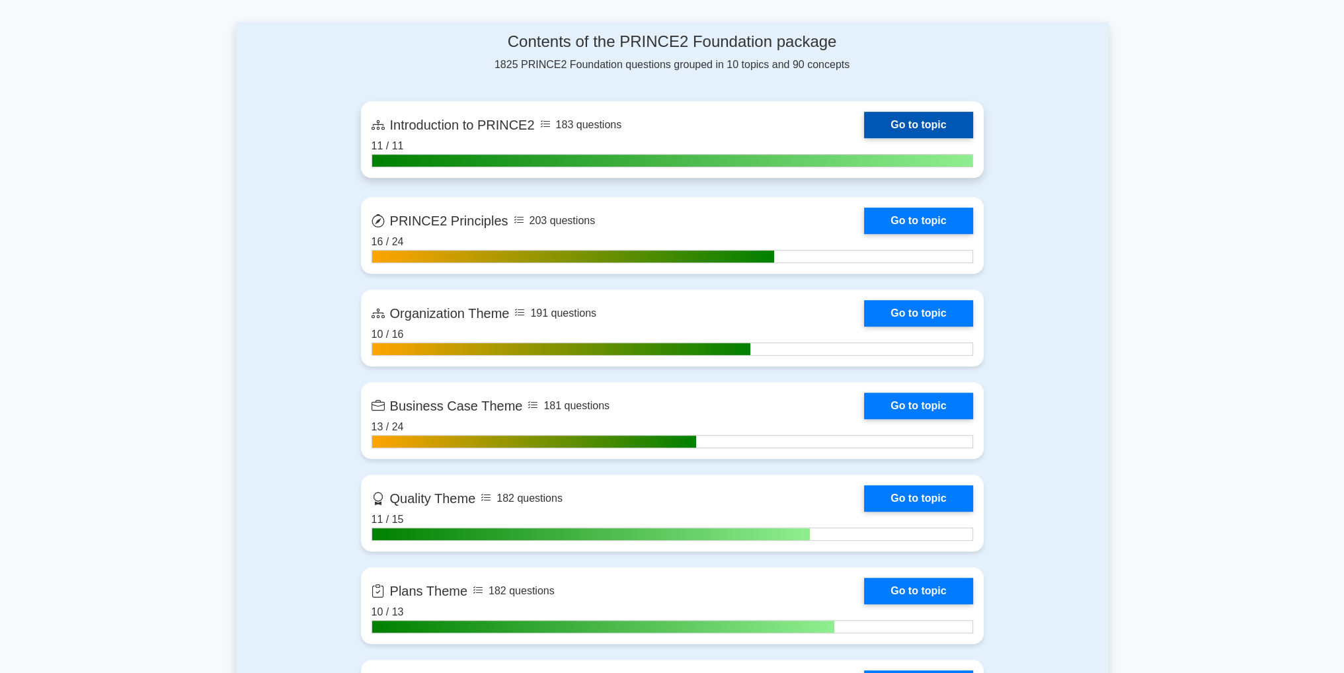
click at [864, 123] on link "Go to topic" at bounding box center [918, 125] width 108 height 26
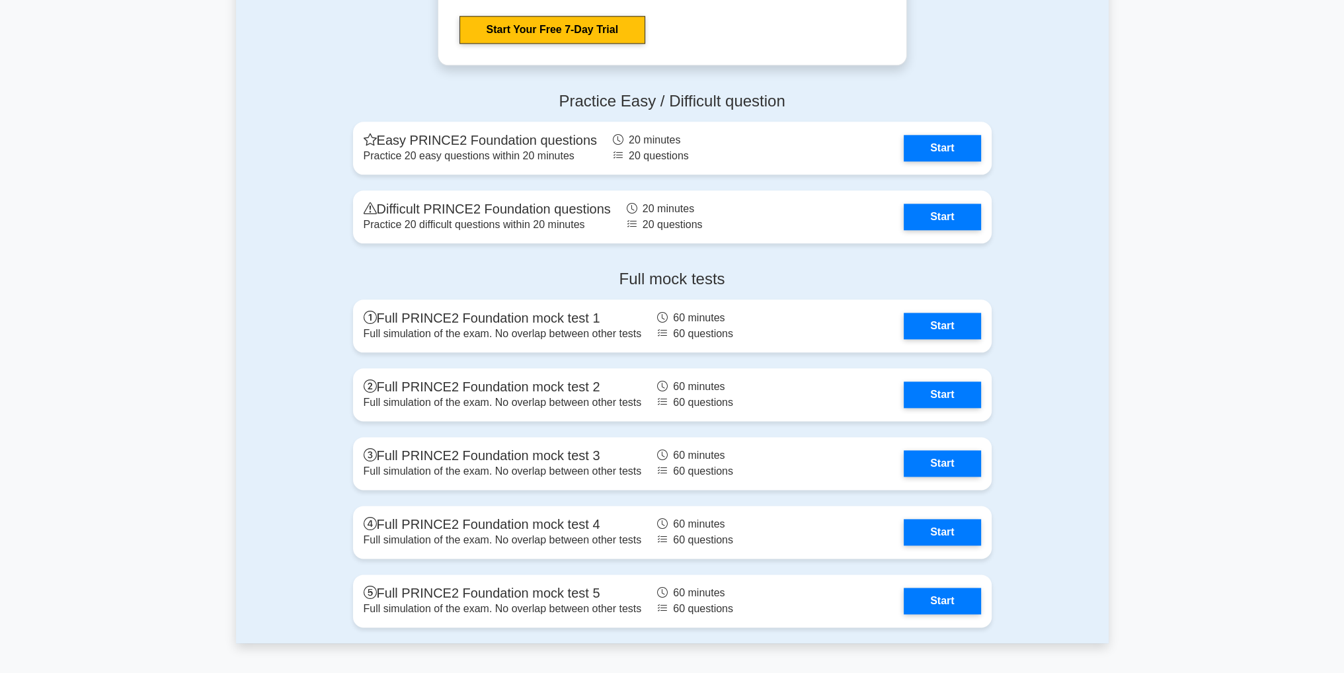
scroll to position [2115, 0]
